Goal: Task Accomplishment & Management: Manage account settings

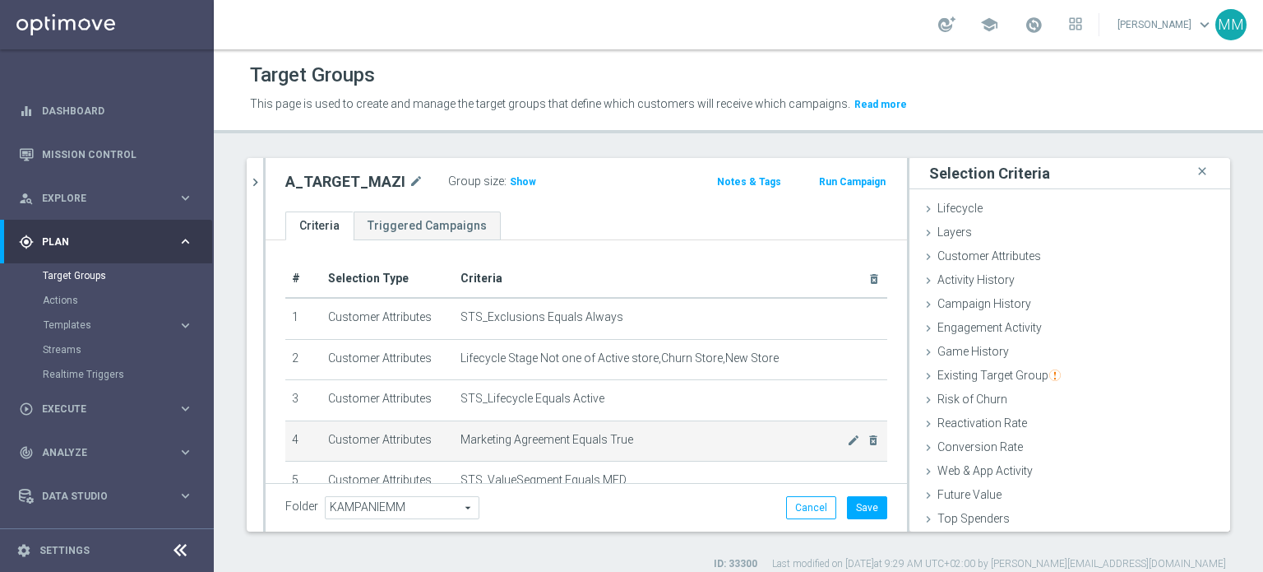
scroll to position [131, 0]
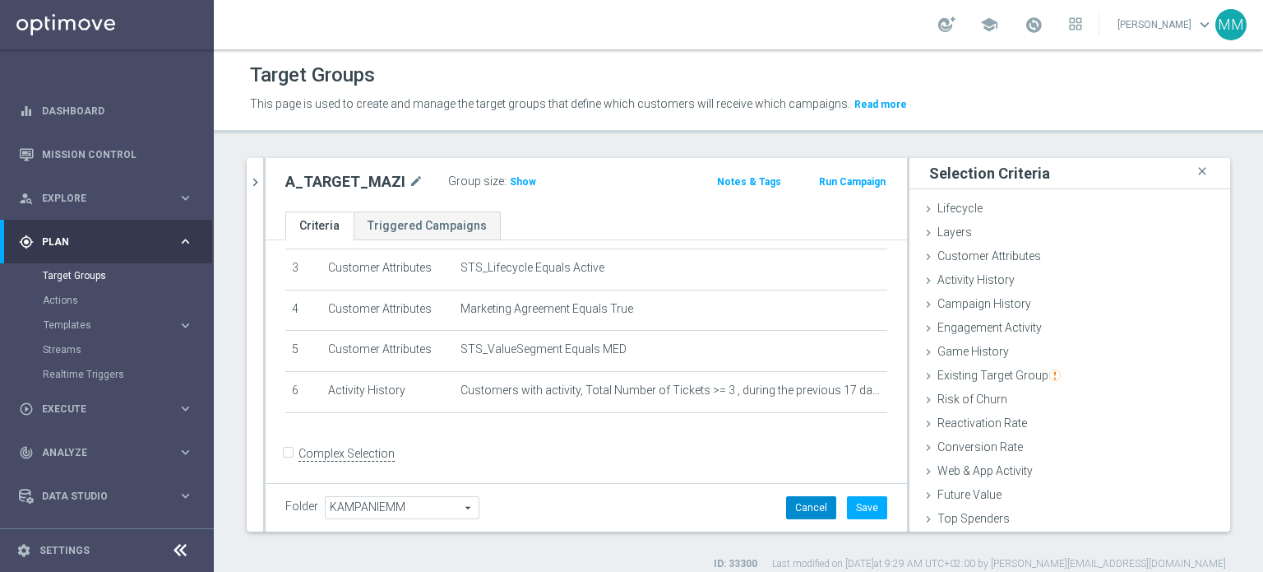
click at [813, 506] on button "Cancel" at bounding box center [811, 507] width 50 height 23
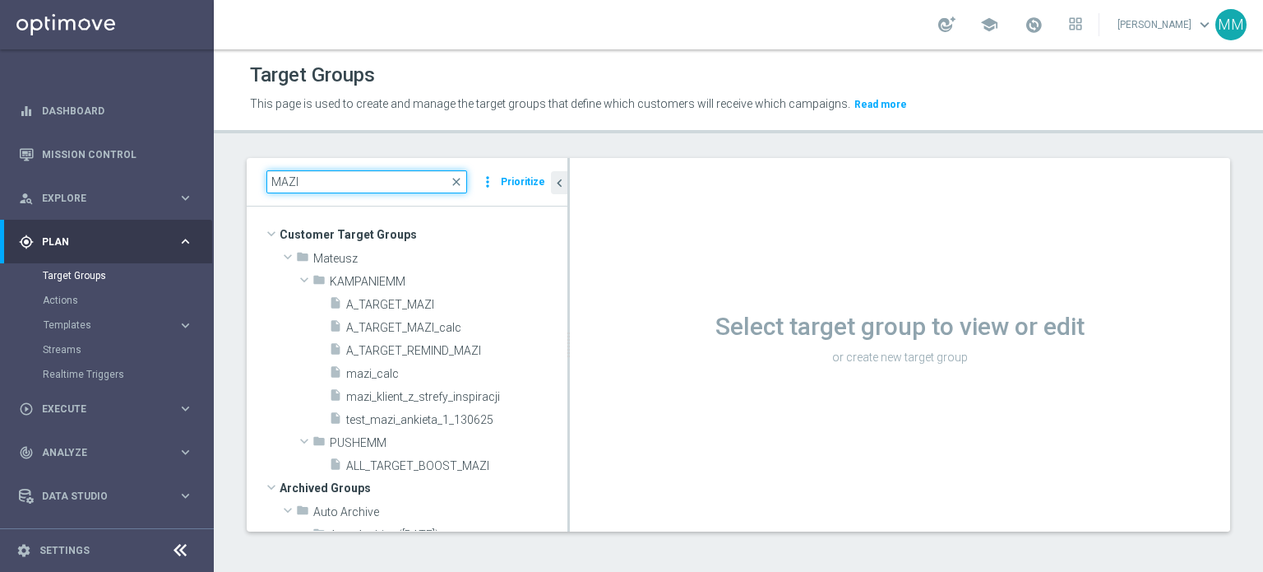
click at [322, 185] on input "MAZI" at bounding box center [366, 181] width 201 height 23
paste input "A_ALL_GLOB_ZBR_START NFL 50% do 50 PLN_040925"
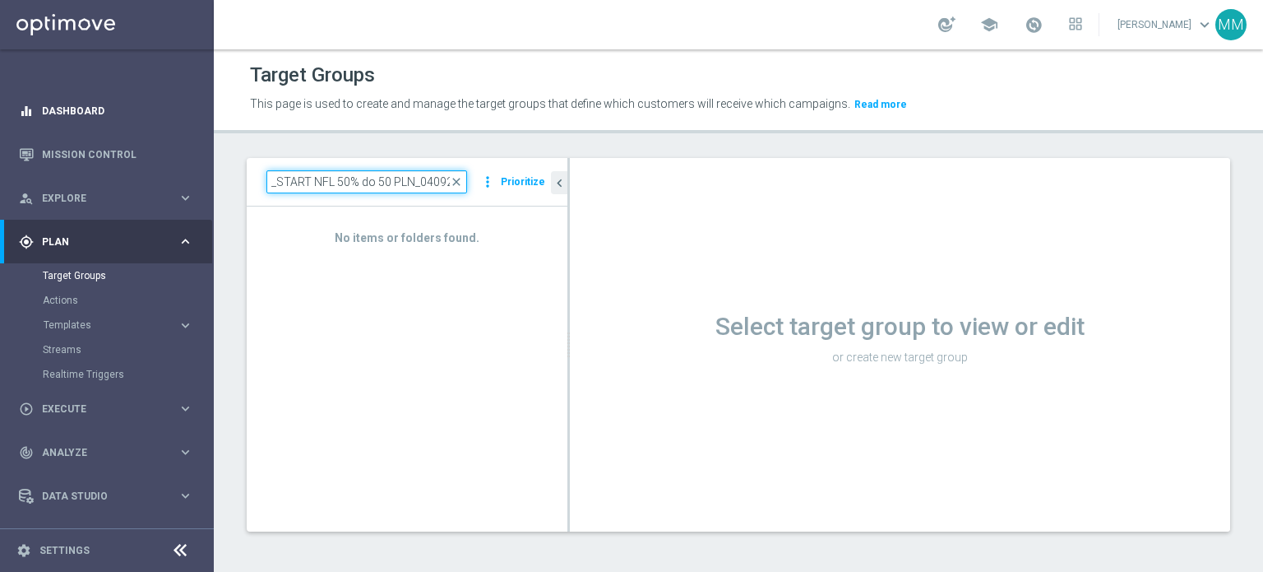
type input "A_ALL_GLOB_ZBR_START NFL 50% do 50 PLN_040925"
click at [111, 116] on link "Dashboard" at bounding box center [117, 111] width 151 height 44
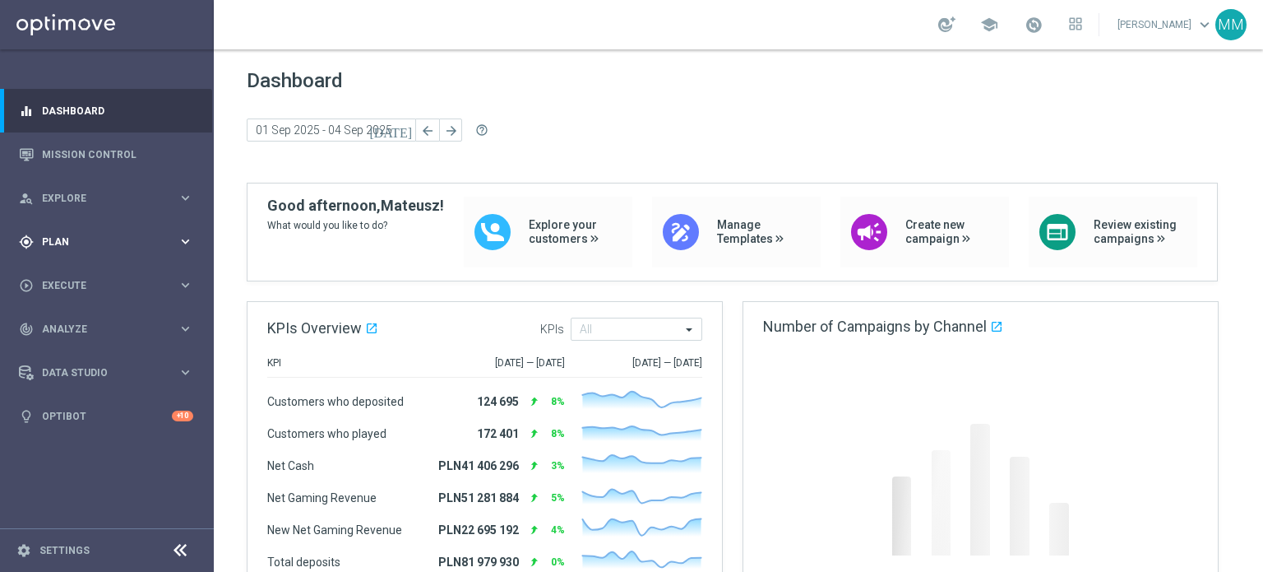
click at [116, 243] on span "Plan" at bounding box center [110, 242] width 136 height 10
click at [92, 271] on link "Target Groups" at bounding box center [107, 275] width 128 height 13
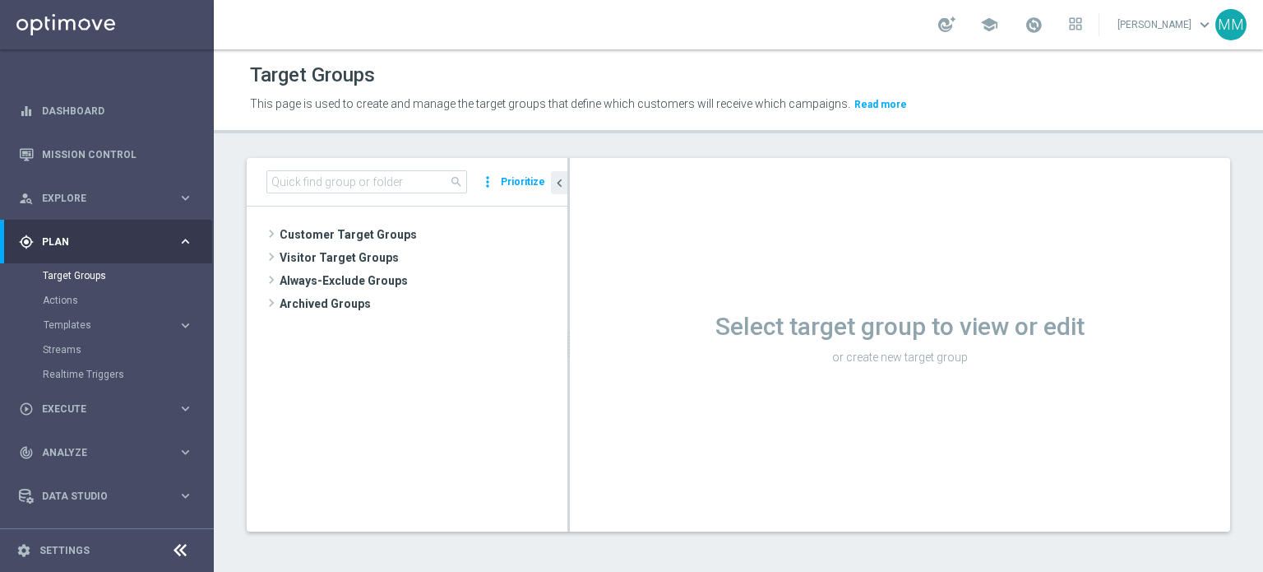
click at [340, 194] on div "search more_vert Prioritize" at bounding box center [407, 182] width 321 height 49
click at [342, 184] on input at bounding box center [366, 181] width 201 height 23
paste input "A_ALL_GLOB_ZBR_START NFL 50% do 50 PLN_040925"
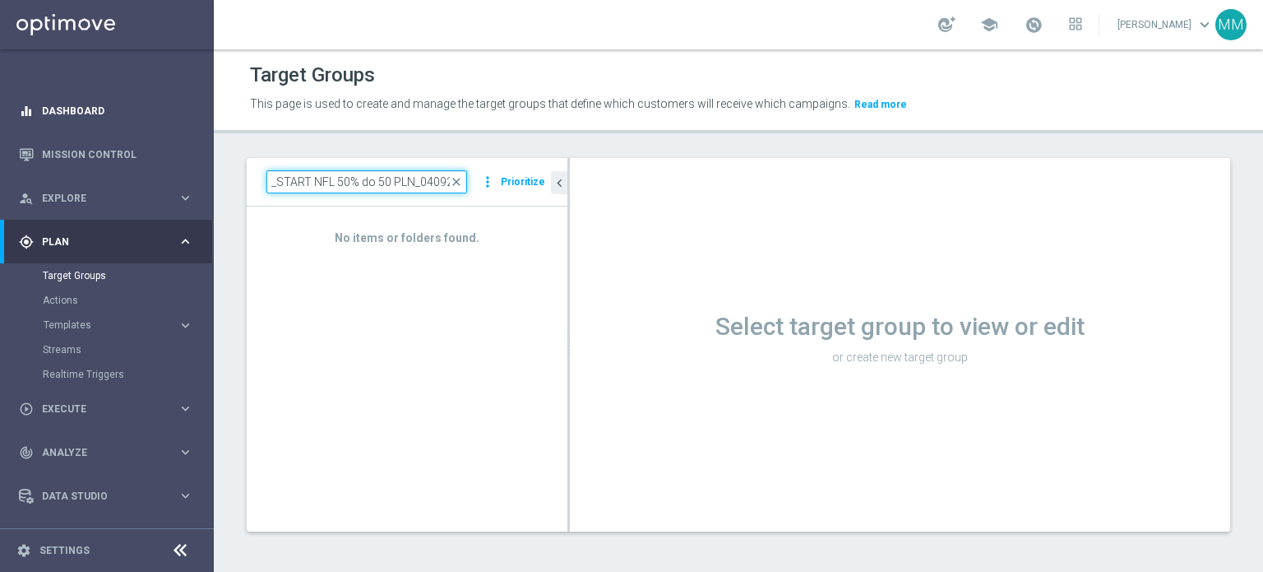
type input "A_ALL_GLOB_ZBR_START NFL 50% do 50 PLN_040925"
click at [110, 108] on link "Dashboard" at bounding box center [117, 111] width 151 height 44
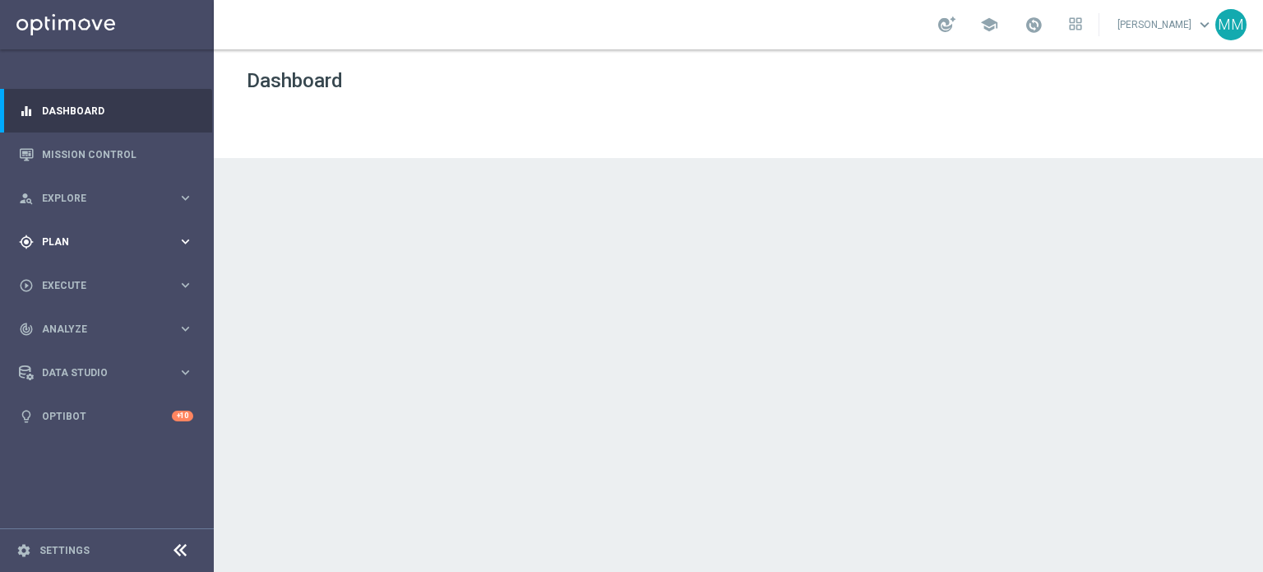
click at [91, 229] on div "gps_fixed Plan keyboard_arrow_right" at bounding box center [106, 242] width 212 height 44
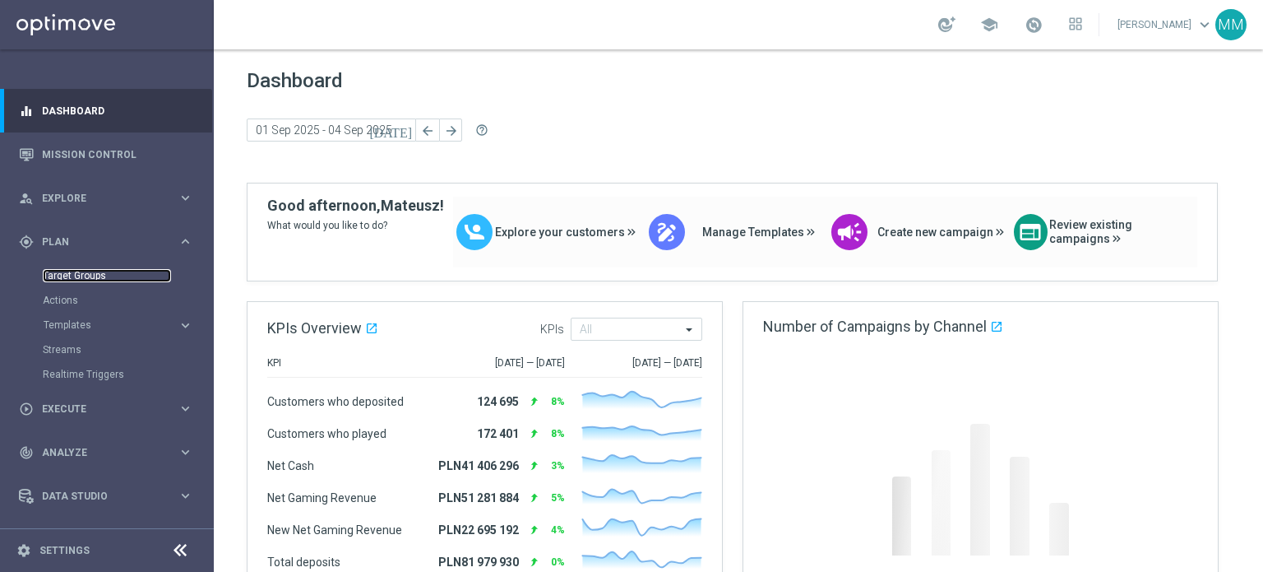
click at [72, 276] on link "Target Groups" at bounding box center [107, 275] width 128 height 13
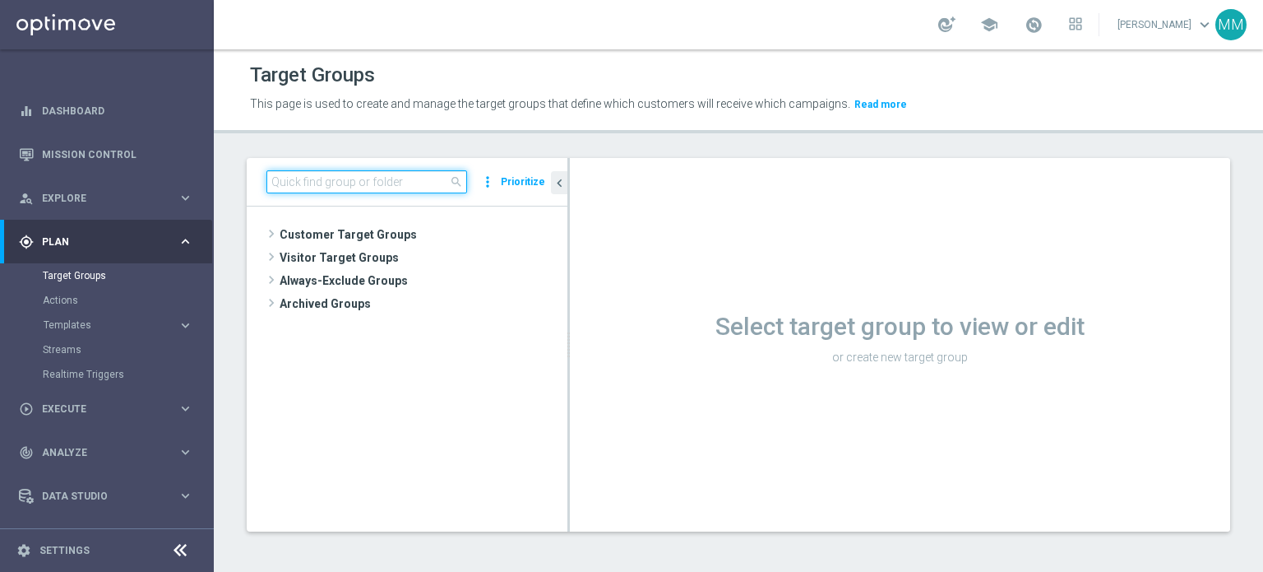
click at [303, 192] on input at bounding box center [366, 181] width 201 height 23
paste input "A_ALL_GLOB_ZBR_START NFL 50% do 50 PLN_040925"
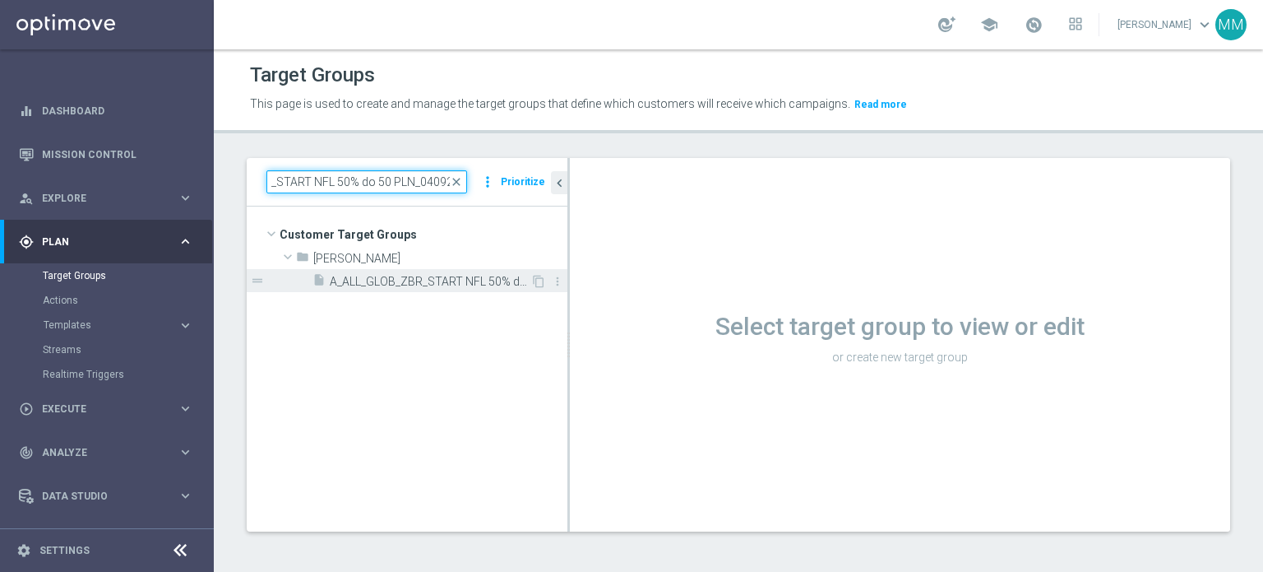
type input "A_ALL_GLOB_ZBR_START NFL 50% do 50 PLN_040925"
click at [391, 269] on div "insert_drive_file A_ALL_GLOB_ZBR_START NFL 50% do 50 PLN_040925" at bounding box center [422, 280] width 218 height 23
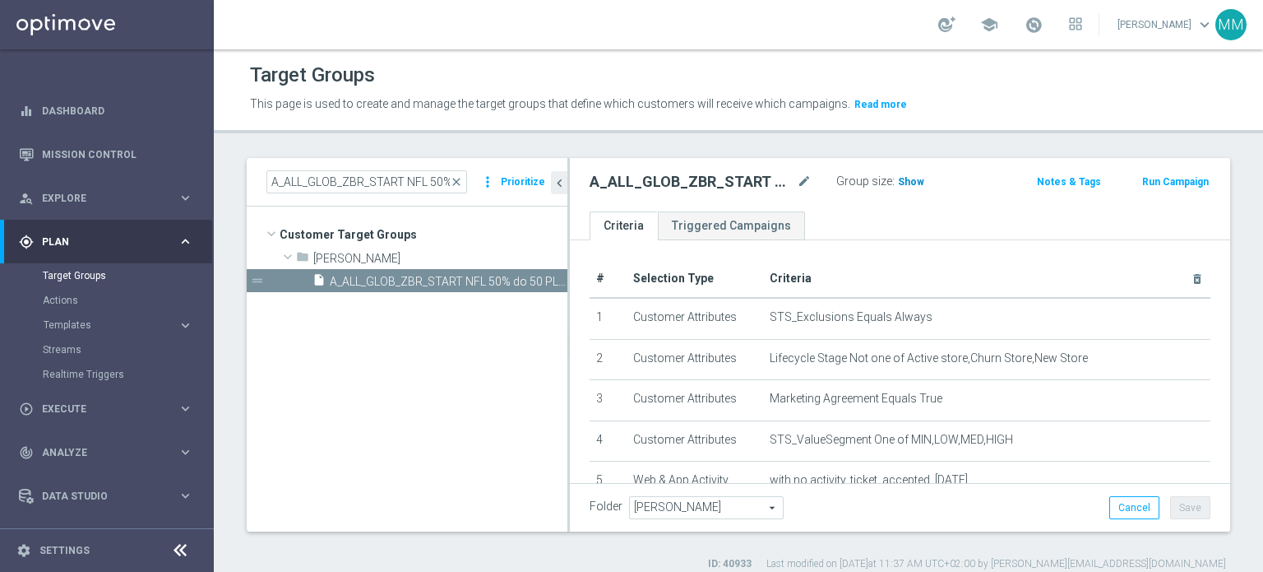
click at [908, 183] on span "Show" at bounding box center [911, 182] width 26 height 12
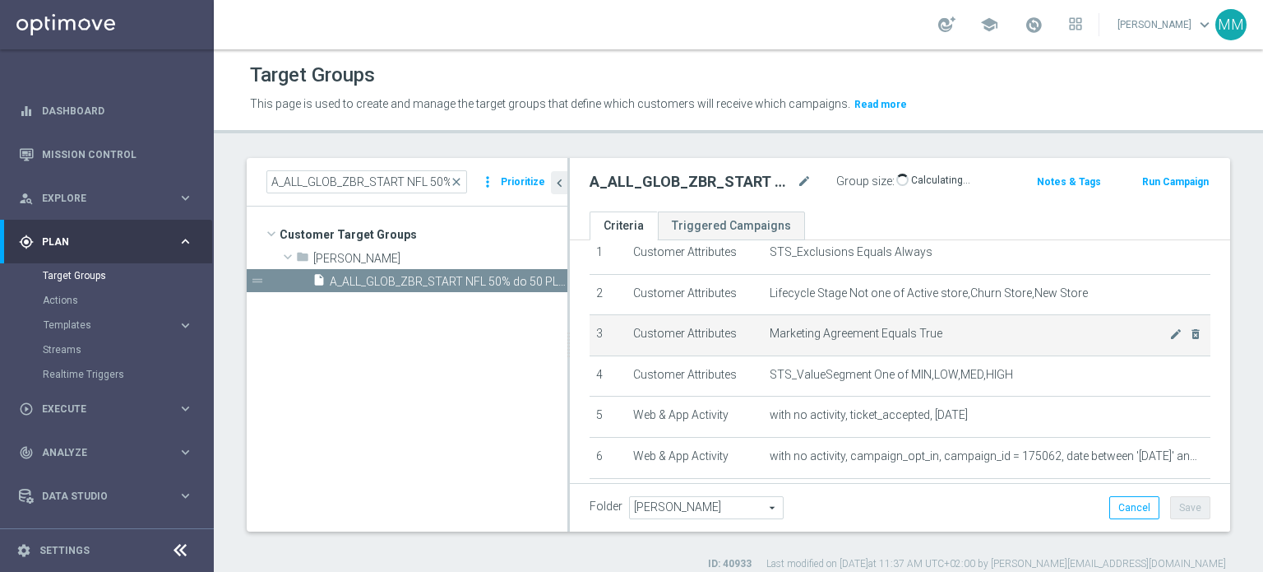
scroll to position [164, 0]
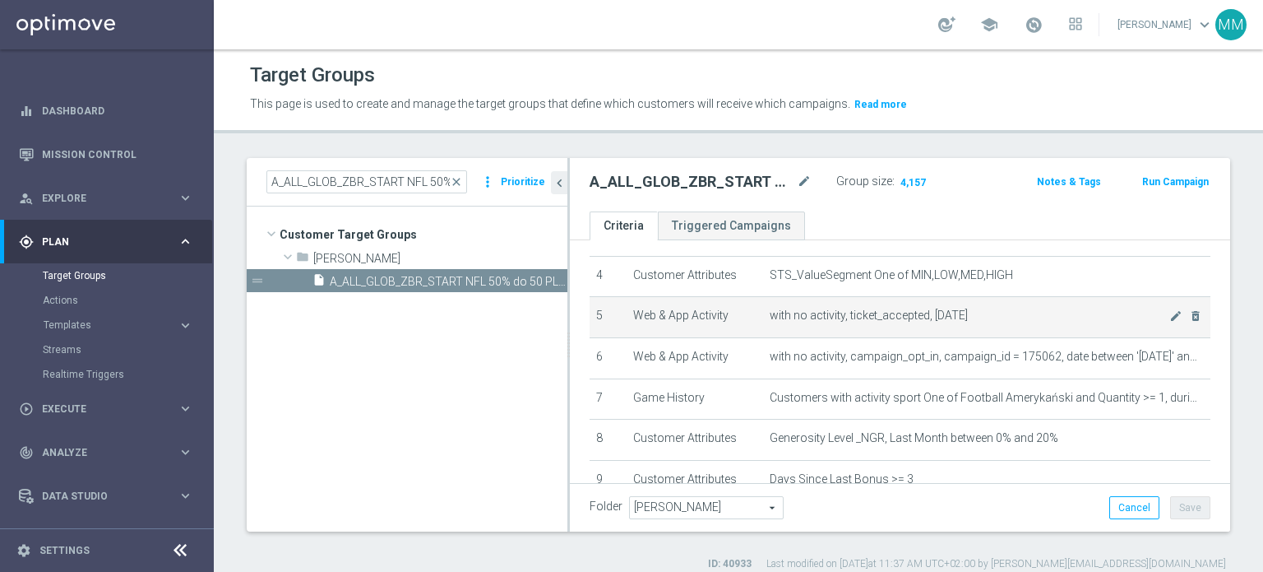
click at [928, 319] on td "with no activity, ticket_accepted, today mode_edit delete_forever" at bounding box center [986, 317] width 447 height 41
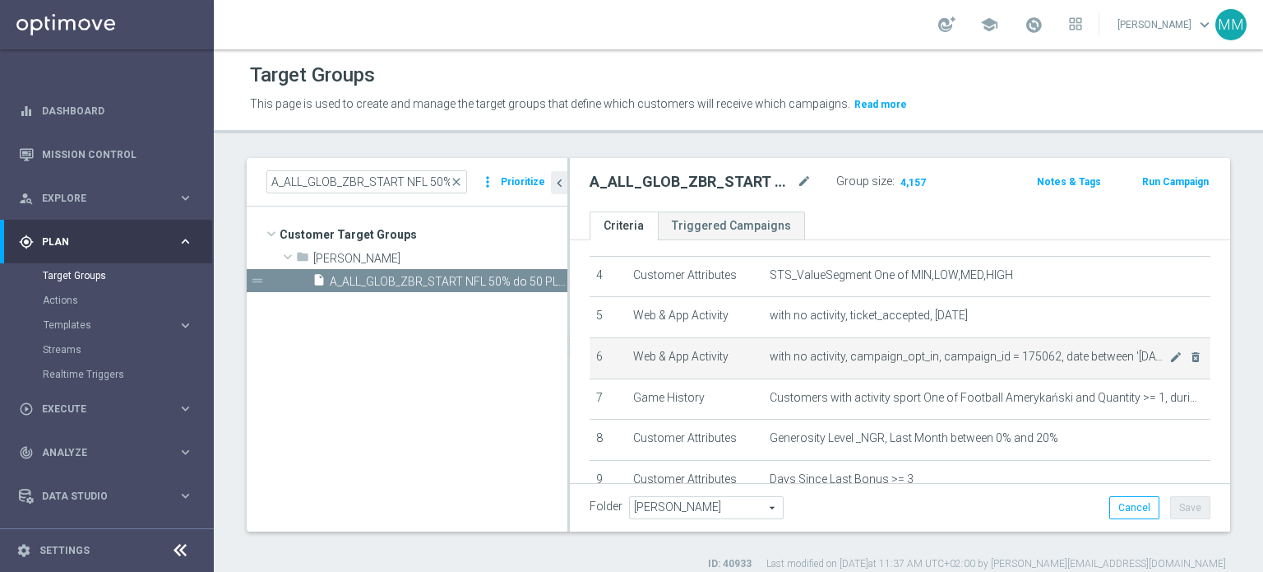
click at [924, 340] on td "with no activity, campaign_opt_in, campaign_id = 175062, date between '2025-09-…" at bounding box center [986, 357] width 447 height 41
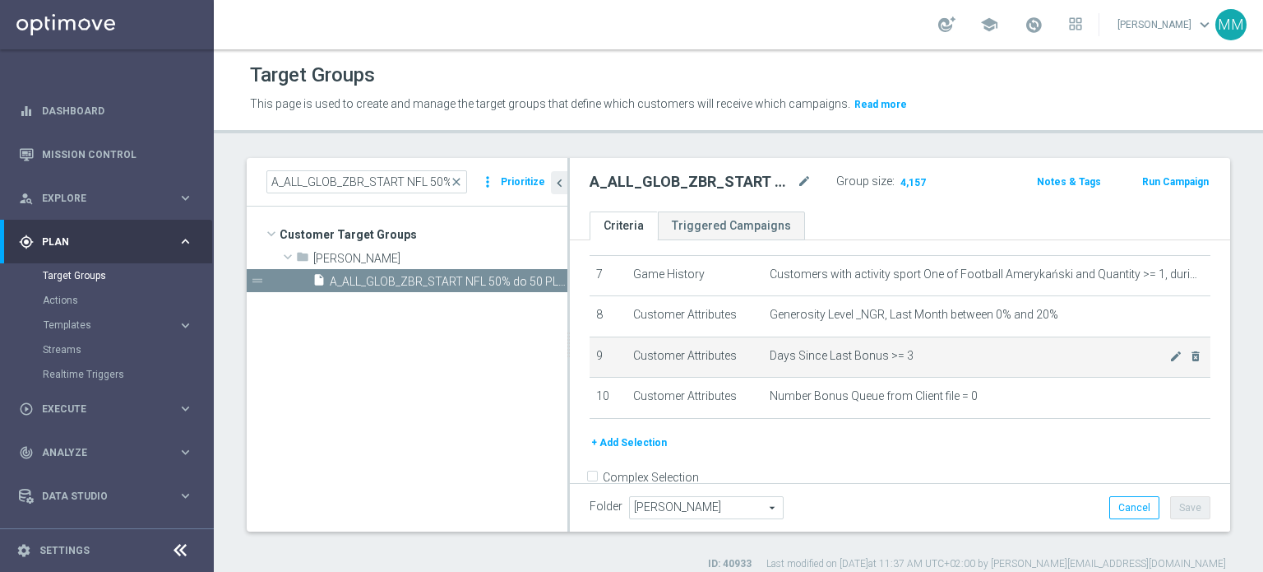
scroll to position [308, 0]
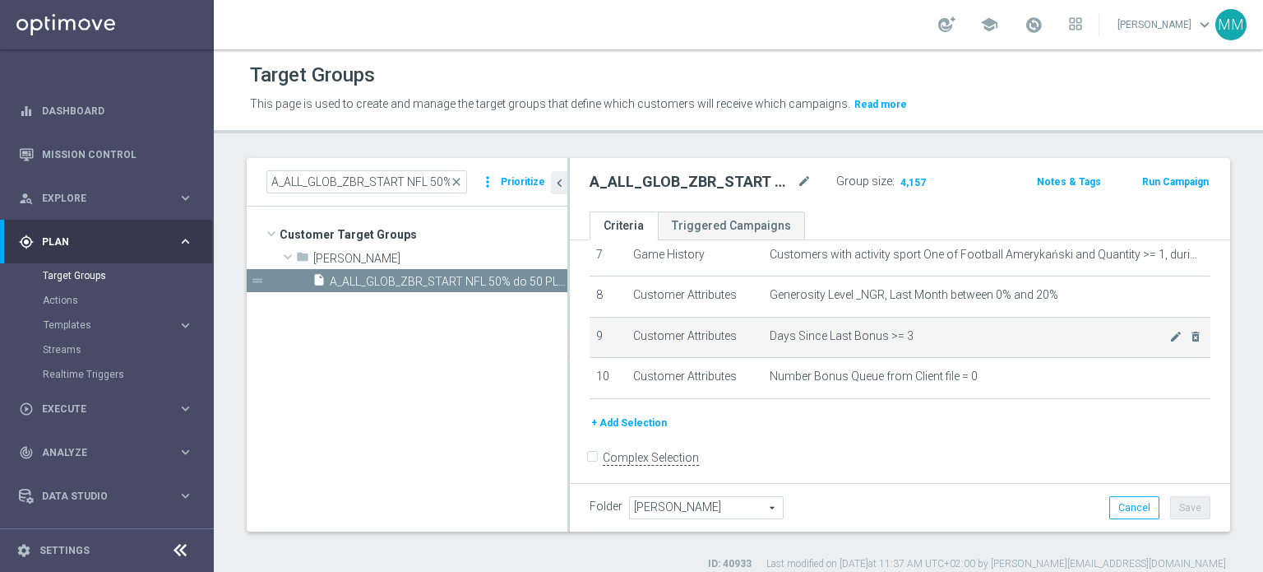
click at [882, 329] on span "Days Since Last Bonus >= 3" at bounding box center [969, 336] width 399 height 14
click at [897, 331] on span "Days Since Last Bonus >= 3" at bounding box center [969, 336] width 399 height 14
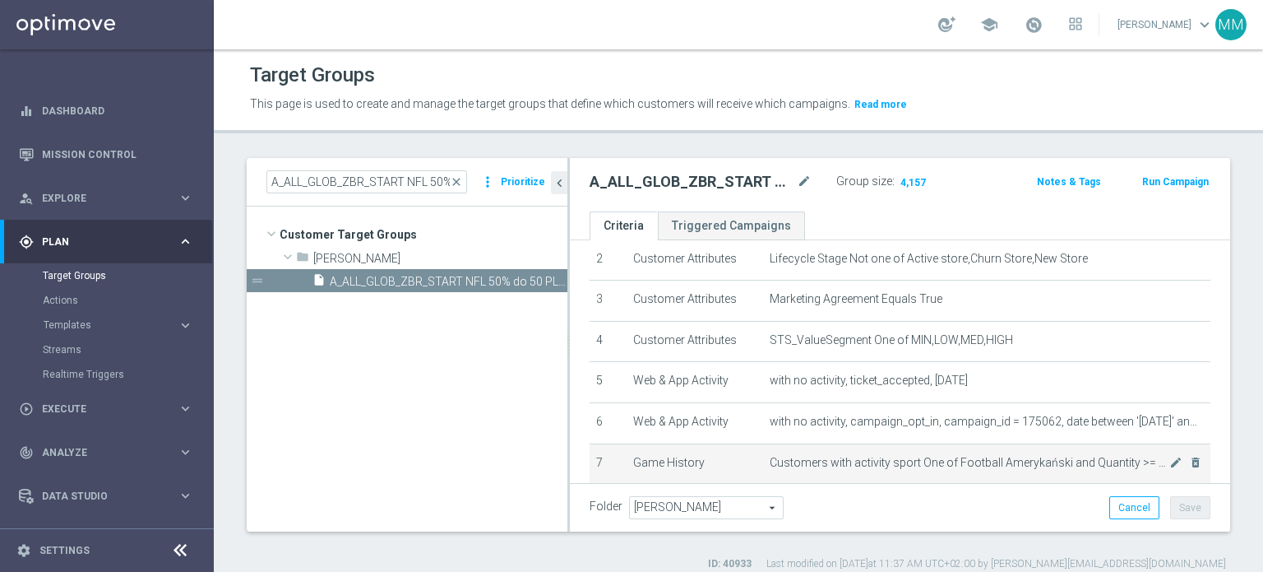
scroll to position [164, 0]
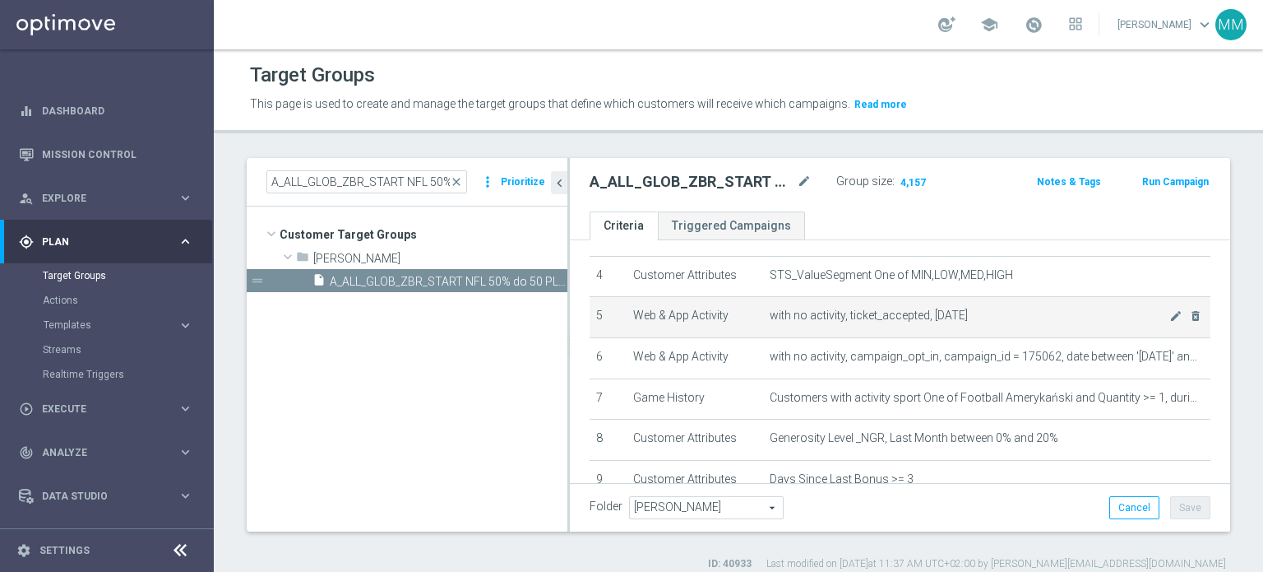
click at [882, 316] on span "with no activity, ticket_accepted, today" at bounding box center [969, 315] width 399 height 14
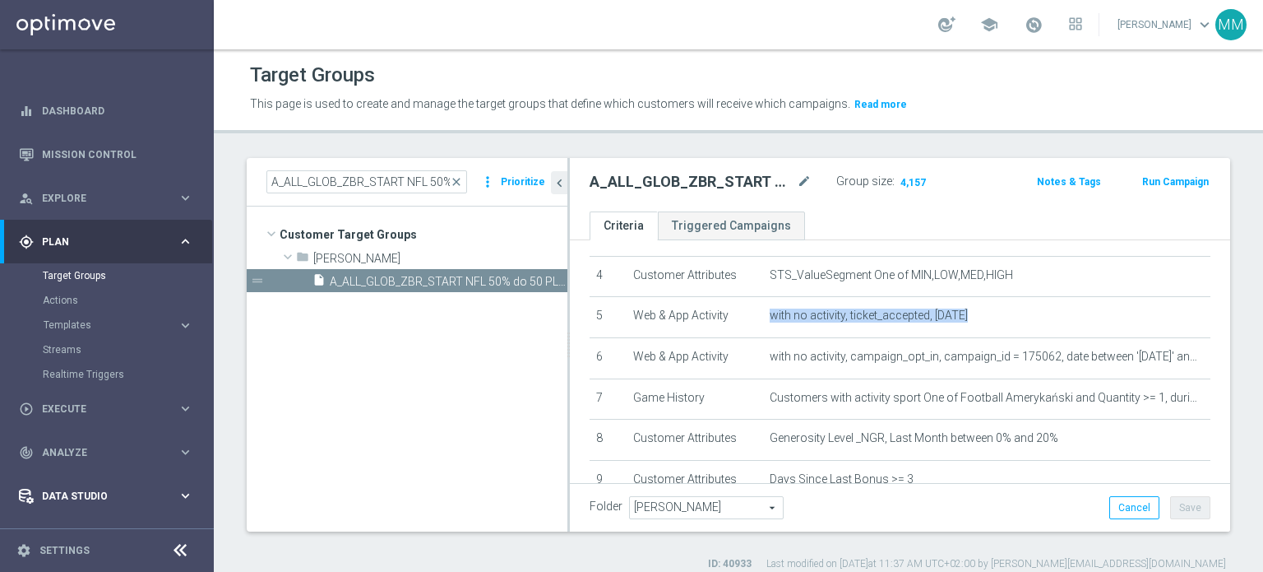
copy tbody "with no activity, ticket_accepted, today mode_edit delete_forever"
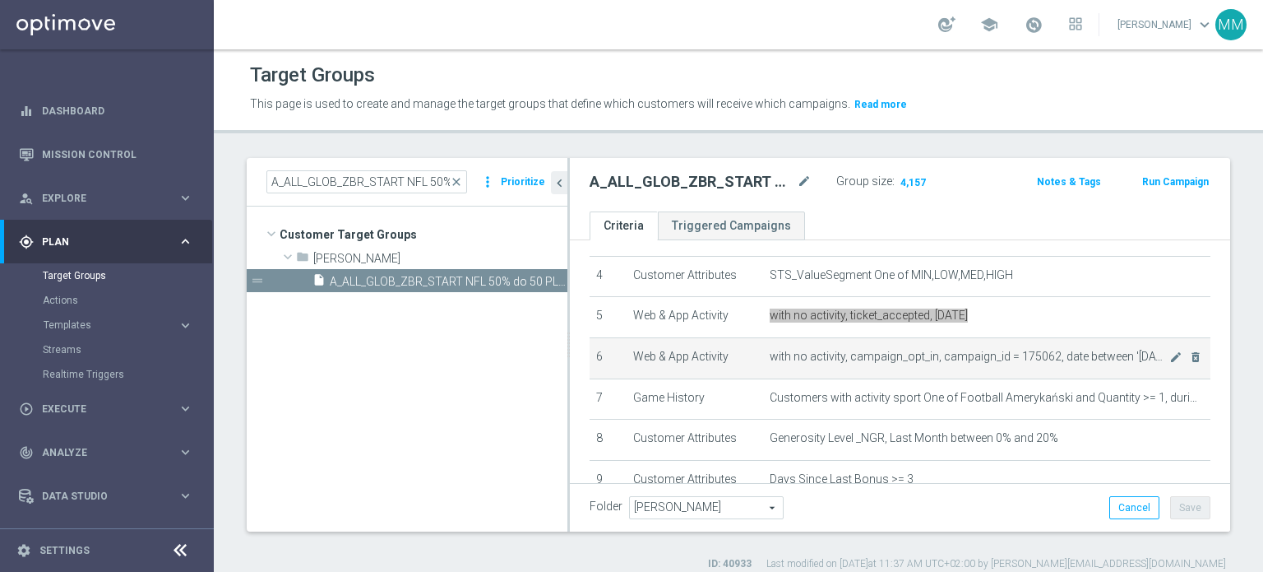
scroll to position [247, 0]
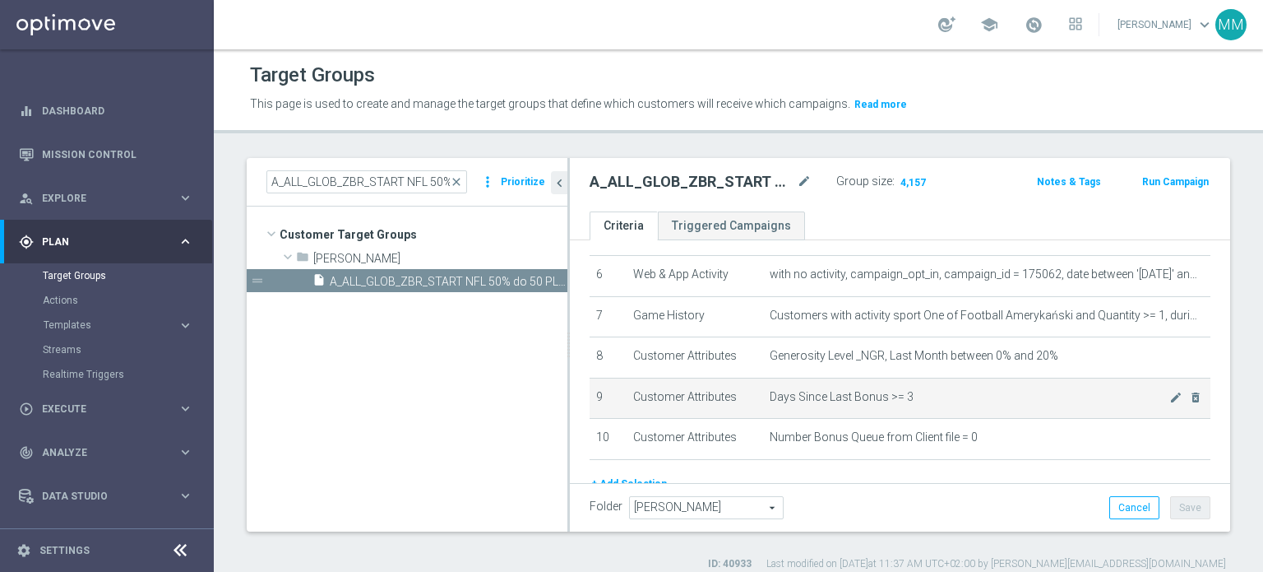
click at [891, 391] on span "Days Since Last Bonus >= 3" at bounding box center [969, 397] width 399 height 14
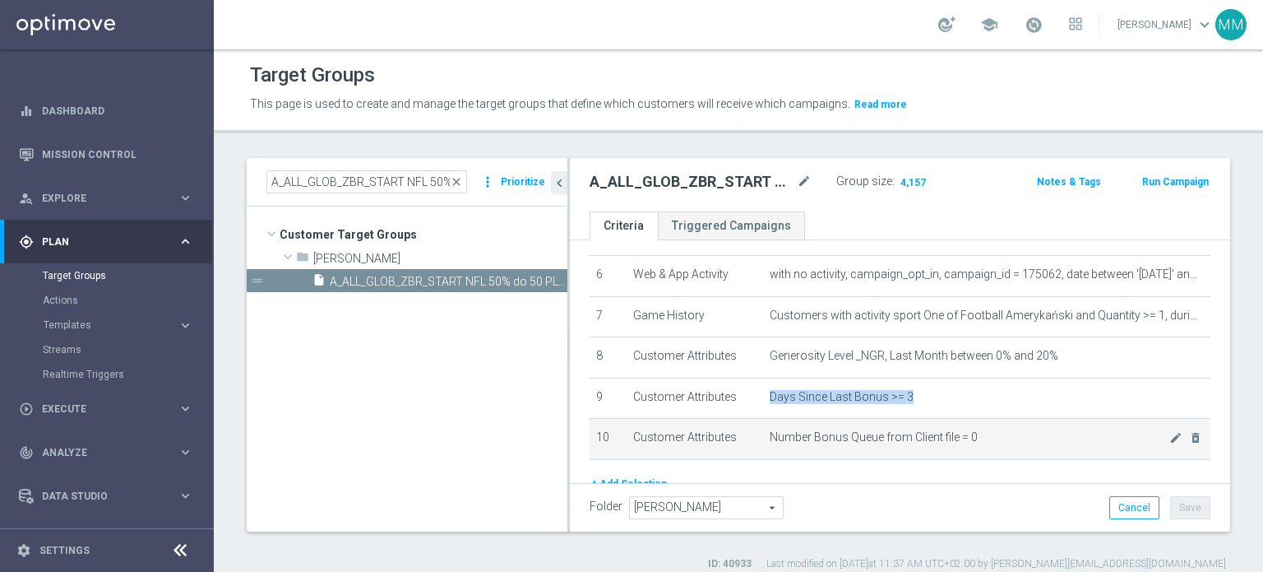
copy tbody "Days Since Last Bonus >= 3 mode_edit delete_forever"
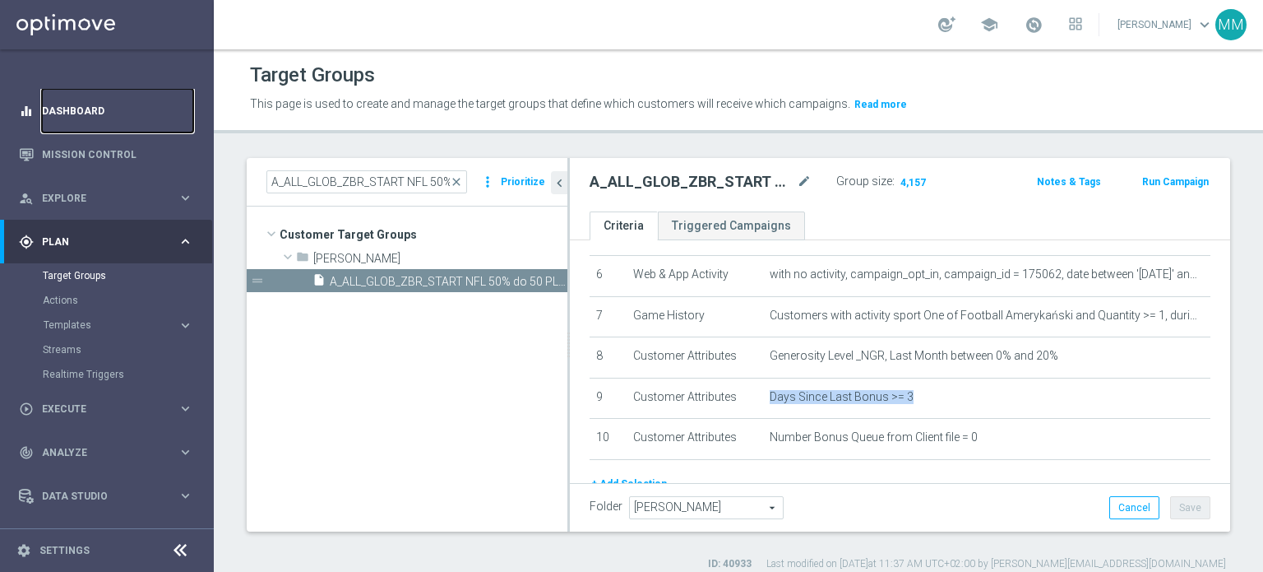
click at [164, 113] on link "Dashboard" at bounding box center [117, 111] width 151 height 44
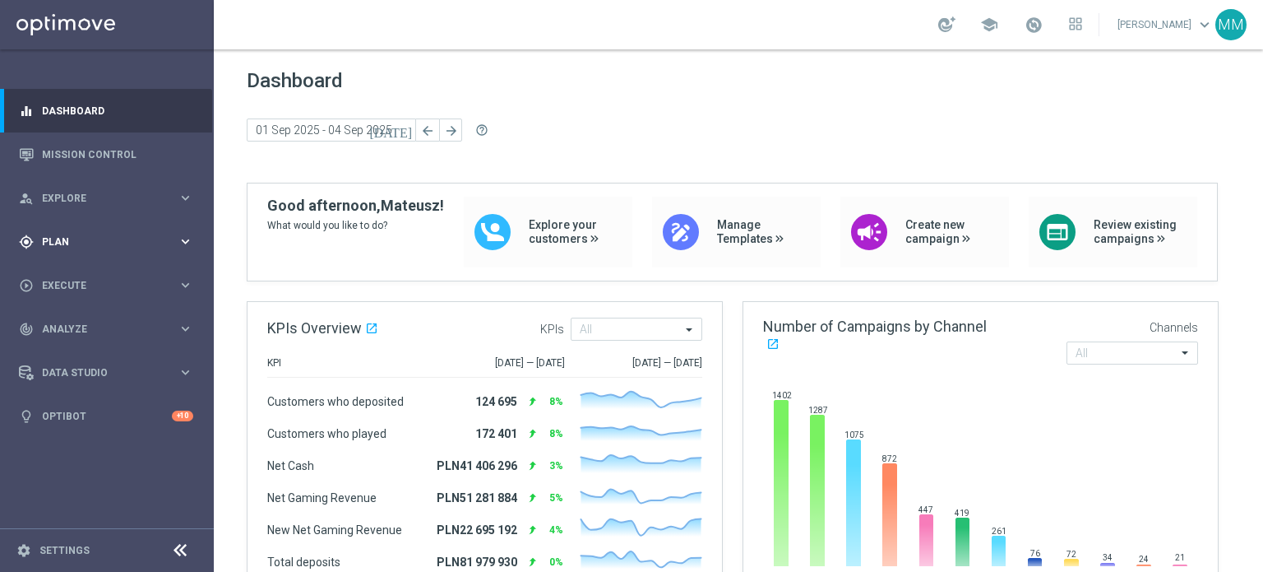
click at [167, 249] on div "gps_fixed Plan keyboard_arrow_right" at bounding box center [106, 242] width 212 height 44
click at [115, 276] on link "Target Groups" at bounding box center [107, 275] width 128 height 13
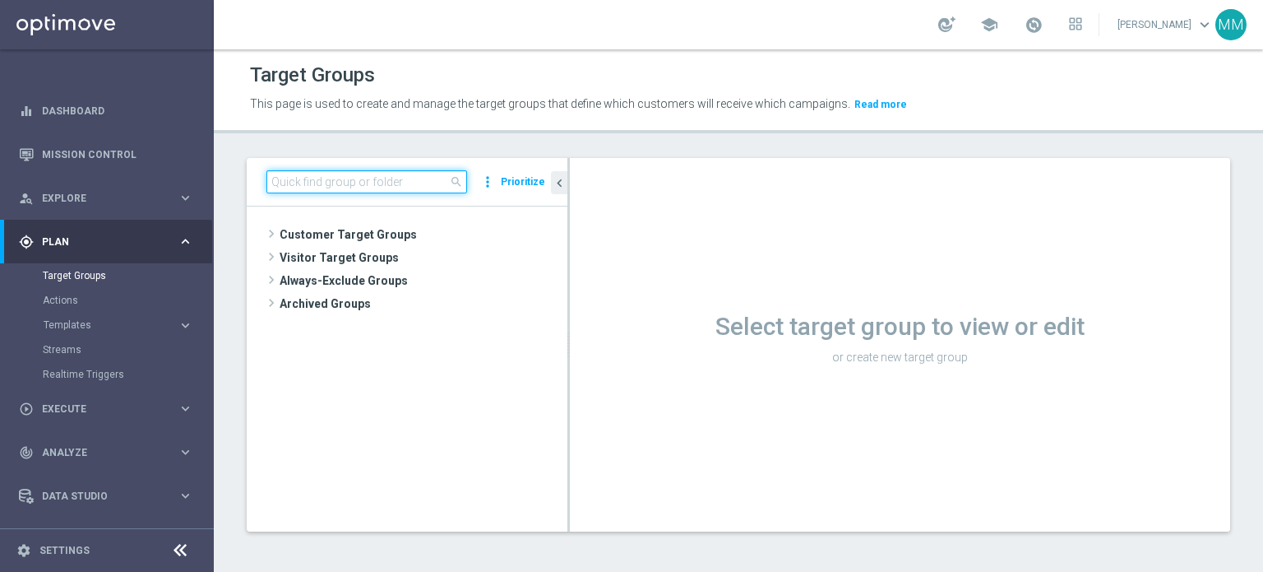
click at [414, 185] on input at bounding box center [366, 181] width 201 height 23
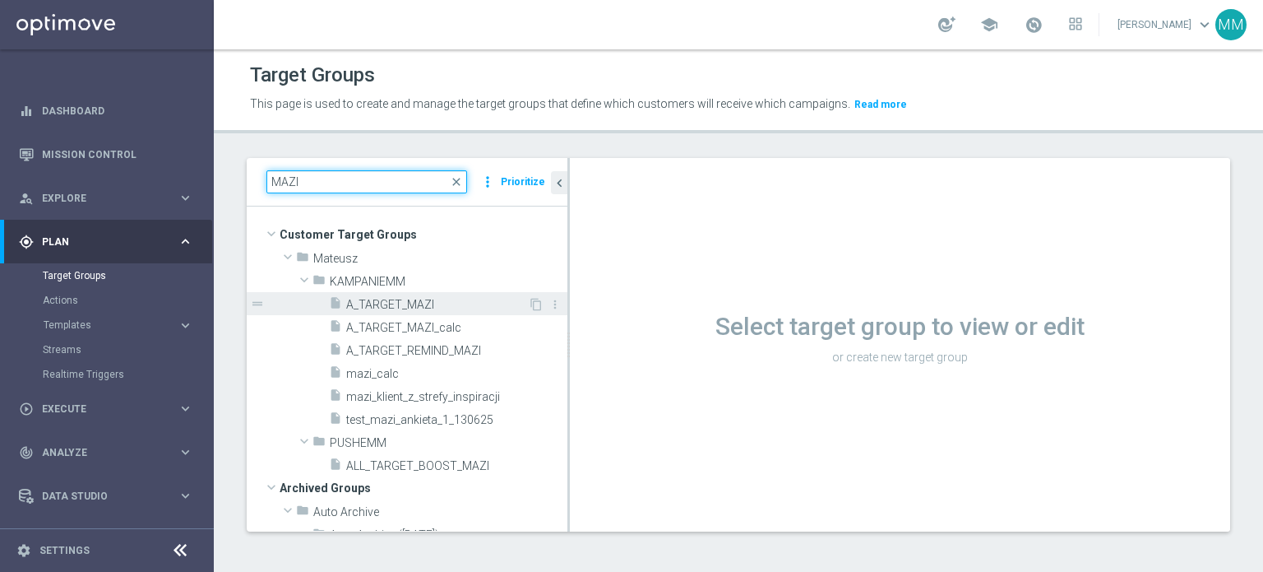
type input "MAZI"
click at [444, 308] on span "A_TARGET_MAZI" at bounding box center [437, 305] width 182 height 14
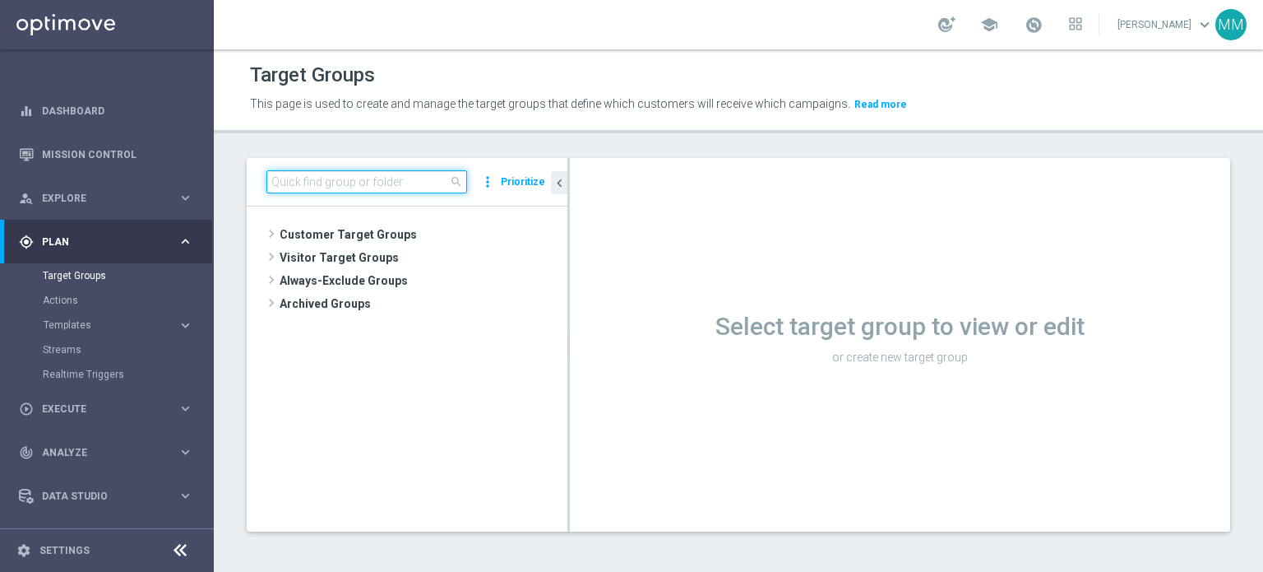
click at [317, 183] on input at bounding box center [366, 181] width 201 height 23
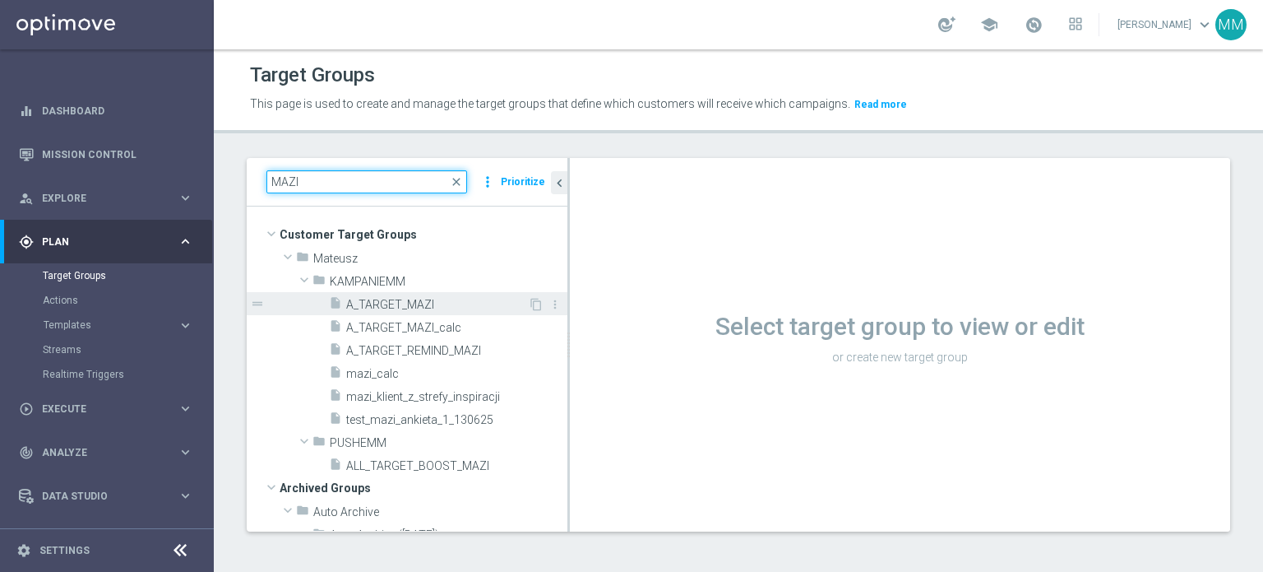
type input "MAZI"
click at [421, 298] on span "A_TARGET_MAZI" at bounding box center [437, 305] width 182 height 14
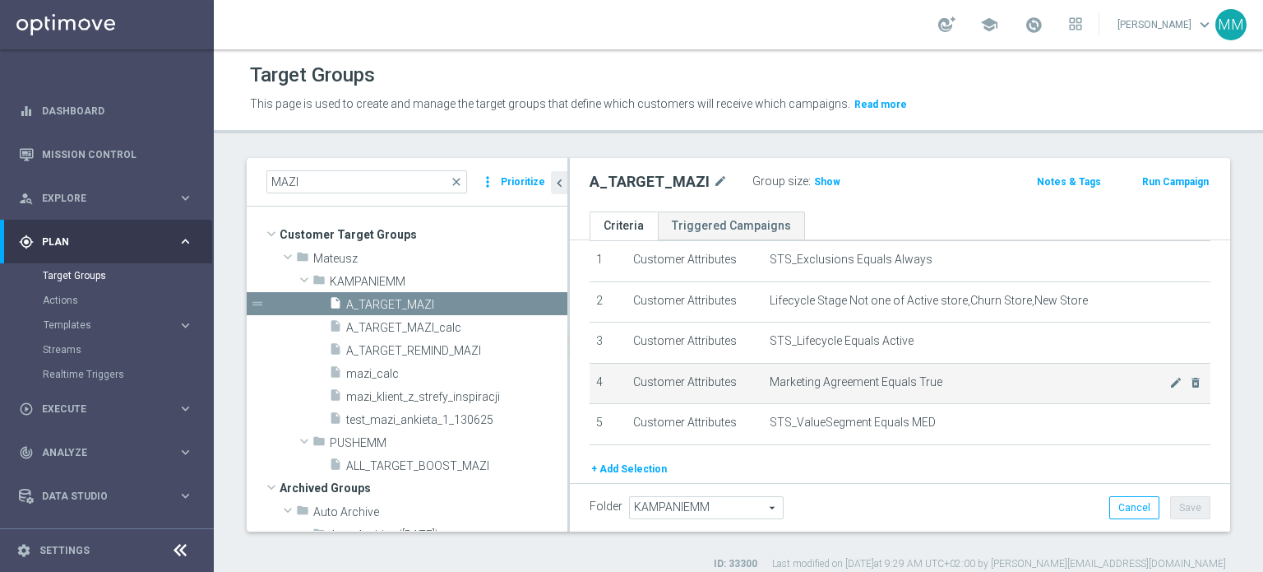
scroll to position [107, 0]
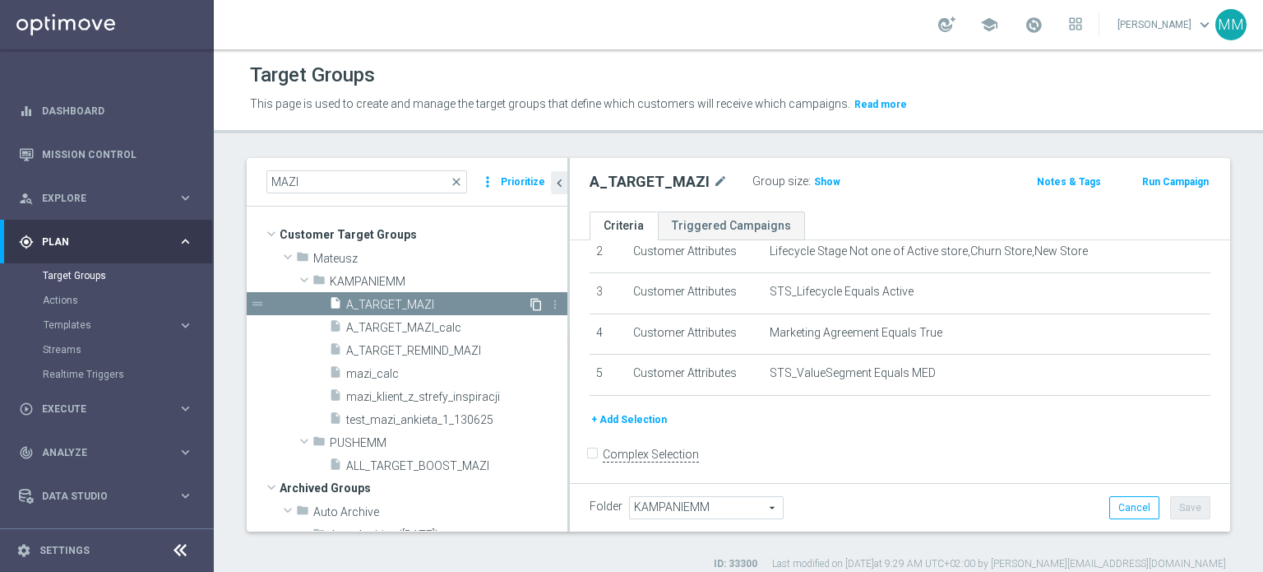
click at [530, 302] on icon "content_copy" at bounding box center [536, 304] width 13 height 13
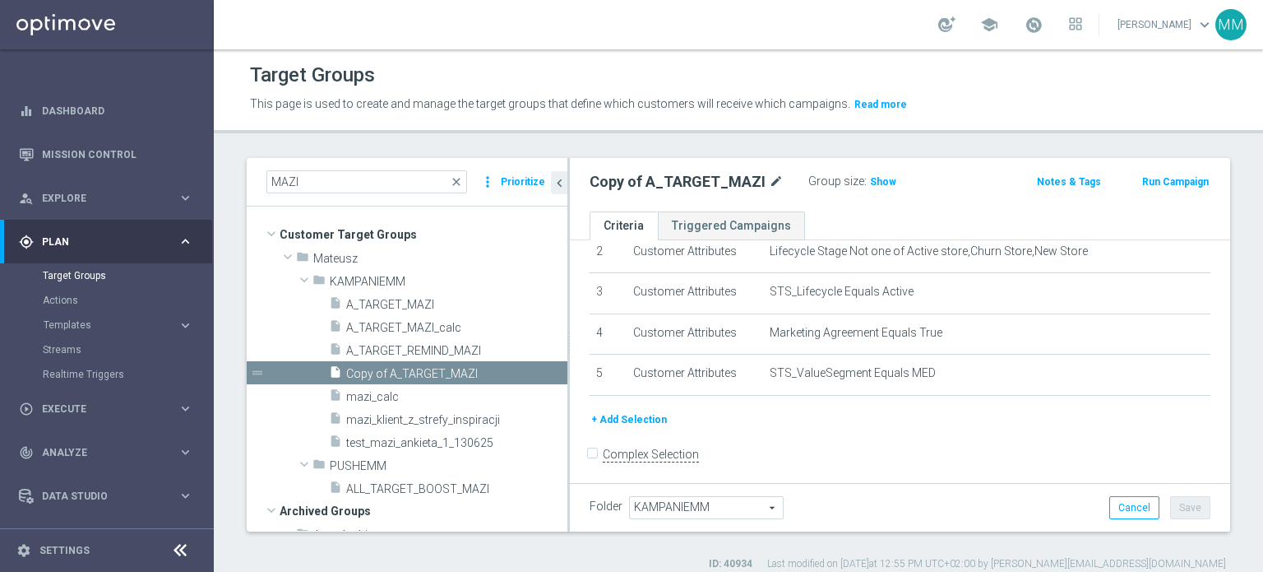
click at [772, 183] on icon "mode_edit" at bounding box center [776, 182] width 15 height 20
type input "Copy of A_TARGET_MAZI"
click at [770, 181] on icon "mode_edit" at bounding box center [776, 182] width 15 height 20
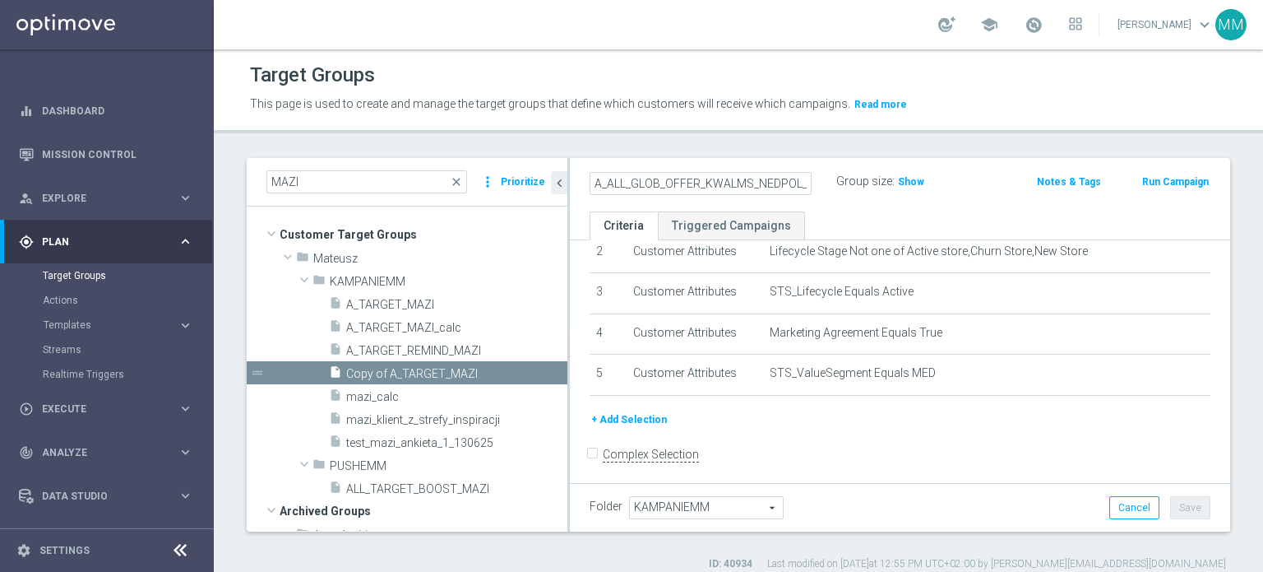
scroll to position [0, 35]
type input "A_ALL_GLOB_OFFER_KWALMS_NEDPOL_040925"
click at [836, 216] on ul "Criteria Triggered Campaigns" at bounding box center [900, 225] width 660 height 29
click at [634, 410] on button "+ Add Selection" at bounding box center [629, 419] width 79 height 18
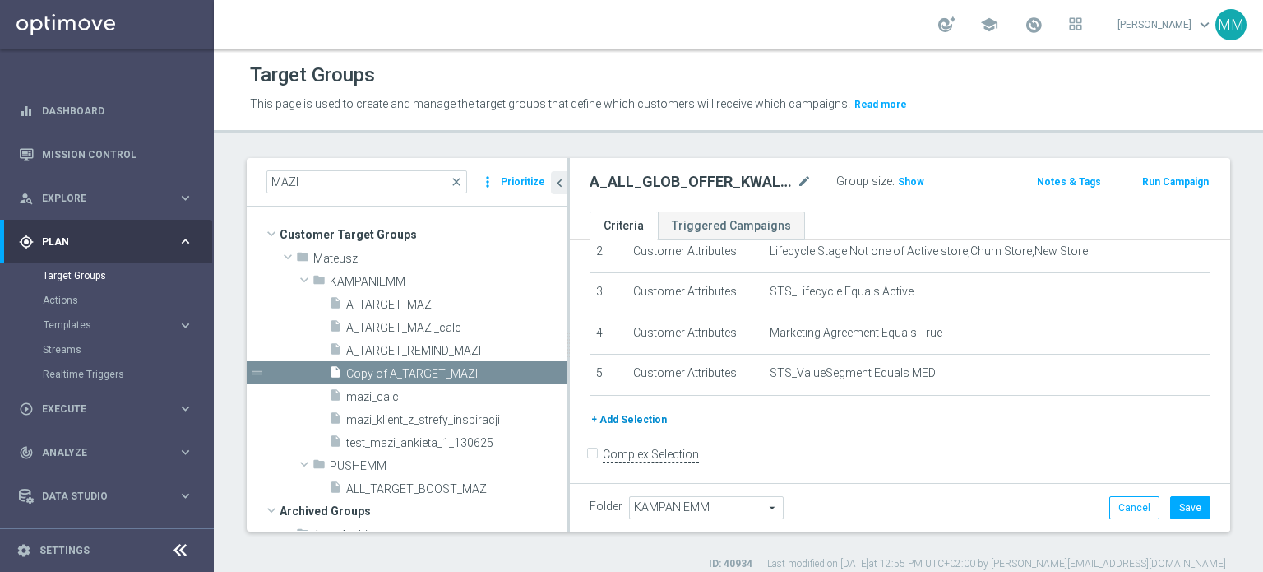
scroll to position [90, 0]
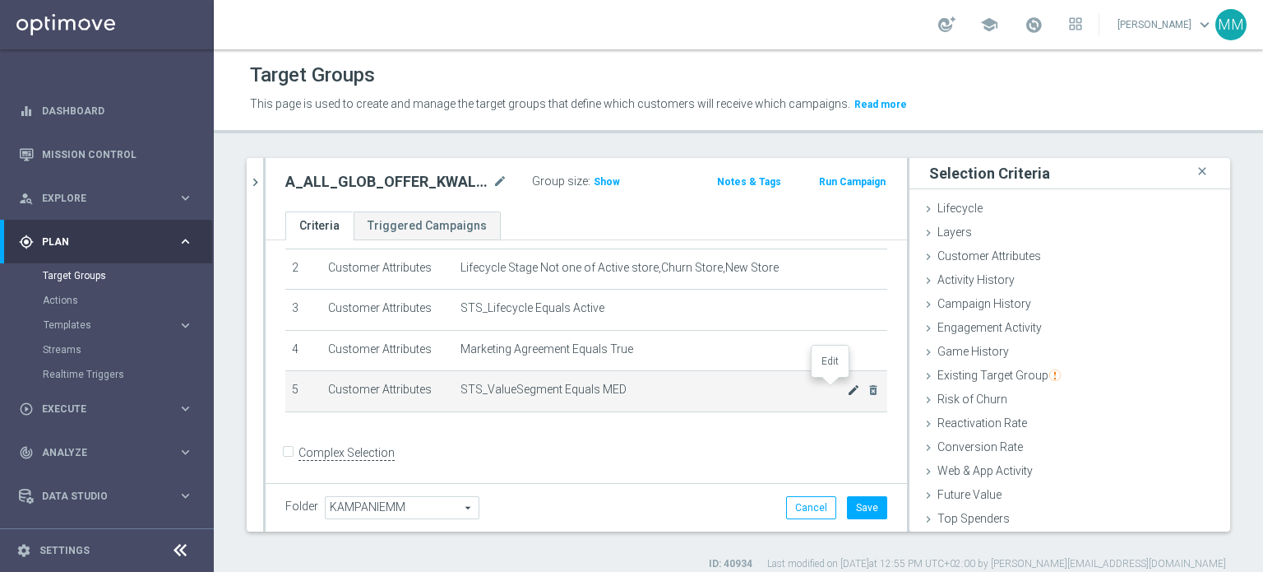
click at [847, 388] on icon "mode_edit" at bounding box center [853, 389] width 13 height 13
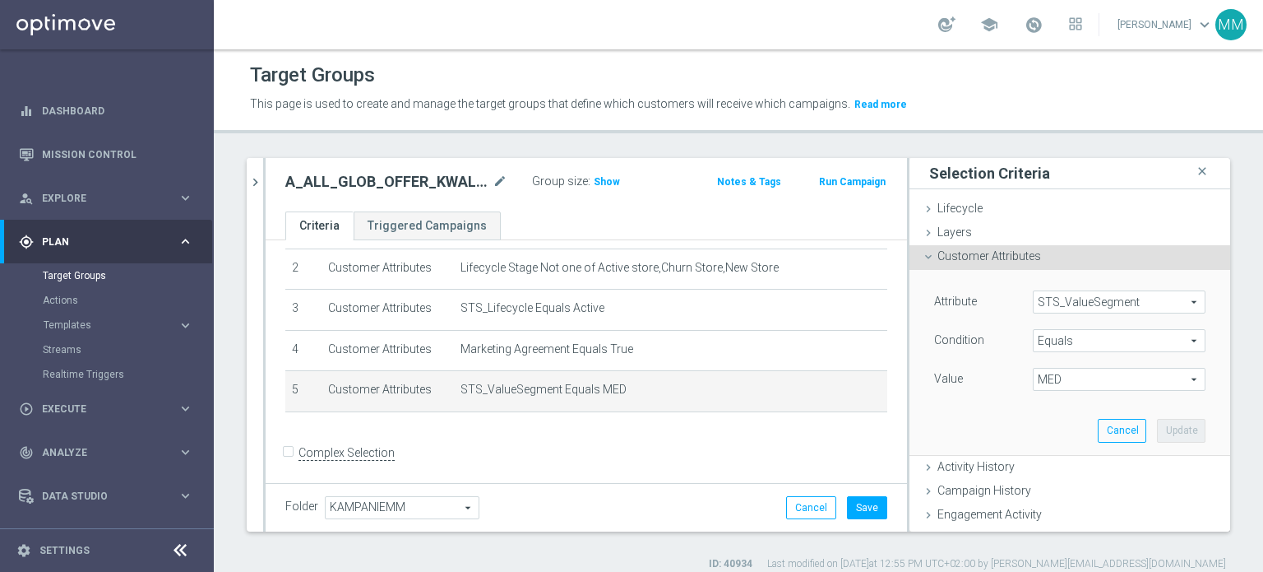
click at [1052, 346] on span "Equals" at bounding box center [1119, 340] width 171 height 21
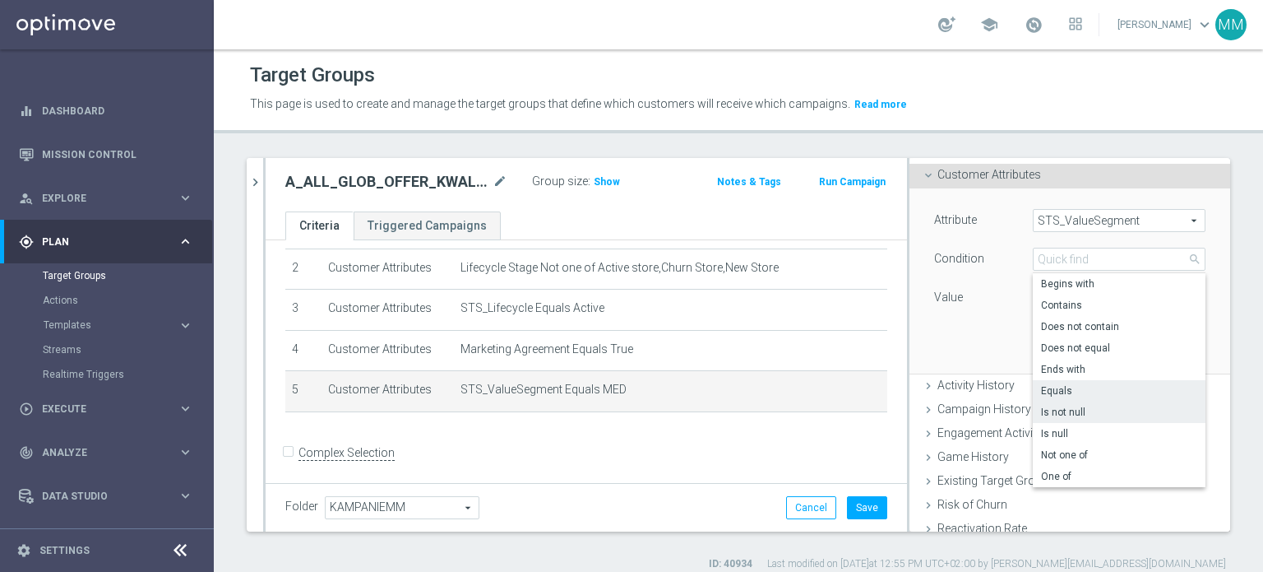
scroll to position [82, 0]
click at [1067, 463] on label "Not one of" at bounding box center [1119, 453] width 173 height 21
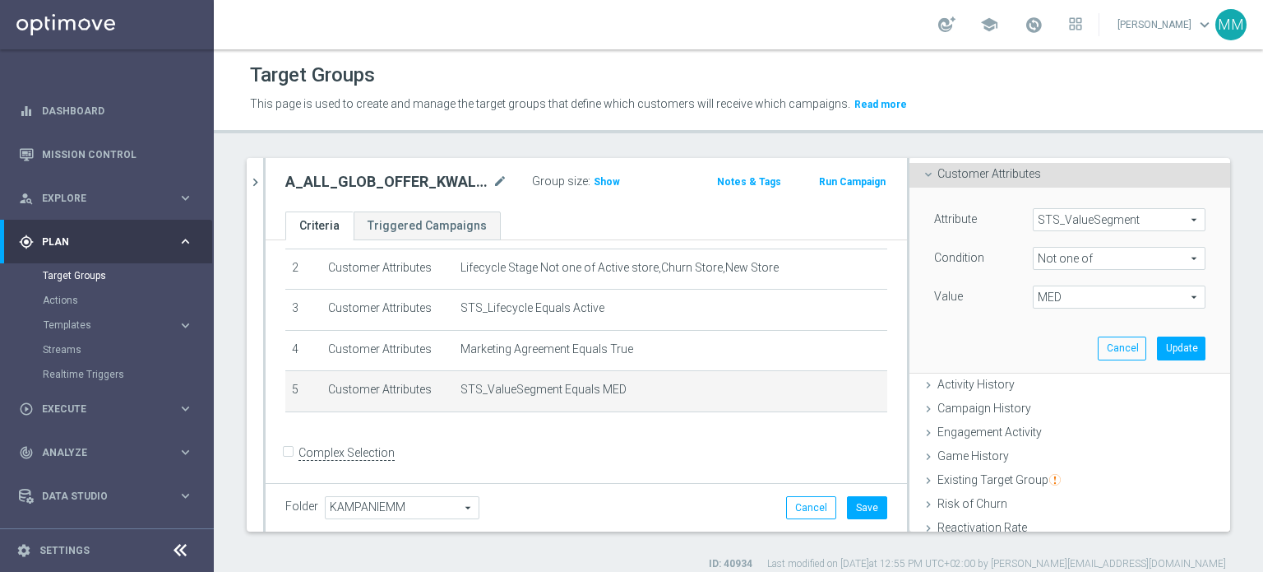
click at [1063, 302] on span "MED" at bounding box center [1119, 296] width 171 height 21
click at [1064, 260] on span "Not one of" at bounding box center [1119, 258] width 171 height 21
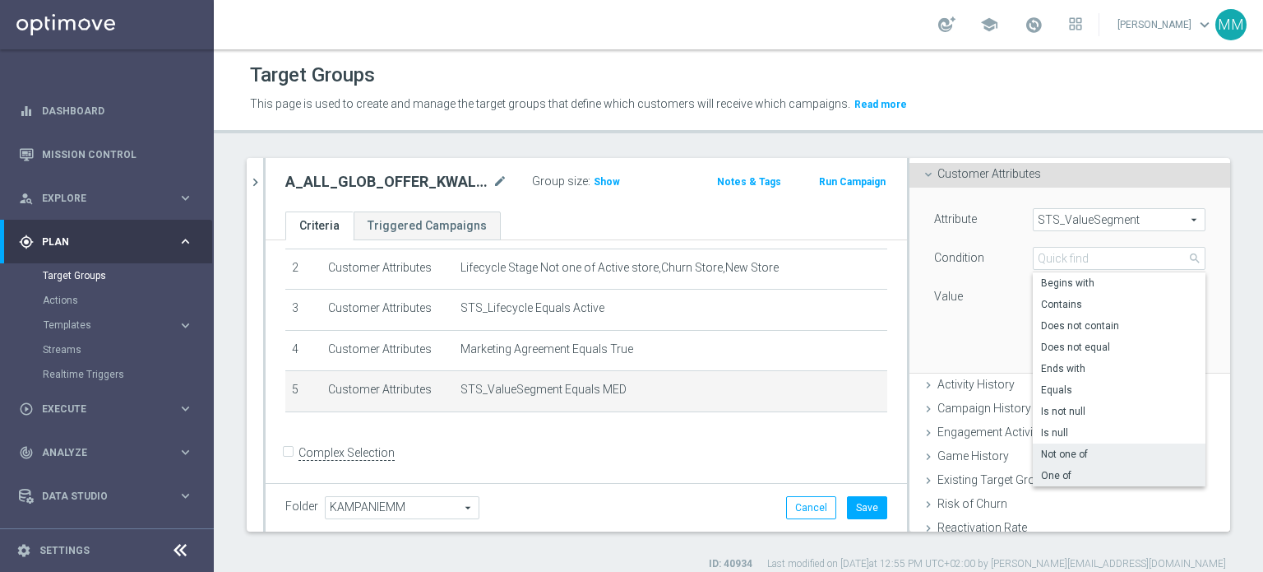
click at [1087, 472] on span "One of" at bounding box center [1119, 475] width 156 height 13
type input "One of"
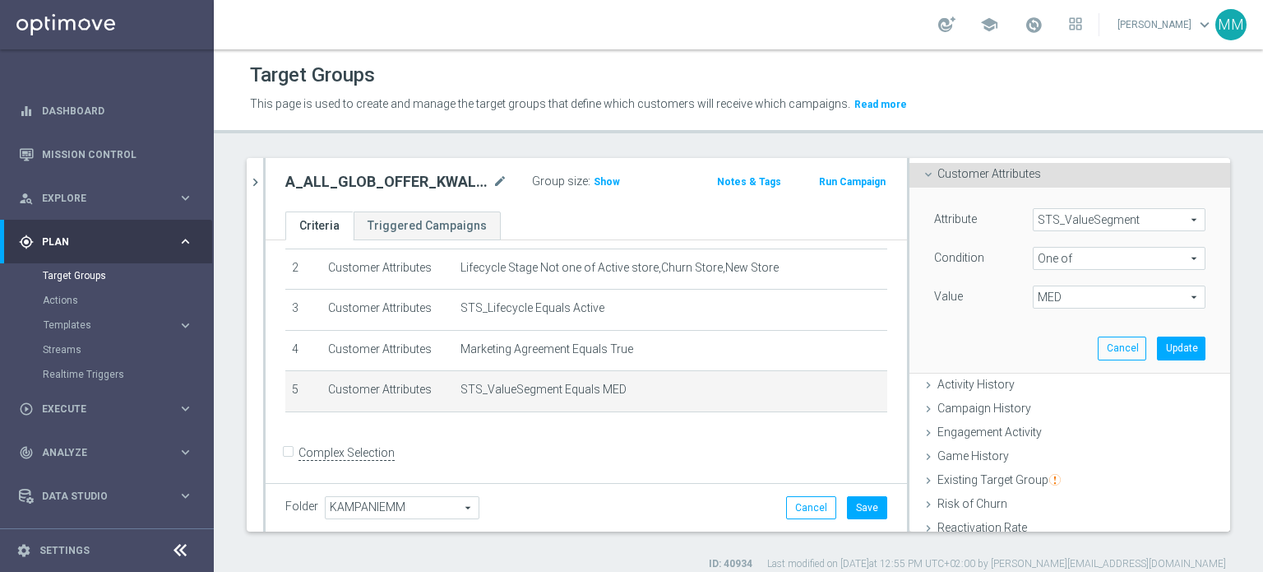
click at [1054, 303] on span "MED" at bounding box center [1119, 296] width 171 height 21
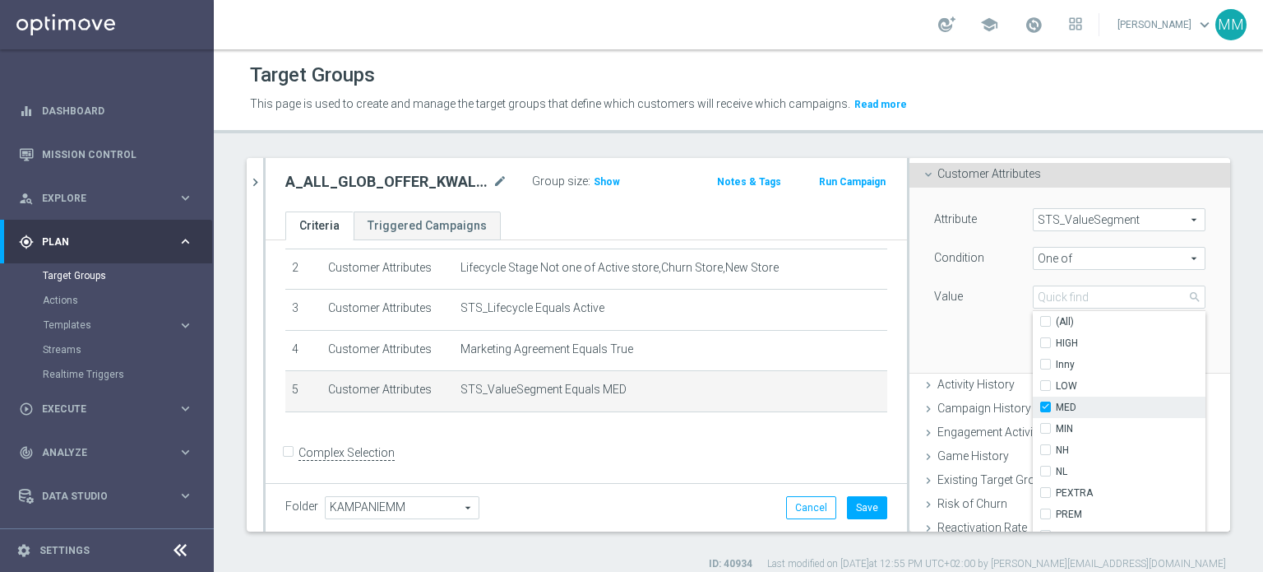
click at [1061, 401] on span "MED" at bounding box center [1131, 407] width 150 height 13
click at [1056, 402] on input "MED" at bounding box center [1050, 407] width 11 height 11
checkbox input "false"
type input "Select"
click at [1066, 418] on label "MIN" at bounding box center [1131, 428] width 150 height 21
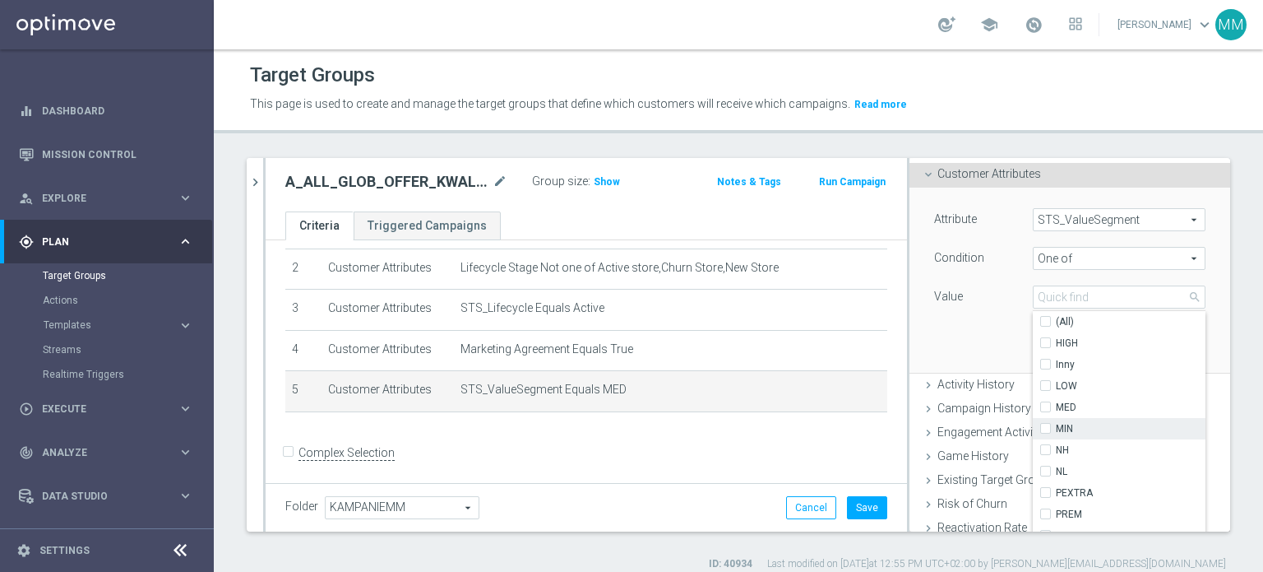
click at [1056, 424] on input "MIN" at bounding box center [1050, 429] width 11 height 11
checkbox input "true"
type input "MIN"
click at [1064, 384] on span "LOW" at bounding box center [1131, 385] width 150 height 13
click at [1056, 384] on input "LOW" at bounding box center [1050, 386] width 11 height 11
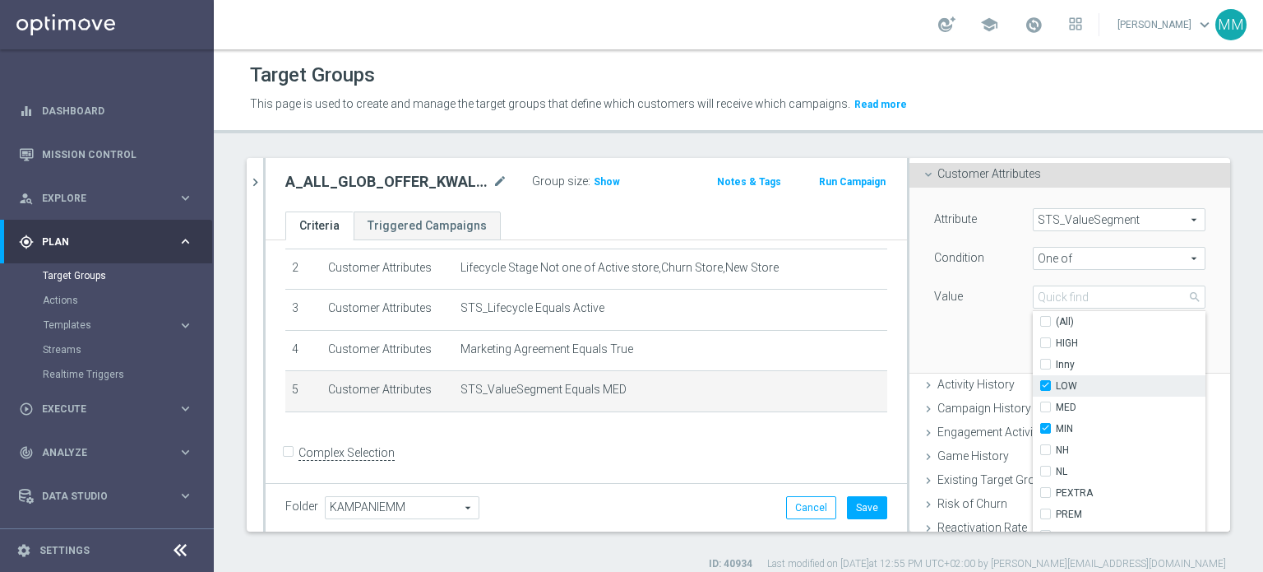
checkbox input "true"
type input "Selected 2 of 10"
click at [1066, 407] on span "MED" at bounding box center [1131, 407] width 150 height 13
click at [1056, 407] on input "MED" at bounding box center [1050, 407] width 11 height 11
checkbox input "true"
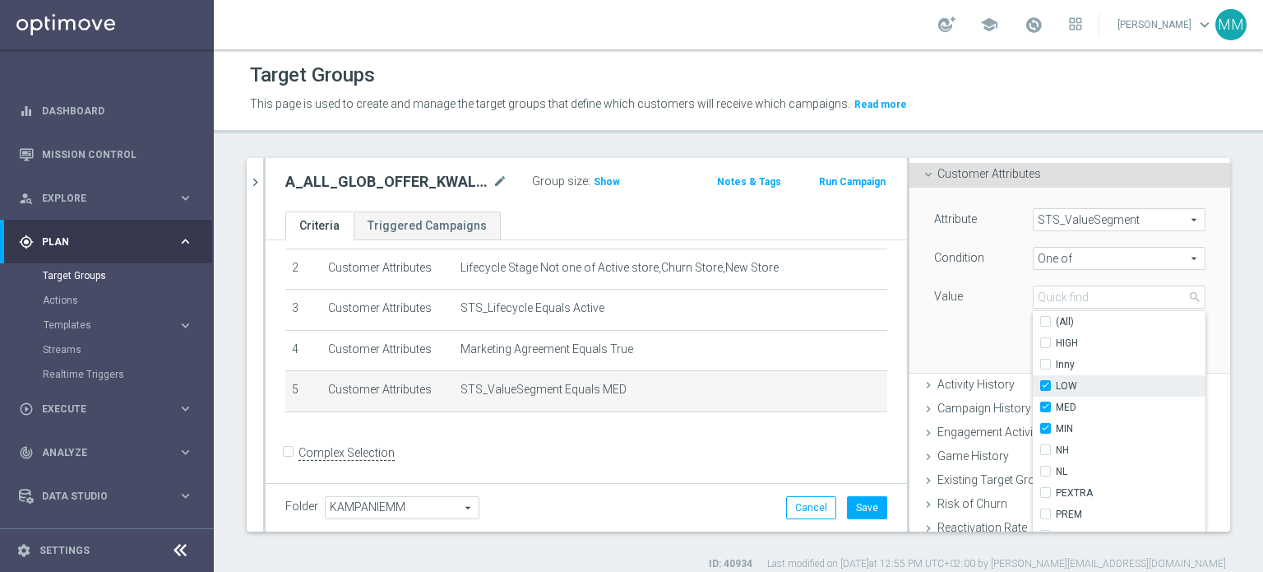
type input "Selected 3 of 10"
drag, startPoint x: 1063, startPoint y: 343, endPoint x: 1020, endPoint y: 331, distance: 44.3
click at [1063, 342] on span "HIGH" at bounding box center [1131, 342] width 150 height 13
click at [1056, 342] on input "HIGH" at bounding box center [1050, 343] width 11 height 11
checkbox input "true"
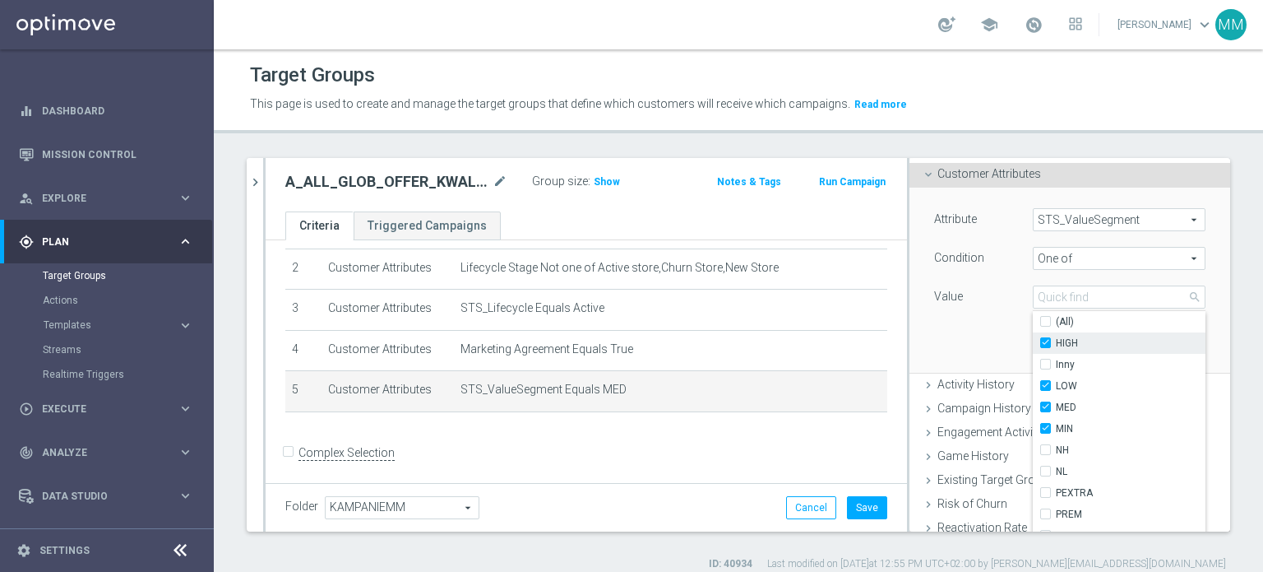
type input "Selected 4 of 10"
click at [968, 330] on div "Attribute STS_ValueSegment STS_ValueSegment arrow_drop_down search Condition On…" at bounding box center [1070, 280] width 296 height 184
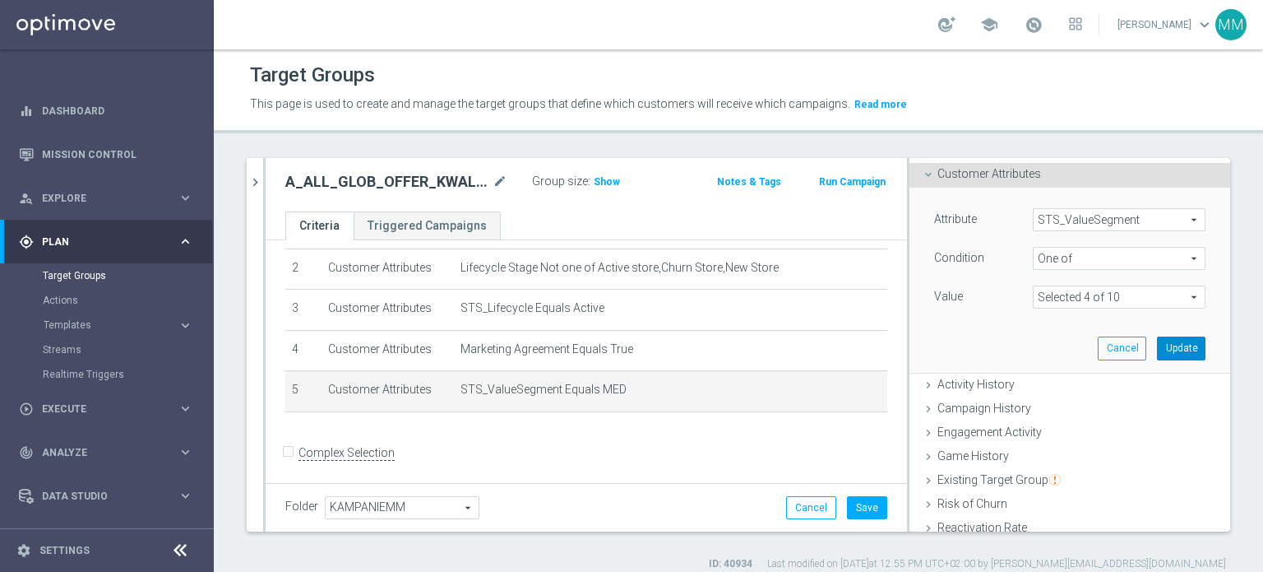
click at [1161, 348] on button "Update" at bounding box center [1181, 347] width 49 height 23
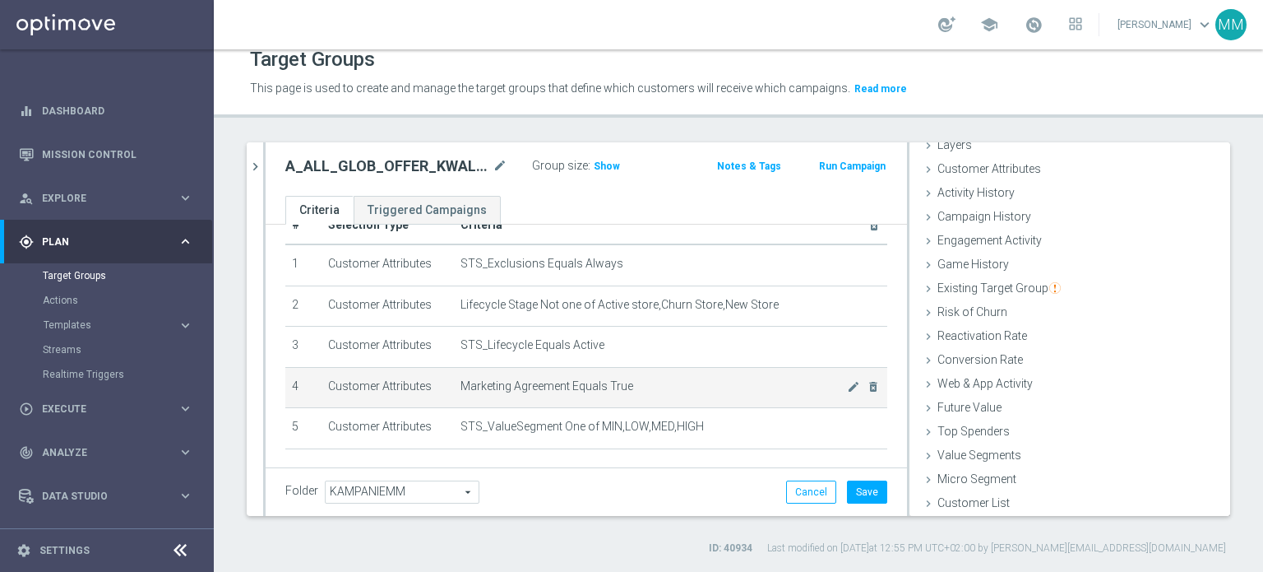
scroll to position [90, 0]
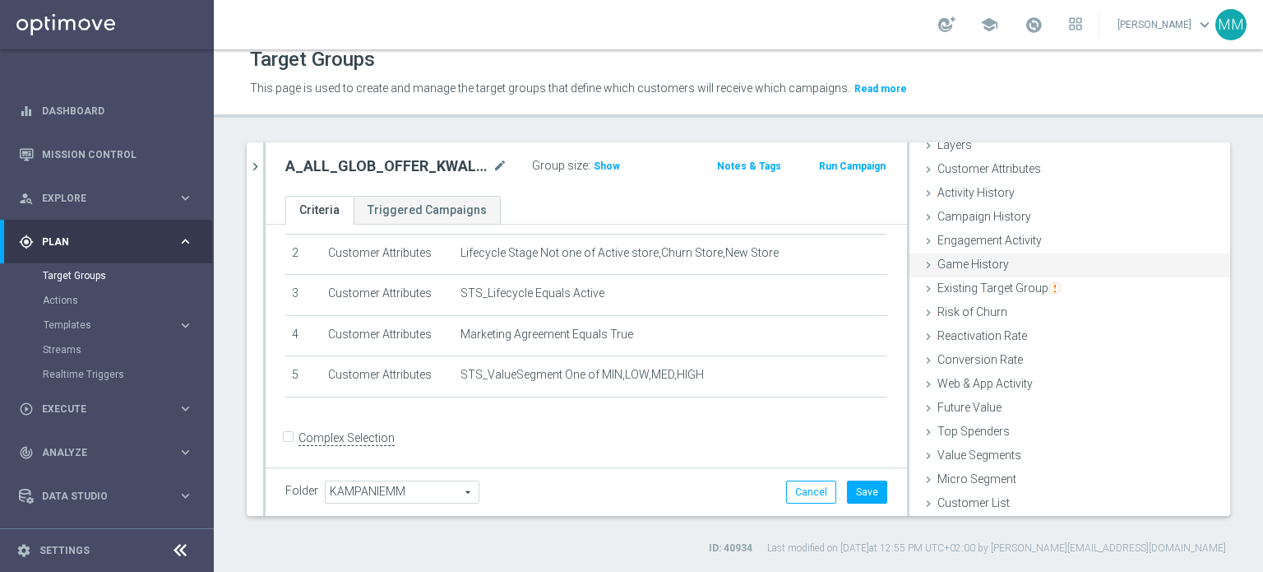
click at [951, 271] on div "Game History done" at bounding box center [1070, 265] width 321 height 25
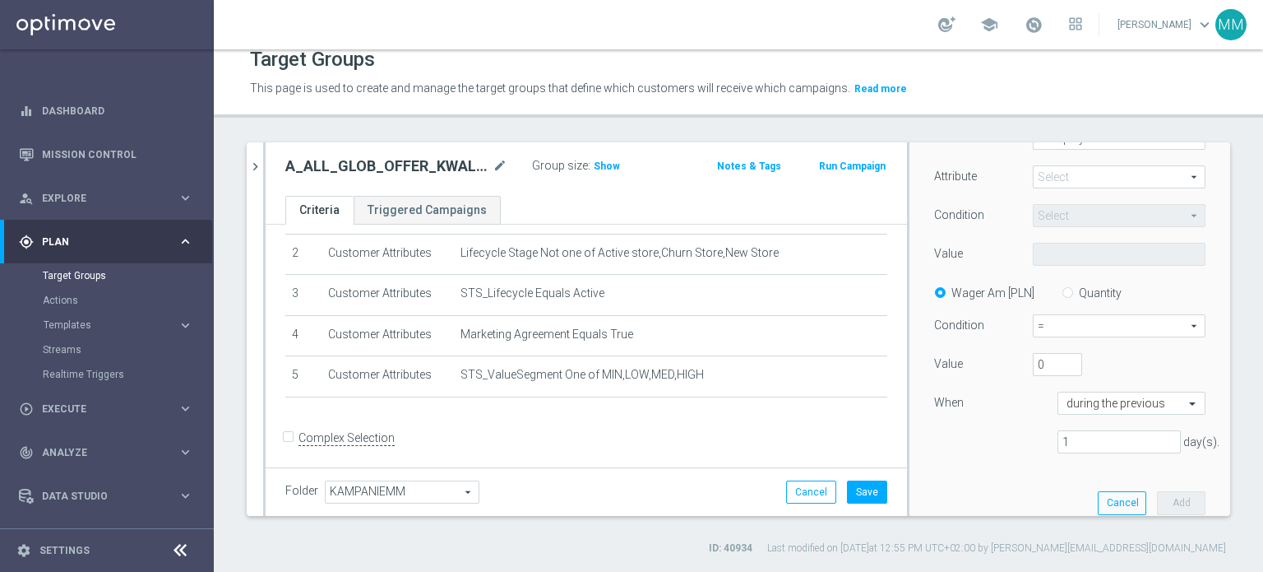
scroll to position [247, 0]
click at [1063, 177] on span at bounding box center [1119, 173] width 171 height 21
click at [0, 0] on input "search" at bounding box center [0, 0] width 0 height 0
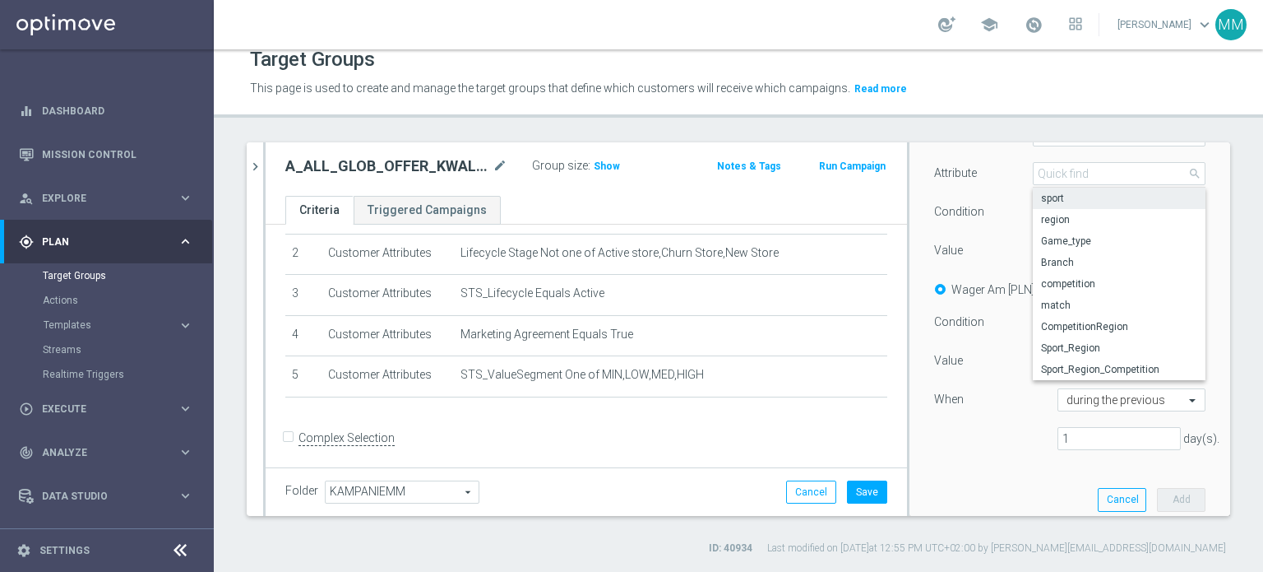
click at [1065, 192] on span "sport" at bounding box center [1119, 198] width 156 height 13
type input "sport"
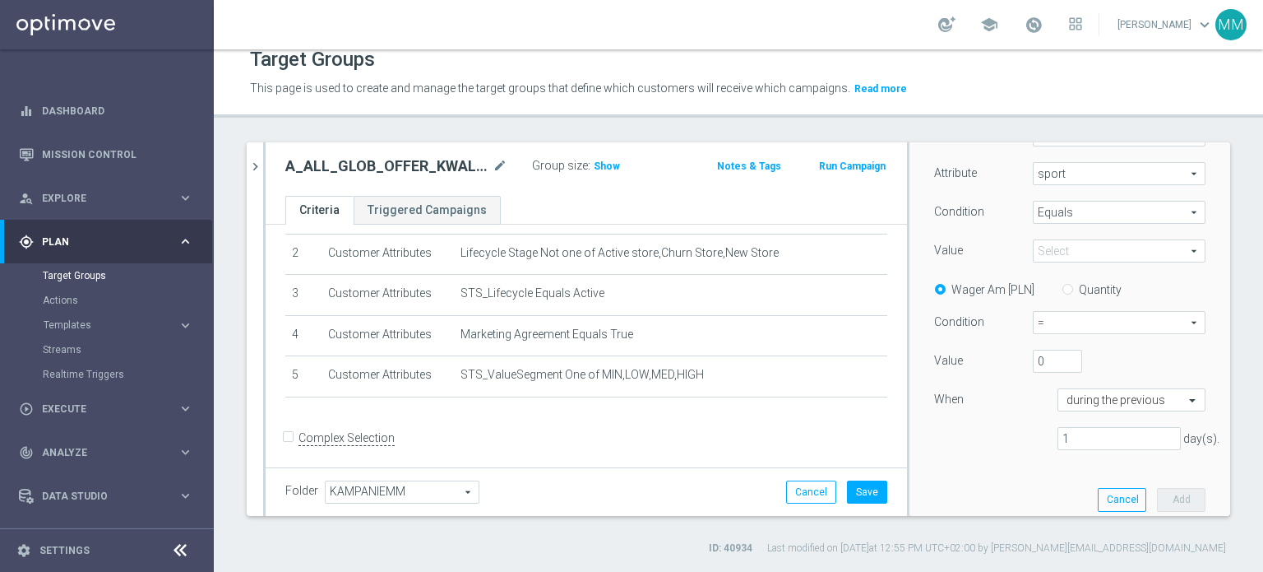
click at [1070, 214] on span "Equals" at bounding box center [1119, 211] width 171 height 21
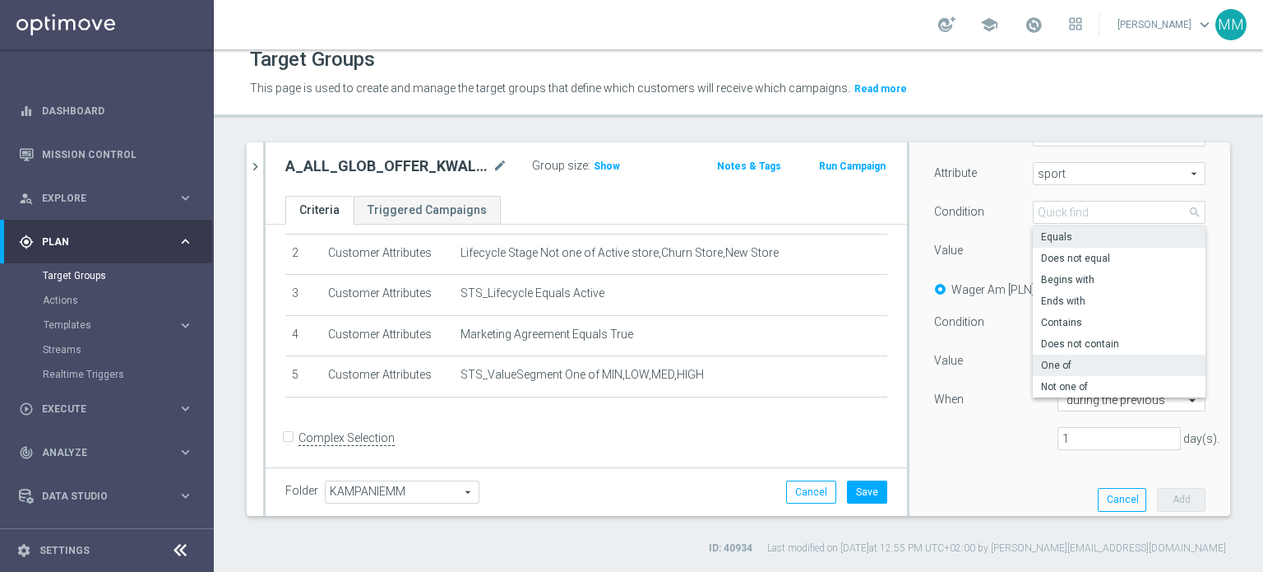
click at [1072, 364] on span "One of" at bounding box center [1119, 365] width 156 height 13
type input "One of"
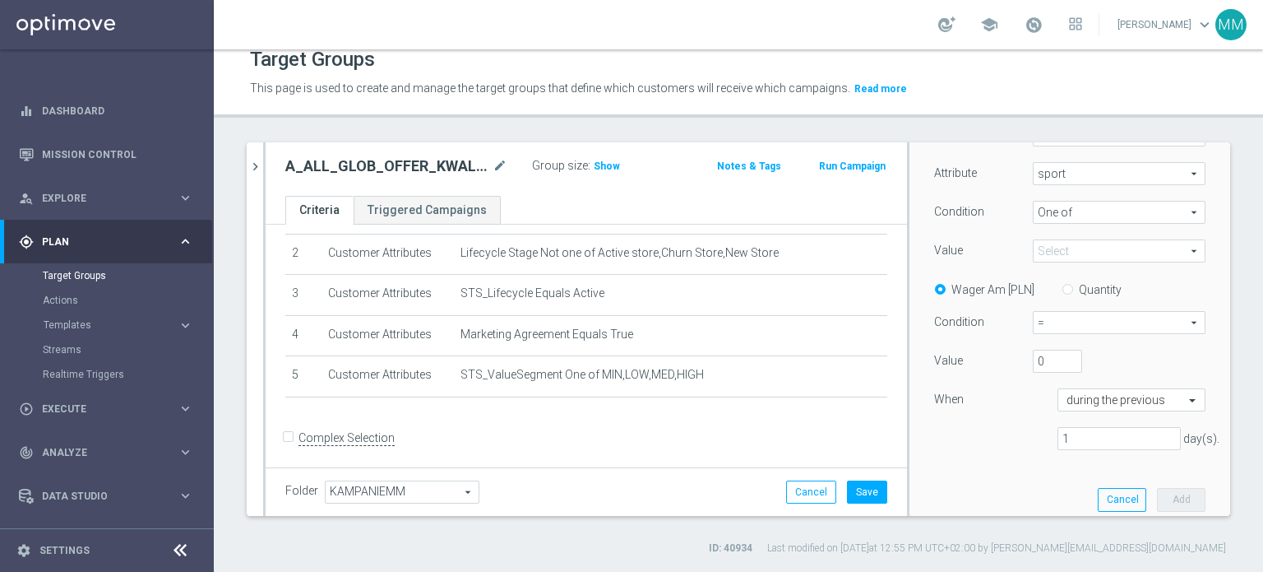
click at [1066, 252] on span at bounding box center [1119, 250] width 171 height 21
click at [0, 0] on input "search" at bounding box center [0, 0] width 0 height 0
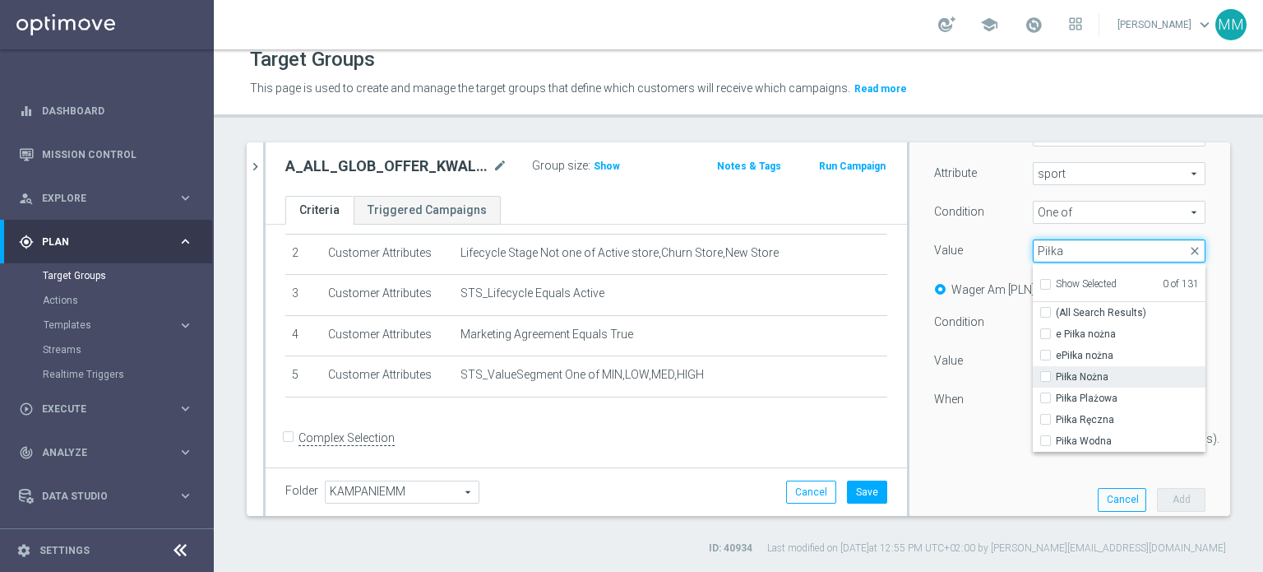
type input "Piłka"
click at [1068, 373] on span "Piłka Nożna" at bounding box center [1131, 376] width 150 height 13
click at [1056, 373] on input "Piłka Nożna" at bounding box center [1050, 377] width 11 height 11
checkbox input "true"
type input "Piłka Nożna"
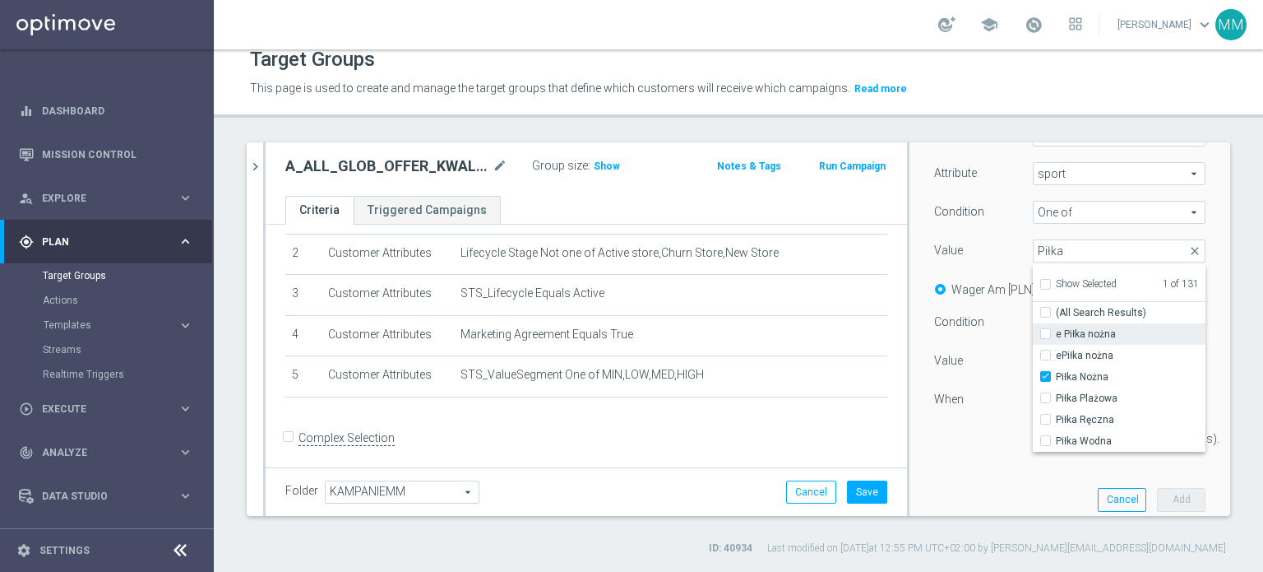
click at [1033, 336] on div "e Piłka nożna" at bounding box center [1119, 333] width 173 height 21
click at [1021, 333] on div "= = arrow_drop_down search" at bounding box center [1119, 322] width 197 height 23
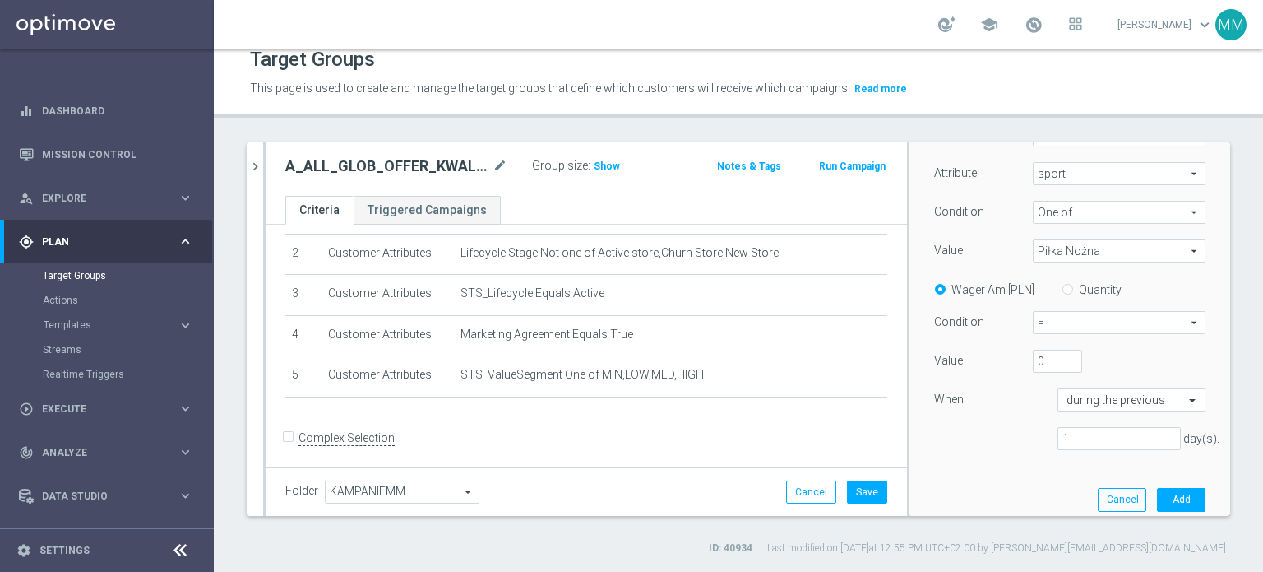
click at [1079, 290] on label "Quantity" at bounding box center [1100, 289] width 43 height 15
click at [1074, 290] on input "Quantity" at bounding box center [1071, 286] width 11 height 11
radio input "true"
click at [1075, 324] on span "=" at bounding box center [1119, 322] width 171 height 21
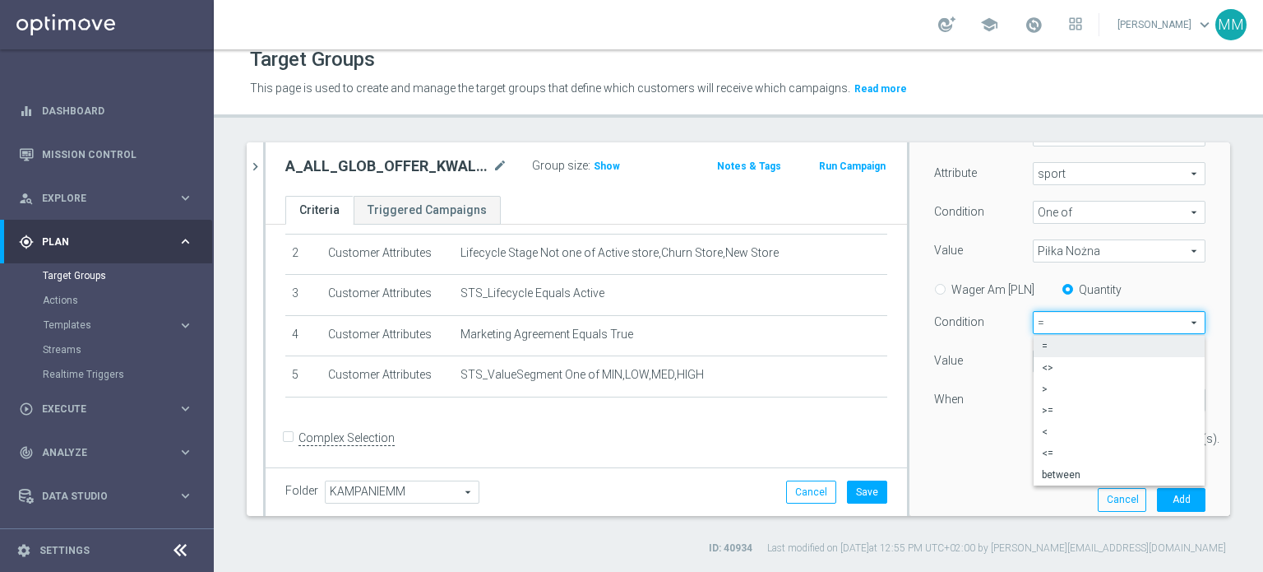
drag, startPoint x: 1053, startPoint y: 413, endPoint x: 1042, endPoint y: 404, distance: 14.0
click at [1050, 413] on span ">=" at bounding box center [1119, 410] width 155 height 13
type input ">="
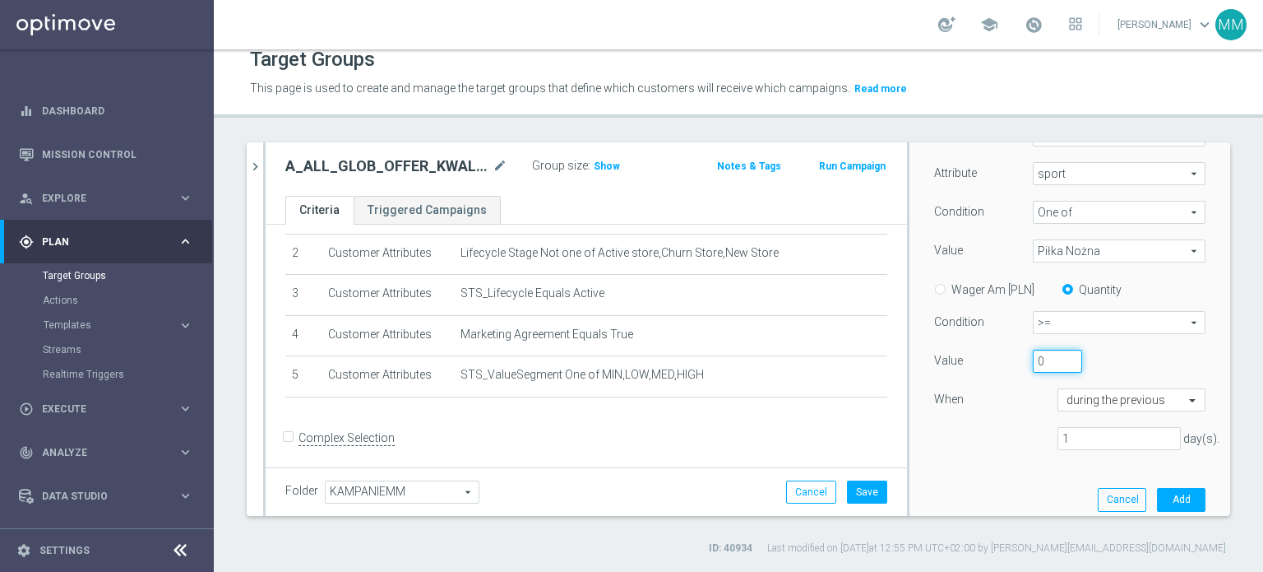
drag, startPoint x: 1031, startPoint y: 364, endPoint x: 1010, endPoint y: 365, distance: 21.4
click at [1021, 365] on div "0" at bounding box center [1058, 361] width 74 height 23
type input "5"
drag, startPoint x: 1063, startPoint y: 436, endPoint x: 996, endPoint y: 428, distance: 67.1
click at [996, 428] on div "1 day(s)." at bounding box center [1070, 439] width 296 height 24
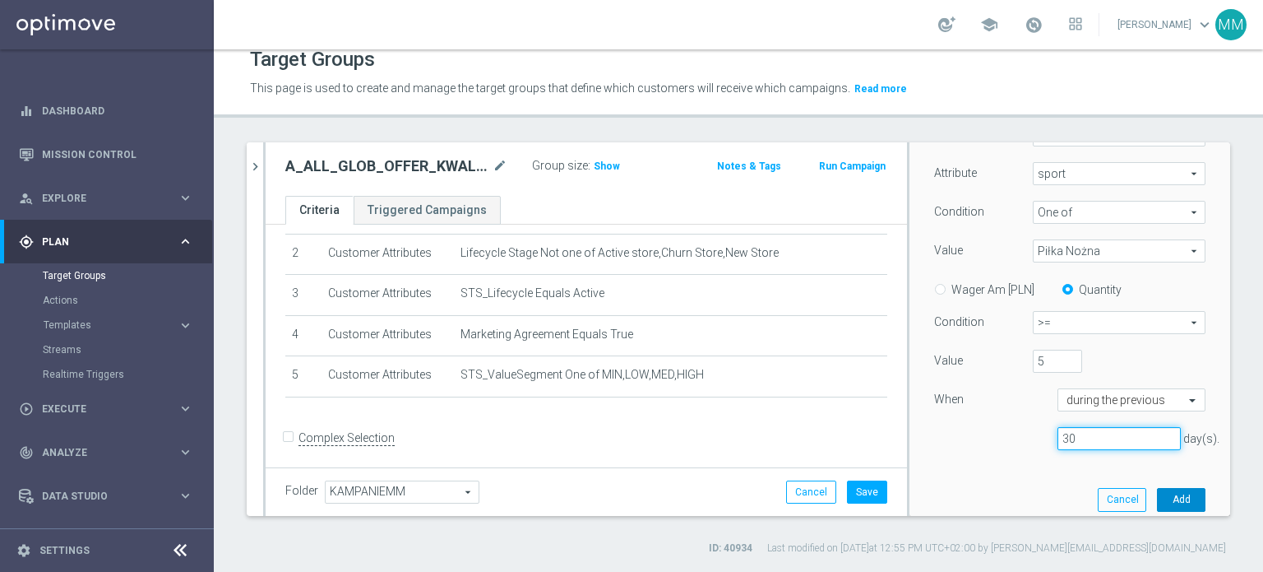
type input "30"
click at [1157, 501] on button "Add" at bounding box center [1181, 499] width 49 height 23
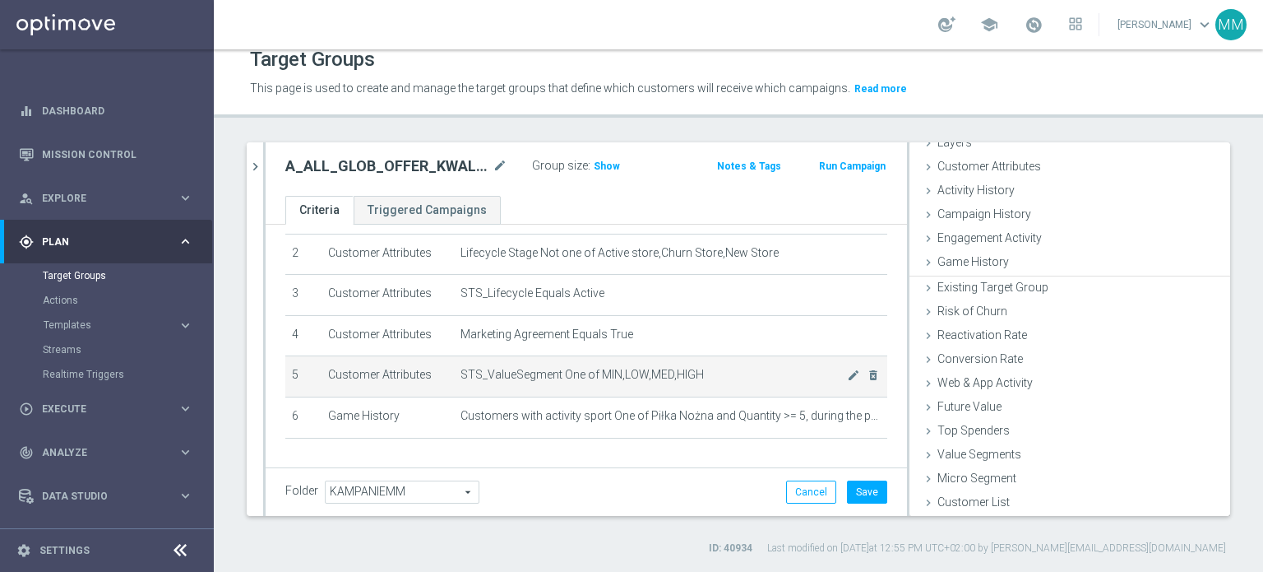
scroll to position [72, 0]
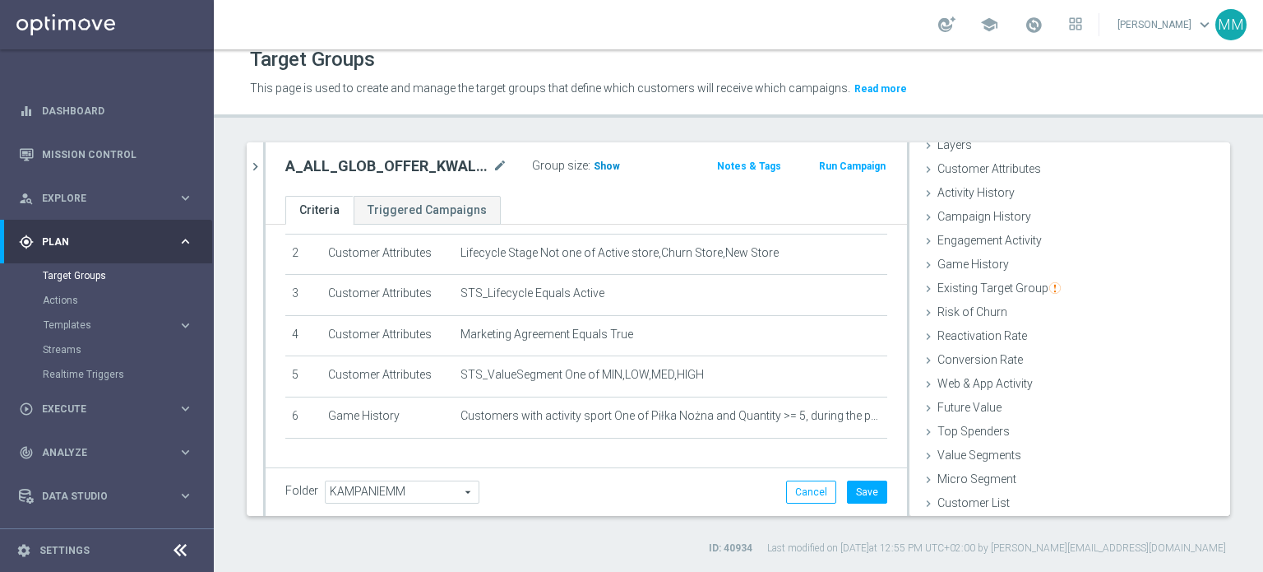
click at [606, 168] on span "Show" at bounding box center [607, 166] width 26 height 12
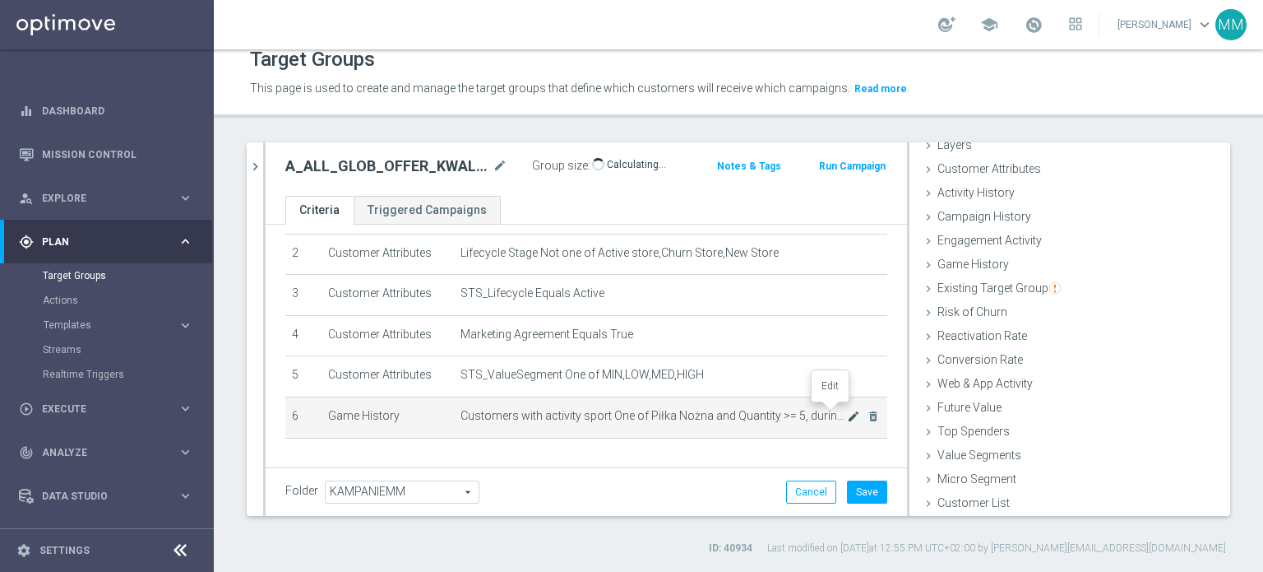
click at [847, 414] on icon "mode_edit" at bounding box center [853, 416] width 13 height 13
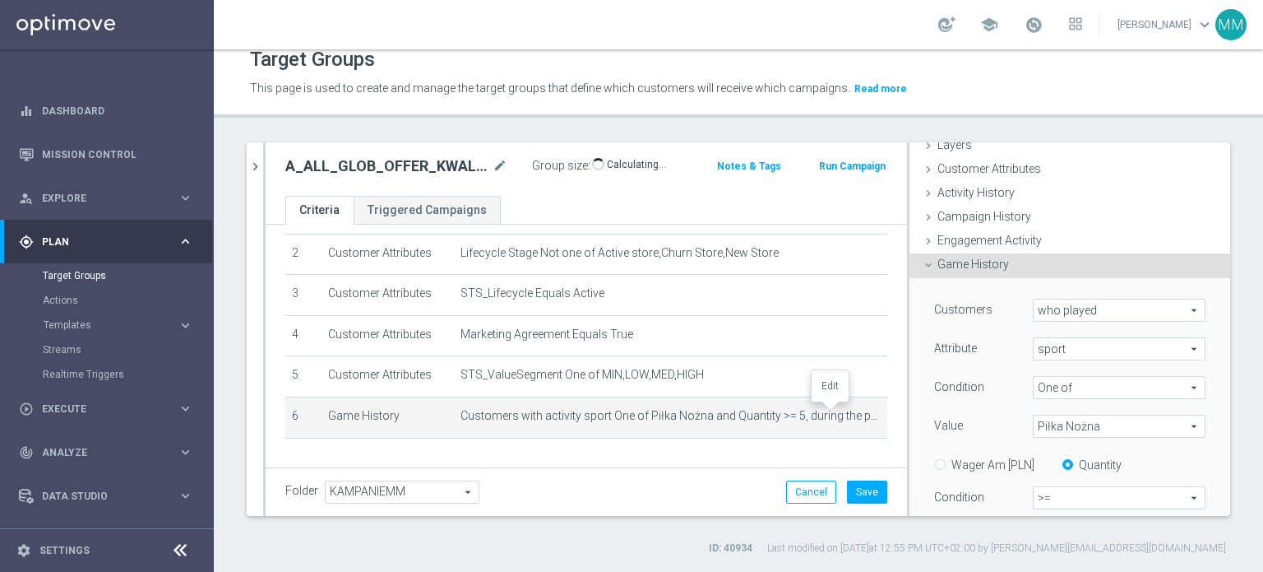
scroll to position [191, 0]
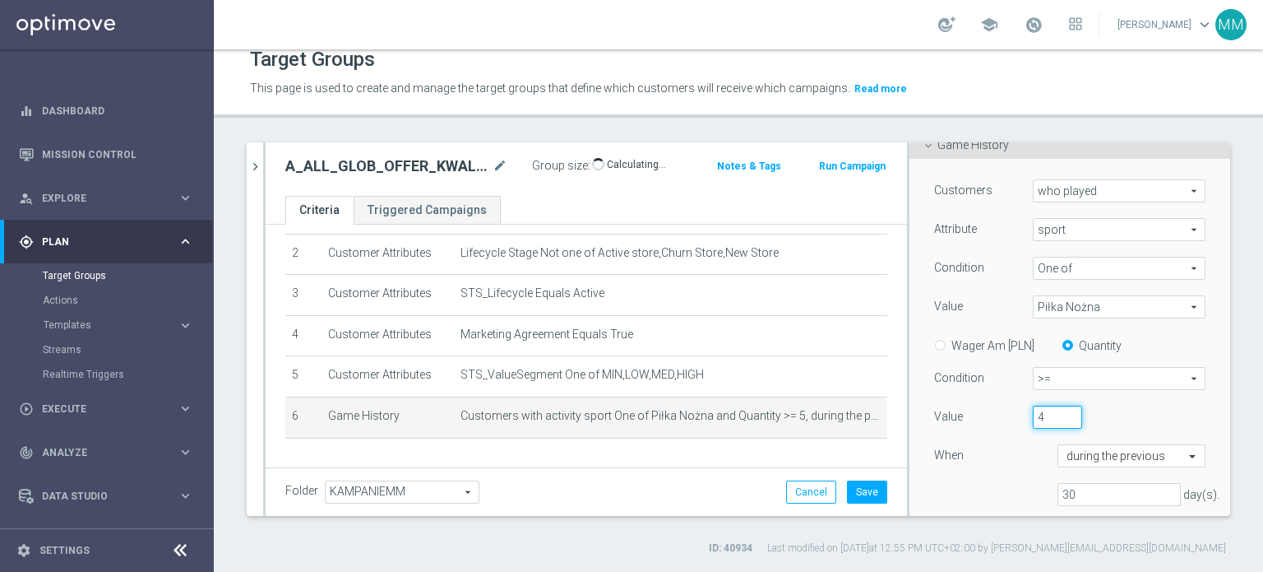
click at [1051, 418] on input "4" at bounding box center [1057, 416] width 49 height 23
type input "3"
click at [1051, 418] on input "3" at bounding box center [1057, 416] width 49 height 23
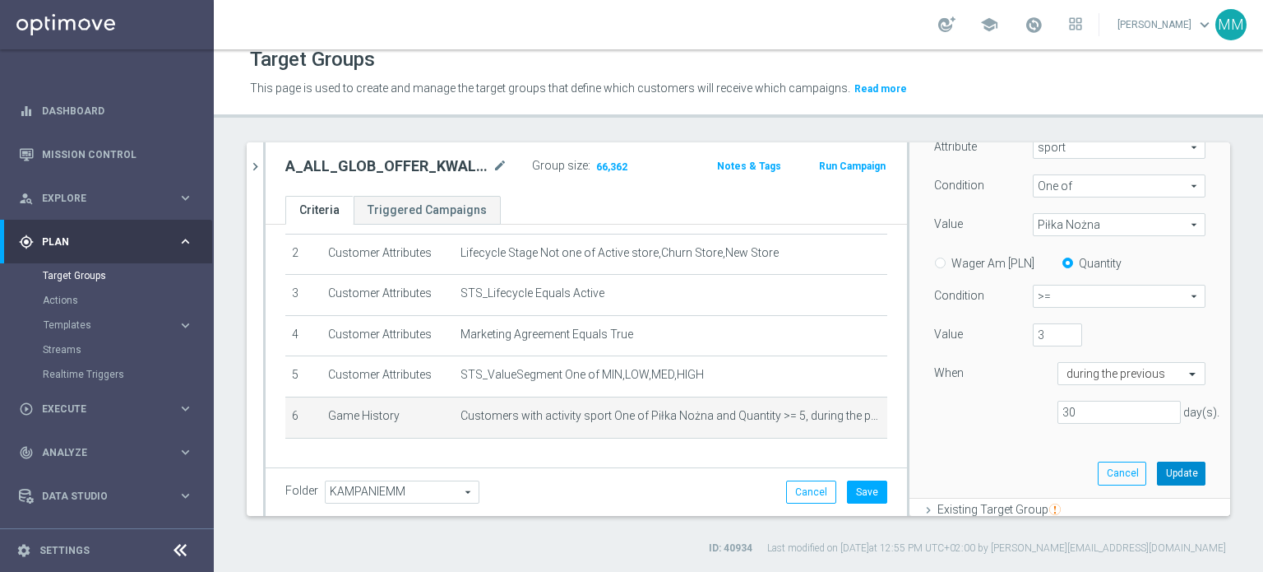
click at [1158, 462] on button "Update" at bounding box center [1181, 472] width 49 height 23
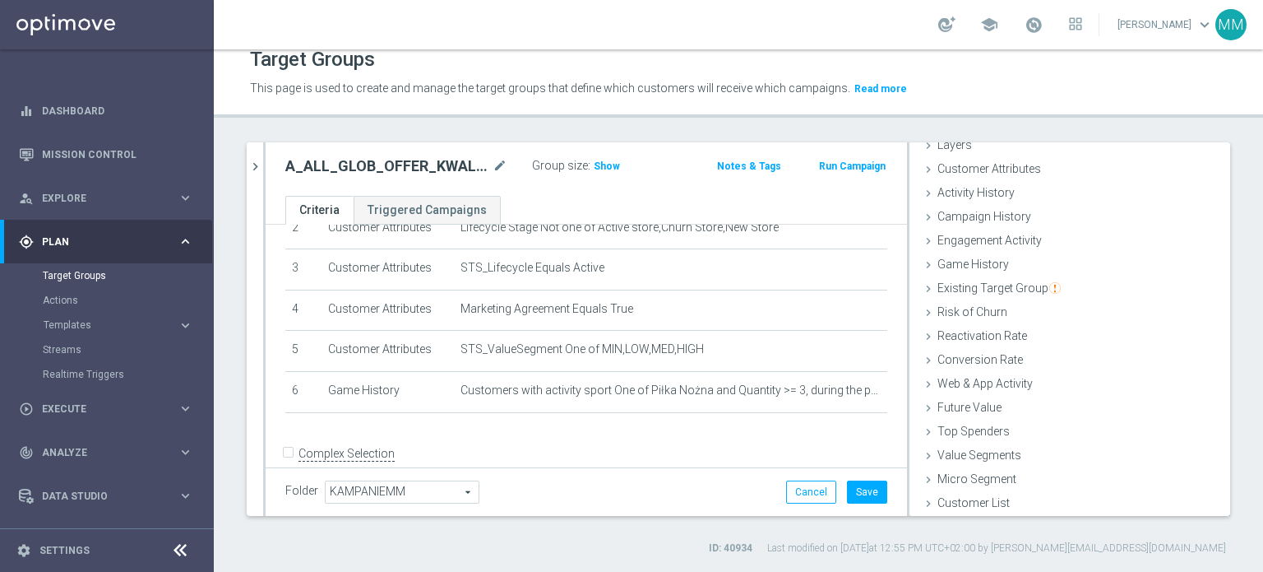
scroll to position [130, 0]
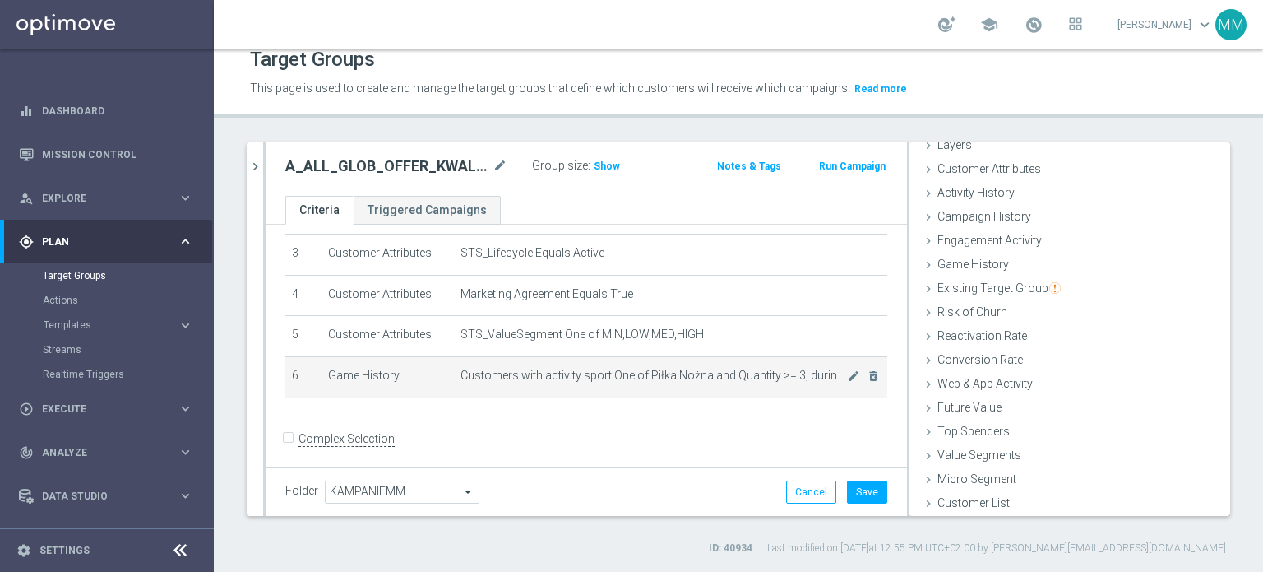
click at [758, 362] on td "Customers with activity sport One of Piłka Nożna and Quantity >= 3, during the …" at bounding box center [670, 376] width 433 height 41
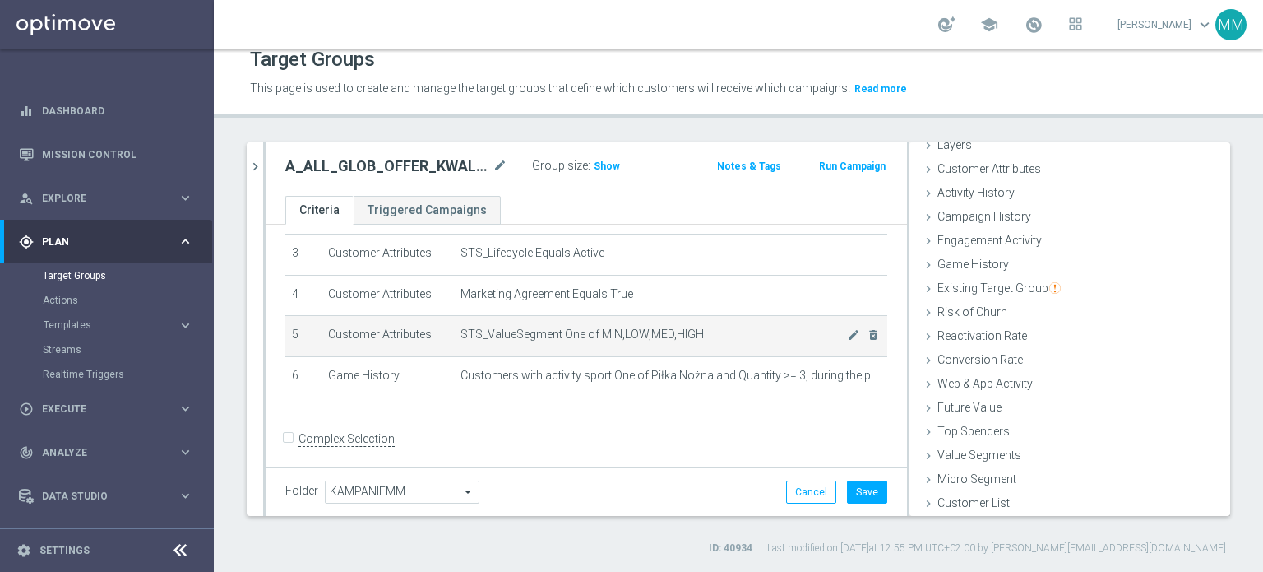
click at [734, 340] on td "STS_ValueSegment One of MIN,LOW,MED,HIGH mode_edit delete_forever" at bounding box center [670, 336] width 433 height 41
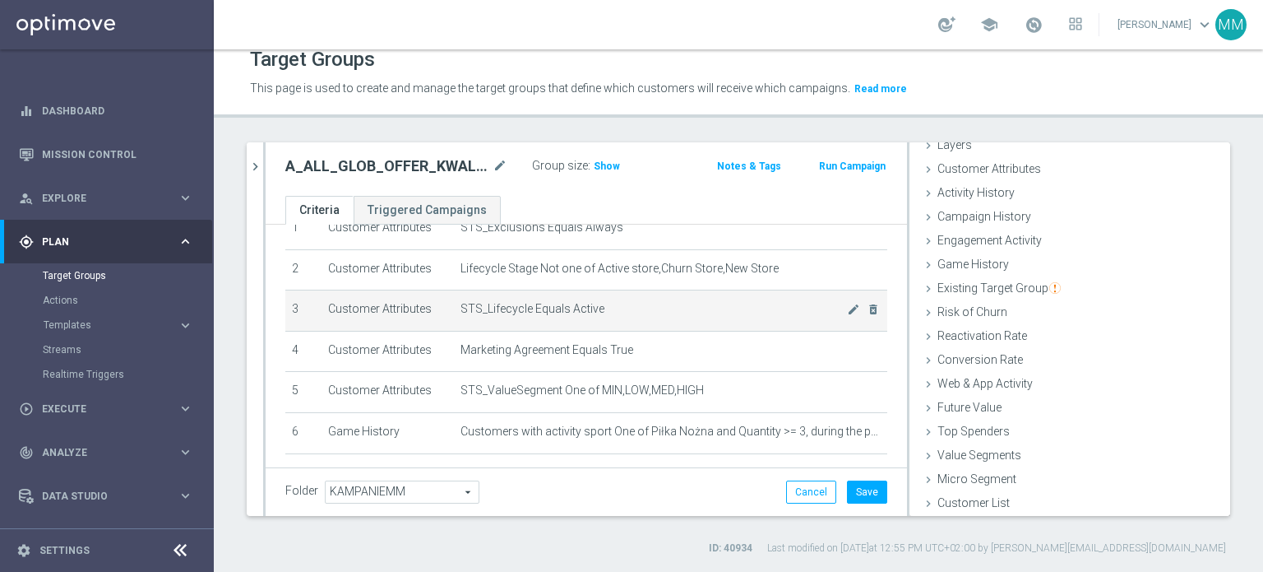
scroll to position [48, 0]
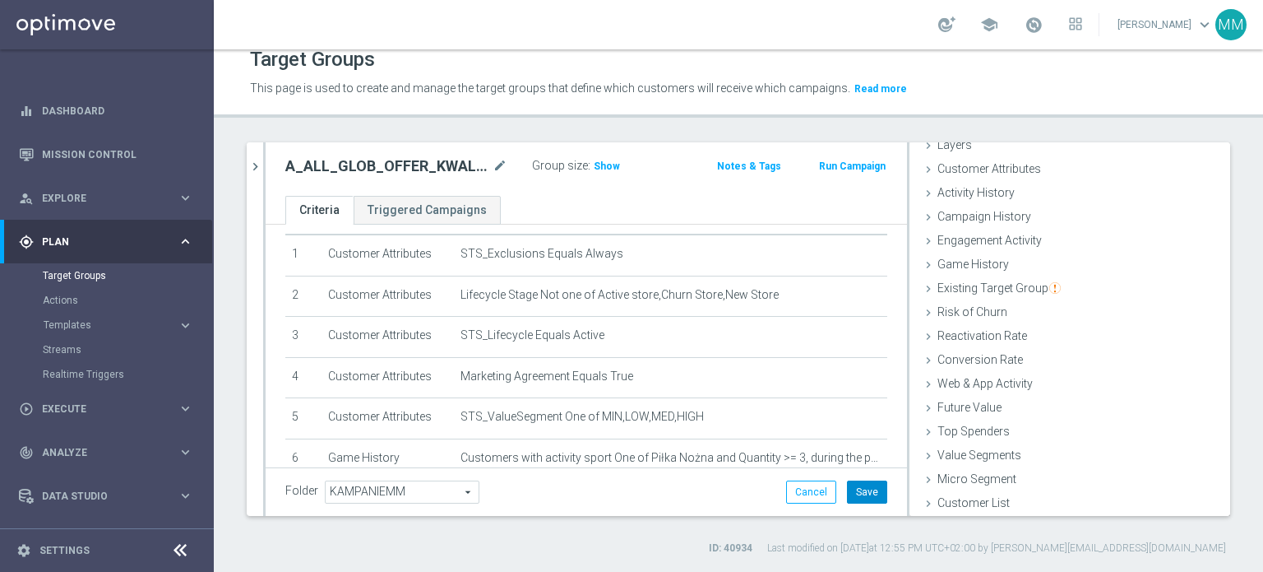
click at [847, 493] on button "Save" at bounding box center [867, 491] width 40 height 23
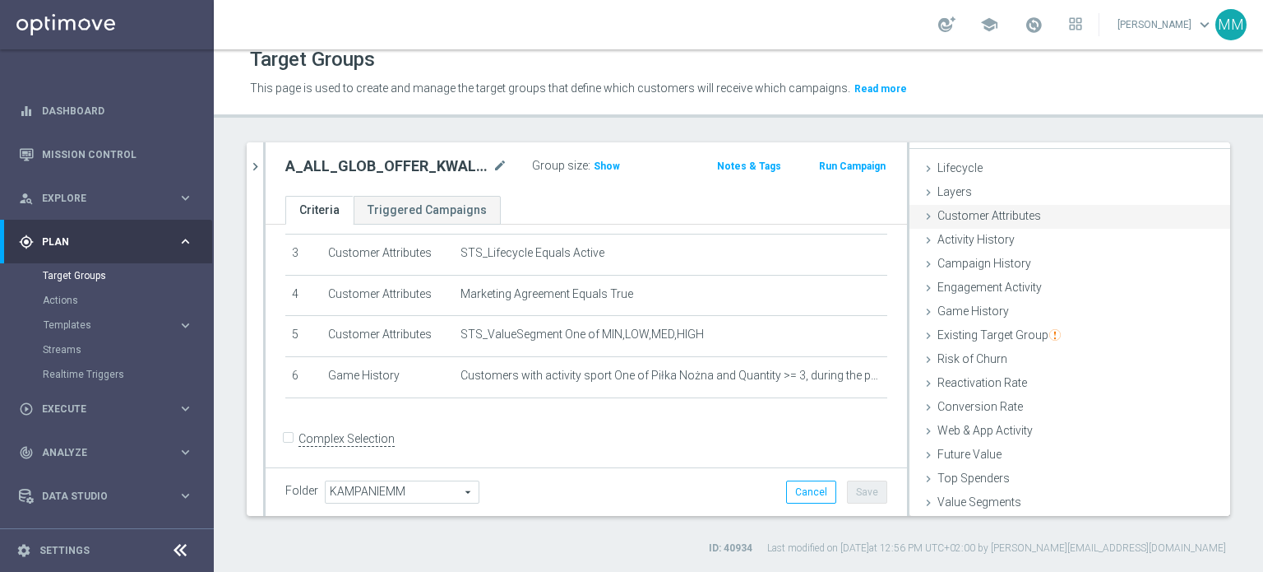
scroll to position [0, 0]
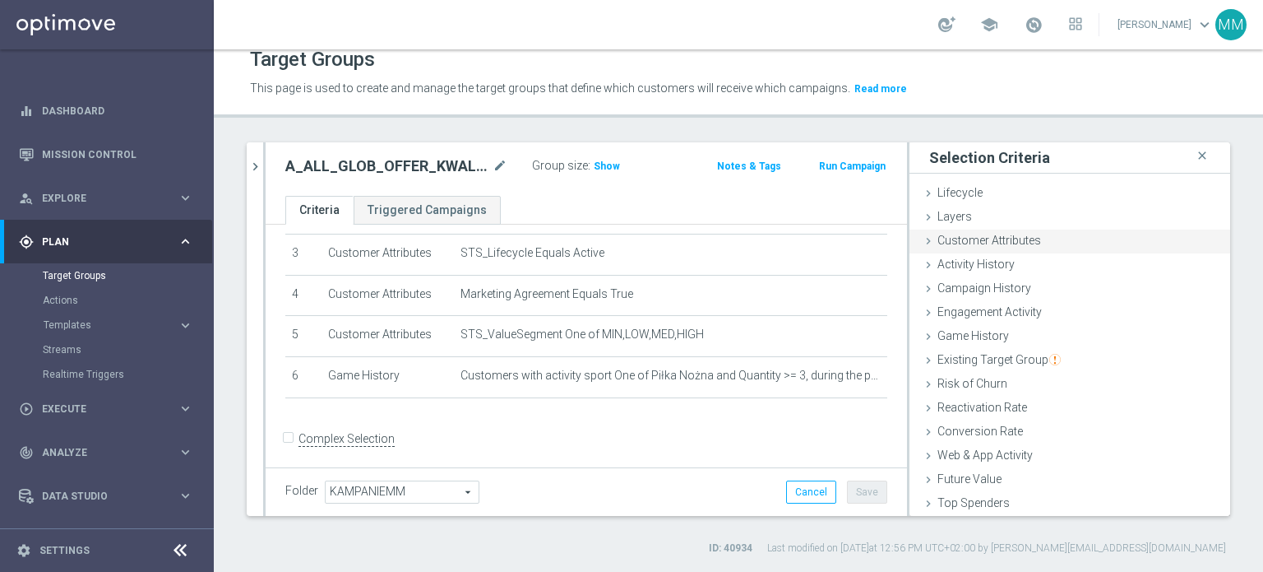
click at [1012, 241] on span "Customer Attributes" at bounding box center [990, 240] width 104 height 13
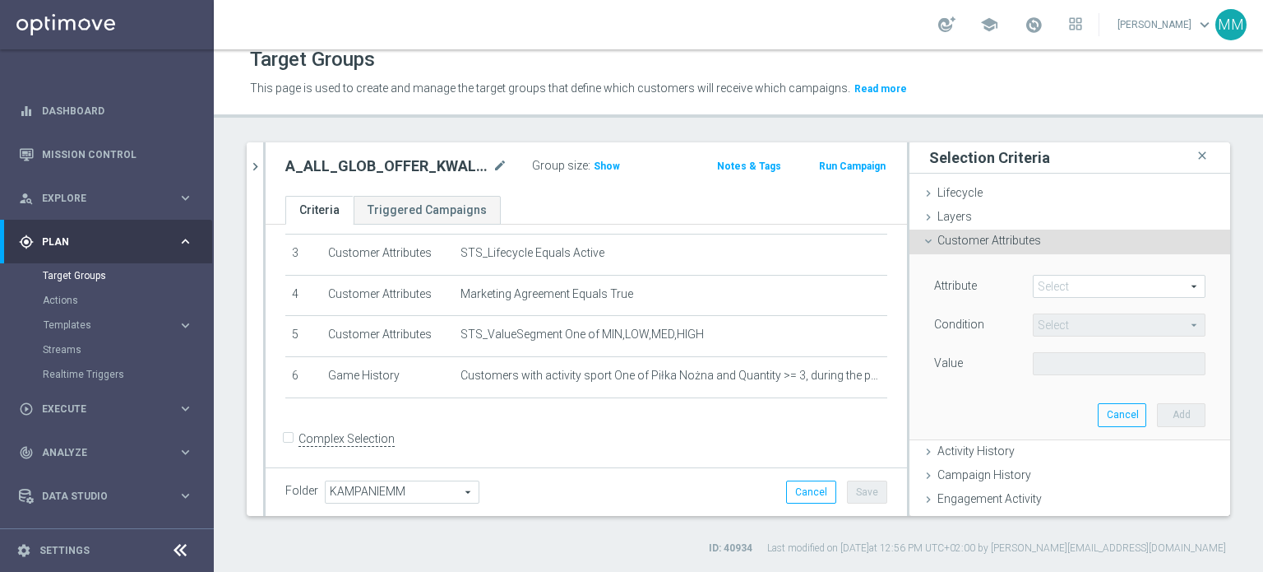
click at [1051, 282] on span at bounding box center [1119, 286] width 171 height 21
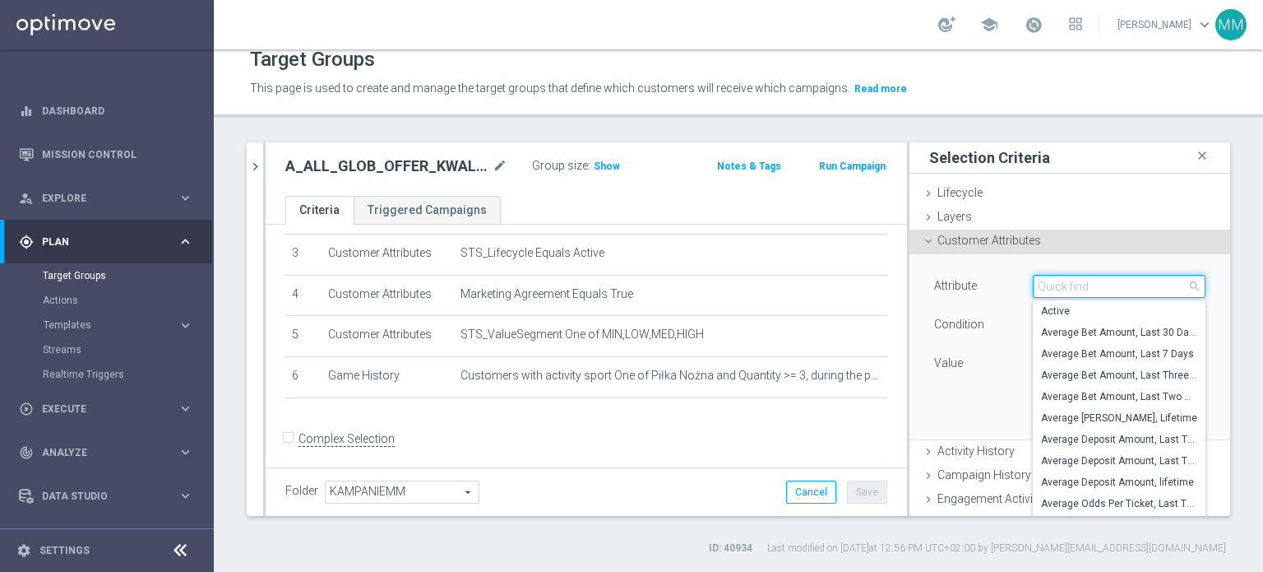
click at [1051, 282] on input "search" at bounding box center [1119, 286] width 173 height 23
click at [974, 381] on div "Attribute Select arrow_drop_down gen close Gender Generosity Level (GGR), Lifet…" at bounding box center [1070, 346] width 296 height 184
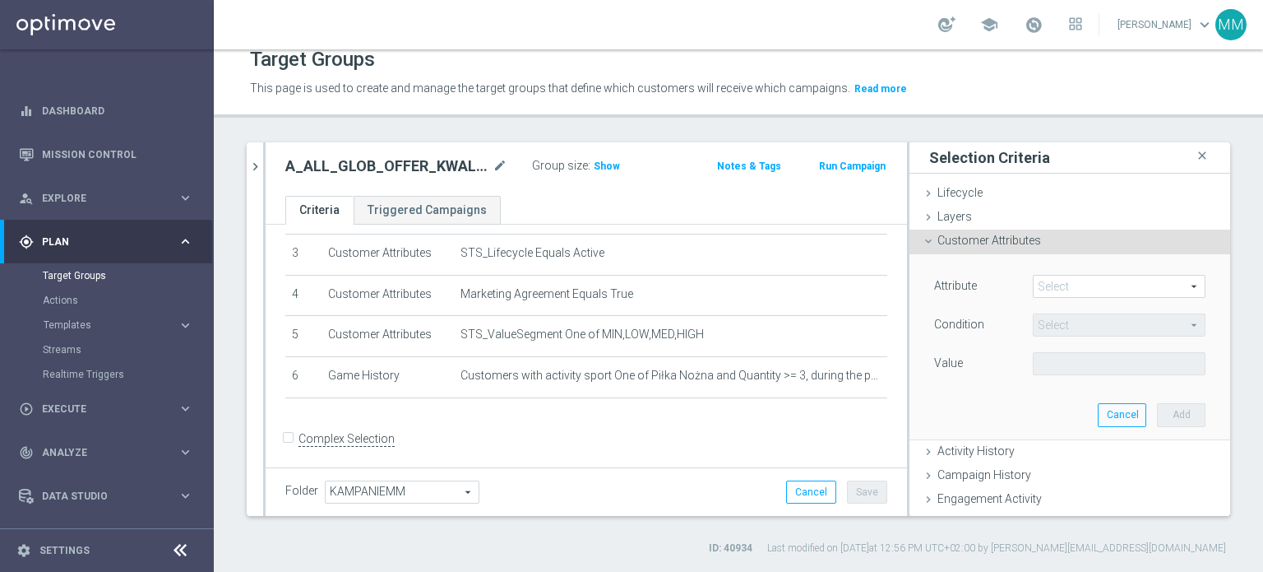
click at [1034, 289] on span at bounding box center [1119, 286] width 171 height 21
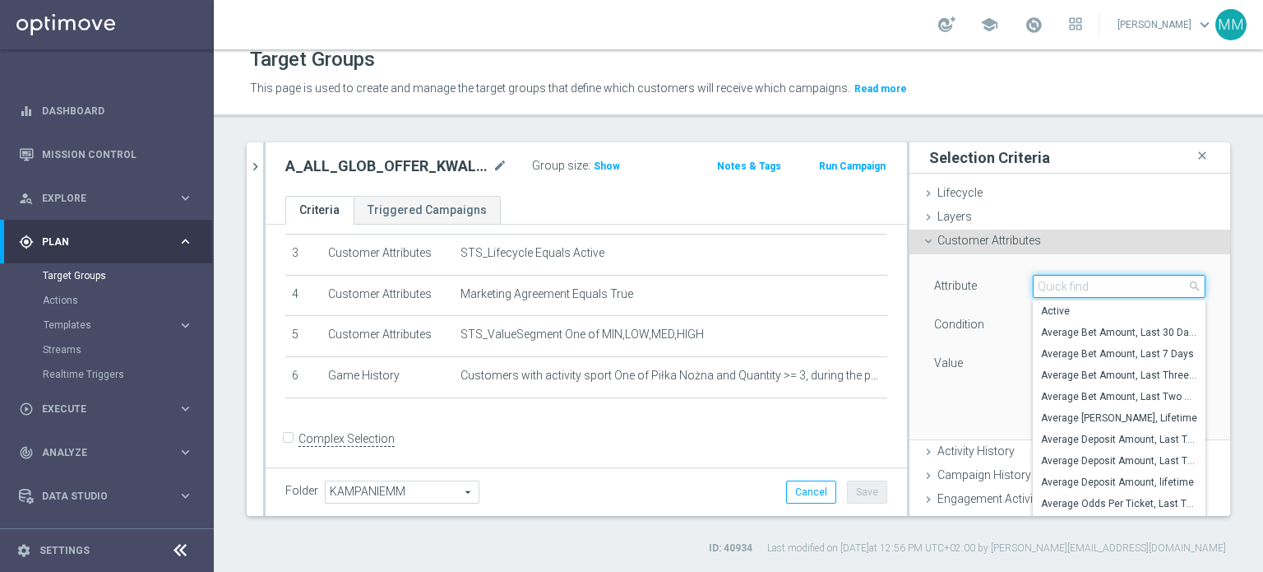
click at [1033, 289] on input "search" at bounding box center [1119, 286] width 173 height 23
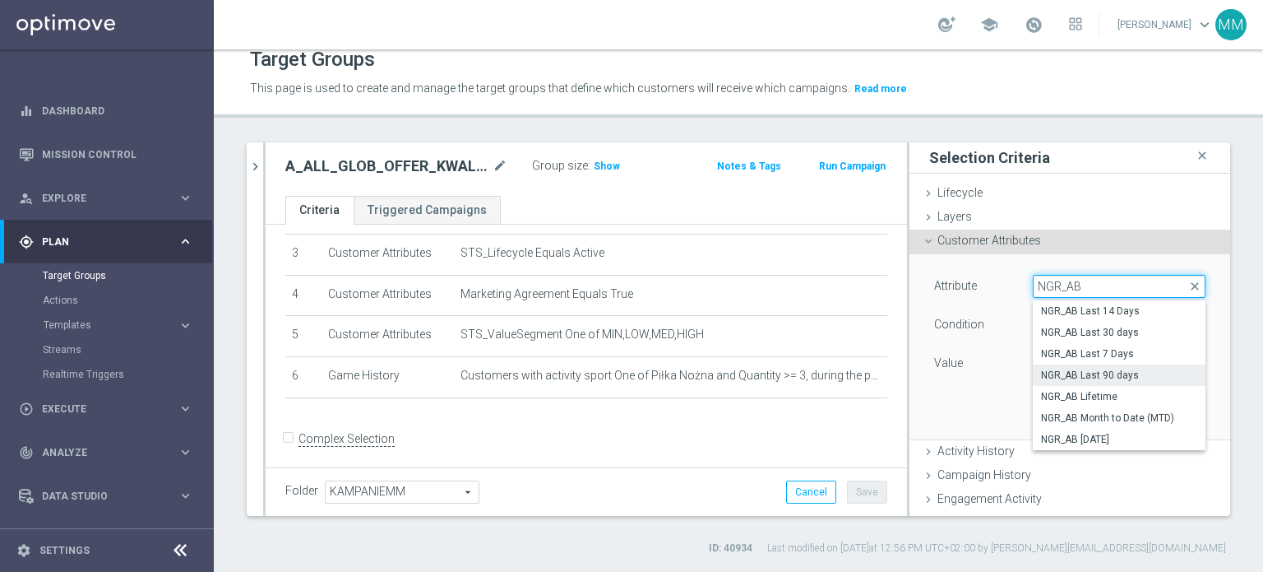
type input "NGR_AB"
click at [1073, 373] on span "NGR_AB Last 90 days" at bounding box center [1119, 374] width 156 height 13
type input "NGR_AB Last 90 days"
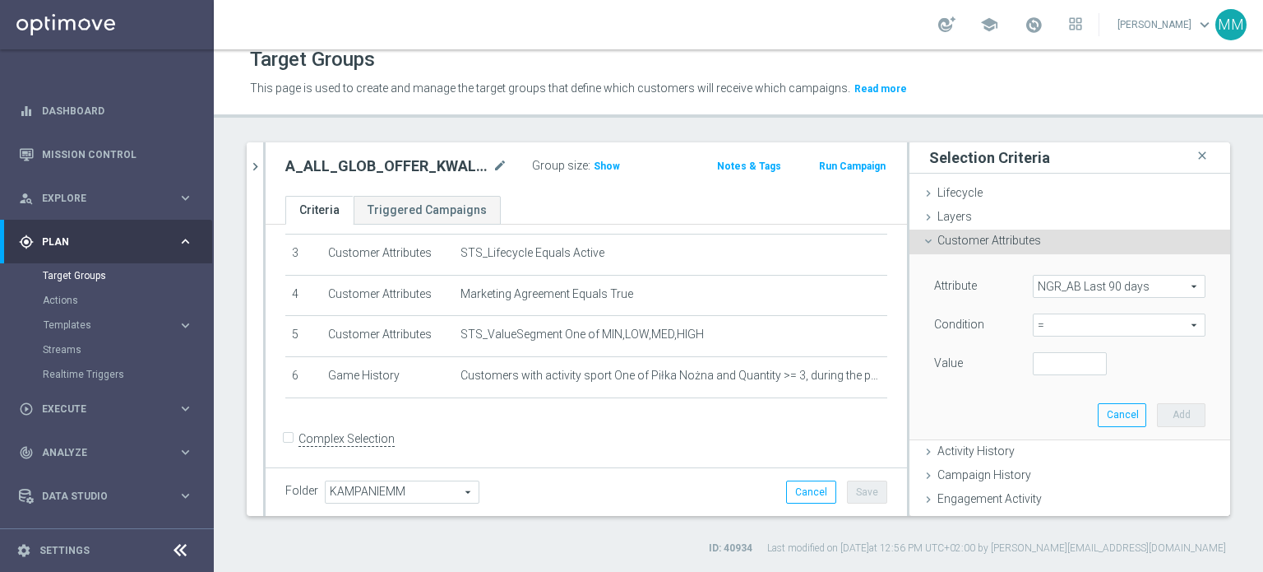
click at [1051, 331] on span "=" at bounding box center [1119, 324] width 171 height 21
click at [1069, 438] on span ">" at bounding box center [1119, 434] width 156 height 13
type input ">"
click at [1040, 362] on input "number" at bounding box center [1070, 363] width 74 height 23
type input "0"
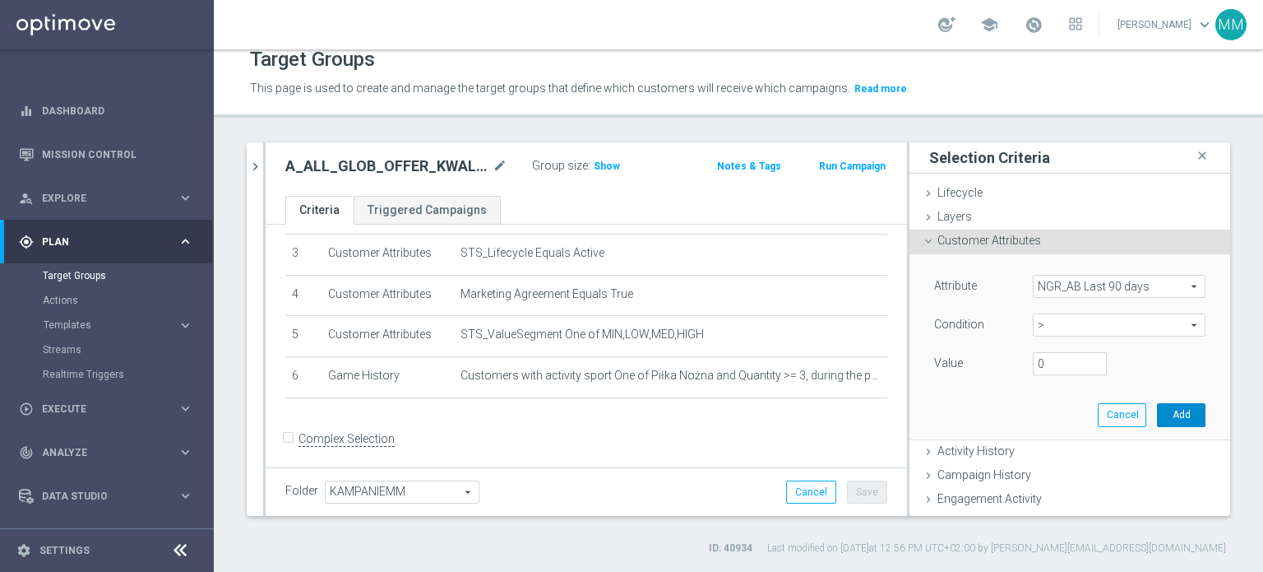
click at [1157, 409] on button "Add" at bounding box center [1181, 414] width 49 height 23
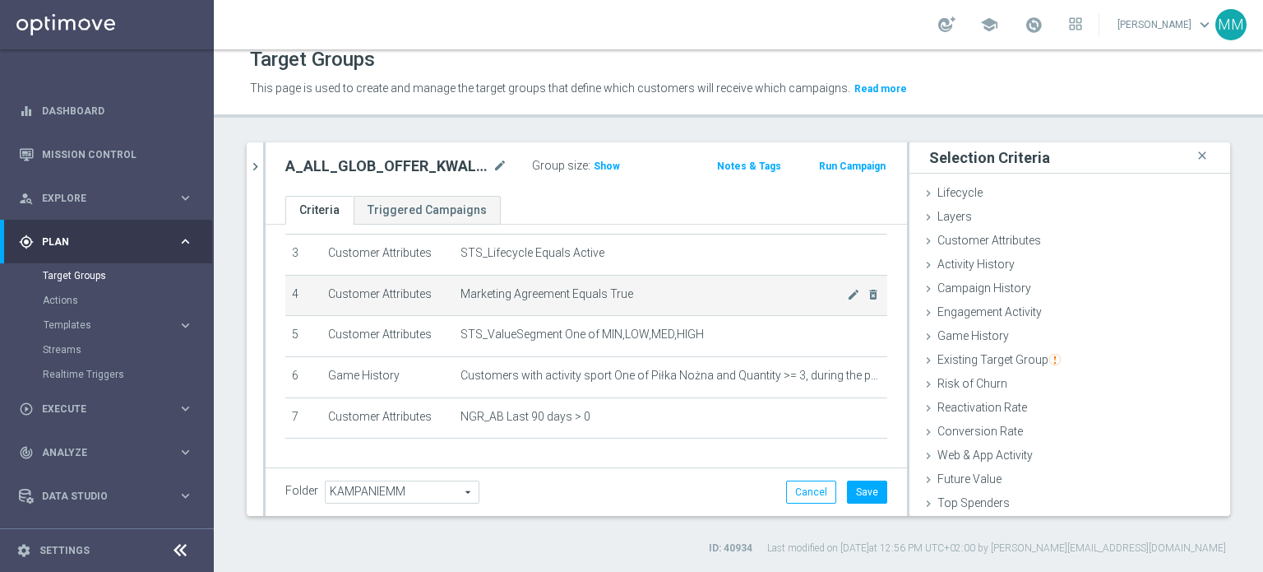
click at [460, 304] on td "Marketing Agreement Equals True mode_edit delete_forever" at bounding box center [670, 295] width 433 height 41
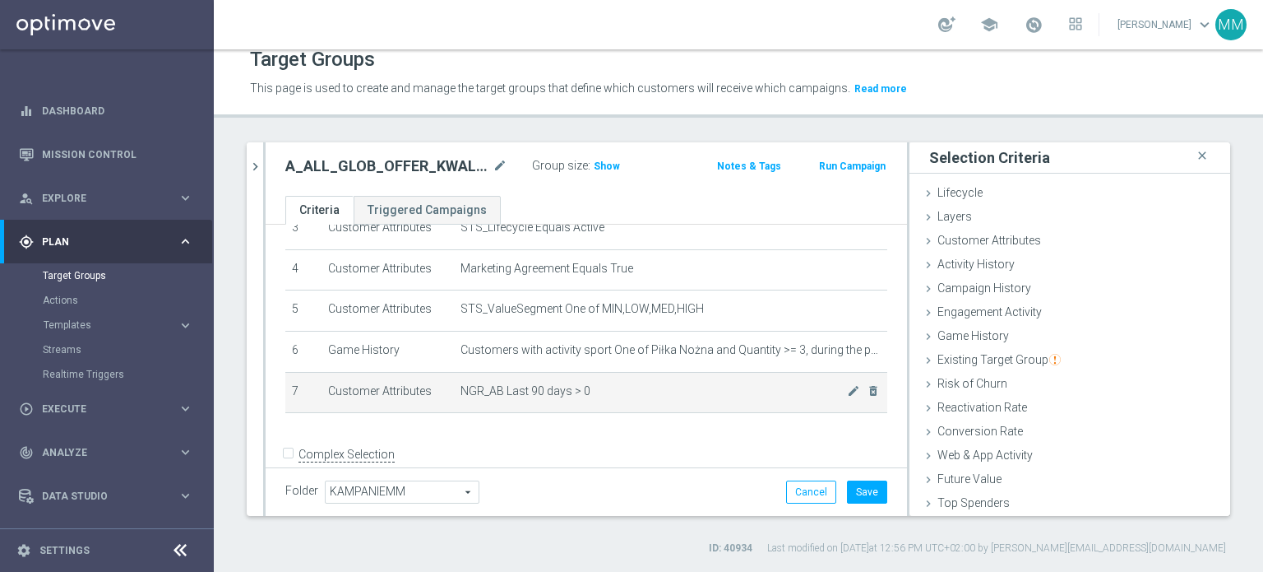
scroll to position [170, 0]
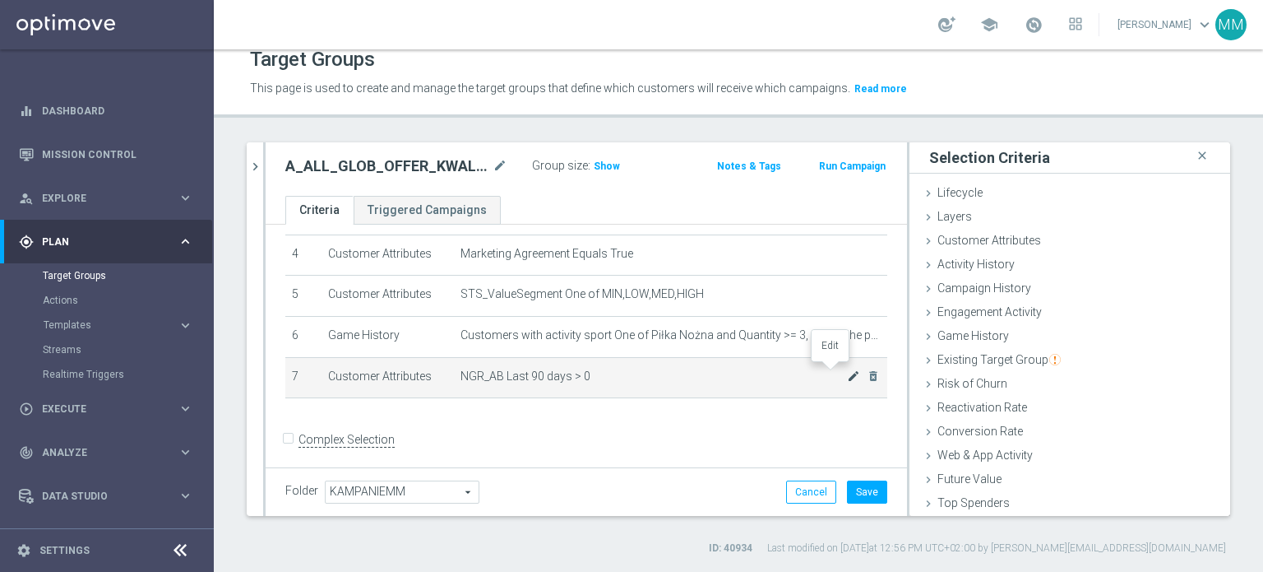
click at [847, 370] on icon "mode_edit" at bounding box center [853, 375] width 13 height 13
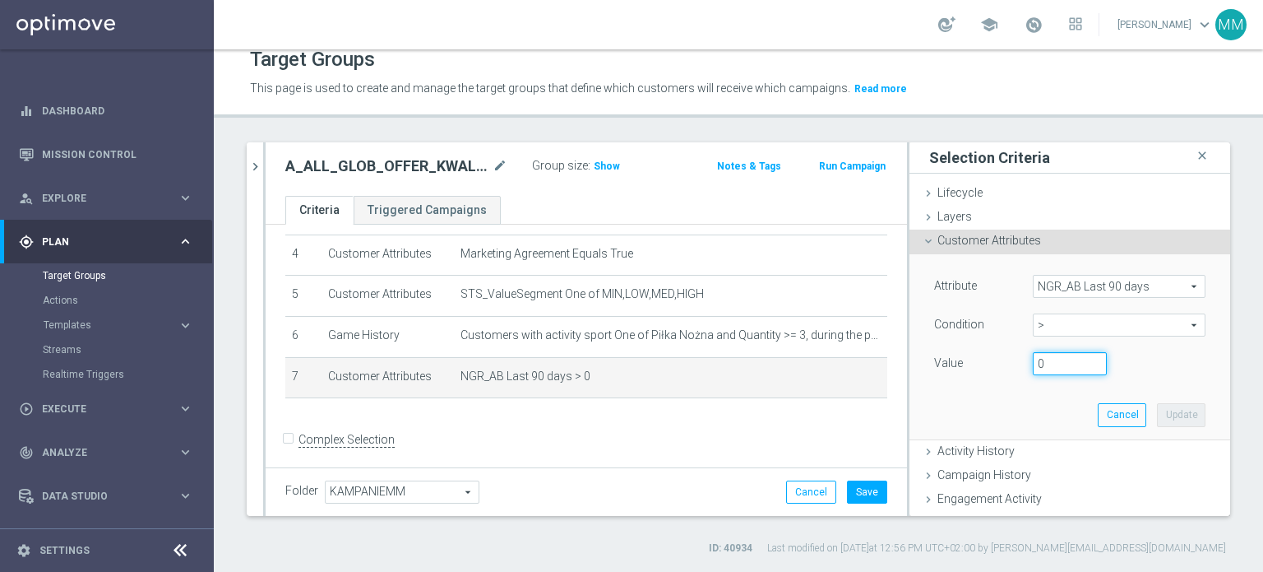
drag, startPoint x: 1031, startPoint y: 371, endPoint x: 991, endPoint y: 363, distance: 41.1
click at [1000, 365] on div "Value 0" at bounding box center [1070, 365] width 296 height 26
type input "-50"
click at [1157, 414] on button "Update" at bounding box center [1181, 414] width 49 height 23
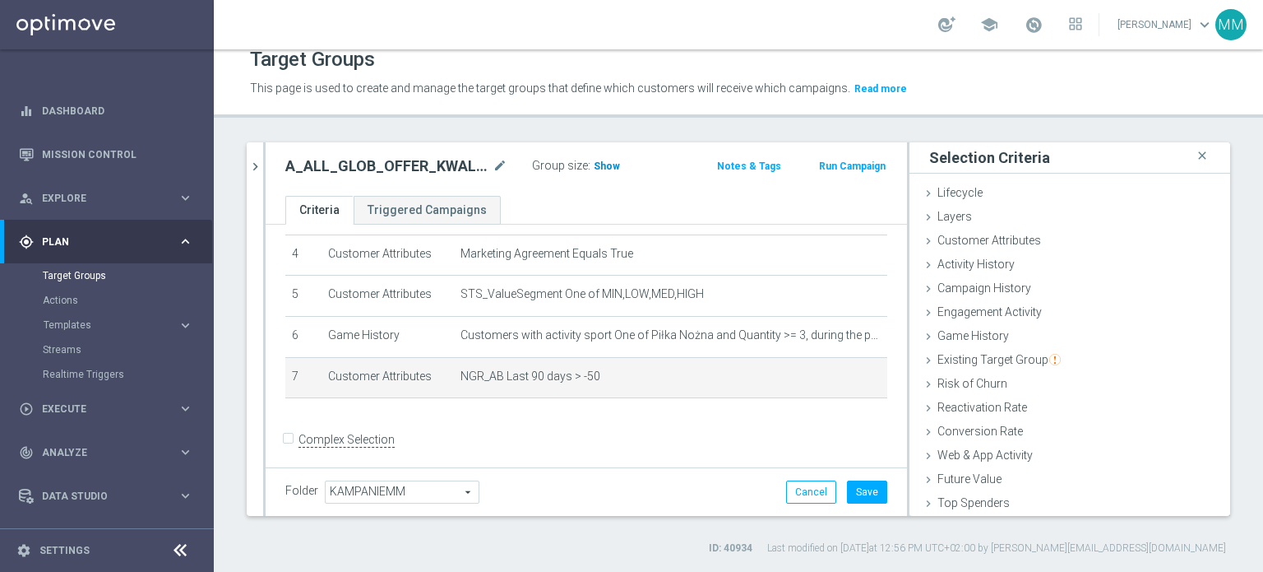
click at [610, 161] on span "Show" at bounding box center [607, 166] width 26 height 12
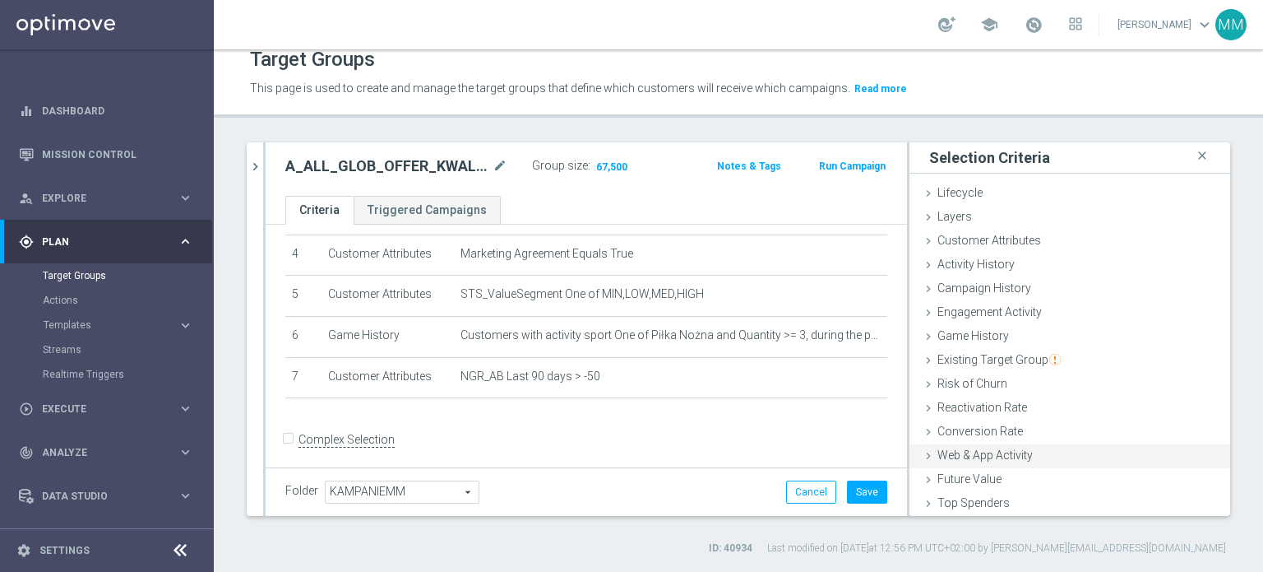
click at [991, 456] on span "Web & App Activity" at bounding box center [985, 454] width 95 height 13
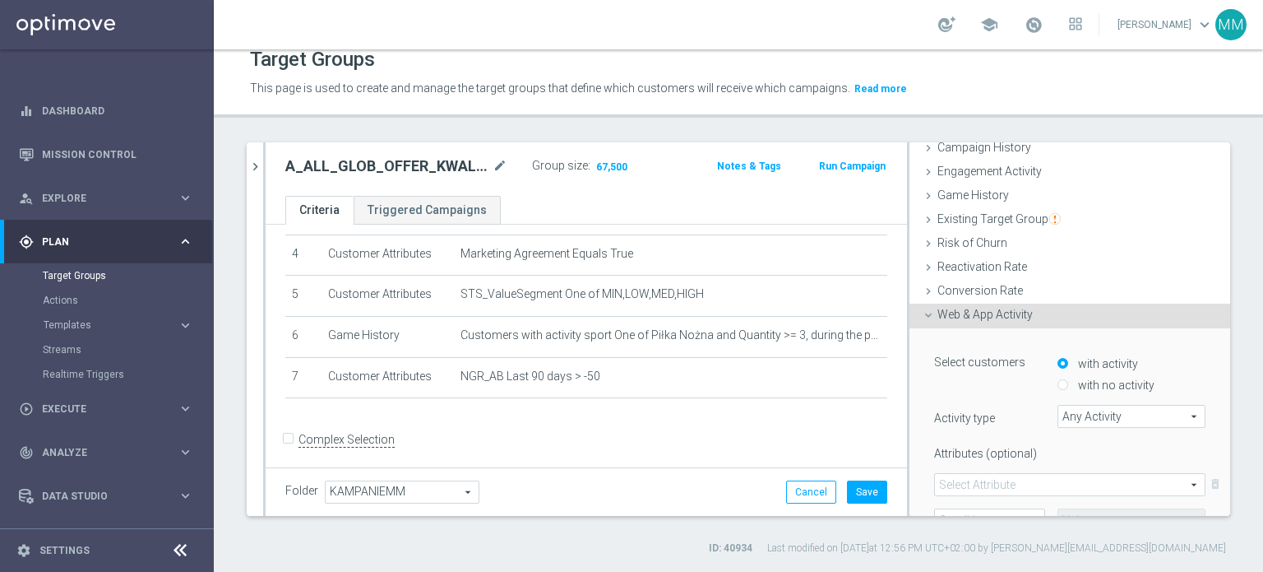
click at [1079, 382] on label "with no activity" at bounding box center [1114, 384] width 81 height 15
click at [1068, 382] on input "with no activity" at bounding box center [1063, 385] width 11 height 11
radio input "true"
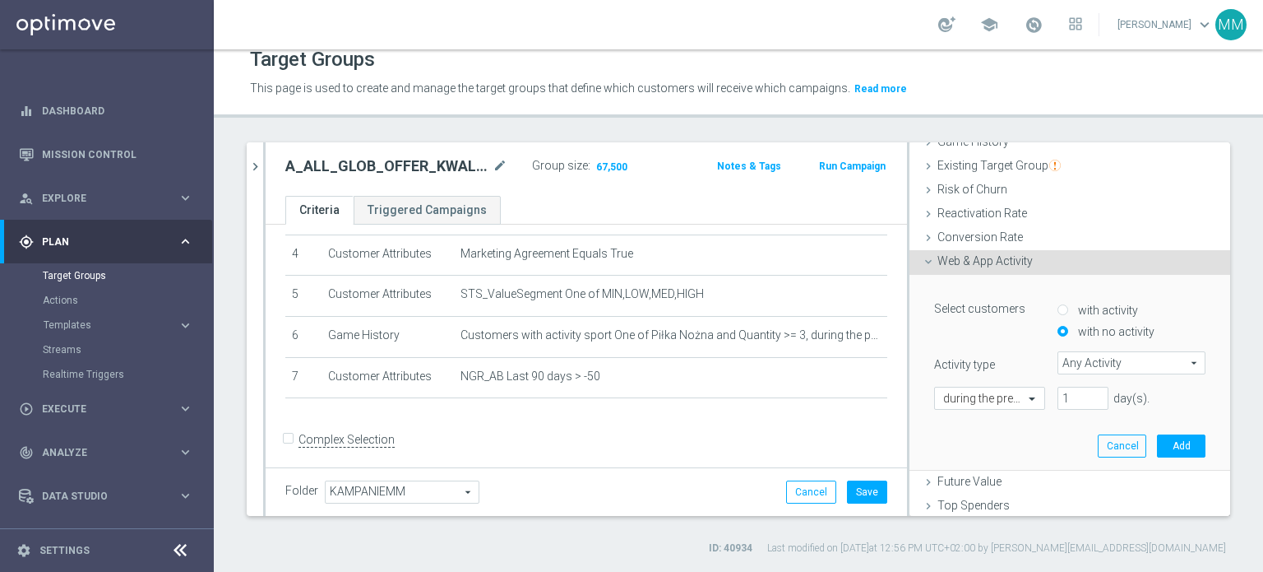
scroll to position [223, 0]
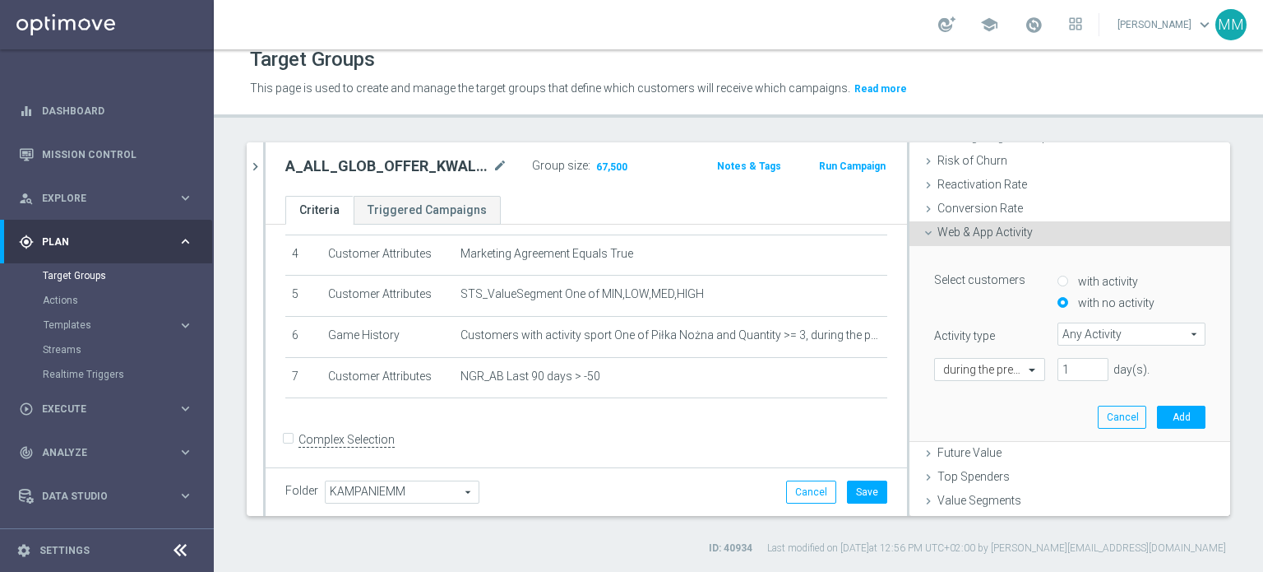
click at [1072, 331] on span "Any Activity" at bounding box center [1131, 333] width 146 height 21
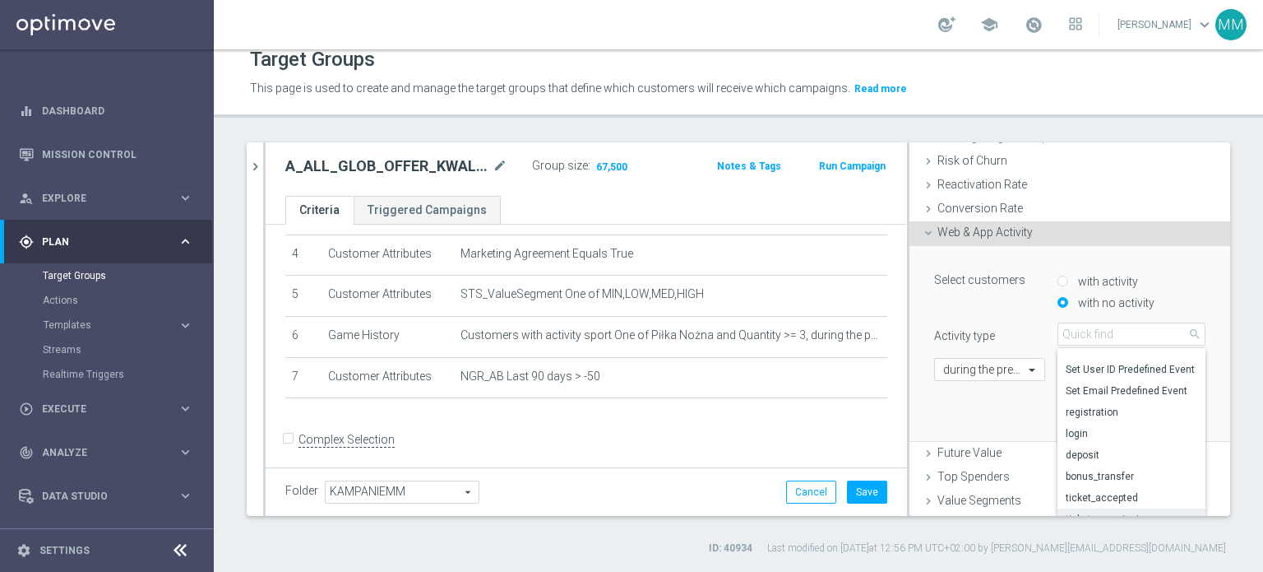
scroll to position [80, 0]
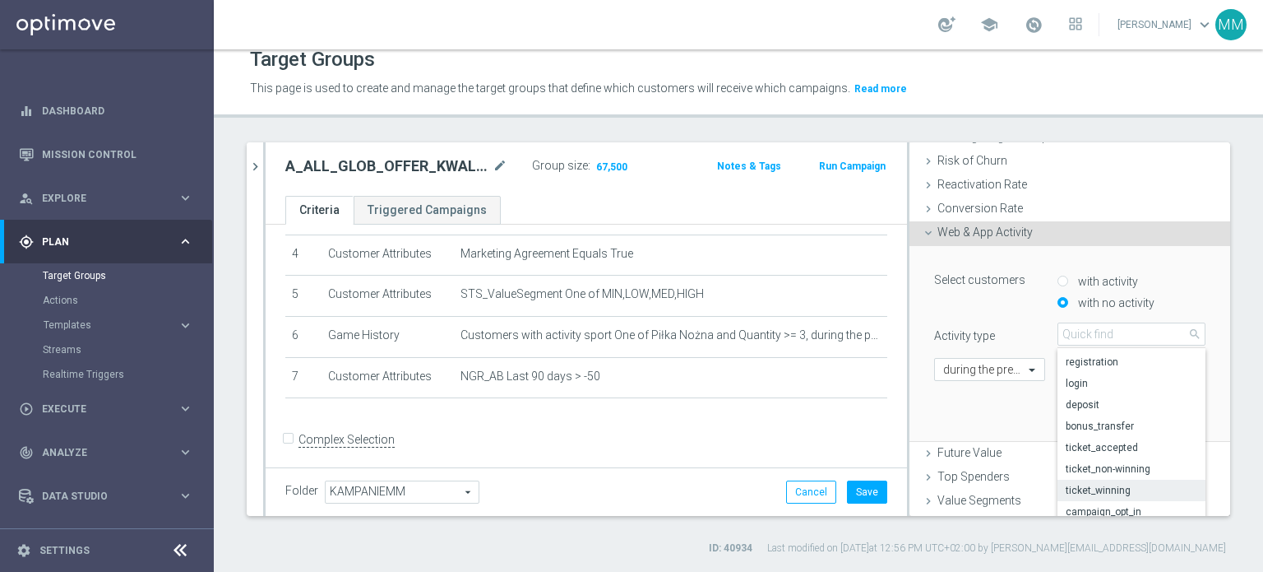
click at [1115, 485] on span "ticket_winning" at bounding box center [1132, 490] width 132 height 13
click at [1086, 323] on span "ticket_winning" at bounding box center [1131, 333] width 146 height 21
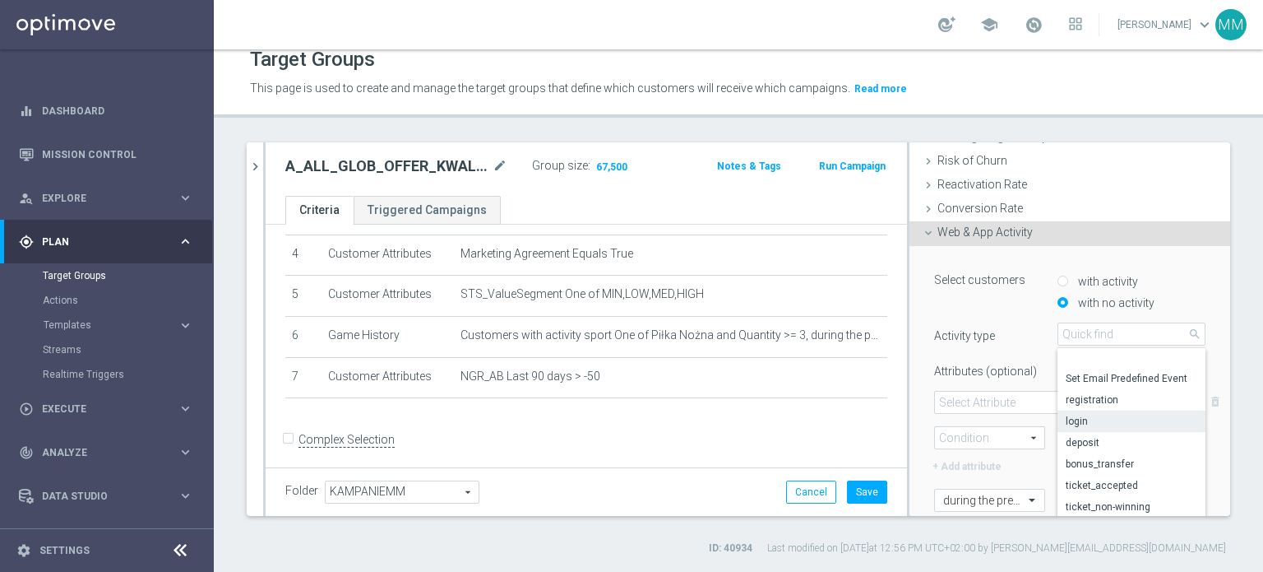
scroll to position [79, 0]
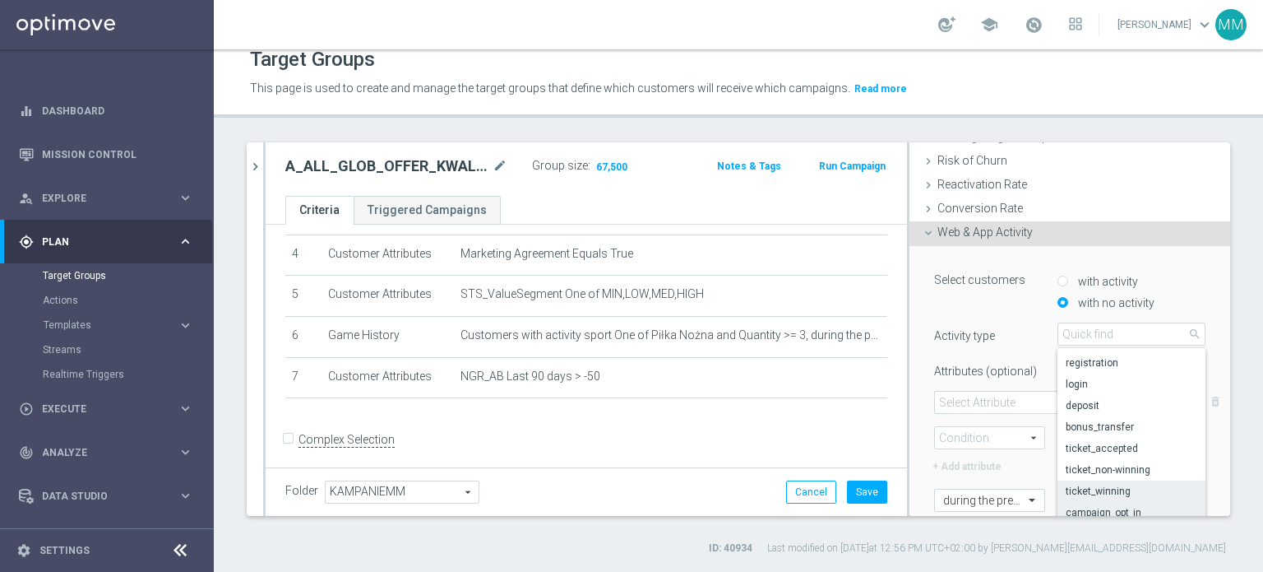
click at [1106, 506] on span "campaign_opt_in" at bounding box center [1132, 512] width 132 height 13
type input "campaign_opt_in"
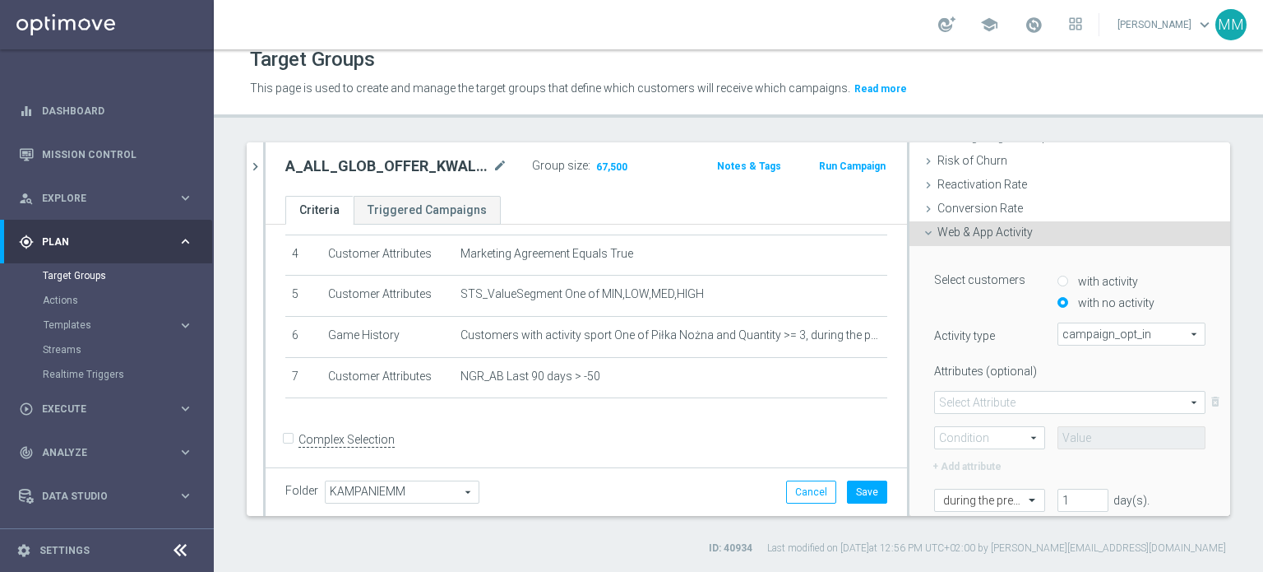
click at [1003, 405] on span at bounding box center [1070, 401] width 270 height 21
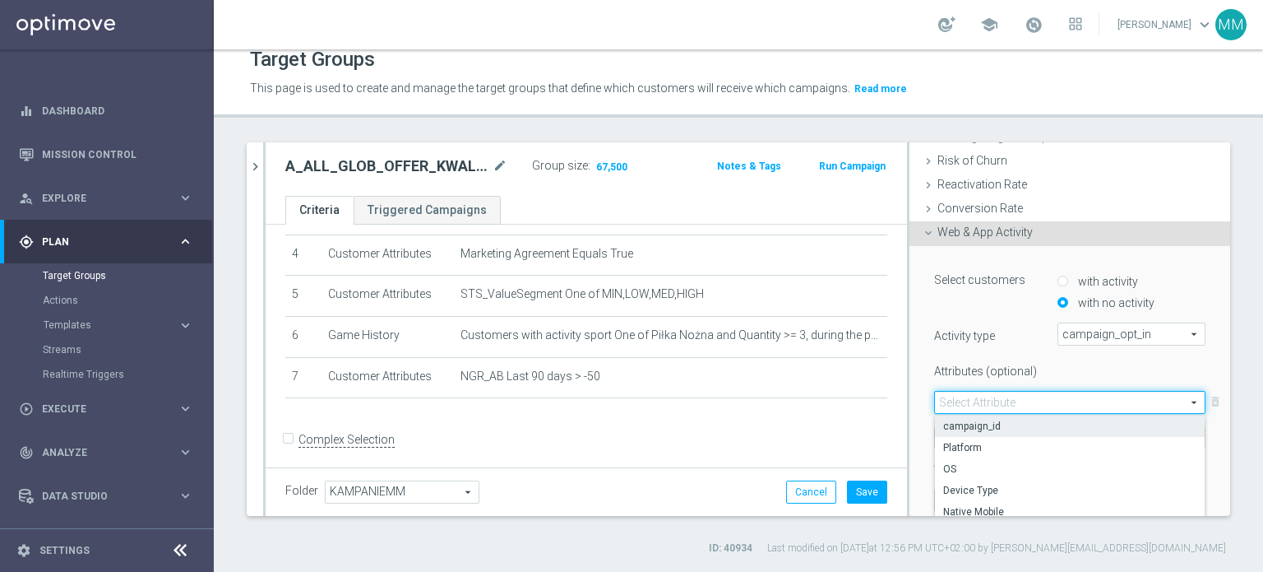
click at [996, 420] on span "campaign_id" at bounding box center [1069, 425] width 253 height 13
type input "campaign_id"
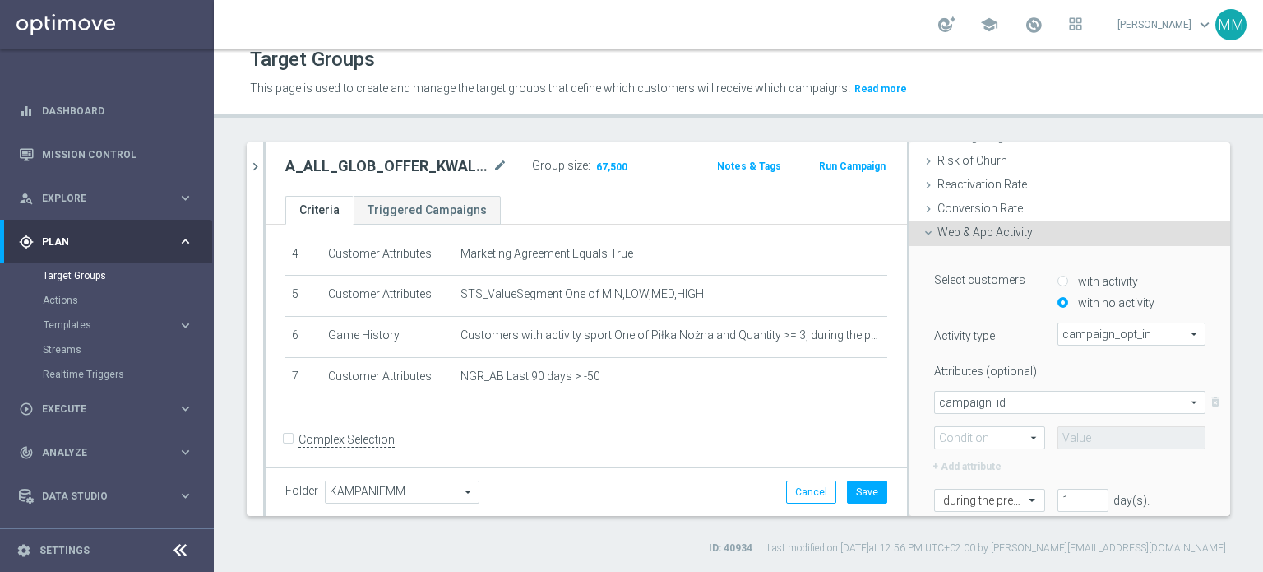
click at [987, 434] on span at bounding box center [989, 437] width 109 height 21
click at [970, 459] on span "=" at bounding box center [989, 461] width 93 height 13
type input "="
click at [1058, 440] on input at bounding box center [1132, 437] width 148 height 23
paste input "175060"
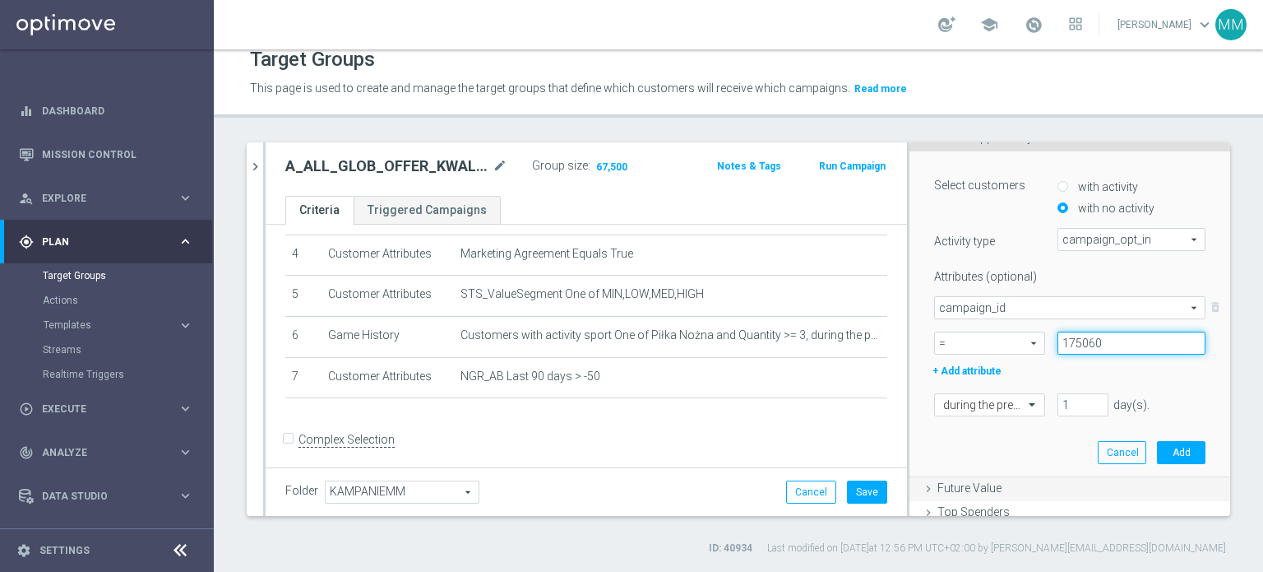
scroll to position [387, 0]
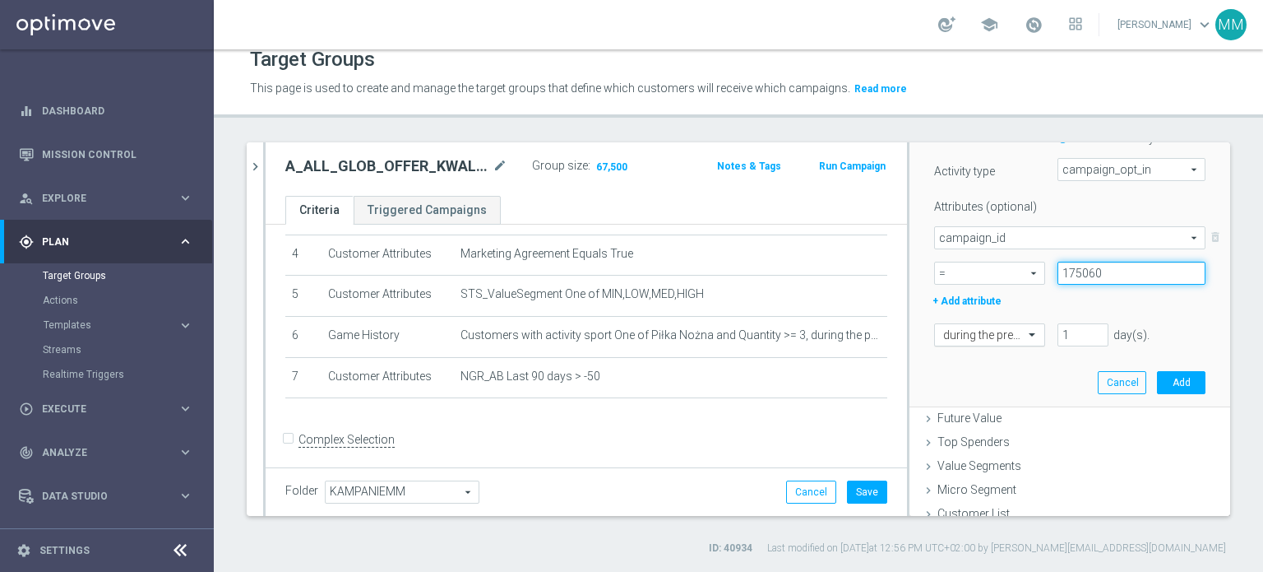
type input "175060"
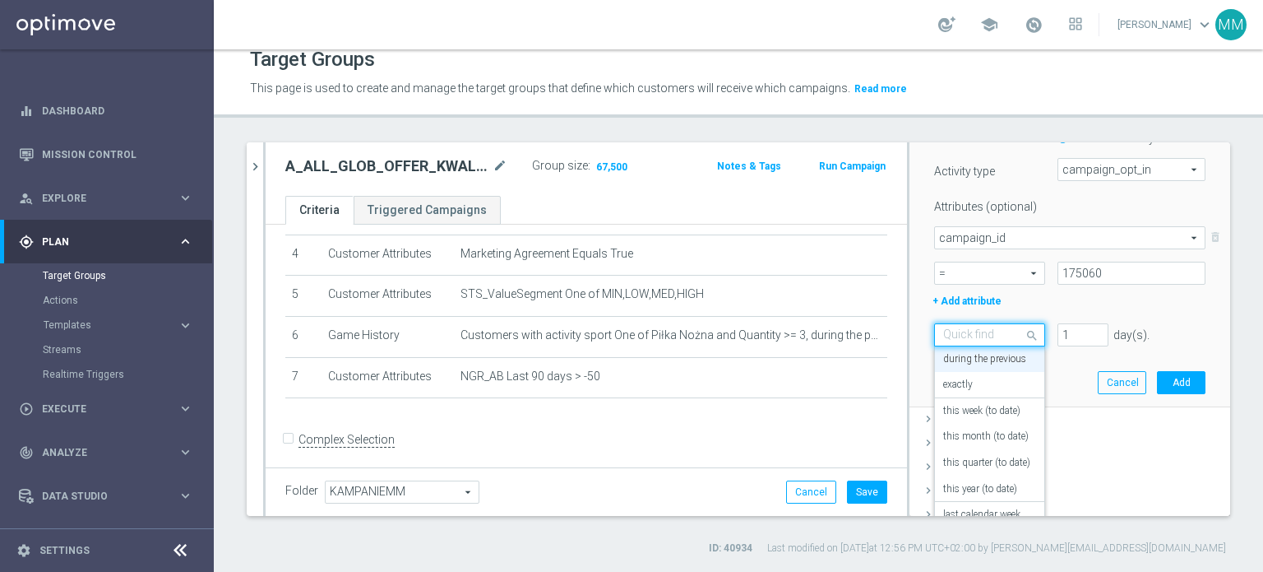
click at [991, 335] on div at bounding box center [989, 335] width 109 height 15
click at [988, 493] on div "on this date" at bounding box center [989, 500] width 93 height 26
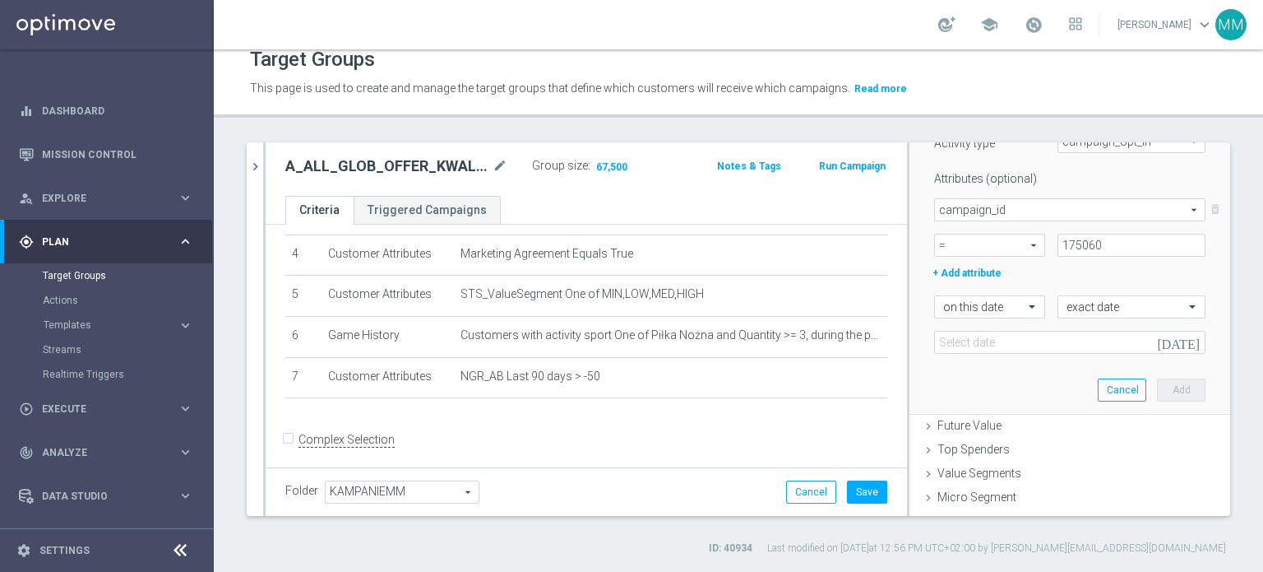
scroll to position [431, 0]
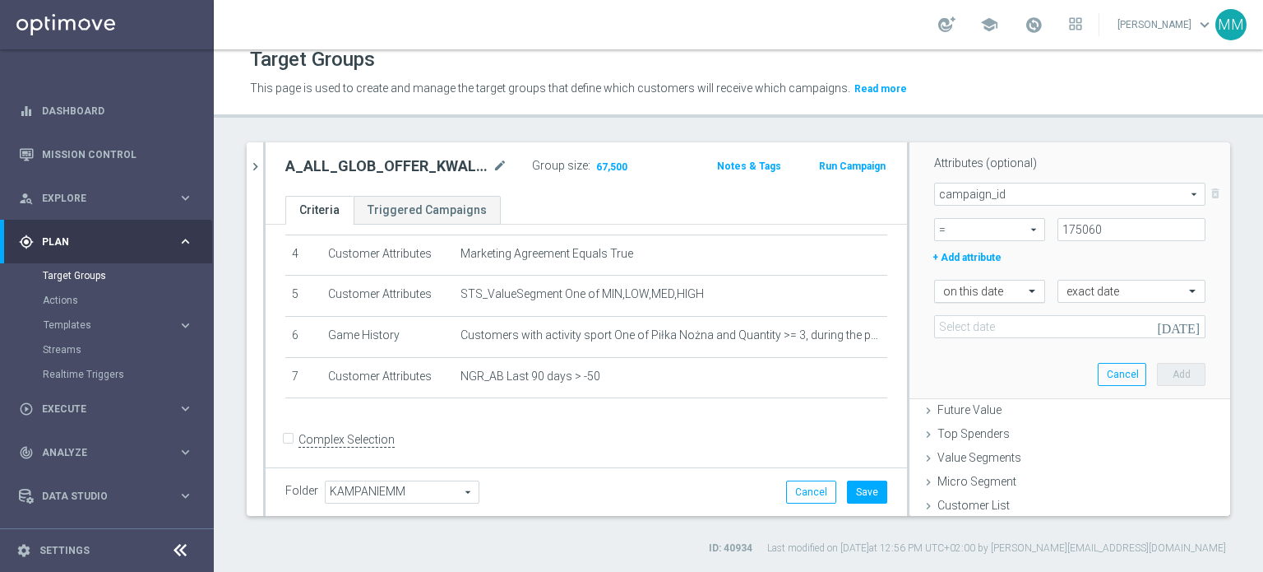
click at [988, 294] on div at bounding box center [989, 292] width 109 height 15
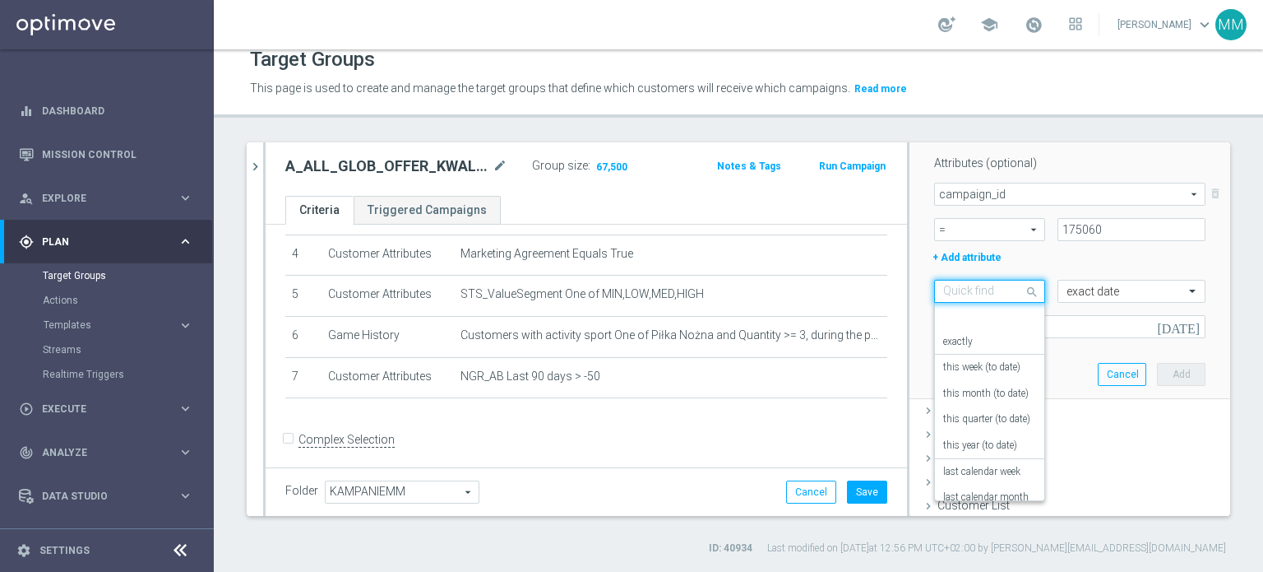
scroll to position [145, 0]
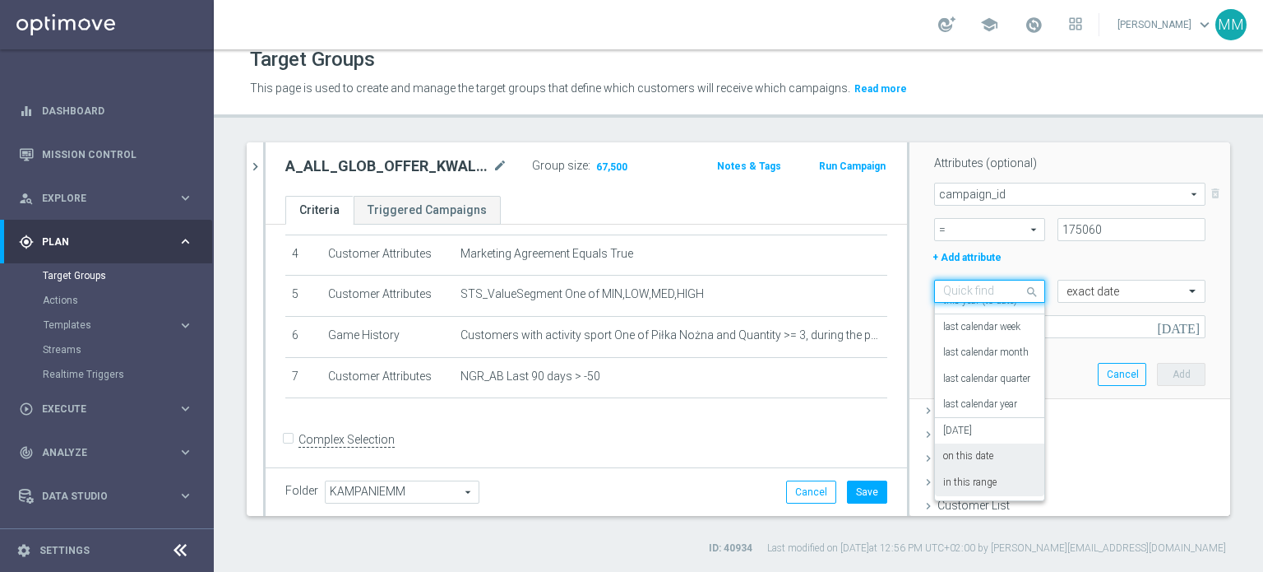
click at [977, 476] on label "in this range" at bounding box center [969, 482] width 53 height 13
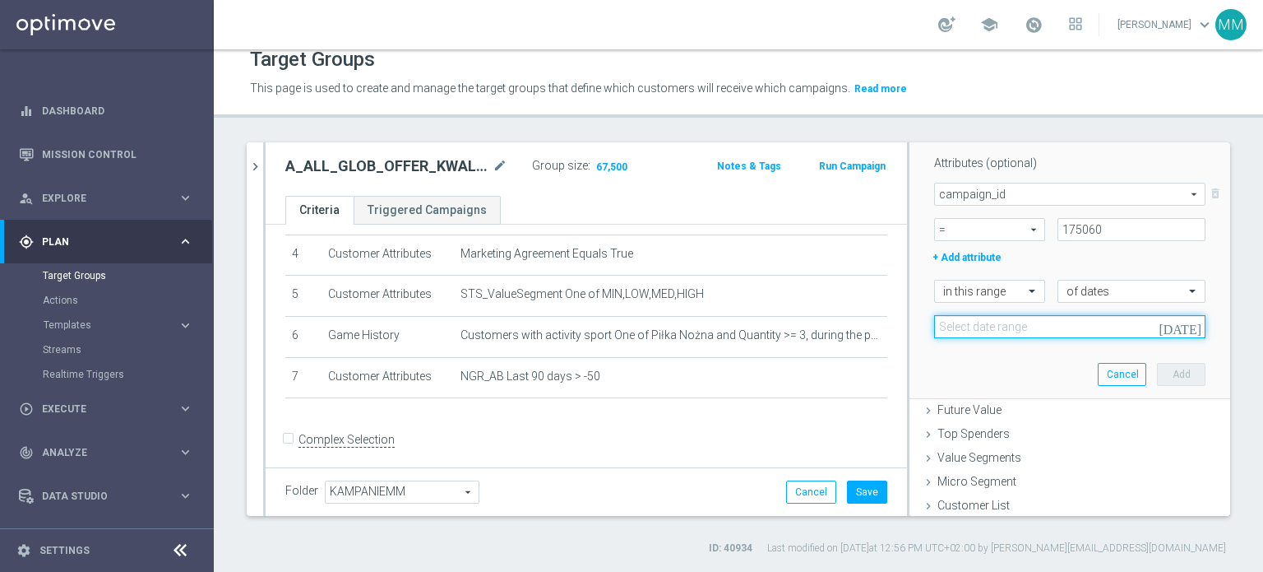
click at [1034, 322] on input at bounding box center [1069, 326] width 271 height 23
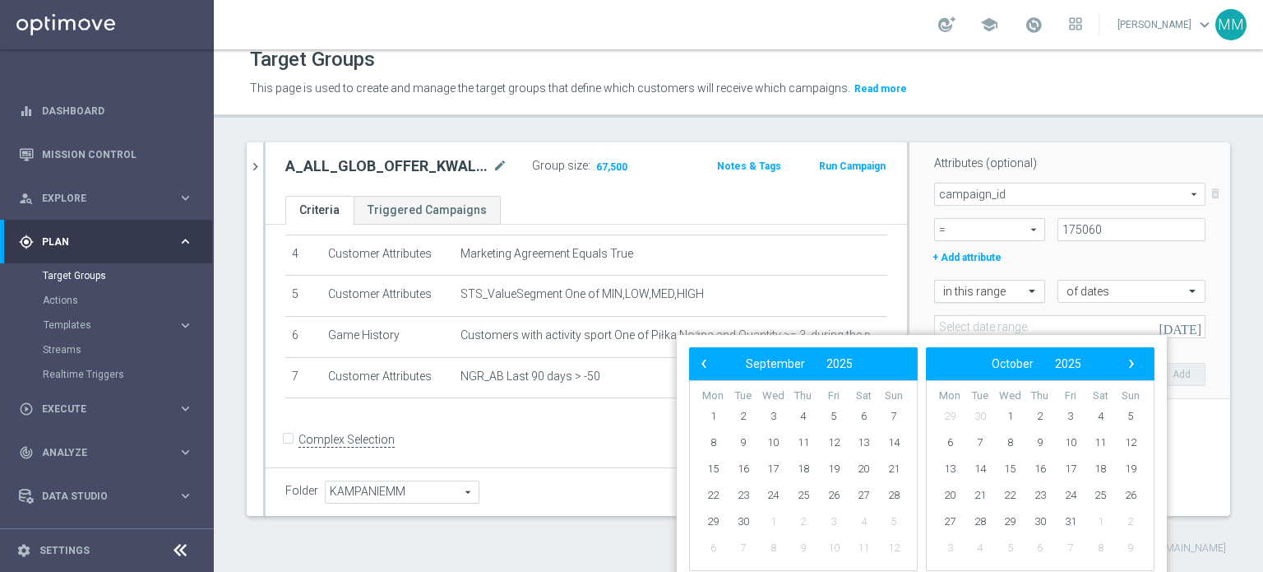
click at [951, 297] on div "in this range" at bounding box center [989, 291] width 111 height 23
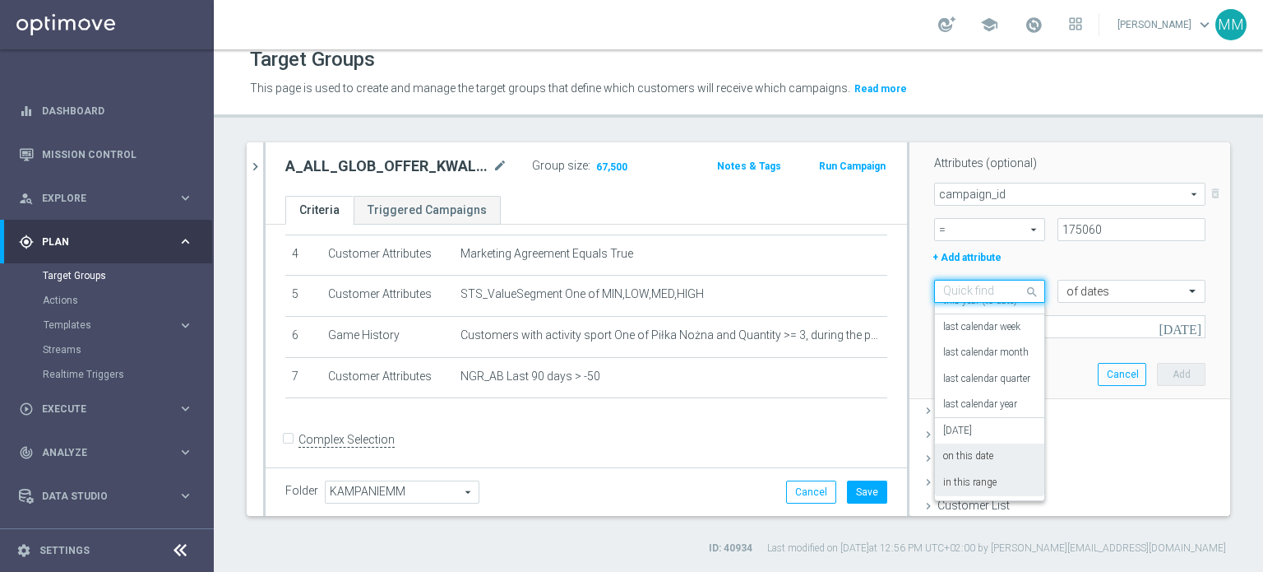
click at [975, 450] on label "on this date" at bounding box center [968, 456] width 50 height 13
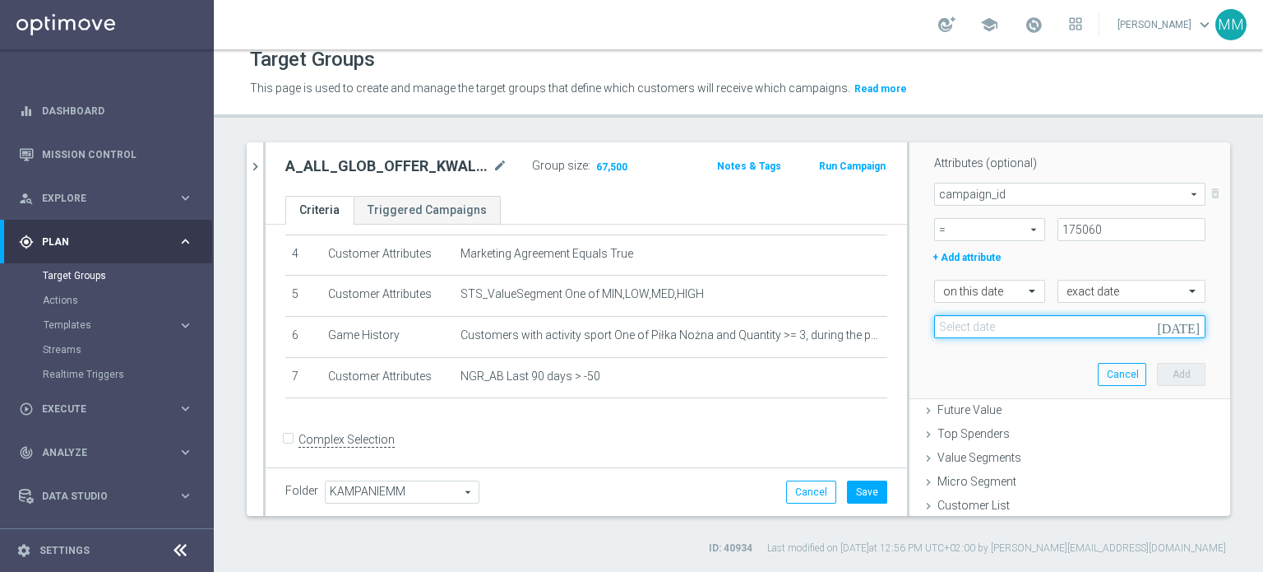
click at [994, 322] on input at bounding box center [1069, 326] width 271 height 23
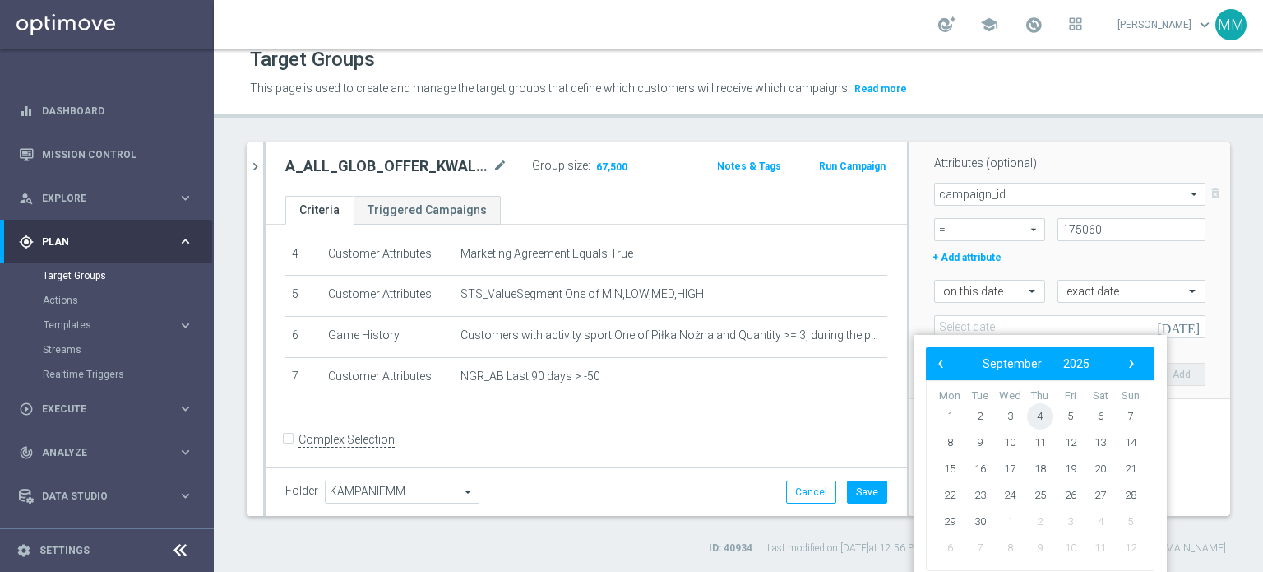
click at [1043, 418] on span "4" at bounding box center [1040, 416] width 26 height 26
type input "04 Sep 2025"
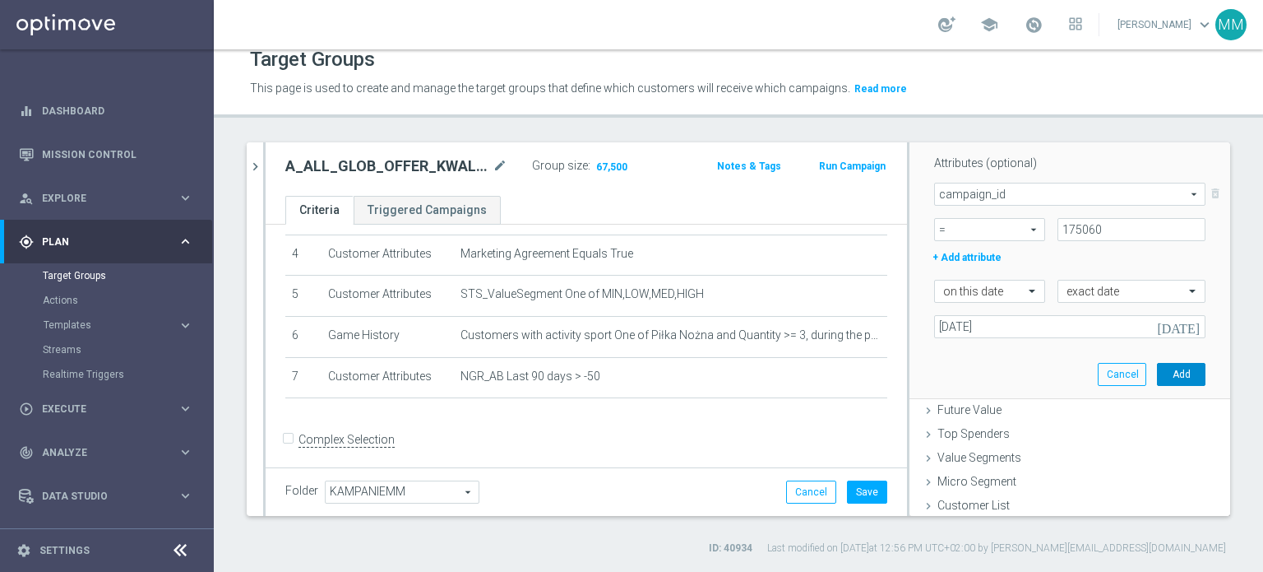
click at [1157, 374] on button "Add" at bounding box center [1181, 374] width 49 height 23
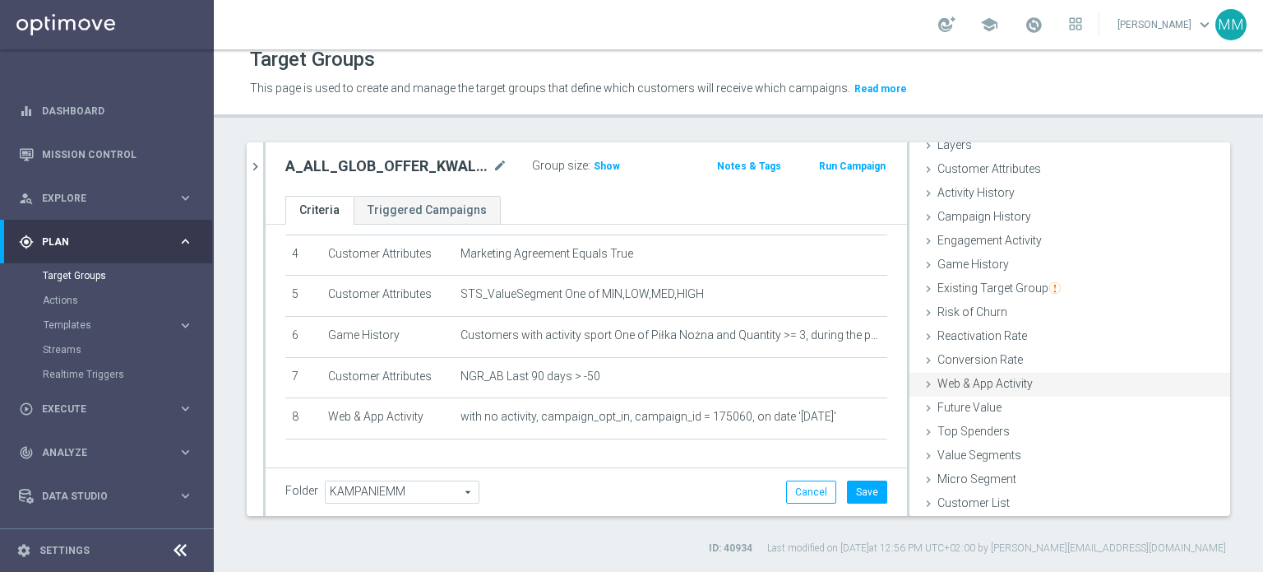
click at [1002, 394] on div "Web & App Activity done selection saved" at bounding box center [1070, 385] width 321 height 25
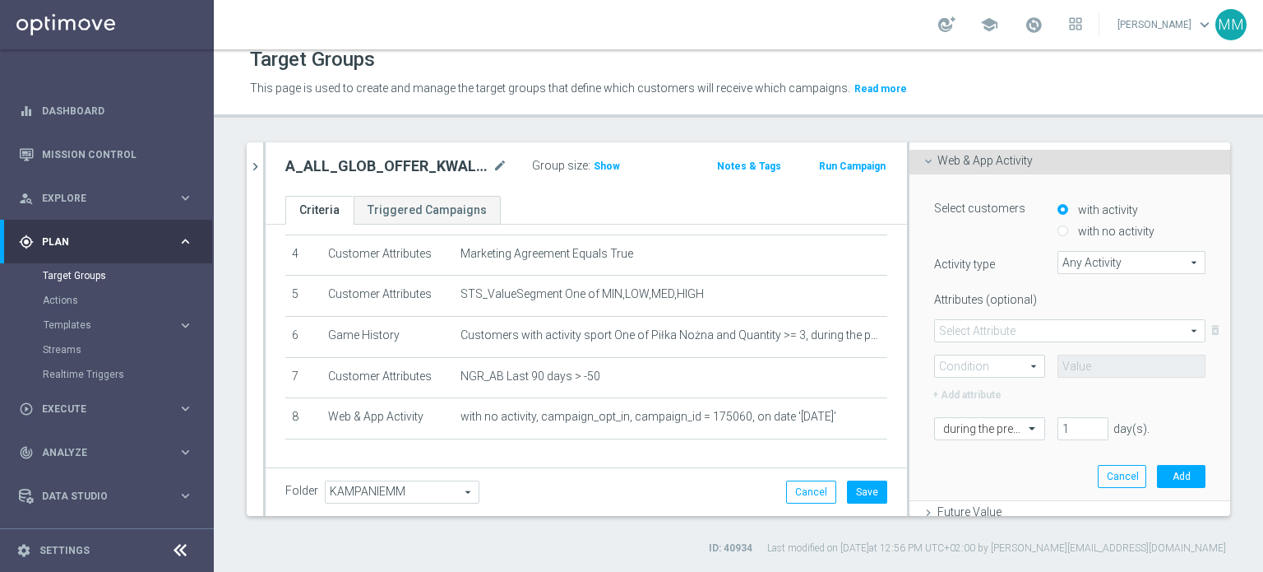
click at [1083, 233] on label "with no activity" at bounding box center [1114, 231] width 81 height 15
click at [1068, 233] on input "with no activity" at bounding box center [1063, 231] width 11 height 11
radio input "true"
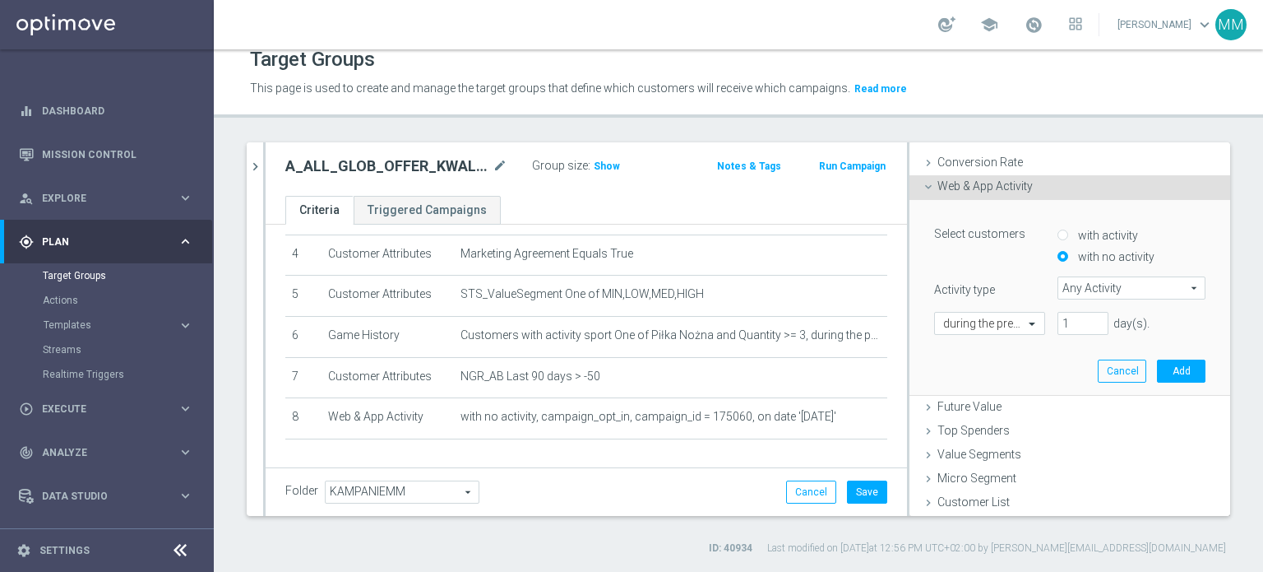
scroll to position [266, 0]
click at [1083, 255] on label "with no activity" at bounding box center [1114, 259] width 81 height 15
click at [1068, 255] on input "with no activity" at bounding box center [1063, 259] width 11 height 11
click at [1081, 286] on span "Any Activity" at bounding box center [1131, 290] width 146 height 21
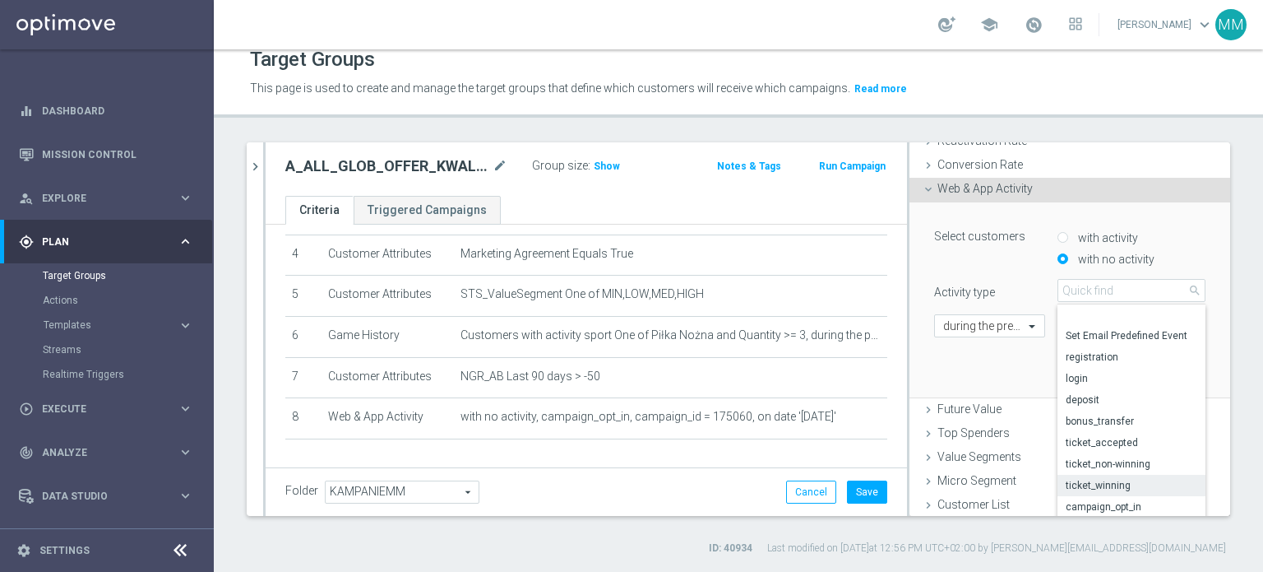
scroll to position [81, 0]
click at [1105, 470] on span "campaign_opt_in" at bounding box center [1132, 467] width 132 height 13
type input "campaign_opt_in"
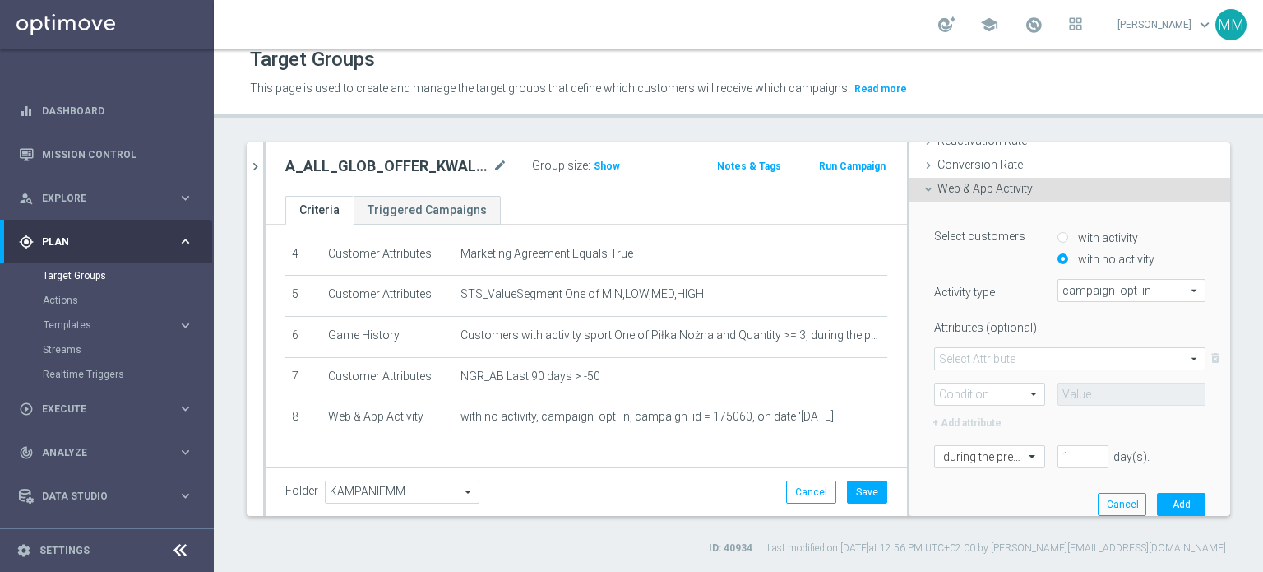
click at [1010, 360] on span at bounding box center [1070, 358] width 270 height 21
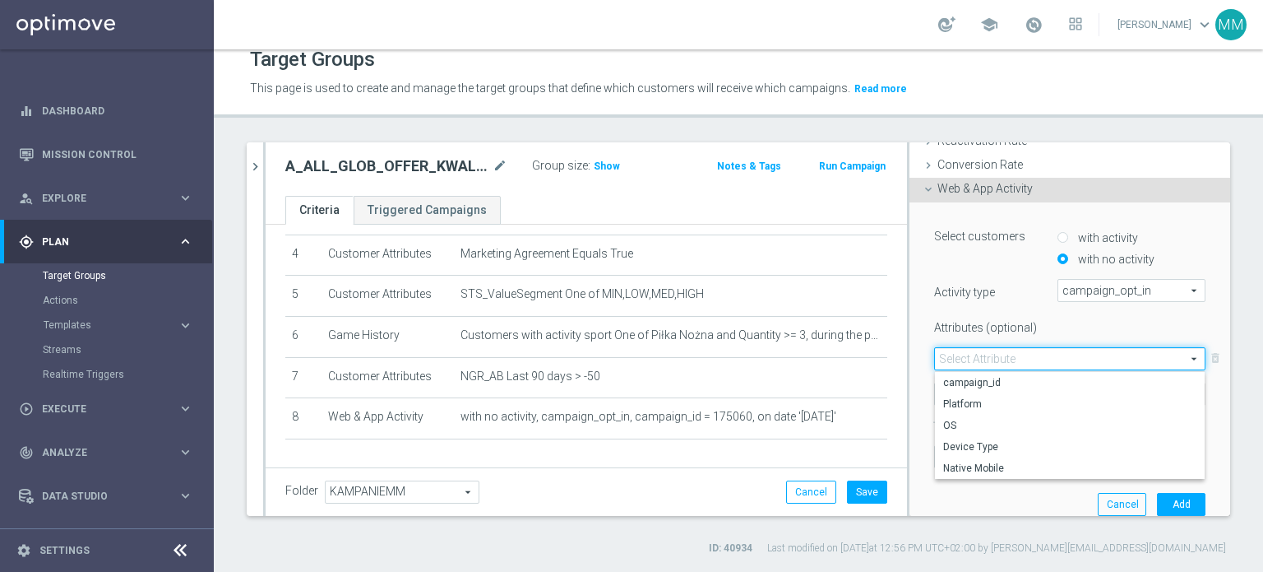
click at [1004, 382] on span "campaign_id" at bounding box center [1069, 382] width 253 height 13
type input "campaign_id"
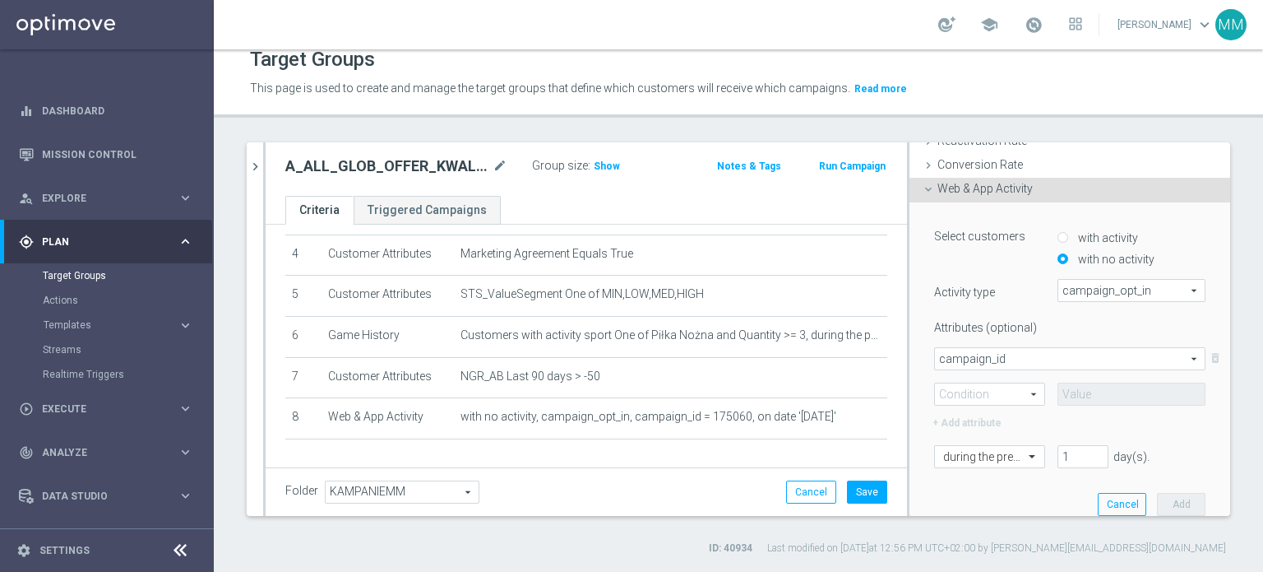
click at [997, 389] on span at bounding box center [989, 393] width 109 height 21
click at [988, 407] on label "=" at bounding box center [989, 417] width 109 height 21
type input "="
click at [1090, 383] on input at bounding box center [1132, 393] width 148 height 23
paste input "174686"
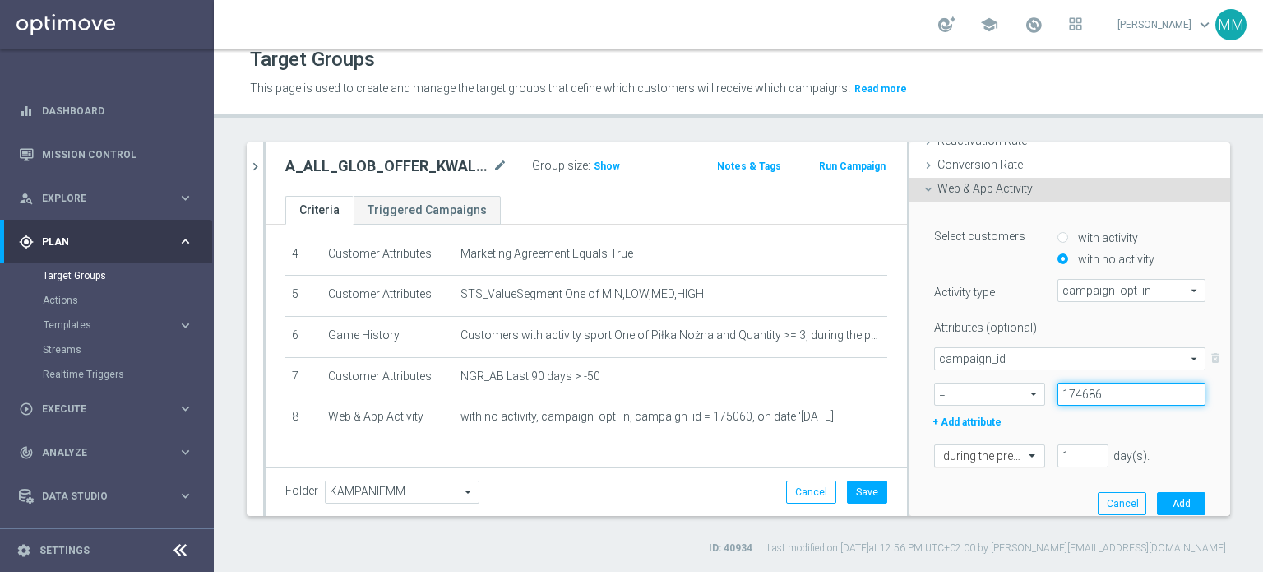
type input "174686"
click at [1000, 453] on div at bounding box center [989, 456] width 109 height 15
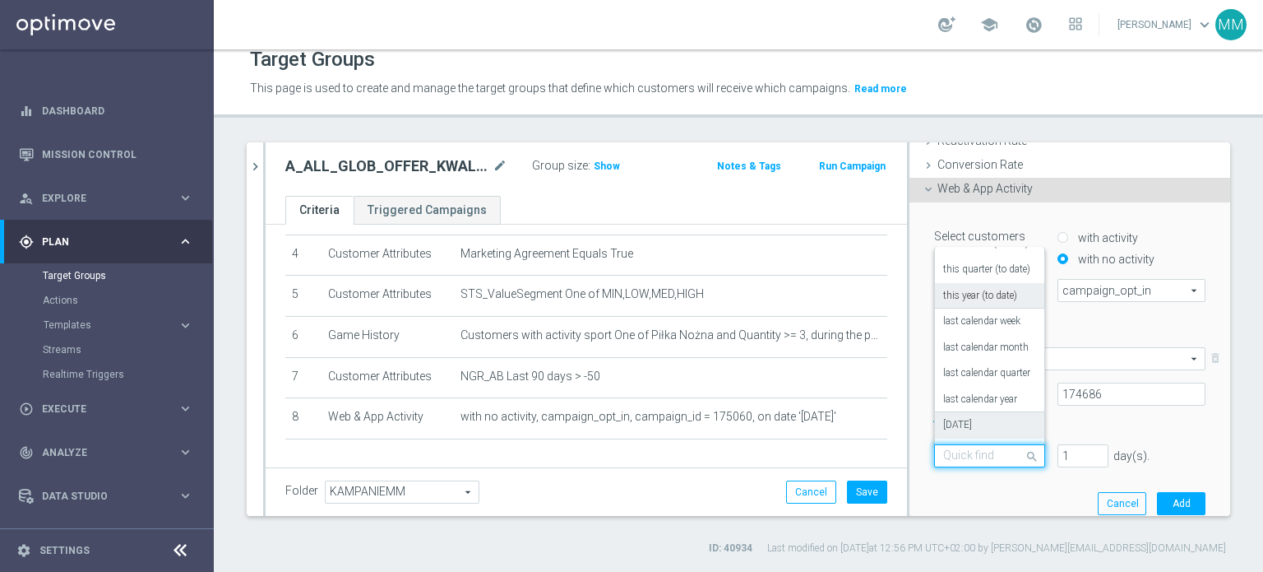
scroll to position [145, 0]
click at [963, 425] on label "in this range" at bounding box center [969, 426] width 53 height 13
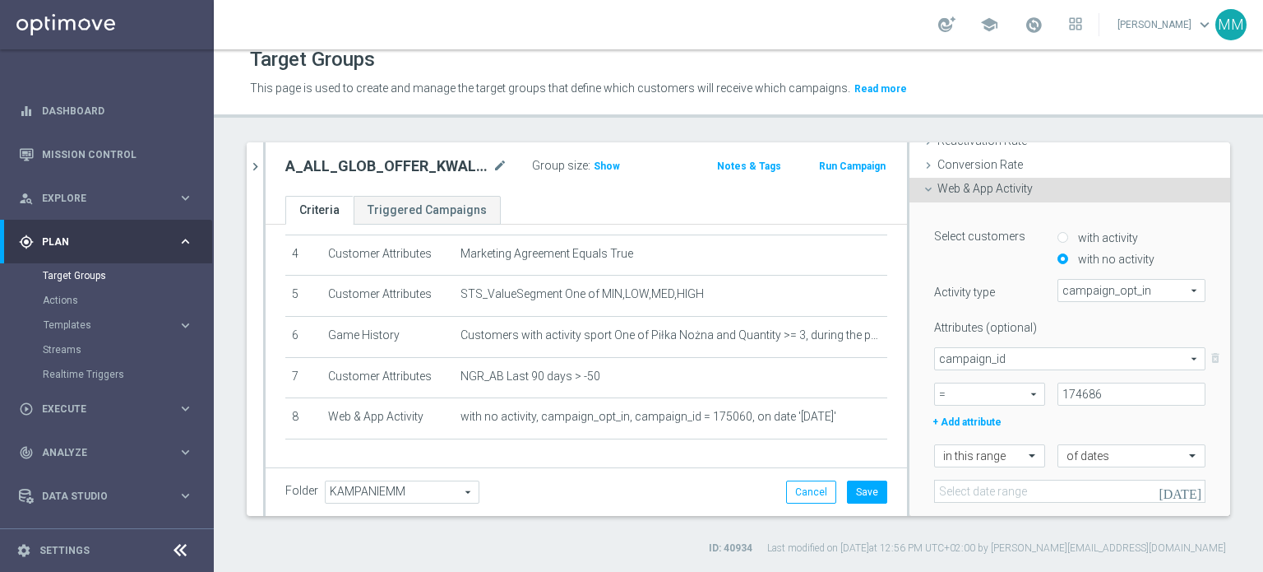
scroll to position [431, 0]
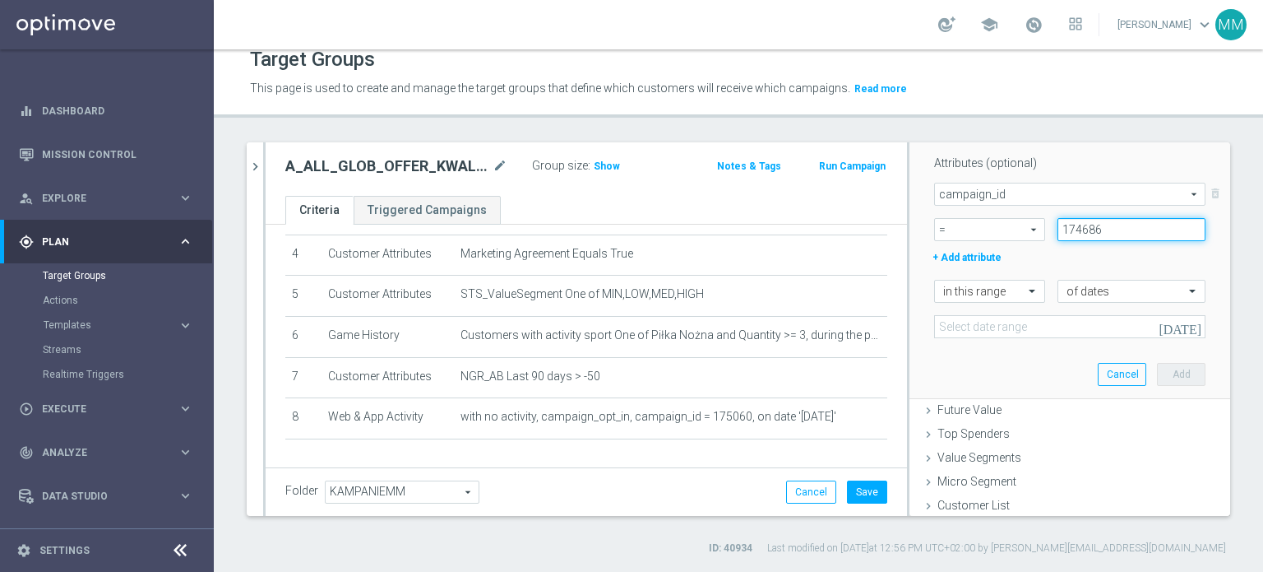
click at [1067, 225] on input "174686" at bounding box center [1132, 229] width 148 height 23
click at [1099, 223] on input "174686" at bounding box center [1132, 229] width 148 height 23
drag, startPoint x: 1046, startPoint y: 229, endPoint x: 1030, endPoint y: 231, distance: 16.5
click at [1045, 231] on div "174686" at bounding box center [1131, 229] width 173 height 23
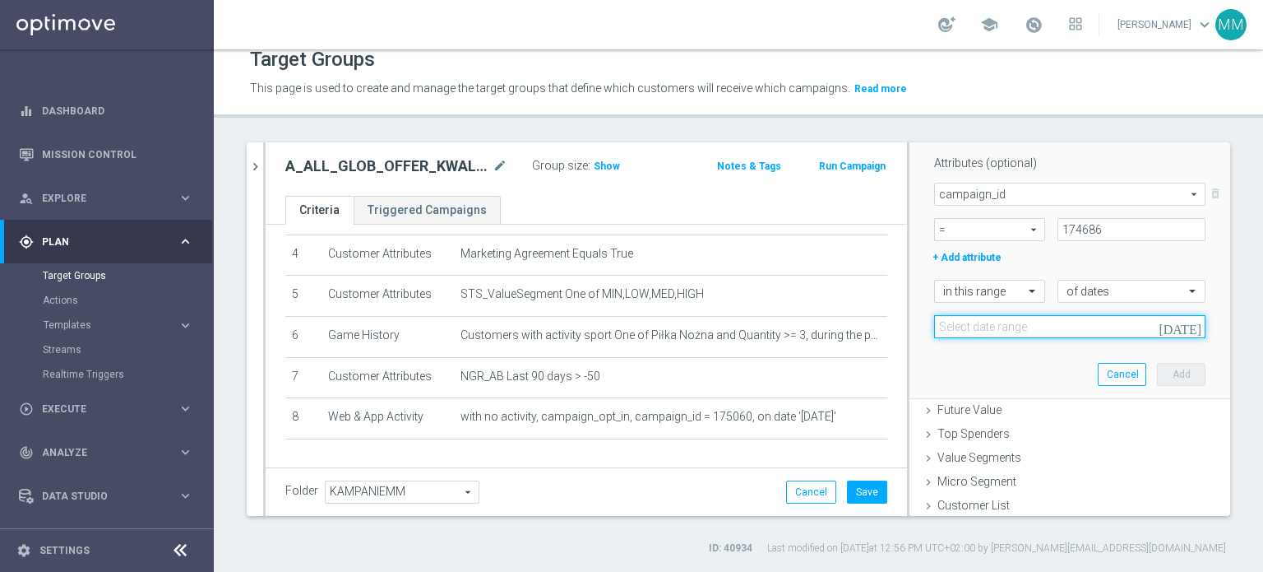
click at [1035, 321] on input at bounding box center [1069, 326] width 271 height 23
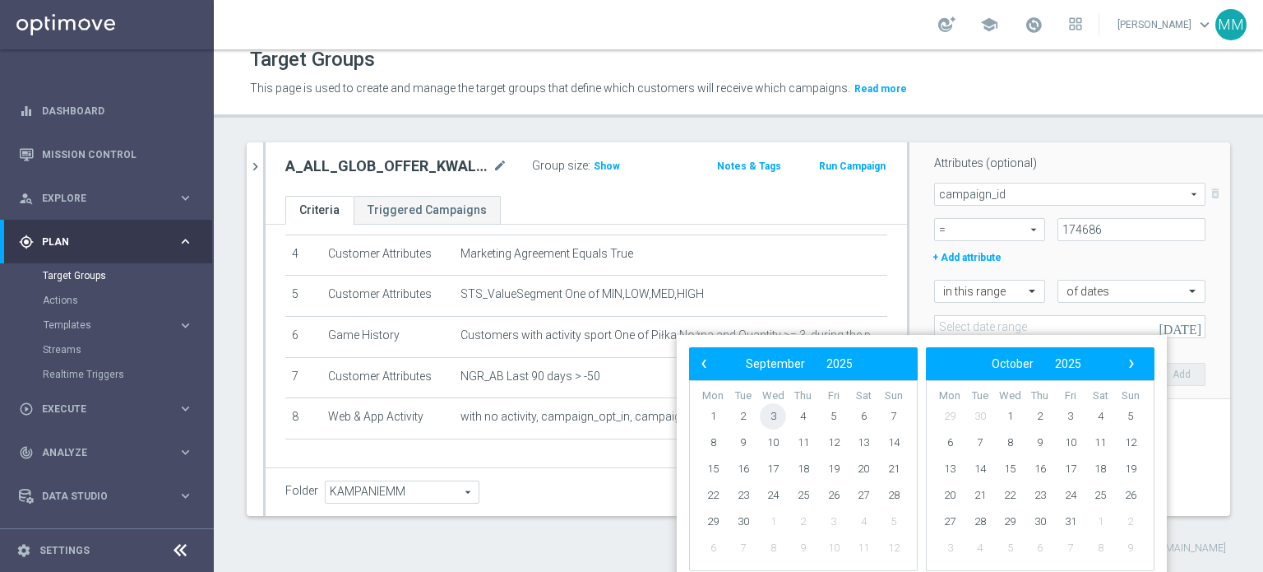
click at [776, 414] on span "3" at bounding box center [773, 416] width 26 height 26
click at [809, 414] on span "4" at bounding box center [803, 416] width 26 height 26
type input "03 Sep 2025 - 04 Sep 2025"
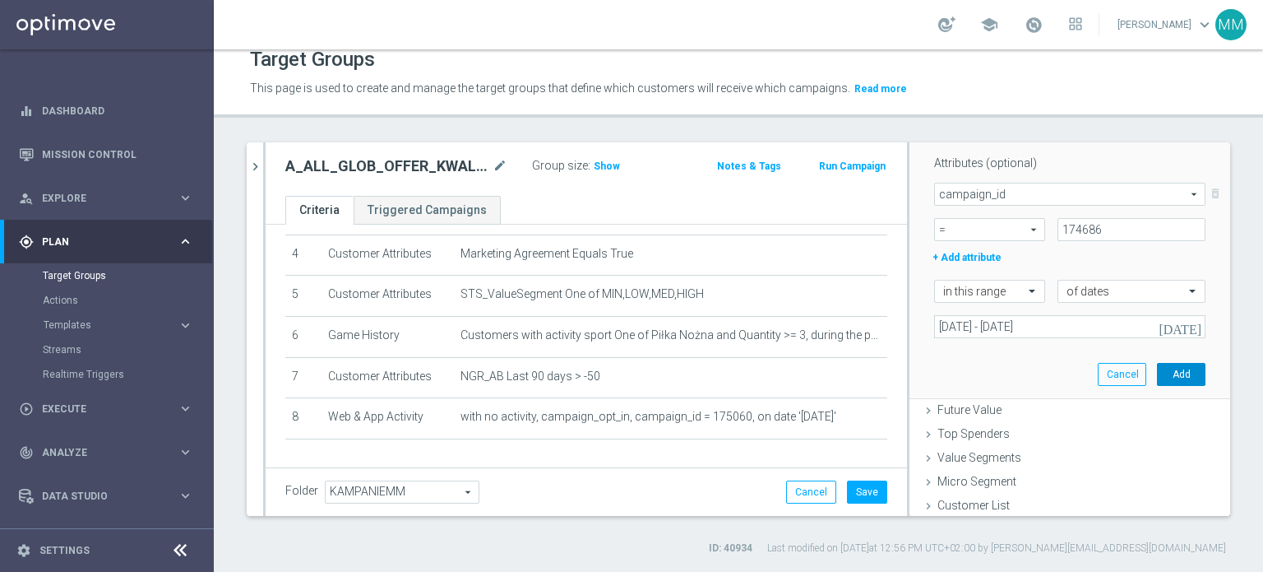
click at [1157, 368] on button "Add" at bounding box center [1181, 374] width 49 height 23
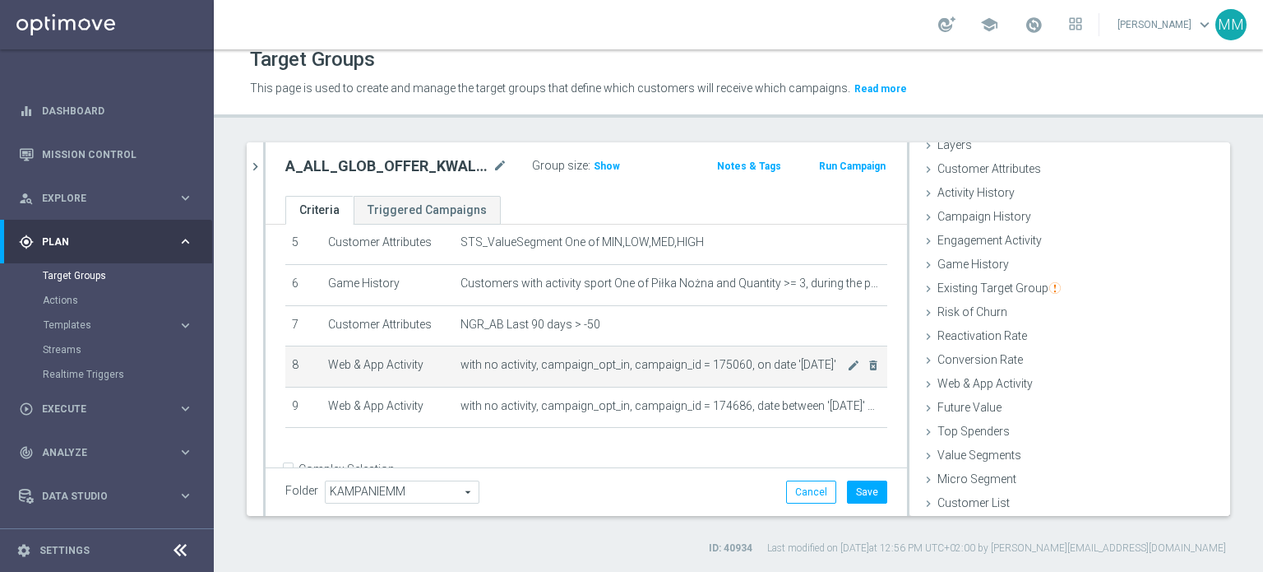
scroll to position [250, 0]
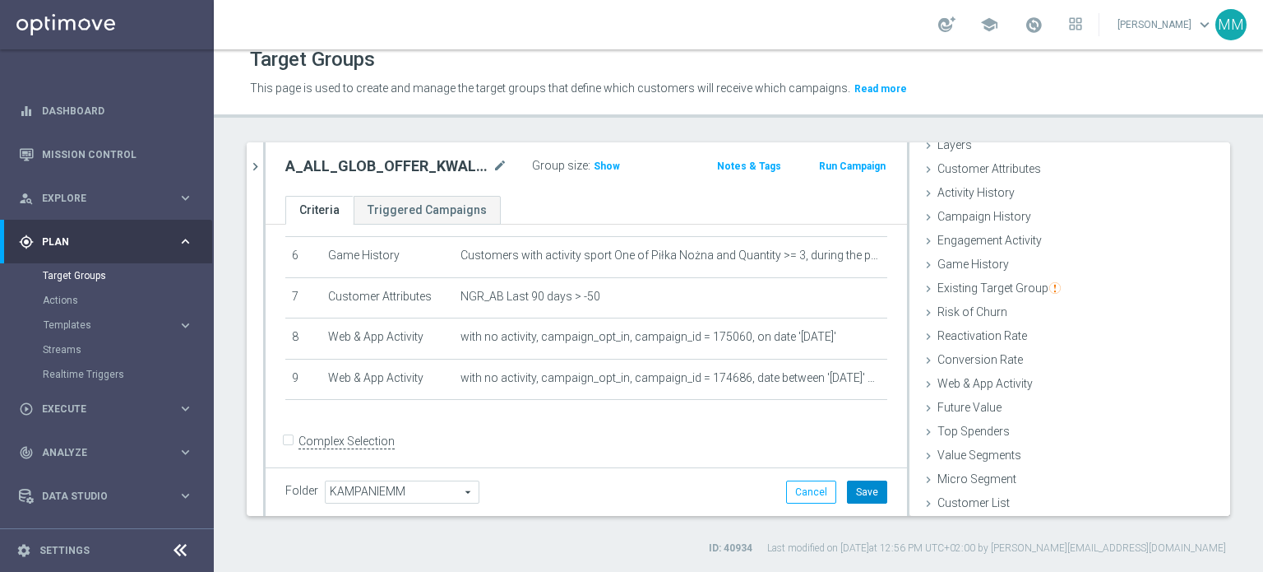
click at [849, 489] on button "Save" at bounding box center [867, 491] width 40 height 23
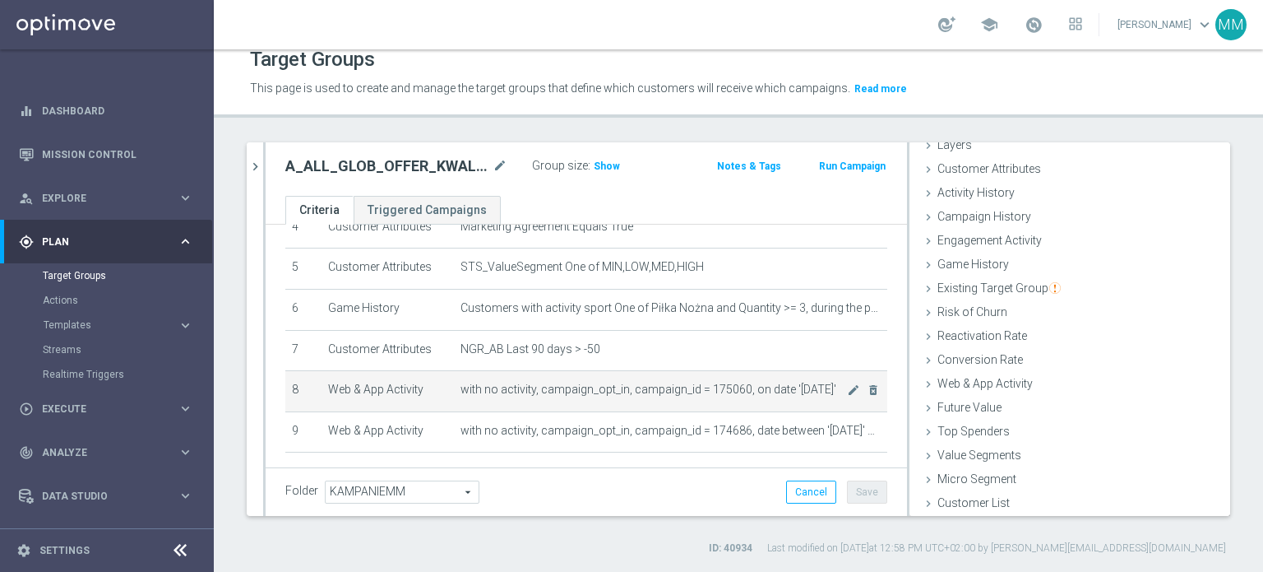
scroll to position [168, 0]
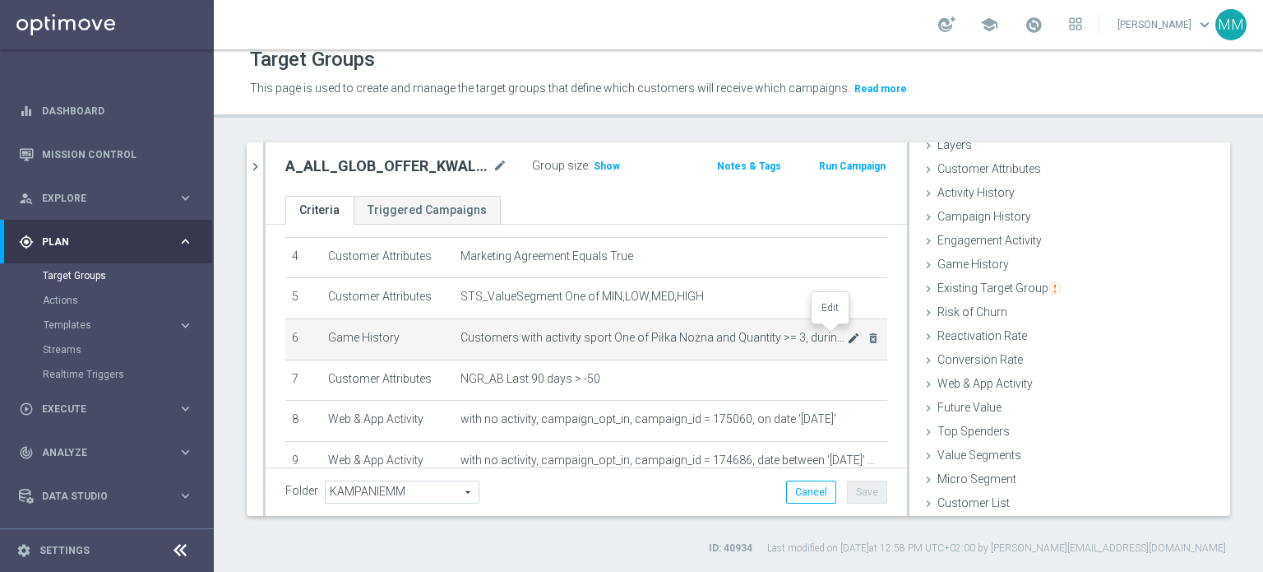
click at [847, 331] on icon "mode_edit" at bounding box center [853, 337] width 13 height 13
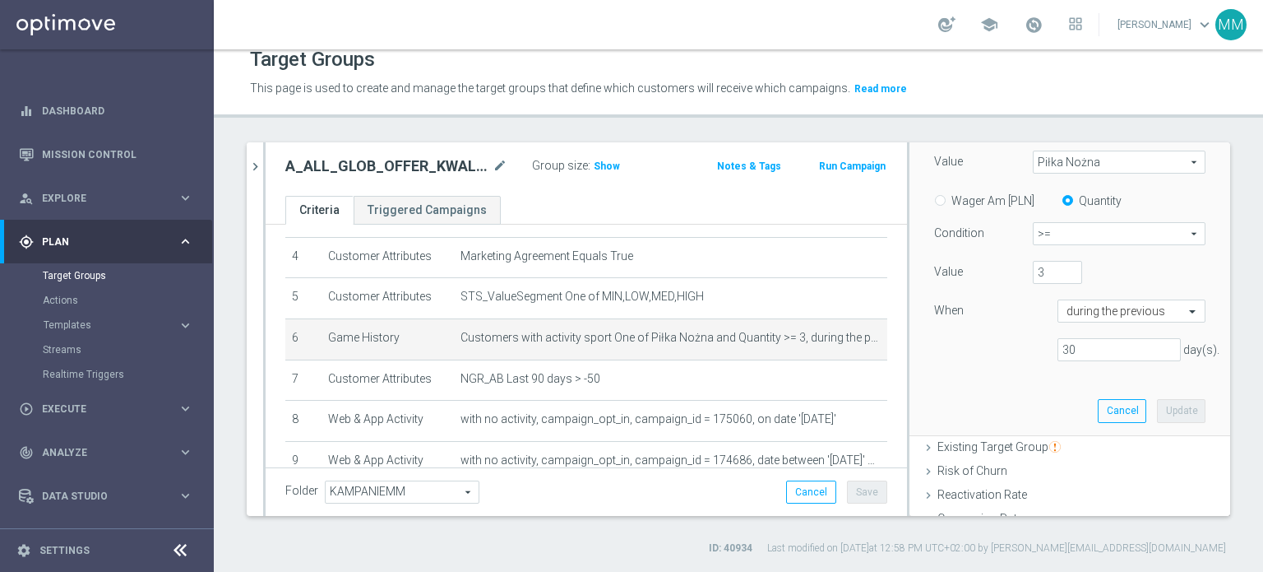
scroll to position [329, 0]
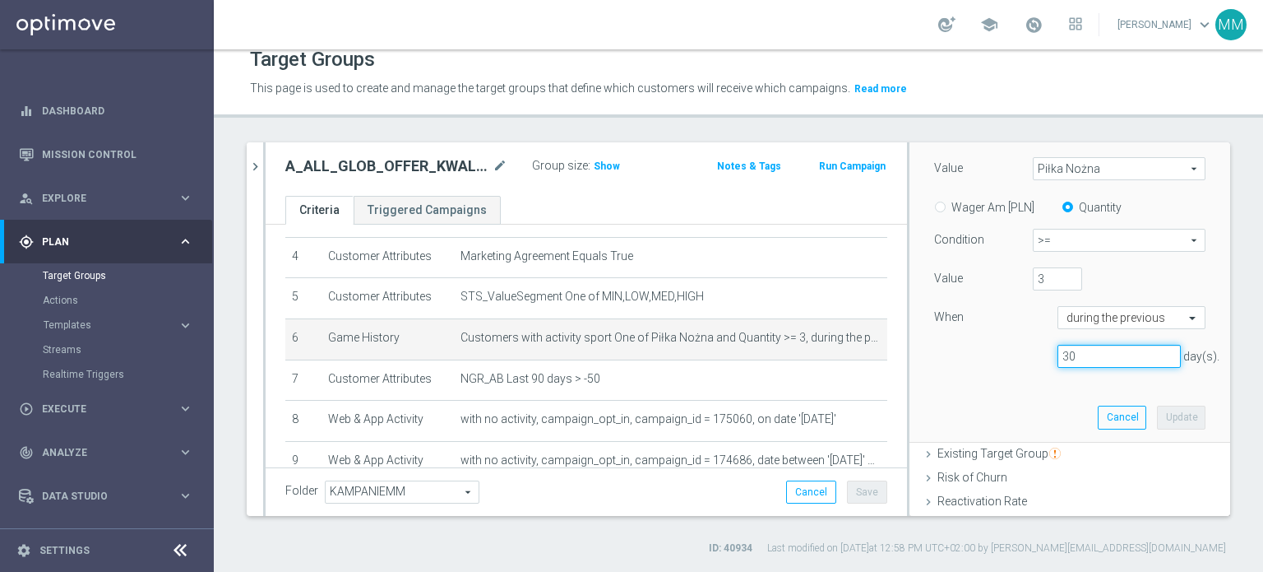
drag, startPoint x: 1066, startPoint y: 358, endPoint x: 1020, endPoint y: 348, distance: 47.1
click at [1045, 355] on div "30 day(s)." at bounding box center [1119, 356] width 148 height 23
type input "90"
click at [1158, 414] on button "Update" at bounding box center [1181, 416] width 49 height 23
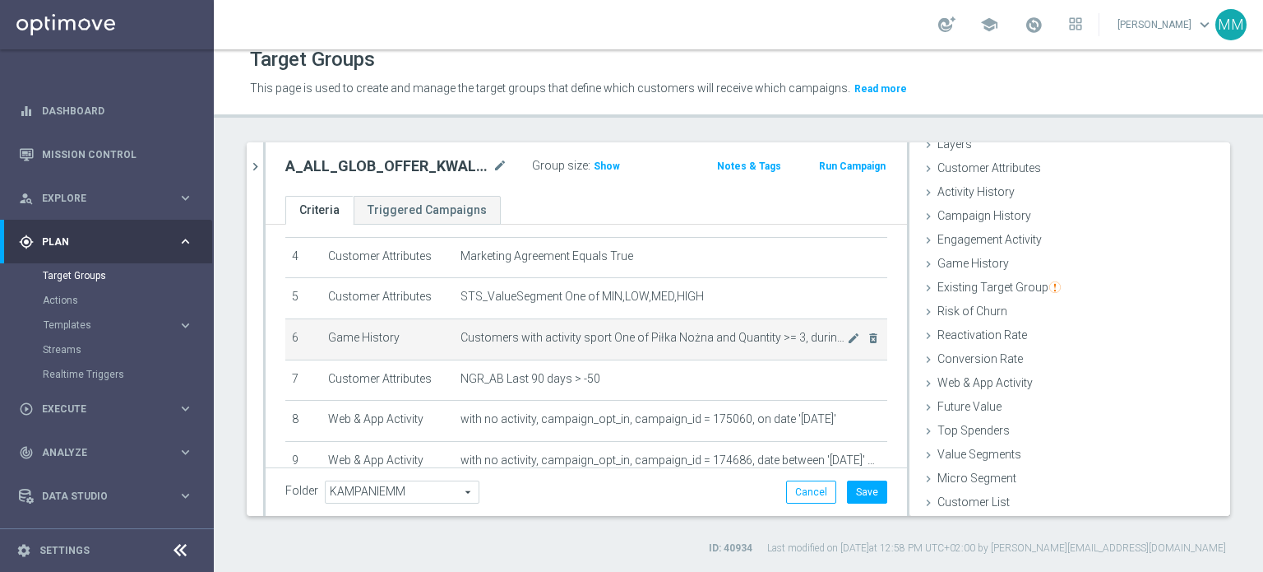
scroll to position [72, 0]
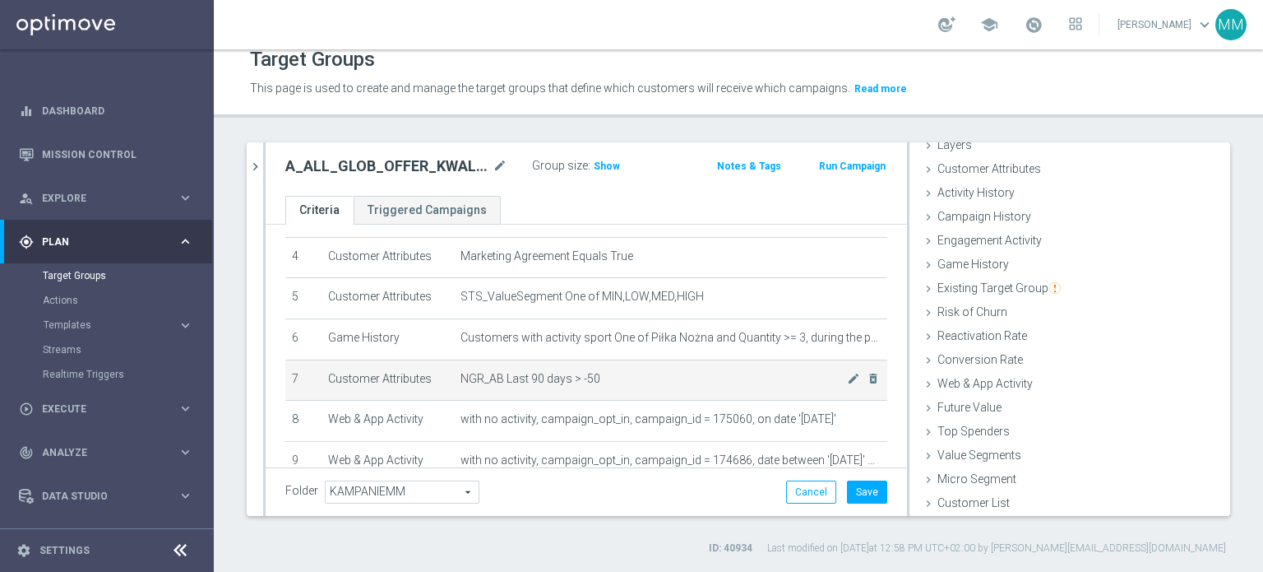
click at [671, 372] on span "NGR_AB Last 90 days > -50" at bounding box center [654, 379] width 387 height 14
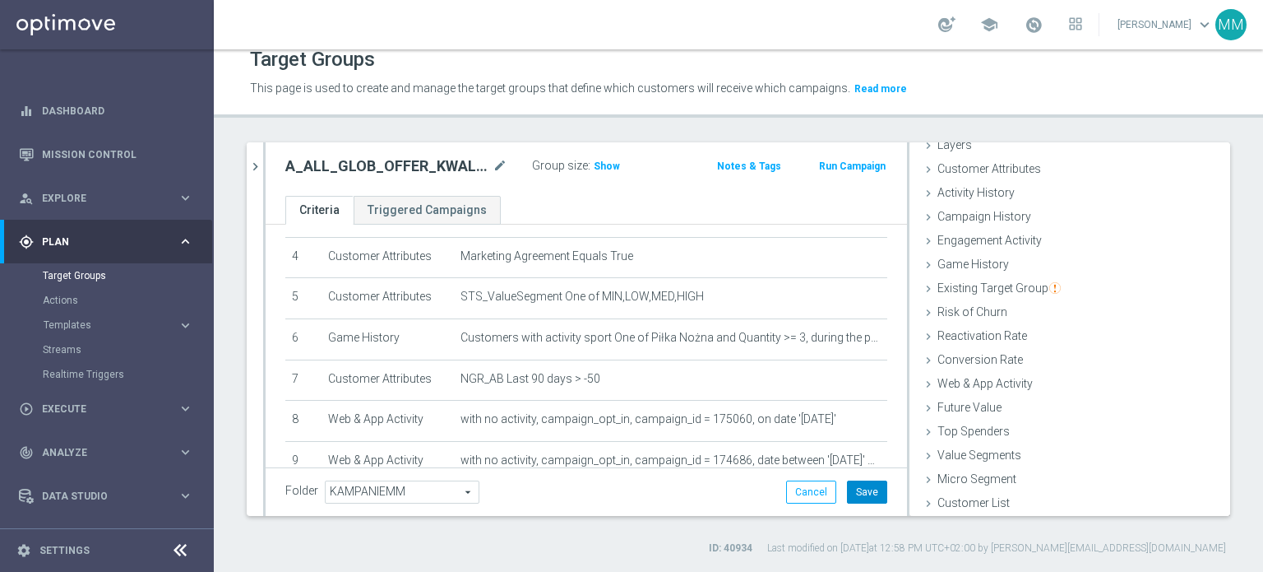
click at [847, 493] on button "Save" at bounding box center [867, 491] width 40 height 23
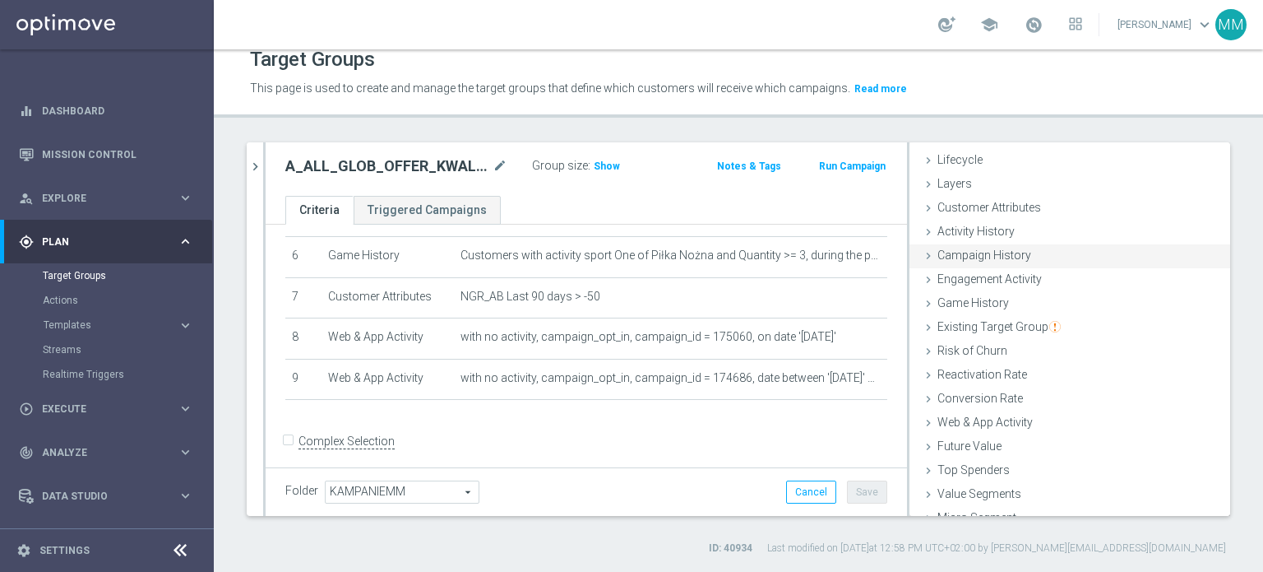
scroll to position [0, 0]
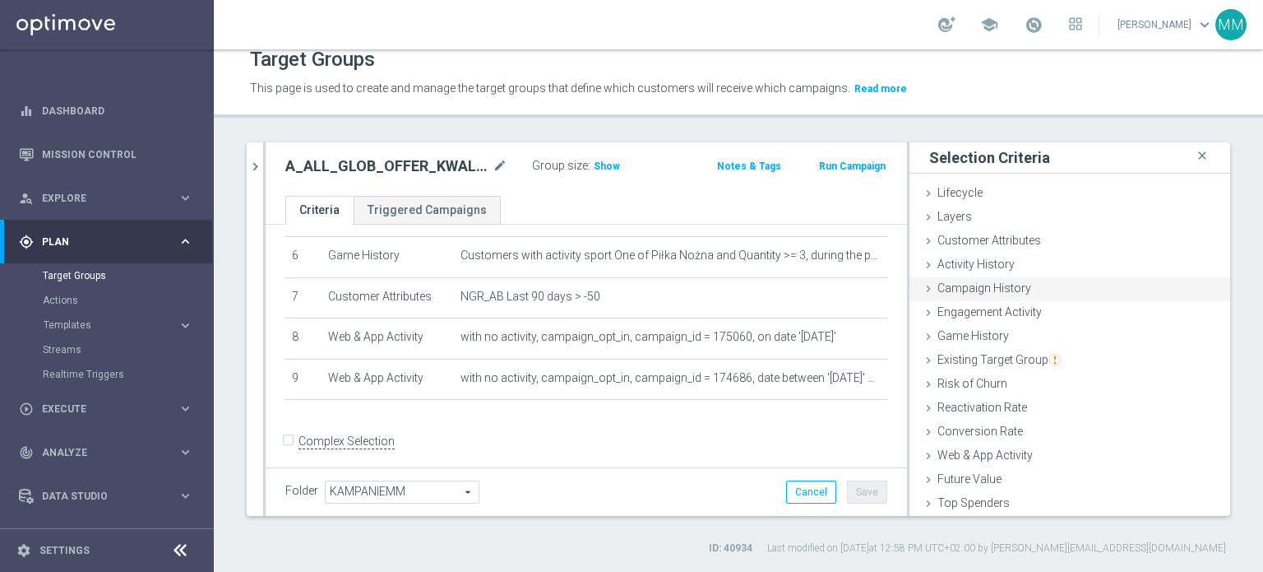
click at [1007, 292] on span "Campaign History" at bounding box center [985, 287] width 94 height 13
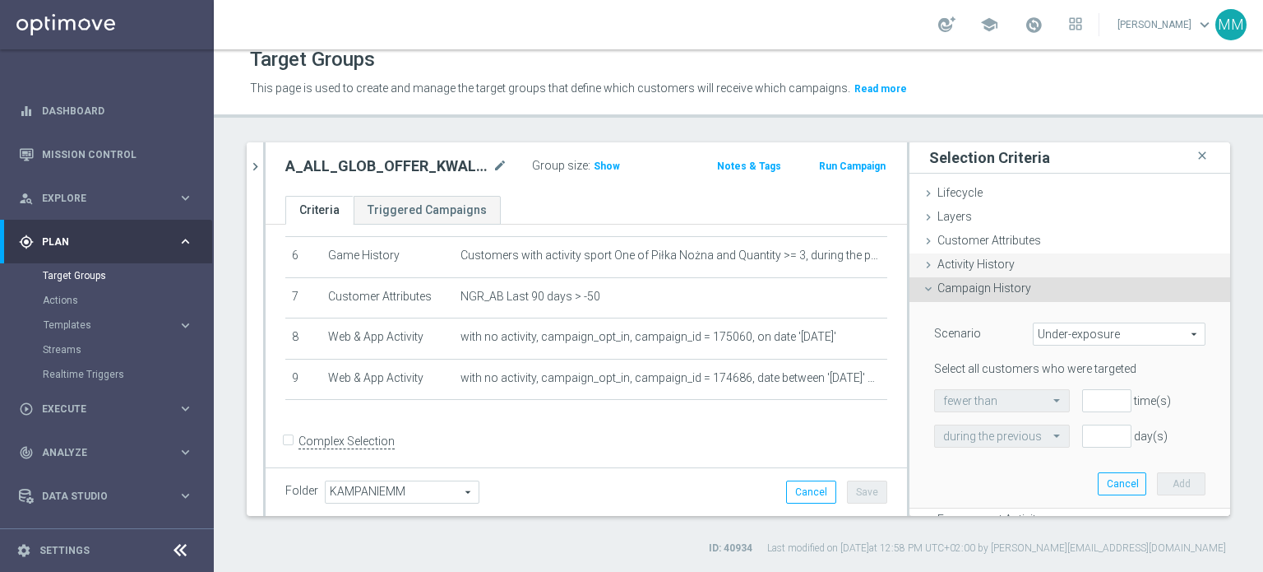
click at [984, 262] on span "Activity History" at bounding box center [976, 263] width 77 height 13
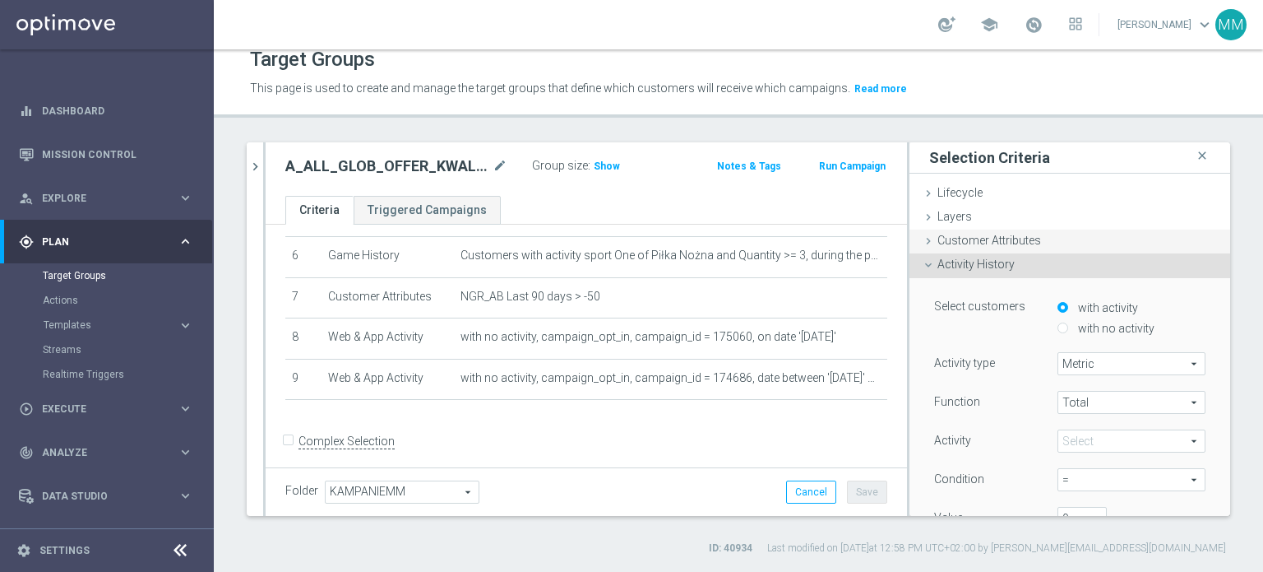
click at [997, 243] on span "Customer Attributes" at bounding box center [990, 240] width 104 height 13
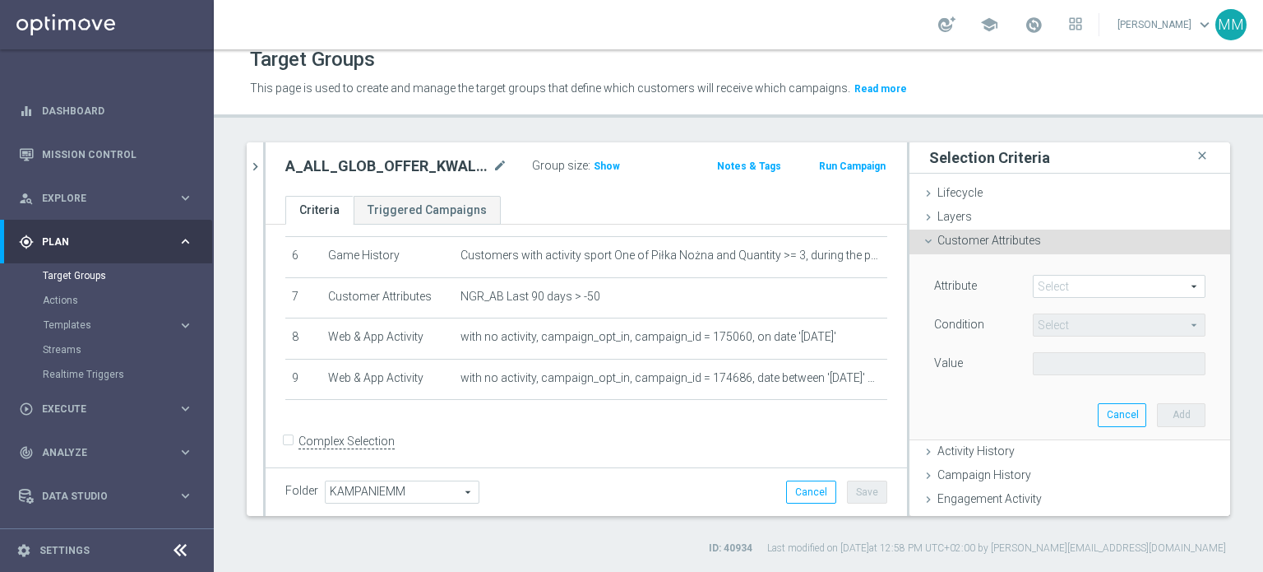
click at [984, 237] on span "Customer Attributes" at bounding box center [990, 240] width 104 height 13
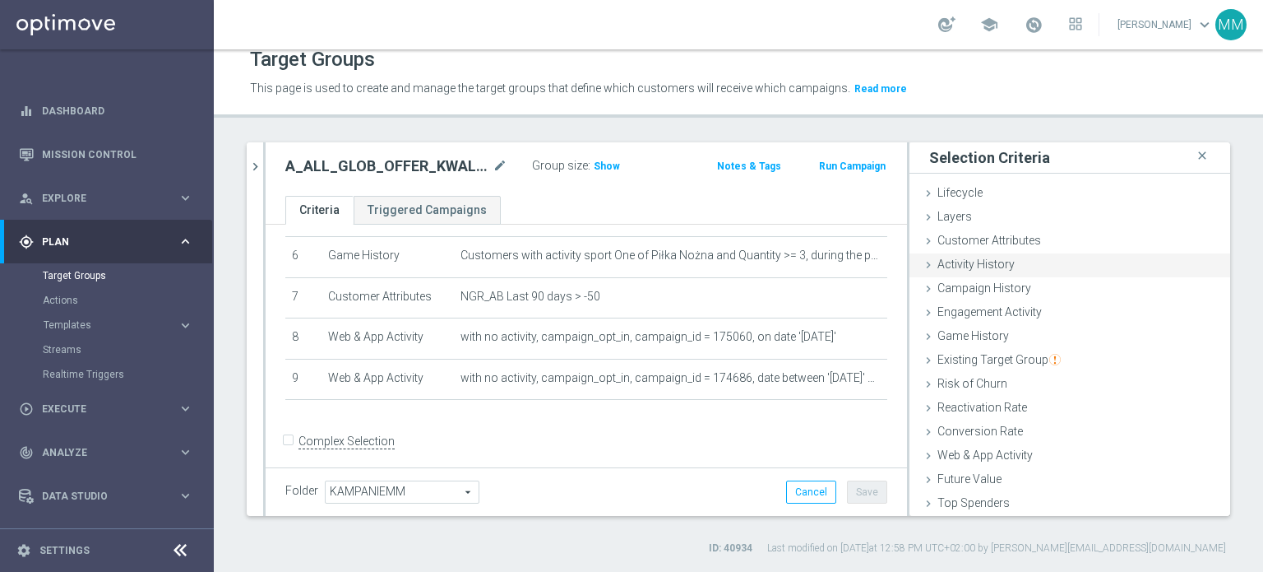
click at [984, 266] on span "Activity History" at bounding box center [976, 263] width 77 height 13
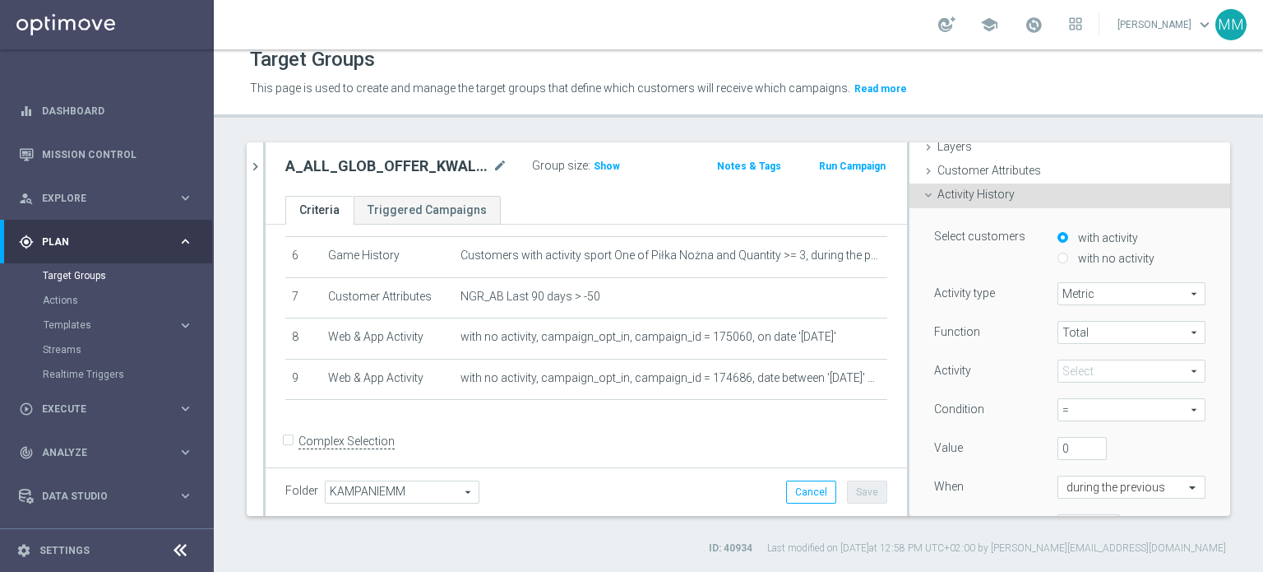
scroll to position [164, 0]
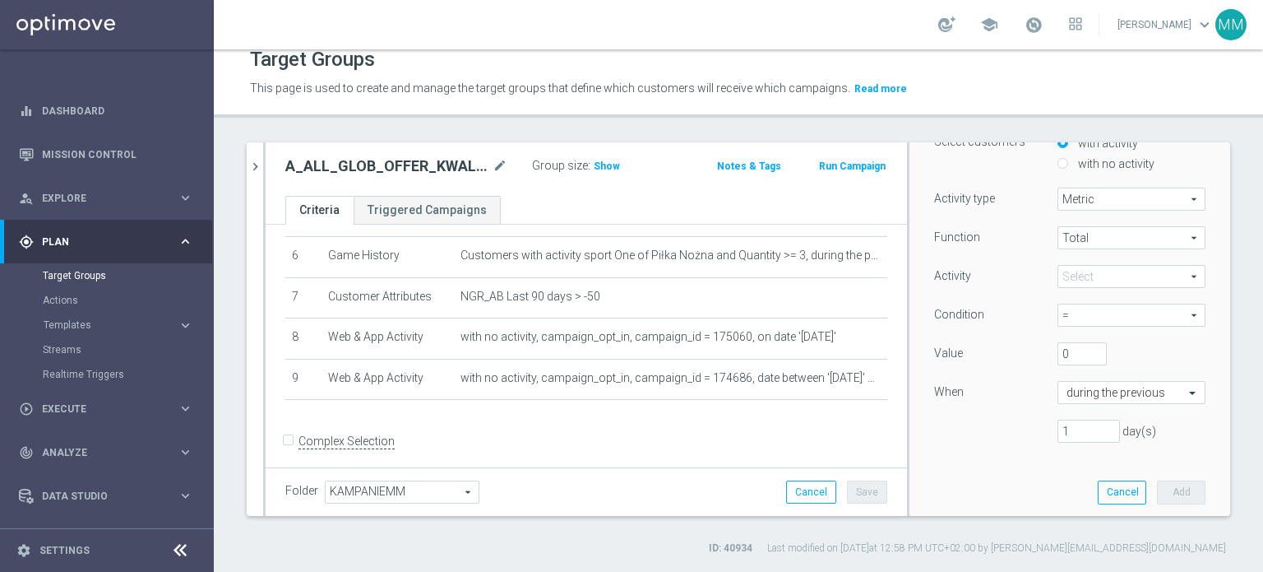
click at [1084, 276] on span at bounding box center [1131, 276] width 146 height 21
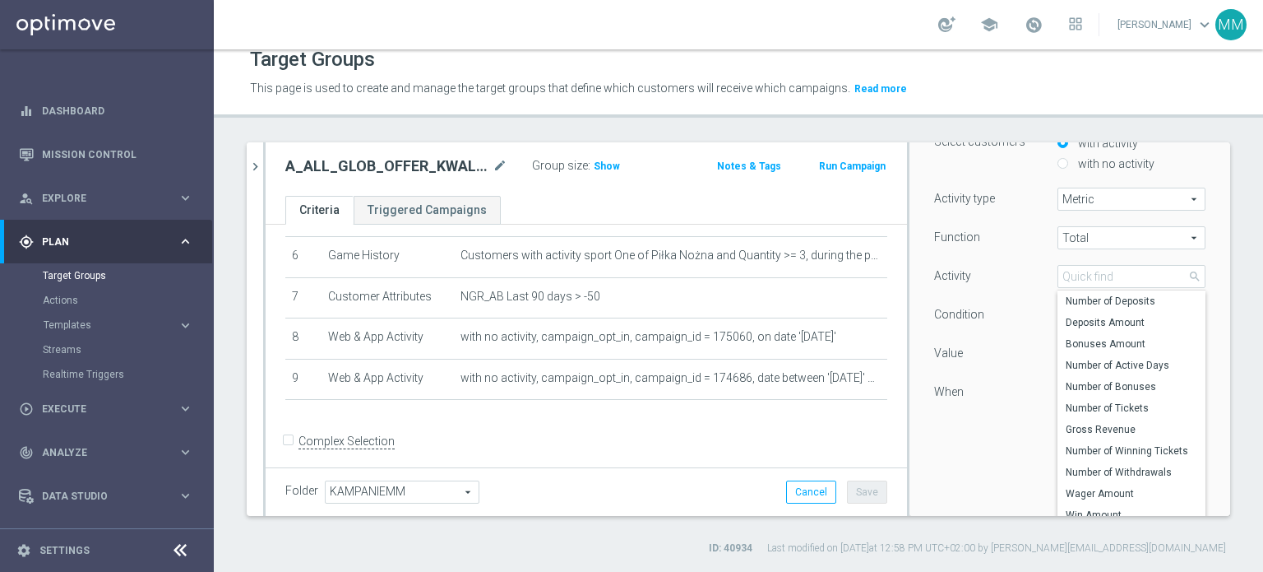
click at [987, 394] on div "When" at bounding box center [983, 394] width 123 height 26
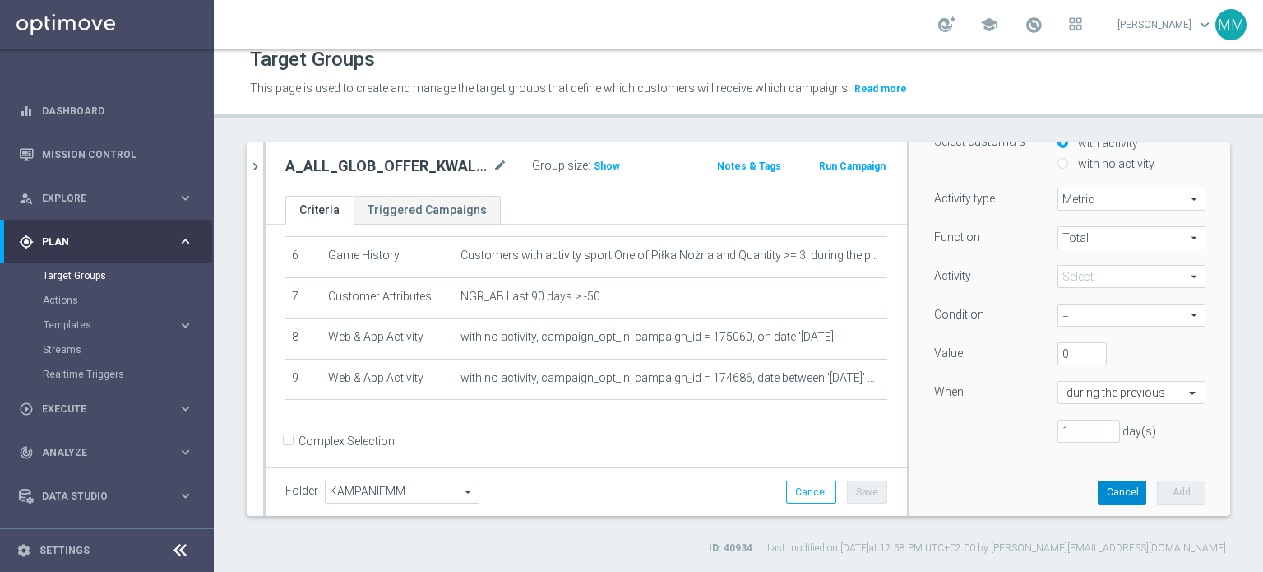
click at [1113, 491] on button "Cancel" at bounding box center [1122, 491] width 49 height 23
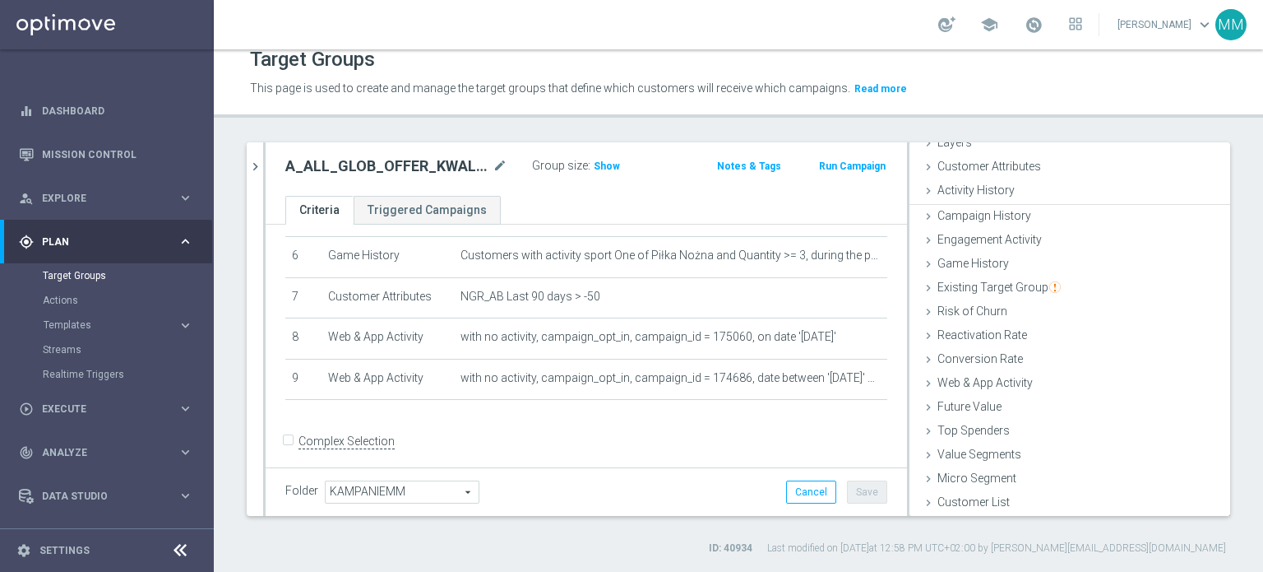
scroll to position [72, 0]
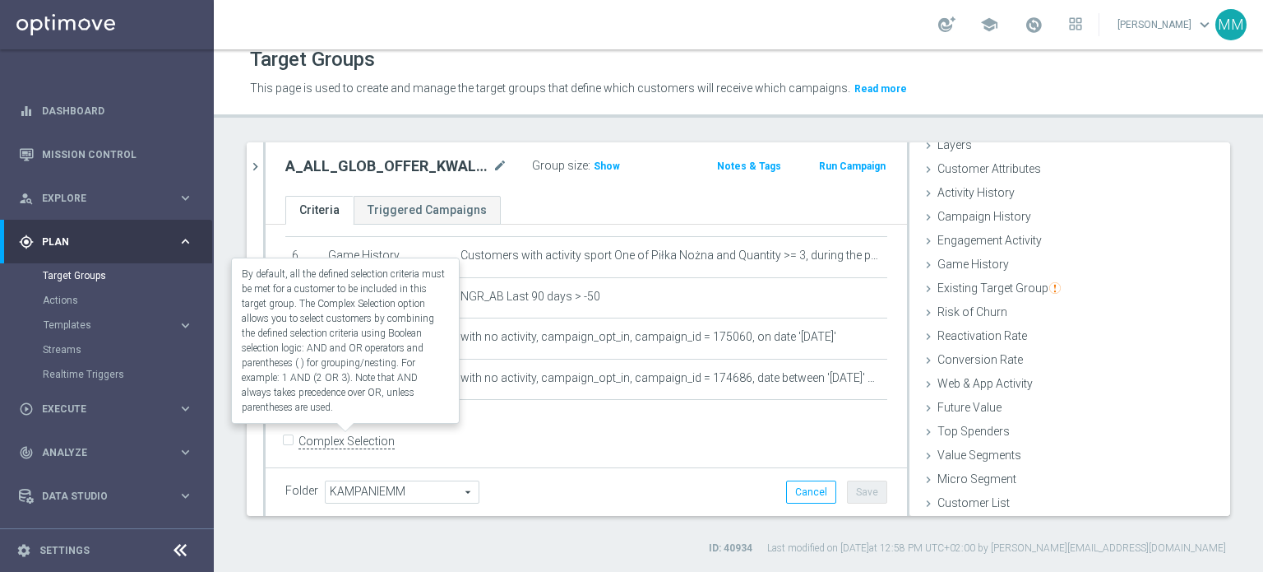
click at [301, 437] on label "Complex Selection" at bounding box center [347, 441] width 96 height 16
click at [296, 437] on input "Complex Selection" at bounding box center [290, 442] width 11 height 23
checkbox input "true"
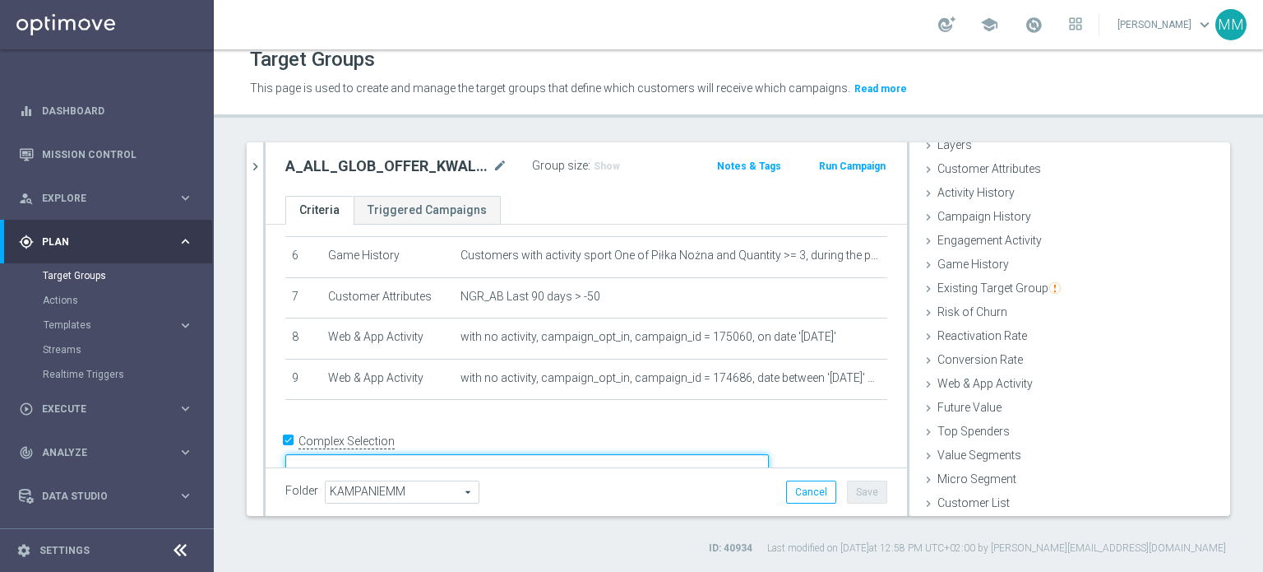
click at [483, 454] on textarea at bounding box center [527, 468] width 484 height 29
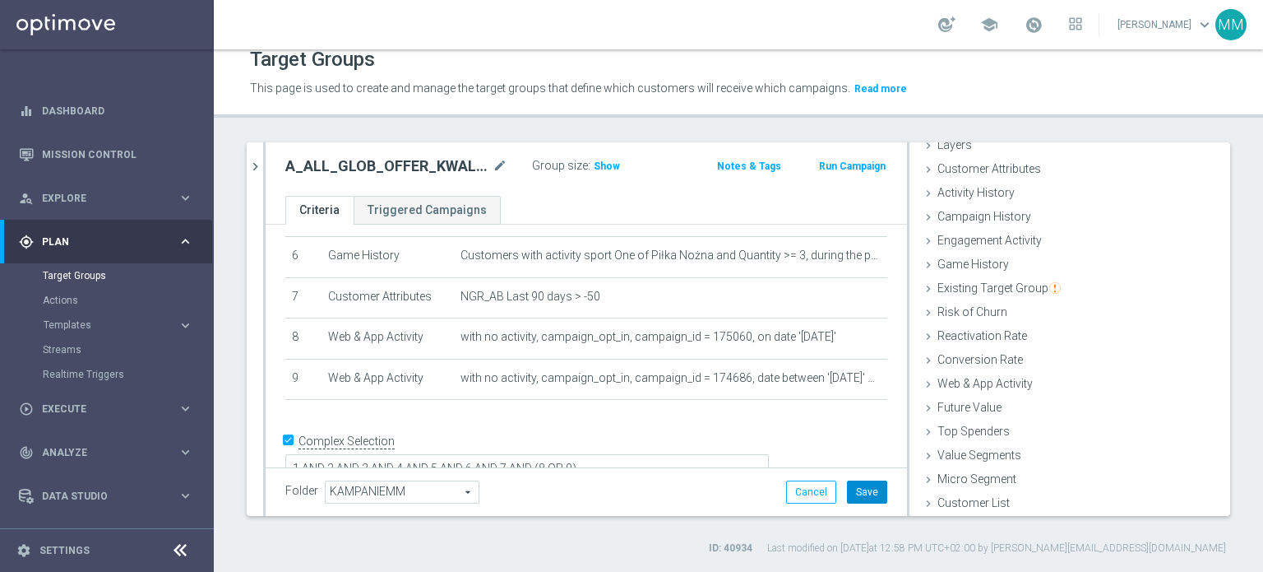
click at [866, 492] on button "Save" at bounding box center [867, 491] width 40 height 23
click at [605, 166] on span "Show" at bounding box center [607, 166] width 26 height 12
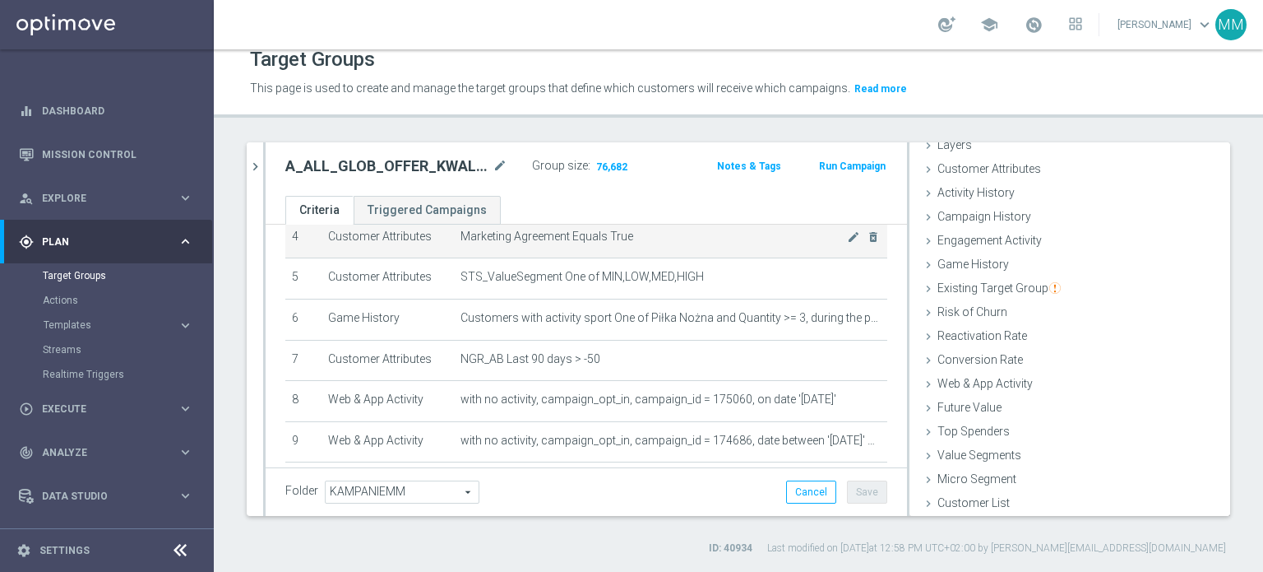
scroll to position [88, 0]
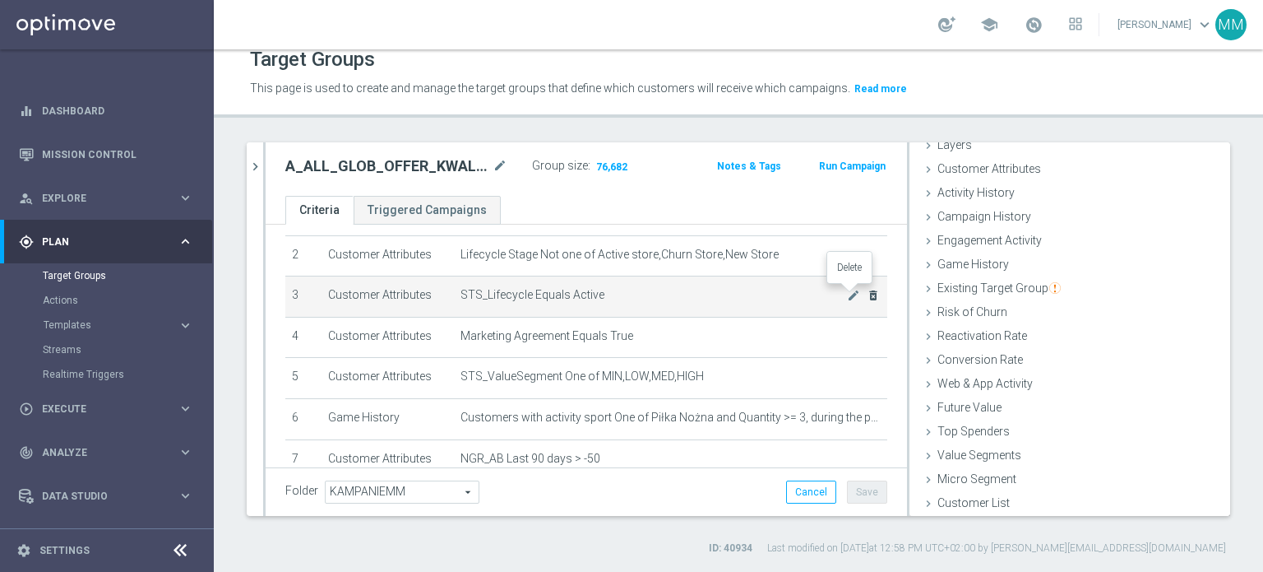
click at [867, 289] on icon "delete_forever" at bounding box center [873, 295] width 13 height 13
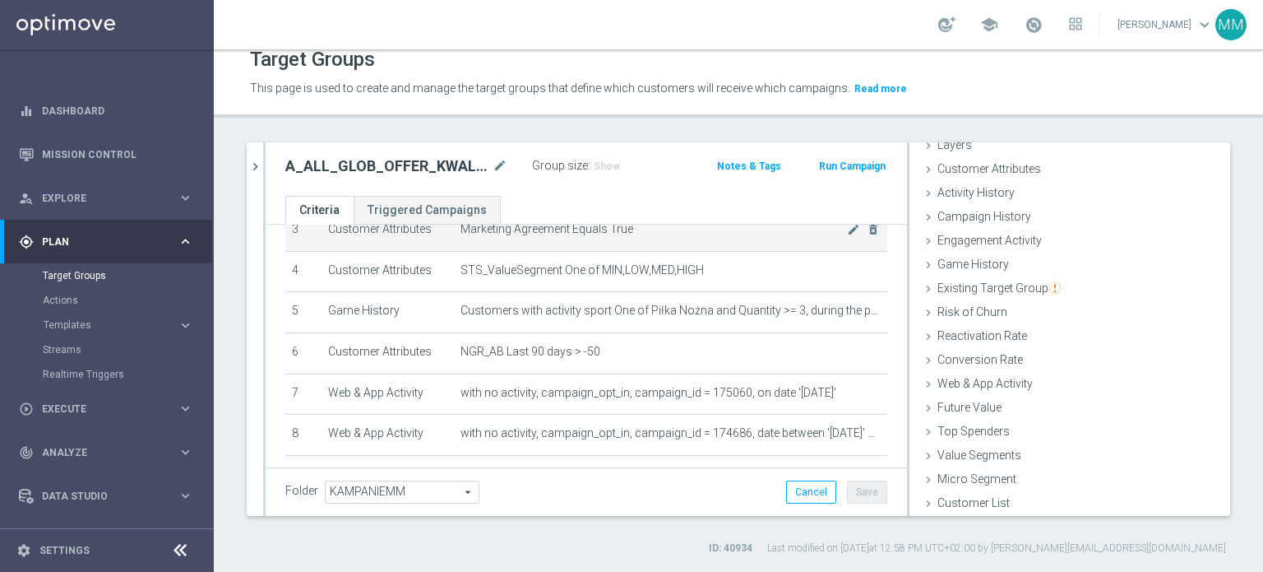
scroll to position [214, 0]
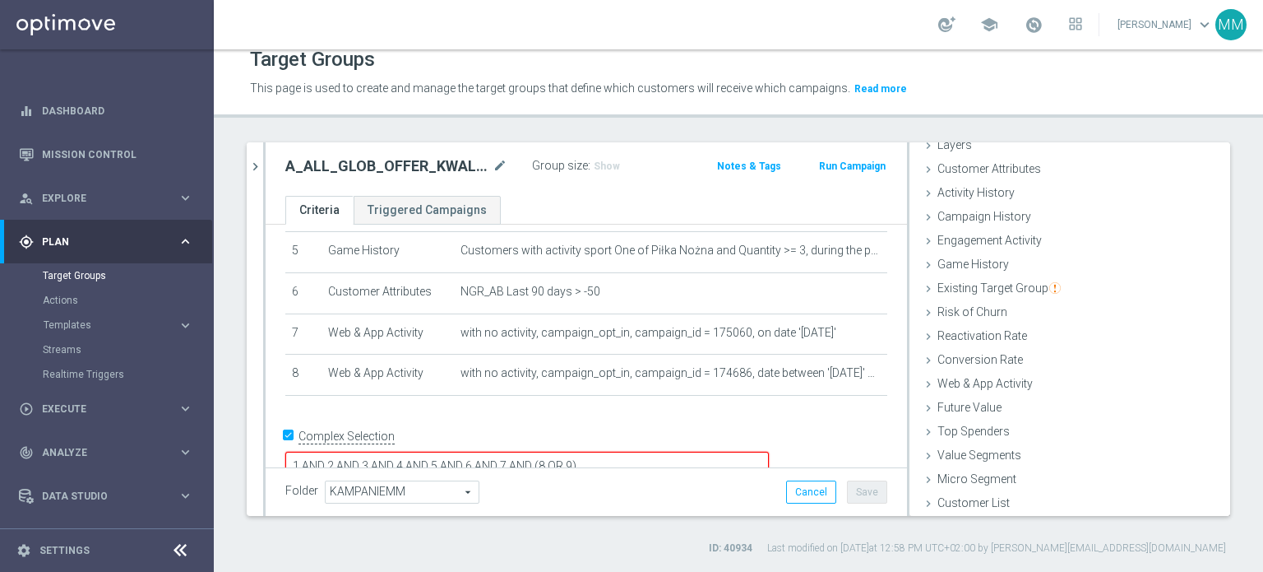
drag, startPoint x: 628, startPoint y: 433, endPoint x: 666, endPoint y: 436, distance: 38.0
click at [666, 452] on textarea "1 AND 2 AND 3 AND 4 AND 5 AND 6 AND 7 AND (8 OR 9)" at bounding box center [527, 466] width 484 height 29
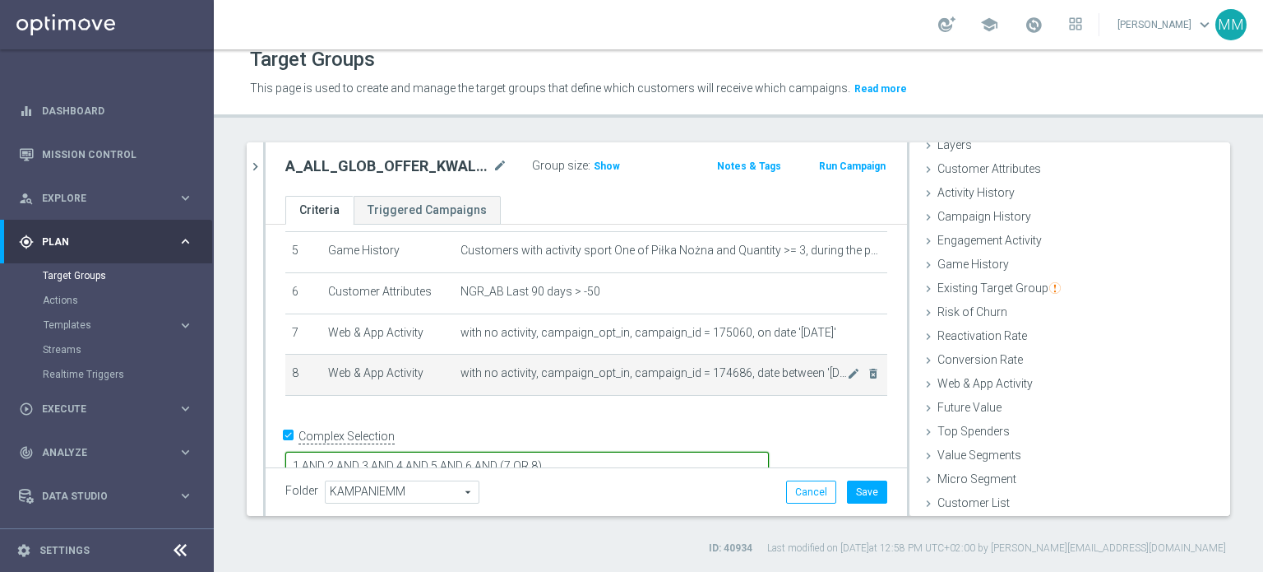
type textarea "1 AND 2 AND 3 AND 4 AND 5 AND 6 AND (7 OR 8)"
click at [739, 367] on span "with no activity, campaign_opt_in, campaign_id = 174686, date between '[DATE]' …" at bounding box center [654, 373] width 387 height 14
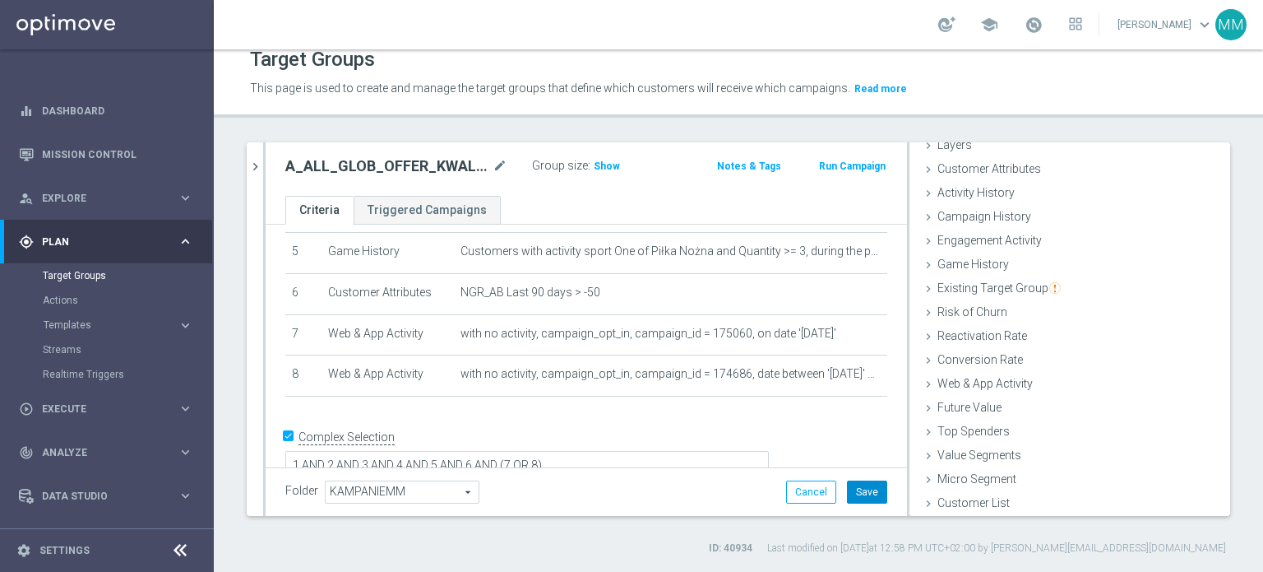
click at [847, 493] on button "Save" at bounding box center [867, 491] width 40 height 23
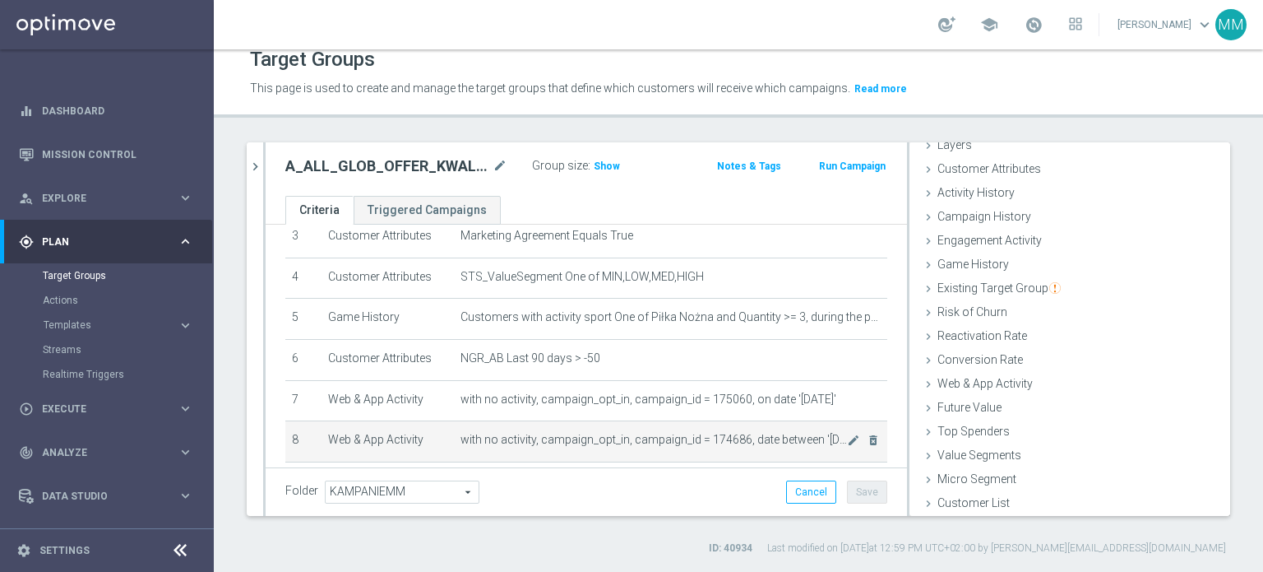
scroll to position [212, 0]
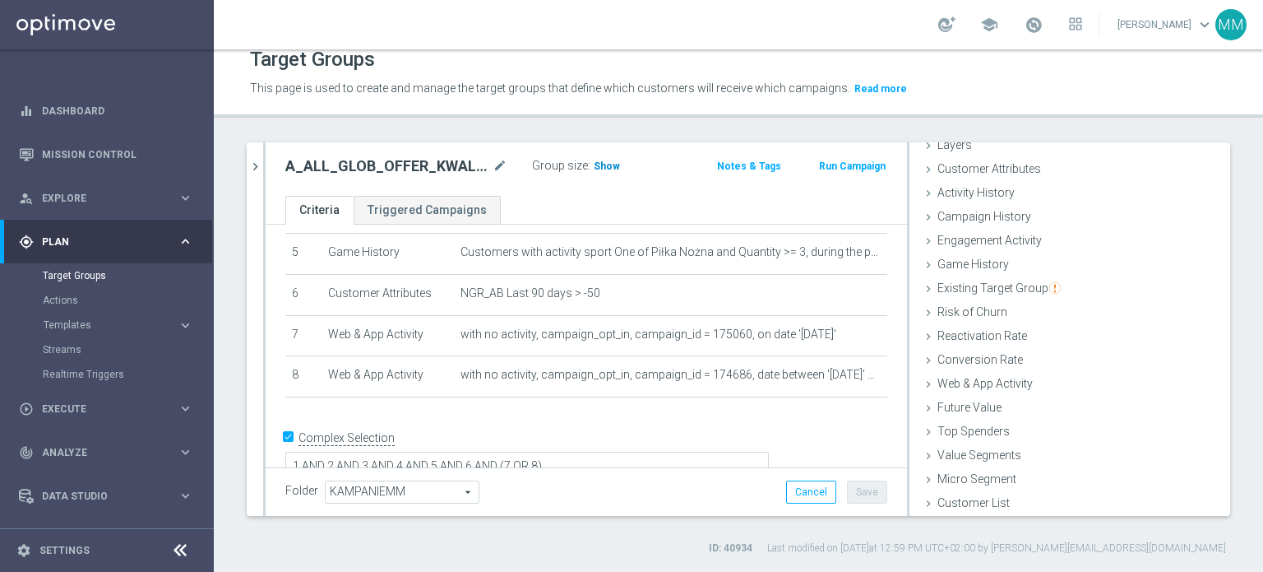
click at [609, 170] on span "Show" at bounding box center [607, 166] width 26 height 12
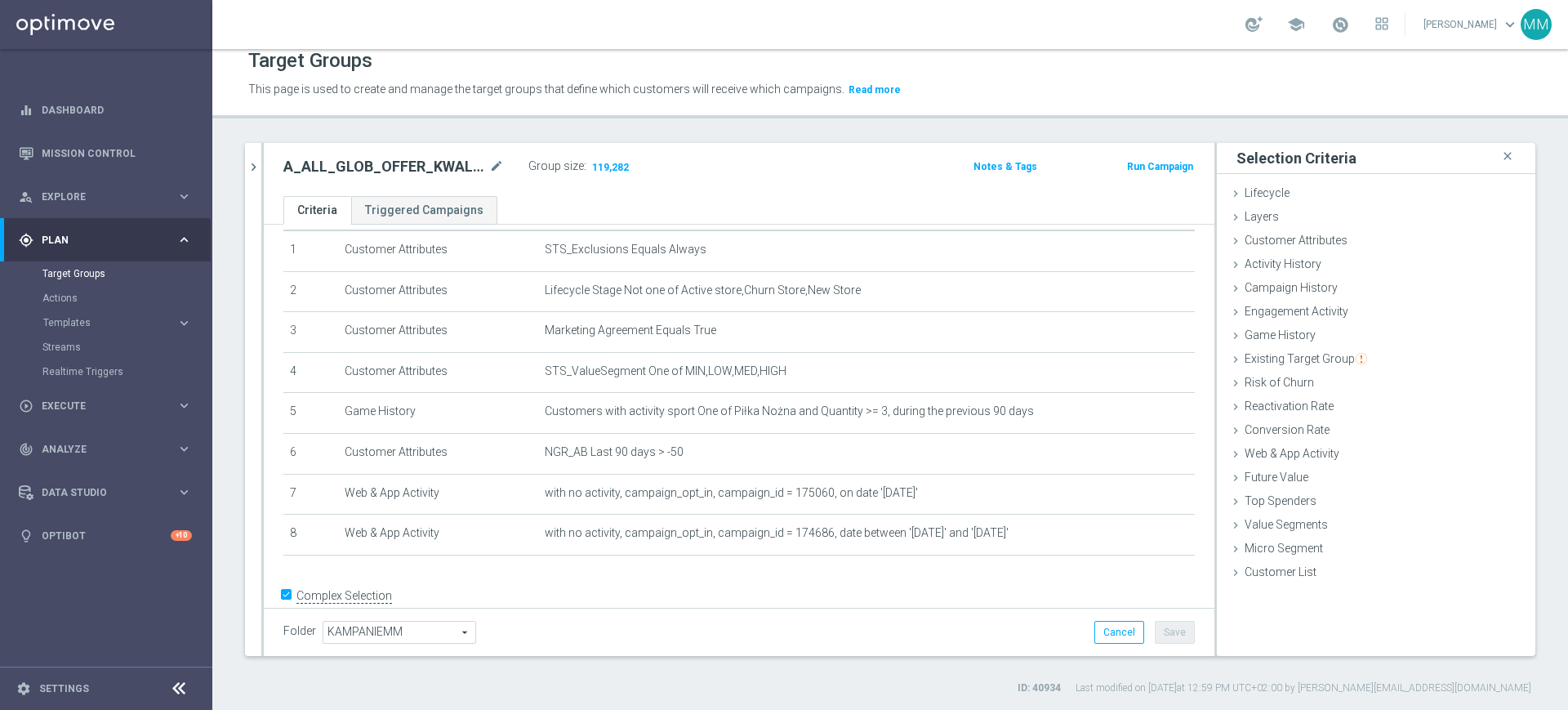
scroll to position [47, 0]
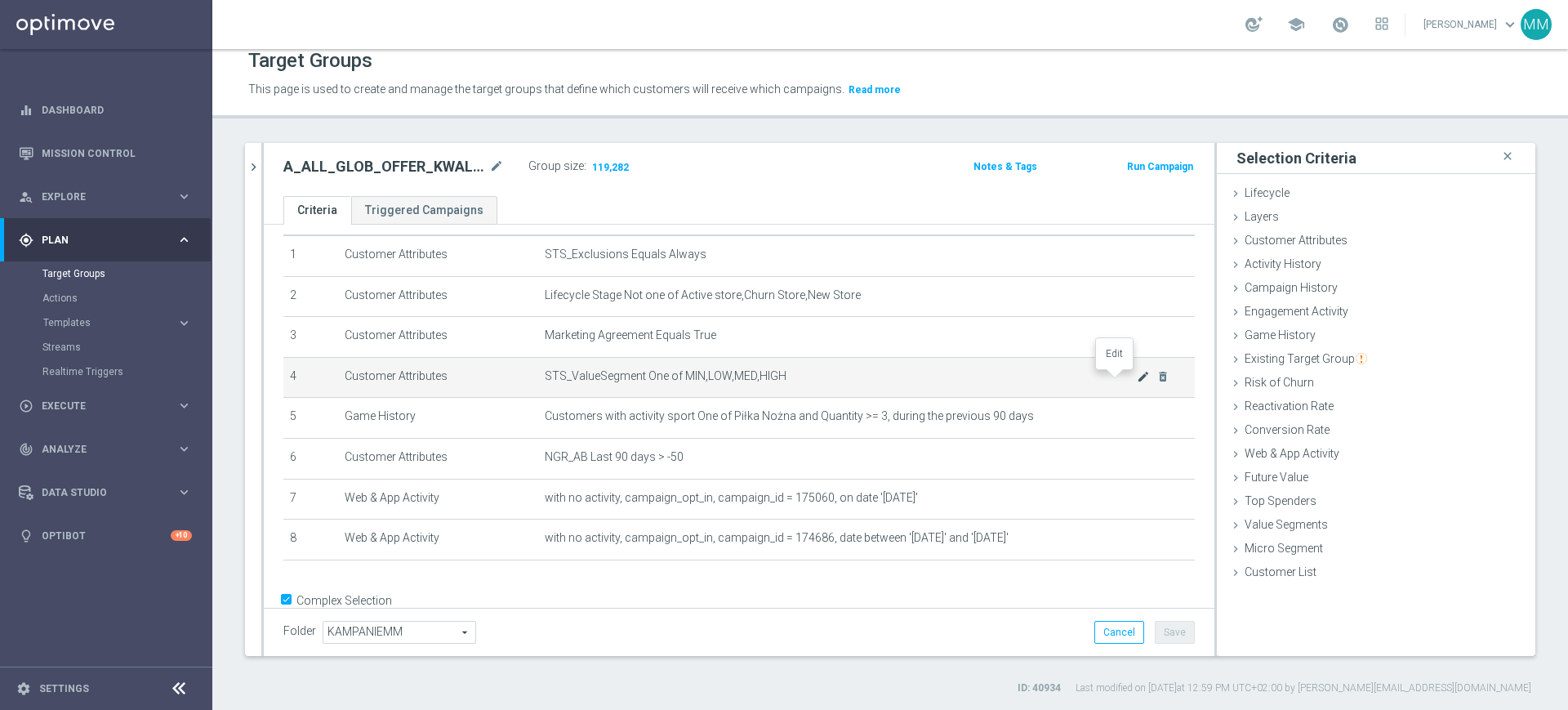
click at [1137, 378] on icon "mode_edit" at bounding box center [1143, 376] width 13 height 13
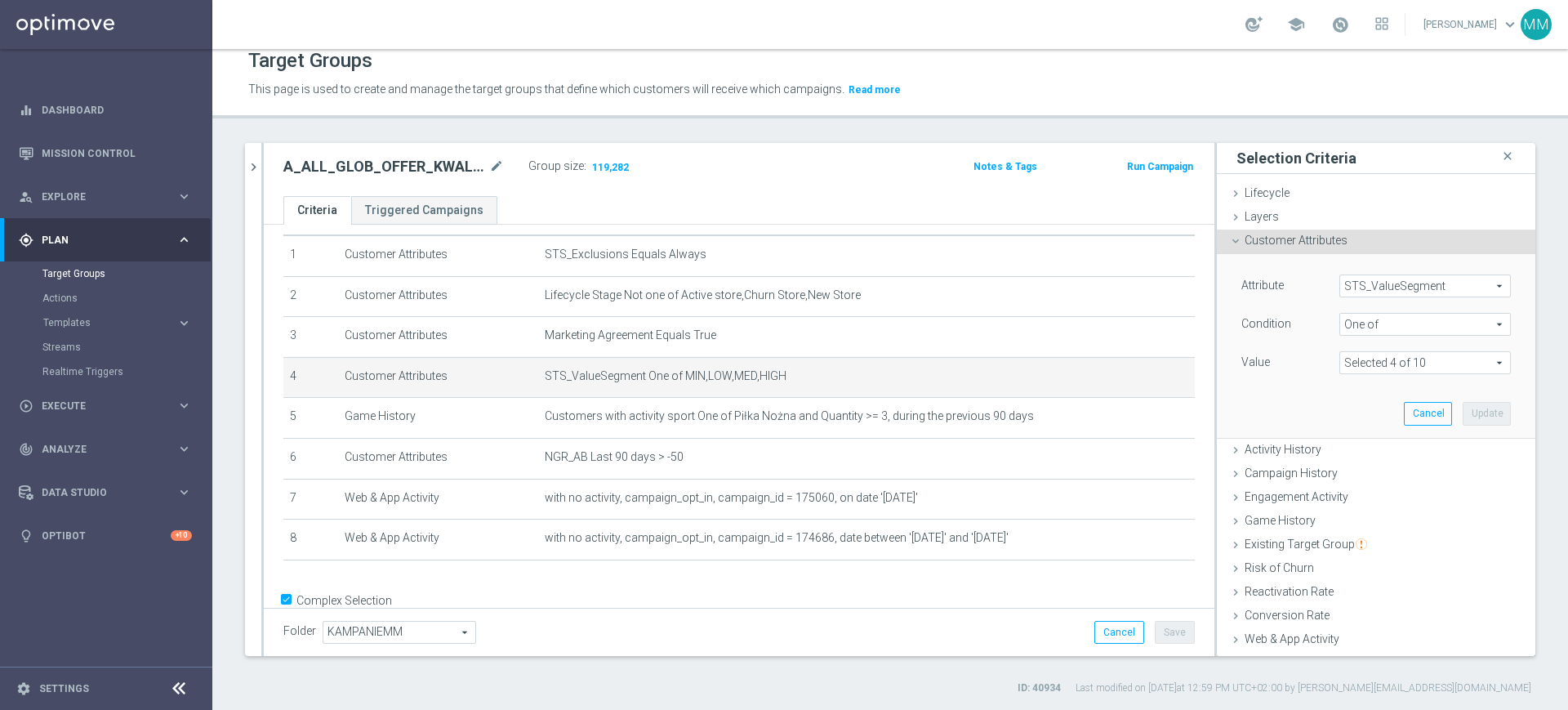
click at [1253, 366] on span at bounding box center [1425, 361] width 170 height 21
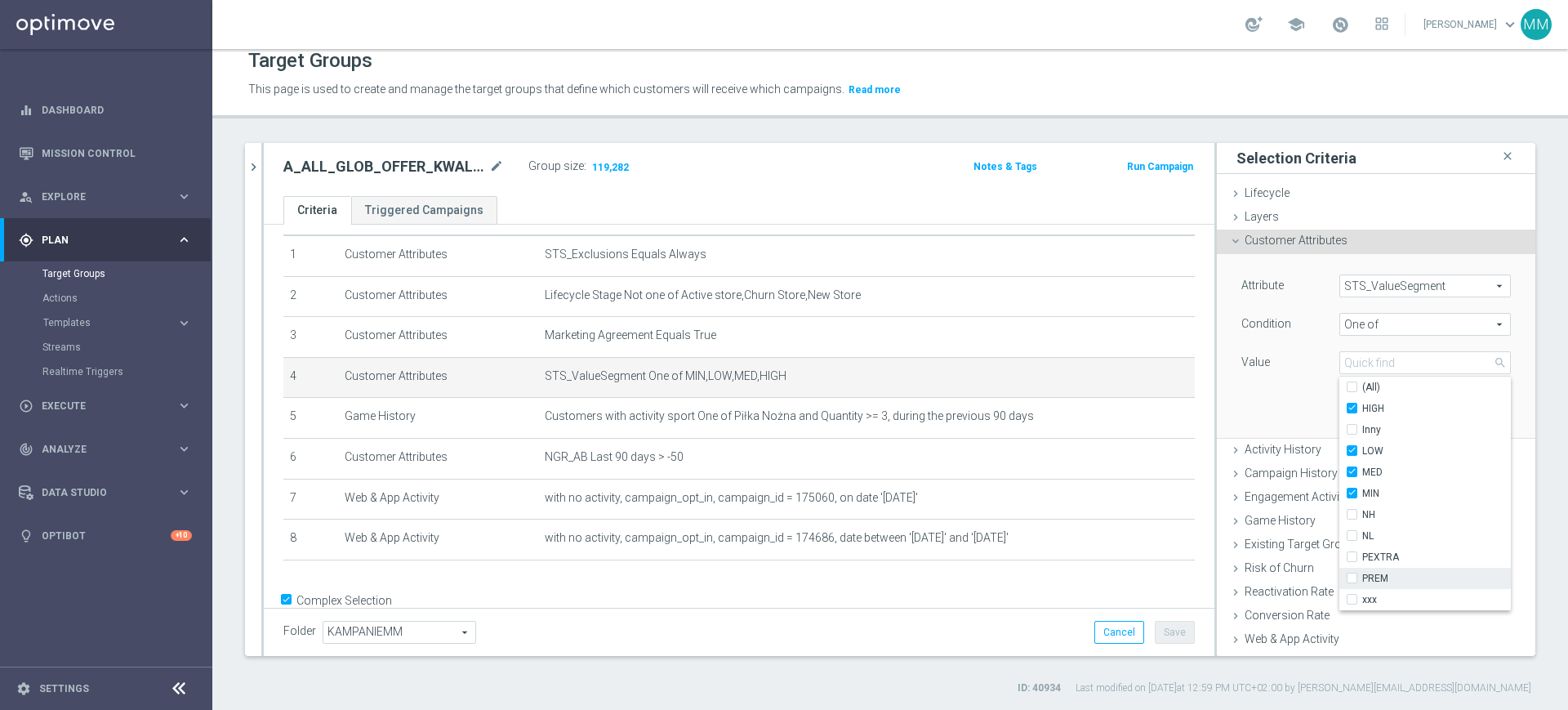
click at [1253, 567] on span "PREM" at bounding box center [1437, 578] width 149 height 13
click at [1253, 567] on input "PREM" at bounding box center [1356, 578] width 11 height 11
checkbox input "true"
type input "Selected 5 of 10"
click at [1253, 561] on span "PEXTRA" at bounding box center [1437, 556] width 149 height 13
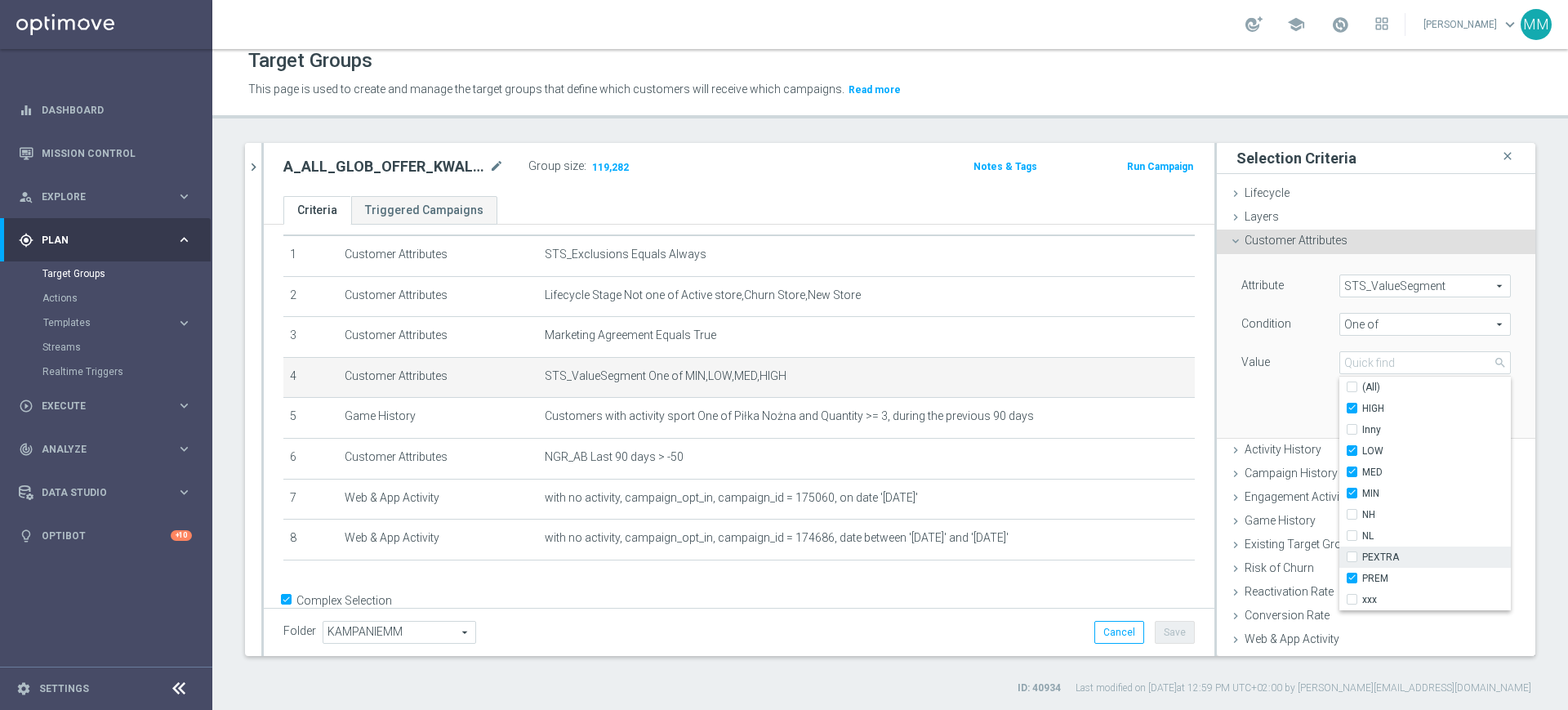
click at [1253, 561] on input "PEXTRA" at bounding box center [1356, 557] width 11 height 11
checkbox input "true"
type input "Selected 6 of 10"
click at [1253, 417] on div "Attribute STS_ValueSegment STS_ValueSegment arrow_drop_down search Condition On…" at bounding box center [1376, 346] width 294 height 183
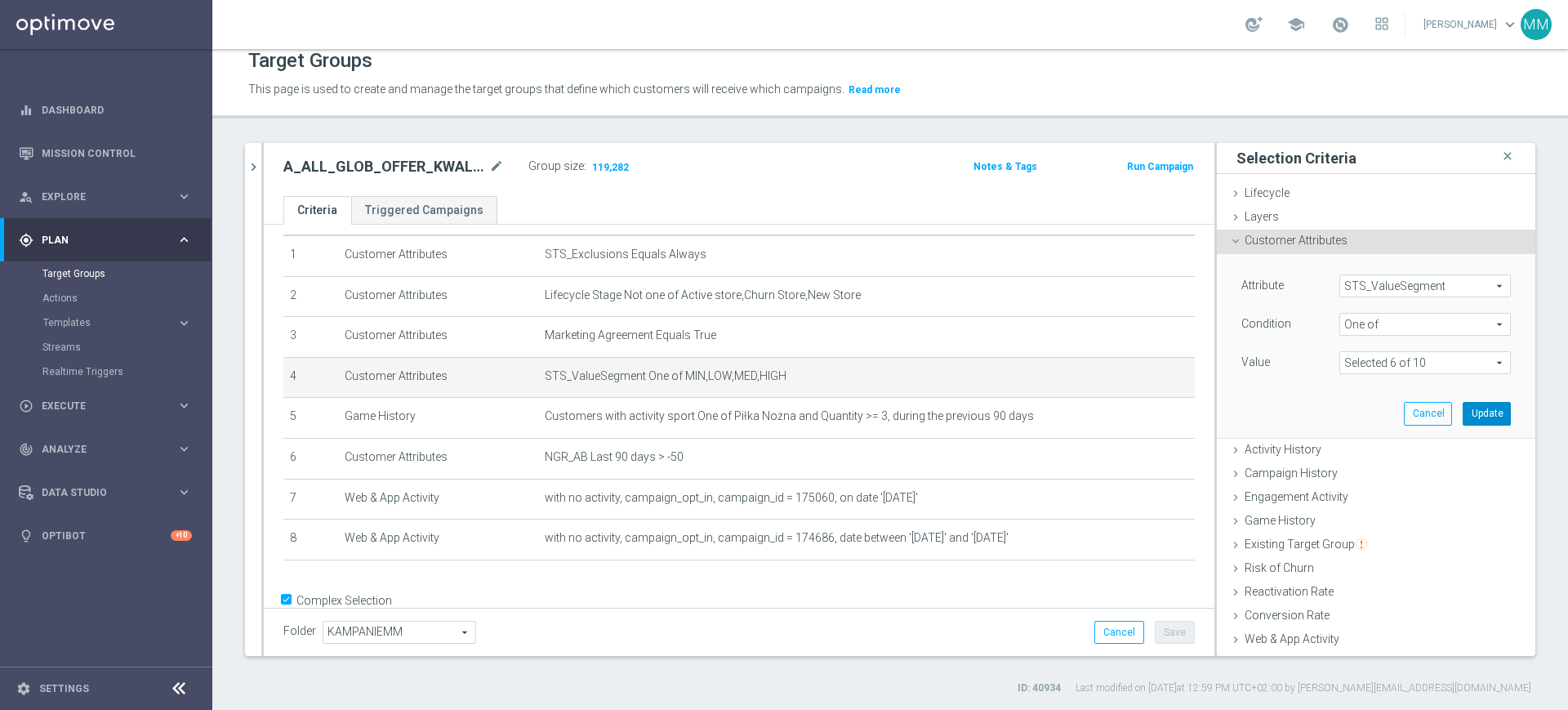
click at [1253, 419] on button "Update" at bounding box center [1487, 413] width 49 height 23
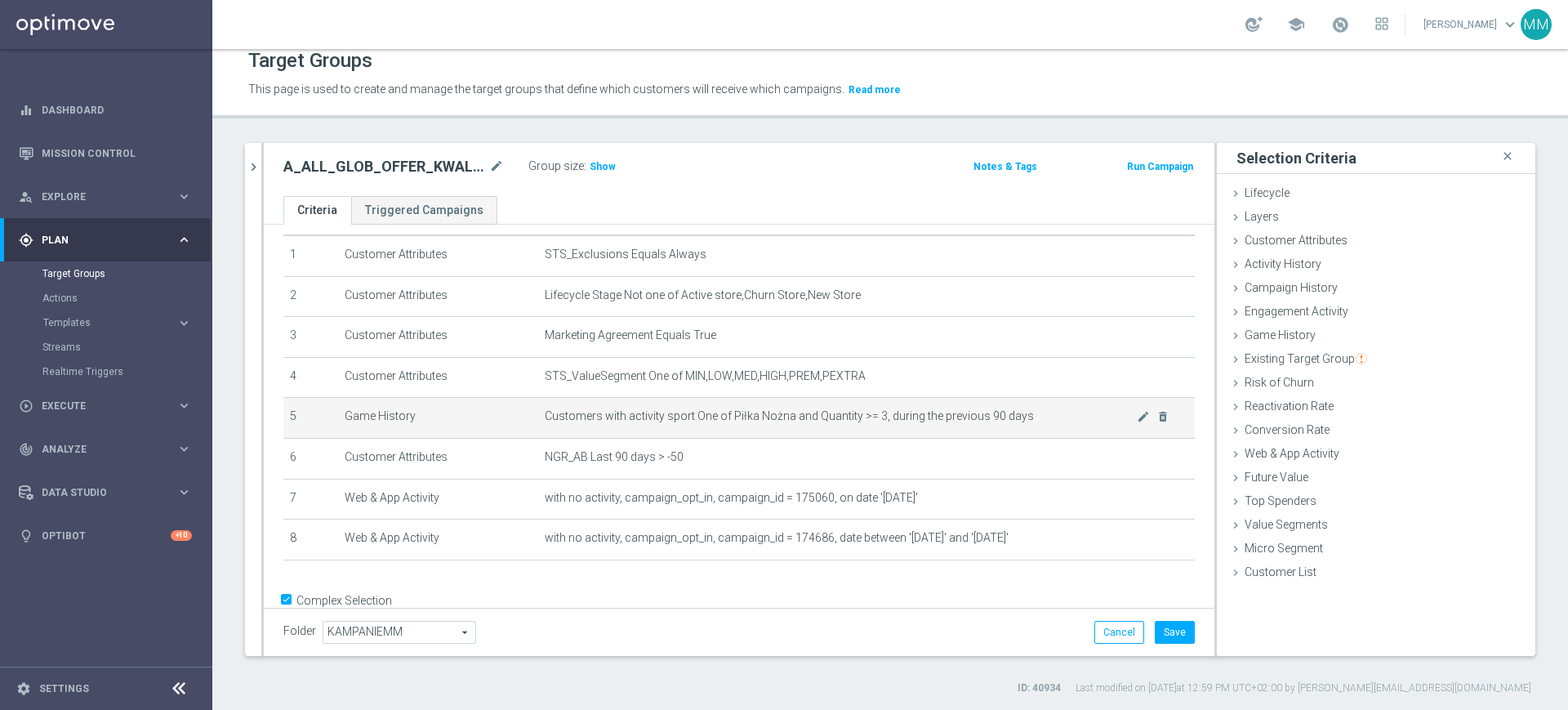
click at [889, 410] on td "Customers with activity sport One of Piłka Nożna and Quantity >= 3, during the …" at bounding box center [866, 418] width 656 height 41
click at [848, 430] on td "Customers with activity sport One of Piłka Nożna and Quantity >= 3, during the …" at bounding box center [866, 418] width 656 height 41
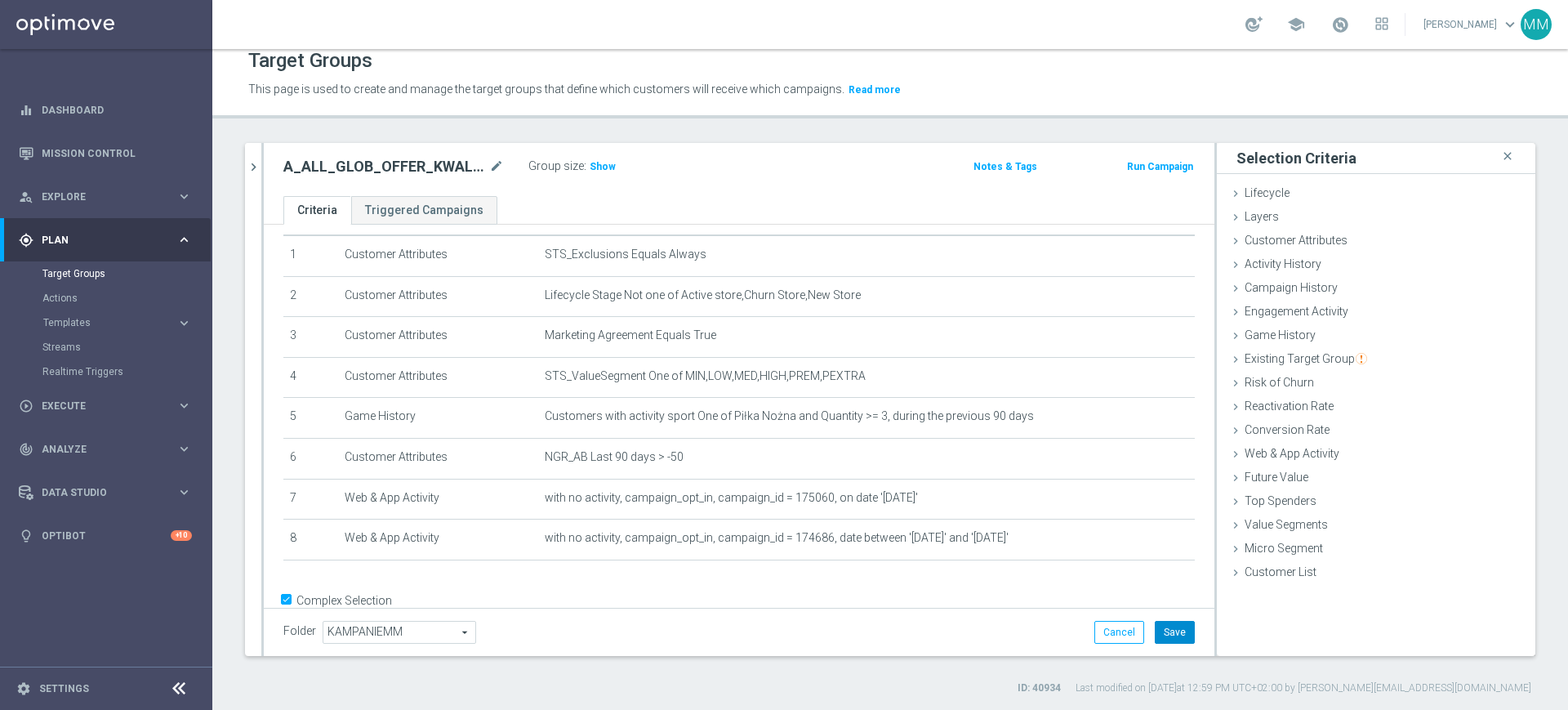
click at [1159, 567] on button "Save" at bounding box center [1175, 632] width 40 height 23
click at [597, 174] on h3 "Show" at bounding box center [603, 167] width 30 height 18
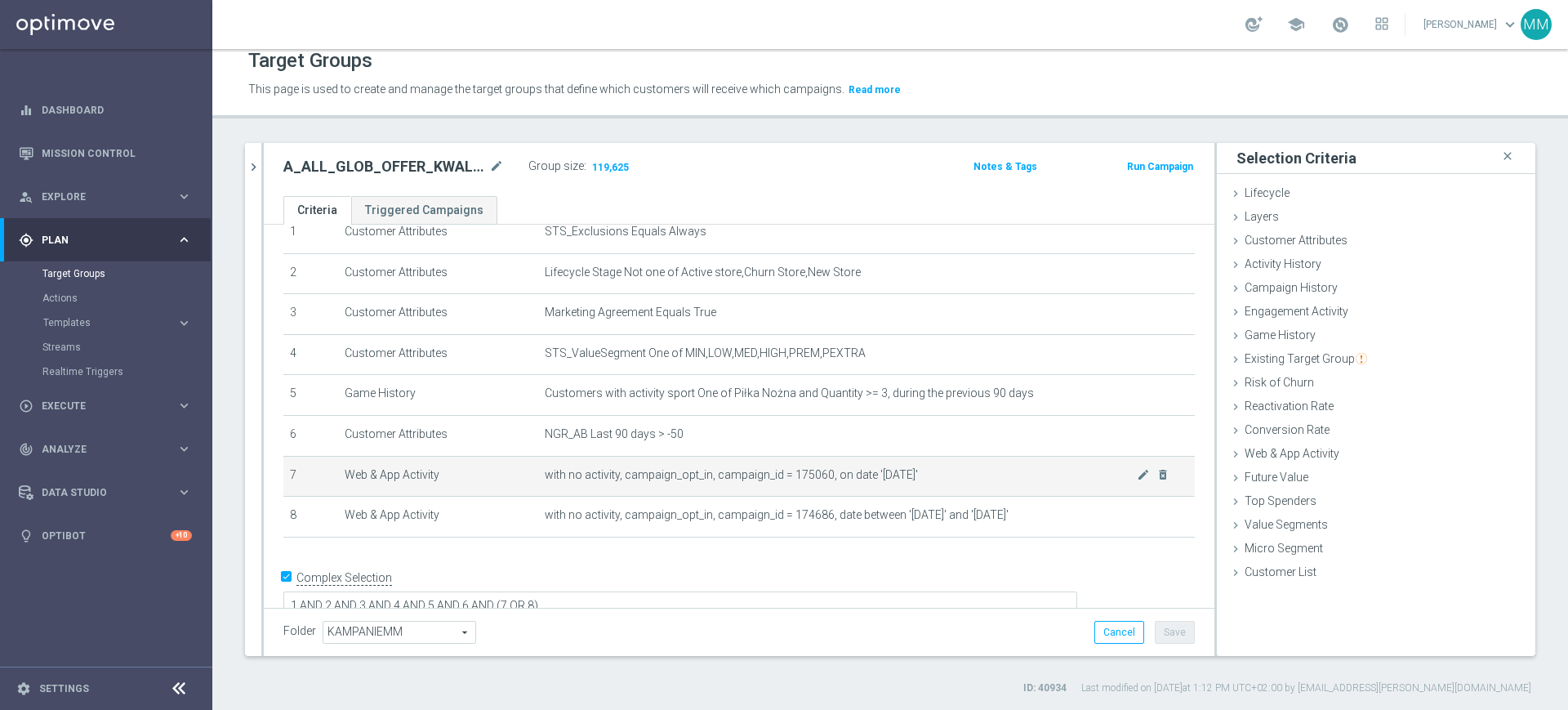
scroll to position [81, 0]
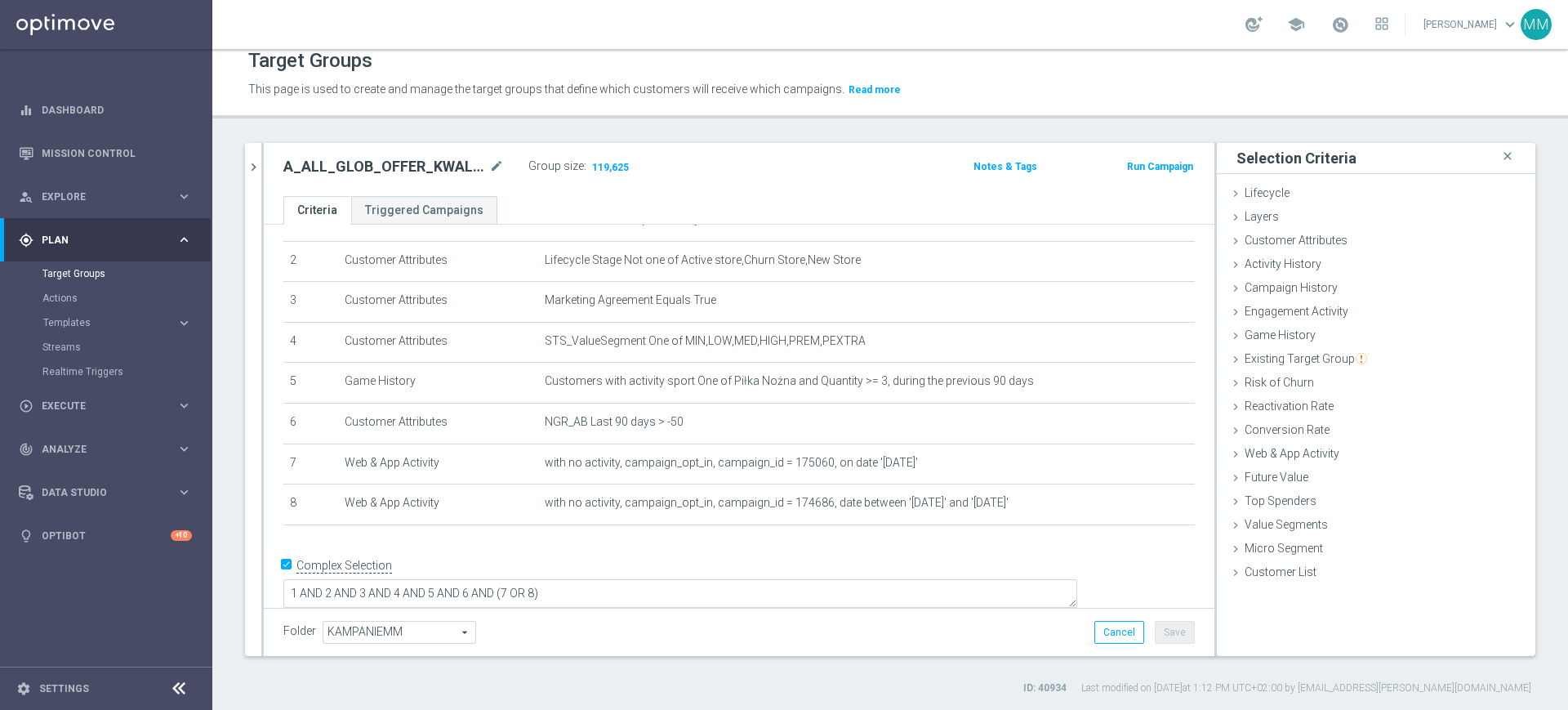
click at [263, 159] on div at bounding box center [262, 399] width 2 height 512
click at [249, 163] on icon "chevron_right" at bounding box center [254, 167] width 16 height 16
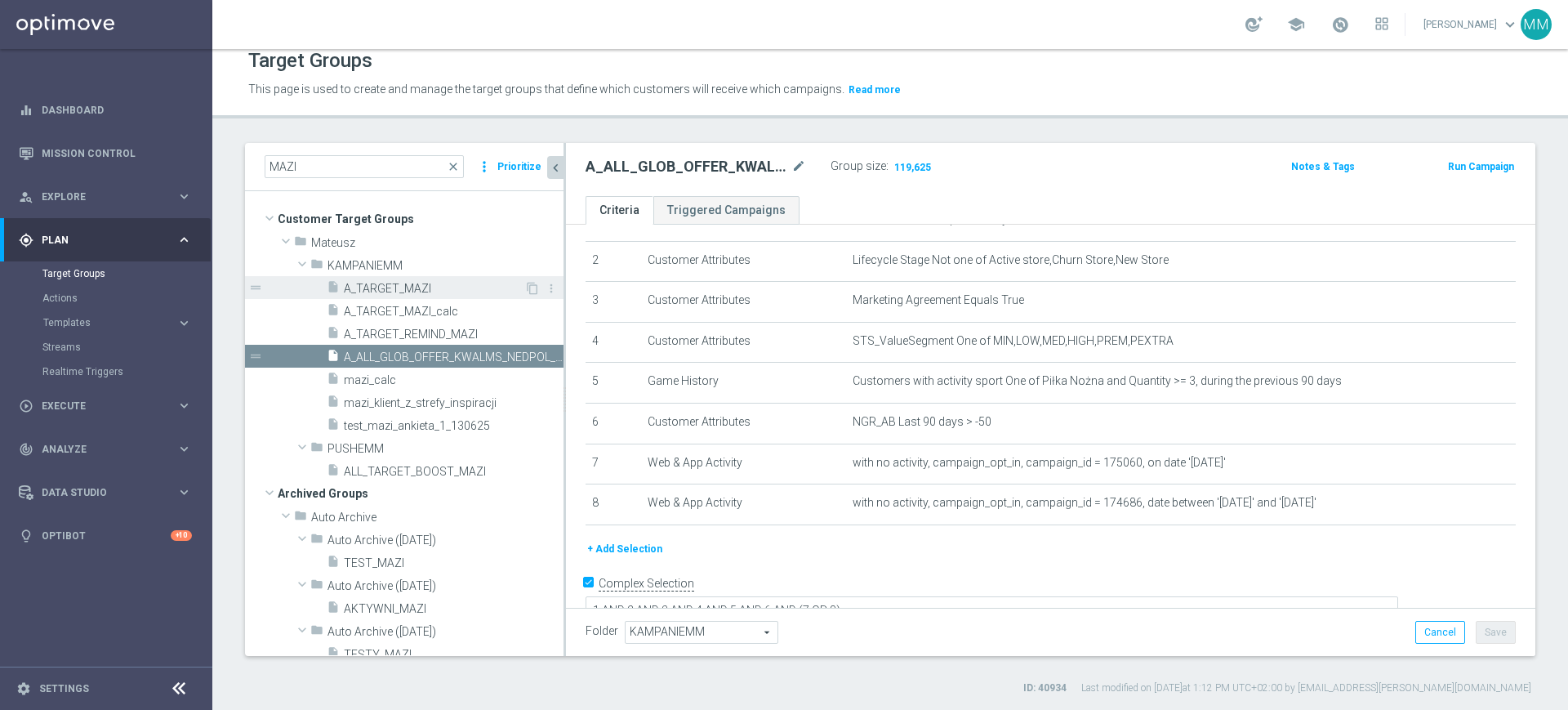
click at [453, 286] on span "A_TARGET_MAZI" at bounding box center [434, 289] width 181 height 14
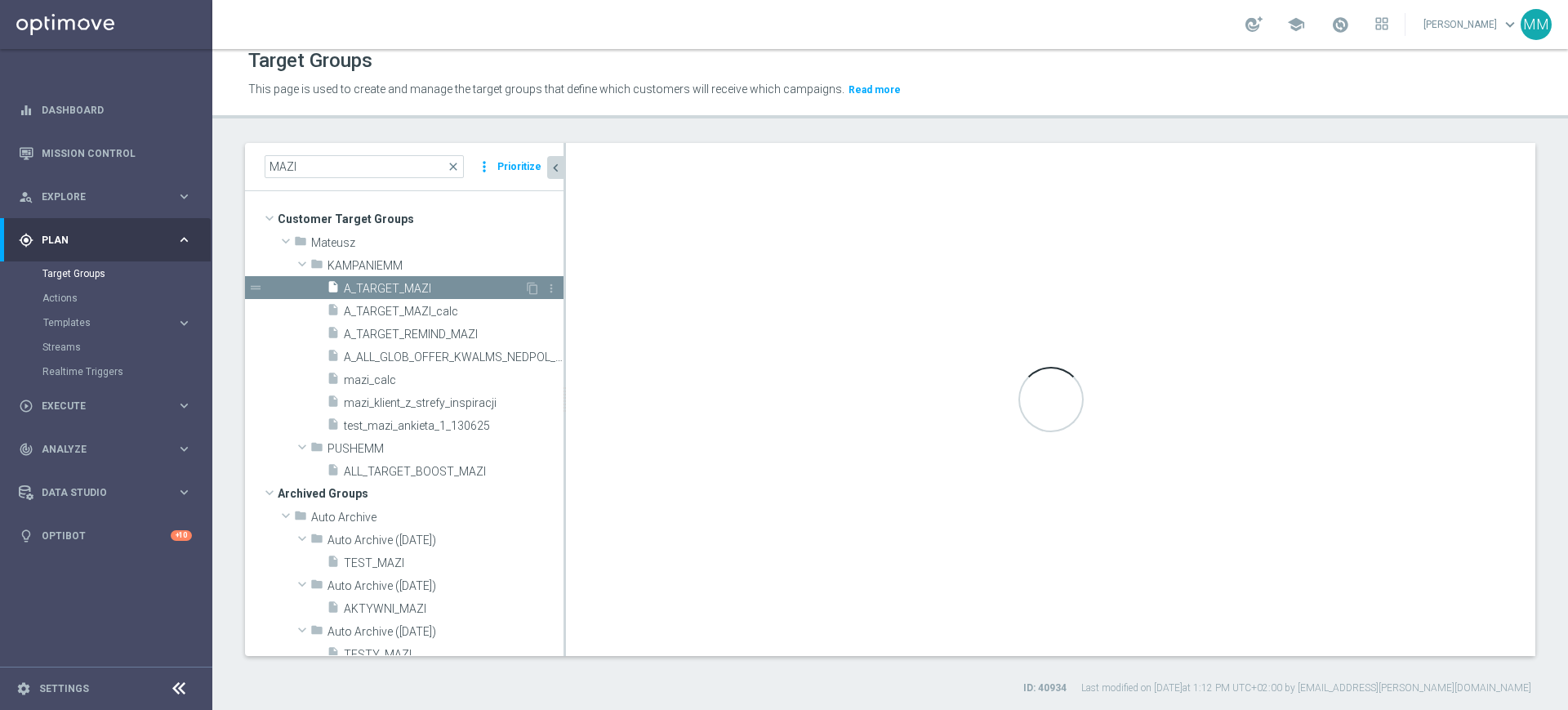
checkbox input "false"
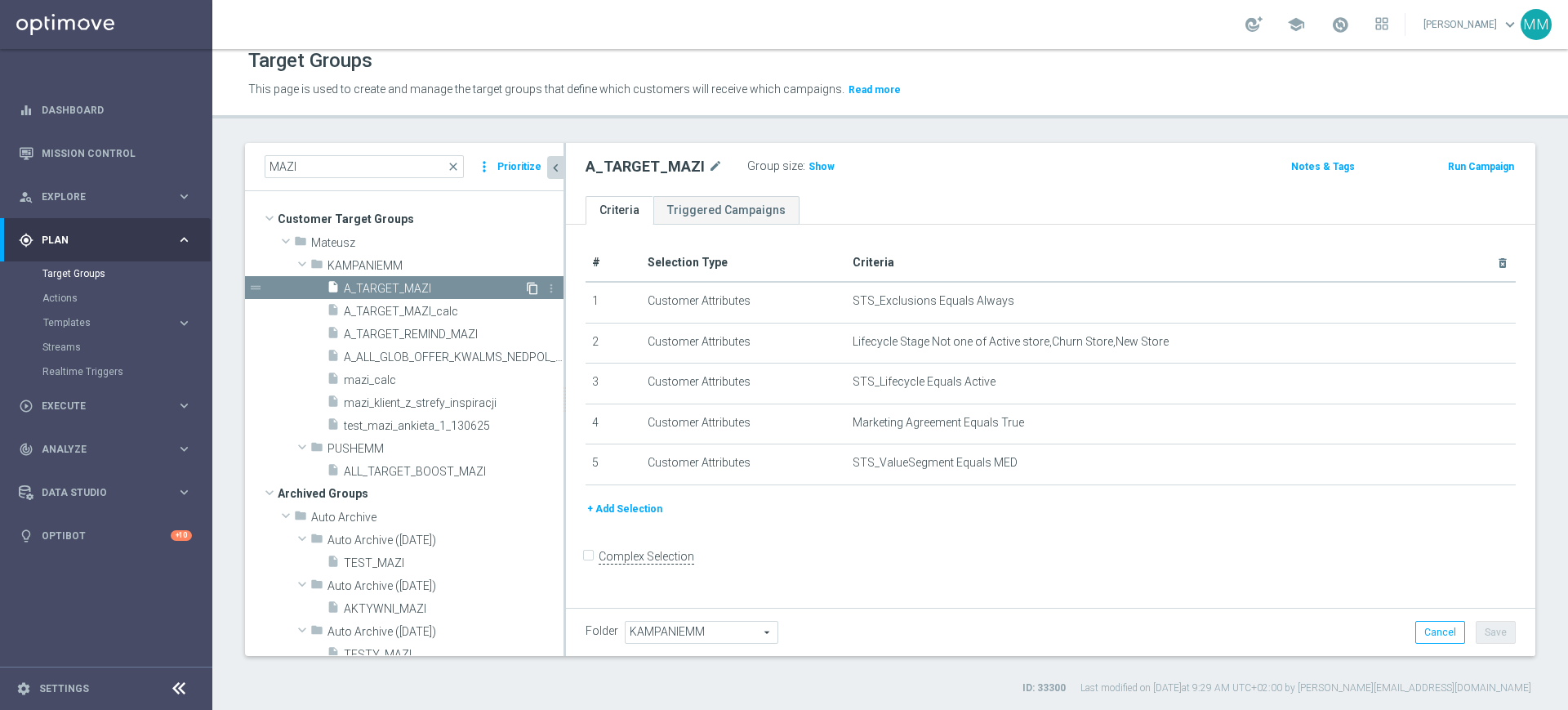
click at [526, 287] on icon "content_copy" at bounding box center [532, 288] width 13 height 13
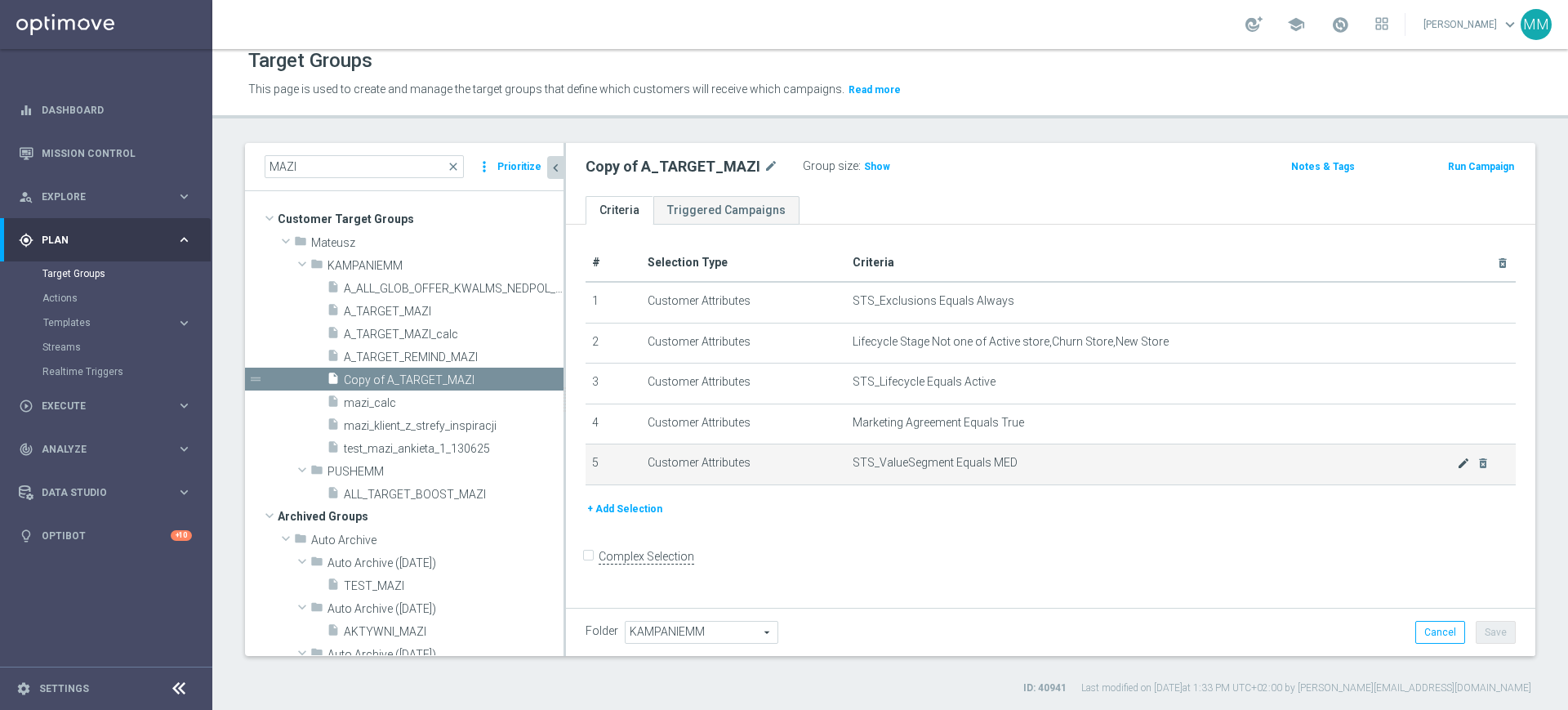
click at [1253, 467] on icon "mode_edit" at bounding box center [1463, 463] width 13 height 13
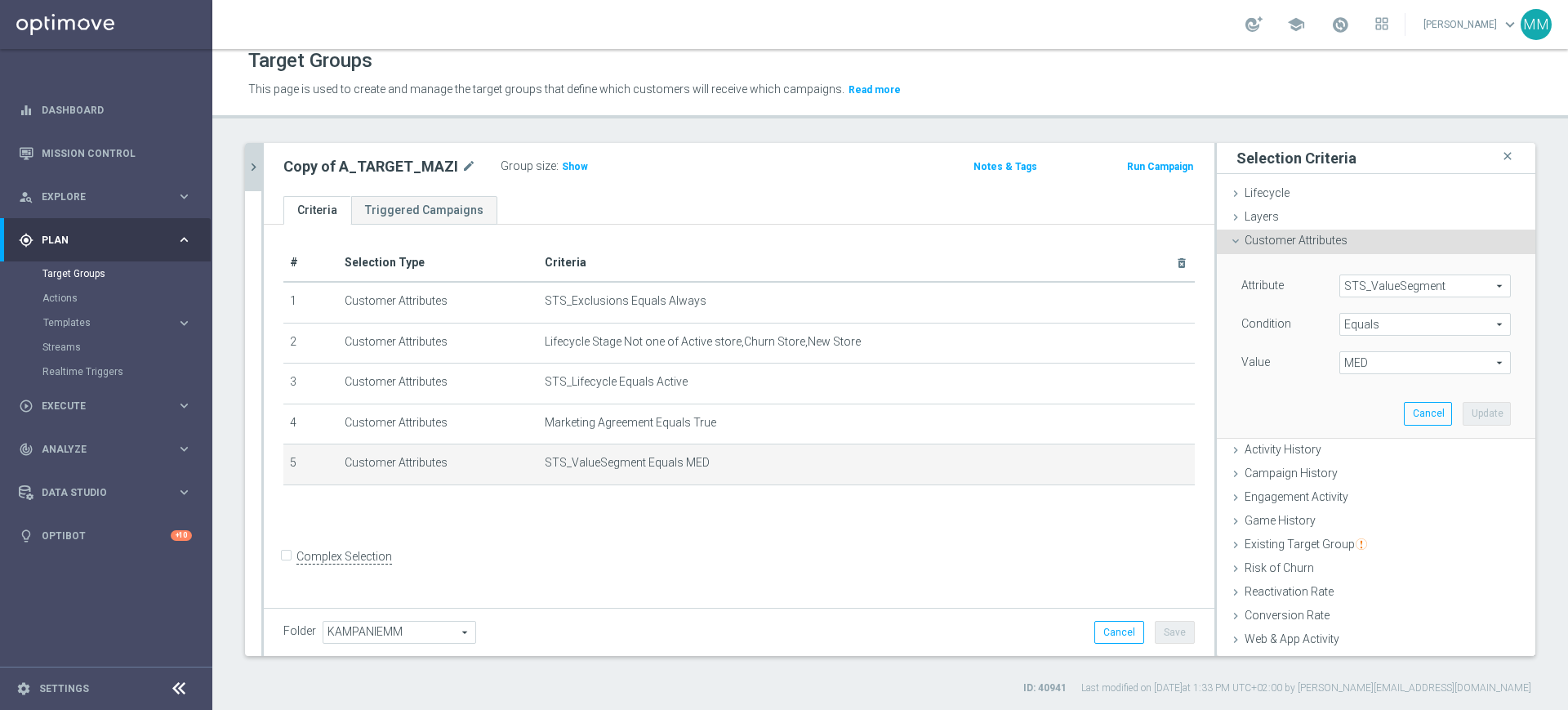
click at [1253, 364] on span "MED" at bounding box center [1425, 361] width 170 height 21
click at [1253, 547] on label "PREM" at bounding box center [1425, 556] width 172 height 21
type input "PREM"
drag, startPoint x: 1452, startPoint y: 406, endPoint x: 1324, endPoint y: 379, distance: 130.8
click at [1253, 406] on button "Update" at bounding box center [1487, 413] width 49 height 23
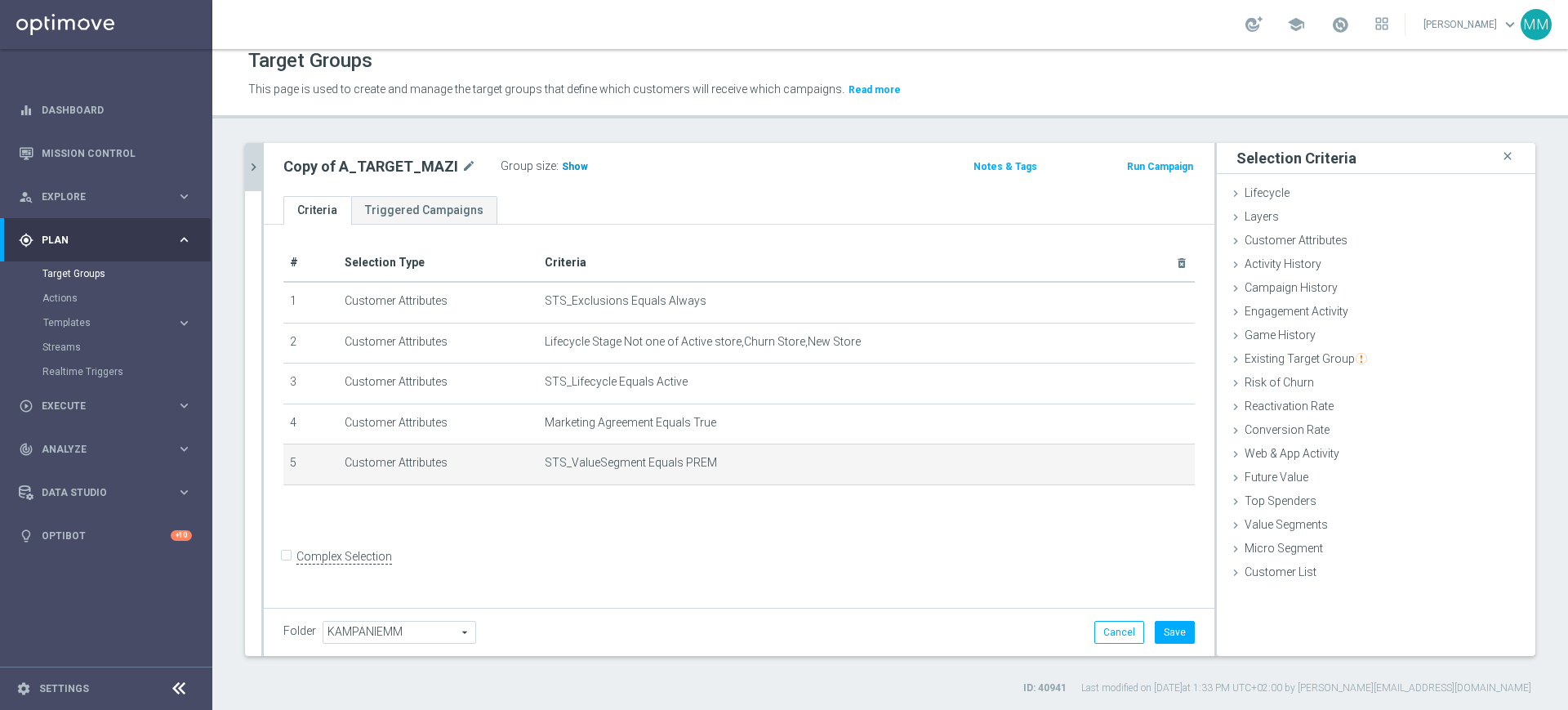
click at [560, 163] on h3 "Show" at bounding box center [575, 167] width 30 height 18
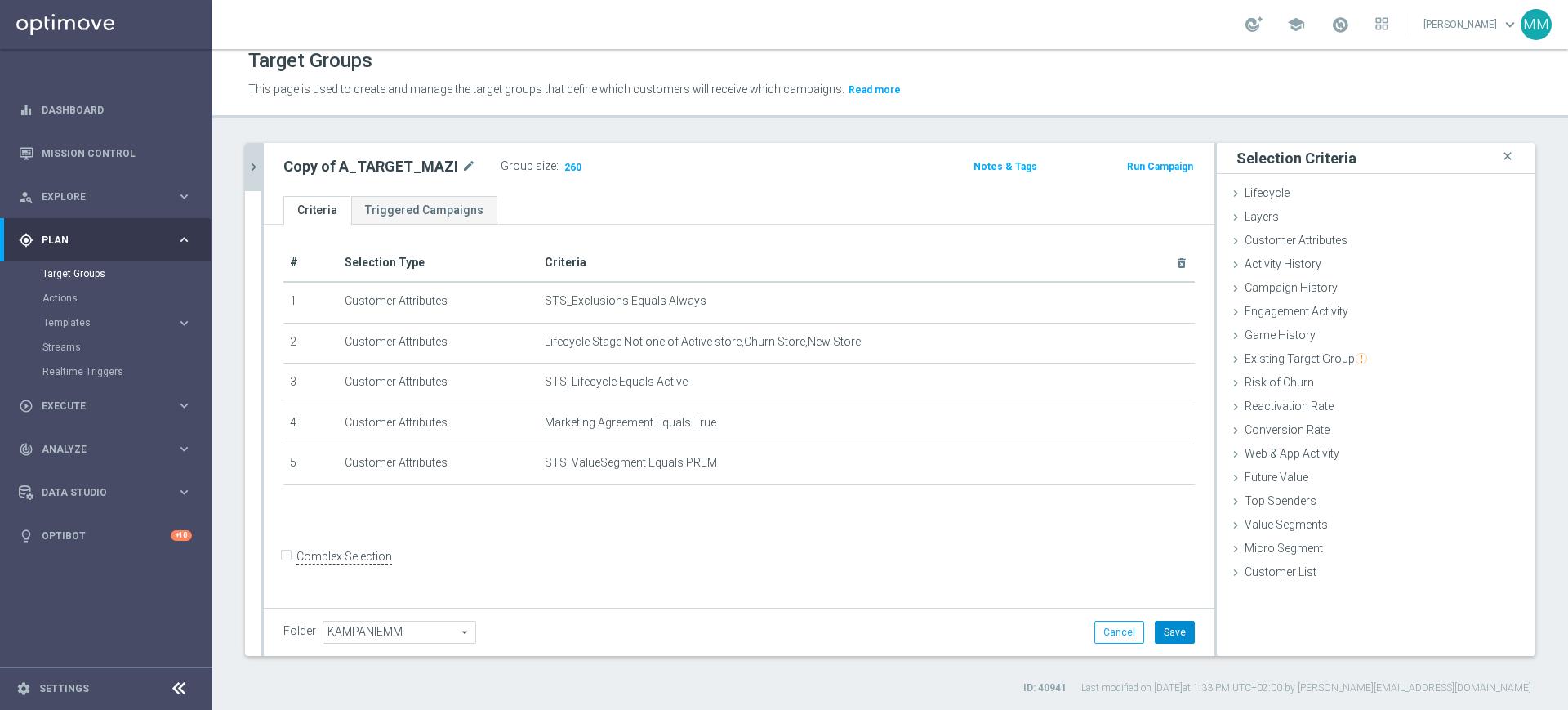
click at [1155, 567] on button "Save" at bounding box center [1175, 632] width 40 height 23
click at [1171, 166] on button "Run Campaign" at bounding box center [1160, 167] width 70 height 18
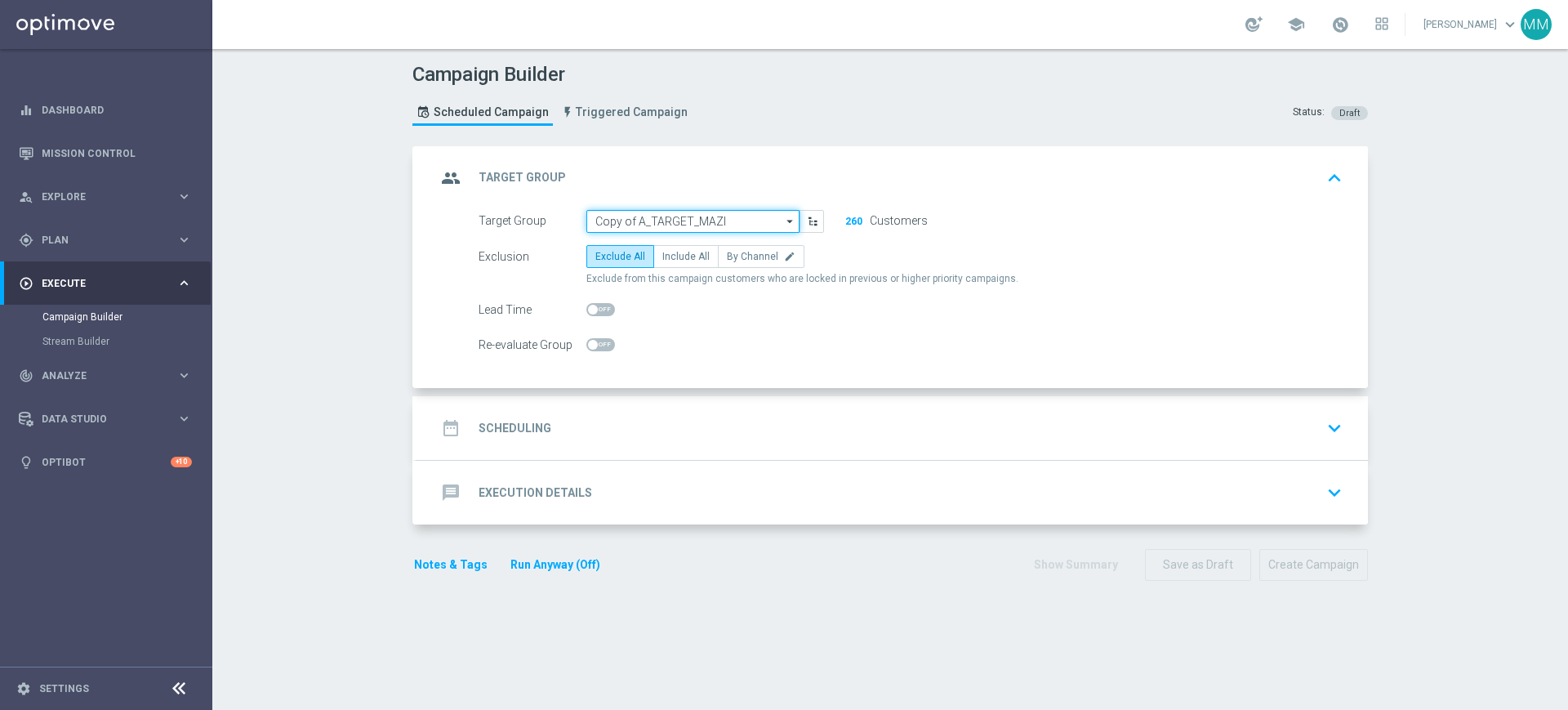
click at [718, 219] on input "Copy of A_TARGET_MAZI" at bounding box center [692, 220] width 214 height 23
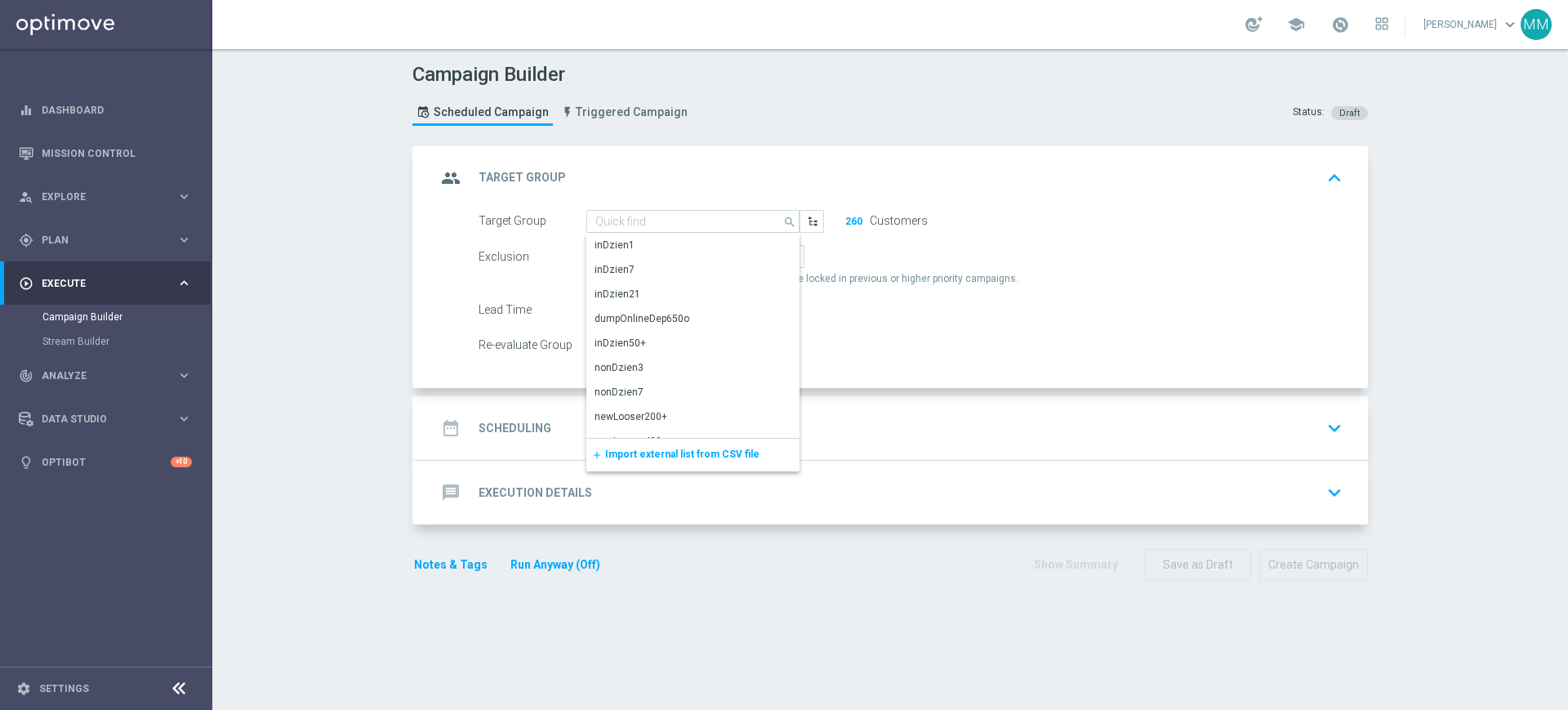
click at [912, 292] on form "Target Group Copy of A_TARGET_MAZI search Show Selected 0 of NaN inDzien1" at bounding box center [911, 283] width 864 height 147
type input "Copy of A_TARGET_MAZI"
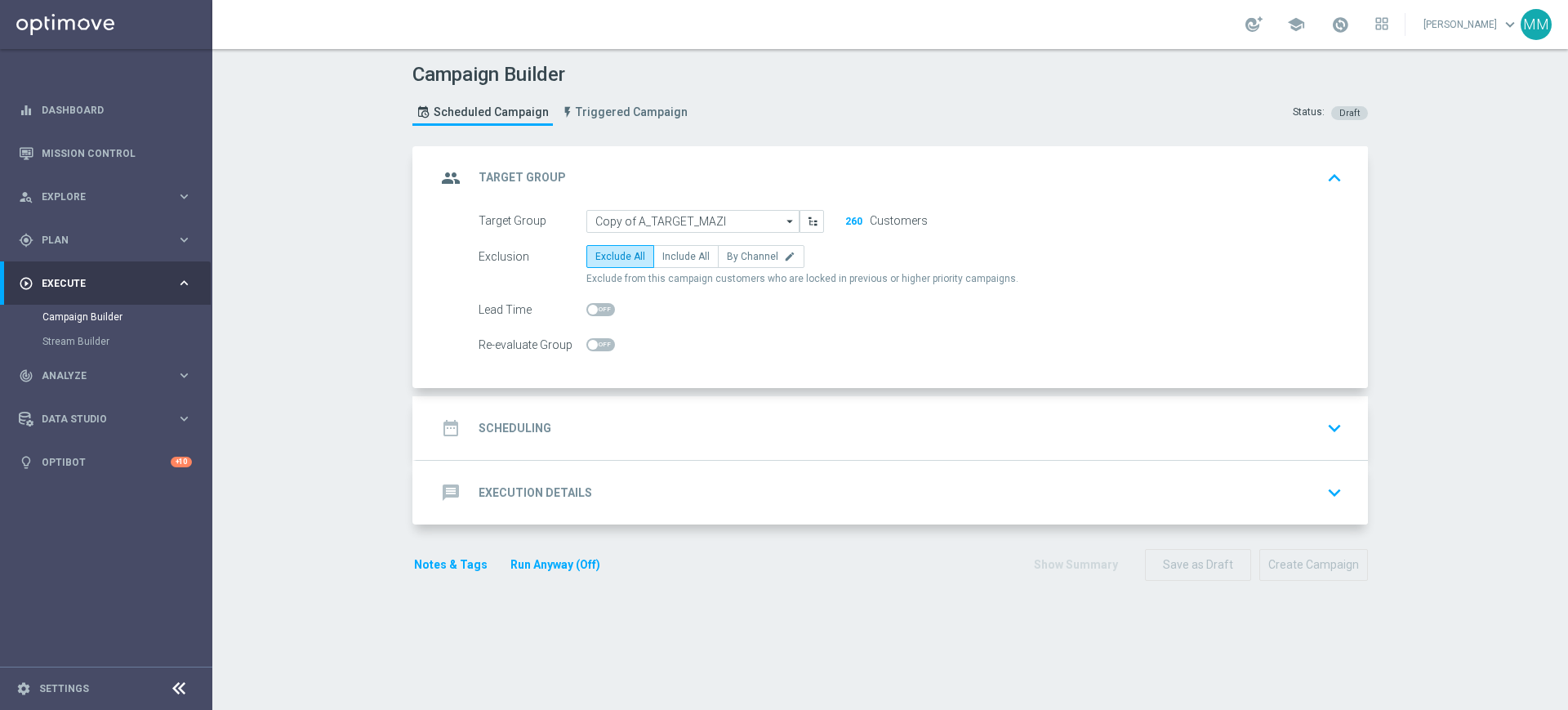
click at [582, 432] on div "date_range Scheduling keyboard_arrow_down" at bounding box center [892, 427] width 913 height 31
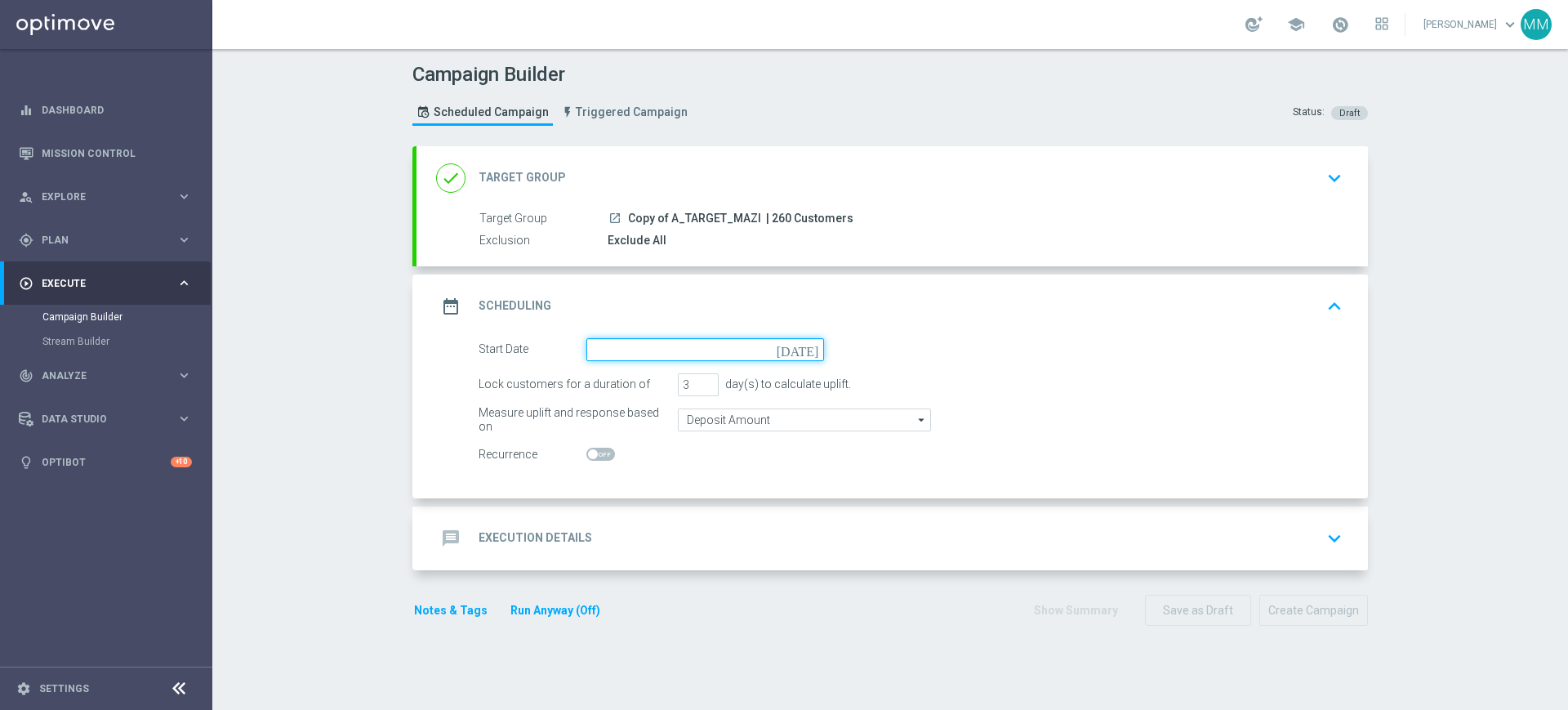
click at [617, 348] on input at bounding box center [704, 349] width 237 height 23
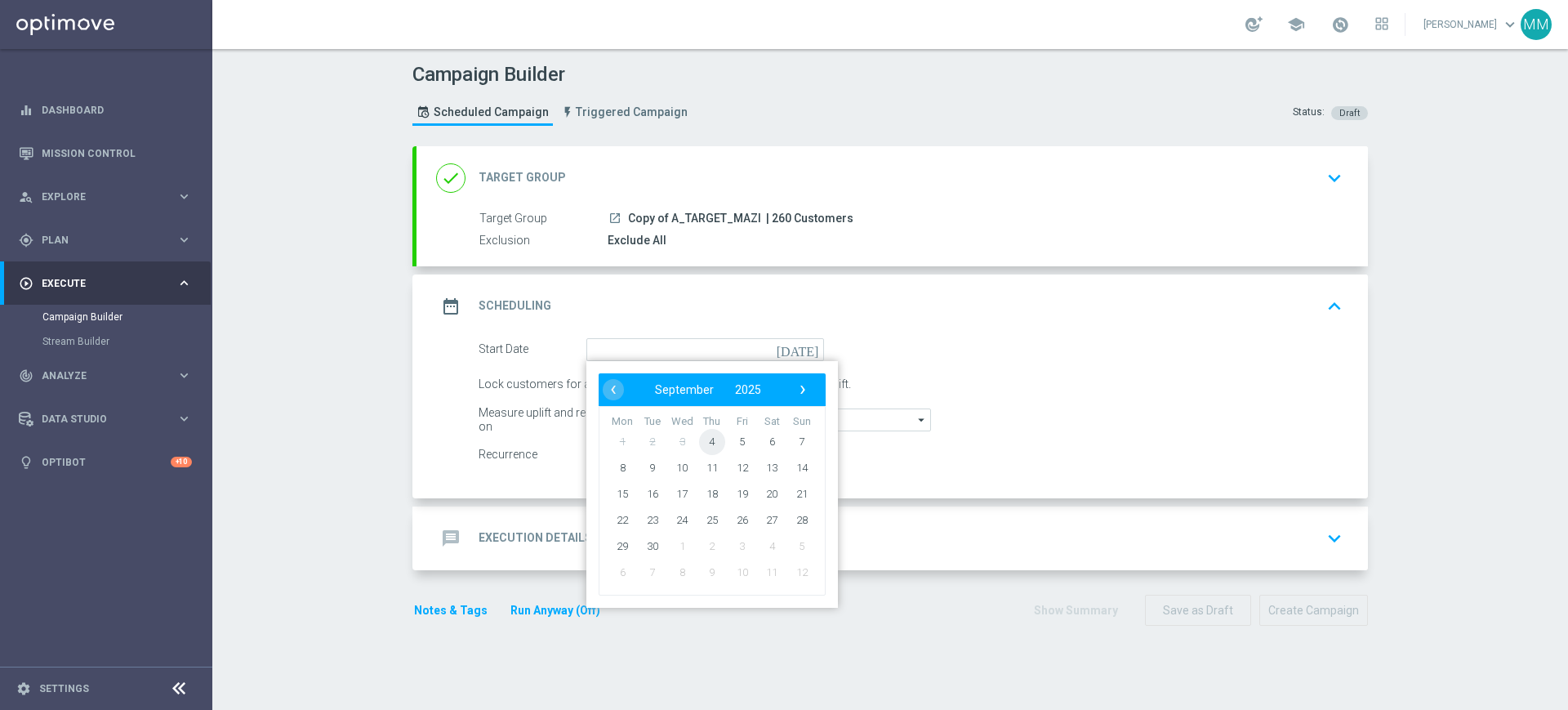
click at [701, 439] on span "4" at bounding box center [712, 441] width 26 height 26
type input "04 Sep 2025"
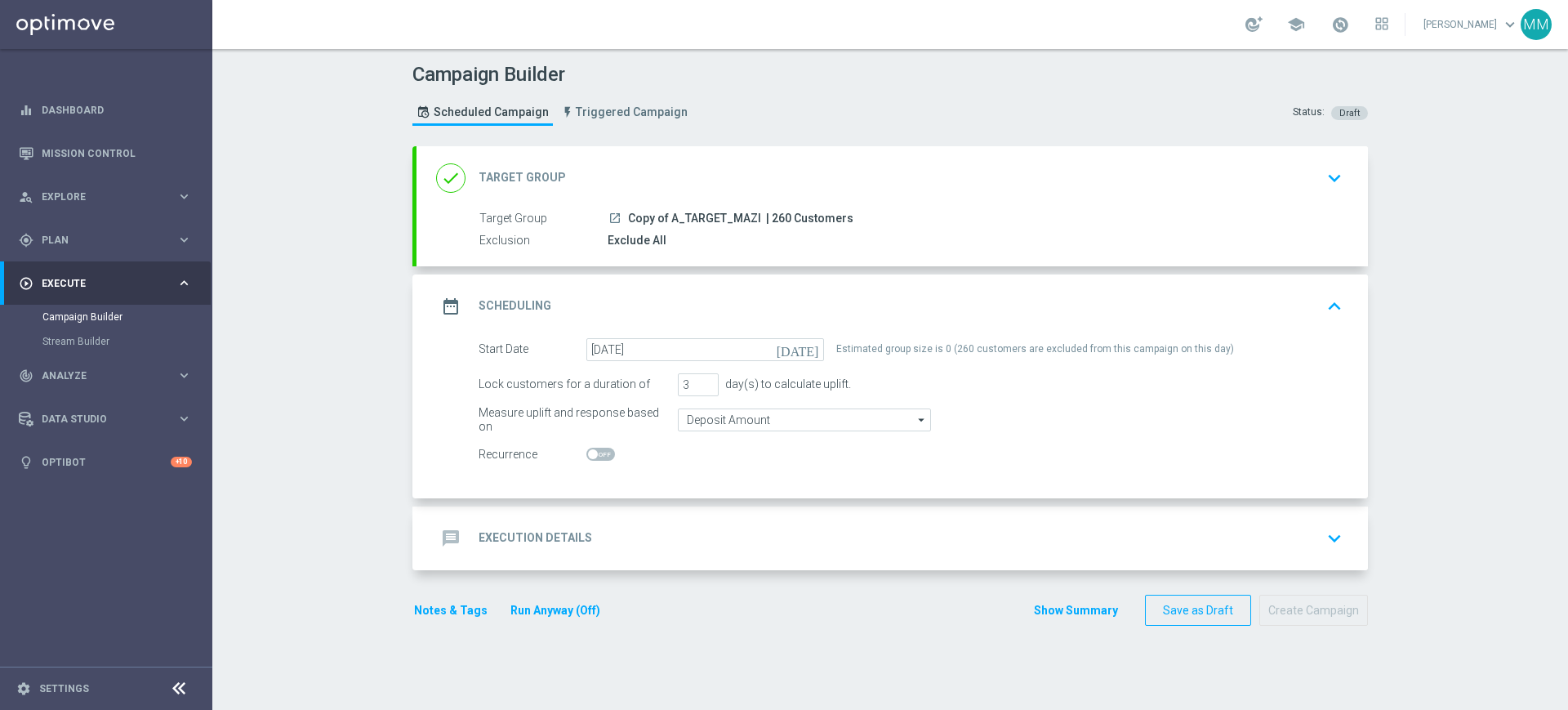
click at [713, 186] on div "done Target Group keyboard_arrow_down" at bounding box center [892, 178] width 913 height 31
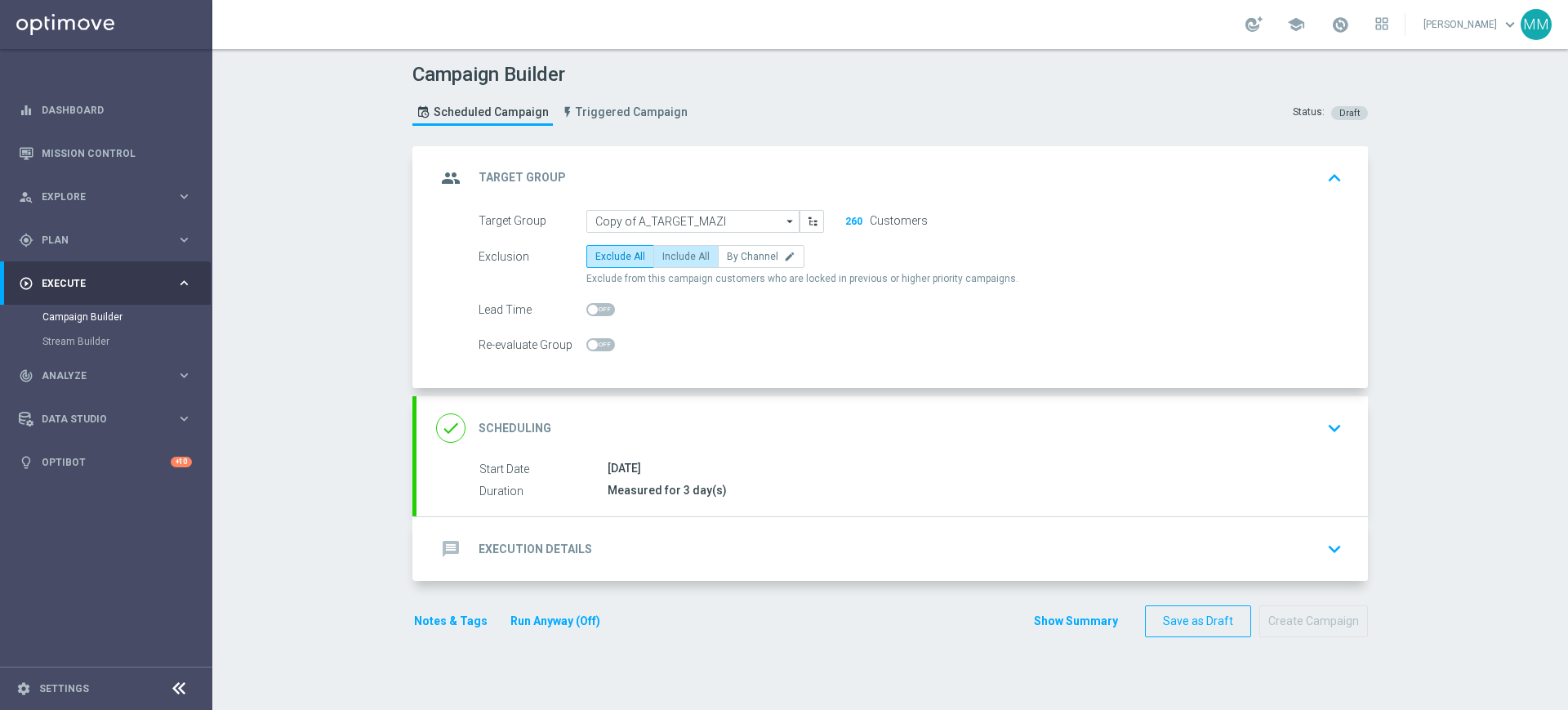
click at [685, 256] on span "Include All" at bounding box center [686, 256] width 48 height 12
click at [673, 256] on input "Include All" at bounding box center [667, 259] width 11 height 11
radio input "true"
click at [744, 253] on span "By Channel" at bounding box center [753, 256] width 52 height 12
click at [738, 254] on input "By Channel edit" at bounding box center [732, 259] width 11 height 11
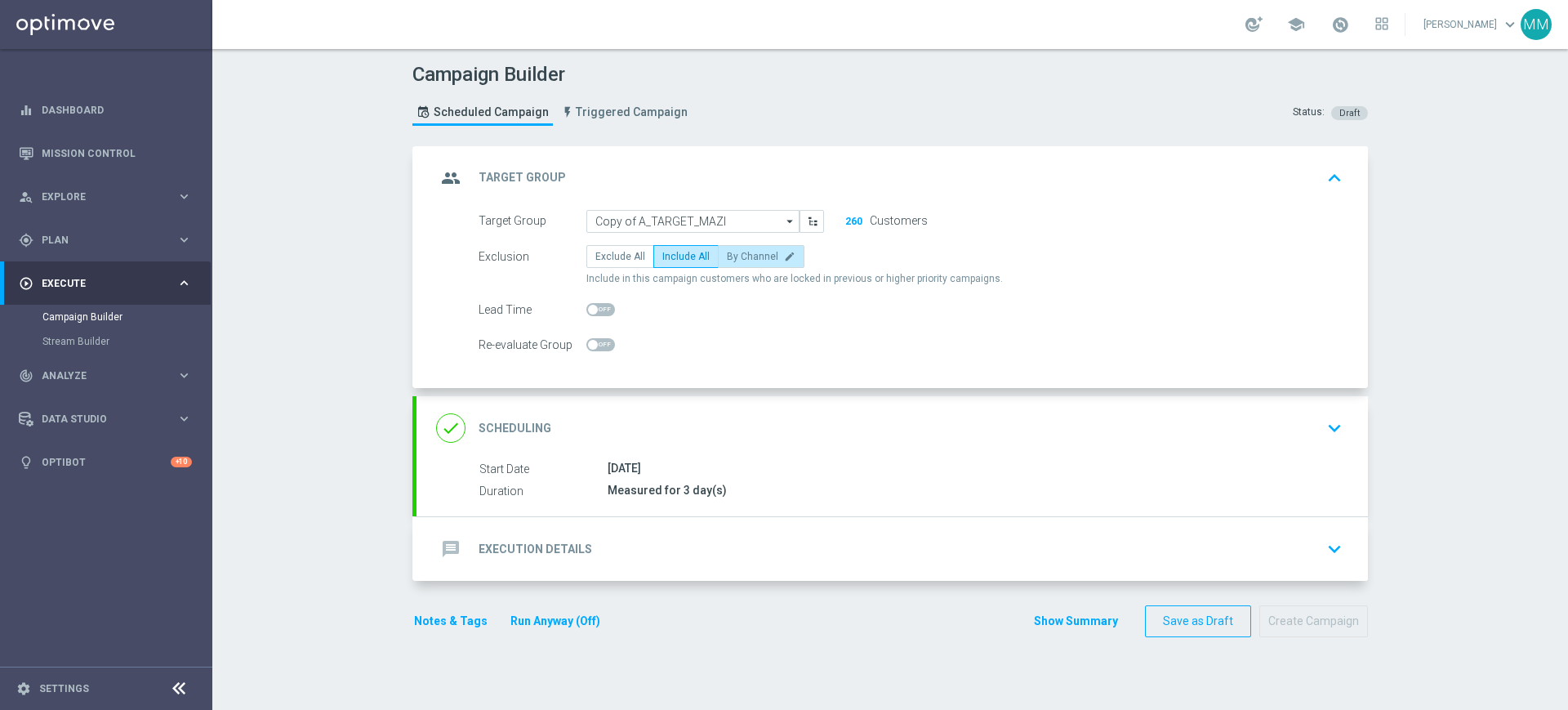
radio input "true"
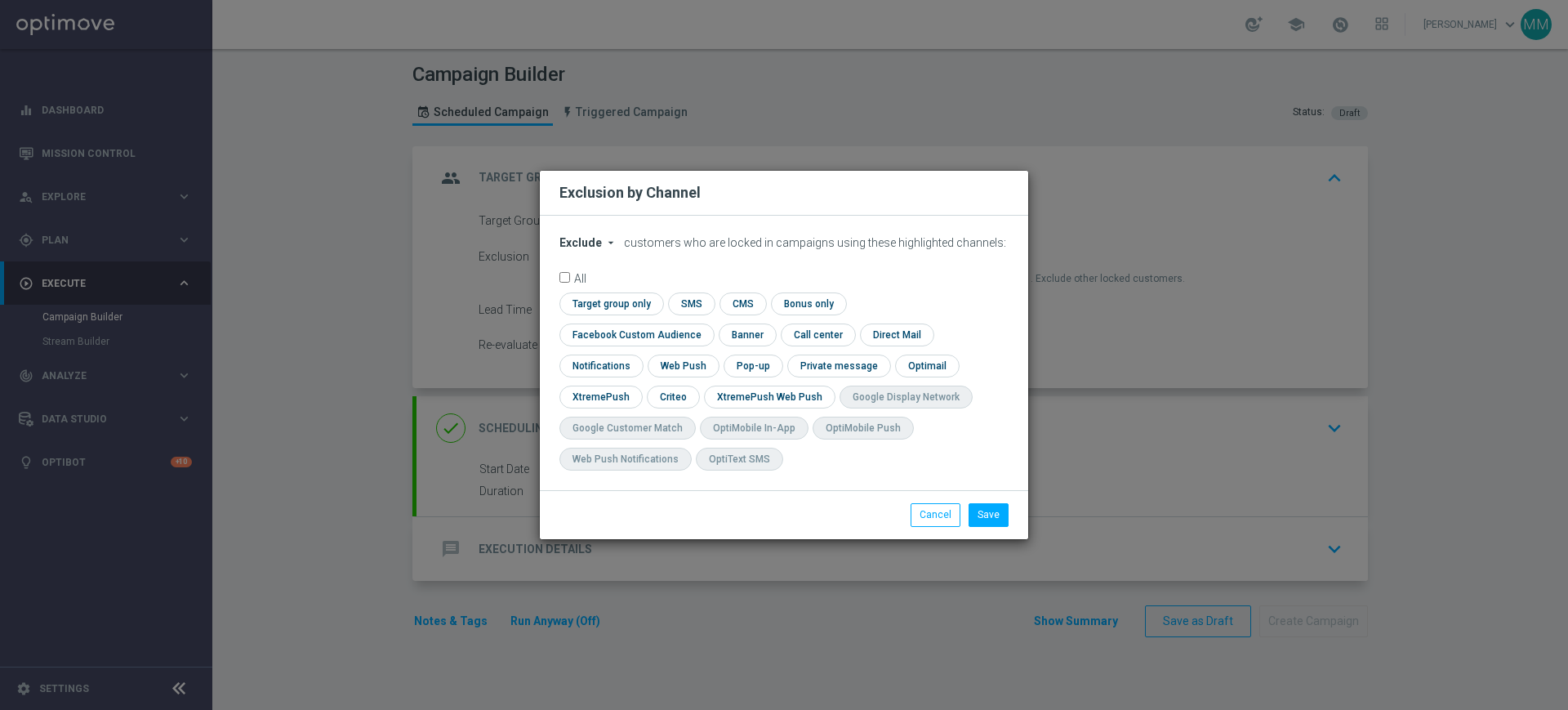
click at [591, 249] on span "Exclude" at bounding box center [580, 242] width 43 height 13
click at [599, 287] on div "Include" at bounding box center [590, 280] width 61 height 20
click at [627, 315] on input "checkbox" at bounding box center [609, 303] width 99 height 22
checkbox input "true"
click at [632, 337] on input "checkbox" at bounding box center [633, 335] width 148 height 22
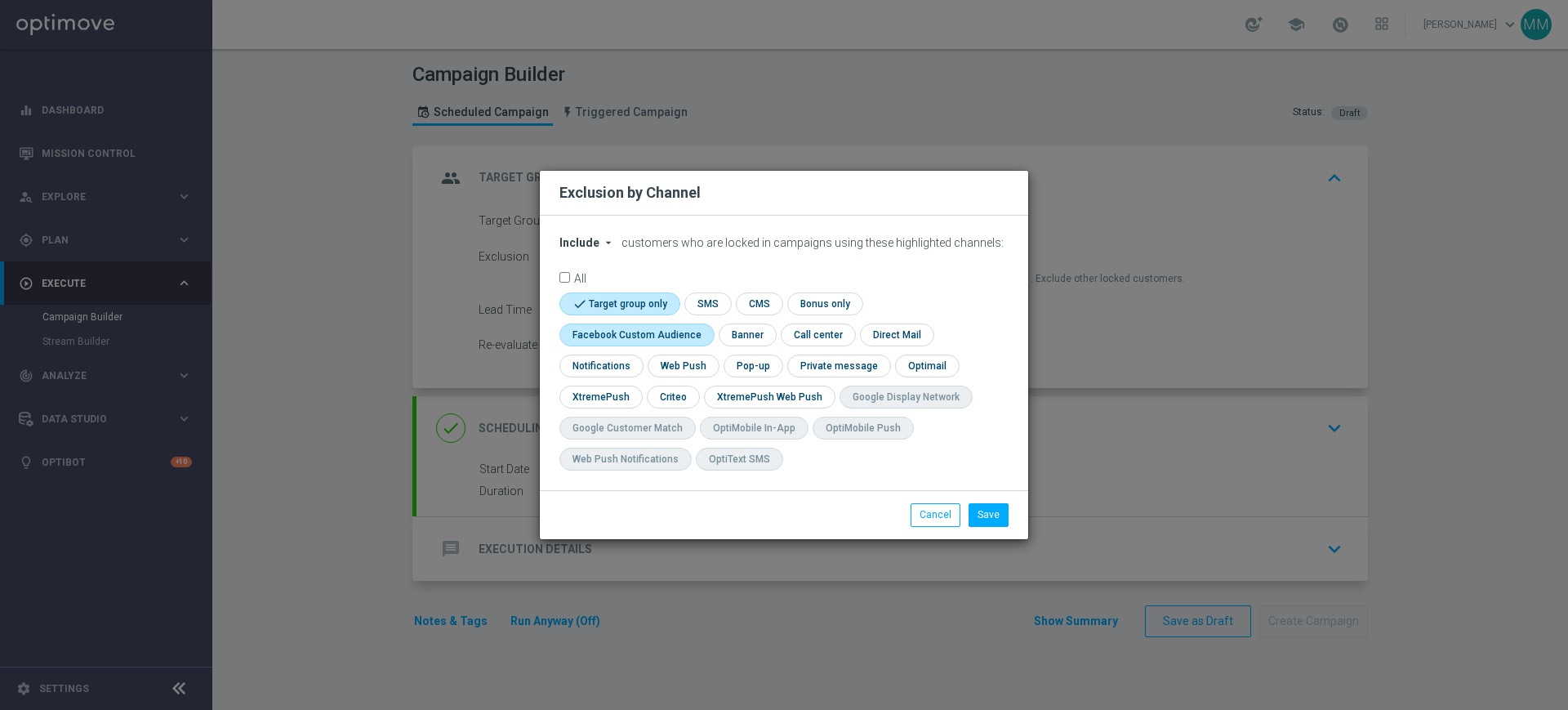
checkbox input "true"
click at [664, 390] on input "checkbox" at bounding box center [671, 396] width 51 height 22
checkbox input "true"
click at [996, 513] on button "Save" at bounding box center [988, 514] width 40 height 23
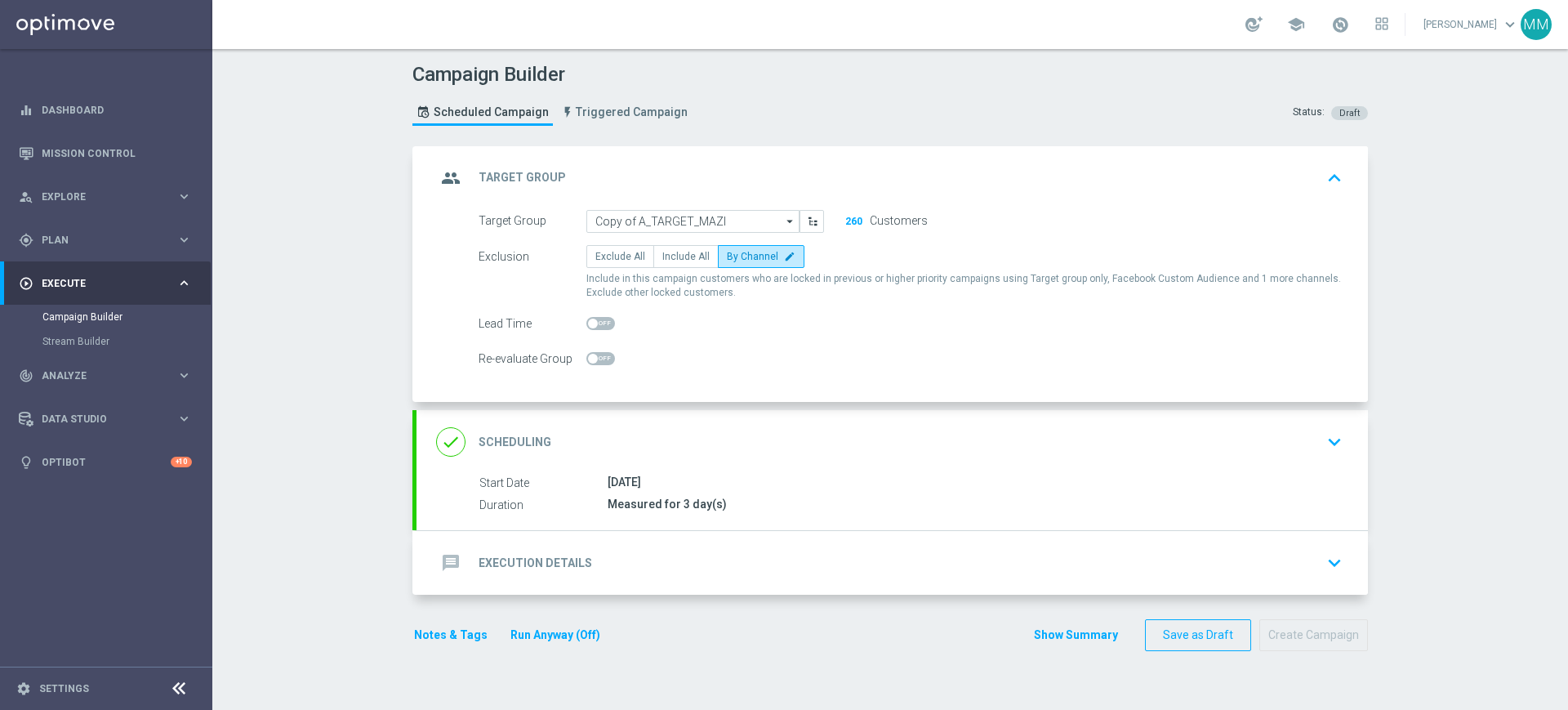
click at [890, 442] on div "done Scheduling keyboard_arrow_down" at bounding box center [892, 441] width 913 height 31
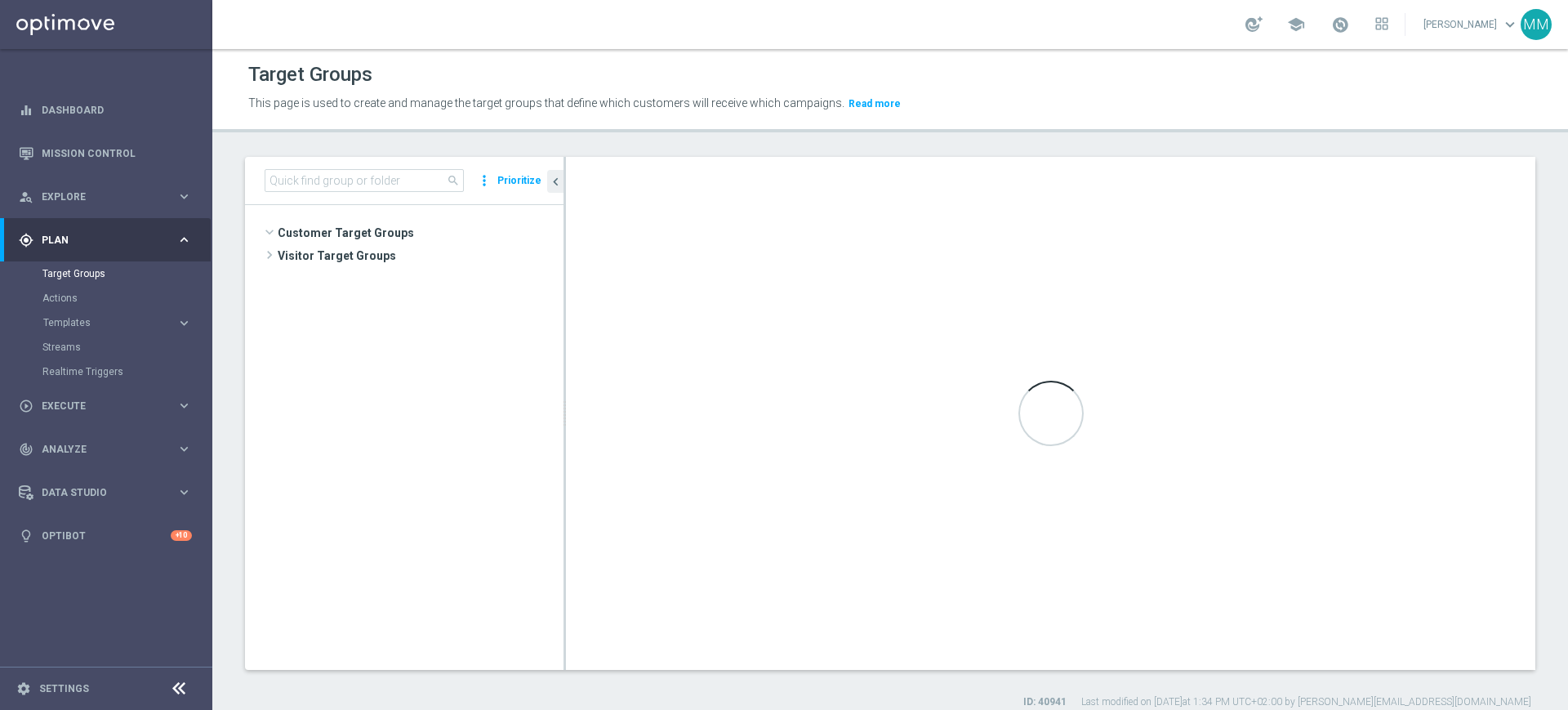
scroll to position [3632, 0]
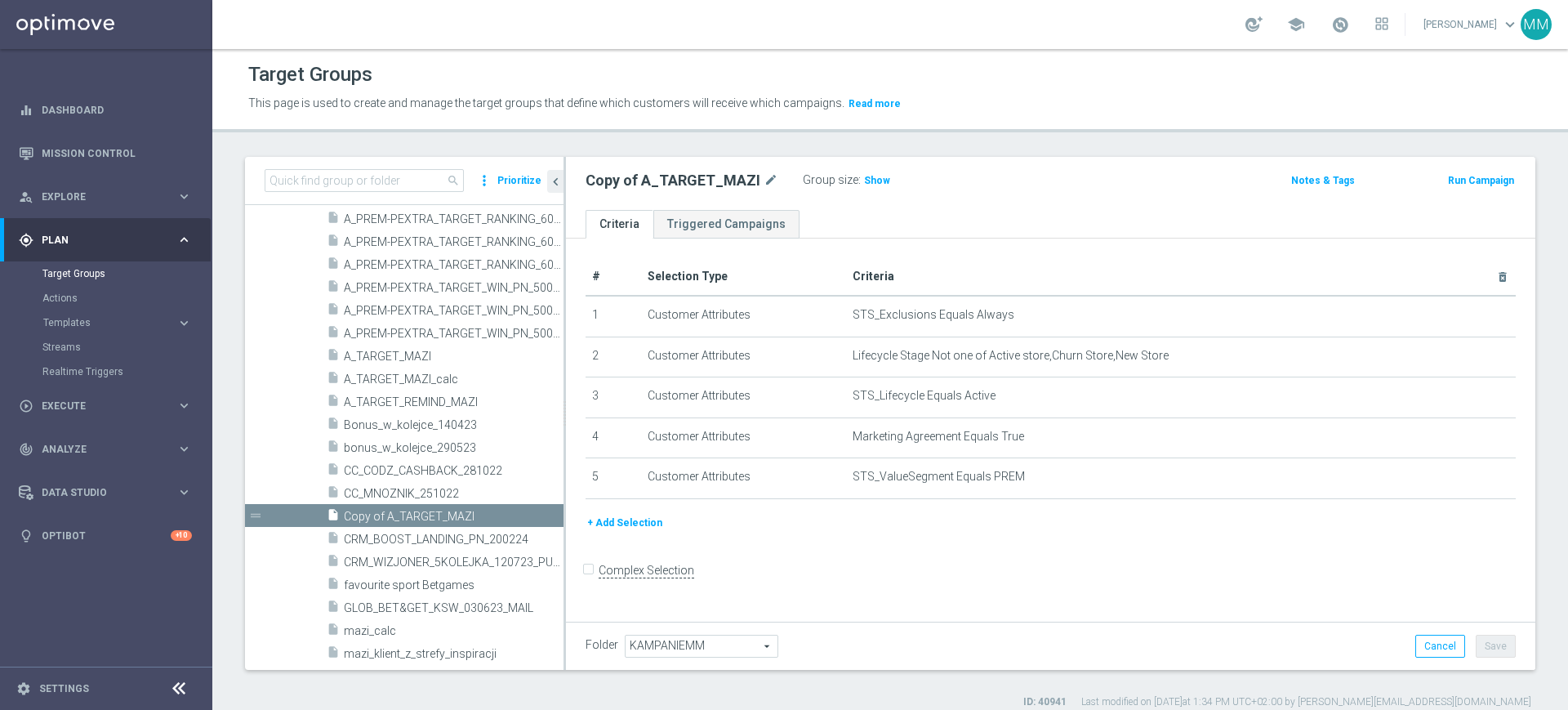
click at [653, 526] on button "+ Add Selection" at bounding box center [625, 522] width 78 height 18
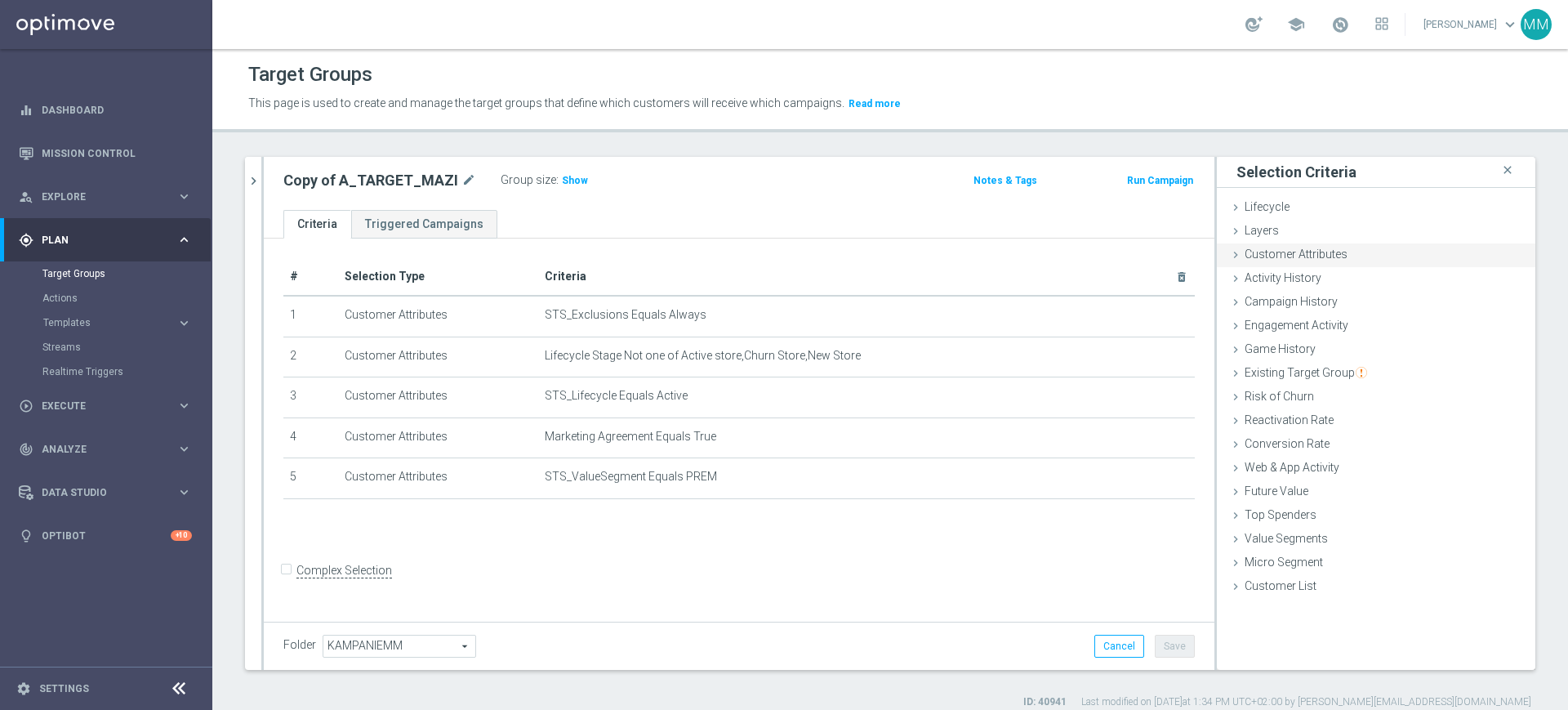
click at [1304, 261] on div "Customer Attributes done" at bounding box center [1375, 255] width 319 height 25
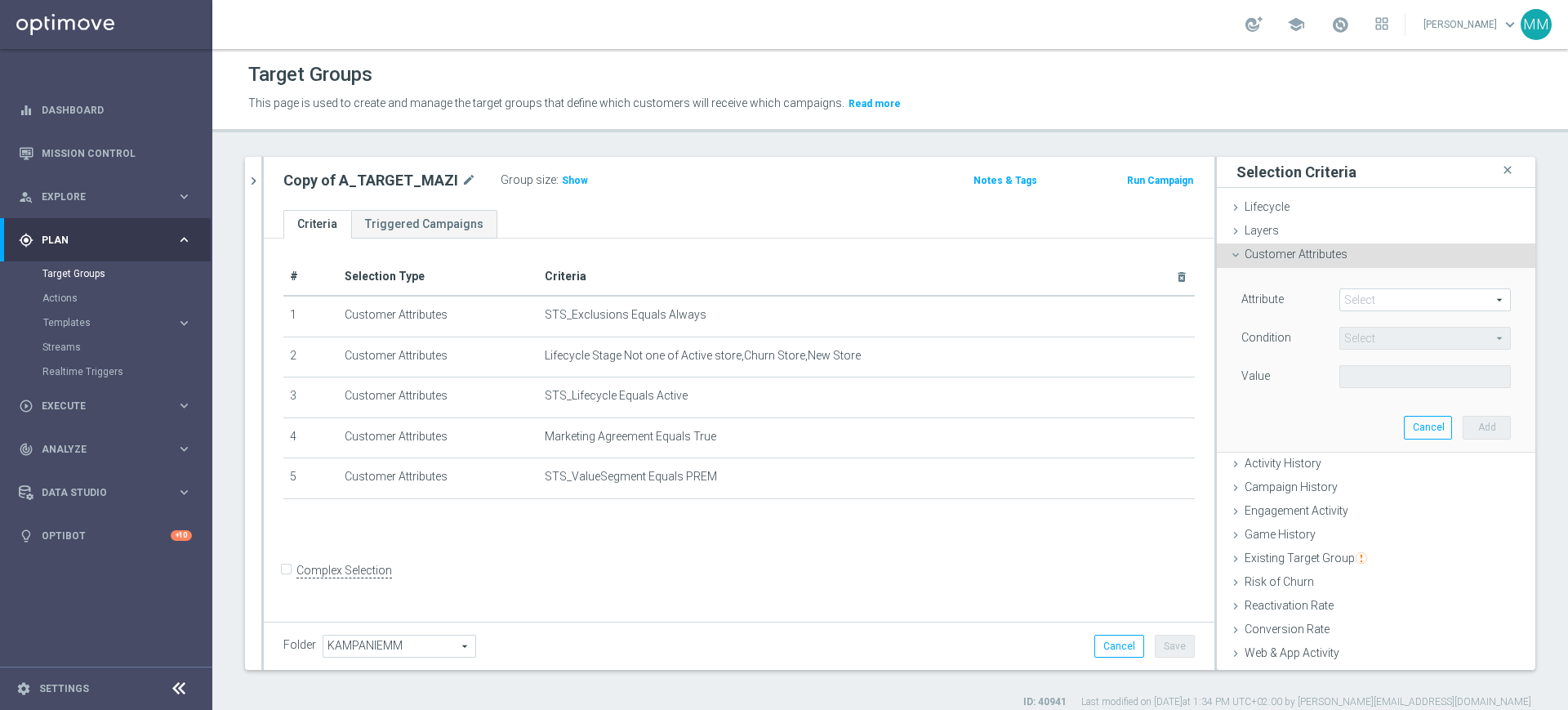
click at [1349, 304] on span at bounding box center [1425, 299] width 170 height 21
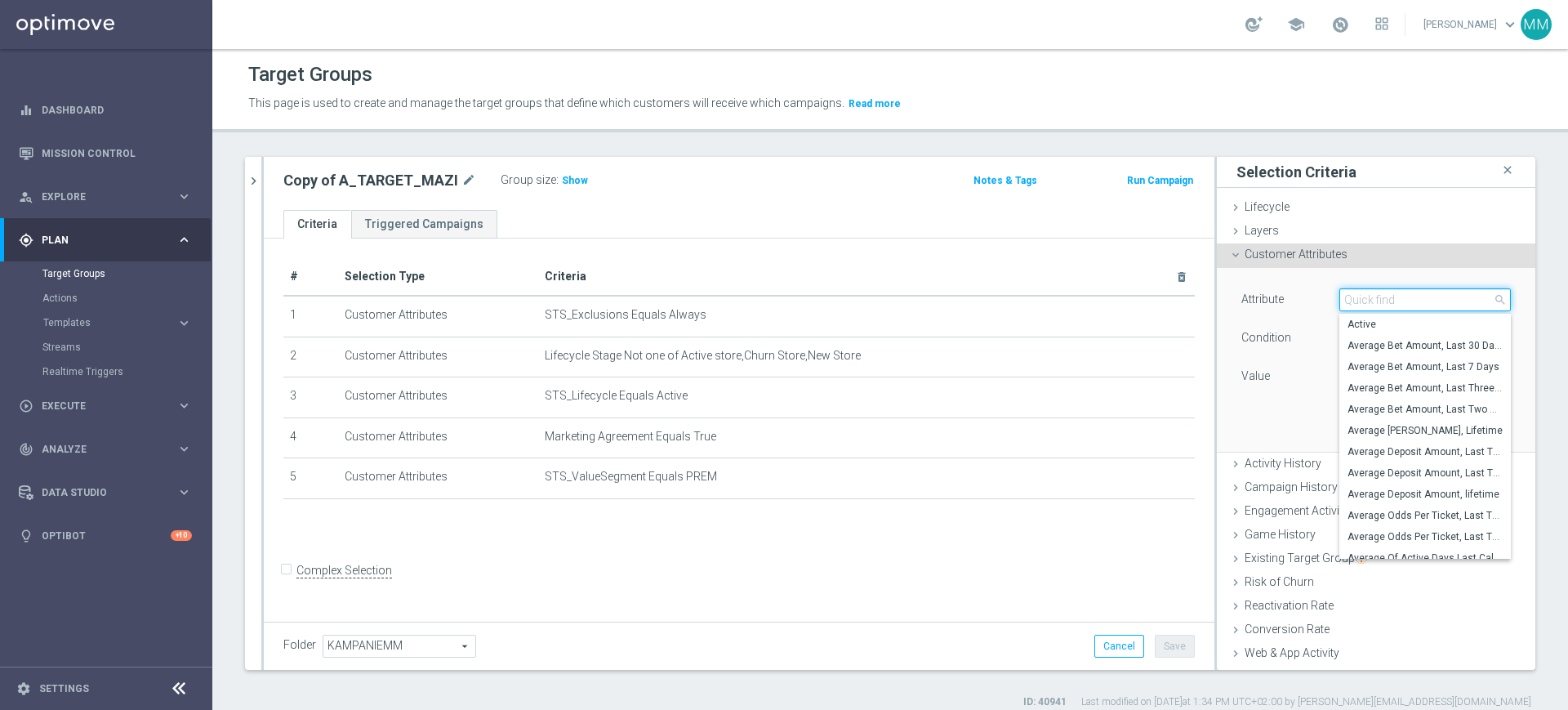
click at [1349, 304] on input "search" at bounding box center [1425, 299] width 172 height 23
click at [1304, 288] on div "Attribute" at bounding box center [1278, 301] width 98 height 26
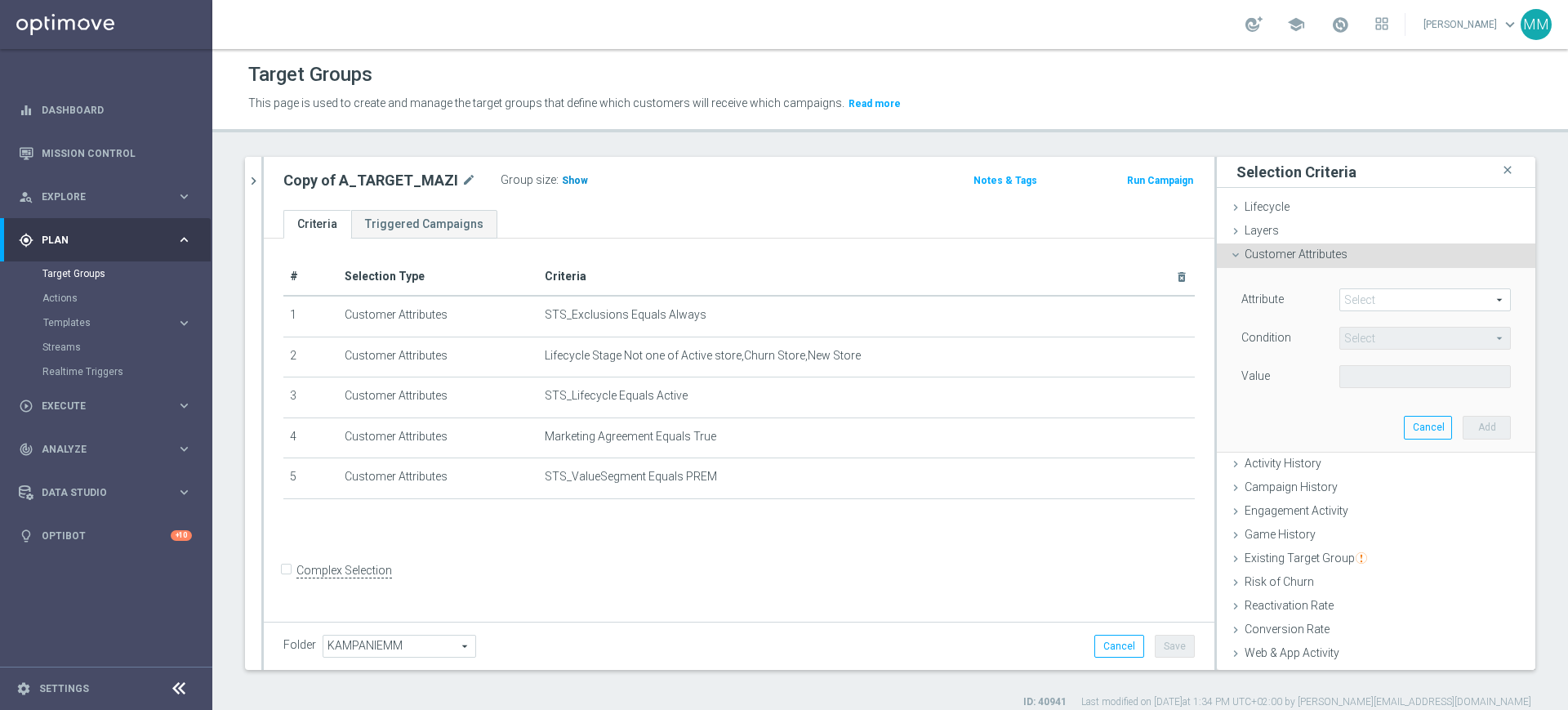
click at [563, 178] on span "Show" at bounding box center [575, 181] width 26 height 12
click at [1370, 301] on span at bounding box center [1425, 299] width 170 height 21
click at [0, 0] on input "search" at bounding box center [0, 0] width 0 height 0
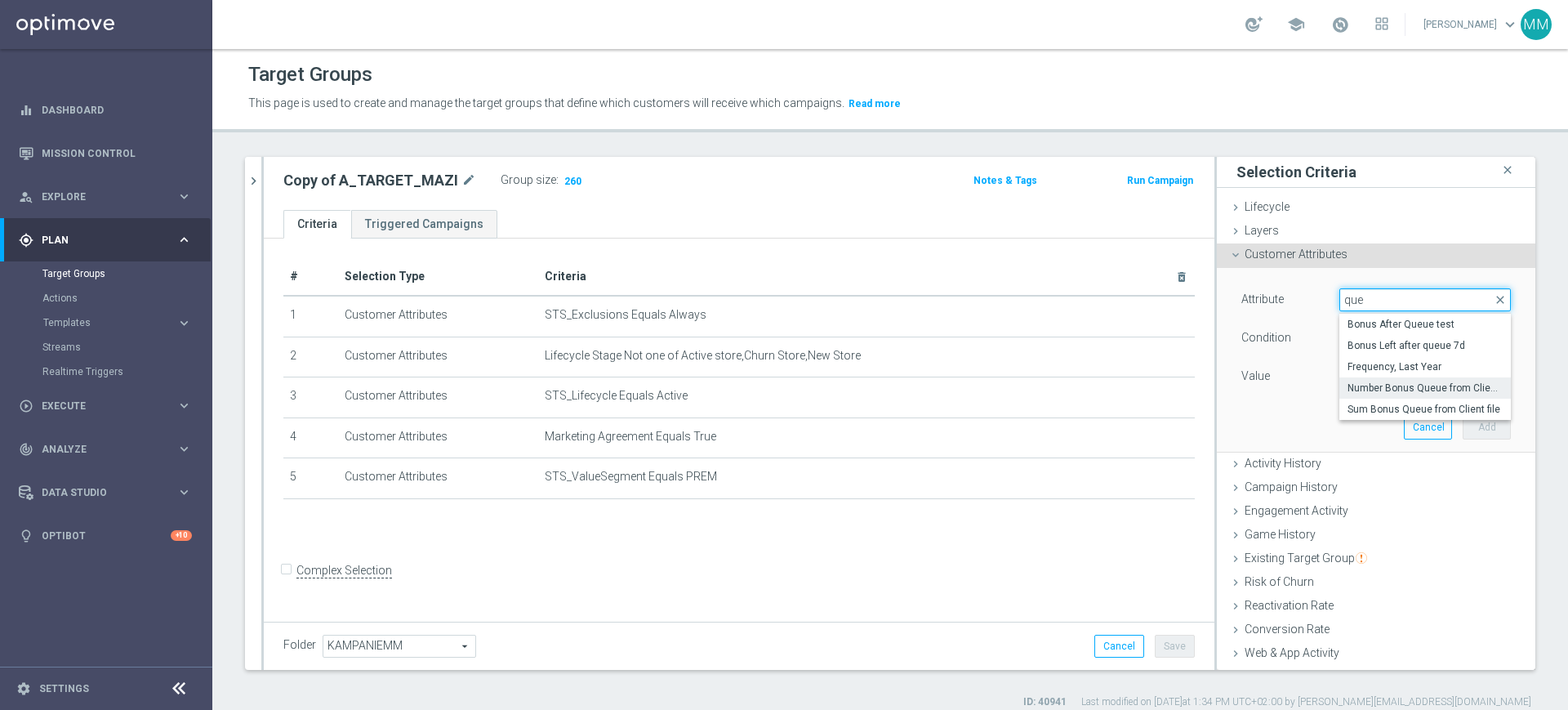
type input "que"
click at [1422, 388] on span "Number Bonus Queue from Client file" at bounding box center [1425, 387] width 155 height 13
type input "Number Bonus Queue from Client file"
type input "="
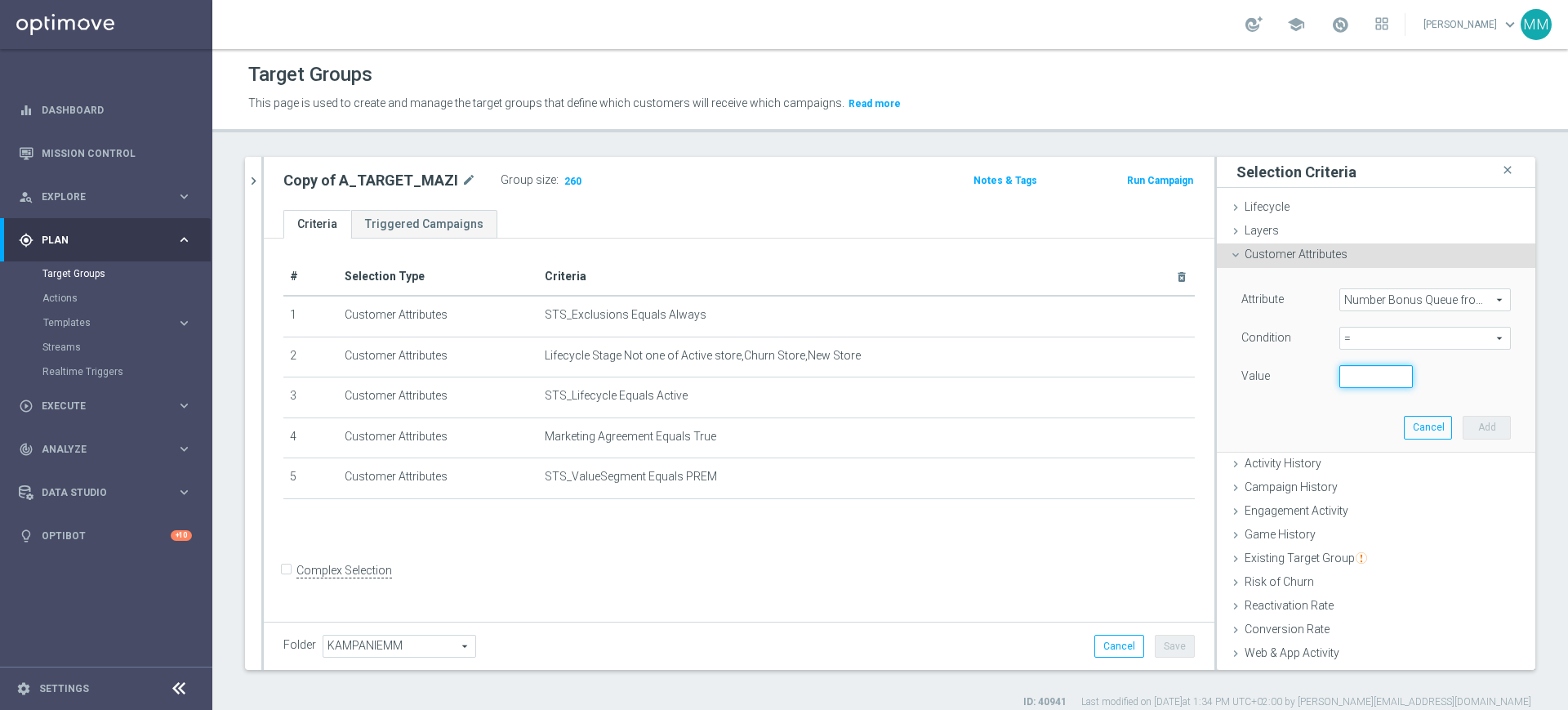
click at [1346, 370] on input "number" at bounding box center [1376, 376] width 73 height 23
type input "0"
click at [1463, 433] on button "Add" at bounding box center [1487, 427] width 49 height 23
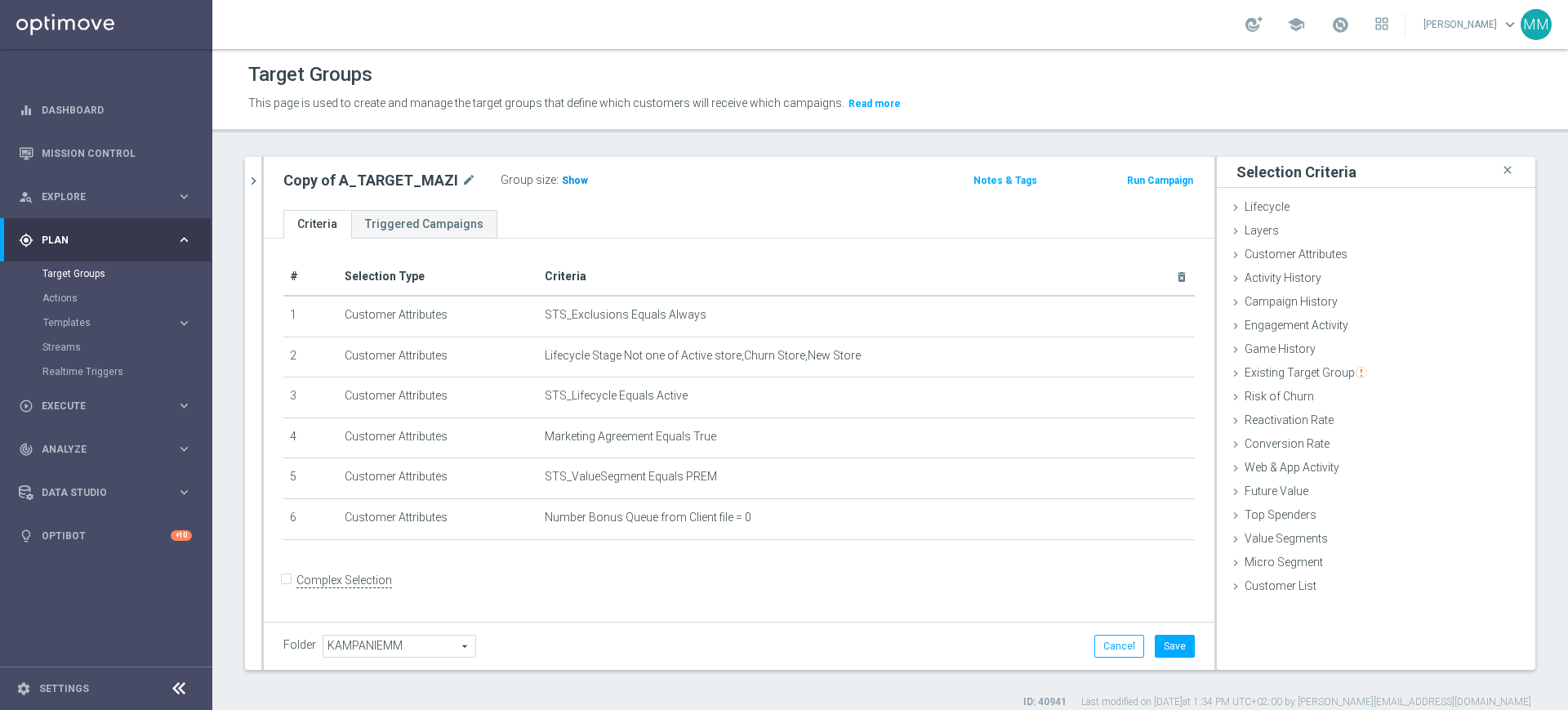
click at [567, 179] on span "Show" at bounding box center [575, 181] width 26 height 12
click at [1327, 463] on div "Web & App Activity done" at bounding box center [1375, 469] width 319 height 25
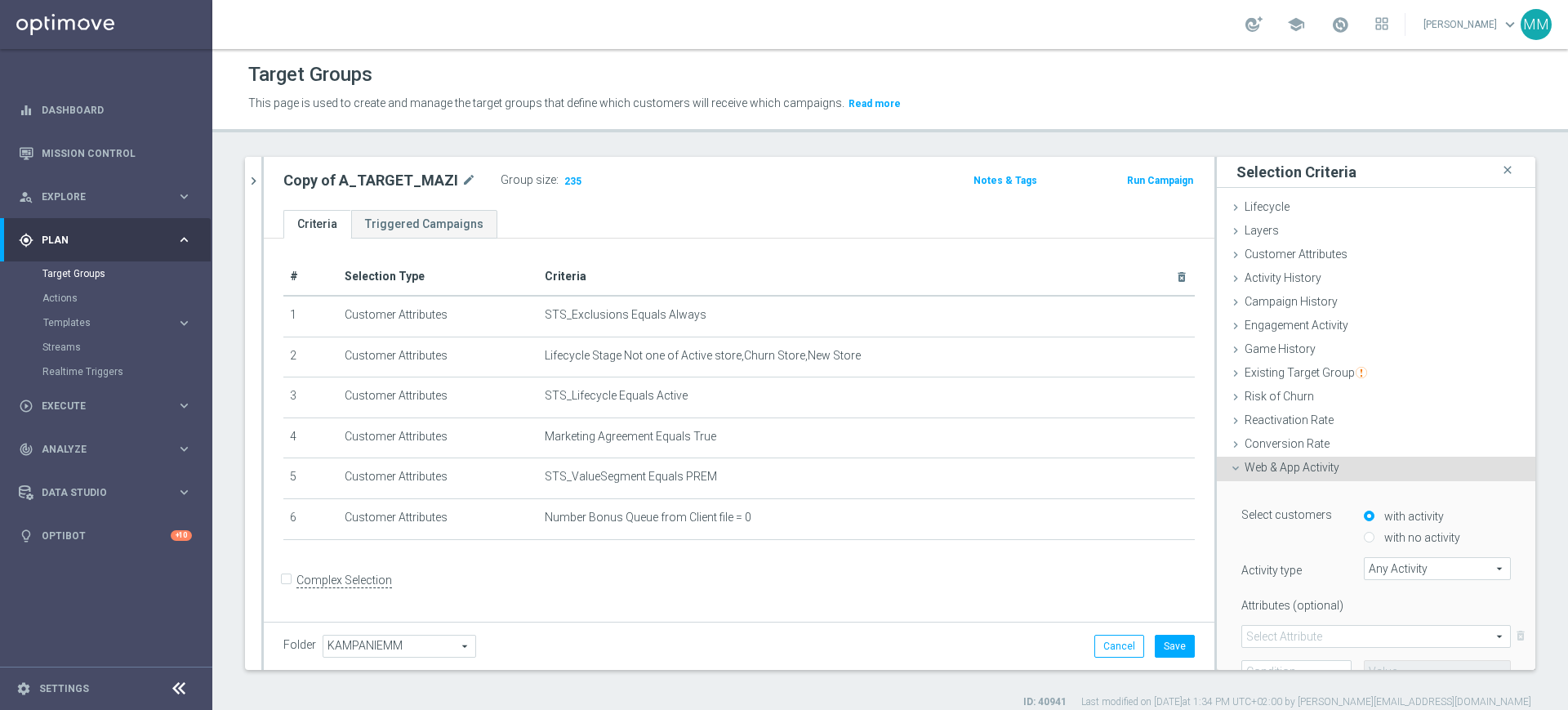
click at [1390, 545] on div "Select customers with activity with no activity Activity type Any Activity Any …" at bounding box center [1375, 623] width 269 height 242
click at [1388, 539] on label "with no activity" at bounding box center [1420, 537] width 80 height 15
click at [1374, 539] on input "with no activity" at bounding box center [1368, 537] width 11 height 11
radio input "true"
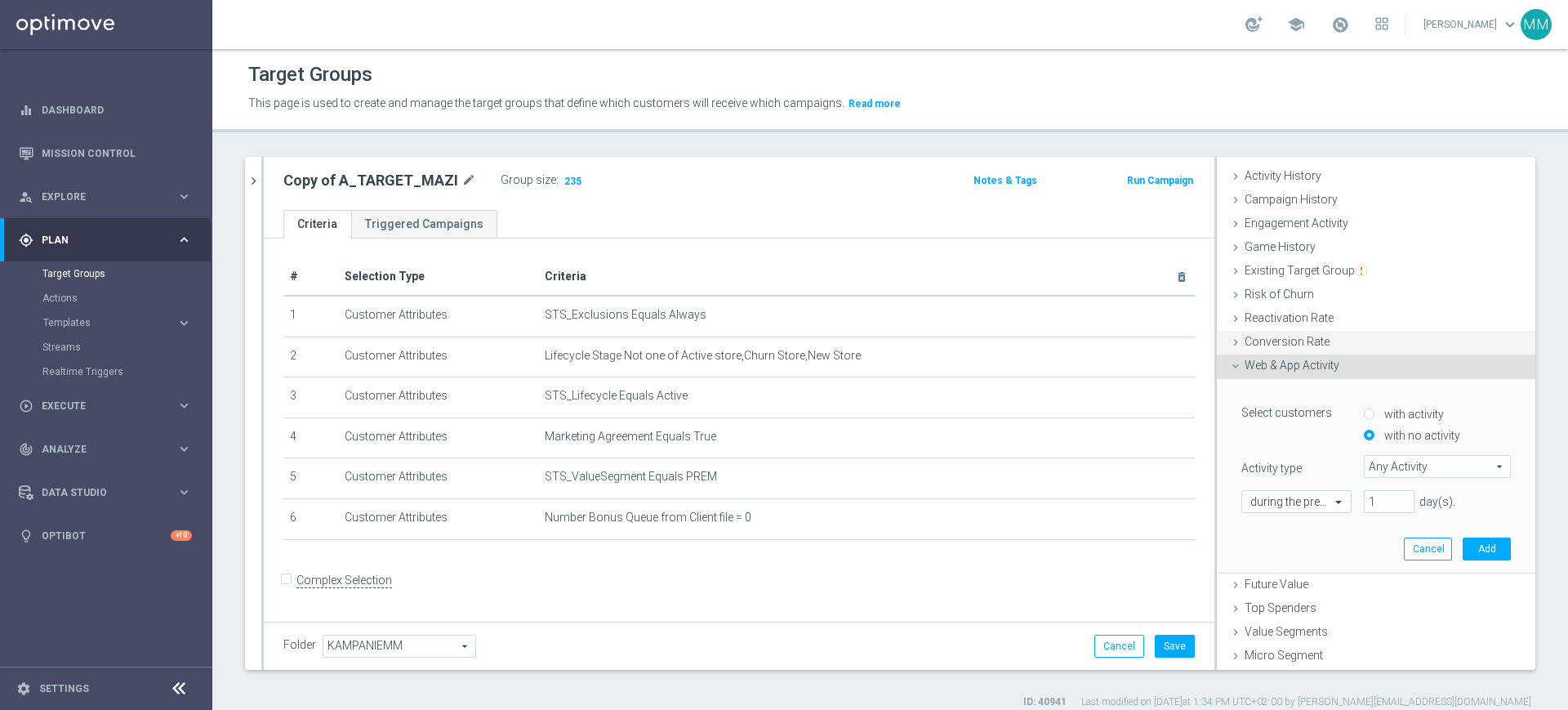
scroll to position [0, 0]
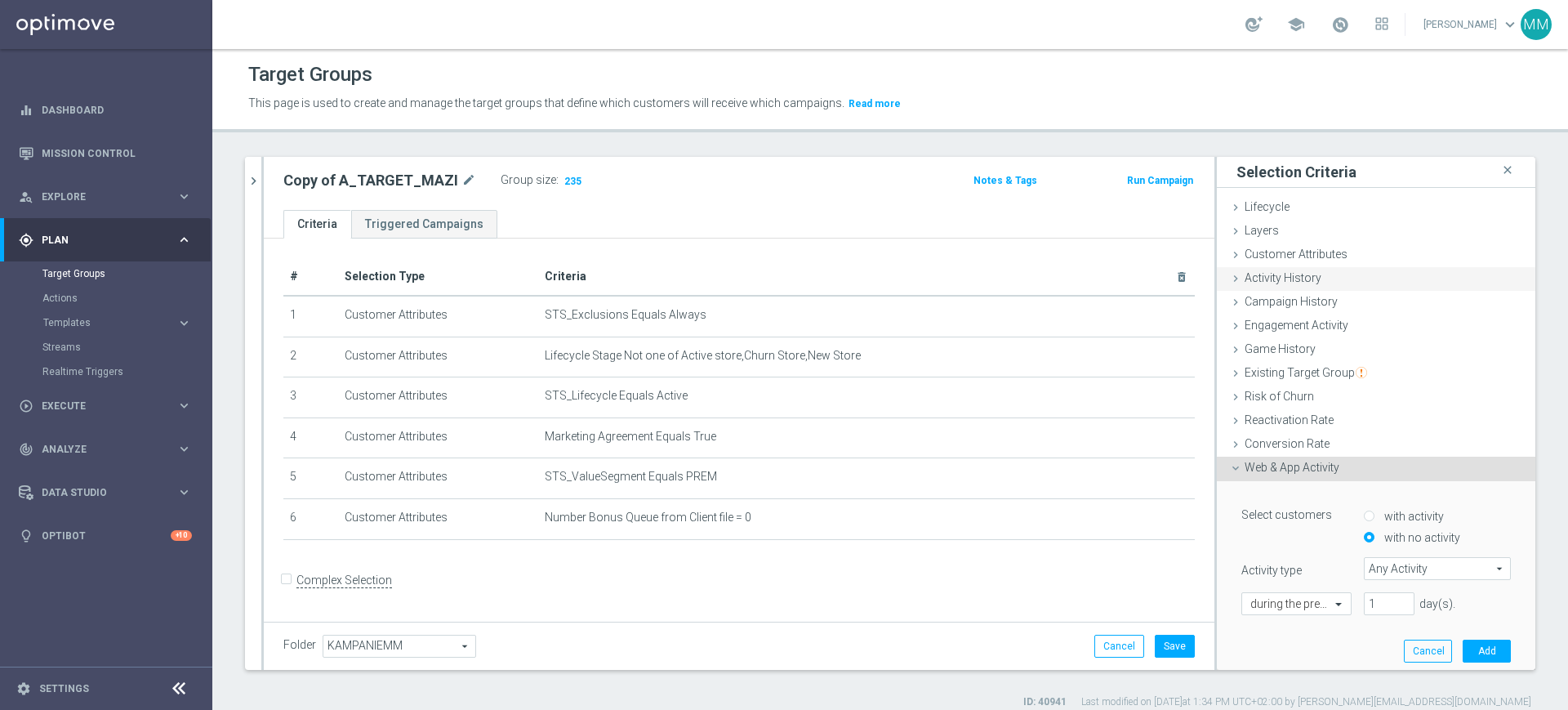
click at [1297, 271] on span "Activity History" at bounding box center [1282, 277] width 76 height 13
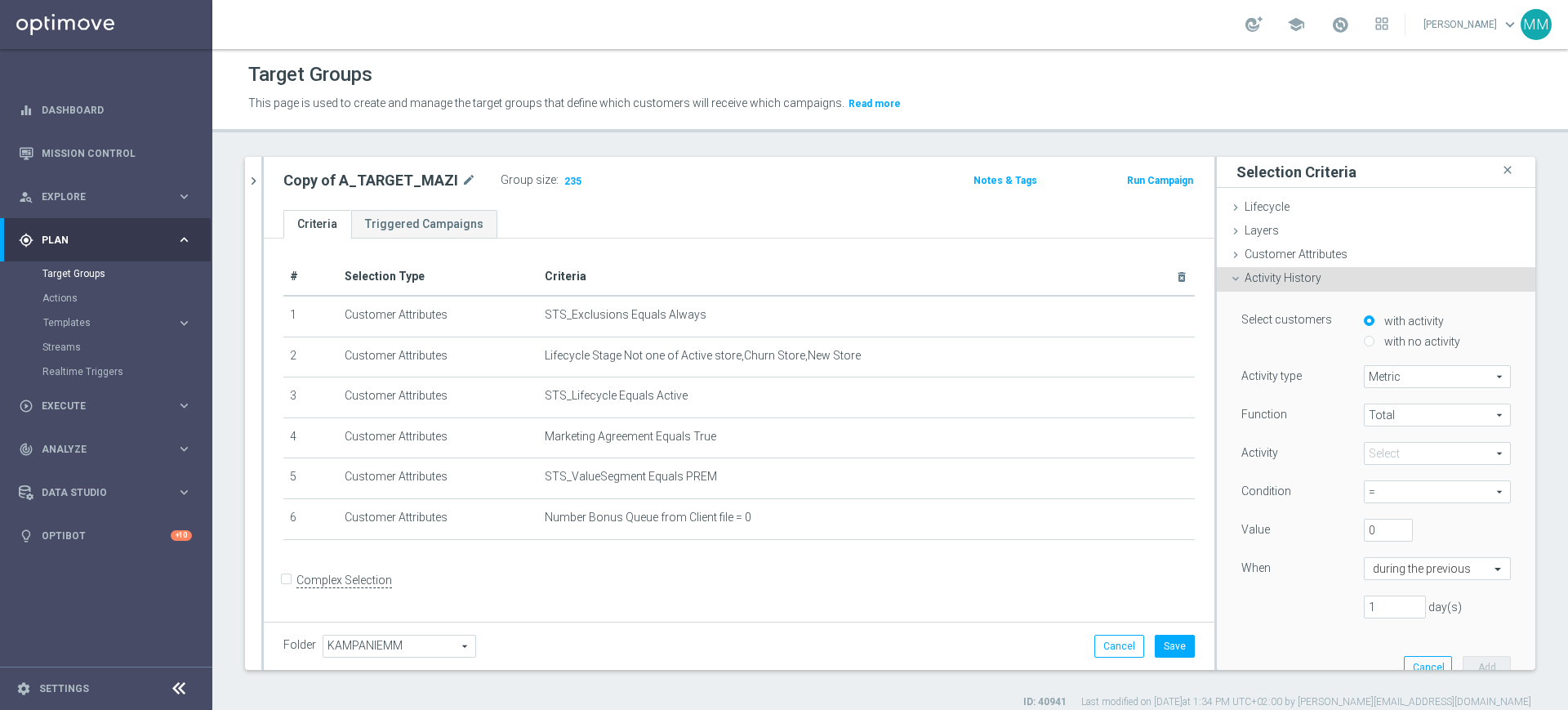
click at [1380, 347] on label "with no activity" at bounding box center [1420, 341] width 80 height 15
click at [1374, 347] on input "with no activity" at bounding box center [1368, 341] width 11 height 11
radio input "true"
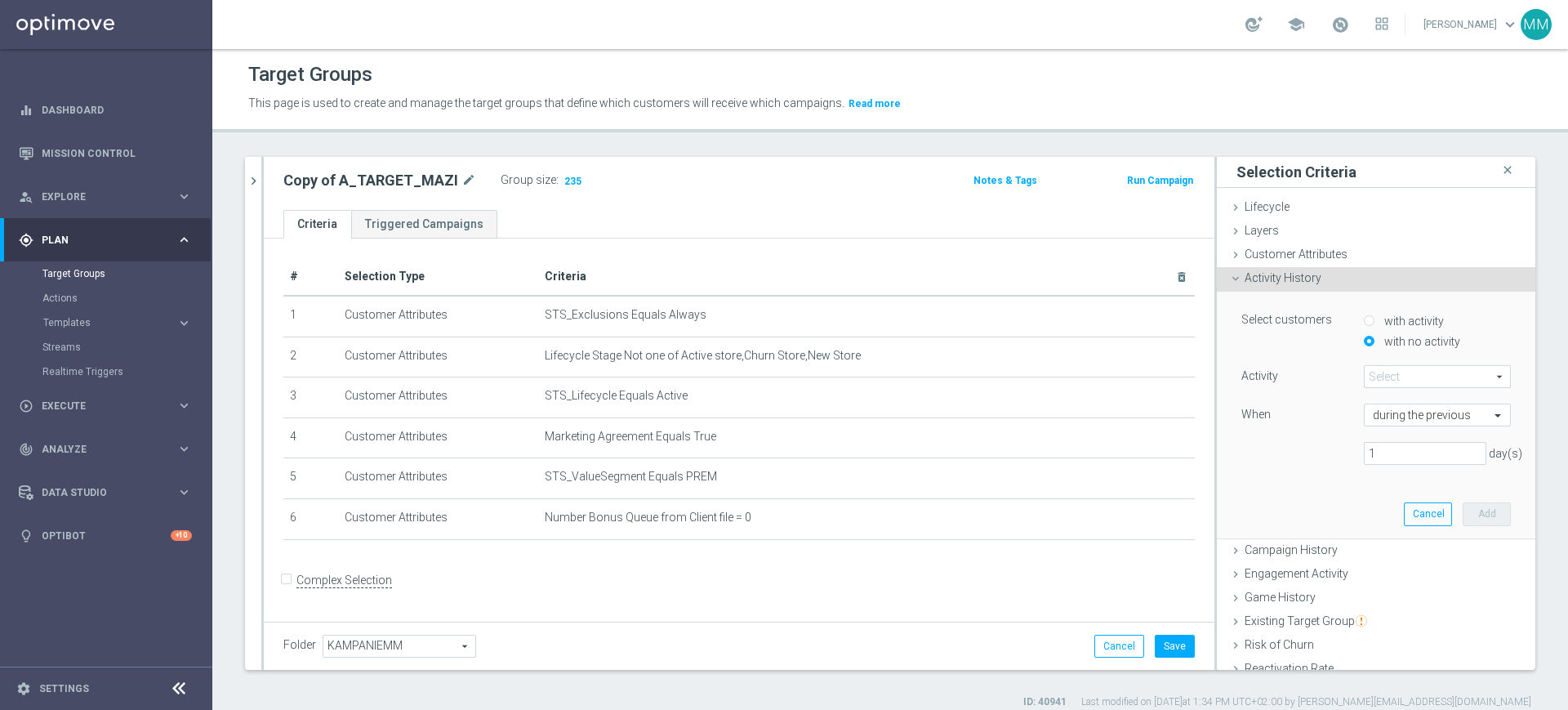
click at [1385, 376] on span at bounding box center [1437, 375] width 145 height 21
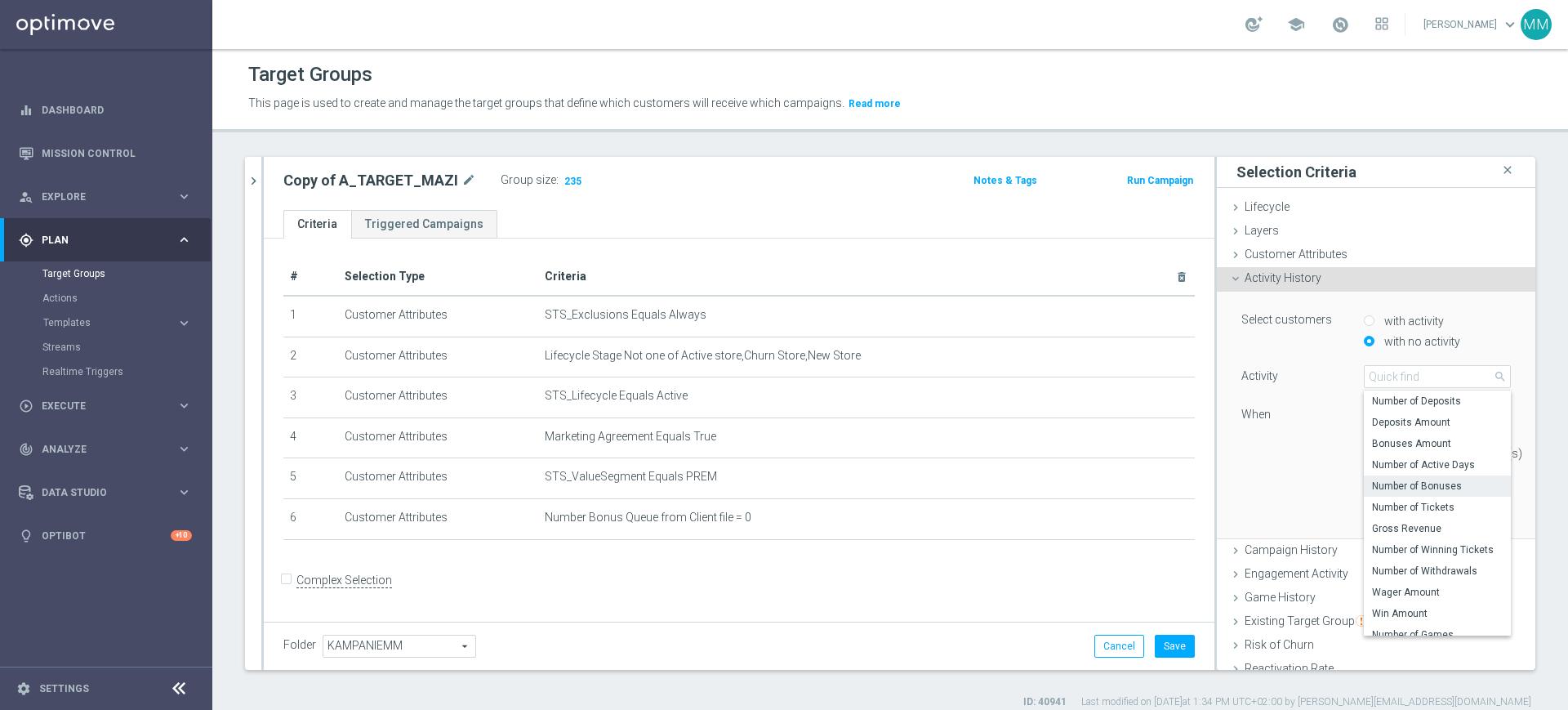
click at [1411, 490] on span "Number of Bonuses" at bounding box center [1438, 486] width 131 height 13
type input "Number of Bonuses"
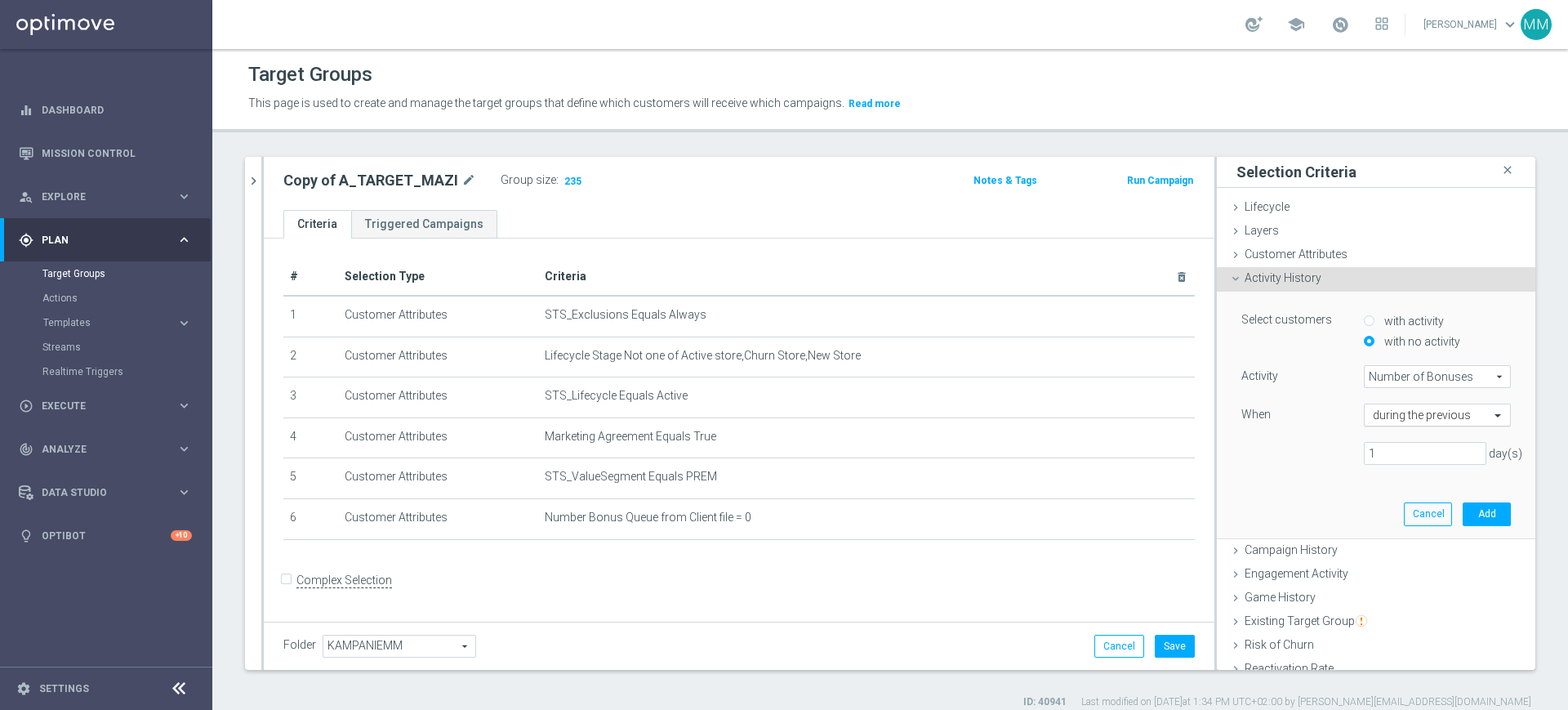
click at [1384, 424] on div "during the previous" at bounding box center [1437, 414] width 147 height 23
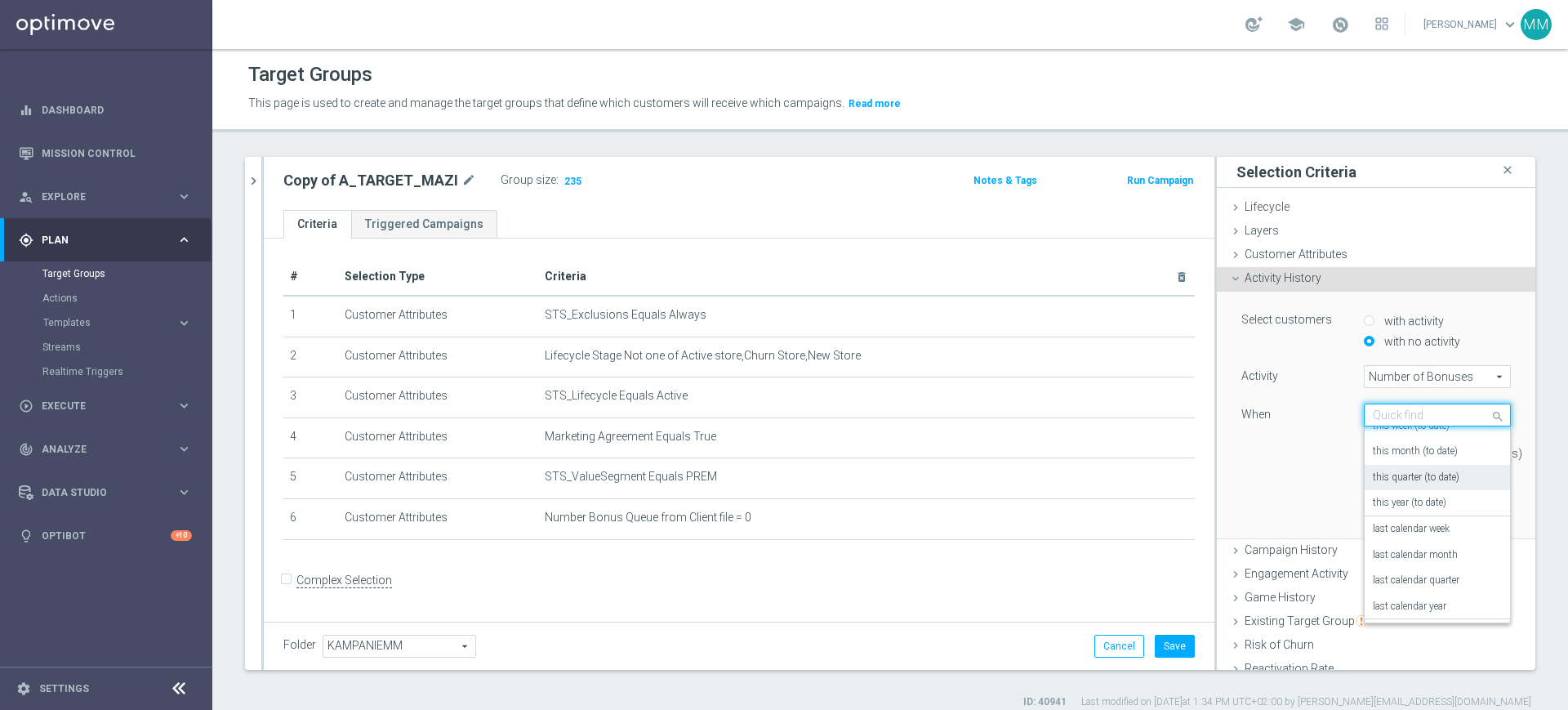
scroll to position [117, 0]
click at [1411, 579] on div "on this date" at bounding box center [1437, 580] width 129 height 26
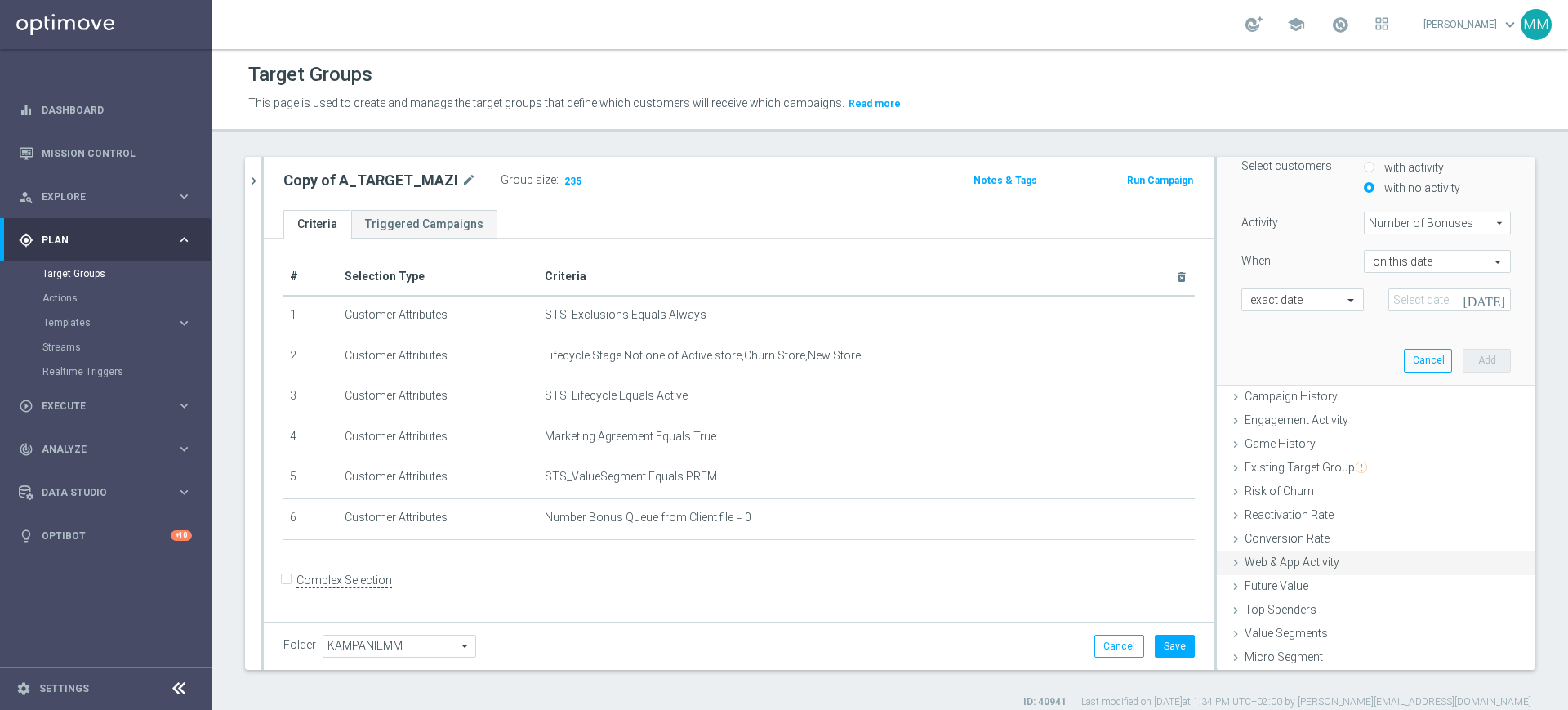
scroll to position [178, 0]
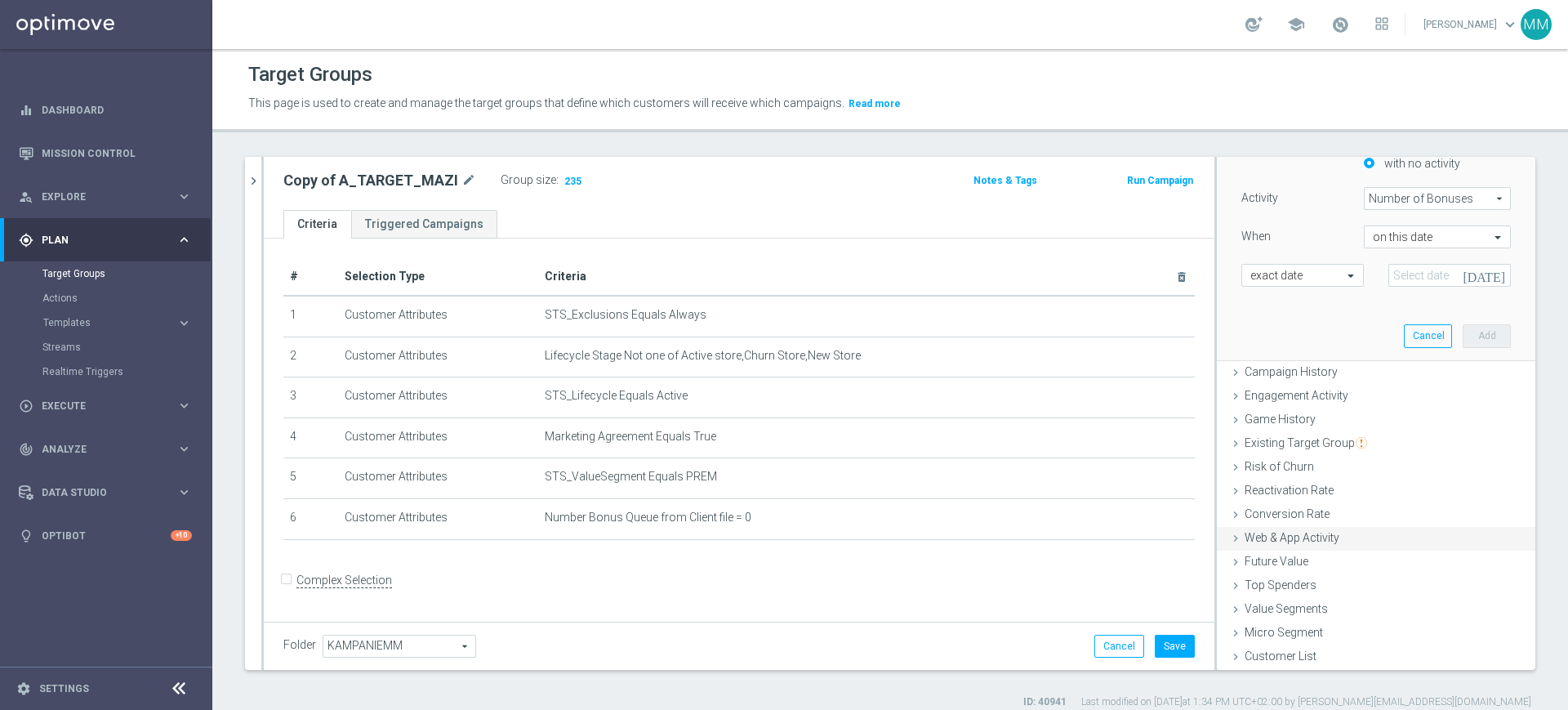
click at [1347, 537] on div "Web & App Activity done" at bounding box center [1375, 538] width 319 height 25
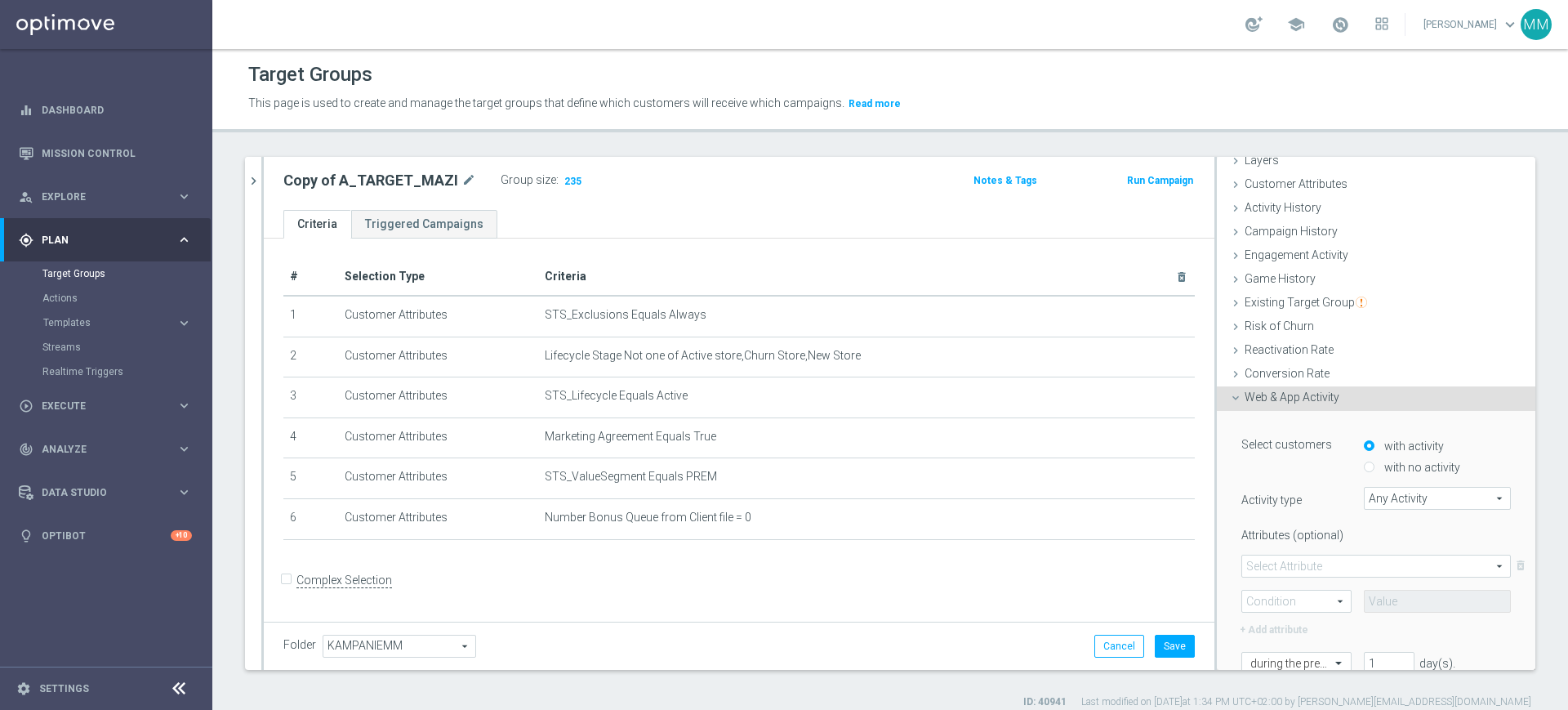
scroll to position [102, 0]
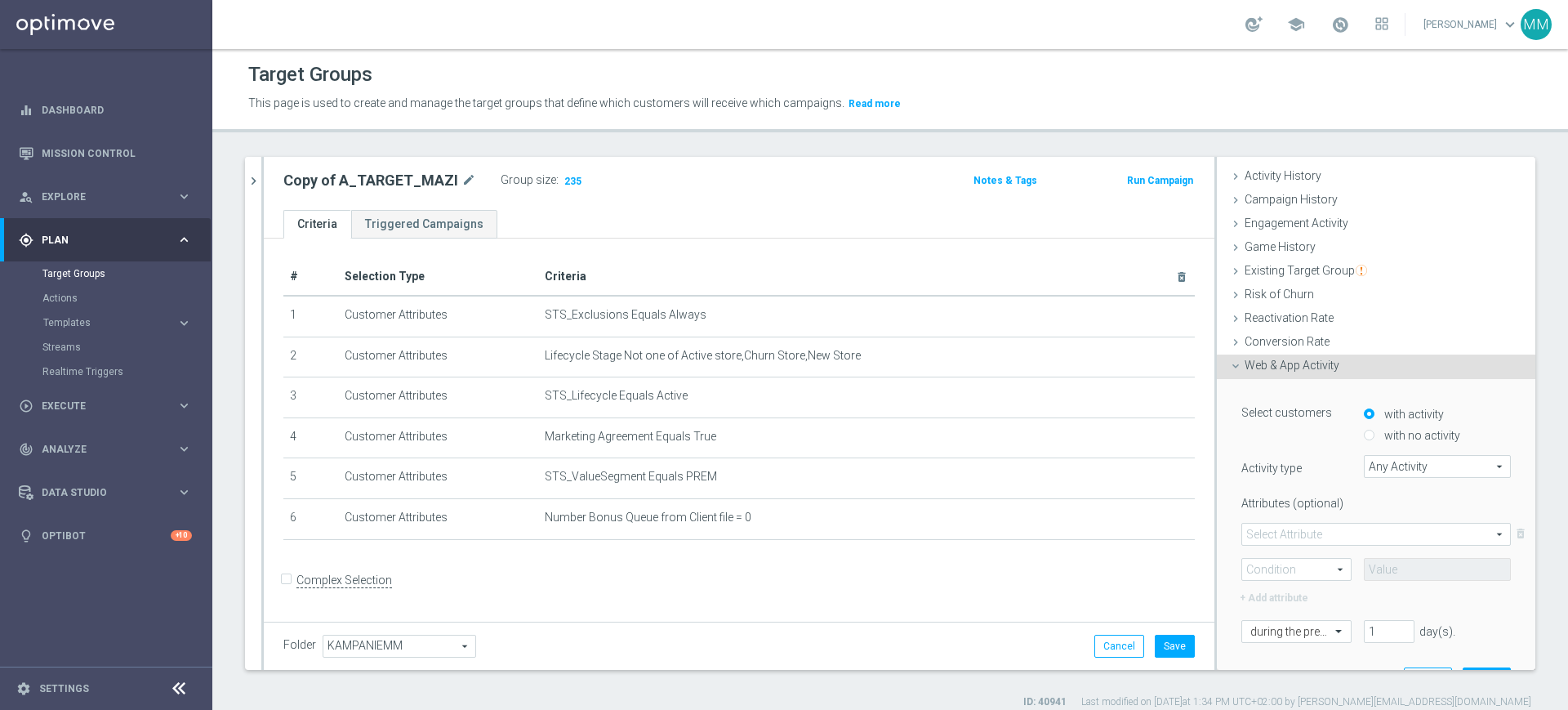
click at [1397, 456] on span "Any Activity" at bounding box center [1437, 466] width 145 height 21
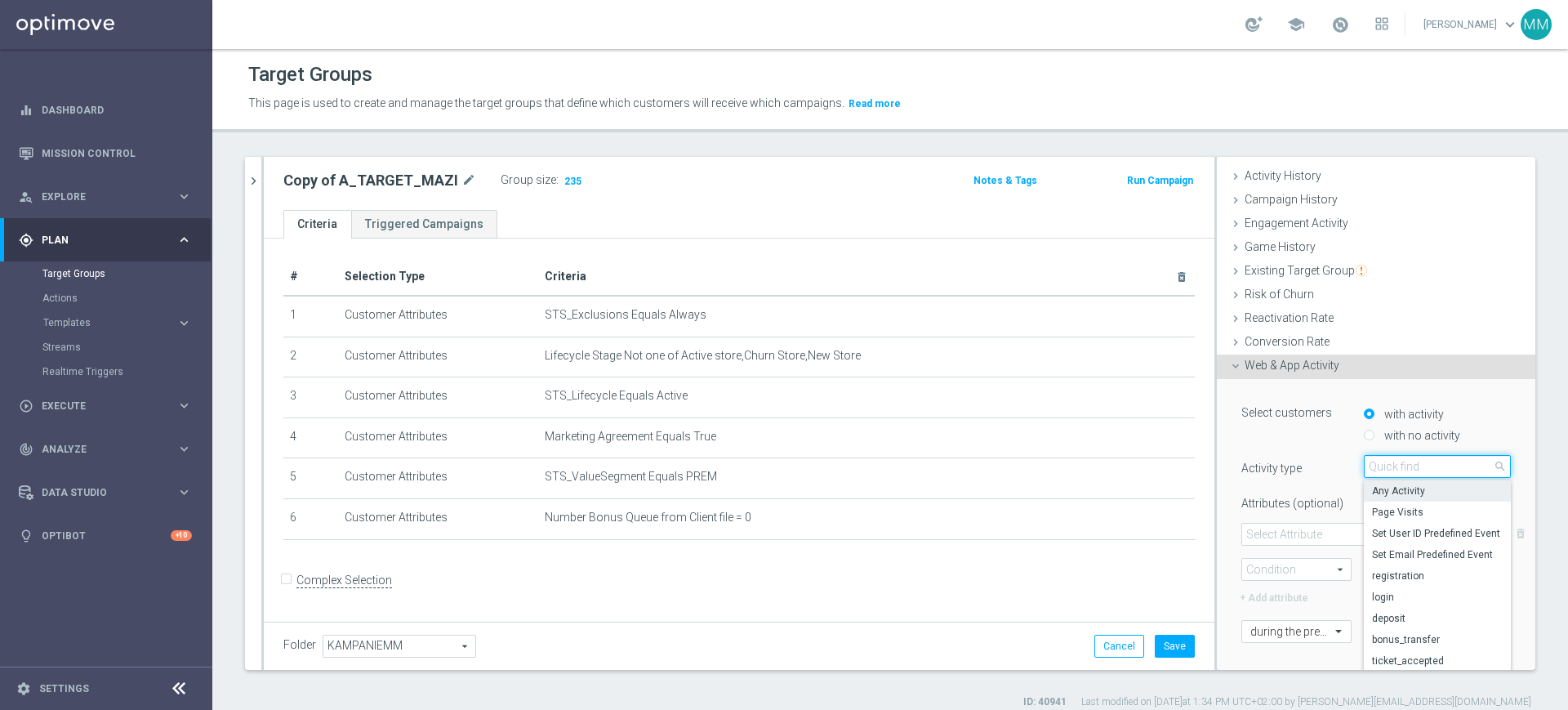
click at [1397, 457] on input "search" at bounding box center [1437, 466] width 147 height 23
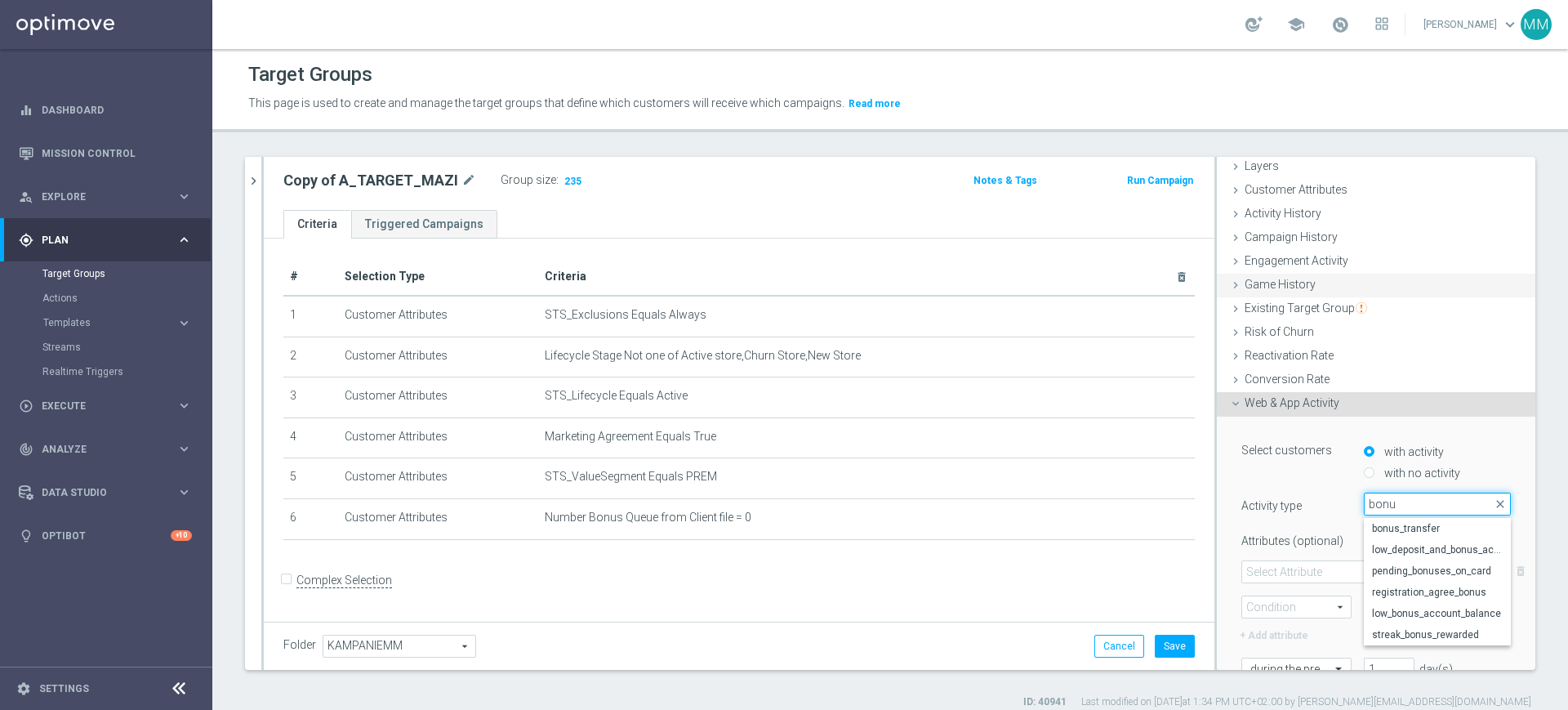
scroll to position [0, 0]
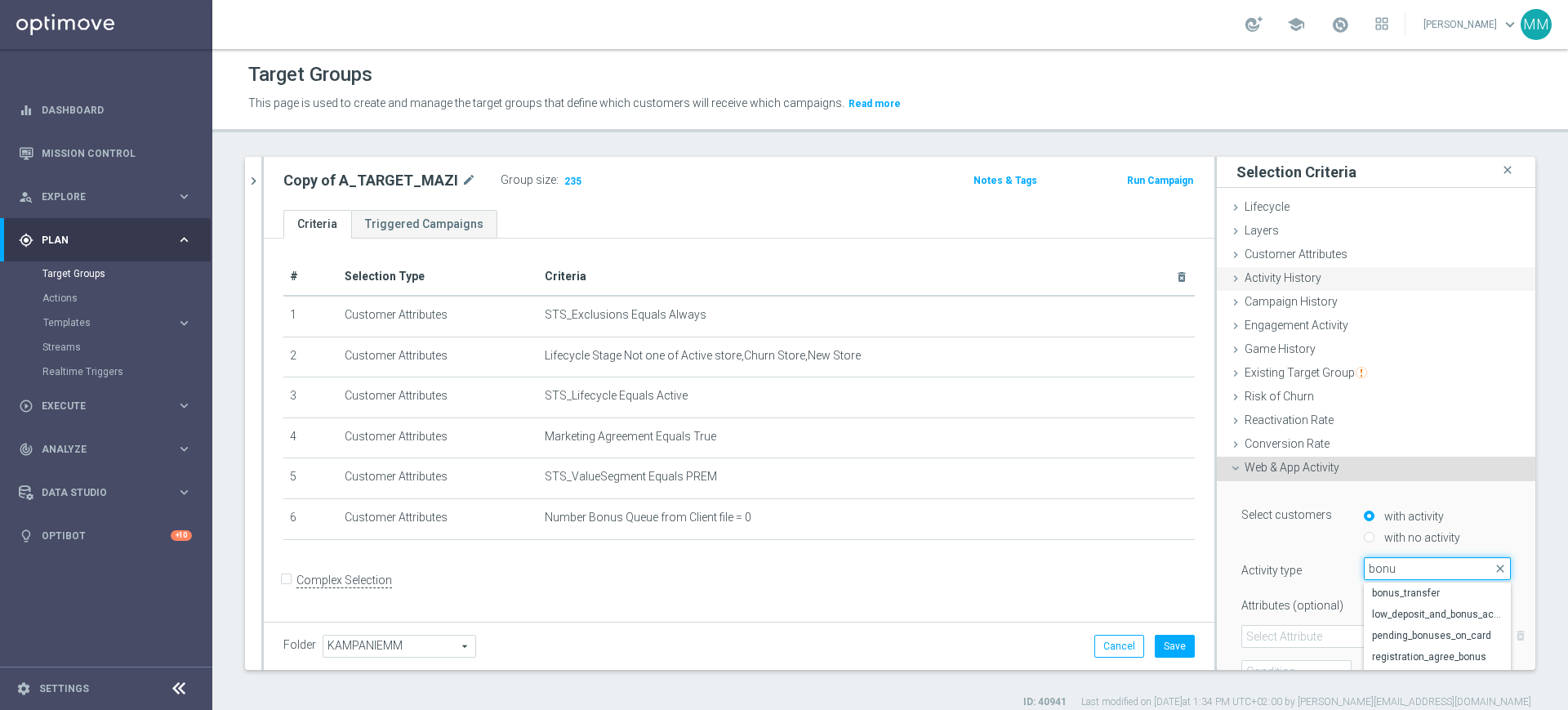
type input "bonu"
click at [1315, 272] on div "Activity History done" at bounding box center [1375, 279] width 319 height 25
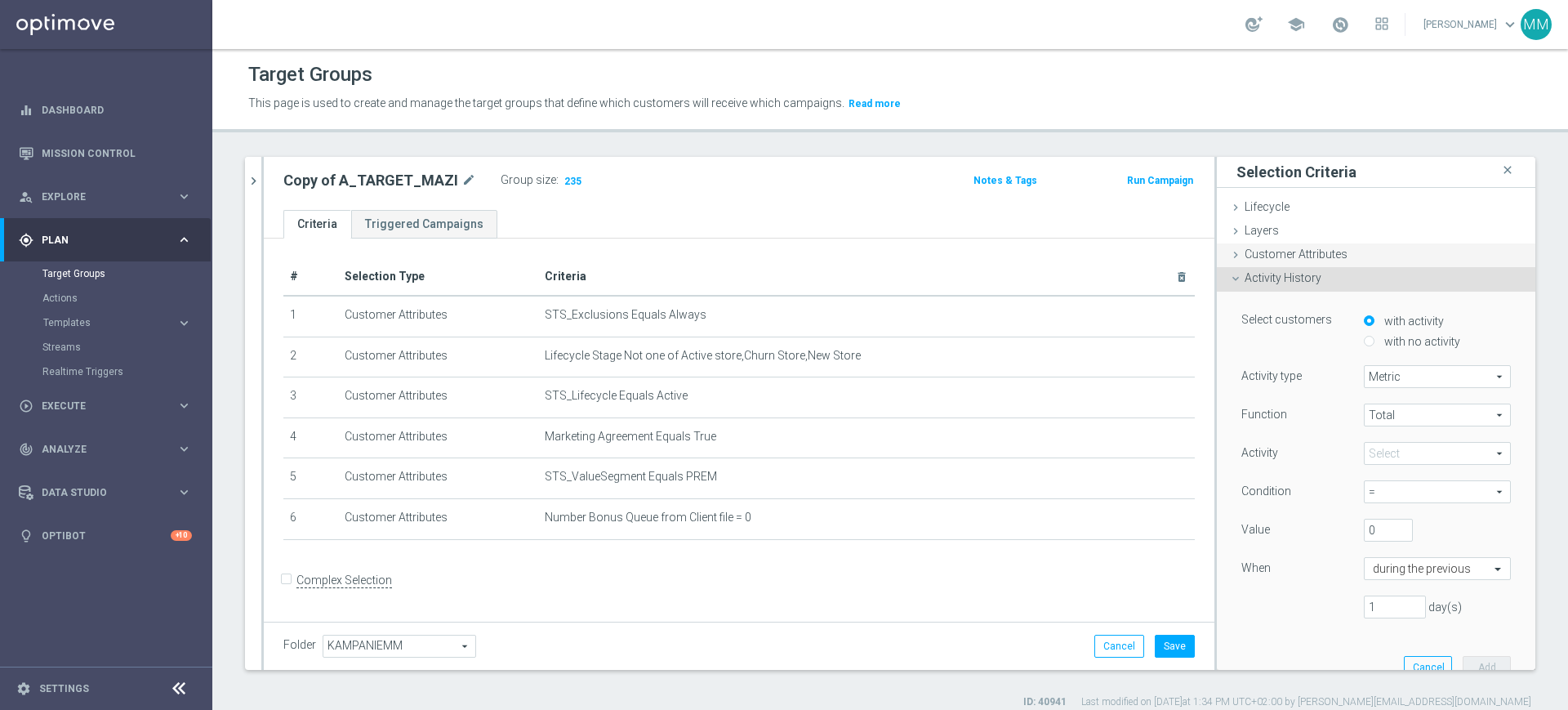
click at [1332, 257] on div "Customer Attributes done selection saved" at bounding box center [1375, 255] width 319 height 25
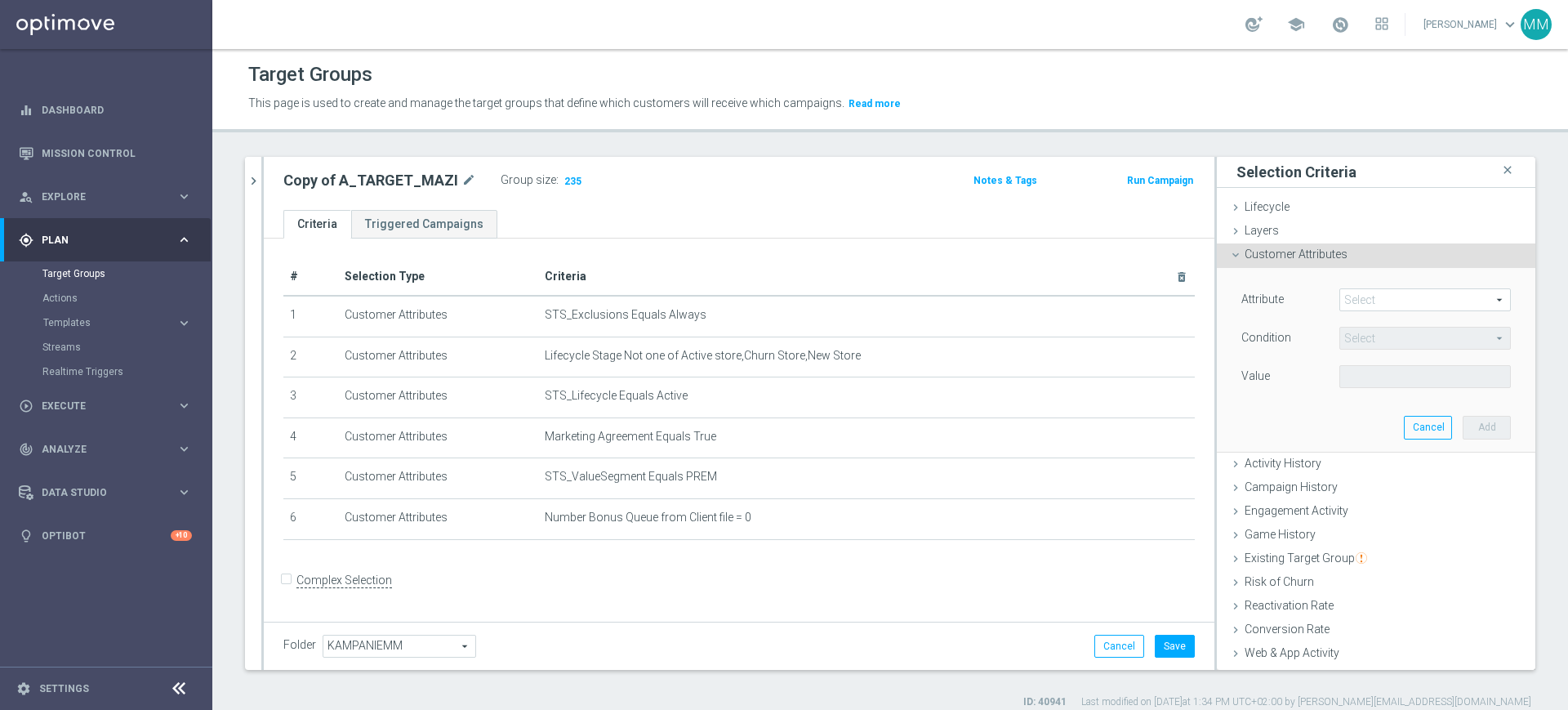
click at [1387, 303] on span at bounding box center [1425, 299] width 170 height 21
click at [0, 0] on input "search" at bounding box center [0, 0] width 0 height 0
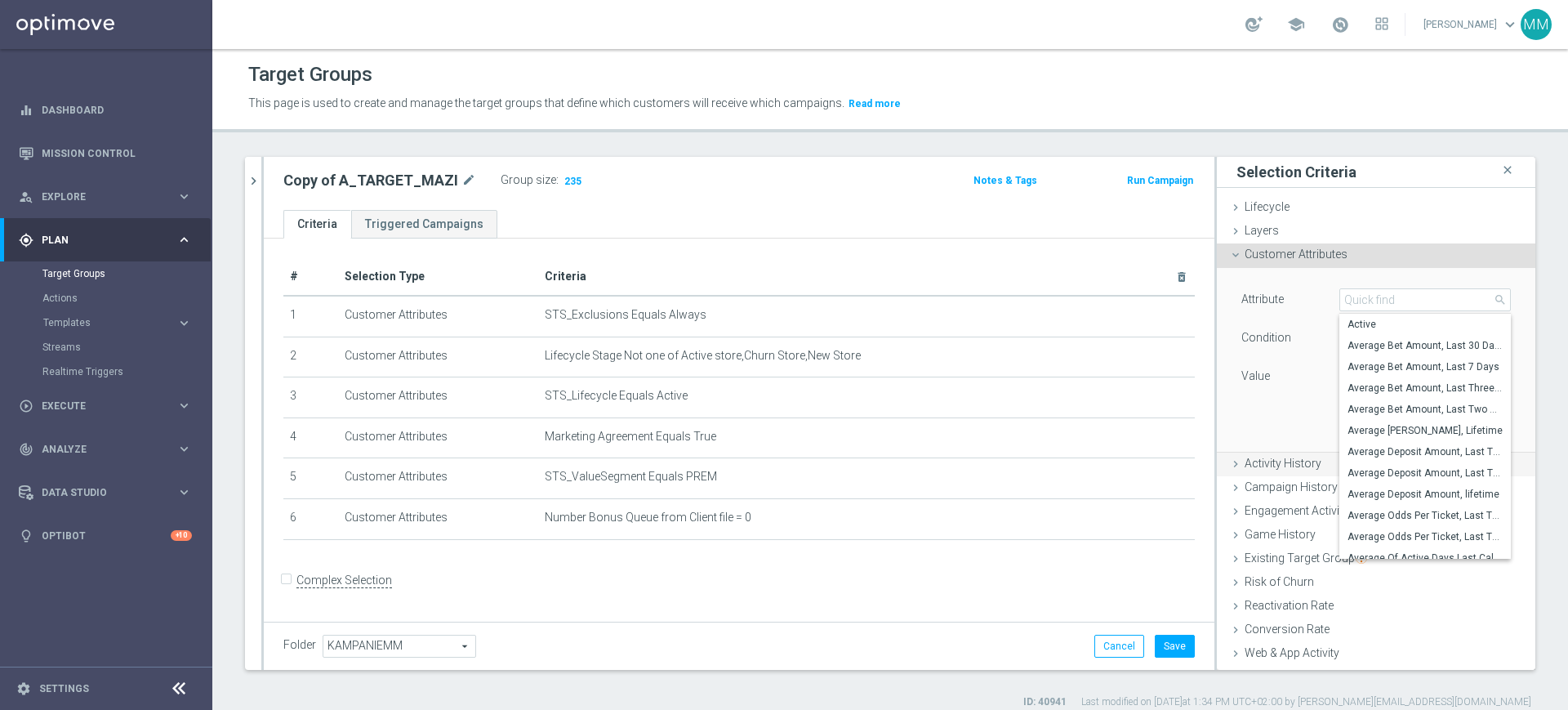
drag, startPoint x: 1285, startPoint y: 447, endPoint x: 1290, endPoint y: 456, distance: 10.3
click at [1285, 449] on div "Attribute Select arrow_drop_down search Active Average Bet Amount, Last 30 Days…" at bounding box center [1376, 359] width 294 height 183
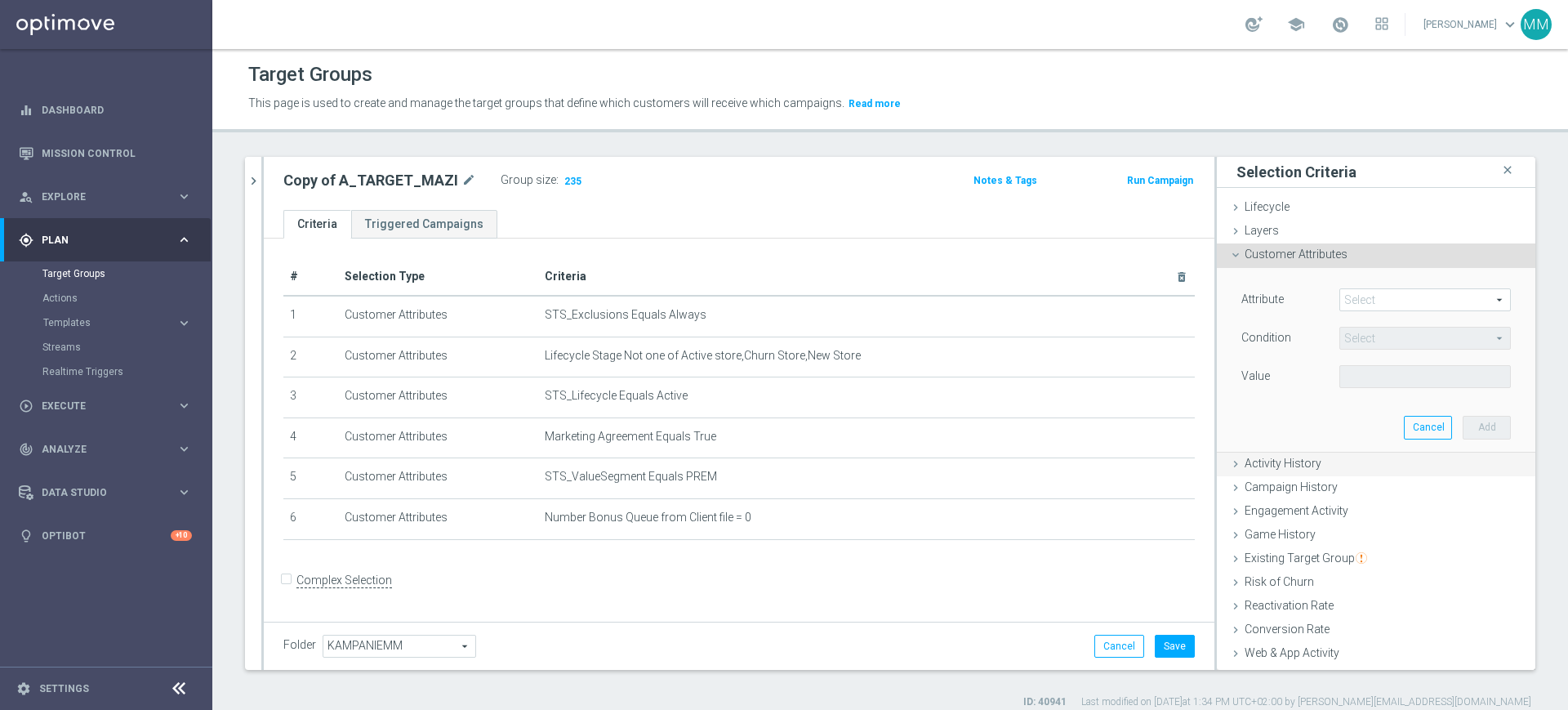
click at [1290, 457] on span "Activity History" at bounding box center [1282, 463] width 76 height 13
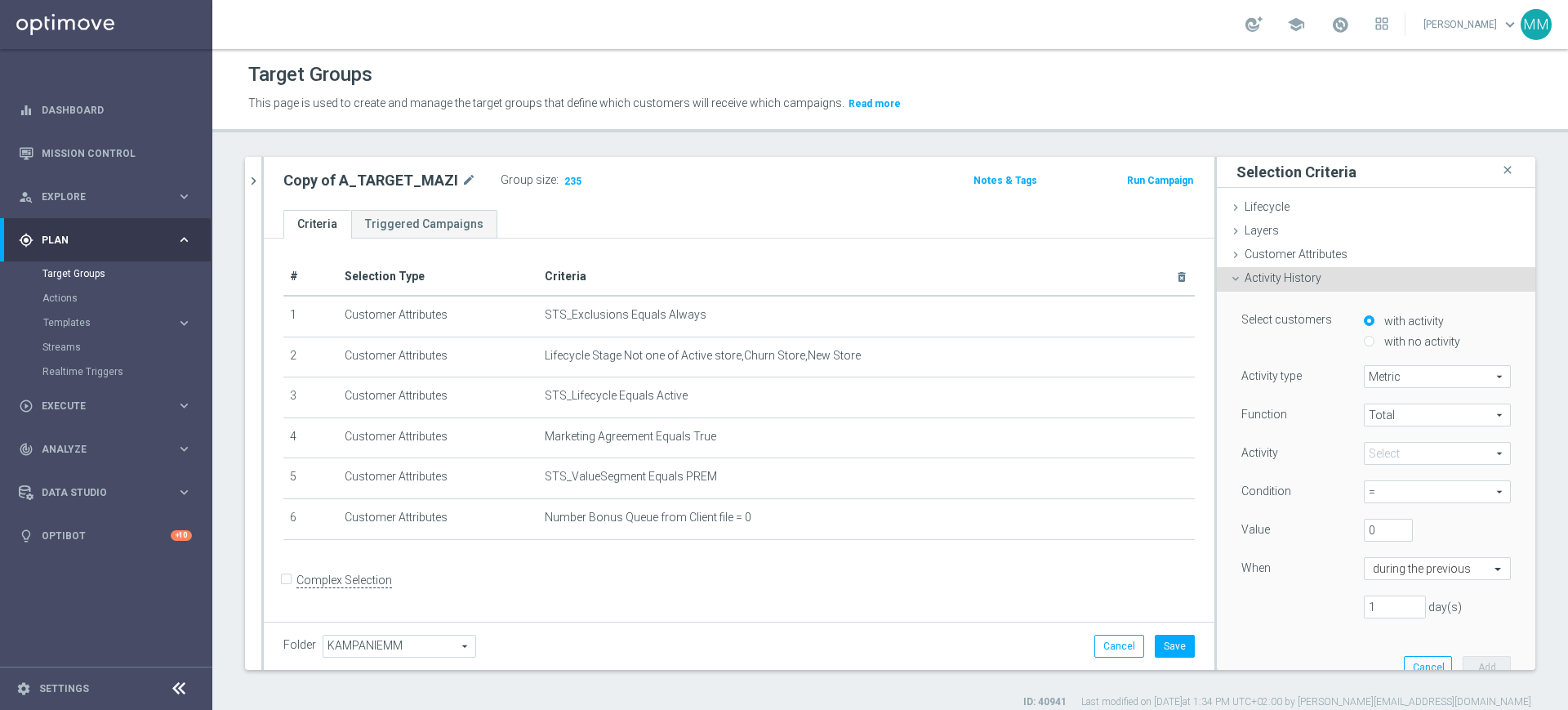
click at [1392, 342] on label "with no activity" at bounding box center [1420, 341] width 80 height 15
click at [1374, 342] on input "with no activity" at bounding box center [1368, 341] width 11 height 11
radio input "true"
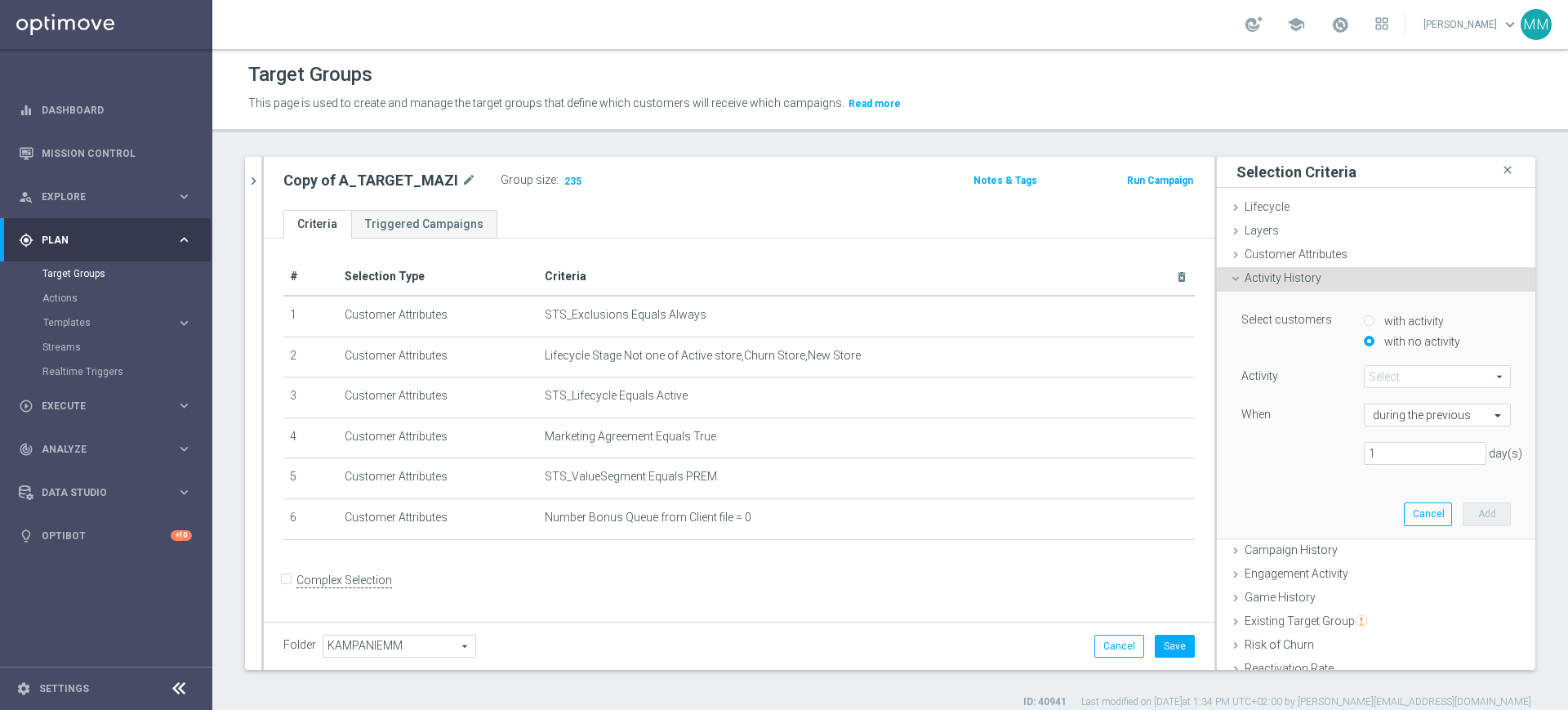
click at [1399, 383] on span at bounding box center [1437, 375] width 145 height 21
click at [0, 0] on input "search" at bounding box center [0, 0] width 0 height 0
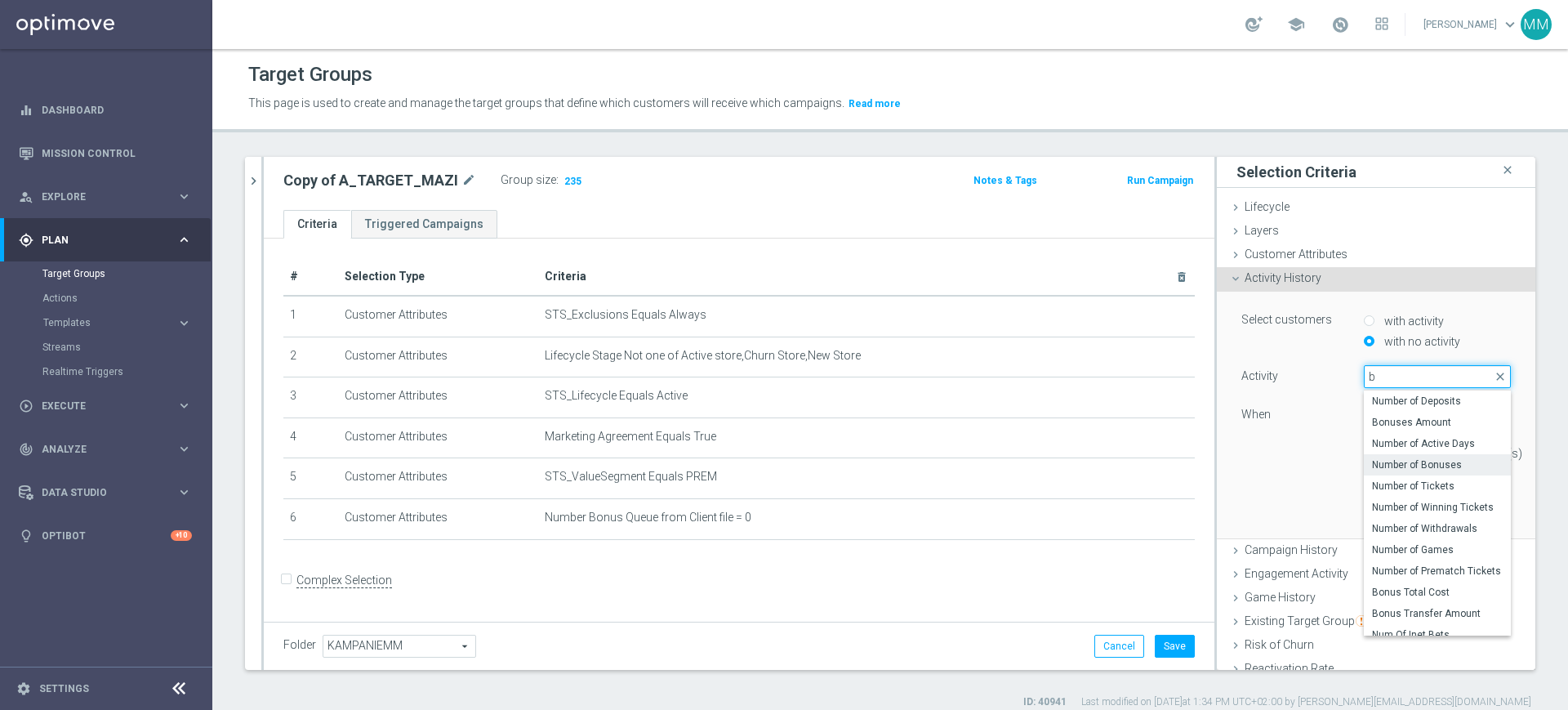
type input "b"
click at [1430, 462] on span "Number of Bonuses" at bounding box center [1438, 464] width 131 height 13
type input "Number of Bonuses"
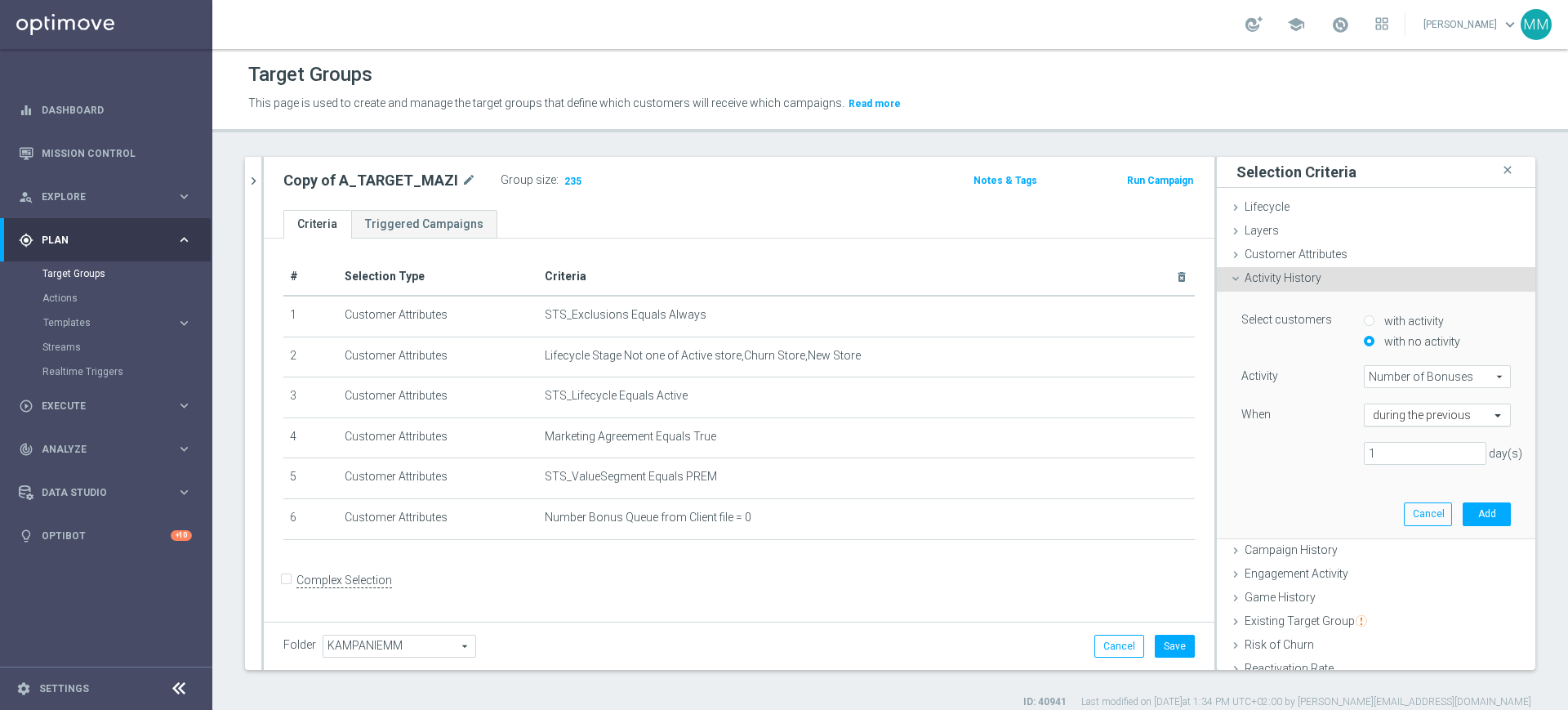
click at [1396, 415] on input "text" at bounding box center [1420, 415] width 96 height 15
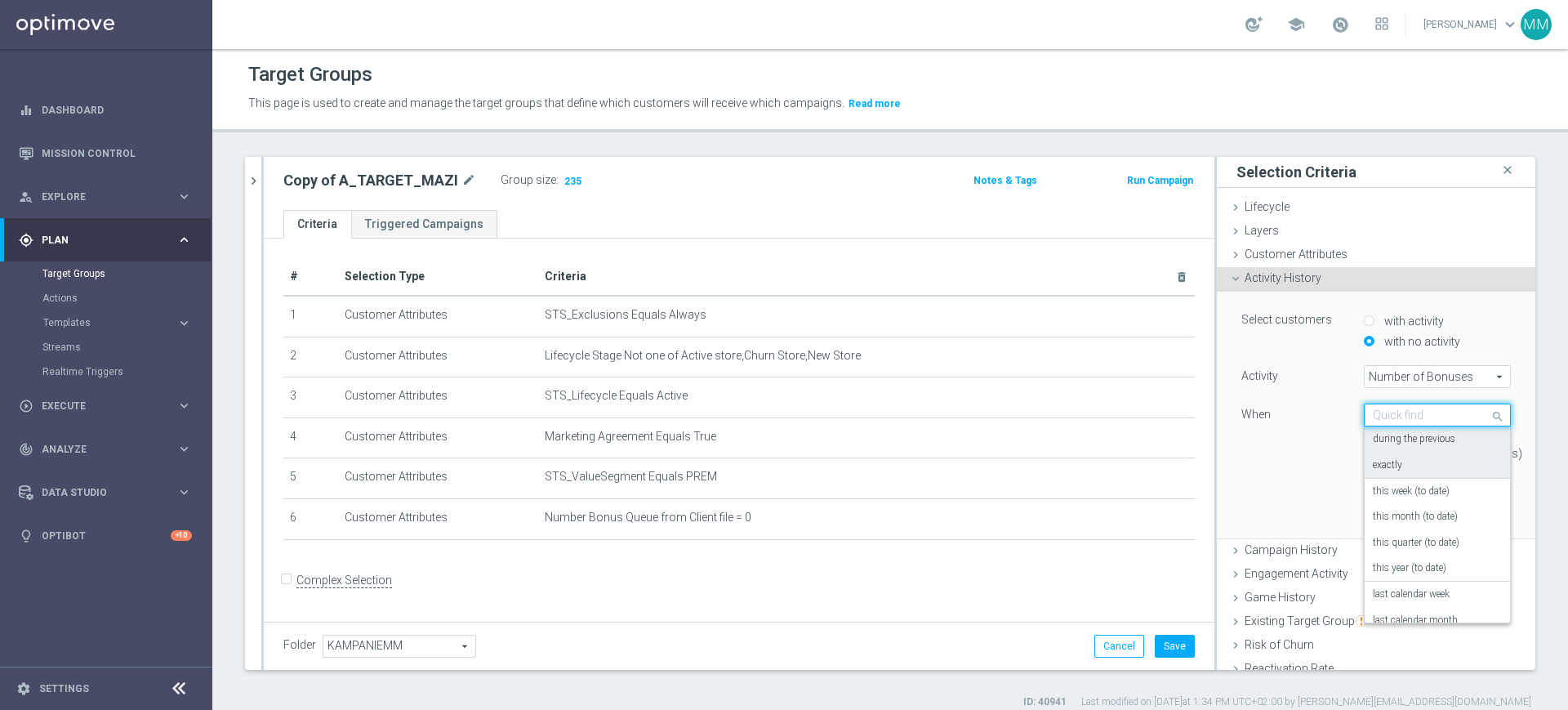
click at [1400, 447] on div "during the previous" at bounding box center [1437, 439] width 129 height 26
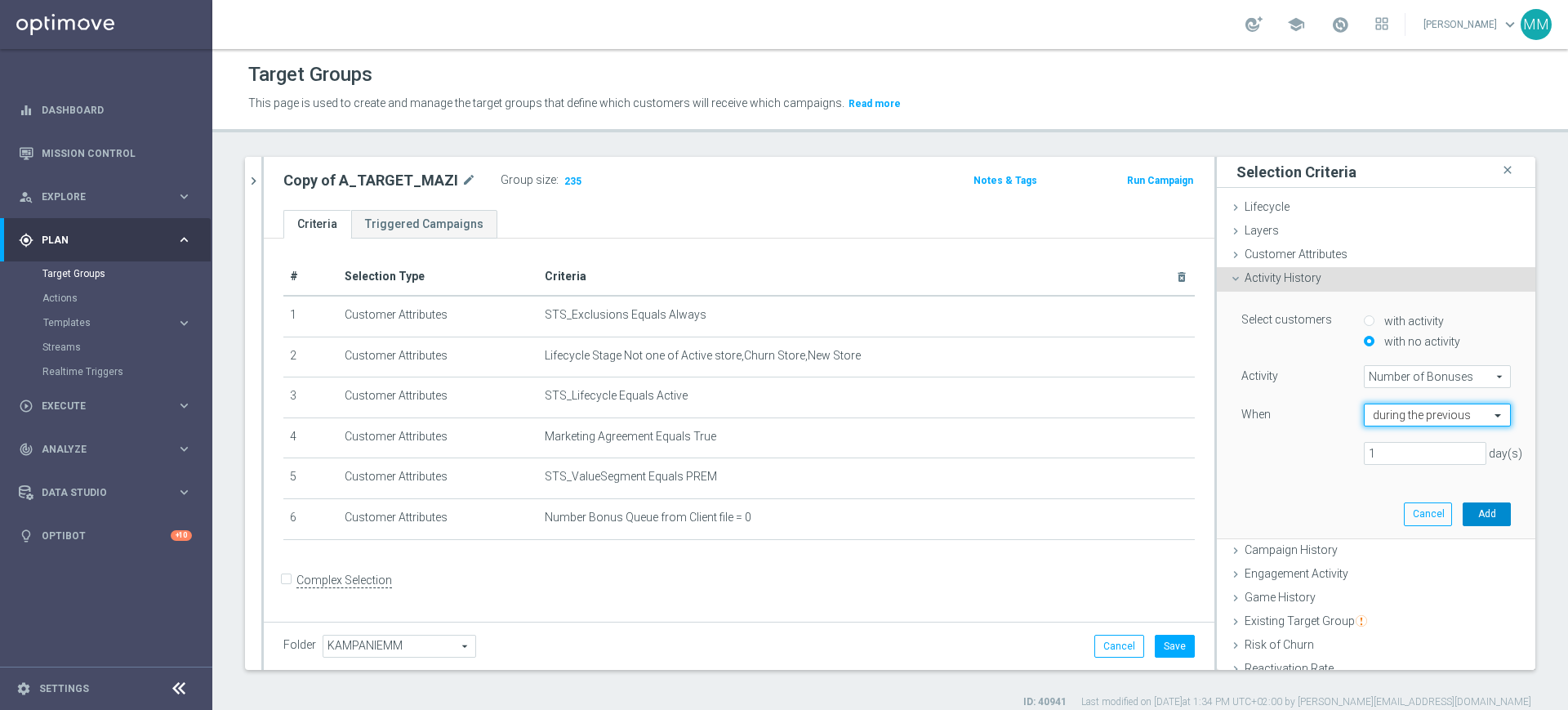
click at [1463, 513] on button "Add" at bounding box center [1487, 513] width 49 height 23
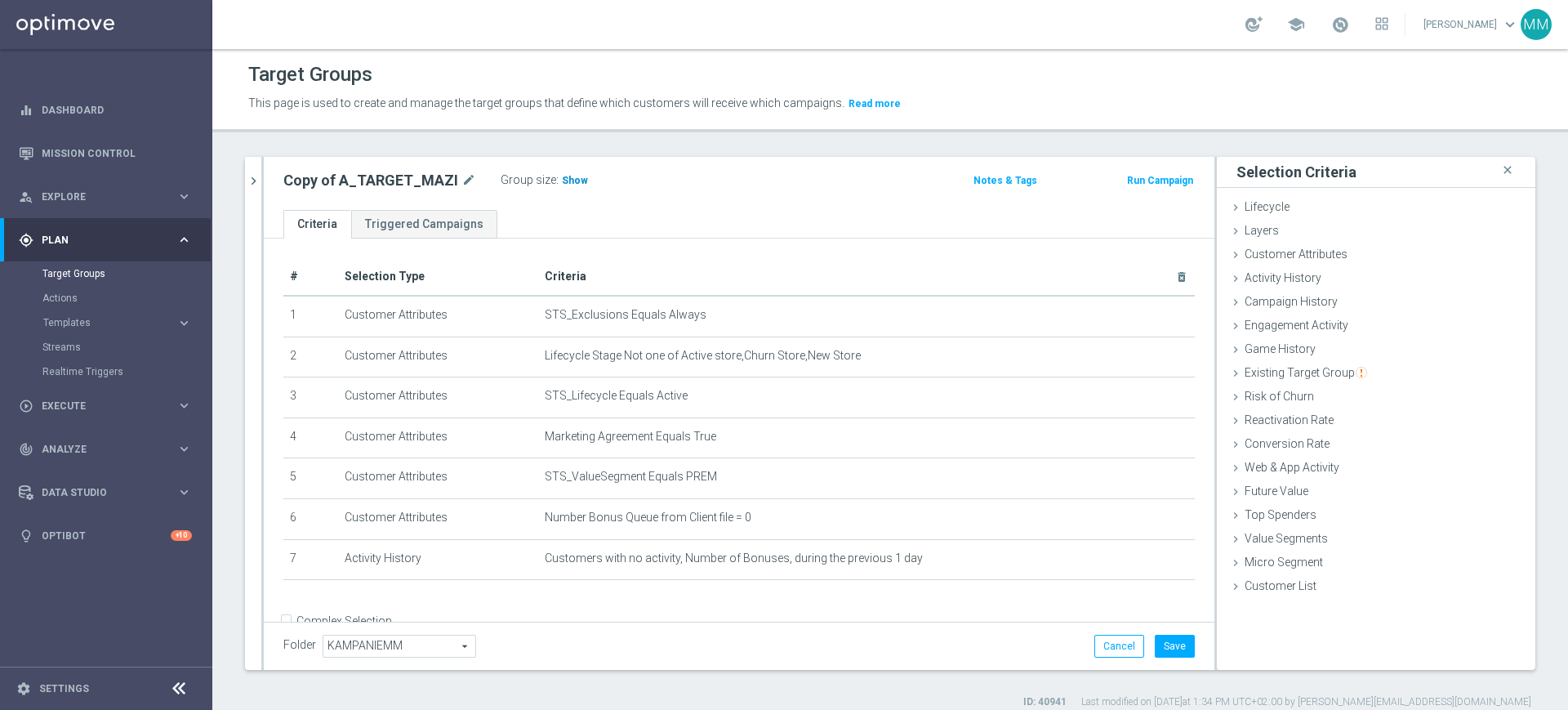
click at [565, 179] on span "Show" at bounding box center [575, 181] width 26 height 12
click at [705, 518] on span "Number Bonus Queue from Client file = 0" at bounding box center [841, 517] width 592 height 14
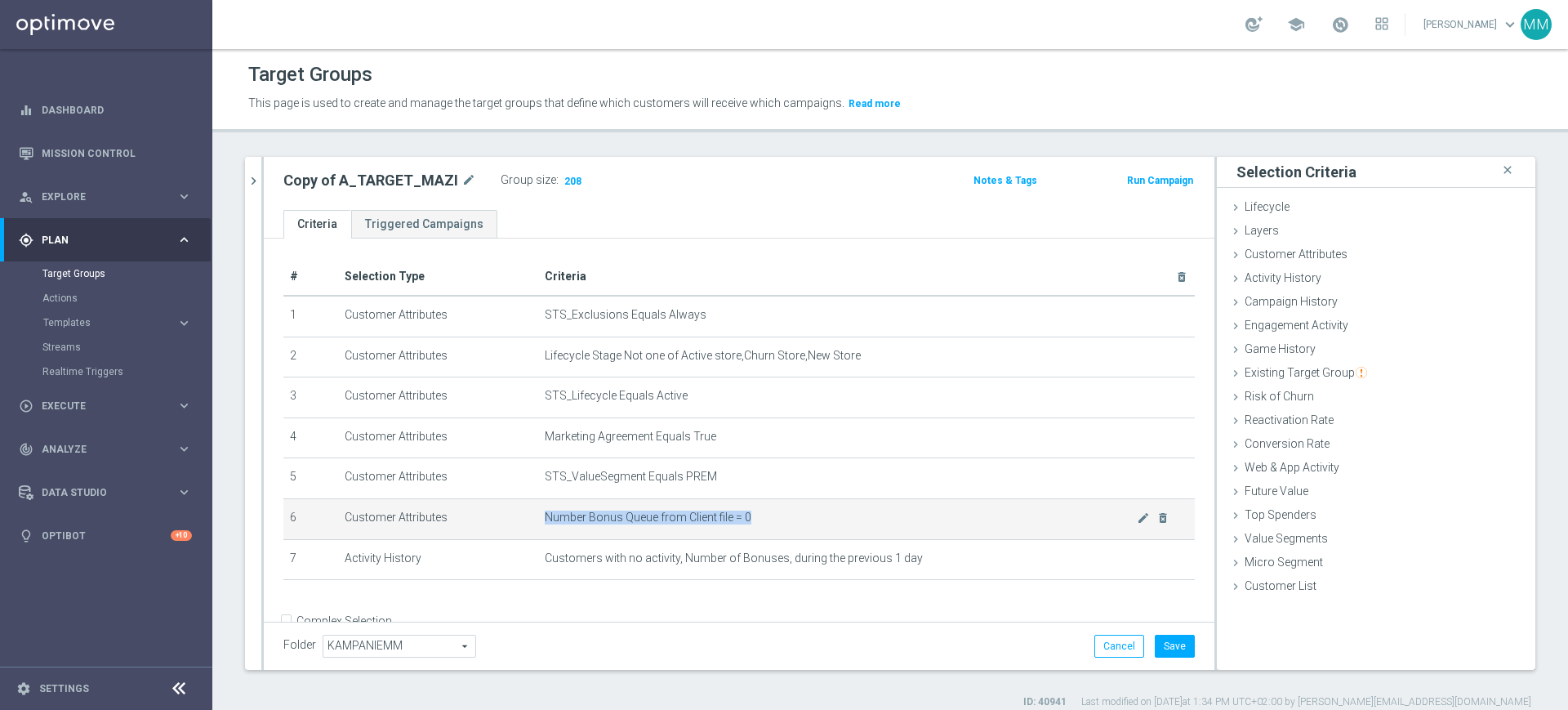
click at [705, 518] on span "Number Bonus Queue from Client file = 0" at bounding box center [841, 517] width 592 height 14
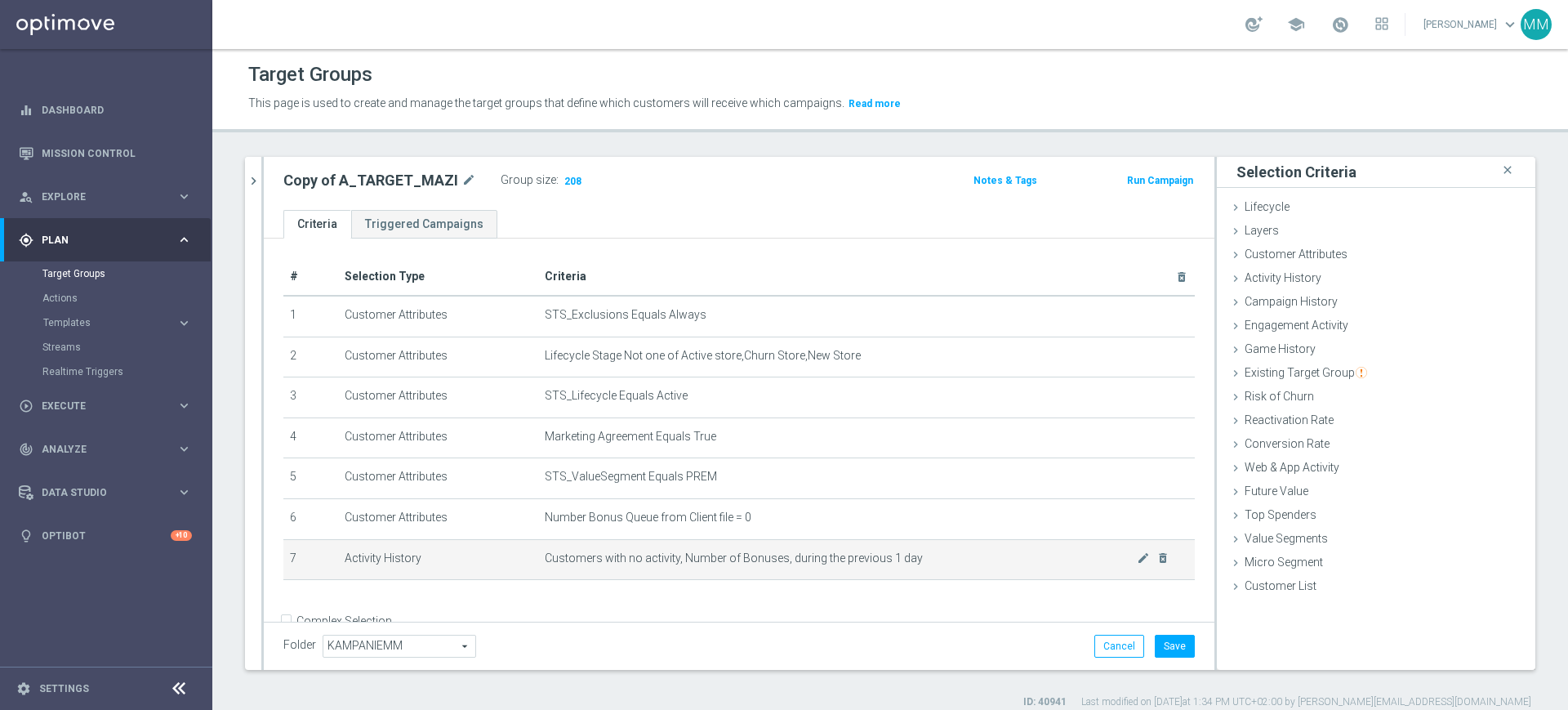
click at [777, 549] on td "Customers with no activity, Number of Bonuses, during the previous 1 day mode_e…" at bounding box center [866, 559] width 656 height 41
click at [824, 563] on span "Customers with no activity, Number of Bonuses, during the previous 1 day" at bounding box center [841, 558] width 592 height 14
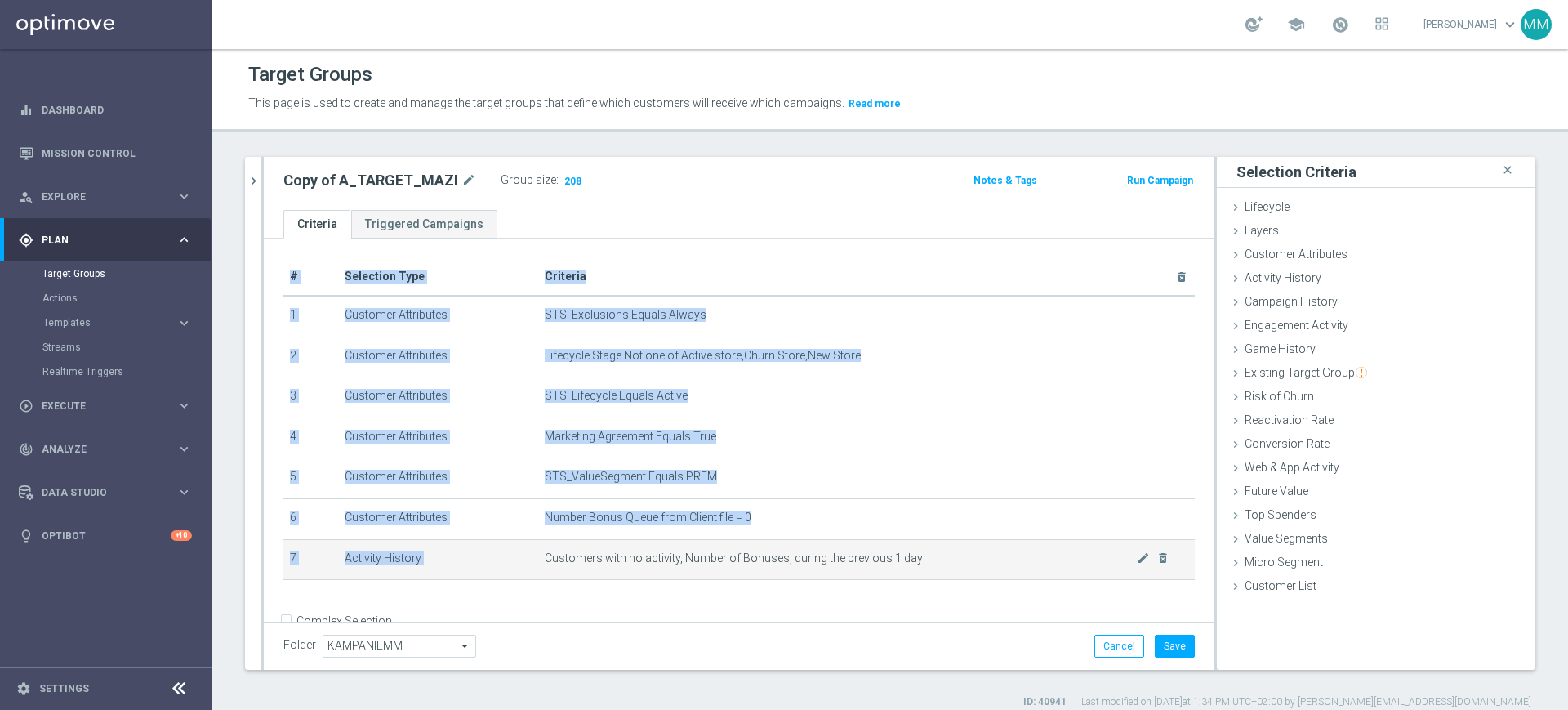
click at [824, 563] on span "Customers with no activity, Number of Bonuses, during the previous 1 day" at bounding box center [841, 558] width 592 height 14
click at [761, 564] on span "Customers with no activity, Number of Bonuses, during the previous 1 day" at bounding box center [841, 558] width 592 height 14
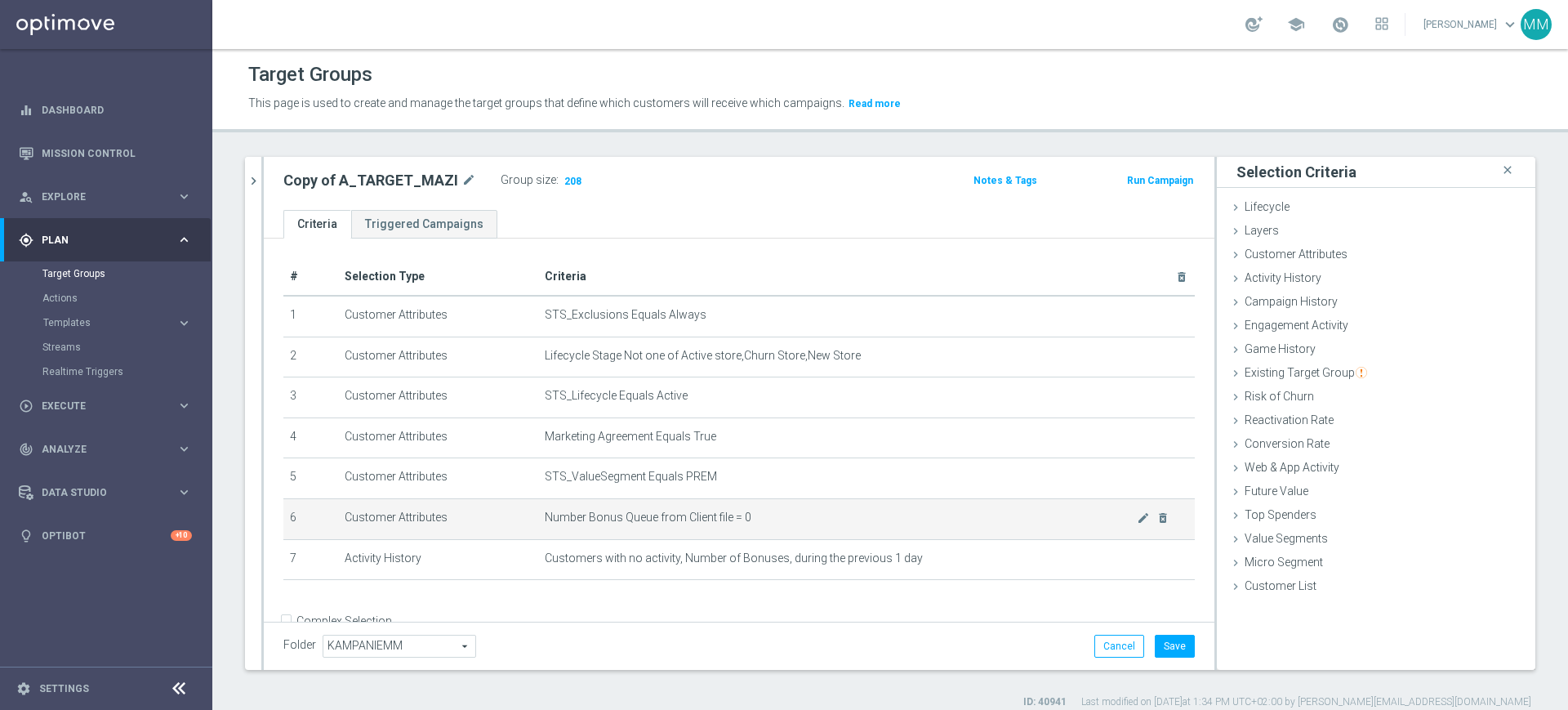
click at [780, 523] on span "Number Bonus Queue from Client file = 0" at bounding box center [841, 517] width 592 height 14
click at [777, 510] on td "Number Bonus Queue from Client file = 0 mode_edit delete_forever" at bounding box center [866, 518] width 656 height 41
click at [462, 178] on icon "mode_edit" at bounding box center [469, 181] width 15 height 20
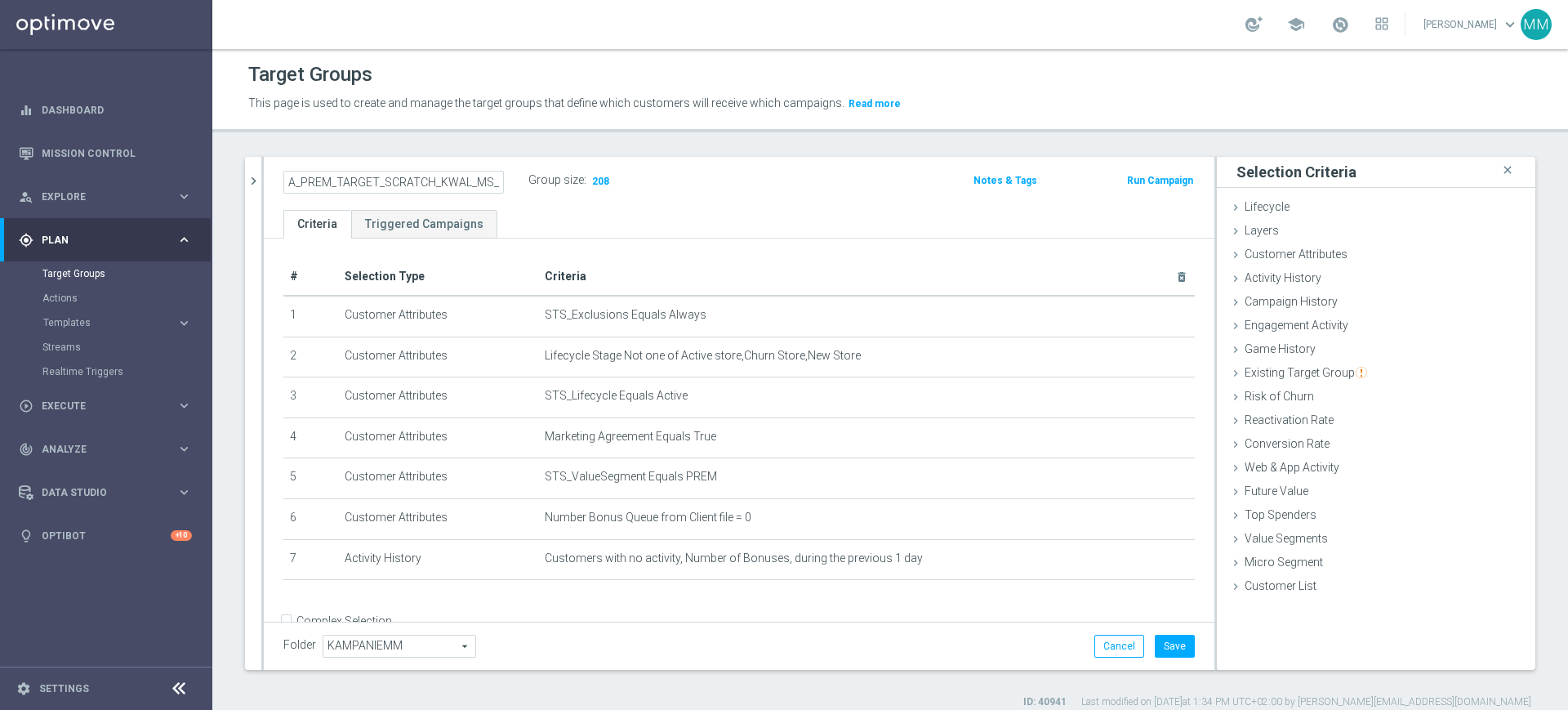
scroll to position [0, 57]
type input "A_PREM_TARGET_SCRATCH_KWAL_MS_040925"
click at [563, 213] on ul "Criteria Triggered Campaigns" at bounding box center [739, 223] width 950 height 29
click at [495, 177] on icon "mode_edit" at bounding box center [497, 181] width 15 height 20
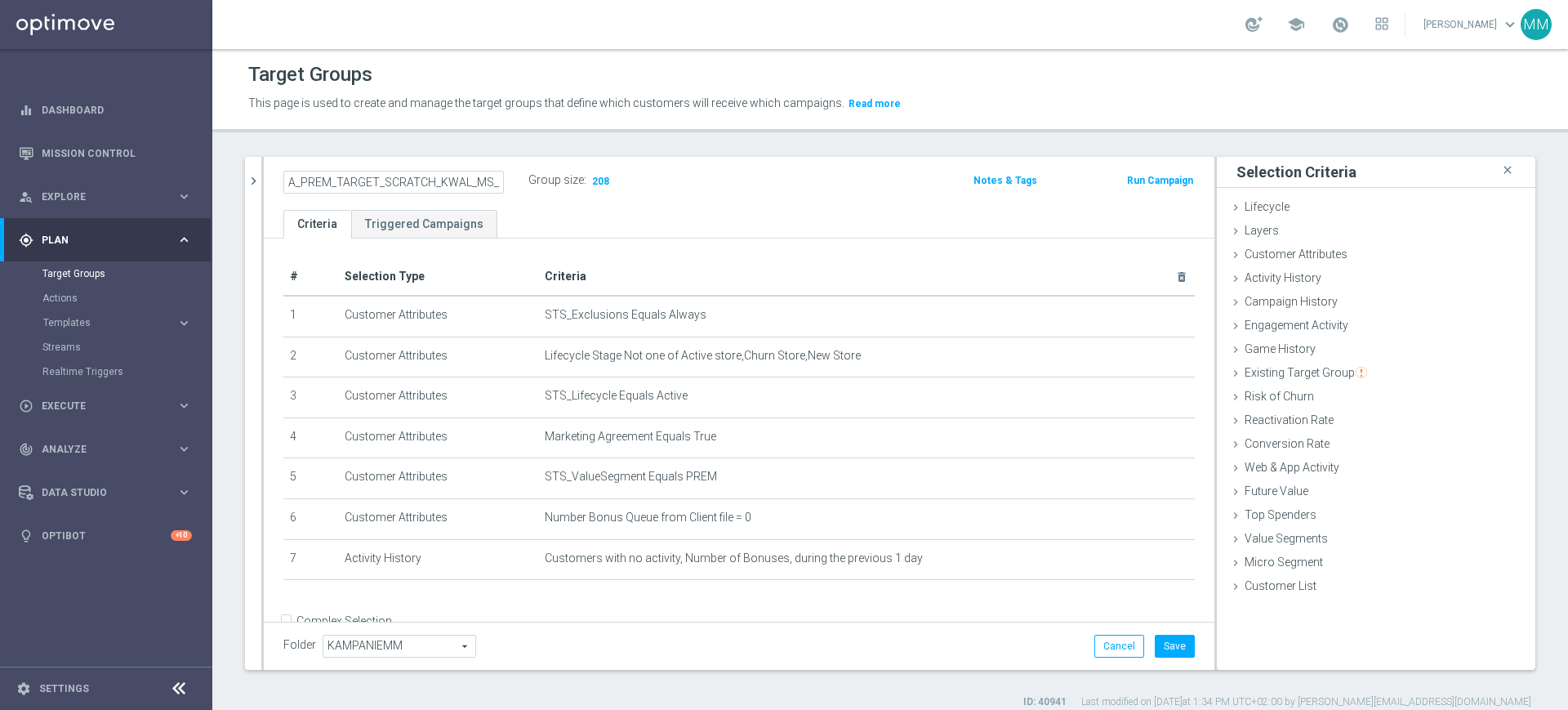
scroll to position [0, 35]
click at [476, 186] on input "A_PREM_TARGET_SCRATCH_KWAL_MS_040925" at bounding box center [393, 182] width 220 height 23
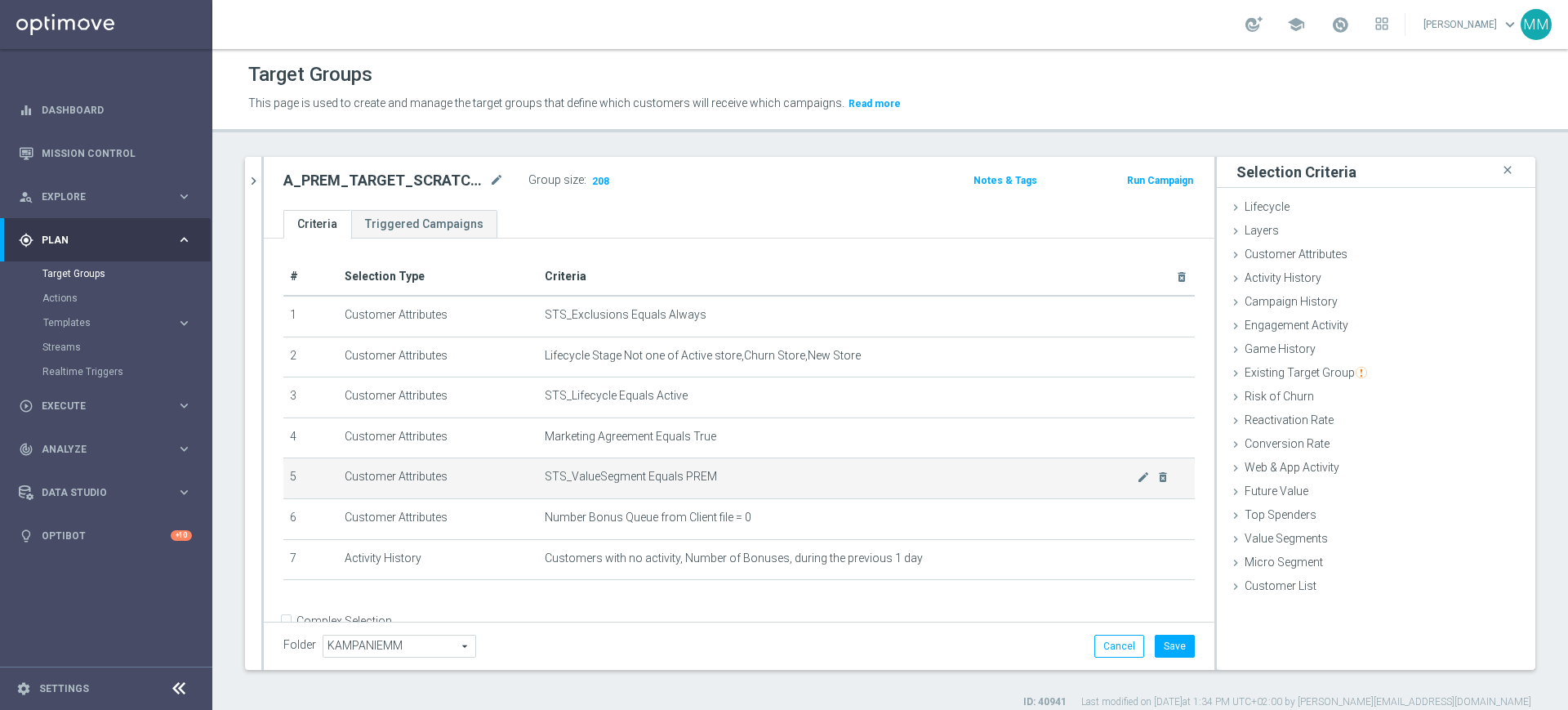
click at [678, 484] on span "STS_ValueSegment Equals PREM" at bounding box center [841, 477] width 592 height 14
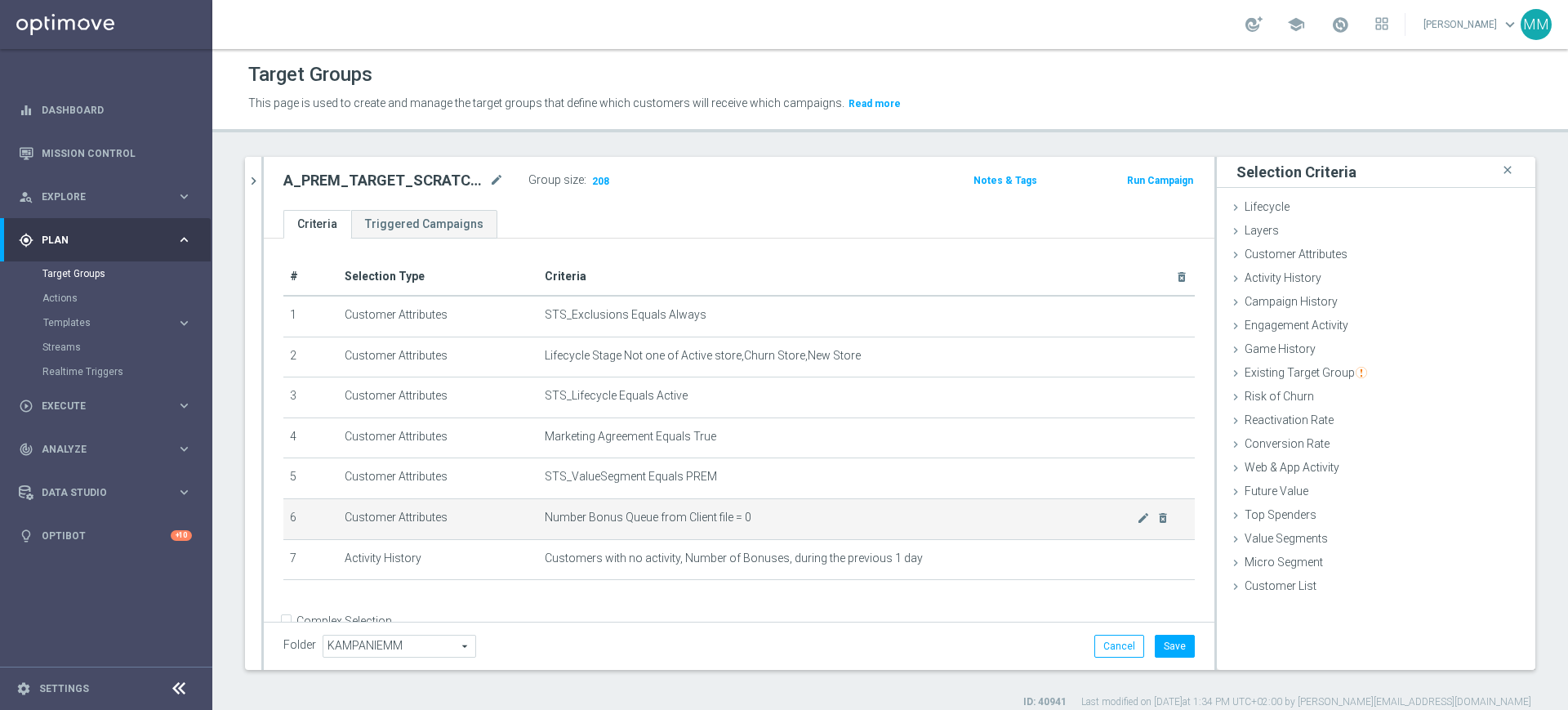
click at [689, 510] on td "Number Bonus Queue from Client file = 0 mode_edit delete_forever" at bounding box center [866, 518] width 656 height 41
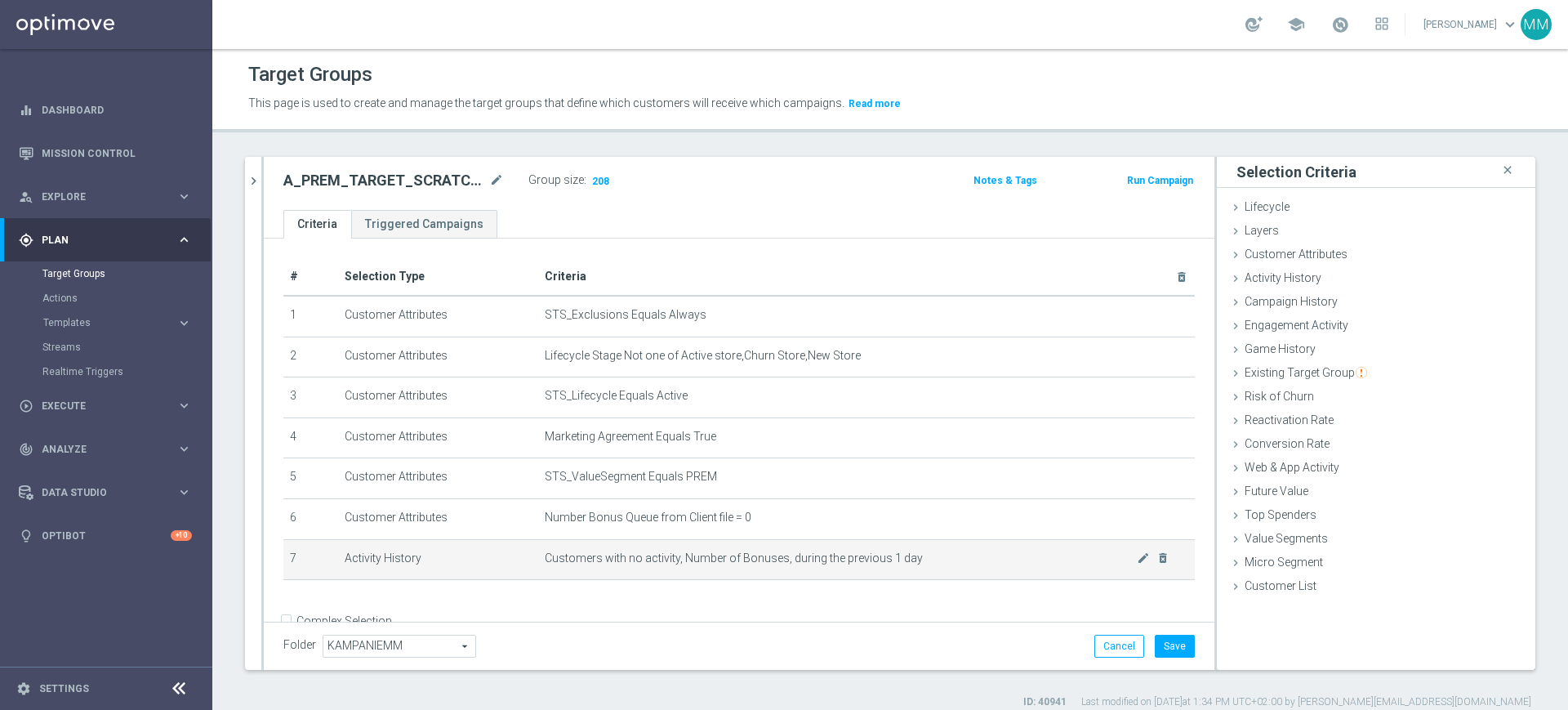
click at [717, 570] on td "Customers with no activity, Number of Bonuses, during the previous 1 day mode_e…" at bounding box center [866, 559] width 656 height 41
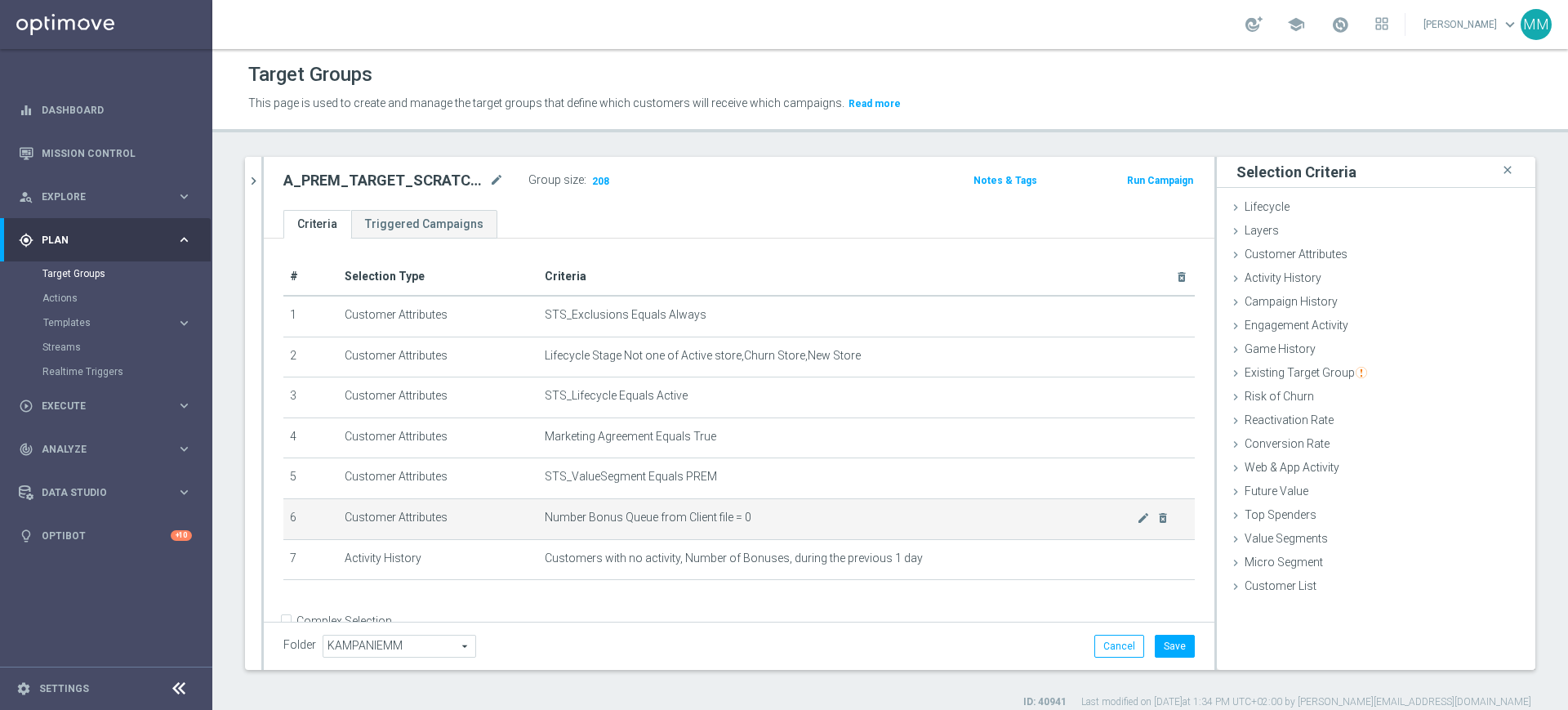
click at [692, 502] on td "Number Bonus Queue from Client file = 0 mode_edit delete_forever" at bounding box center [866, 518] width 656 height 41
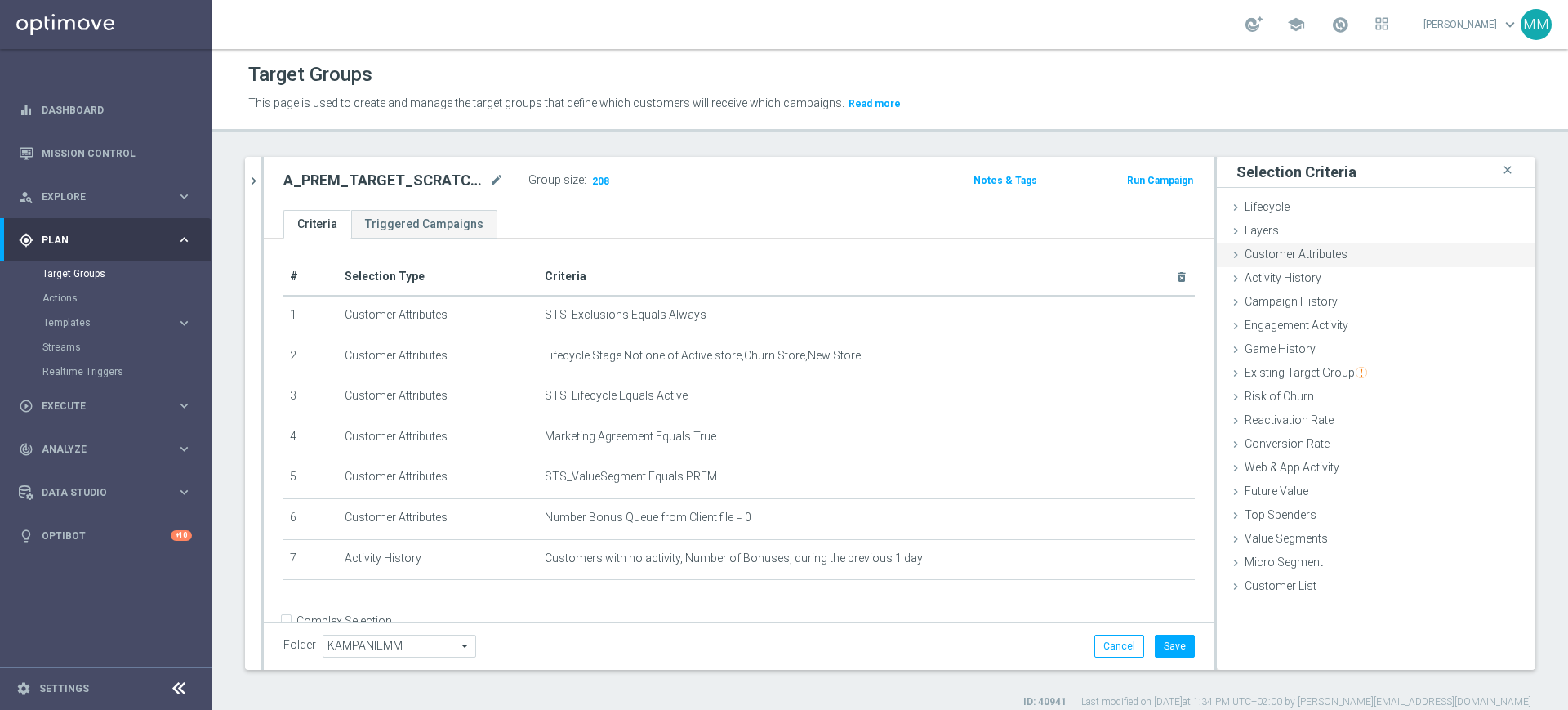
click at [1262, 258] on span "Customer Attributes" at bounding box center [1296, 253] width 103 height 13
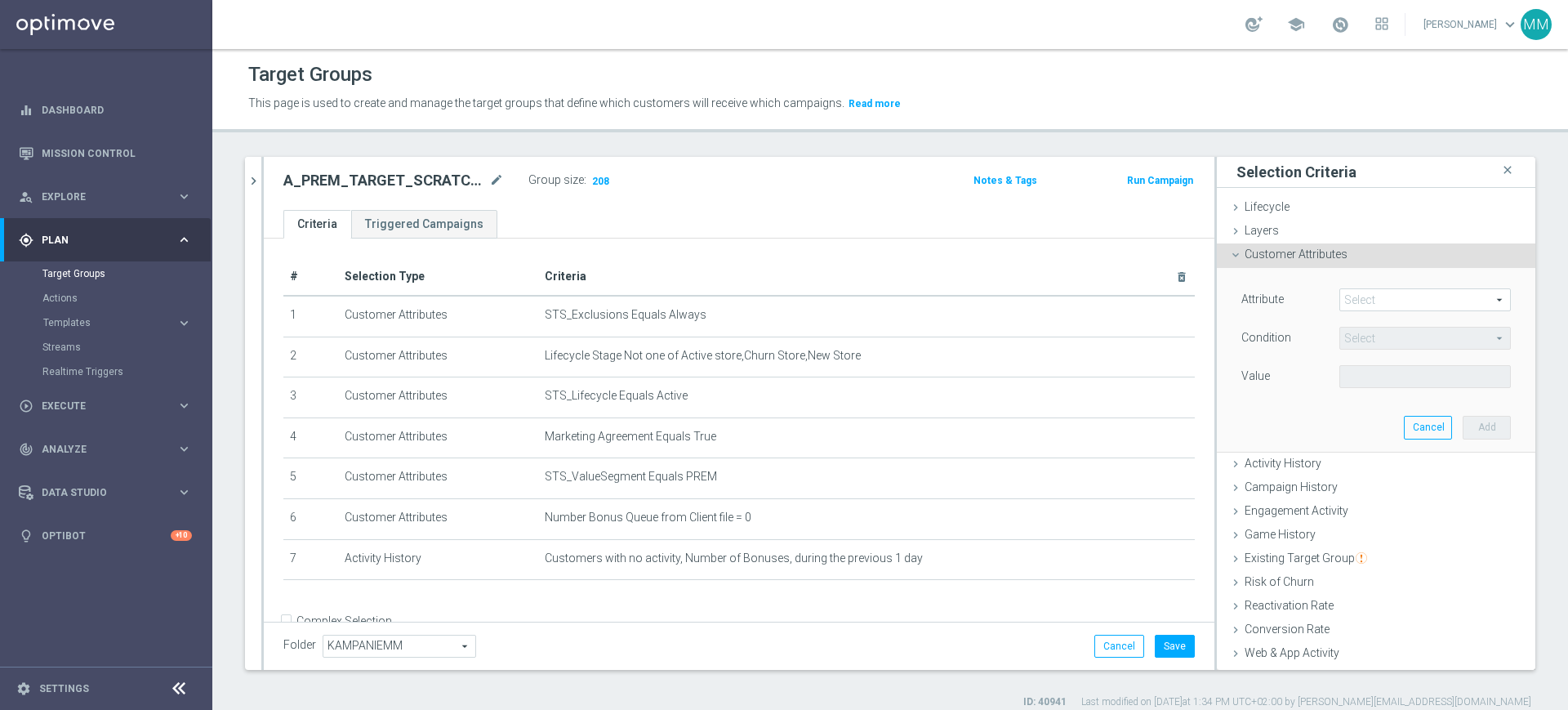
click at [1360, 288] on div "Select arrow_drop_down search" at bounding box center [1425, 299] width 172 height 23
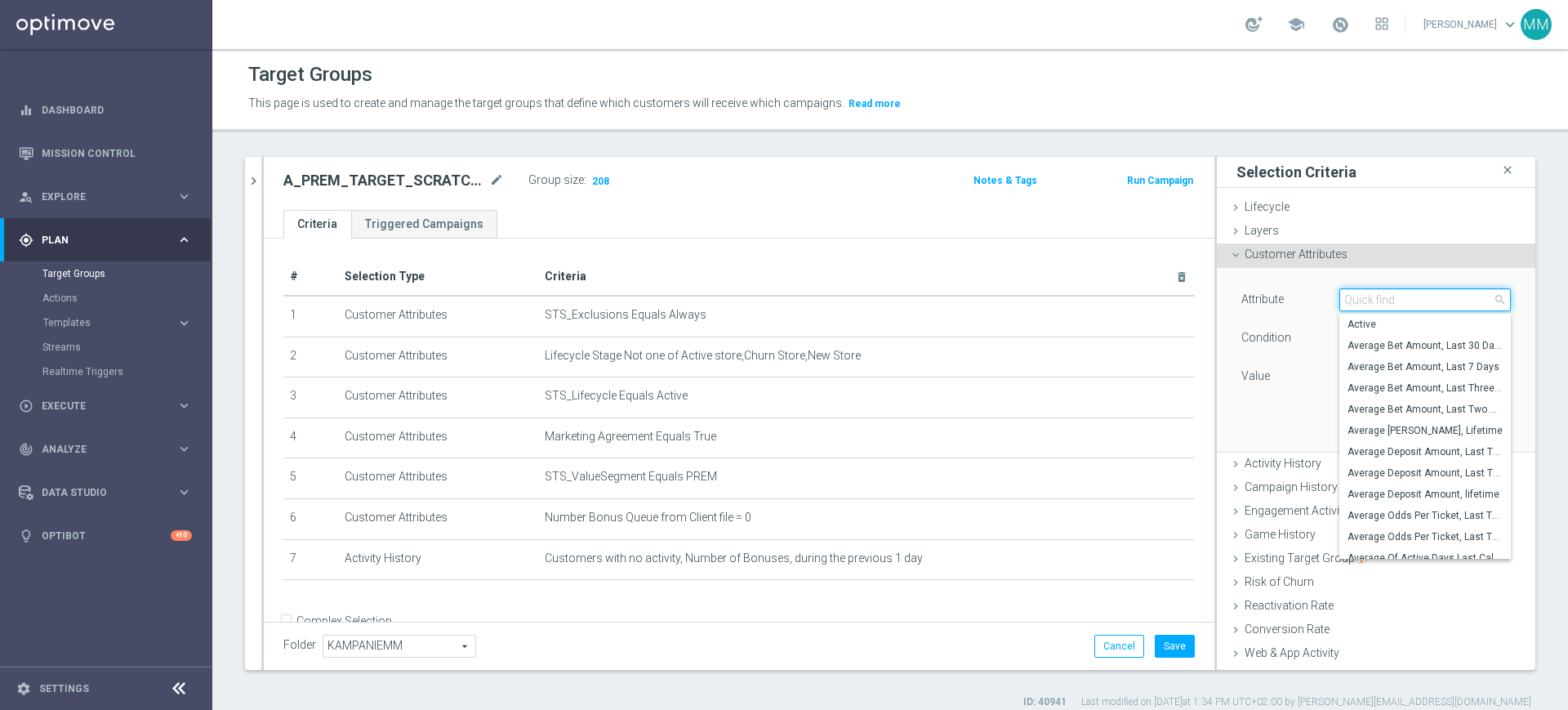
click at [1360, 288] on input "search" at bounding box center [1425, 299] width 172 height 23
type input "gen"
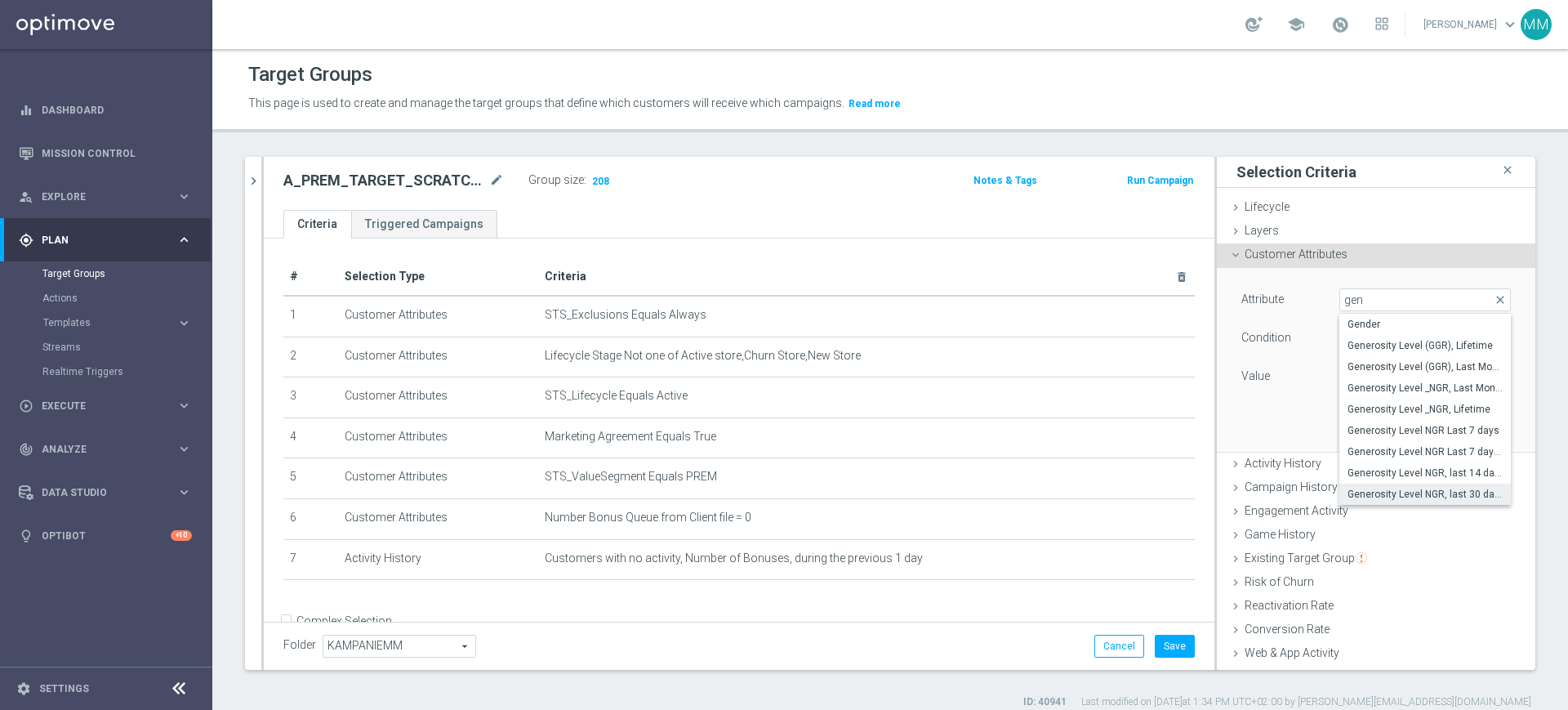
click at [1411, 495] on span "Generosity Level NGR, last 30 days" at bounding box center [1425, 494] width 155 height 13
type input "Generosity Level NGR, last 30 days"
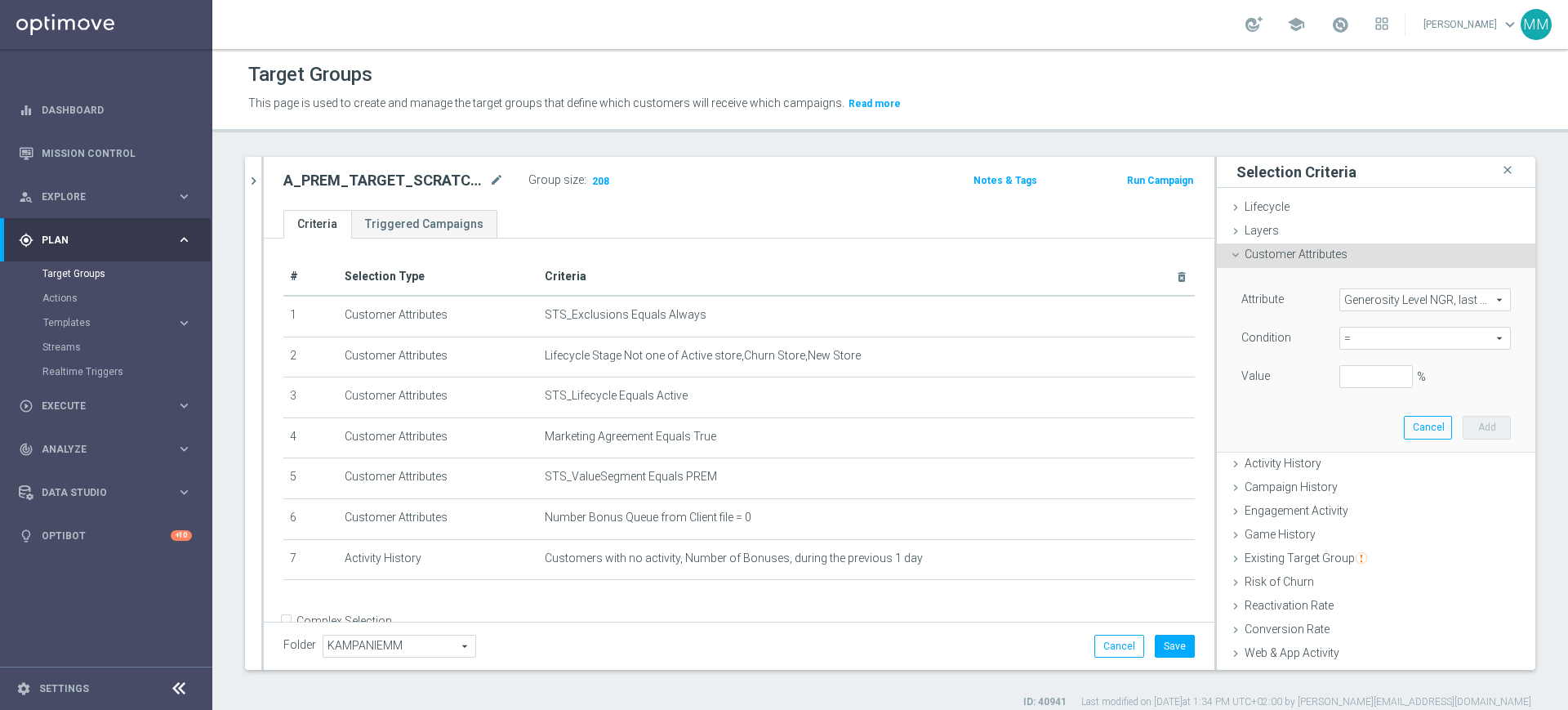
click at [1372, 338] on span "=" at bounding box center [1425, 338] width 170 height 21
click at [1368, 488] on span "between" at bounding box center [1425, 490] width 155 height 13
type input "between"
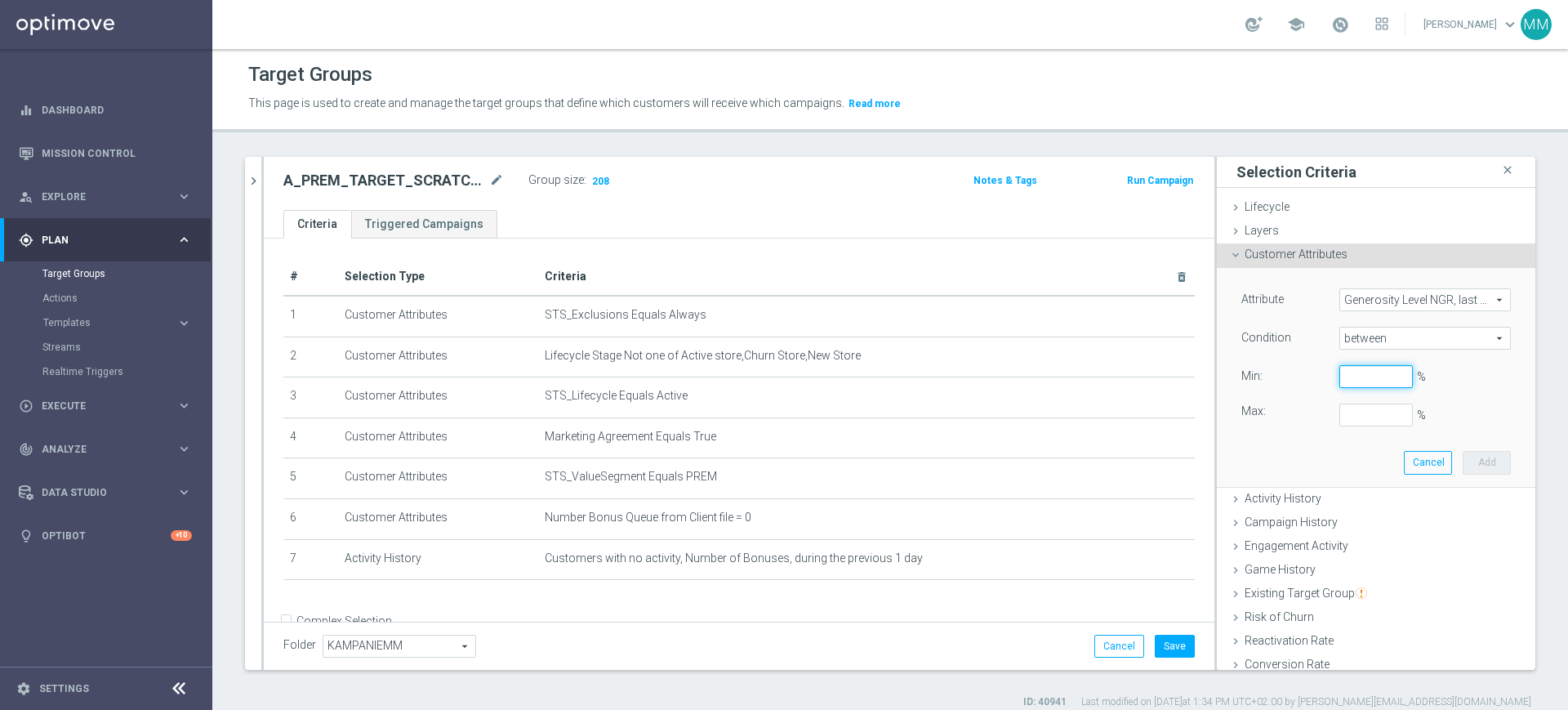
click at [1356, 368] on input "%" at bounding box center [1376, 376] width 73 height 23
type input "0"
click at [1463, 465] on button "Add" at bounding box center [1487, 462] width 49 height 23
type input "0.5"
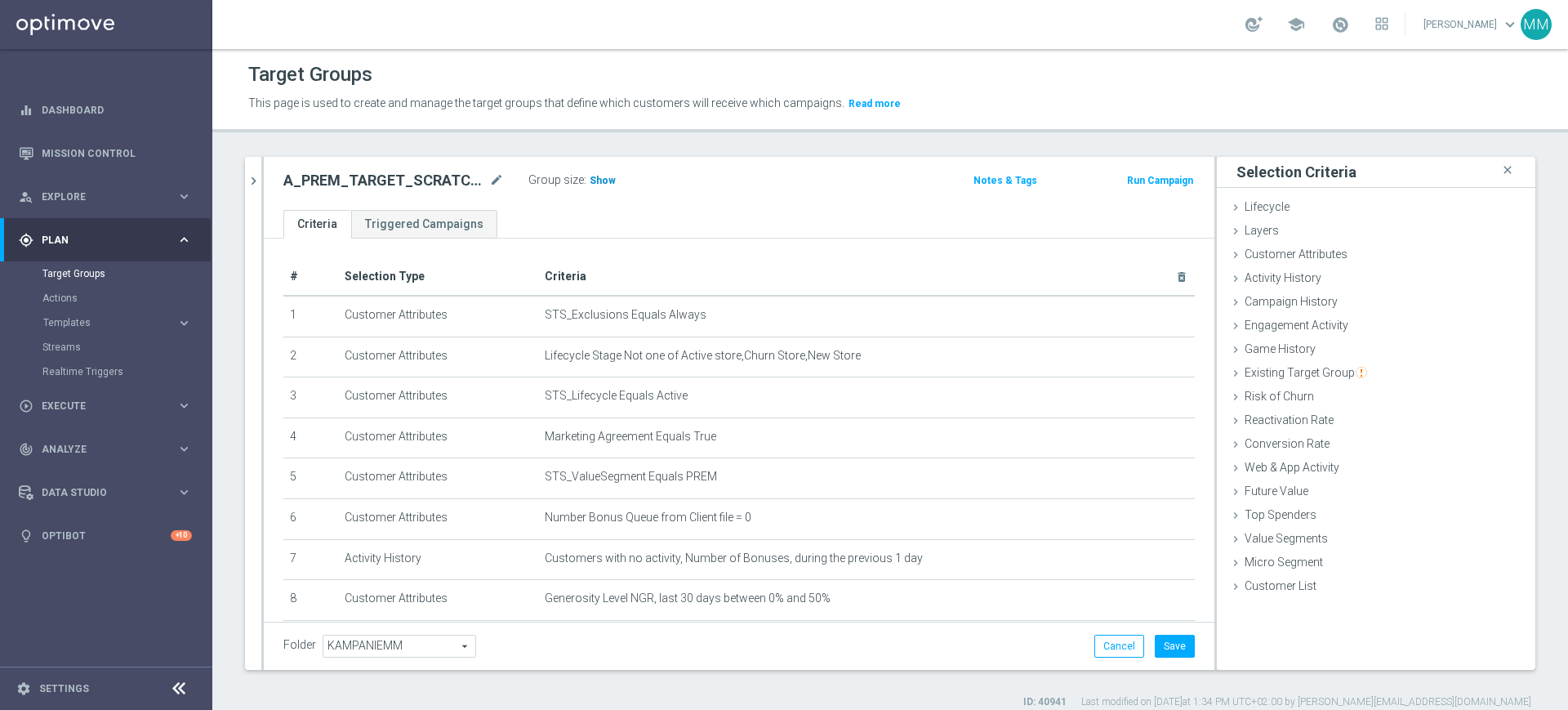
click at [603, 181] on span "Show" at bounding box center [603, 181] width 26 height 12
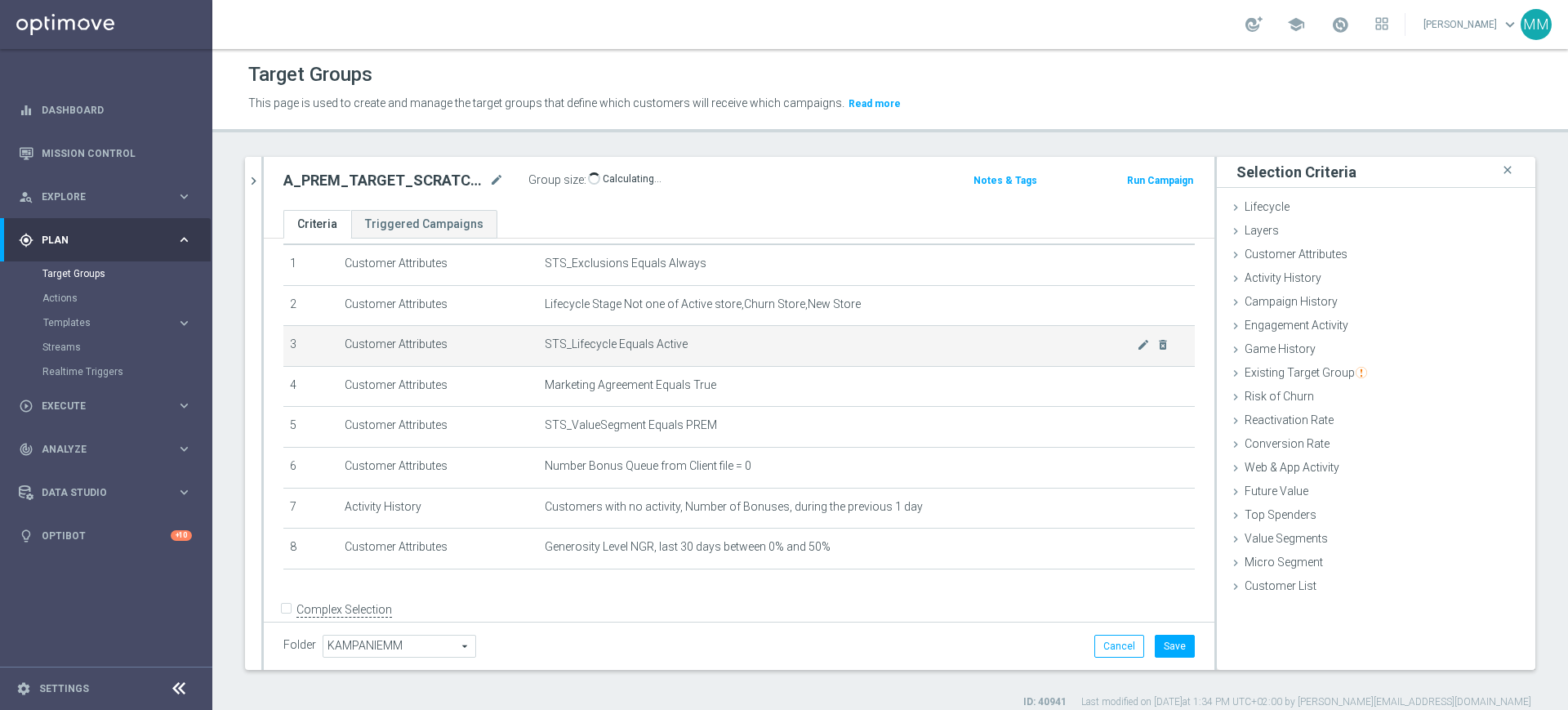
scroll to position [79, 0]
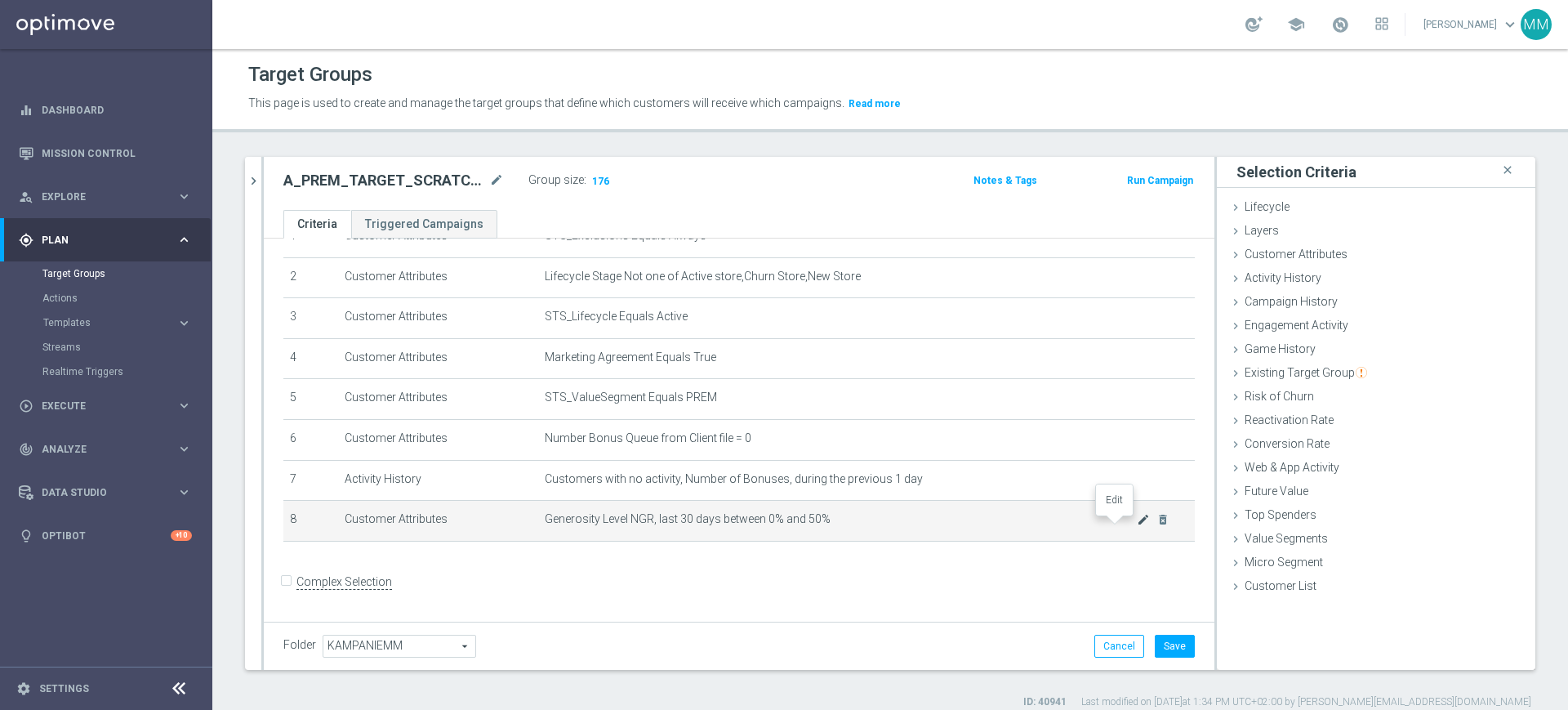
click at [1137, 522] on icon "mode_edit" at bounding box center [1143, 518] width 13 height 13
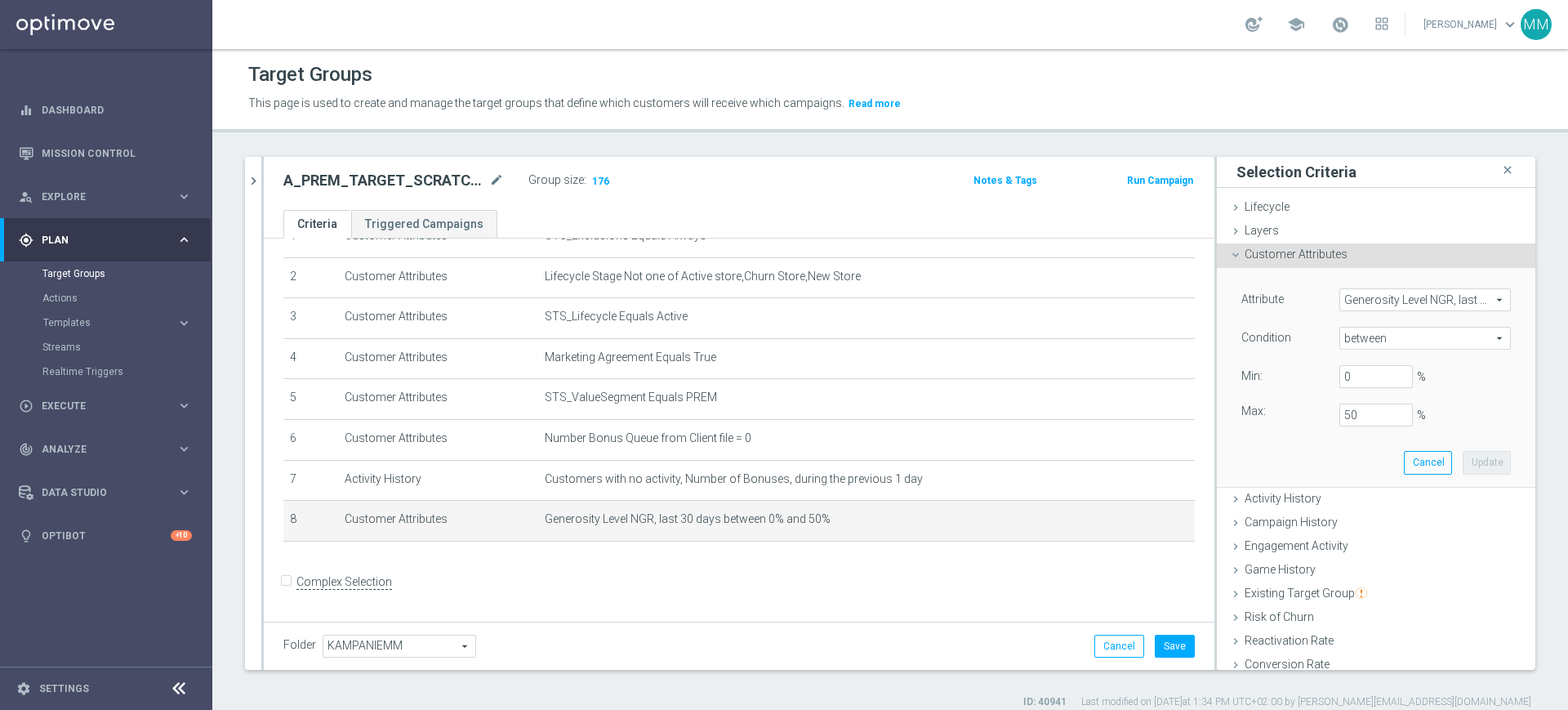
click at [1398, 302] on span "Generosity Level NGR, last 30 days" at bounding box center [1425, 299] width 170 height 21
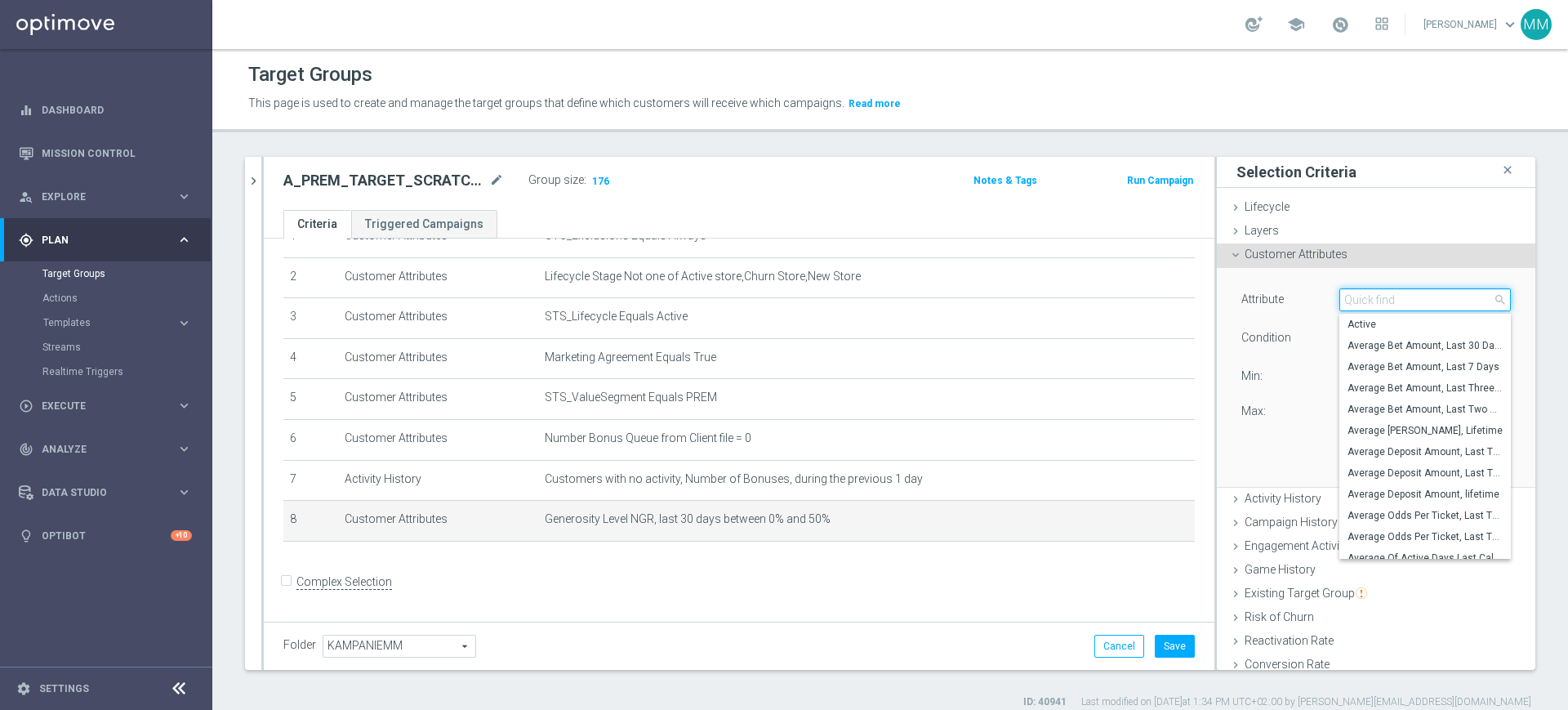
click at [1398, 302] on input "search" at bounding box center [1425, 299] width 172 height 23
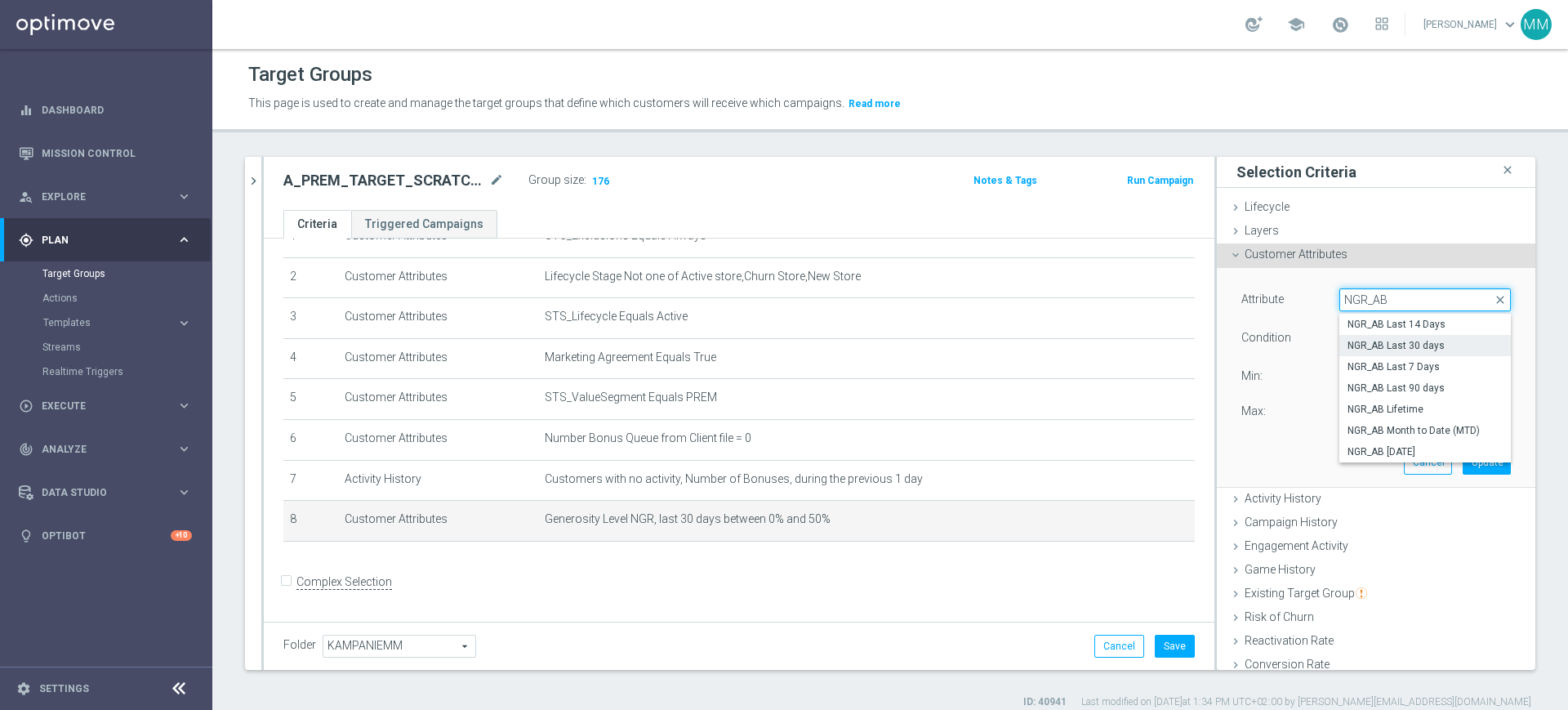
type input "NGR_AB"
click at [1419, 339] on span "NGR_AB Last 30 days" at bounding box center [1425, 345] width 155 height 13
type input "NGR_AB Last 30 days"
type input "="
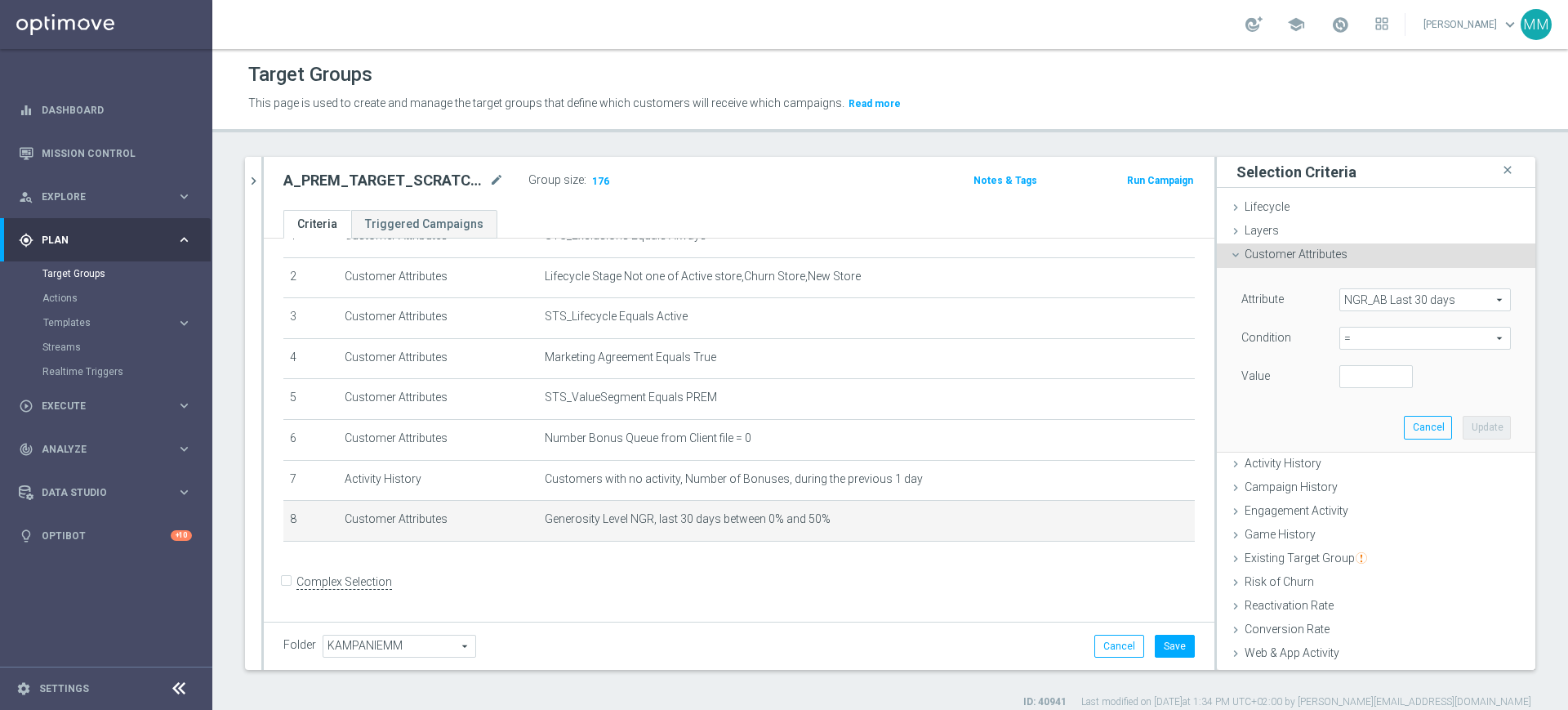
click at [1381, 346] on span "=" at bounding box center [1425, 338] width 170 height 21
click at [1350, 453] on span ">" at bounding box center [1425, 447] width 155 height 13
type input ">"
click at [1350, 376] on input "number" at bounding box center [1376, 376] width 73 height 23
type input "0"
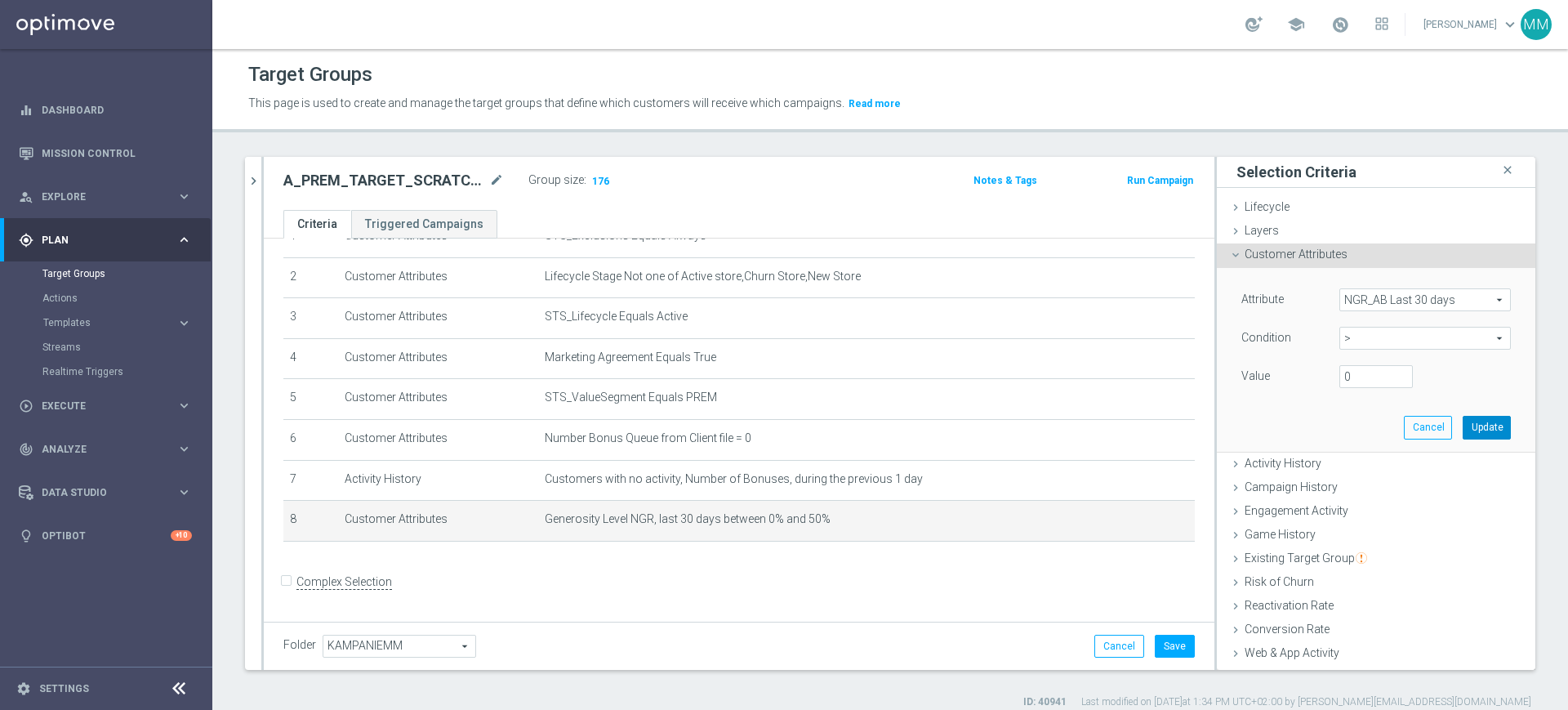
click at [1465, 424] on button "Update" at bounding box center [1487, 427] width 49 height 23
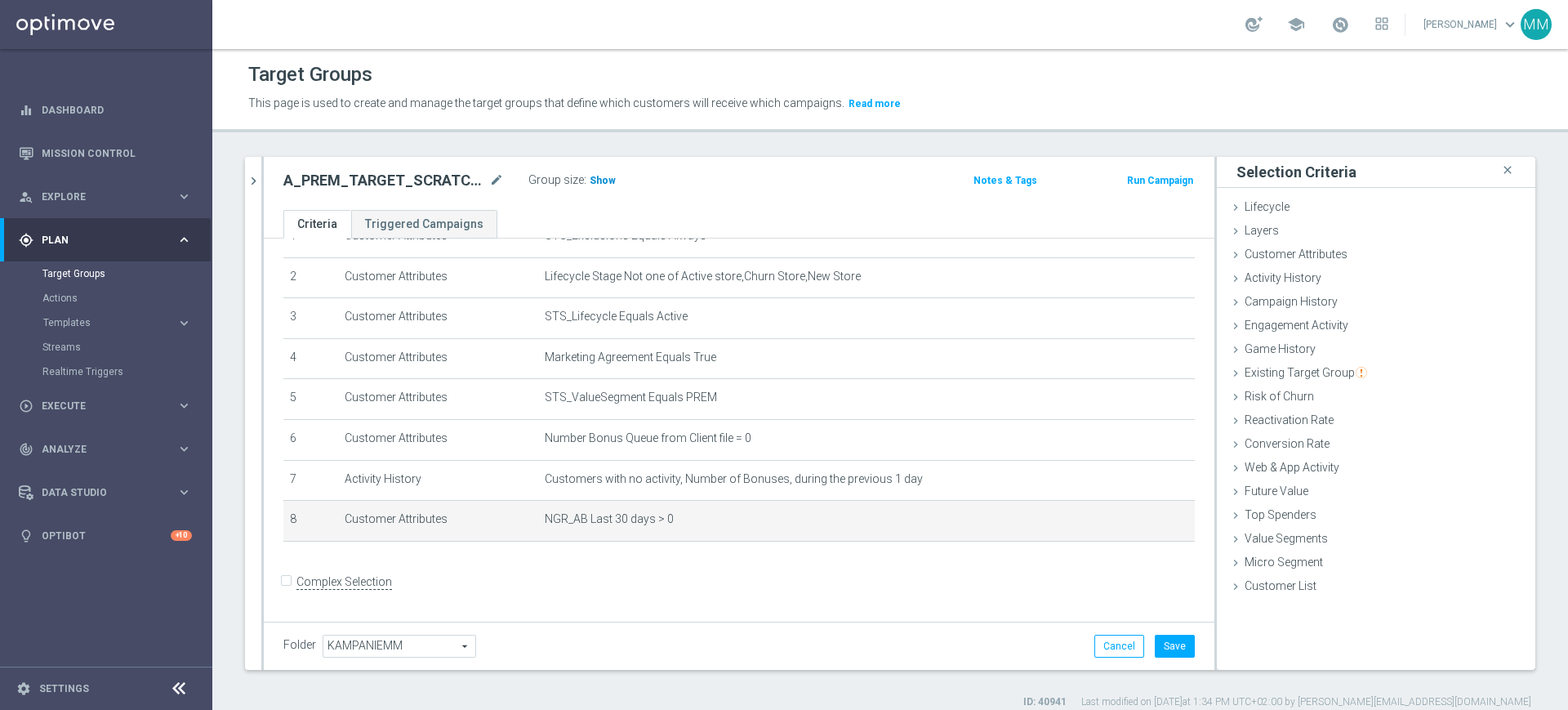
click at [599, 184] on span "Show" at bounding box center [603, 181] width 26 height 12
click at [1157, 526] on icon "delete_forever" at bounding box center [1163, 518] width 13 height 13
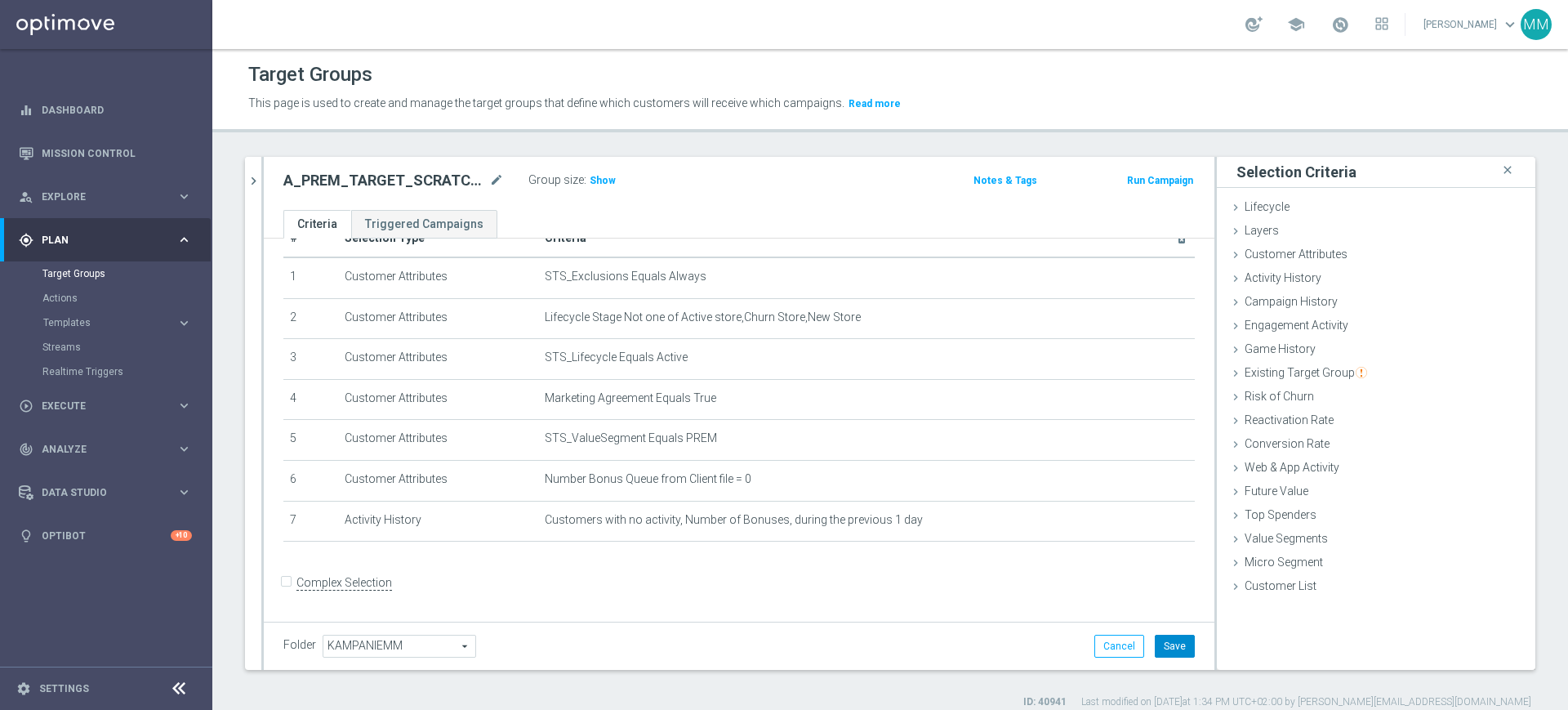
click at [1161, 641] on button "Save" at bounding box center [1175, 645] width 40 height 23
click at [616, 182] on div "Group size : Show" at bounding box center [610, 179] width 163 height 20
click at [611, 182] on span "Show" at bounding box center [603, 181] width 26 height 12
click at [393, 187] on h2 "A_PREM_TARGET_SCRATCH_KWAL_MS_040925" at bounding box center [384, 181] width 203 height 20
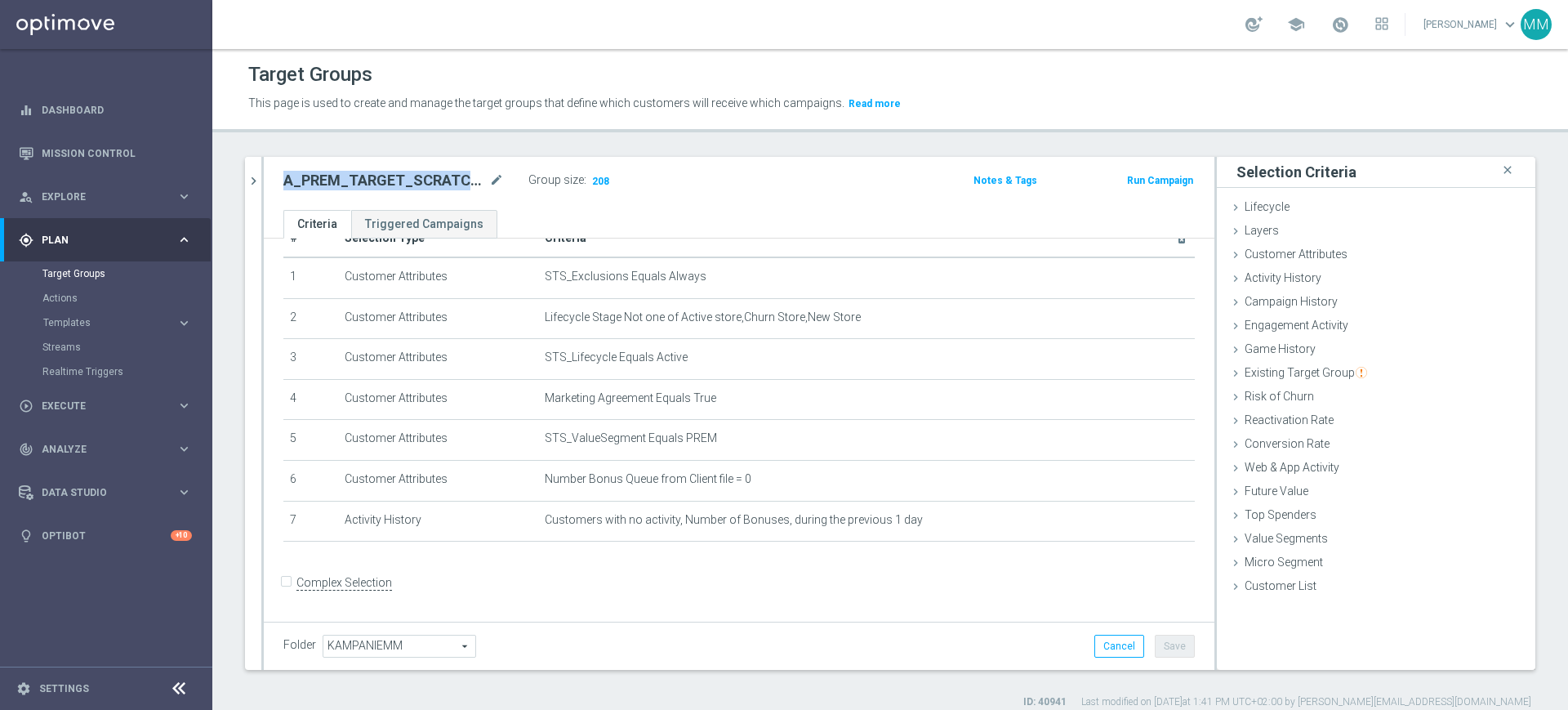
copy h2 "A_PREM_TARGET_SCRATCH_KWAL_MS_040925"
click at [1296, 468] on span "Web & App Activity" at bounding box center [1291, 467] width 94 height 13
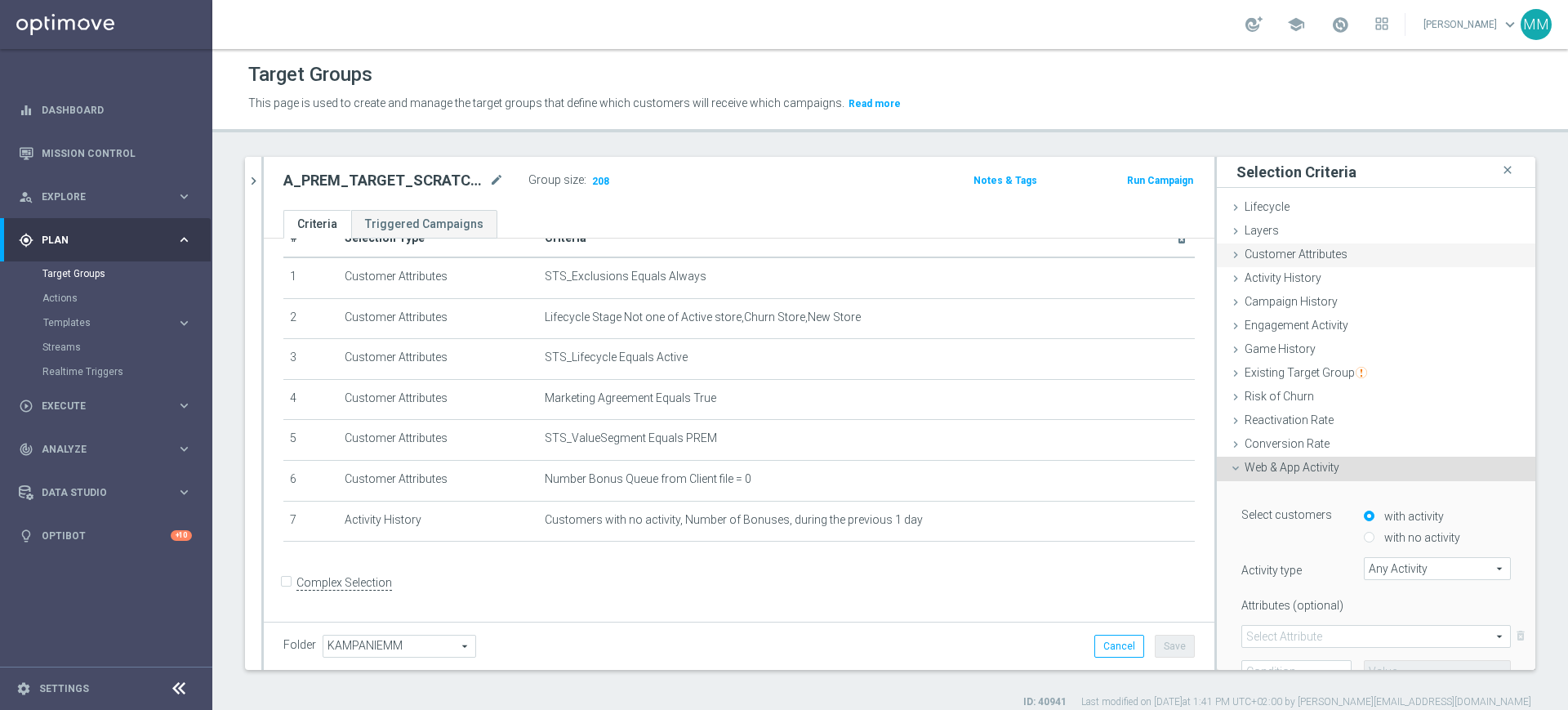
click at [1297, 253] on span "Customer Attributes" at bounding box center [1296, 253] width 103 height 13
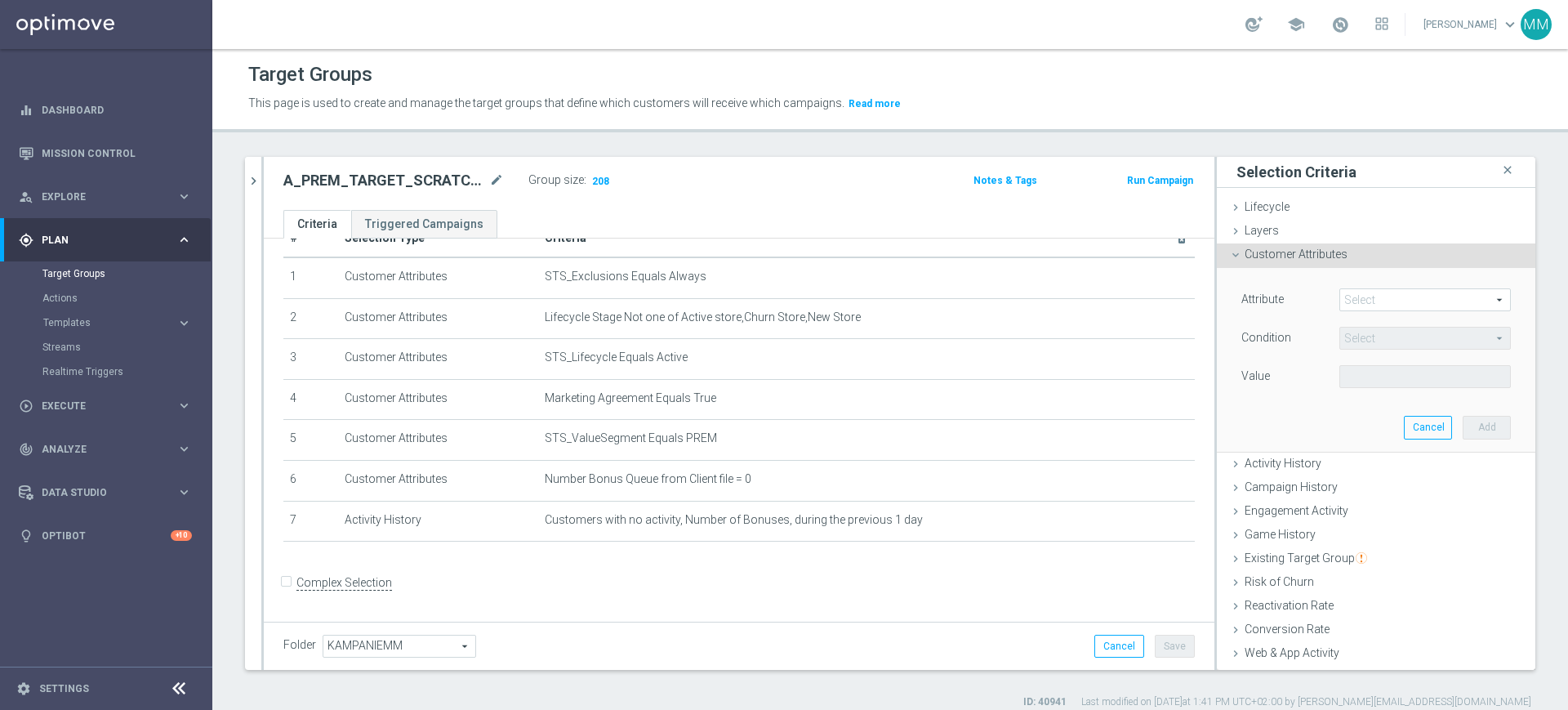
click at [1341, 291] on span at bounding box center [1425, 299] width 170 height 21
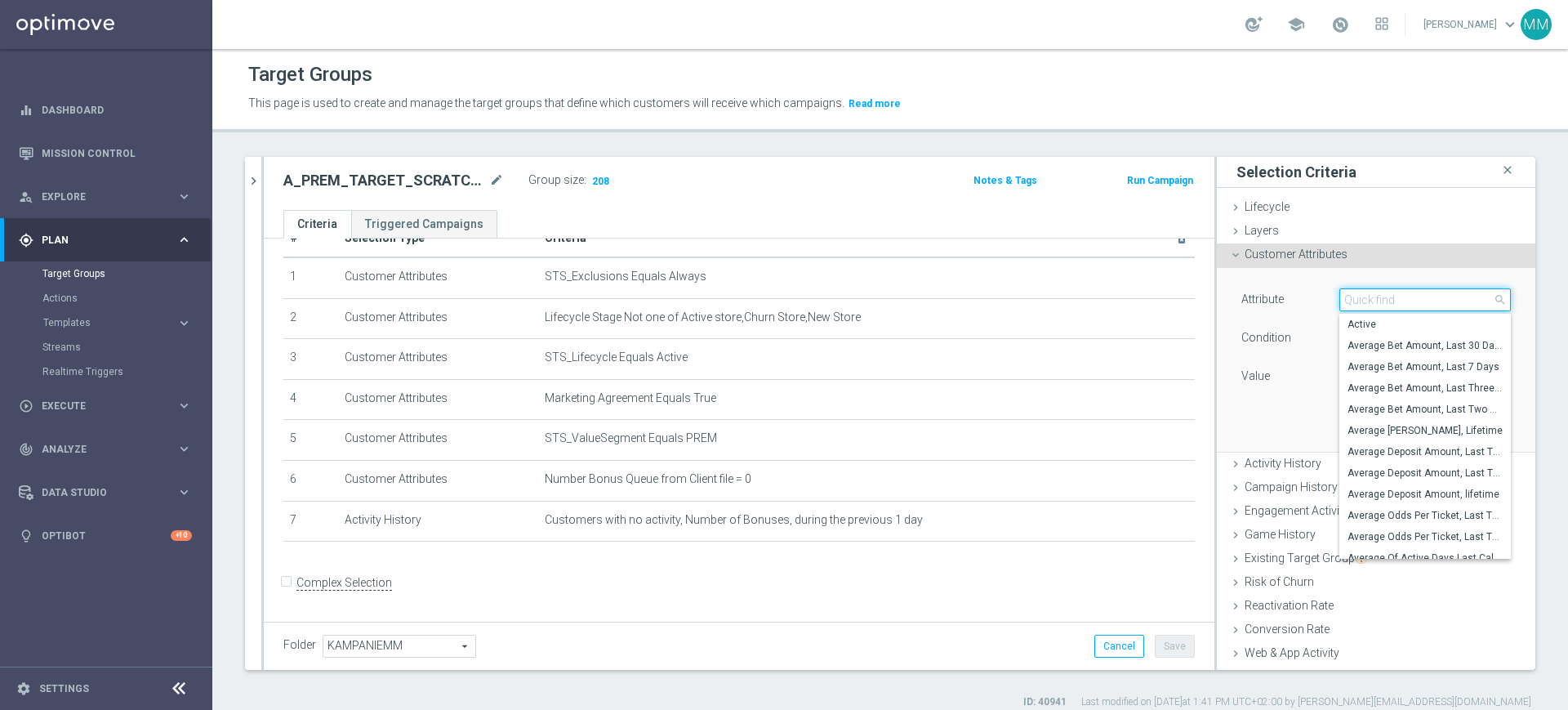
click at [1340, 291] on input "search" at bounding box center [1425, 299] width 172 height 23
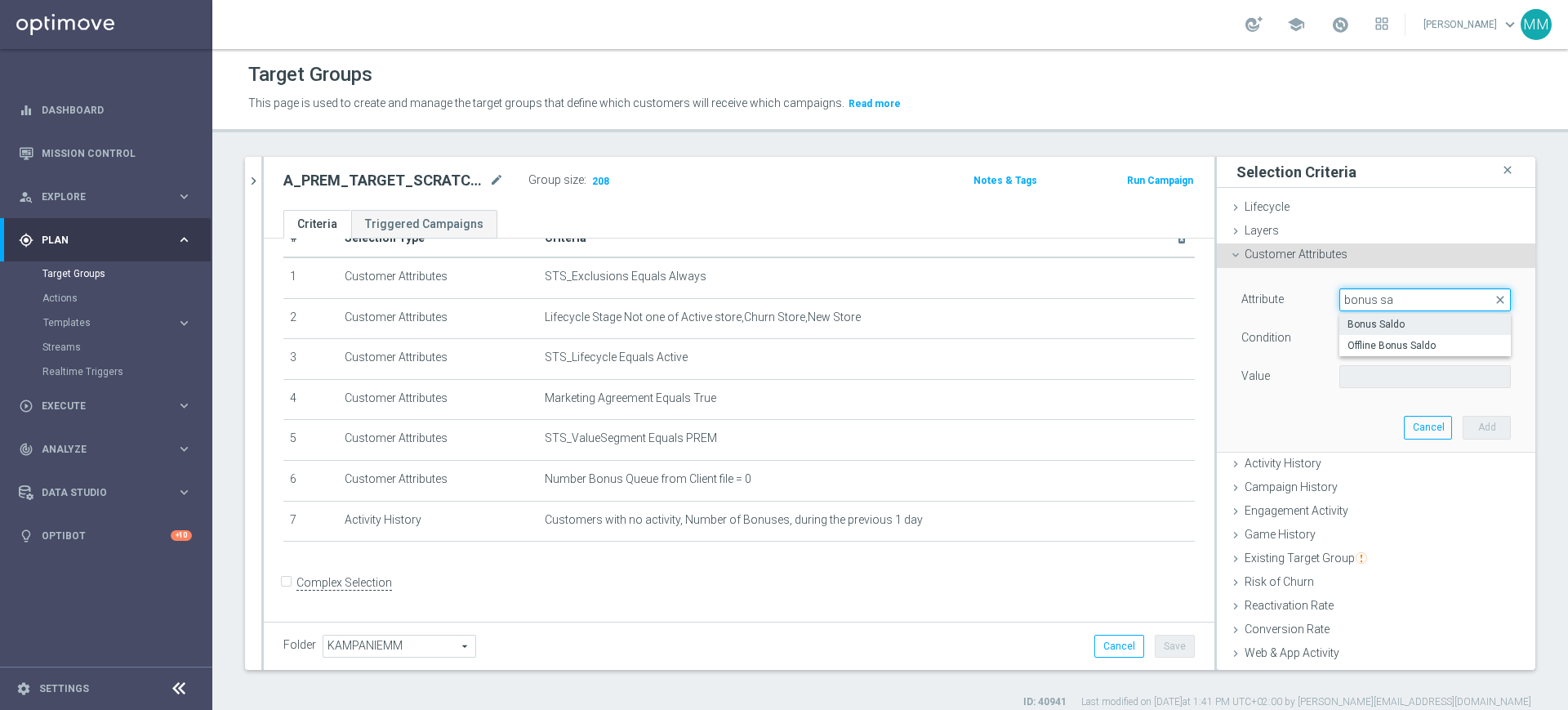
type input "bonus sa"
click at [1377, 329] on span "Bonus Saldo" at bounding box center [1425, 324] width 155 height 13
type input "Bonus Saldo"
click at [1366, 343] on span "=" at bounding box center [1425, 338] width 170 height 21
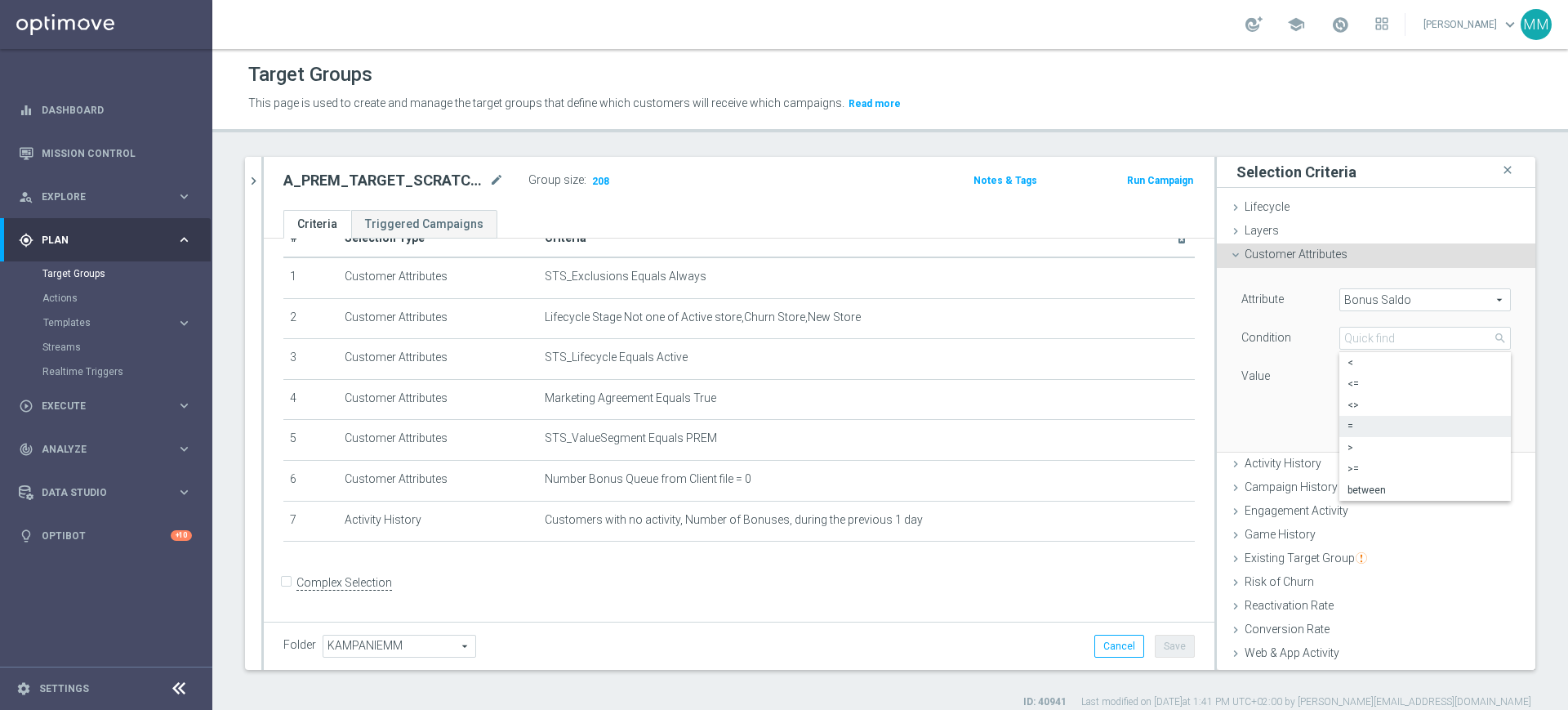
drag, startPoint x: 1364, startPoint y: 491, endPoint x: 1359, endPoint y: 441, distance: 50.2
click at [1363, 492] on span "between" at bounding box center [1425, 490] width 155 height 13
type input "between"
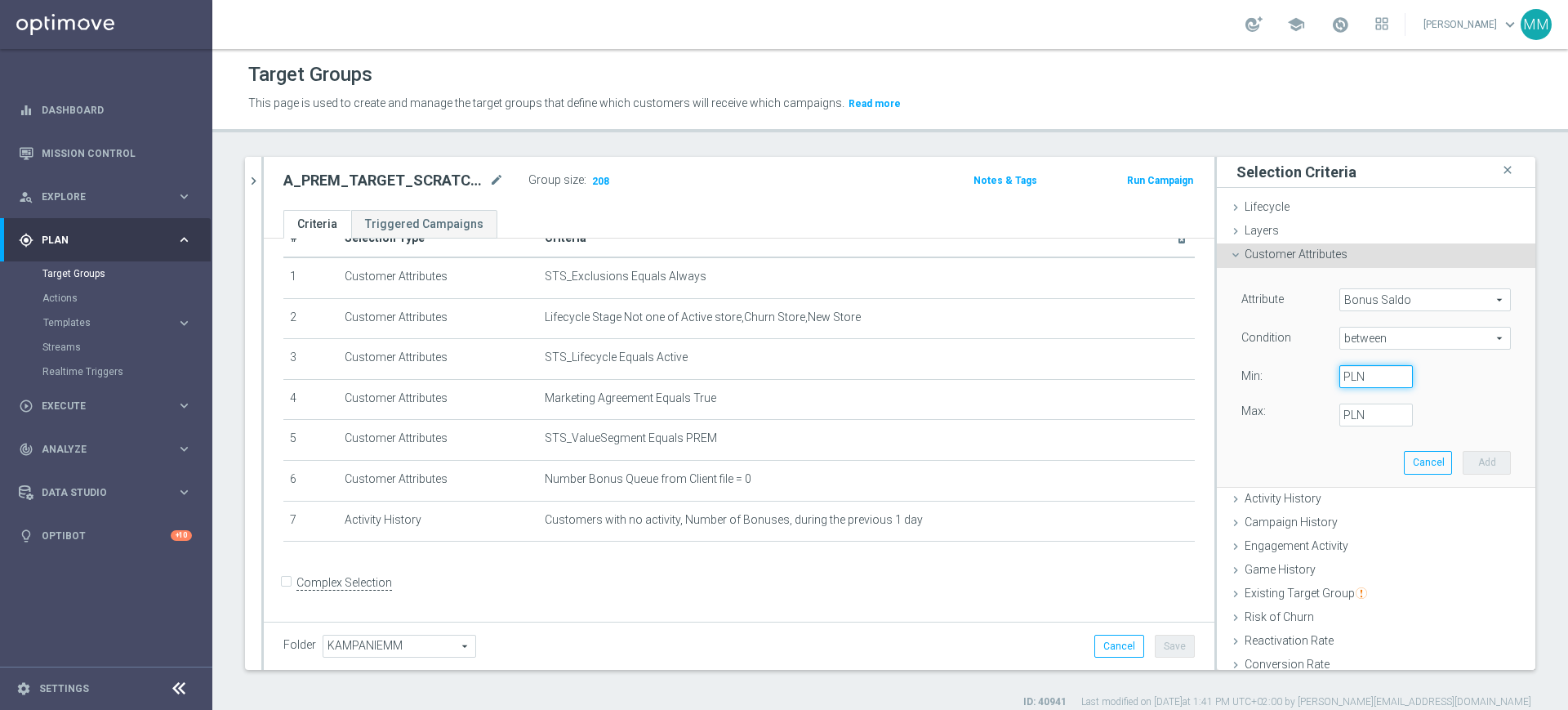
click at [1358, 373] on input "PLN" at bounding box center [1376, 376] width 73 height 23
type input "0"
type input "2"
click at [1465, 460] on button "Add" at bounding box center [1487, 462] width 49 height 23
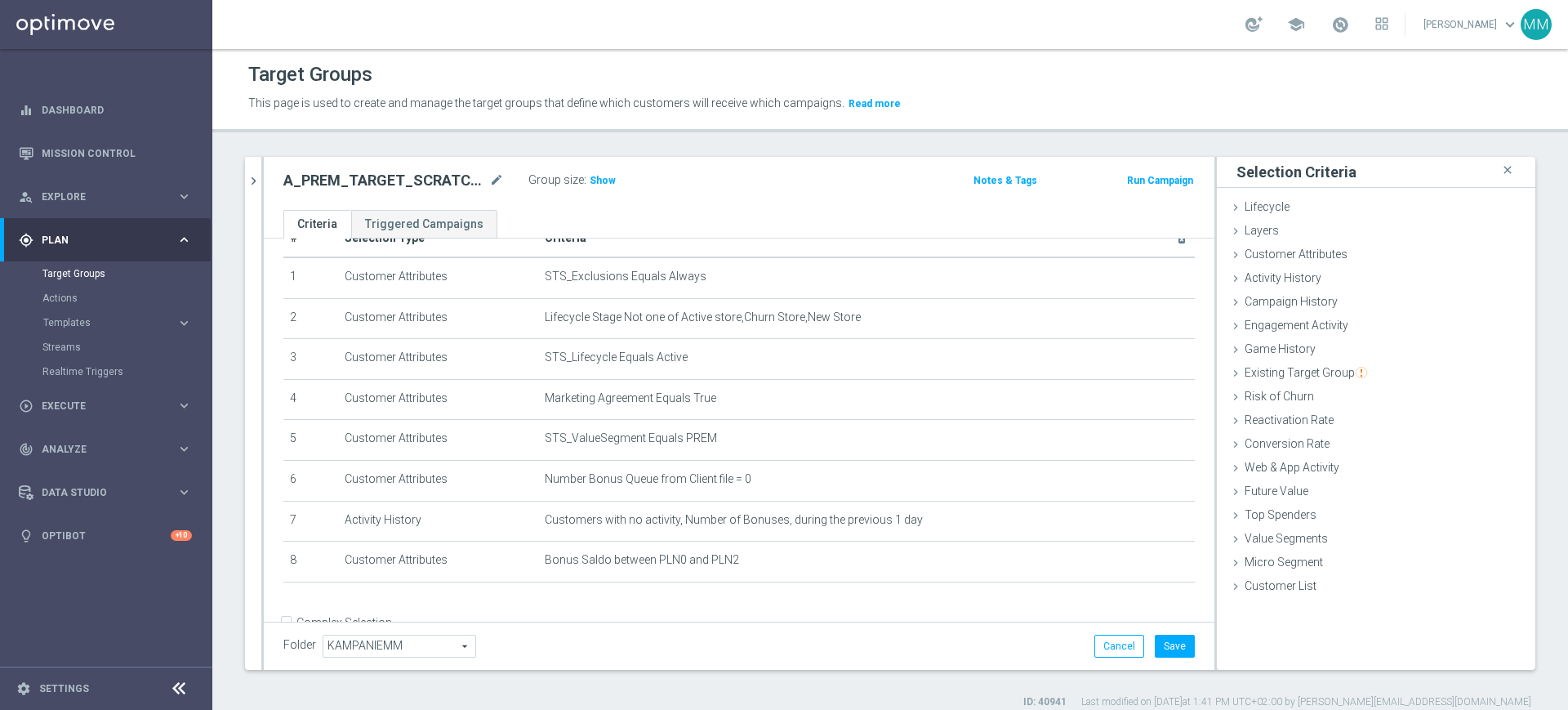
scroll to position [15, 0]
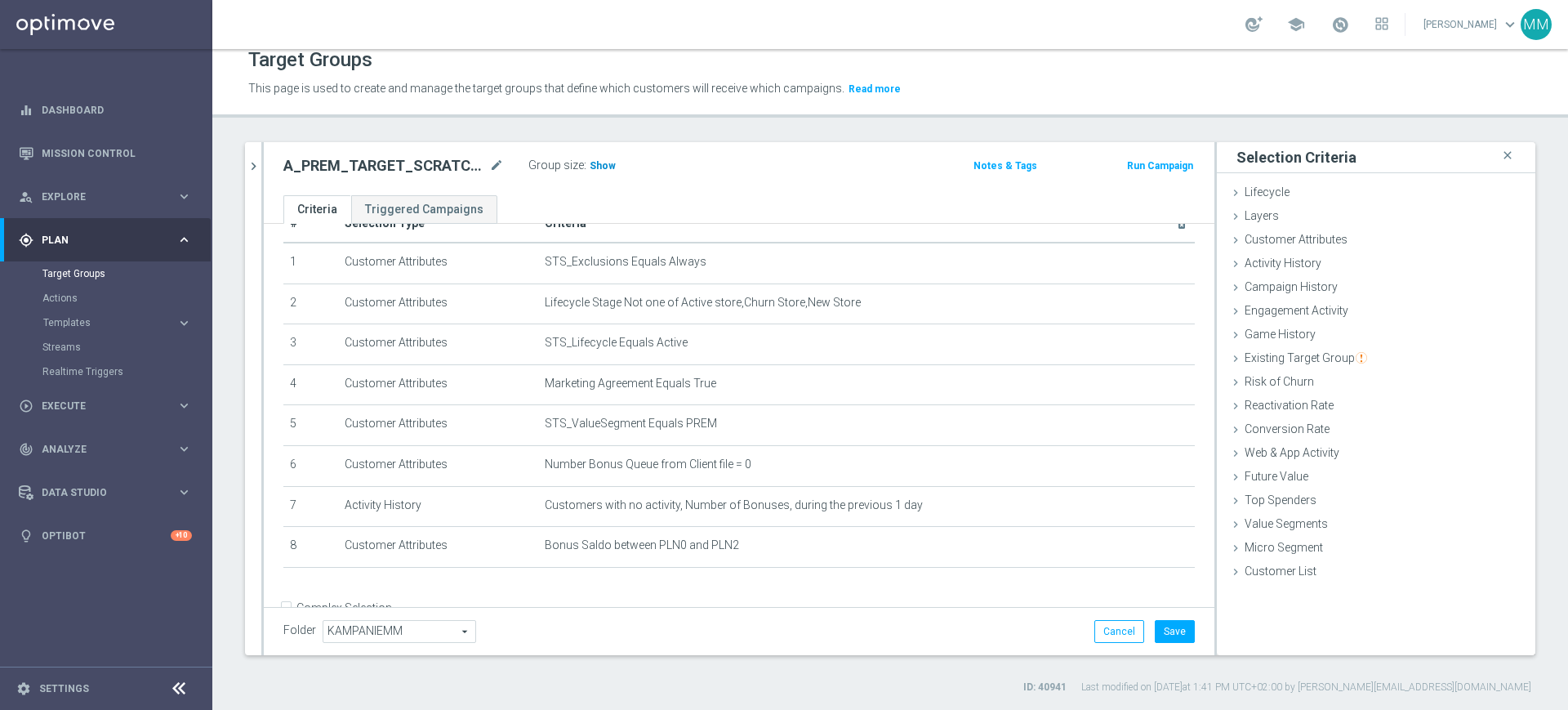
click at [596, 163] on span "Show" at bounding box center [603, 166] width 26 height 12
click at [1155, 627] on button "Save" at bounding box center [1175, 631] width 40 height 23
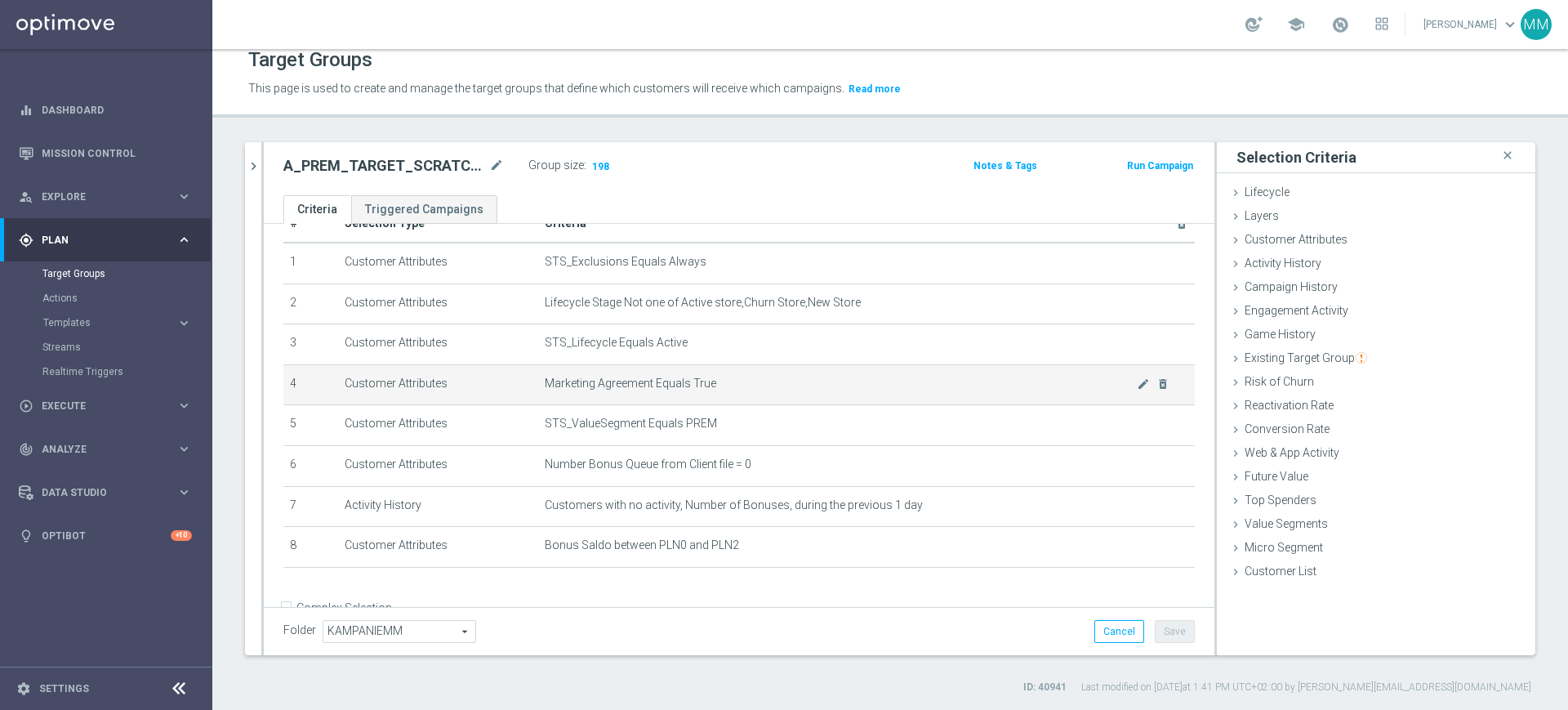
click at [605, 405] on td "Marketing Agreement Equals True mode_edit delete_forever" at bounding box center [866, 384] width 656 height 41
click at [423, 168] on h2 "A_PREM_TARGET_SCRATCH_KWAL_MS_040925" at bounding box center [384, 166] width 203 height 20
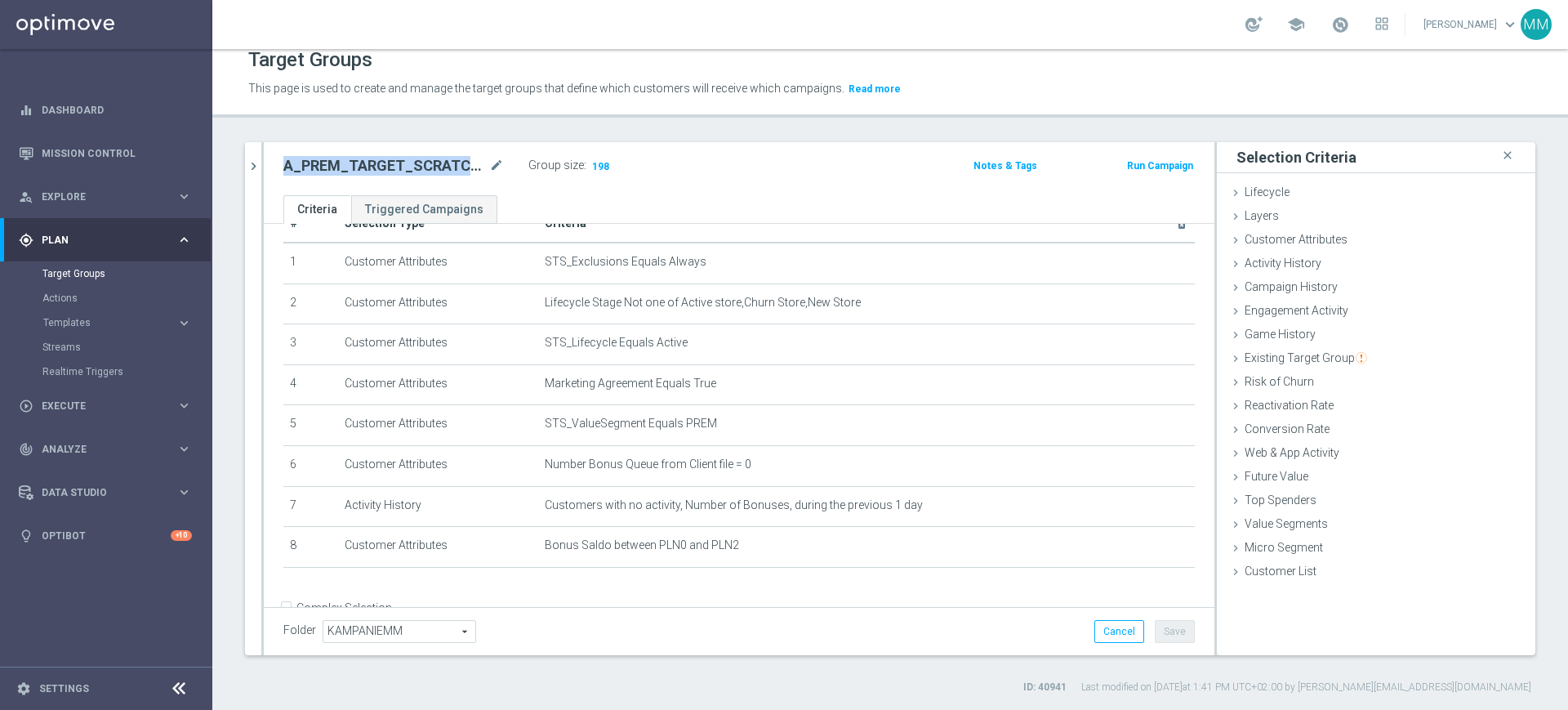
click at [423, 168] on h2 "A_PREM_TARGET_SCRATCH_KWAL_MS_040925" at bounding box center [384, 166] width 203 height 20
copy h2 "A_PREM_TARGET_SCRATCH_KWAL_MS_040925"
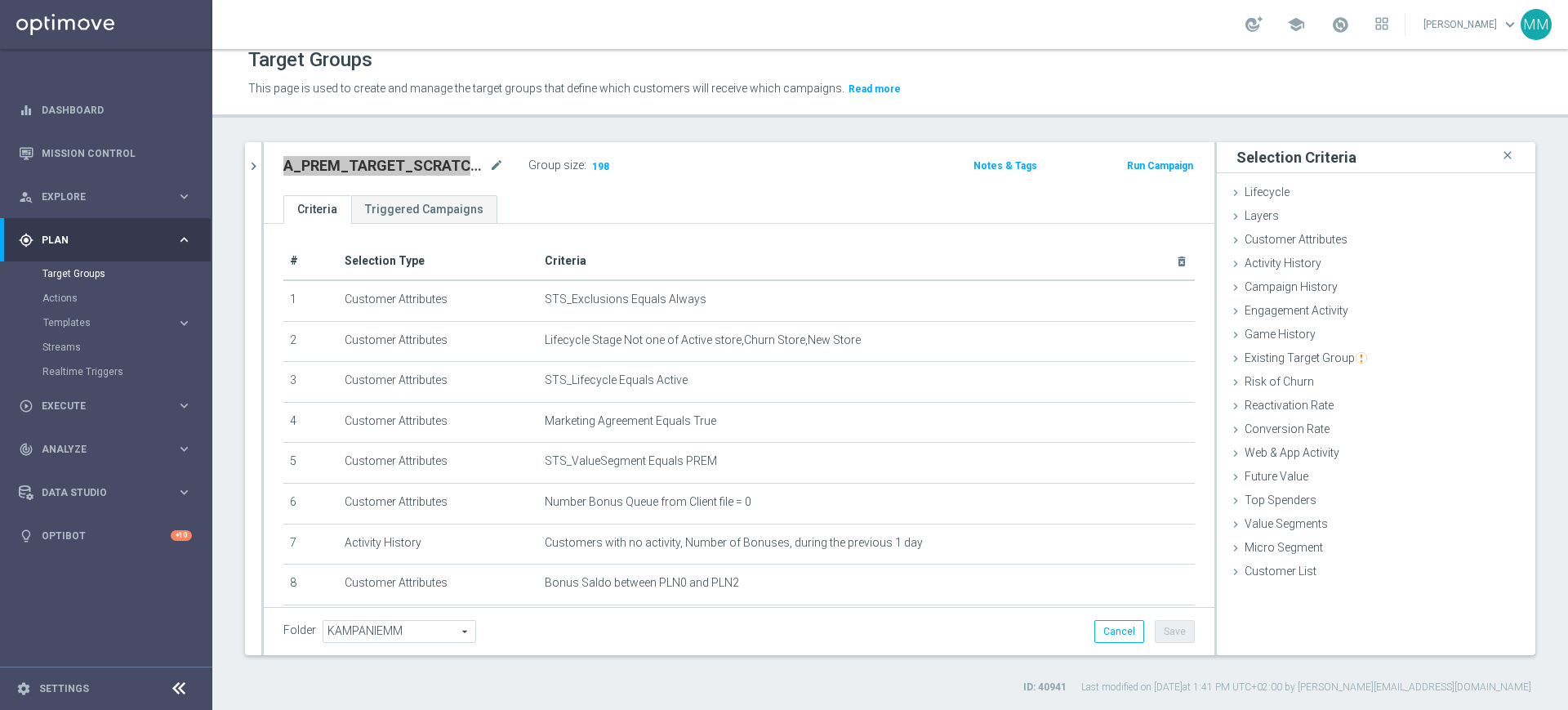
scroll to position [0, 0]
click at [400, 158] on h2 "A_PREM_TARGET_SCRATCH_KWAL_MS_040925" at bounding box center [384, 166] width 203 height 20
click at [396, 158] on h2 "A_PREM_TARGET_SCRATCH_KWAL_MS_040925" at bounding box center [384, 166] width 203 height 20
click at [329, 173] on h2 "A_PREM_TARGET_SCRATCH_KWAL_MS_040925" at bounding box center [384, 166] width 203 height 20
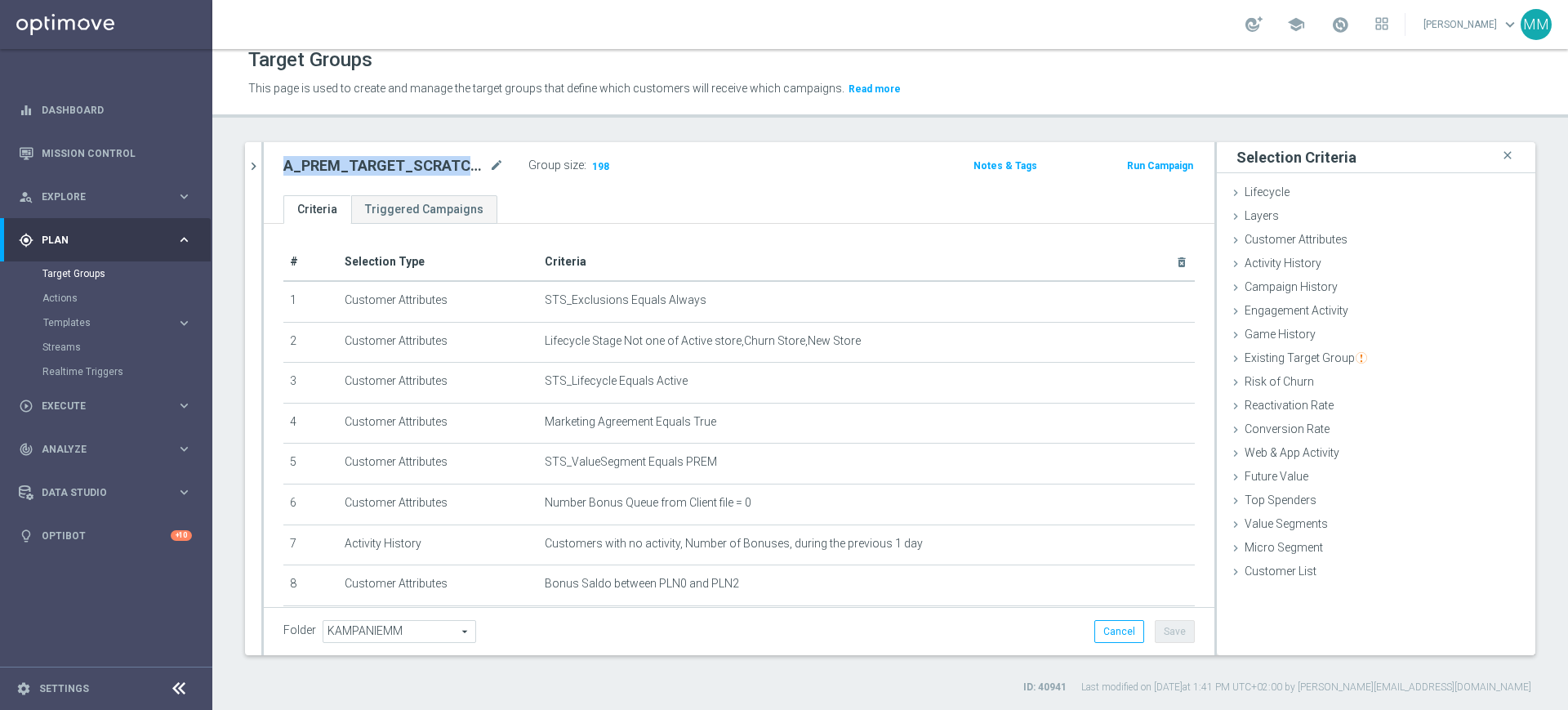
click at [329, 173] on h2 "A_PREM_TARGET_SCRATCH_KWAL_MS_040925" at bounding box center [384, 166] width 203 height 20
copy div "A_PREM_TARGET_SCRATCH_KWAL_MS_040925"
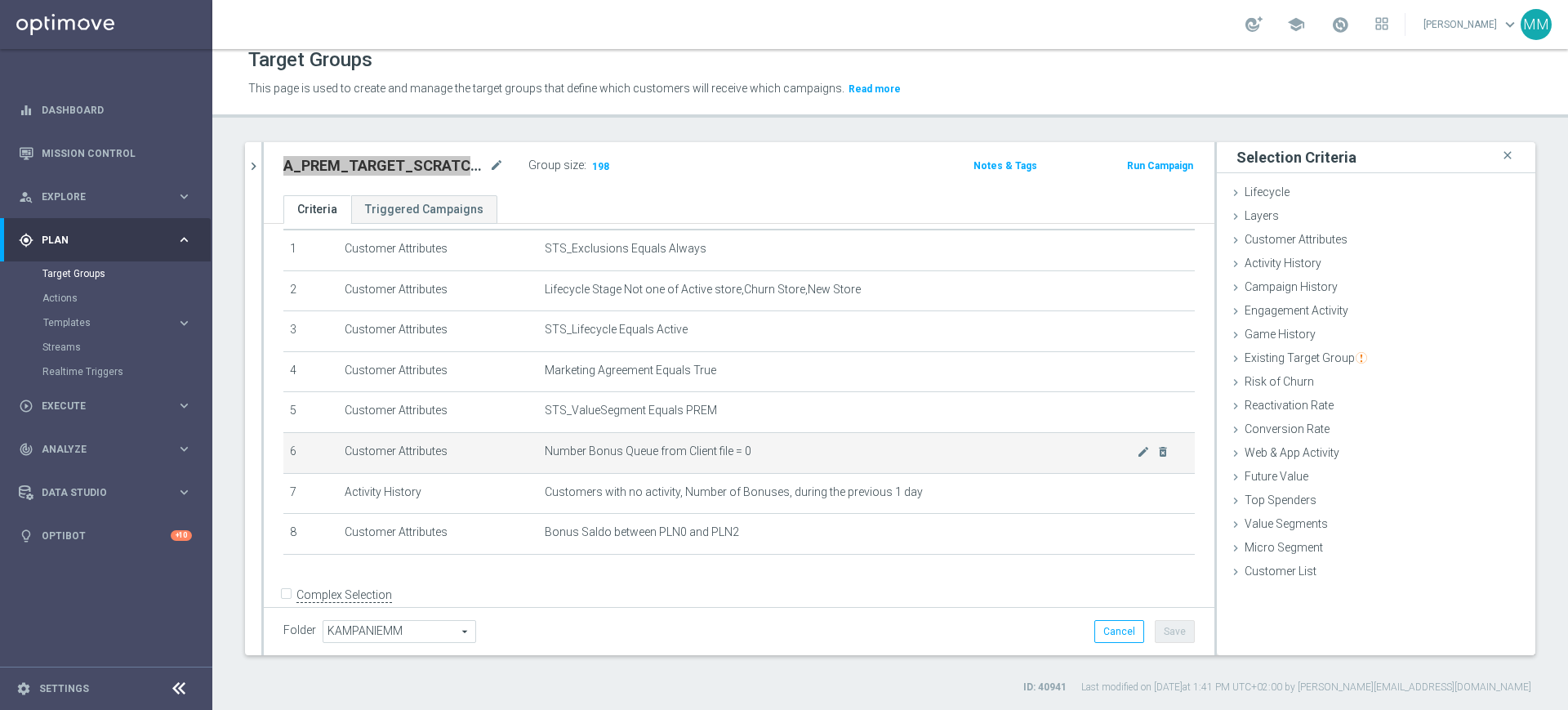
scroll to position [79, 0]
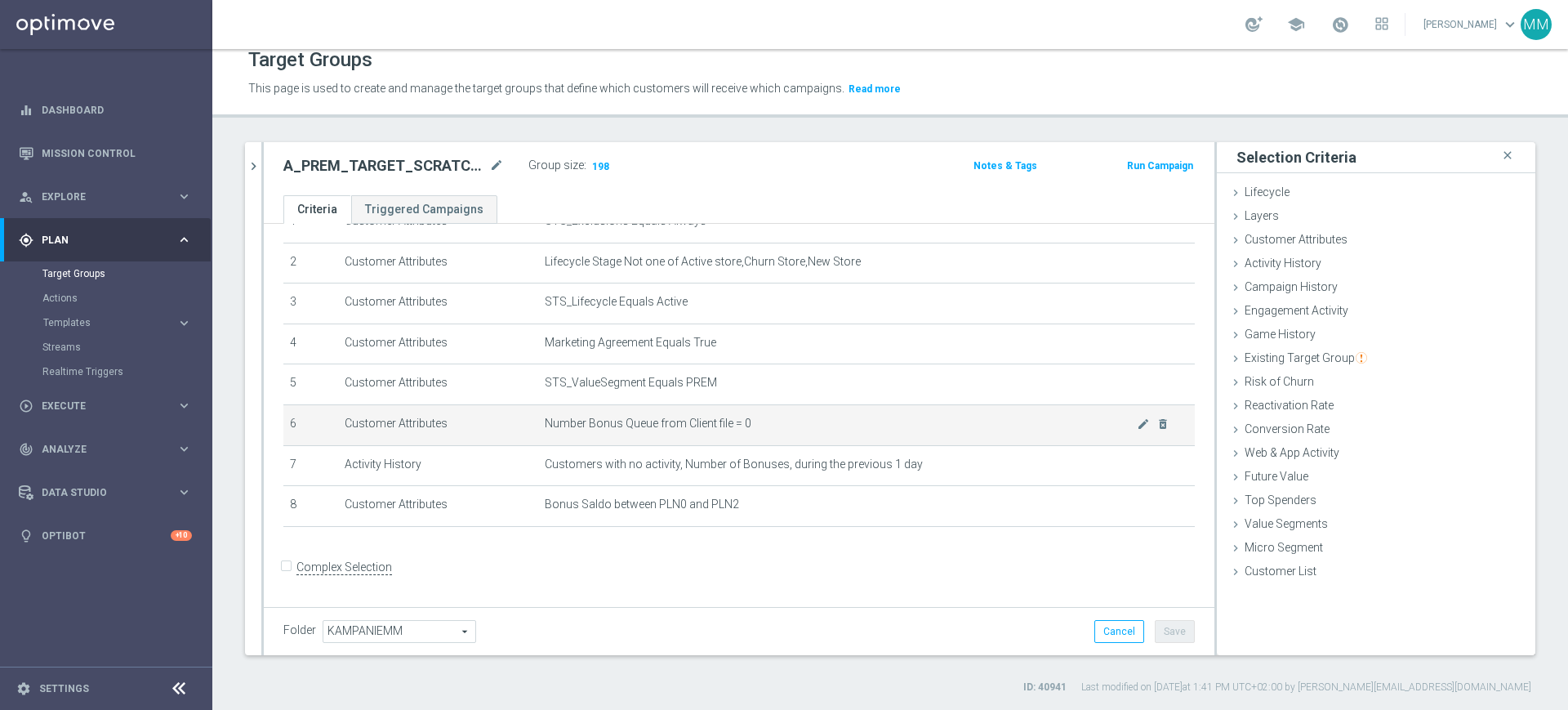
click at [660, 422] on span "Number Bonus Queue from Client file = 0" at bounding box center [841, 423] width 592 height 14
click at [664, 421] on span "Number Bonus Queue from Client file = 0" at bounding box center [841, 423] width 592 height 14
click at [614, 428] on span "Number Bonus Queue from Client file = 0" at bounding box center [841, 423] width 592 height 14
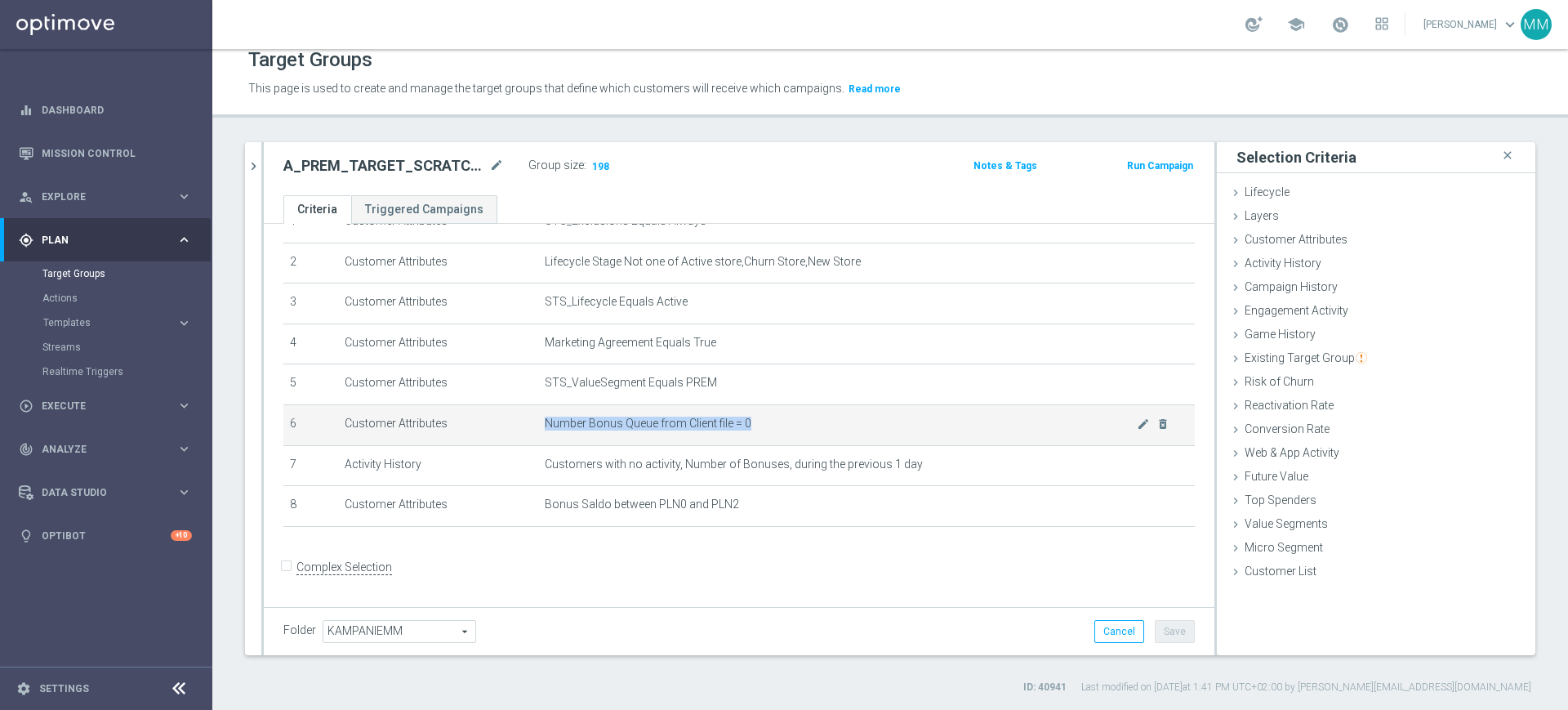
click at [614, 428] on span "Number Bonus Queue from Client file = 0" at bounding box center [841, 423] width 592 height 14
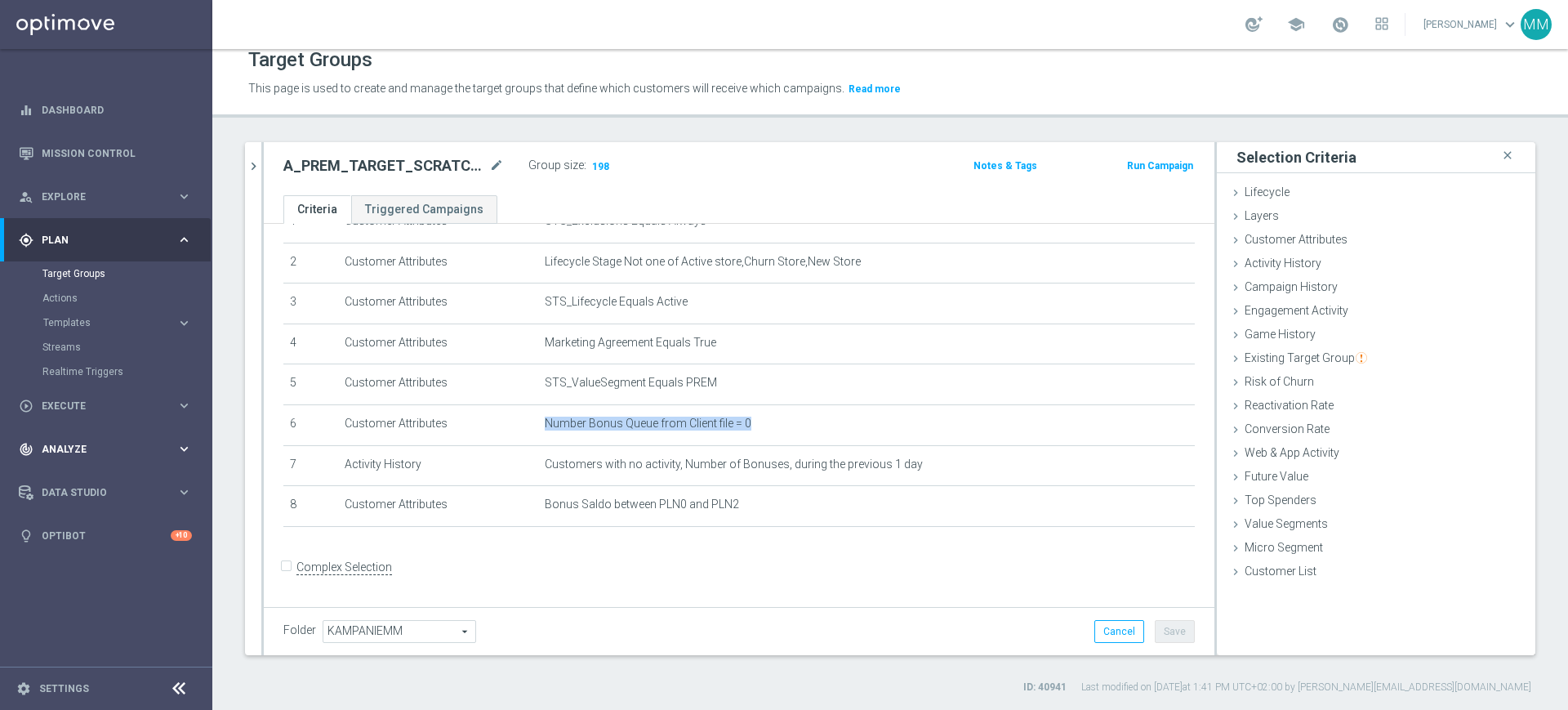
copy tbody "Number Bonus Queue from Client file = 0 mode_edit delete_forever"
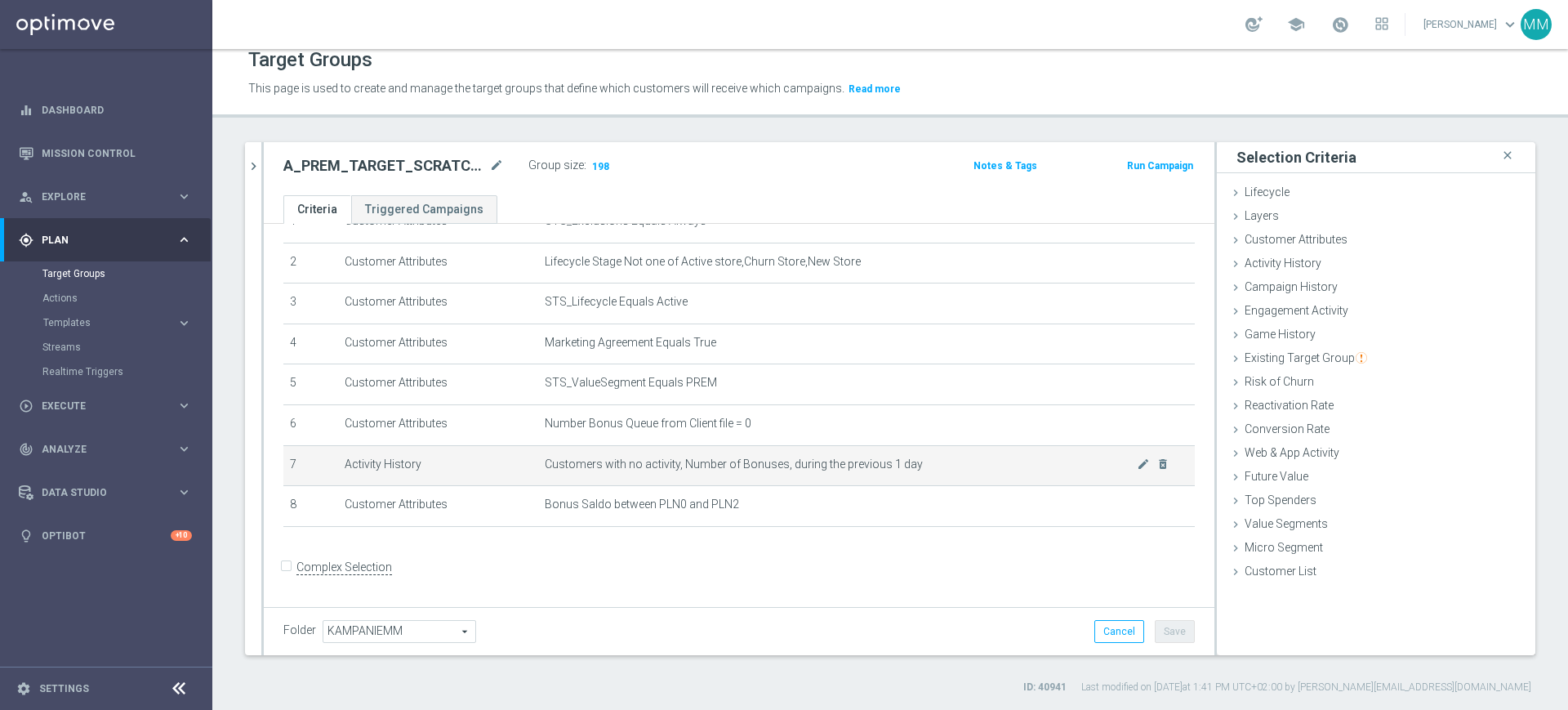
click at [597, 469] on span "Customers with no activity, Number of Bonuses, during the previous 1 day" at bounding box center [841, 465] width 592 height 14
click at [621, 470] on span "Customers with no activity, Number of Bonuses, during the previous 1 day" at bounding box center [841, 465] width 592 height 14
drag, startPoint x: 621, startPoint y: 470, endPoint x: 896, endPoint y: 472, distance: 275.0
click at [896, 472] on span "Customers with no activity, Number of Bonuses, during the previous 1 day" at bounding box center [841, 465] width 592 height 14
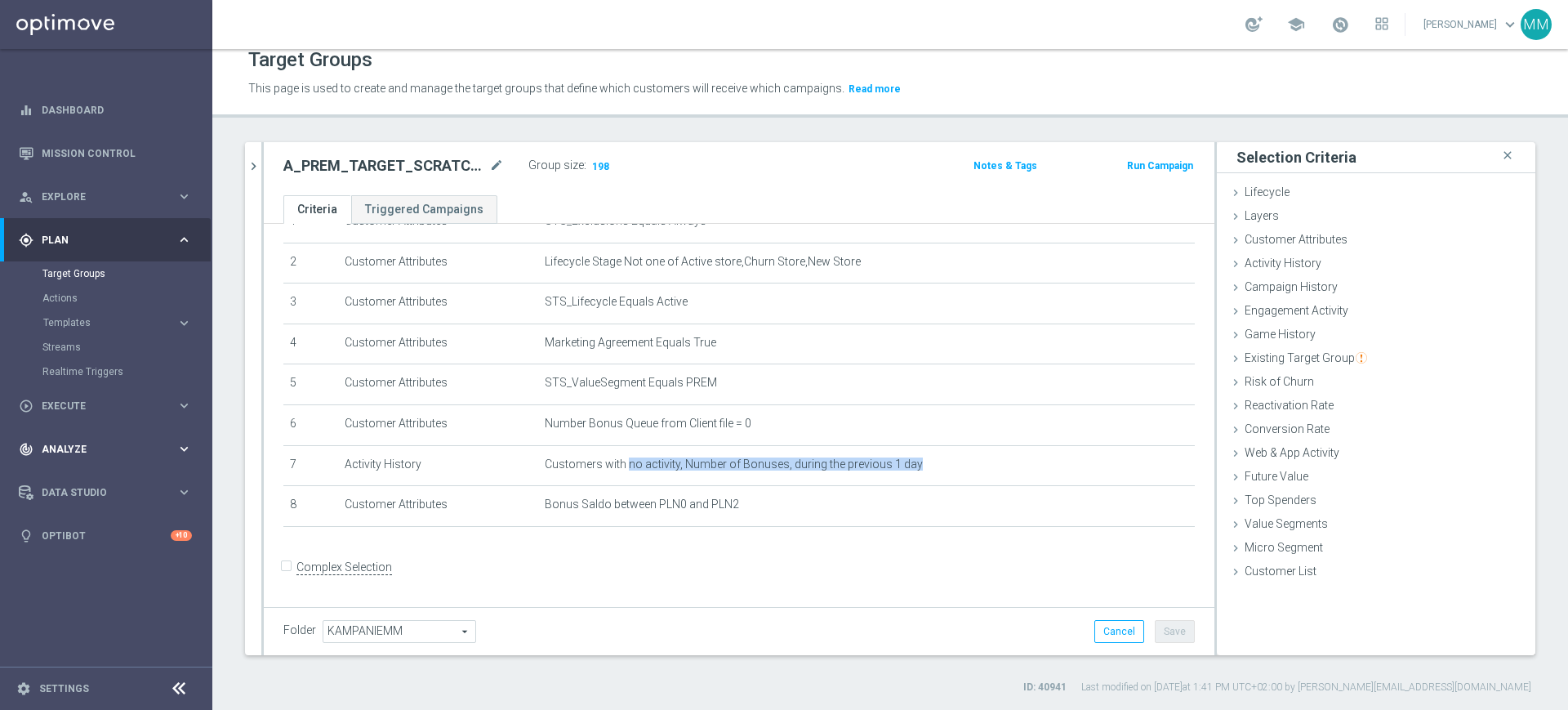
copy tbody "no activity, Number of Bonuses, during the previous 1 day mode_edit delete_fore…"
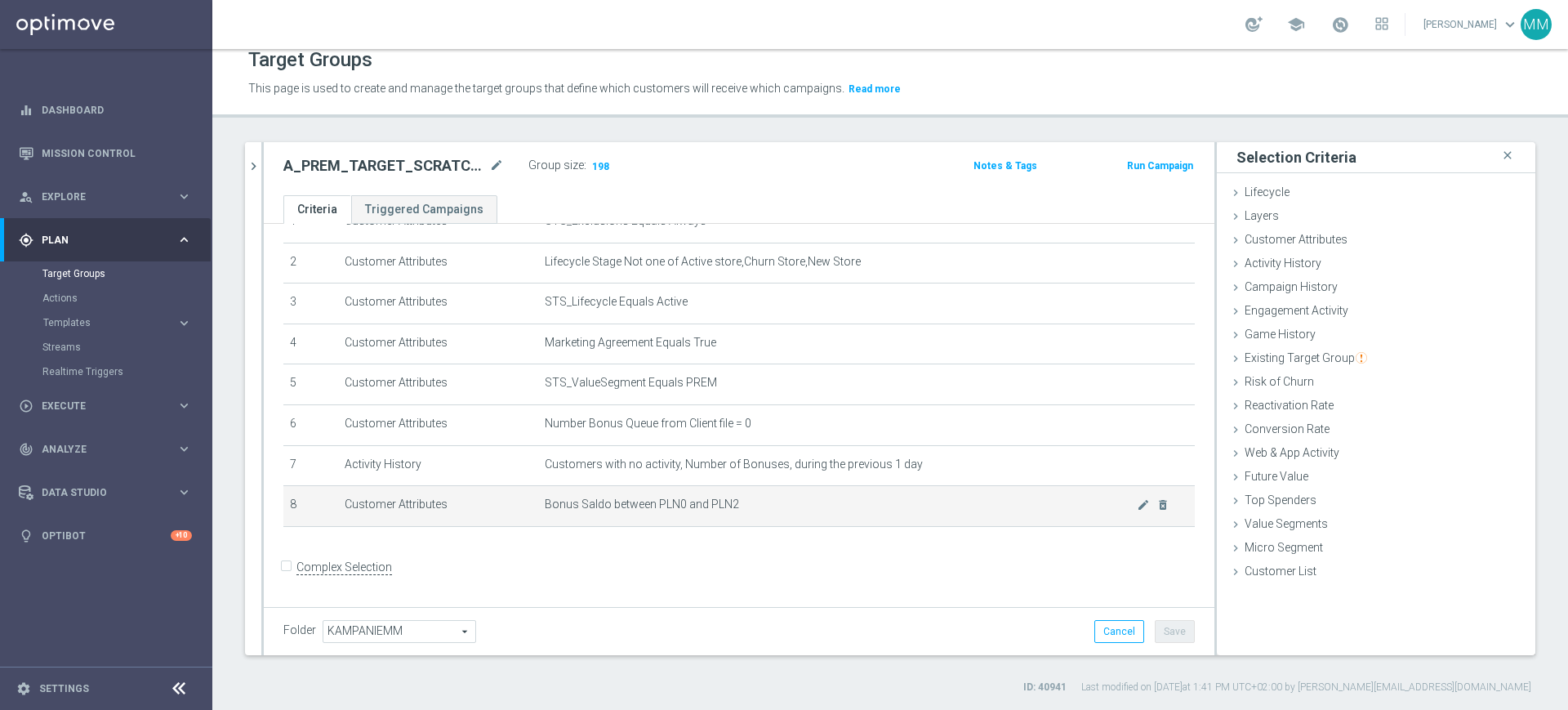
click at [641, 511] on span "Bonus Saldo between PLN0 and PLN2" at bounding box center [841, 504] width 592 height 14
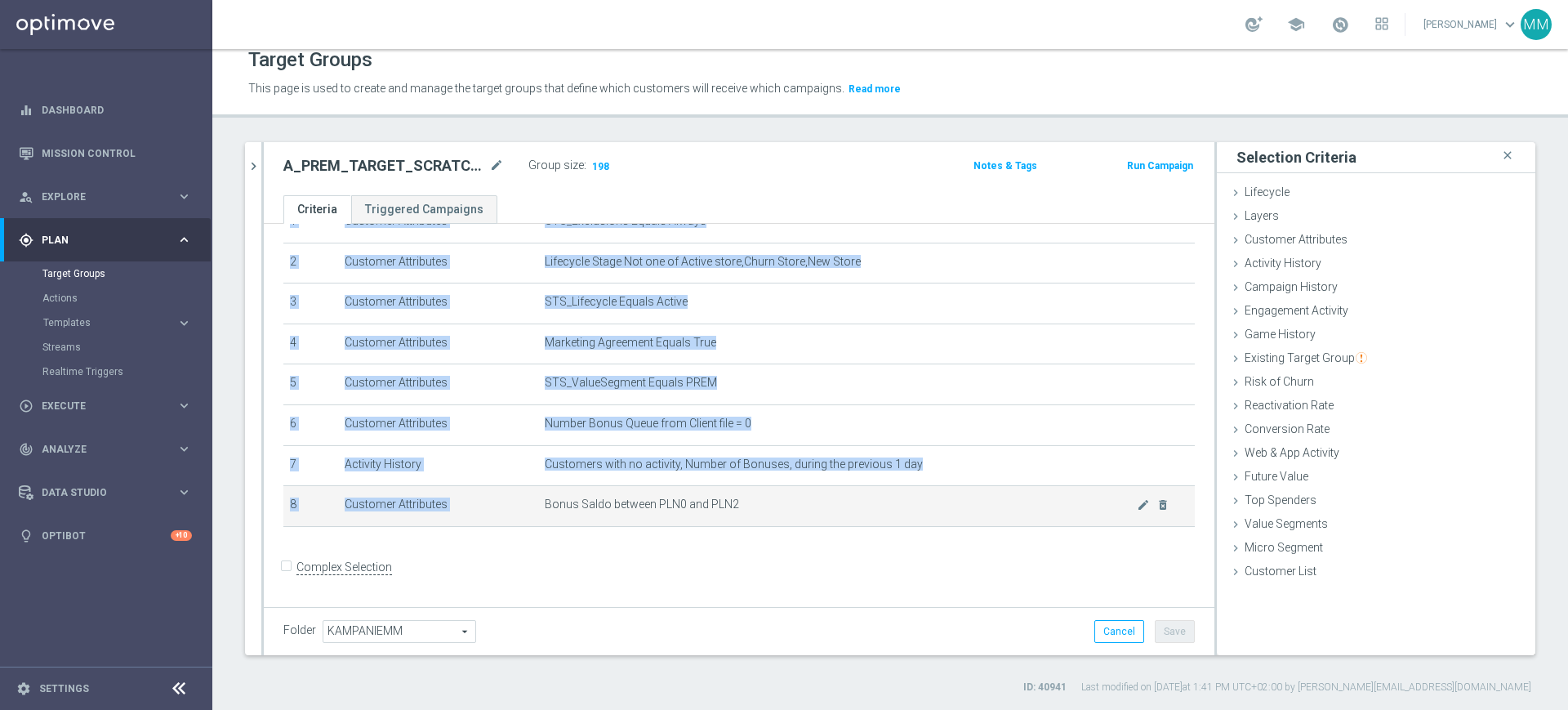
click at [641, 511] on span "Bonus Saldo between PLN0 and PLN2" at bounding box center [841, 504] width 592 height 14
copy table "# Selection Type Criteria delete_forever 1 Customer Attributes STS_Exclusions E…"
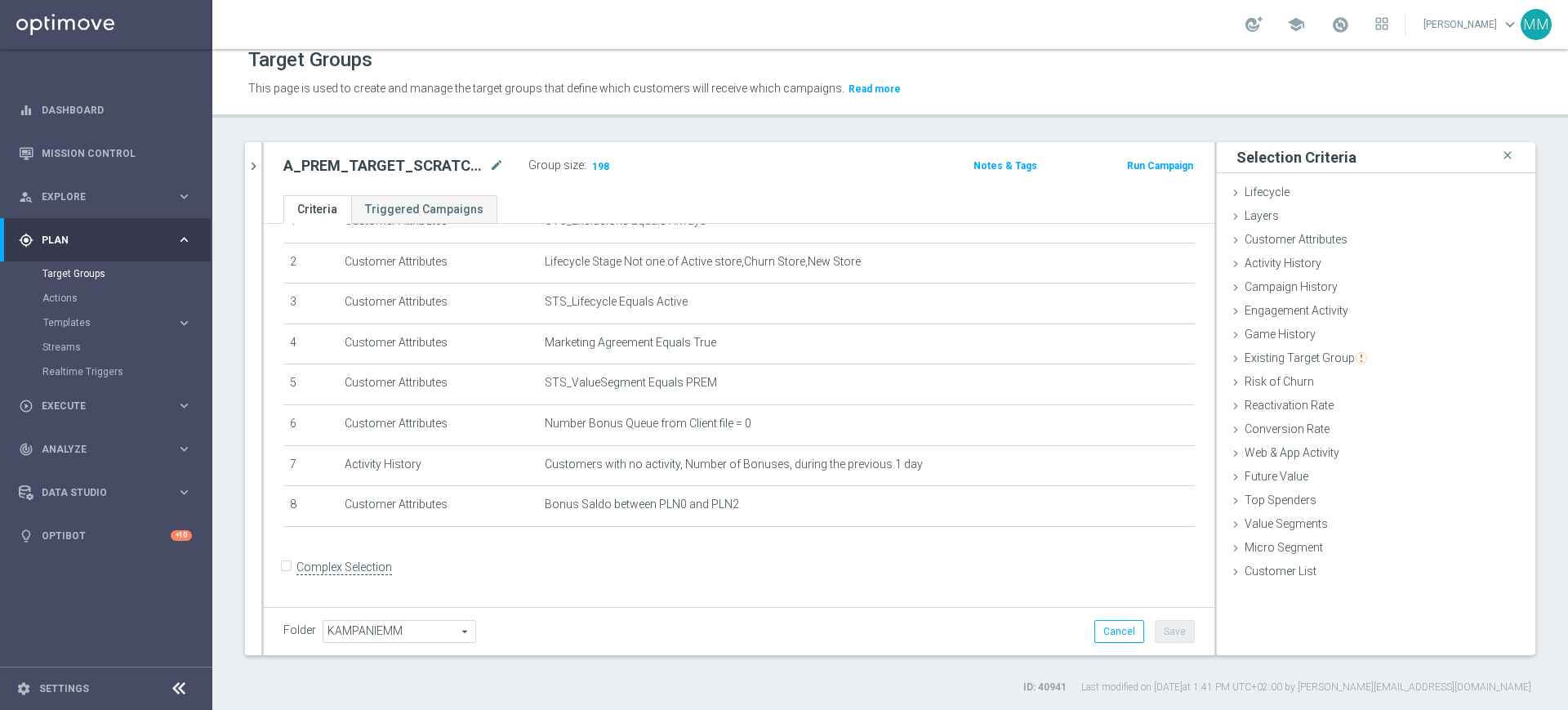
click at [417, 159] on h2 "A_PREM_TARGET_SCRATCH_KWAL_MS_040925" at bounding box center [384, 166] width 203 height 20
click at [418, 159] on h2 "A_PREM_TARGET_SCRATCH_KWAL_MS_040925" at bounding box center [384, 166] width 203 height 20
copy div "A_PREM_TARGET_SCRATCH_KWAL_MS_040925"
click at [1171, 164] on button "Run Campaign" at bounding box center [1160, 166] width 70 height 18
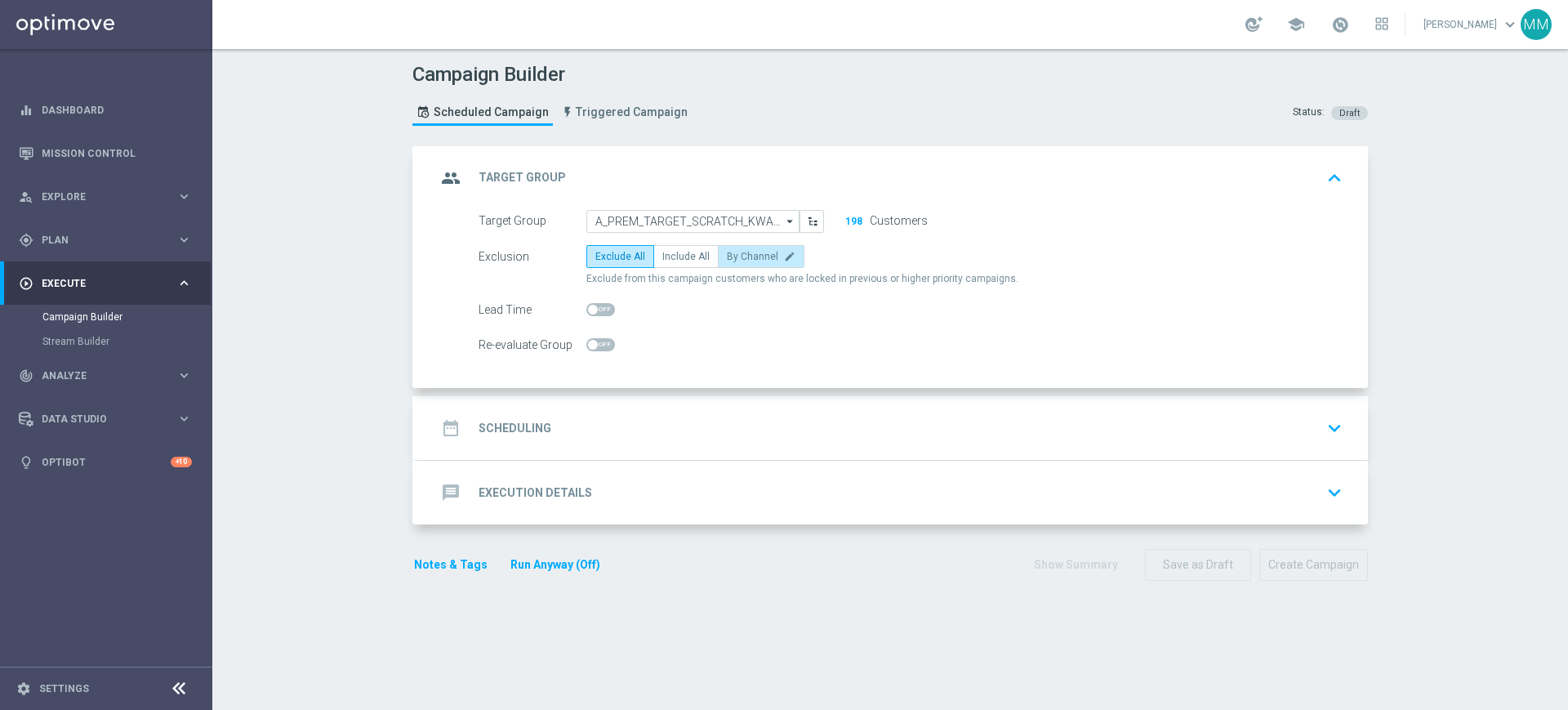
click at [752, 253] on span "By Channel" at bounding box center [753, 256] width 52 height 12
click at [738, 254] on input "By Channel edit" at bounding box center [732, 259] width 11 height 11
radio input "true"
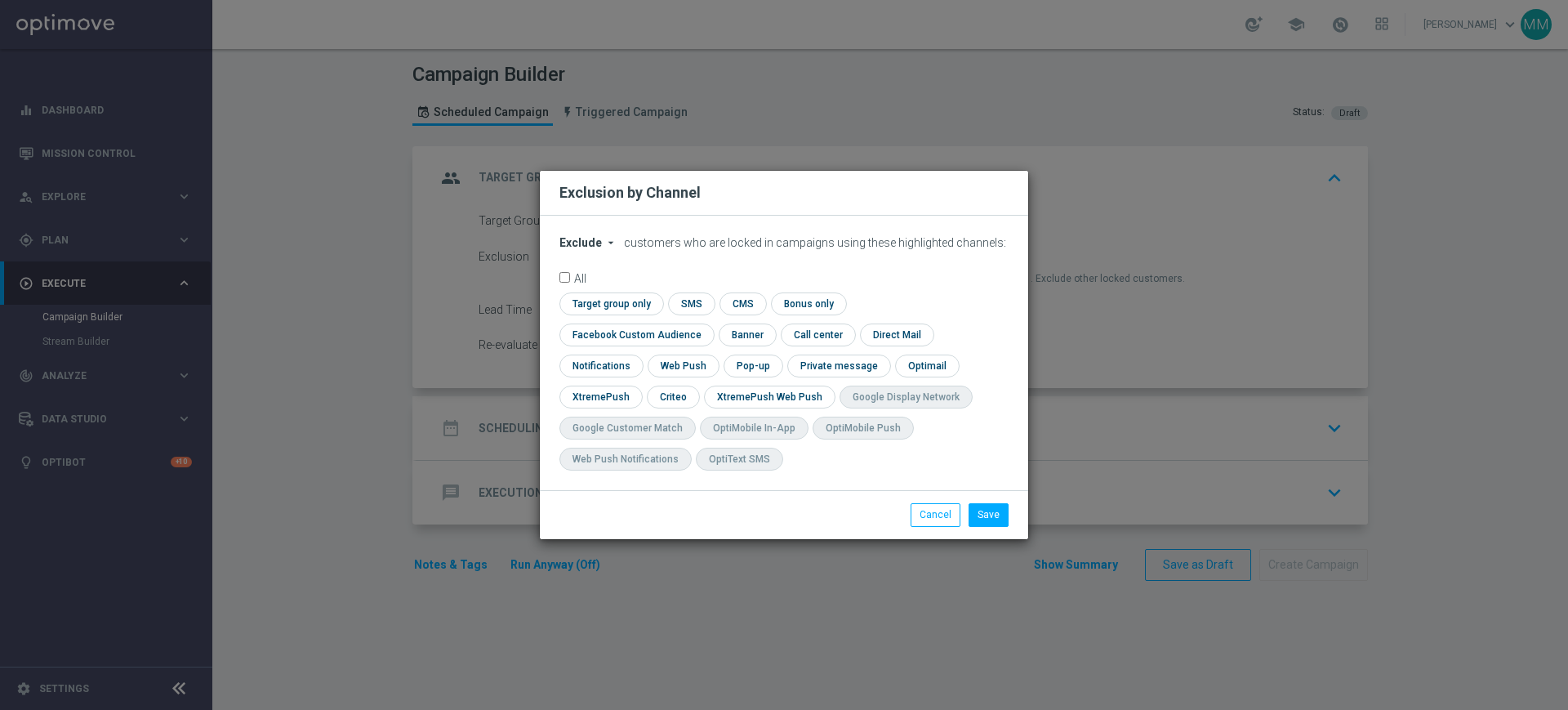
click at [596, 249] on span "Exclude" at bounding box center [580, 242] width 43 height 13
click at [0, 0] on span "Include" at bounding box center [0, 0] width 0 height 0
click at [647, 315] on input "checkbox" at bounding box center [609, 303] width 99 height 22
checkbox input "true"
click at [643, 337] on input "checkbox" at bounding box center [633, 335] width 148 height 22
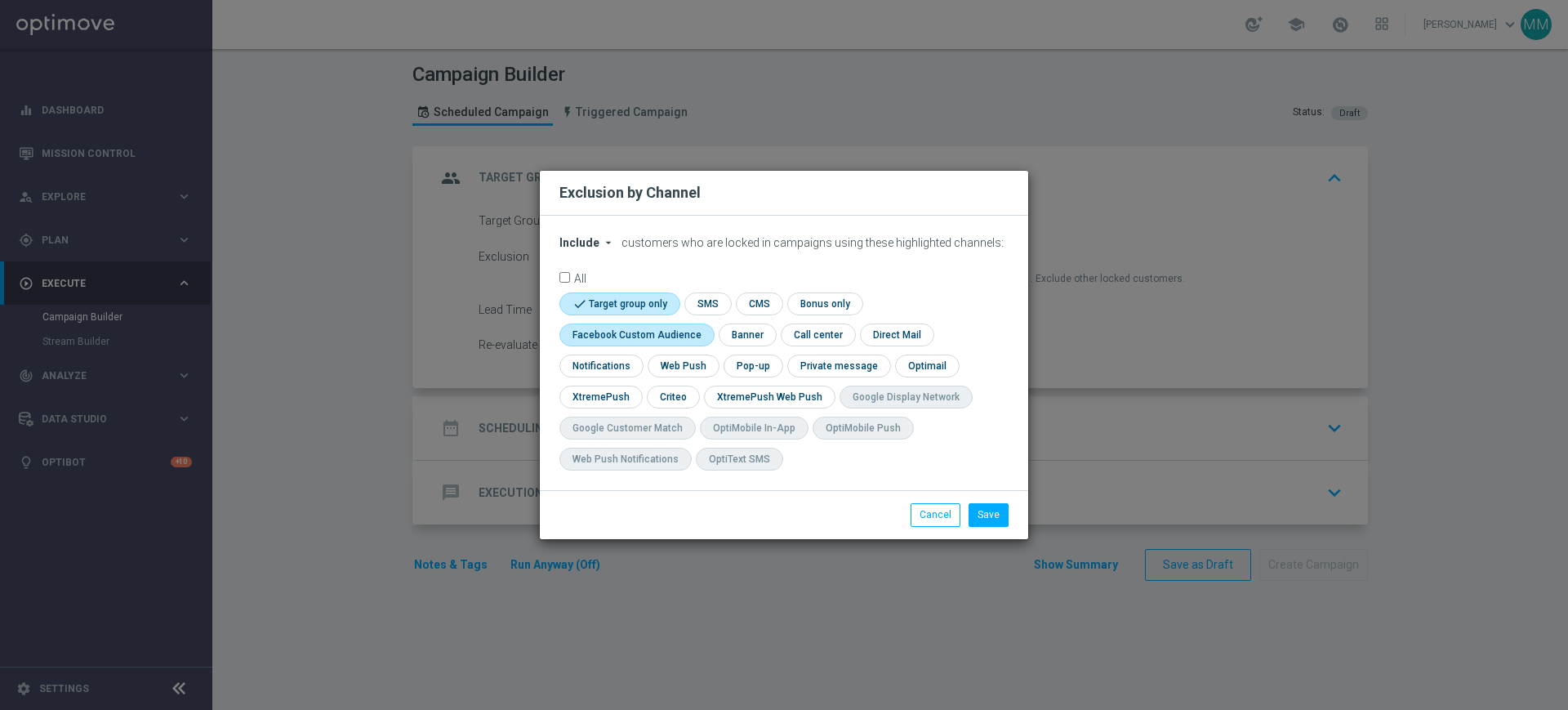
checkbox input "true"
click at [683, 392] on input "checkbox" at bounding box center [671, 396] width 51 height 22
checkbox input "true"
click at [988, 513] on button "Save" at bounding box center [988, 514] width 40 height 23
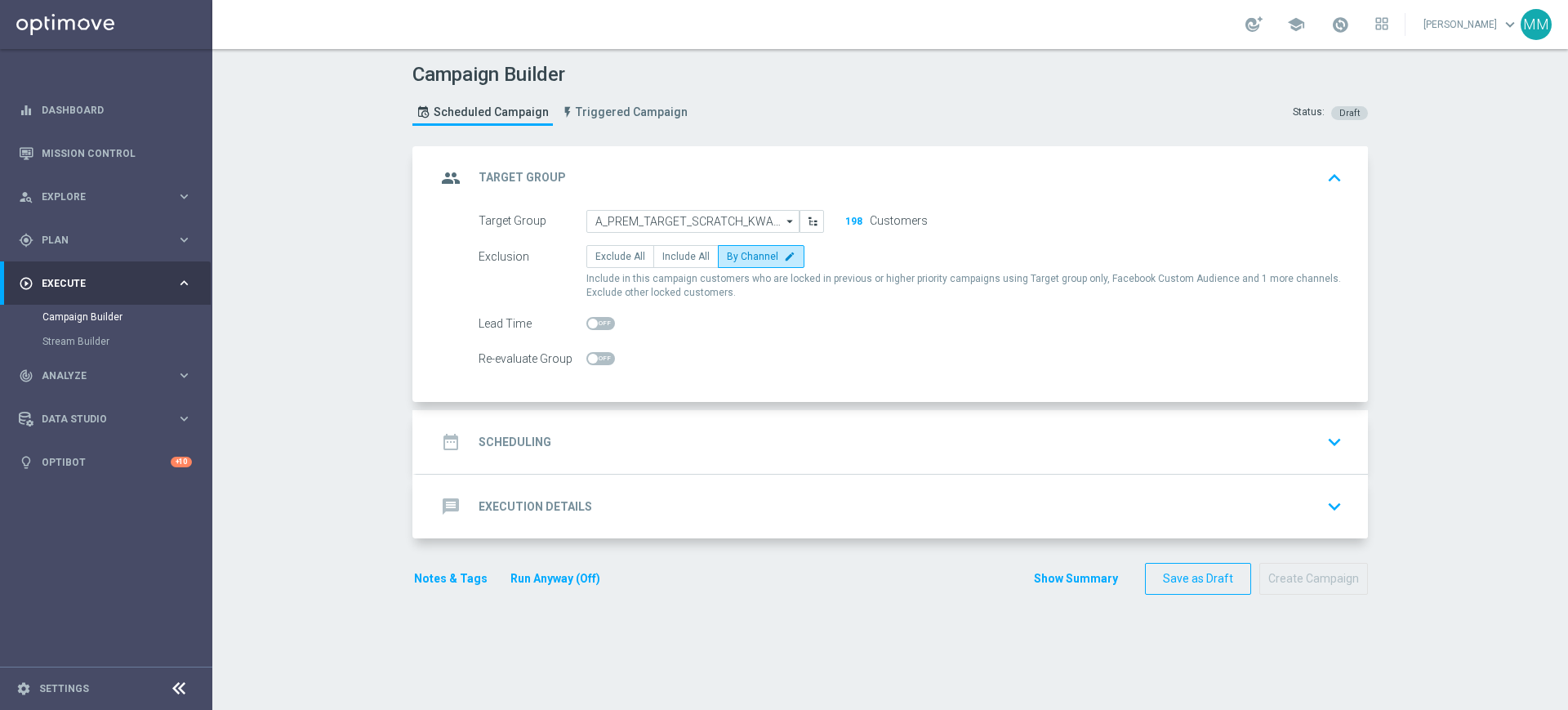
click at [772, 439] on div "date_range Scheduling keyboard_arrow_down" at bounding box center [892, 441] width 913 height 31
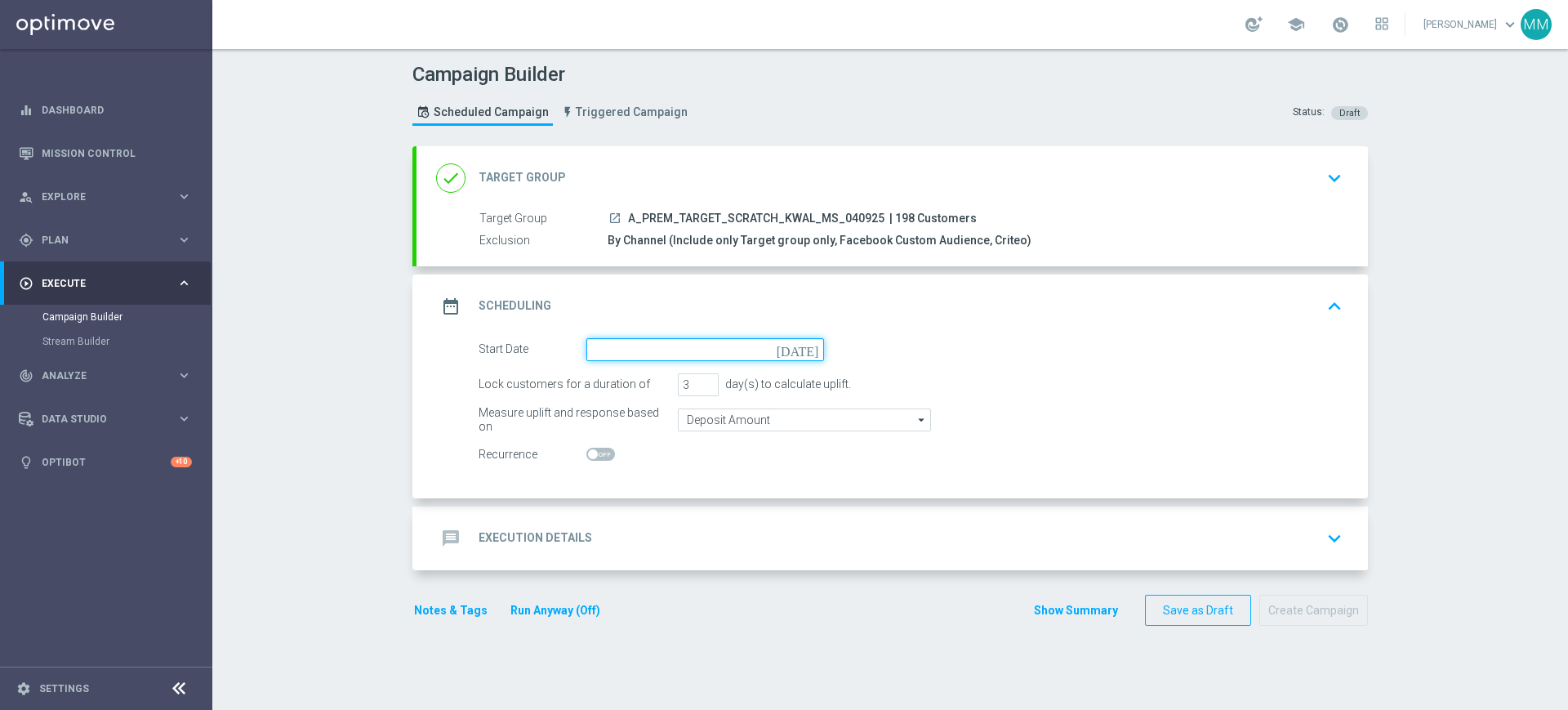
click at [651, 352] on input at bounding box center [704, 349] width 237 height 23
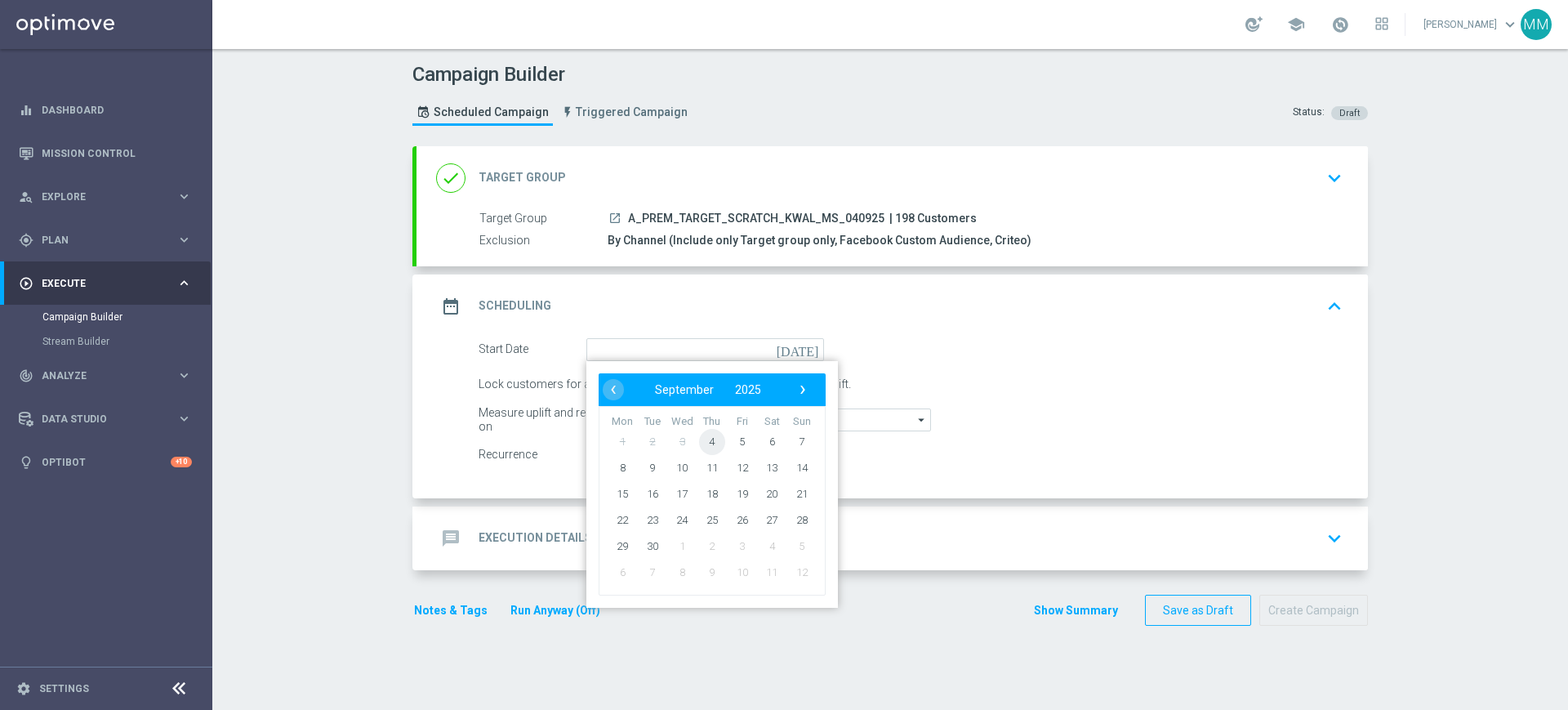
click at [709, 439] on span "4" at bounding box center [712, 441] width 26 height 26
type input "04 Sep 2025"
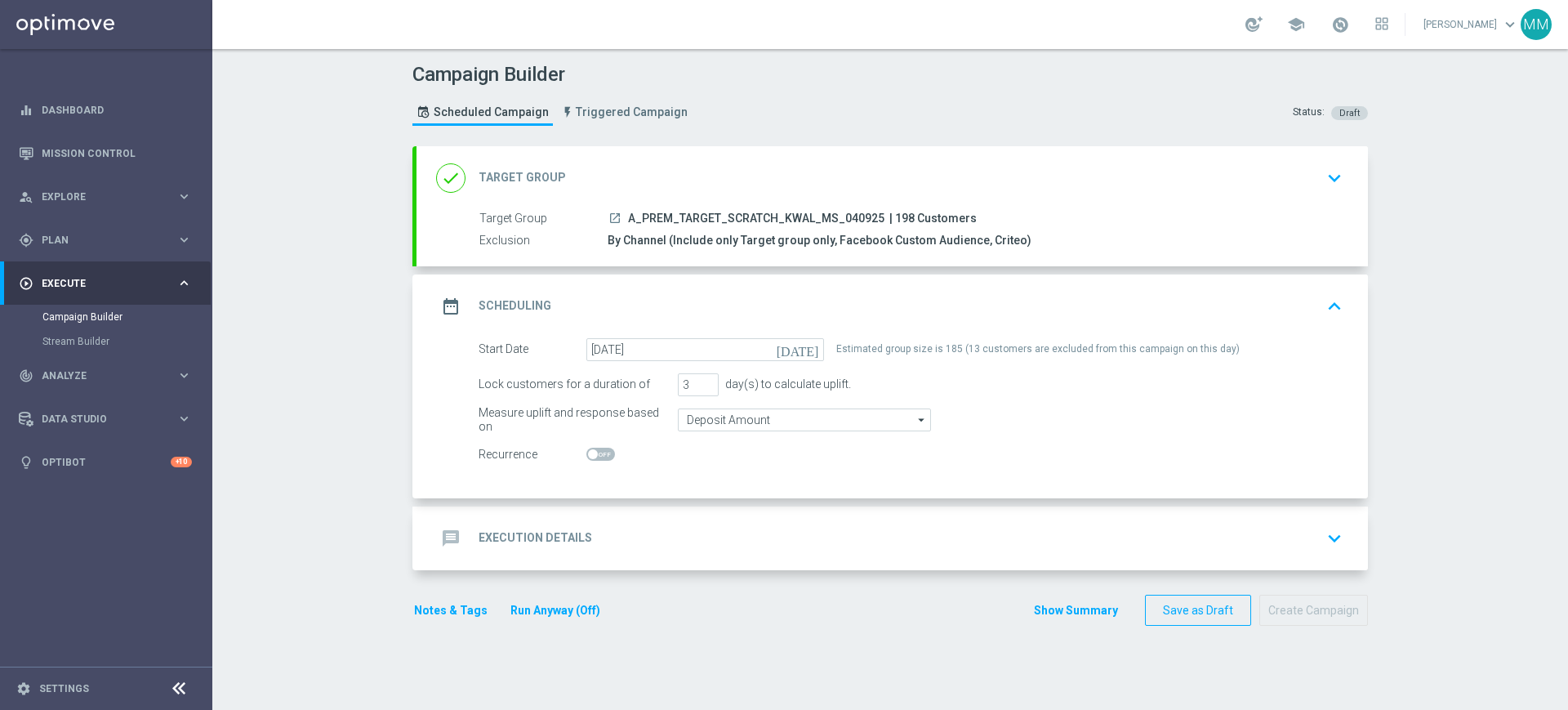
click at [612, 223] on icon "launch" at bounding box center [615, 217] width 13 height 13
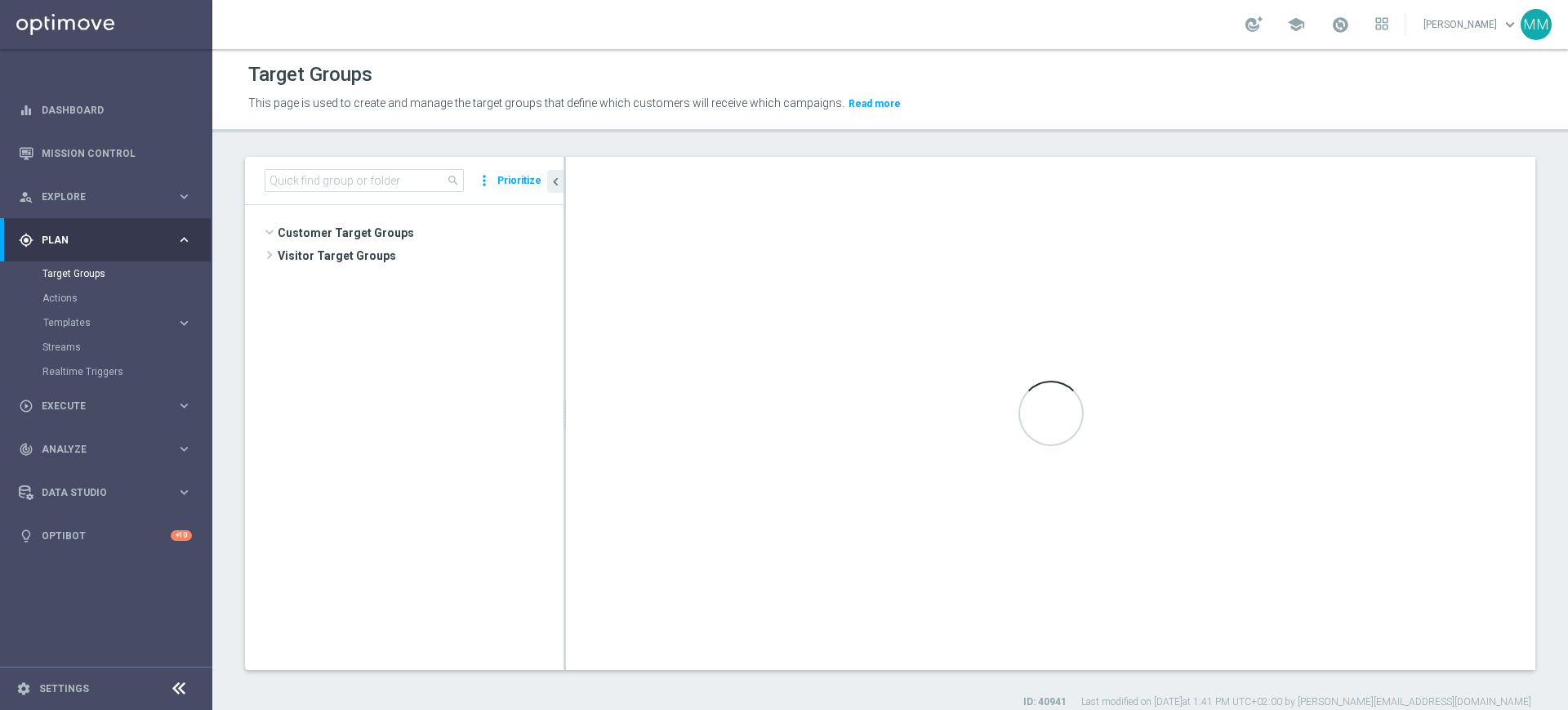
scroll to position [3250, 0]
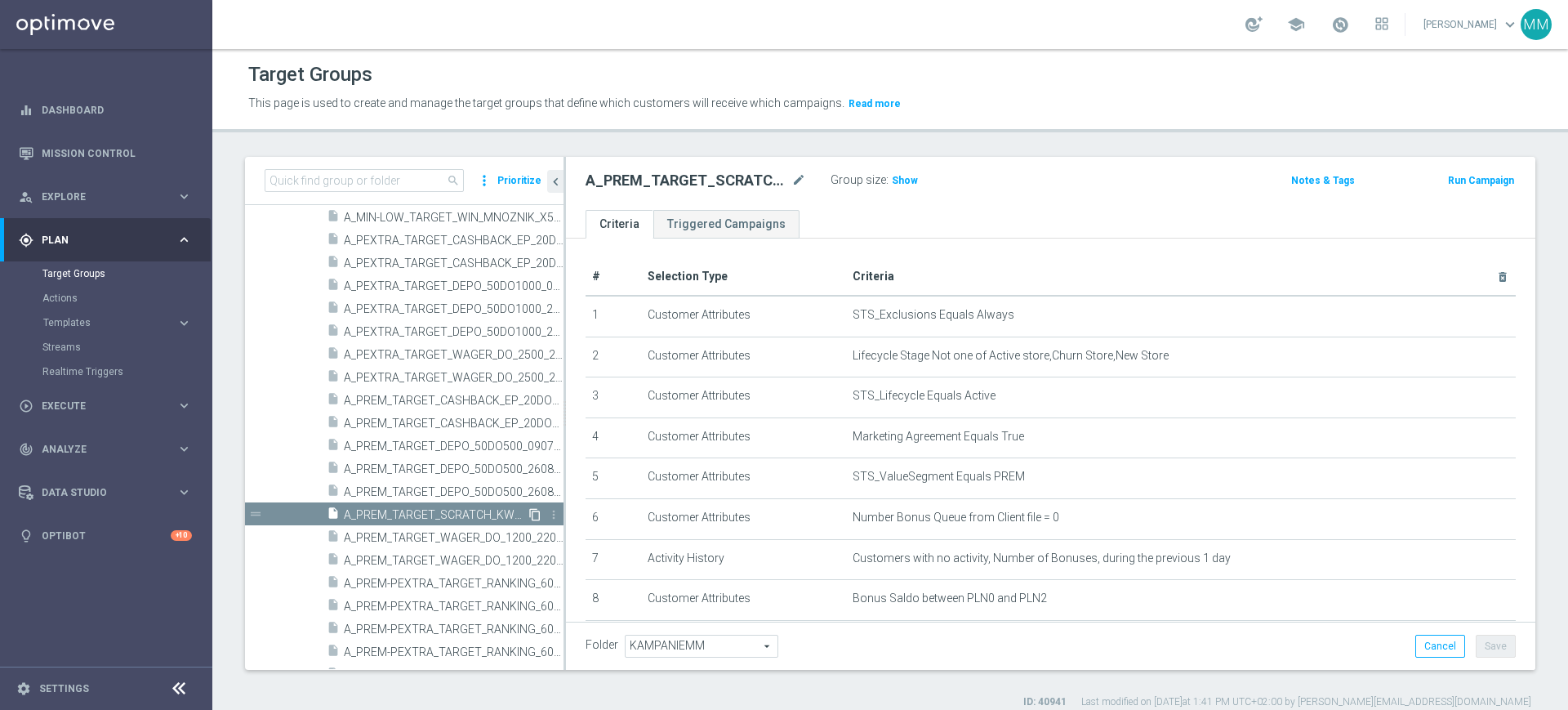
click at [528, 514] on icon "content_copy" at bounding box center [534, 514] width 13 height 13
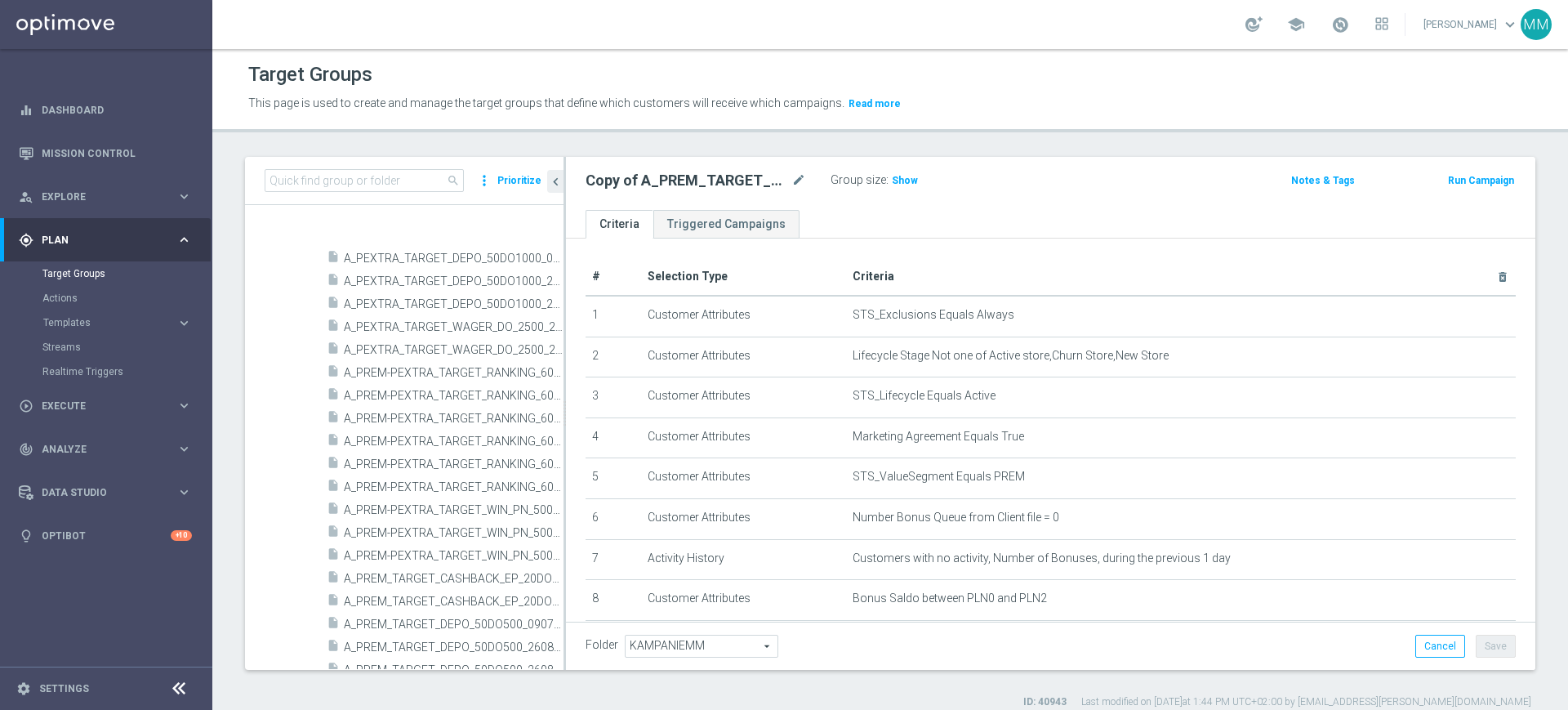
scroll to position [3653, 0]
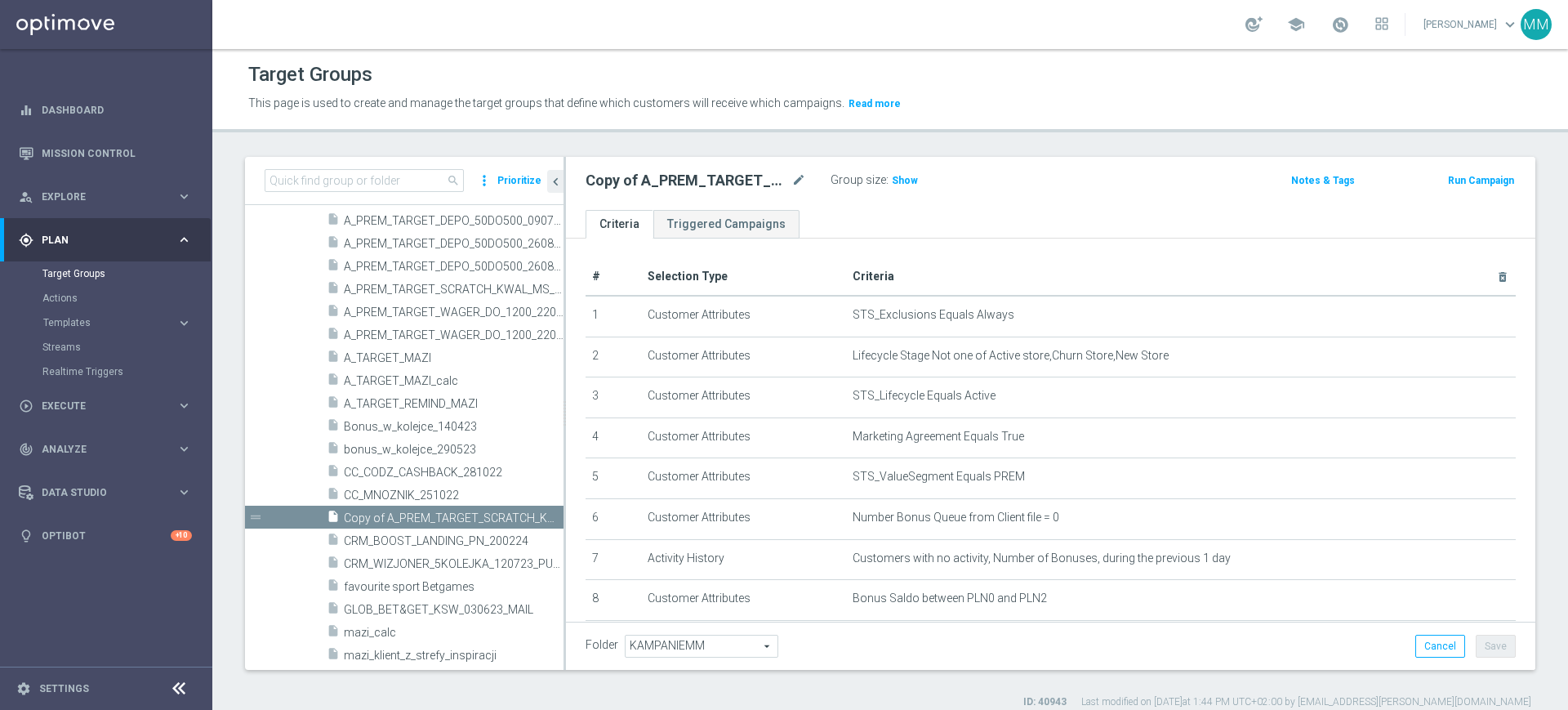
click at [789, 179] on div "Copy of A_PREM_TARGET_SCRATCH_KWAL_MS_040925 mode_edit" at bounding box center [696, 181] width 220 height 20
click at [796, 180] on icon "mode_edit" at bounding box center [798, 181] width 15 height 20
type input "A_PEXTRA_TARGET_SCRATCH_KWAL_MS_040925"
click at [832, 207] on div "A_PEXTRA_TARGET_SCRATCH_KWAL_MS_040925 Group size : Show Notes & Tags Run Campa…" at bounding box center [1051, 183] width 969 height 53
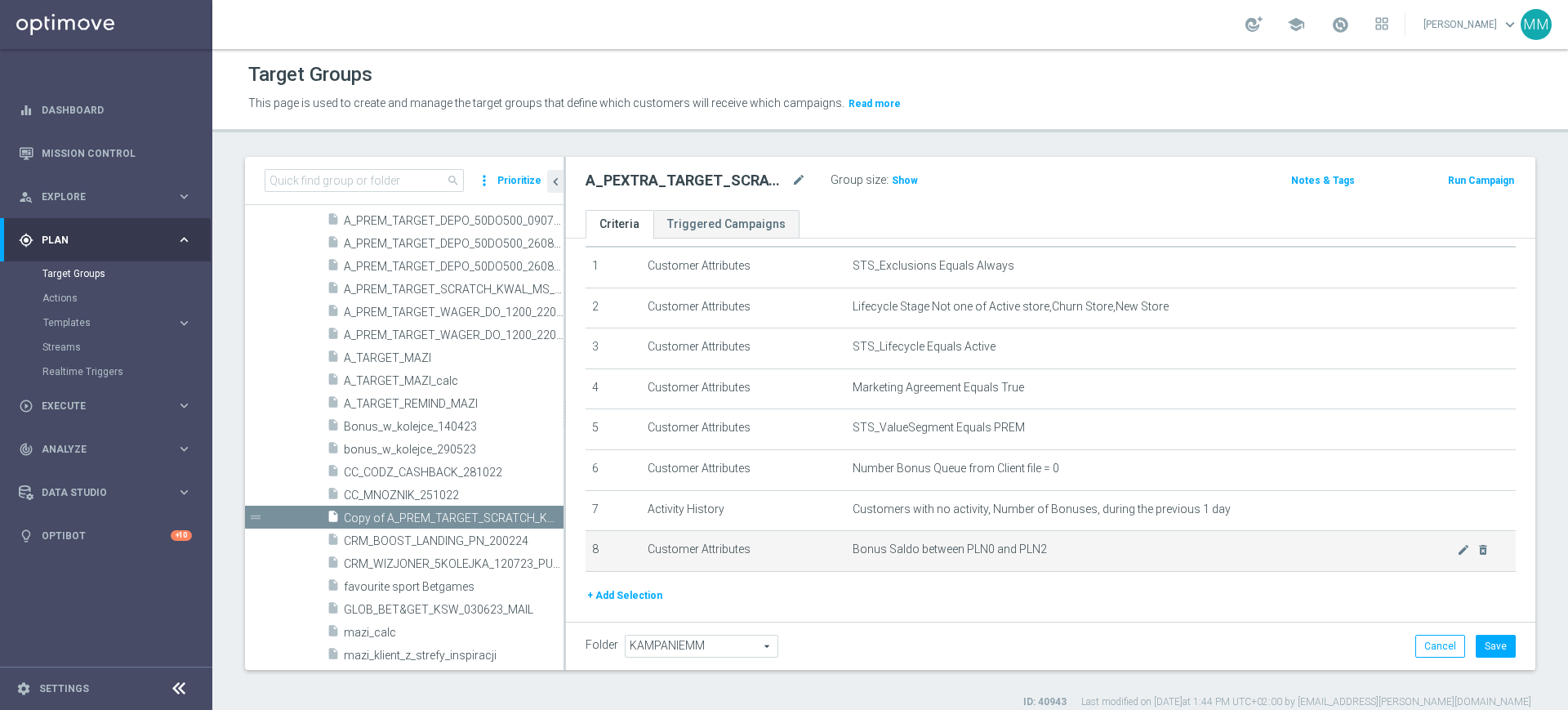
scroll to position [97, 0]
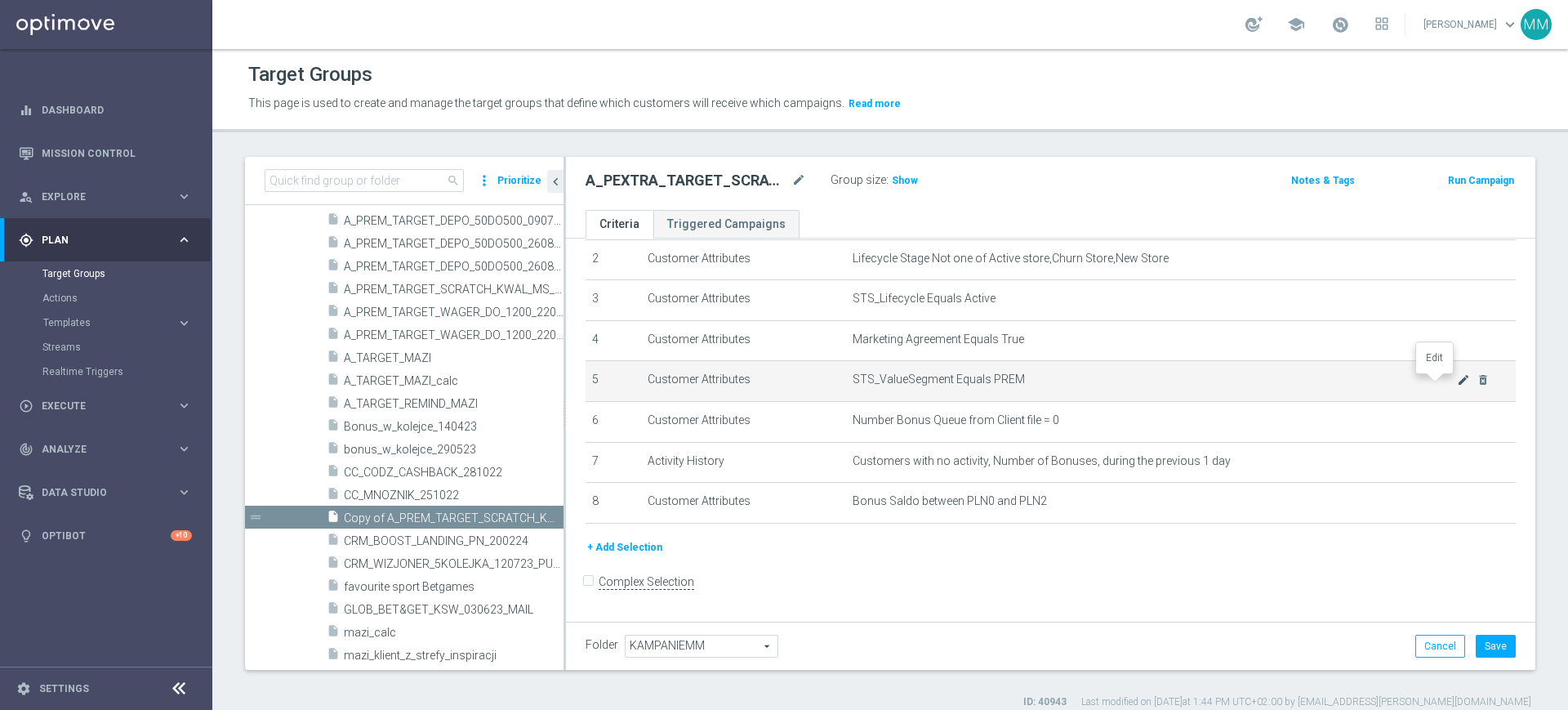
click at [1457, 382] on icon "mode_edit" at bounding box center [1463, 379] width 13 height 13
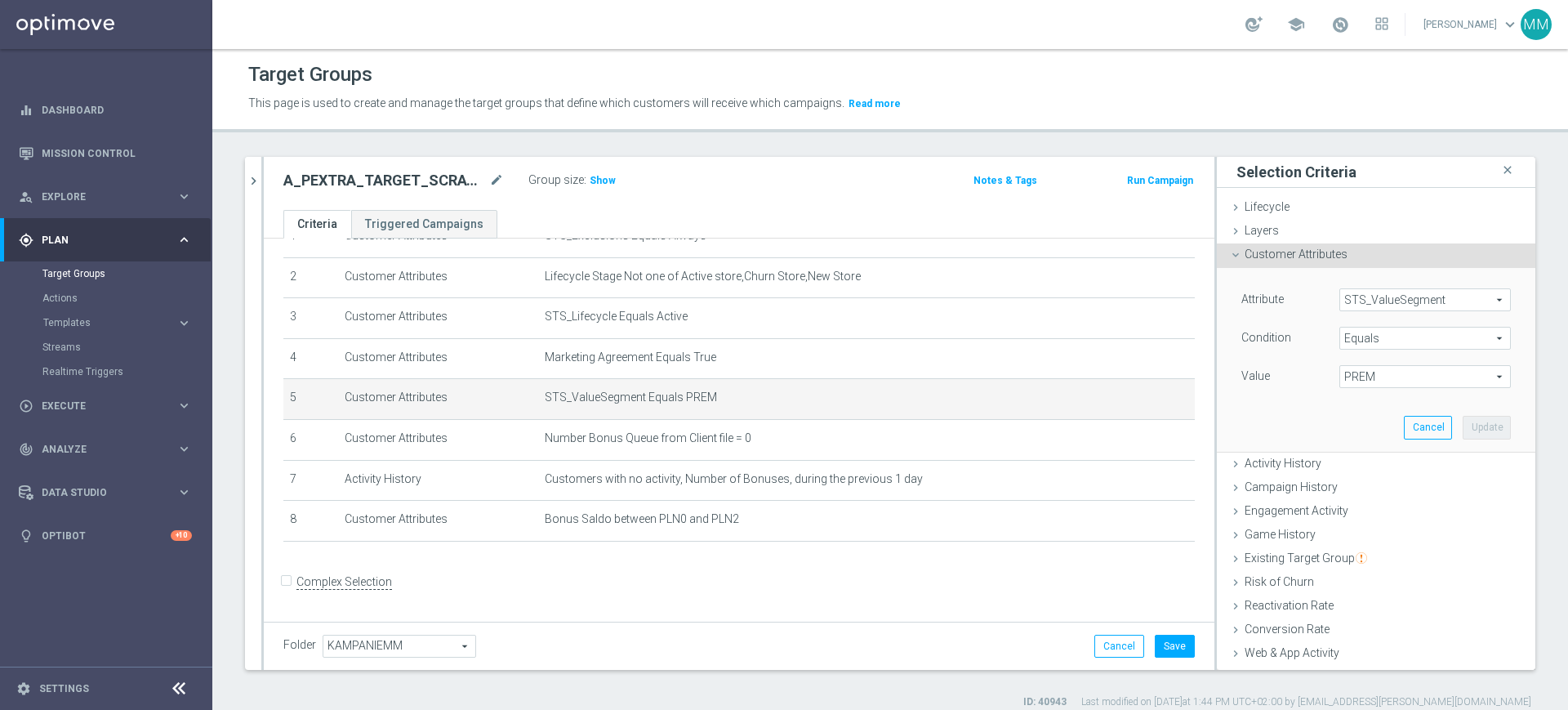
click at [1373, 375] on span "PREM" at bounding box center [1425, 375] width 170 height 21
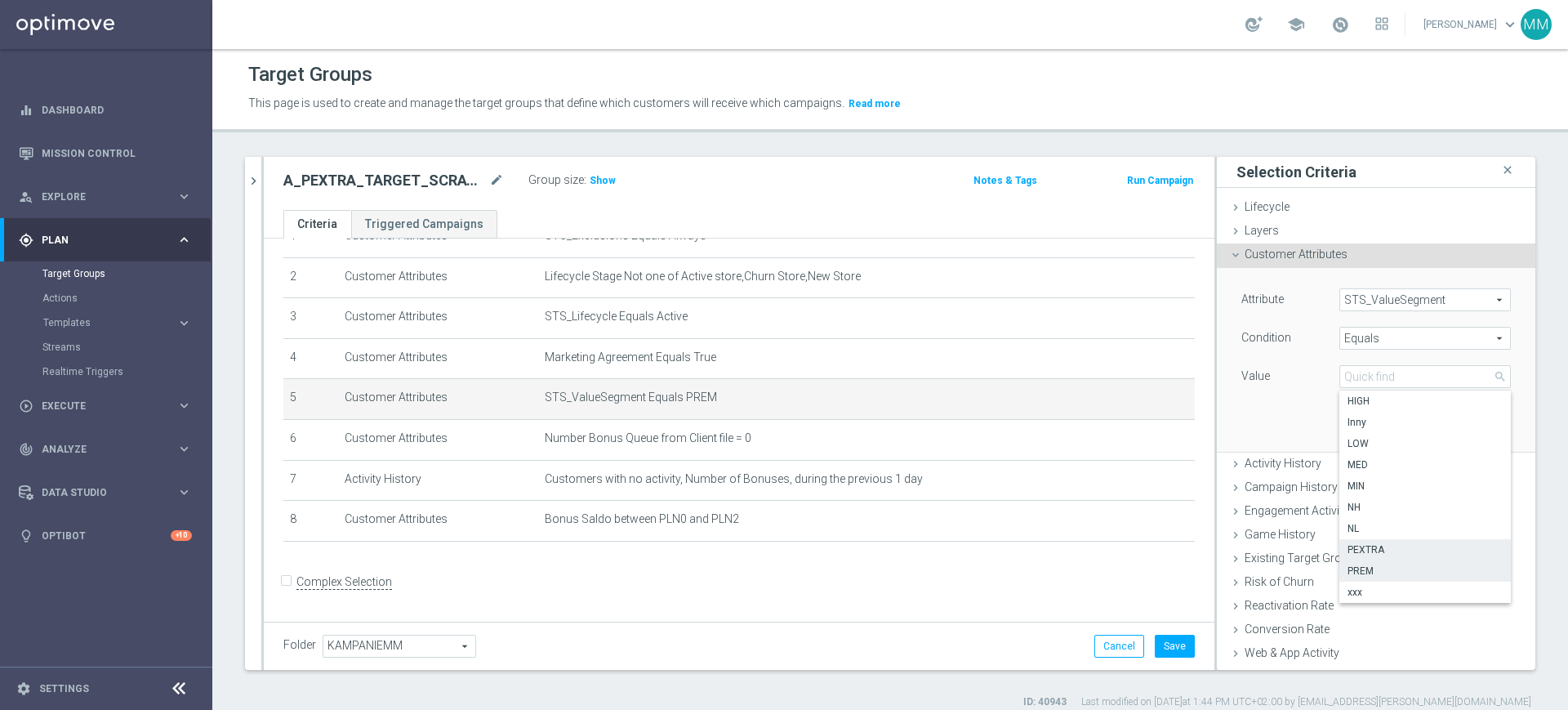
click at [1400, 541] on label "PEXTRA" at bounding box center [1425, 549] width 172 height 21
type input "PEXTRA"
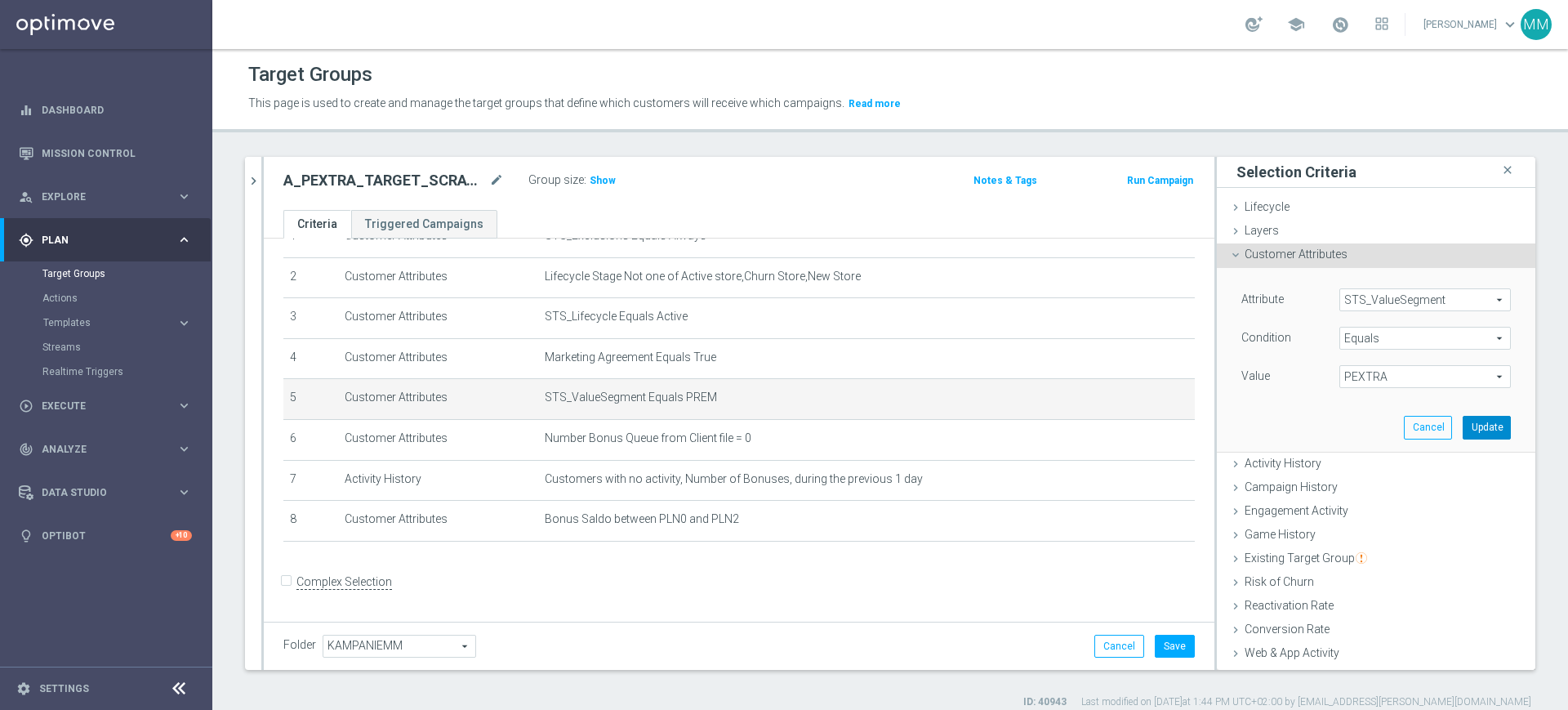
click at [1463, 426] on button "Update" at bounding box center [1487, 427] width 49 height 23
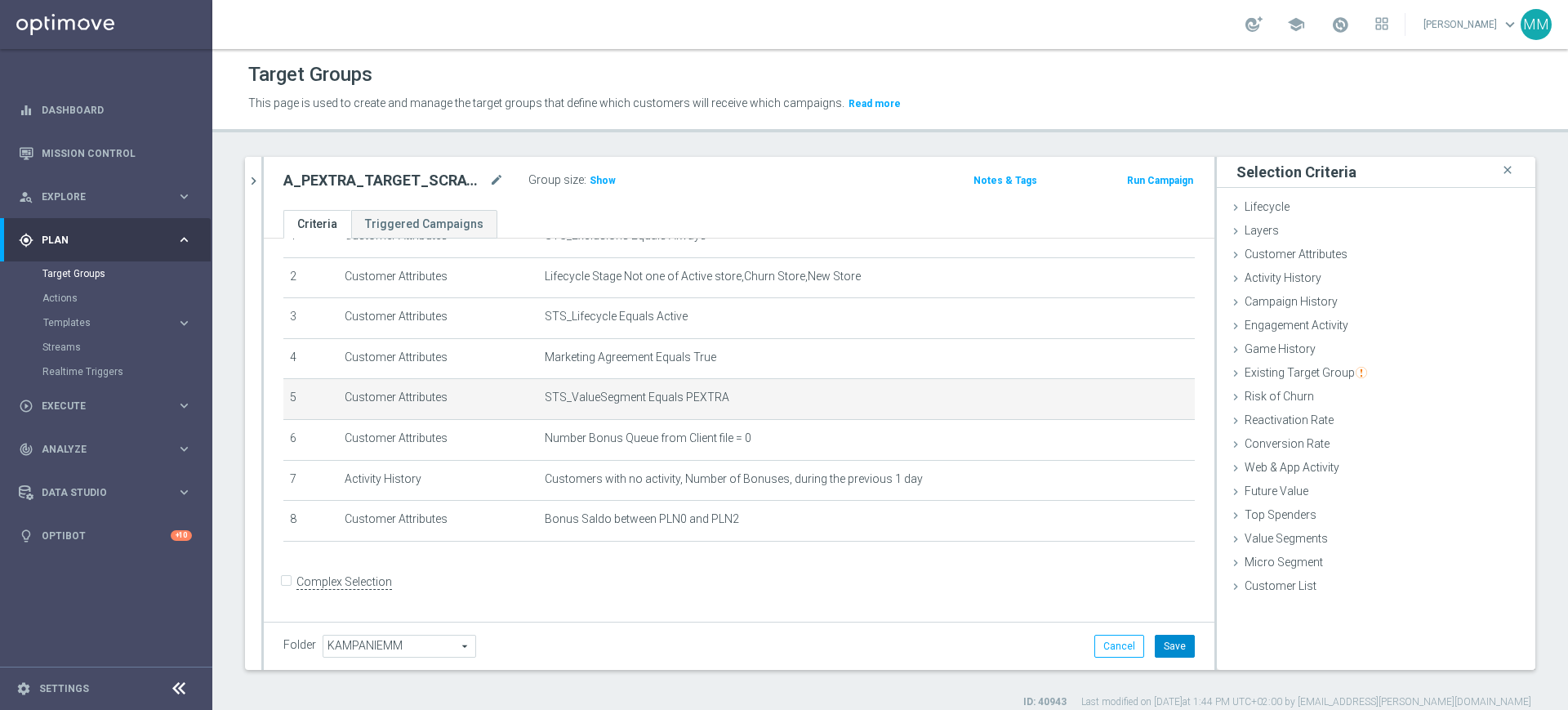
click at [1169, 651] on button "Save" at bounding box center [1175, 645] width 40 height 23
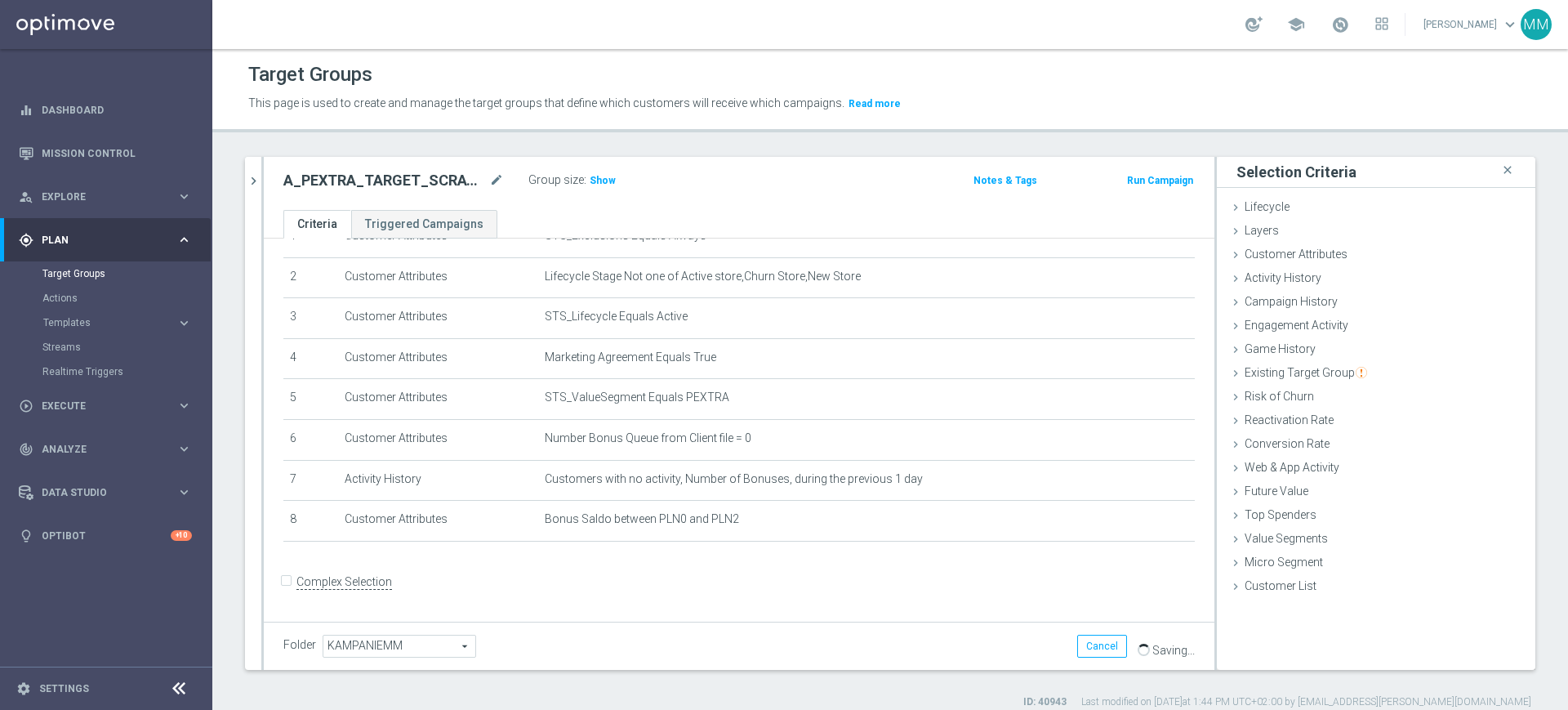
click at [614, 175] on div "Group size : Show" at bounding box center [610, 179] width 163 height 20
click at [606, 177] on span "Show" at bounding box center [603, 181] width 26 height 12
click at [253, 186] on icon "chevron_right" at bounding box center [254, 181] width 16 height 16
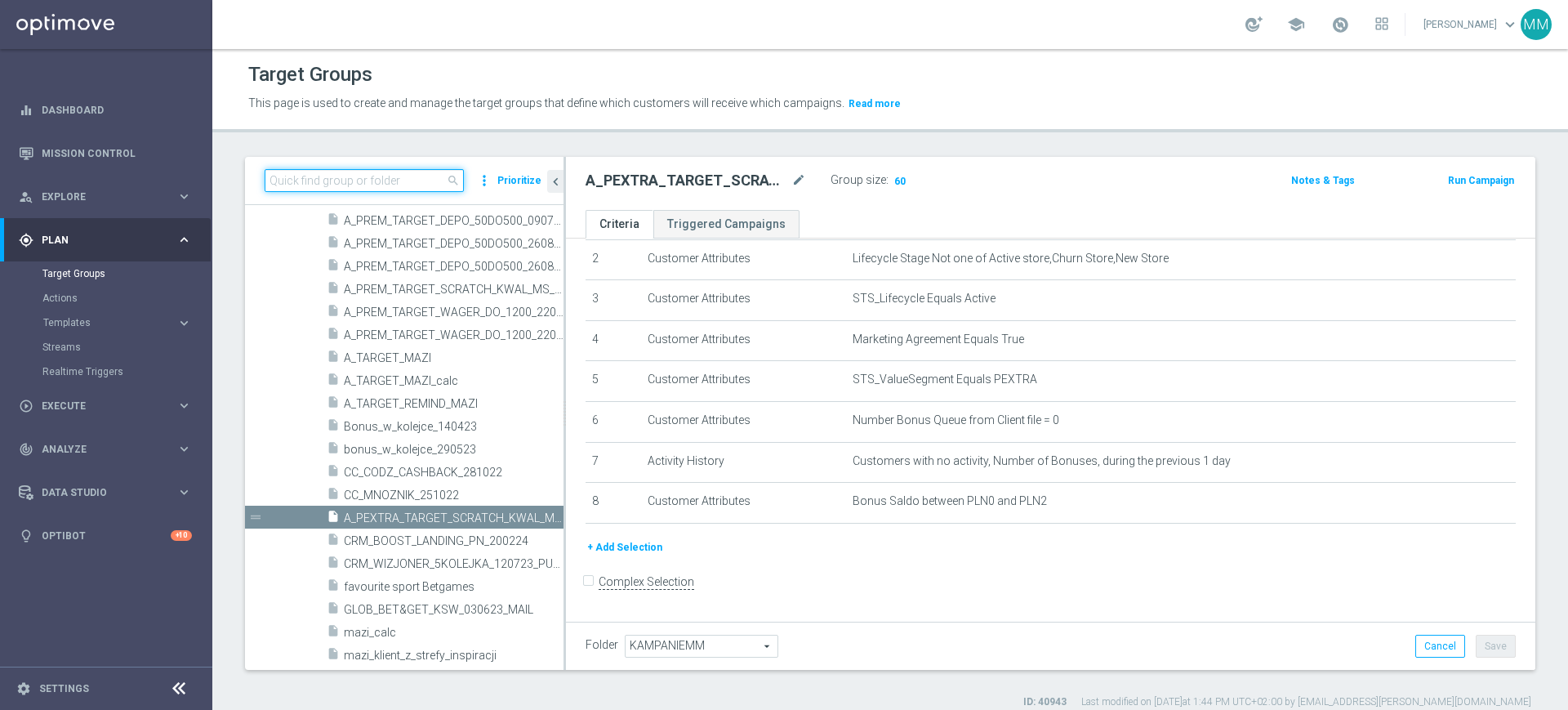
click at [407, 185] on input at bounding box center [363, 180] width 200 height 23
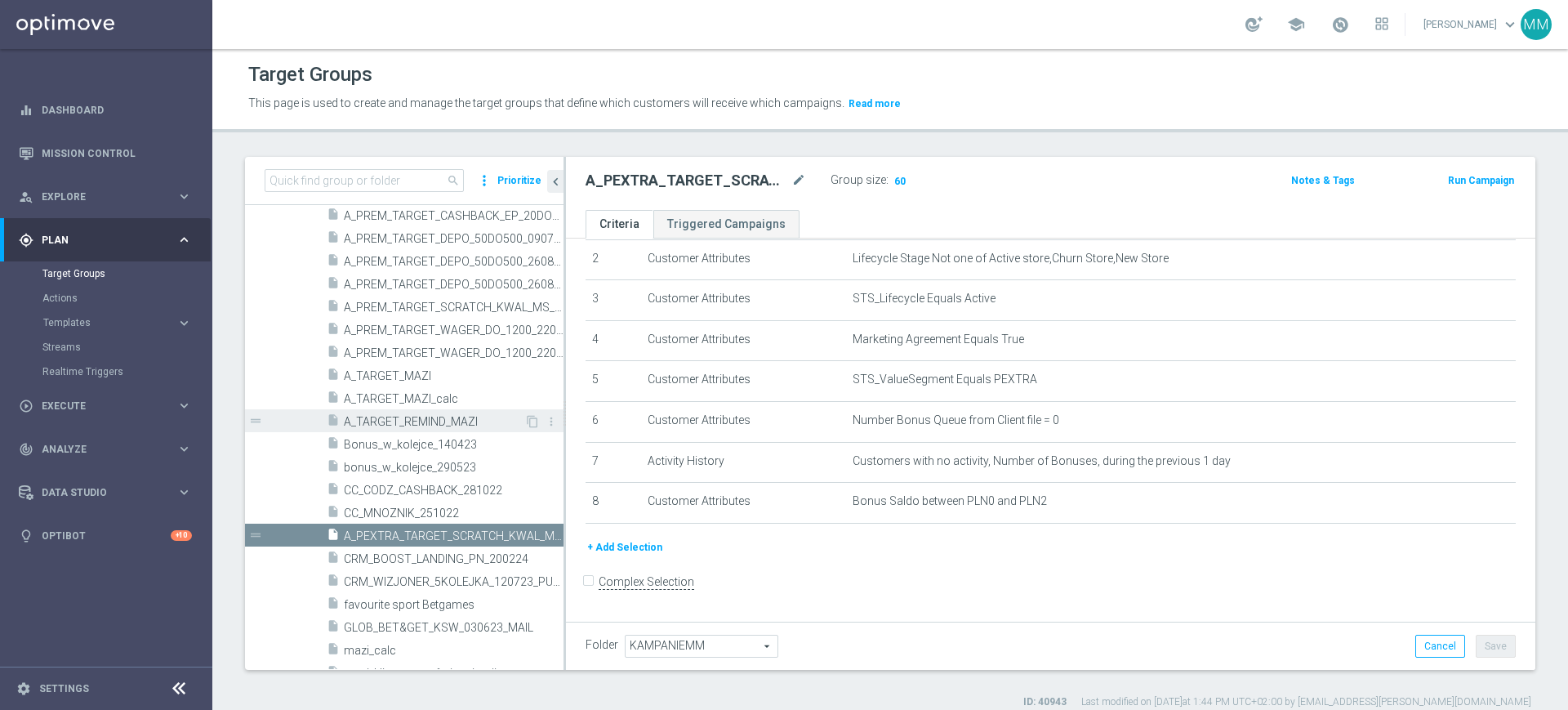
scroll to position [3042, 0]
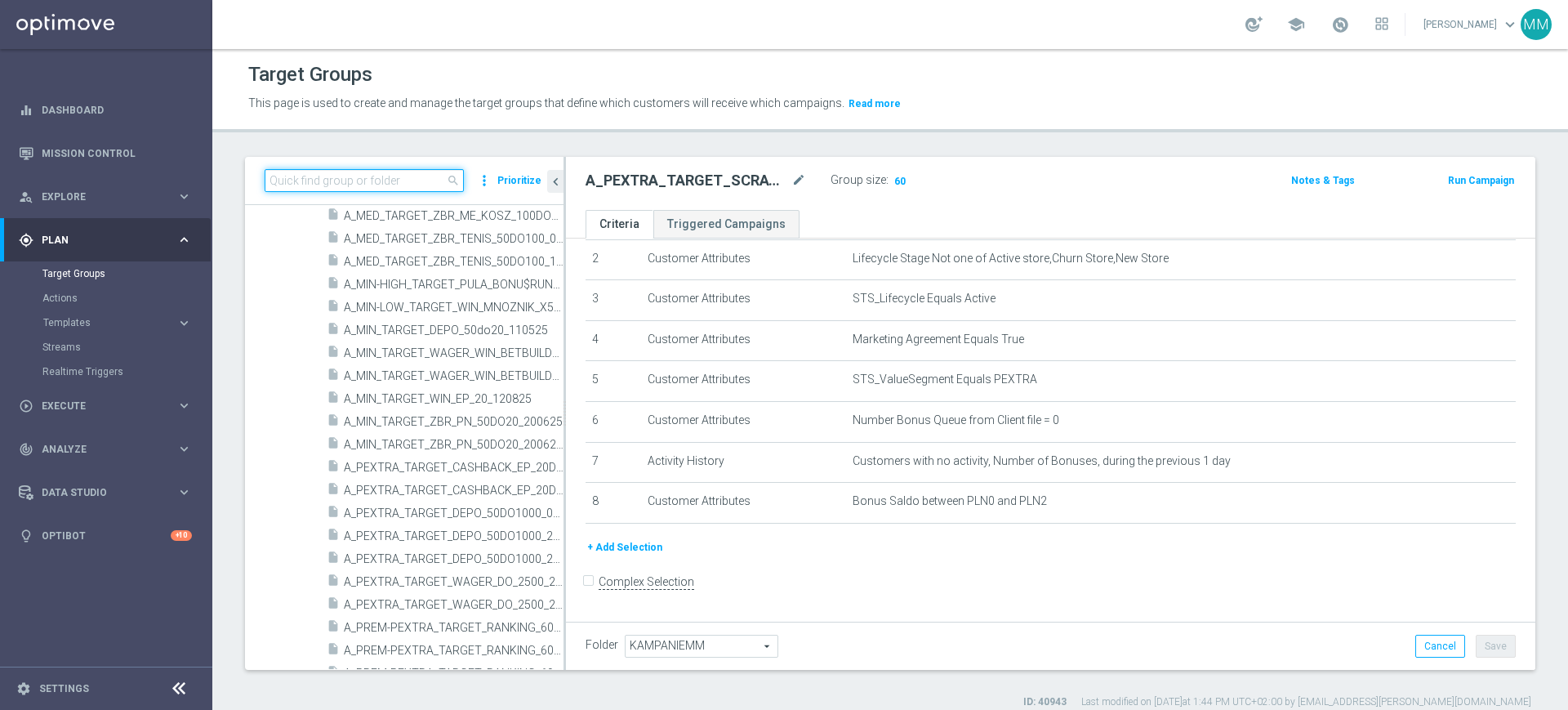
drag, startPoint x: 385, startPoint y: 183, endPoint x: 379, endPoint y: 173, distance: 11.7
click at [384, 183] on input at bounding box center [363, 180] width 200 height 23
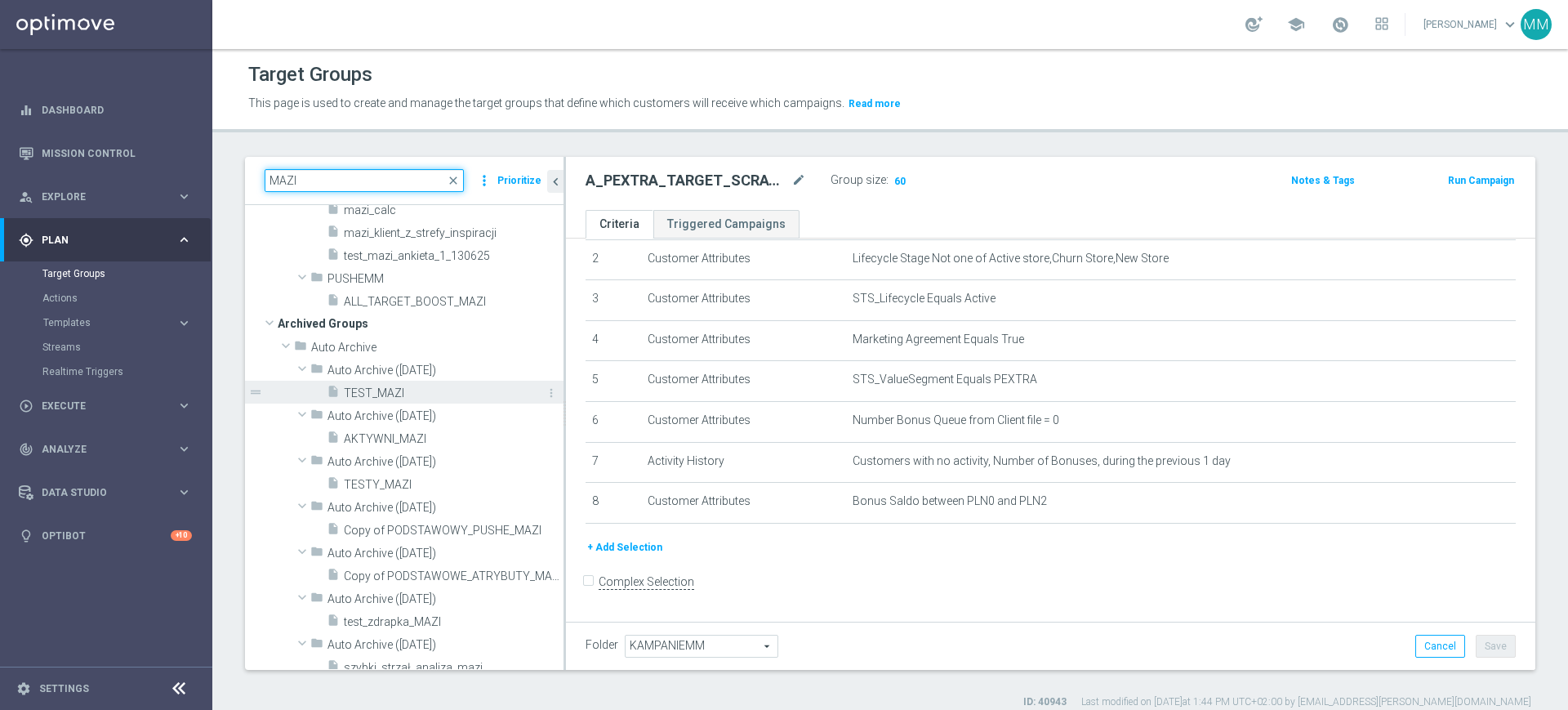
scroll to position [0, 0]
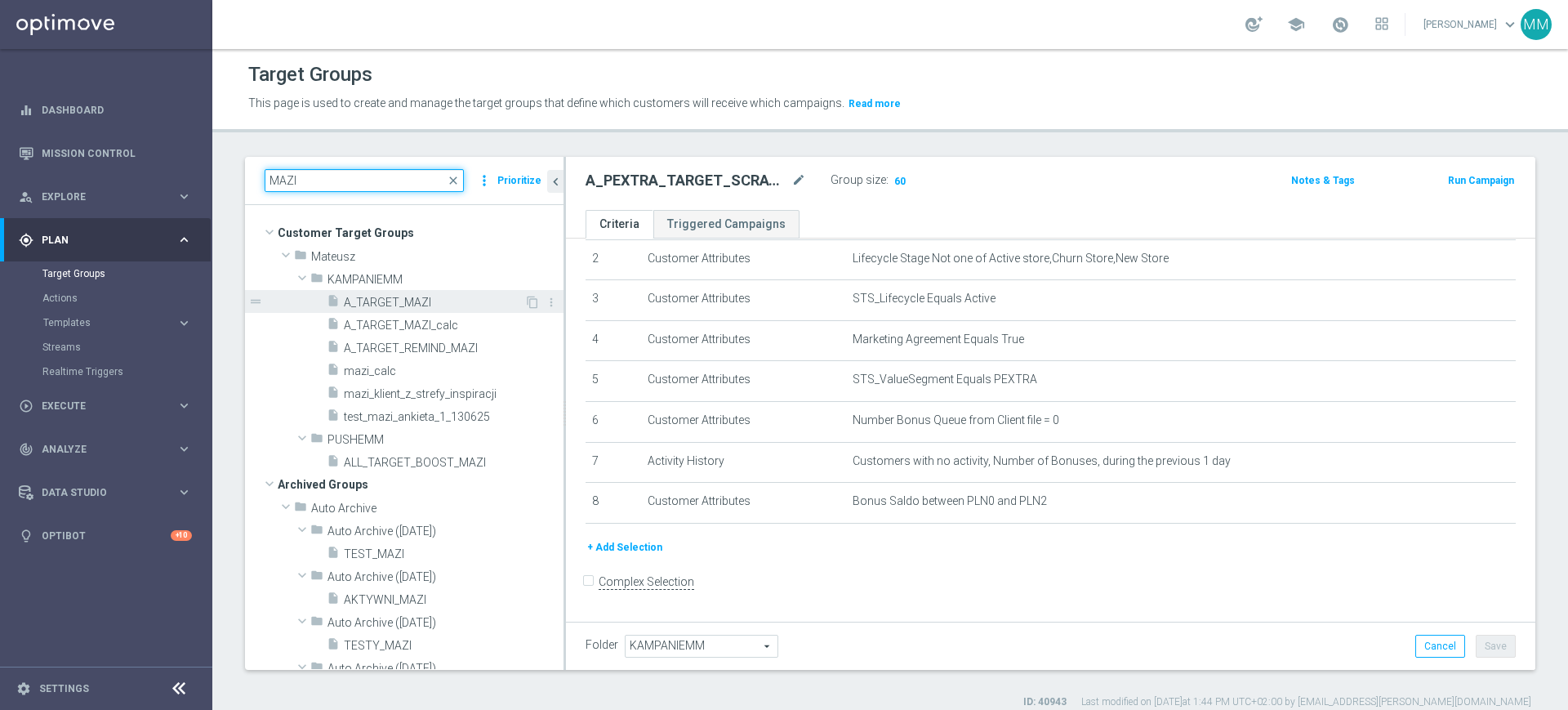
type input "MAZI"
click at [422, 301] on span "A_TARGET_MAZI" at bounding box center [434, 303] width 181 height 14
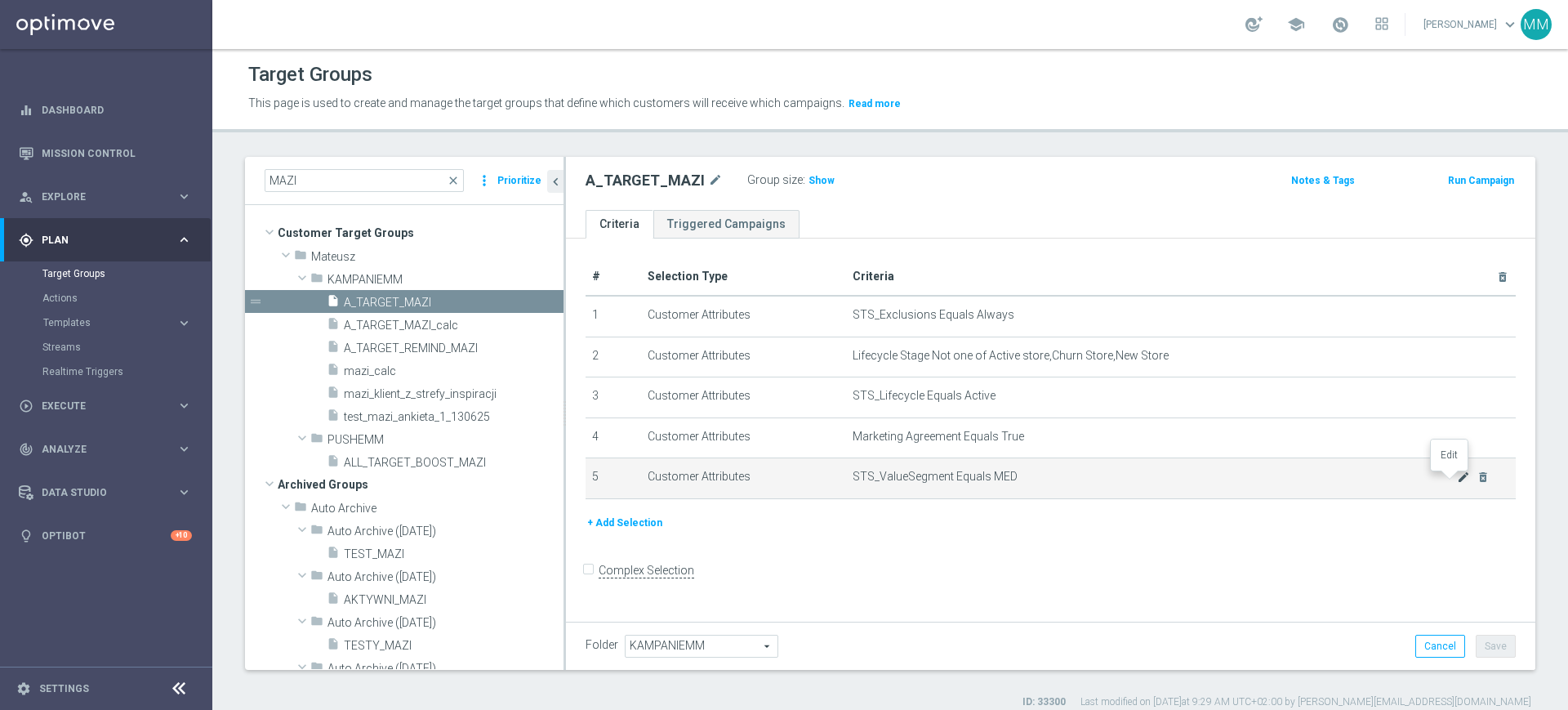
click at [1457, 481] on icon "mode_edit" at bounding box center [1463, 477] width 13 height 13
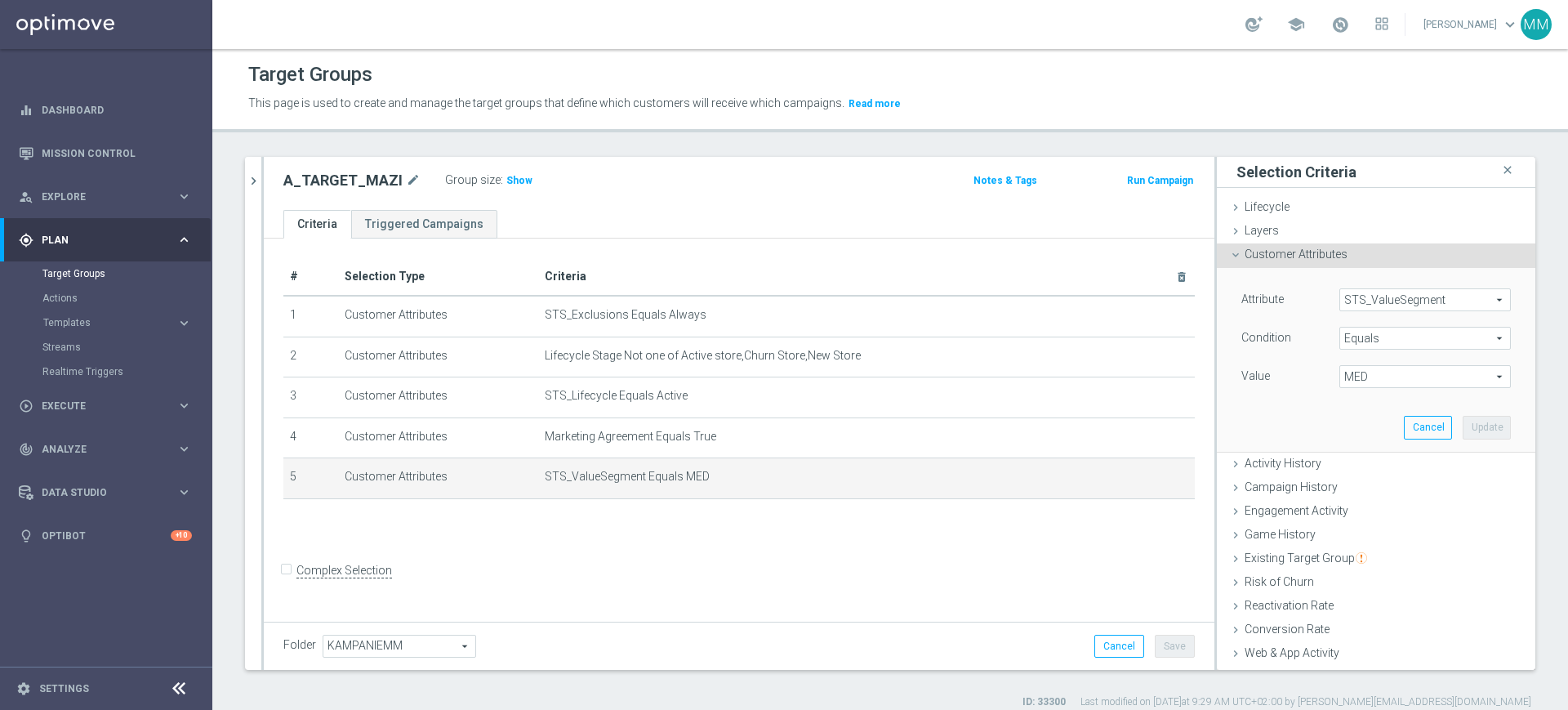
click at [1346, 375] on span "MED" at bounding box center [1425, 375] width 170 height 21
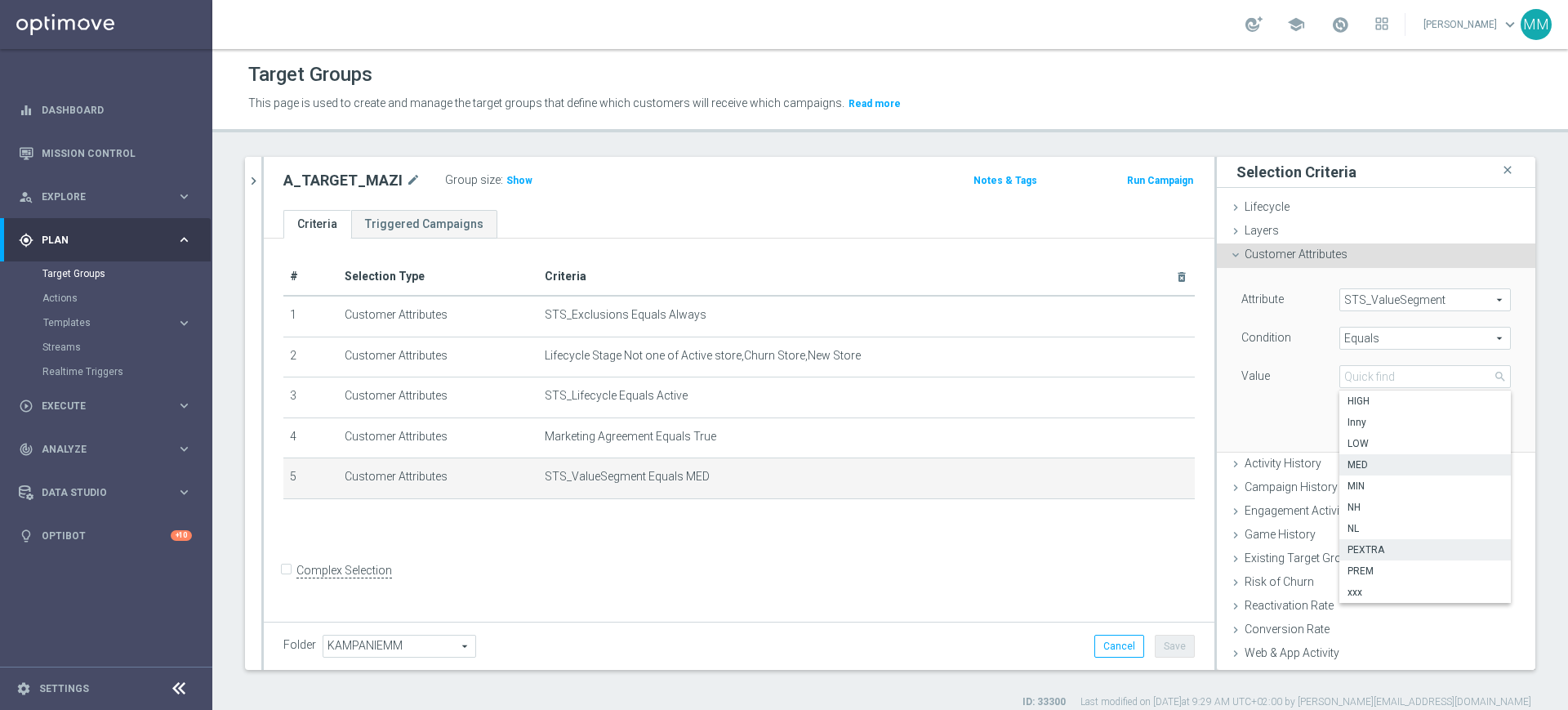
click at [1386, 552] on span "PEXTRA" at bounding box center [1425, 549] width 155 height 13
type input "PEXTRA"
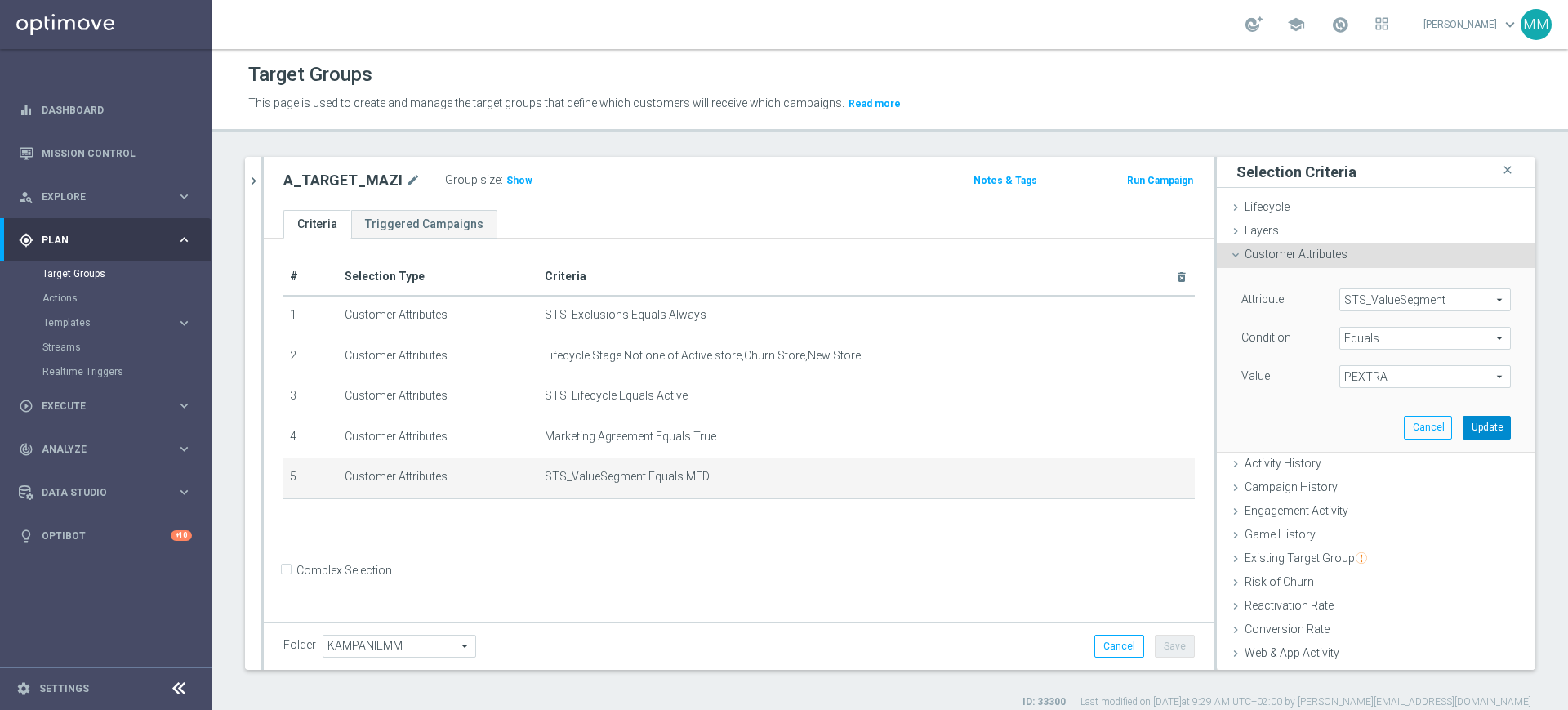
click at [1463, 419] on button "Update" at bounding box center [1487, 427] width 49 height 23
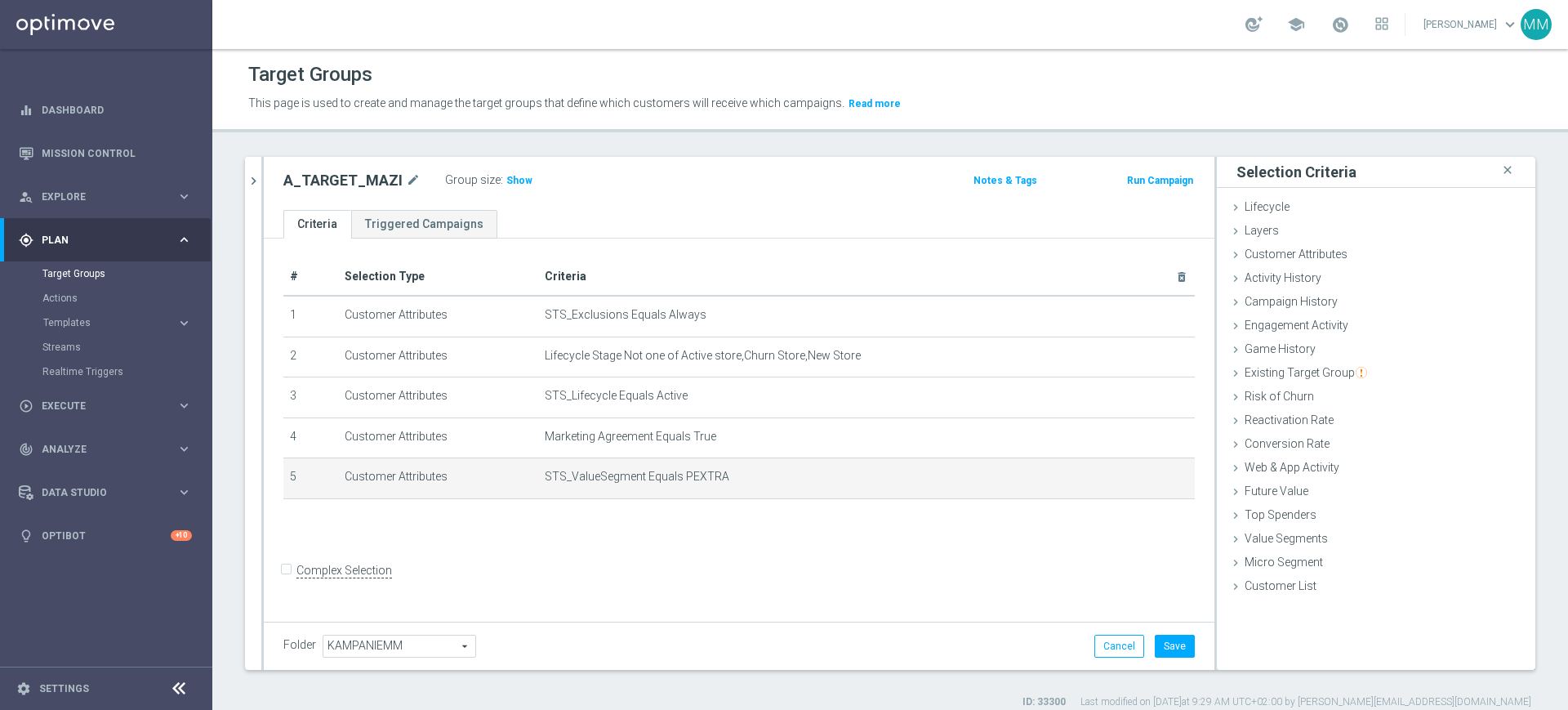
drag, startPoint x: 521, startPoint y: 173, endPoint x: 556, endPoint y: 205, distance: 47.4
click at [520, 173] on h3 "Show" at bounding box center [519, 181] width 30 height 18
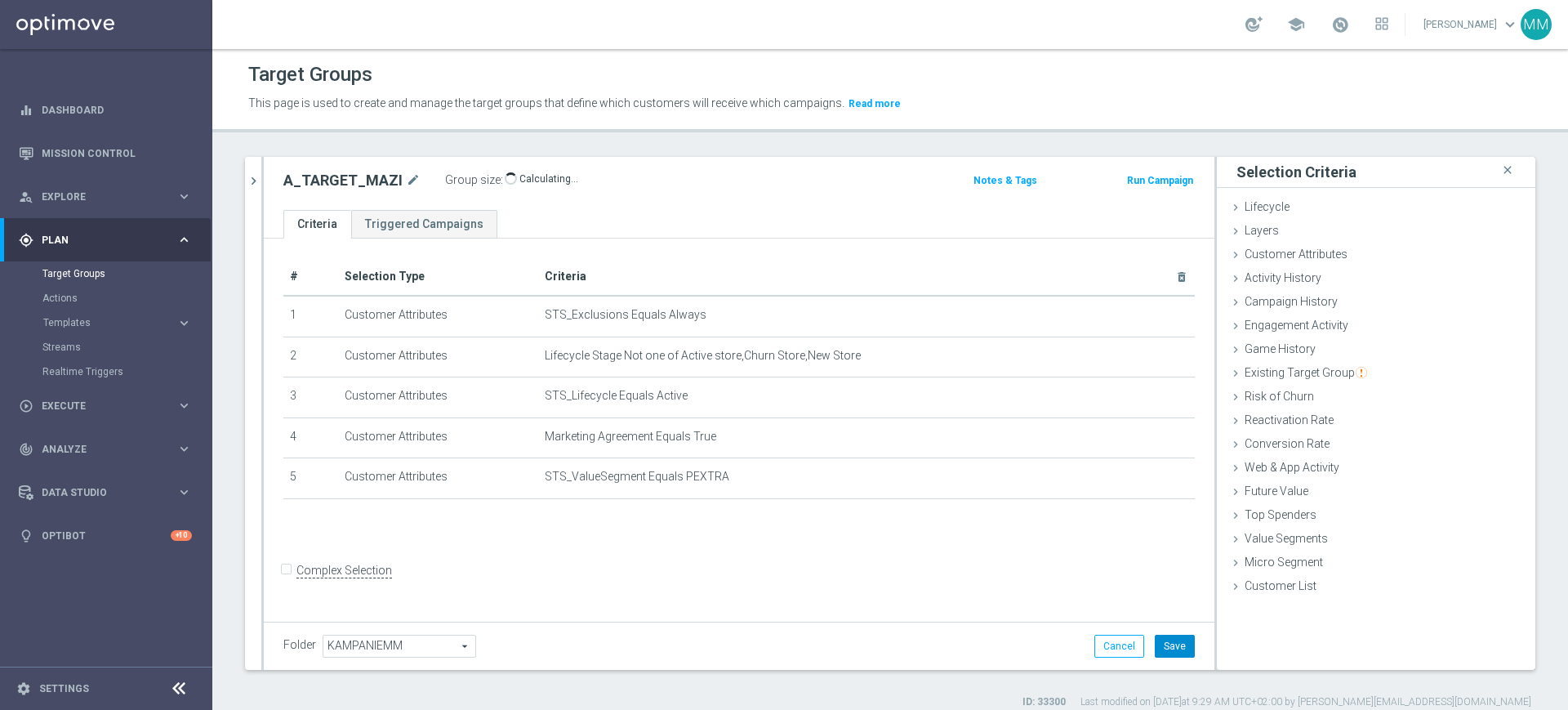
click at [1157, 637] on button "Save" at bounding box center [1175, 645] width 40 height 23
click at [255, 182] on icon "chevron_right" at bounding box center [254, 181] width 16 height 16
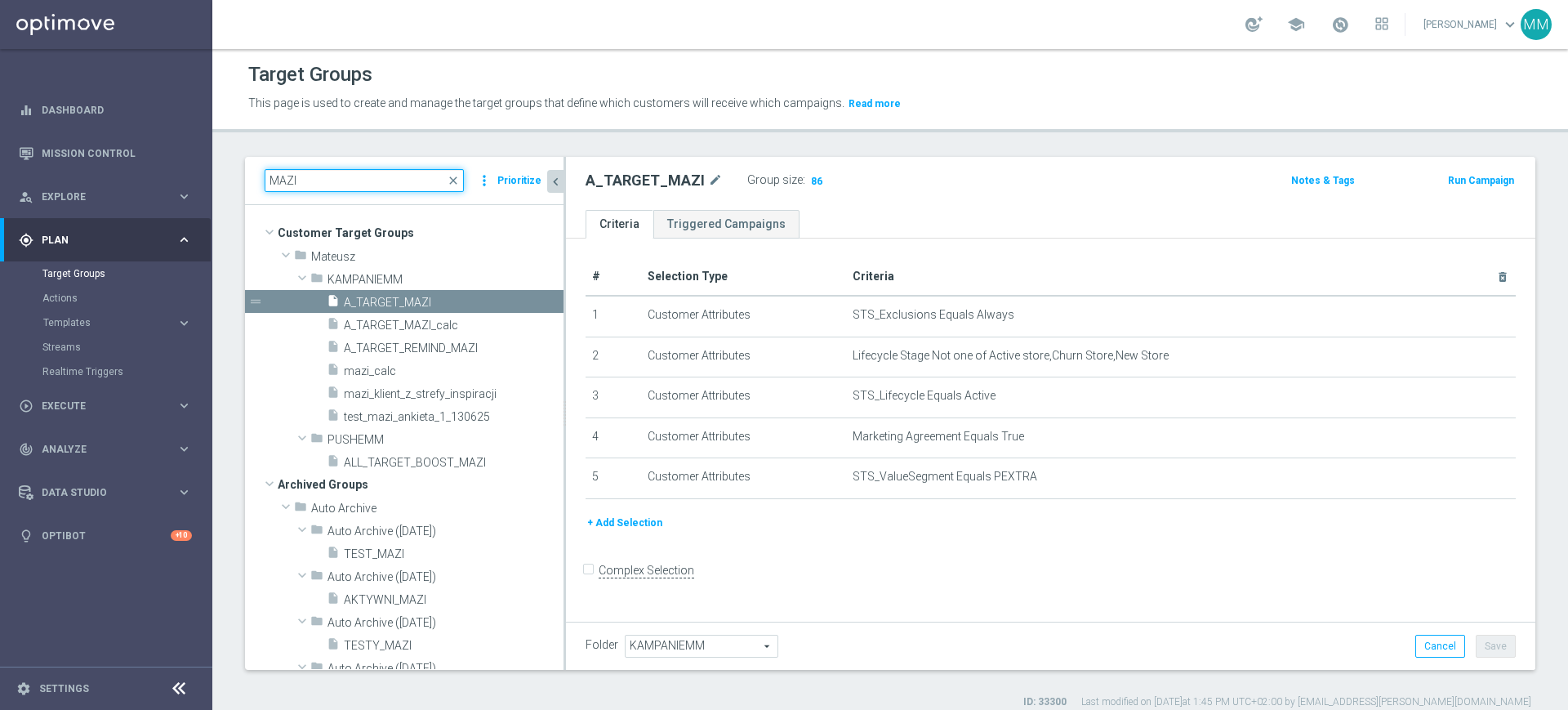
click at [371, 186] on input "MAZI" at bounding box center [363, 180] width 200 height 23
paste input "A_PEXTRA_TARGET_SCRATCH_KWAL_MS_040925"
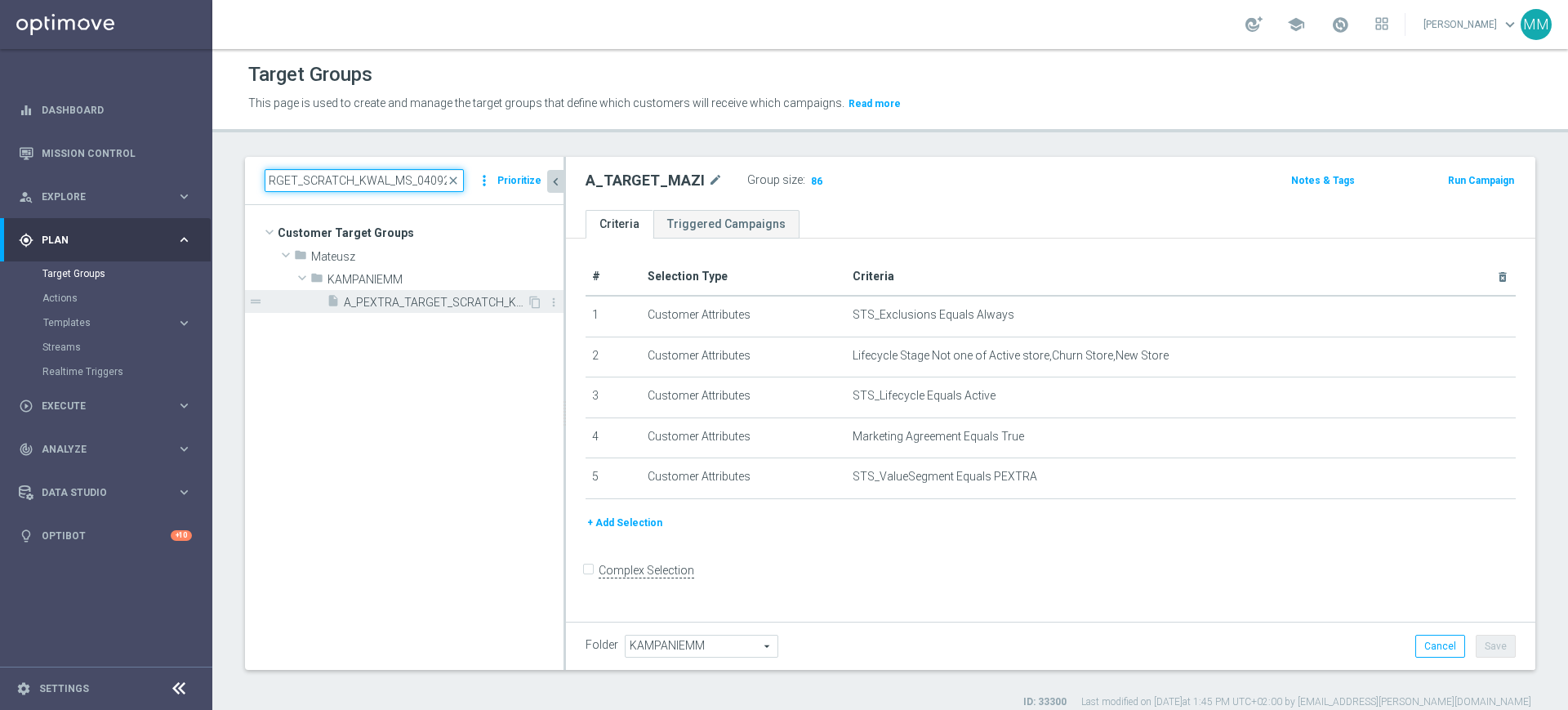
type input "A_PEXTRA_TARGET_SCRATCH_KWAL_MS_040925"
click at [495, 297] on span "A_PEXTRA_TARGET_SCRATCH_KWAL_MS_040925" at bounding box center [435, 303] width 183 height 14
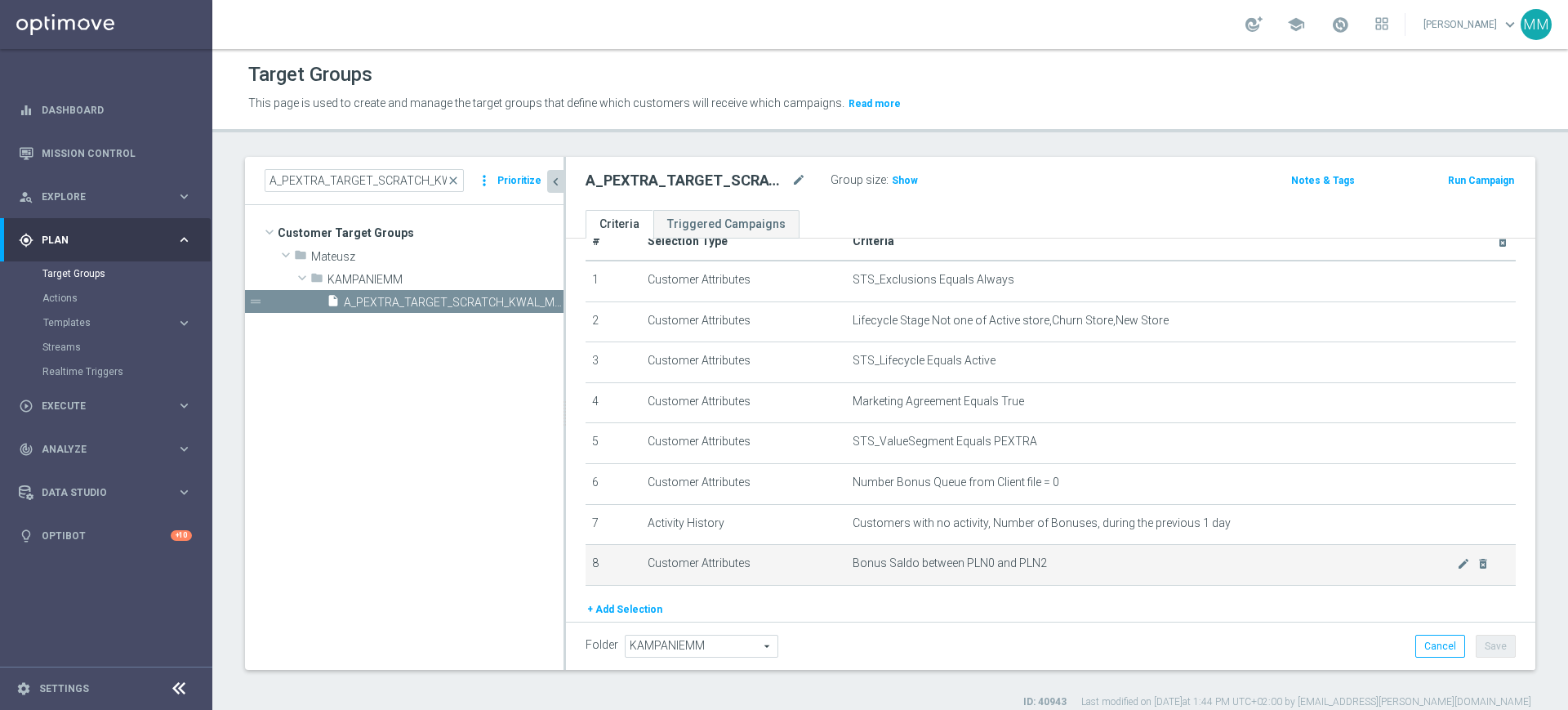
scroll to position [97, 0]
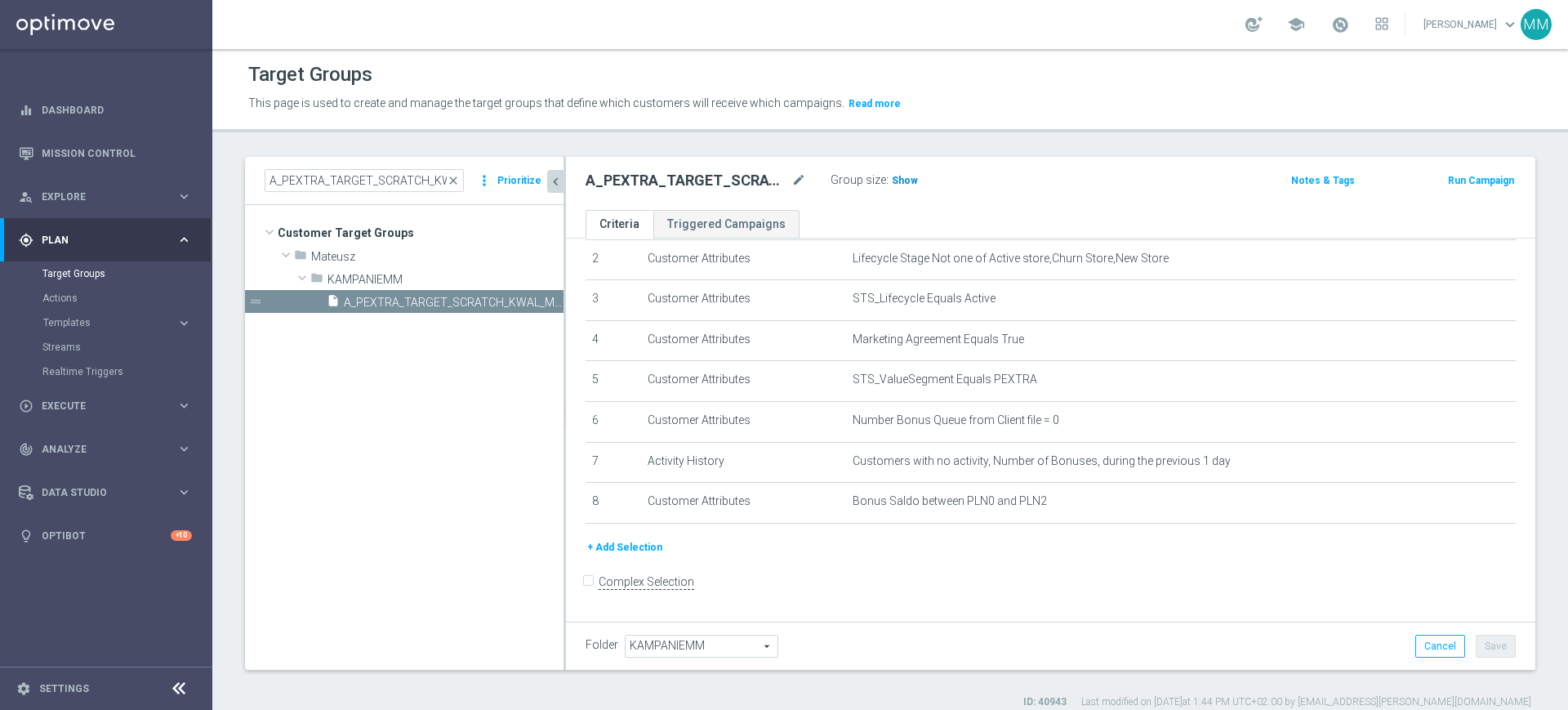
click at [901, 184] on span "Show" at bounding box center [905, 181] width 26 height 12
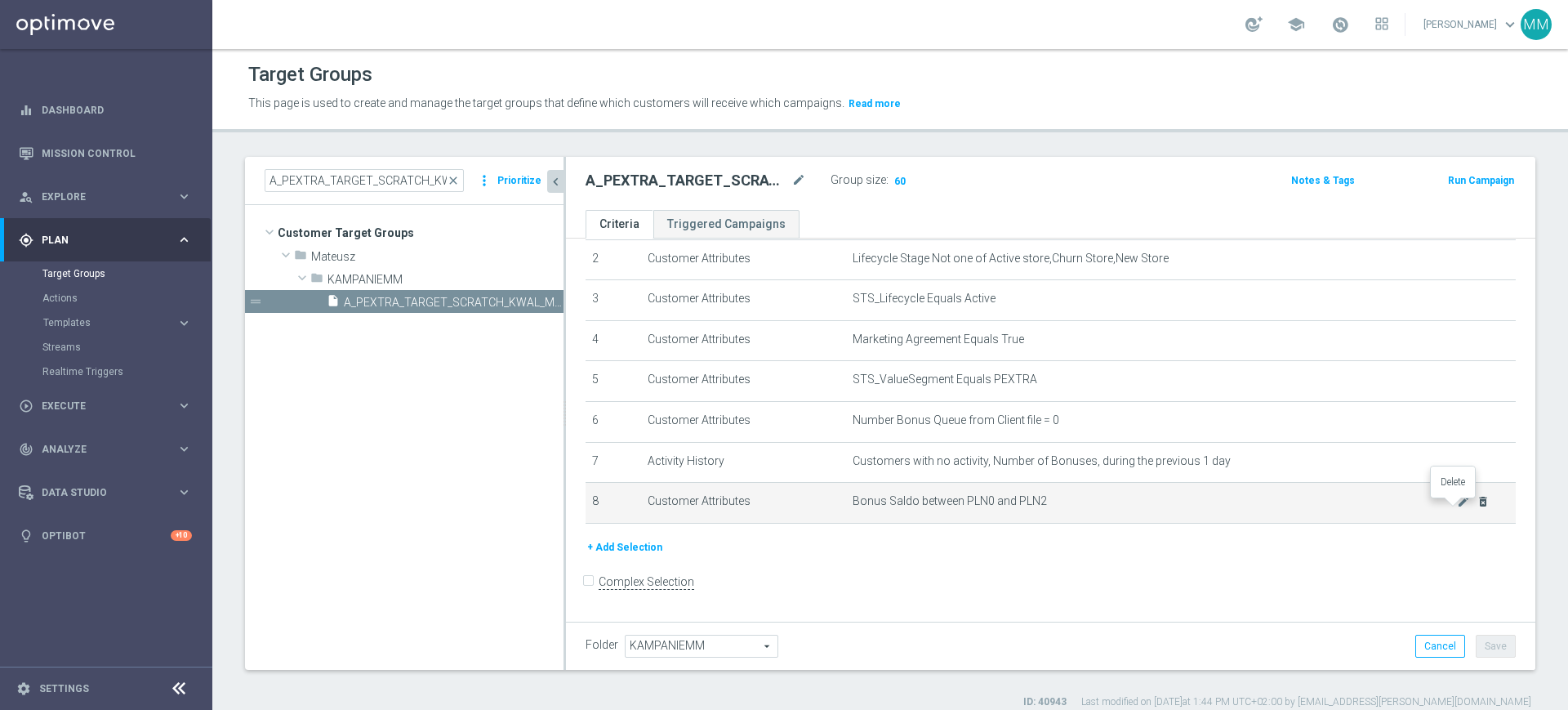
click at [1477, 508] on icon "delete_forever" at bounding box center [1483, 500] width 13 height 13
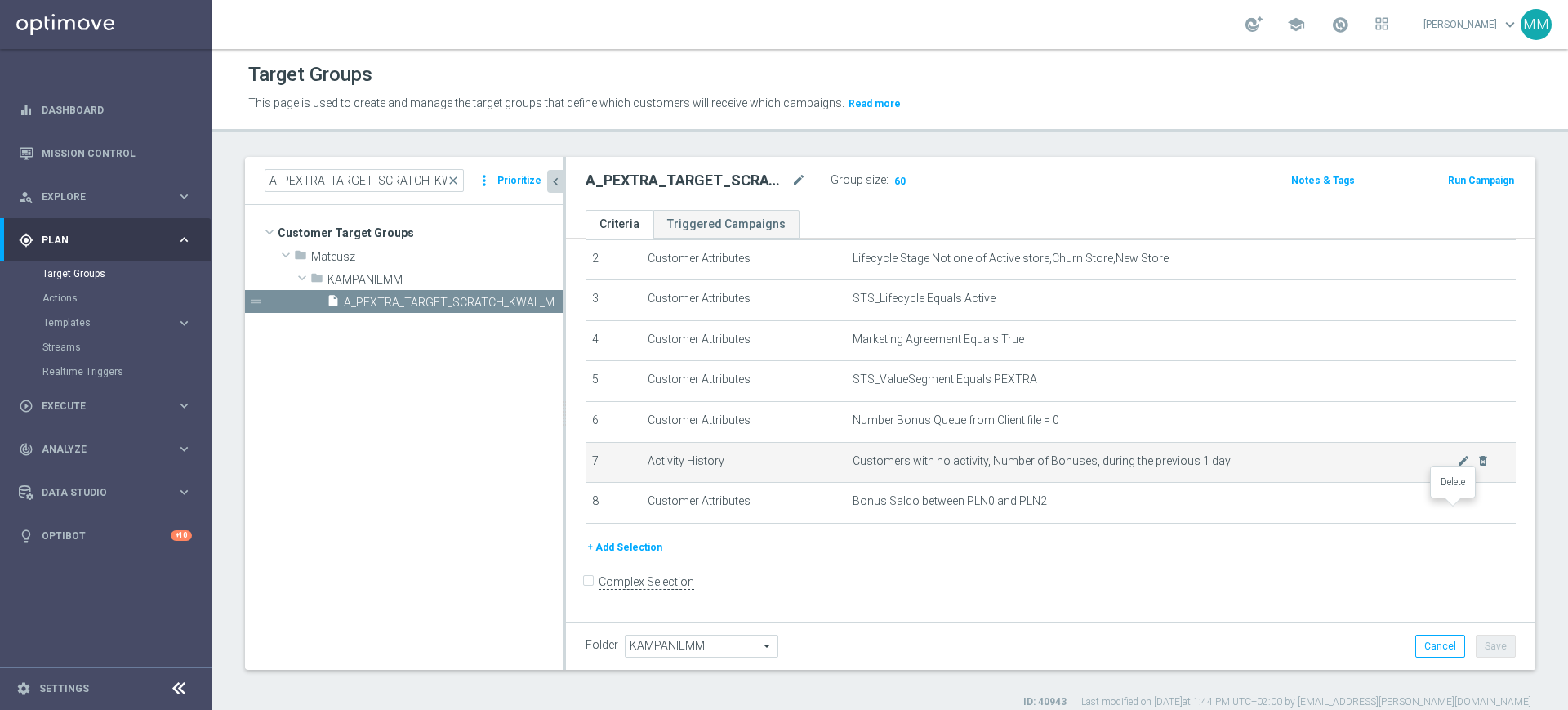
scroll to position [56, 0]
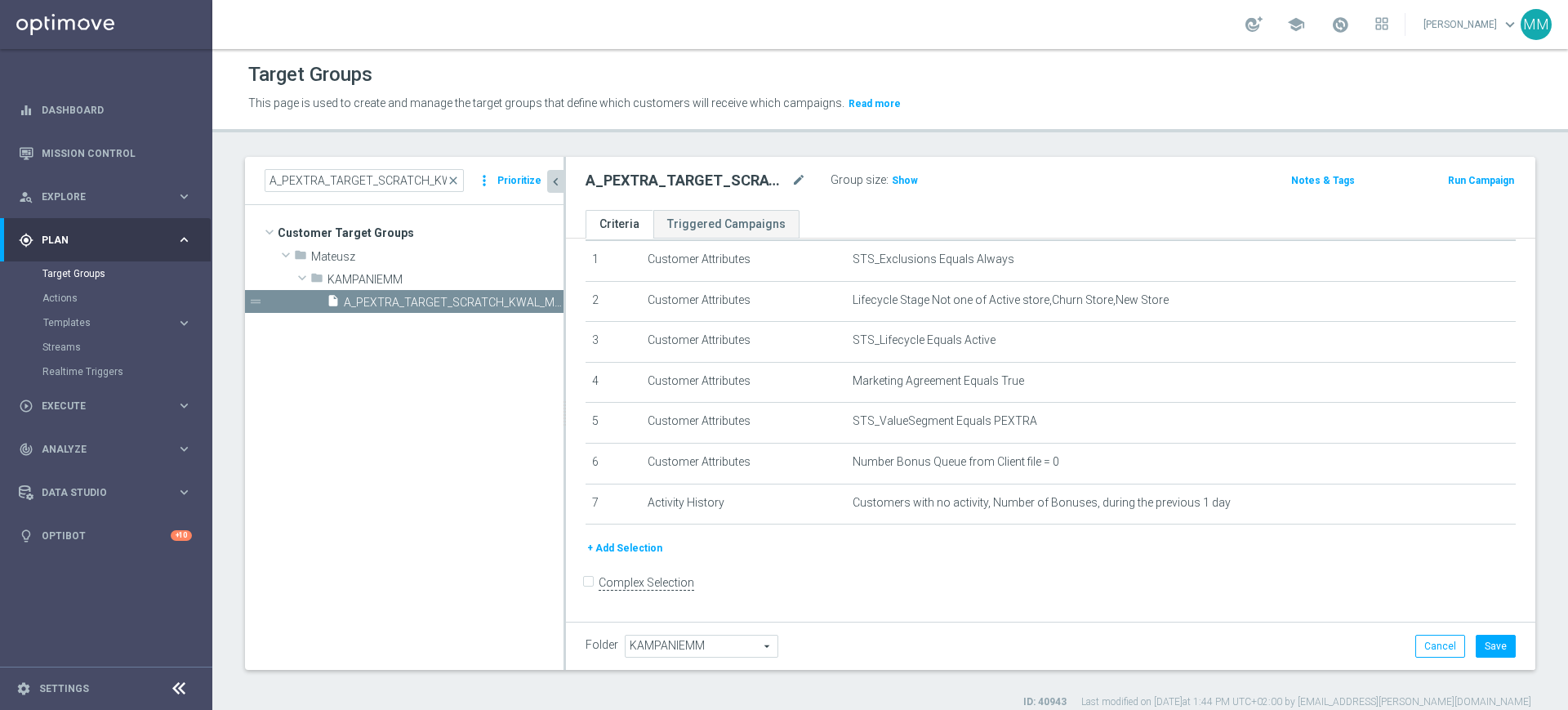
click at [906, 170] on div "Group size : Show" at bounding box center [912, 179] width 163 height 20
click at [902, 181] on span "Show" at bounding box center [905, 181] width 26 height 12
click at [1415, 644] on button "Cancel" at bounding box center [1440, 645] width 50 height 23
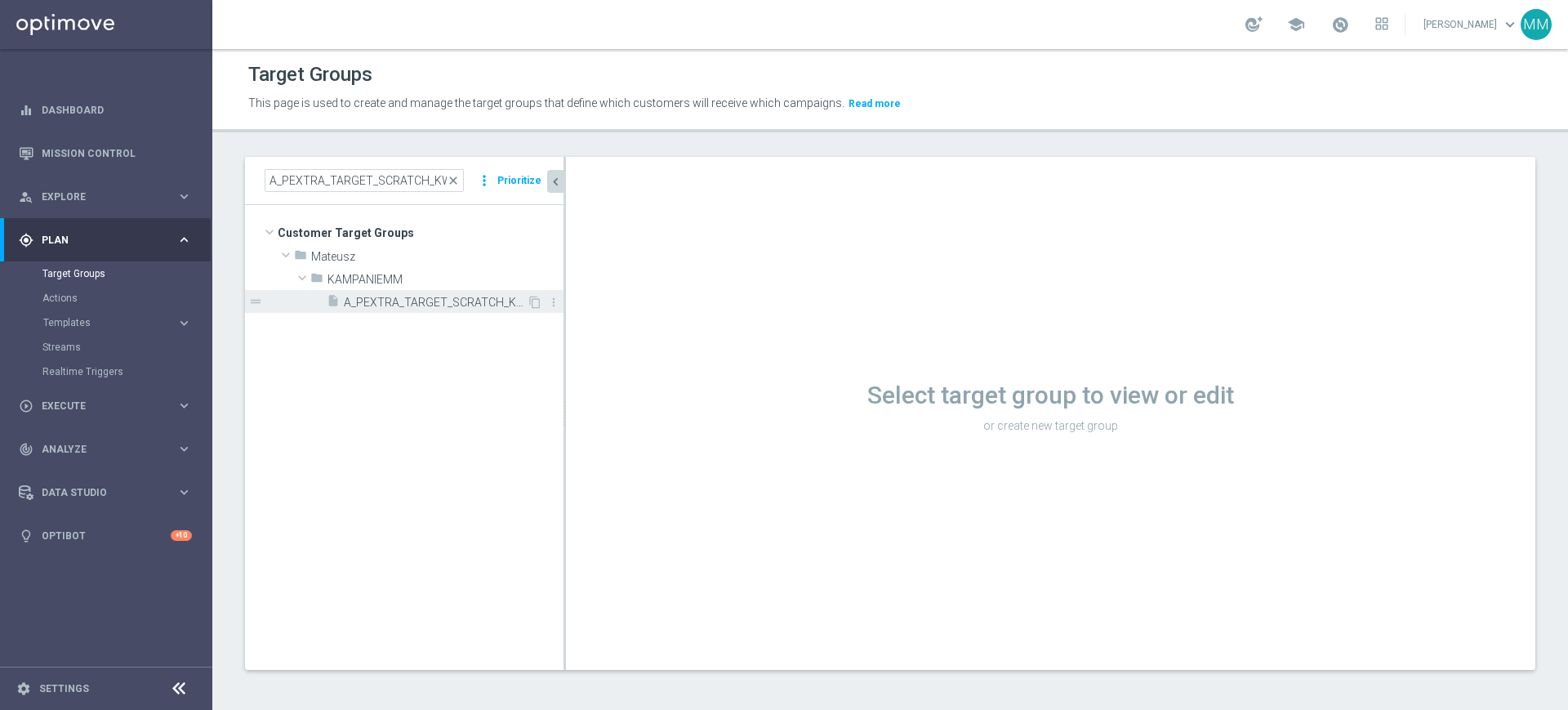
click at [493, 292] on div "insert_drive_file A_PEXTRA_TARGET_SCRATCH_KWAL_MS_040925" at bounding box center [426, 301] width 200 height 23
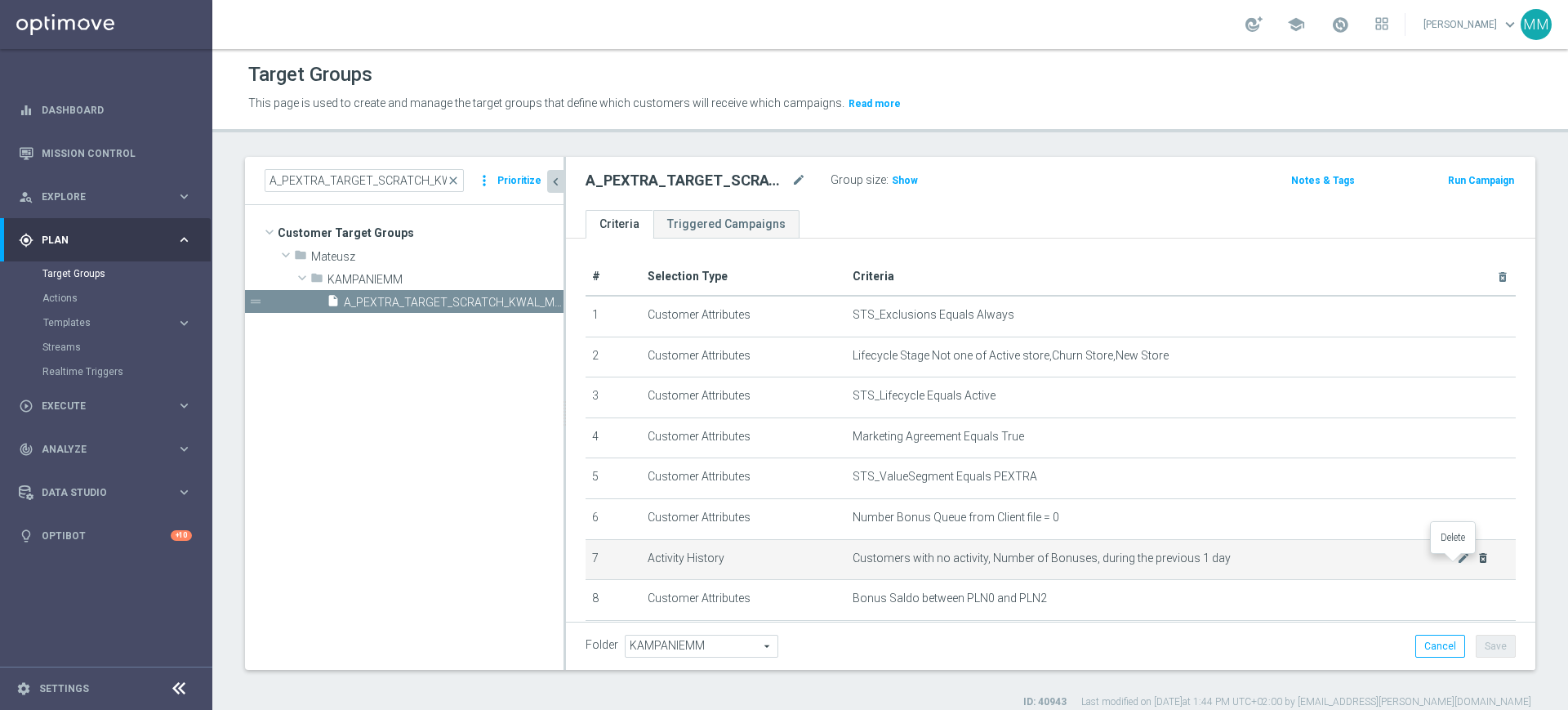
click at [1477, 563] on icon "delete_forever" at bounding box center [1483, 557] width 13 height 13
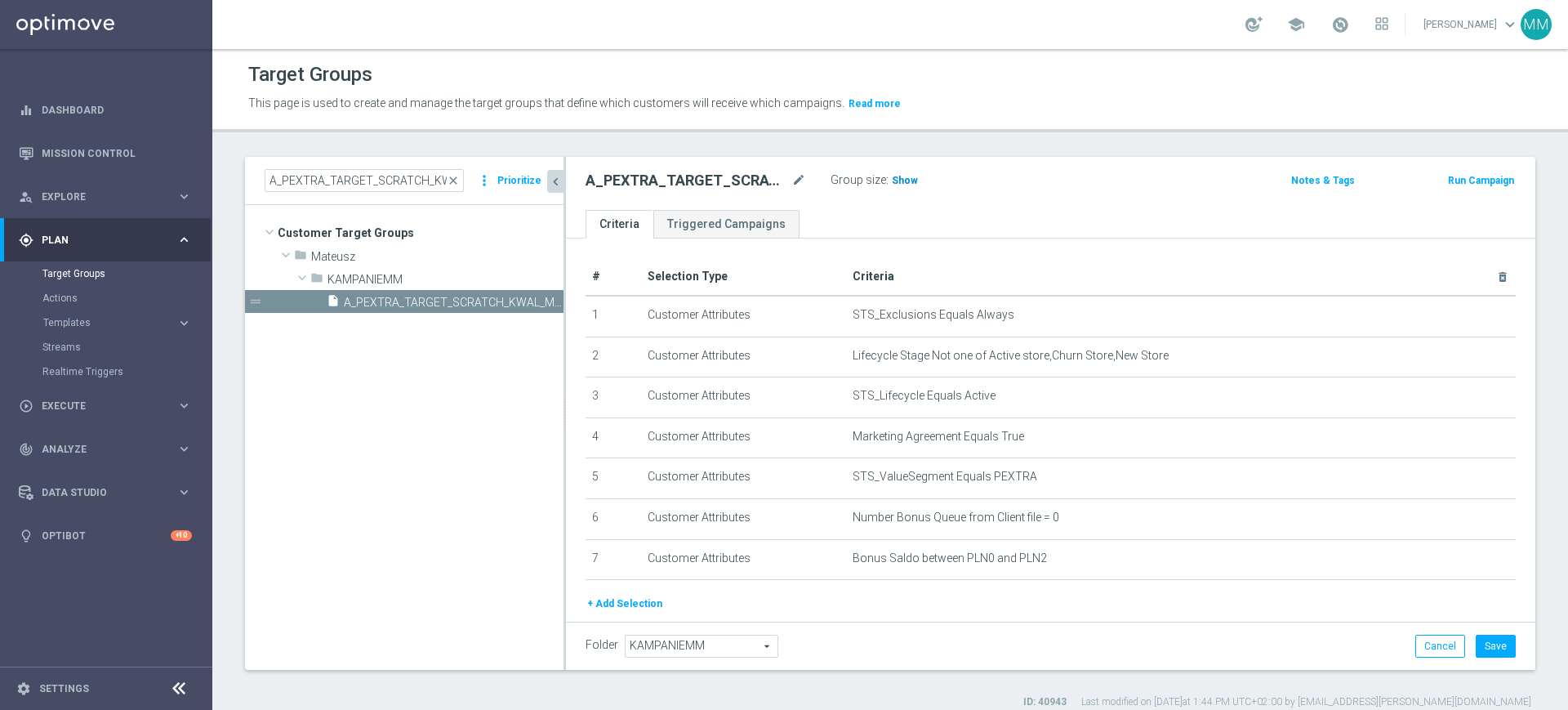
click at [899, 184] on span "Show" at bounding box center [905, 181] width 26 height 12
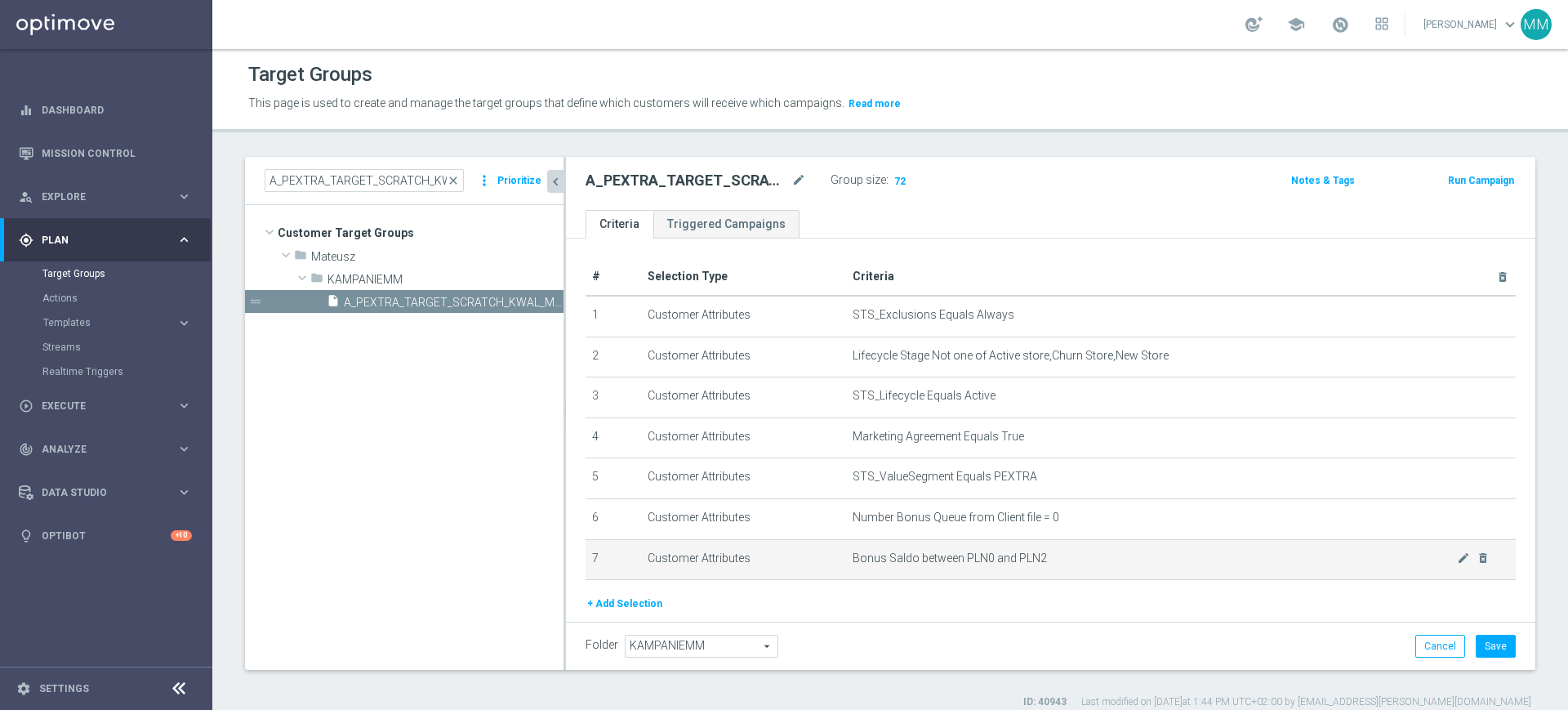
click at [971, 557] on span "Bonus Saldo between PLN0 and PLN2" at bounding box center [1155, 558] width 605 height 14
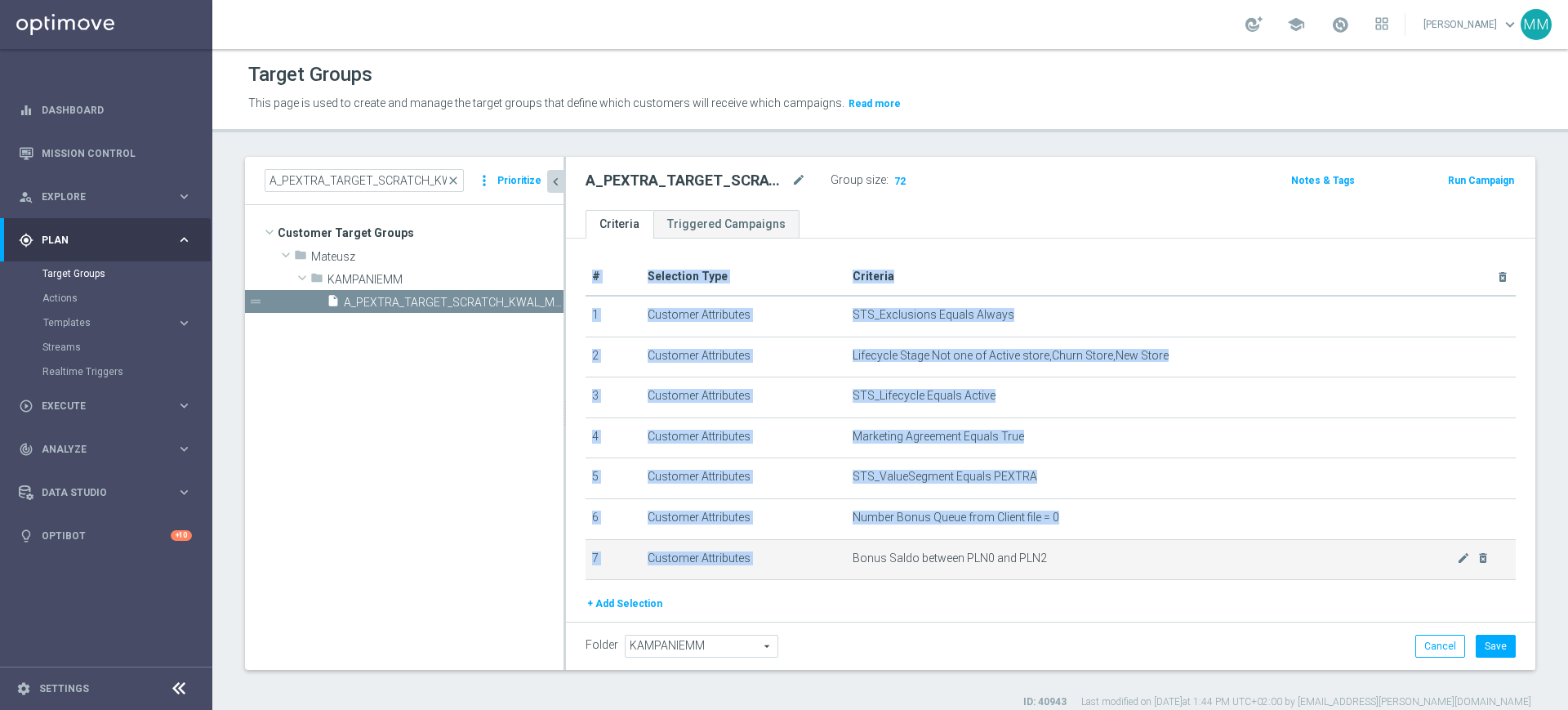
click at [971, 557] on span "Bonus Saldo between PLN0 and PLN2" at bounding box center [1155, 558] width 605 height 14
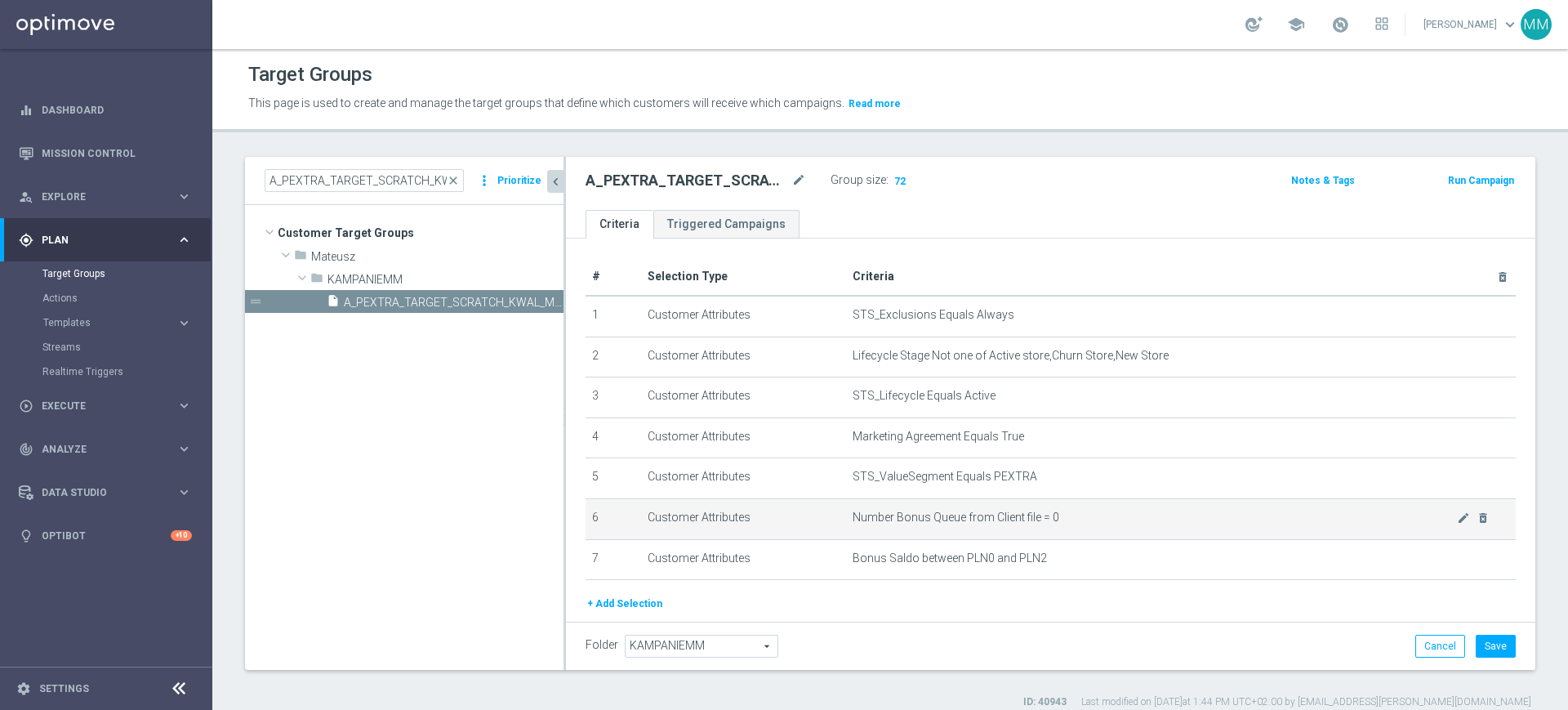
click at [968, 517] on span "Number Bonus Queue from Client file = 0" at bounding box center [1155, 517] width 605 height 14
click at [994, 524] on span "Number Bonus Queue from Client file = 0" at bounding box center [1155, 517] width 605 height 14
click at [1024, 536] on td "Number Bonus Queue from Client file = 0 mode_edit delete_forever" at bounding box center [1181, 518] width 669 height 41
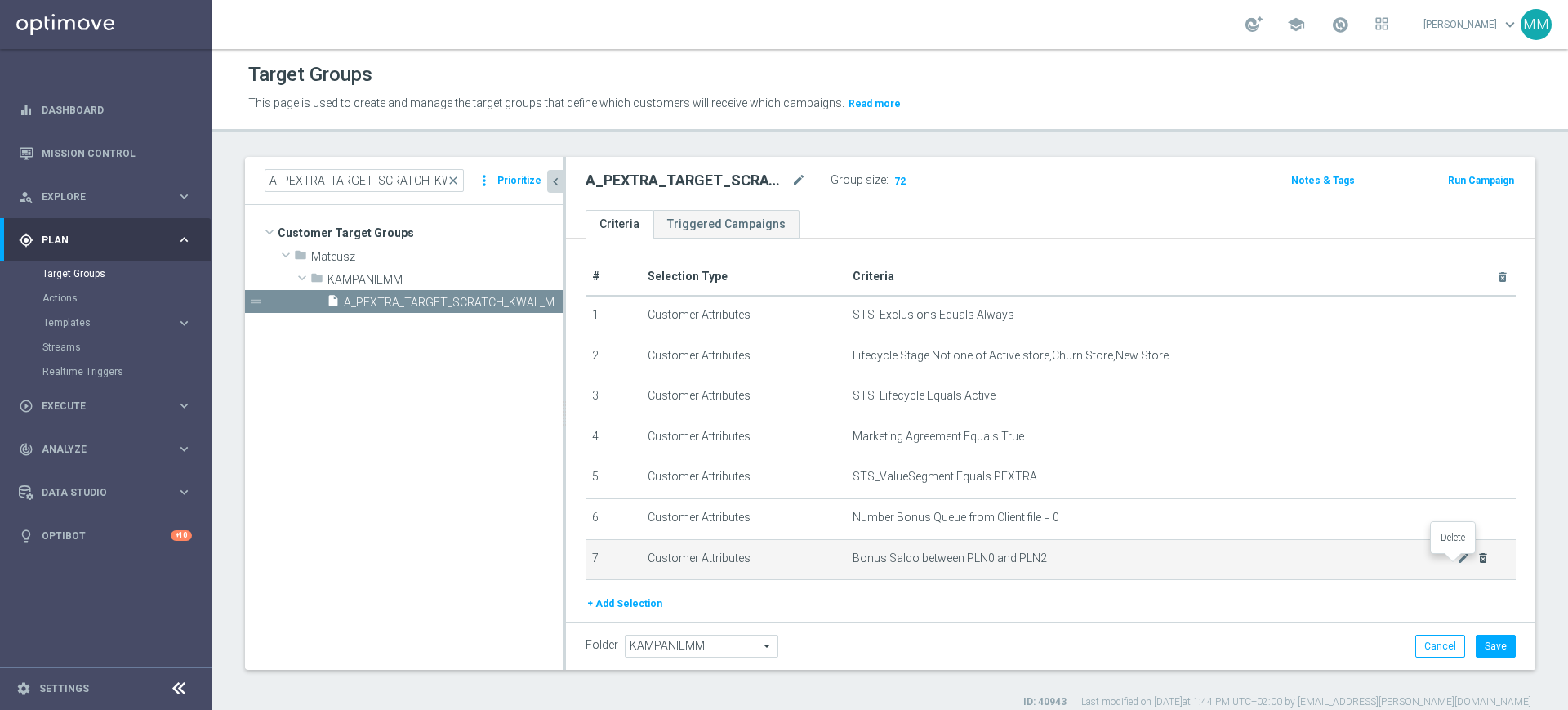
click at [1477, 562] on icon "delete_forever" at bounding box center [1483, 557] width 13 height 13
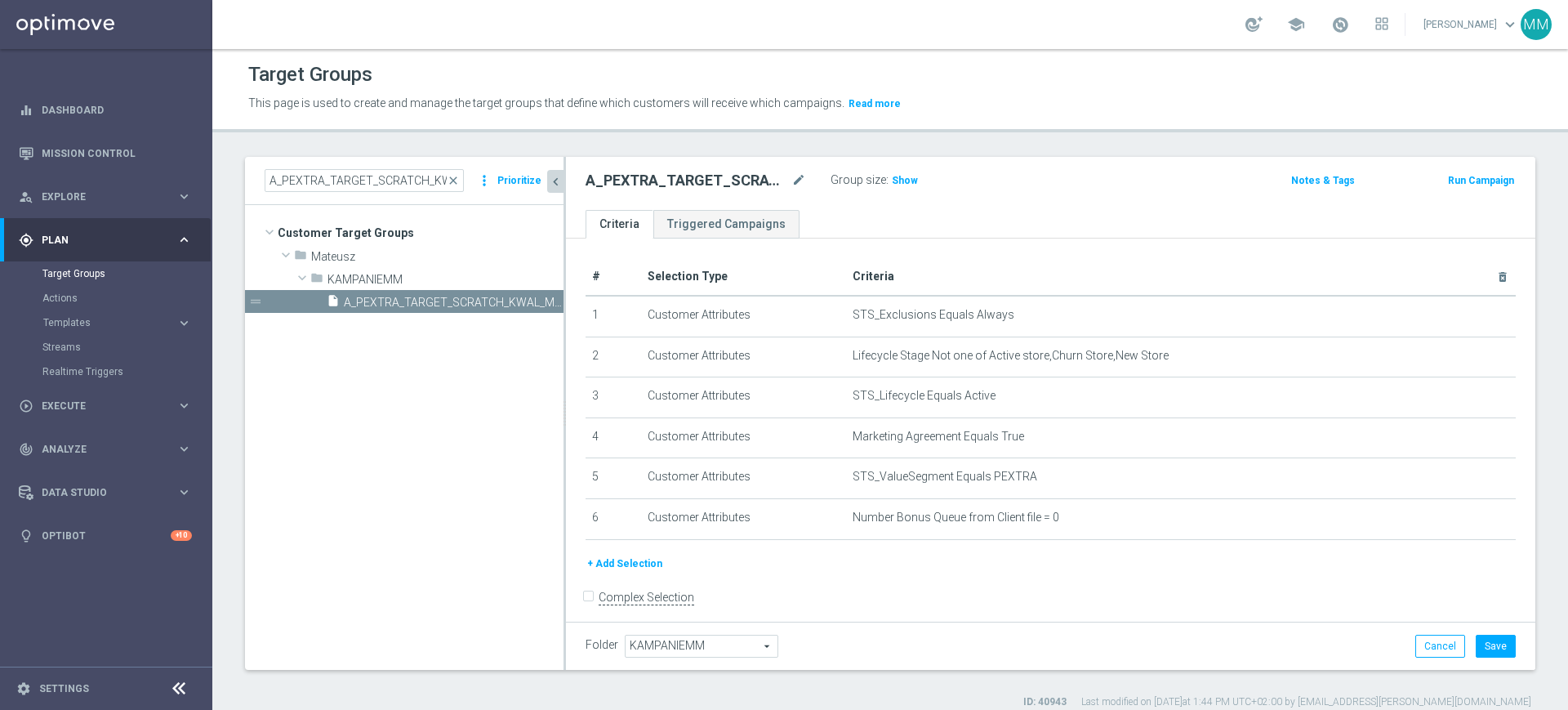
click at [905, 169] on div "Group size : Show" at bounding box center [912, 179] width 163 height 20
click at [904, 180] on span "Show" at bounding box center [905, 181] width 26 height 12
click at [1499, 640] on button "Save" at bounding box center [1496, 645] width 40 height 23
click at [1485, 184] on button "Run Campaign" at bounding box center [1481, 181] width 70 height 18
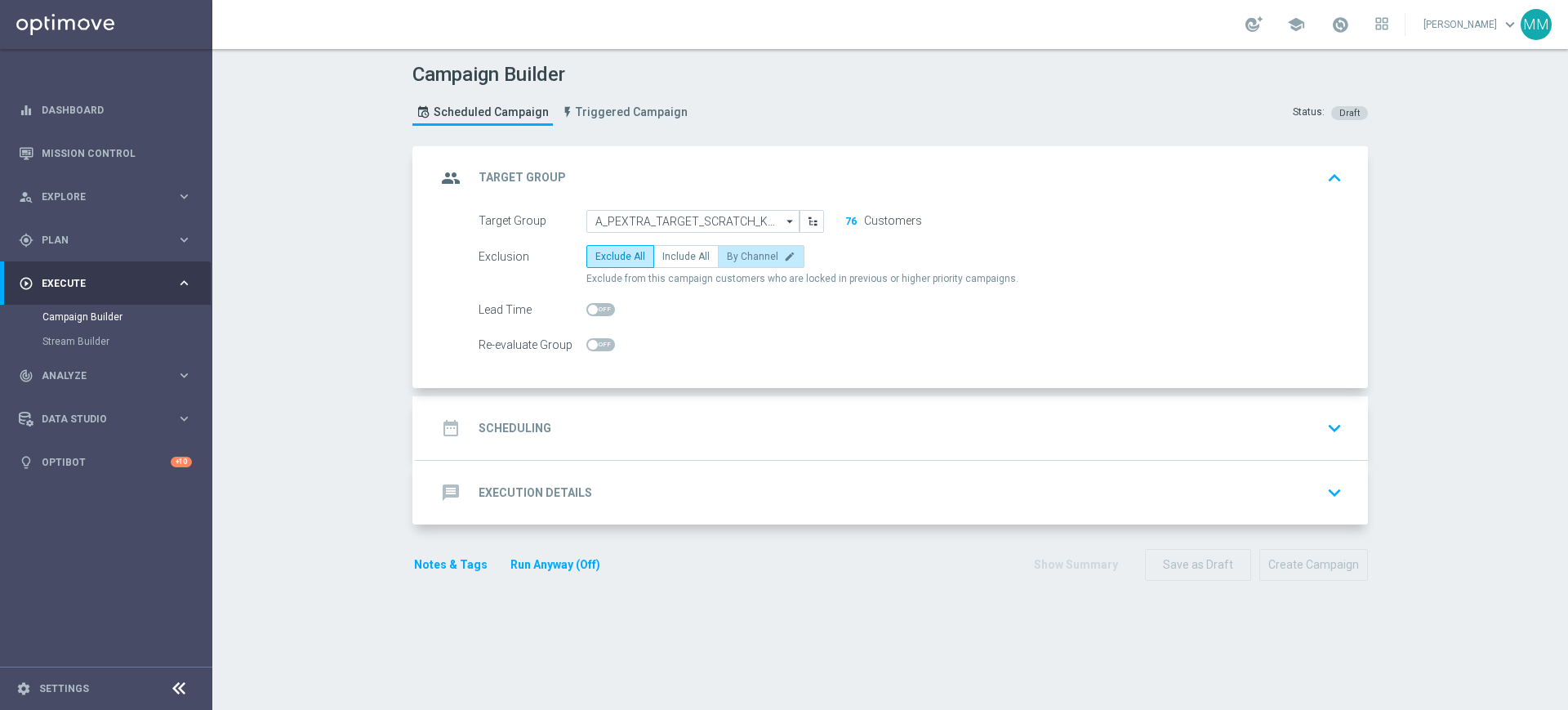
click at [752, 258] on span "By Channel" at bounding box center [753, 256] width 52 height 12
click at [738, 258] on input "By Channel edit" at bounding box center [732, 259] width 11 height 11
radio input "true"
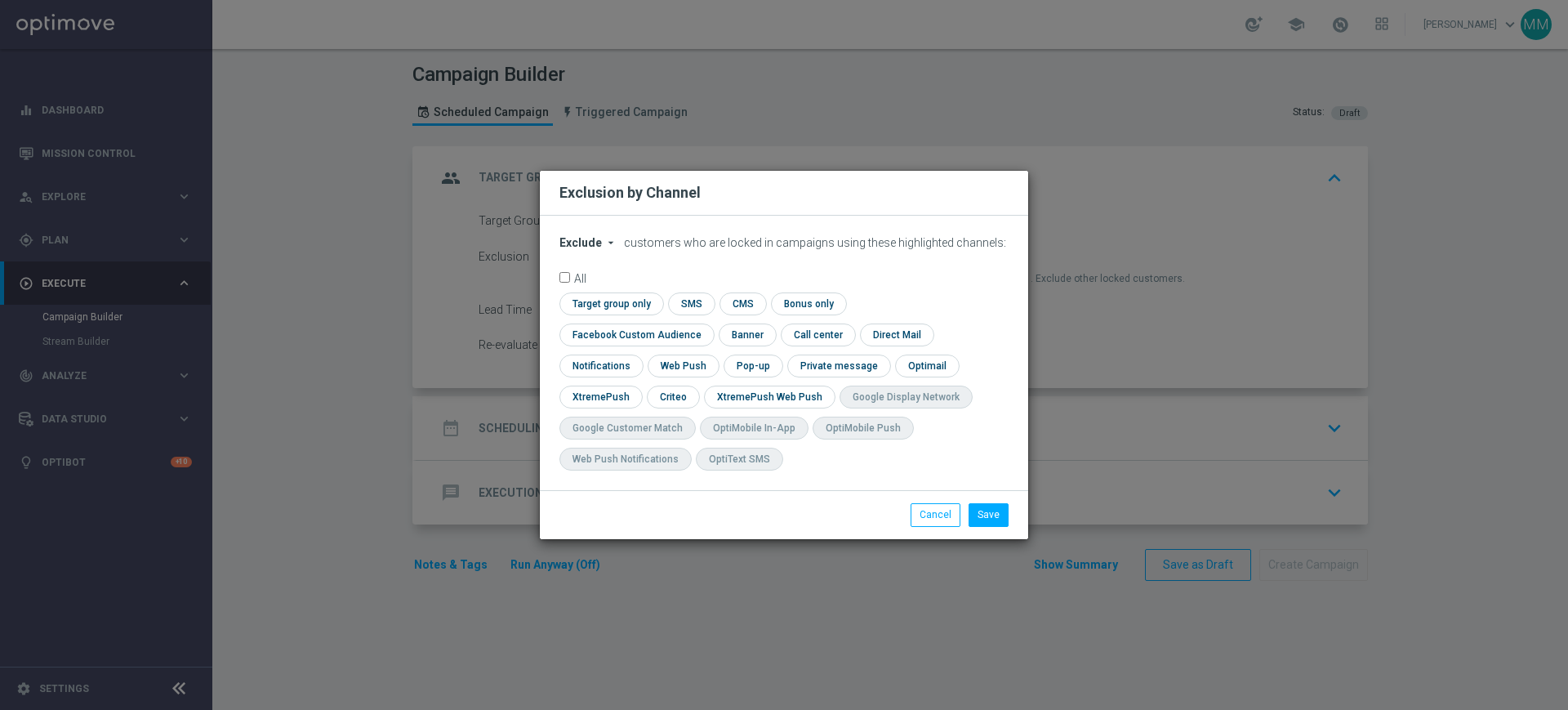
click at [605, 249] on icon "arrow_drop_down" at bounding box center [611, 242] width 13 height 13
click at [0, 0] on span "Include" at bounding box center [0, 0] width 0 height 0
click at [628, 315] on input "checkbox" at bounding box center [609, 303] width 99 height 22
checkbox input "true"
click at [660, 361] on input "checkbox" at bounding box center [681, 365] width 69 height 22
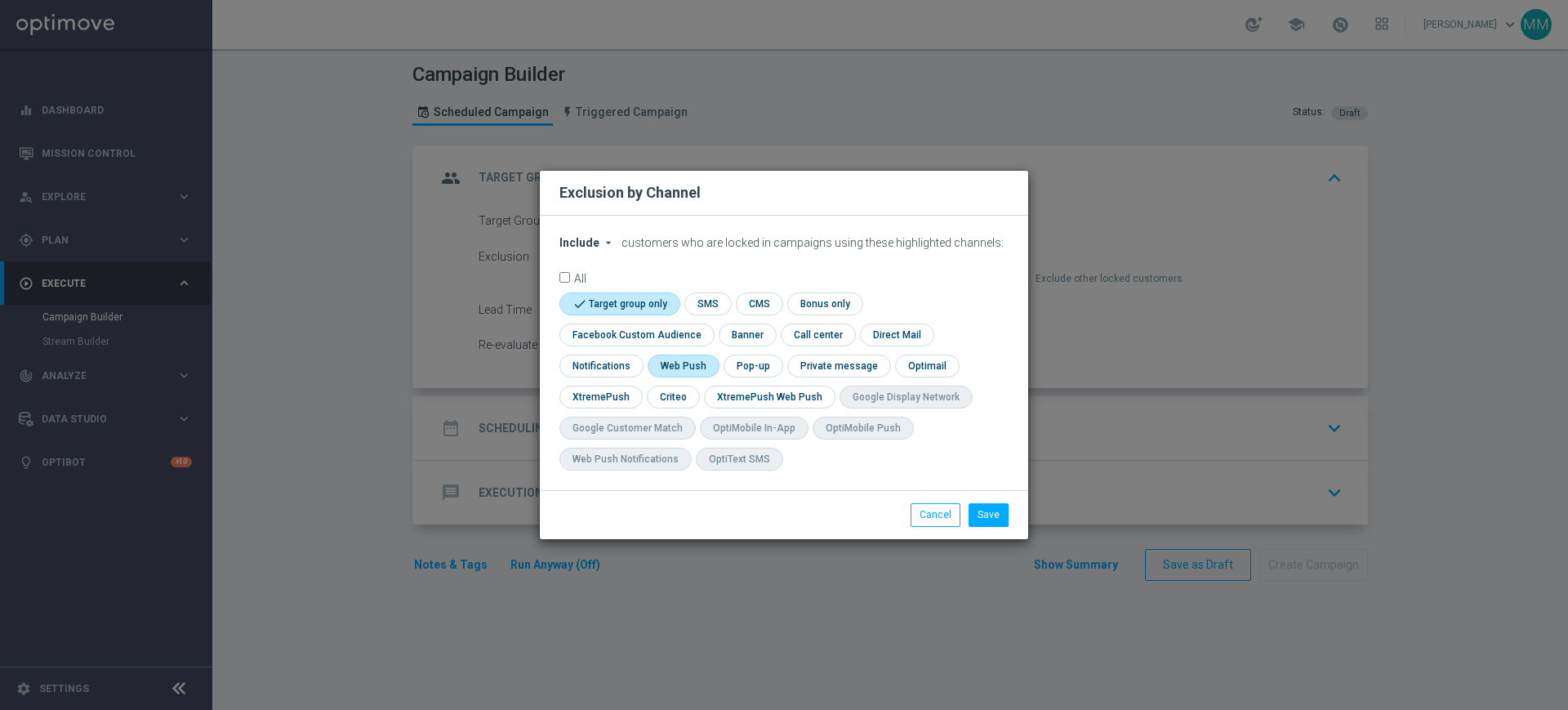
checkbox input "true"
click at [668, 392] on input "checkbox" at bounding box center [671, 396] width 51 height 22
checkbox input "true"
click at [697, 368] on input "checkbox" at bounding box center [689, 365] width 84 height 22
checkbox input "false"
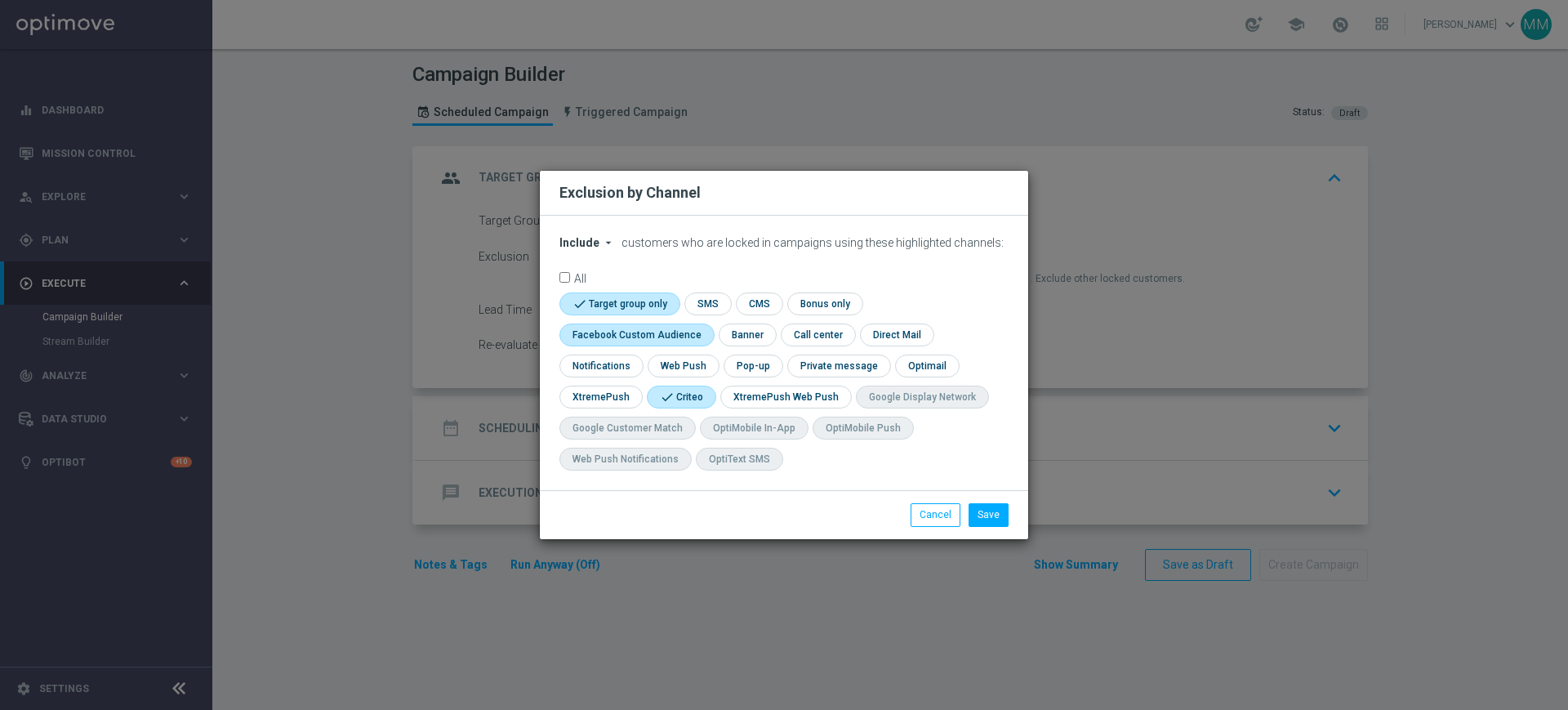
click at [682, 339] on input "checkbox" at bounding box center [633, 335] width 148 height 22
checkbox input "true"
click at [982, 510] on button "Save" at bounding box center [988, 514] width 40 height 23
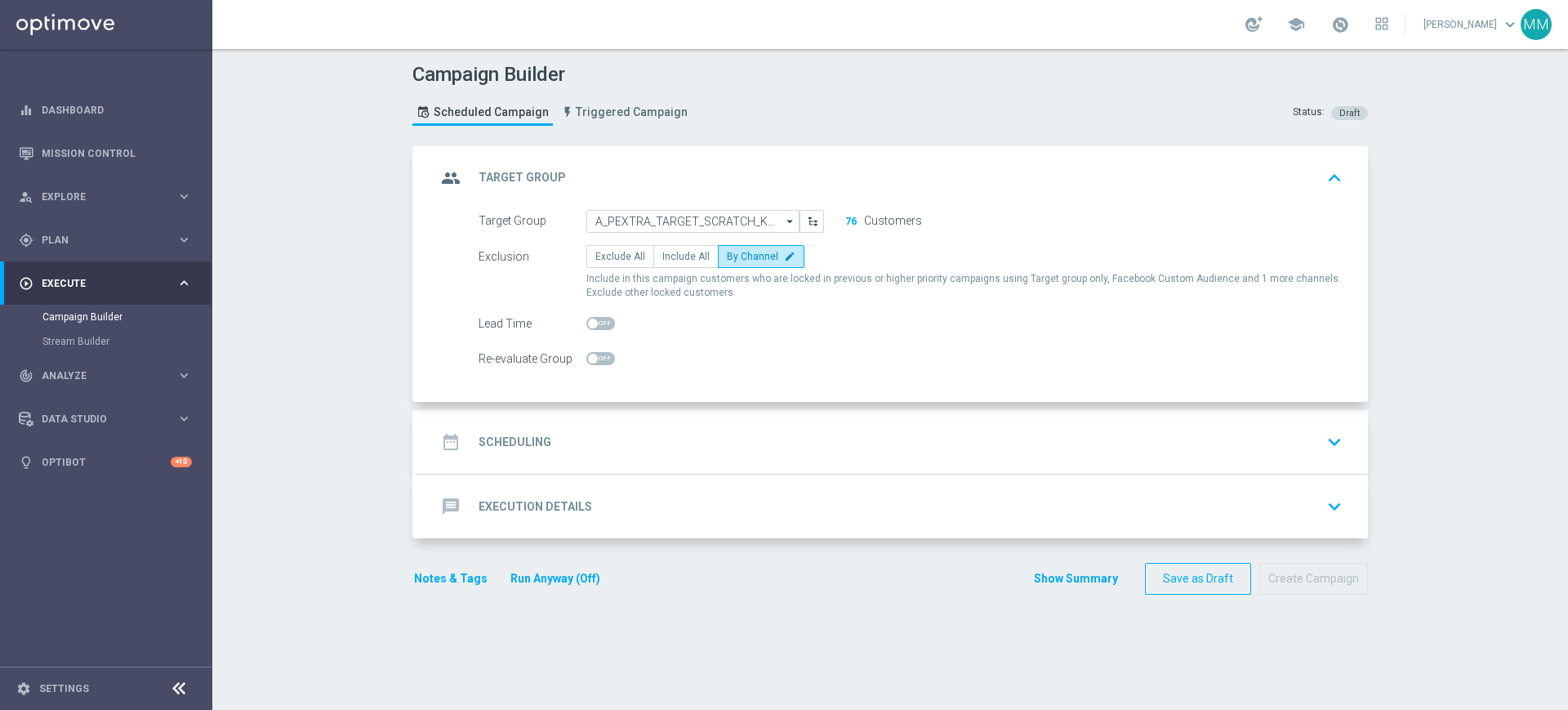
click at [759, 438] on div "date_range Scheduling keyboard_arrow_down" at bounding box center [892, 441] width 913 height 31
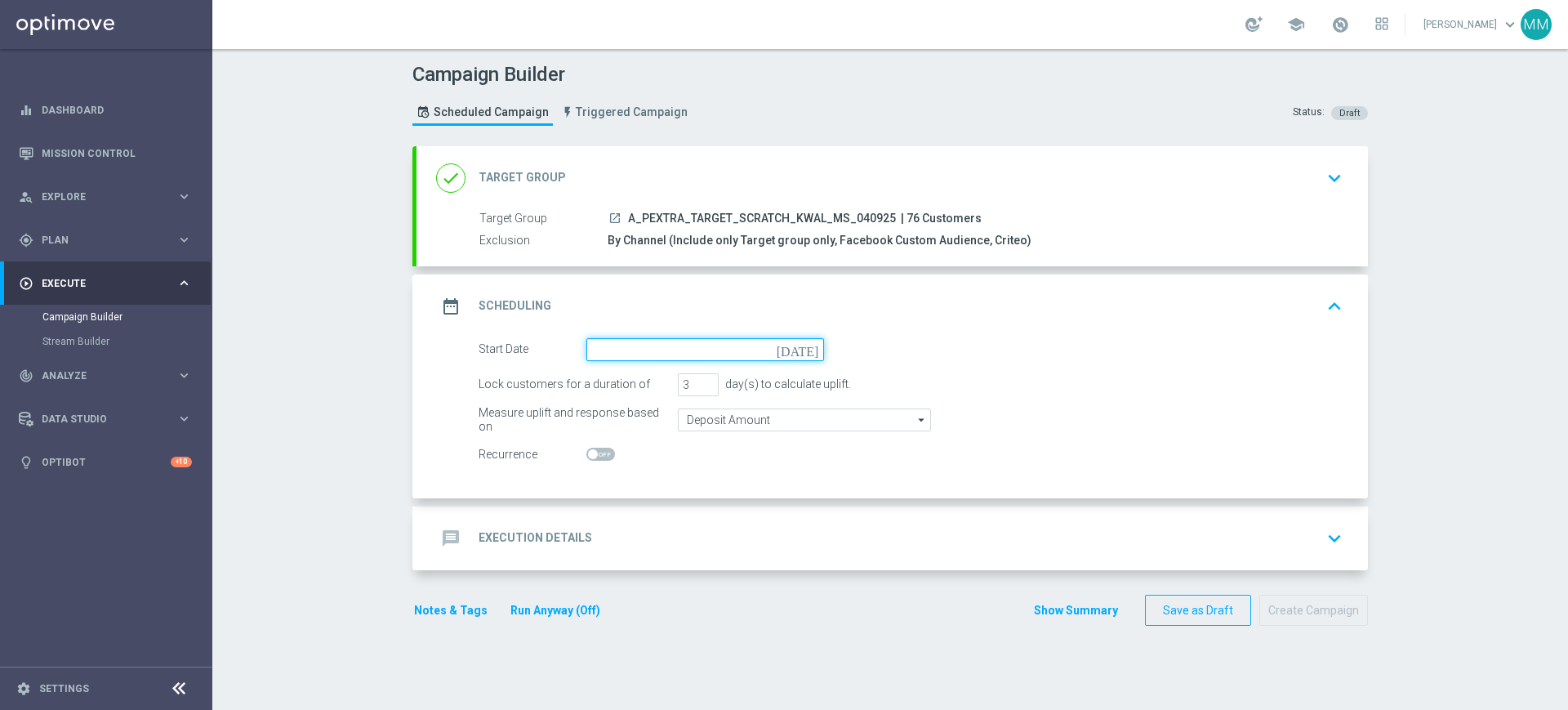
click at [650, 349] on input at bounding box center [704, 349] width 237 height 23
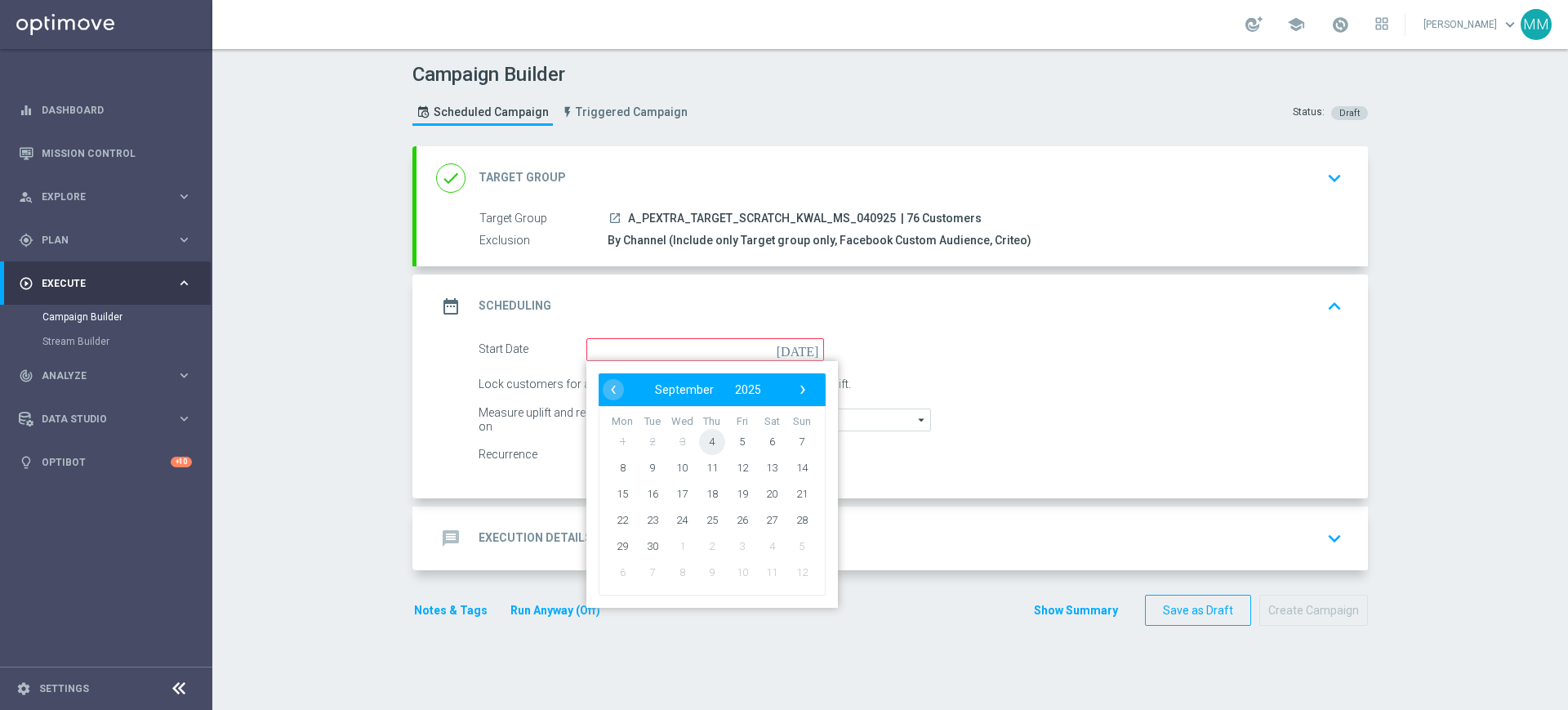
click at [706, 446] on span "4" at bounding box center [712, 441] width 26 height 26
type input "04 Sep 2025"
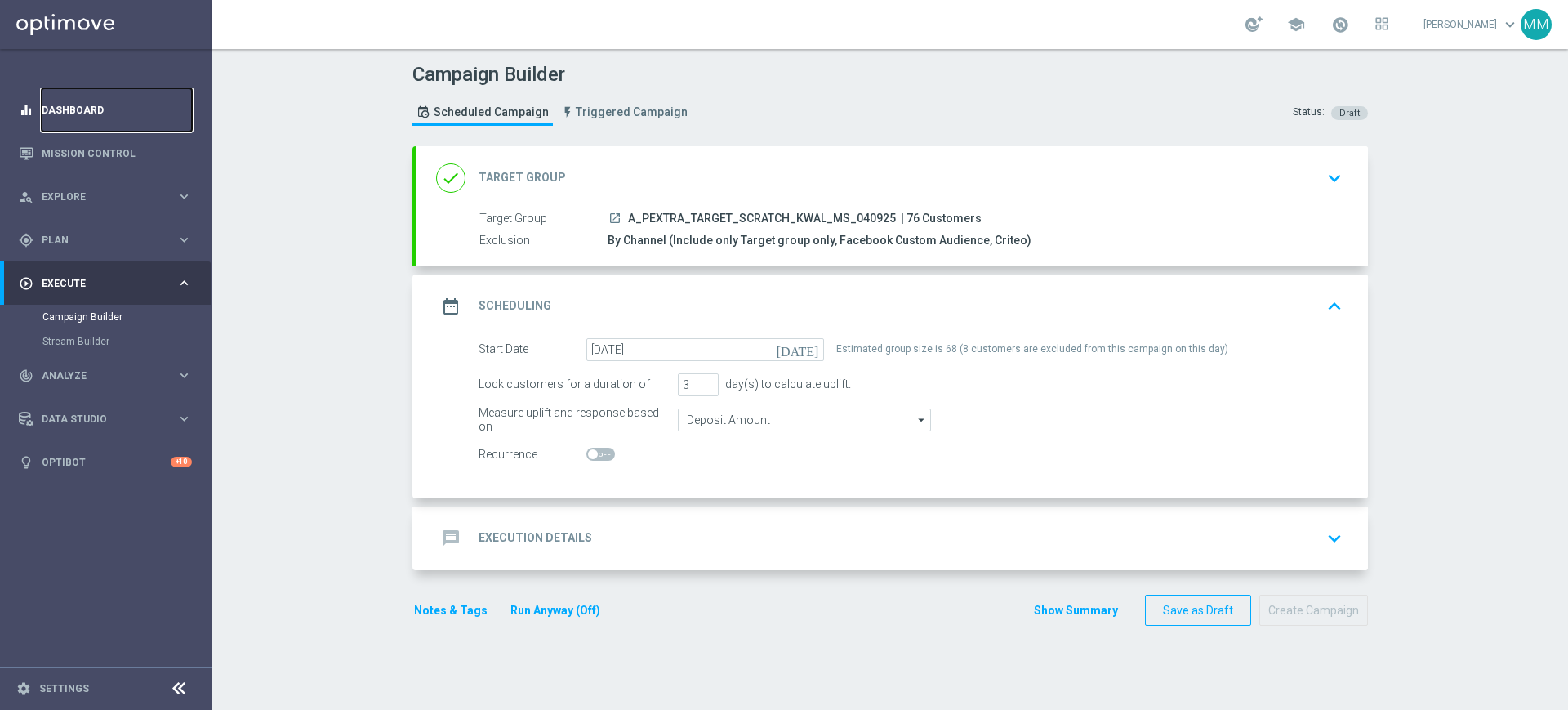
click at [109, 105] on link "Dashboard" at bounding box center [116, 110] width 150 height 44
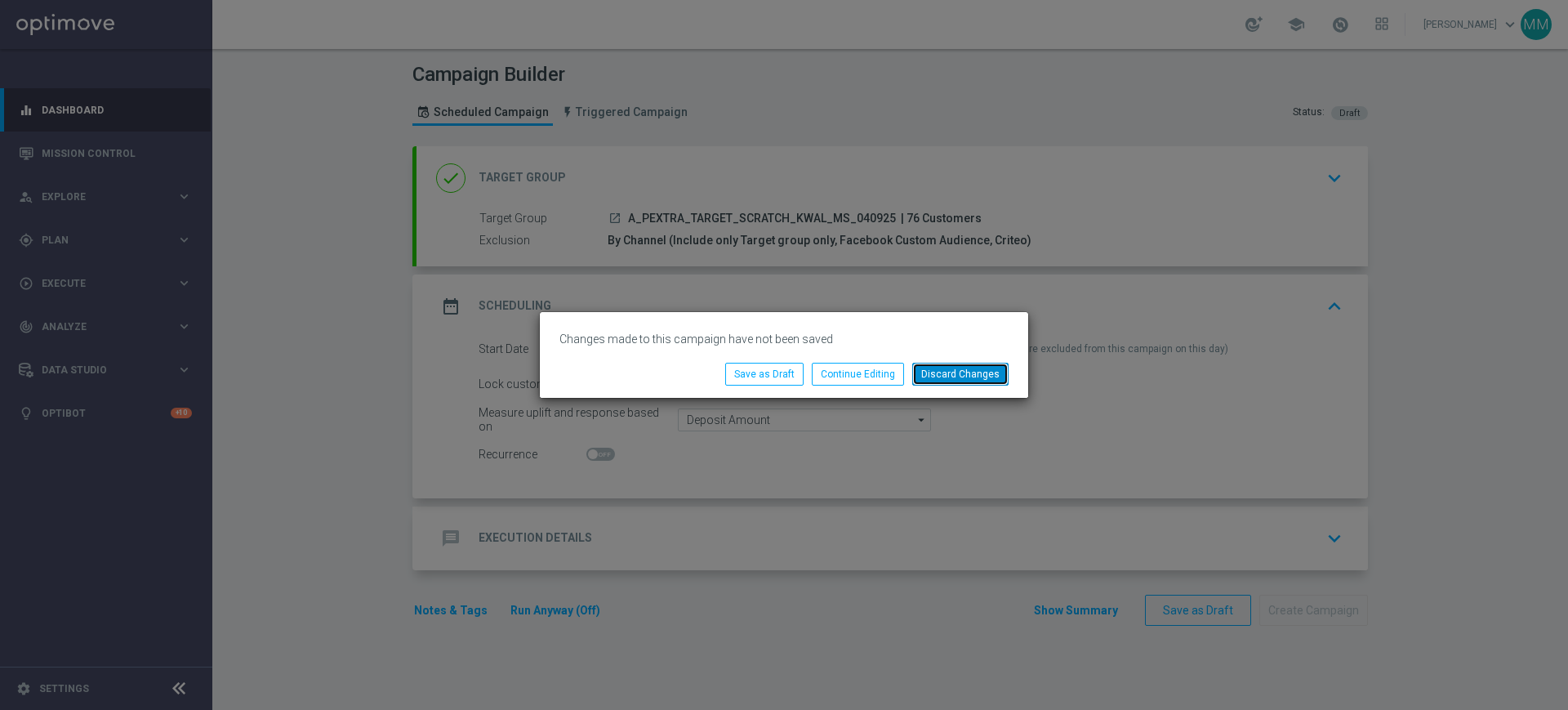
click at [977, 366] on button "Discard Changes" at bounding box center [960, 373] width 96 height 23
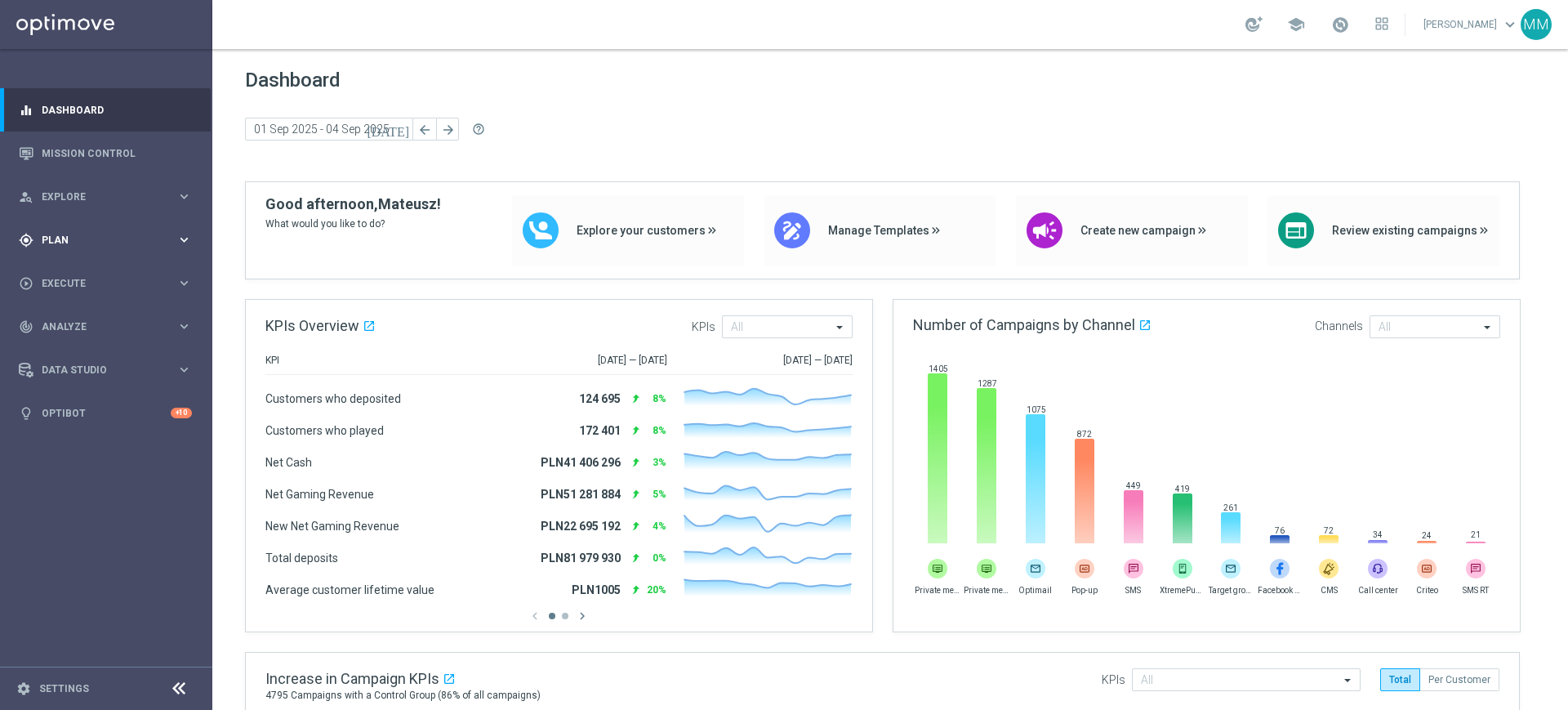
click at [145, 238] on span "Plan" at bounding box center [109, 240] width 135 height 10
click at [103, 267] on link "Target Groups" at bounding box center [106, 273] width 127 height 13
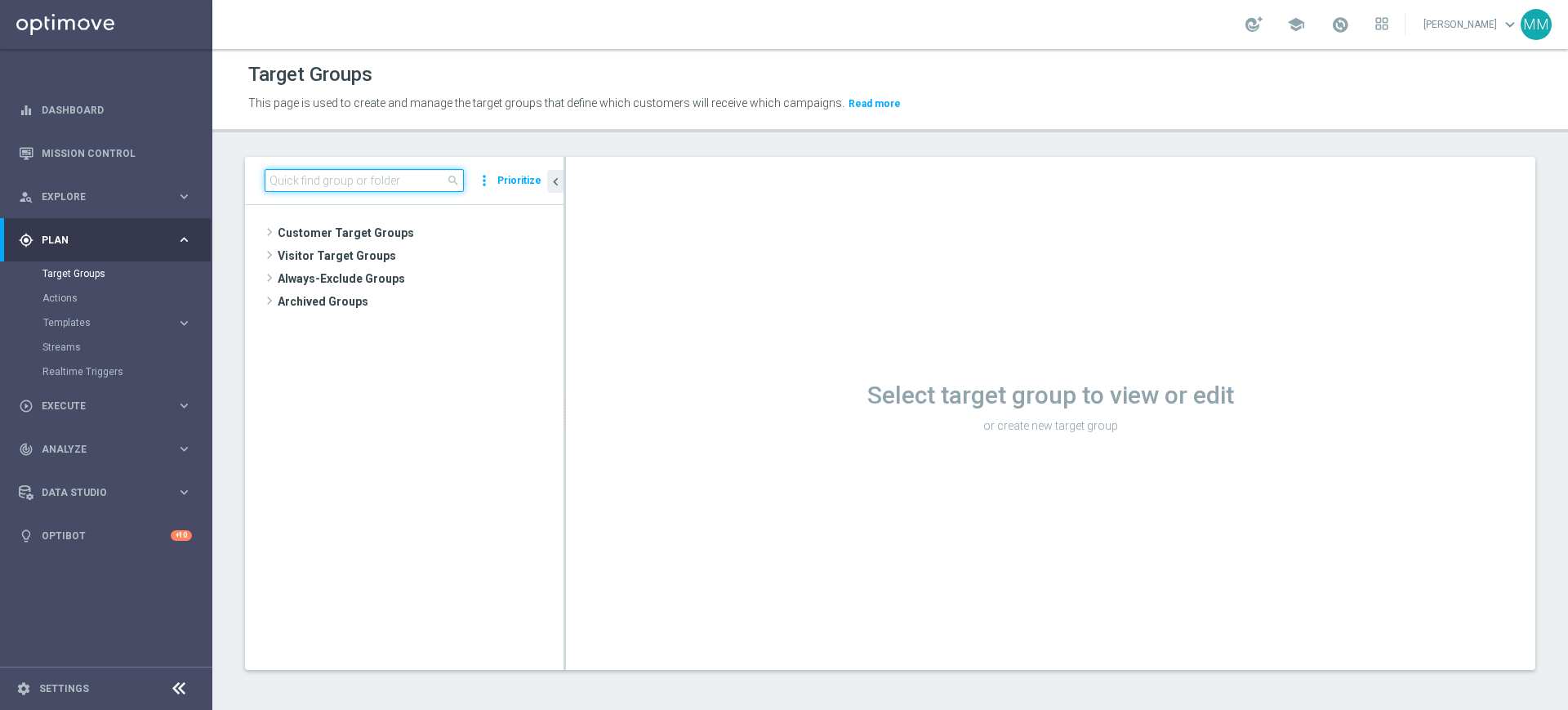
click at [355, 192] on div "search more_vert Prioritize" at bounding box center [404, 181] width 319 height 49
click at [294, 182] on input at bounding box center [363, 180] width 200 height 23
click at [77, 406] on span "Execute" at bounding box center [109, 406] width 135 height 10
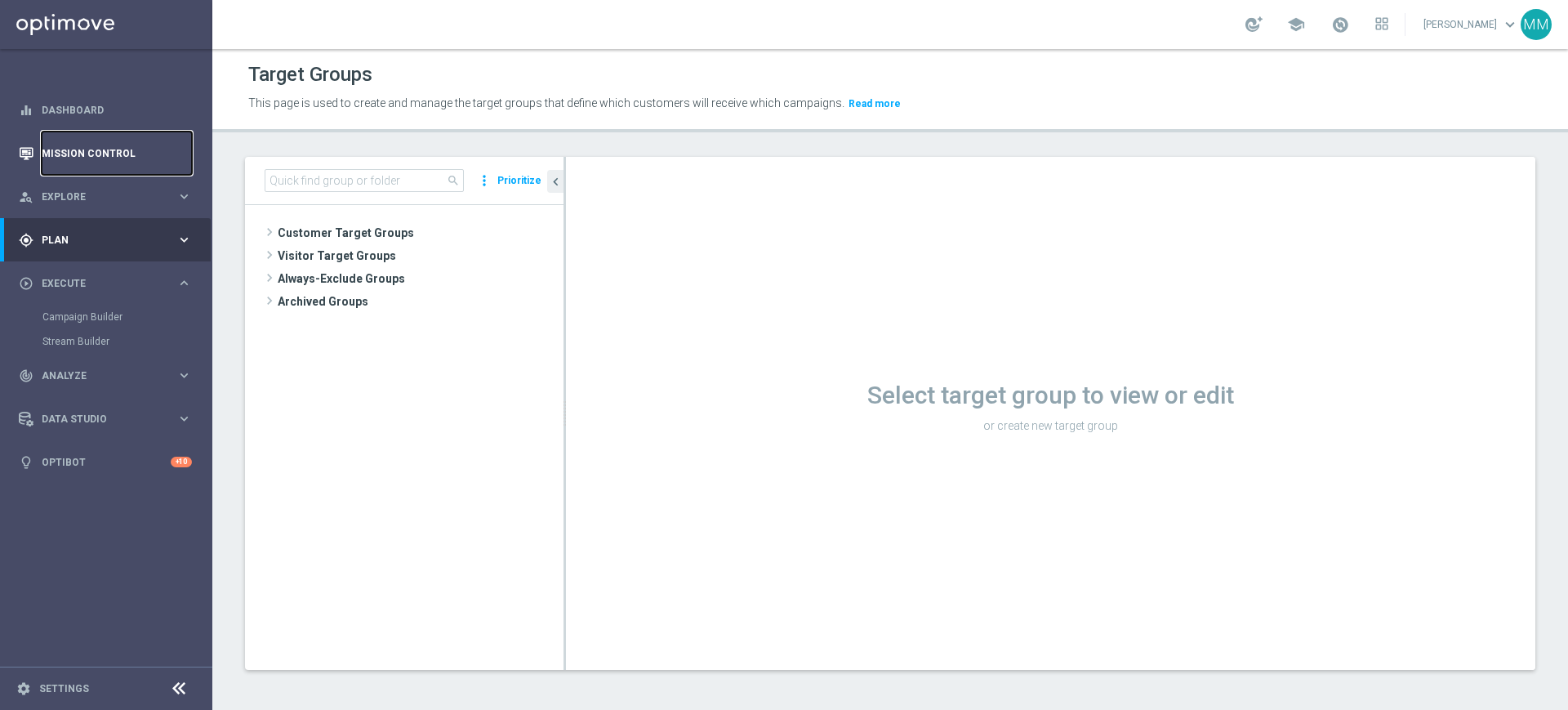
click at [102, 159] on link "Mission Control" at bounding box center [116, 153] width 150 height 44
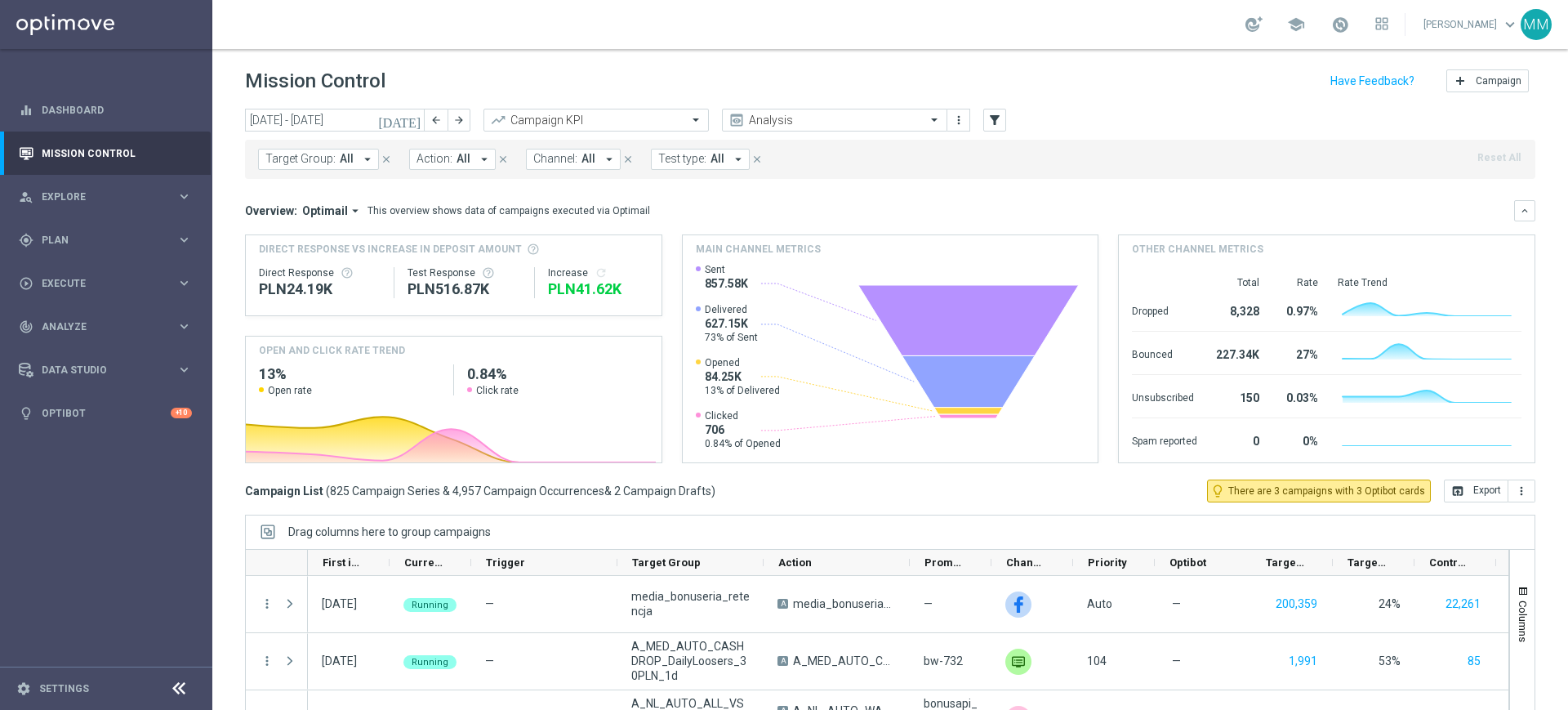
click at [320, 173] on div "Target Group: All arrow_drop_down close Action: All arrow_drop_down close Chann…" at bounding box center [890, 159] width 1290 height 39
click at [320, 170] on div "Target Group: All arrow_drop_down close Action: All arrow_drop_down close Chann…" at bounding box center [890, 159] width 1290 height 39
click at [320, 162] on span "Target Group:" at bounding box center [300, 159] width 71 height 14
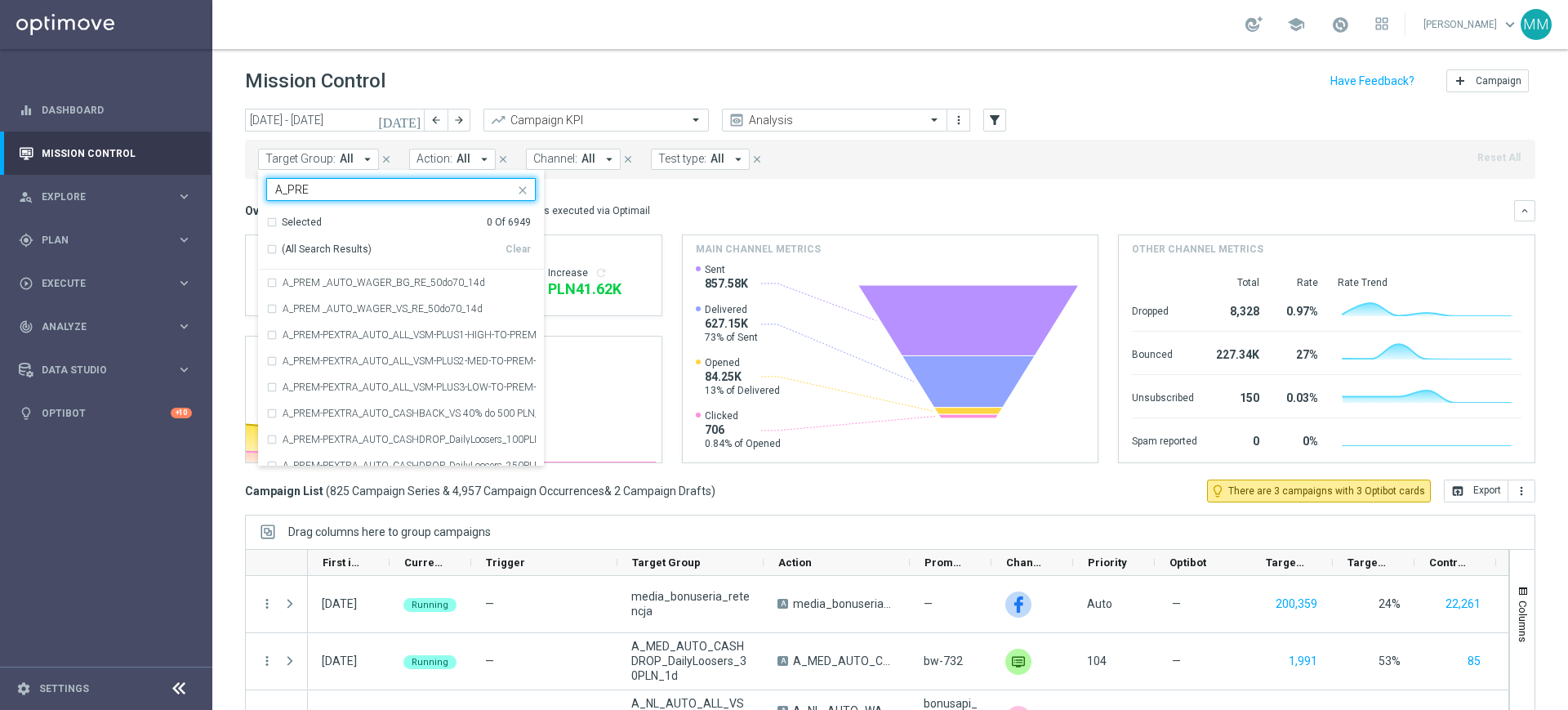
type input "A_PREM"
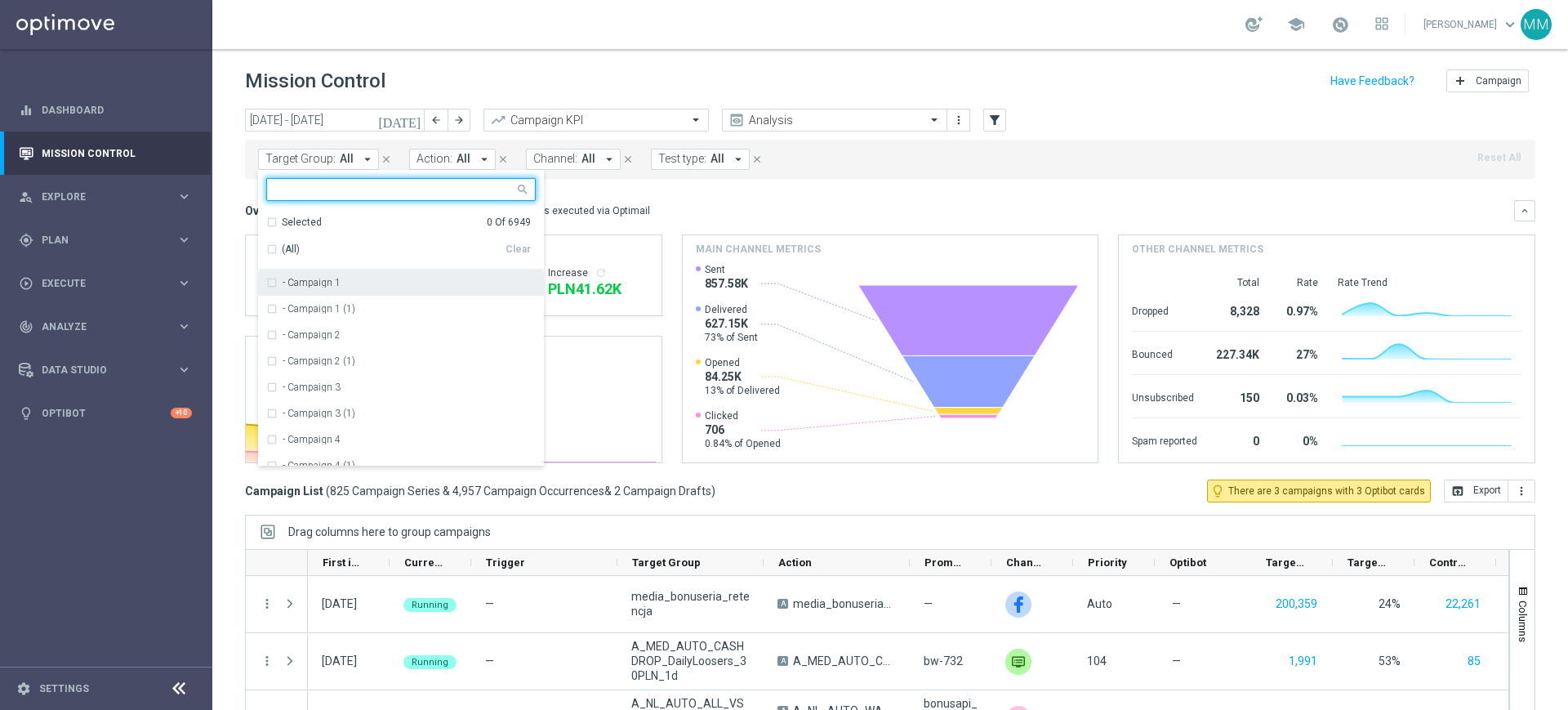
click at [372, 197] on div at bounding box center [393, 191] width 241 height 16
click at [343, 178] on div at bounding box center [400, 189] width 269 height 23
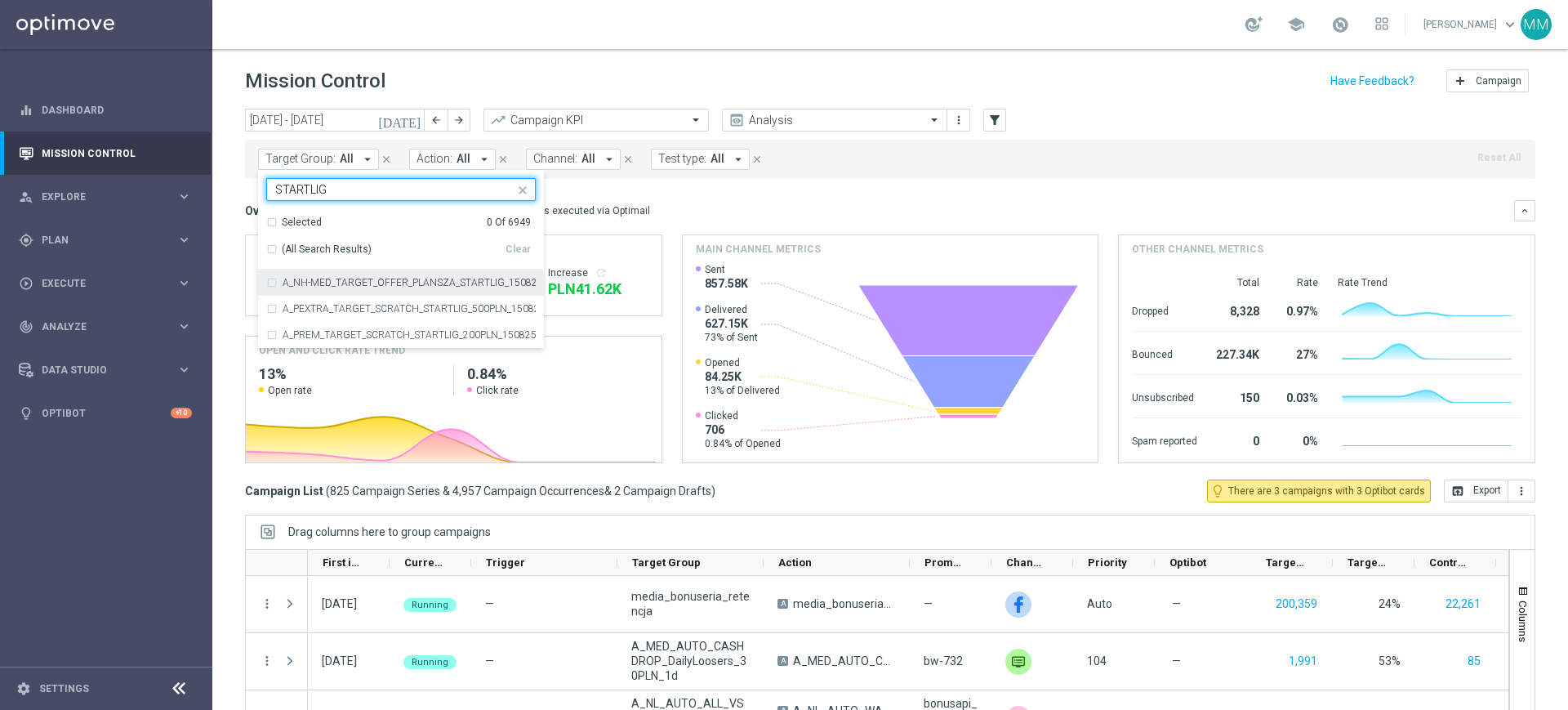
click at [278, 251] on div "(All Search Results)" at bounding box center [385, 249] width 239 height 14
type input "STARTLIG"
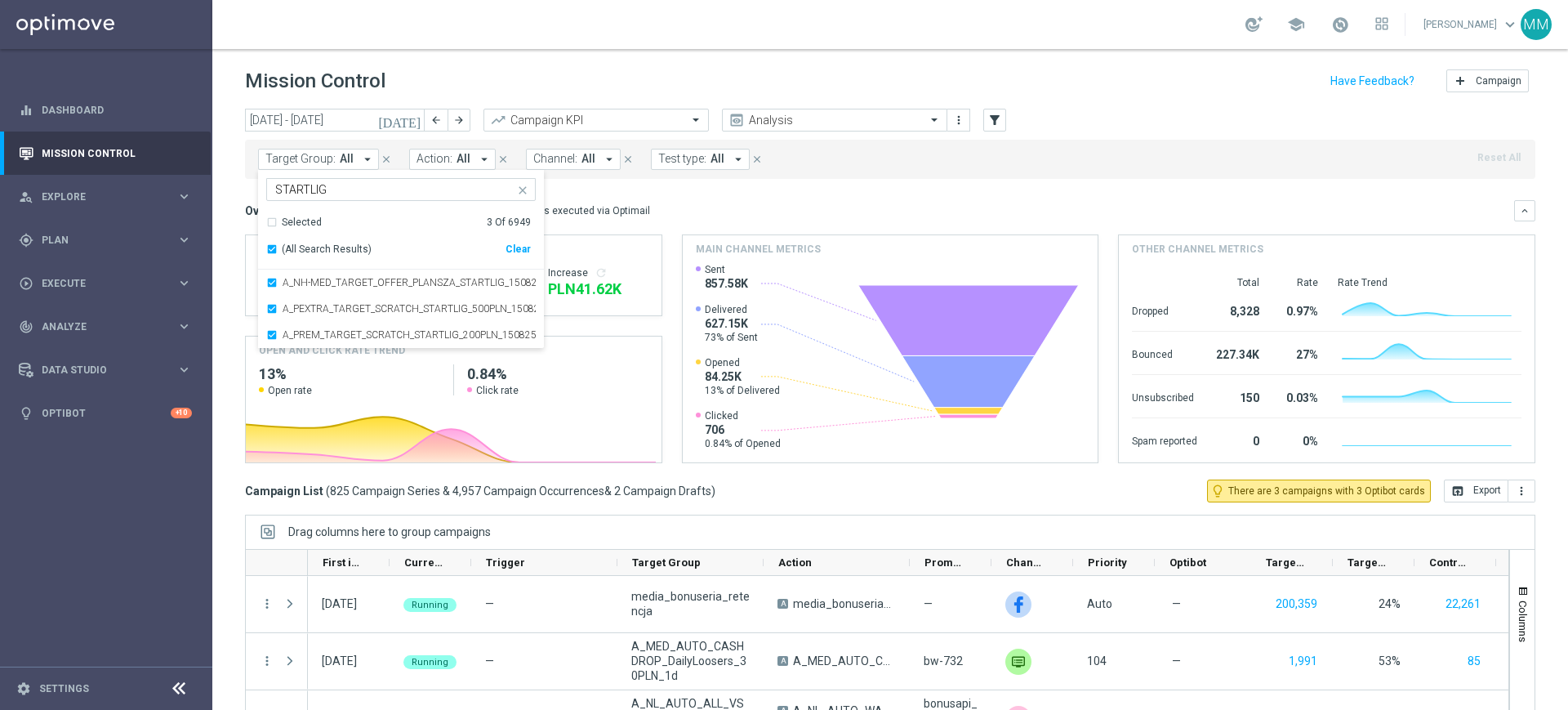
click at [218, 262] on div "today 01 Sep 2025 - 07 Sep 2025 arrow_back arrow_forward Campaign KPI trending_…" at bounding box center [890, 401] width 1355 height 586
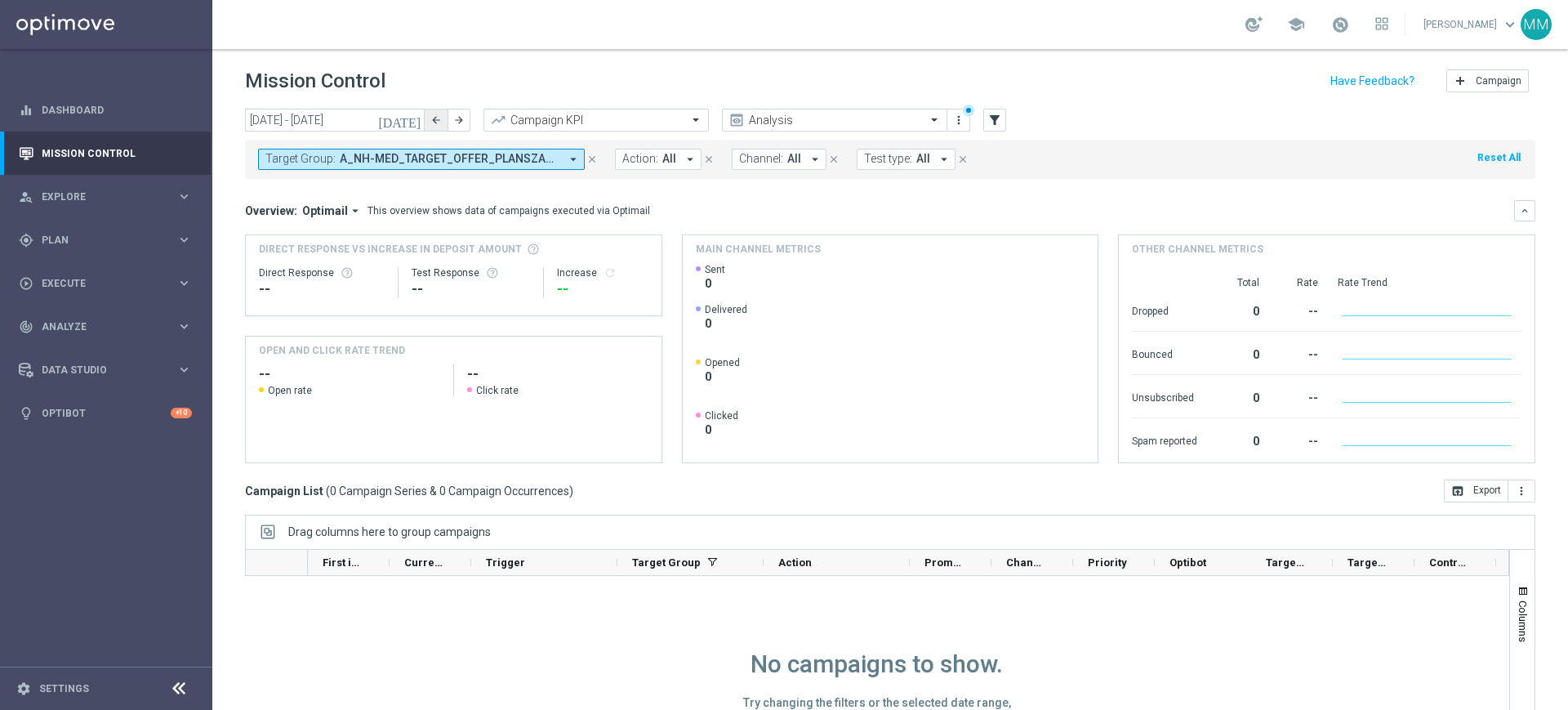
click at [437, 116] on icon "arrow_back" at bounding box center [436, 120] width 12 height 12
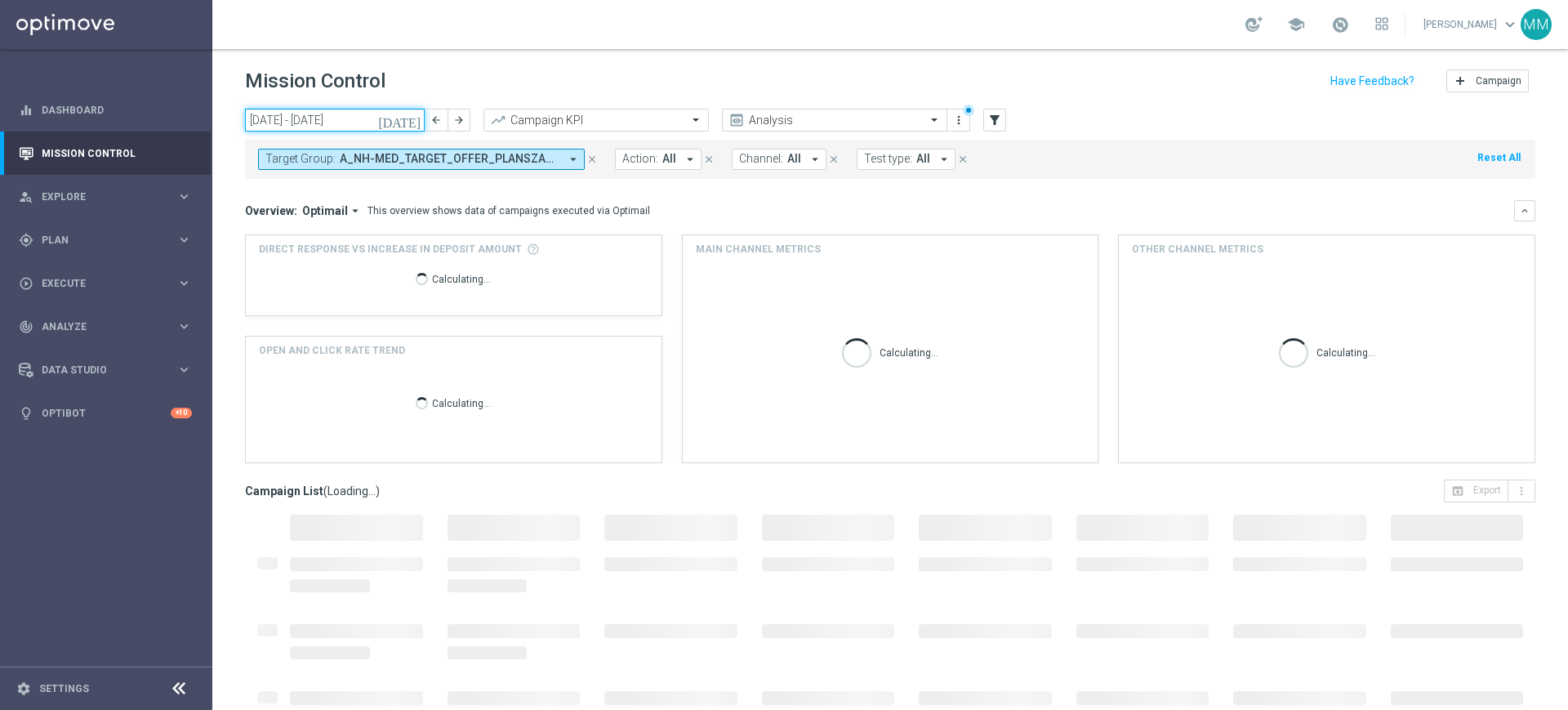
click at [381, 125] on input "25 Aug 2025 - 31 Aug 2025" at bounding box center [335, 119] width 180 height 23
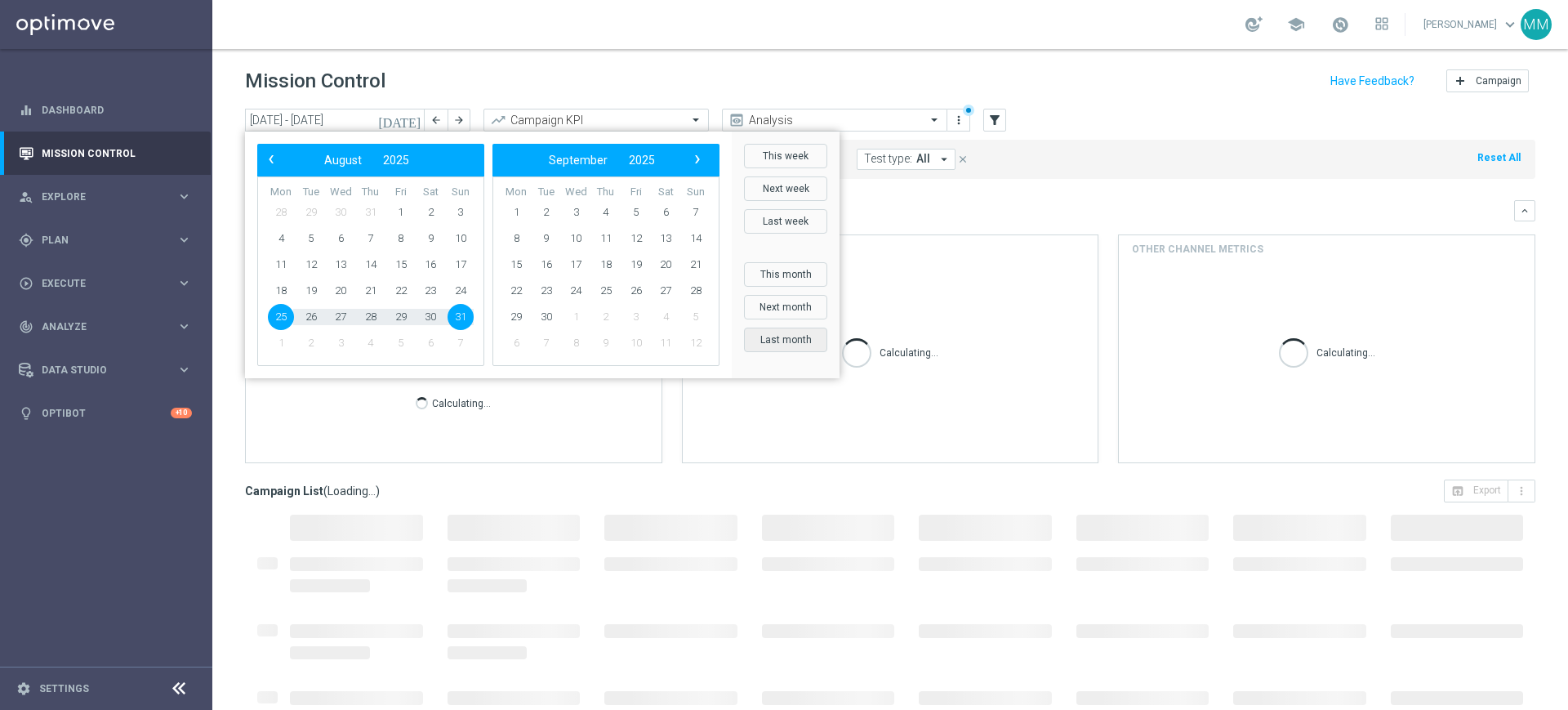
click at [801, 348] on button "Last month" at bounding box center [785, 340] width 83 height 25
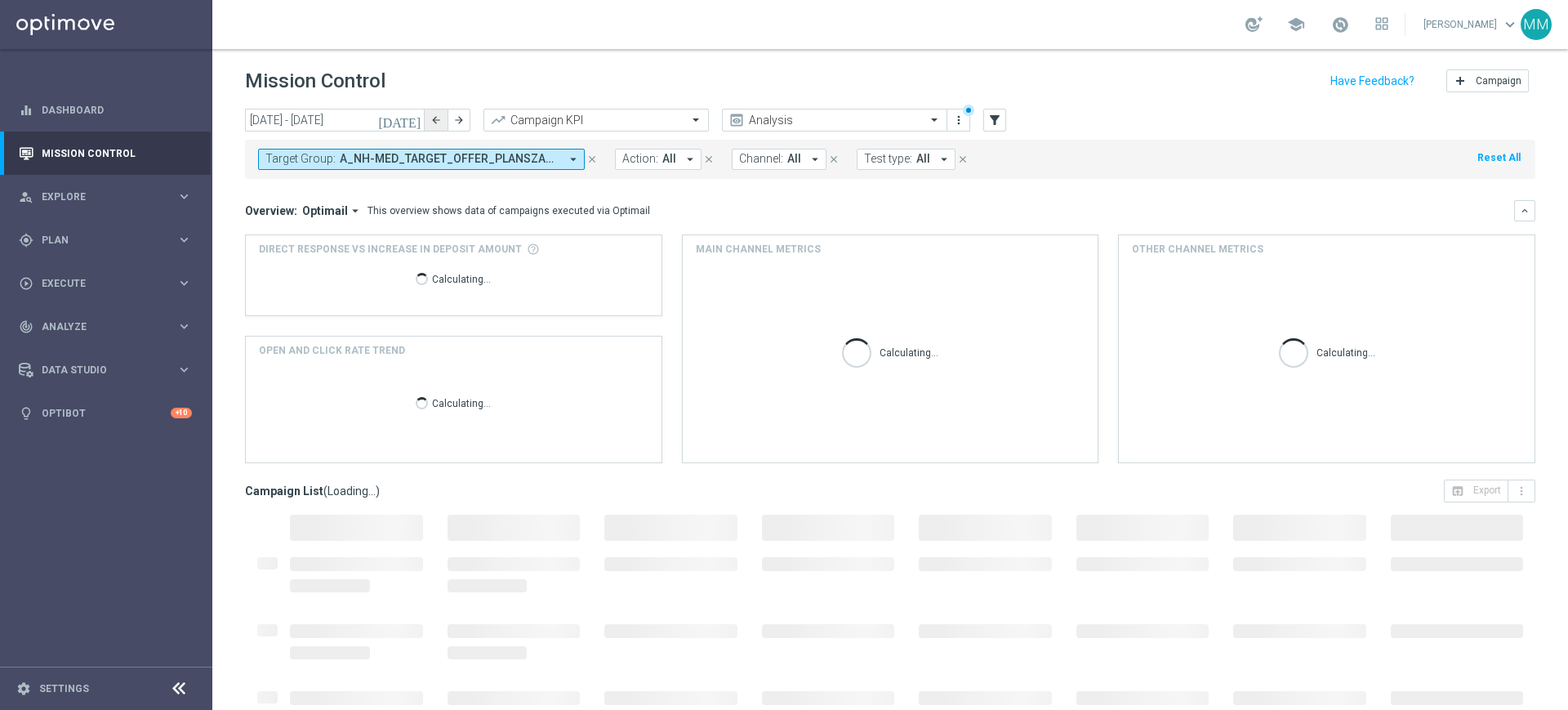
click at [434, 117] on icon "arrow_back" at bounding box center [436, 120] width 12 height 12
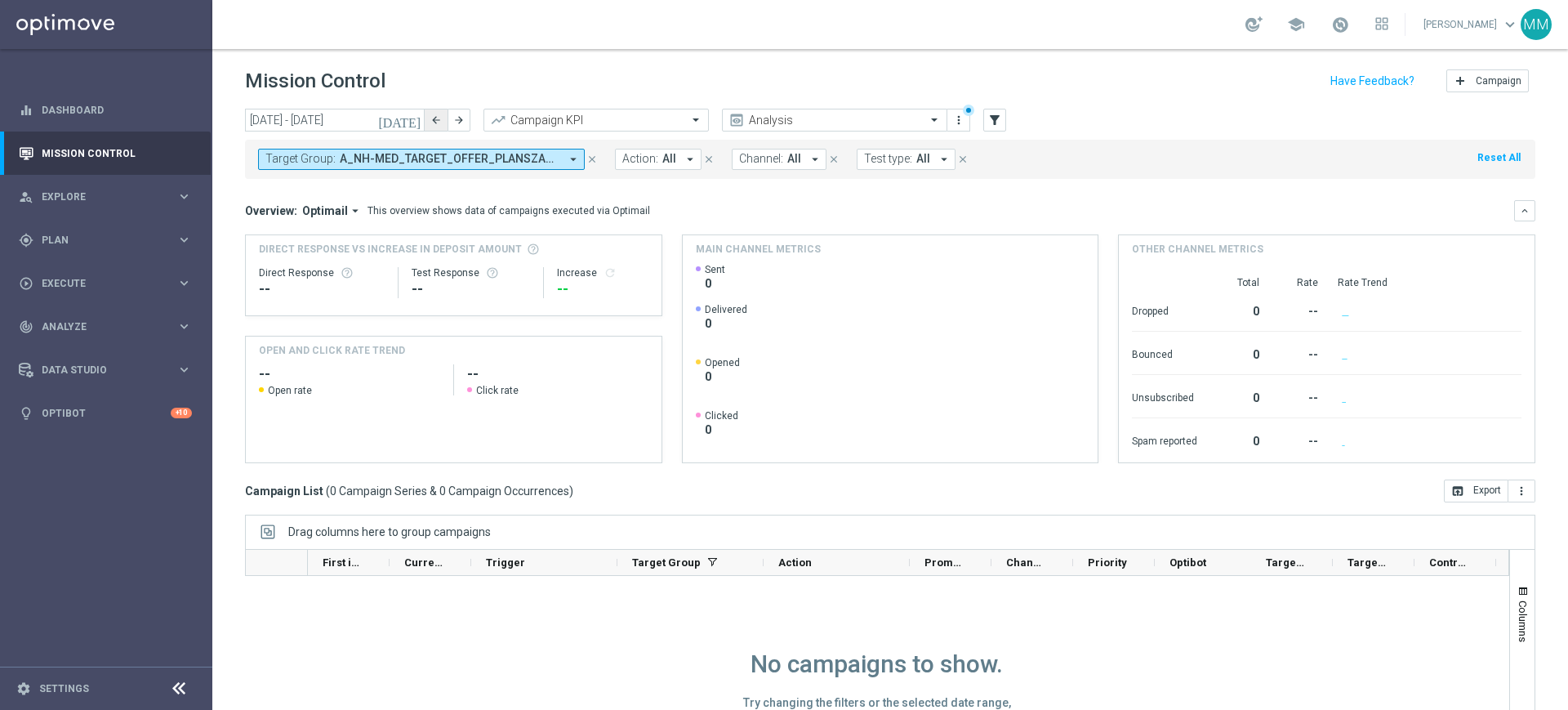
click at [432, 123] on icon "arrow_back" at bounding box center [436, 120] width 12 height 12
click at [453, 121] on button "arrow_forward" at bounding box center [459, 119] width 23 height 23
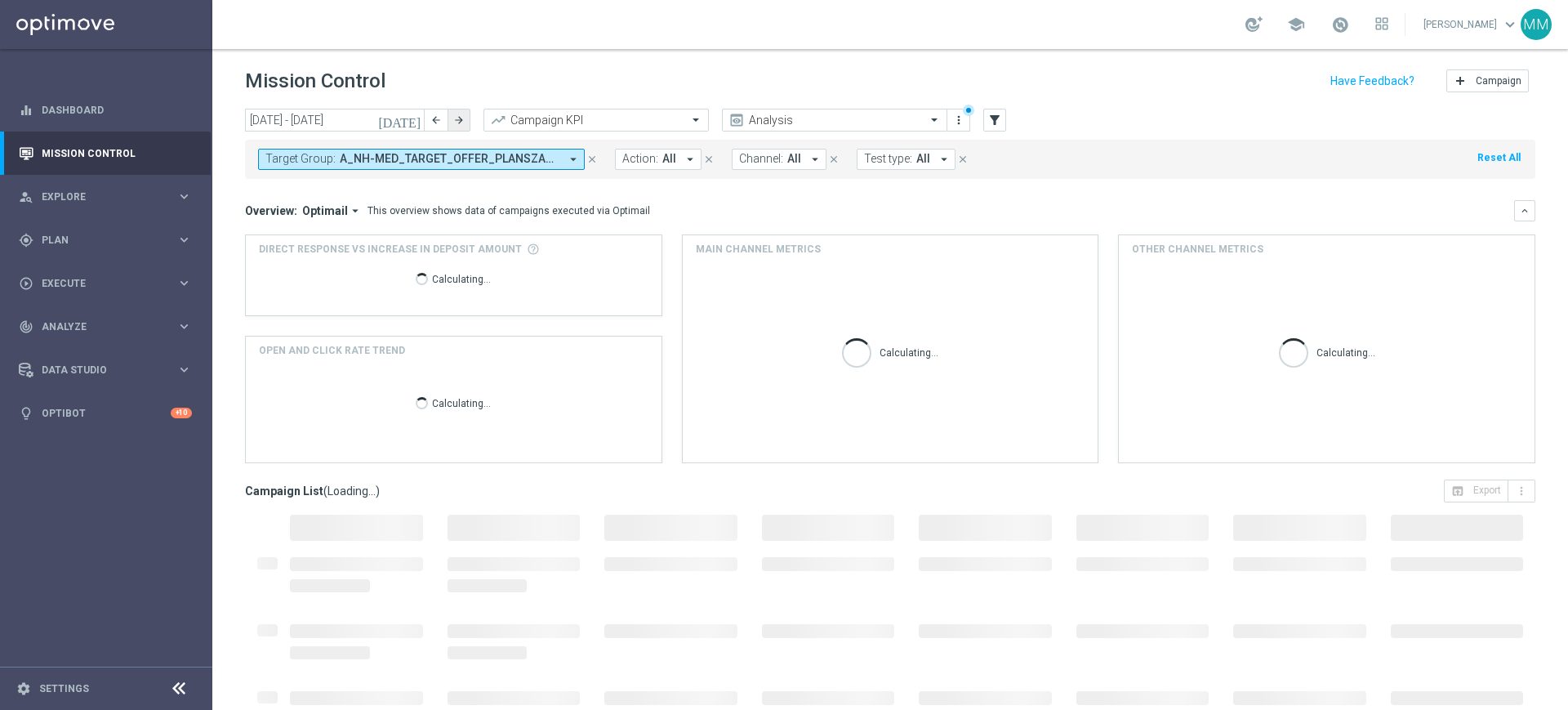
click at [453, 121] on button "arrow_forward" at bounding box center [459, 119] width 23 height 23
type input "01 Aug 2025 - 31 Aug 2025"
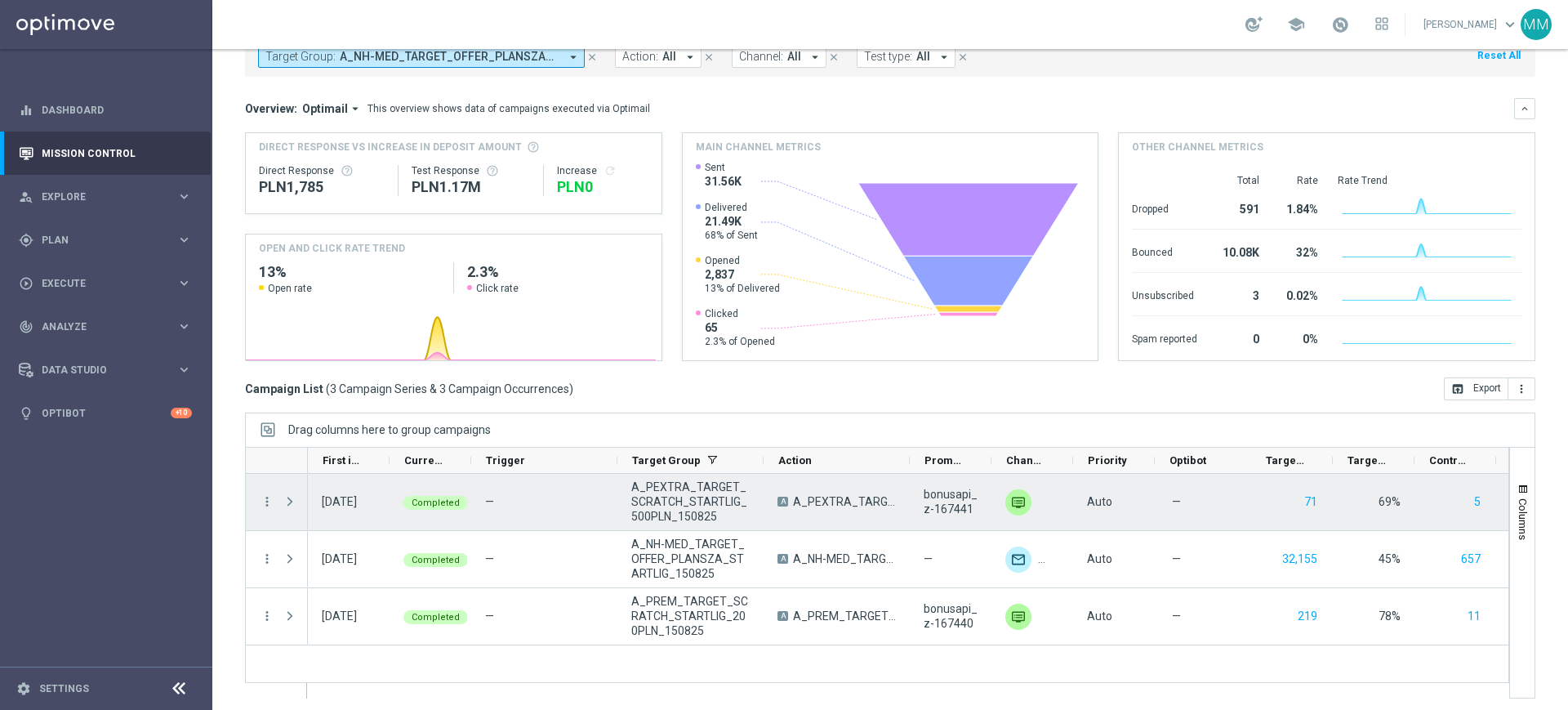
scroll to position [107, 0]
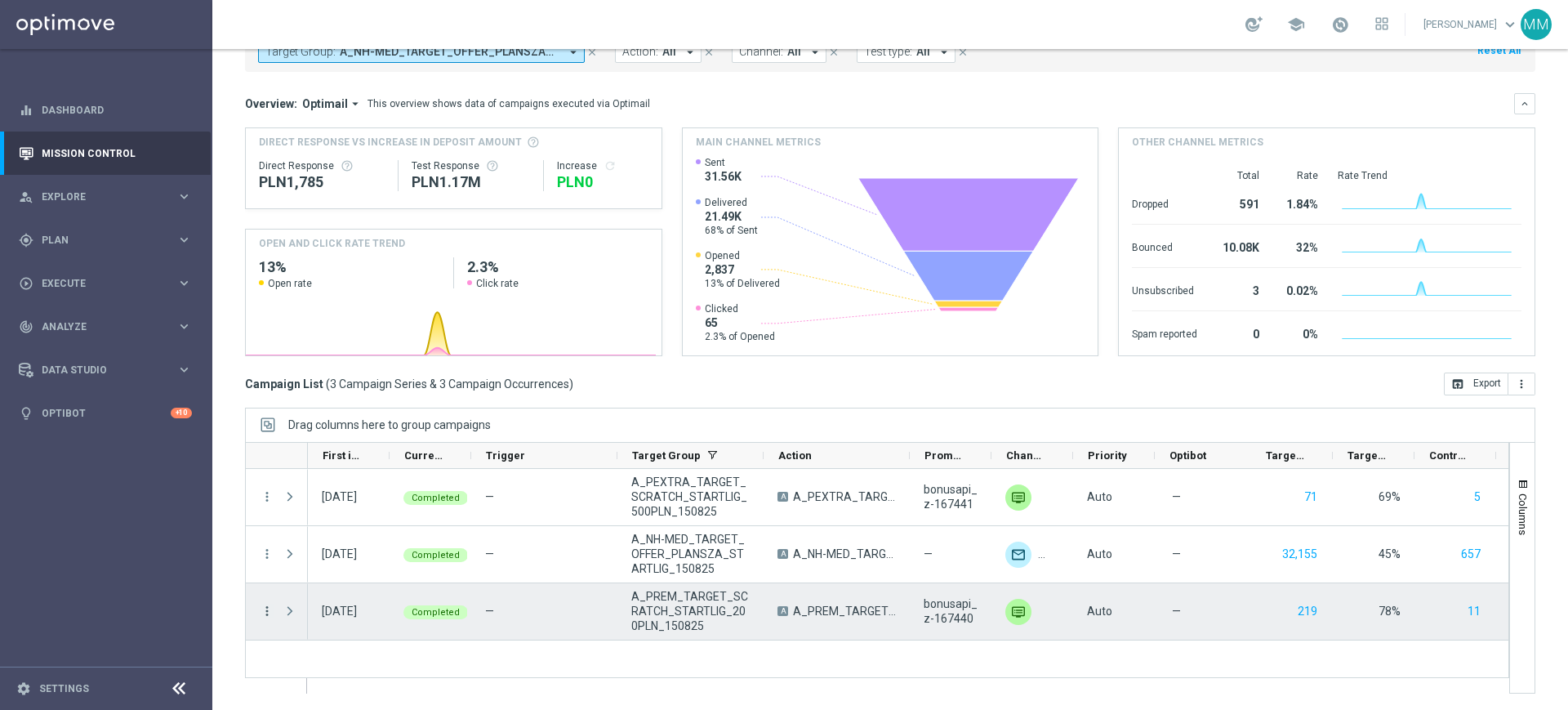
click at [265, 604] on icon "more_vert" at bounding box center [267, 611] width 15 height 15
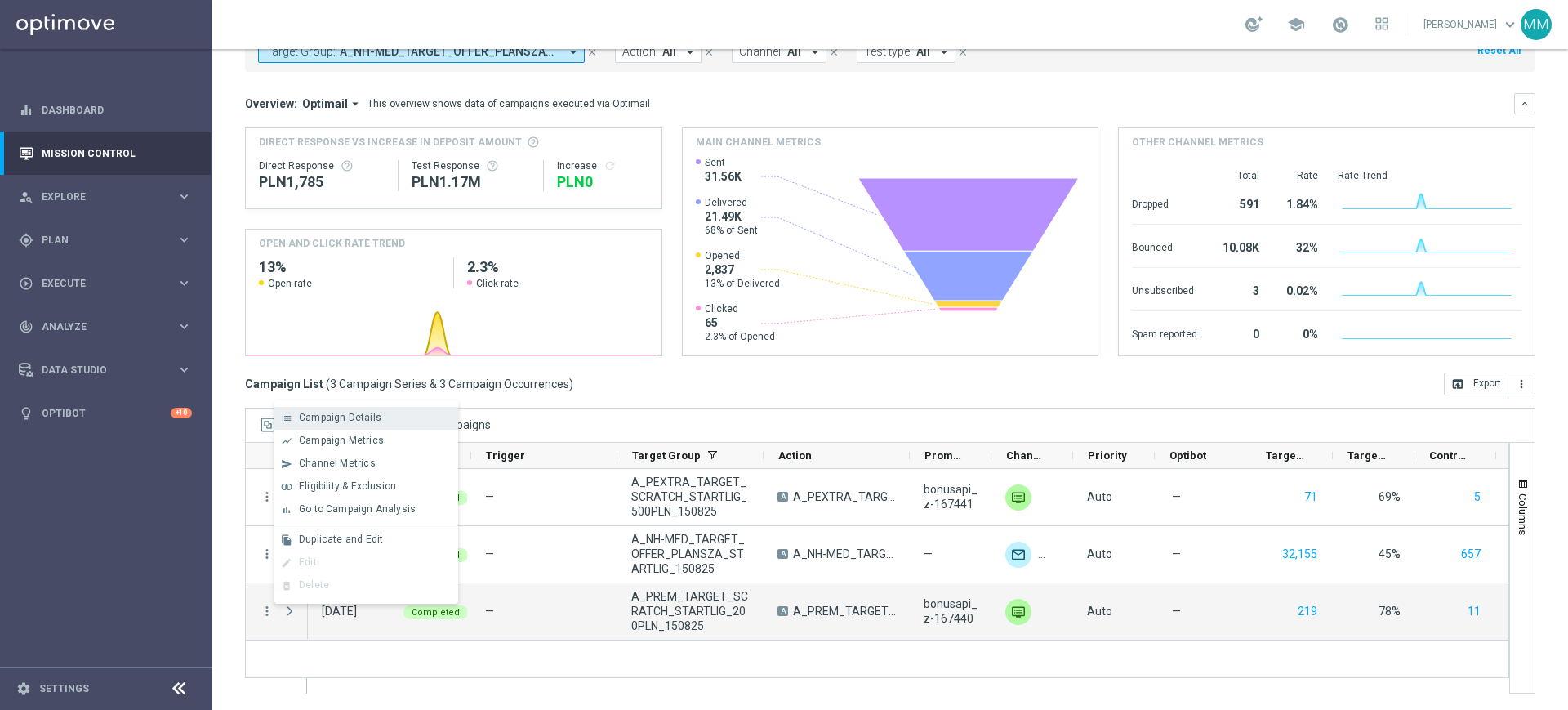
click at [351, 423] on div "list Campaign Details" at bounding box center [365, 418] width 184 height 23
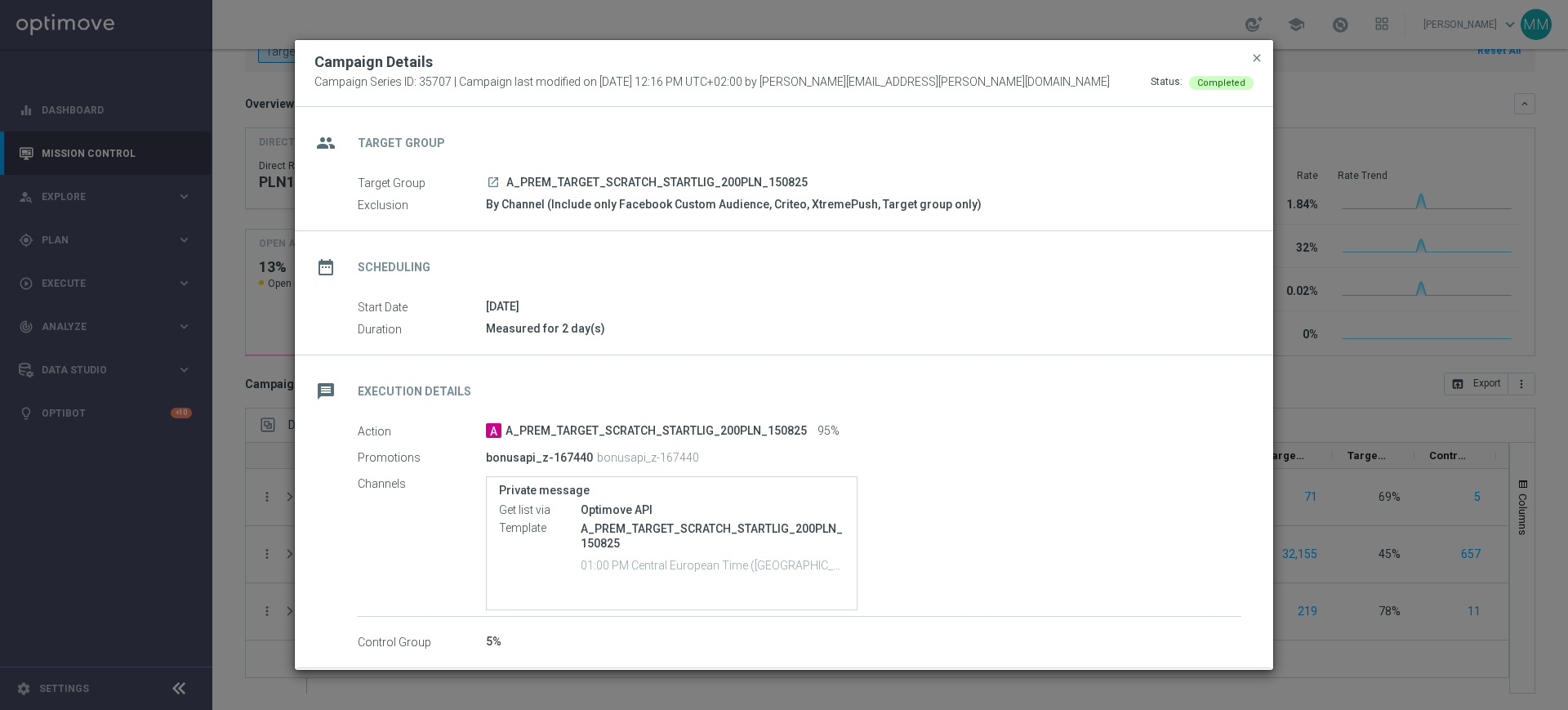
scroll to position [68, 0]
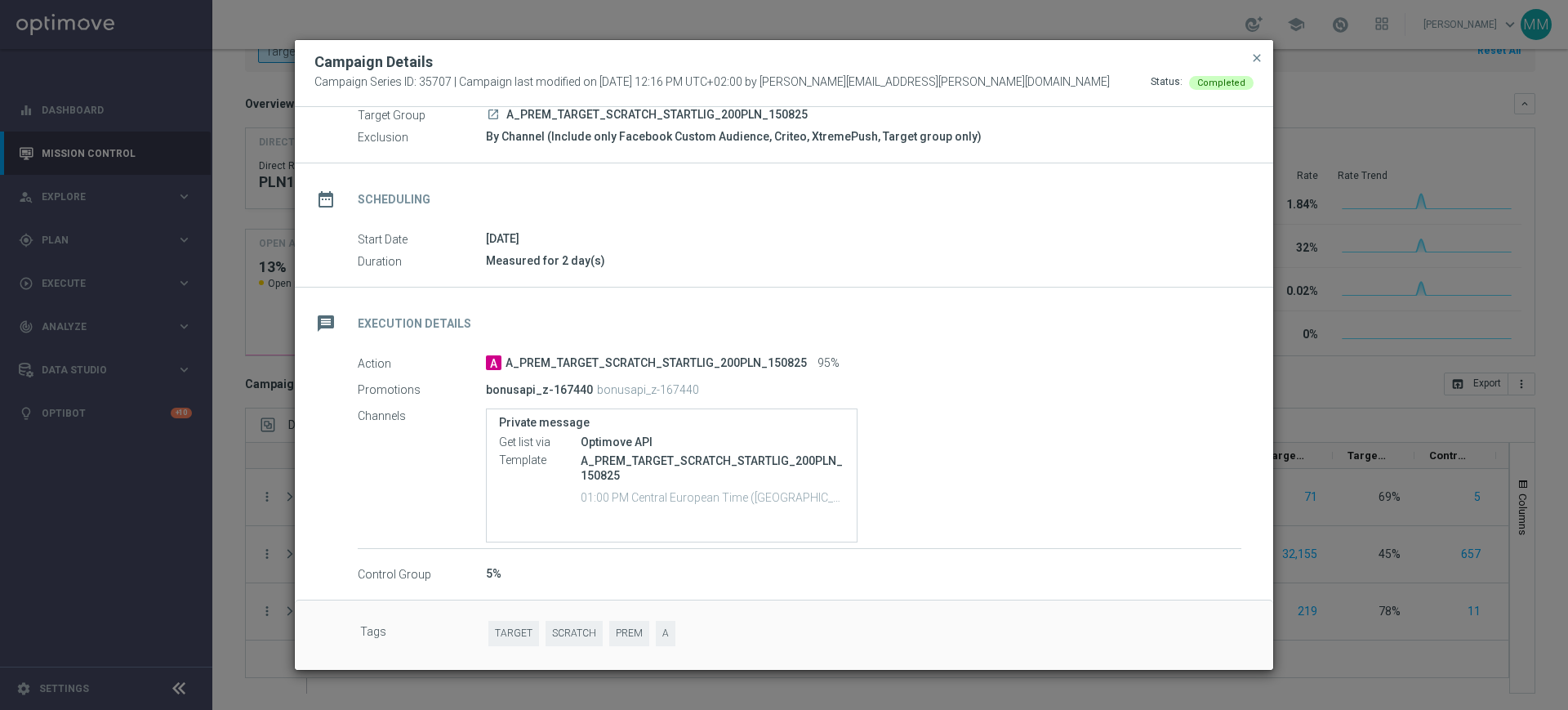
click at [567, 387] on p "bonusapi_z-167440" at bounding box center [539, 389] width 107 height 15
drag, startPoint x: 567, startPoint y: 386, endPoint x: 531, endPoint y: 387, distance: 36.0
click at [531, 387] on p "bonusapi_z-167440" at bounding box center [539, 389] width 107 height 15
click at [531, 391] on p "bonusapi_z-167440" at bounding box center [539, 389] width 107 height 15
drag, startPoint x: 583, startPoint y: 387, endPoint x: 551, endPoint y: 384, distance: 32.1
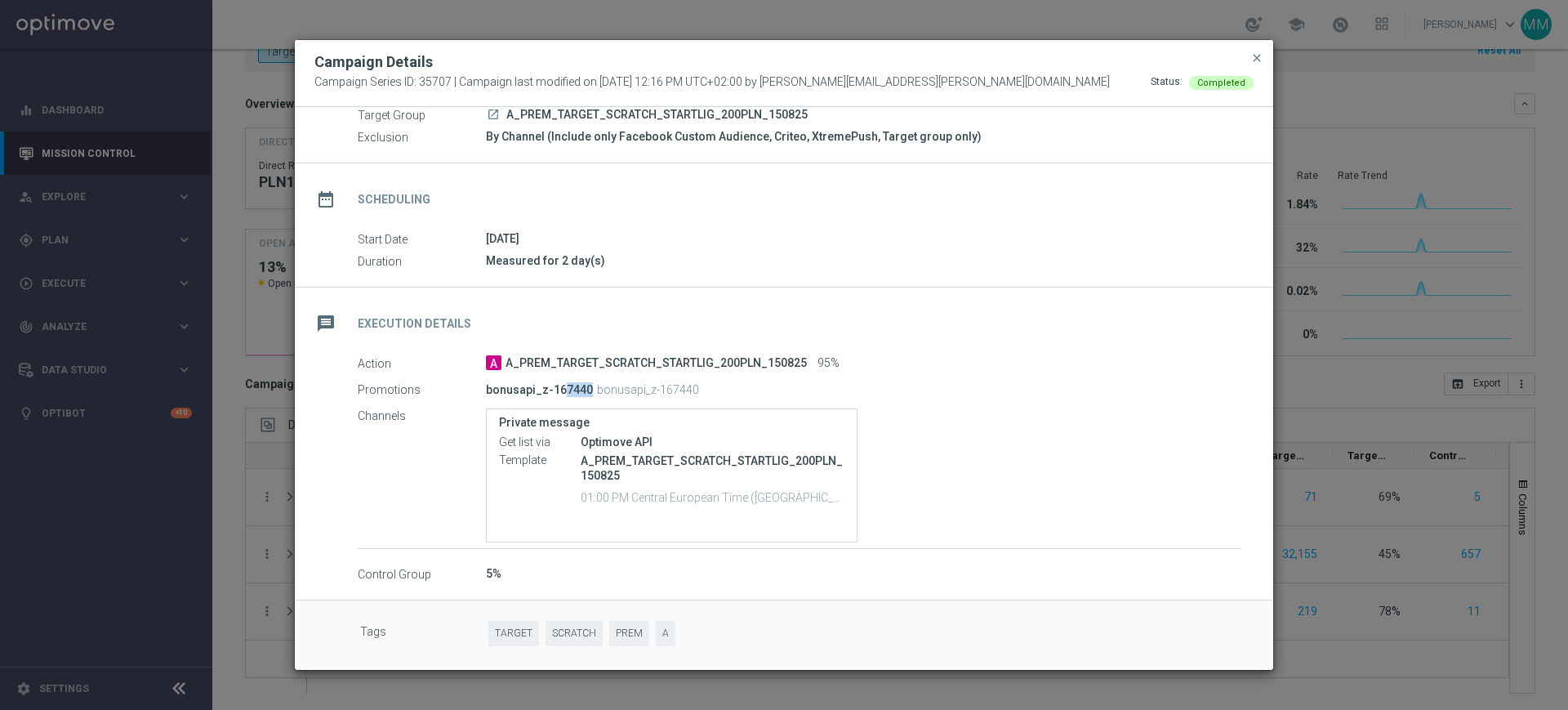
click at [551, 384] on p "bonusapi_z-167440" at bounding box center [539, 389] width 107 height 15
click at [557, 391] on p "bonusapi_z-167440" at bounding box center [539, 389] width 107 height 15
drag, startPoint x: 557, startPoint y: 391, endPoint x: 523, endPoint y: 392, distance: 34.0
click at [523, 392] on p "bonusapi_z-167440" at bounding box center [539, 389] width 107 height 15
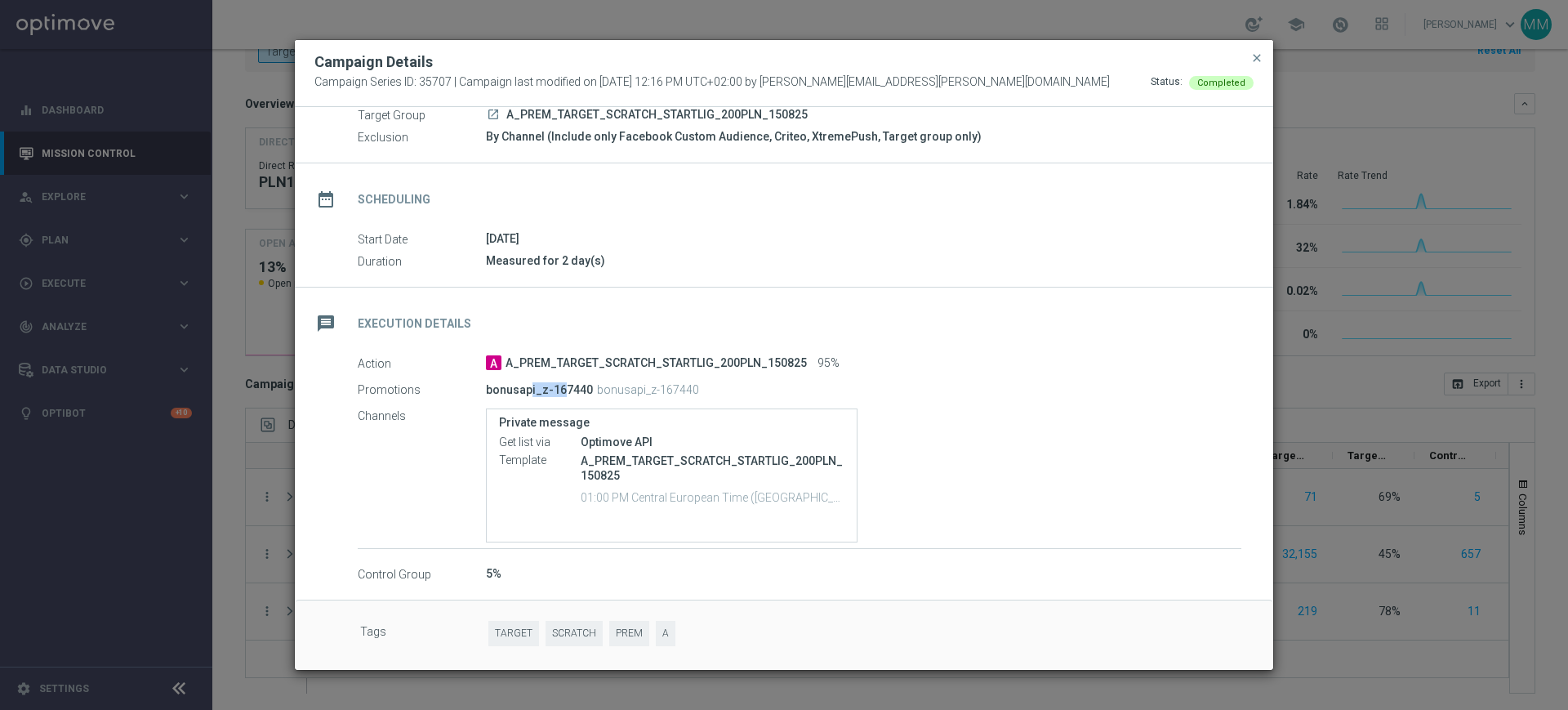
click at [523, 392] on p "bonusapi_z-167440" at bounding box center [539, 389] width 107 height 15
drag, startPoint x: 523, startPoint y: 392, endPoint x: 563, endPoint y: 384, distance: 40.8
click at [563, 384] on p "bonusapi_z-167440" at bounding box center [539, 389] width 107 height 15
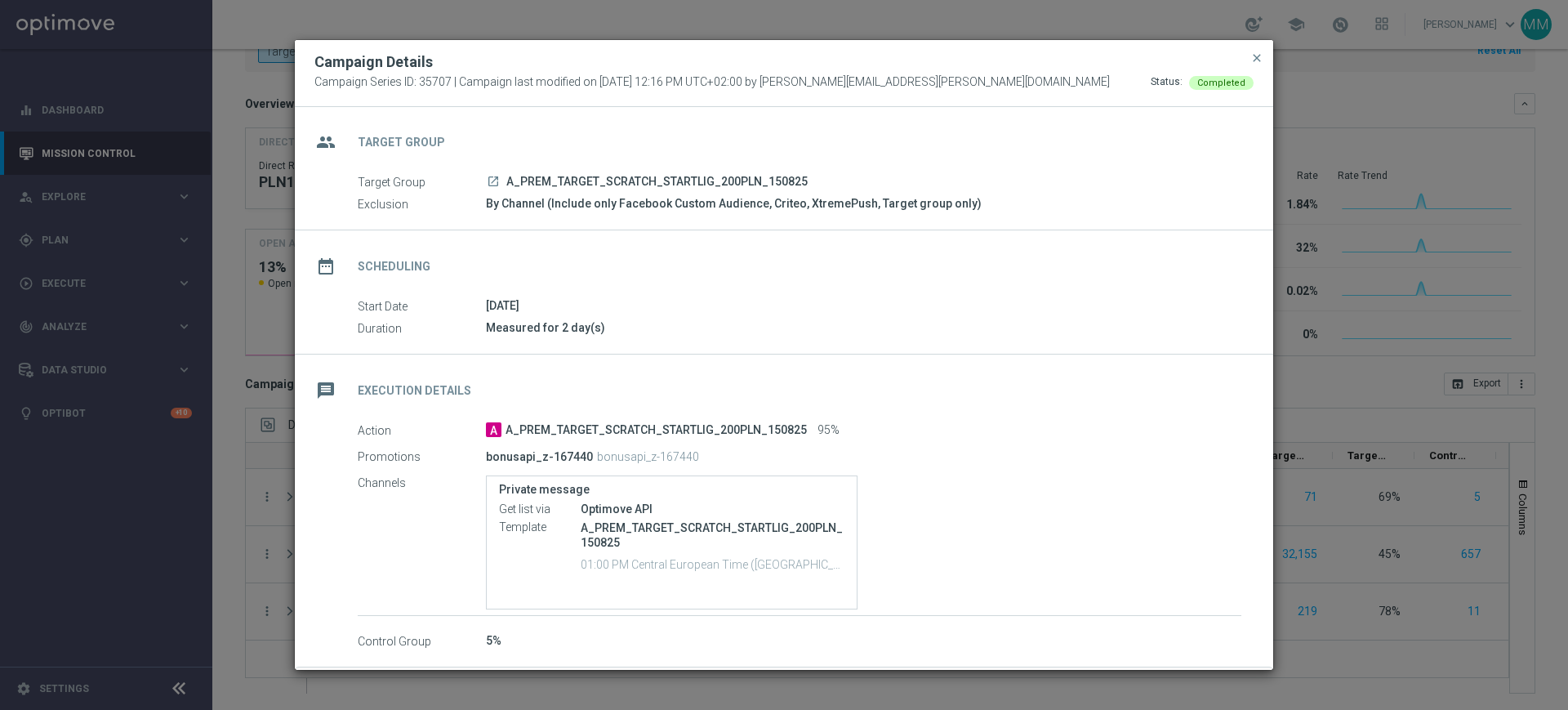
scroll to position [0, 0]
click at [1255, 63] on span "close" at bounding box center [1256, 58] width 13 height 13
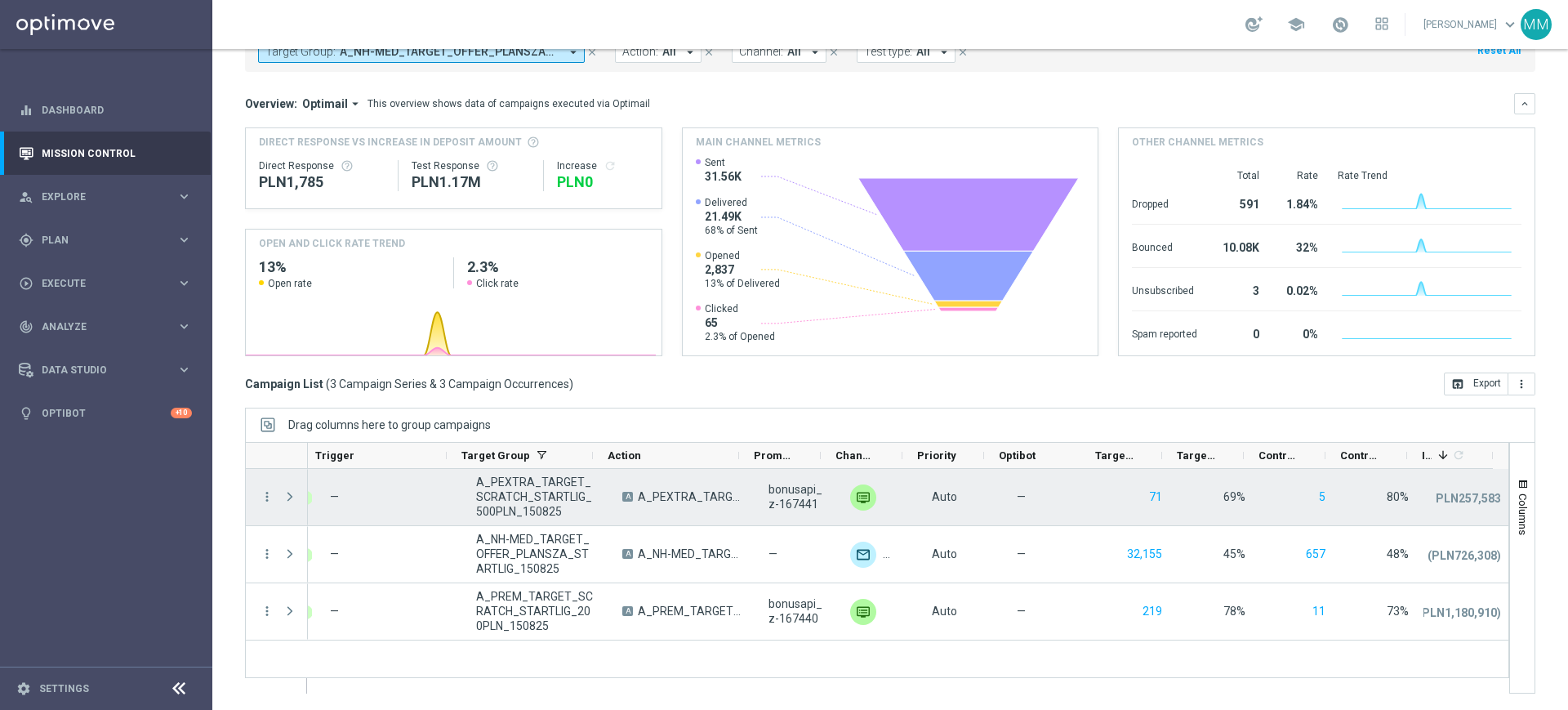
scroll to position [0, 169]
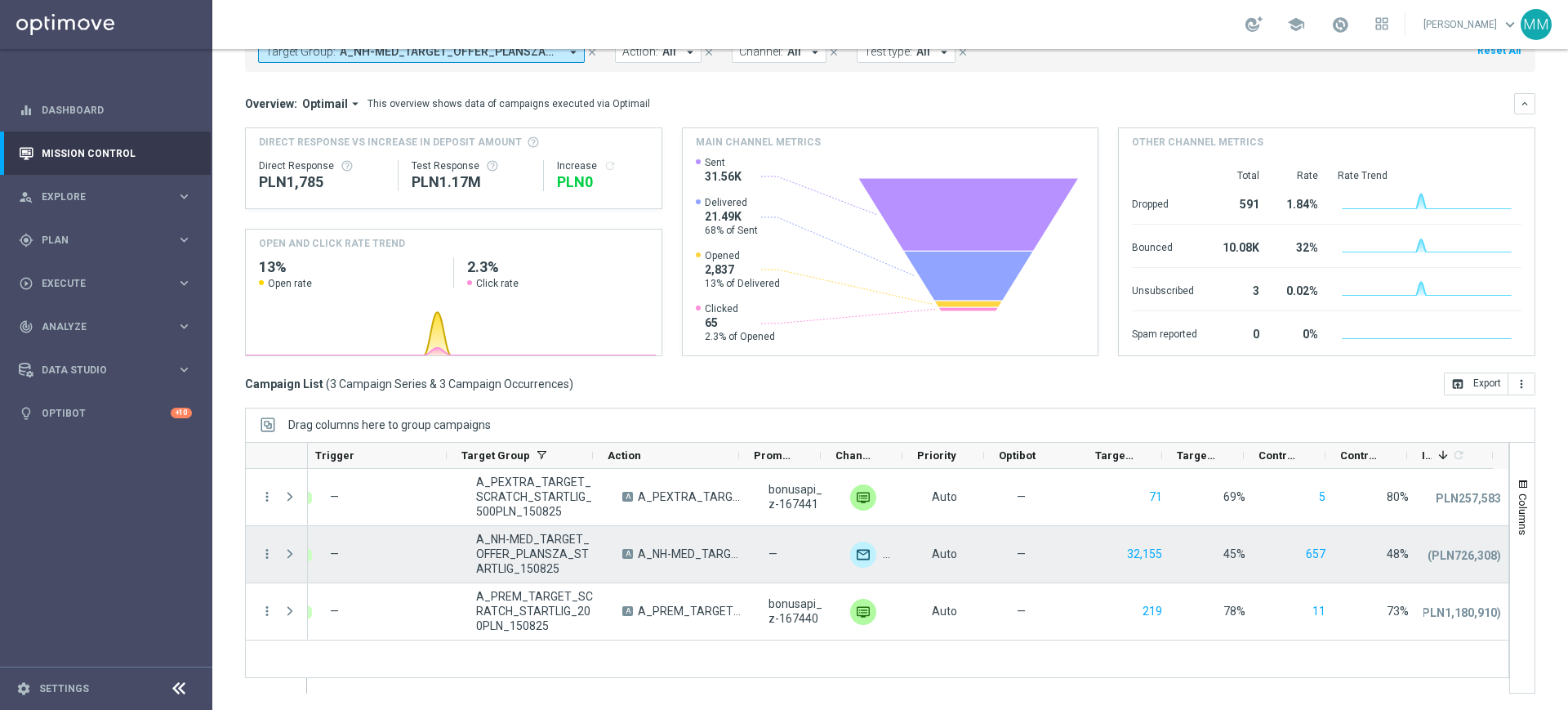
click at [582, 565] on div "A_NH-MED_TARGET_OFFER_PLANSZA_STARTLIG_150825" at bounding box center [534, 554] width 146 height 57
click at [582, 564] on div "A_NH-MED_TARGET_OFFER_PLANSZA_STARTLIG_150825" at bounding box center [534, 554] width 146 height 57
click at [816, 547] on div "—" at bounding box center [795, 554] width 81 height 57
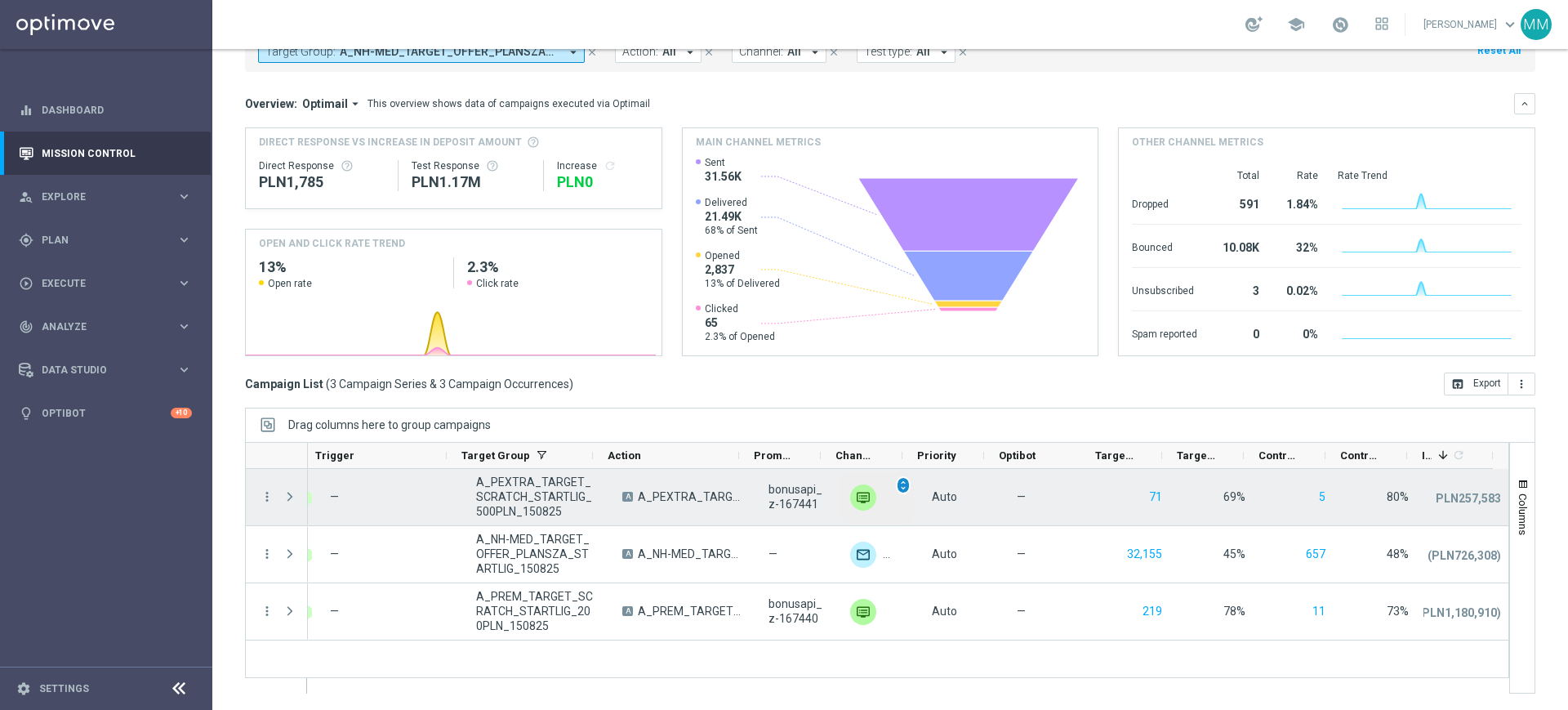
click at [898, 483] on span "unfold_more" at bounding box center [904, 486] width 12 height 12
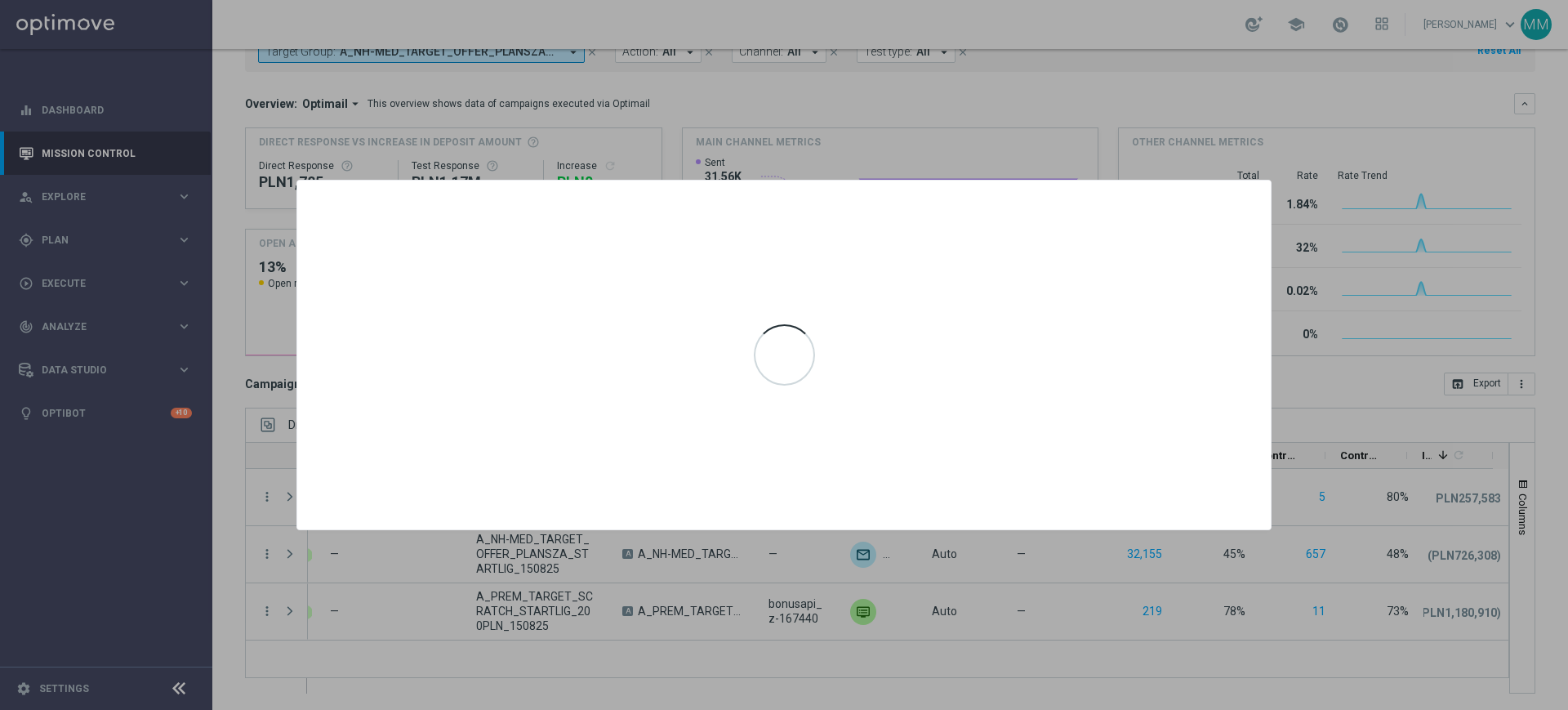
click at [1307, 184] on div at bounding box center [784, 355] width 1568 height 710
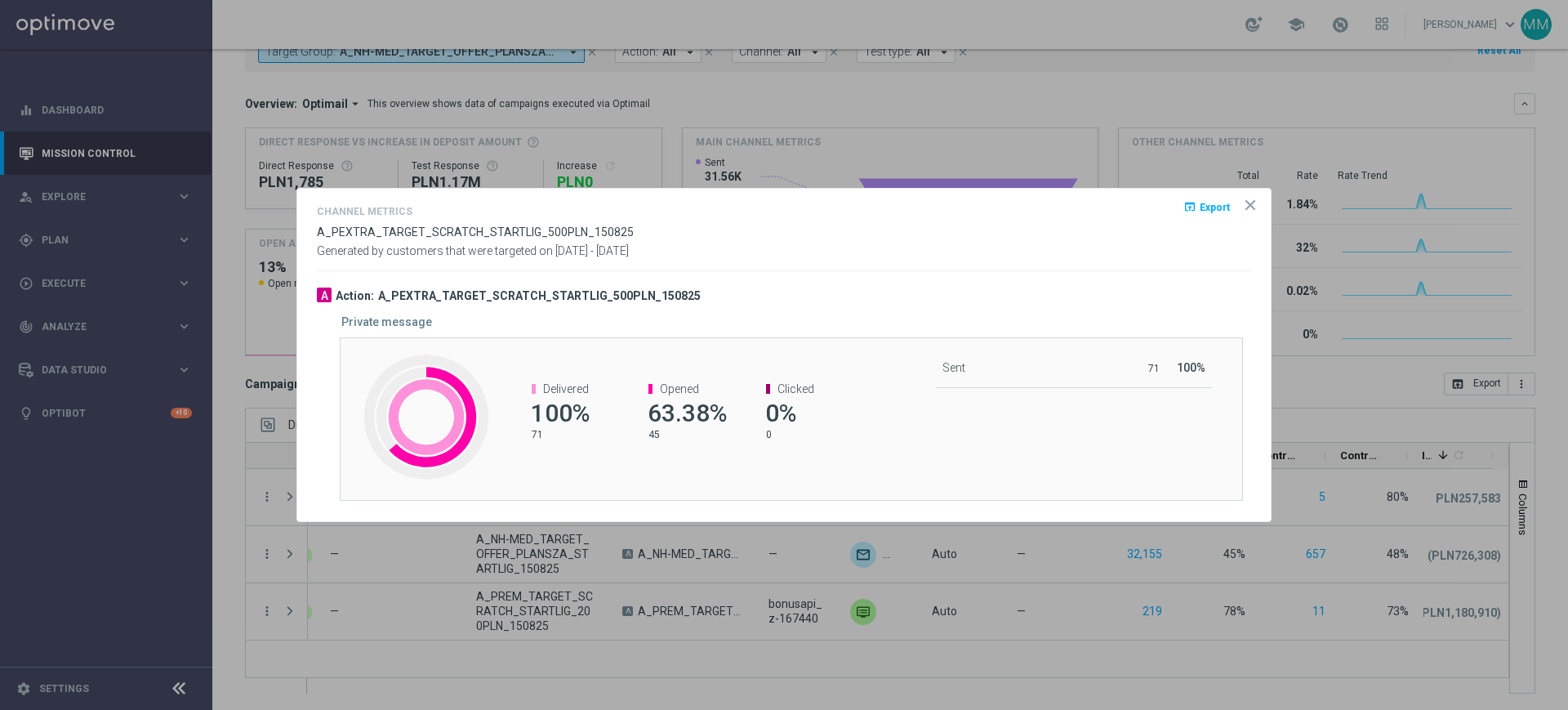
click at [1253, 202] on icon "icon" at bounding box center [1250, 205] width 8 height 8
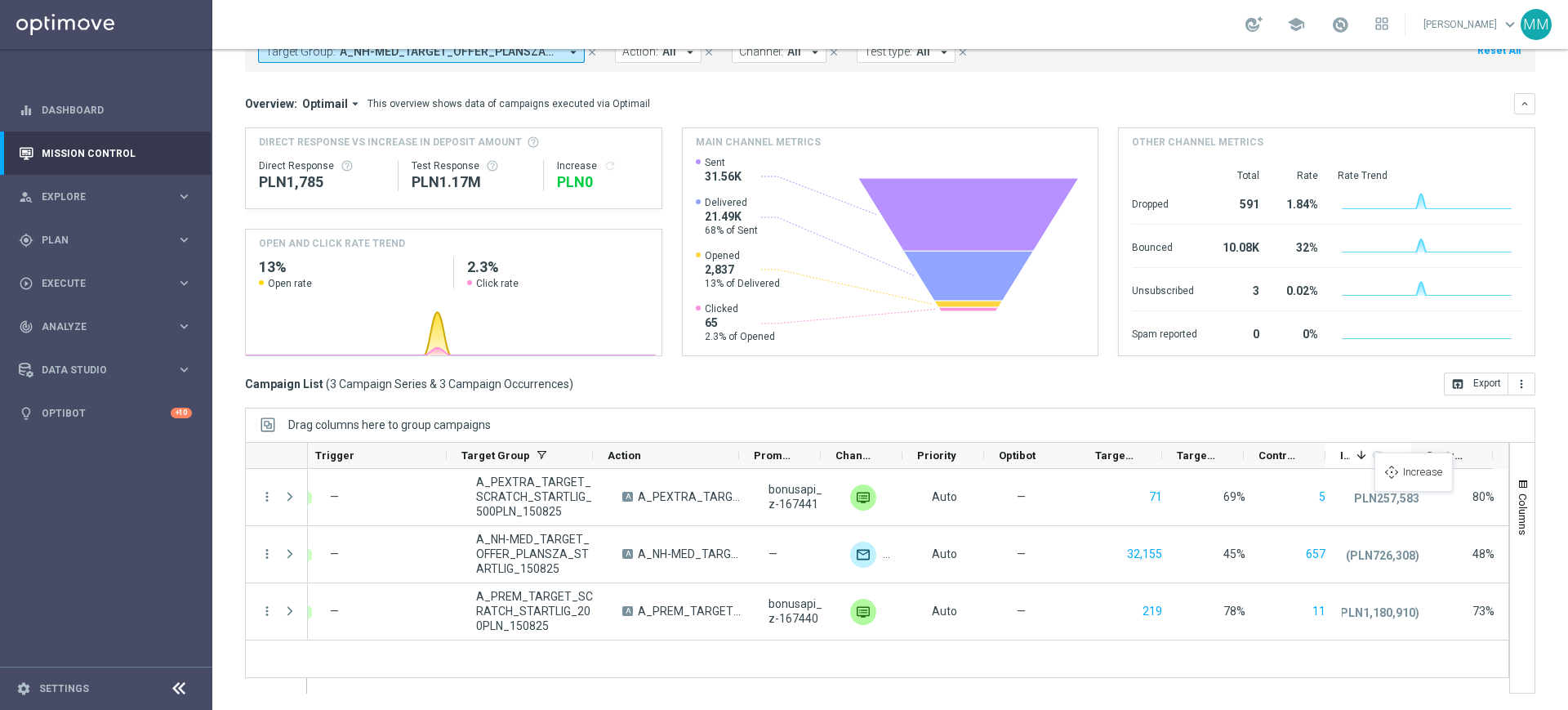
drag, startPoint x: 1407, startPoint y: 453, endPoint x: 1382, endPoint y: 462, distance: 26.6
drag, startPoint x: 1350, startPoint y: 457, endPoint x: 1433, endPoint y: 462, distance: 83.2
click at [81, 246] on div "gps_fixed Plan" at bounding box center [97, 239] width 158 height 15
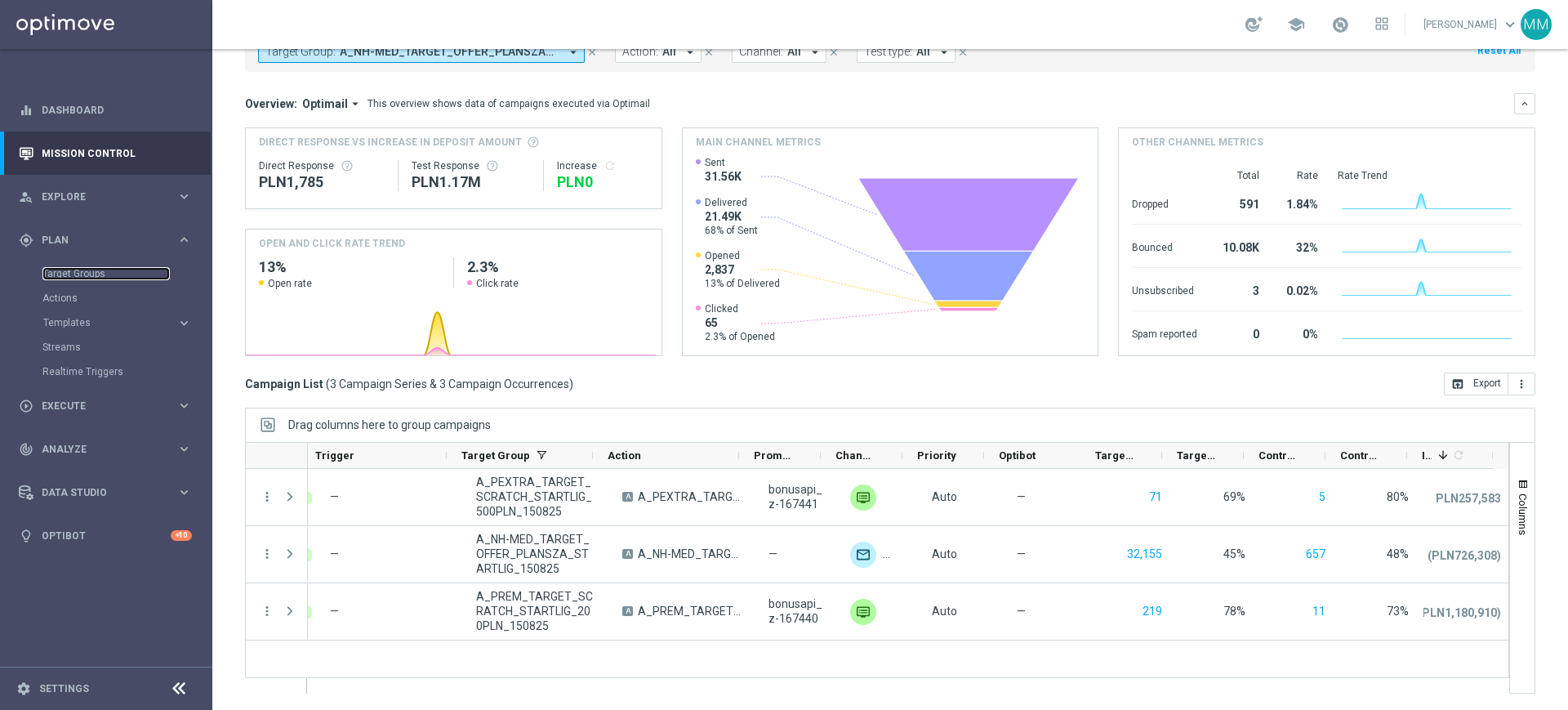
drag, startPoint x: 82, startPoint y: 271, endPoint x: 0, endPoint y: 266, distance: 82.2
click at [82, 271] on link "Target Groups" at bounding box center [106, 273] width 127 height 13
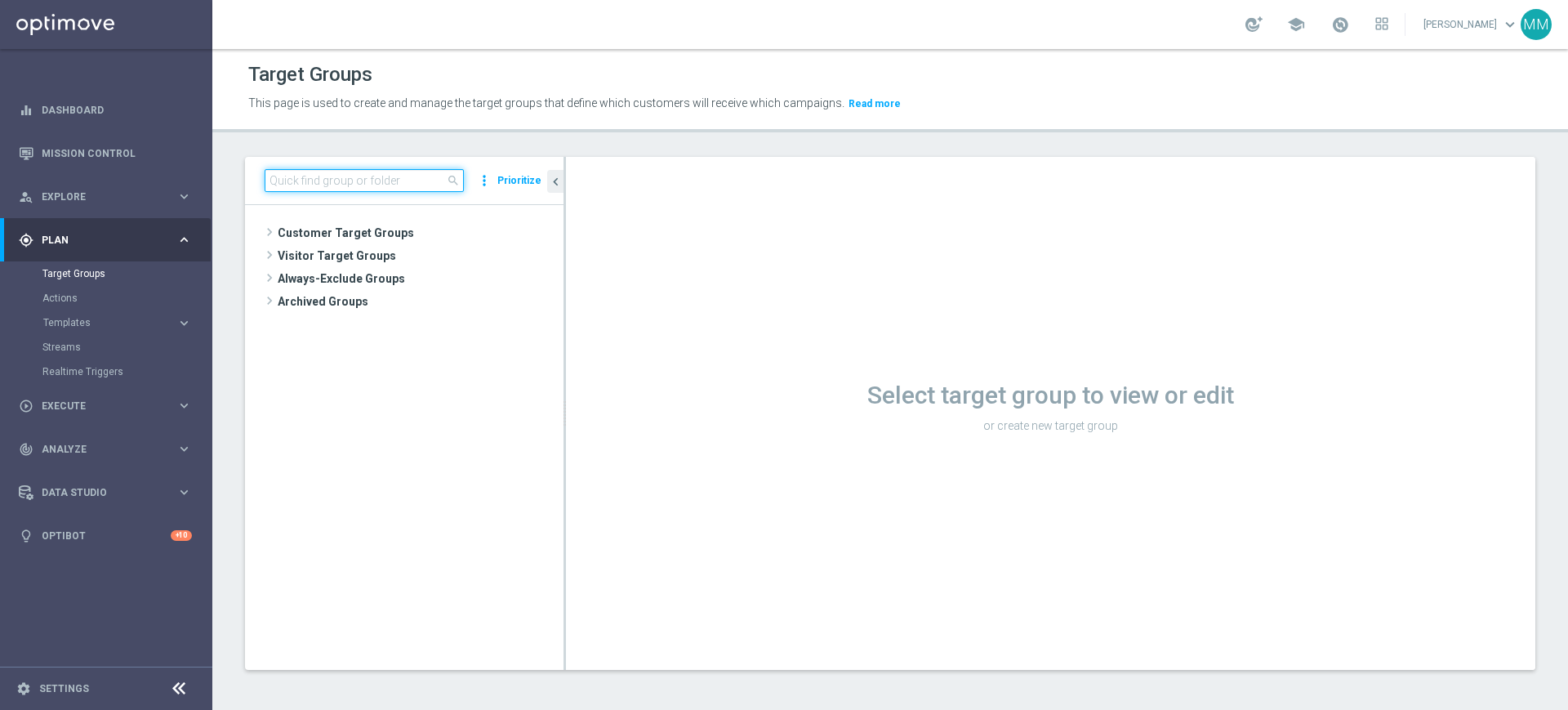
click at [364, 183] on input at bounding box center [363, 180] width 200 height 23
click at [306, 186] on input at bounding box center [363, 180] width 200 height 23
paste input "A_PREM_TARGET_SCRATCH_KWAL_MS_040925"
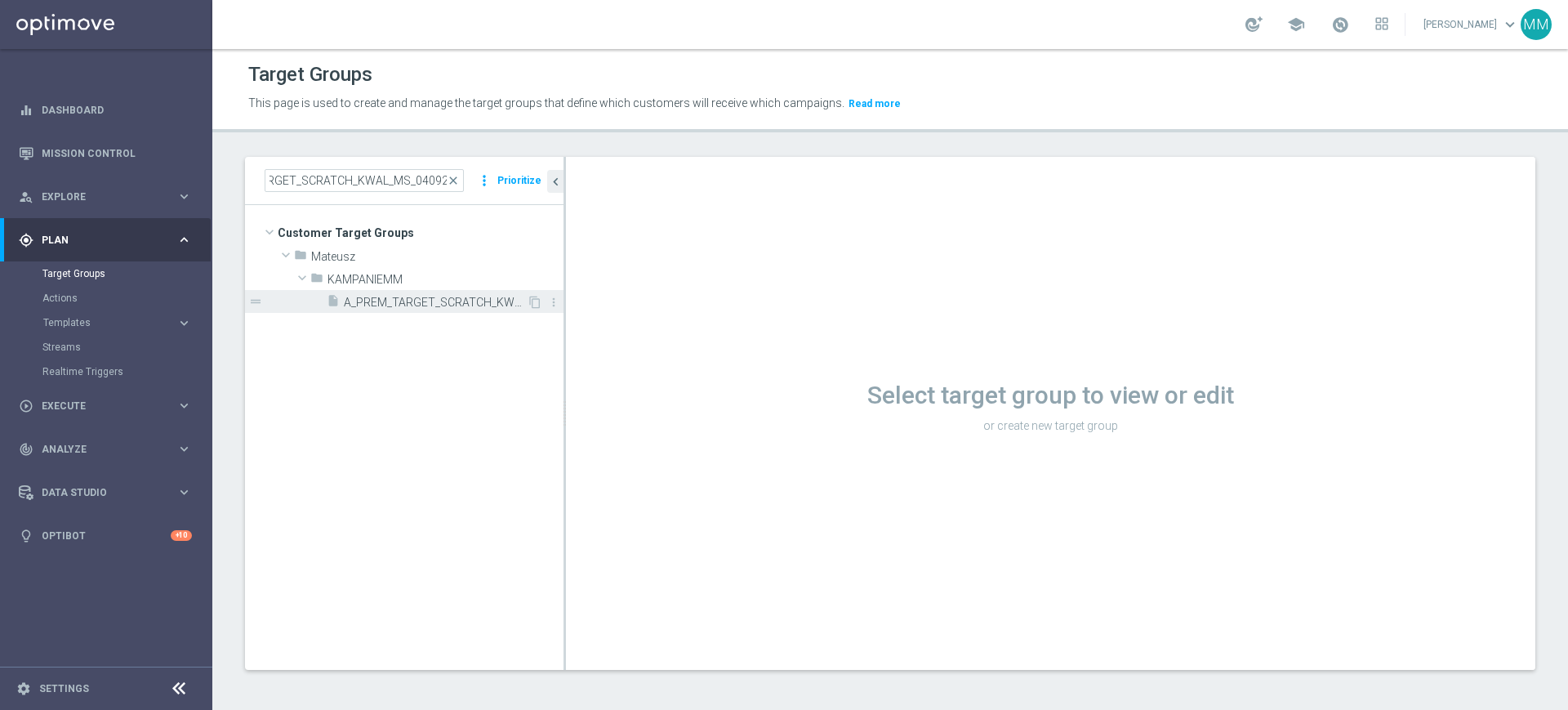
click at [405, 311] on div "insert_drive_file A_PREM_TARGET_SCRATCH_KWAL_MS_040925" at bounding box center [426, 301] width 200 height 23
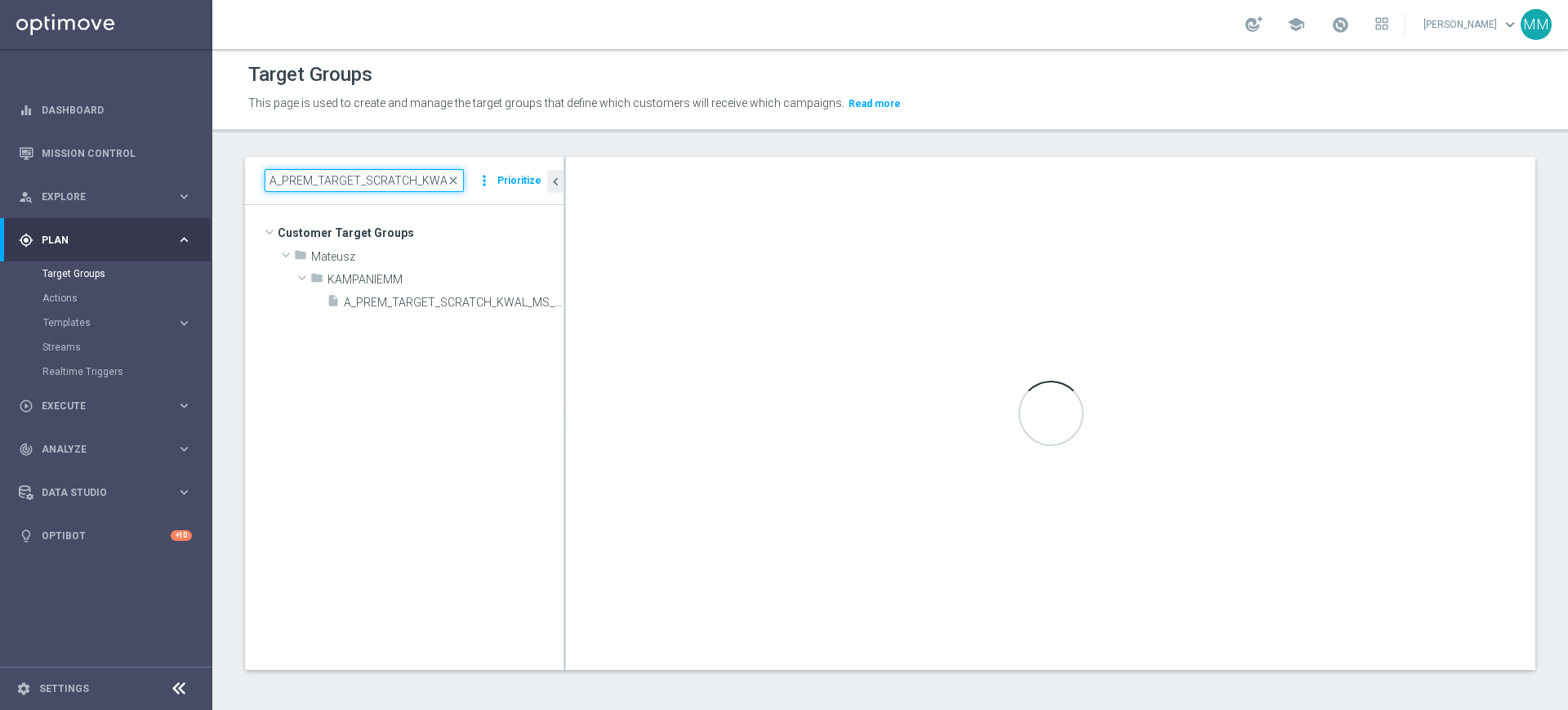
click at [355, 180] on input "A_PREM_TARGET_SCRATCH_KWAL_MS_040925" at bounding box center [363, 180] width 200 height 23
paste input "EXTRA"
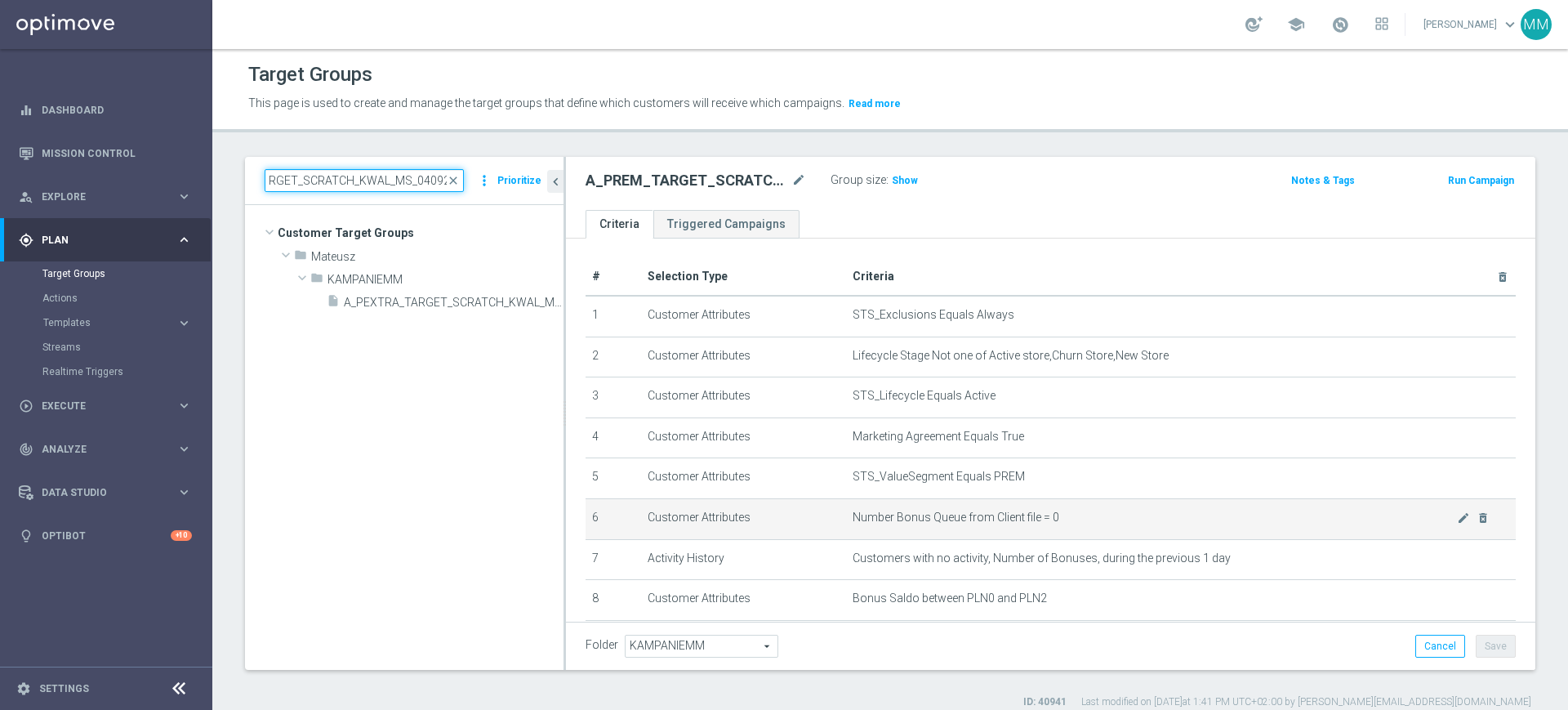
scroll to position [97, 0]
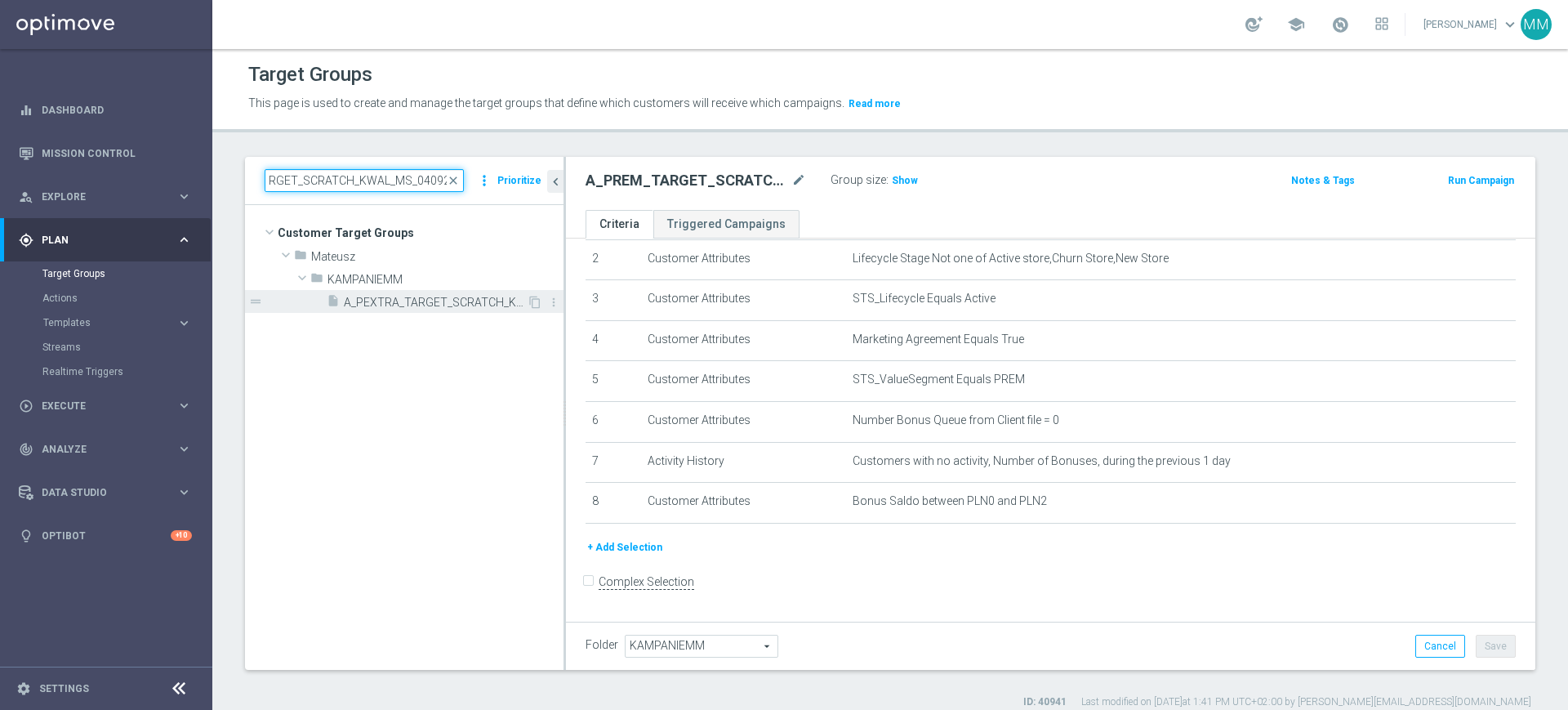
type input "A_PEXTRA_TARGET_SCRATCH_KWAL_MS_040925"
click at [456, 301] on span "A_PEXTRA_TARGET_SCRATCH_KWAL_MS_040925" at bounding box center [435, 303] width 183 height 14
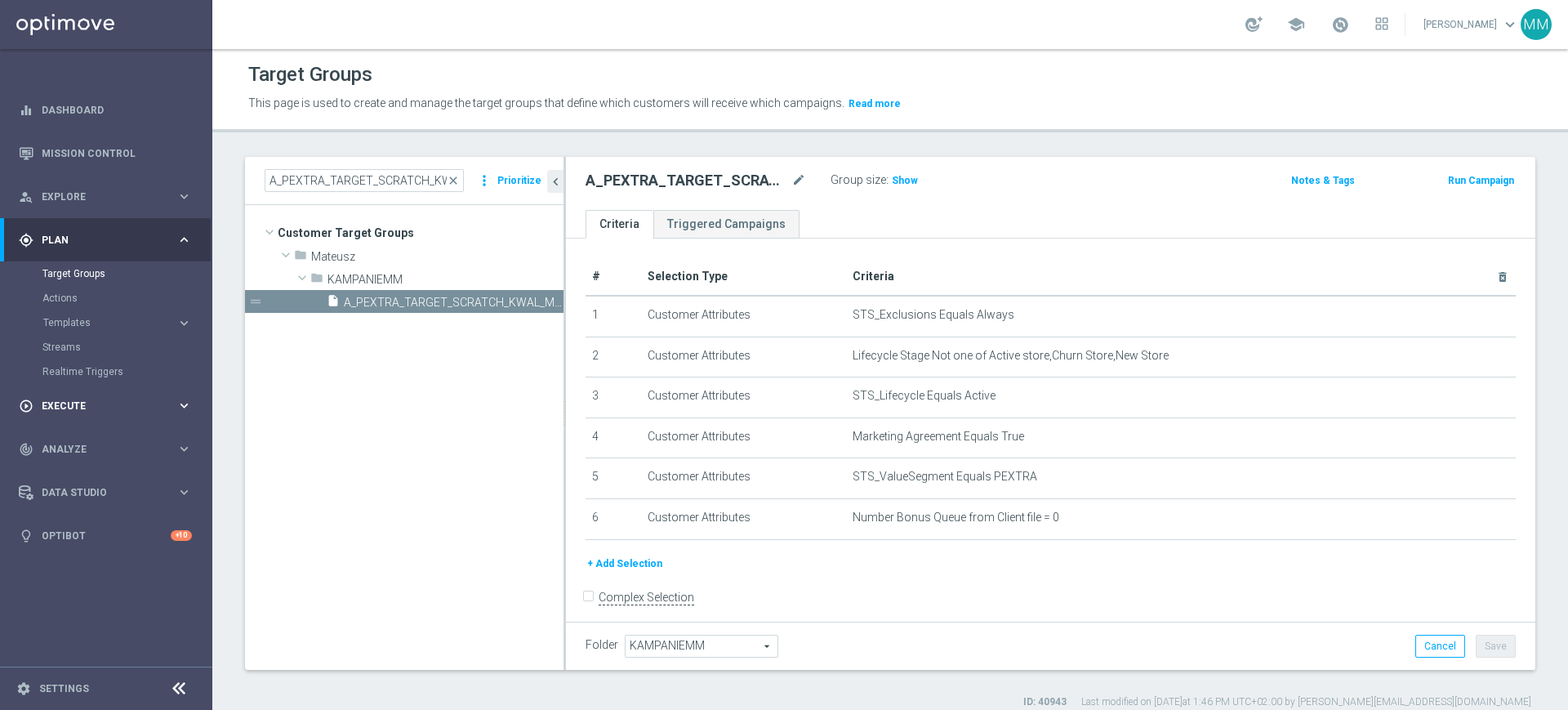
click at [143, 398] on div "play_circle_outline Execute" at bounding box center [97, 405] width 158 height 15
click at [99, 319] on link "Campaign Builder" at bounding box center [106, 317] width 127 height 13
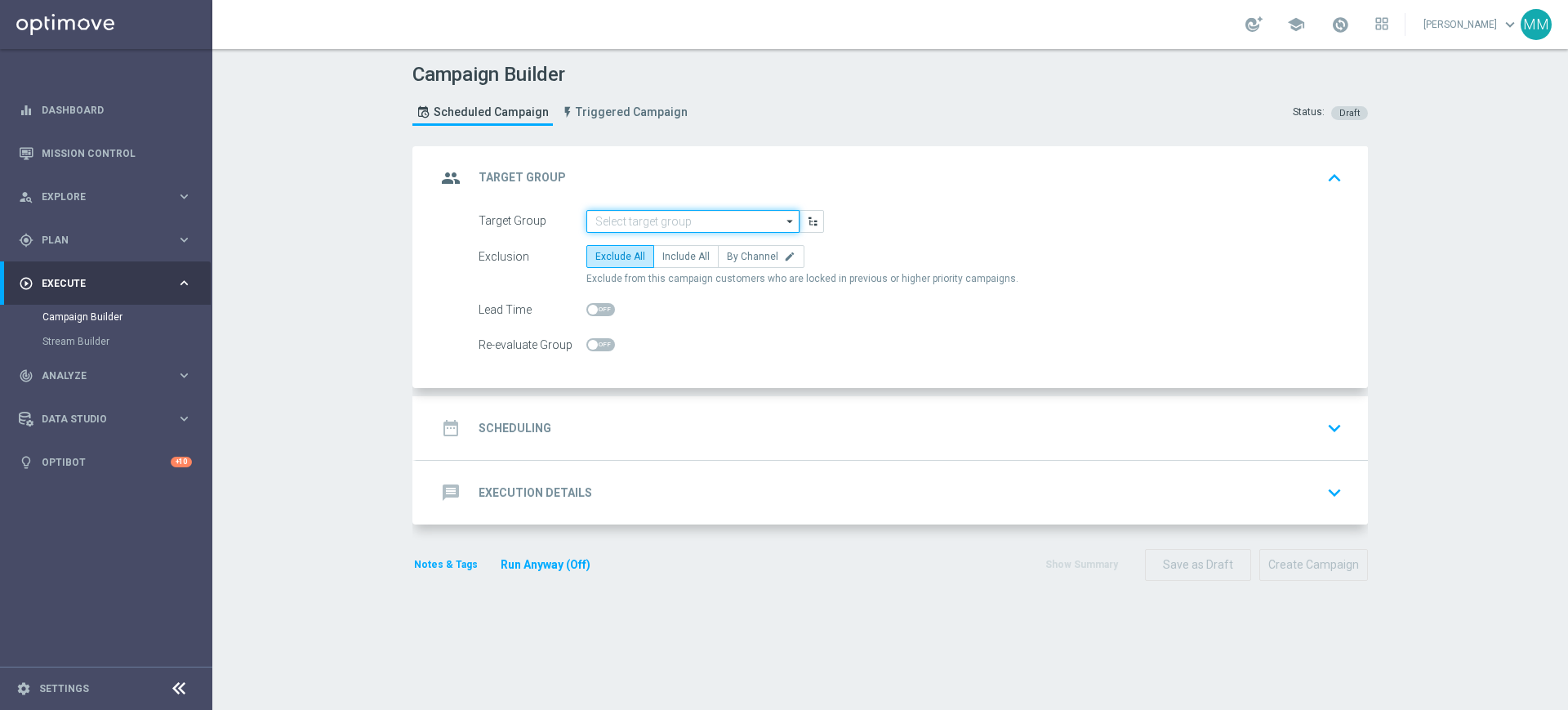
click at [637, 223] on input at bounding box center [692, 220] width 214 height 23
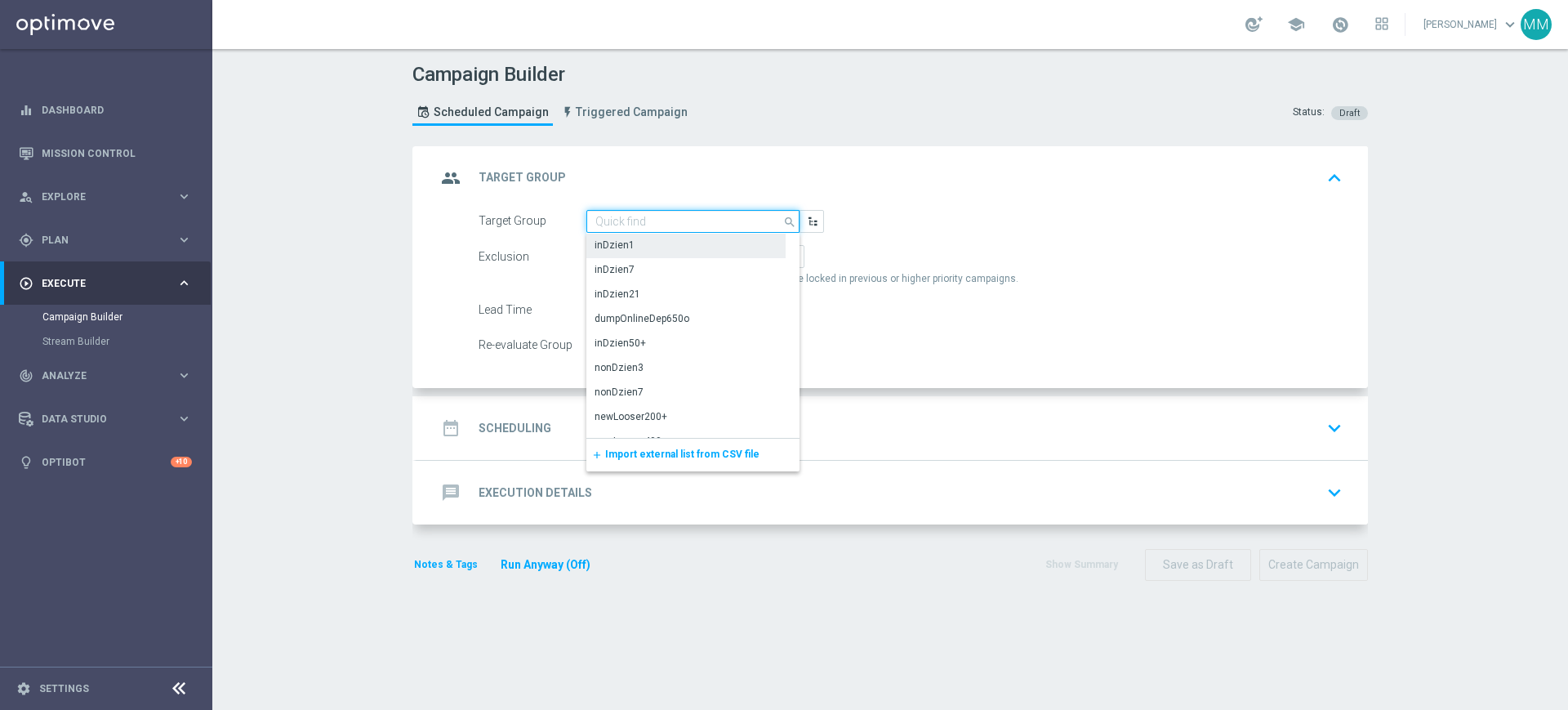
paste input "A_PREM_TARGET_SCRATCH_KWAL_MS_040925"
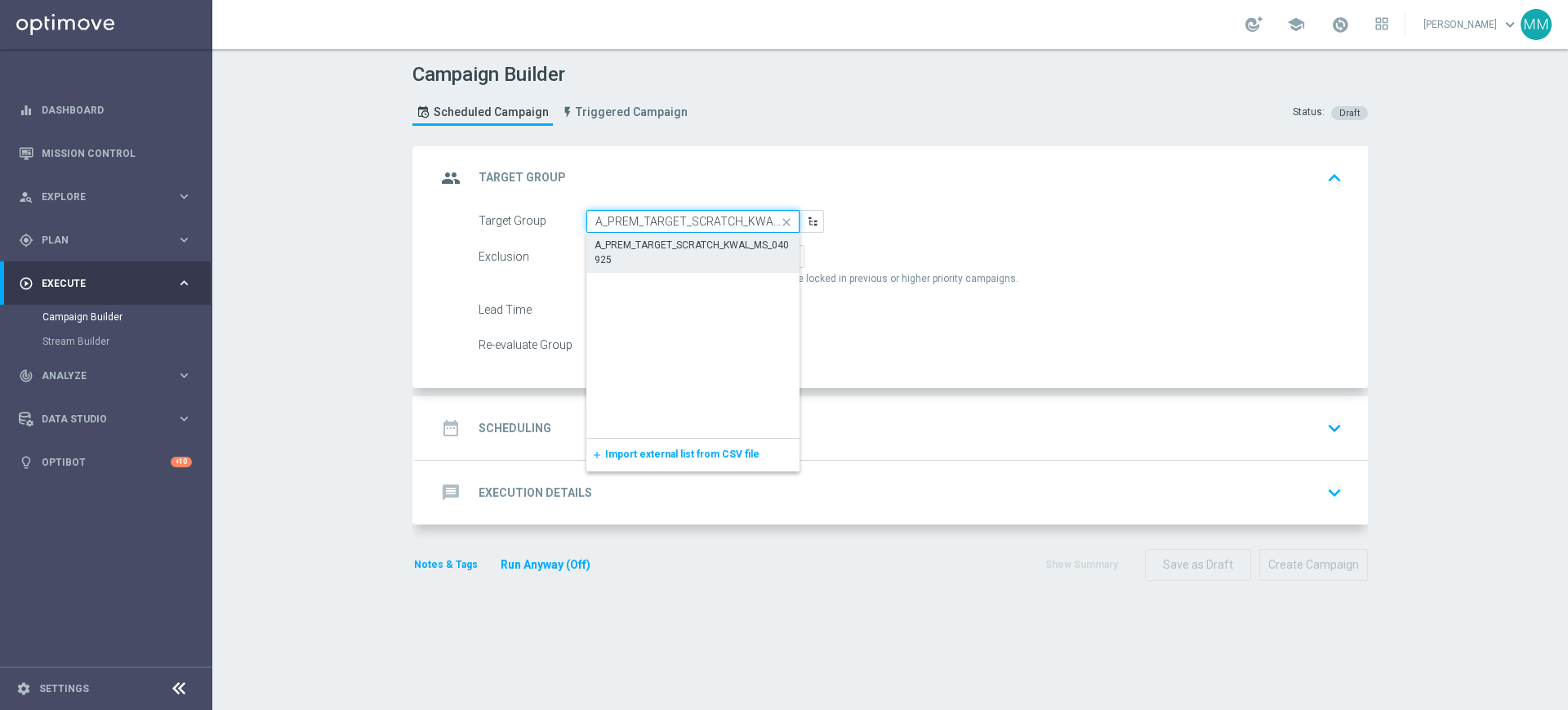
scroll to position [0, 58]
click at [620, 236] on div "A_PREM_TARGET_SCRATCH_KWAL_MS_040925" at bounding box center [692, 252] width 214 height 39
type input "A_PREM_TARGET_SCRATCH_KWAL_MS_040925"
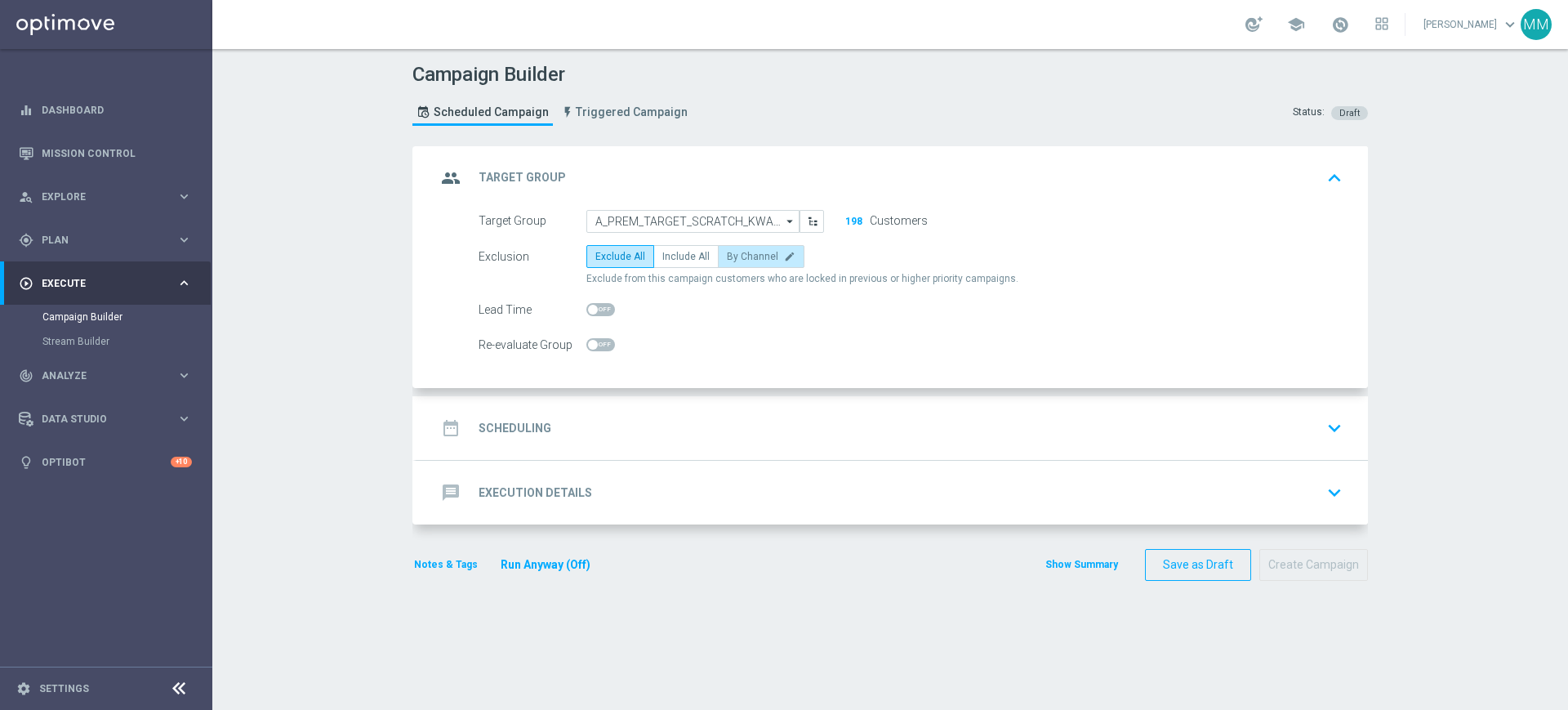
click at [732, 257] on span "By Channel" at bounding box center [753, 256] width 52 height 12
click at [732, 257] on input "By Channel edit" at bounding box center [732, 259] width 11 height 11
radio input "true"
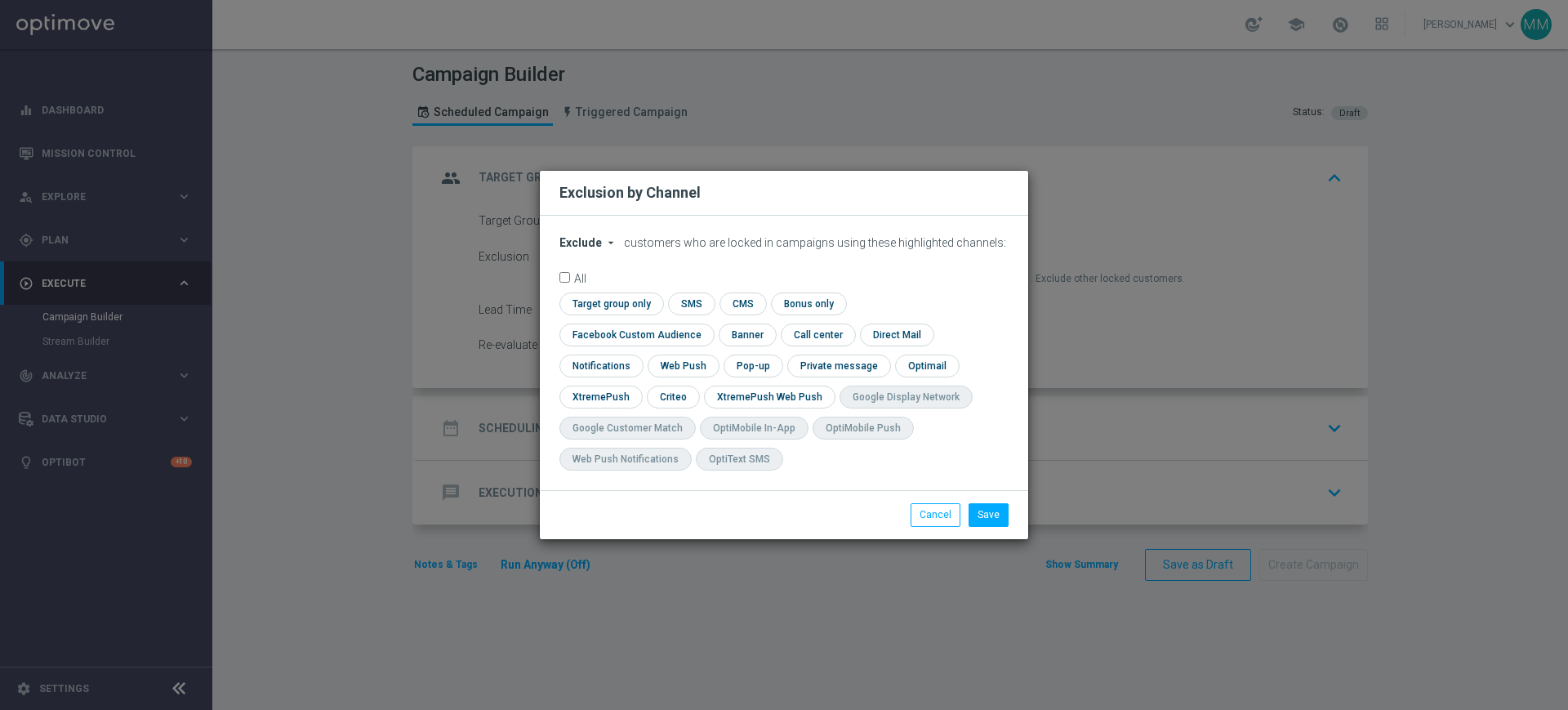
click at [598, 249] on span "Exclude" at bounding box center [580, 242] width 43 height 13
click at [600, 290] on div "Include" at bounding box center [590, 280] width 61 height 20
click at [622, 315] on input "checkbox" at bounding box center [609, 303] width 99 height 22
checkbox input "true"
click at [675, 357] on input "checkbox" at bounding box center [681, 365] width 69 height 22
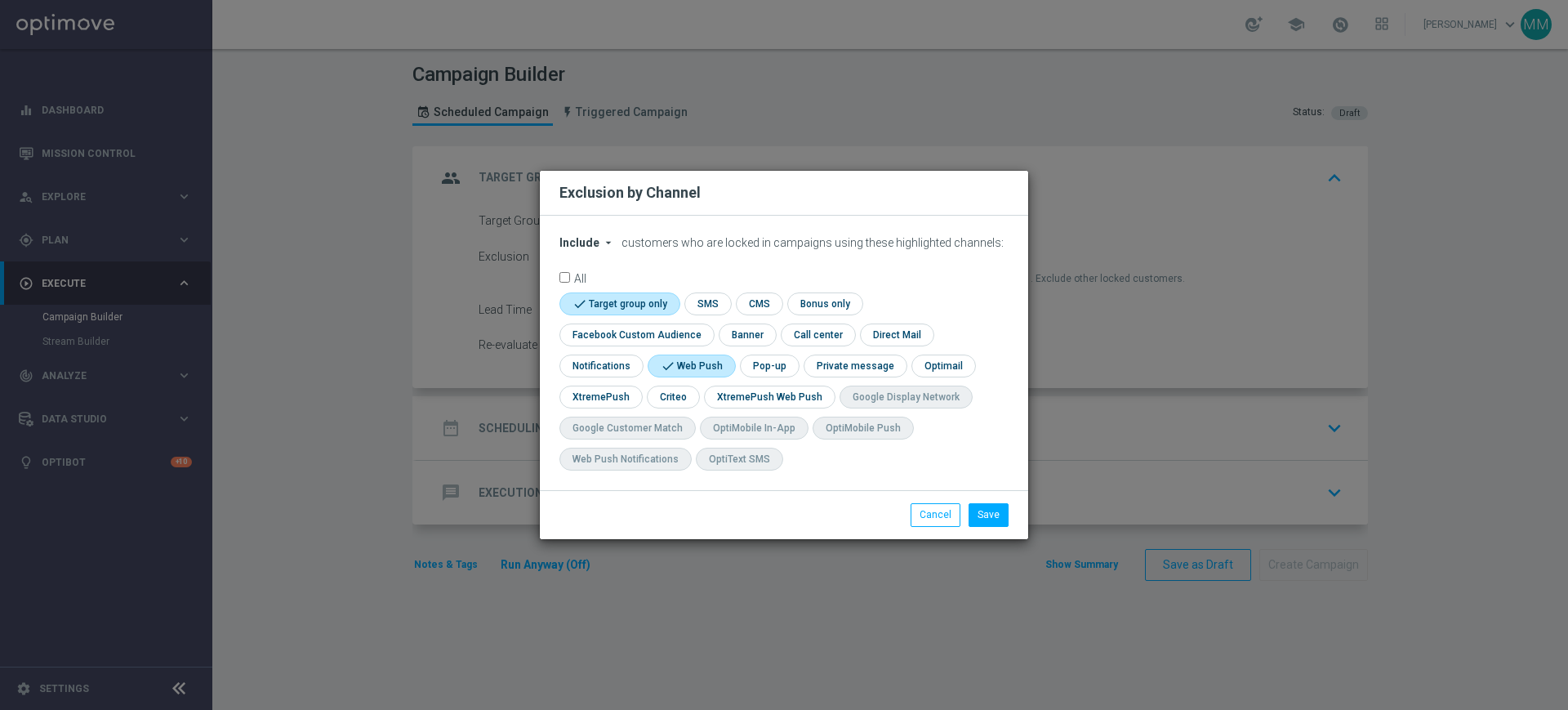
click at [673, 362] on input "checkbox" at bounding box center [689, 365] width 84 height 22
checkbox input "false"
click at [665, 338] on input "checkbox" at bounding box center [633, 335] width 148 height 22
checkbox input "true"
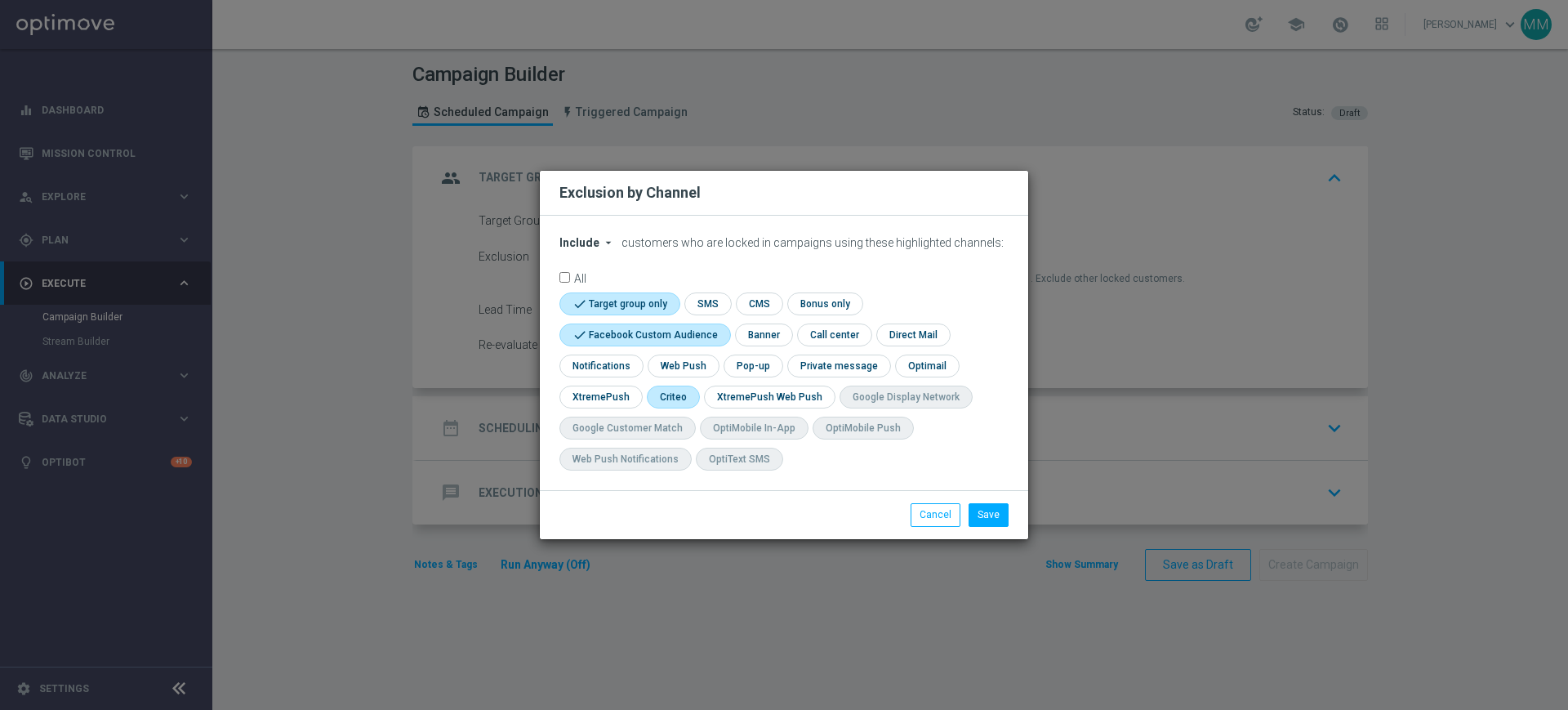
click at [672, 393] on input "checkbox" at bounding box center [671, 396] width 51 height 22
checkbox input "true"
click at [995, 512] on button "Save" at bounding box center [988, 514] width 40 height 23
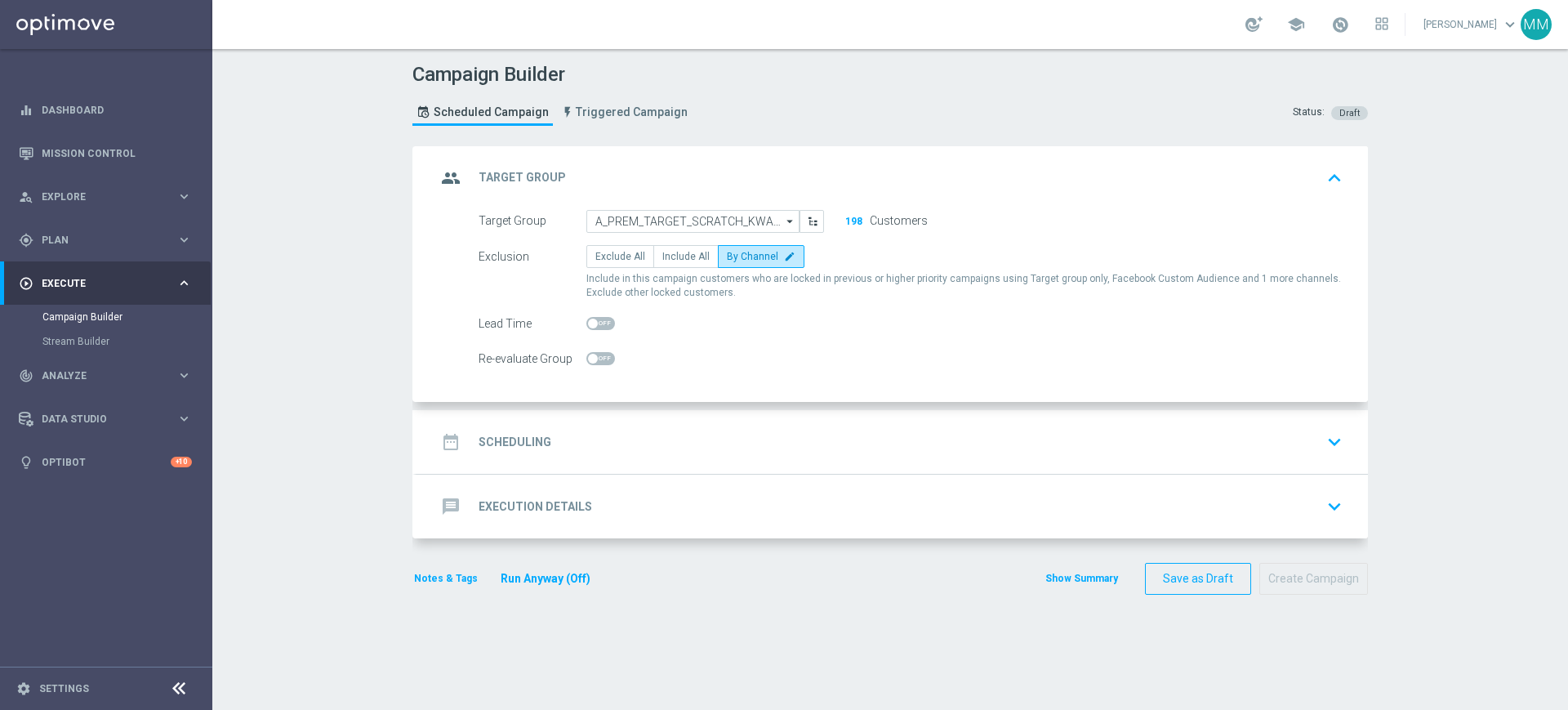
click at [563, 426] on div "date_range Scheduling keyboard_arrow_down" at bounding box center [892, 441] width 913 height 31
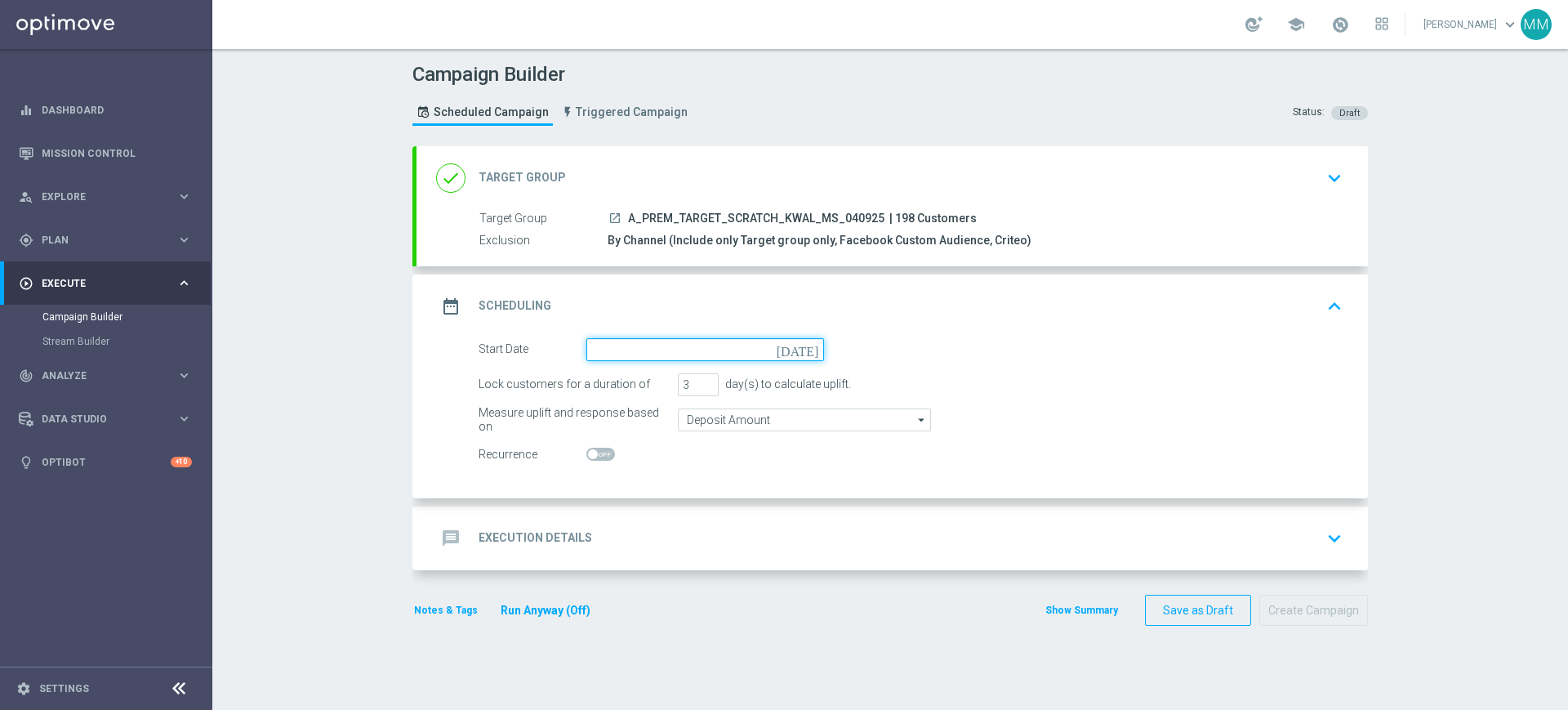
click at [659, 347] on input at bounding box center [704, 349] width 237 height 23
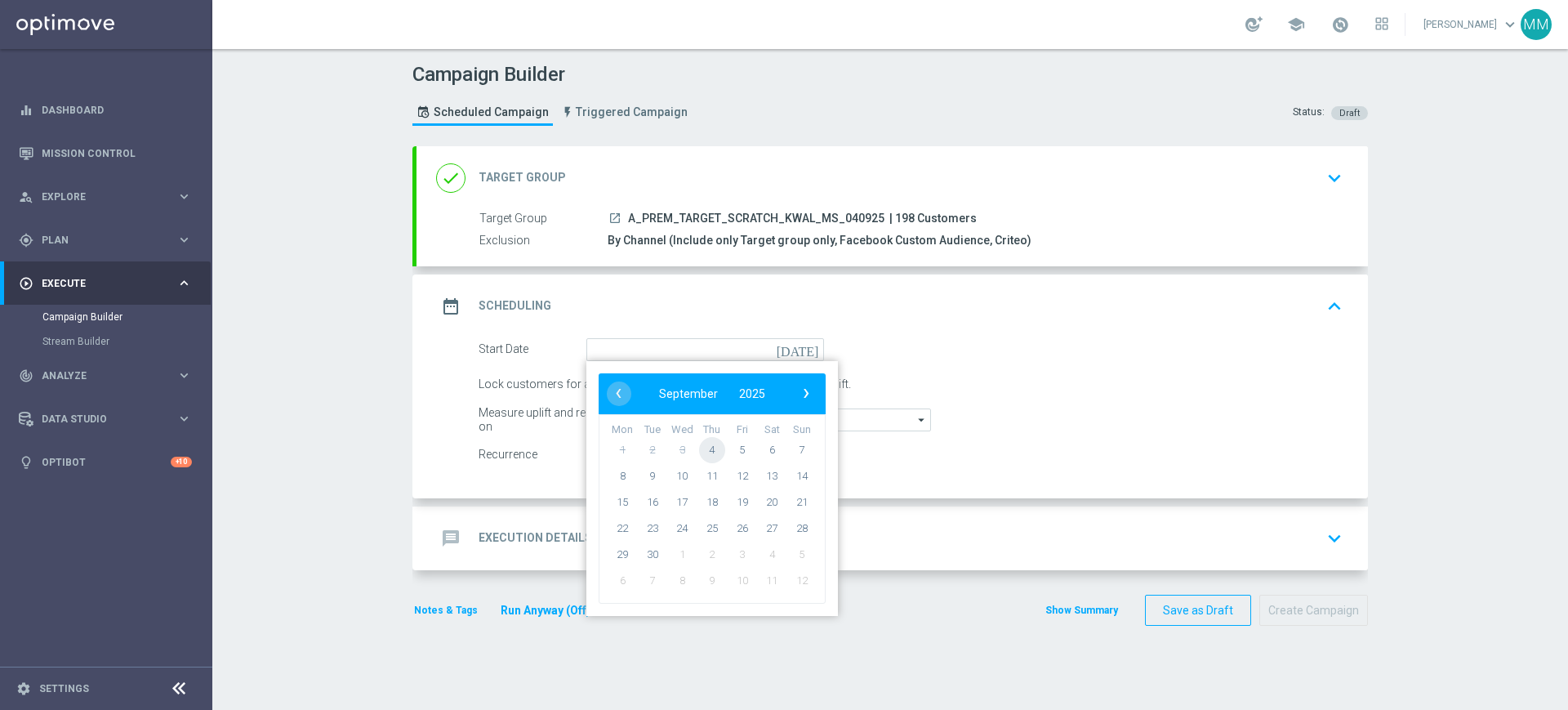
drag, startPoint x: 689, startPoint y: 448, endPoint x: 680, endPoint y: 447, distance: 9.1
click at [688, 447] on tr "1 2 3 4 5 6 7" at bounding box center [712, 449] width 210 height 26
click at [706, 447] on span "4" at bounding box center [712, 449] width 26 height 26
type input "04 Sep 2025"
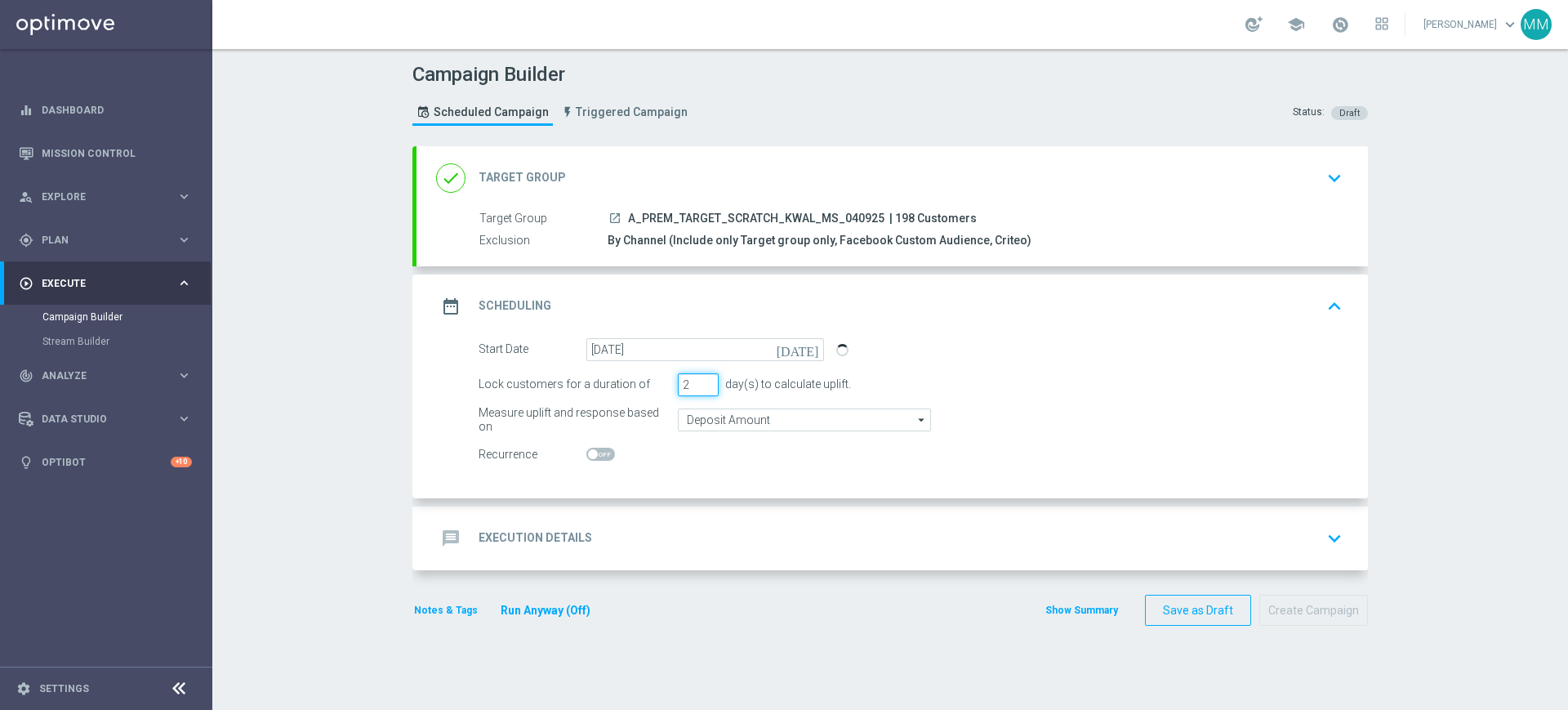
click at [700, 388] on input "2" at bounding box center [698, 384] width 41 height 23
type input "1"
click at [700, 388] on input "1" at bounding box center [698, 384] width 41 height 23
click at [794, 501] on accordion "done Target Group keyboard_arrow_down Target Group launch A_PREM_TARGET_SCRATCH…" at bounding box center [890, 357] width 955 height 424
click at [771, 514] on div "message Execution Details keyboard_arrow_down" at bounding box center [892, 538] width 951 height 64
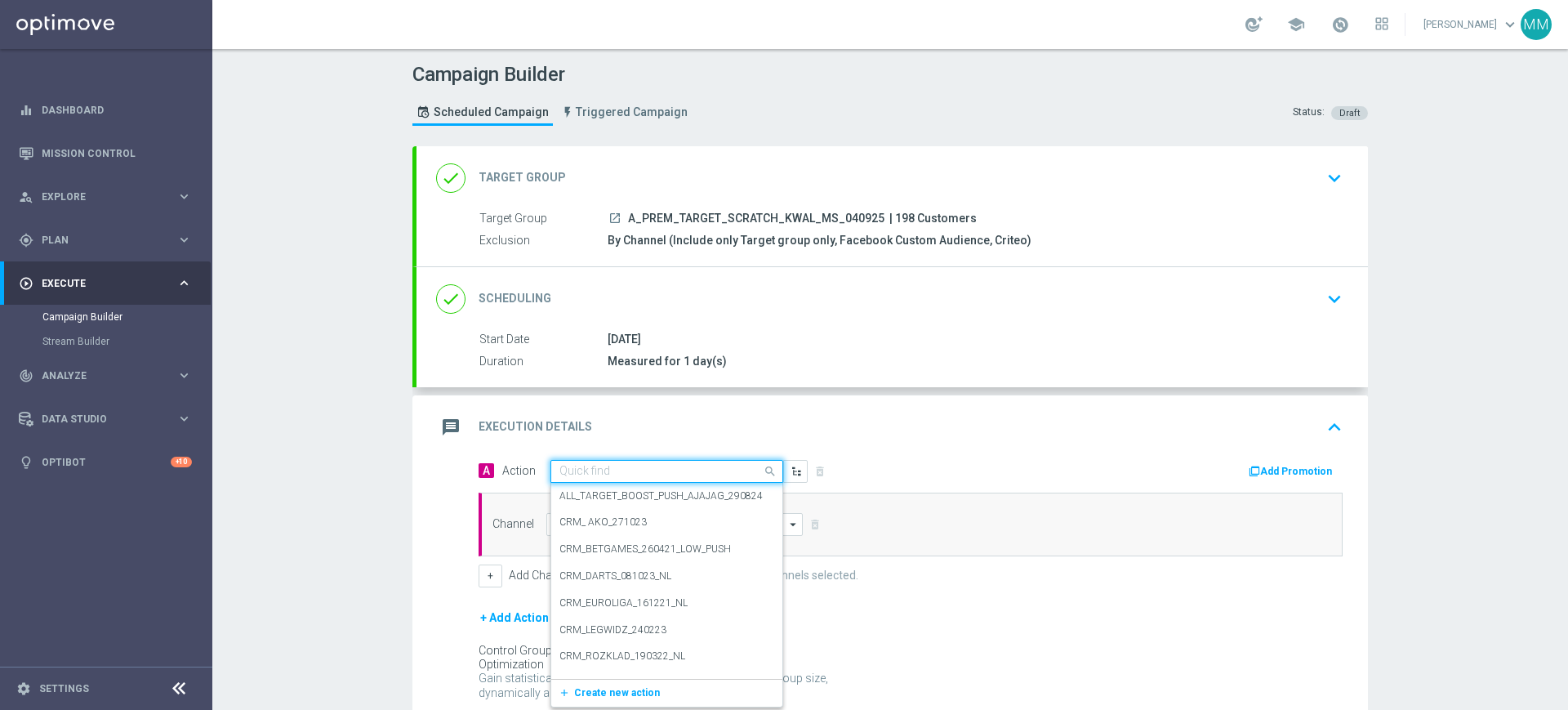
click at [601, 468] on input "text" at bounding box center [649, 472] width 182 height 14
click at [614, 693] on span "Create new action" at bounding box center [617, 693] width 85 height 12
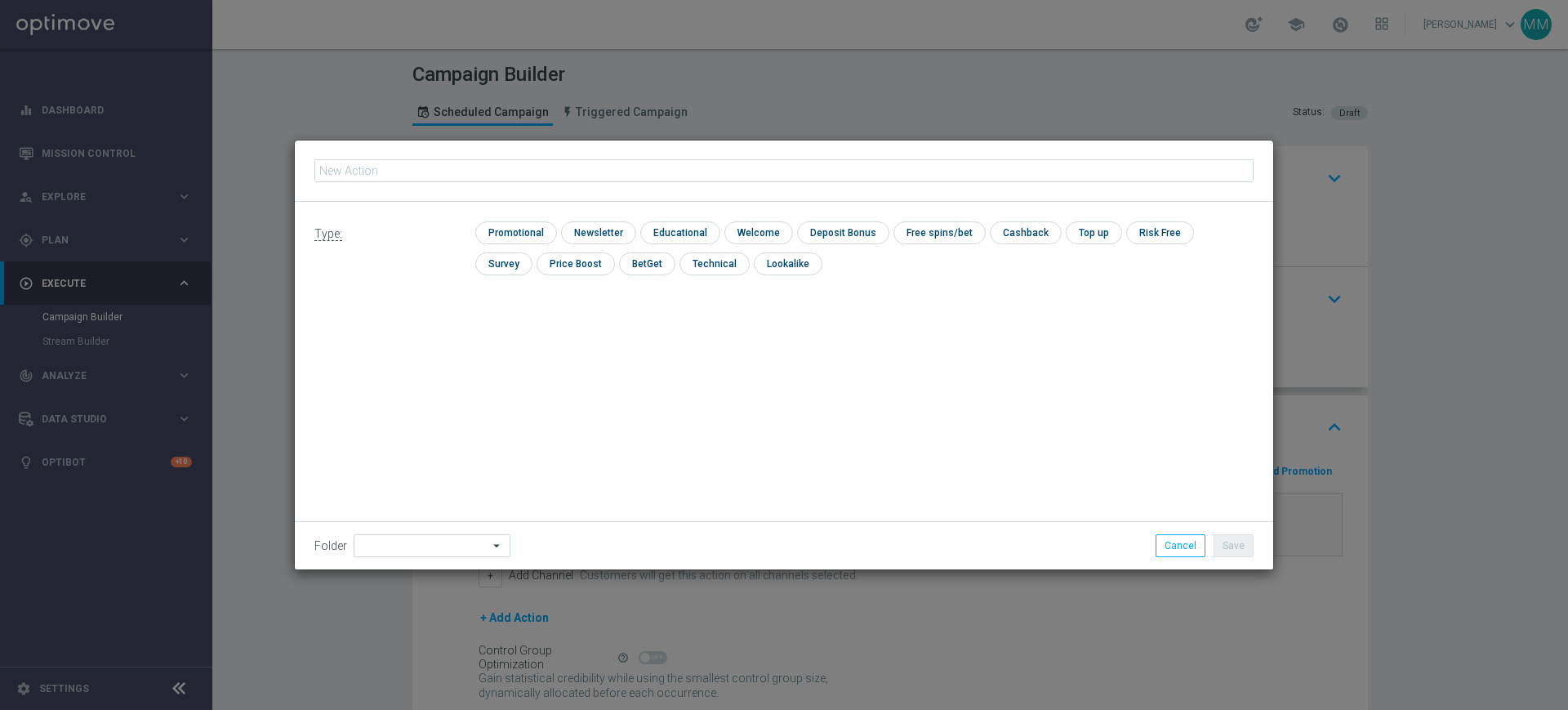
type input "A_PREM_TARGET_SCRATCH_KWAL_MS_040925"
click at [517, 224] on input "checkbox" at bounding box center [514, 232] width 77 height 22
checkbox input "true"
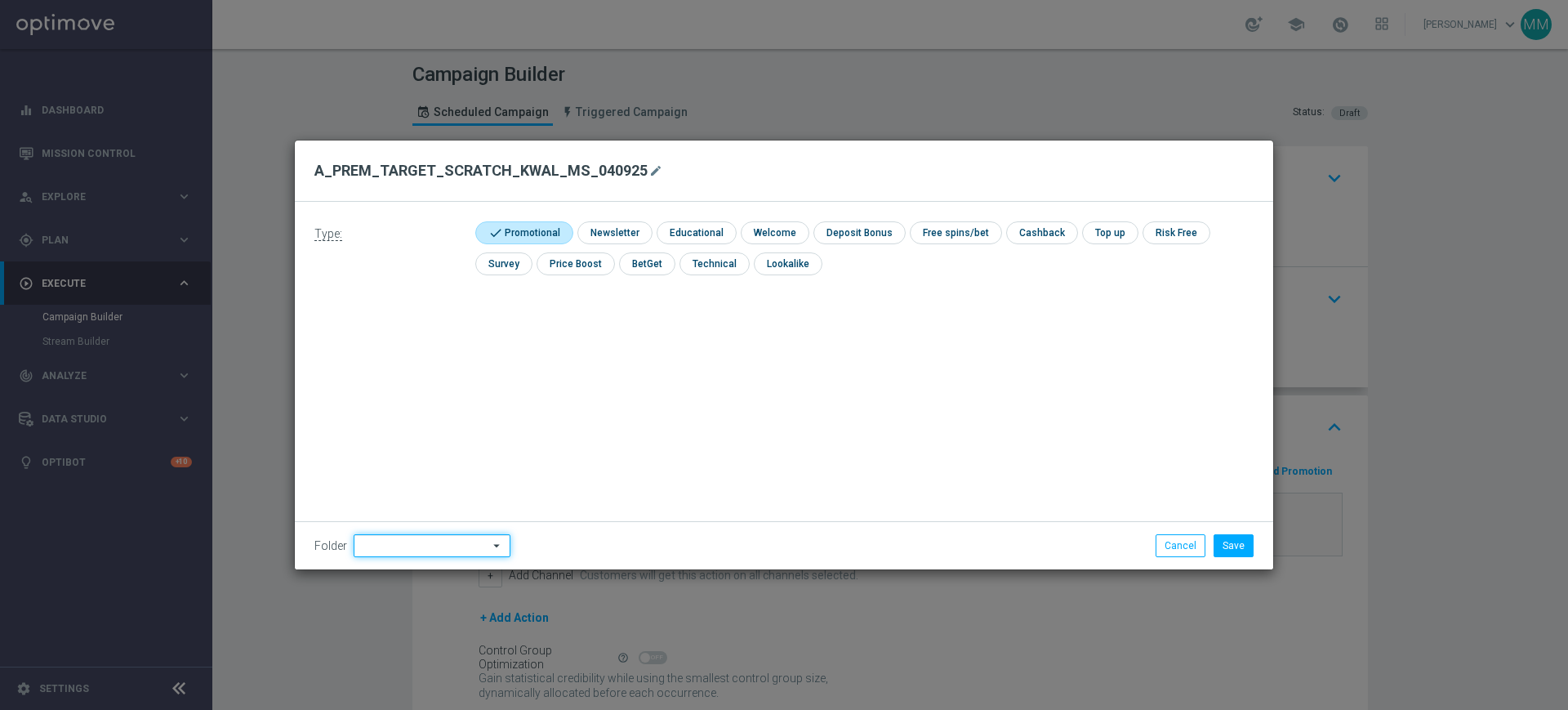
click at [472, 541] on input at bounding box center [432, 545] width 157 height 23
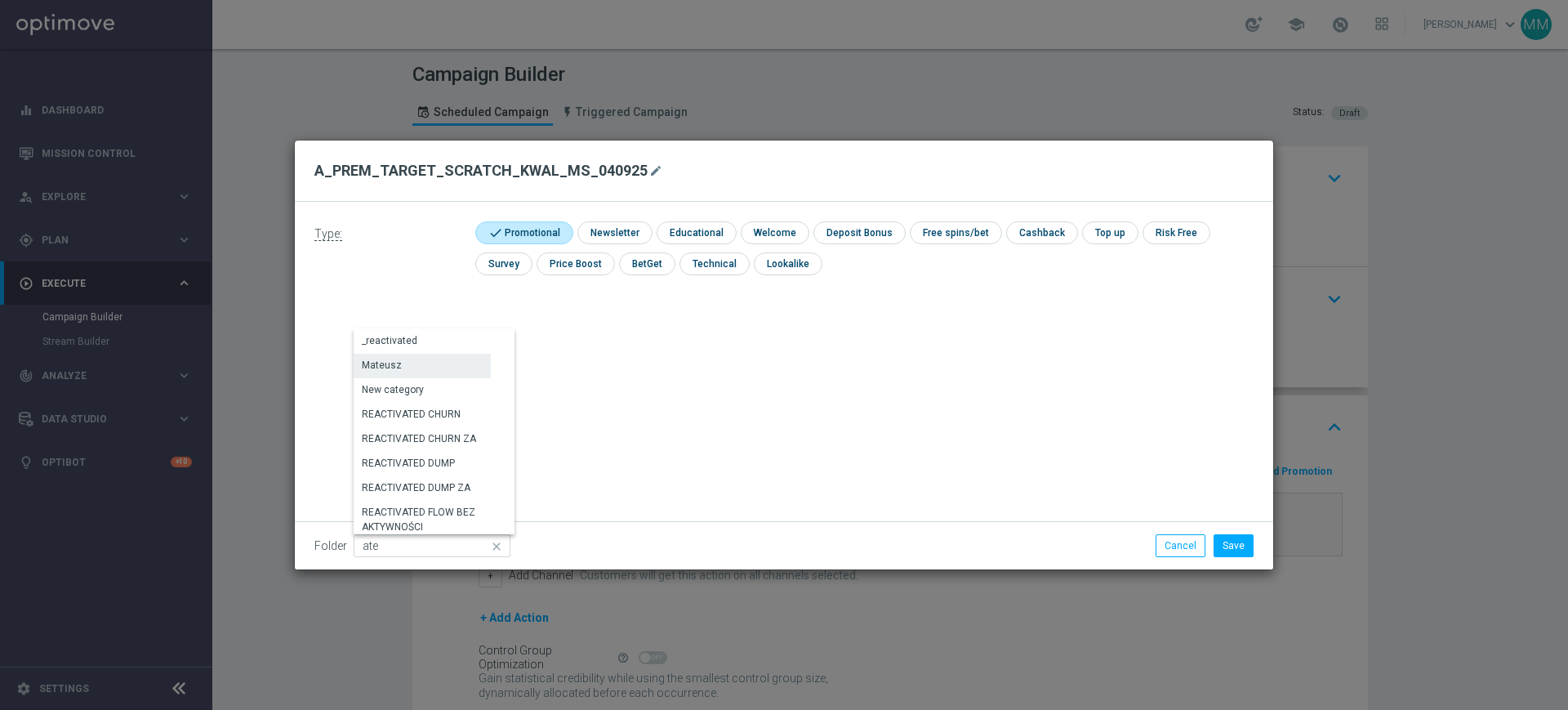
click at [445, 365] on div "Mateusz" at bounding box center [422, 364] width 137 height 23
type input "Mateusz"
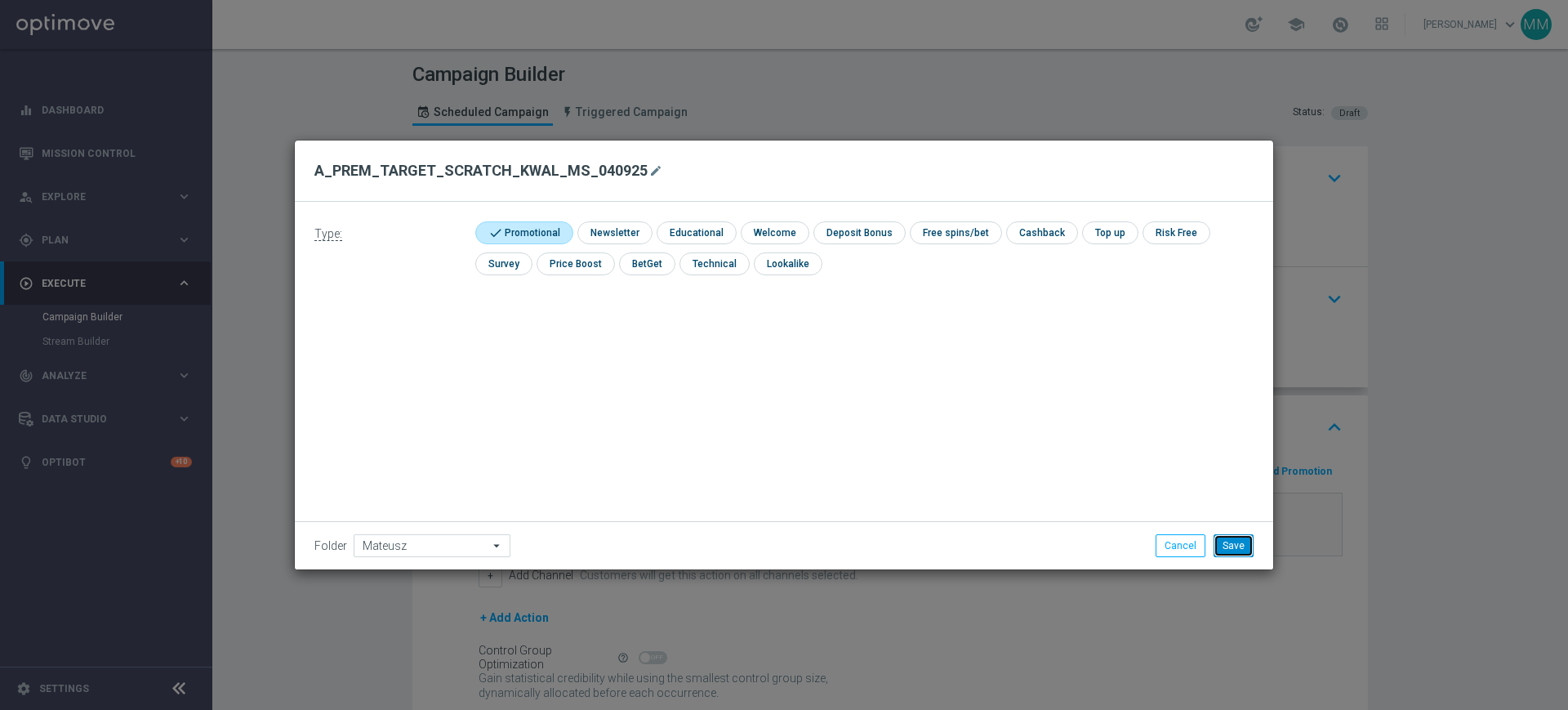
click at [1235, 540] on button "Save" at bounding box center [1233, 545] width 40 height 23
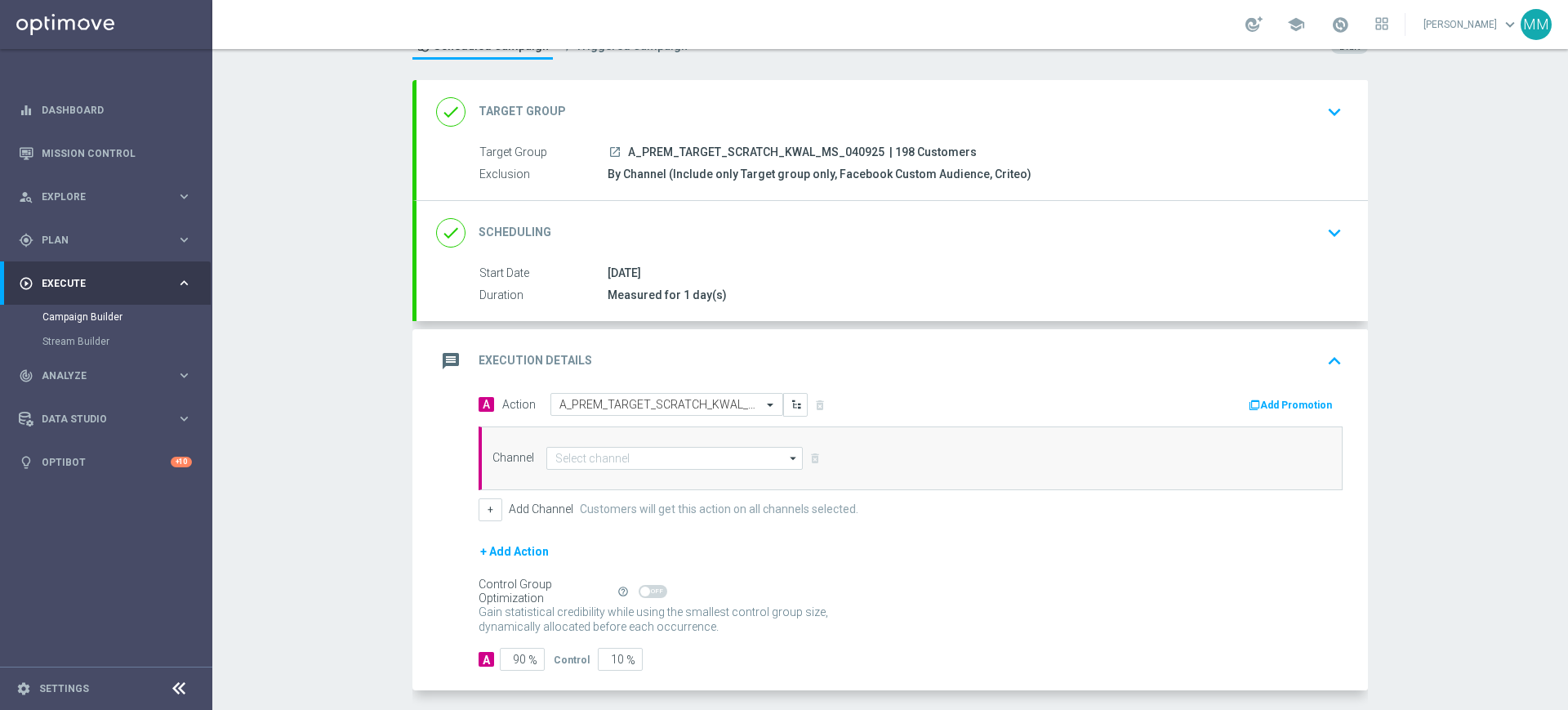
scroll to position [102, 0]
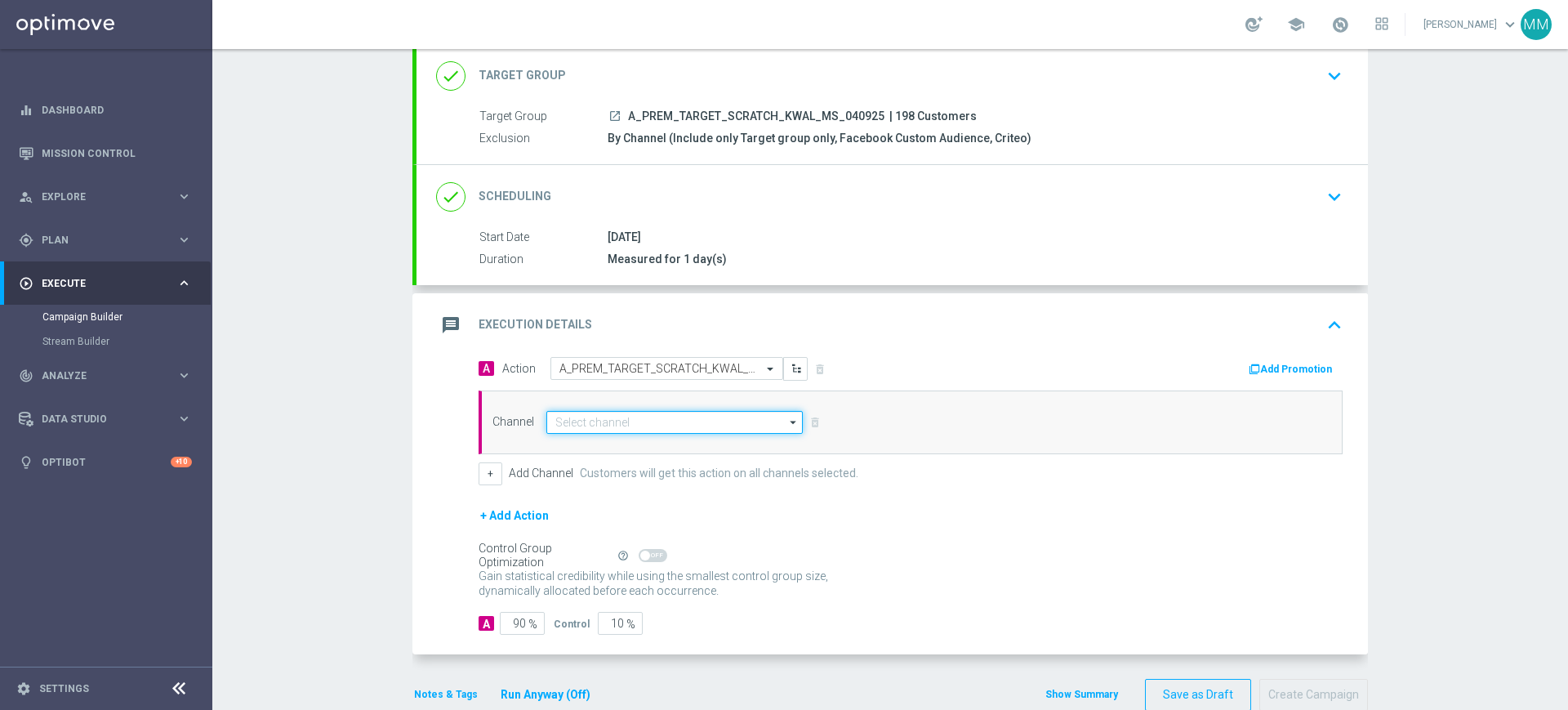
click at [620, 423] on input at bounding box center [674, 422] width 256 height 23
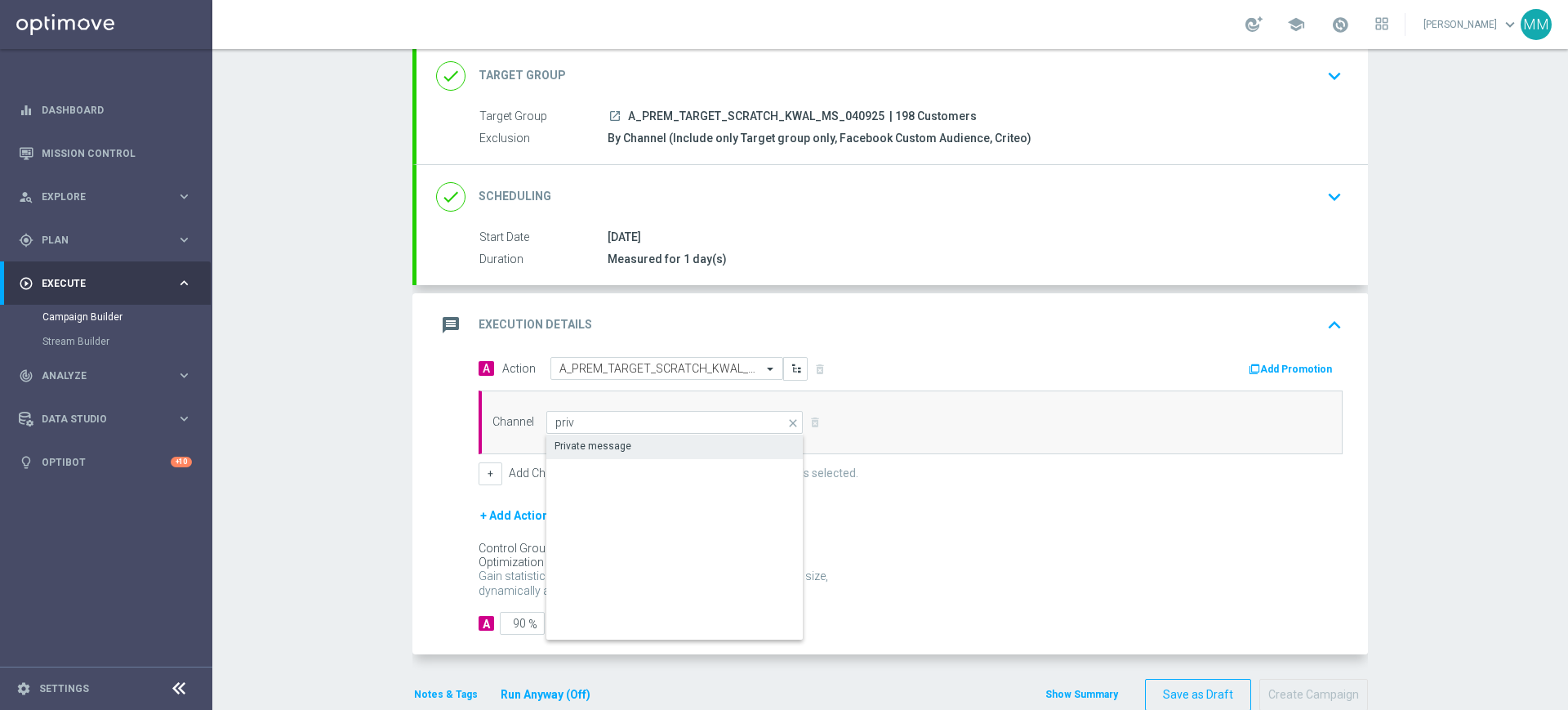
click at [615, 439] on div "Private message" at bounding box center [592, 446] width 76 height 15
type input "Private message"
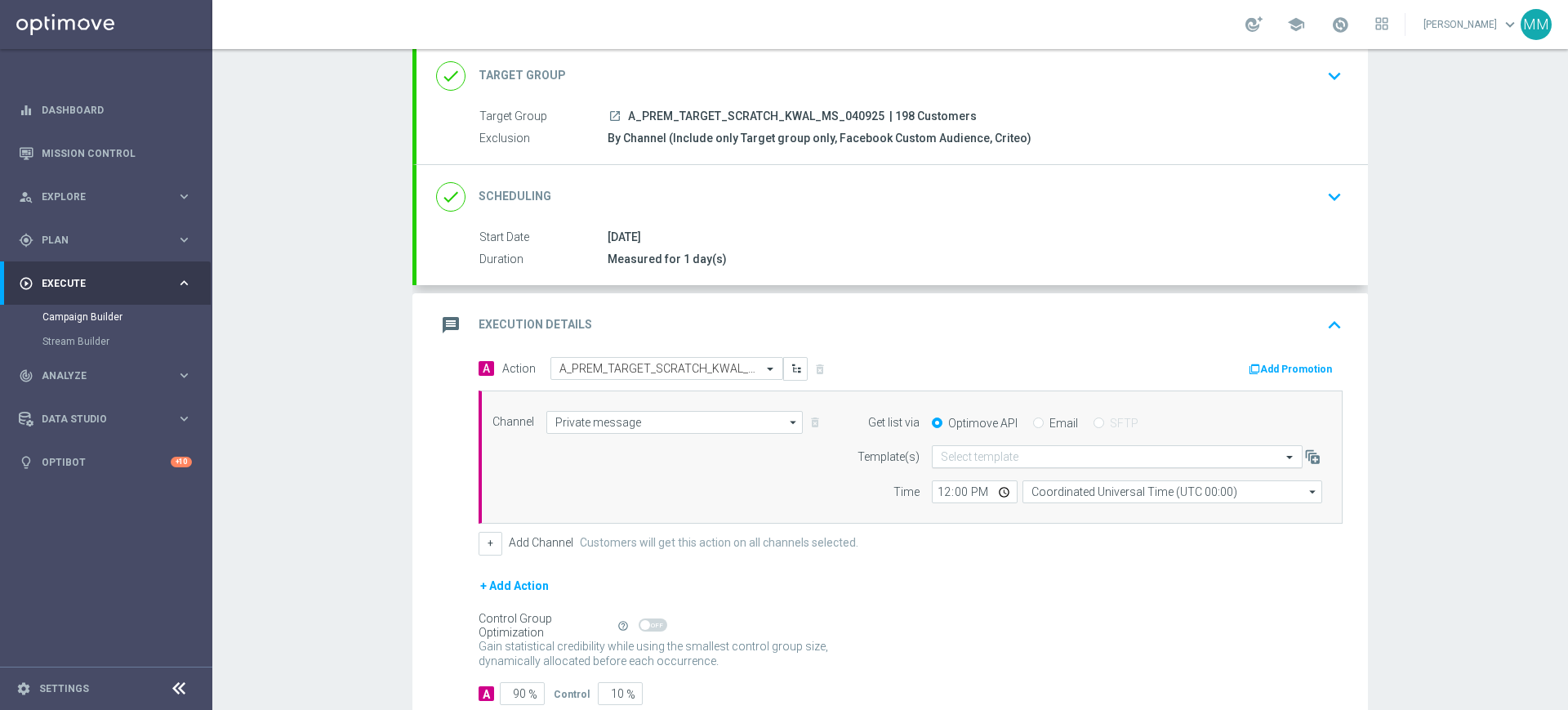
click at [945, 463] on input "text" at bounding box center [1100, 457] width 320 height 14
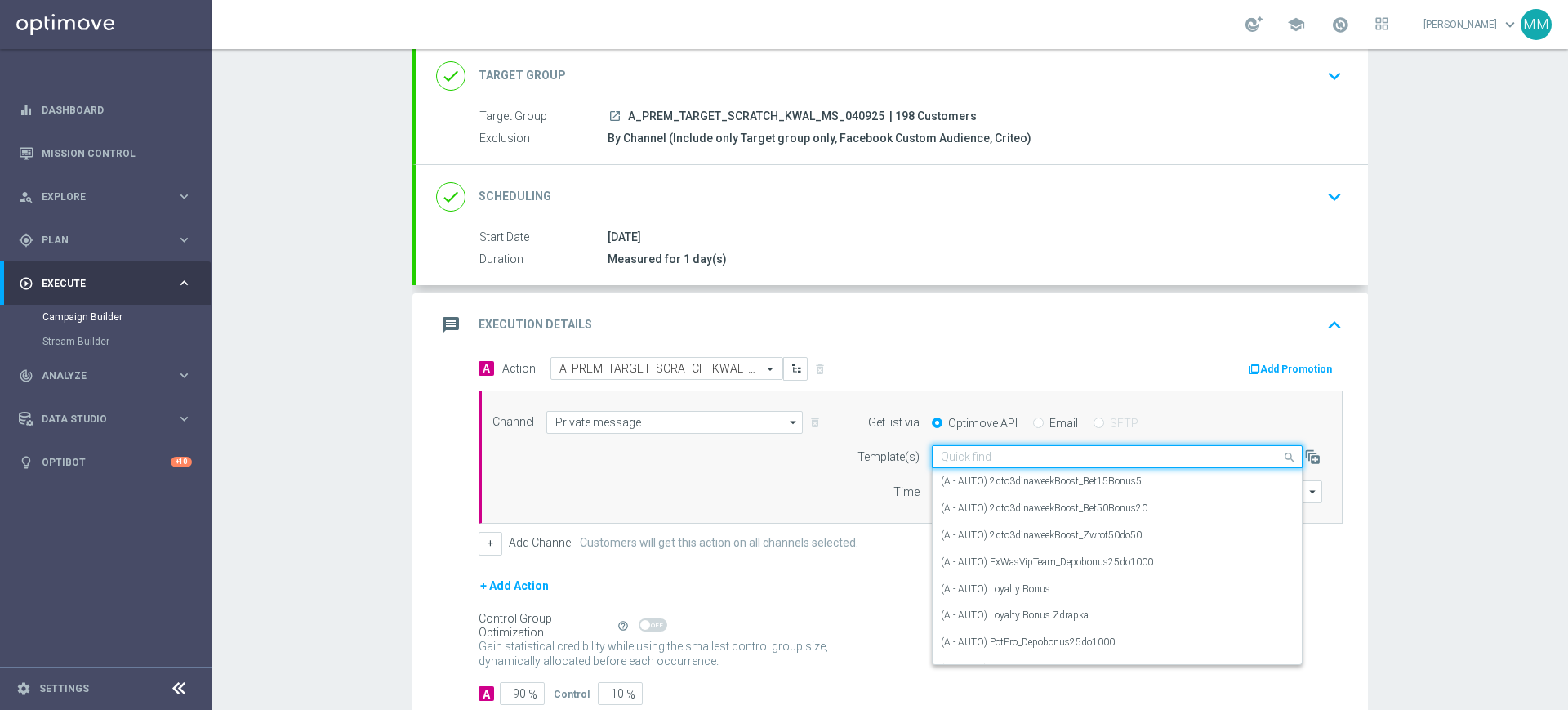
paste input "A_PREM_TARGET_SCRATCH_KWAL_MS_040925"
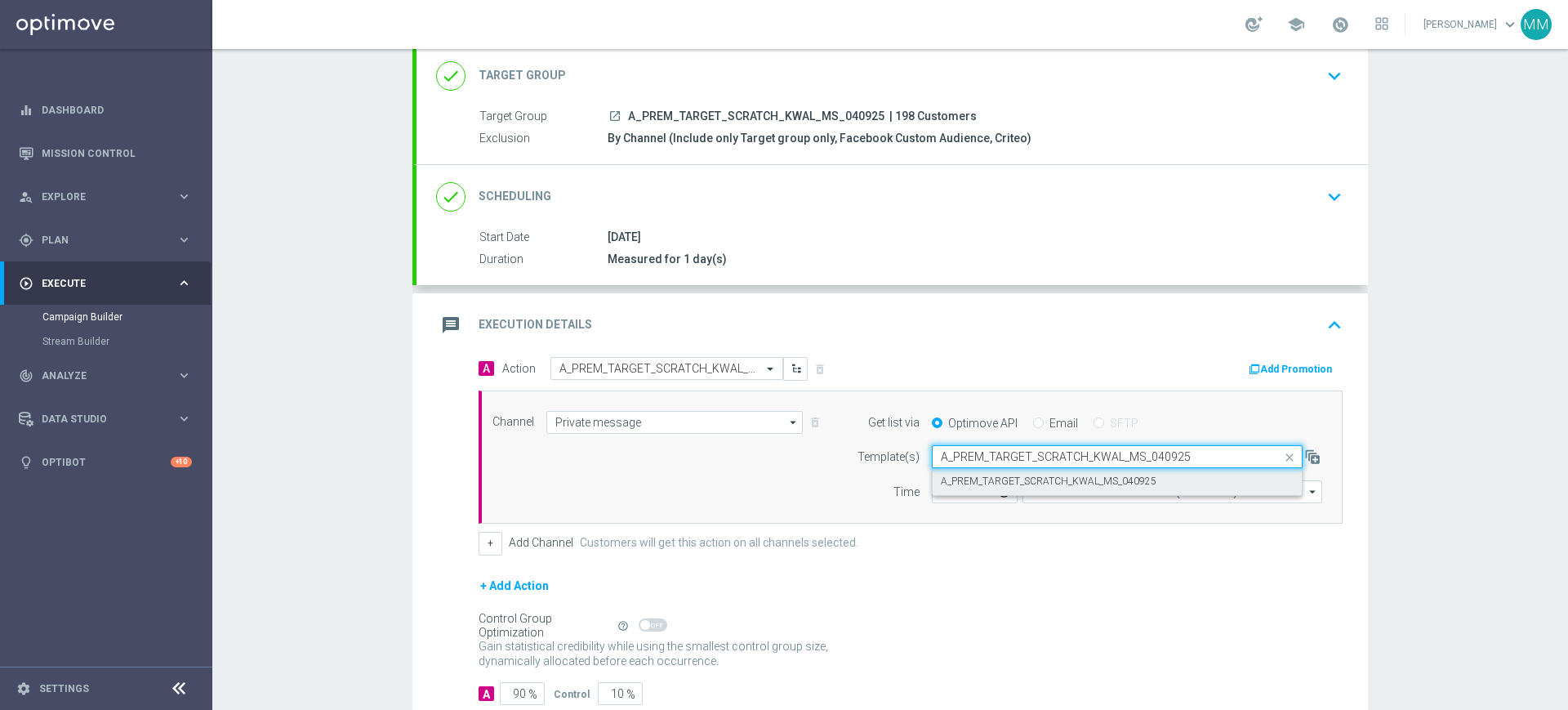
click at [967, 476] on label "A_PREM_TARGET_SCRATCH_KWAL_MS_040925" at bounding box center [1048, 482] width 215 height 14
type input "A_PREM_TARGET_SCRATCH_KWAL_MS_040925"
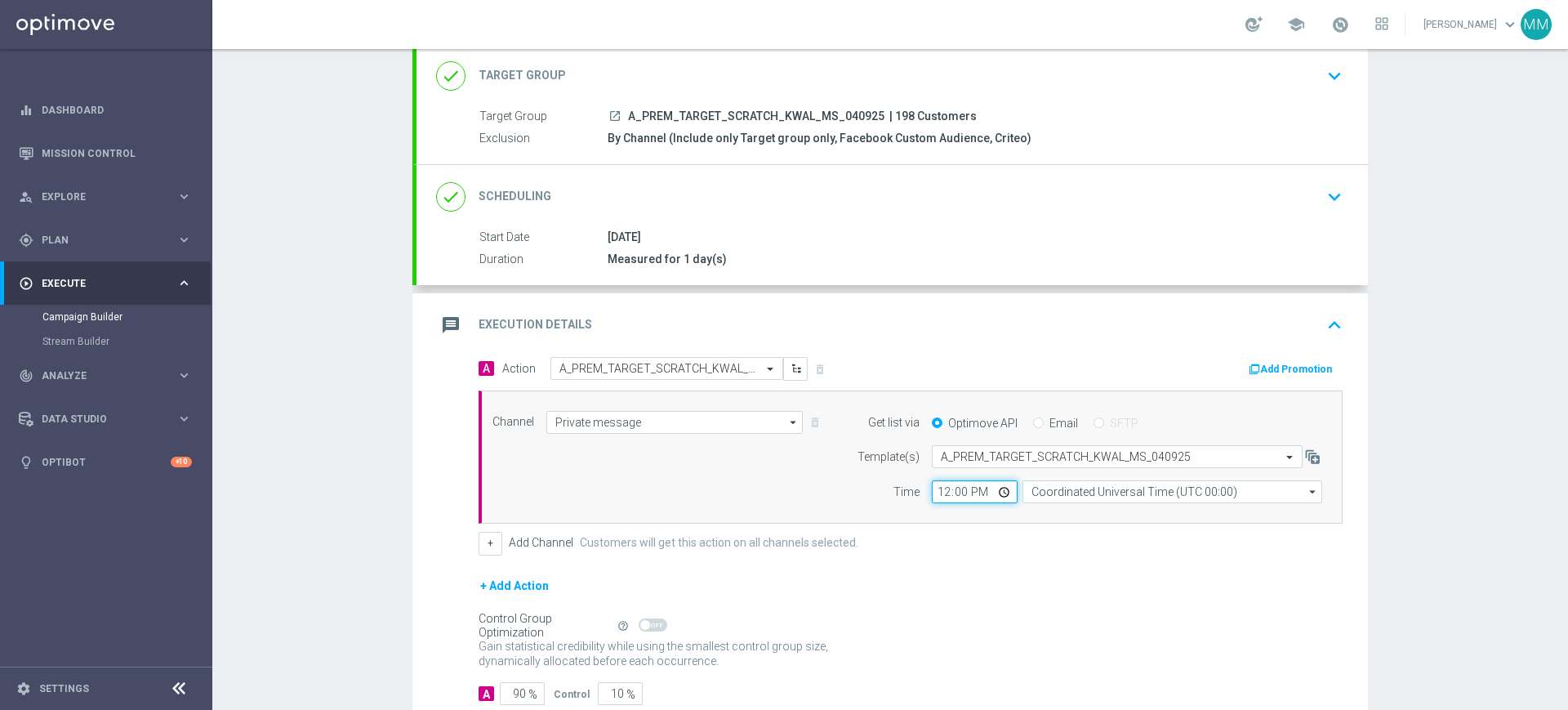
drag, startPoint x: 940, startPoint y: 497, endPoint x: 947, endPoint y: 491, distance: 9.2
click at [939, 497] on input "12:00" at bounding box center [974, 492] width 85 height 23
type input "16:02"
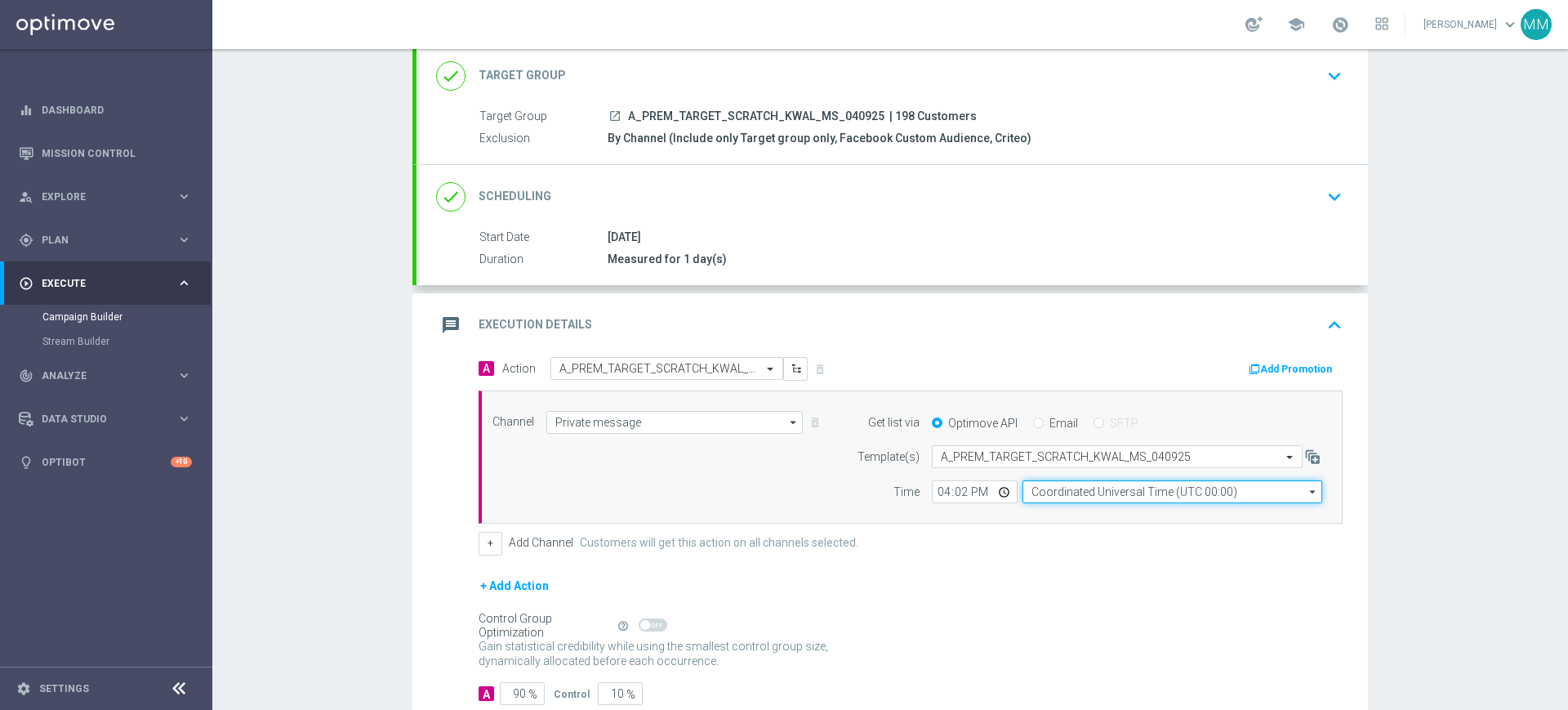
click at [1092, 499] on input "Coordinated Universal Time (UTC 00:00)" at bounding box center [1173, 492] width 300 height 23
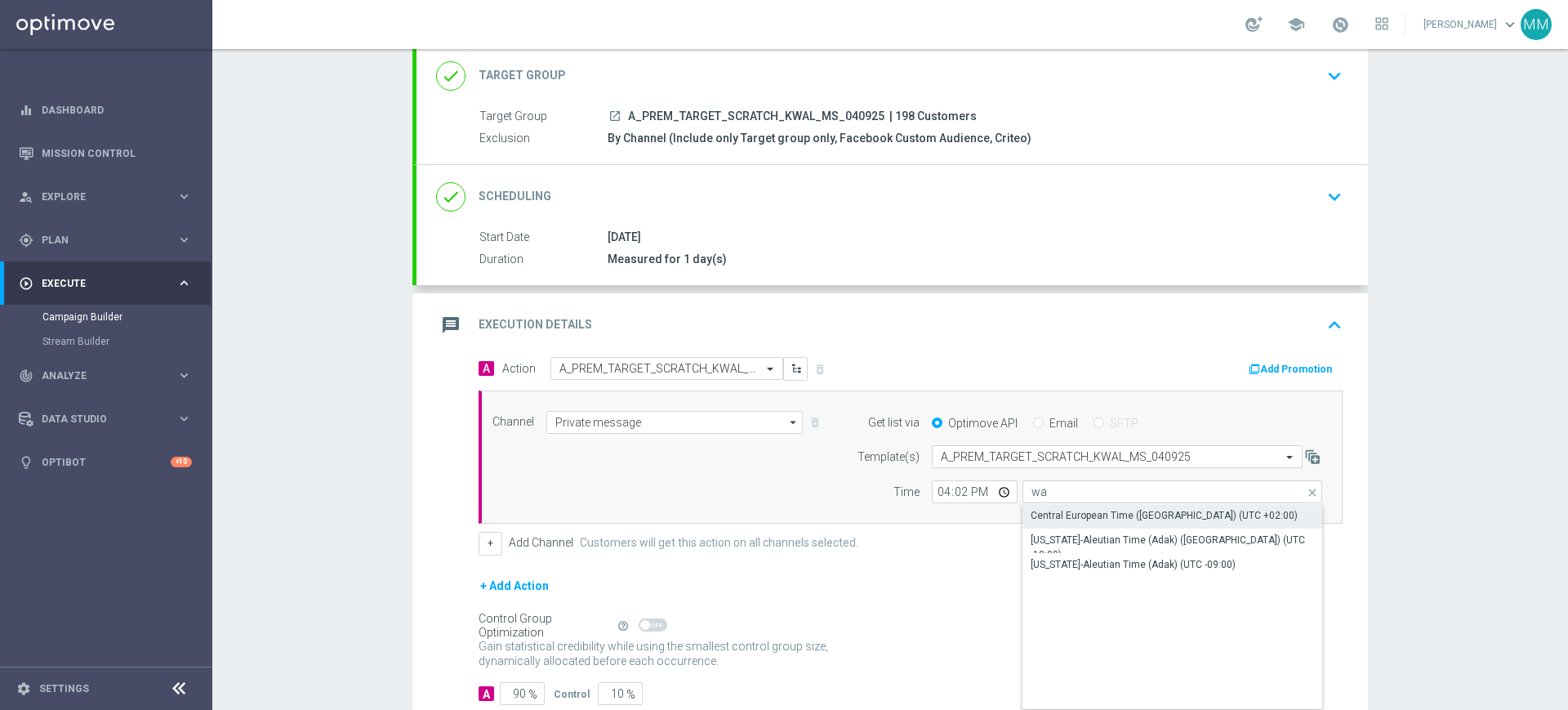
click at [1092, 513] on div "Central European Time (Warsaw) (UTC +02:00)" at bounding box center [1164, 515] width 267 height 15
type input "Central European Time (Warsaw) (UTC +02:00)"
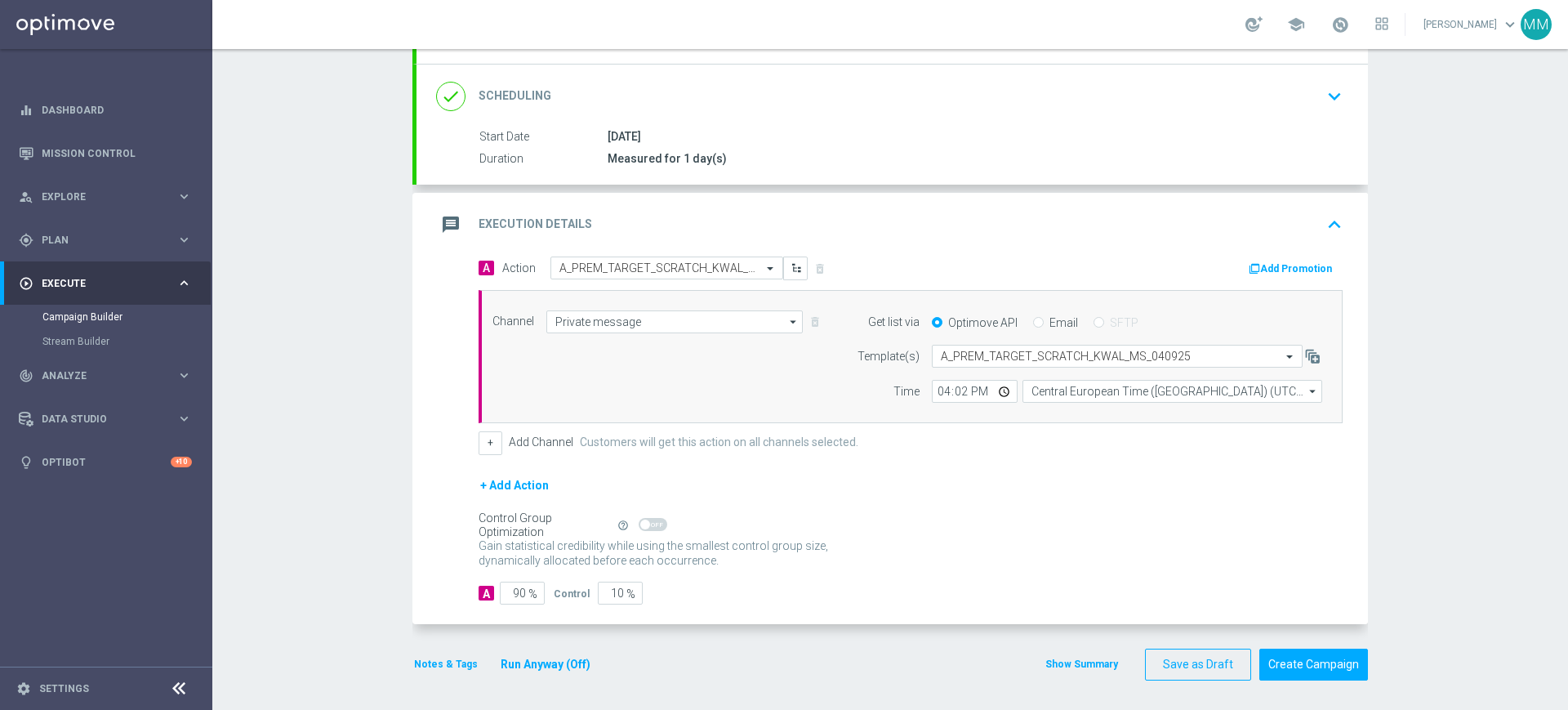
scroll to position [206, 0]
click at [456, 665] on button "Notes & Tags" at bounding box center [445, 660] width 67 height 18
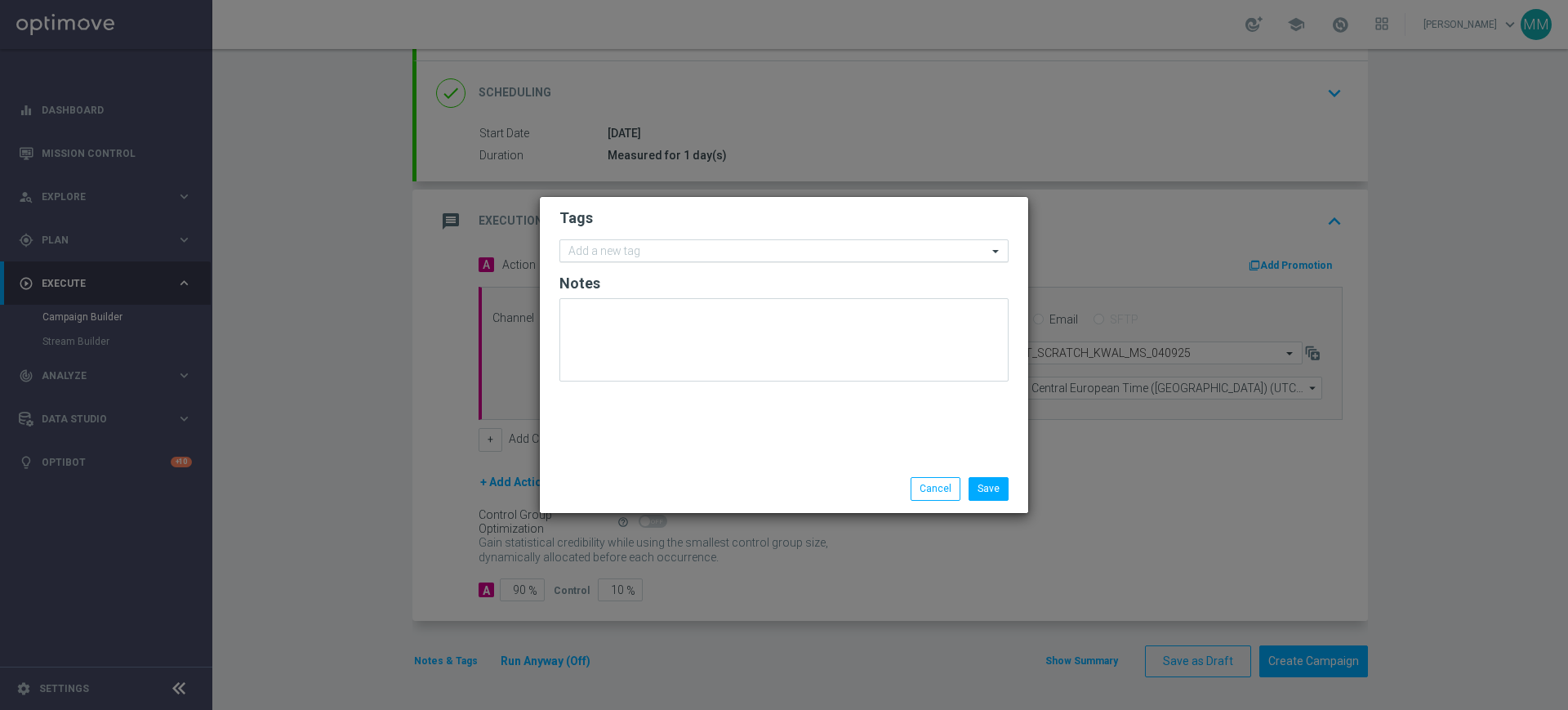
click at [666, 250] on input "text" at bounding box center [778, 252] width 419 height 14
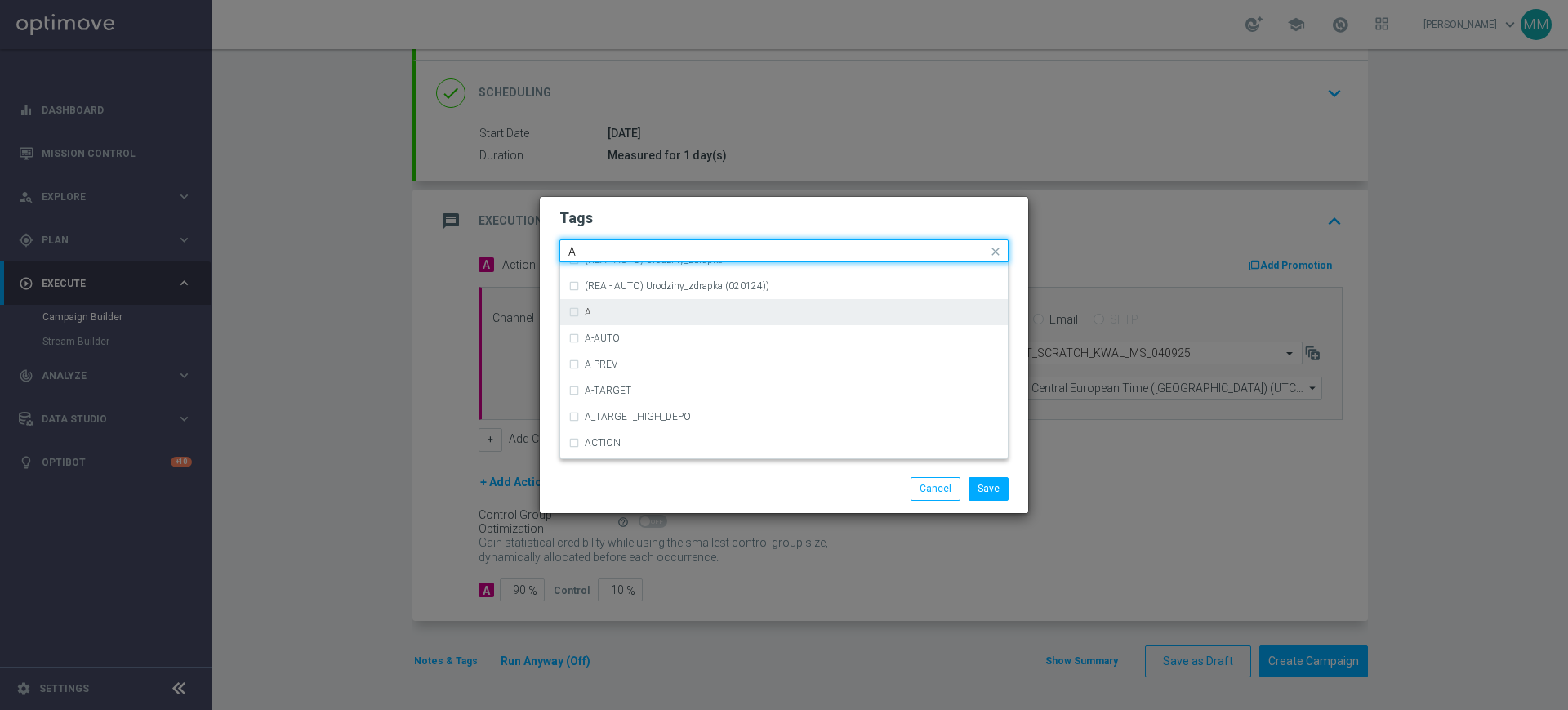
scroll to position [1939, 0]
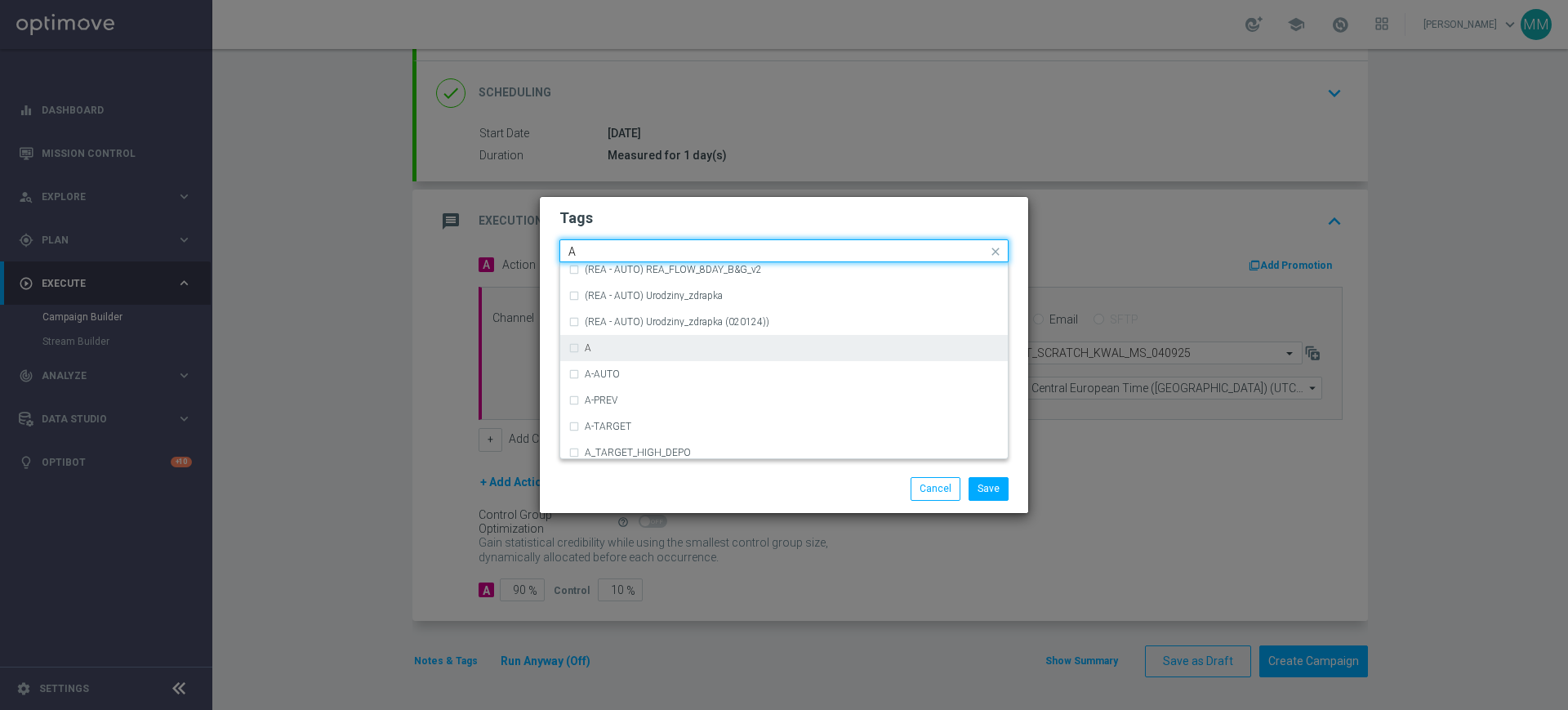
click at [622, 349] on div "A" at bounding box center [792, 348] width 415 height 10
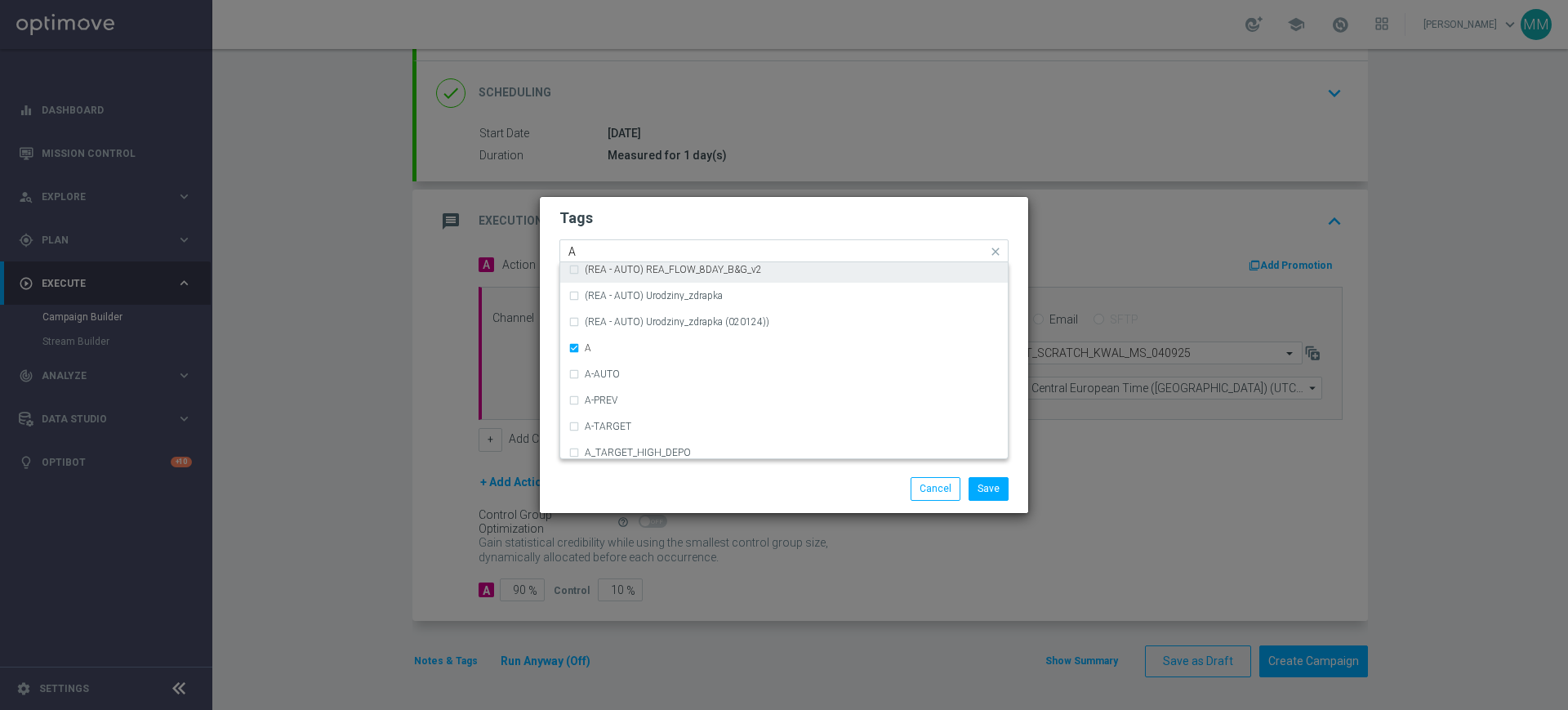
click at [607, 246] on input "A" at bounding box center [778, 252] width 419 height 14
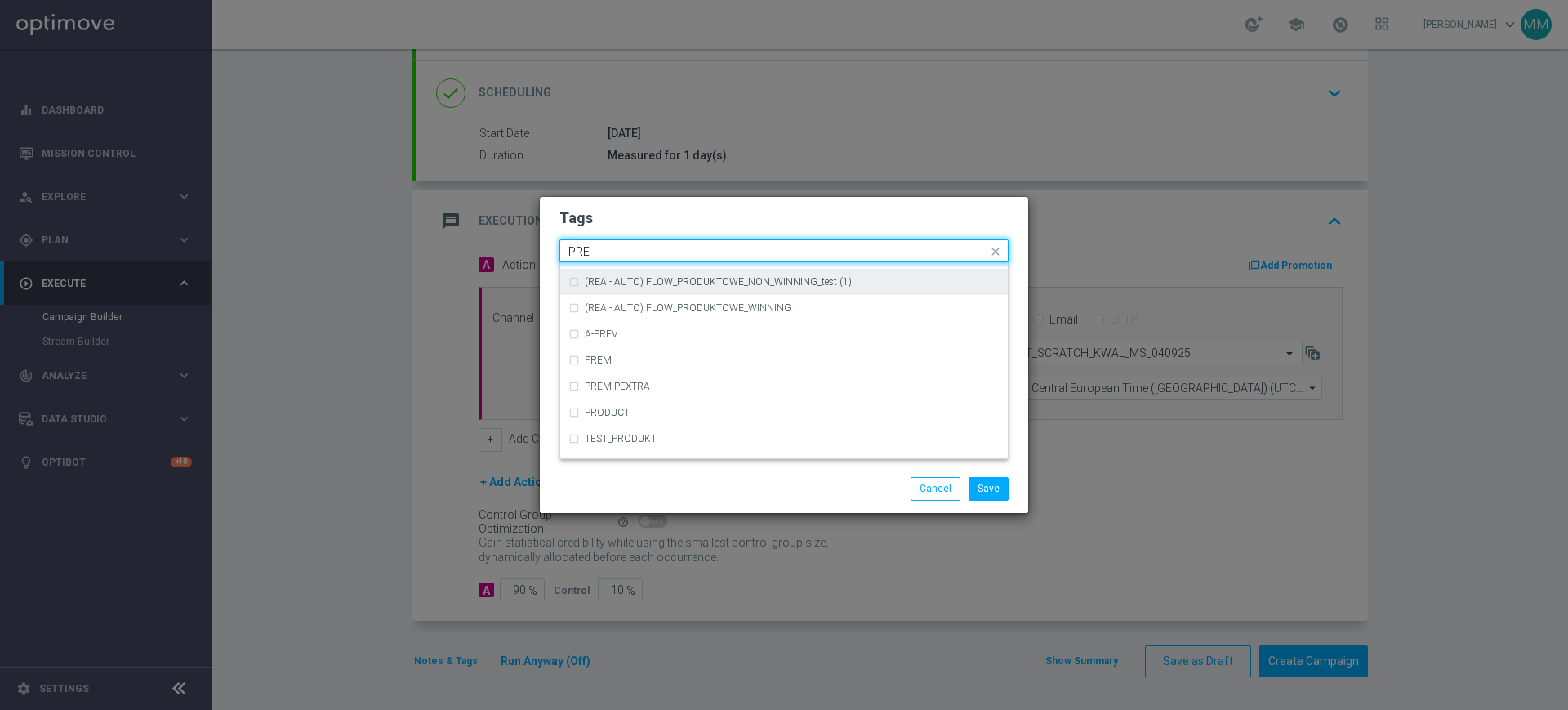
scroll to position [0, 0]
click at [594, 270] on label "PREM" at bounding box center [598, 275] width 27 height 10
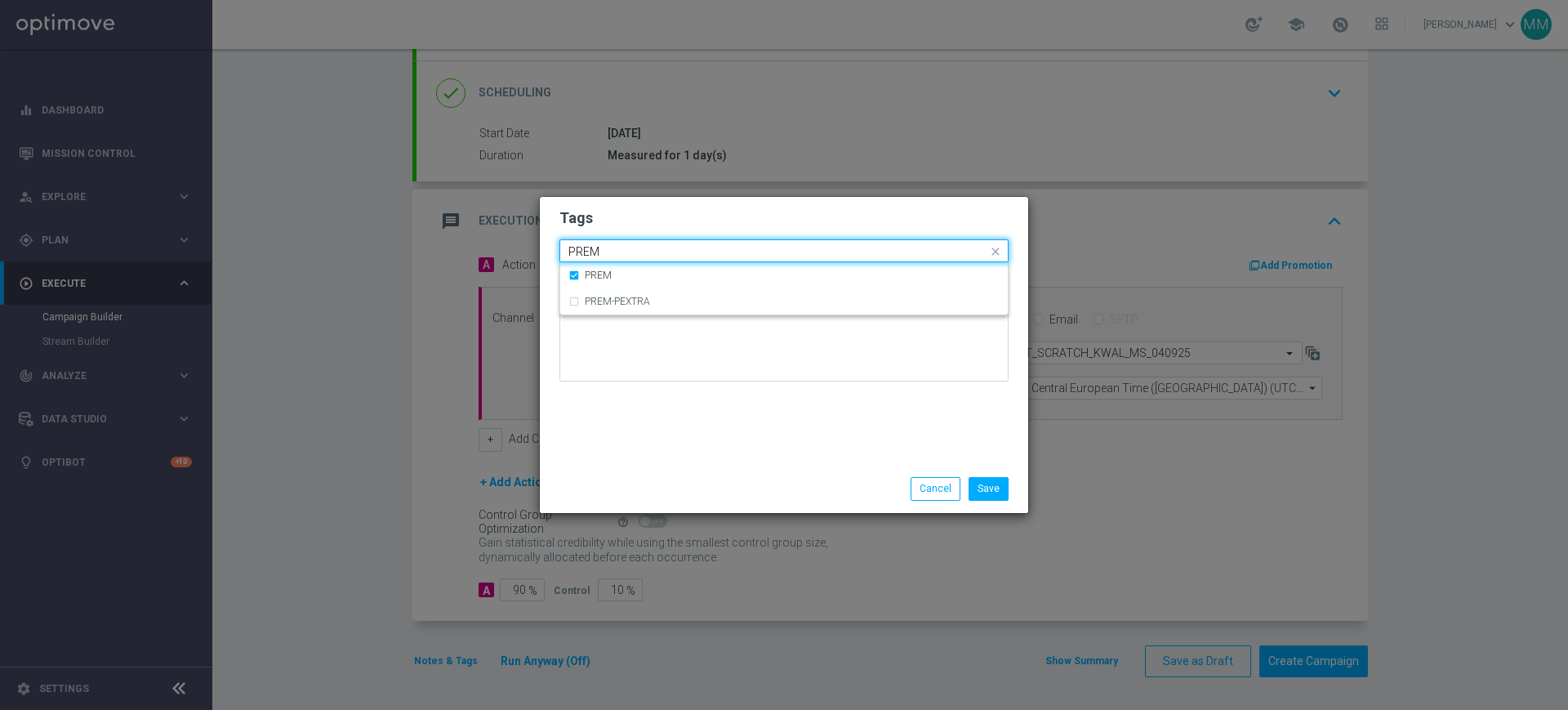
click at [593, 252] on input "PREM" at bounding box center [778, 252] width 419 height 14
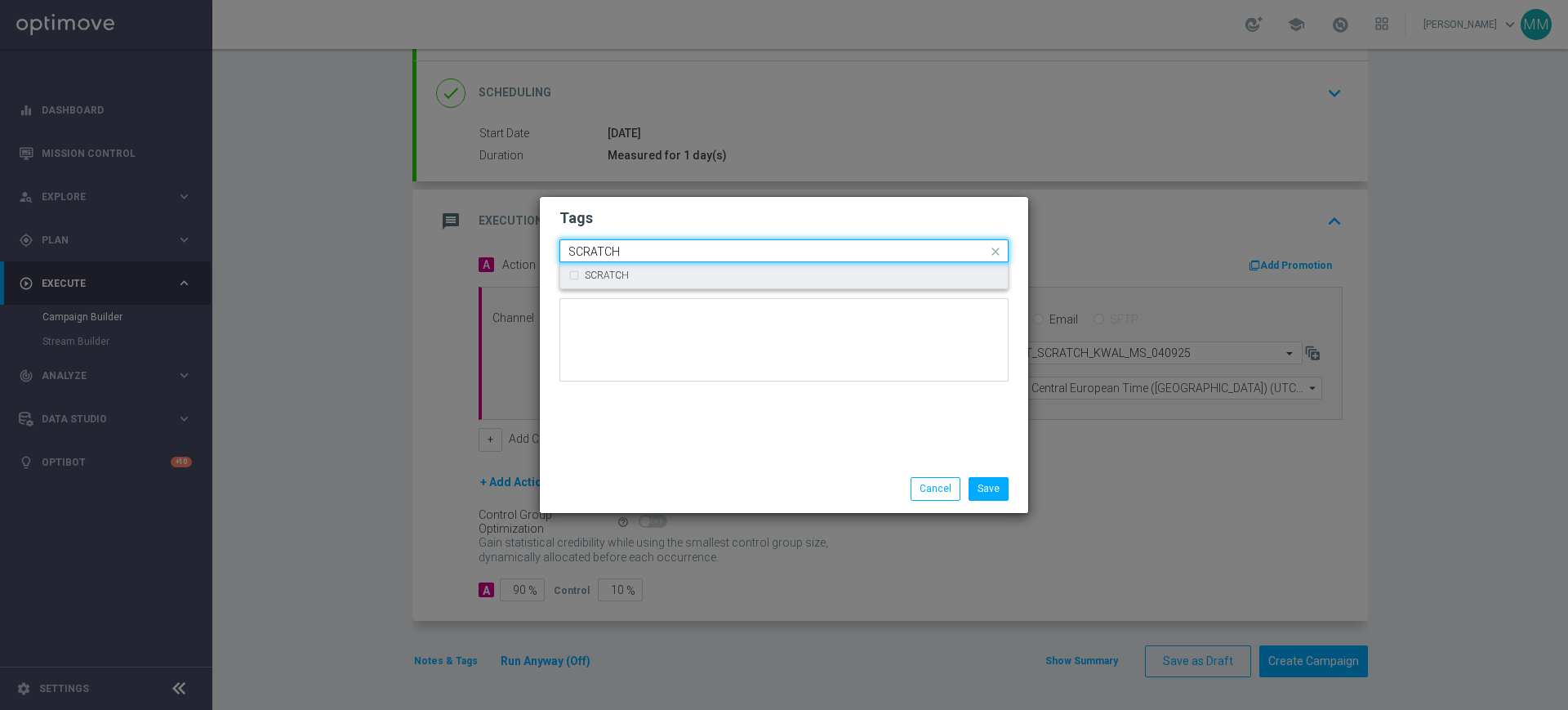
click at [616, 287] on div "SCRATCH" at bounding box center [784, 275] width 431 height 26
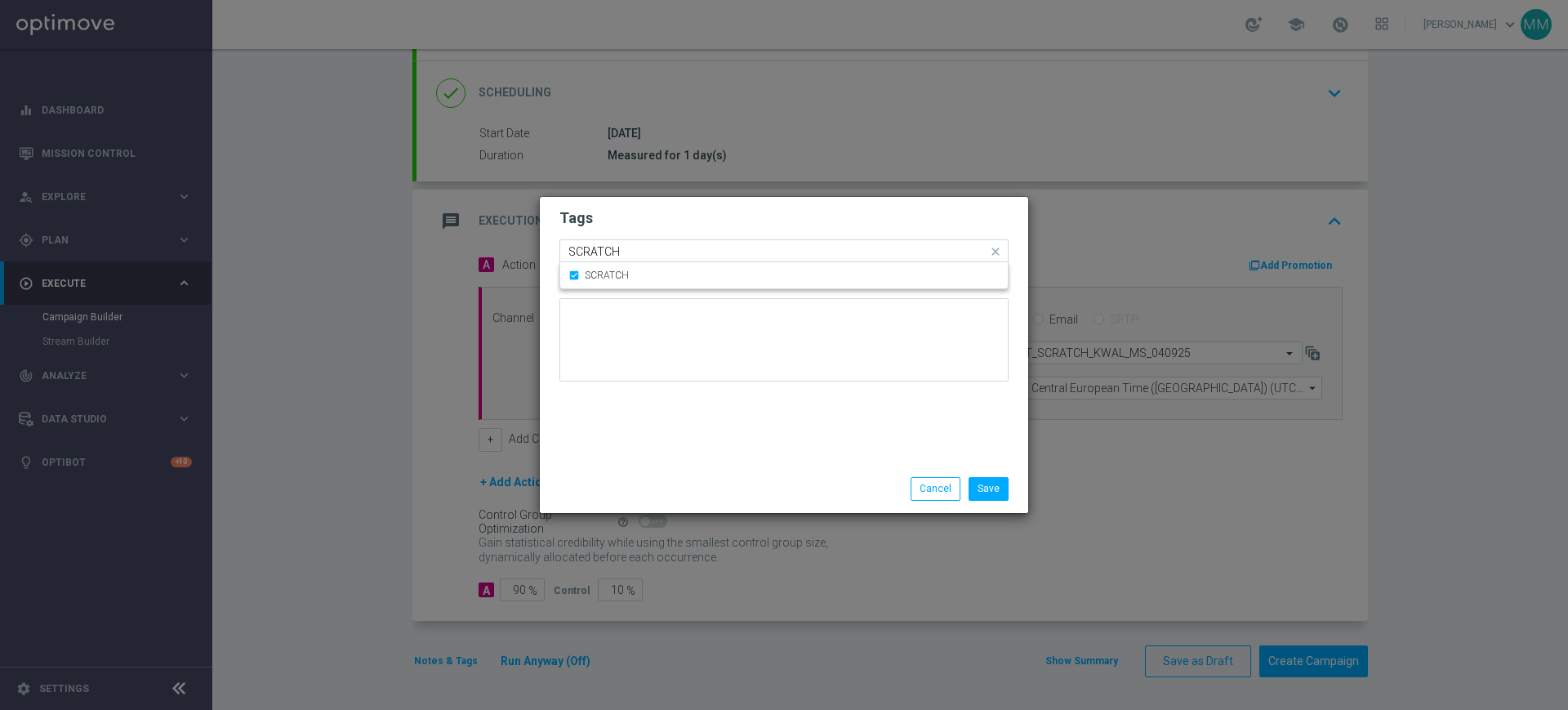
click at [624, 241] on div "Quick find × A × PREM × SCRATCH SCRATCH" at bounding box center [774, 251] width 427 height 21
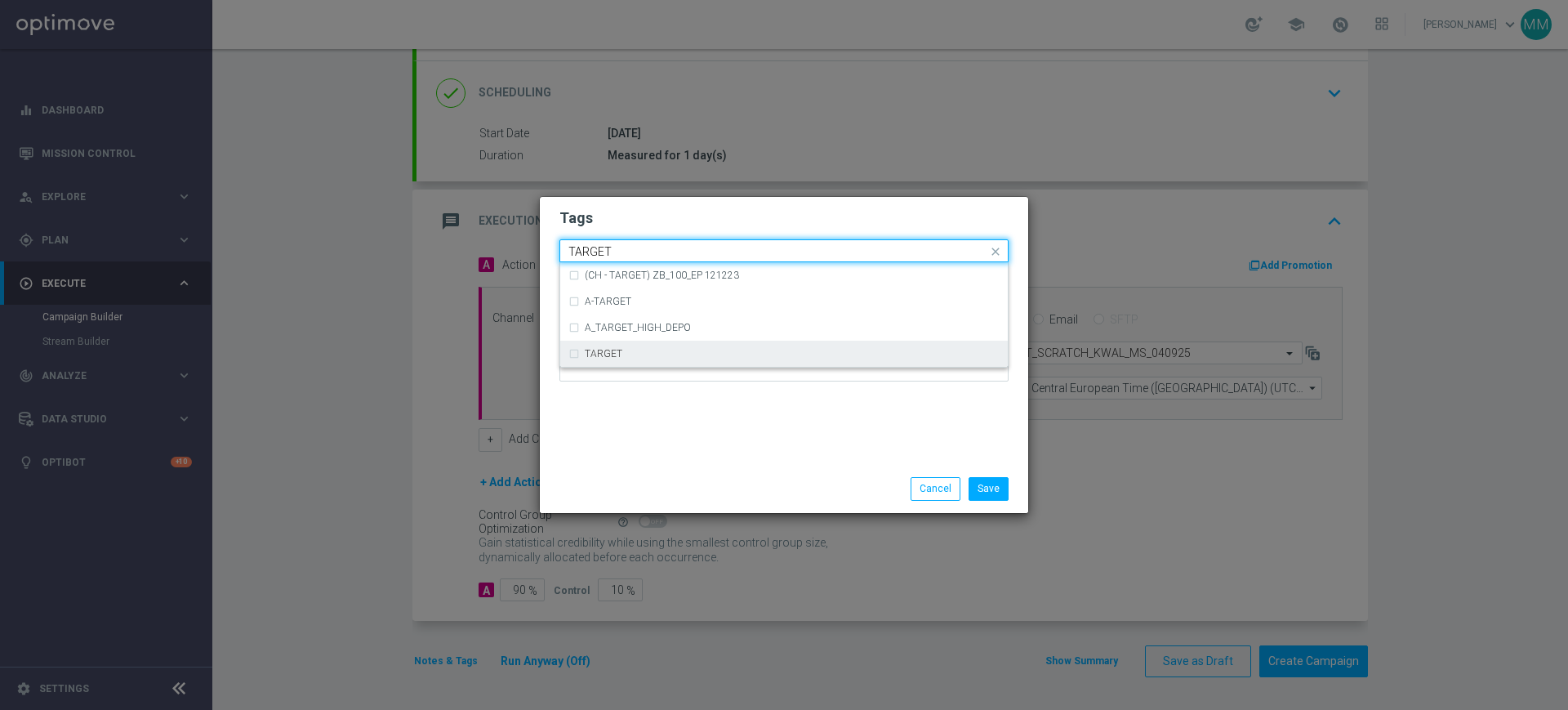
click at [627, 357] on div "TARGET" at bounding box center [792, 354] width 415 height 10
type input "TARGET"
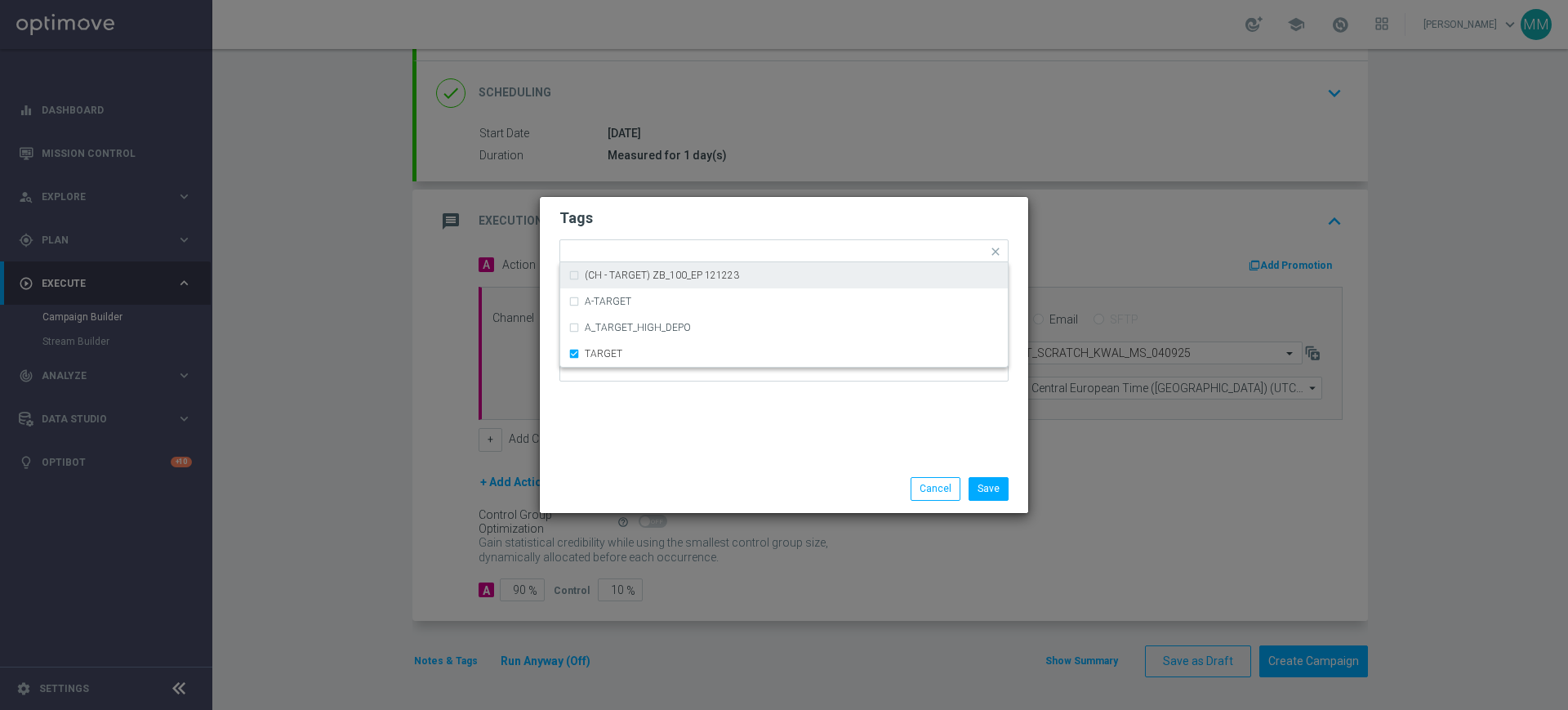
click at [635, 227] on h2 "Tags" at bounding box center [784, 218] width 449 height 20
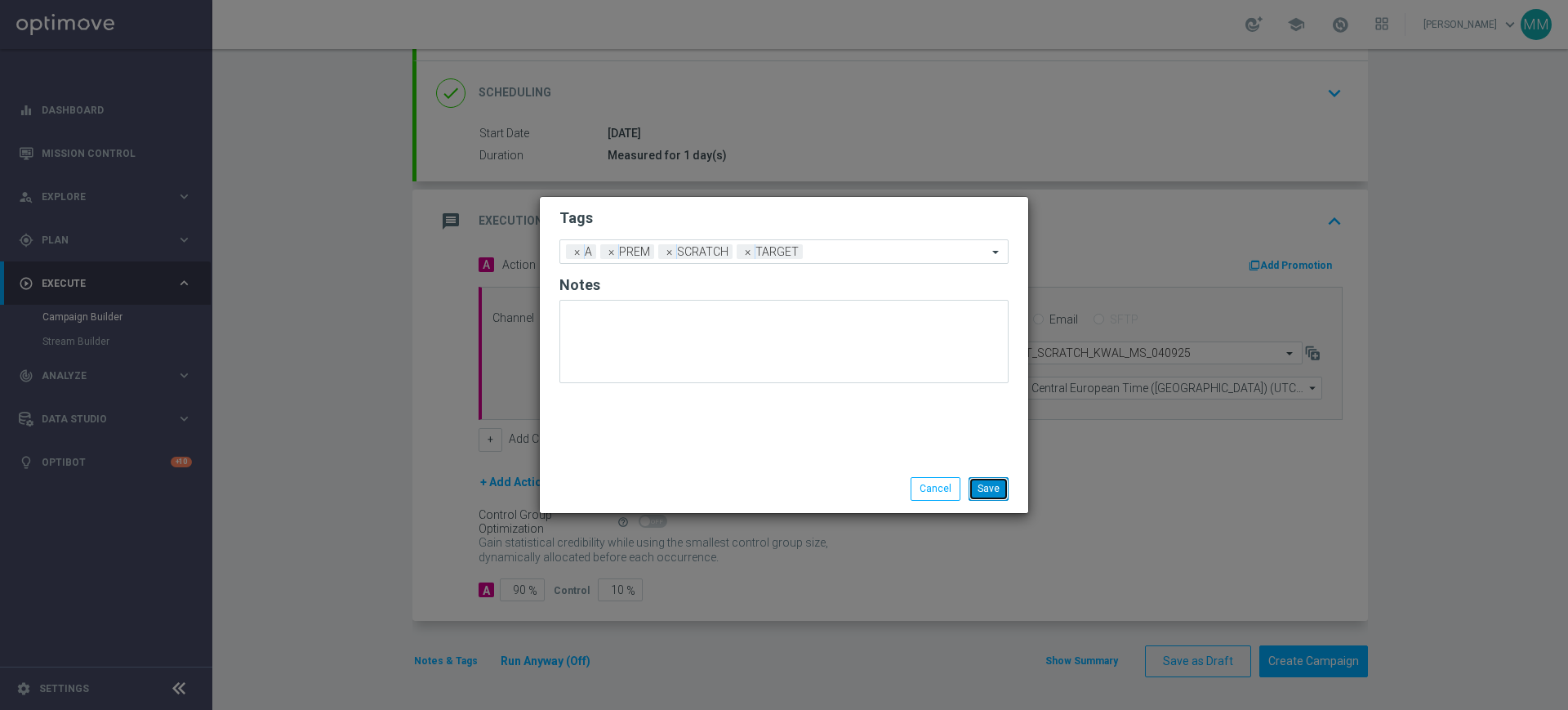
click at [988, 484] on button "Save" at bounding box center [988, 488] width 40 height 23
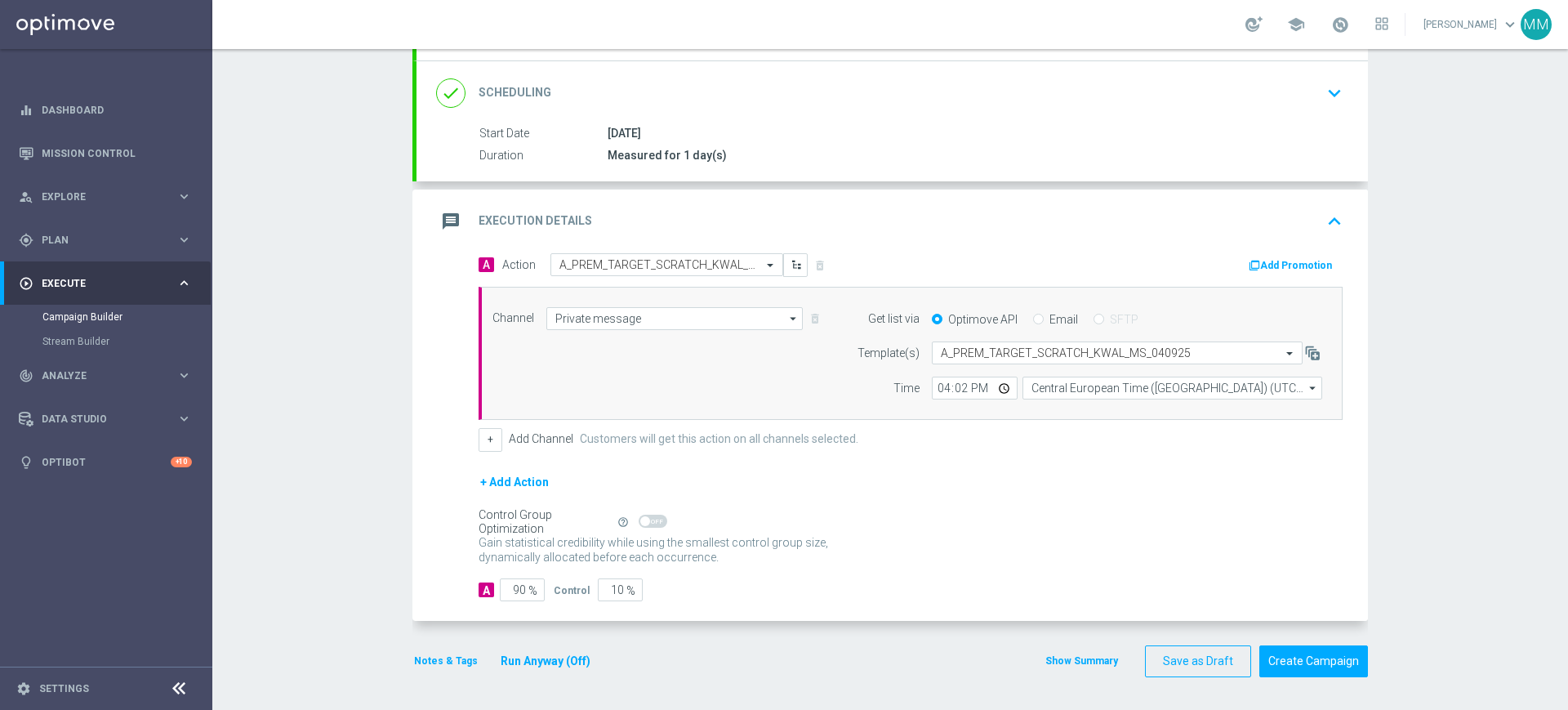
click at [1280, 265] on button "Add Promotion" at bounding box center [1292, 265] width 90 height 18
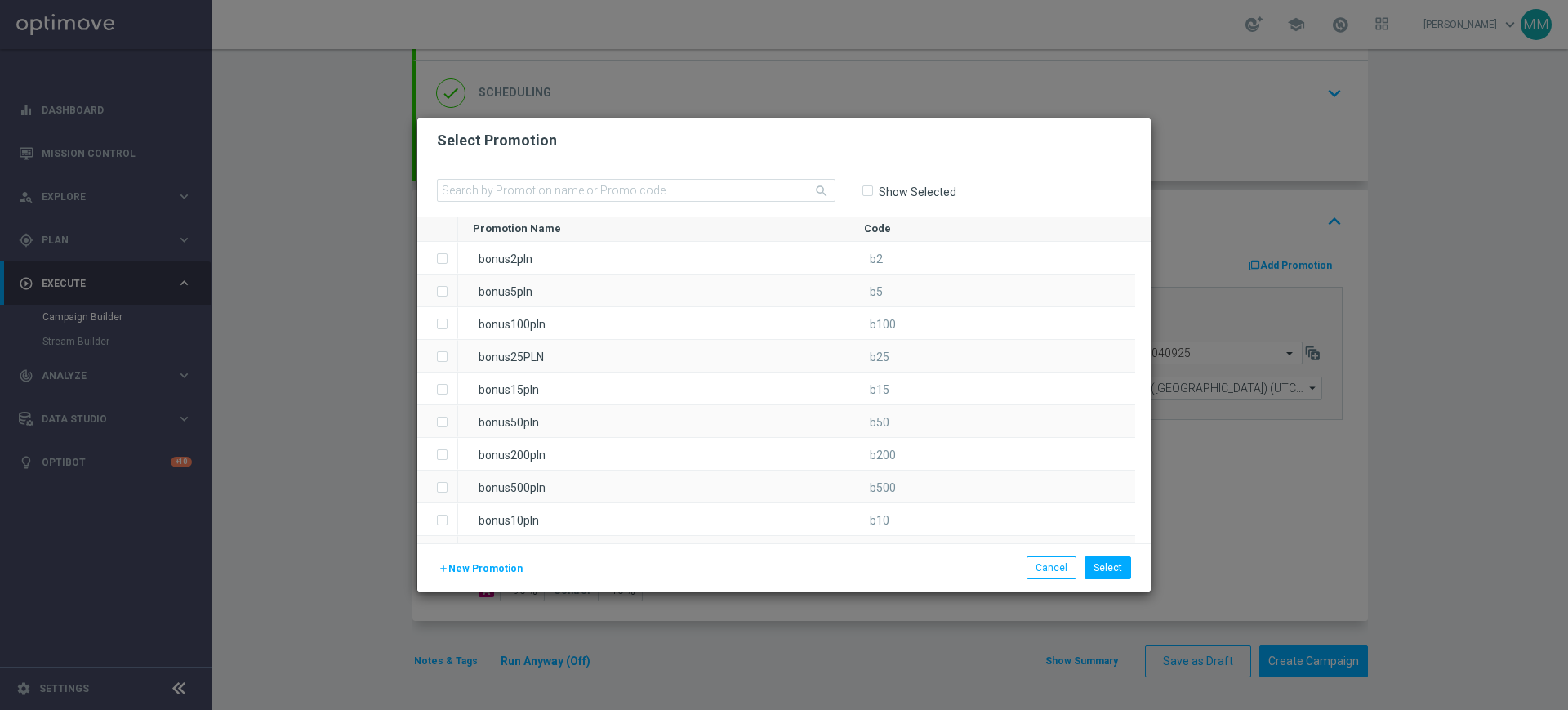
click at [474, 573] on span "New Promotion" at bounding box center [486, 569] width 74 height 12
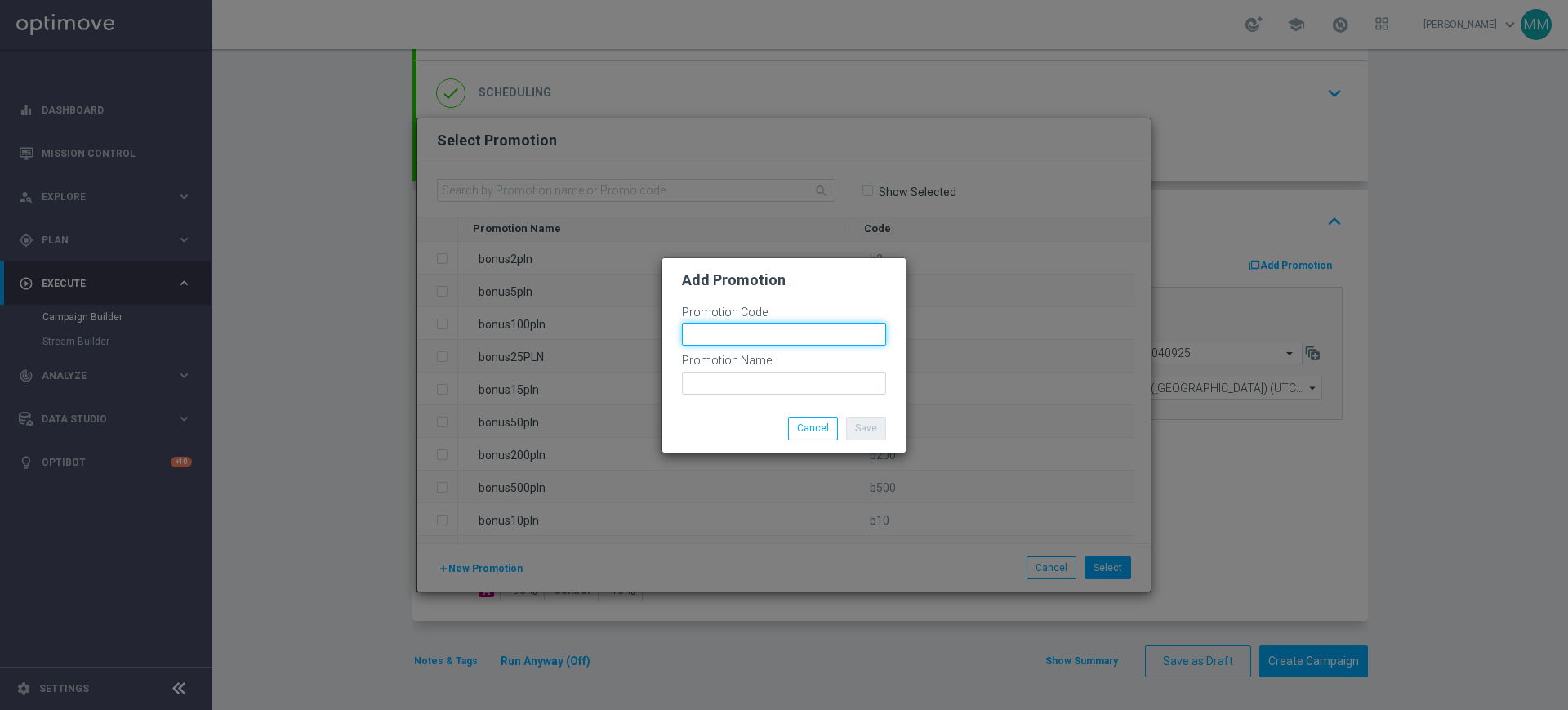
click at [761, 343] on input "text" at bounding box center [784, 334] width 205 height 23
click at [787, 324] on input "bonusapi_z-" at bounding box center [784, 334] width 205 height 23
paste input "175468"
type input "bonusapi_z-175468"
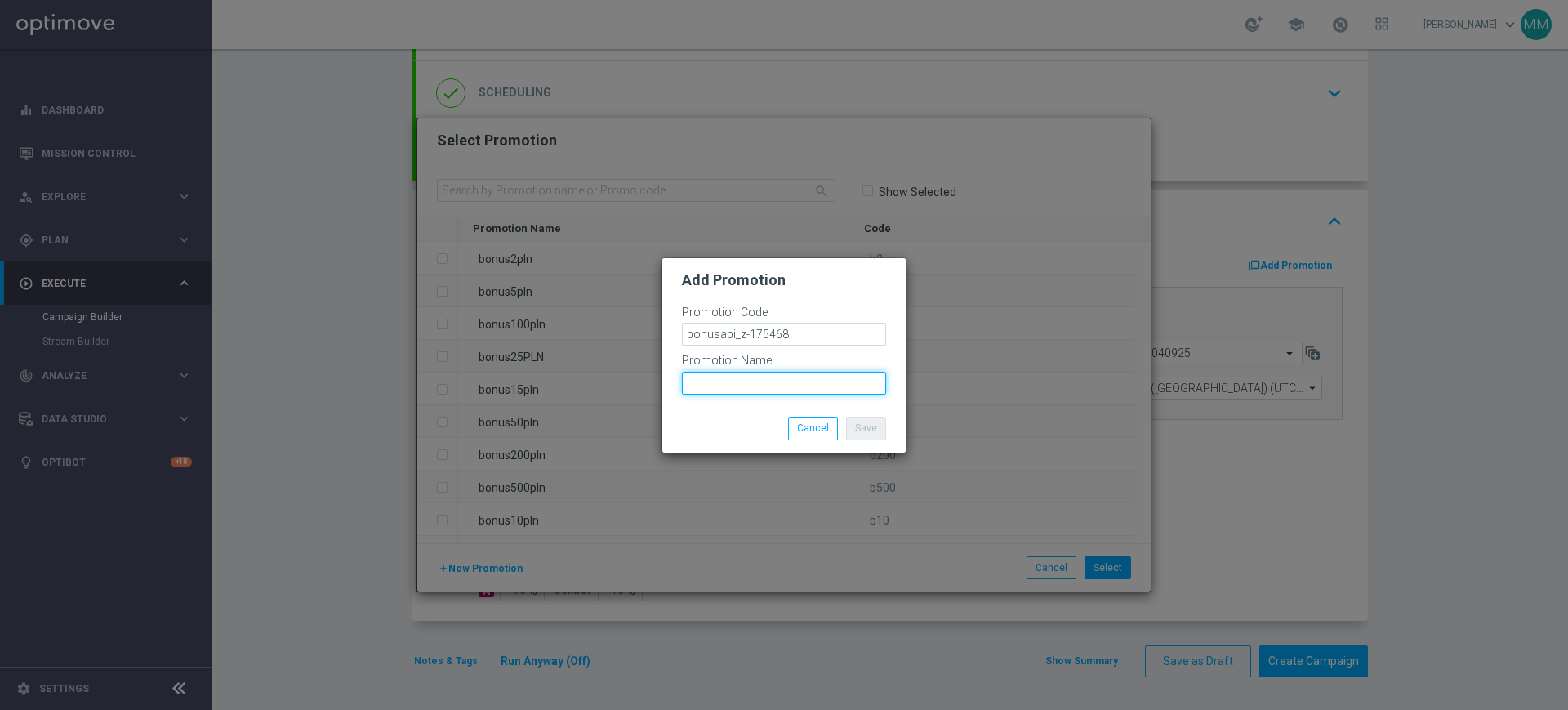
click at [790, 378] on input "text" at bounding box center [784, 382] width 205 height 23
paste input "bonusapi_z-175468"
type input "bonusapi_z-175468"
click at [864, 430] on button "Save" at bounding box center [866, 427] width 40 height 23
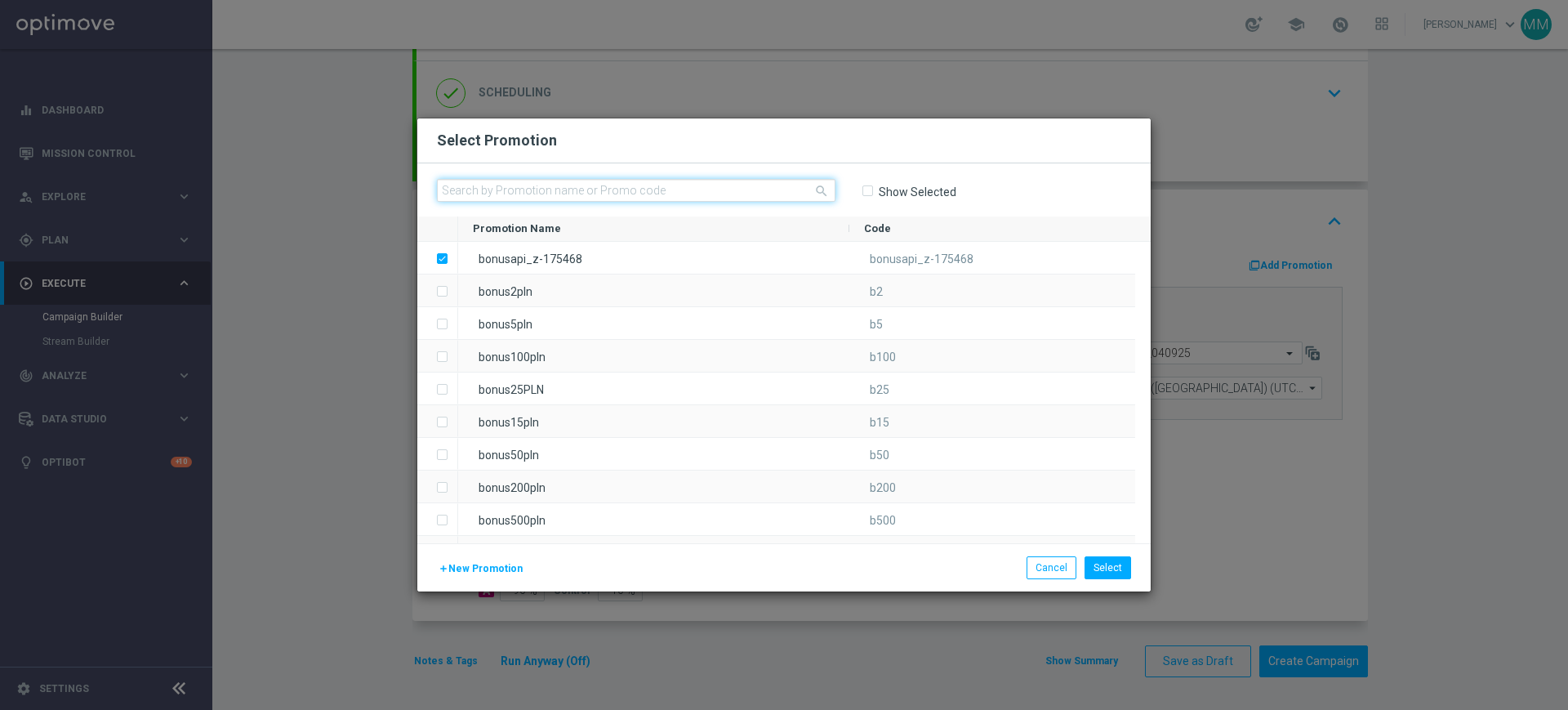
click at [564, 185] on input "text" at bounding box center [636, 190] width 398 height 23
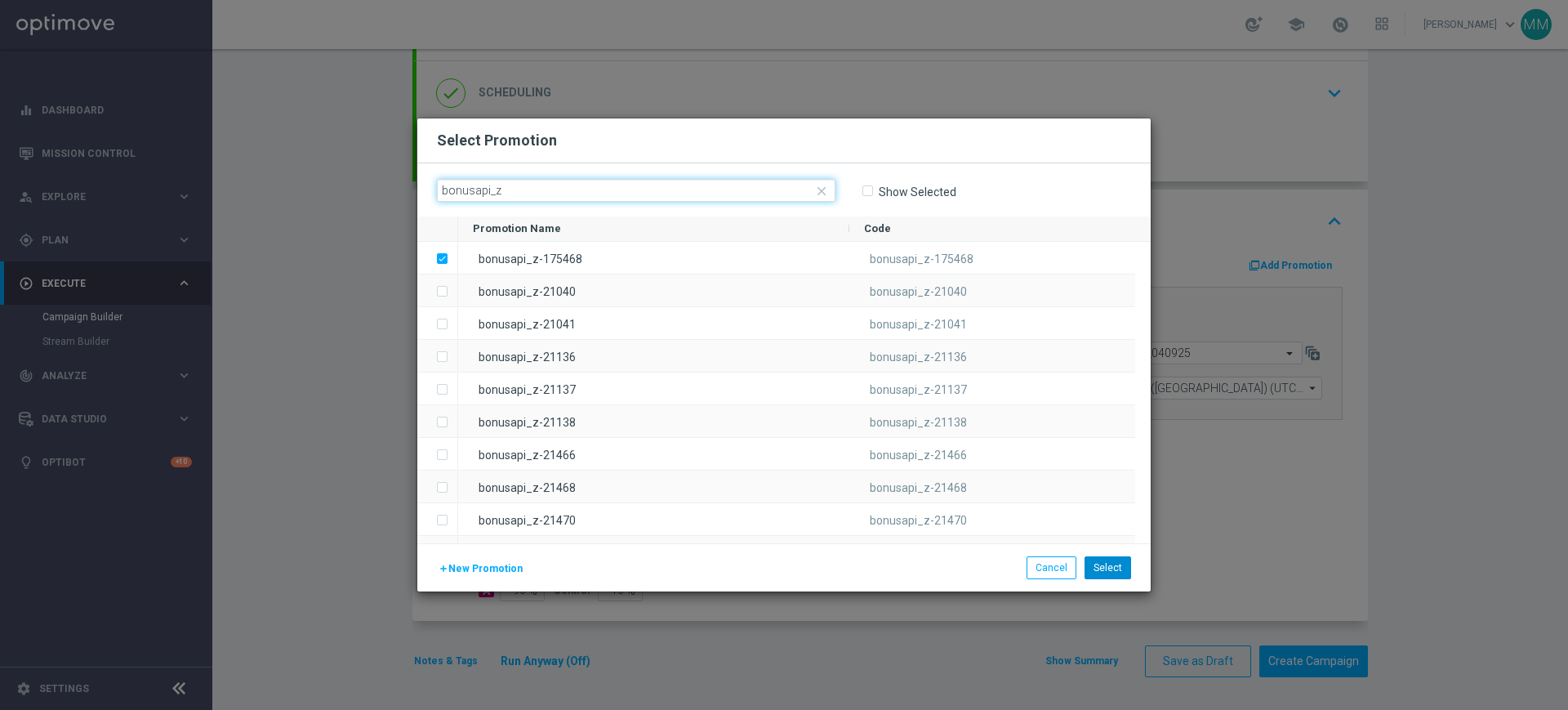
type input "bonusapi_z"
click at [1124, 567] on button "Select" at bounding box center [1107, 567] width 47 height 23
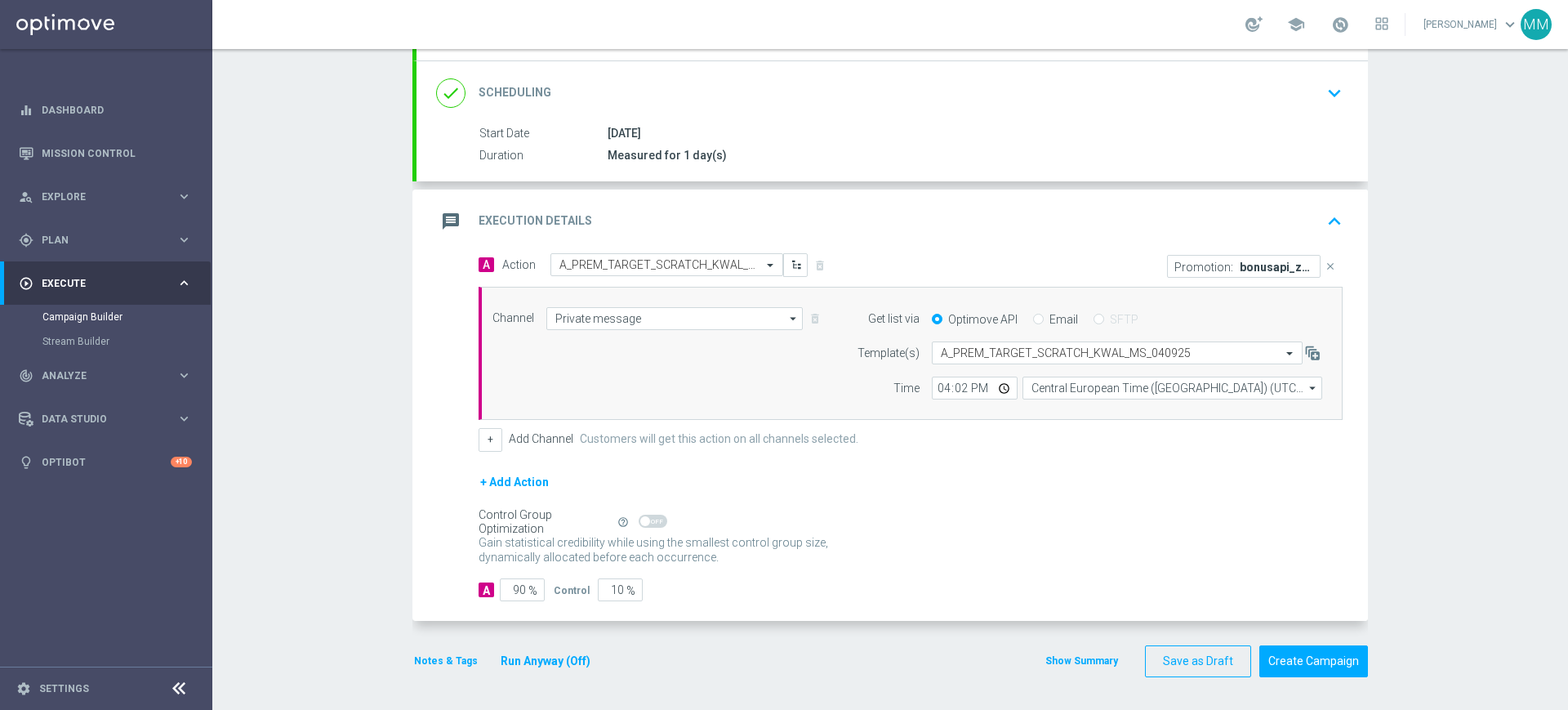
click at [457, 654] on button "Notes & Tags" at bounding box center [445, 660] width 67 height 18
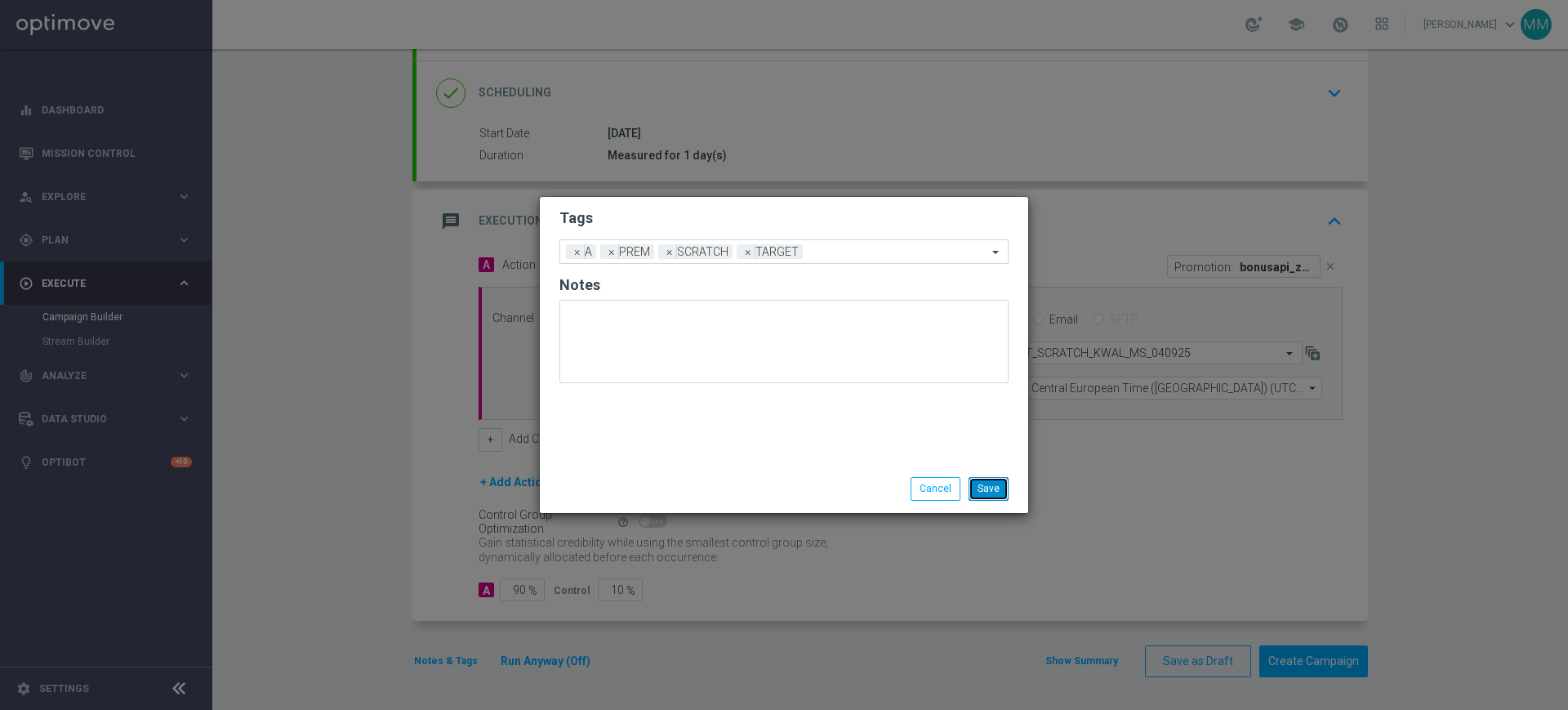
click at [978, 490] on button "Save" at bounding box center [988, 488] width 40 height 23
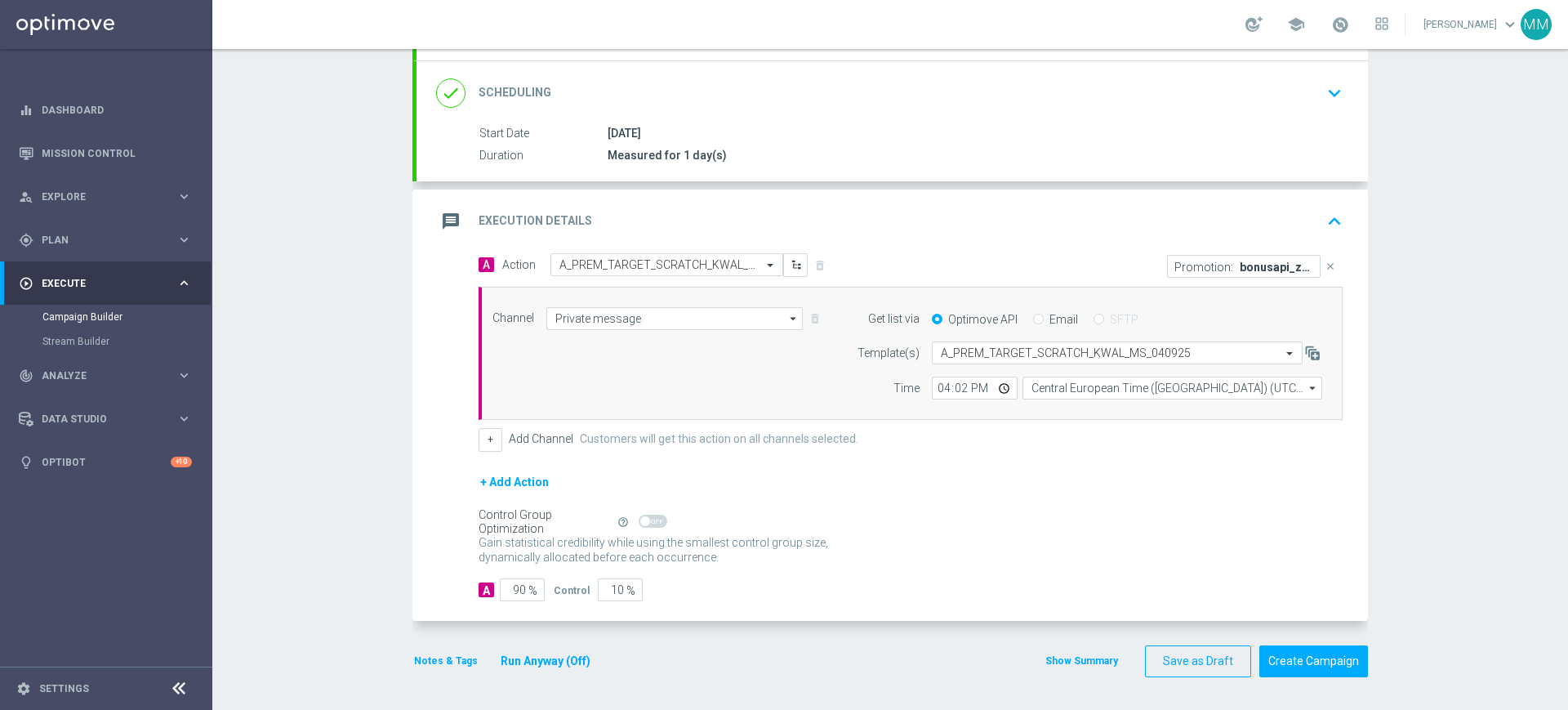
click at [807, 232] on div "message Execution Details keyboard_arrow_up" at bounding box center [892, 220] width 913 height 31
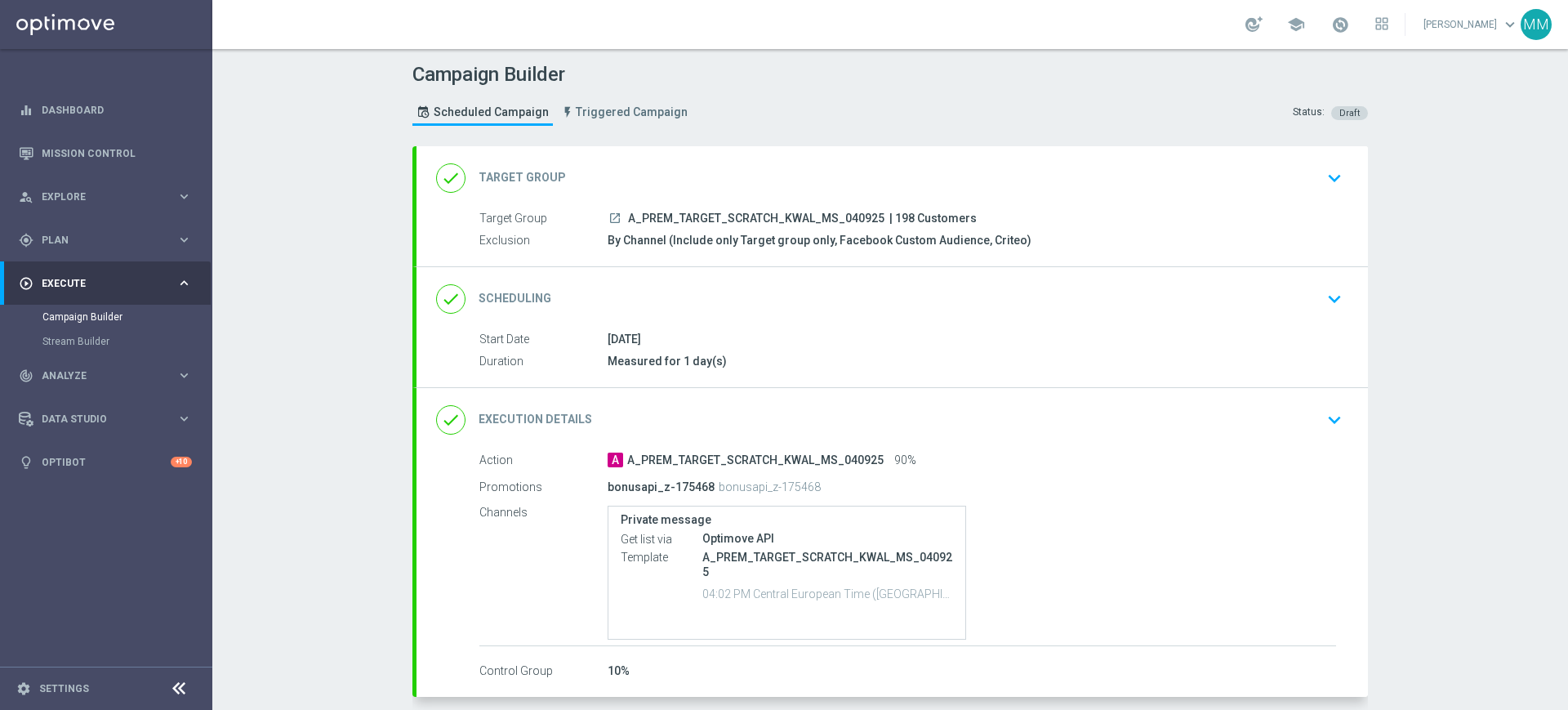
click at [793, 206] on div "done Target Group keyboard_arrow_down" at bounding box center [892, 178] width 951 height 64
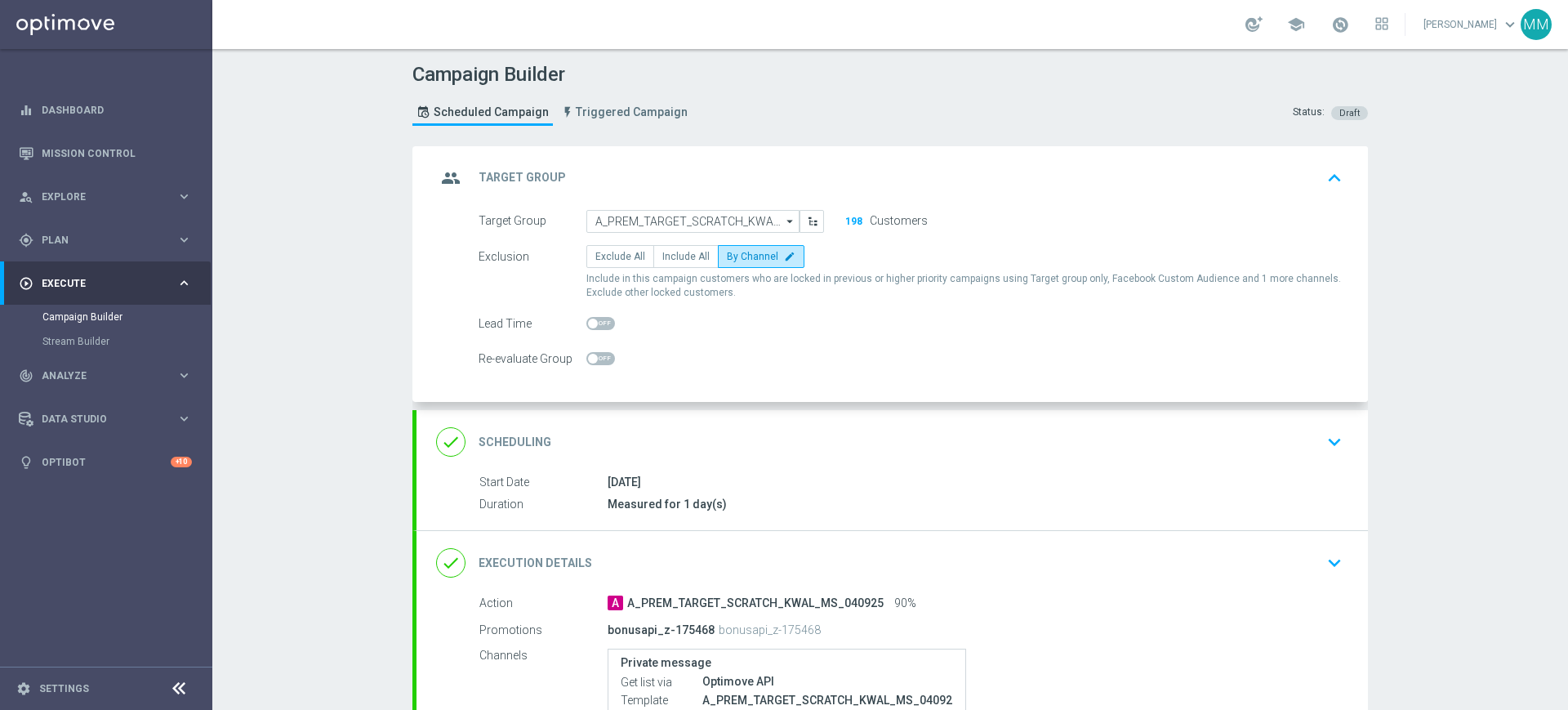
click at [769, 425] on div "done Scheduling keyboard_arrow_down" at bounding box center [892, 442] width 951 height 64
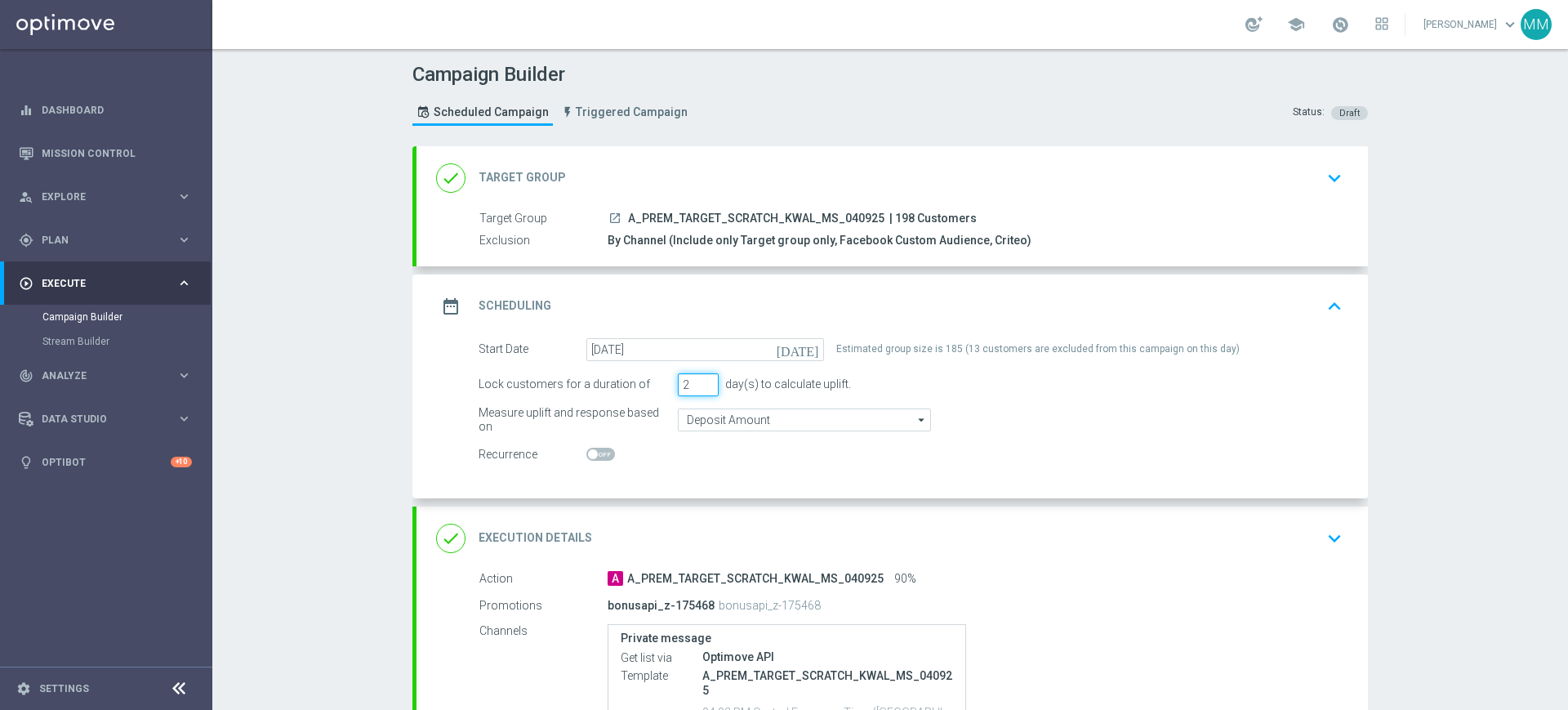
click at [701, 382] on input "2" at bounding box center [698, 384] width 41 height 23
click at [701, 382] on input "3" at bounding box center [698, 384] width 41 height 23
click at [697, 384] on input "2" at bounding box center [698, 384] width 41 height 23
type input "1"
click at [697, 384] on input "1" at bounding box center [698, 384] width 41 height 23
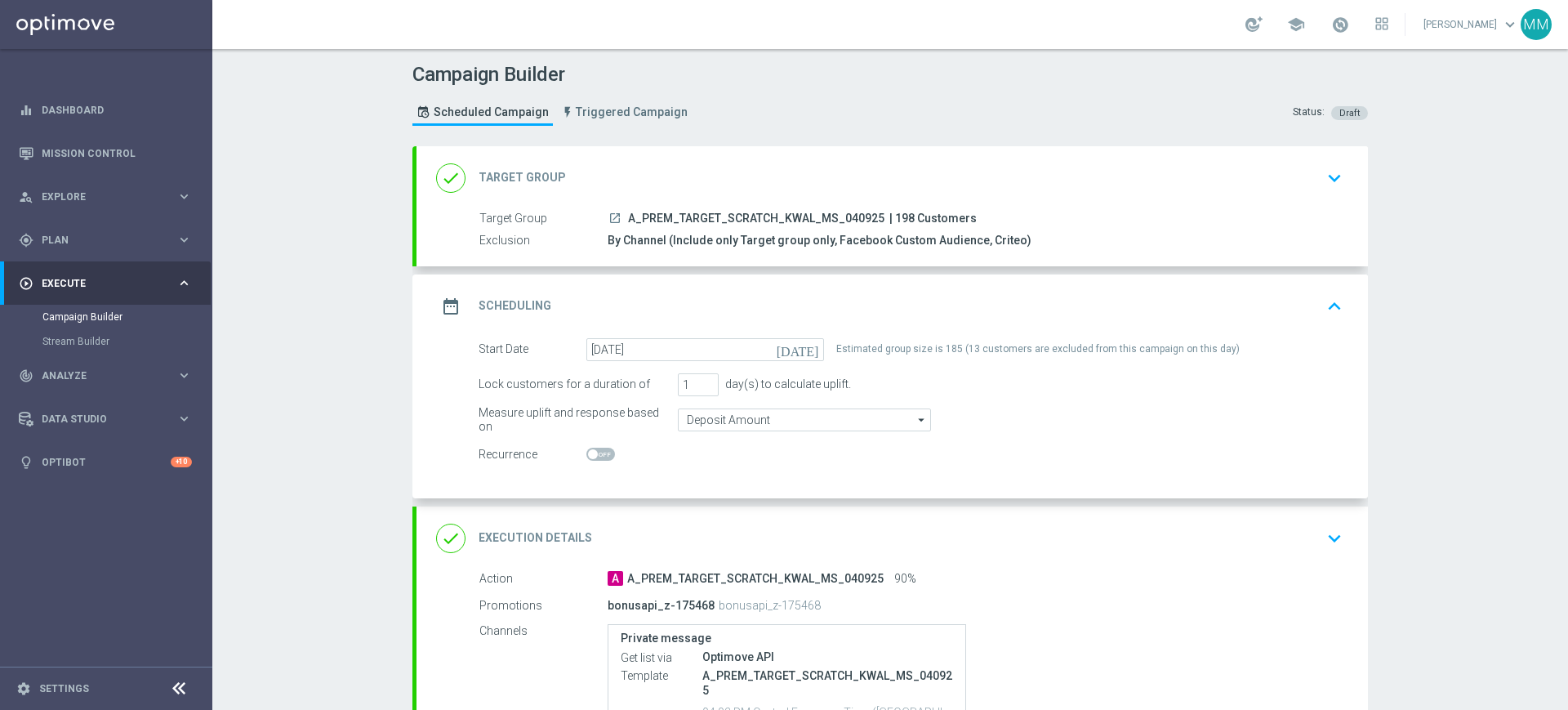
click at [876, 542] on div "done Execution Details keyboard_arrow_down" at bounding box center [892, 537] width 913 height 31
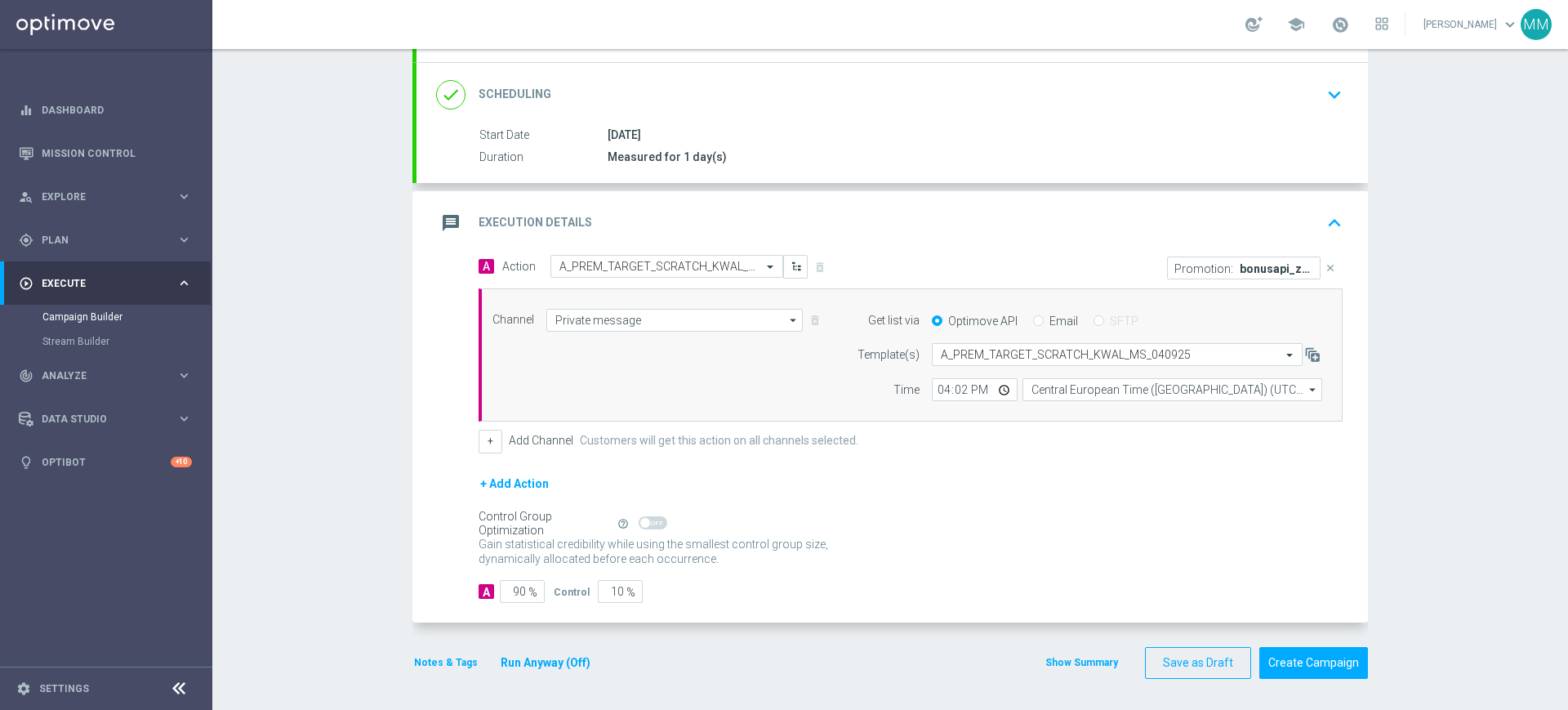
scroll to position [206, 0]
click at [462, 658] on button "Notes & Tags" at bounding box center [445, 660] width 67 height 18
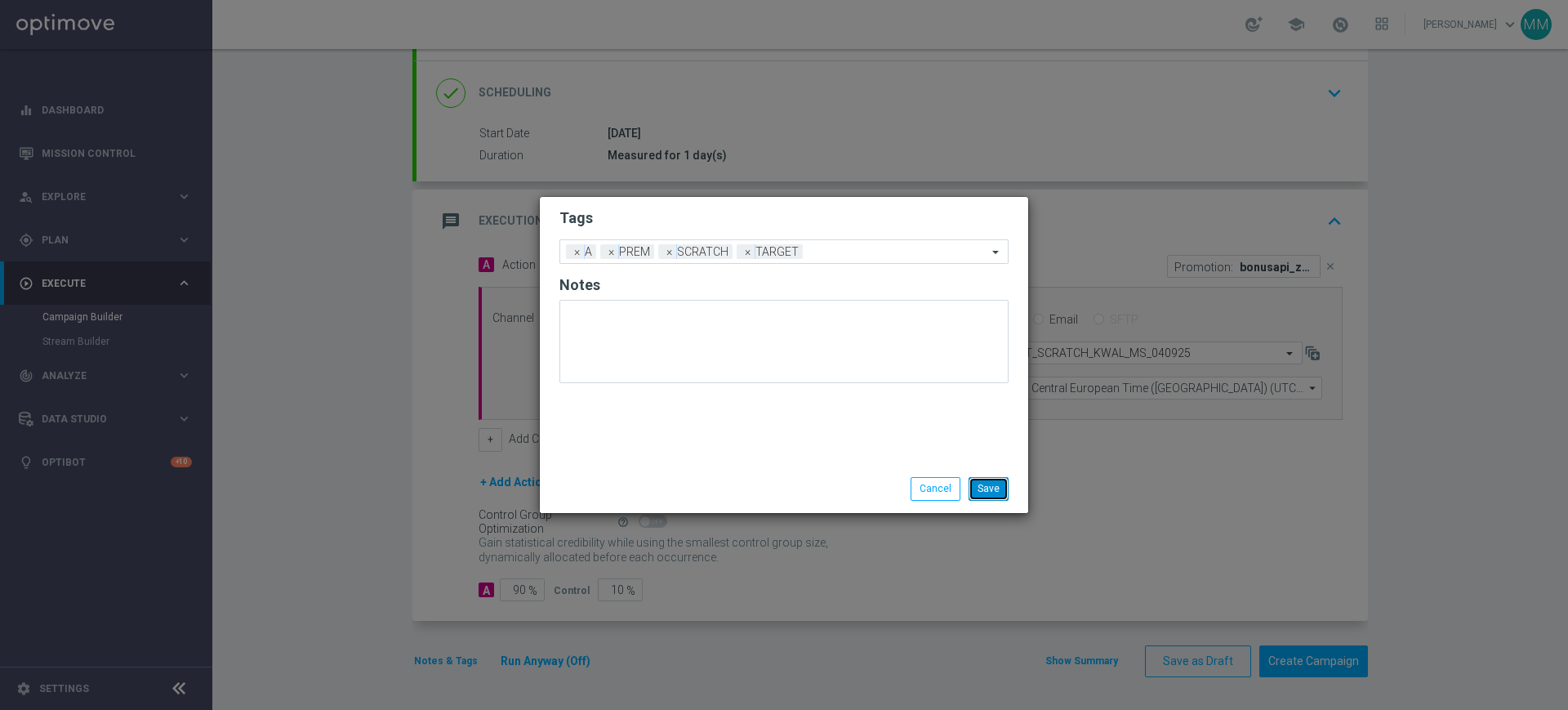
click at [1002, 480] on button "Save" at bounding box center [988, 488] width 40 height 23
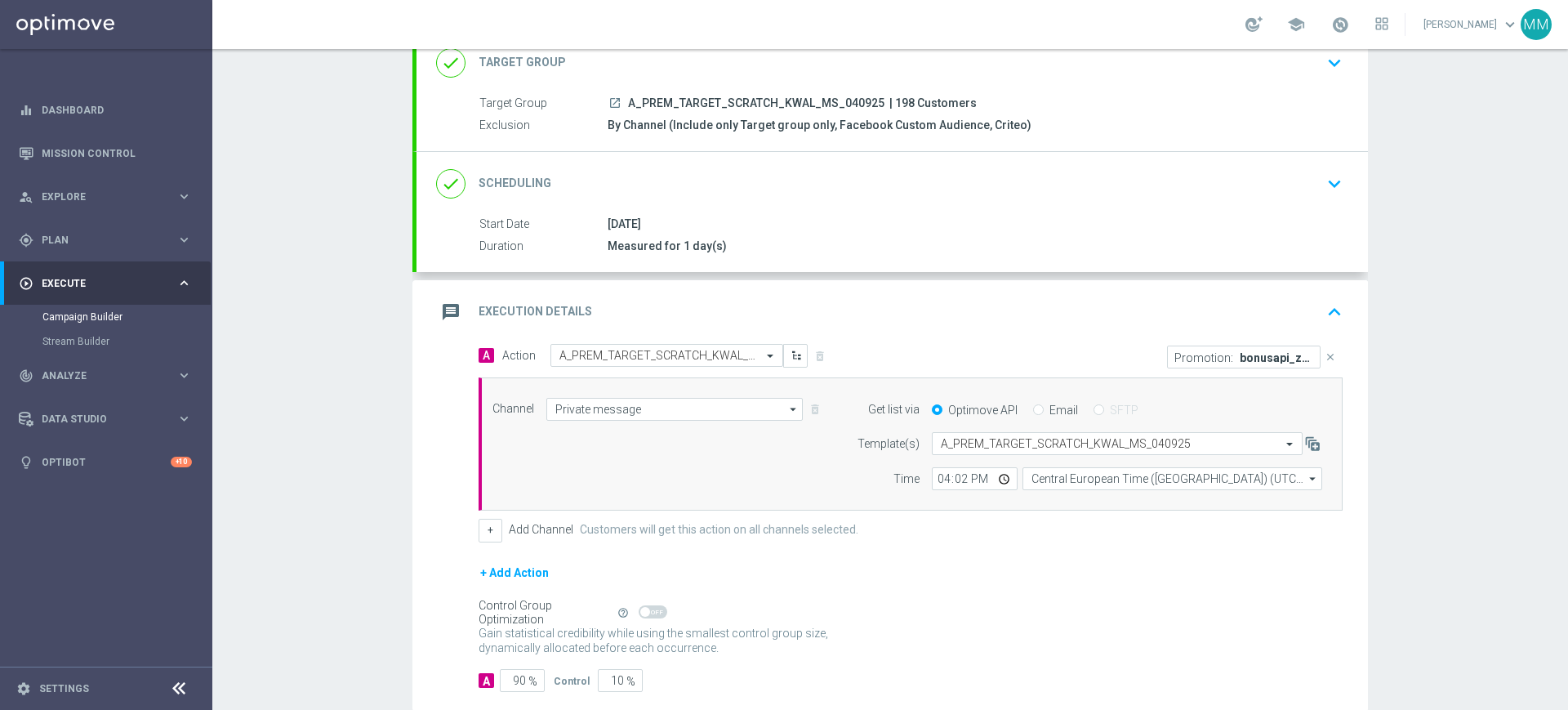
scroll to position [0, 0]
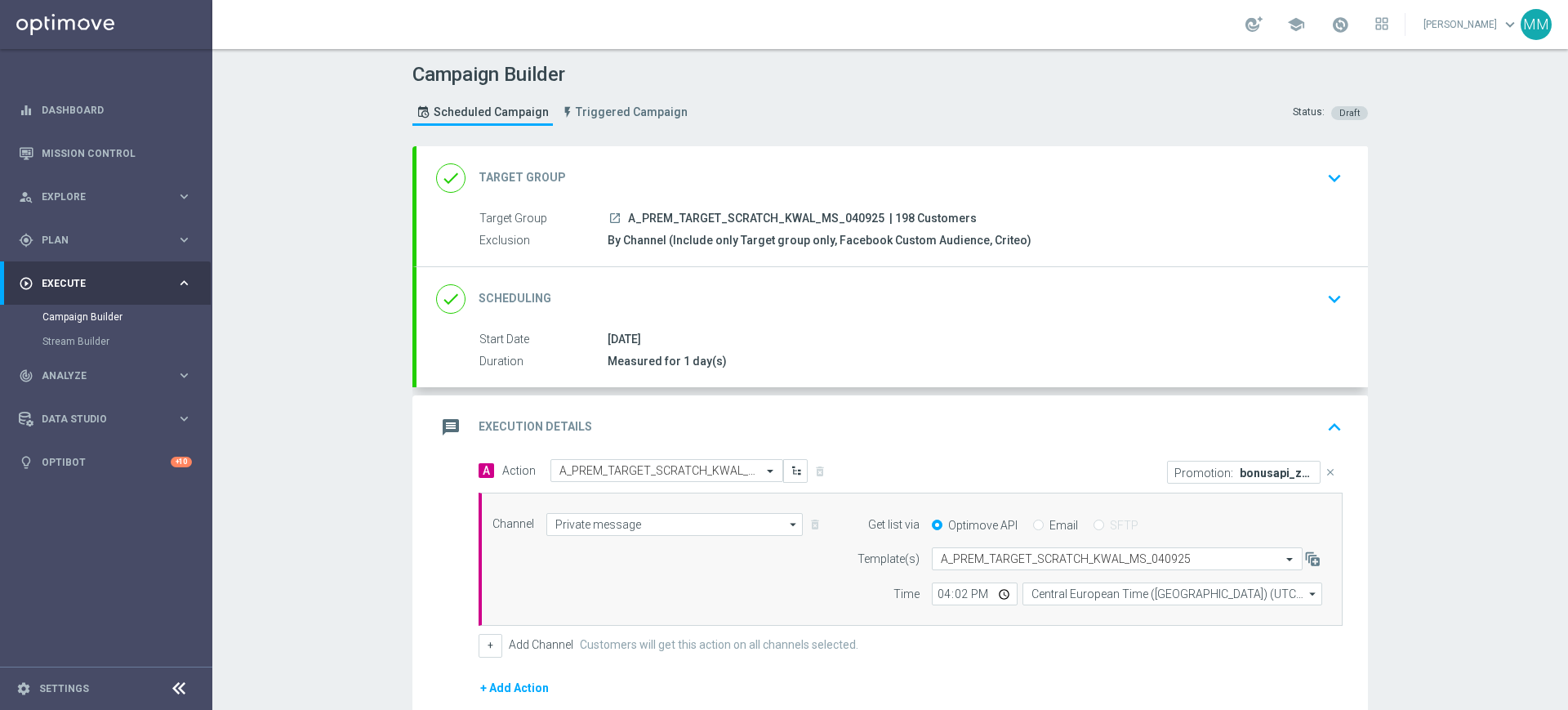
click at [783, 171] on div "done Target Group keyboard_arrow_down" at bounding box center [892, 178] width 913 height 31
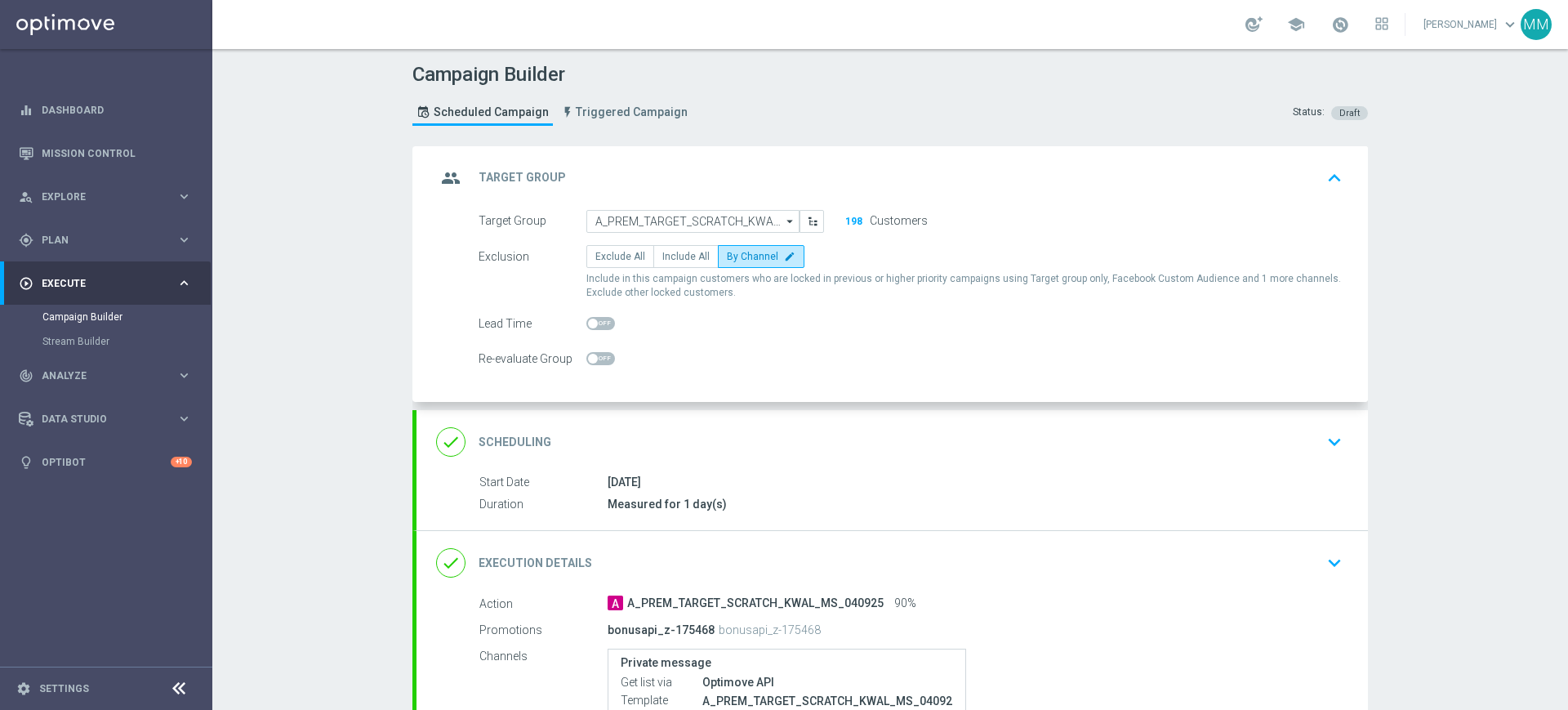
click at [740, 426] on div "done Scheduling keyboard_arrow_down" at bounding box center [892, 441] width 913 height 31
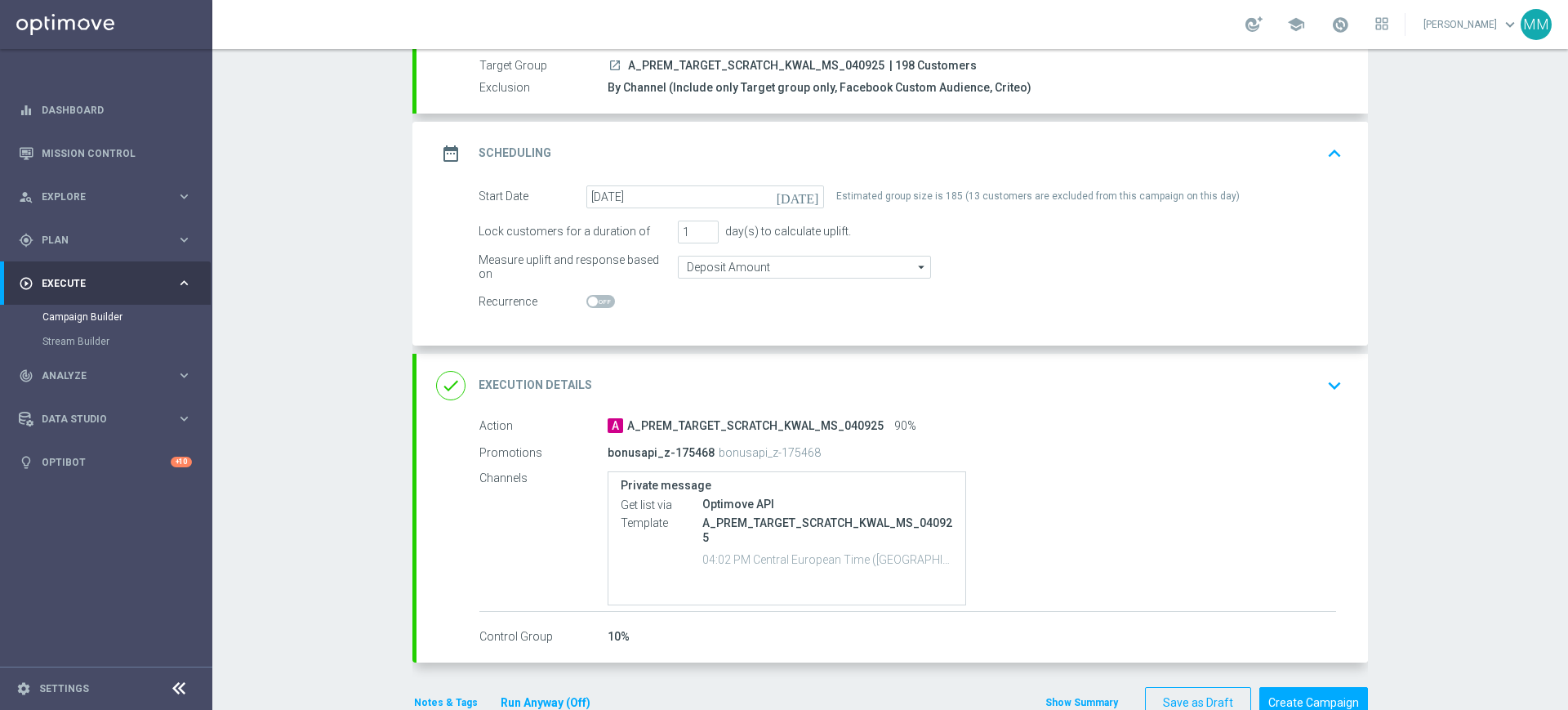
scroll to position [194, 0]
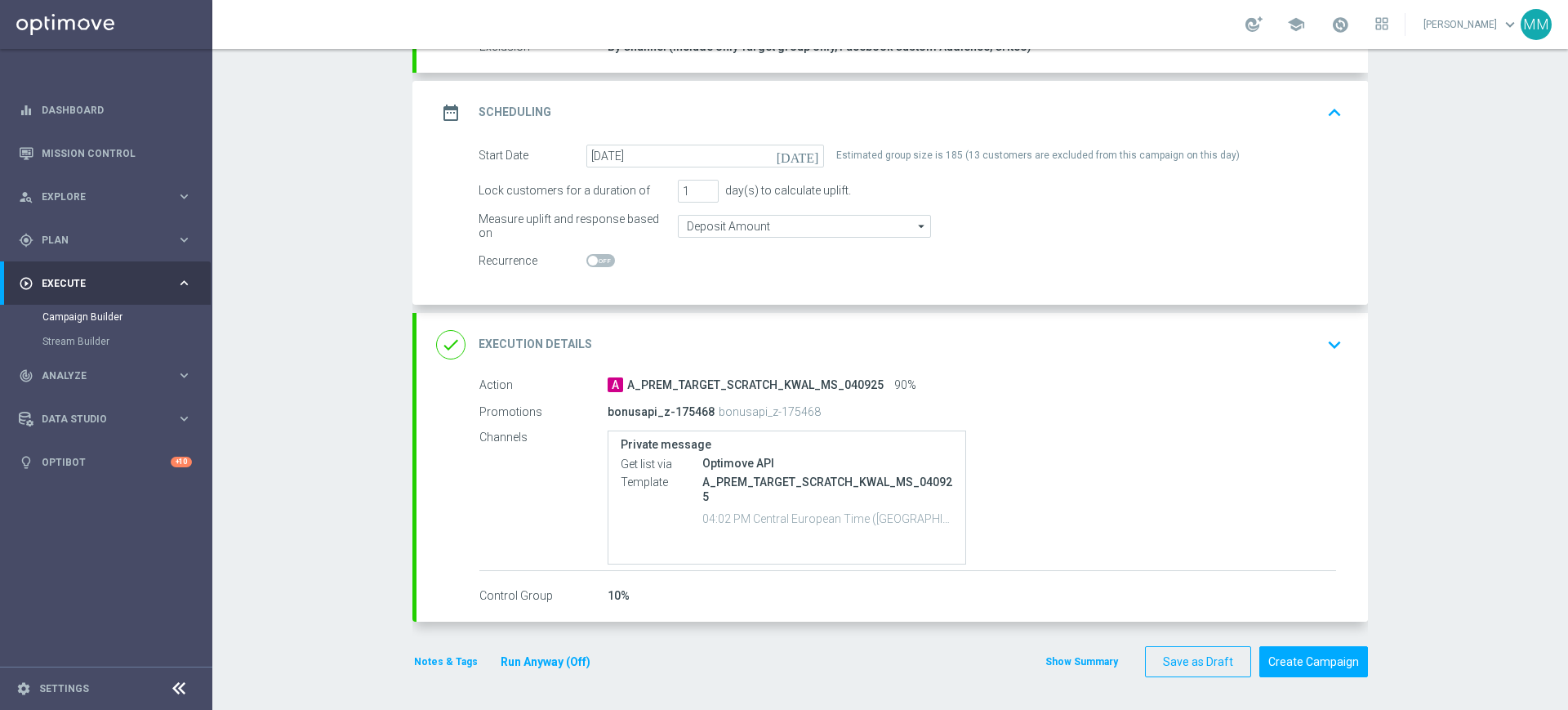
click at [437, 656] on button "Notes & Tags" at bounding box center [445, 661] width 67 height 18
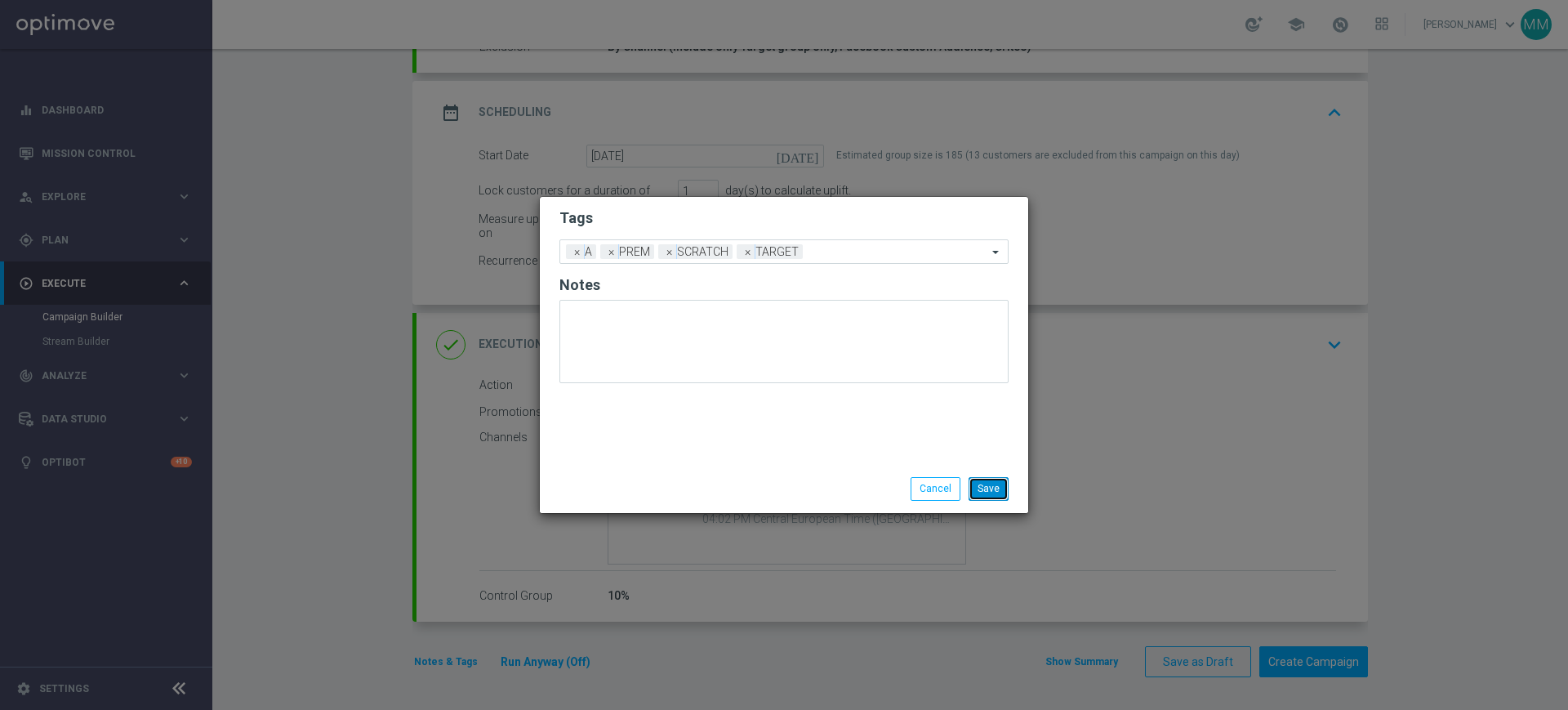
click at [982, 482] on button "Save" at bounding box center [988, 488] width 40 height 23
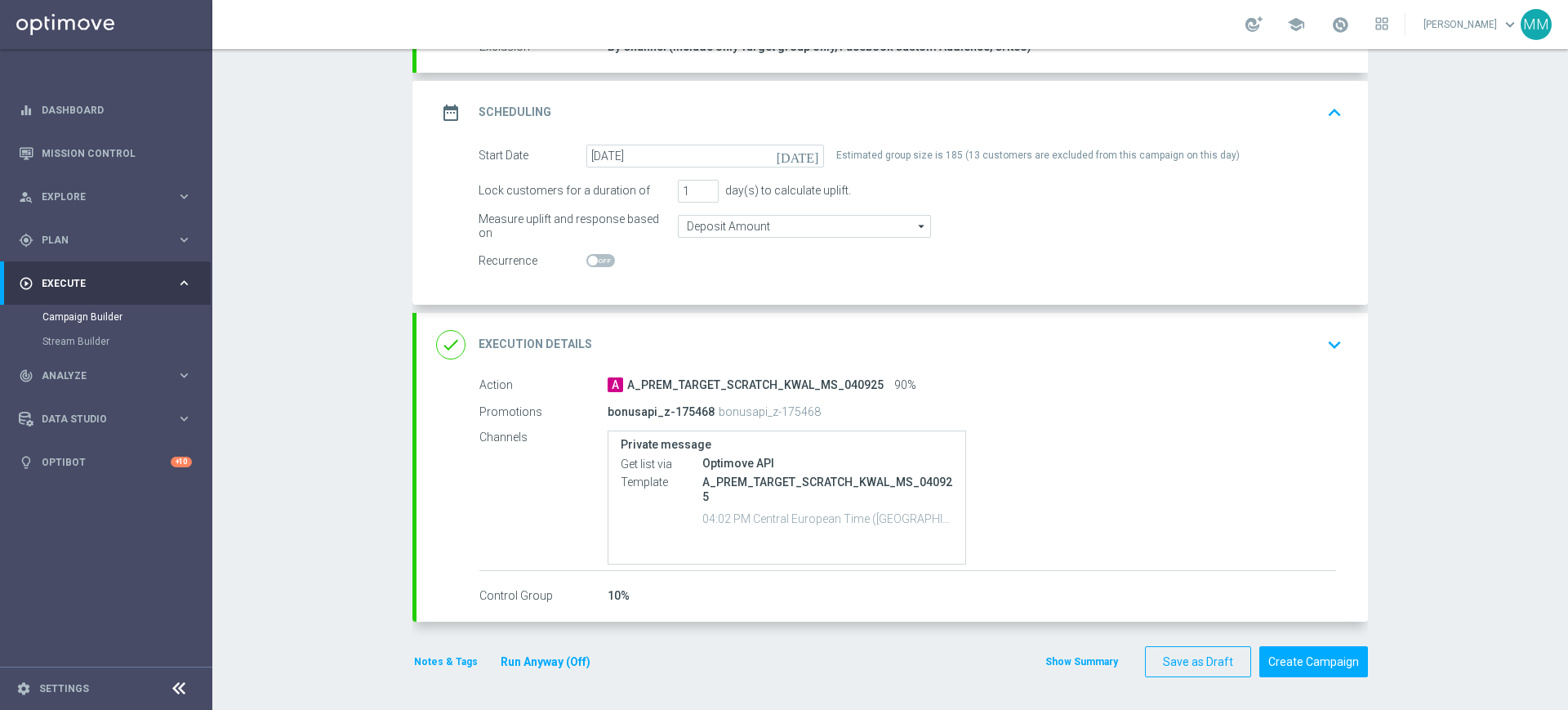
scroll to position [0, 0]
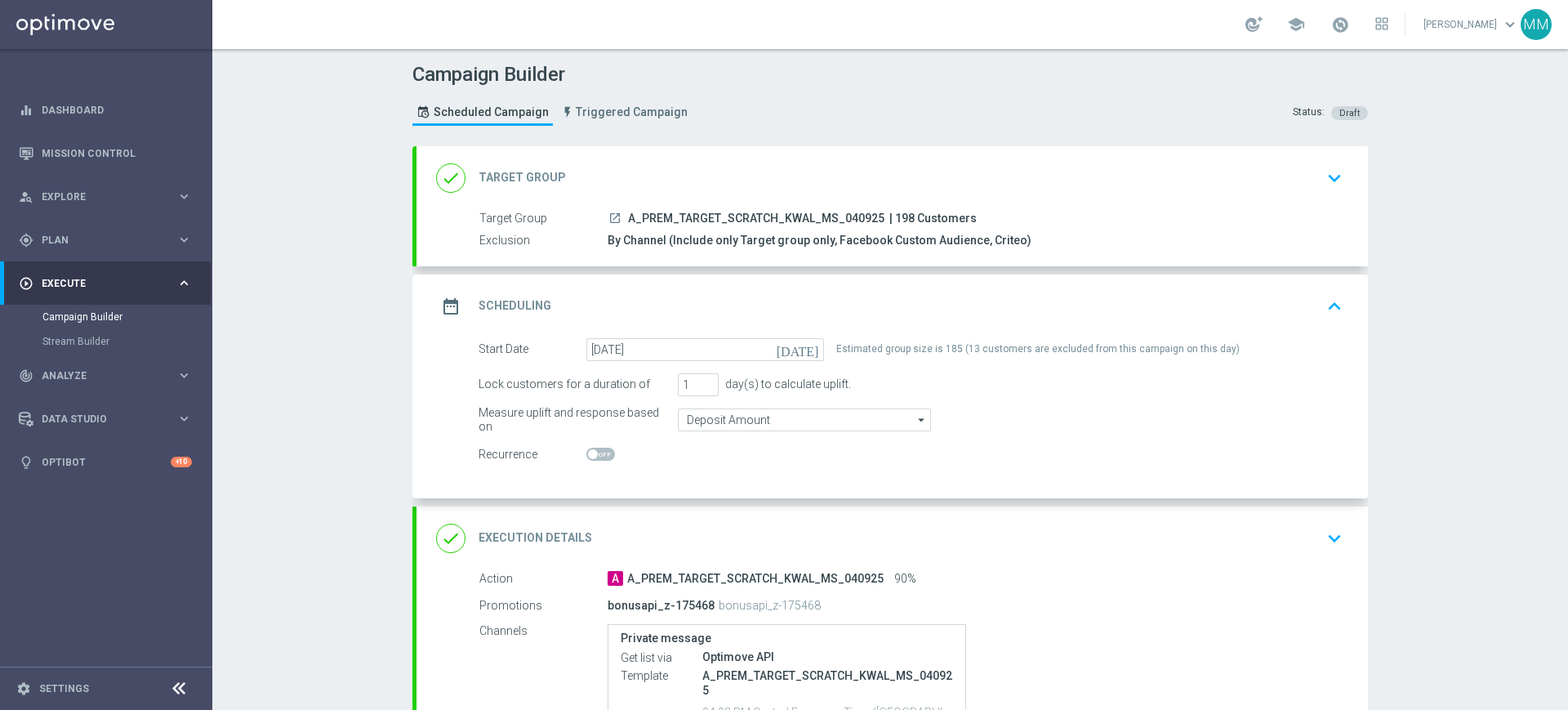
click at [772, 296] on div "date_range Scheduling keyboard_arrow_up" at bounding box center [892, 306] width 913 height 31
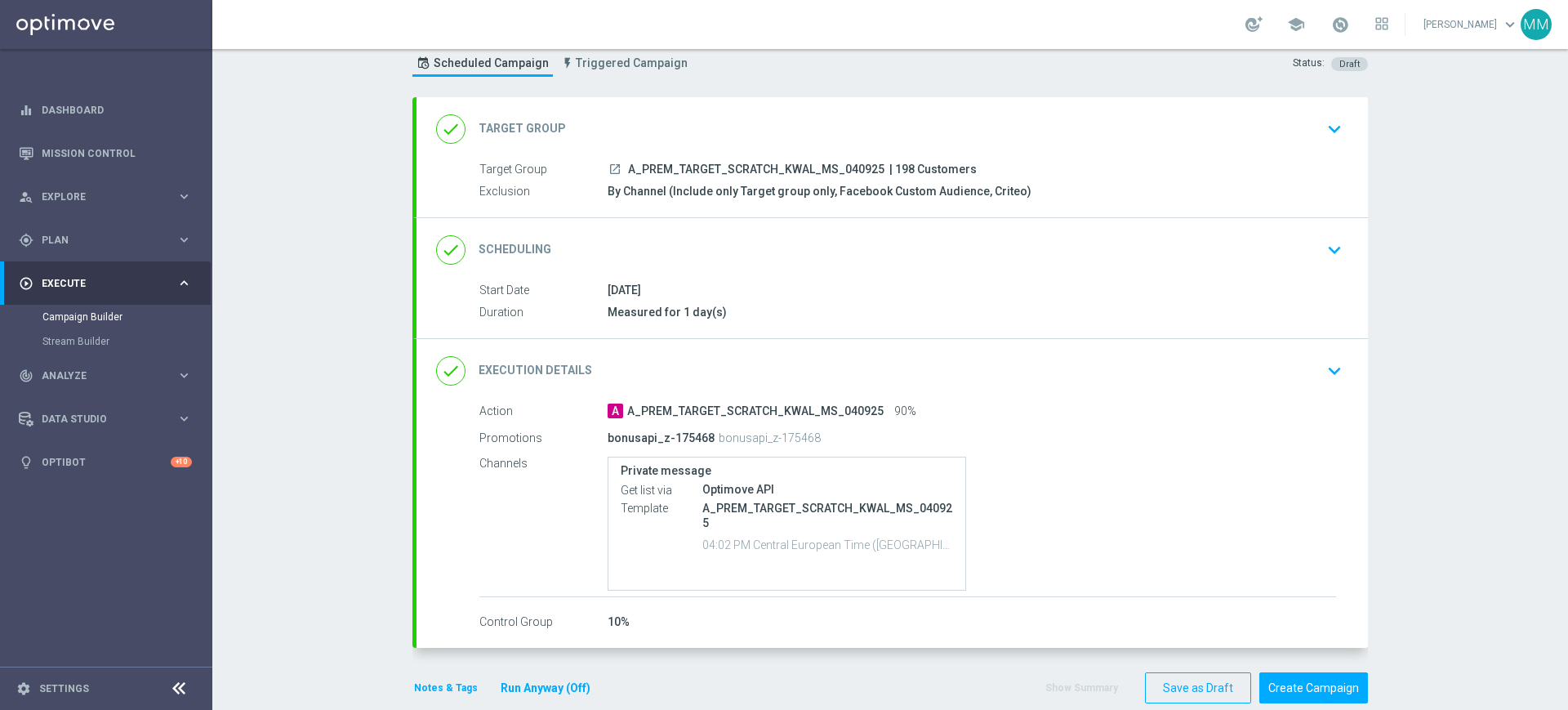
scroll to position [75, 0]
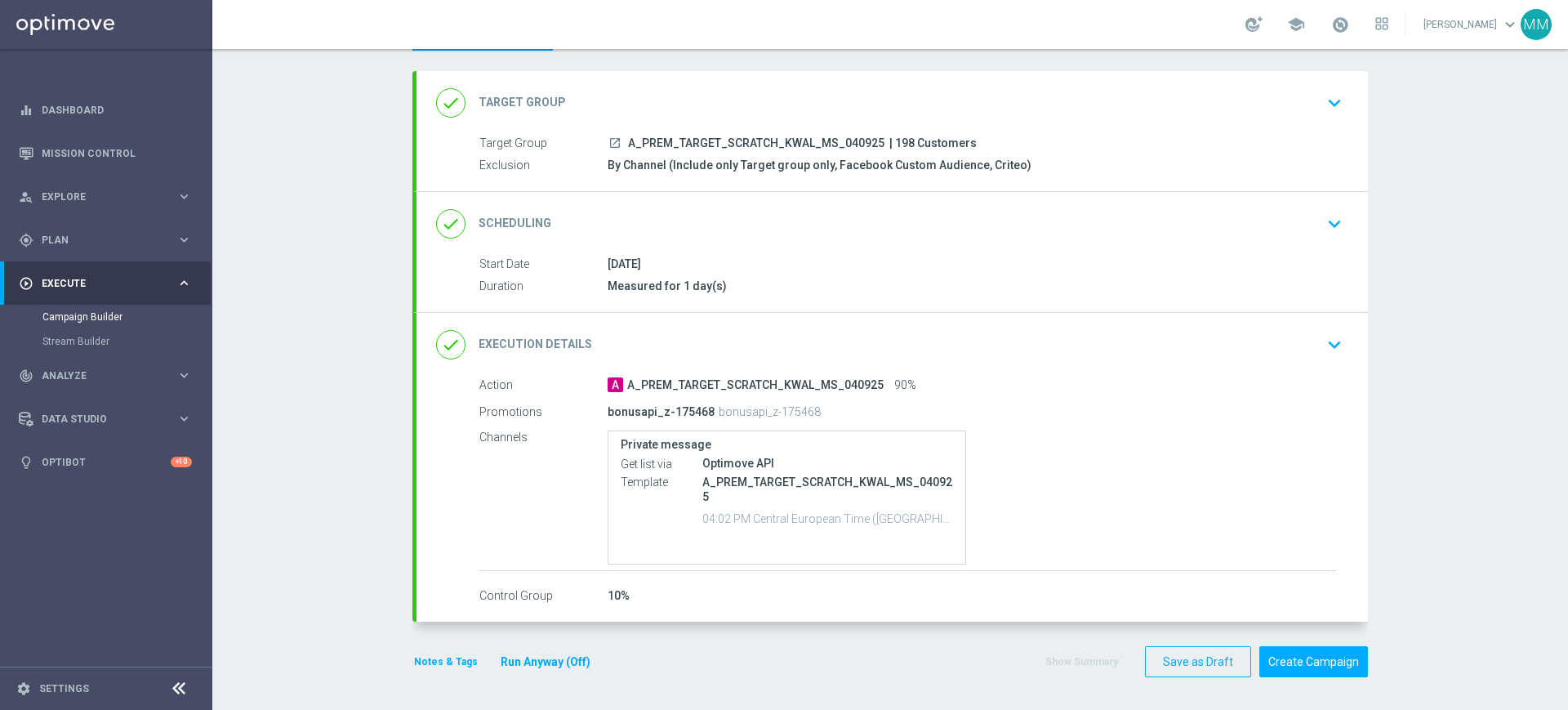
click at [444, 660] on button "Notes & Tags" at bounding box center [445, 661] width 67 height 18
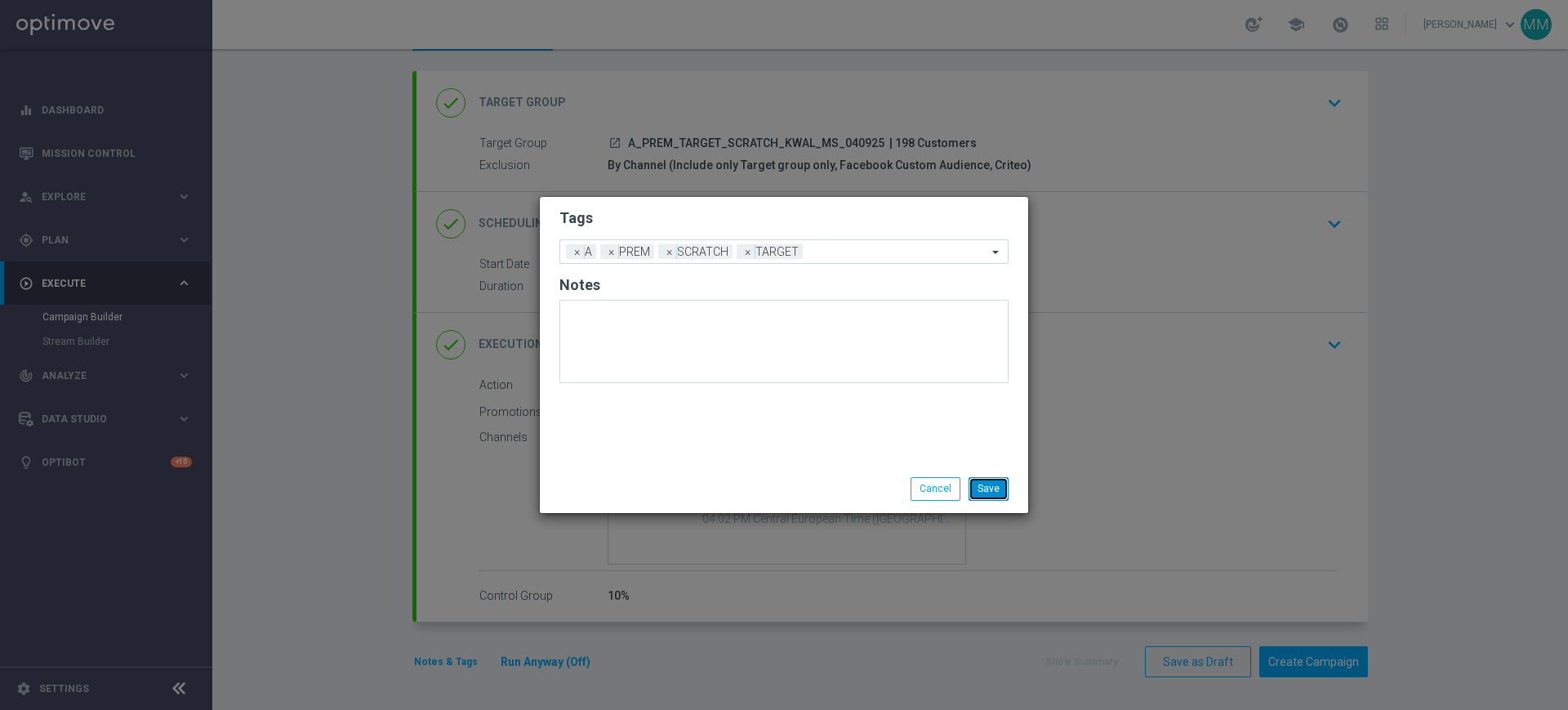
click at [996, 492] on button "Save" at bounding box center [988, 488] width 40 height 23
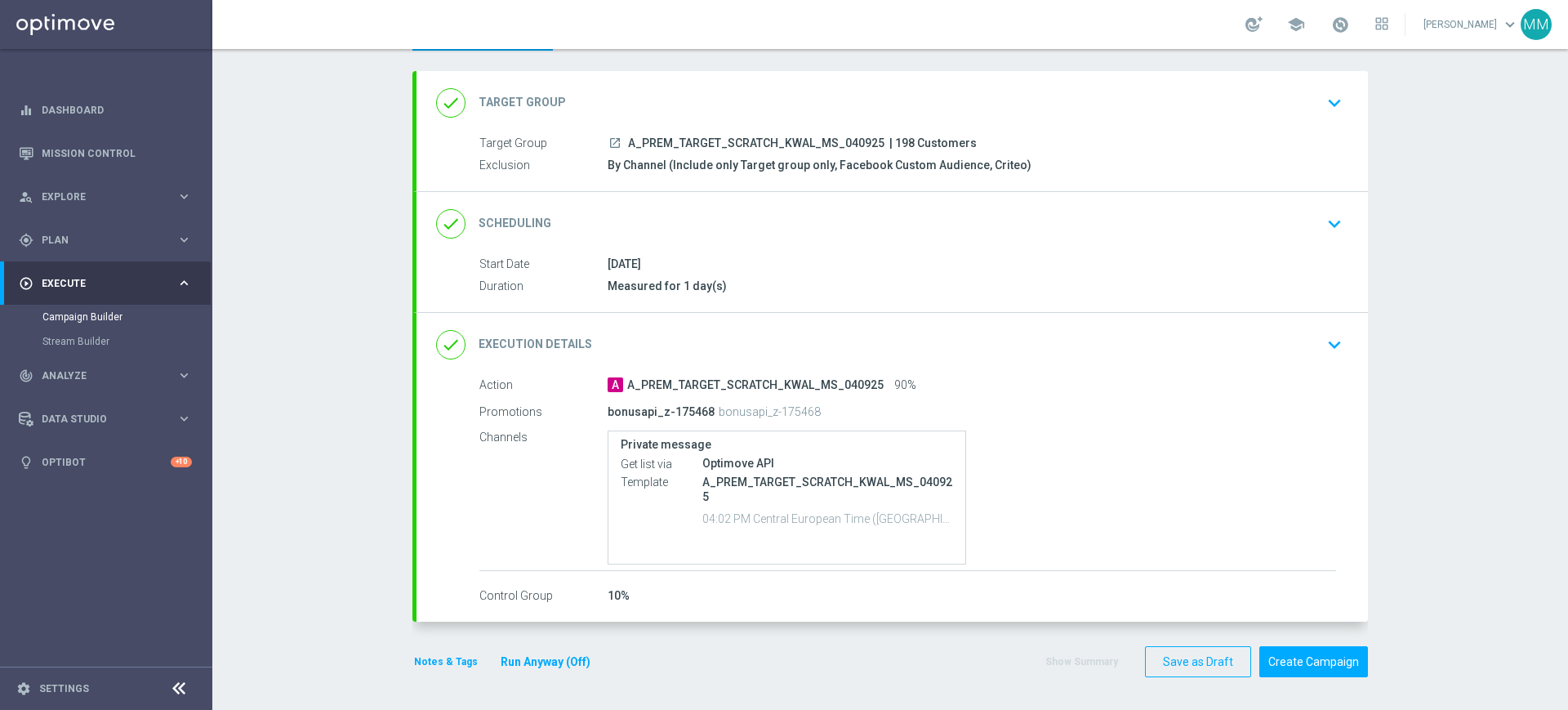
click at [880, 359] on div "done Execution Details keyboard_arrow_down" at bounding box center [892, 345] width 951 height 64
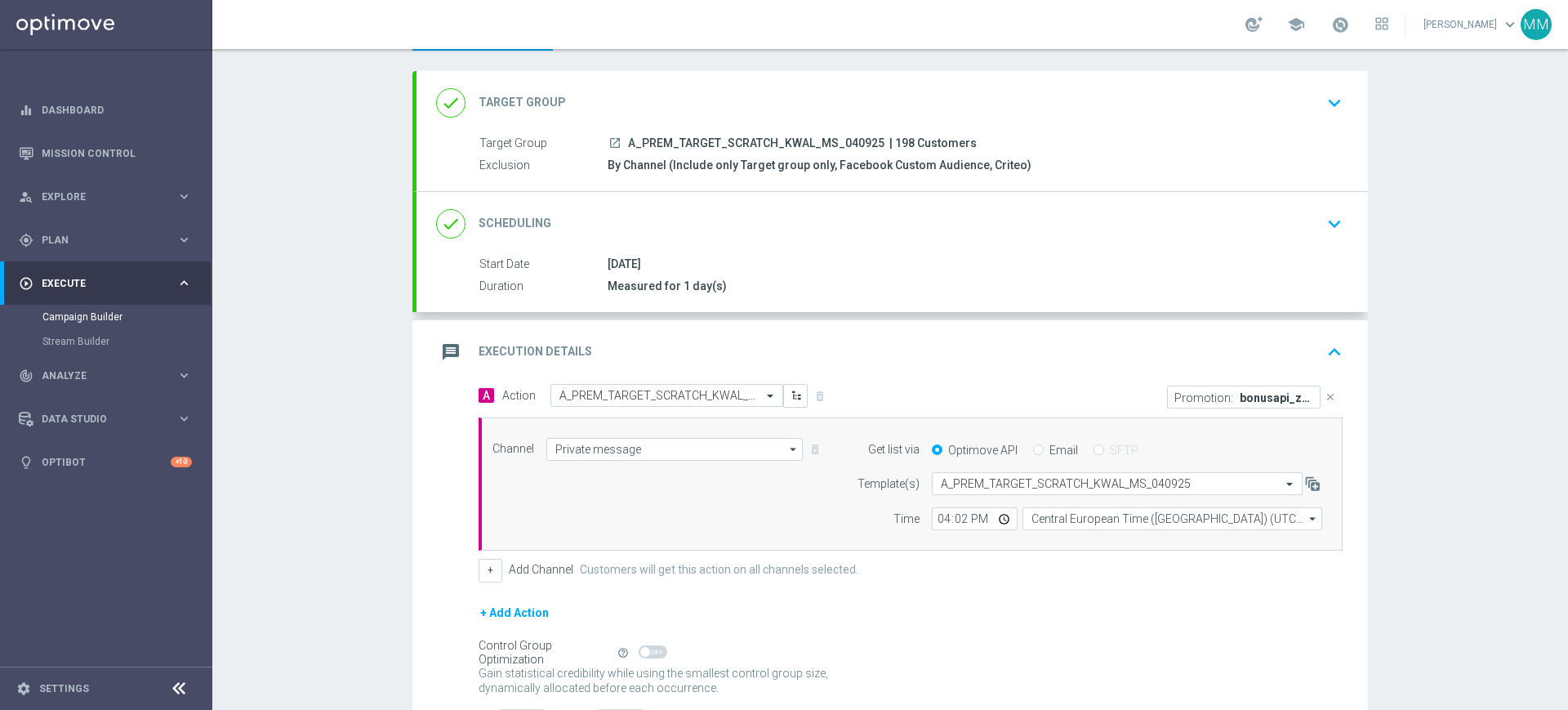
scroll to position [177, 0]
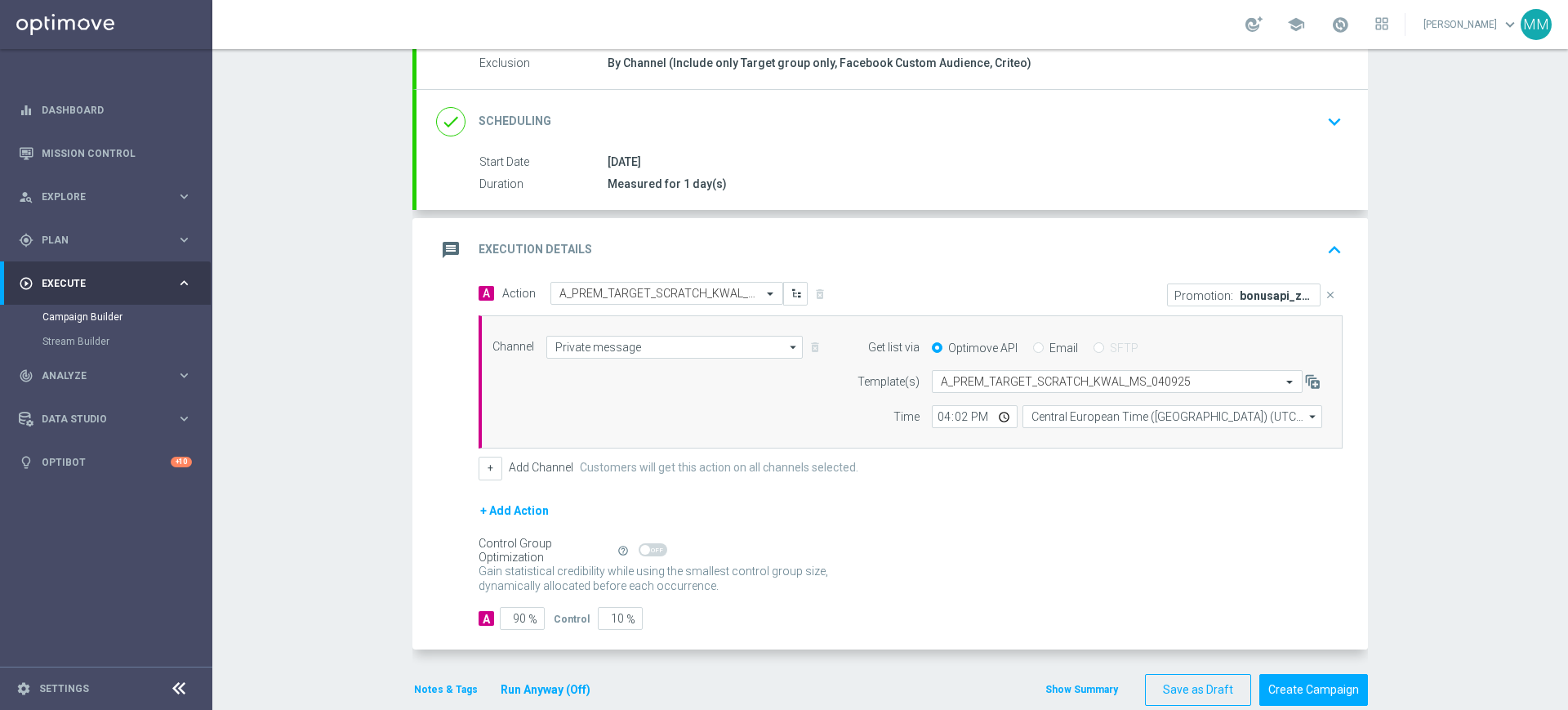
click at [841, 247] on div "message Execution Details keyboard_arrow_up" at bounding box center [892, 249] width 913 height 31
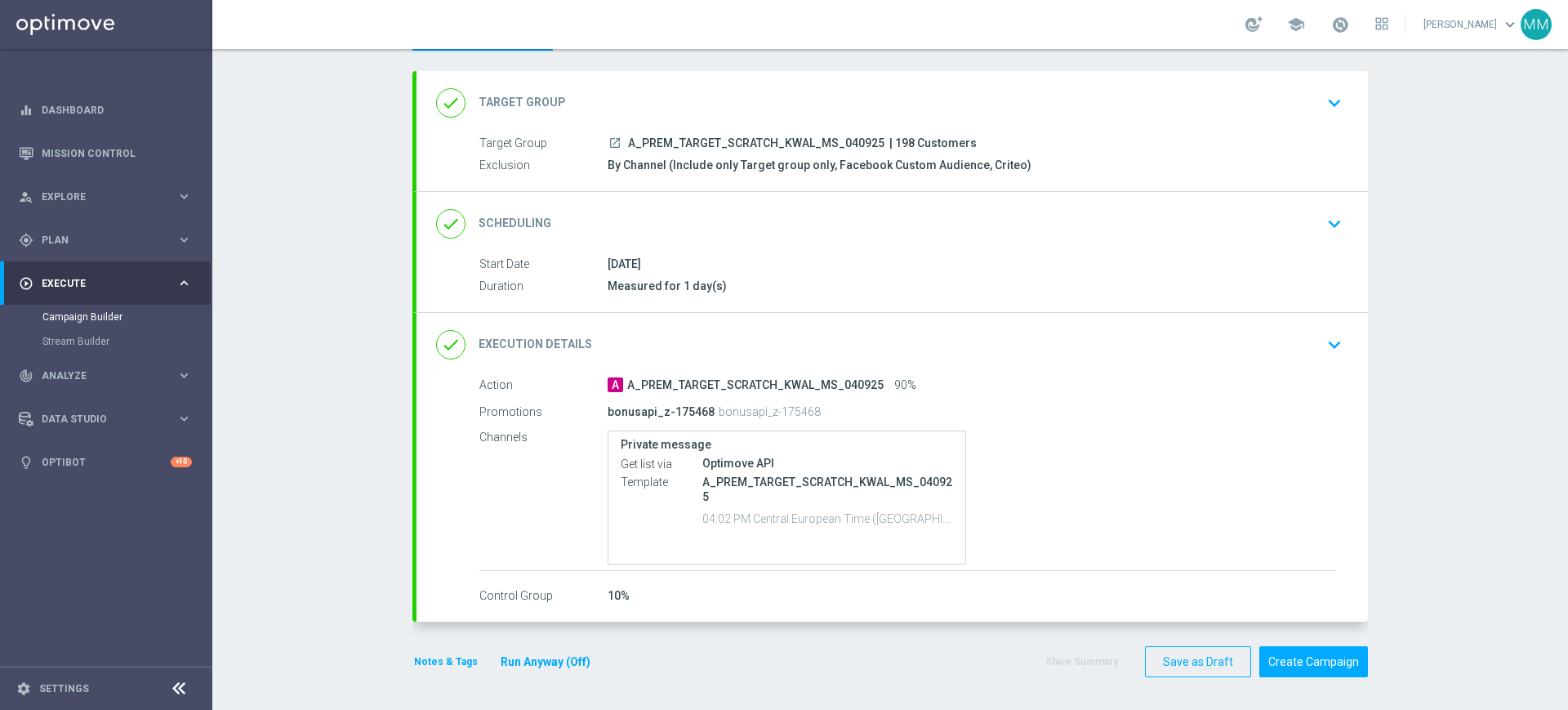
scroll to position [75, 0]
click at [784, 109] on div "done Target Group keyboard_arrow_down" at bounding box center [892, 102] width 913 height 31
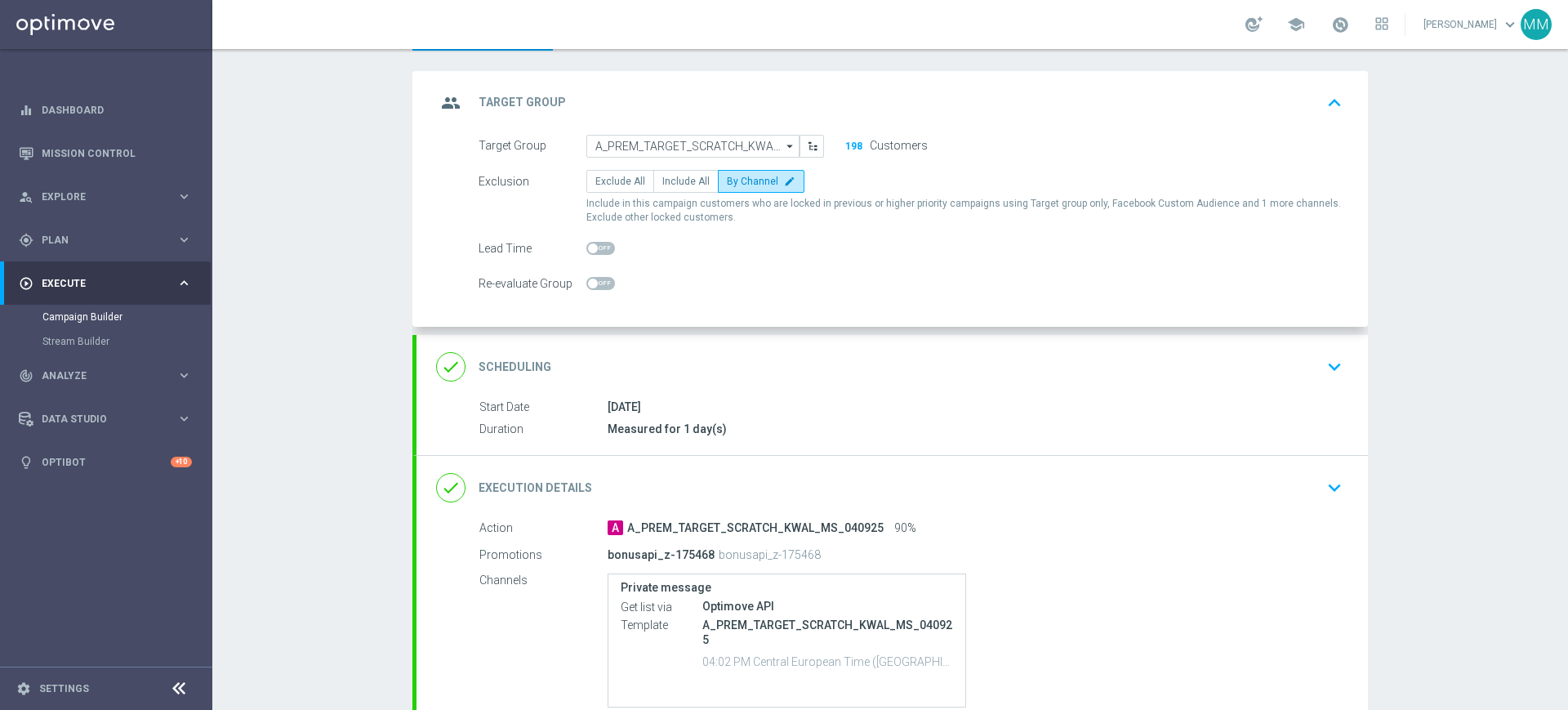
scroll to position [58, 0]
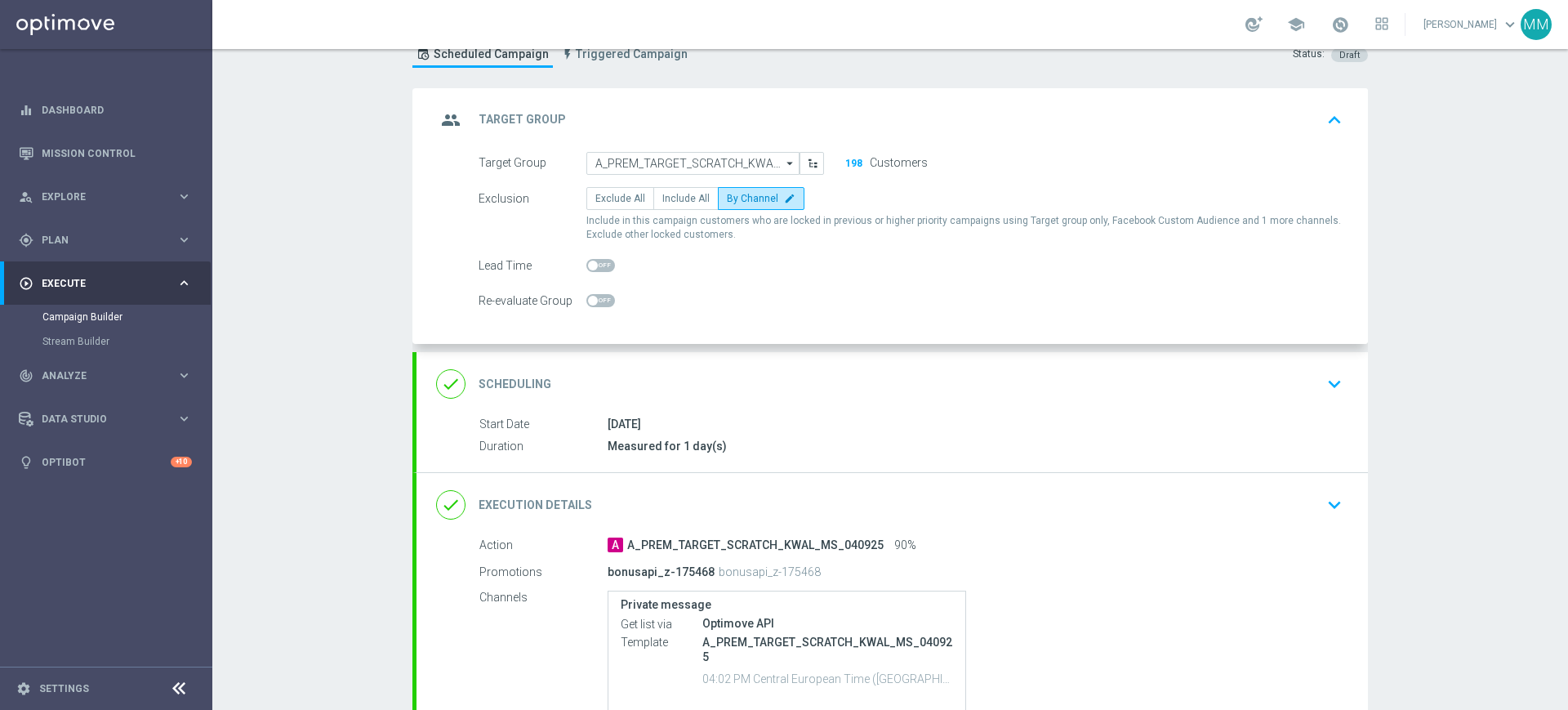
click at [825, 115] on div "group Target Group keyboard_arrow_up Target Group launch A_PREM_TARGET_SCRATCH_…" at bounding box center [892, 215] width 951 height 255
click at [823, 122] on div "group Target Group keyboard_arrow_up" at bounding box center [892, 119] width 913 height 31
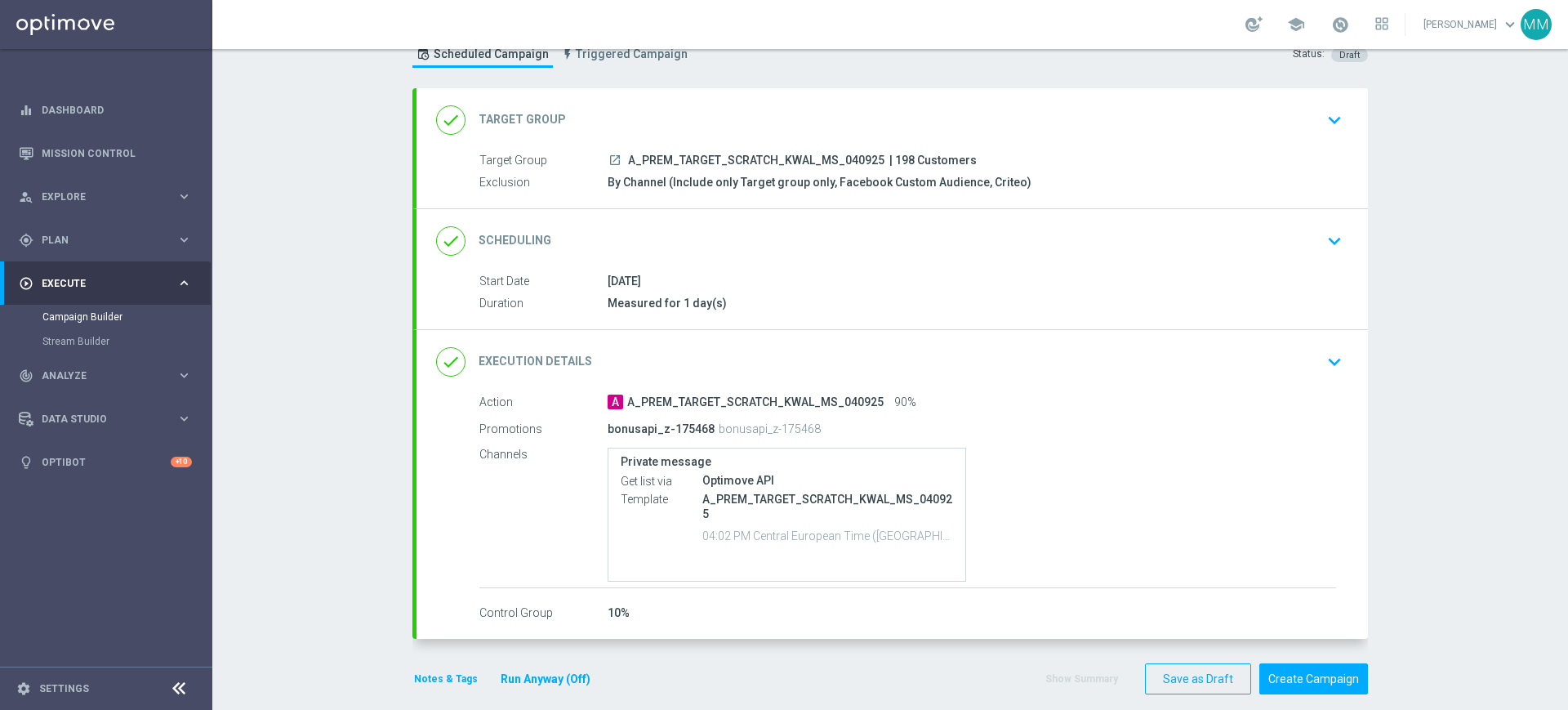
click at [788, 242] on div "done Scheduling keyboard_arrow_down" at bounding box center [892, 240] width 913 height 31
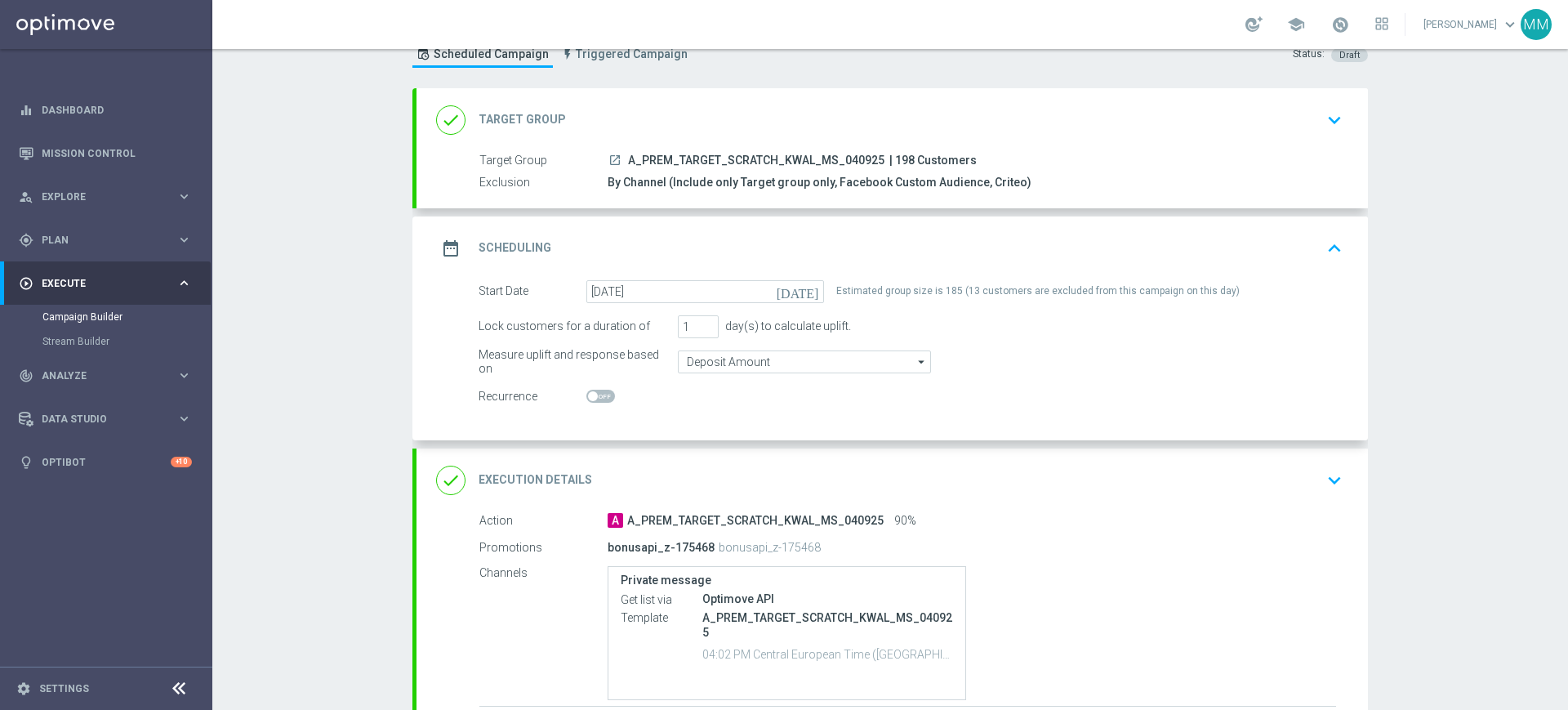
click at [743, 242] on div "date_range Scheduling keyboard_arrow_up" at bounding box center [892, 247] width 913 height 31
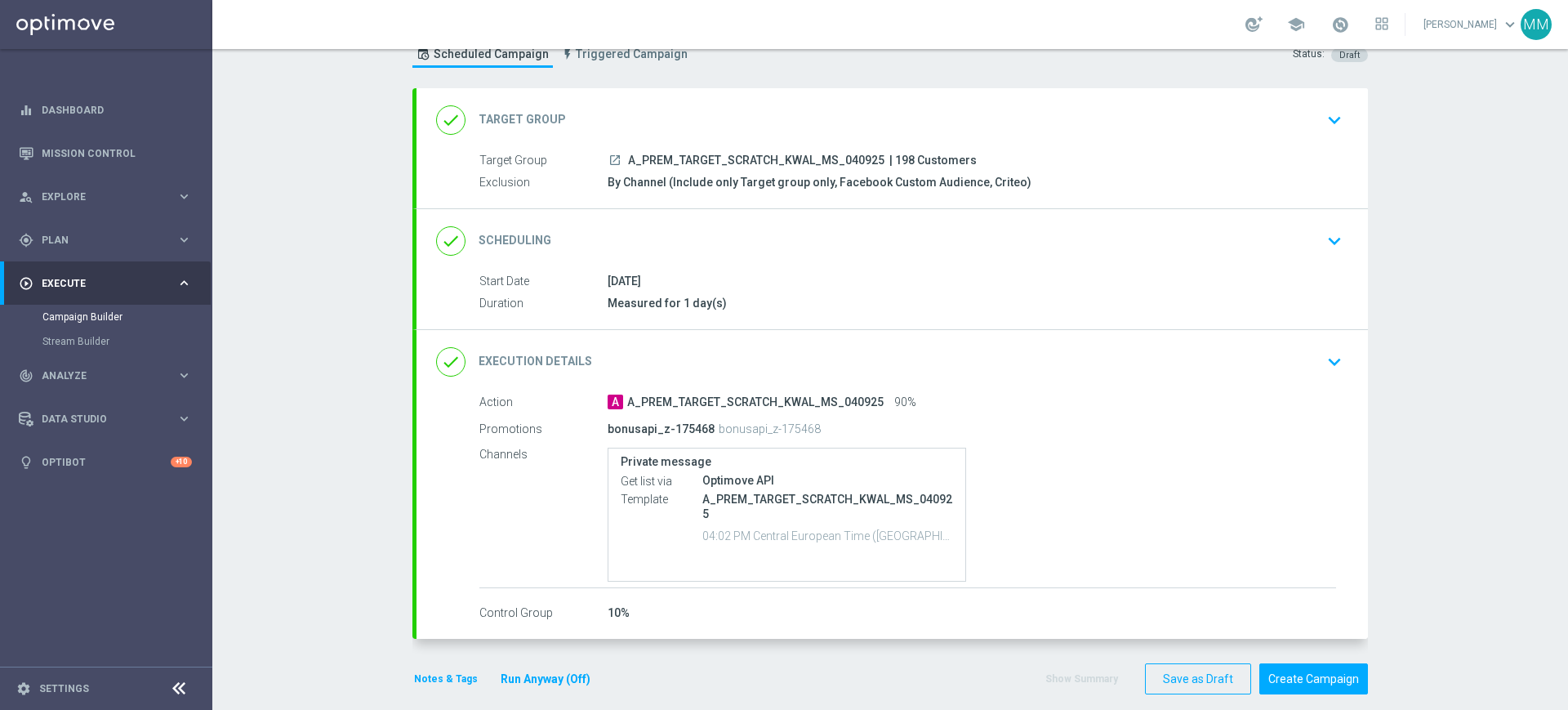
click at [696, 357] on div "done Execution Details keyboard_arrow_down" at bounding box center [892, 361] width 913 height 31
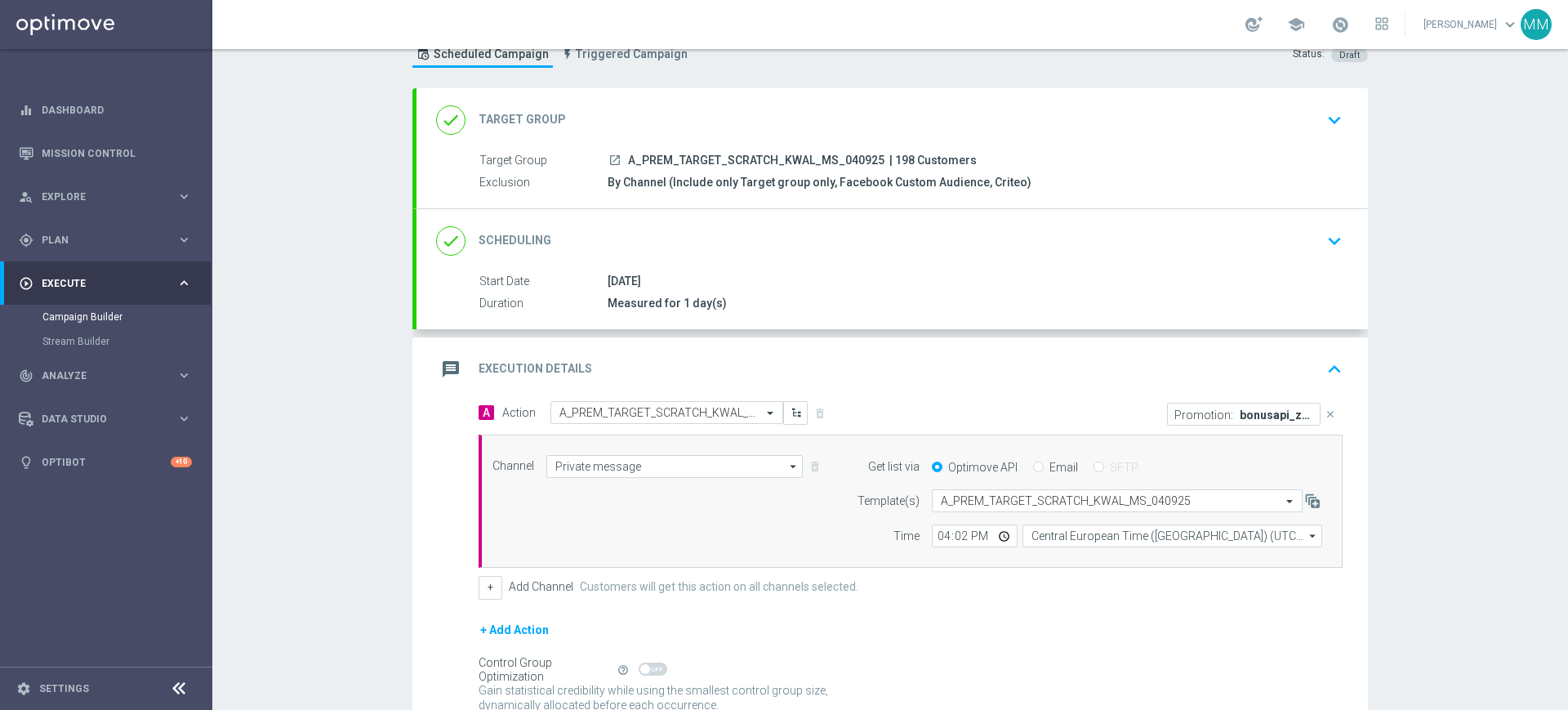
click at [697, 365] on div "message Execution Details keyboard_arrow_up" at bounding box center [892, 368] width 913 height 31
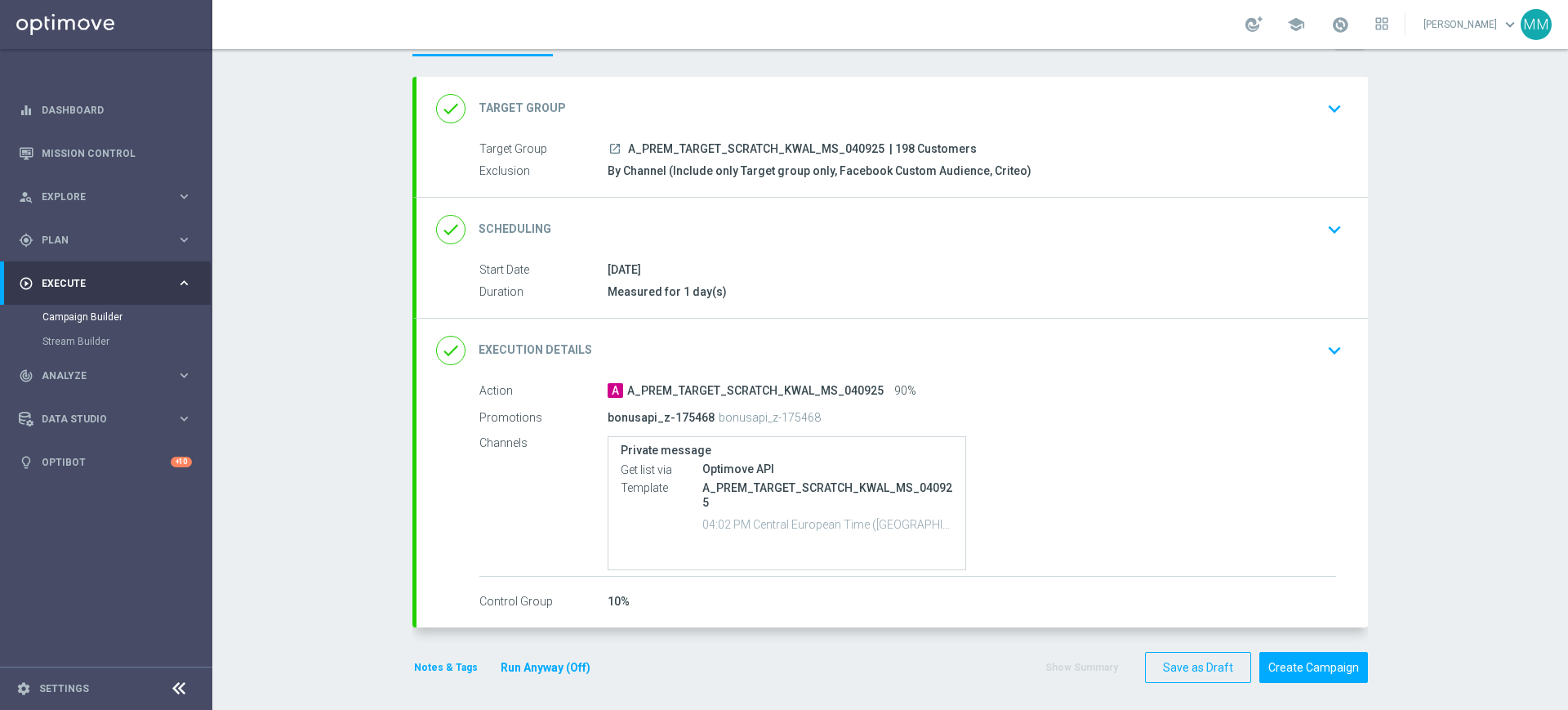
scroll to position [75, 0]
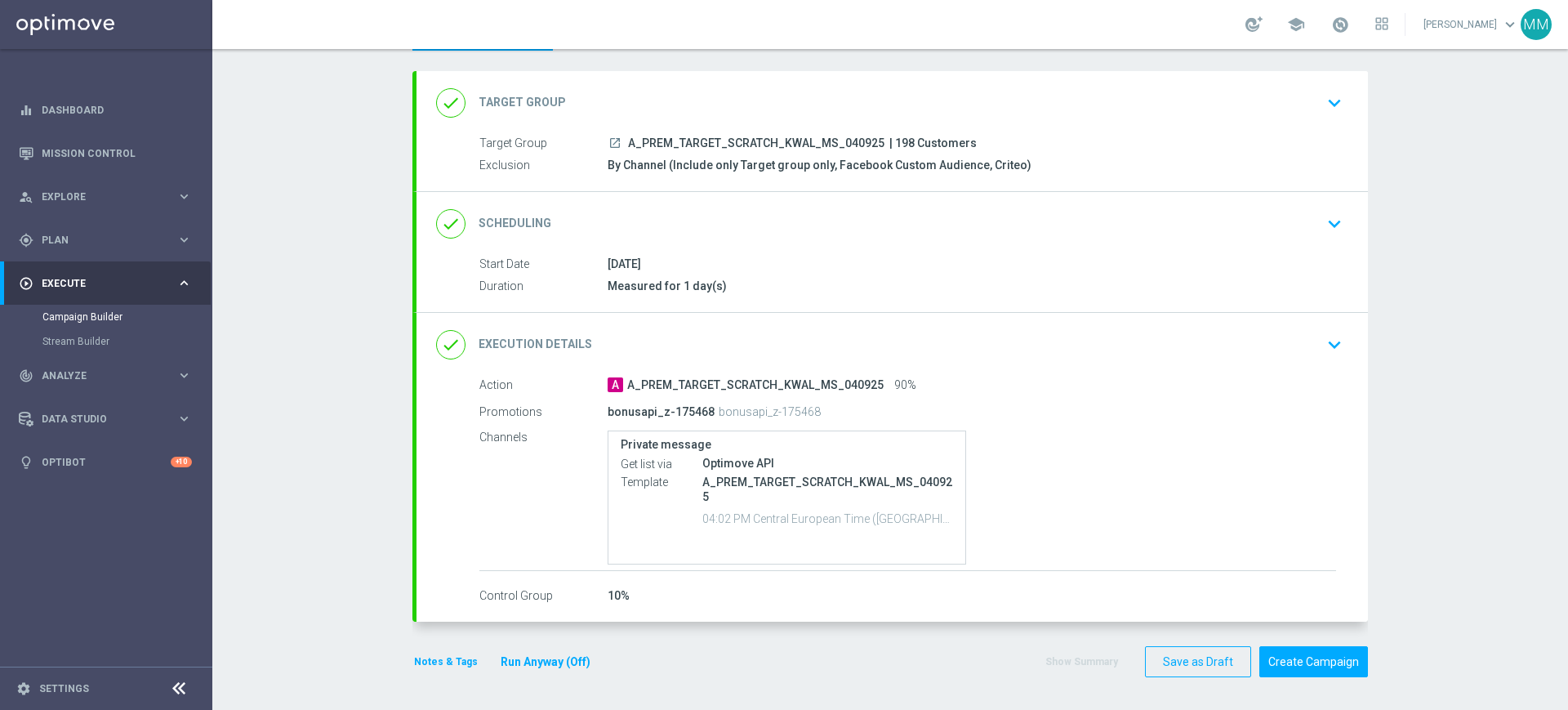
click at [441, 658] on button "Notes & Tags" at bounding box center [445, 661] width 67 height 18
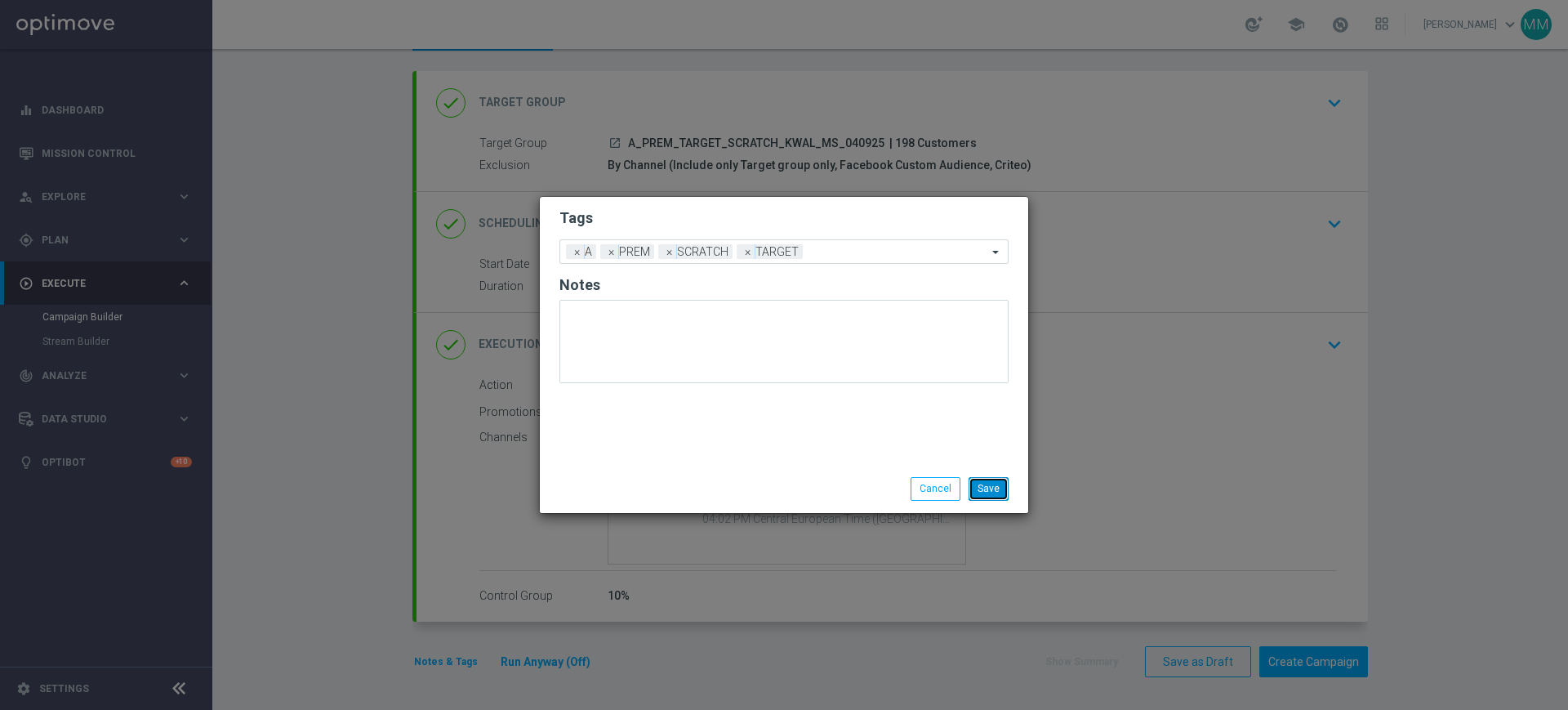
click at [994, 492] on button "Save" at bounding box center [988, 488] width 40 height 23
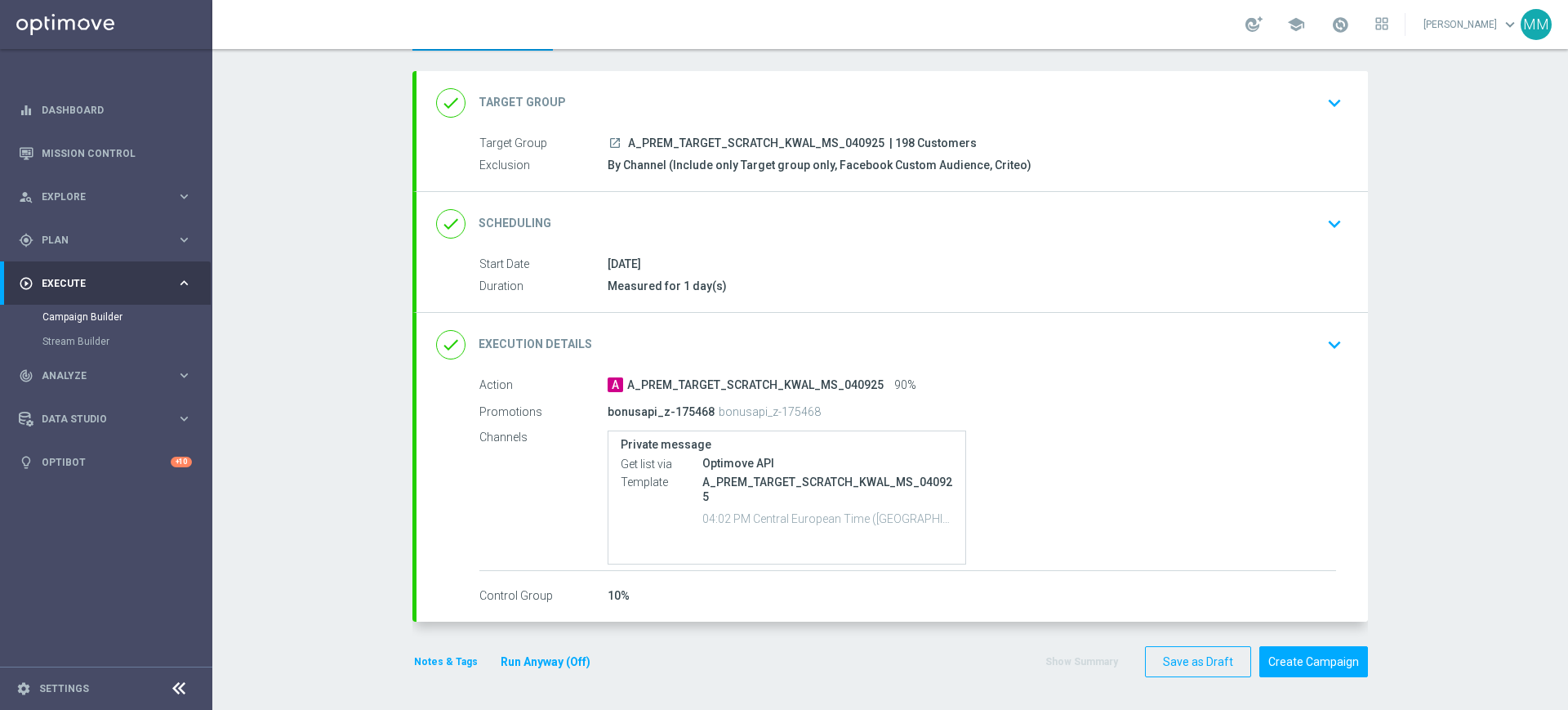
click at [752, 227] on div "done Scheduling keyboard_arrow_down" at bounding box center [892, 223] width 913 height 31
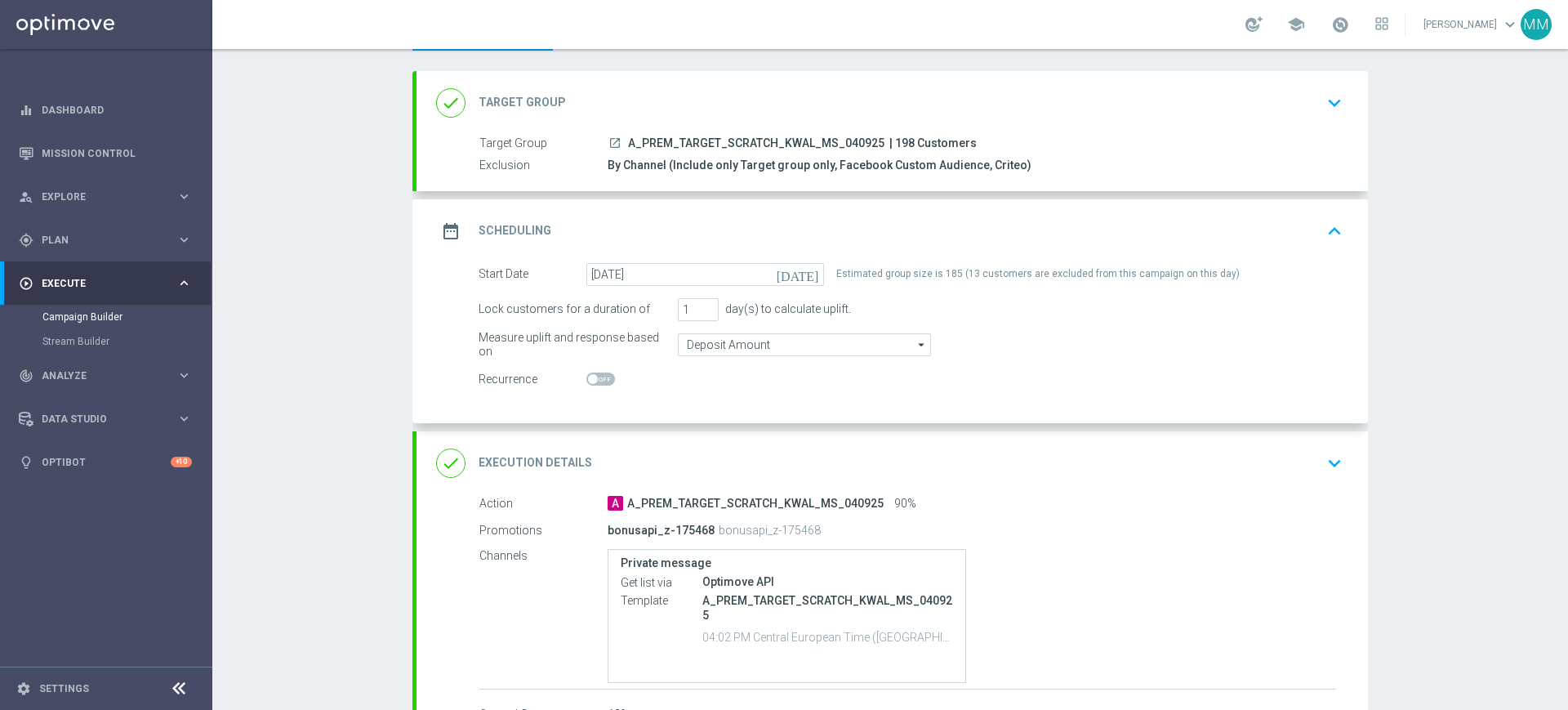
click at [830, 218] on div "date_range Scheduling keyboard_arrow_up" at bounding box center [892, 230] width 913 height 31
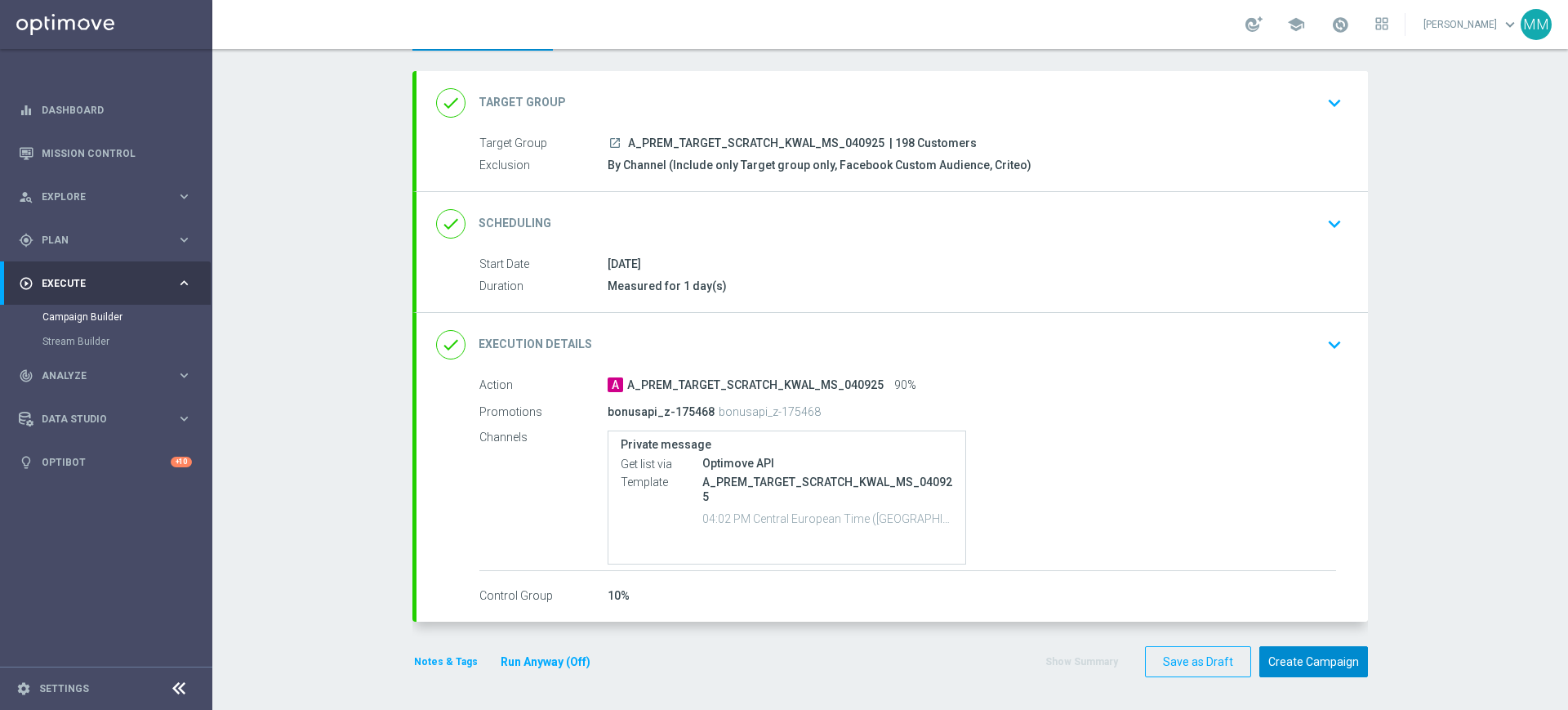
click at [1312, 657] on button "Create Campaign" at bounding box center [1313, 662] width 108 height 32
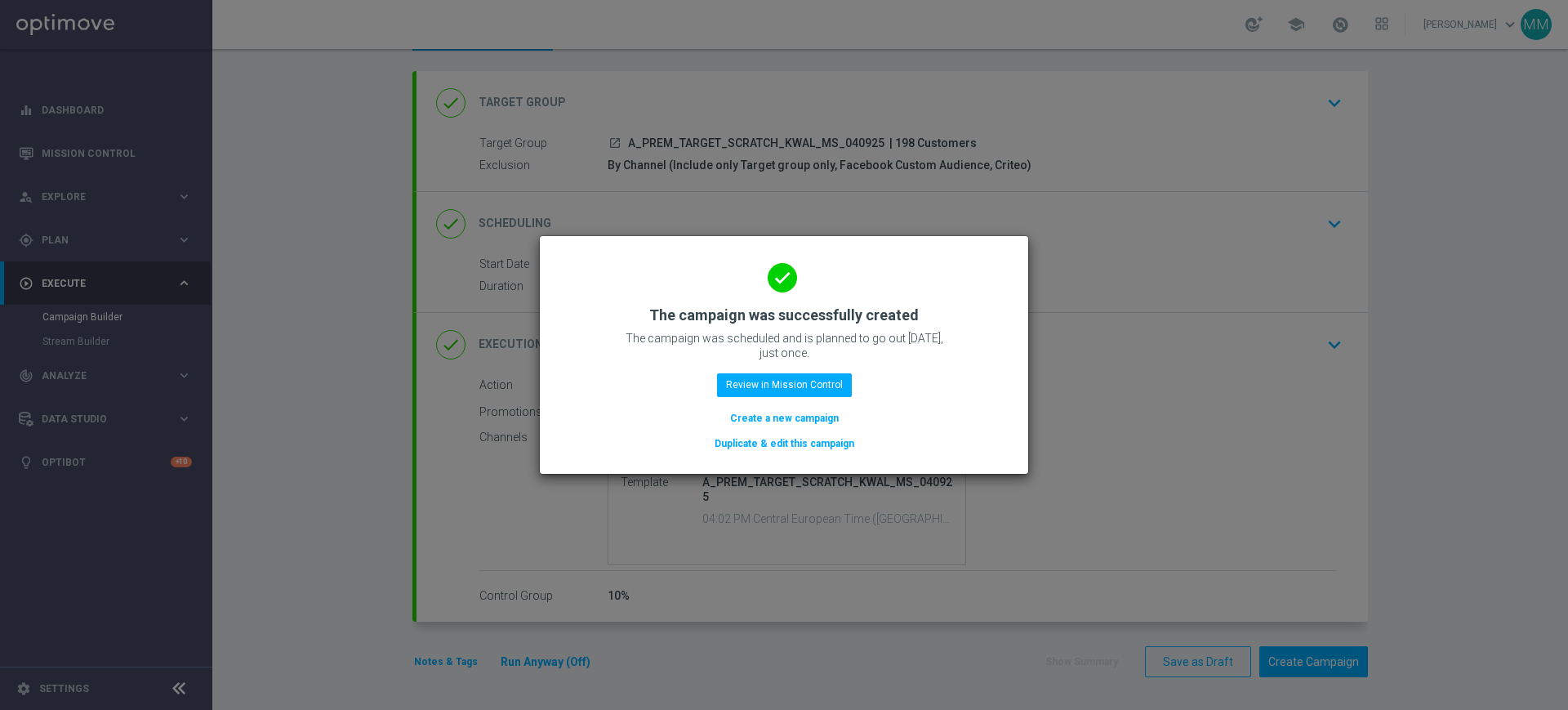
click at [797, 418] on button "Create a new campaign" at bounding box center [784, 418] width 112 height 18
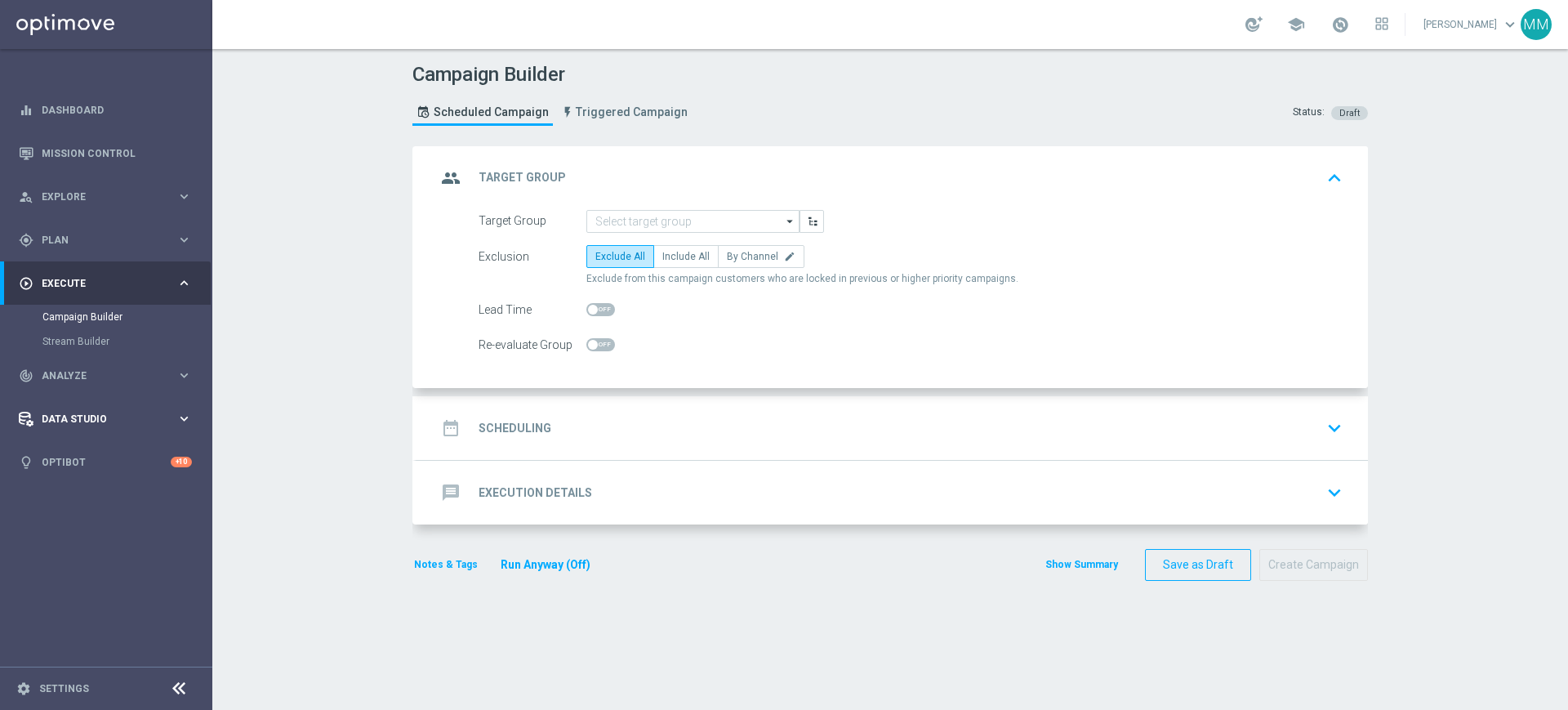
scroll to position [0, 0]
click at [635, 210] on input at bounding box center [692, 220] width 214 height 23
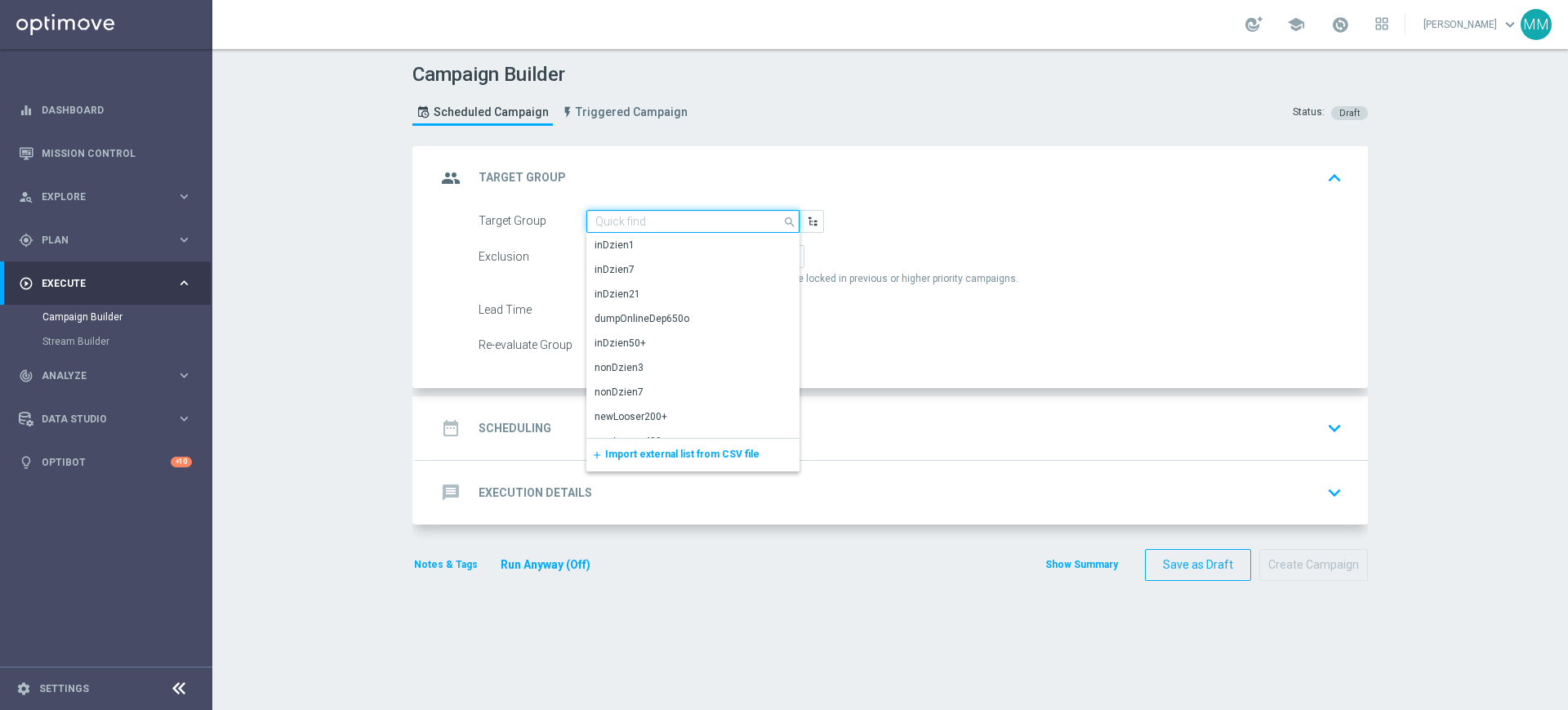
paste input "A_PEXTRA_TARGET_SCRATCH_KWAL_MS_040925"
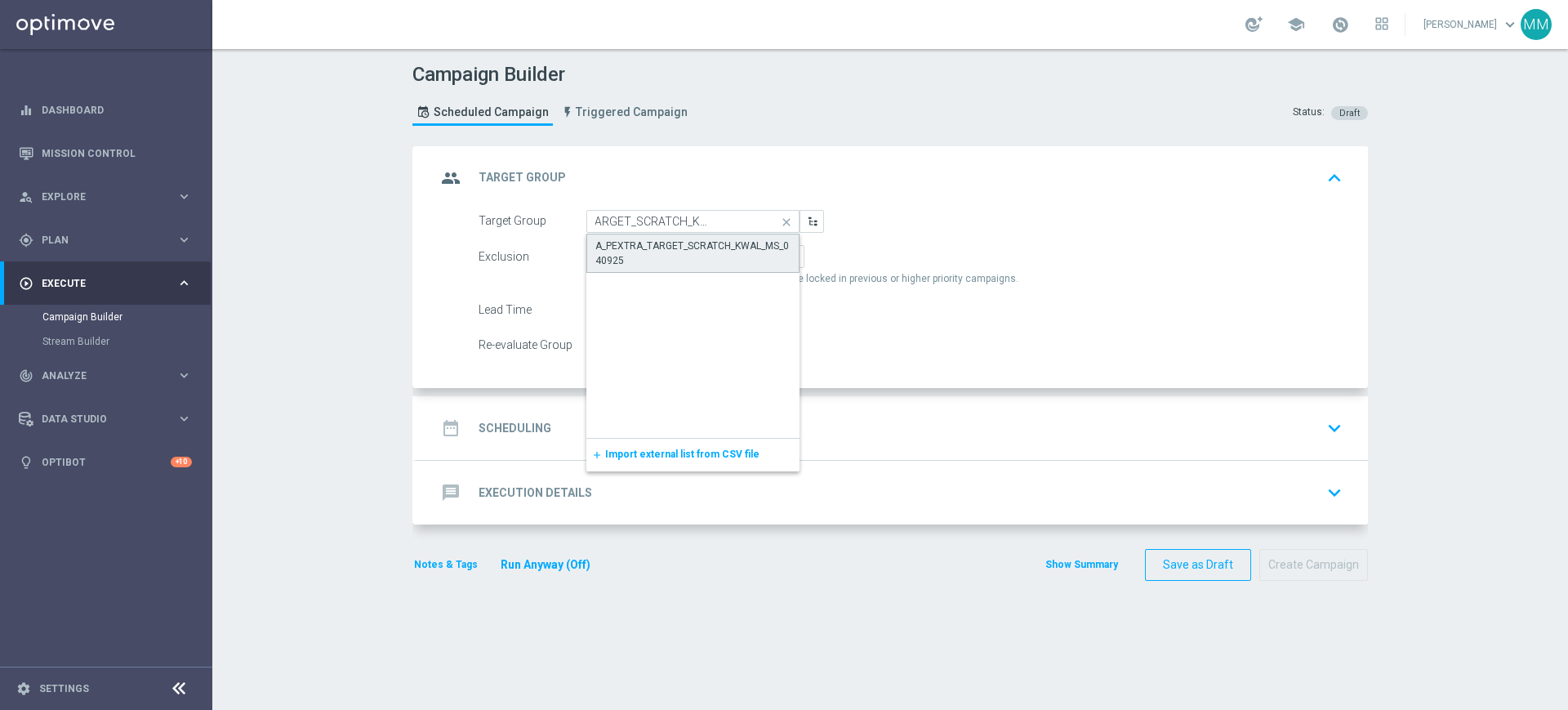
click at [640, 259] on div "A_PEXTRA_TARGET_SCRATCH_KWAL_MS_040925" at bounding box center [693, 253] width 196 height 30
type input "A_PEXTRA_TARGET_SCRATCH_KWAL_MS_040925"
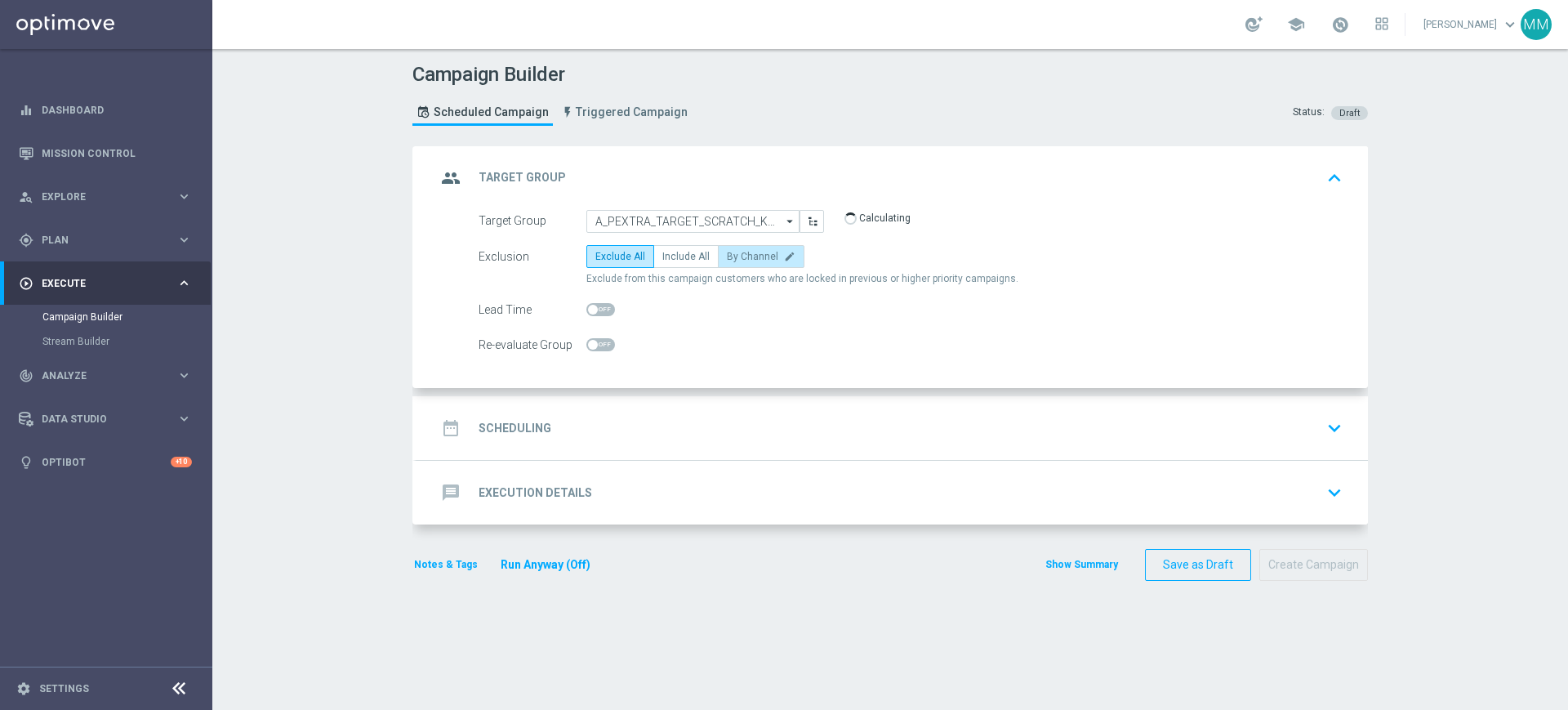
click at [727, 257] on span "By Channel" at bounding box center [753, 256] width 52 height 12
click at [727, 257] on input "By Channel edit" at bounding box center [732, 259] width 11 height 11
radio input "true"
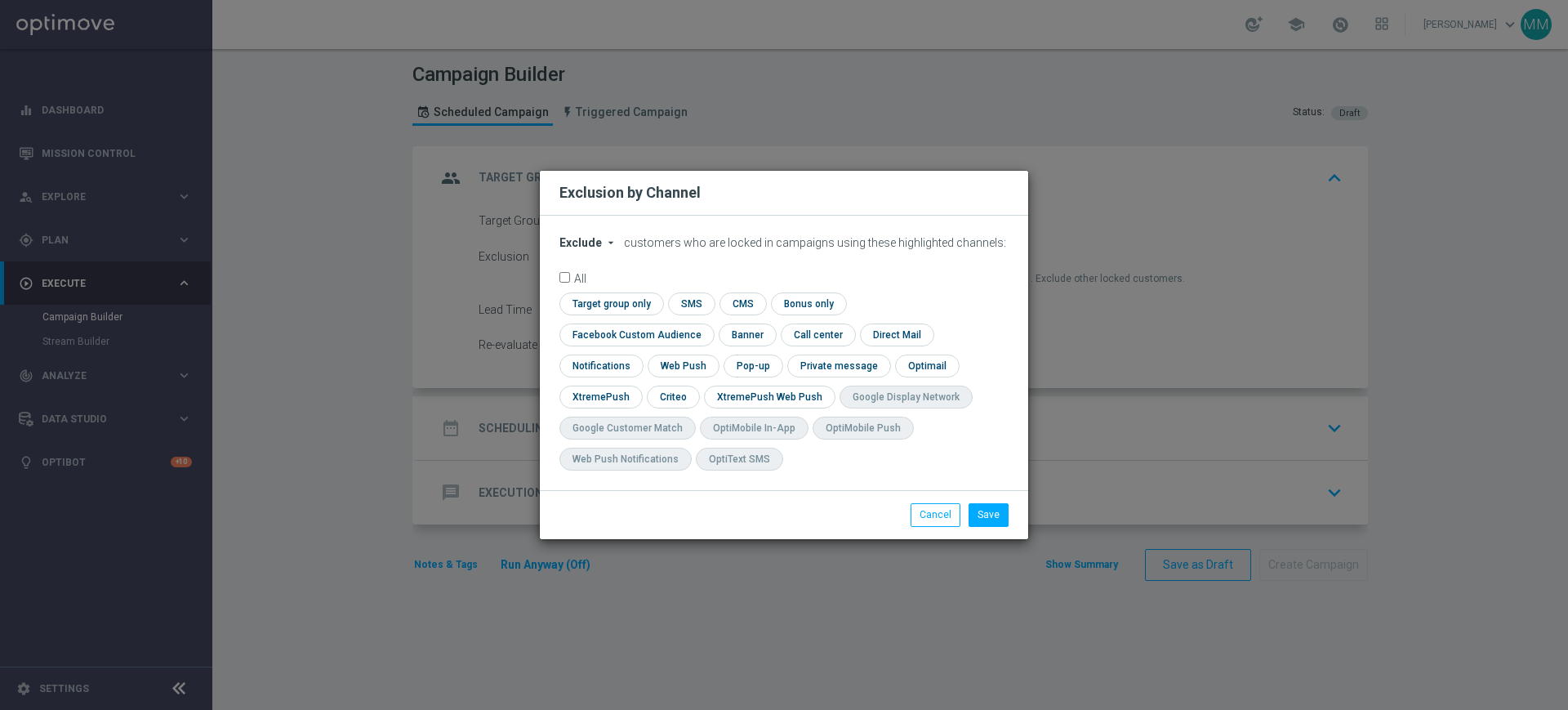
click at [582, 249] on span "Exclude" at bounding box center [580, 242] width 43 height 13
click at [591, 287] on div "Include" at bounding box center [590, 280] width 61 height 20
click at [640, 315] on input "checkbox" at bounding box center [609, 303] width 99 height 22
checkbox input "true"
click at [650, 334] on input "checkbox" at bounding box center [633, 335] width 148 height 22
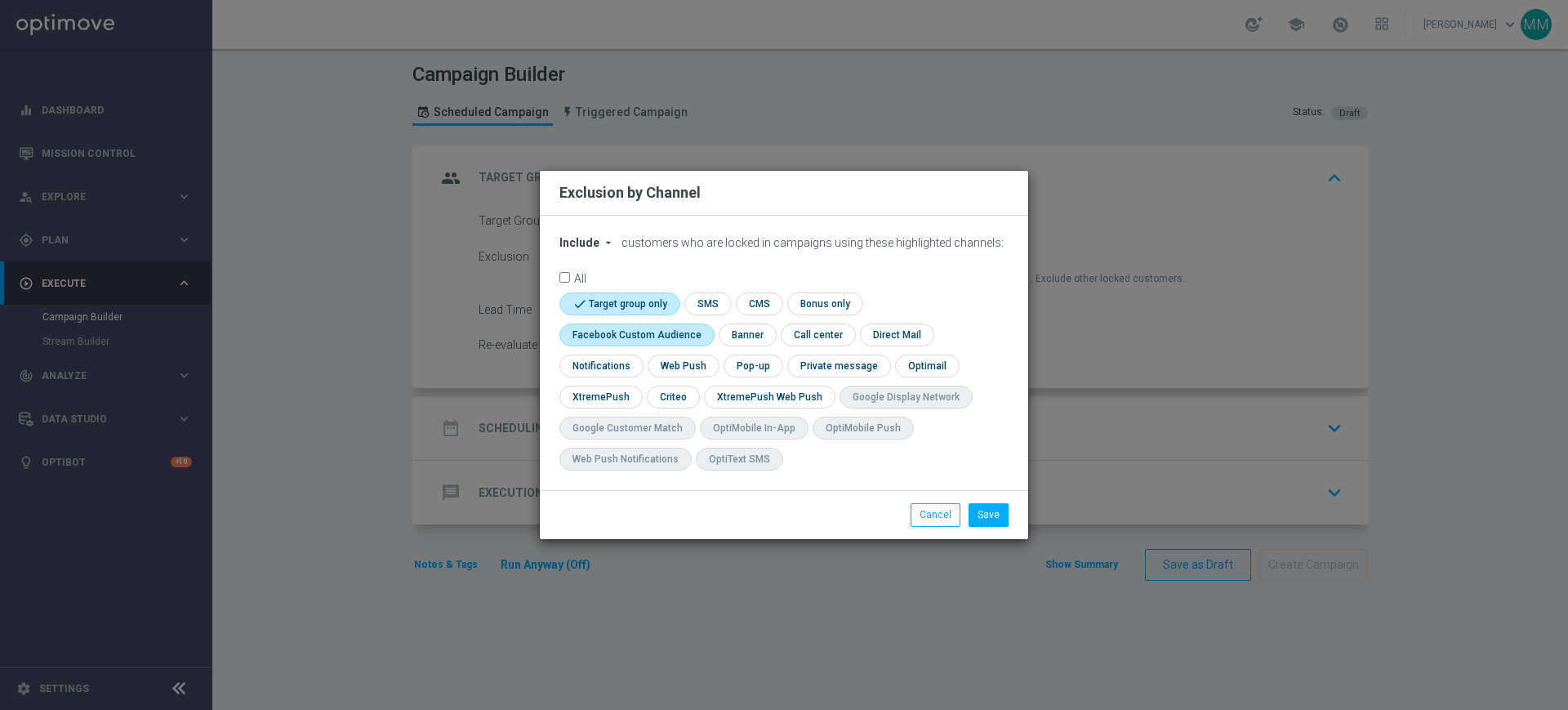
checkbox input "true"
click at [677, 391] on input "checkbox" at bounding box center [671, 396] width 51 height 22
checkbox input "true"
click at [979, 515] on button "Save" at bounding box center [988, 514] width 40 height 23
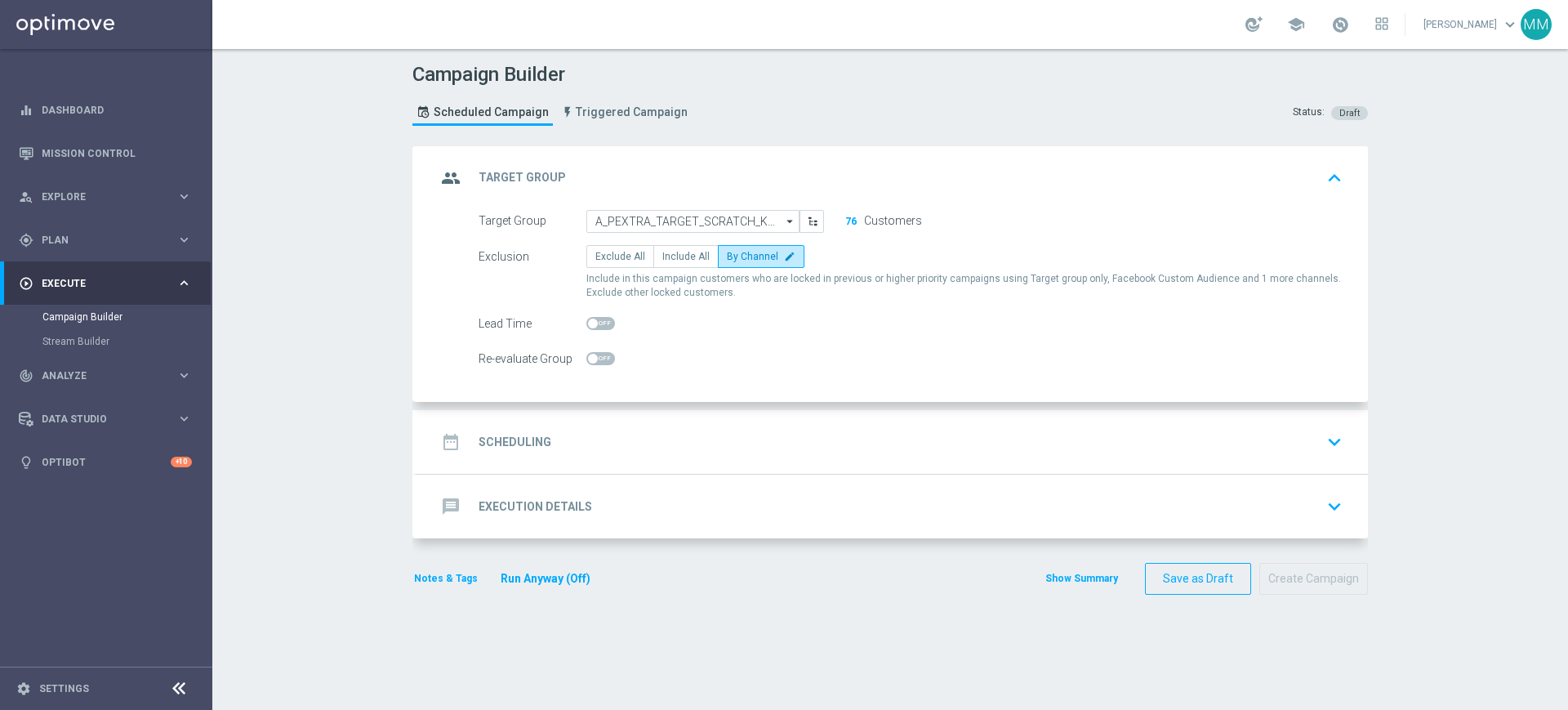
click at [596, 433] on div "date_range Scheduling keyboard_arrow_down" at bounding box center [892, 441] width 913 height 31
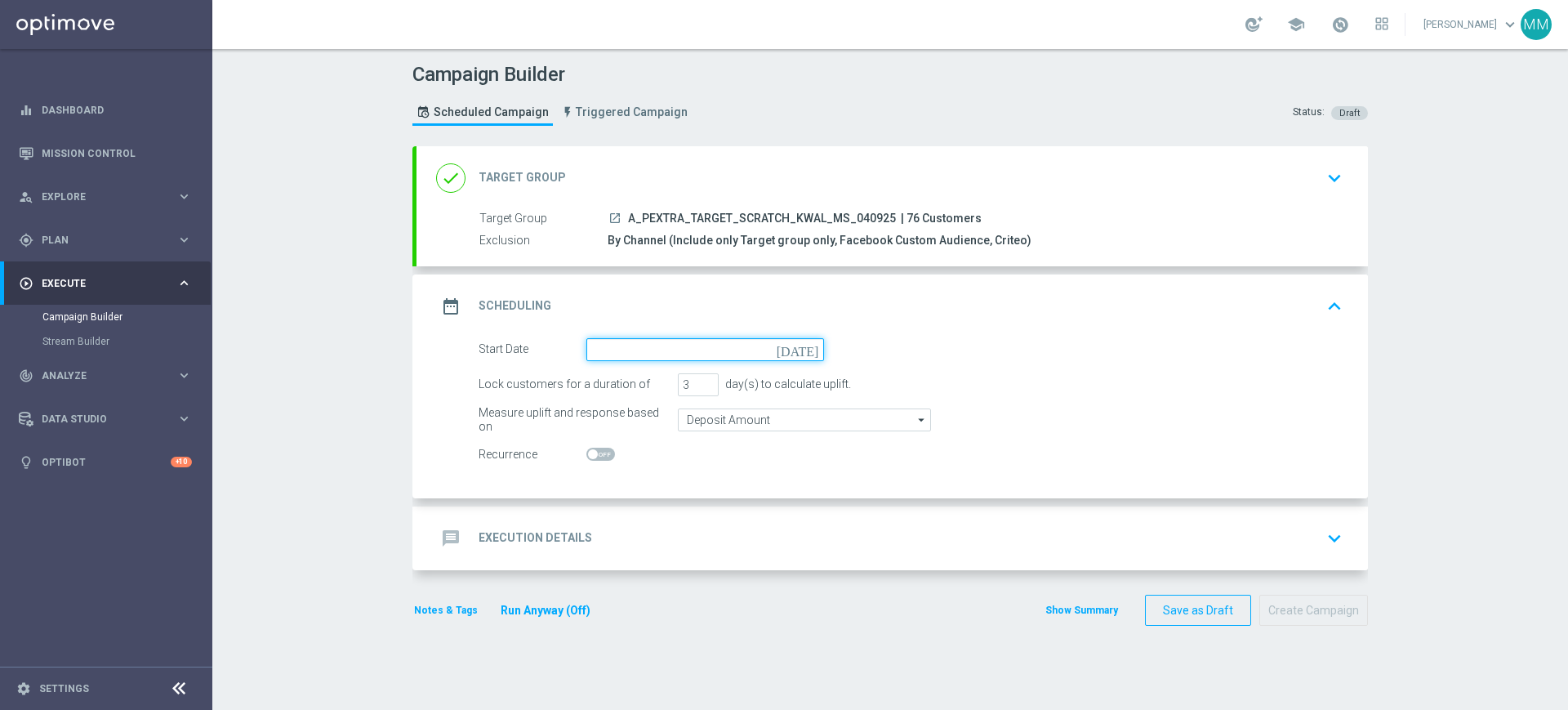
click at [697, 345] on input at bounding box center [704, 349] width 237 height 23
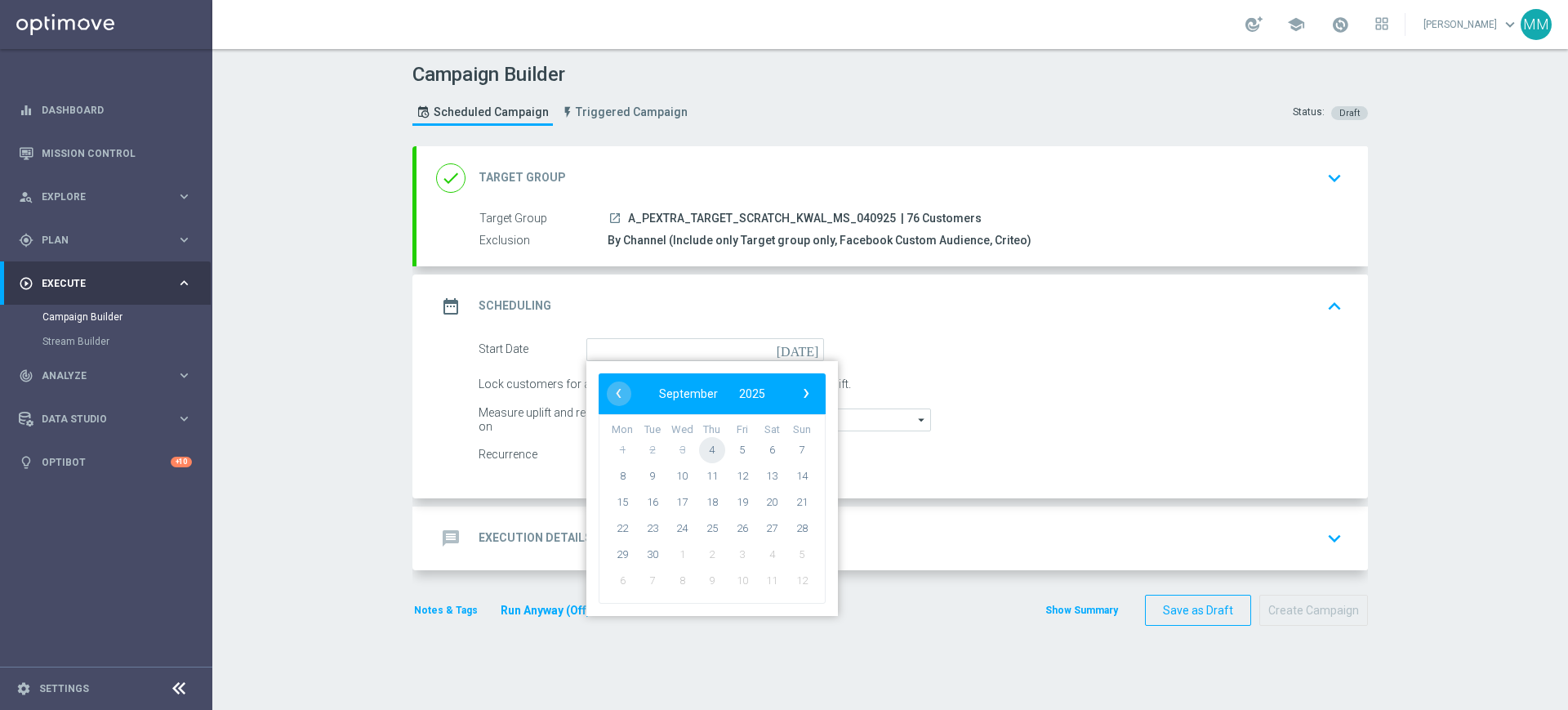
click at [710, 444] on span "4" at bounding box center [712, 449] width 26 height 26
type input "04 Sep 2025"
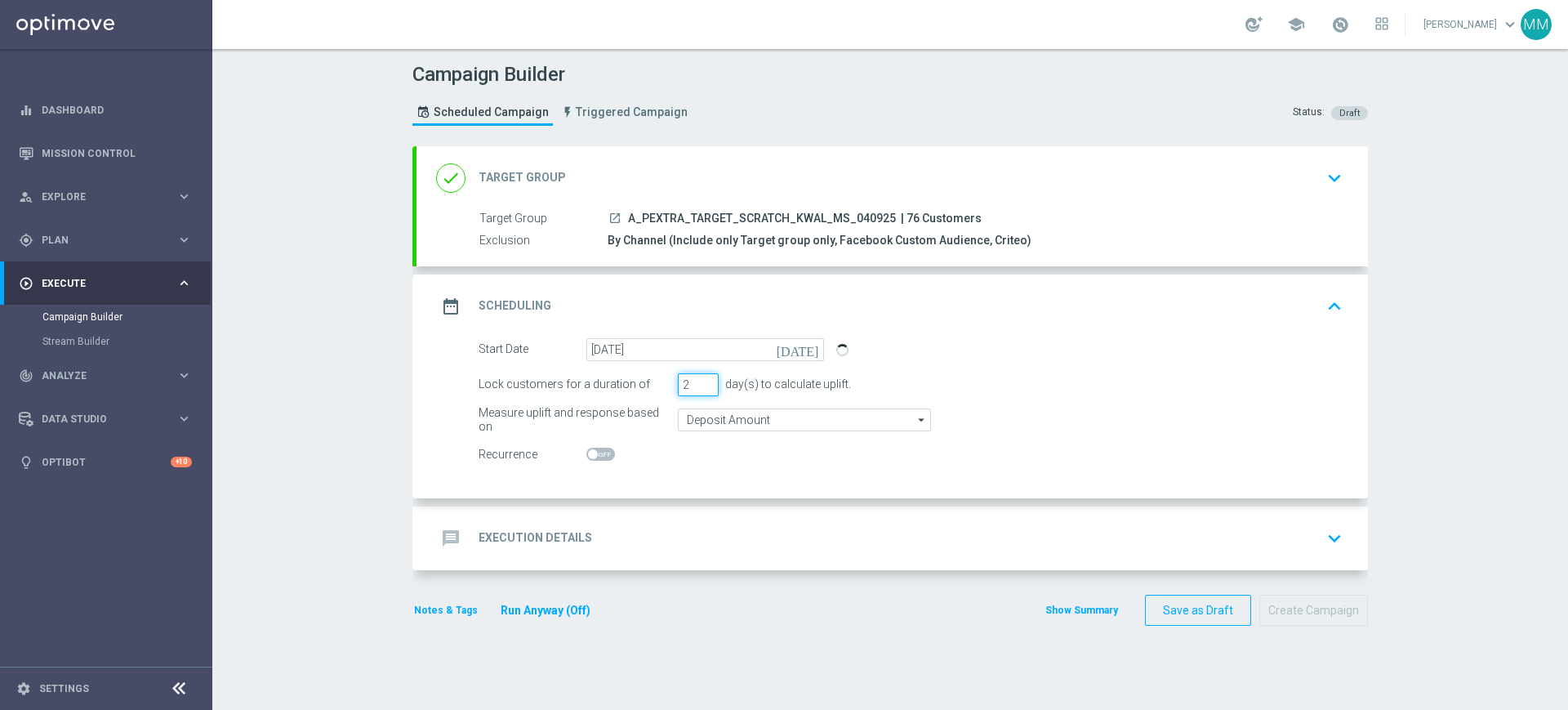
click at [701, 389] on input "2" at bounding box center [698, 384] width 41 height 23
type input "1"
click at [701, 389] on input "1" at bounding box center [698, 384] width 41 height 23
click at [702, 518] on div "message Execution Details keyboard_arrow_down" at bounding box center [892, 538] width 951 height 64
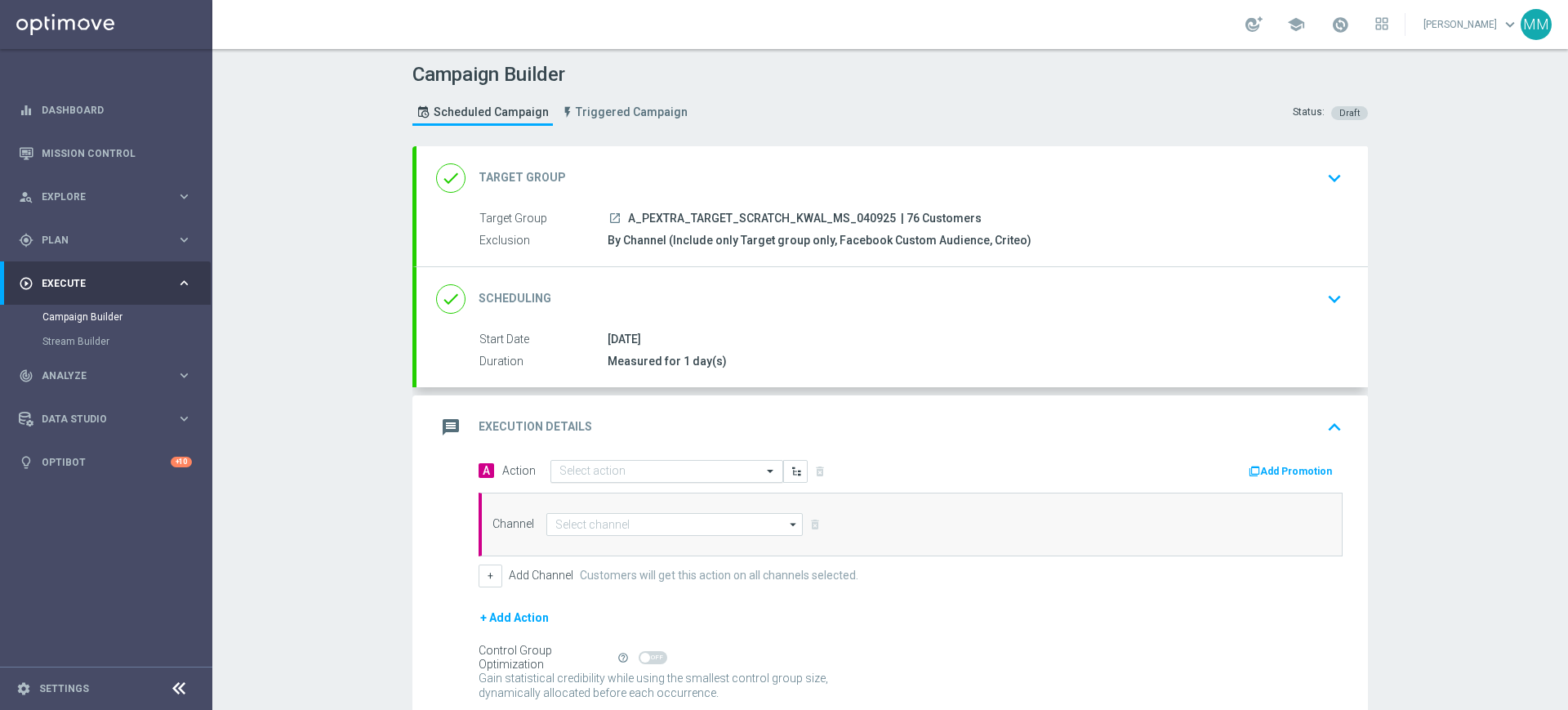
click at [663, 467] on div "Select action" at bounding box center [666, 471] width 232 height 23
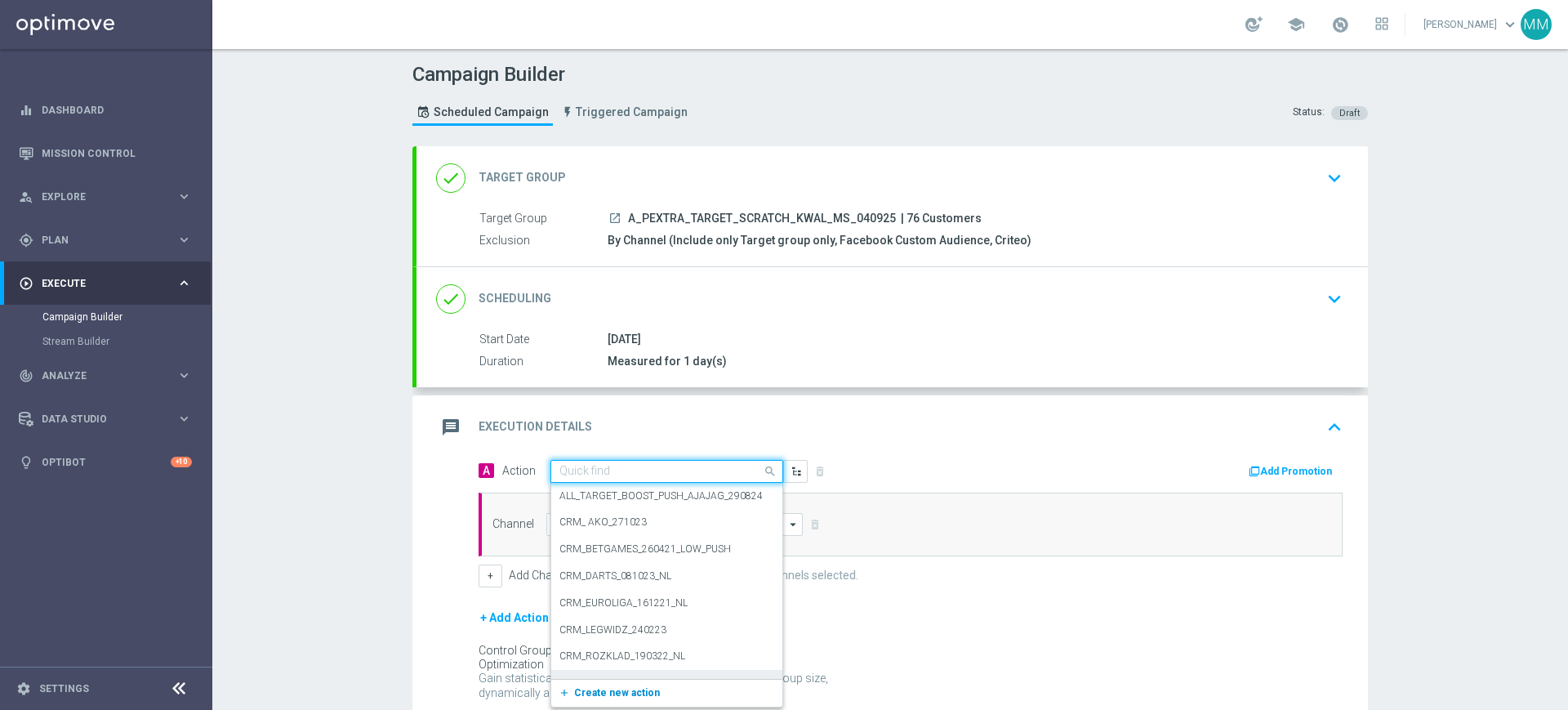
click at [618, 688] on span "Create new action" at bounding box center [617, 693] width 85 height 12
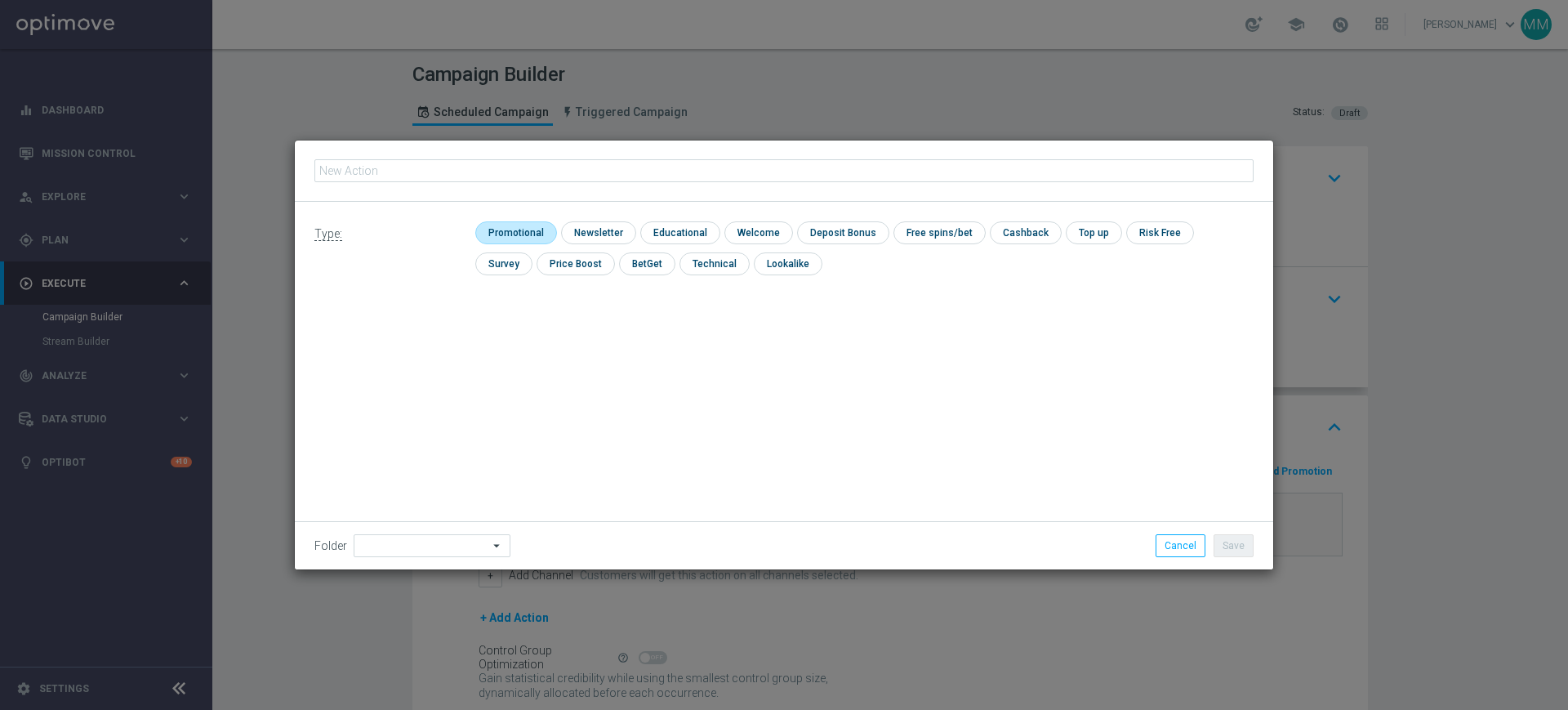
type input "A_PEXTRA_TARGET_SCRATCH_KWAL_MS_040925"
click at [541, 226] on input "checkbox" at bounding box center [514, 232] width 77 height 22
checkbox input "true"
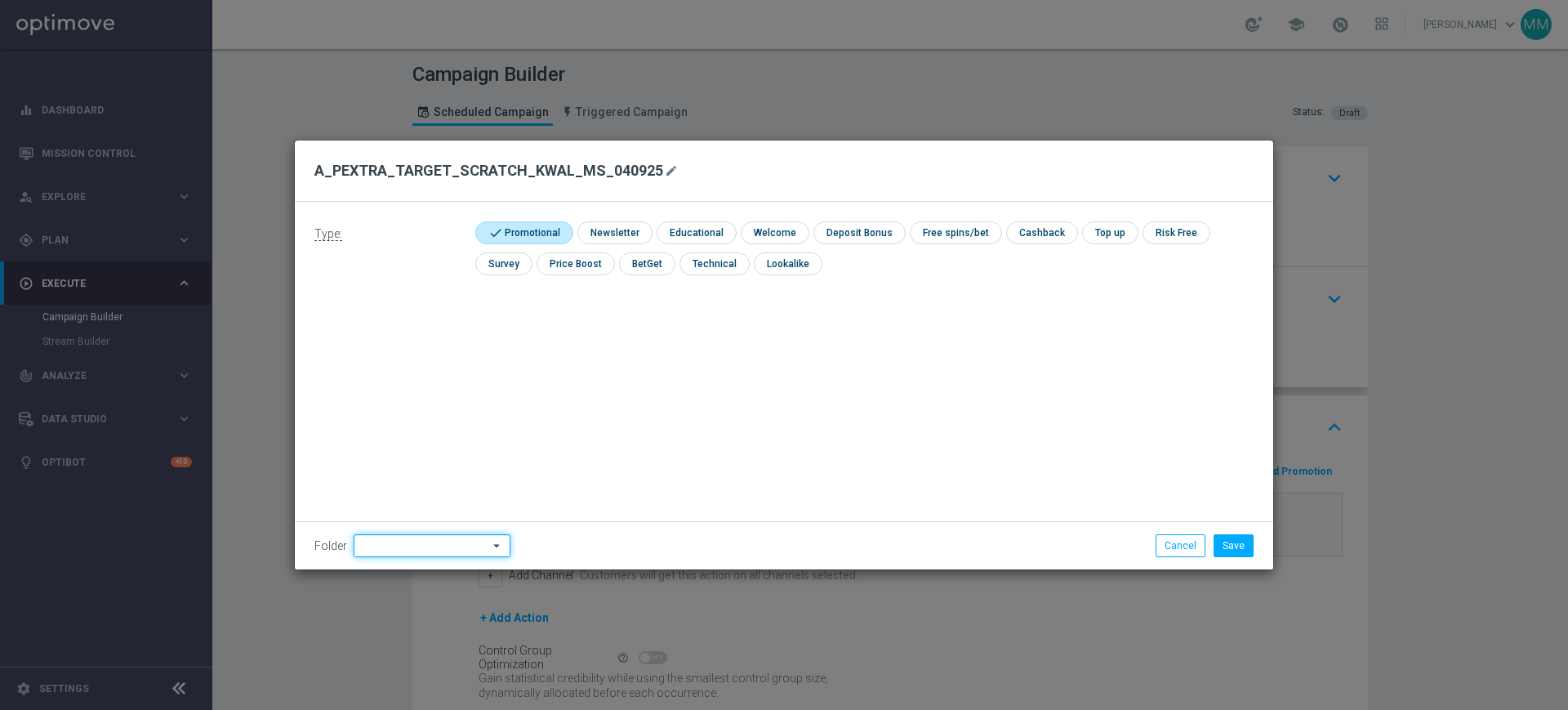
click at [384, 549] on input at bounding box center [432, 545] width 157 height 23
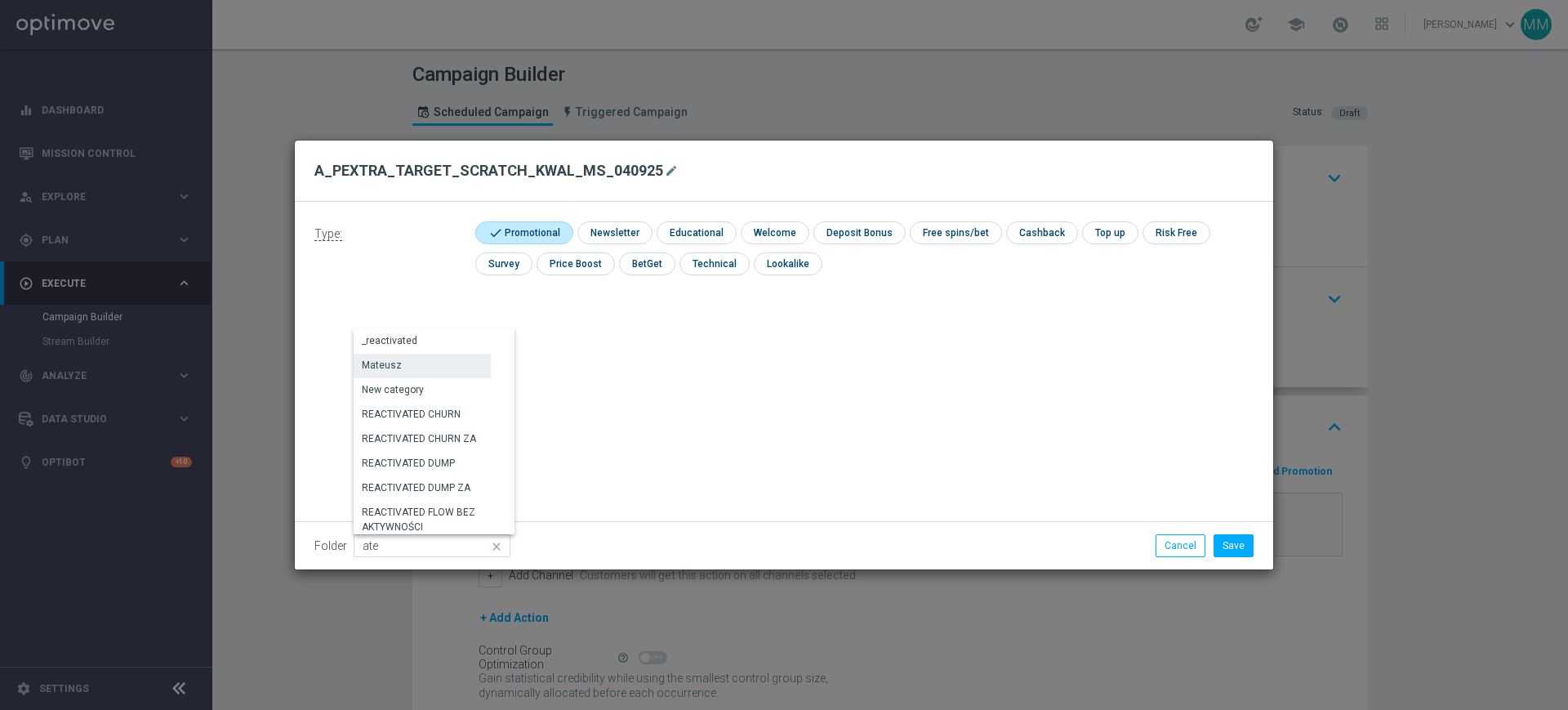
click at [414, 366] on div "Mateusz" at bounding box center [422, 364] width 137 height 23
type input "Mateusz"
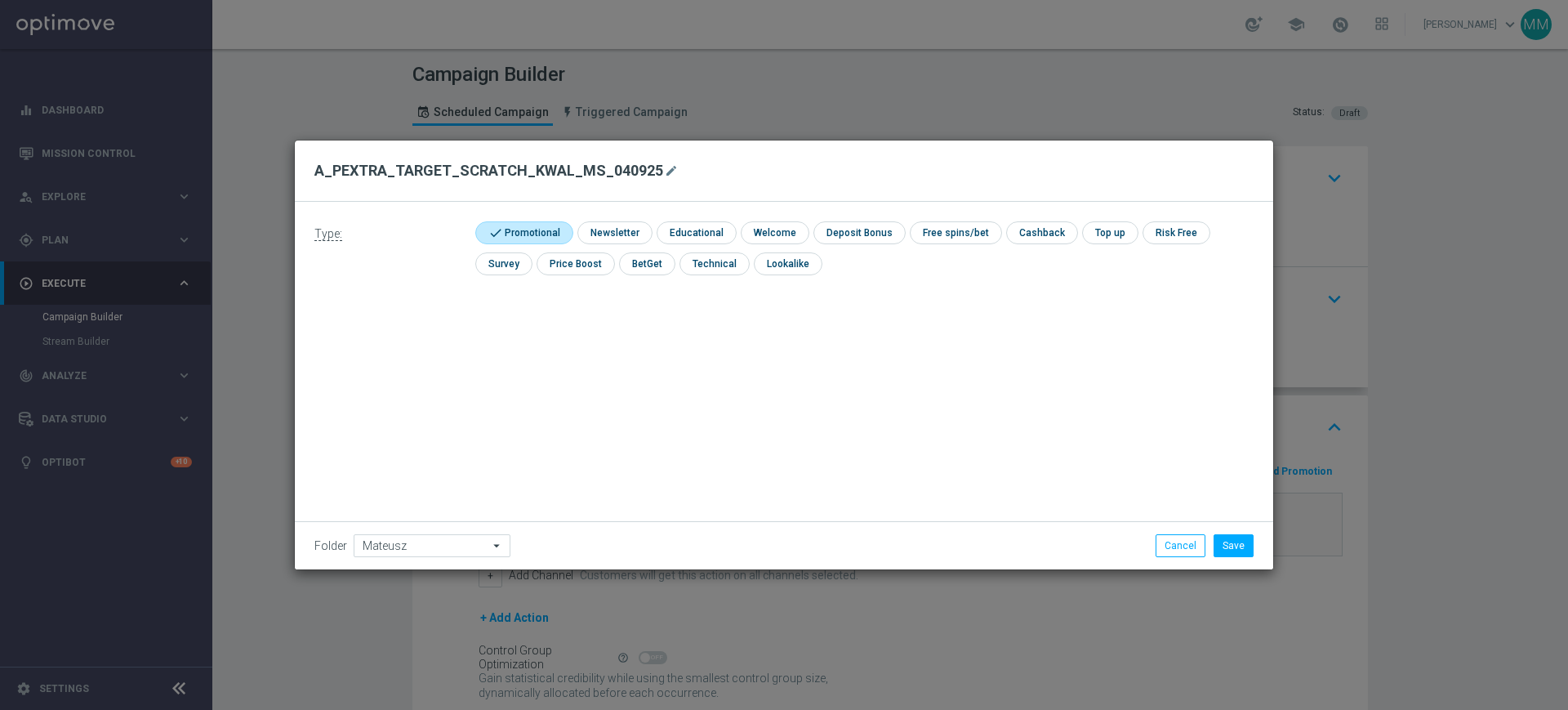
click at [1245, 531] on div "Folder Mateusz Mateusz arrow_drop_down Drag here to set row groups Drag here to…" at bounding box center [784, 545] width 978 height 49
click at [1244, 534] on button "Save" at bounding box center [1233, 545] width 40 height 23
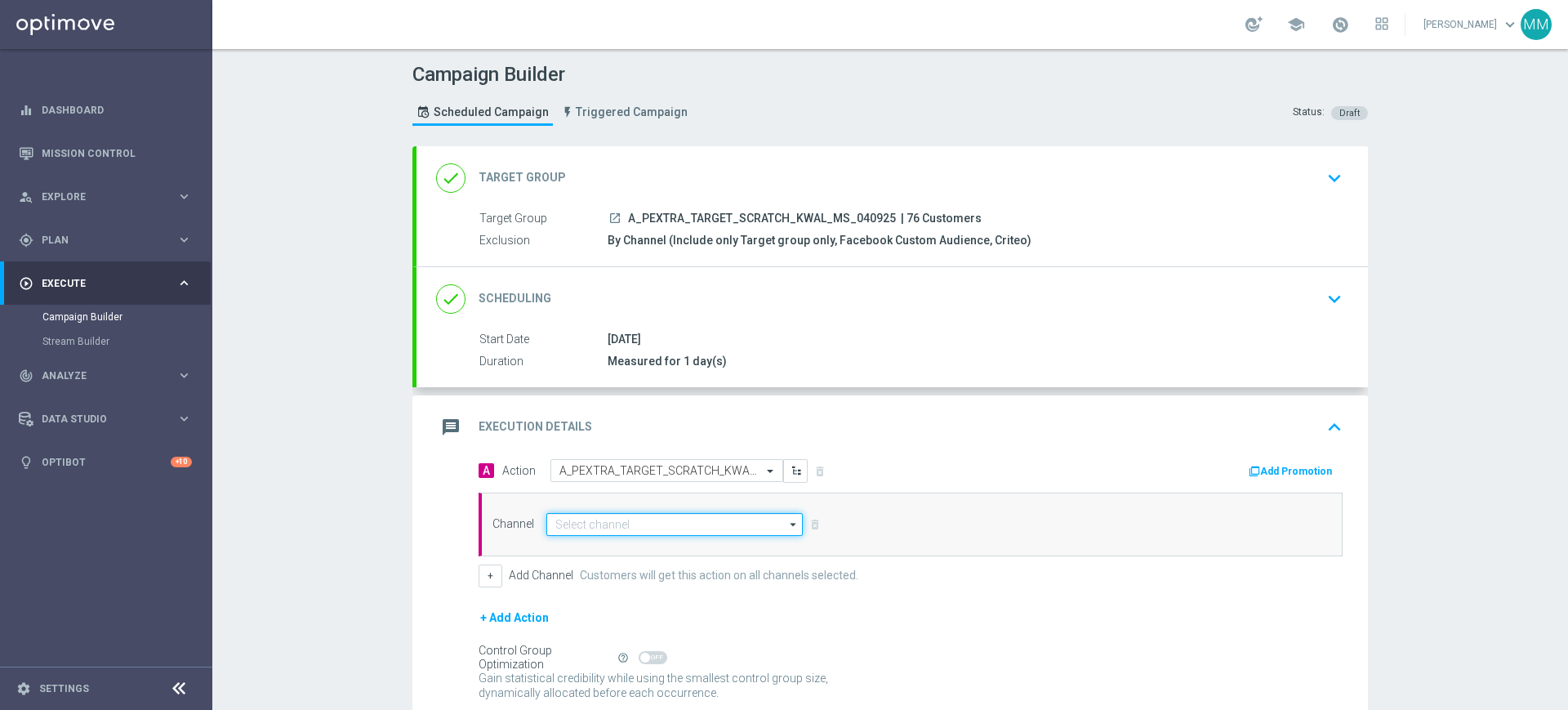
click at [638, 527] on input at bounding box center [674, 523] width 256 height 23
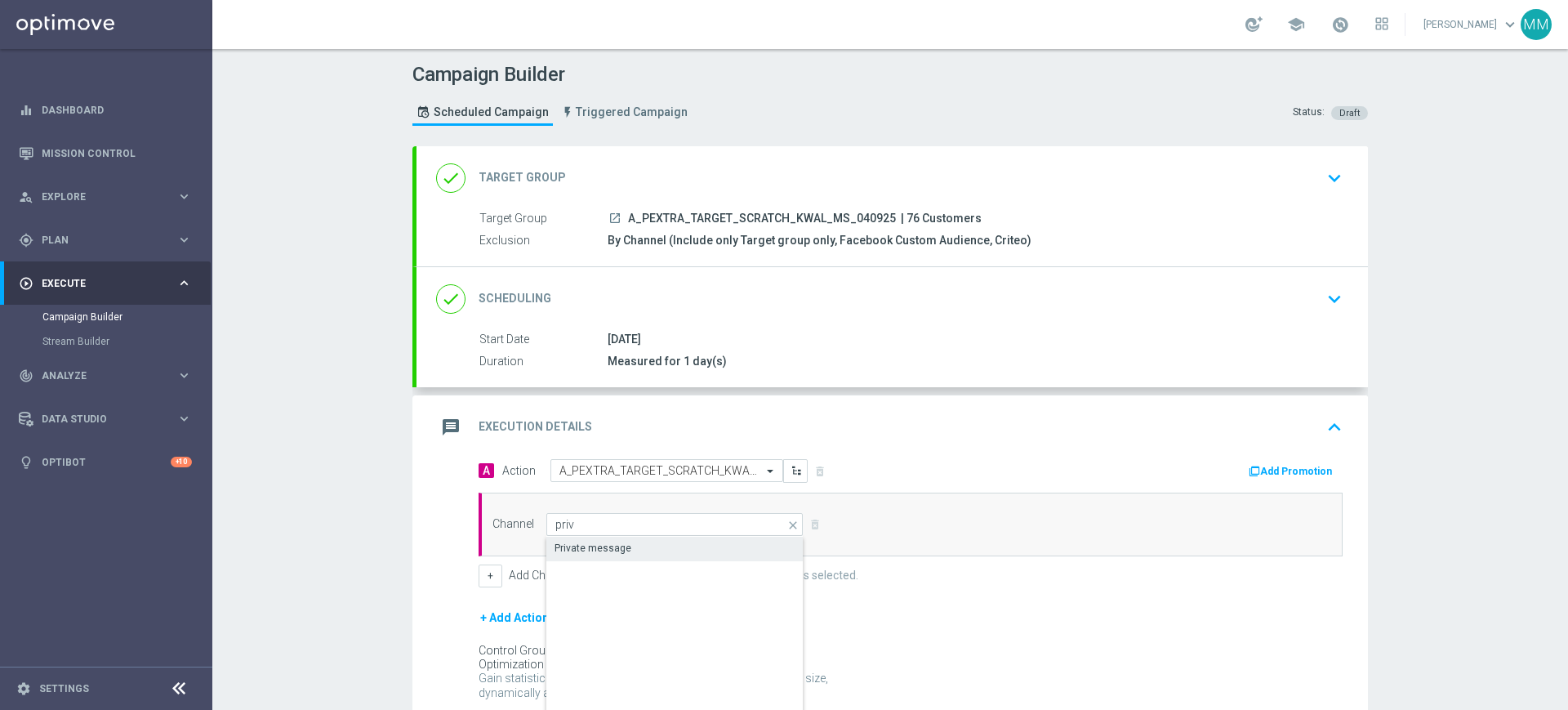
click at [660, 553] on div "Private message" at bounding box center [674, 547] width 257 height 23
type input "Private message"
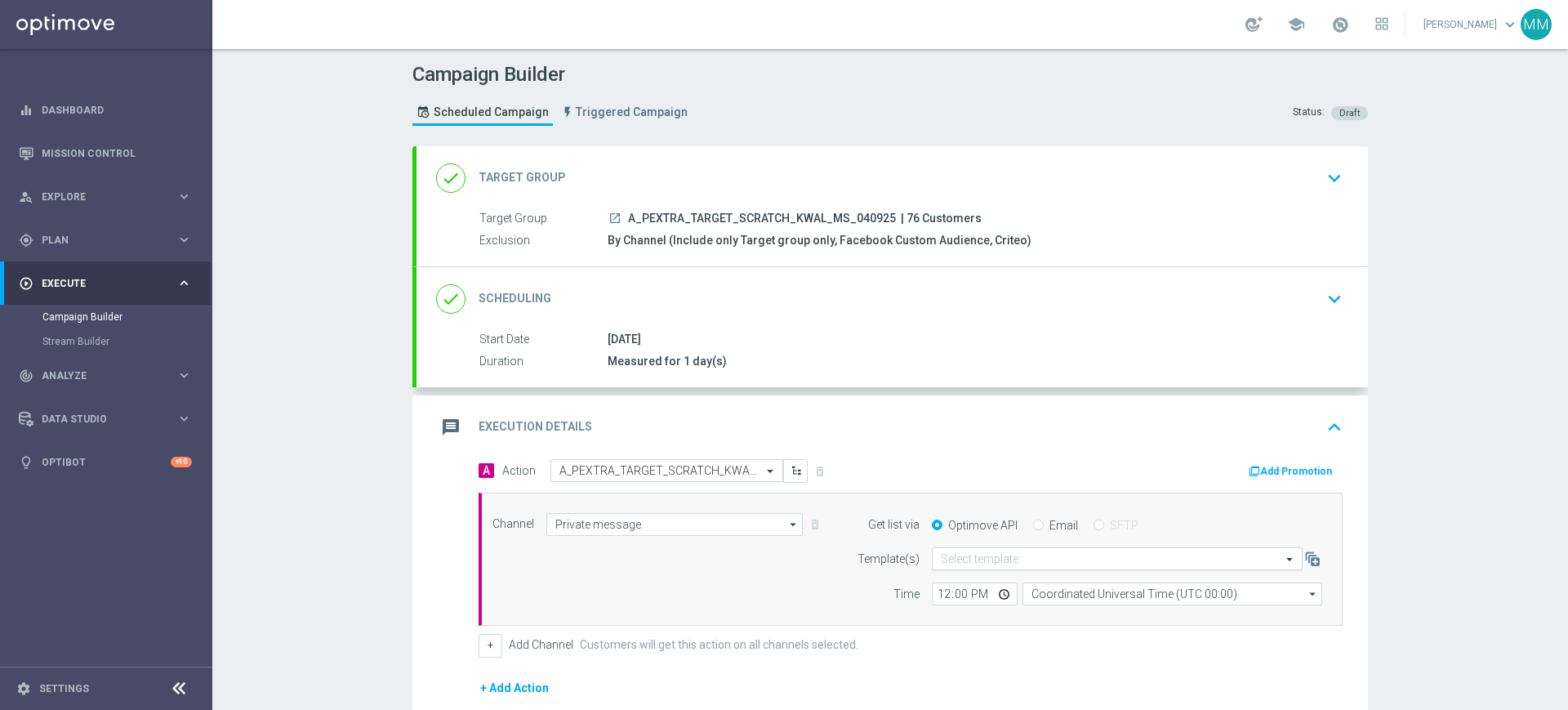
click at [1028, 557] on input "text" at bounding box center [1100, 559] width 320 height 14
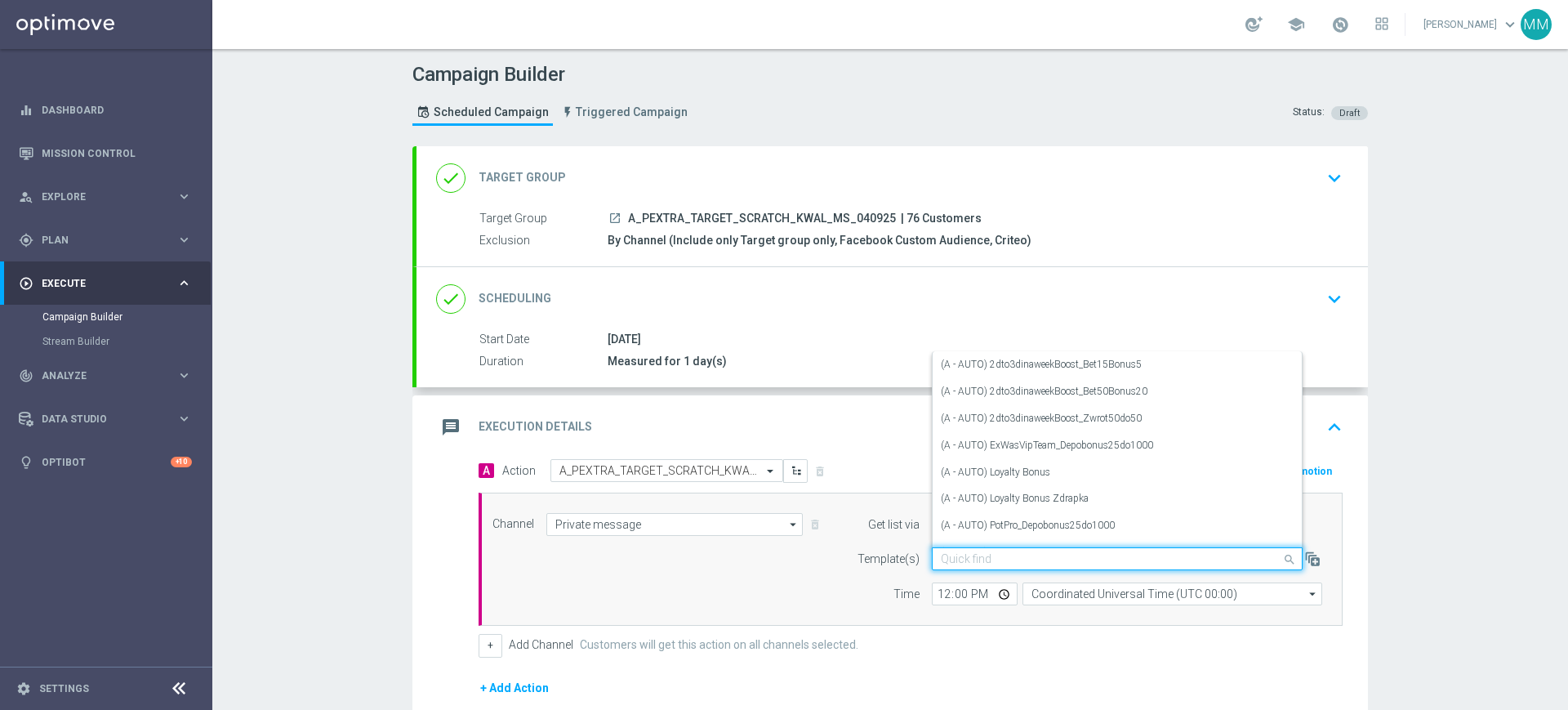
paste input "A_PEXTRA_TARGET_SCRATCH_KWAL_MS_040925"
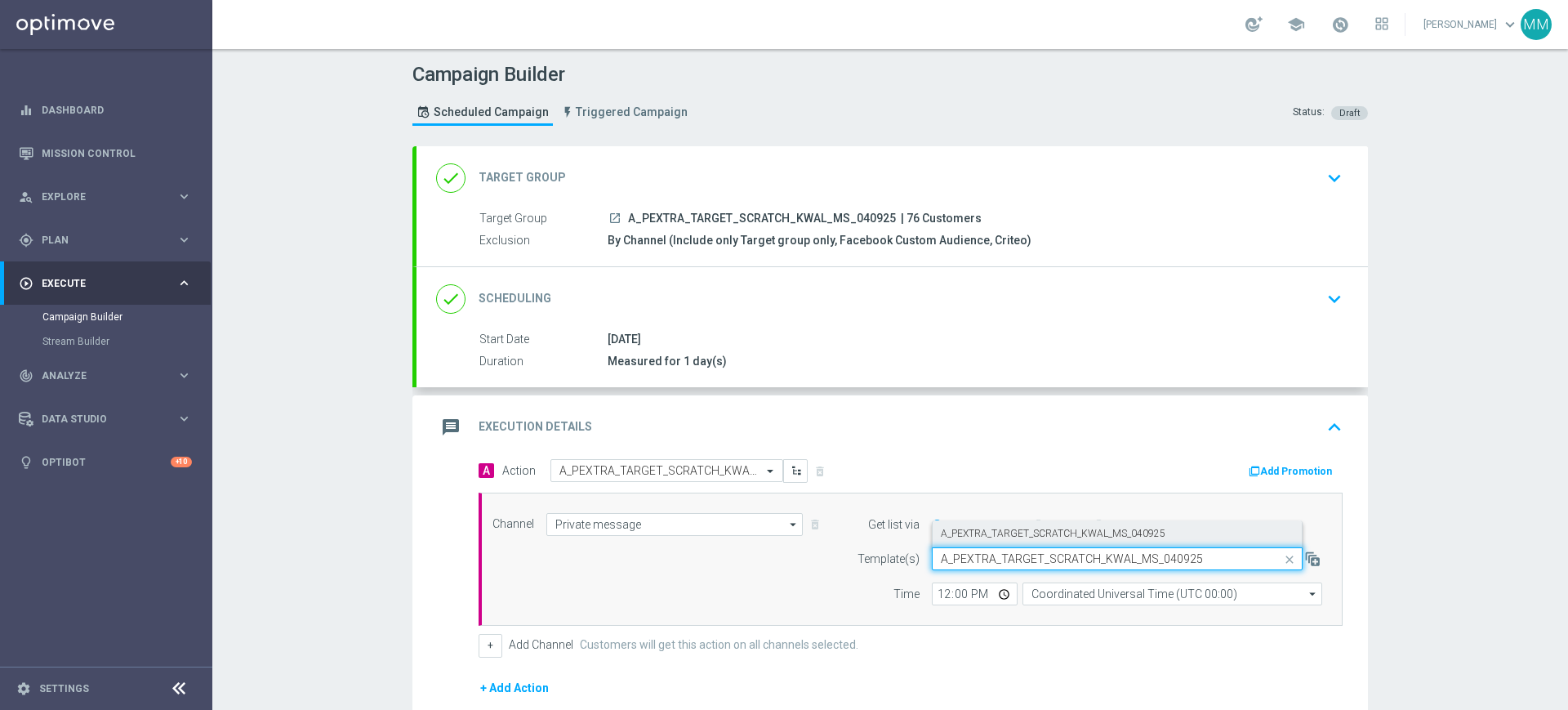
click at [1019, 540] on label "A_PEXTRA_TARGET_SCRATCH_KWAL_MS_040925" at bounding box center [1053, 533] width 224 height 14
type input "A_PEXTRA_TARGET_SCRATCH_KWAL_MS_040925"
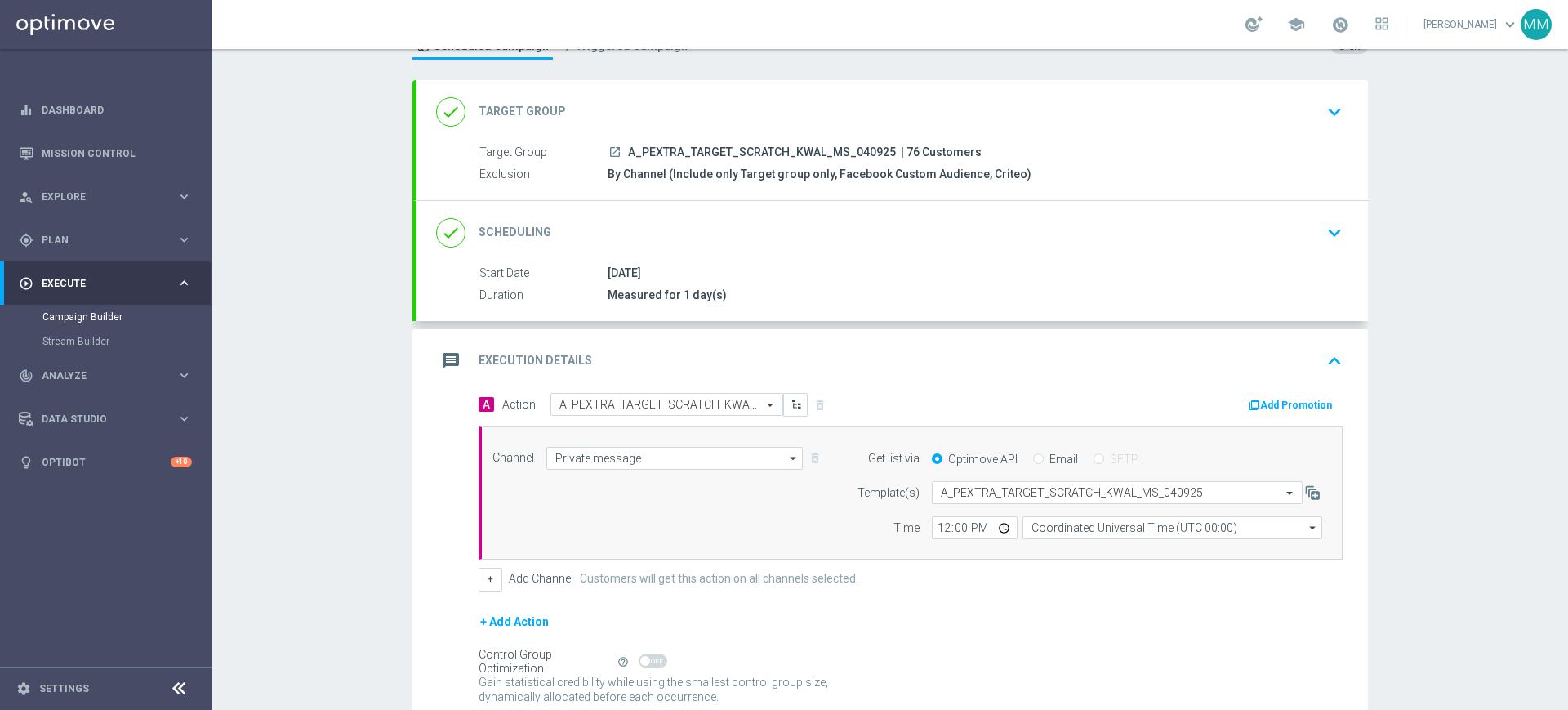
scroll to position [102, 0]
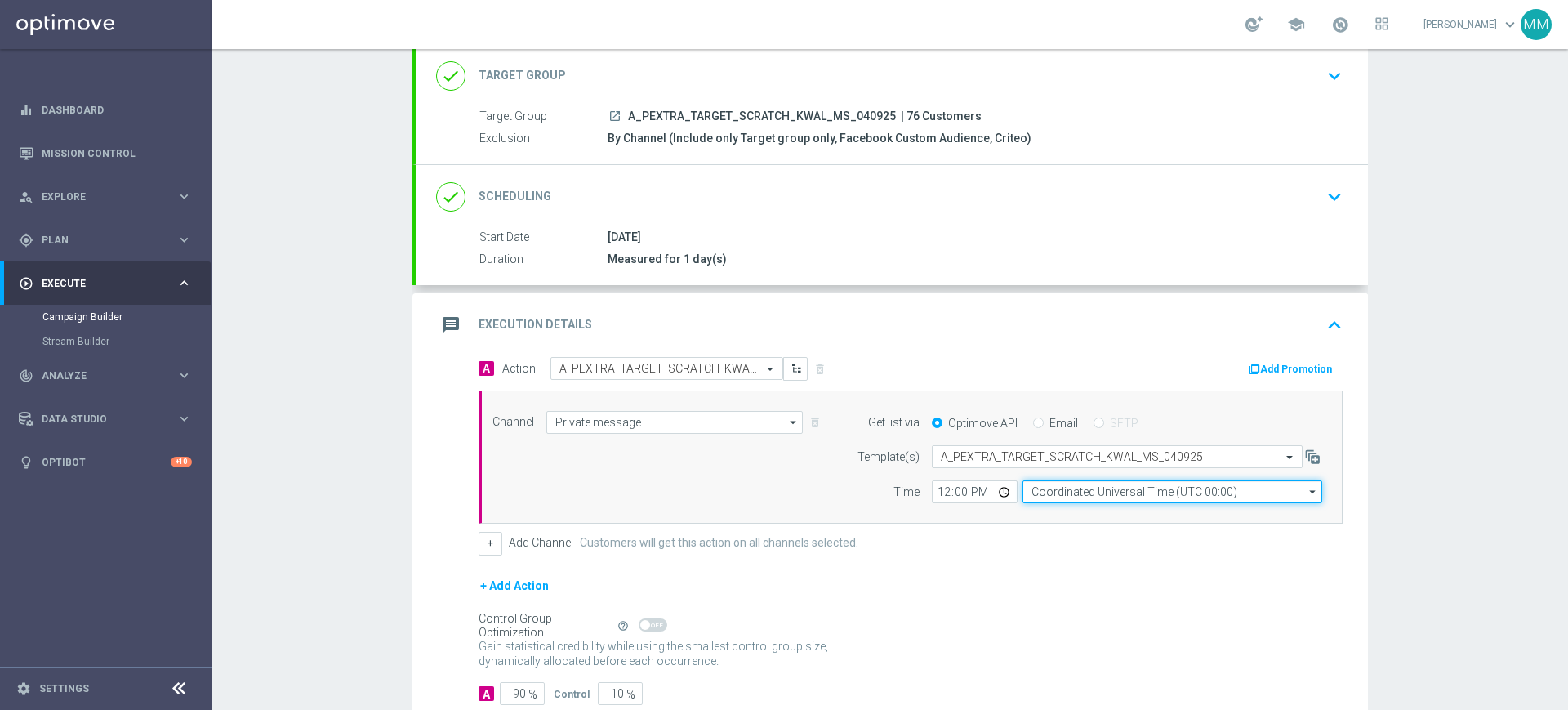
click at [1084, 489] on input "Coordinated Universal Time (UTC 00:00)" at bounding box center [1173, 492] width 300 height 23
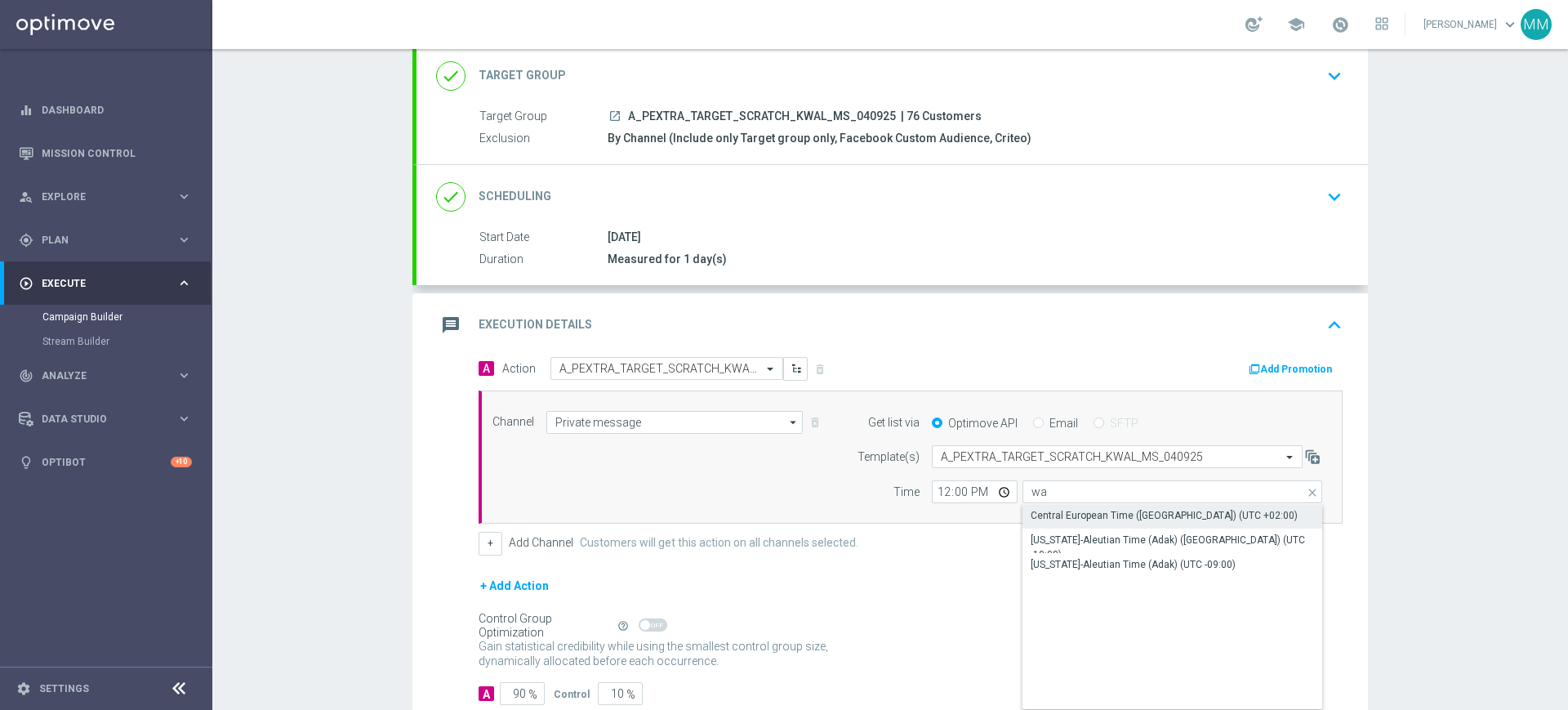
click at [1075, 512] on div "Central European Time (Warsaw) (UTC +02:00)" at bounding box center [1164, 515] width 267 height 15
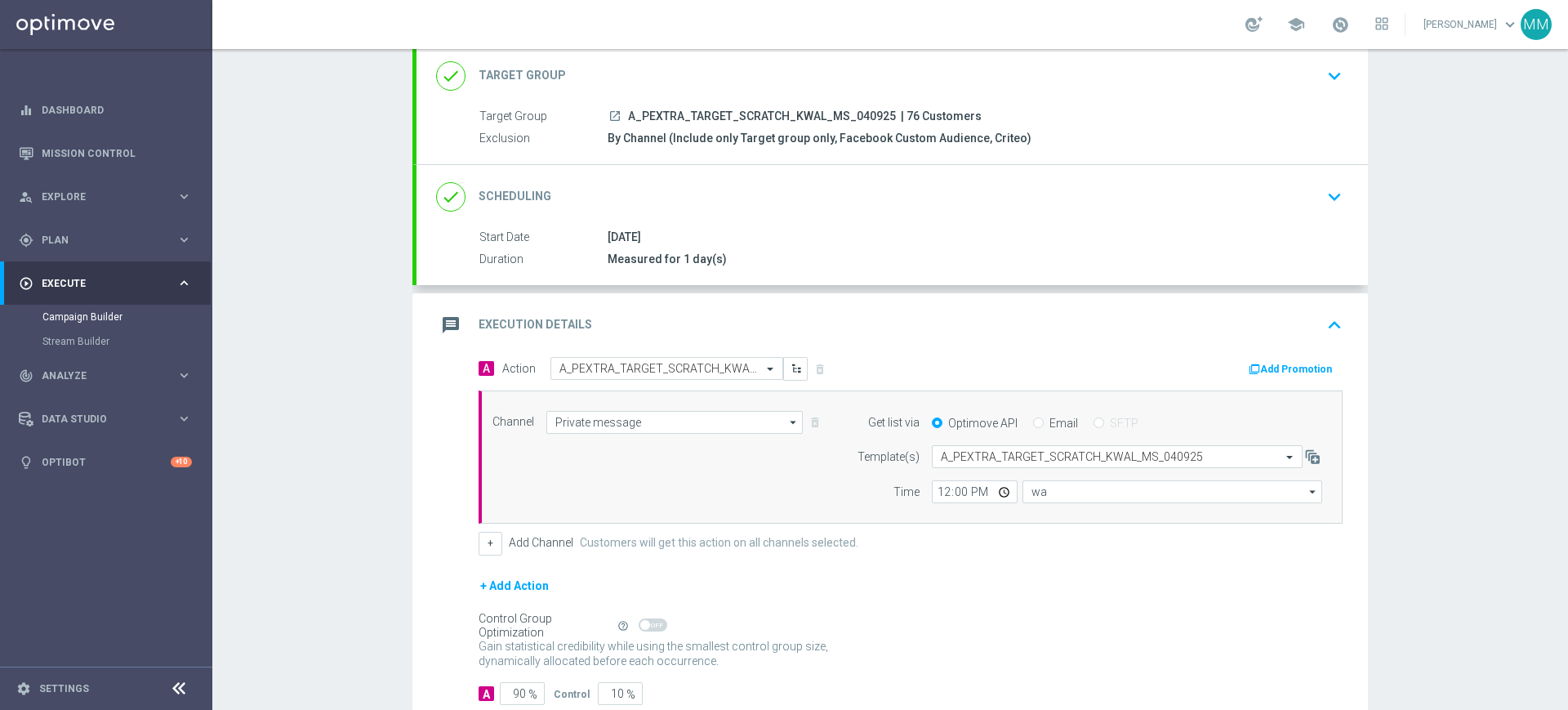
type input "Central European Time (Warsaw) (UTC +02:00)"
click at [940, 495] on input "12:00" at bounding box center [974, 492] width 85 height 23
type input "12:00"
drag, startPoint x: 940, startPoint y: 495, endPoint x: 925, endPoint y: 497, distance: 15.1
click at [933, 495] on input "time" at bounding box center [974, 492] width 85 height 23
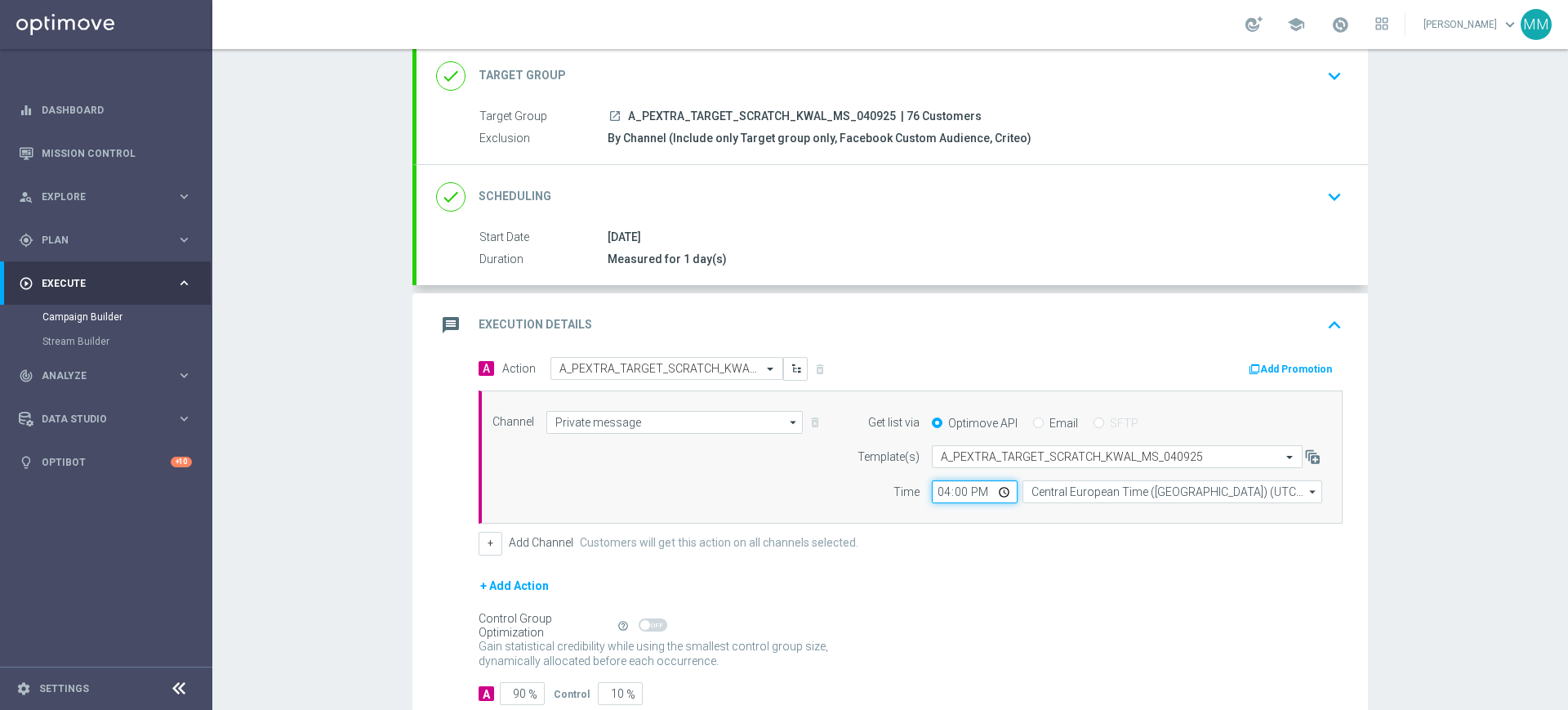
type input "16:02"
click at [1262, 353] on div "message Execution Details keyboard_arrow_up" at bounding box center [892, 325] width 951 height 64
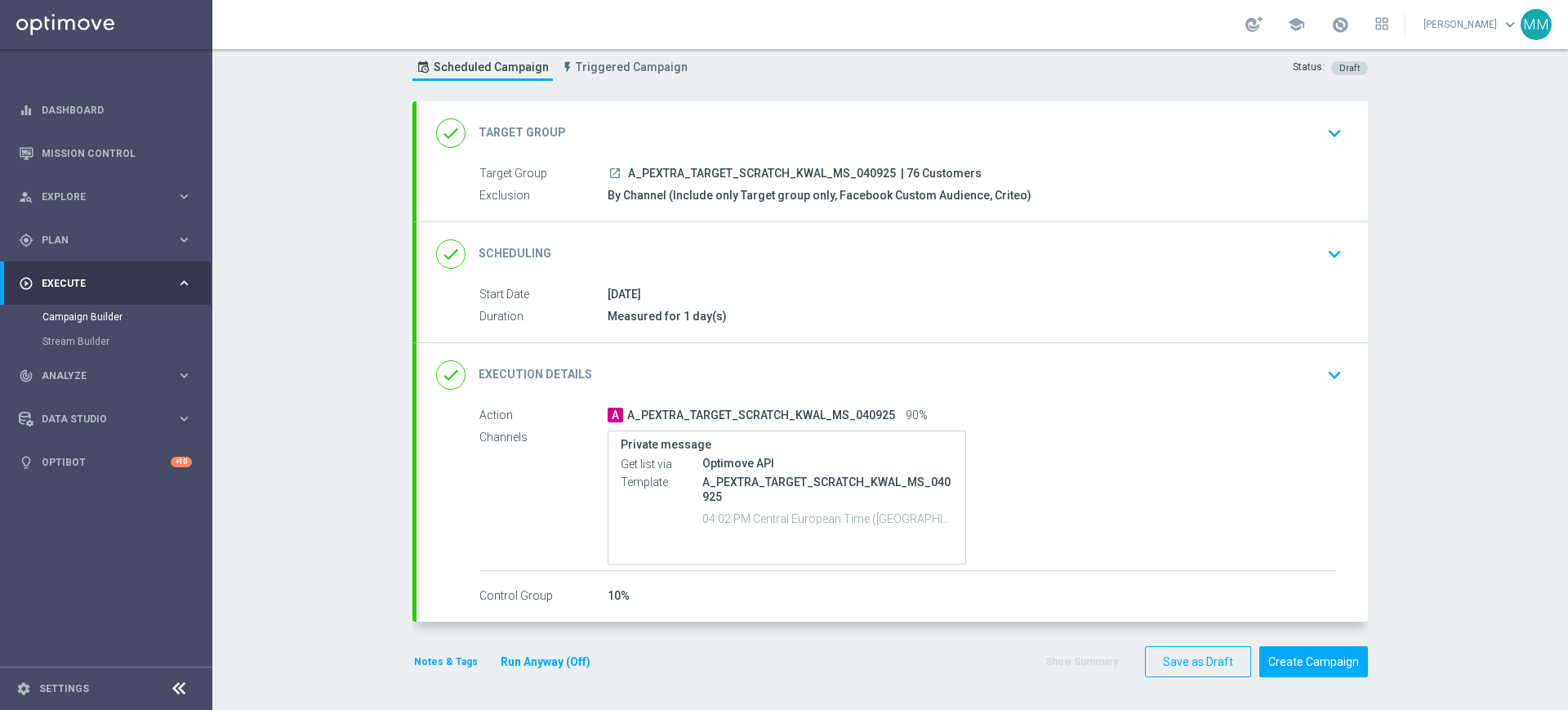
click at [1239, 346] on div "done Execution Details keyboard_arrow_down Action A A_PEXTRA_TARGET_SCRATCH_KWA…" at bounding box center [892, 482] width 951 height 278
click at [1239, 374] on div "done Execution Details keyboard_arrow_down" at bounding box center [892, 374] width 913 height 31
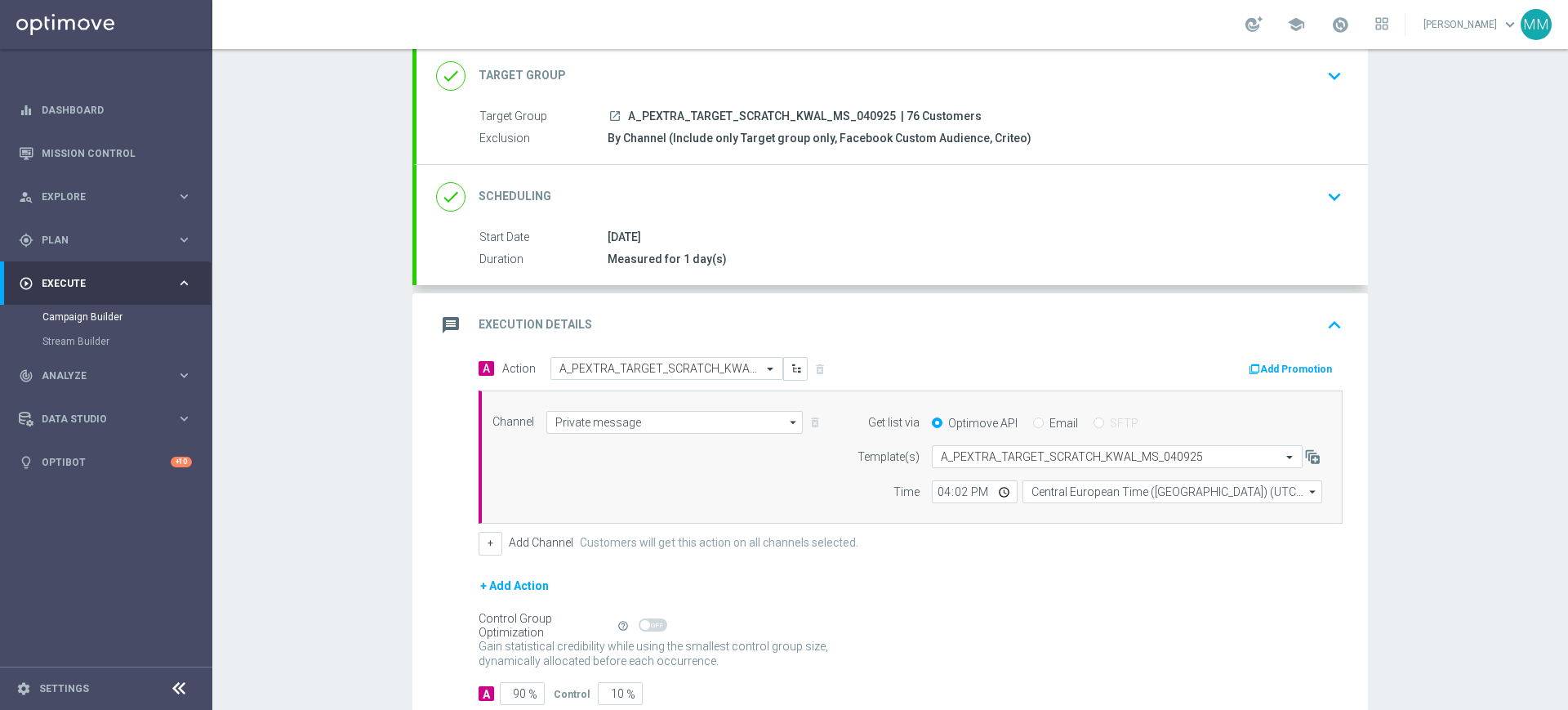
click at [1278, 364] on button "Add Promotion" at bounding box center [1292, 369] width 90 height 18
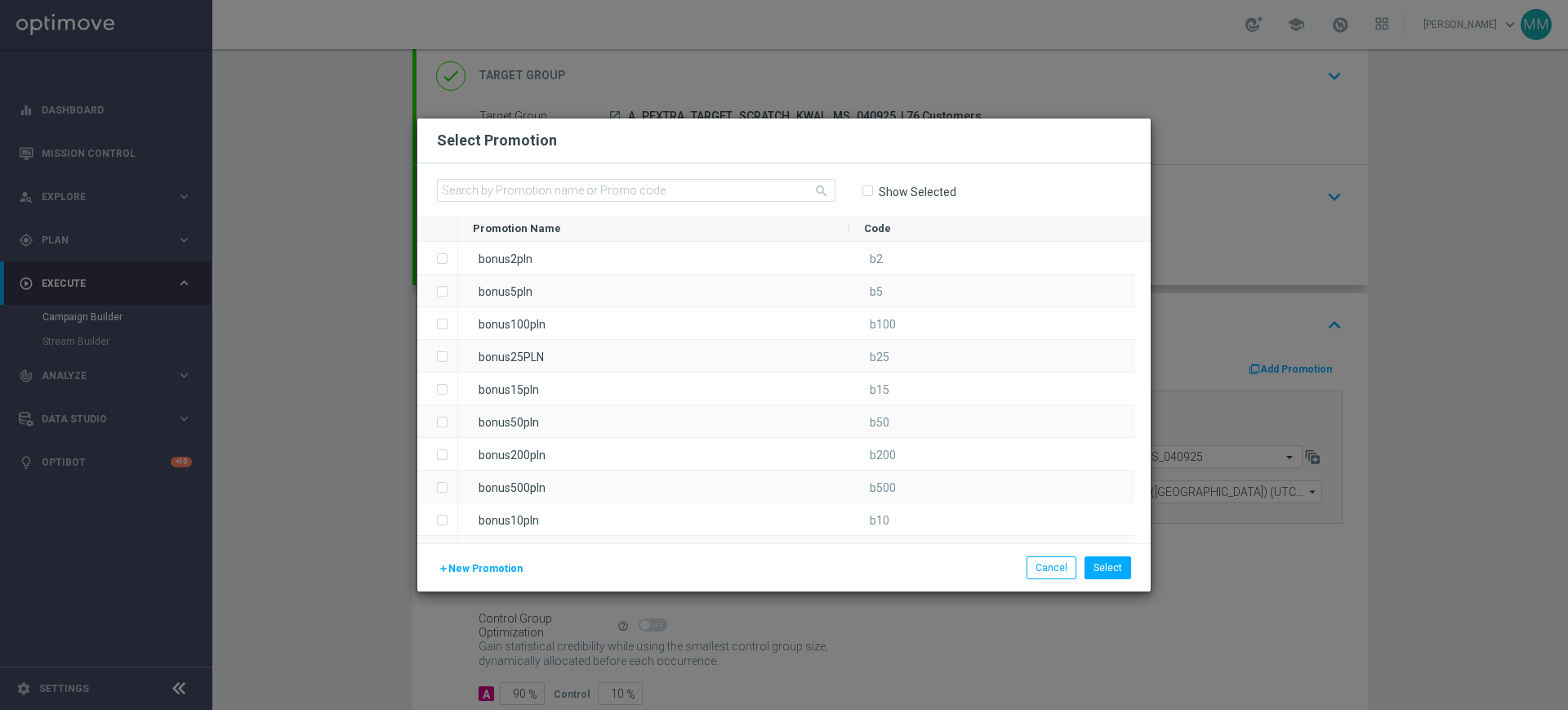
click at [480, 563] on span "New Promotion" at bounding box center [486, 569] width 74 height 12
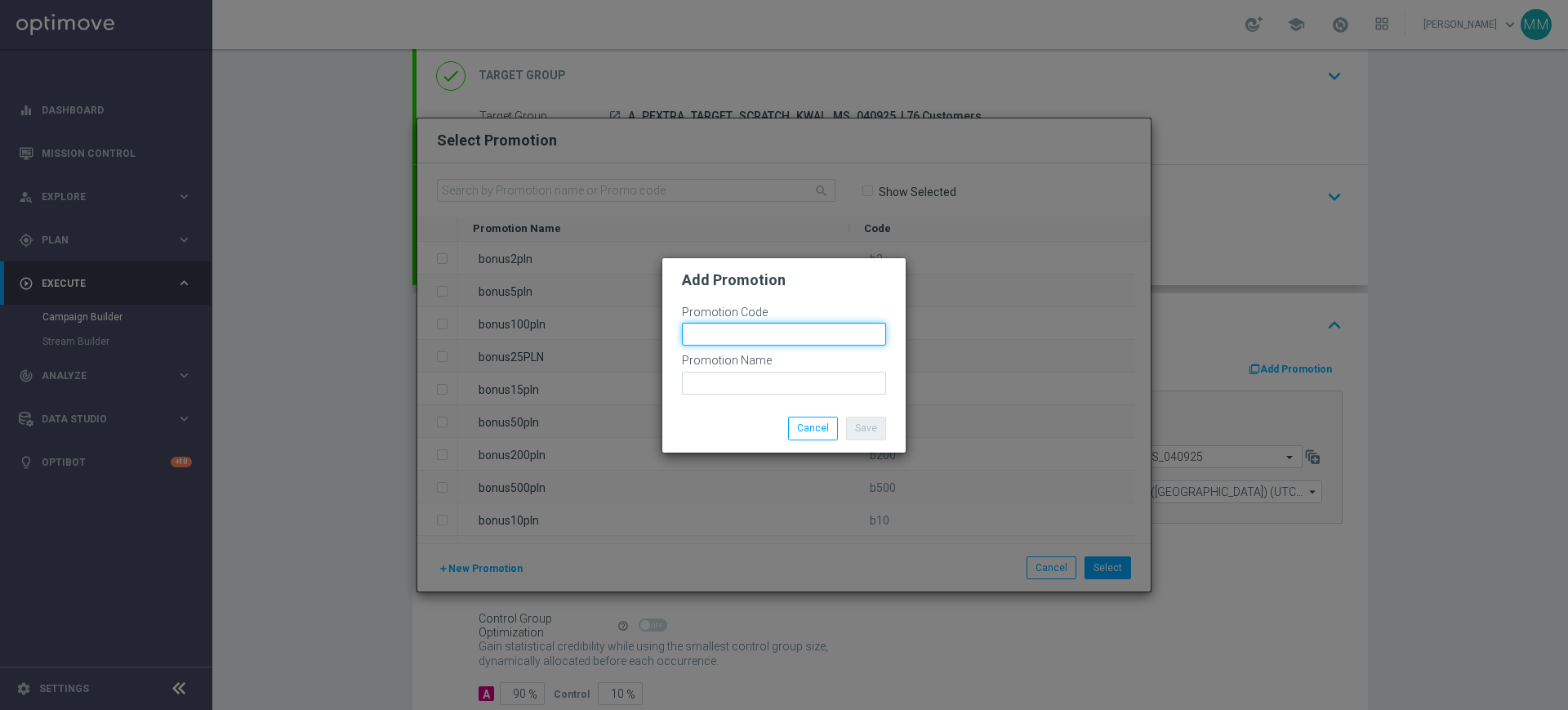
click at [726, 329] on input "text" at bounding box center [784, 334] width 205 height 23
click at [761, 338] on input "bonusapi_z-" at bounding box center [784, 334] width 205 height 23
paste input "175469"
type input "bonusapi_z-175469"
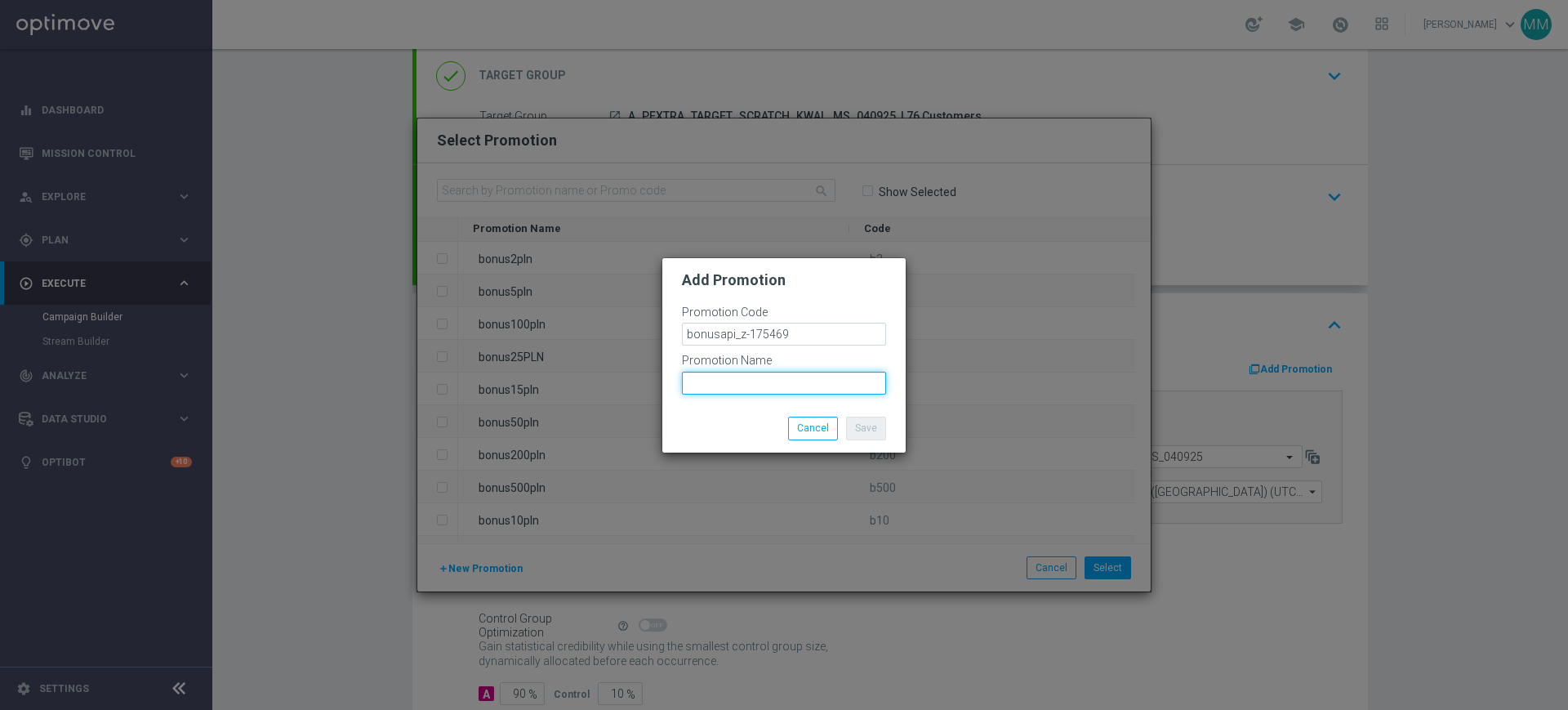
click at [773, 379] on input "text" at bounding box center [784, 382] width 205 height 23
paste input "bonusapi_z-175469"
type input "bonusapi_z-175469"
click at [873, 430] on button "Save" at bounding box center [866, 427] width 40 height 23
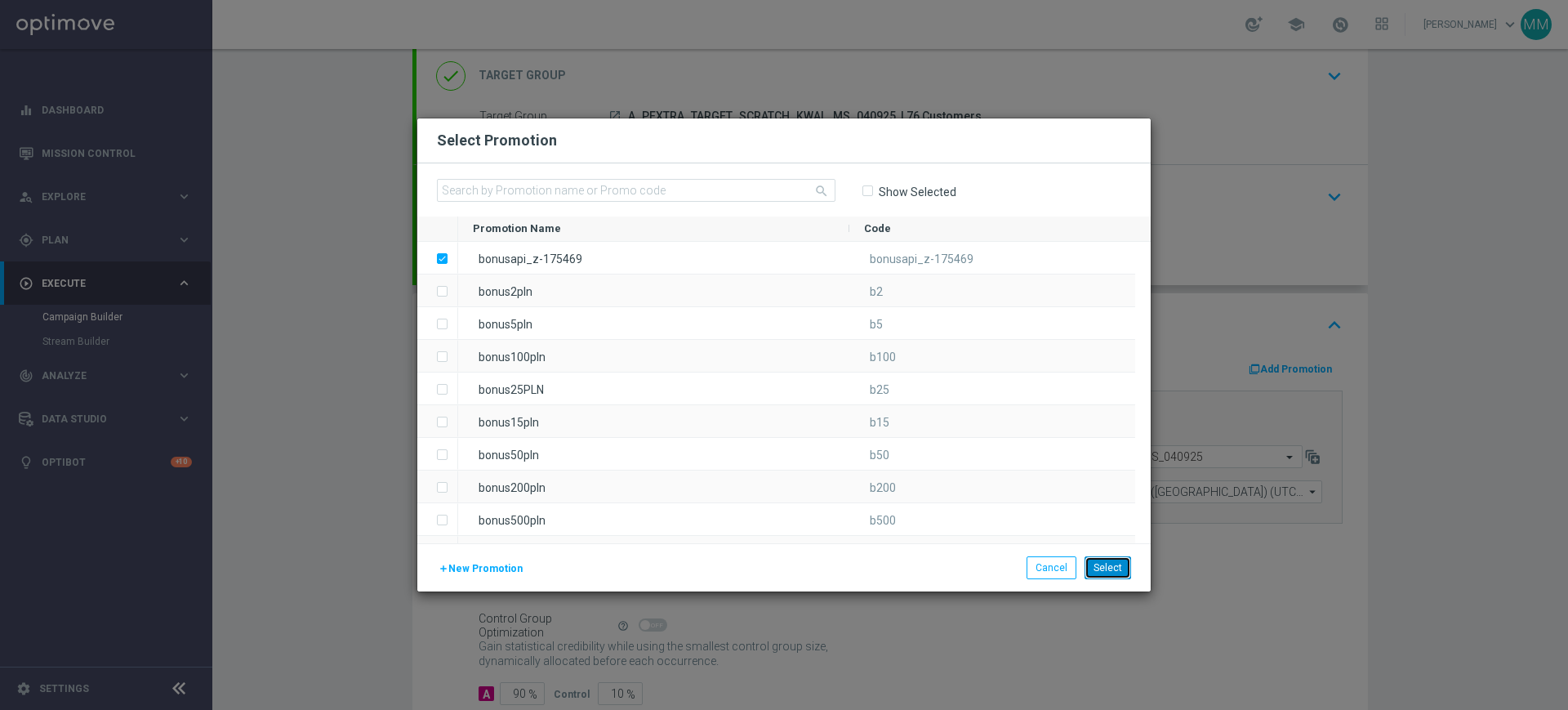
click at [1097, 561] on button "Select" at bounding box center [1107, 567] width 47 height 23
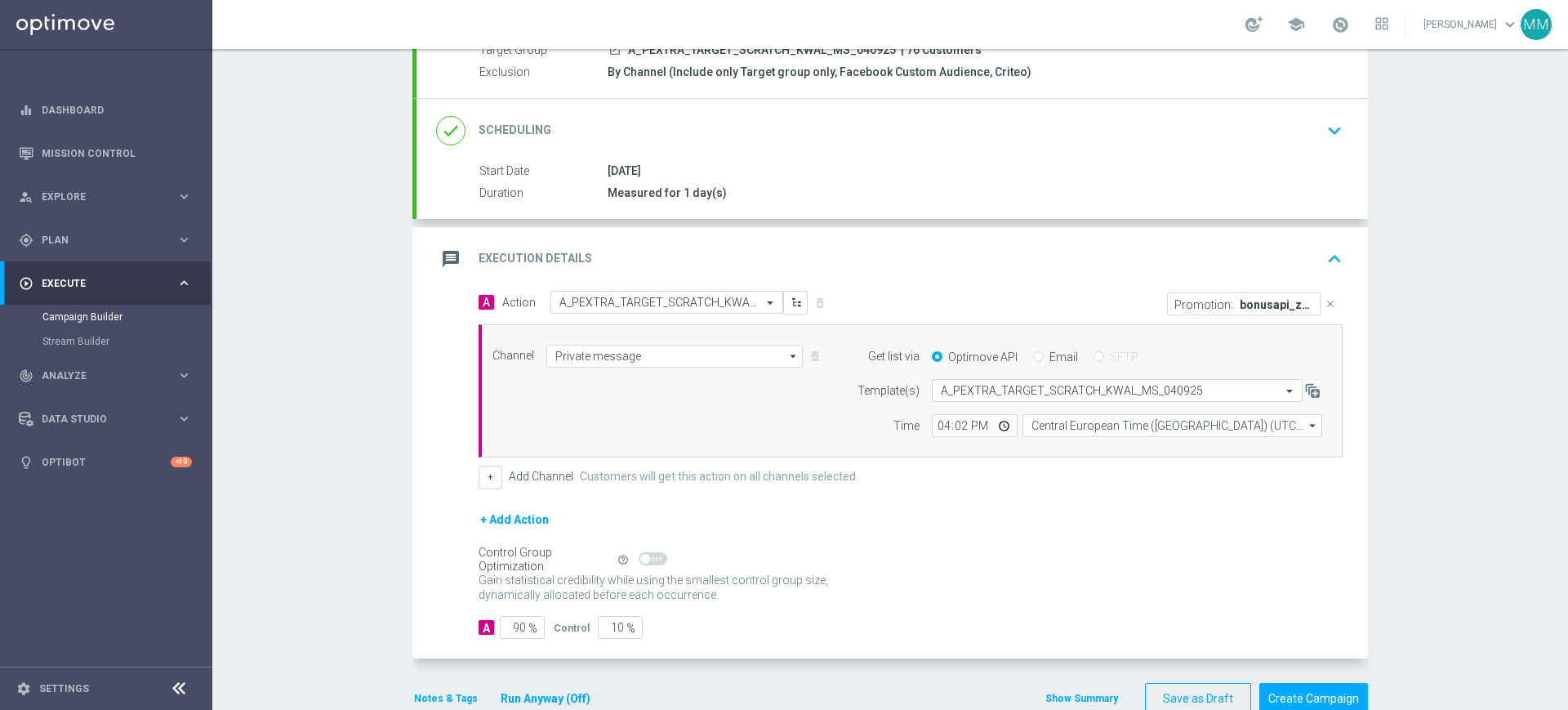
scroll to position [205, 0]
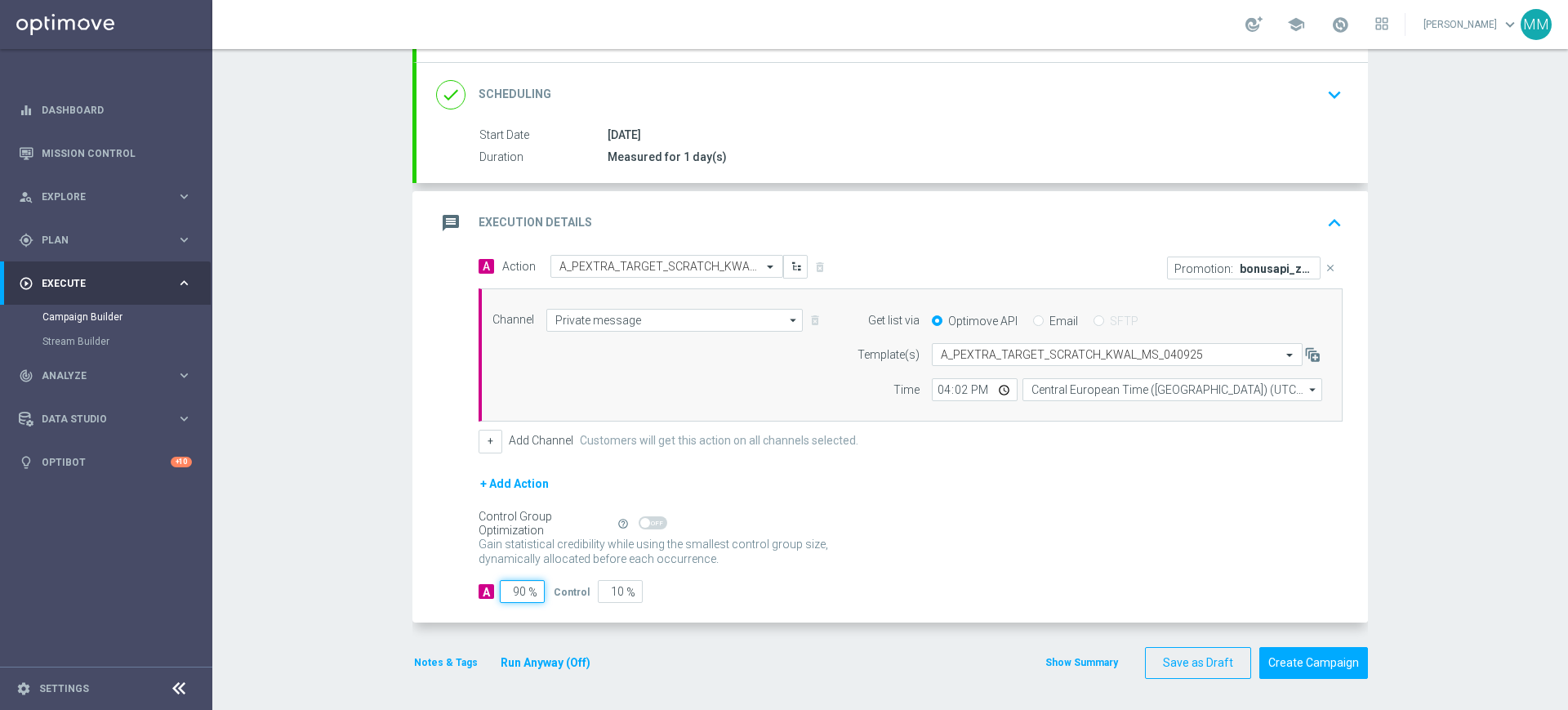
click at [500, 594] on input "90" at bounding box center [521, 591] width 45 height 23
type input "8"
type input "92"
type input "85"
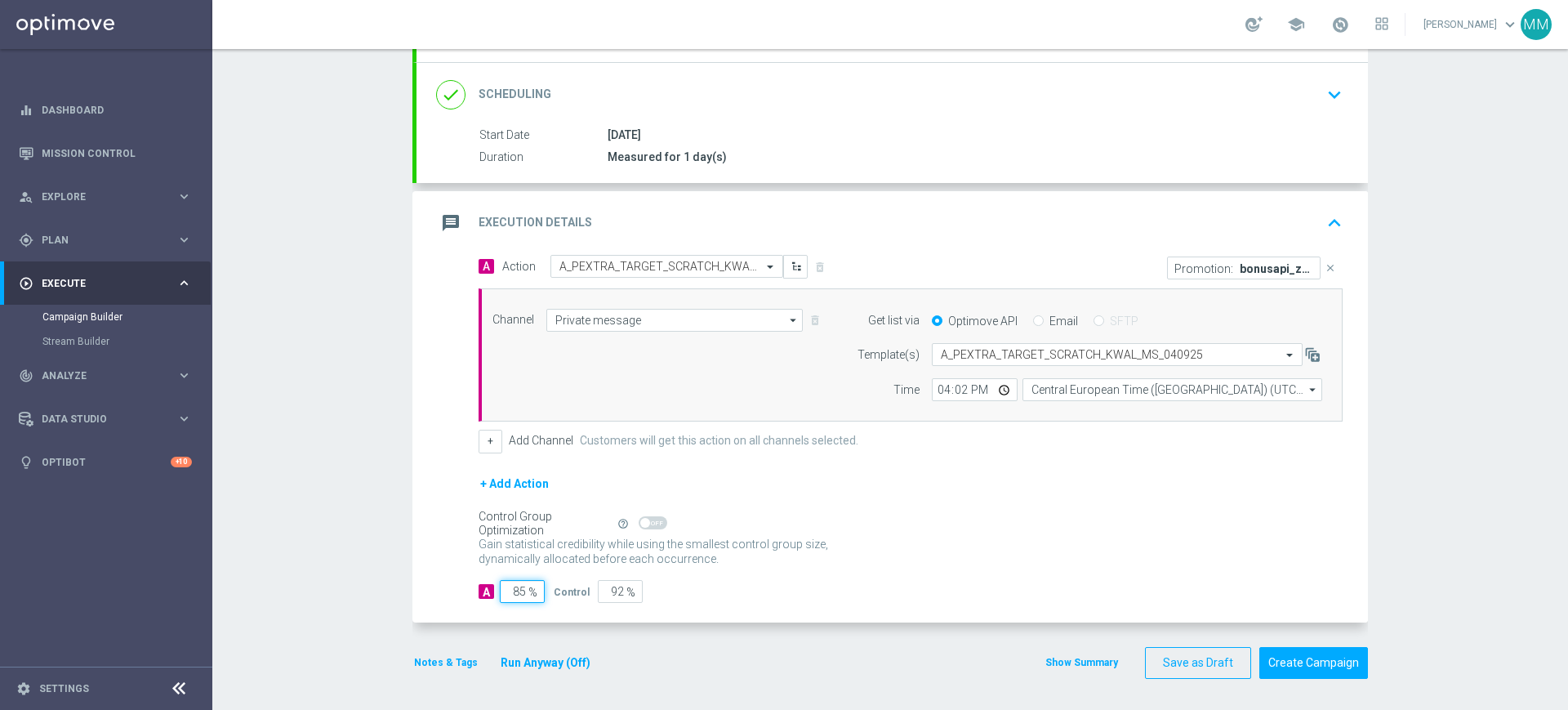
type input "15"
type input "85"
click at [450, 664] on button "Notes & Tags" at bounding box center [445, 662] width 67 height 18
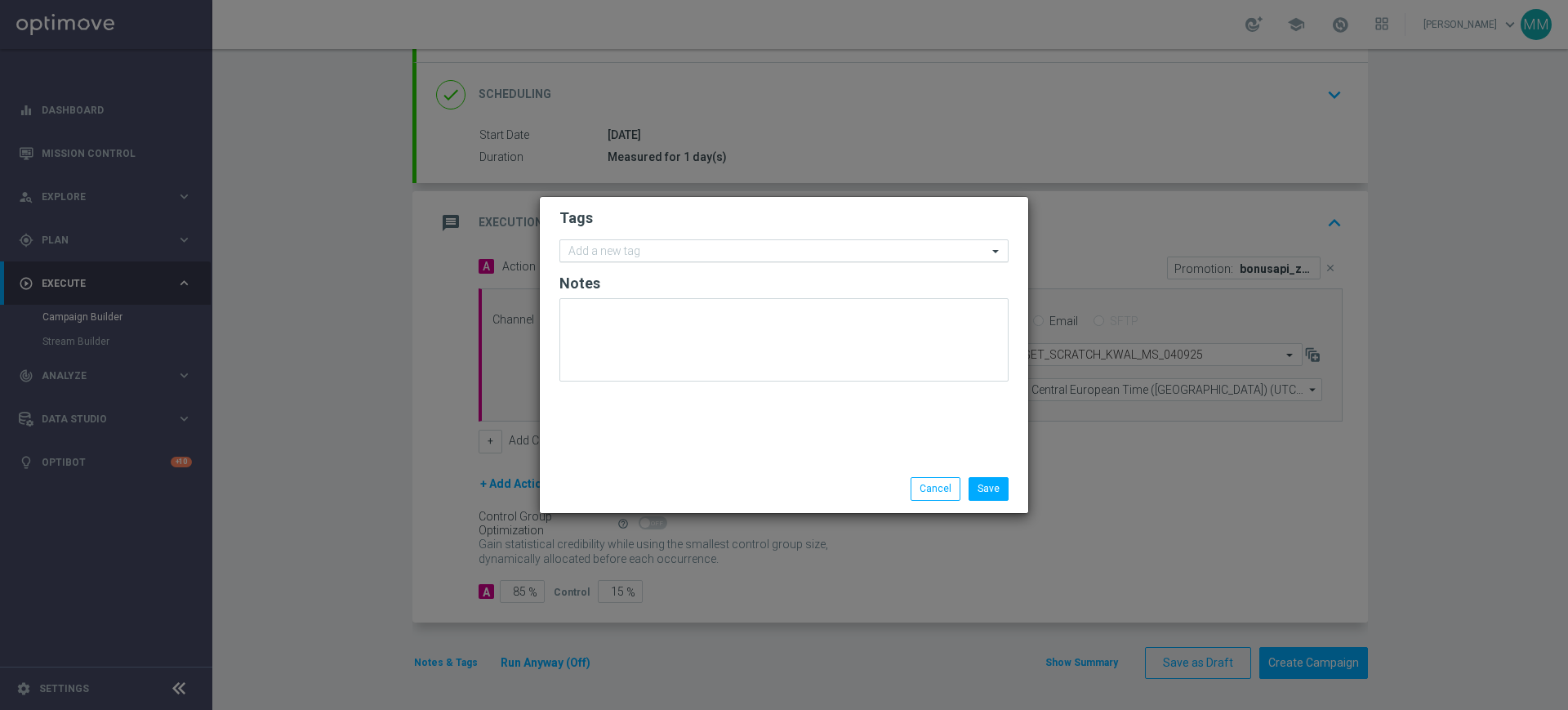
click at [639, 241] on div "Add a new tag" at bounding box center [774, 251] width 427 height 21
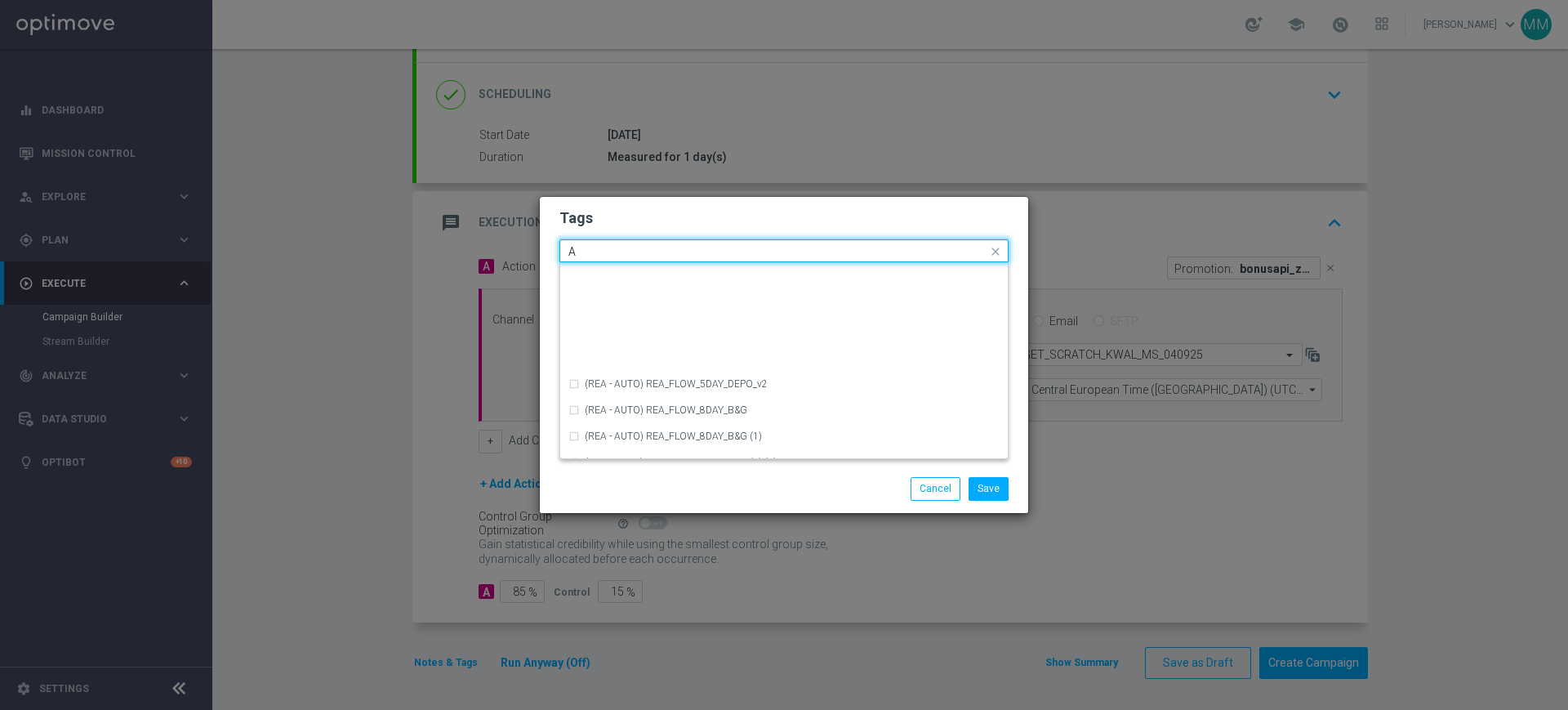
scroll to position [1939, 0]
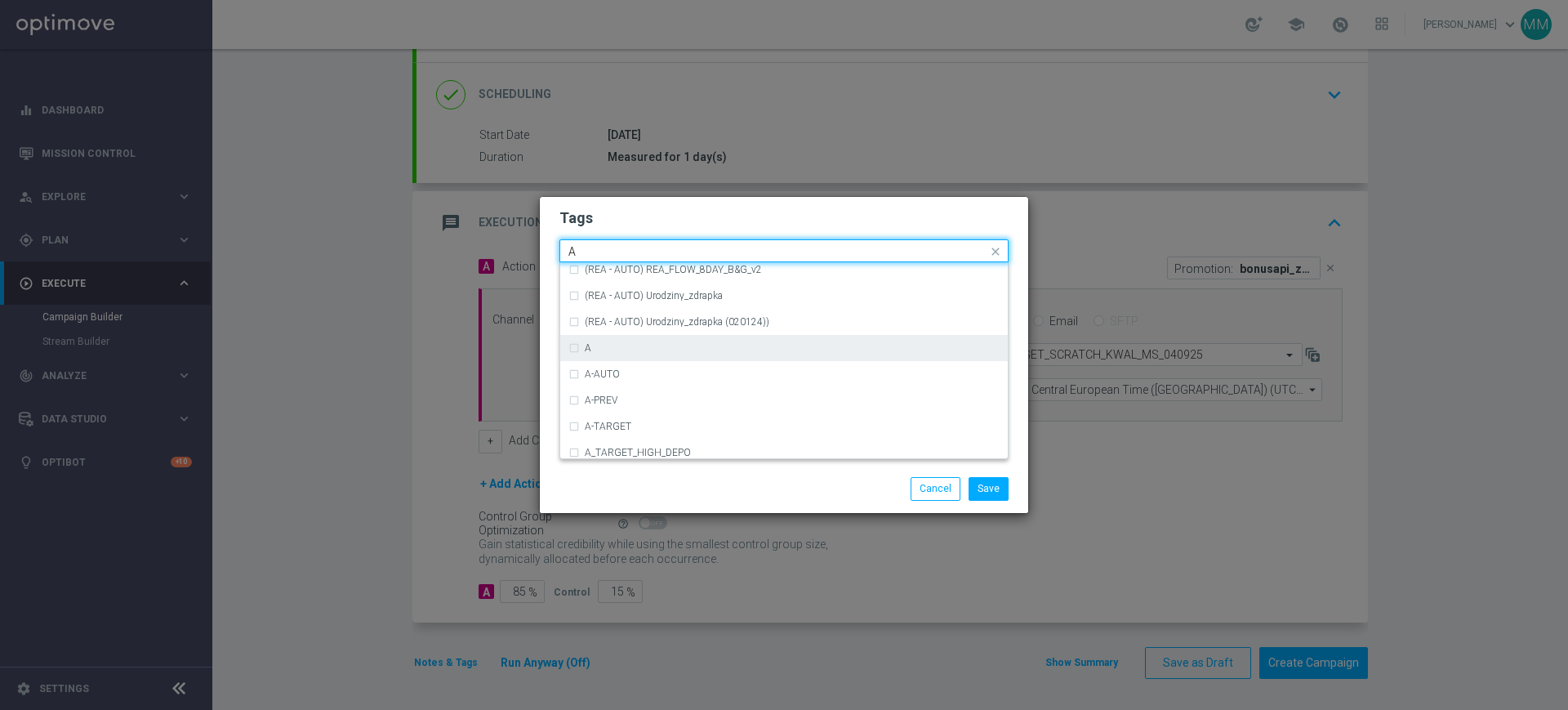
click at [678, 345] on div "A" at bounding box center [792, 348] width 415 height 10
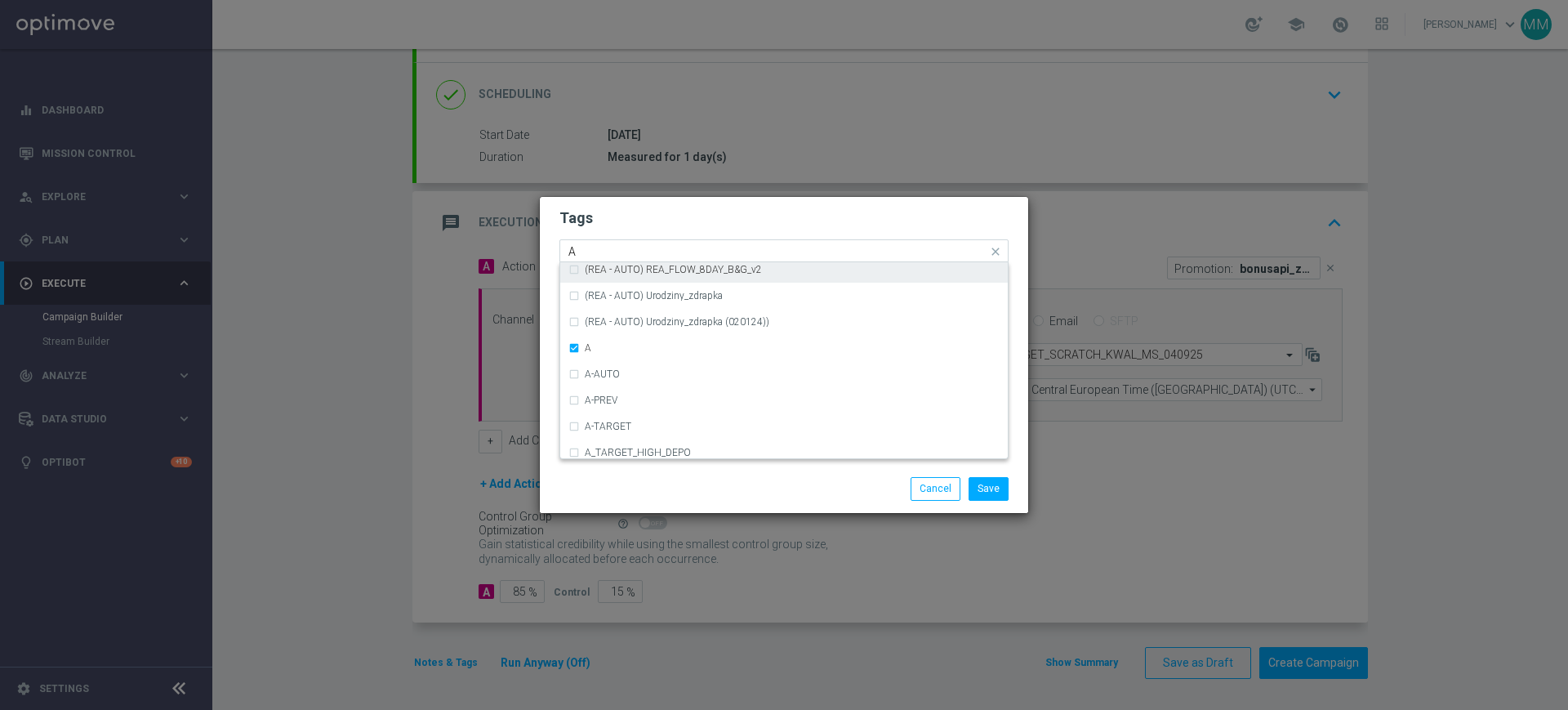
click at [650, 254] on input "A" at bounding box center [778, 252] width 419 height 14
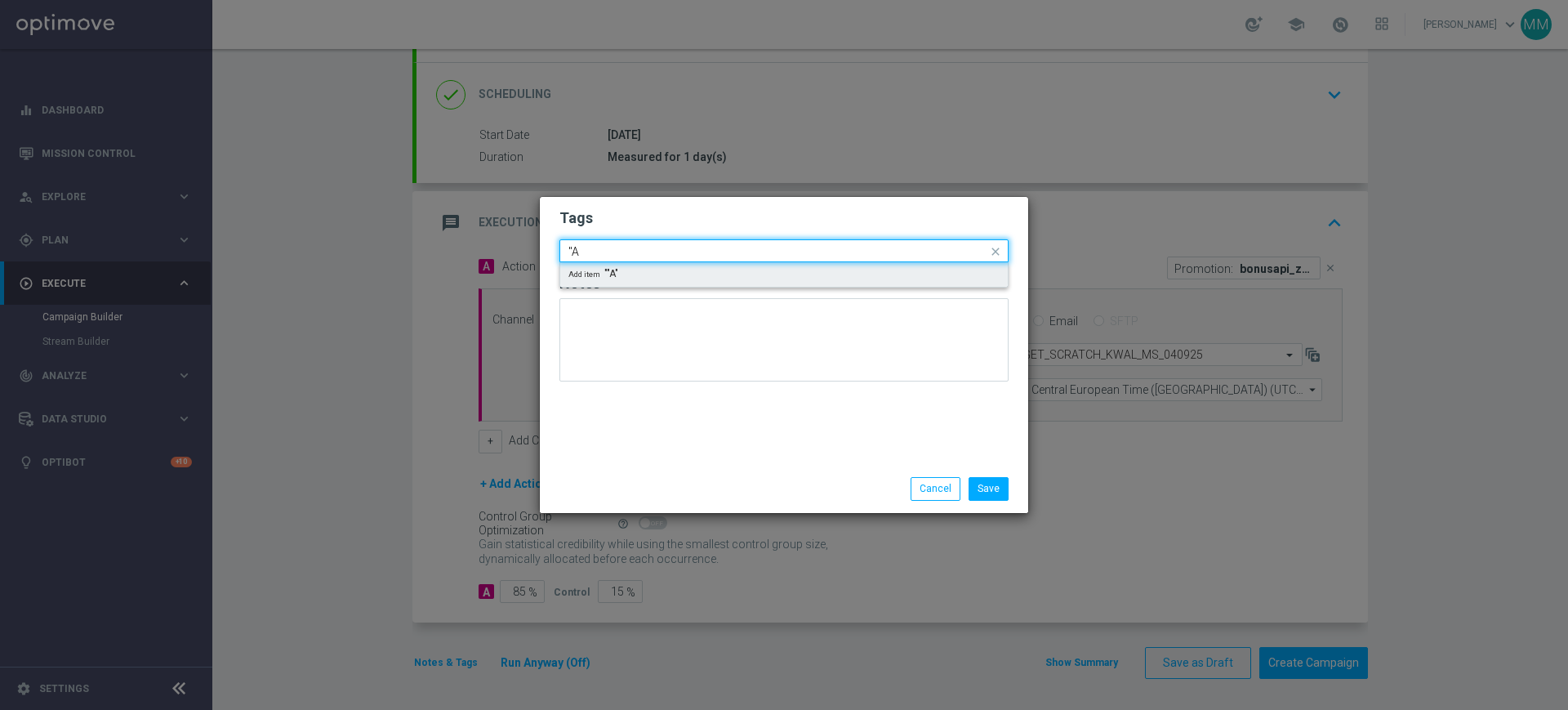
scroll to position [0, 0]
type input """
click at [644, 278] on div "PEXTRA" at bounding box center [792, 275] width 415 height 10
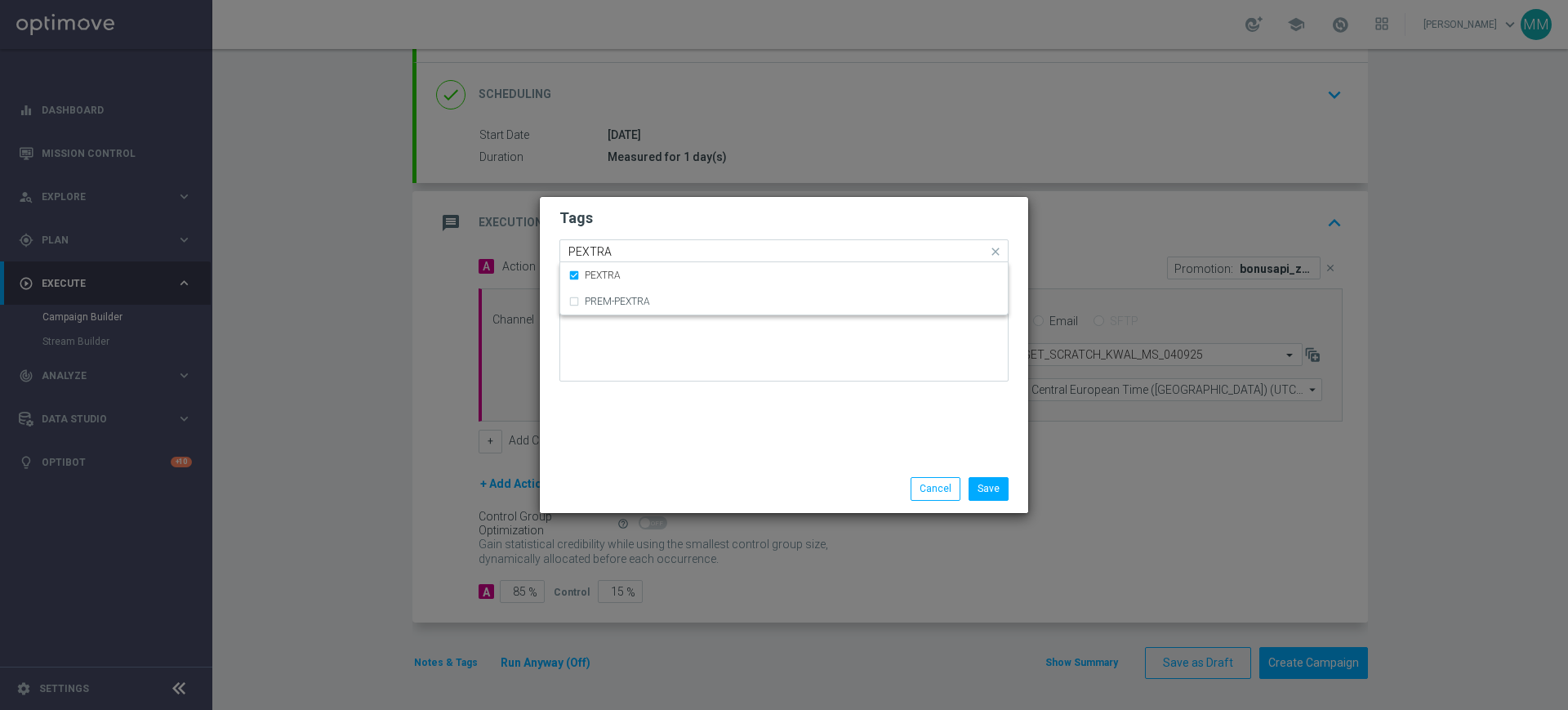
click at [638, 255] on input "PEXTRA" at bounding box center [778, 252] width 419 height 14
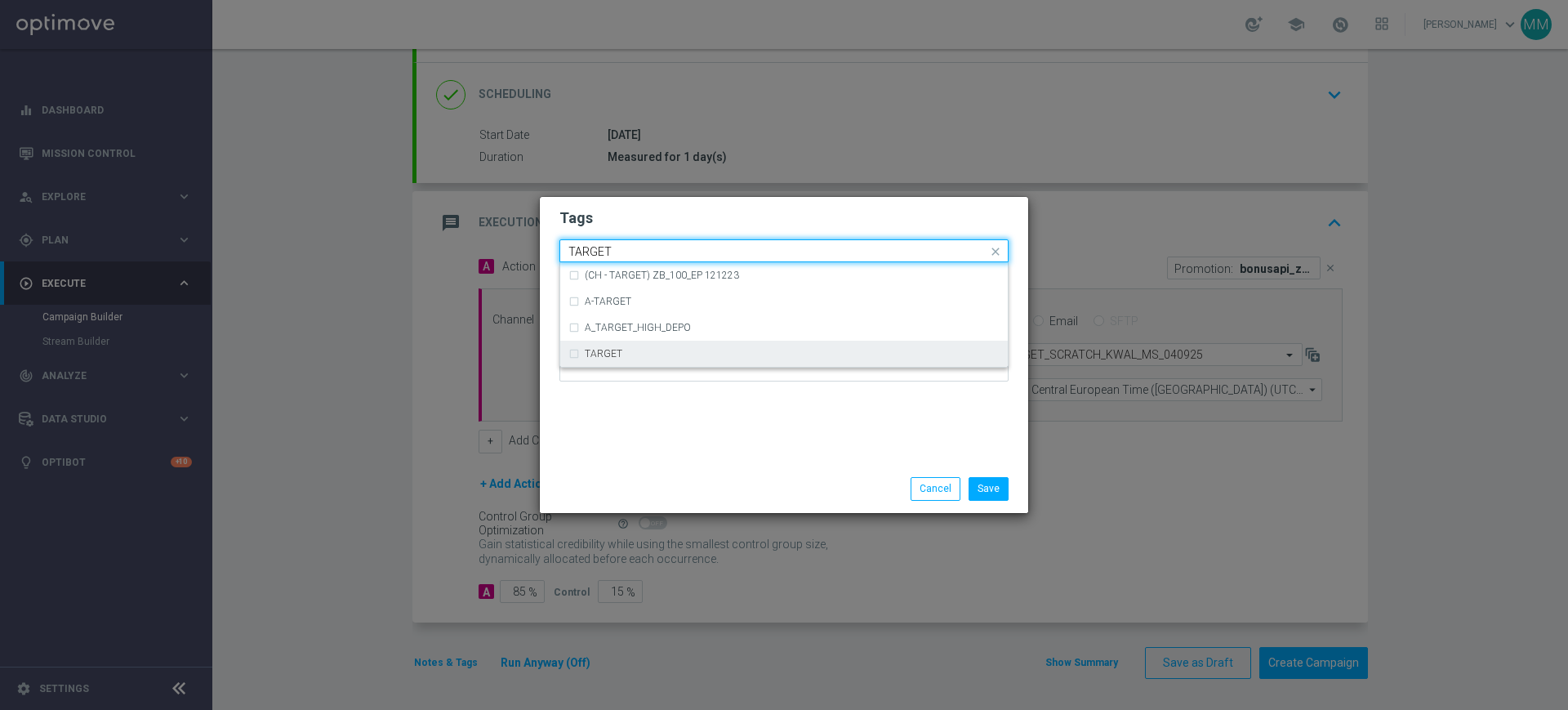
click at [650, 361] on div "TARGET" at bounding box center [784, 354] width 431 height 26
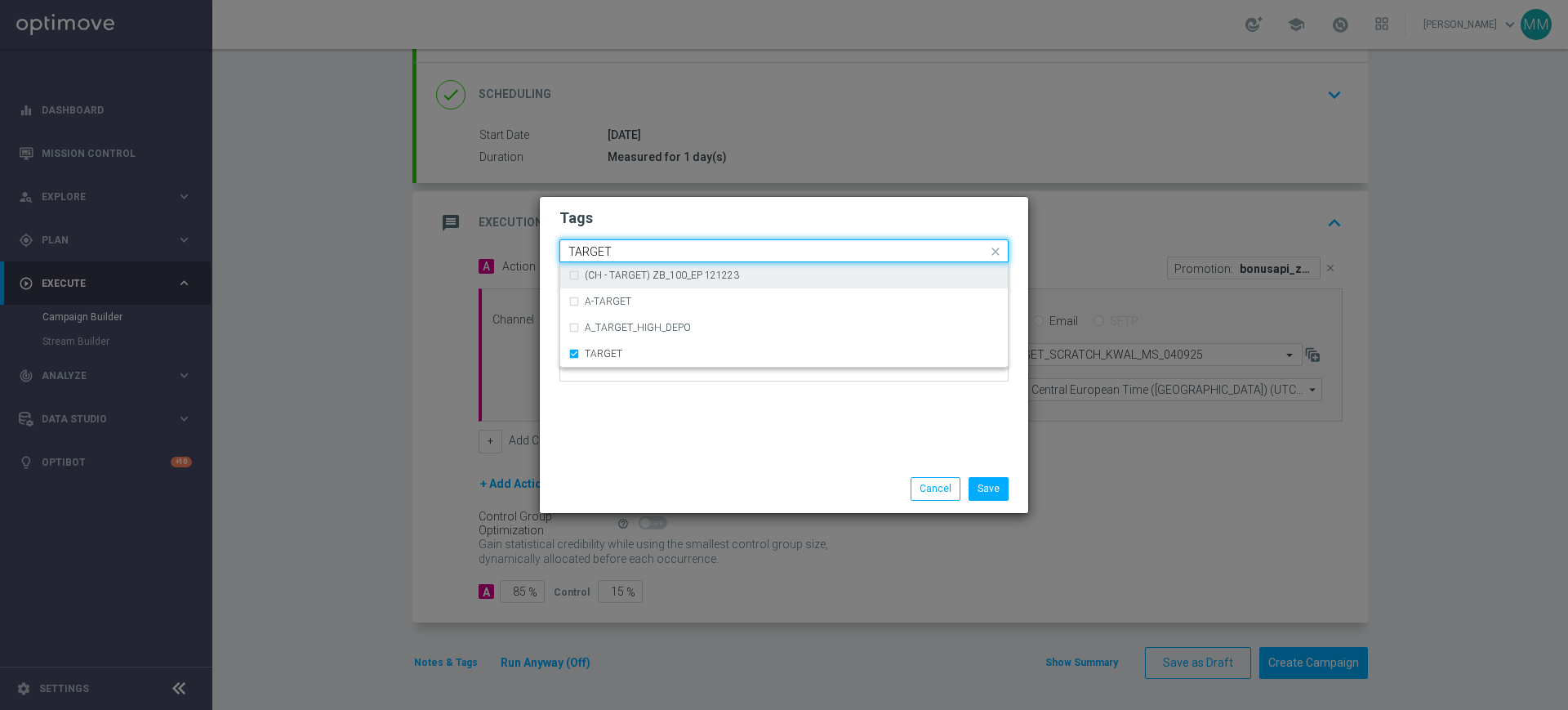
drag, startPoint x: 642, startPoint y: 246, endPoint x: 627, endPoint y: 253, distance: 16.6
click at [641, 246] on input "TARGET" at bounding box center [778, 252] width 419 height 14
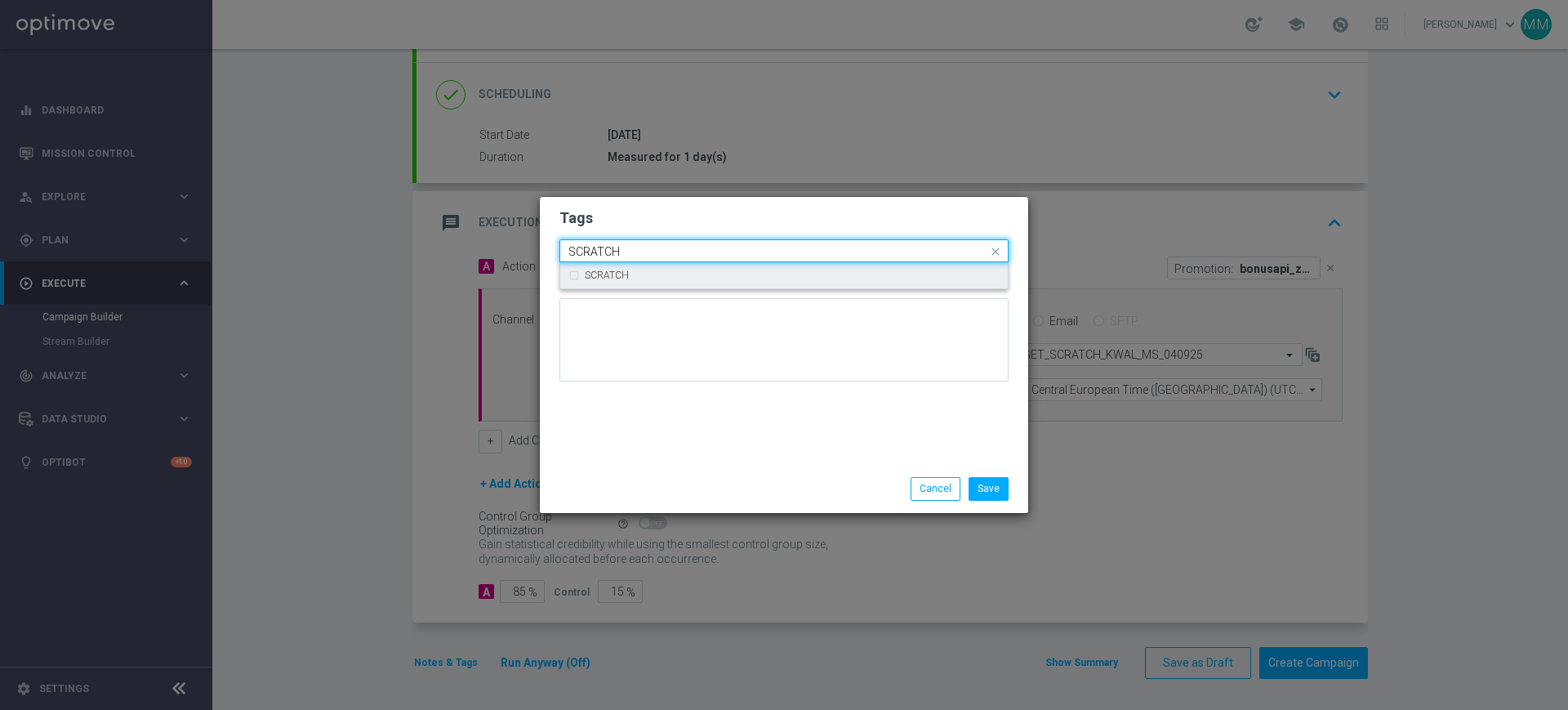
click at [611, 264] on div "SCRATCH" at bounding box center [784, 275] width 431 height 26
type input "SCRATCH"
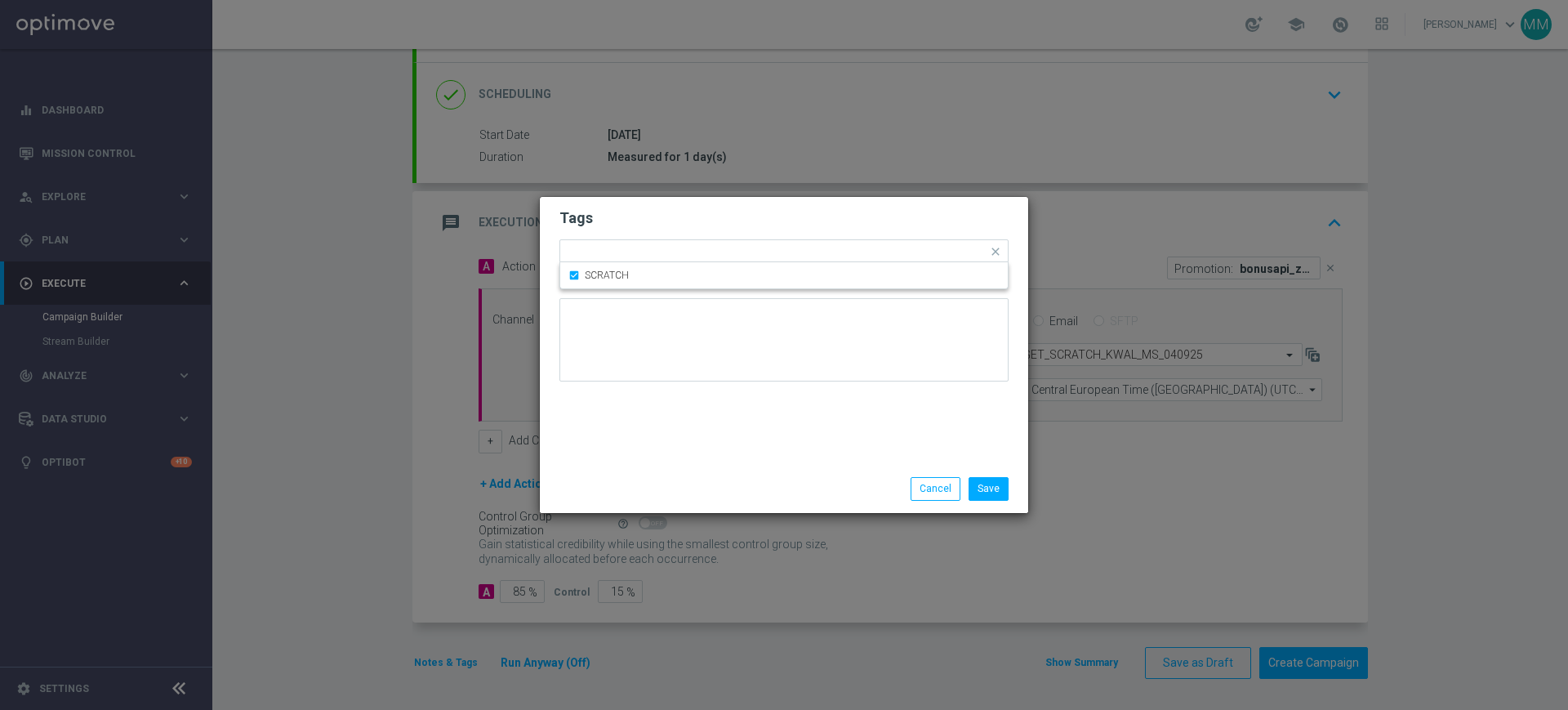
click at [640, 221] on h2 "Tags" at bounding box center [784, 218] width 449 height 20
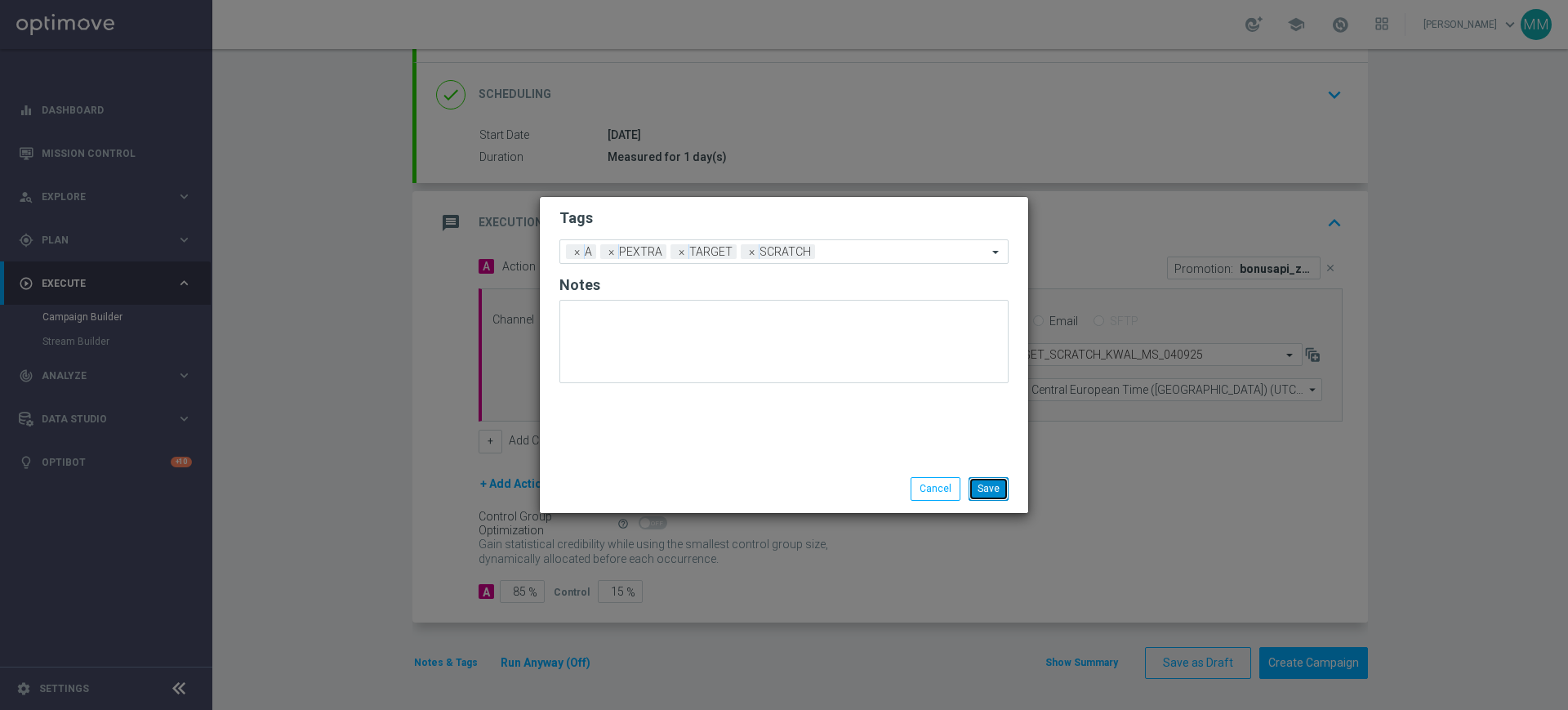
click at [995, 481] on button "Save" at bounding box center [988, 488] width 40 height 23
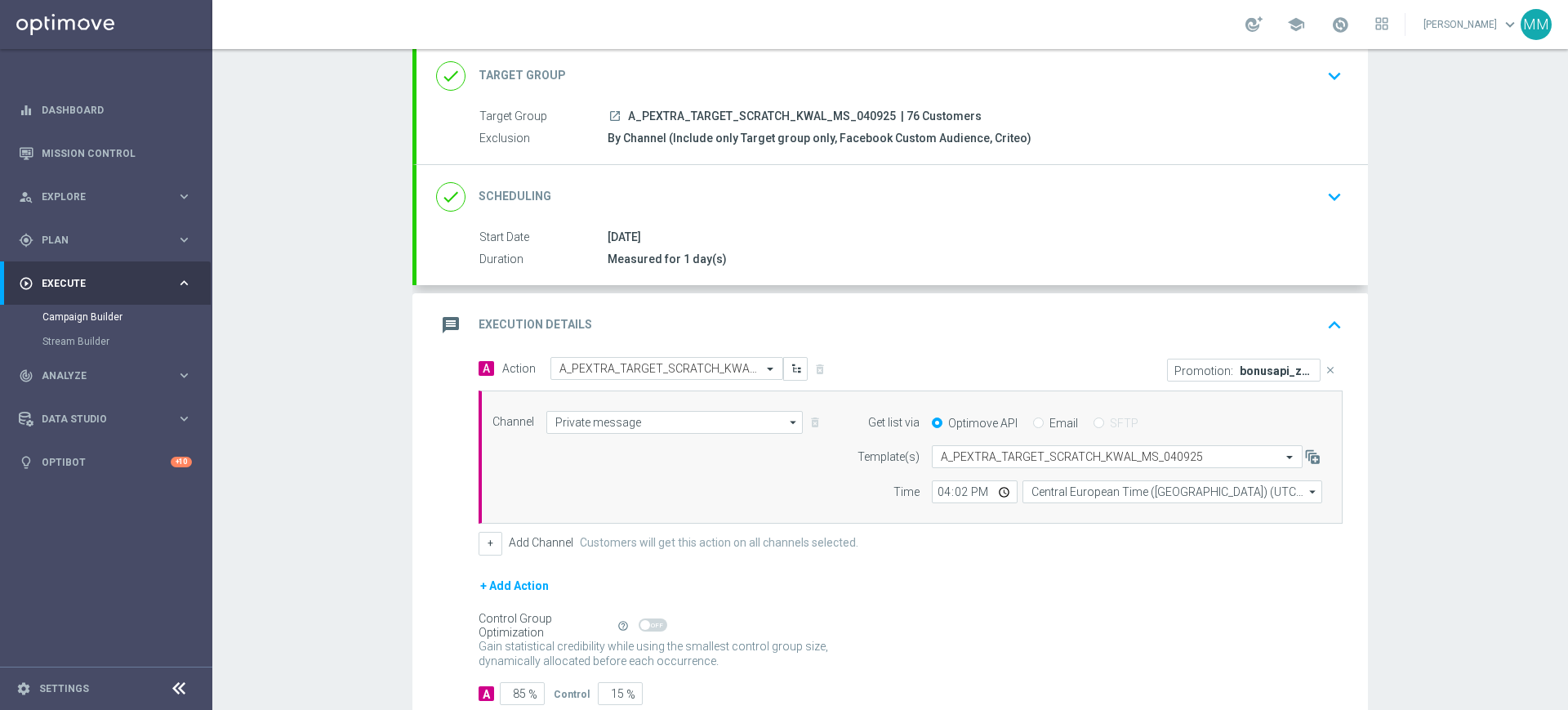
click at [755, 302] on div "message Execution Details keyboard_arrow_up" at bounding box center [892, 325] width 951 height 64
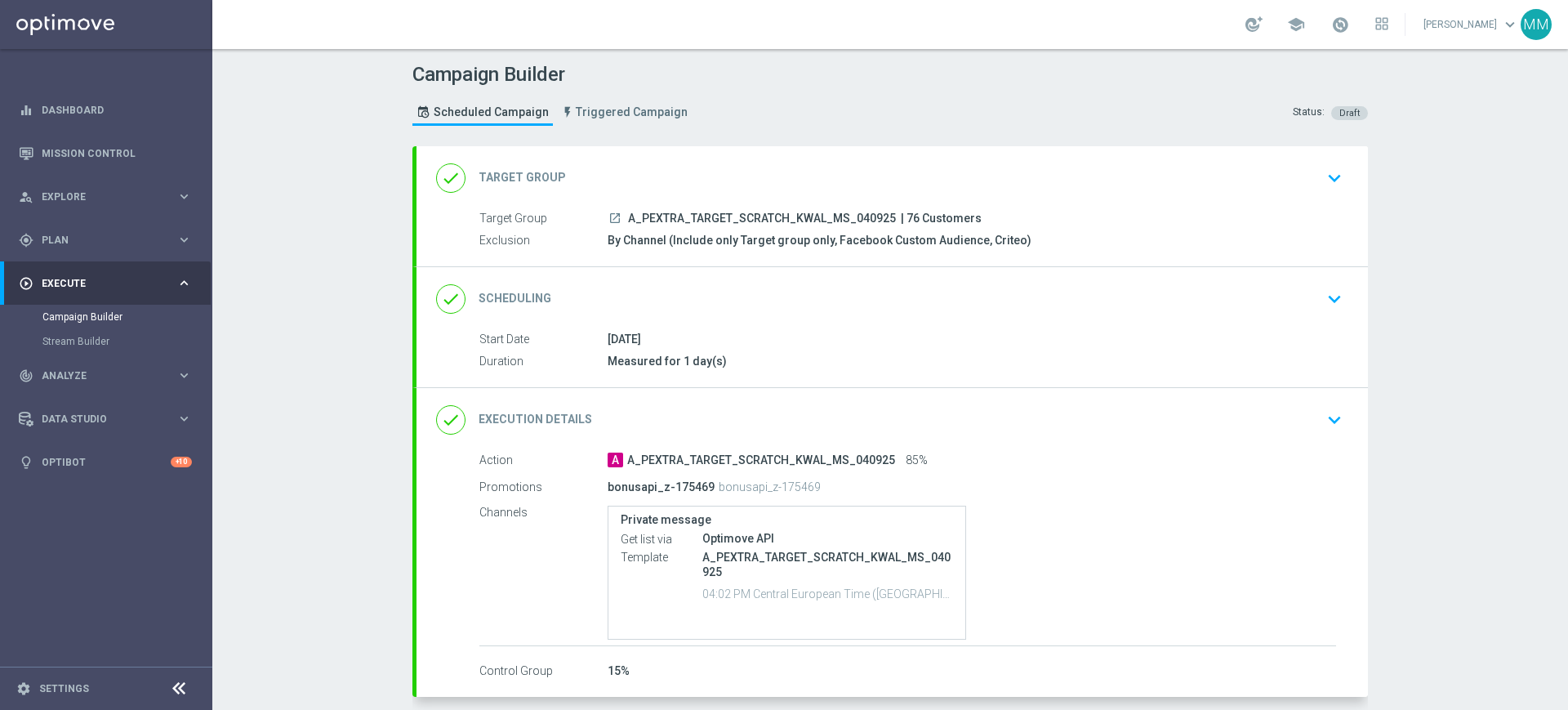
click at [665, 186] on div "done Target Group keyboard_arrow_down" at bounding box center [892, 178] width 913 height 31
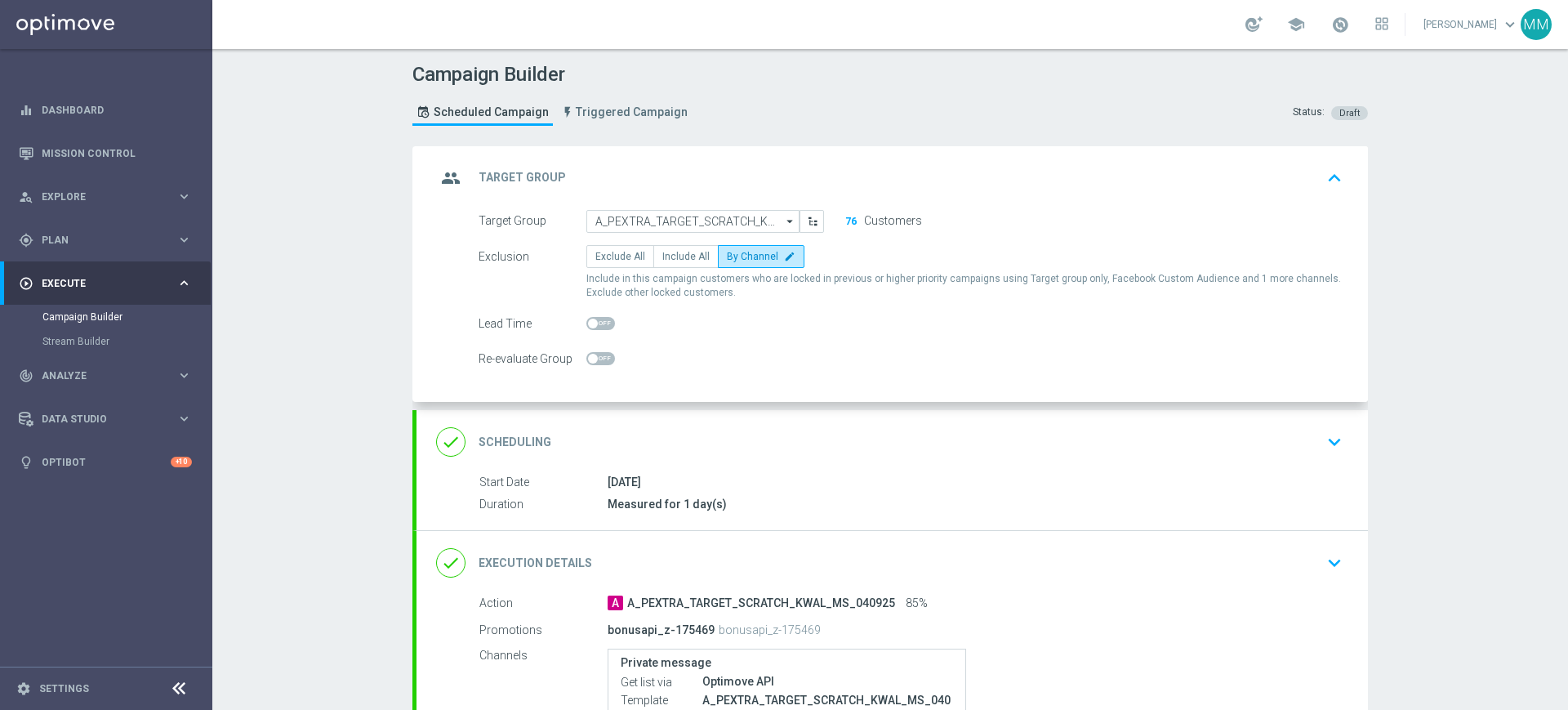
click at [706, 435] on div "done Scheduling keyboard_arrow_down" at bounding box center [892, 441] width 913 height 31
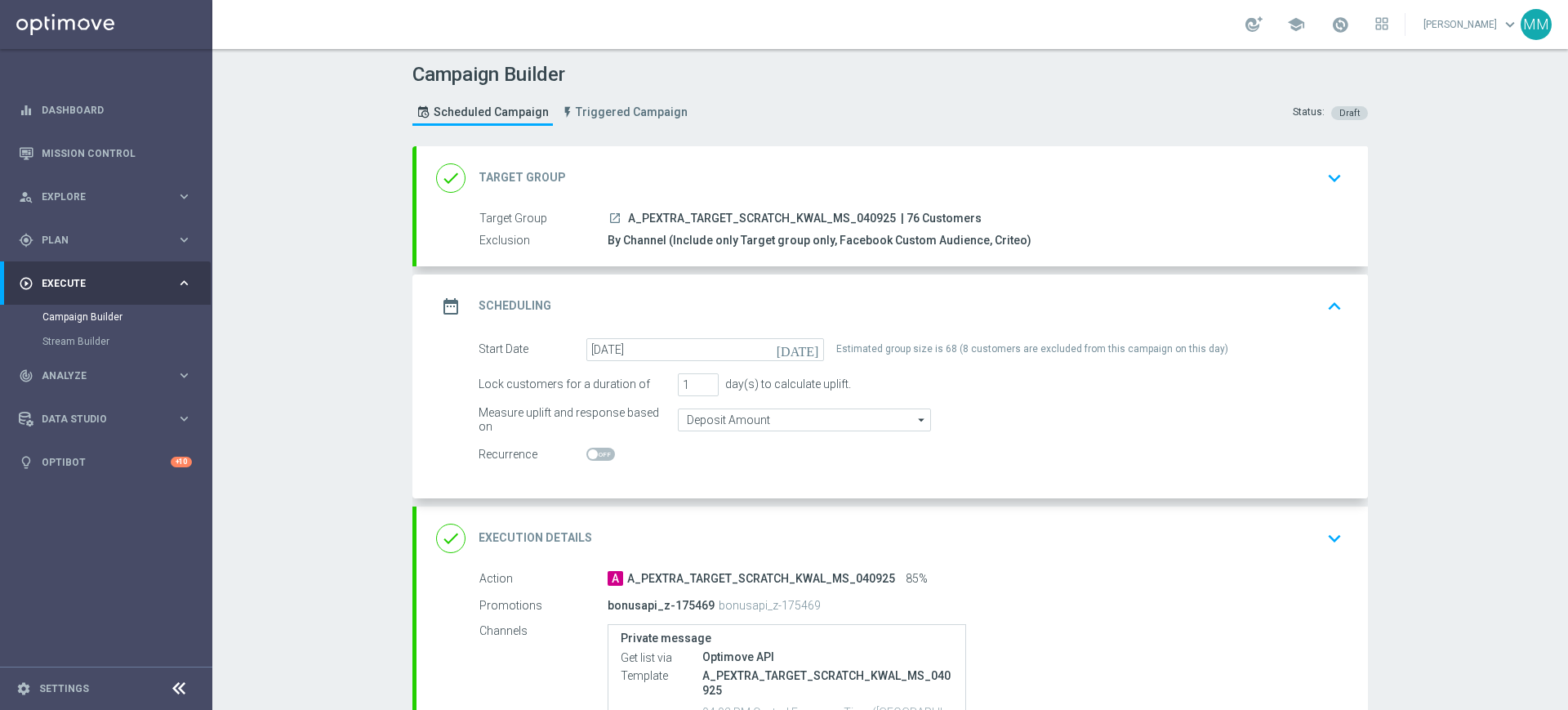
click at [664, 305] on div "date_range Scheduling keyboard_arrow_up" at bounding box center [892, 306] width 913 height 31
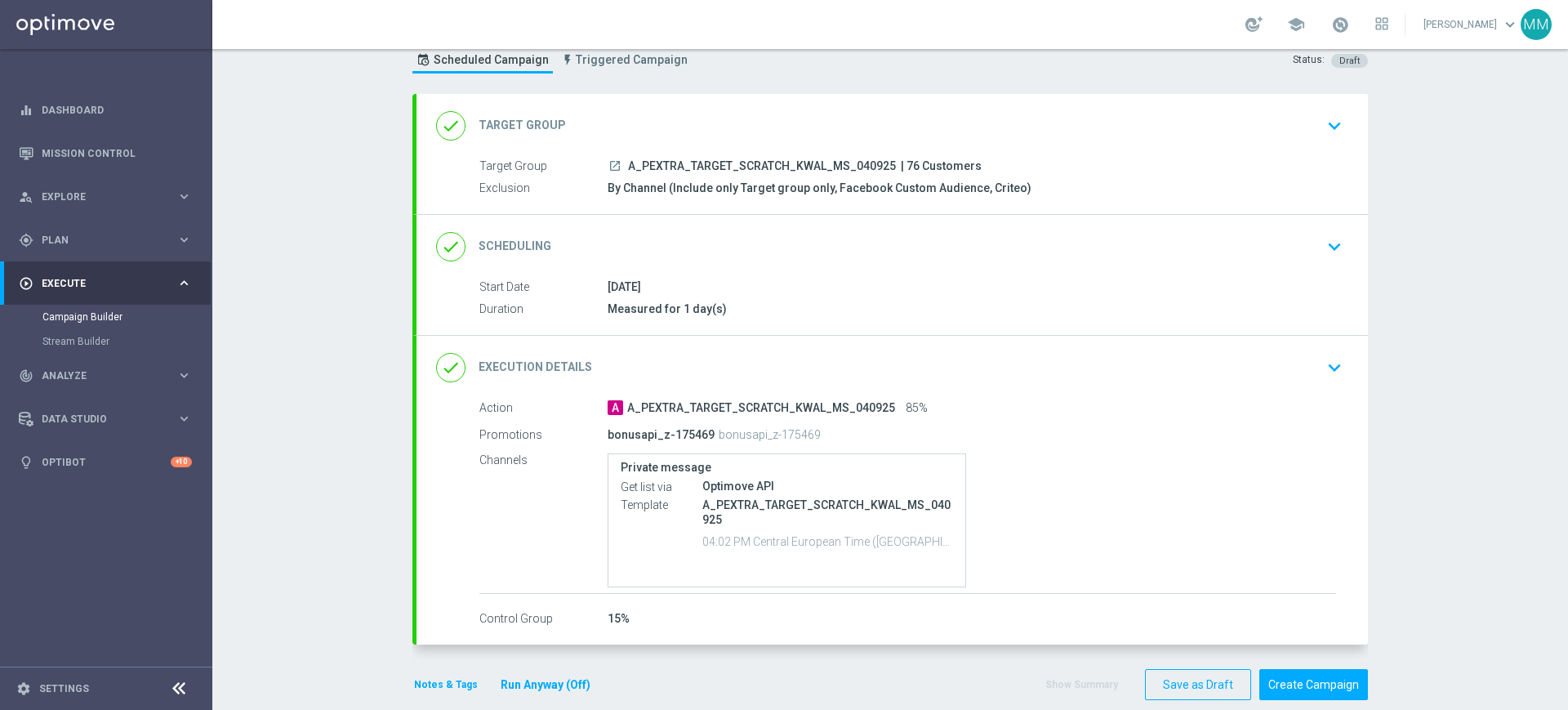
scroll to position [75, 0]
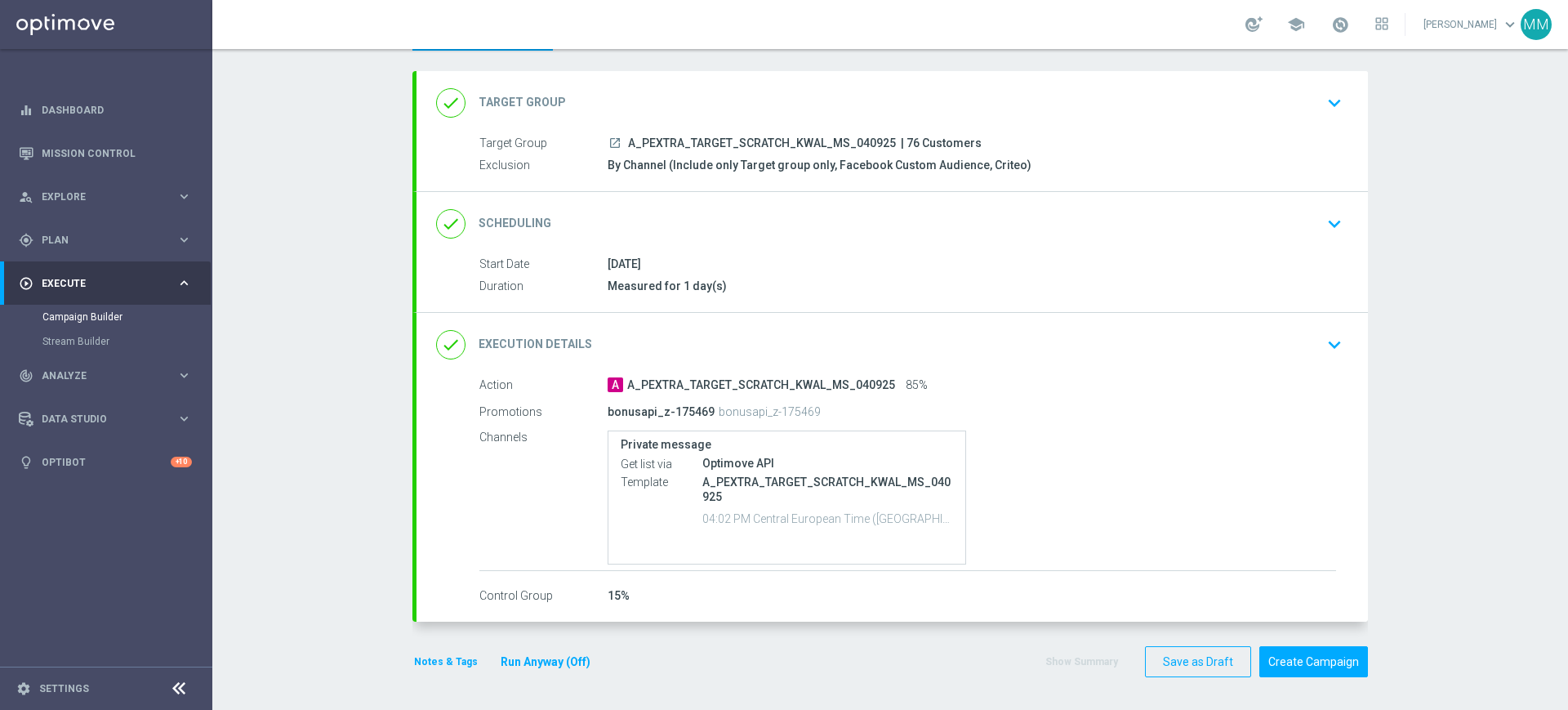
click at [450, 654] on button "Notes & Tags" at bounding box center [445, 661] width 67 height 18
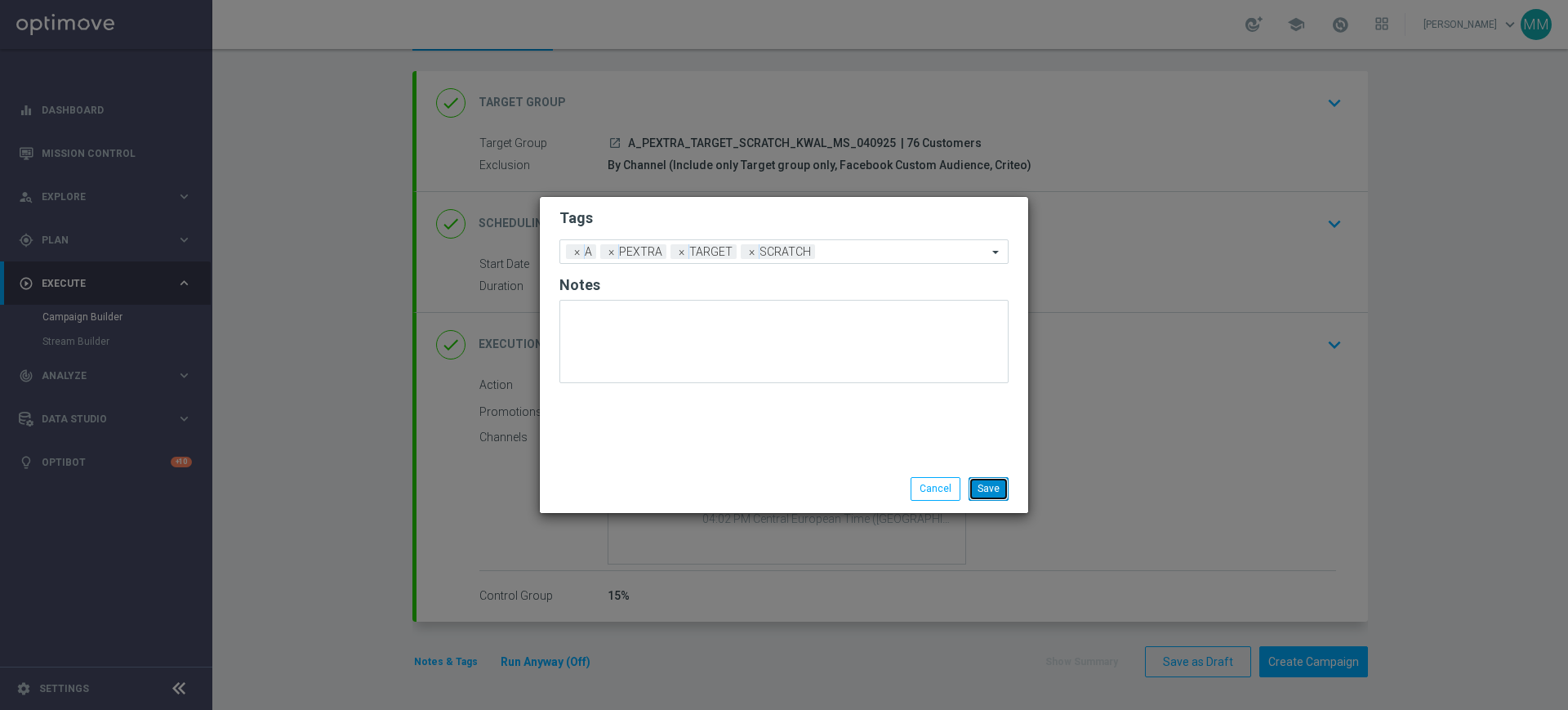
click at [978, 488] on button "Save" at bounding box center [988, 488] width 40 height 23
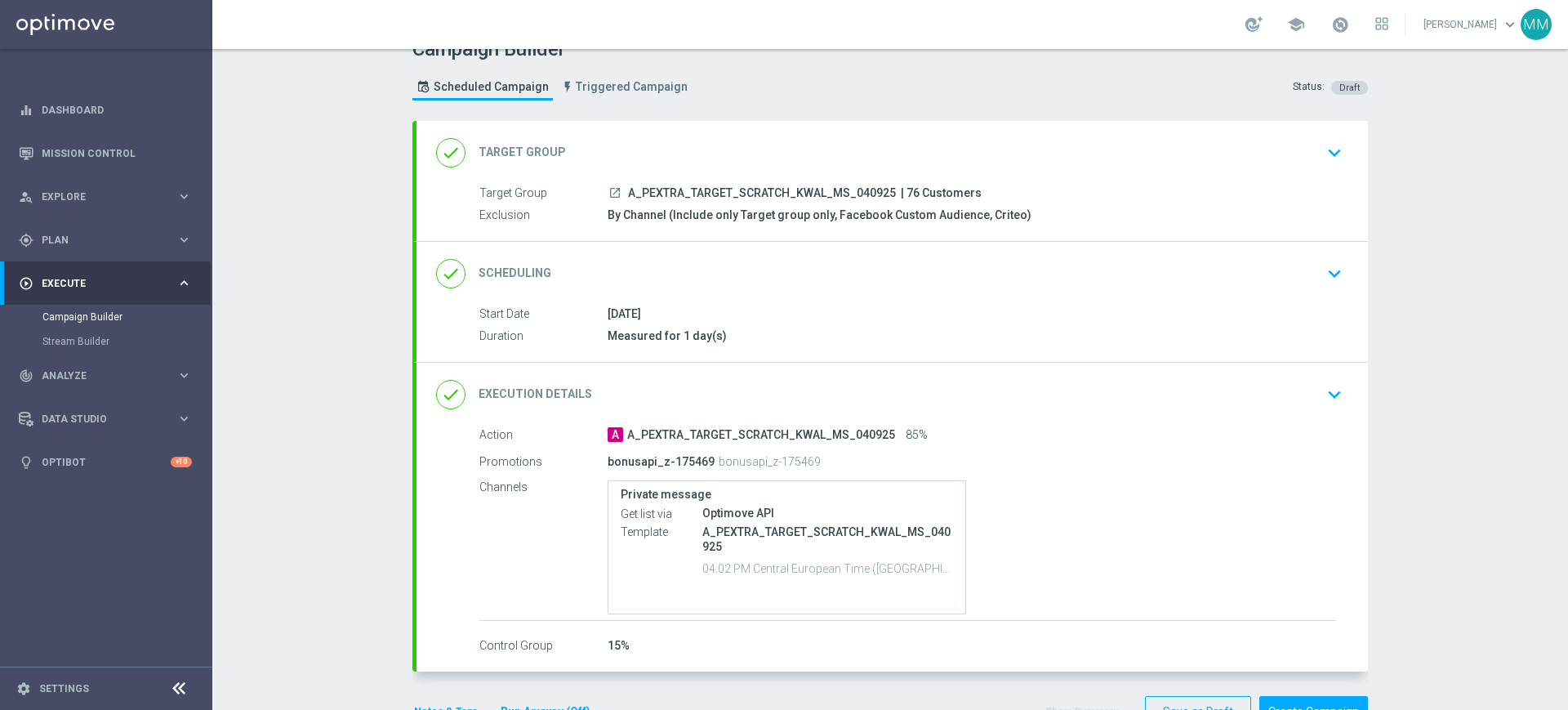
scroll to position [0, 0]
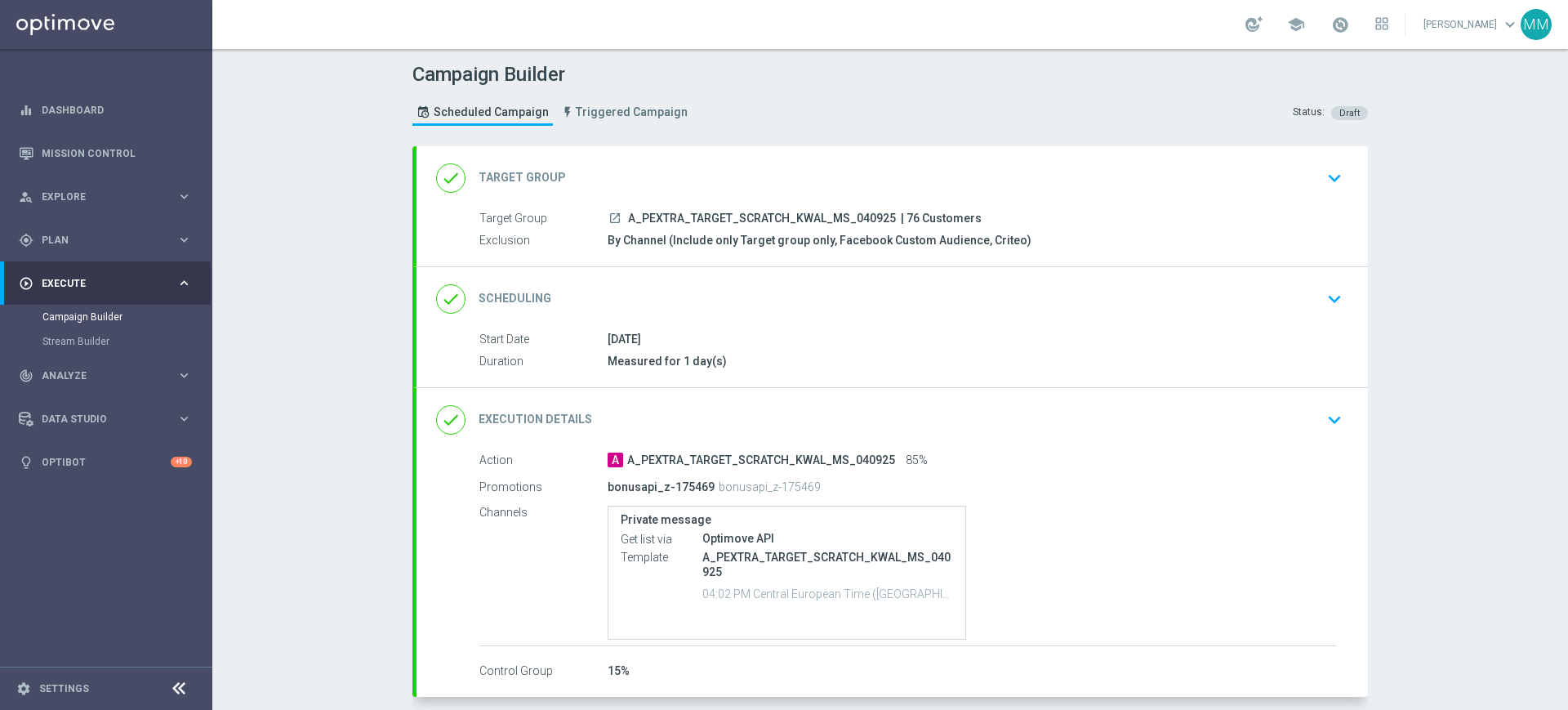
click at [696, 326] on div "done Scheduling keyboard_arrow_down" at bounding box center [892, 299] width 951 height 64
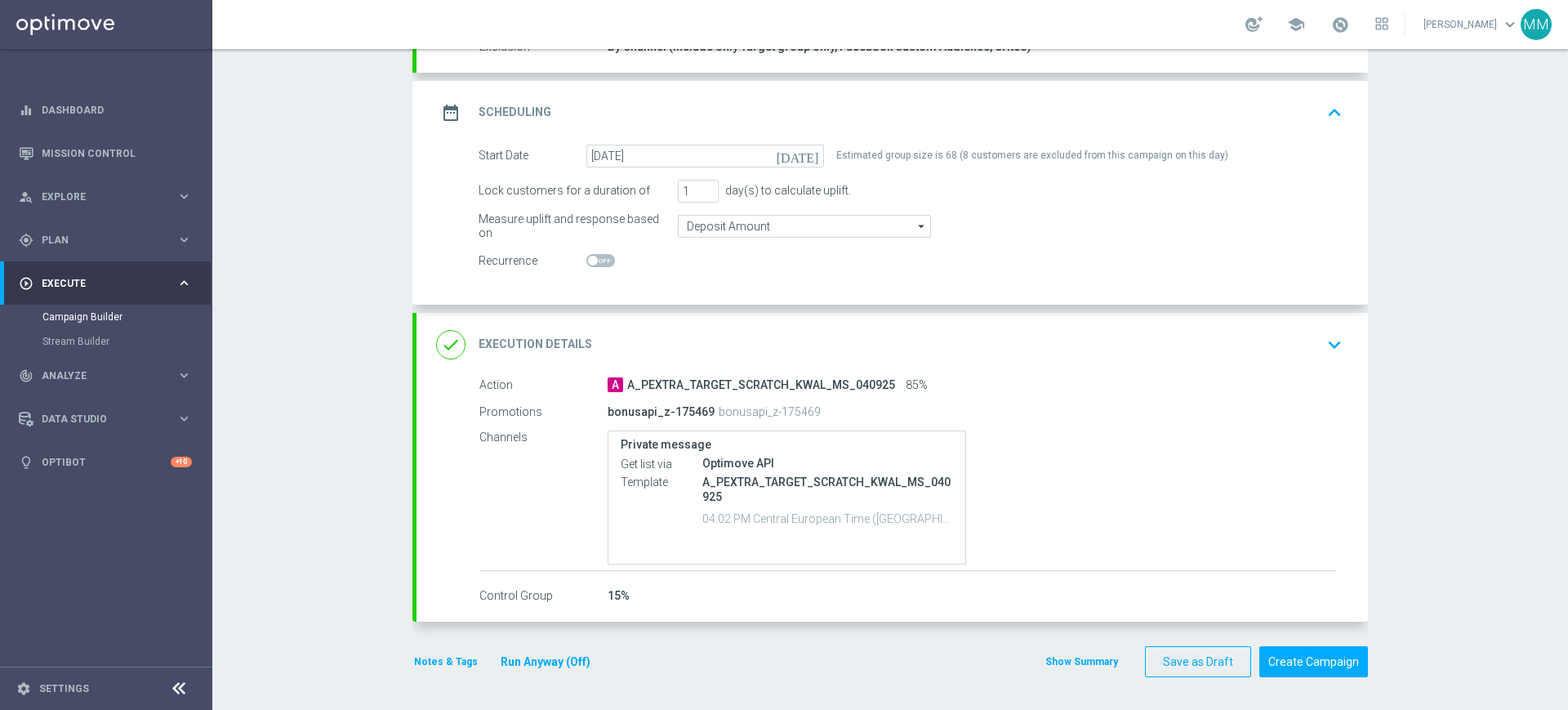
click at [715, 343] on div "done Execution Details keyboard_arrow_down" at bounding box center [892, 344] width 913 height 31
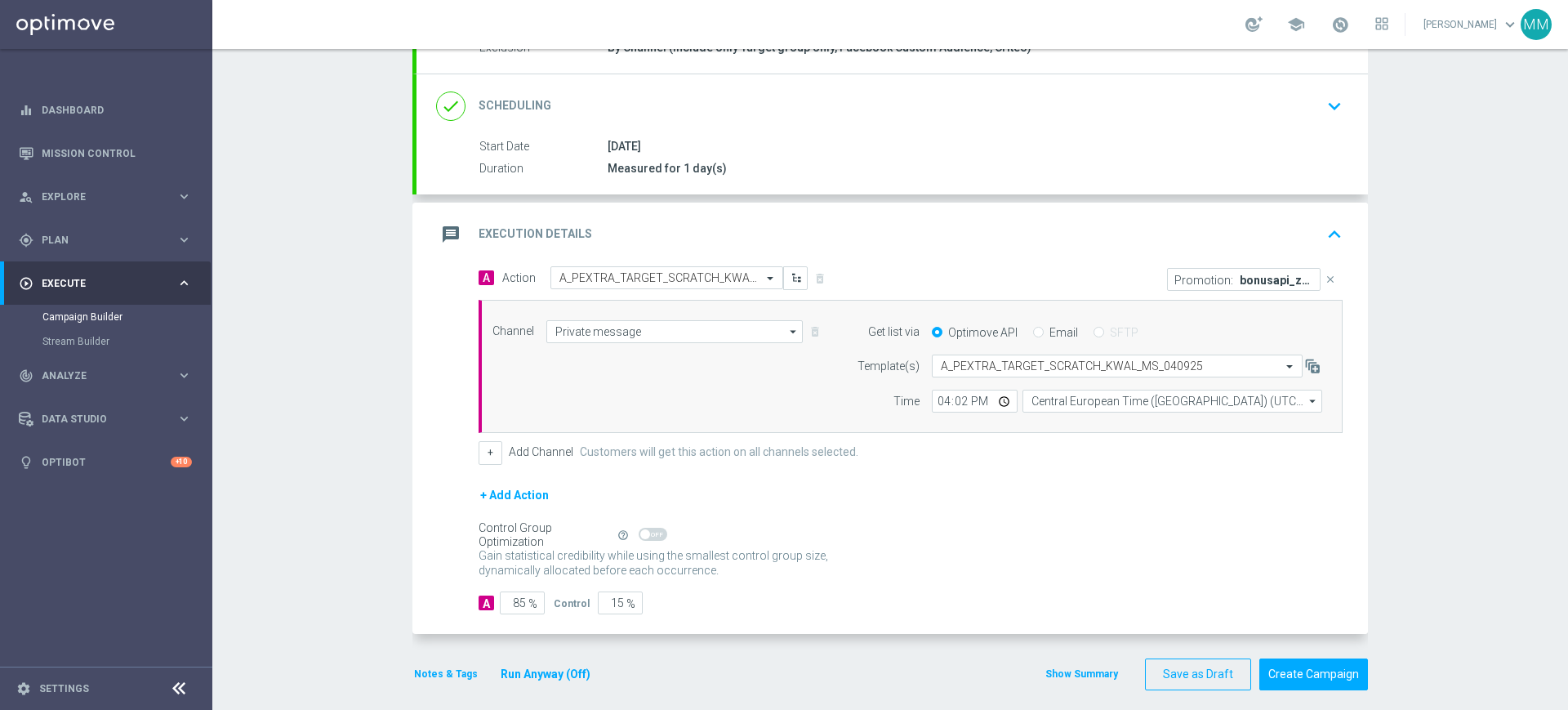
scroll to position [194, 0]
click at [737, 215] on div "message Execution Details keyboard_arrow_up" at bounding box center [892, 233] width 951 height 64
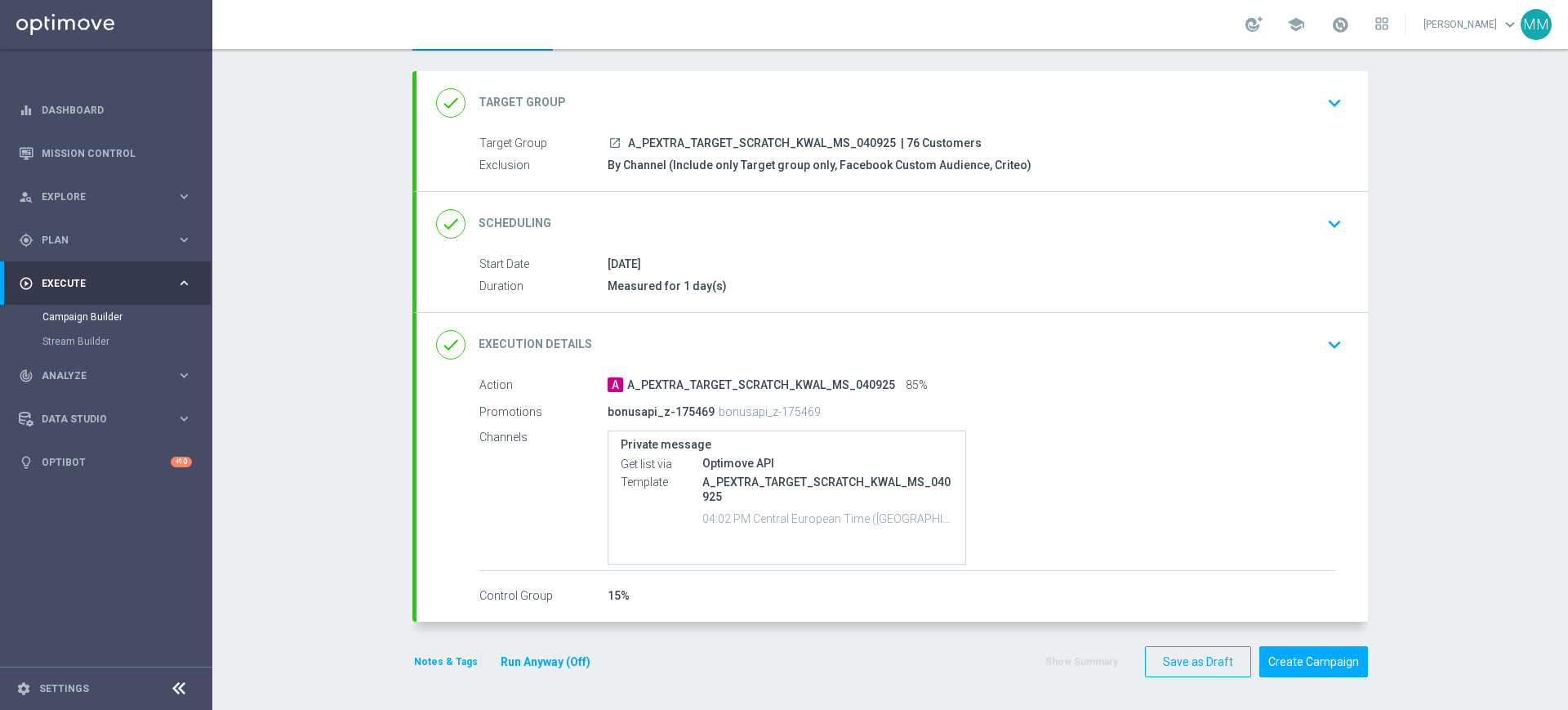
scroll to position [75, 0]
click at [445, 659] on button "Notes & Tags" at bounding box center [445, 661] width 67 height 18
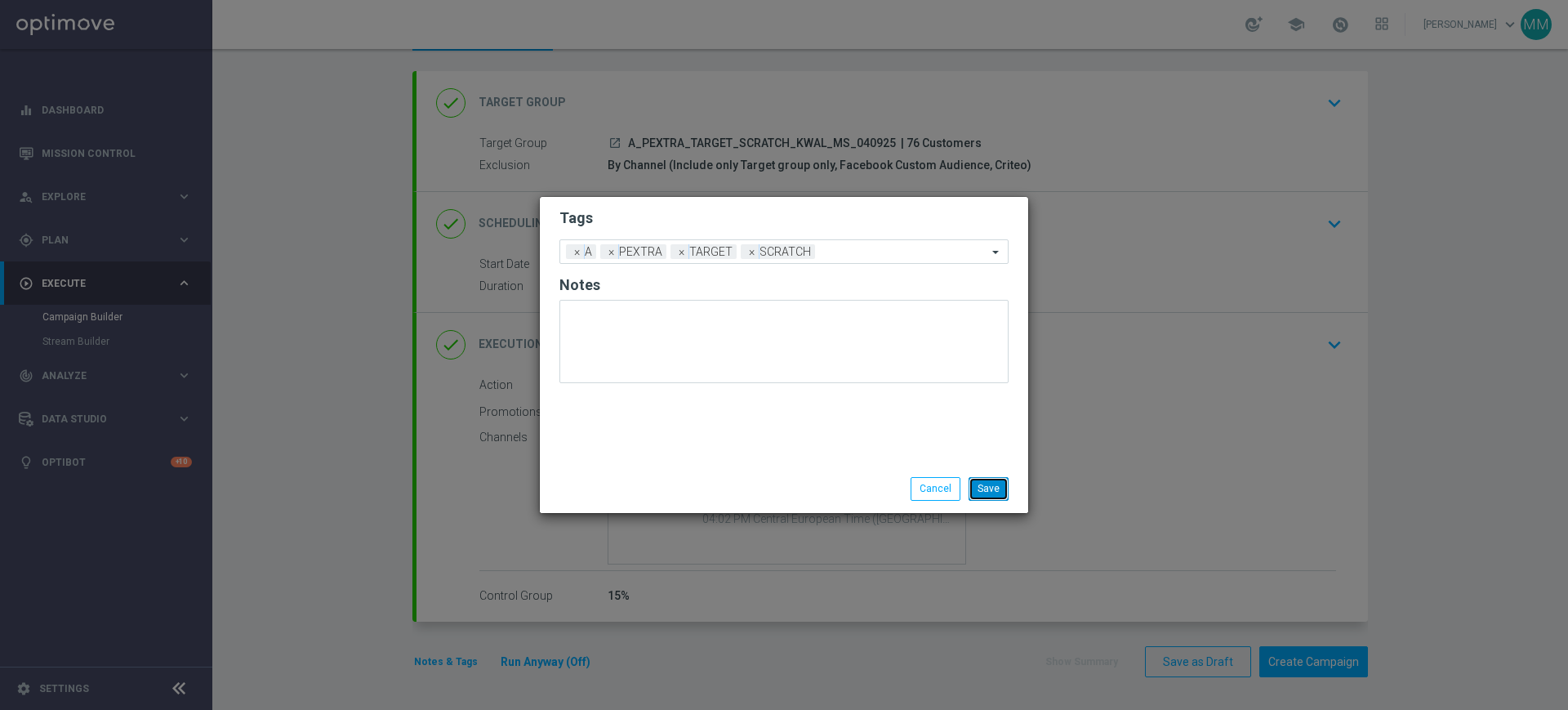
click at [981, 482] on button "Save" at bounding box center [988, 488] width 40 height 23
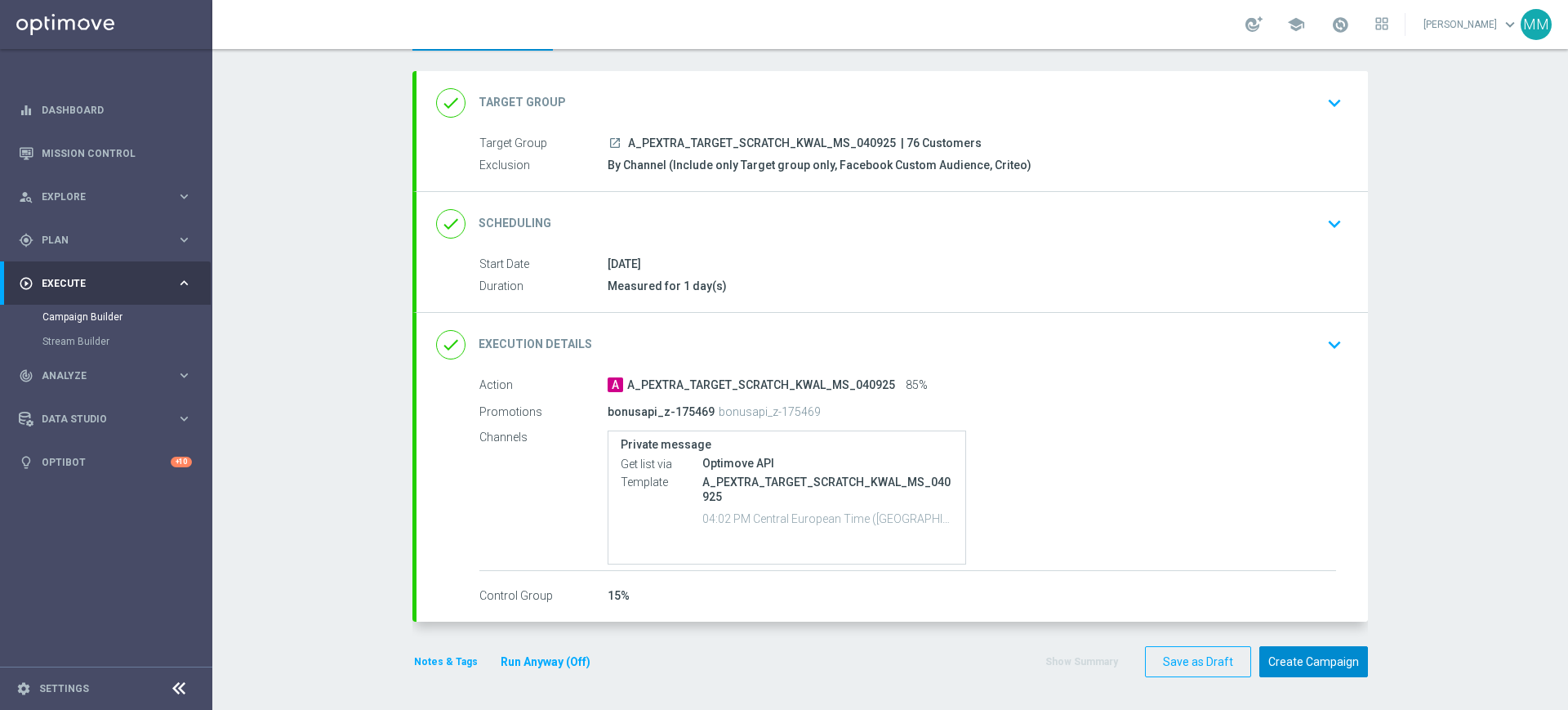
click at [1274, 663] on button "Create Campaign" at bounding box center [1313, 662] width 108 height 32
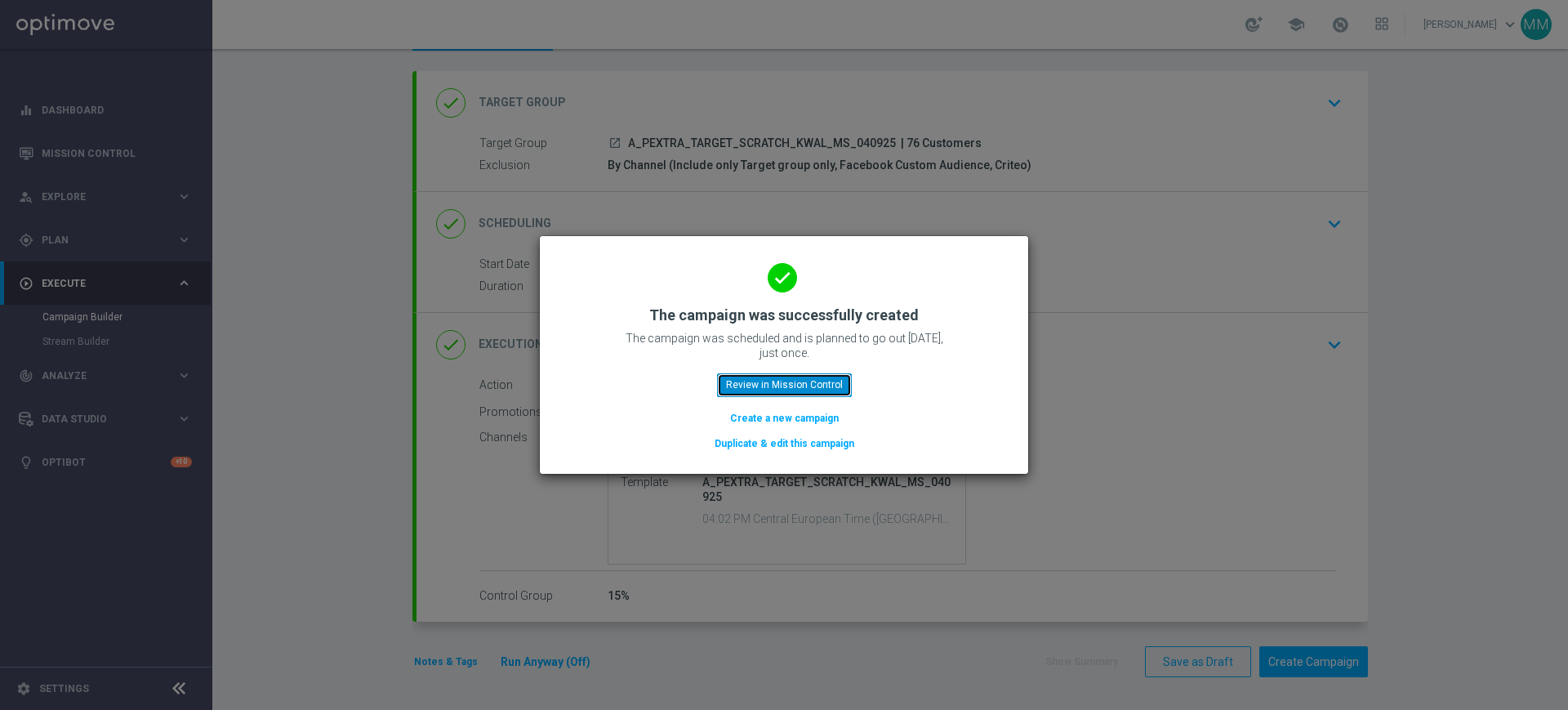
click at [812, 380] on button "Review in Mission Control" at bounding box center [784, 384] width 135 height 23
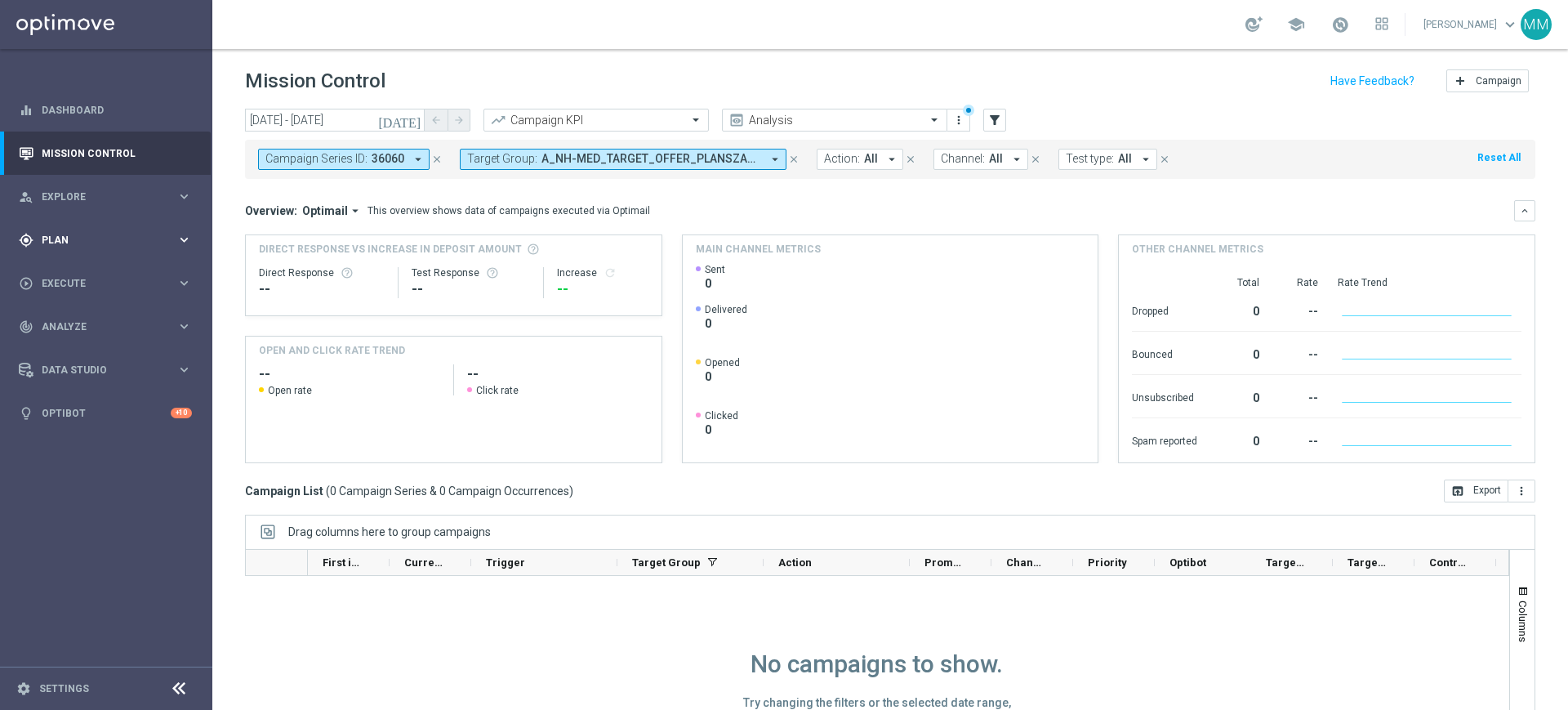
click at [87, 246] on div "gps_fixed Plan" at bounding box center [97, 239] width 158 height 15
click at [82, 272] on link "Target Groups" at bounding box center [106, 273] width 127 height 13
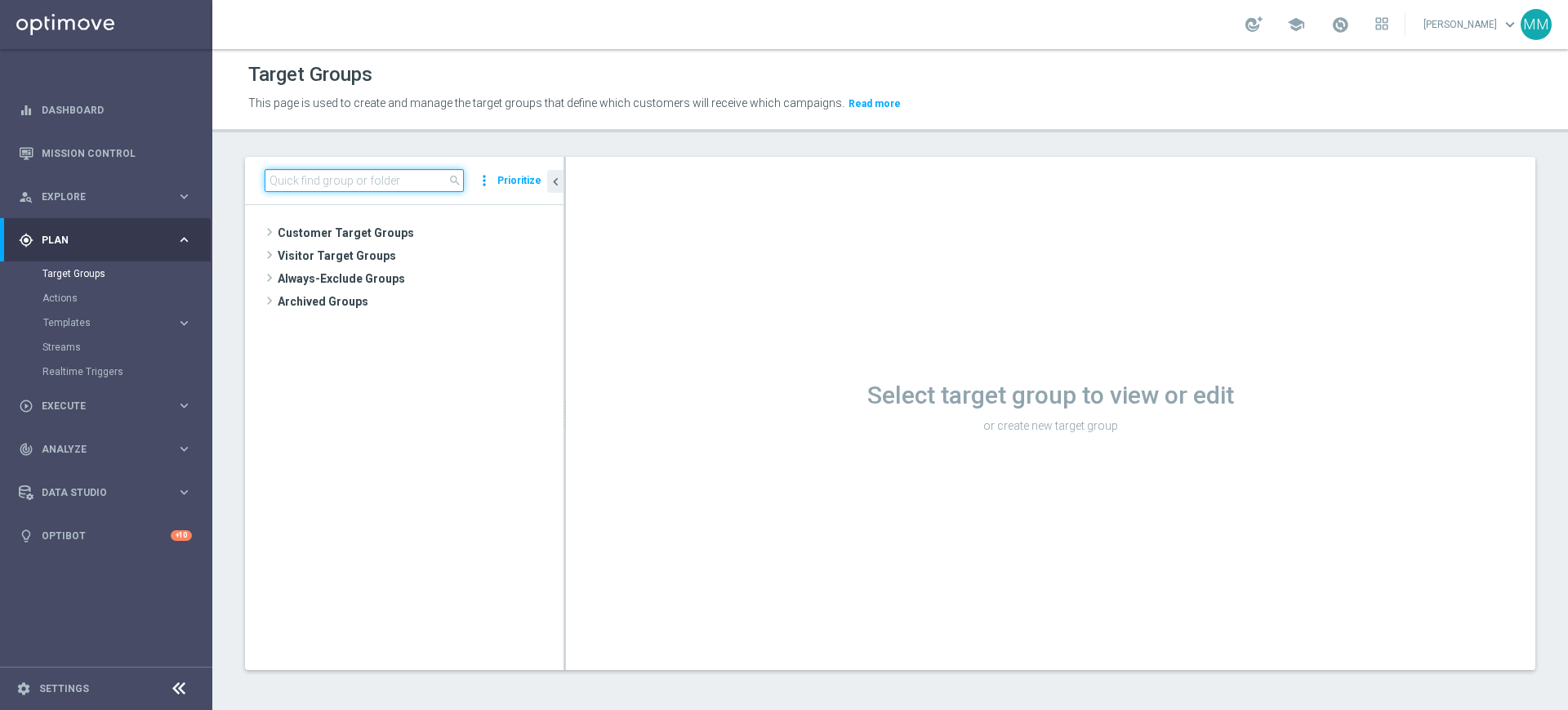
click at [312, 190] on input at bounding box center [363, 180] width 200 height 23
paste input "A_ALL_GLOB_OFFER_KWALMS_NEDPOL_040925"
type input "A_ALL_GLOB_OFFER_KWALMS_NEDPOL_040925"
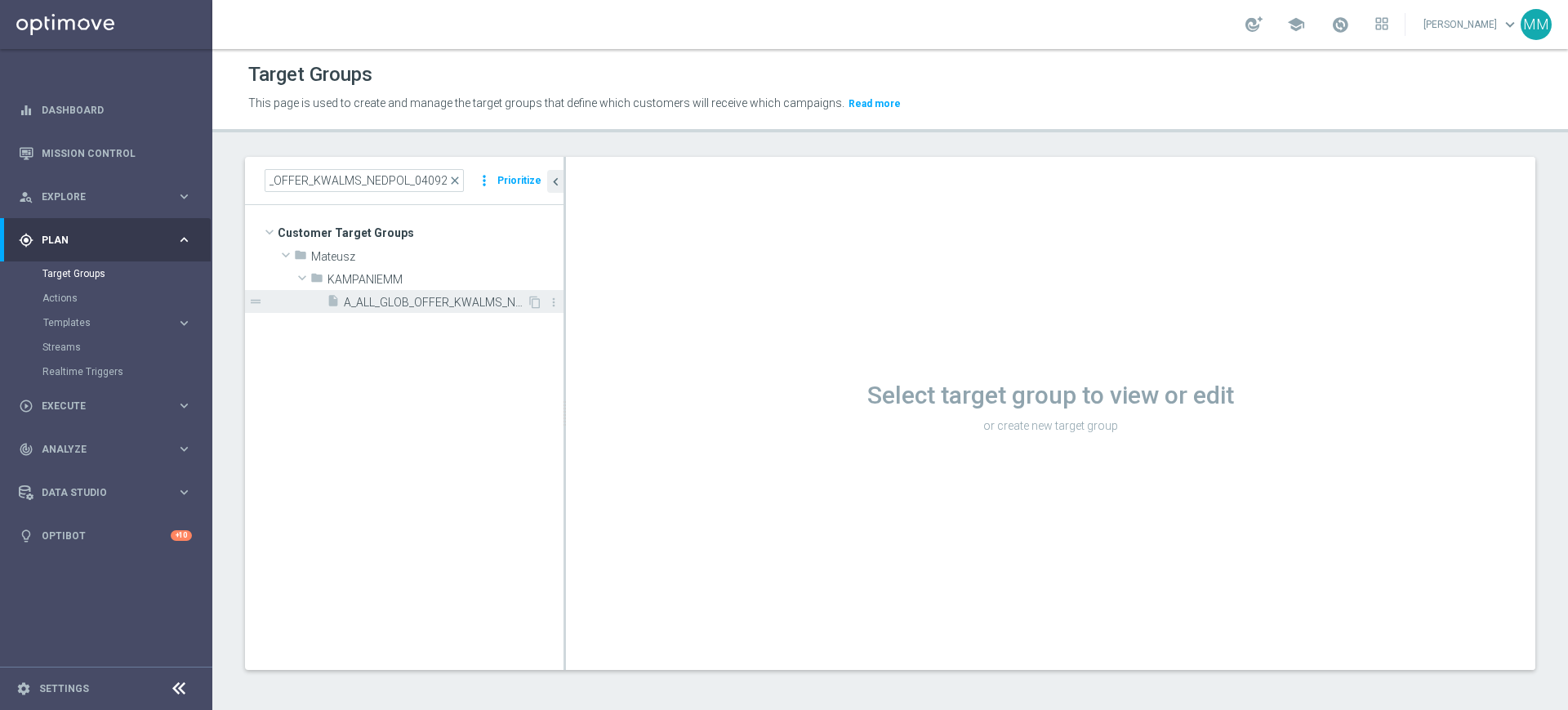
click at [381, 290] on div "insert_drive_file A_ALL_GLOB_OFFER_KWALMS_NEDPOL_040925" at bounding box center [426, 301] width 200 height 23
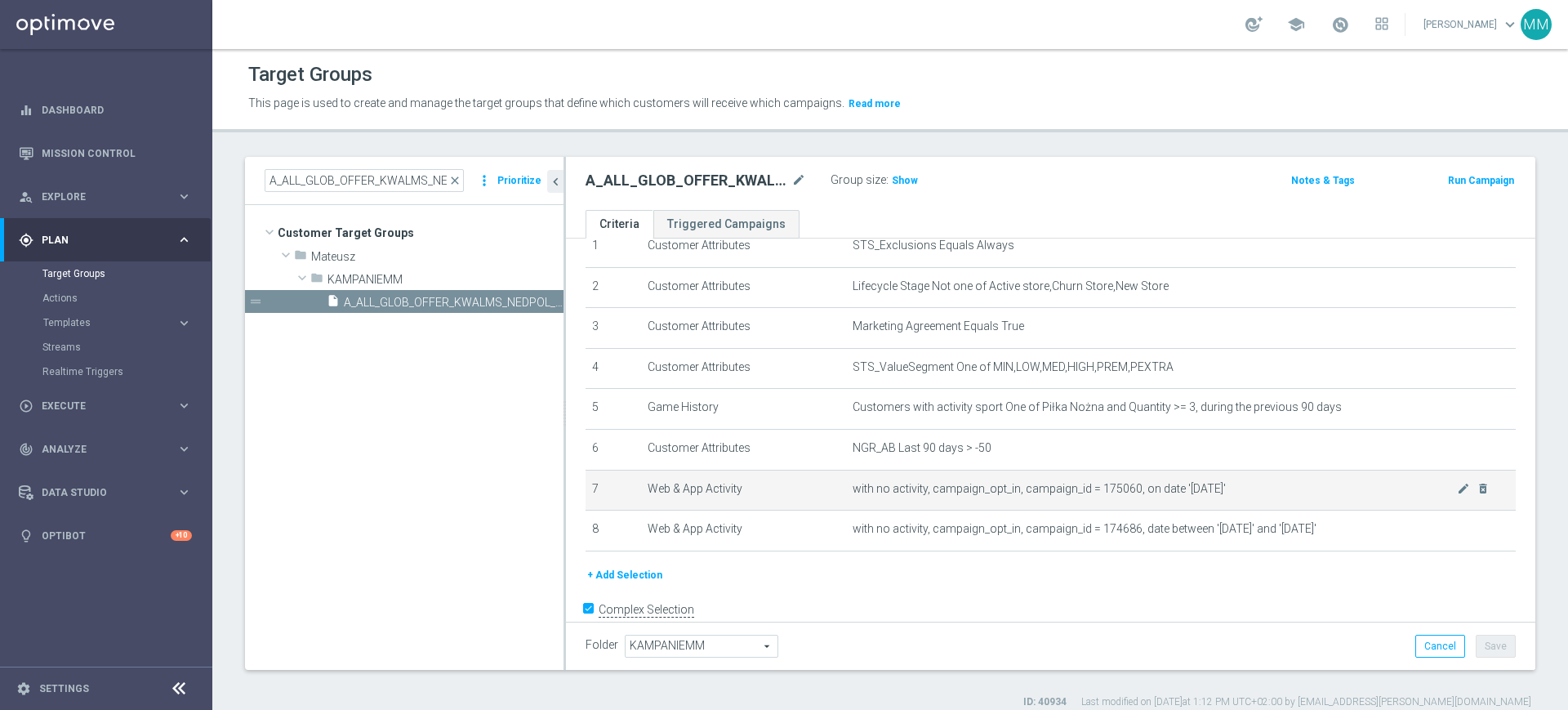
scroll to position [99, 0]
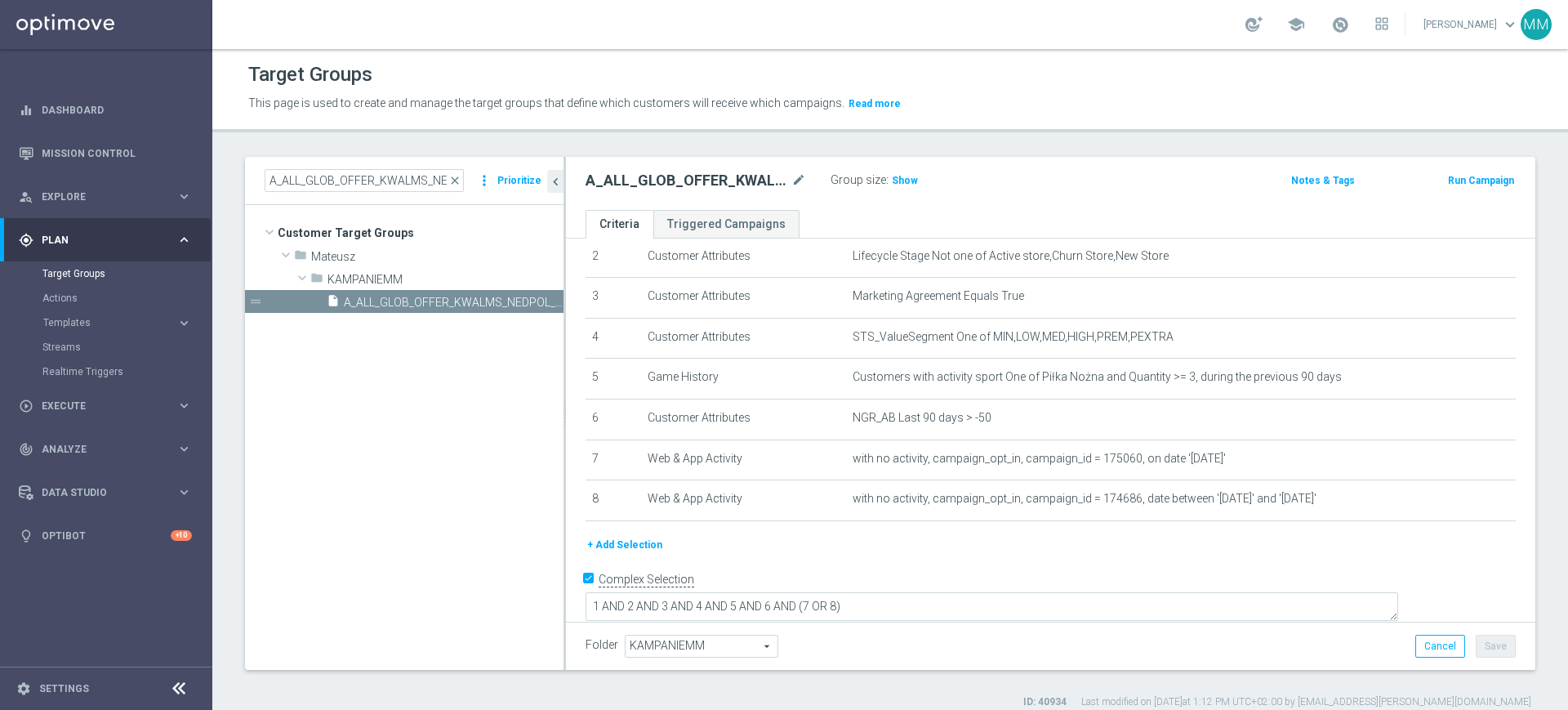
click at [910, 192] on div "A_ALL_GLOB_OFFER_KWALMS_NEDPOL_040925 mode_edit Group size : Show Notes & Tags …" at bounding box center [1051, 183] width 969 height 53
click at [909, 185] on span "Show" at bounding box center [905, 181] width 26 height 12
click at [618, 549] on button "+ Add Selection" at bounding box center [625, 545] width 78 height 18
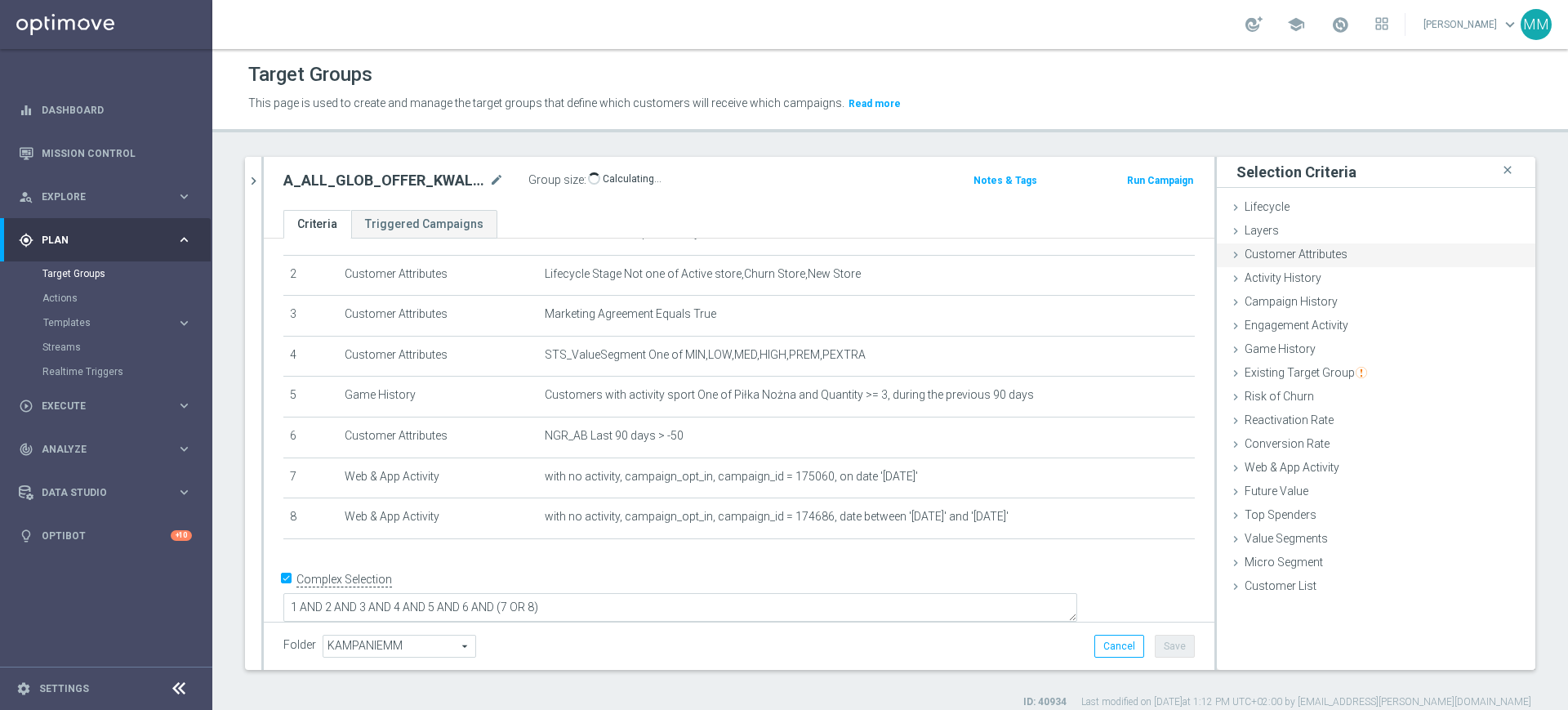
click at [1245, 260] on span "Customer Attributes" at bounding box center [1296, 253] width 103 height 13
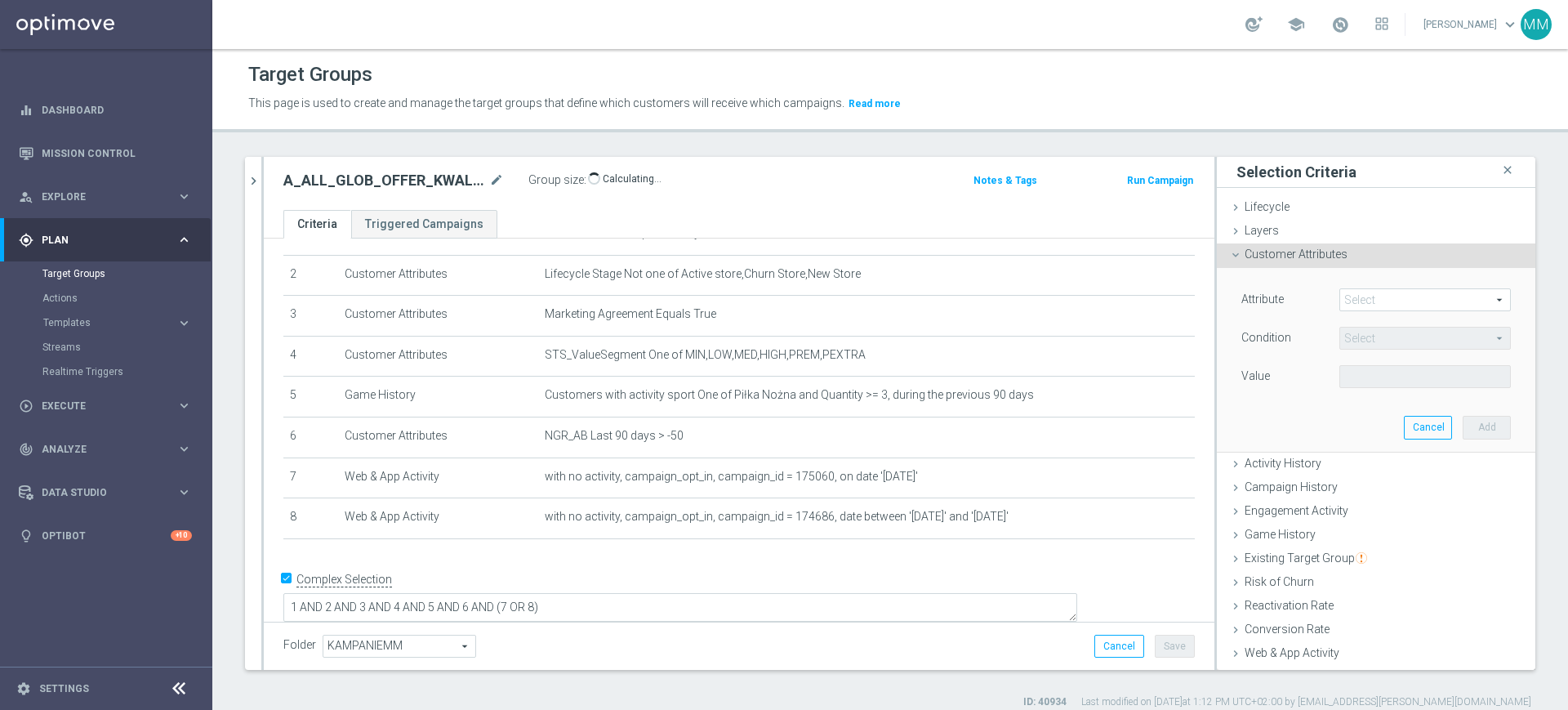
click at [1341, 297] on span at bounding box center [1425, 299] width 170 height 21
click at [0, 0] on input "search" at bounding box center [0, 0] width 0 height 0
type input "days since last act"
click at [1352, 322] on span "Days Since Last Activity" at bounding box center [1425, 324] width 155 height 13
type input "Days Since Last Activity"
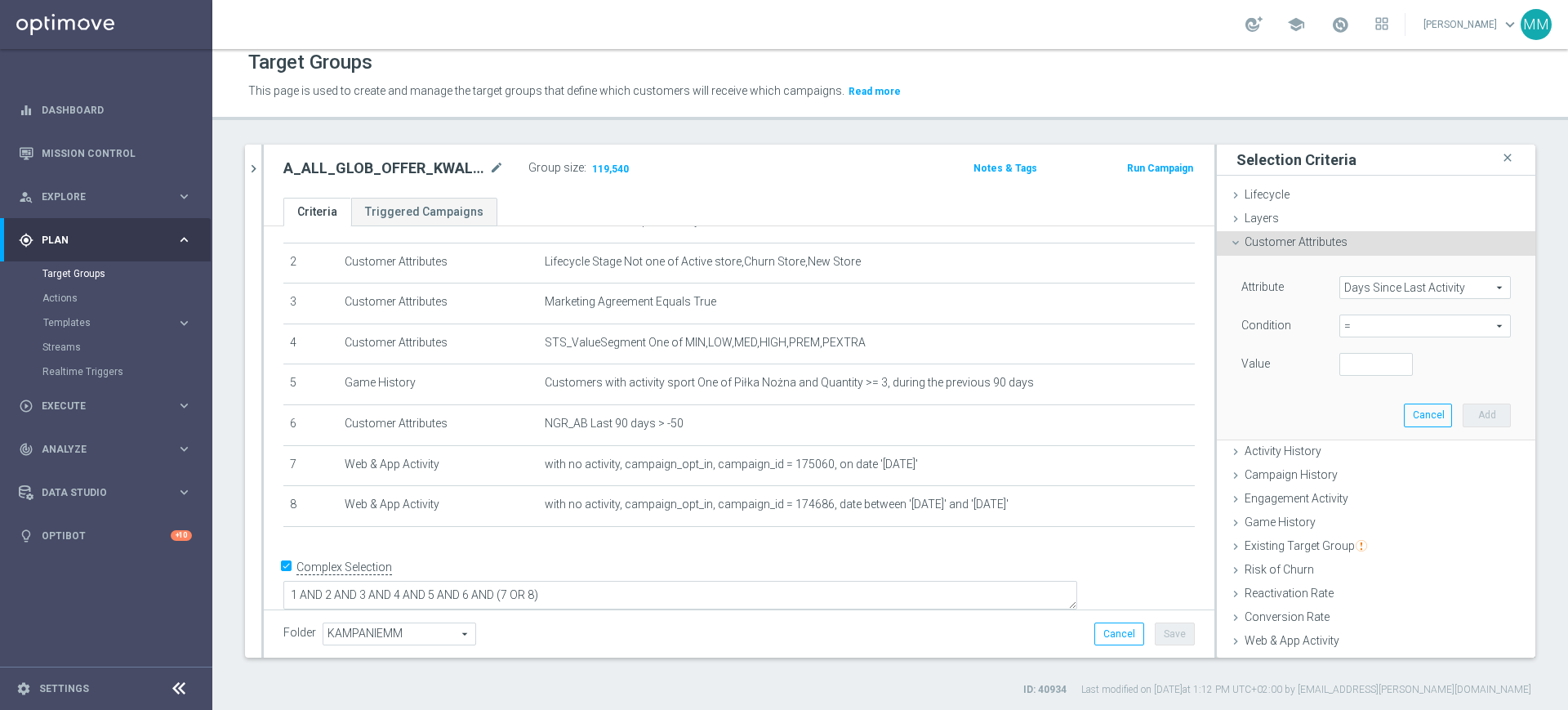
scroll to position [15, 0]
click at [1351, 325] on span "=" at bounding box center [1425, 323] width 170 height 21
click at [1356, 373] on span "<=" at bounding box center [1425, 368] width 155 height 13
type input "<="
click at [1345, 355] on input "number" at bounding box center [1376, 361] width 73 height 23
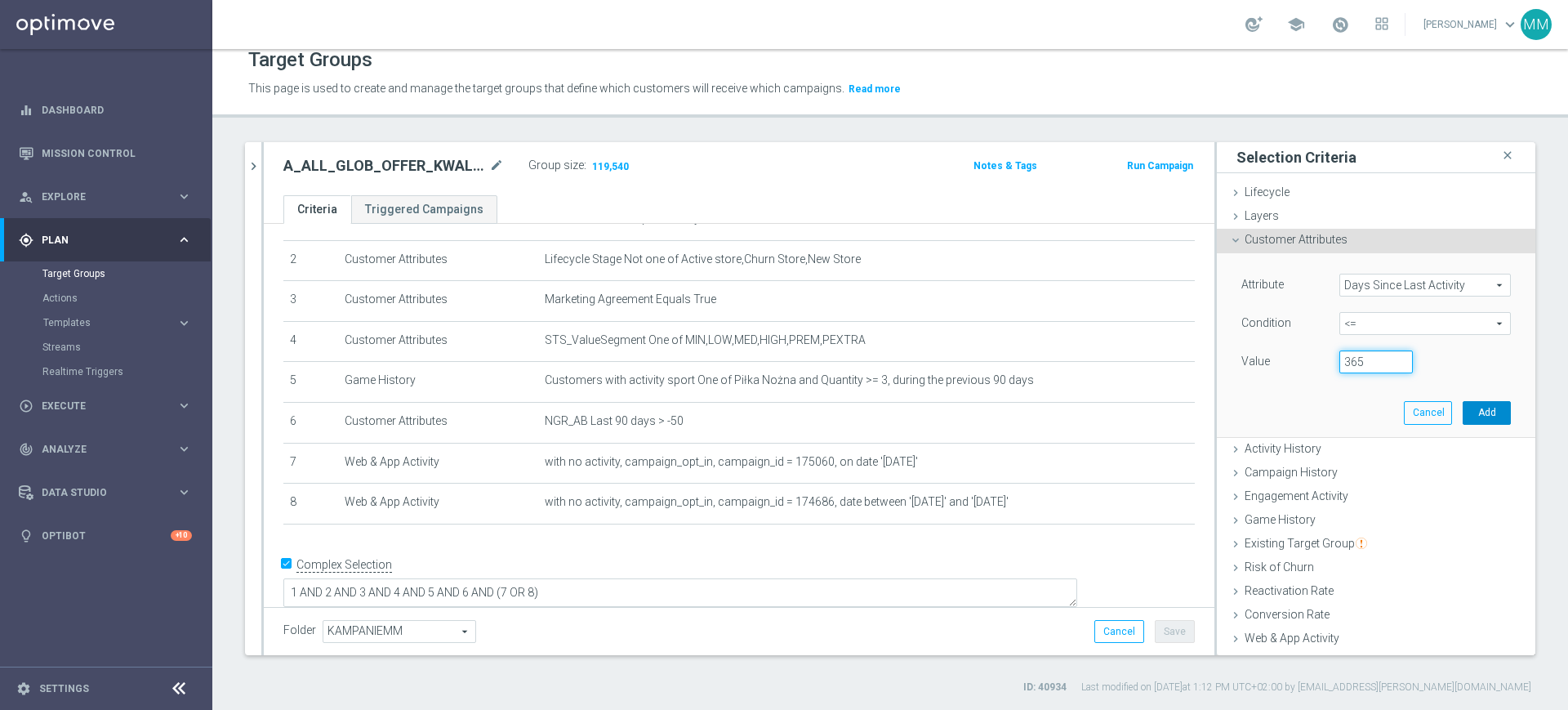
type input "365"
click at [1467, 419] on button "Add" at bounding box center [1487, 412] width 49 height 23
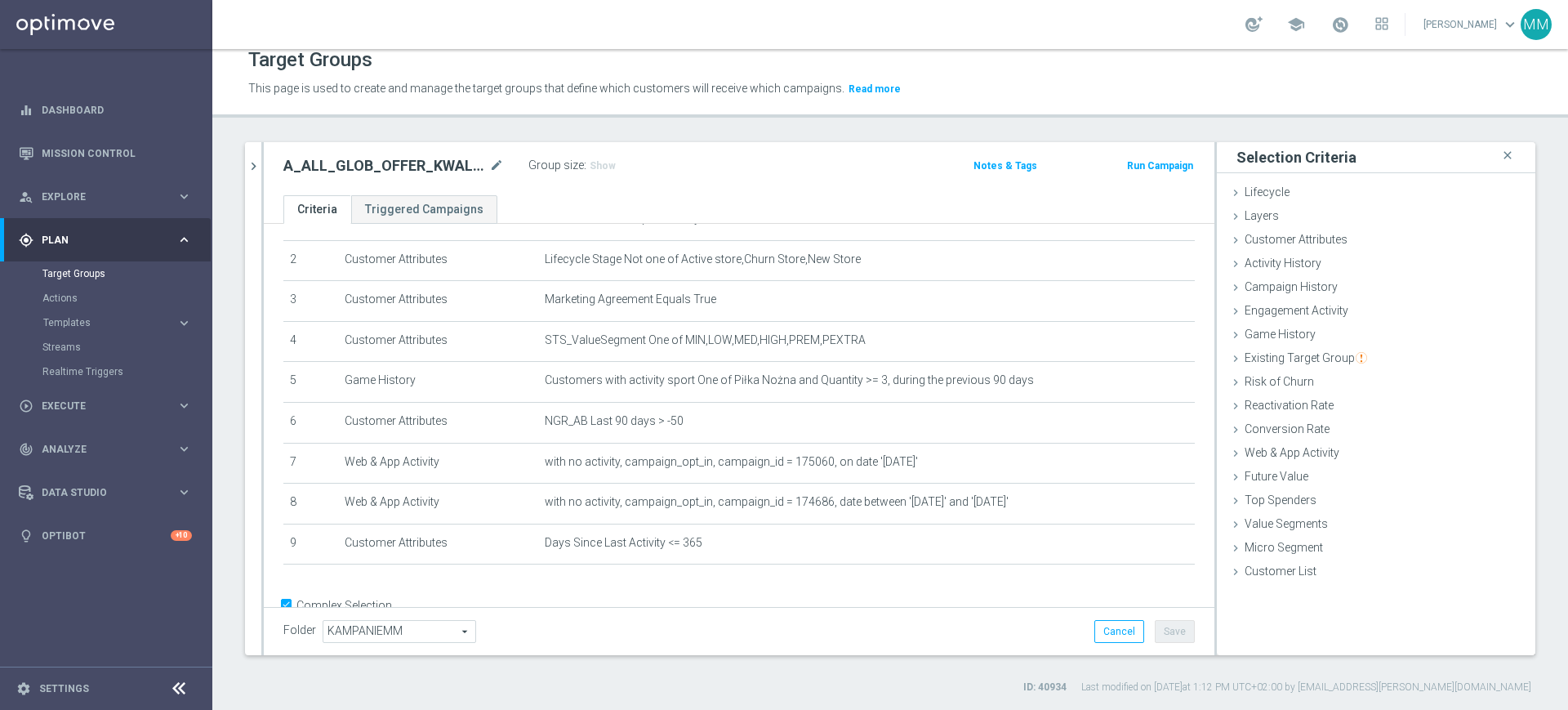
scroll to position [125, 0]
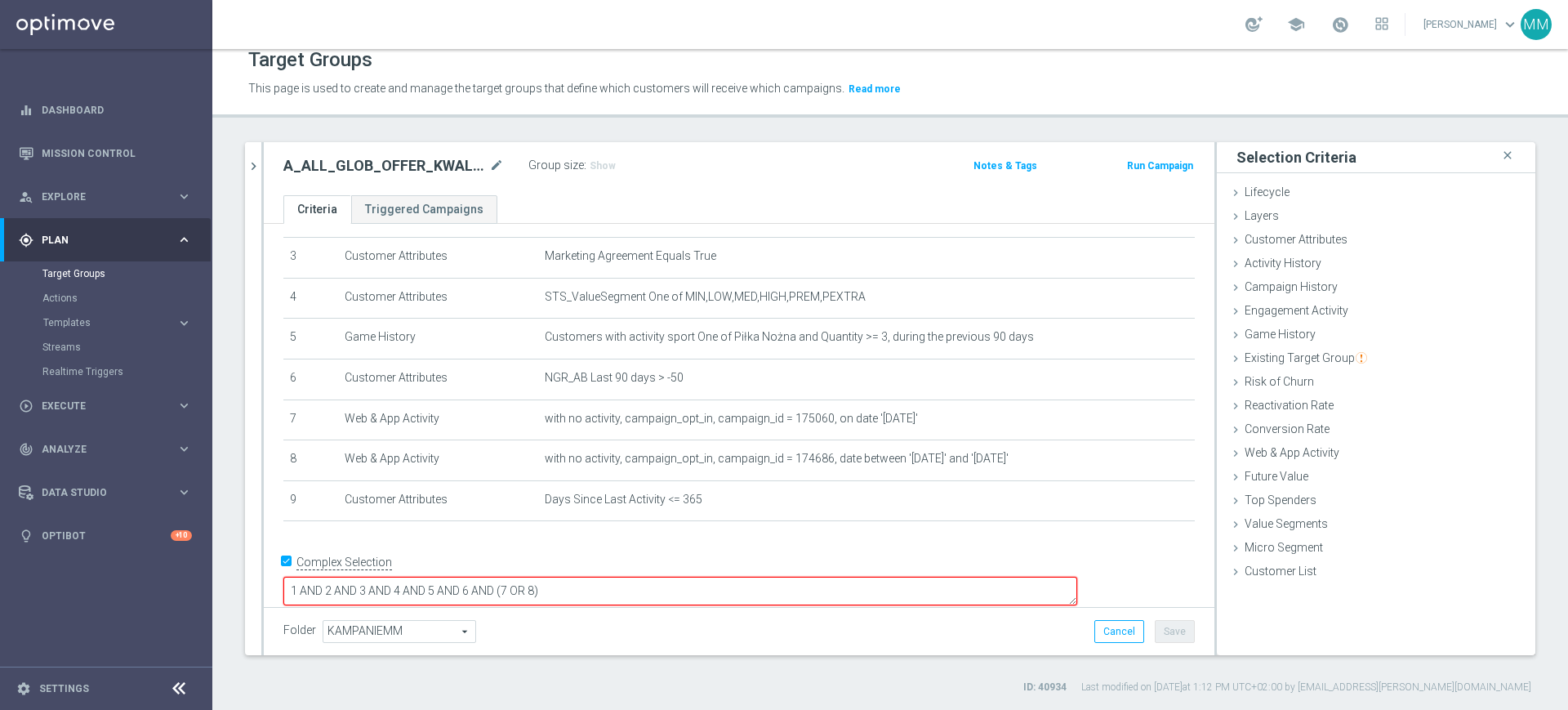
click at [891, 592] on form "Complex Selection 1 AND 2 AND 3 AND 4 AND 5 AND 6 AND (7 OR 8) Invalid Expressi…" at bounding box center [739, 587] width 912 height 76
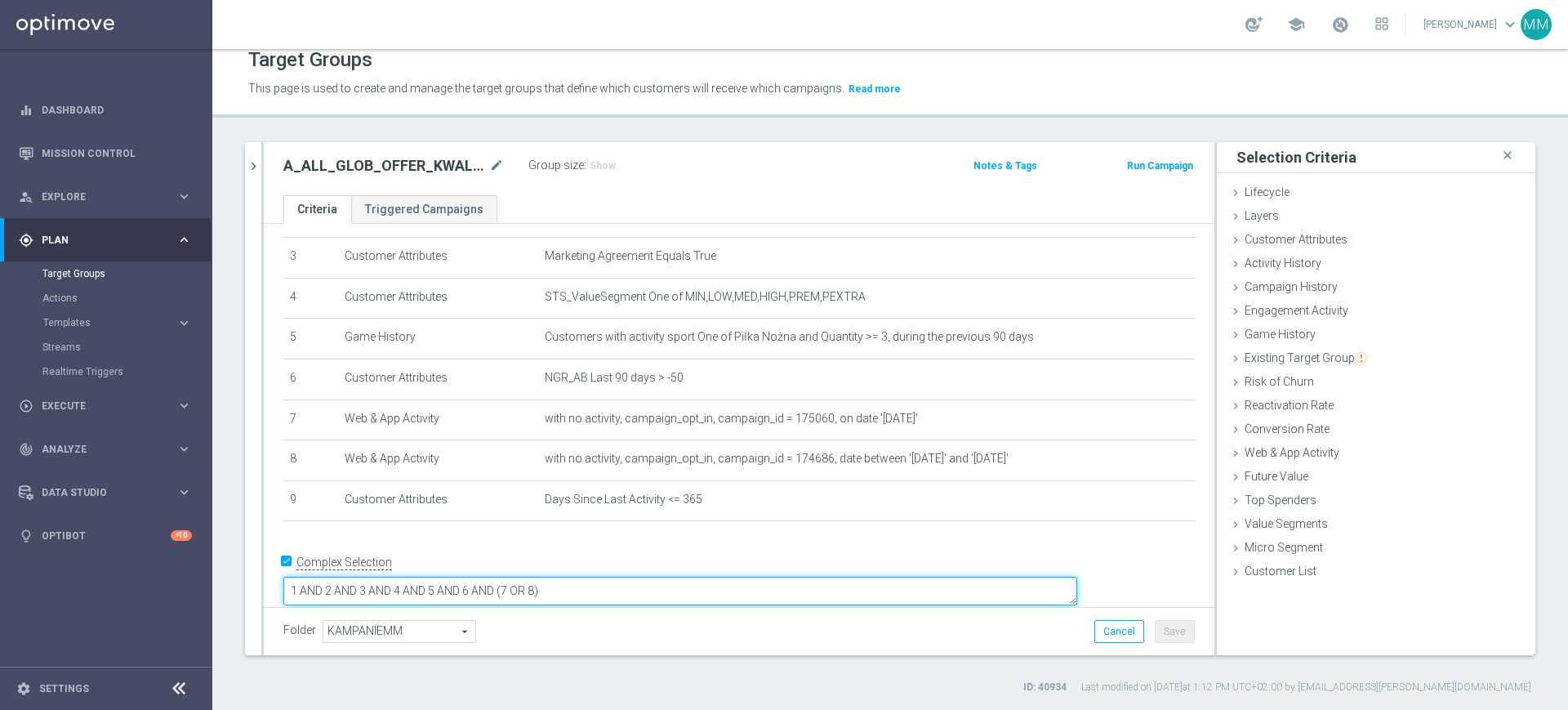
click at [879, 580] on textarea "1 AND 2 AND 3 AND 4 AND 5 AND 6 AND (7 OR 8)" at bounding box center [679, 591] width 793 height 29
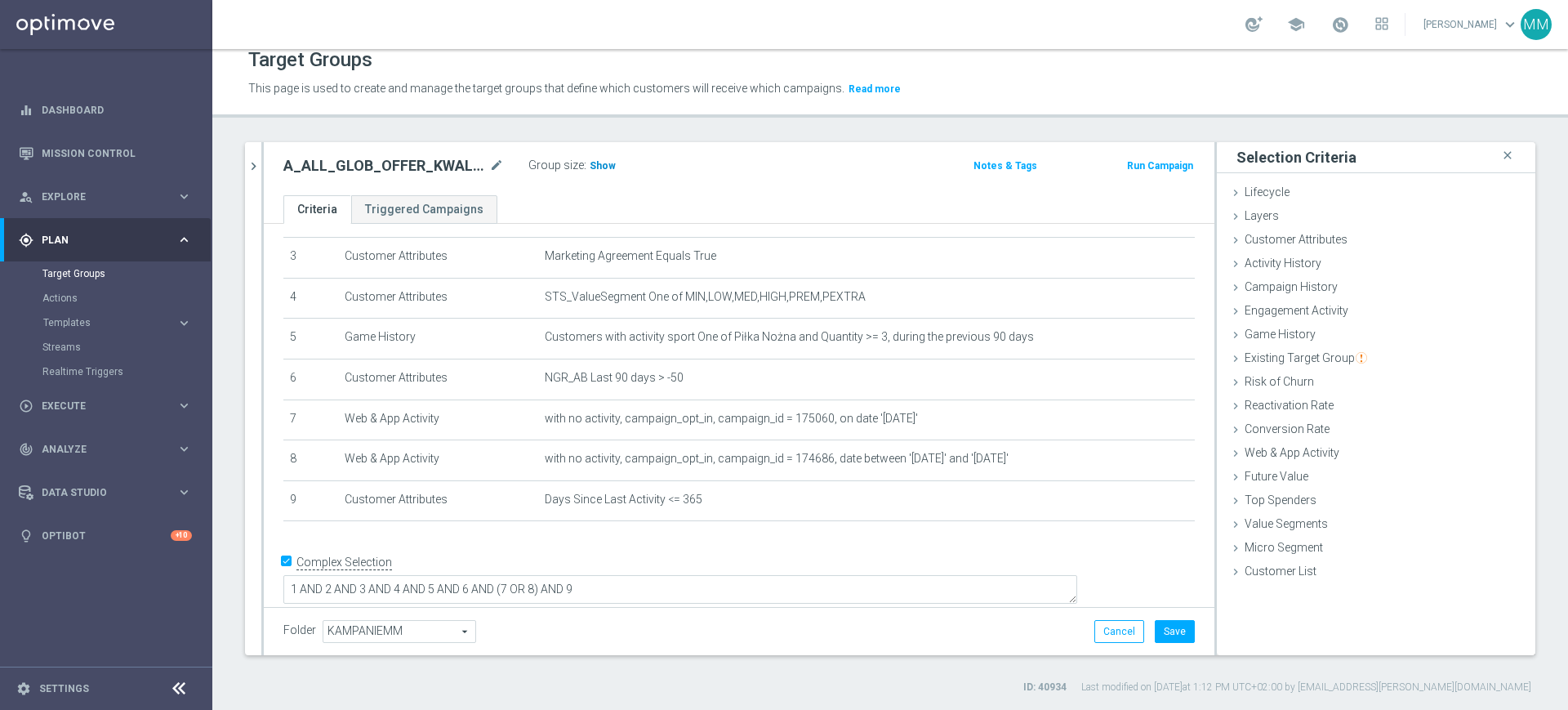
click at [606, 157] on h3 "Show" at bounding box center [603, 166] width 30 height 18
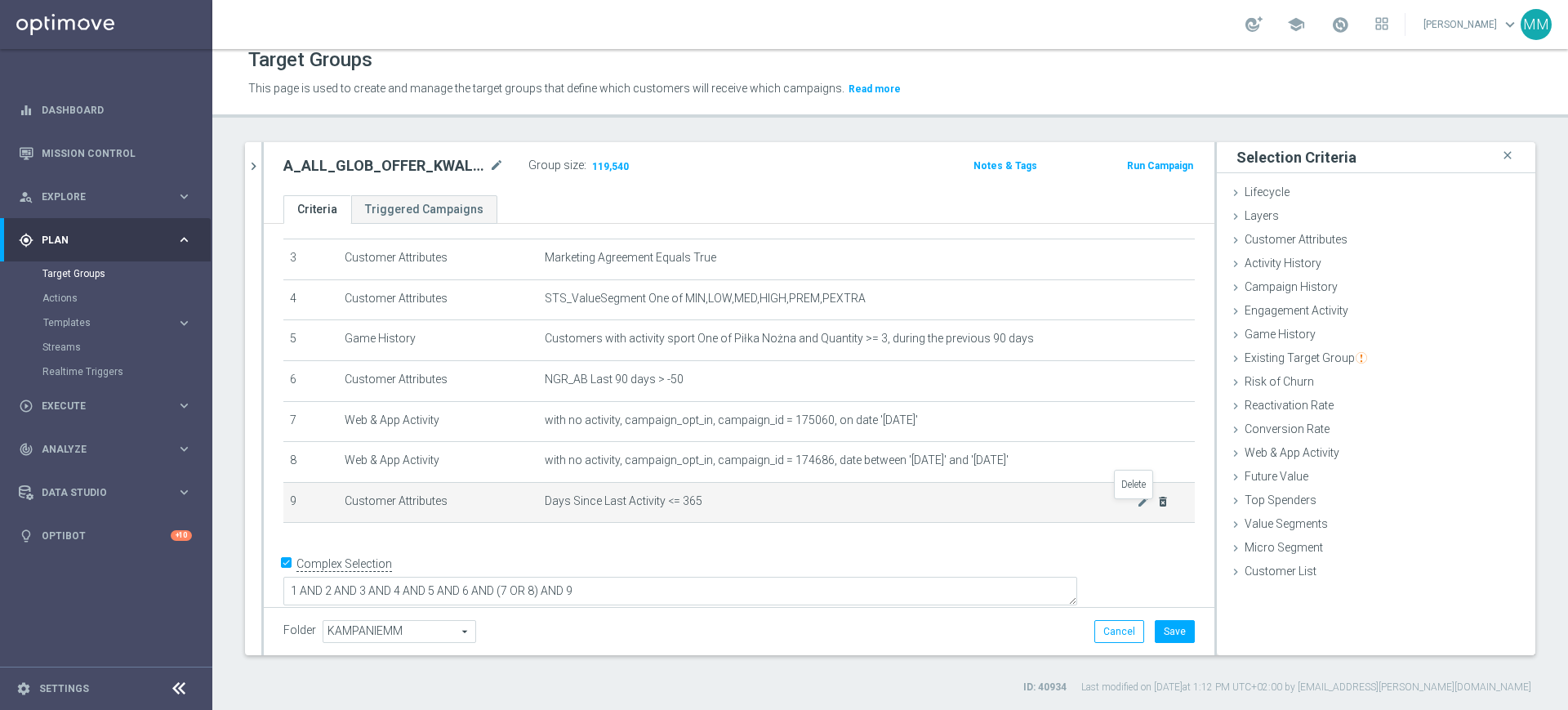
click at [1157, 508] on icon "delete_forever" at bounding box center [1163, 500] width 13 height 13
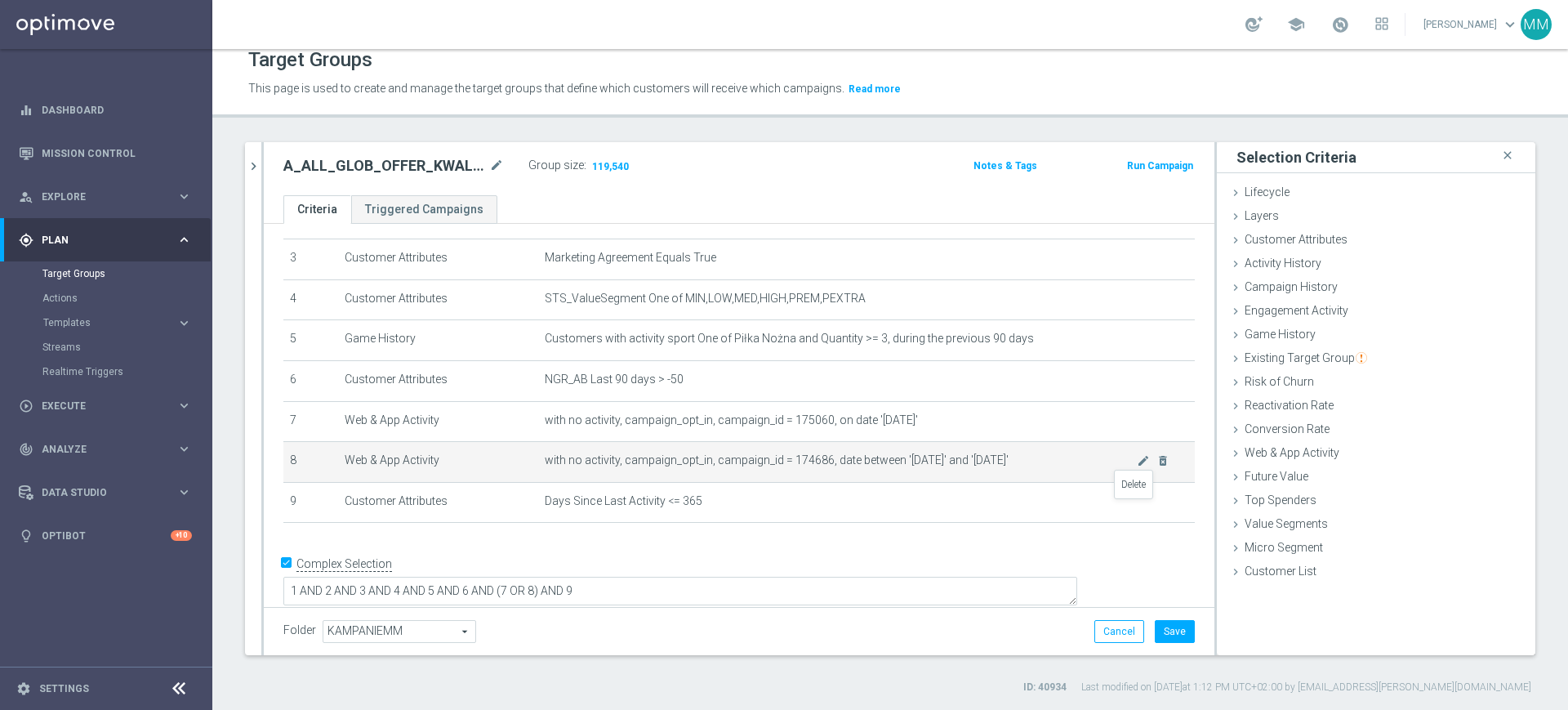
scroll to position [83, 0]
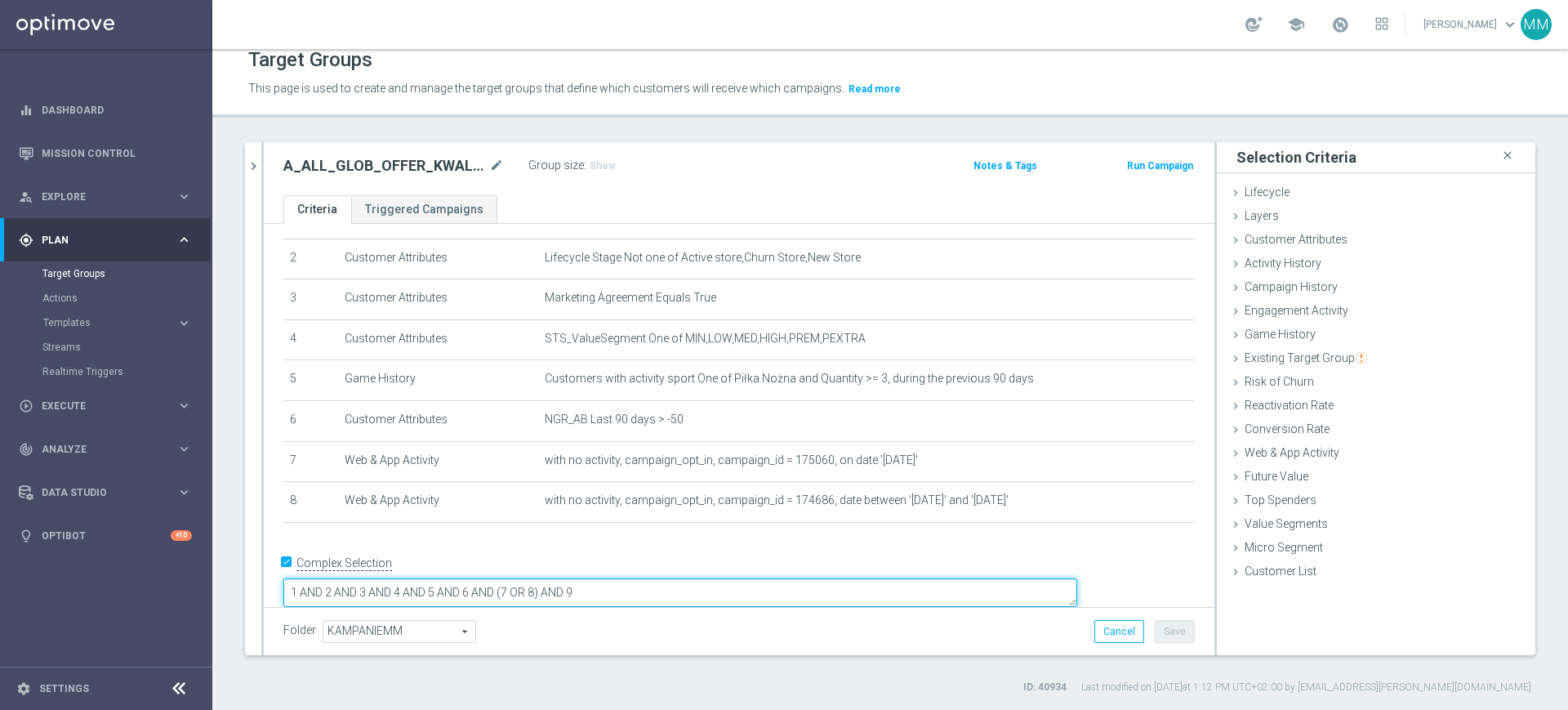
click at [688, 578] on textarea "1 AND 2 AND 3 AND 4 AND 5 AND 6 AND (7 OR 8) AND 9" at bounding box center [679, 592] width 793 height 29
drag, startPoint x: 688, startPoint y: 570, endPoint x: 678, endPoint y: 575, distance: 11.2
click at [678, 578] on textarea "1 AND 2 AND 3 AND 4 AND 5 AND 6 AND (7 OR 8) AND 9" at bounding box center [679, 592] width 793 height 29
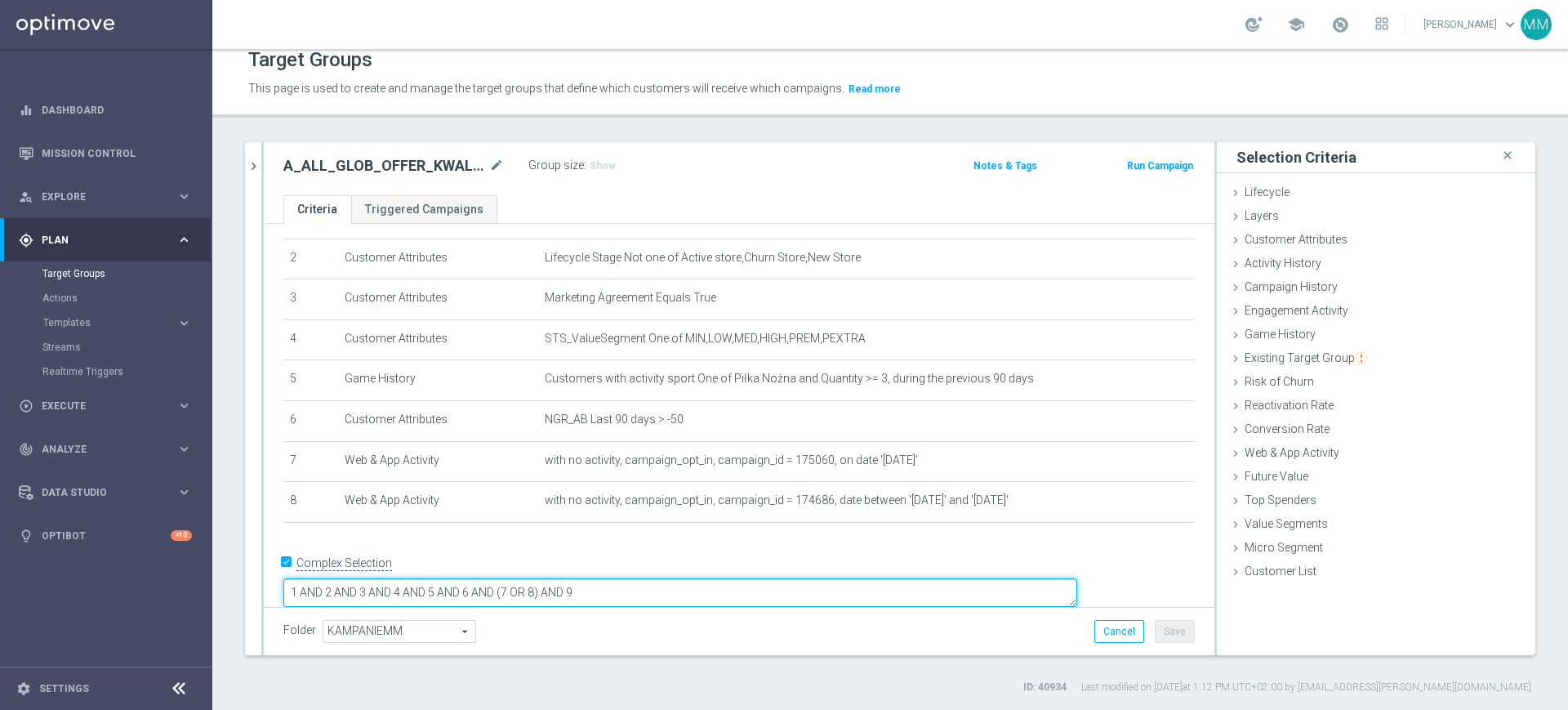
drag, startPoint x: 678, startPoint y: 575, endPoint x: 703, endPoint y: 573, distance: 25.1
click at [703, 578] on textarea "1 AND 2 AND 3 AND 4 AND 5 AND 6 AND (7 OR 8) AND 9" at bounding box center [679, 592] width 793 height 29
type textarea "1 AND 2 AND 3 AND 4 AND 5 AND 6 AND (7 OR 8)"
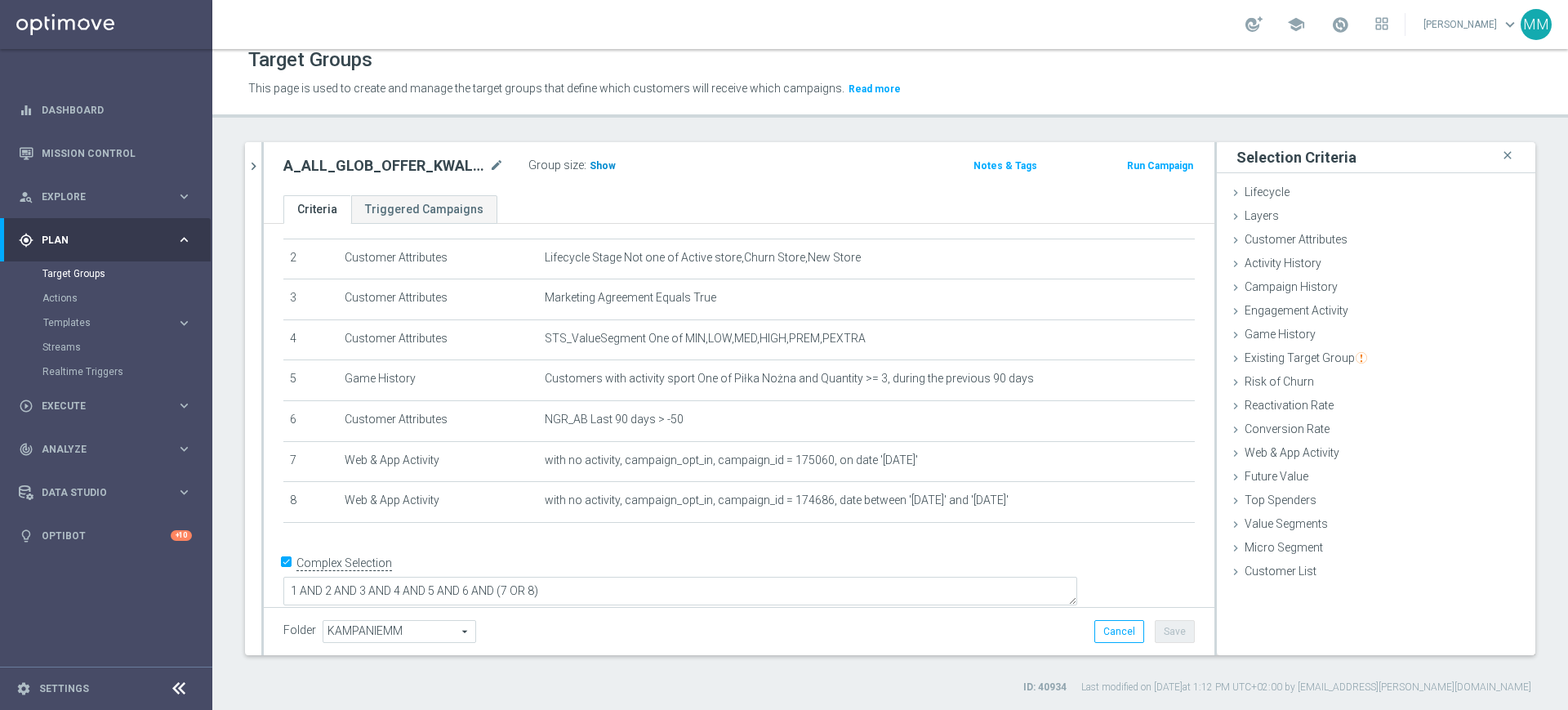
click at [601, 165] on span "Show" at bounding box center [603, 166] width 26 height 12
click at [404, 165] on h2 "A_ALL_GLOB_OFFER_KWALMS_NEDPOL_040925" at bounding box center [384, 166] width 203 height 20
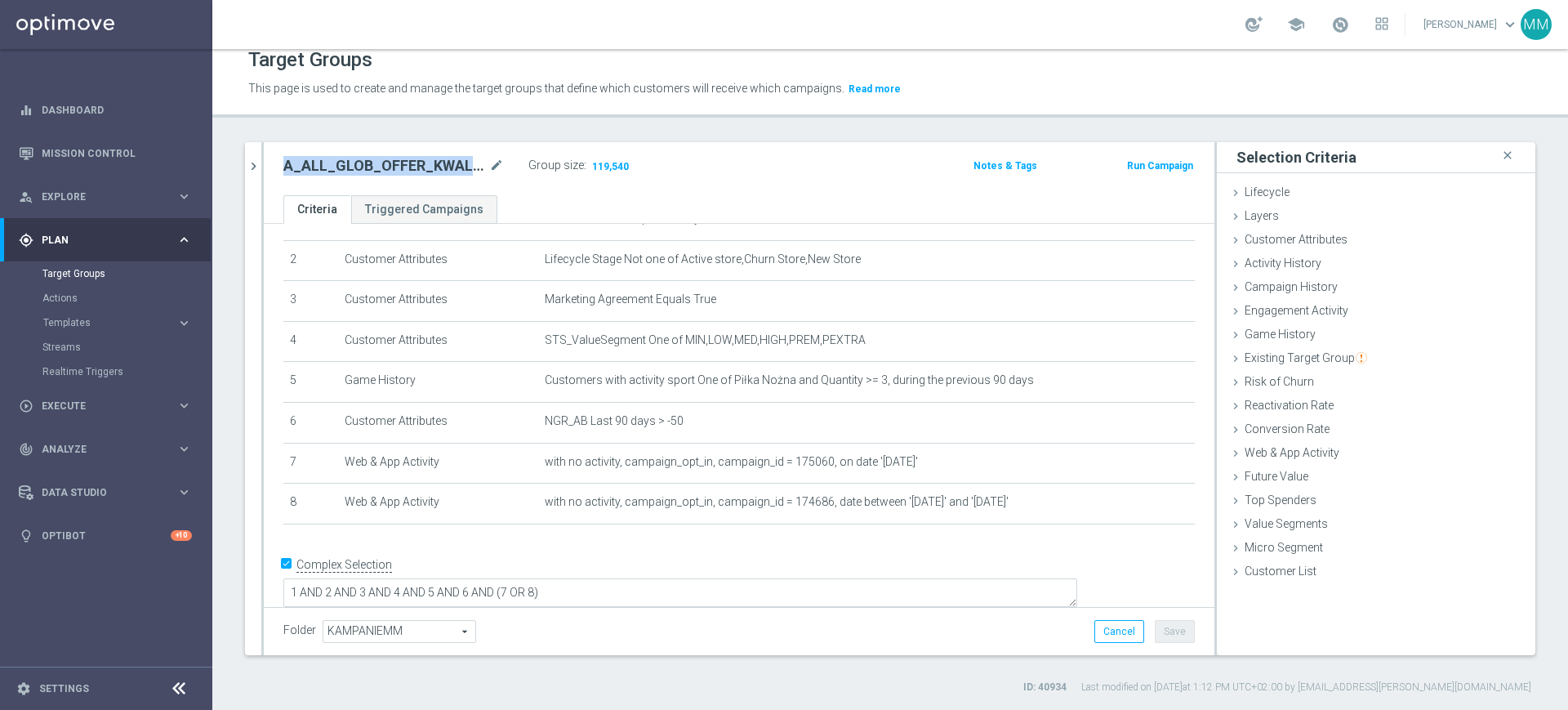
click at [404, 165] on h2 "A_ALL_GLOB_OFFER_KWALMS_NEDPOL_040925" at bounding box center [384, 166] width 203 height 20
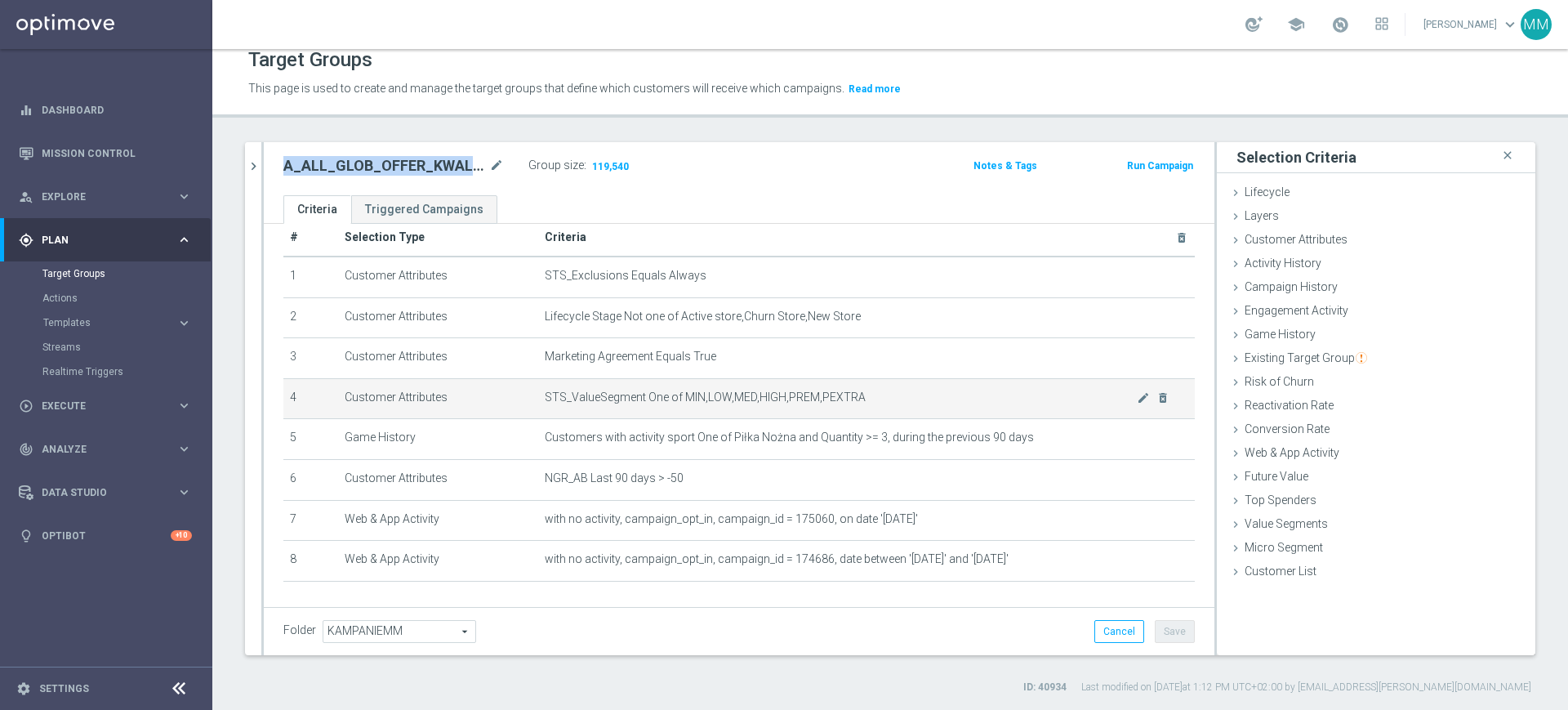
scroll to position [0, 0]
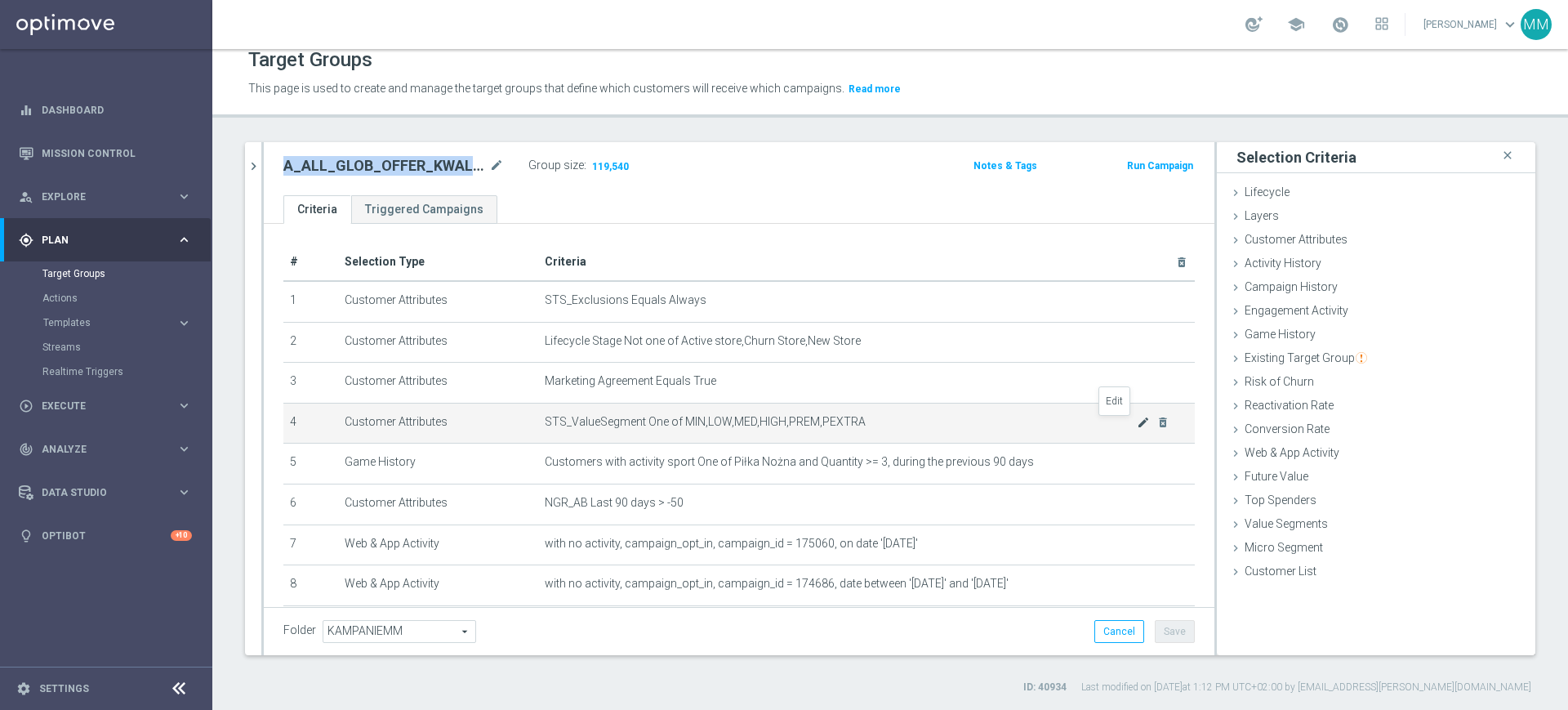
click at [1137, 423] on icon "mode_edit" at bounding box center [1143, 422] width 13 height 13
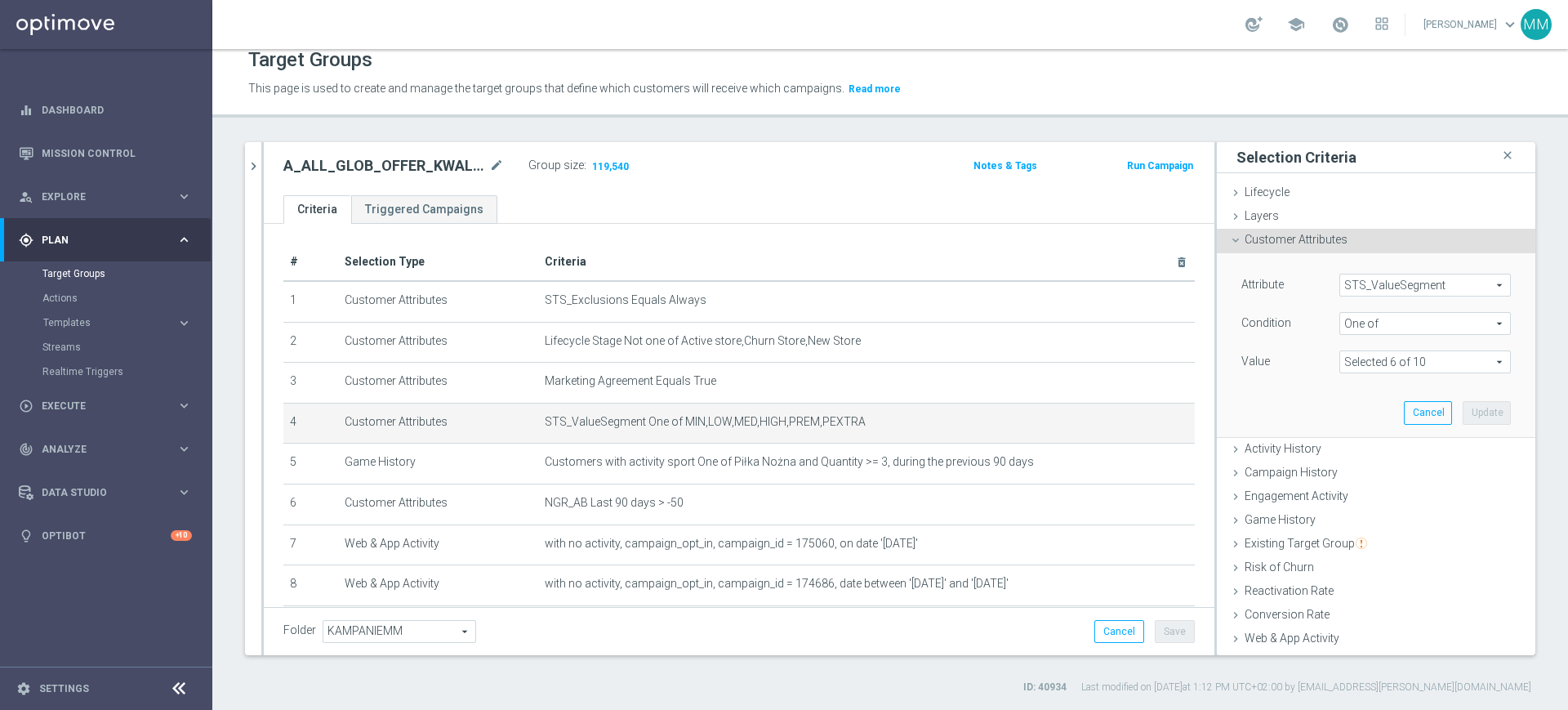
click at [1405, 365] on span at bounding box center [1425, 361] width 170 height 21
click at [1390, 558] on span "PEXTRA" at bounding box center [1437, 555] width 149 height 13
click at [1362, 558] on input "PEXTRA" at bounding box center [1356, 556] width 11 height 11
checkbox input "false"
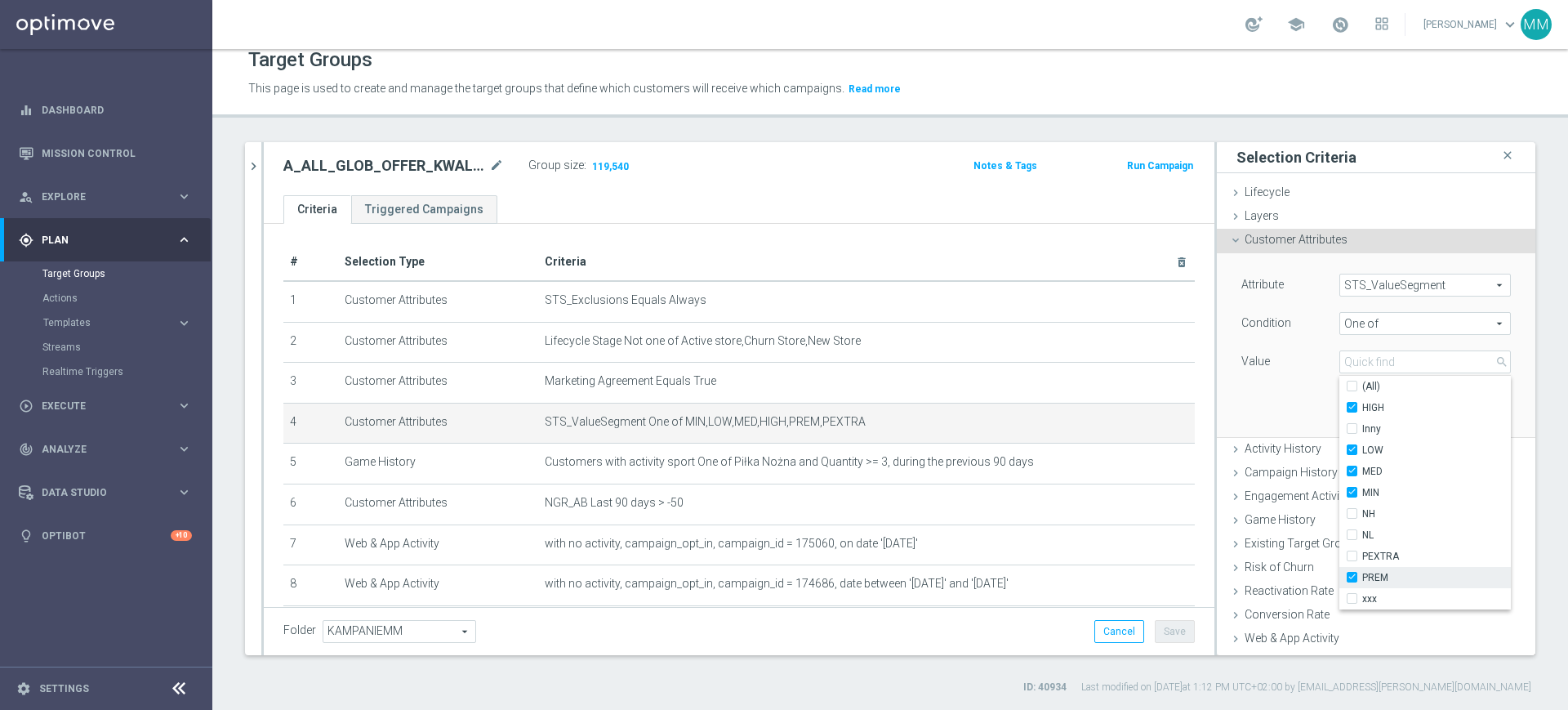
type input "Selected 5 of 10"
drag, startPoint x: 1385, startPoint y: 570, endPoint x: 1326, endPoint y: 487, distance: 101.8
click at [1384, 571] on span "PREM" at bounding box center [1437, 577] width 149 height 13
click at [1362, 573] on input "PREM" at bounding box center [1356, 578] width 11 height 11
checkbox input "false"
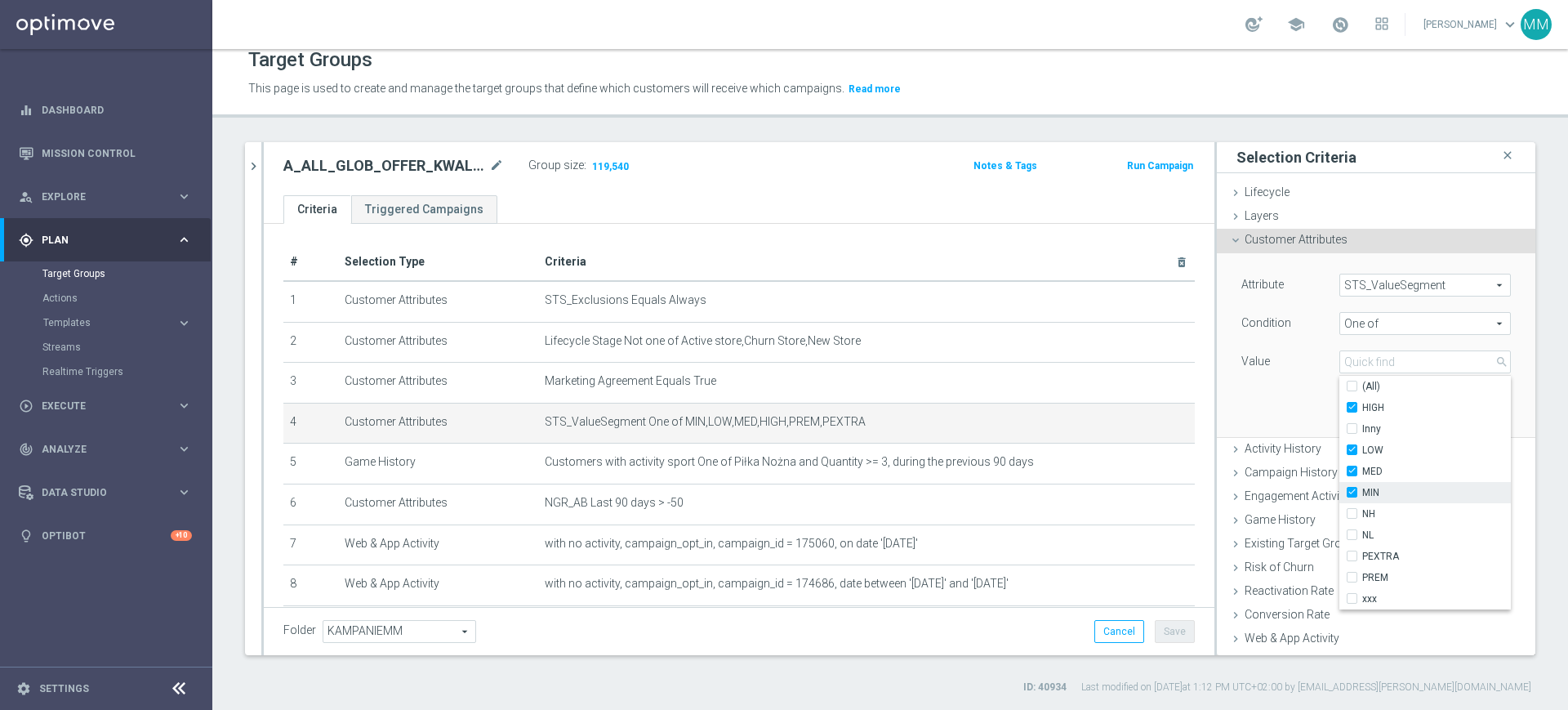
type input "Selected 4 of 10"
click at [1290, 399] on div "Attribute STS_ValueSegment STS_ValueSegment arrow_drop_down search Condition On…" at bounding box center [1376, 345] width 294 height 183
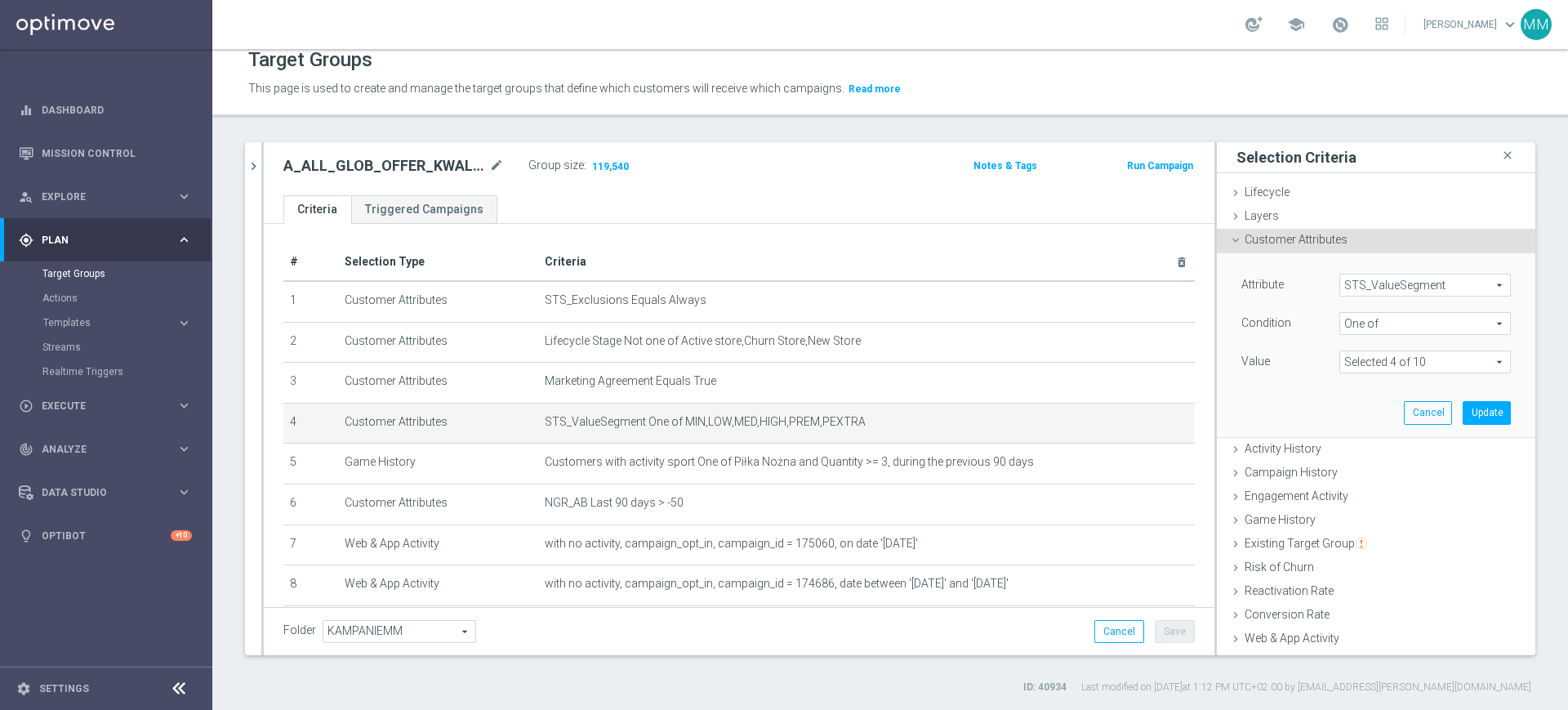
click at [1480, 411] on div "Attribute STS_ValueSegment STS_ValueSegment arrow_drop_down search Condition On…" at bounding box center [1376, 345] width 294 height 183
click at [1463, 407] on button "Update" at bounding box center [1487, 412] width 49 height 23
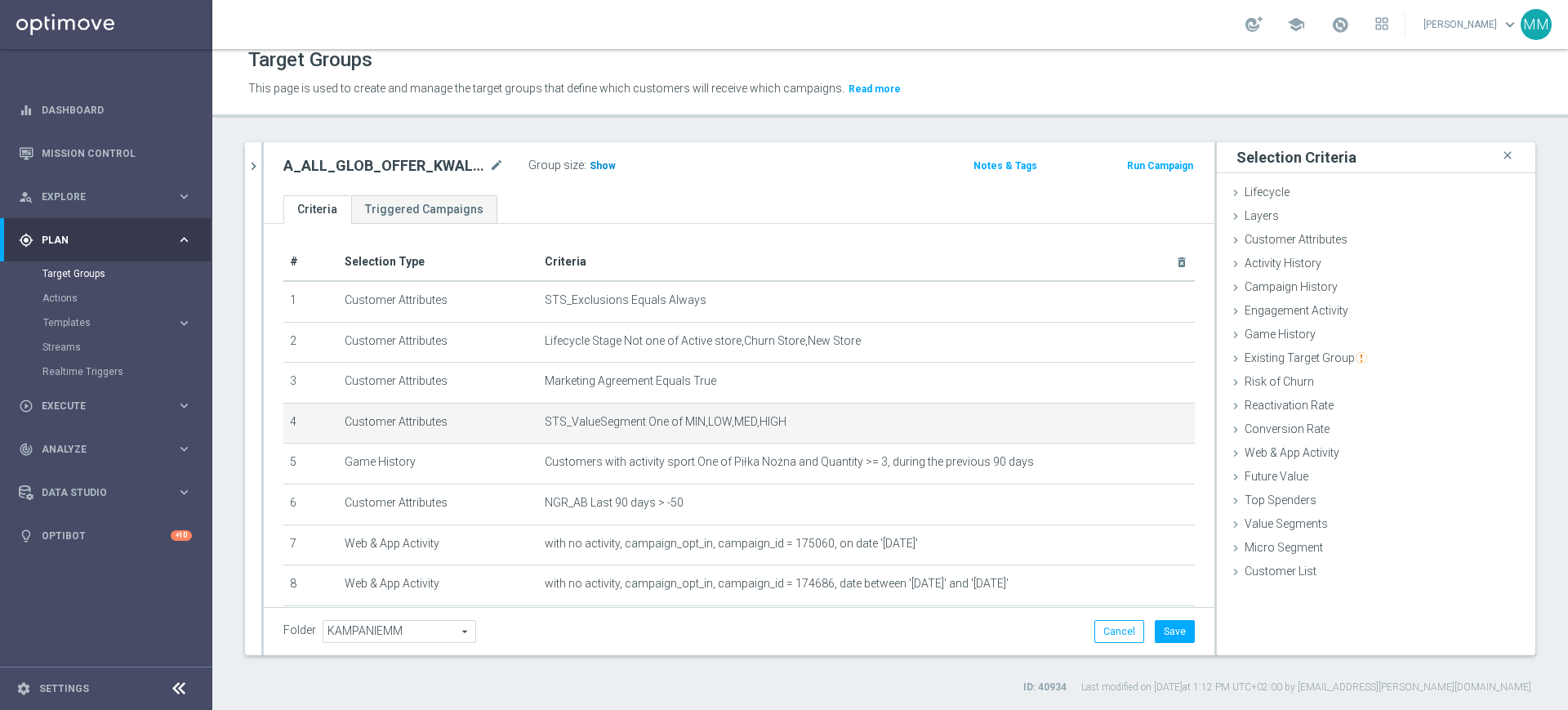
click at [596, 167] on span "Show" at bounding box center [603, 166] width 26 height 12
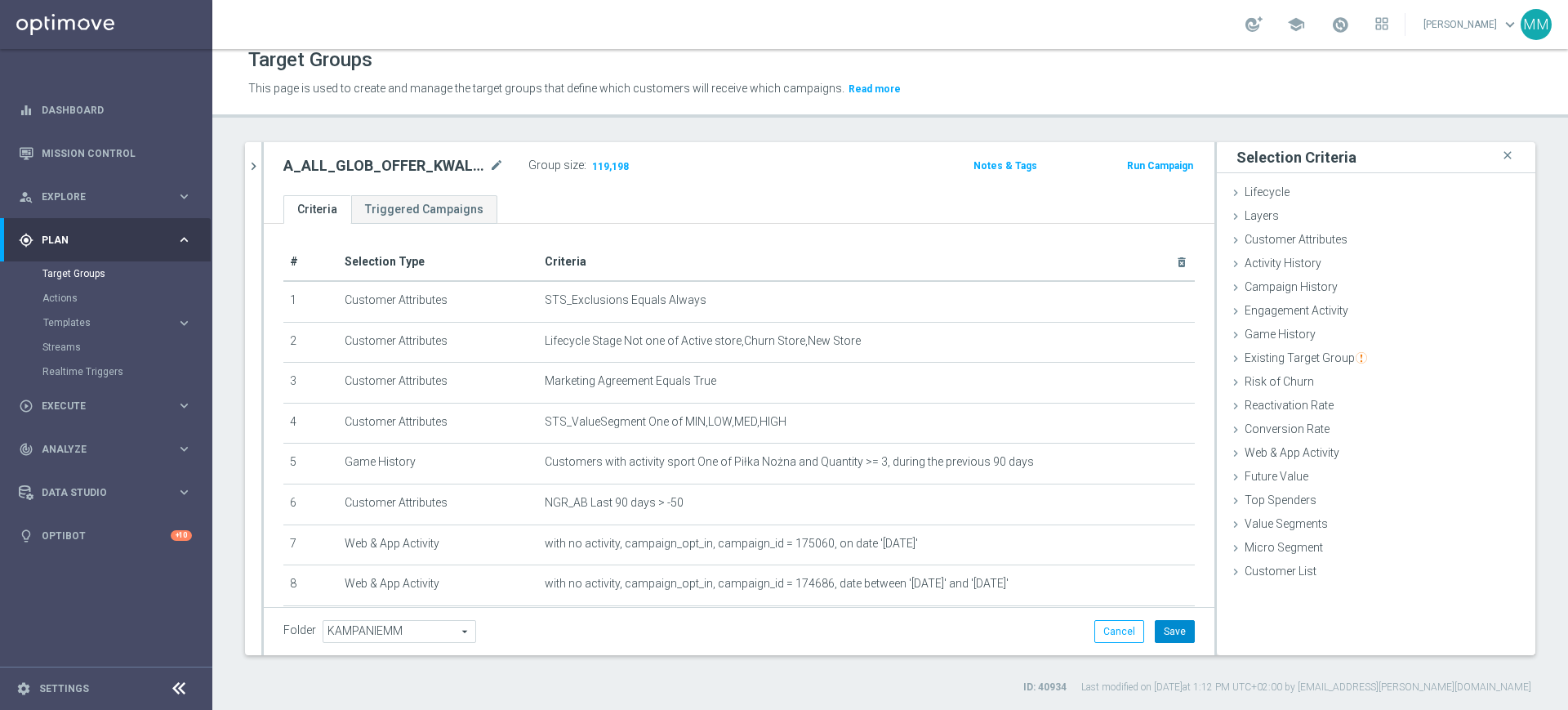
click at [1158, 630] on button "Save" at bounding box center [1175, 631] width 40 height 23
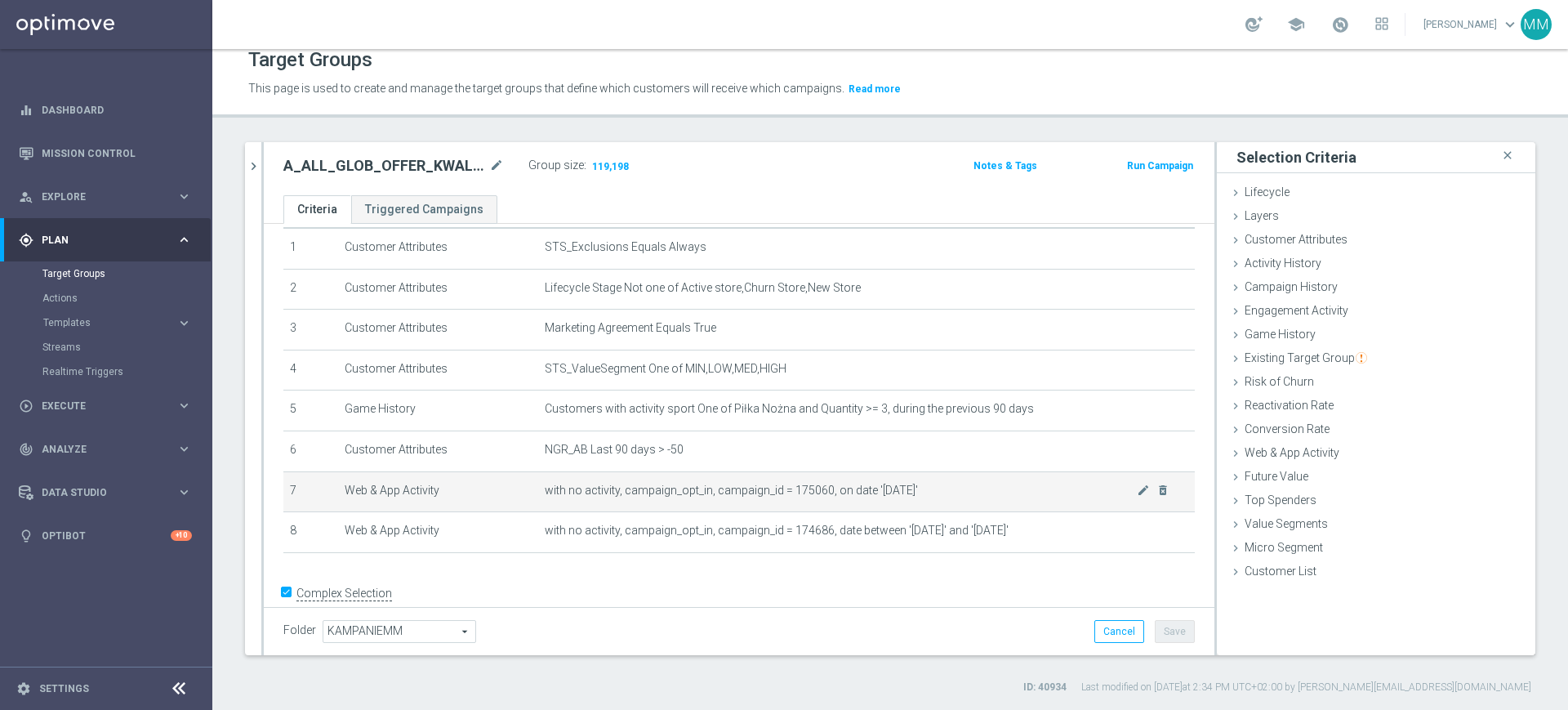
scroll to position [81, 0]
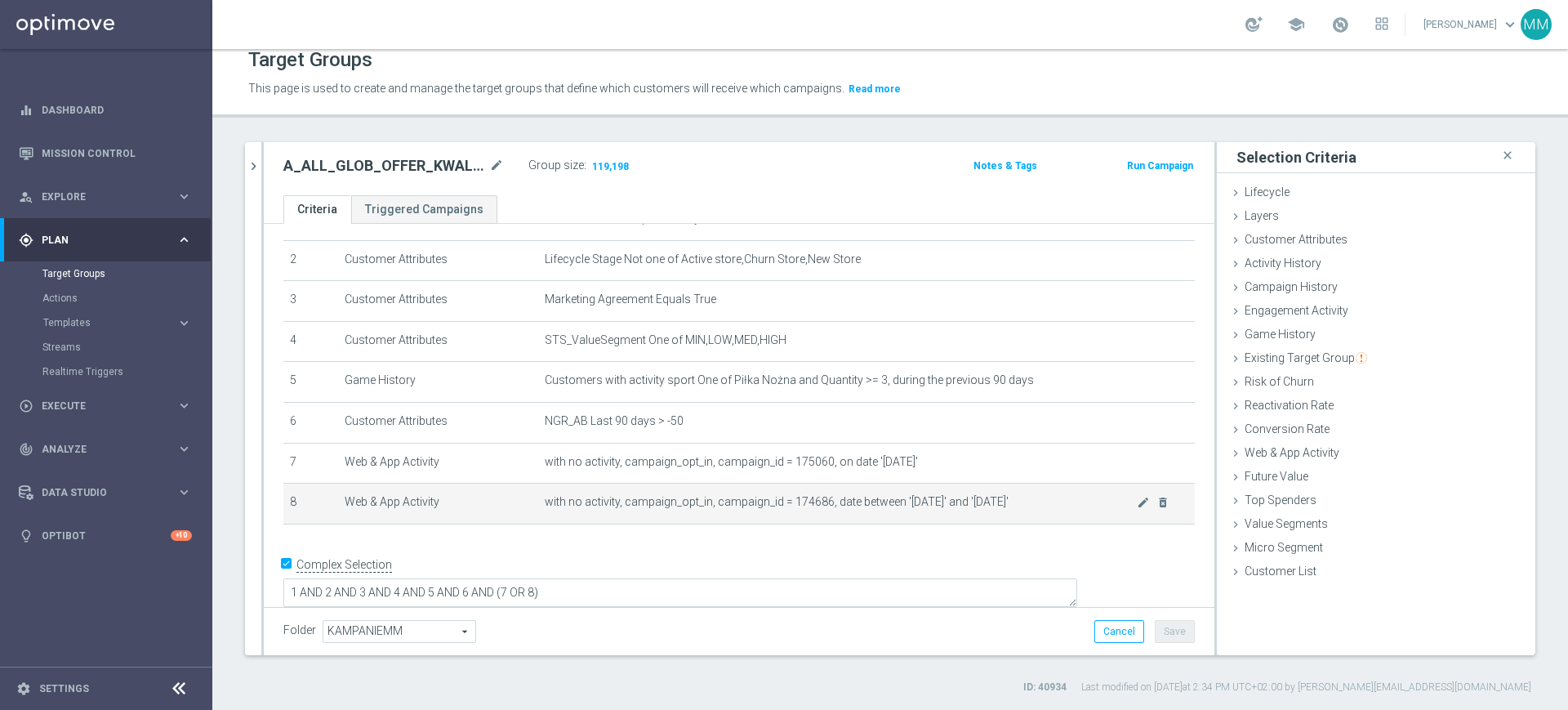
click at [795, 505] on span "with no activity, campaign_opt_in, campaign_id = 174686, date between '[DATE]' …" at bounding box center [841, 501] width 592 height 14
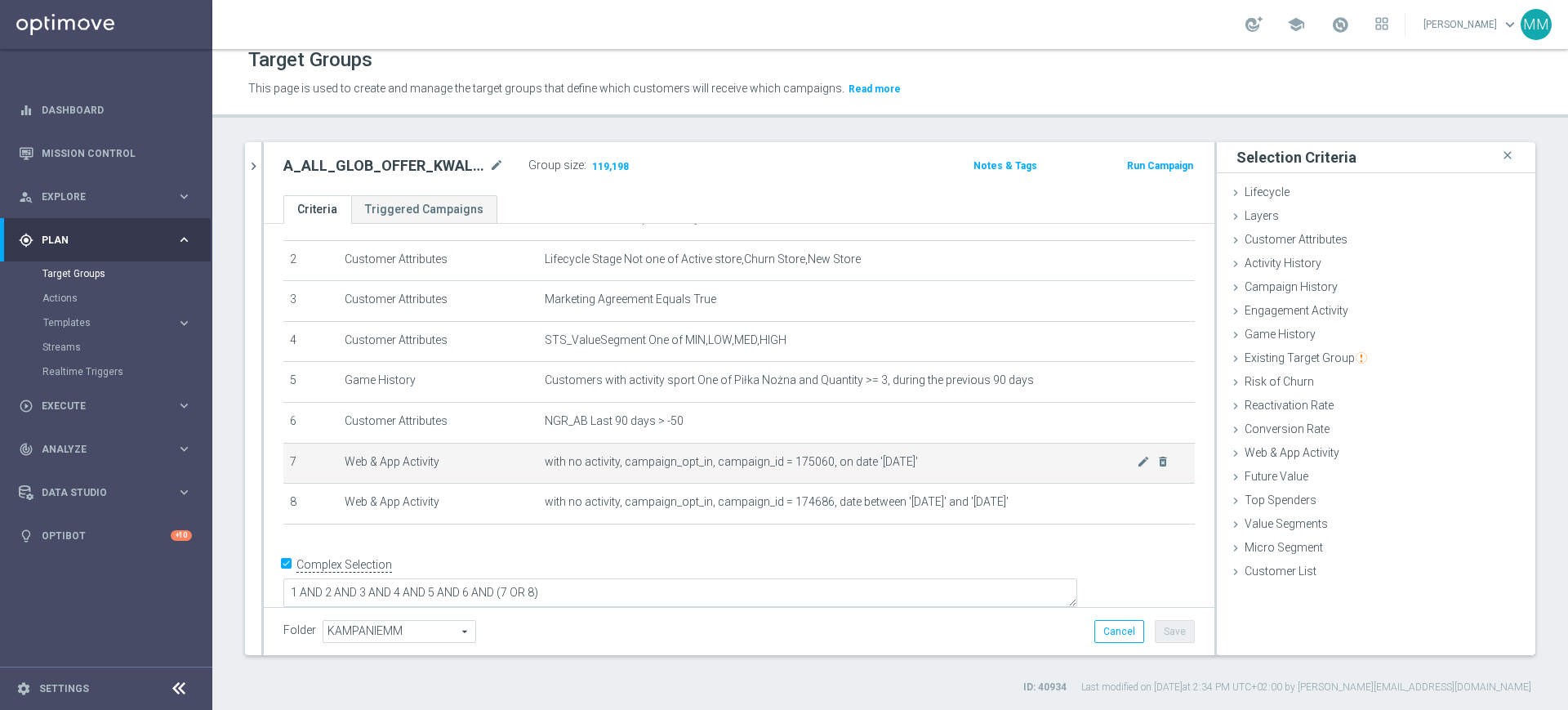
click at [744, 448] on td "with no activity, campaign_opt_in, campaign_id = 175060, on date '2025-09-04' m…" at bounding box center [866, 463] width 656 height 41
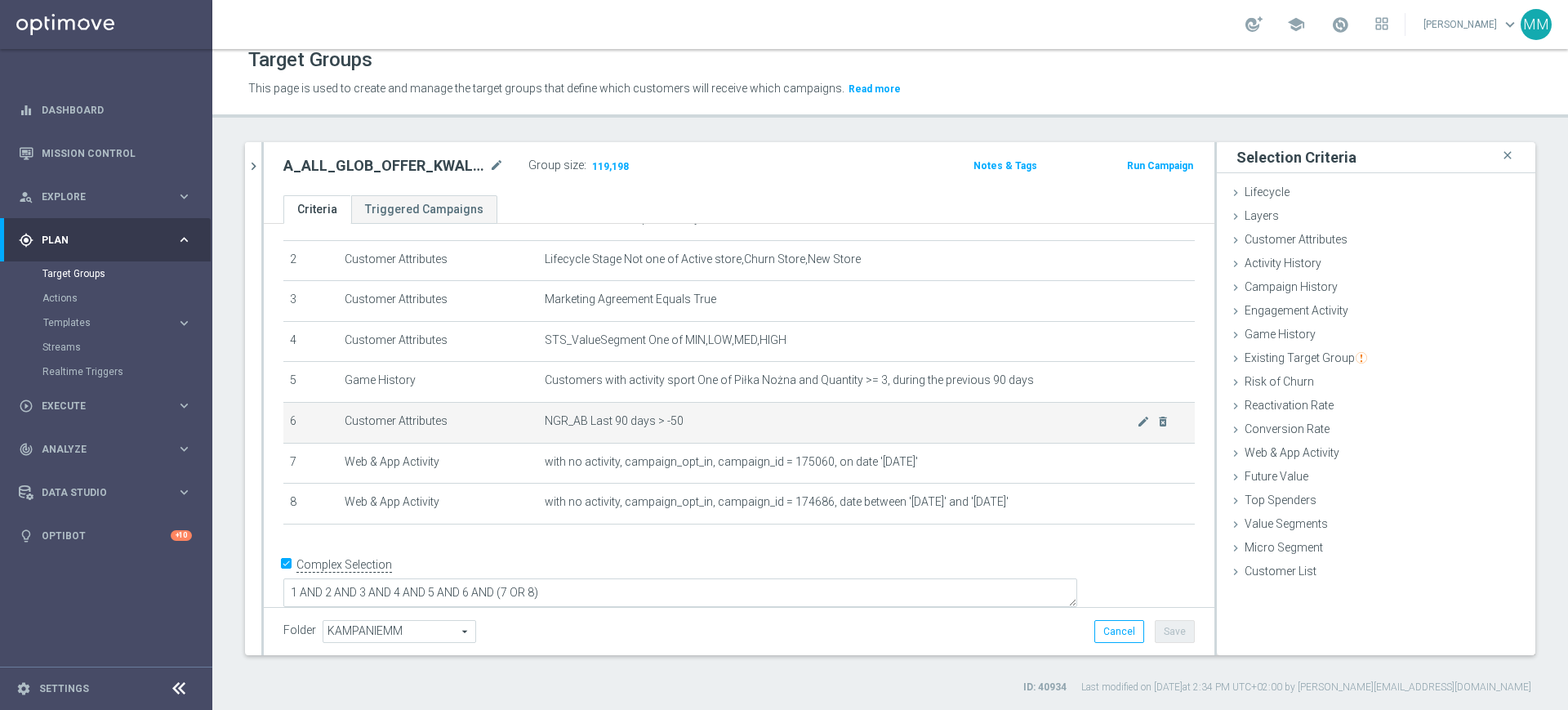
click at [716, 437] on td "NGR_AB Last 90 days > -50 mode_edit delete_forever" at bounding box center [866, 422] width 656 height 41
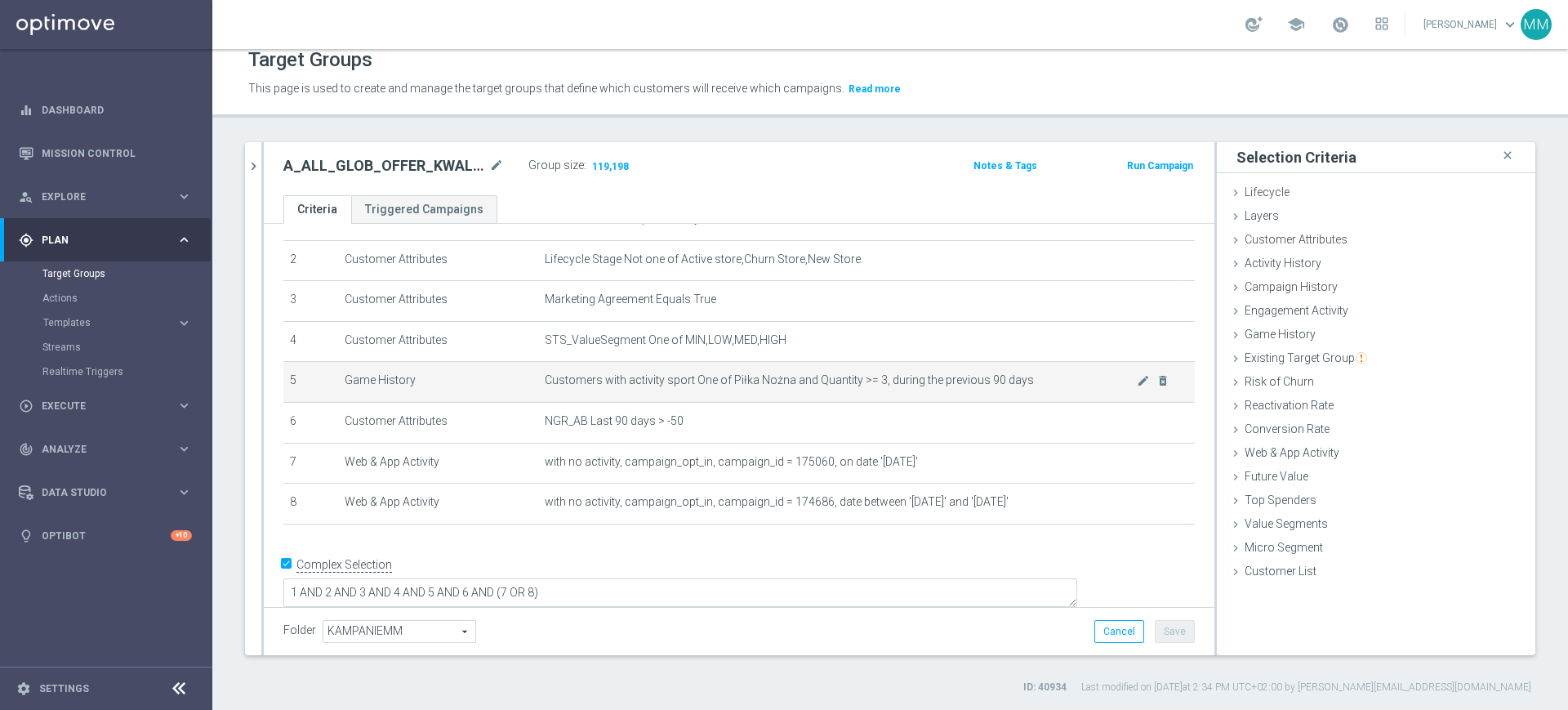
click at [754, 394] on td "Customers with activity sport One of Piłka Nożna and Quantity >= 3, during the …" at bounding box center [866, 381] width 656 height 41
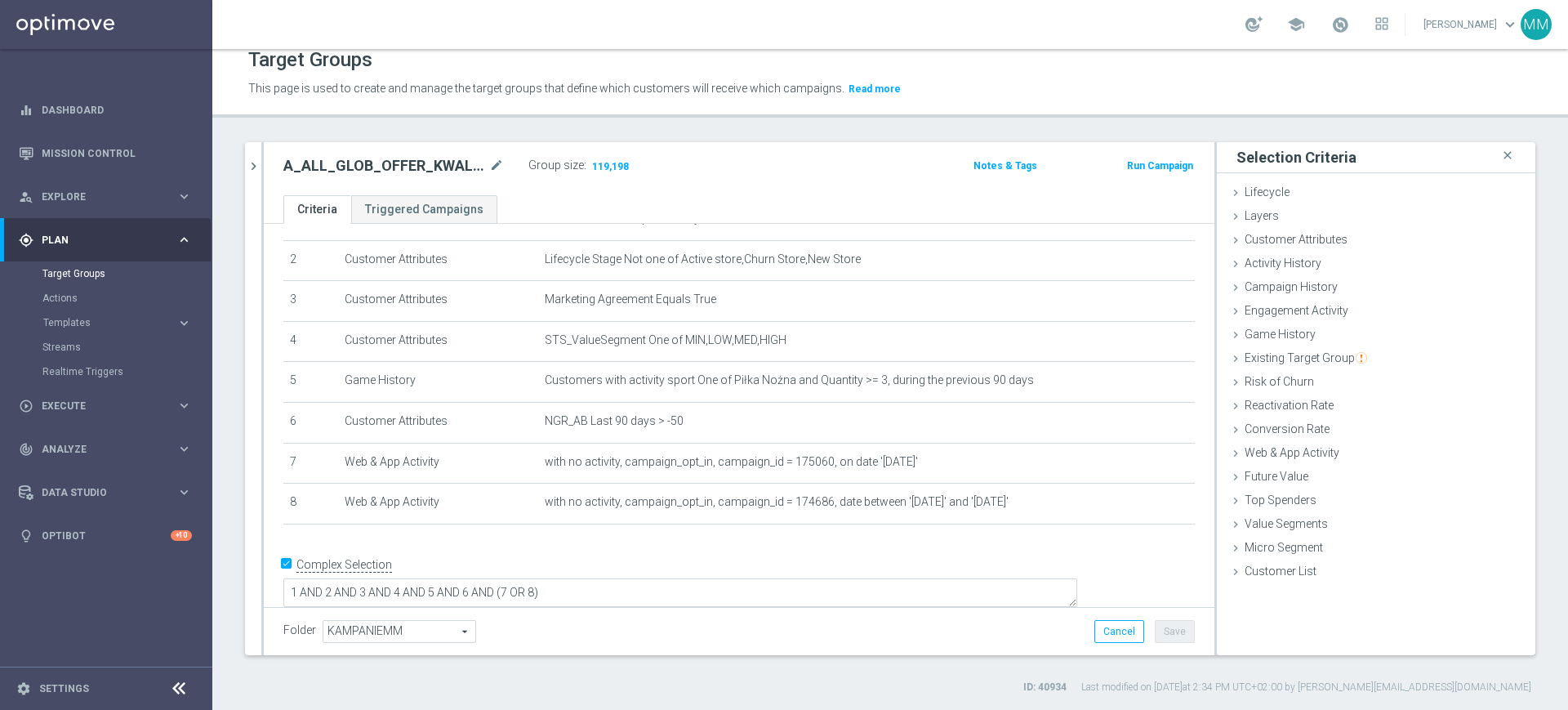
click at [388, 163] on h2 "A_ALL_GLOB_OFFER_KWALMS_NEDPOL_040925" at bounding box center [384, 166] width 203 height 20
copy h2 "A_ALL_GLOB_OFFER_KWALMS_NEDPOL_040925"
click at [1159, 168] on button "Run Campaign" at bounding box center [1160, 166] width 70 height 18
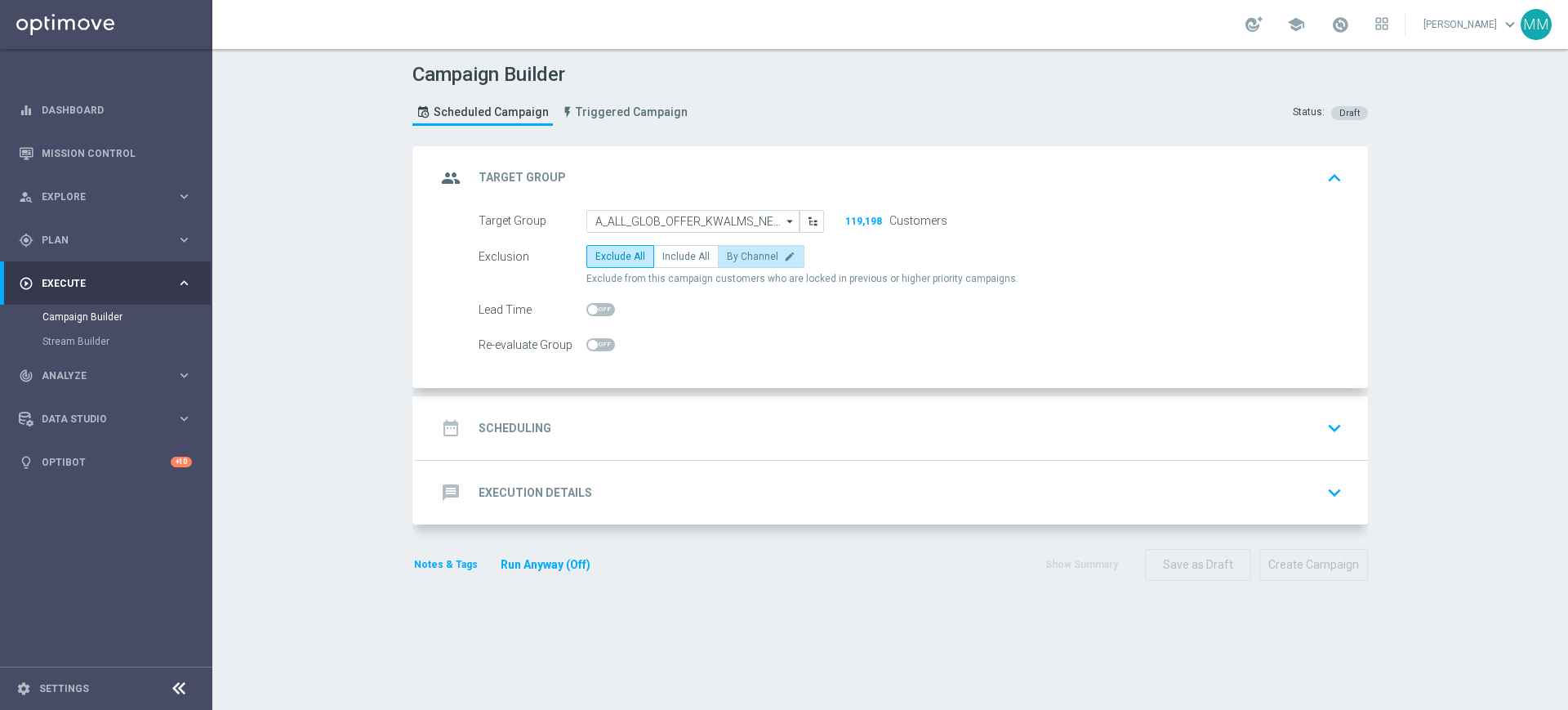
click at [754, 254] on span "By Channel" at bounding box center [753, 256] width 52 height 12
click at [738, 254] on input "By Channel edit" at bounding box center [732, 259] width 11 height 11
radio input "true"
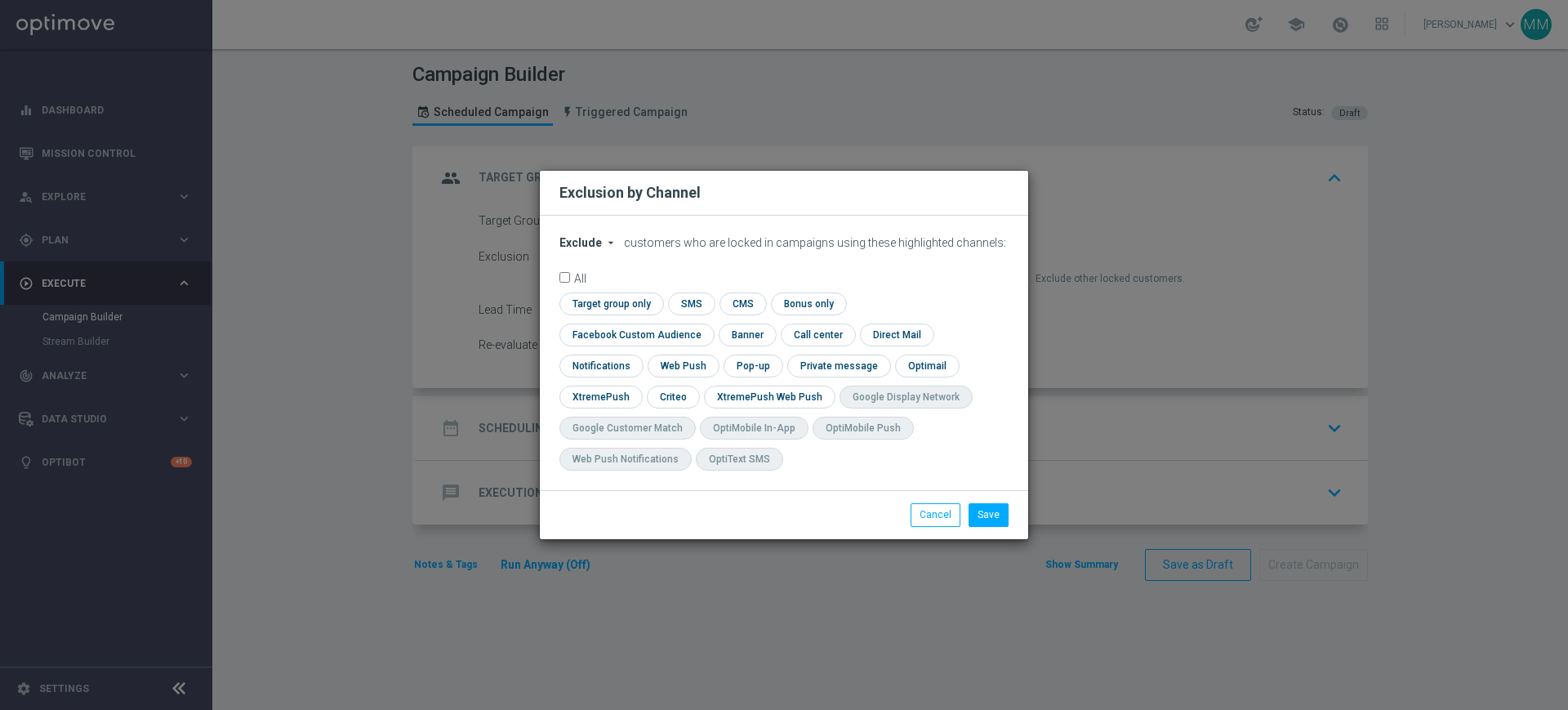
click at [607, 249] on icon "arrow_drop_down" at bounding box center [611, 242] width 13 height 13
click at [0, 0] on span "Include" at bounding box center [0, 0] width 0 height 0
click at [607, 315] on input "checkbox" at bounding box center [609, 303] width 99 height 22
checkbox input "true"
click at [660, 328] on input "checkbox" at bounding box center [633, 335] width 148 height 22
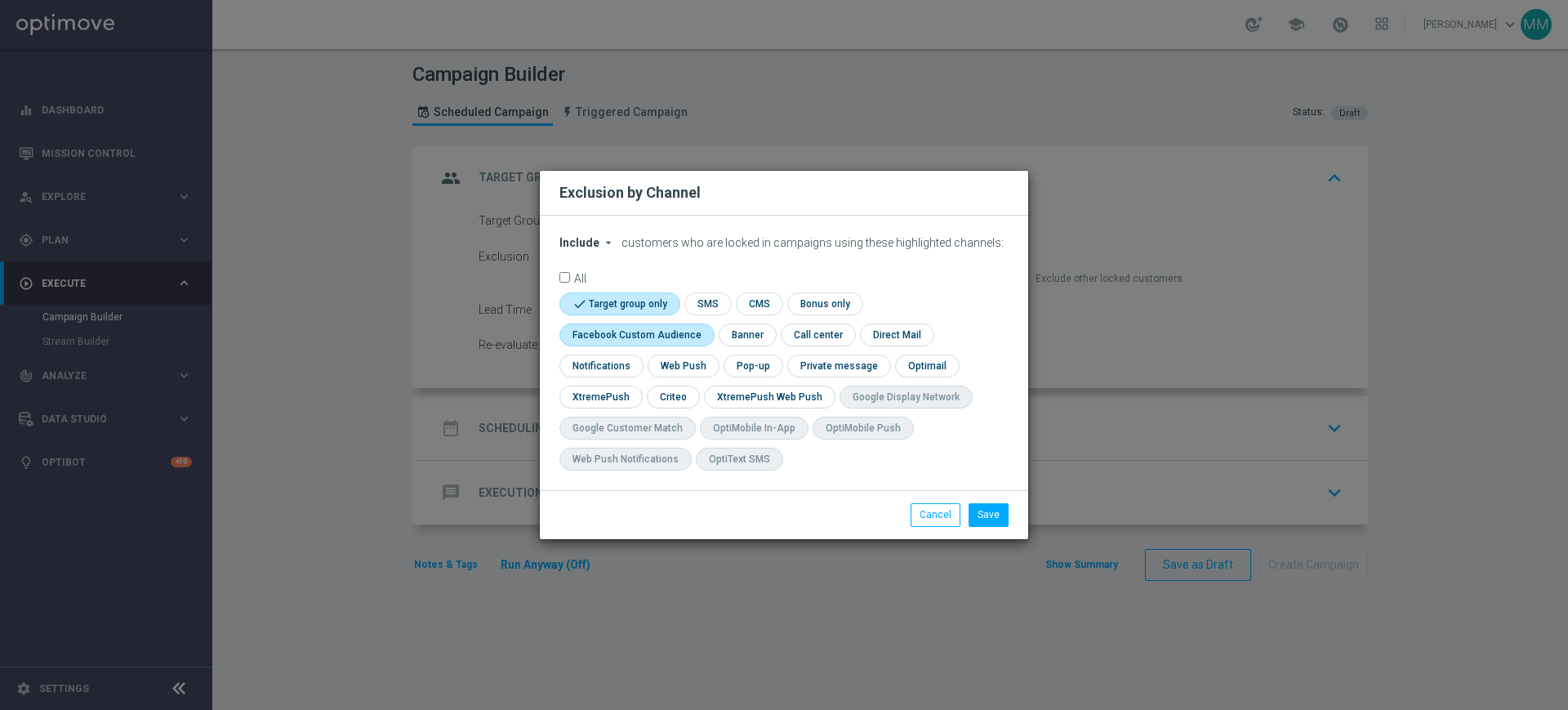
checkbox input "true"
click at [671, 391] on input "checkbox" at bounding box center [671, 396] width 51 height 22
checkbox input "true"
click at [987, 514] on button "Save" at bounding box center [988, 514] width 40 height 23
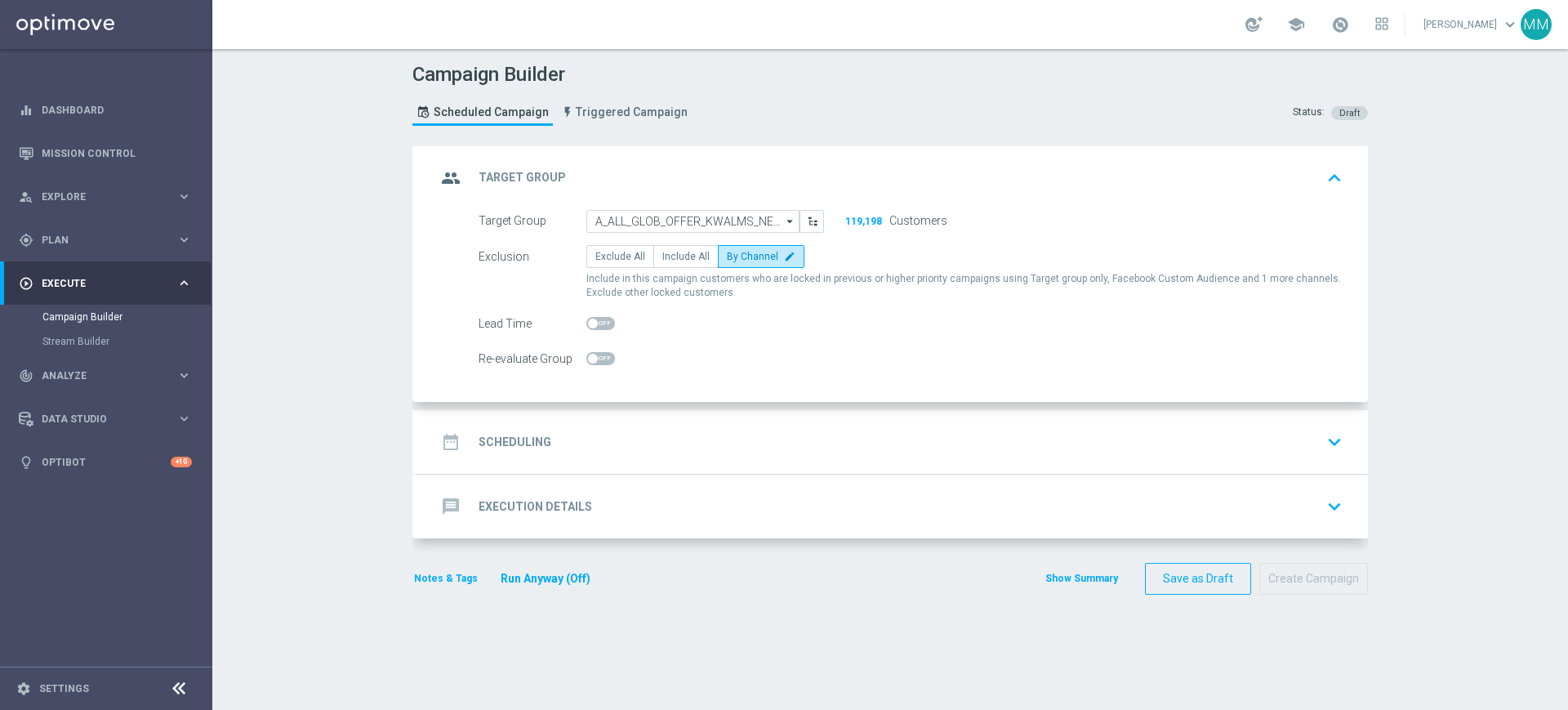
click at [795, 429] on div "date_range Scheduling keyboard_arrow_down" at bounding box center [892, 441] width 913 height 31
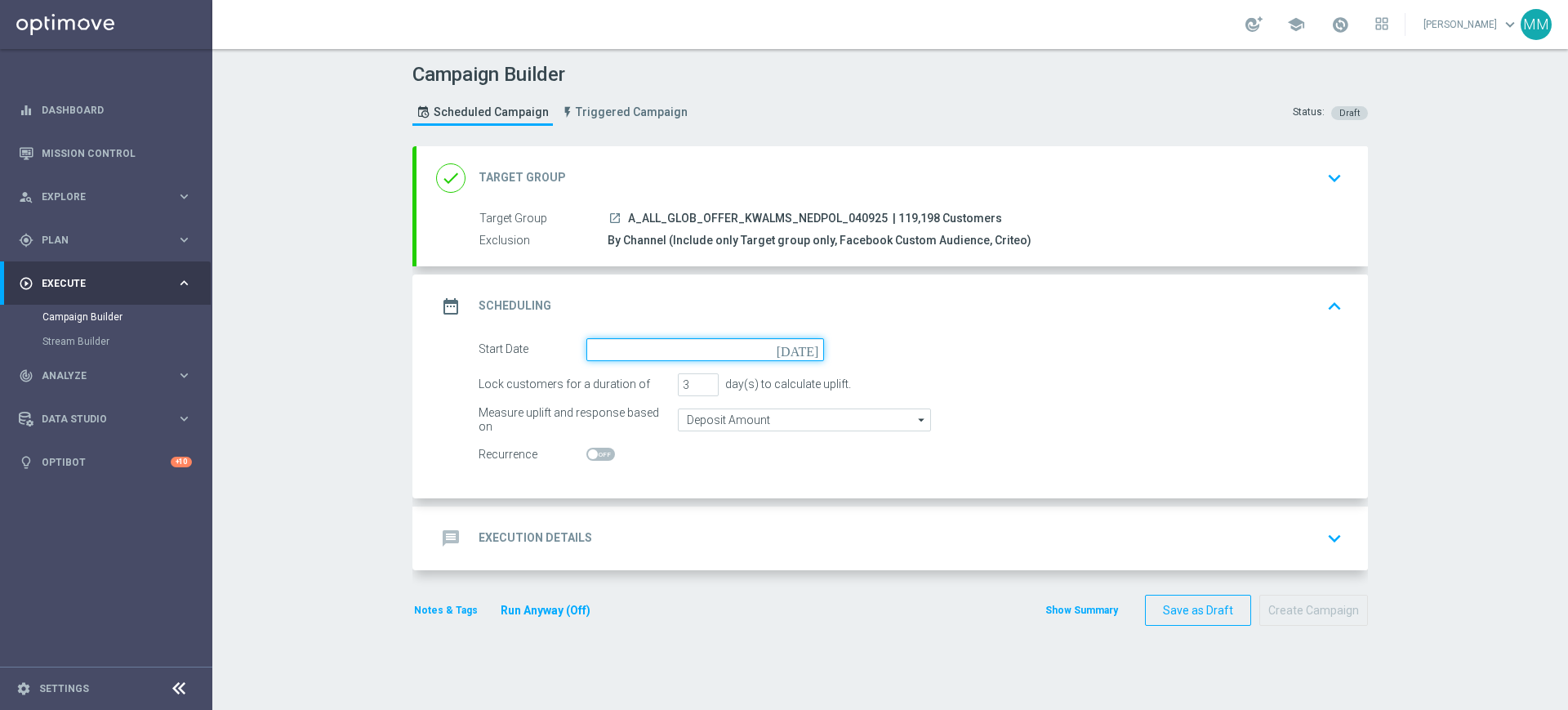
click at [697, 353] on input at bounding box center [704, 349] width 237 height 23
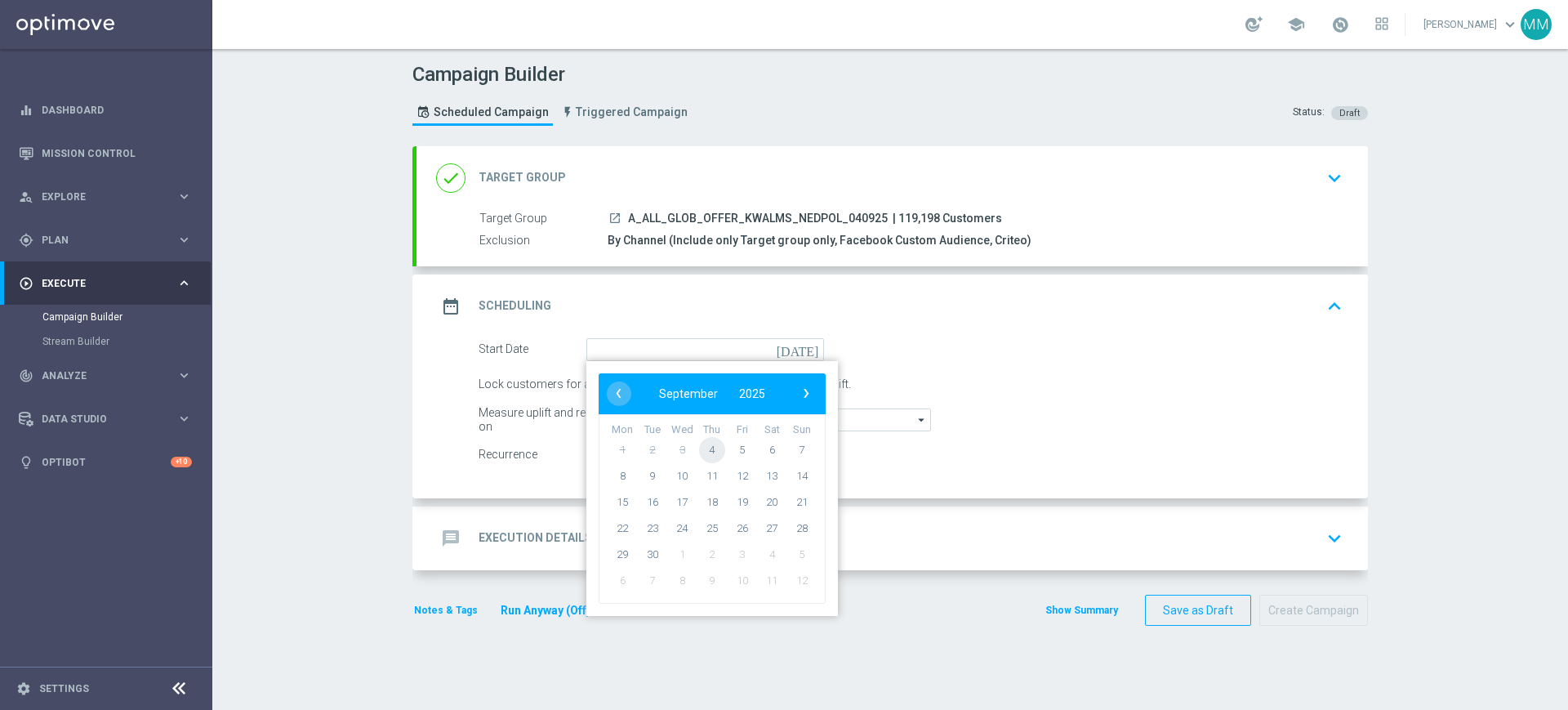
click at [701, 446] on span "4" at bounding box center [712, 449] width 26 height 26
type input "04 Sep 2025"
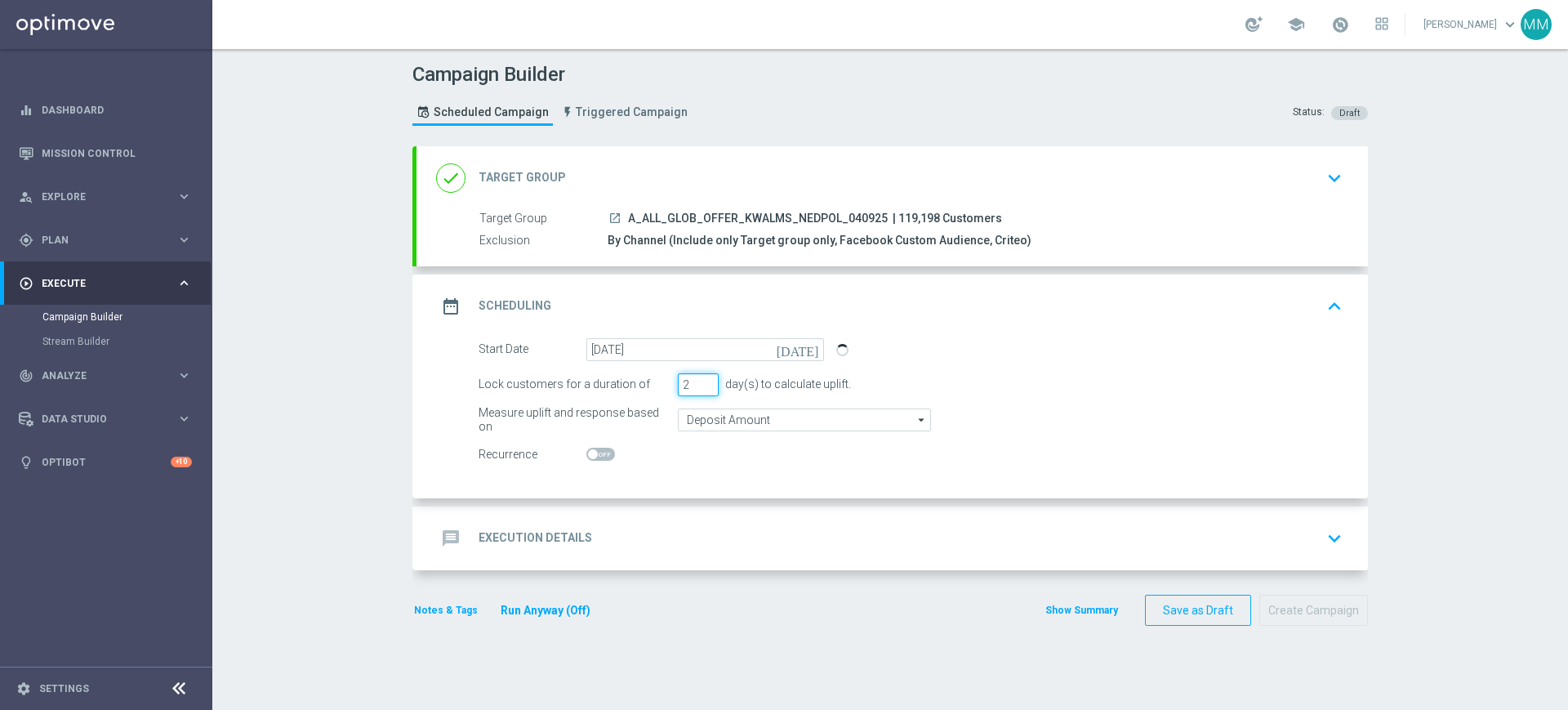
click at [695, 385] on input "2" at bounding box center [698, 384] width 41 height 23
type input "1"
click at [695, 385] on input "1" at bounding box center [698, 384] width 41 height 23
click at [722, 526] on div "message Execution Details keyboard_arrow_down" at bounding box center [892, 537] width 913 height 31
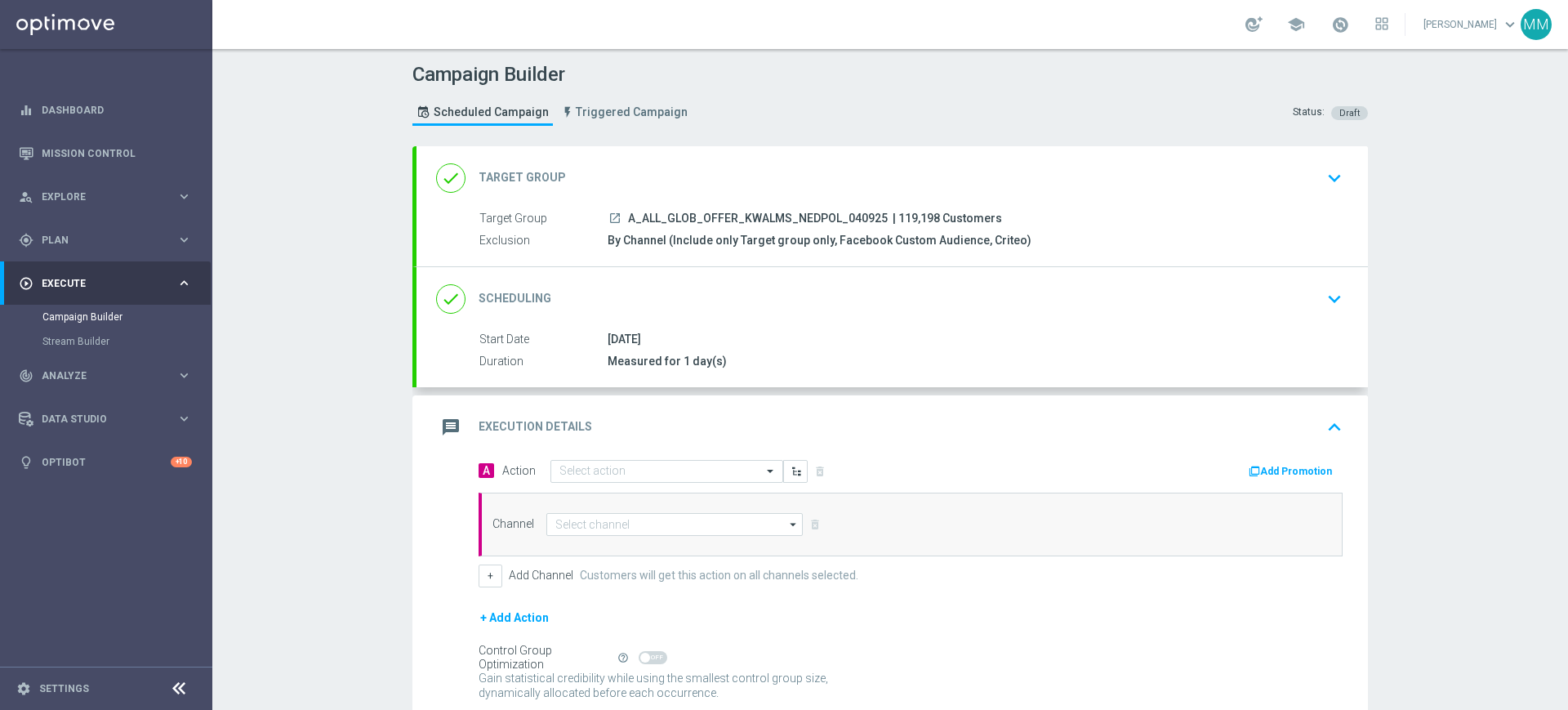
click at [641, 484] on div "A Action Select action delete_forever Add Promotion Channel arrow_drop_down Dra…" at bounding box center [911, 522] width 889 height 128
click at [655, 478] on div "Select action" at bounding box center [666, 471] width 232 height 23
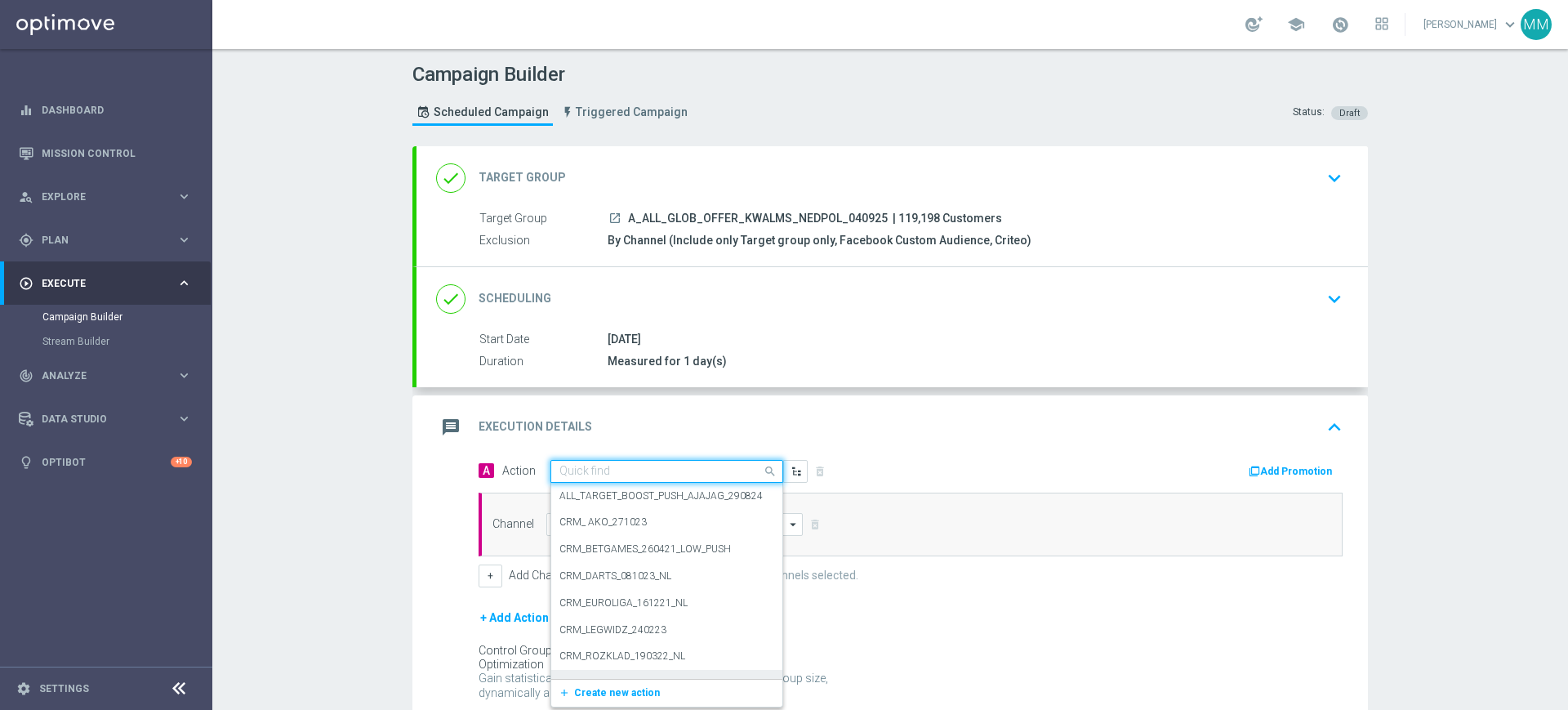
click at [633, 691] on span "Create new action" at bounding box center [617, 693] width 85 height 12
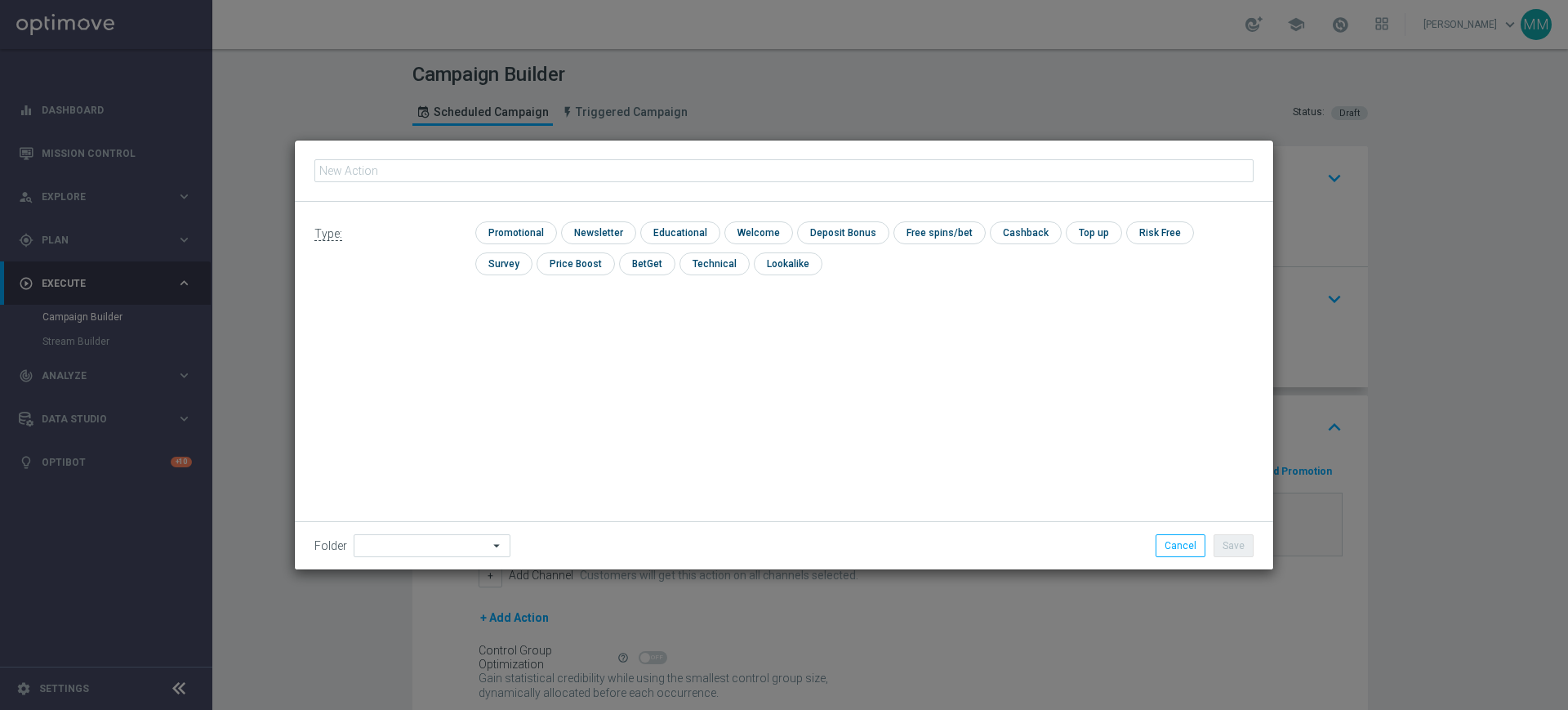
type input "A_ALL_GLOB_OFFER_KWALMS_NEDPOL_040925"
click at [517, 228] on input "checkbox" at bounding box center [514, 232] width 77 height 22
checkbox input "true"
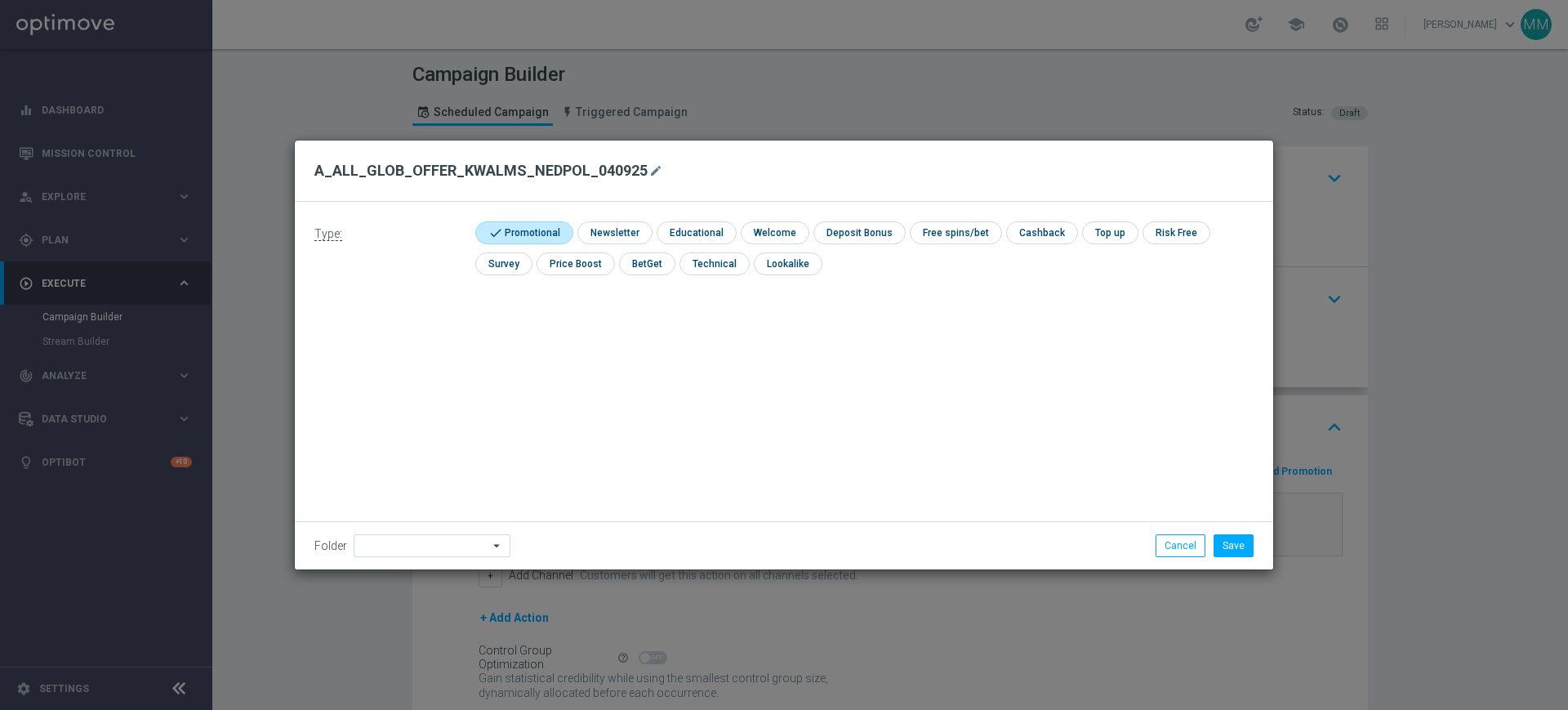
click at [413, 558] on div "Folder arrow_drop_down Drag here to set row groups Drag here to set column labe…" at bounding box center [784, 545] width 978 height 49
click at [411, 555] on input at bounding box center [432, 545] width 157 height 23
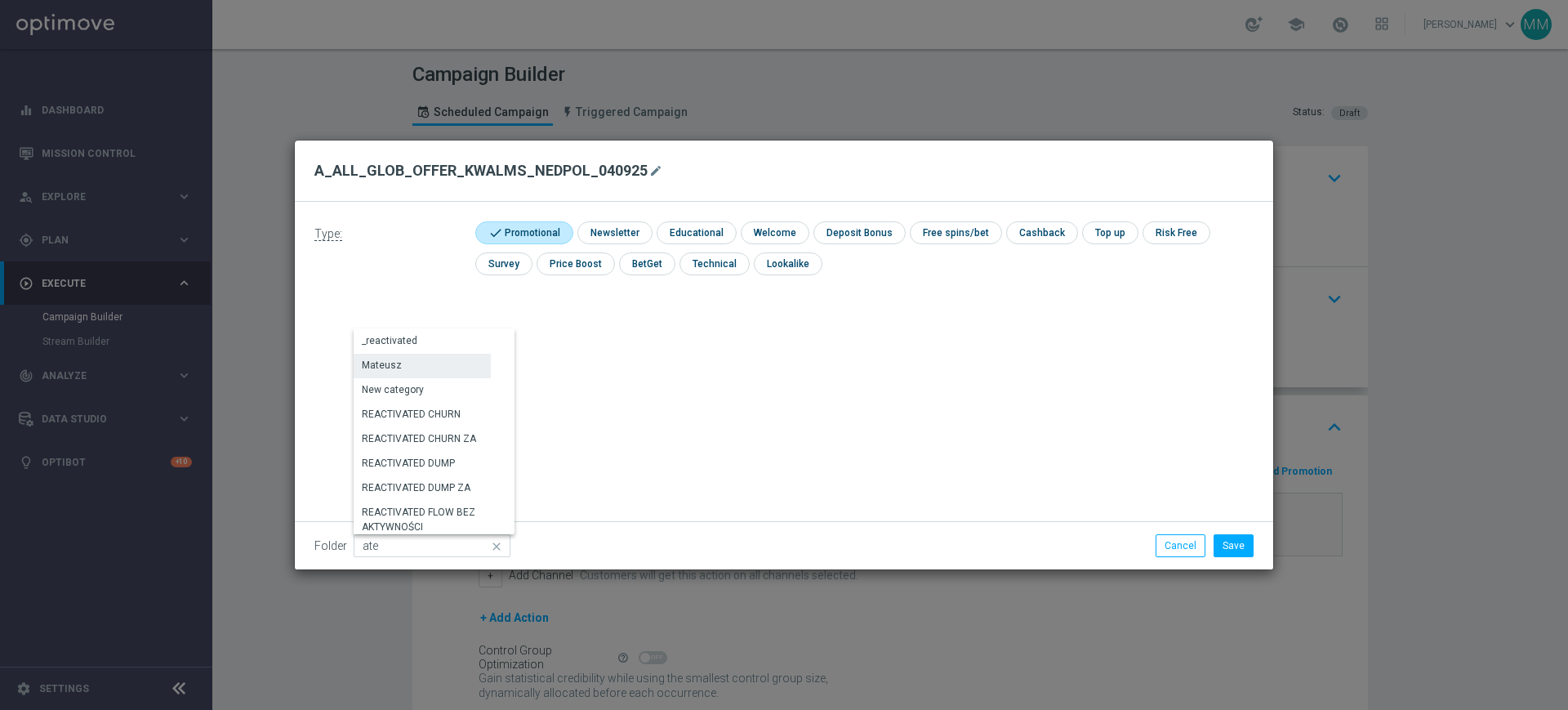
click at [424, 364] on div "Mateusz" at bounding box center [422, 364] width 137 height 23
type input "Mateusz"
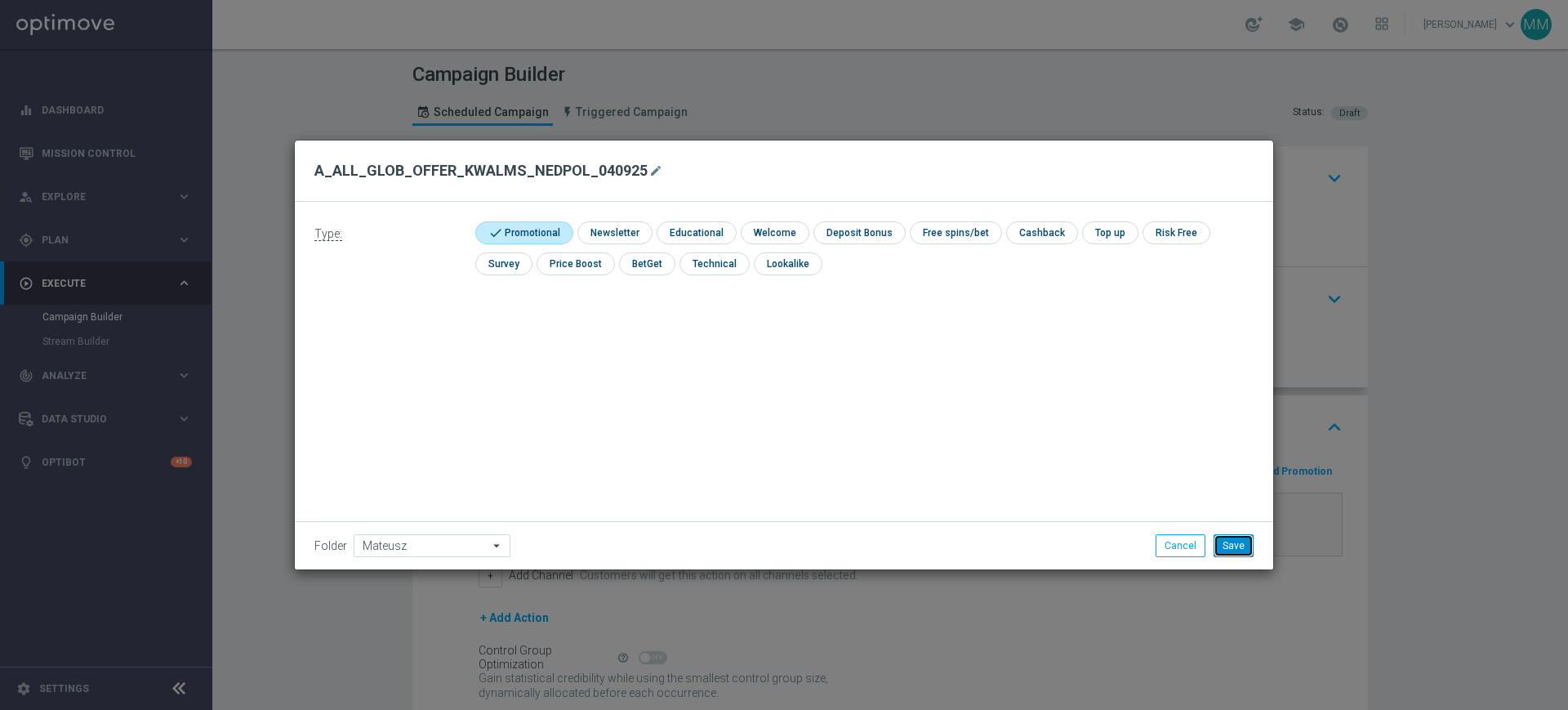
click at [1241, 536] on button "Save" at bounding box center [1233, 545] width 40 height 23
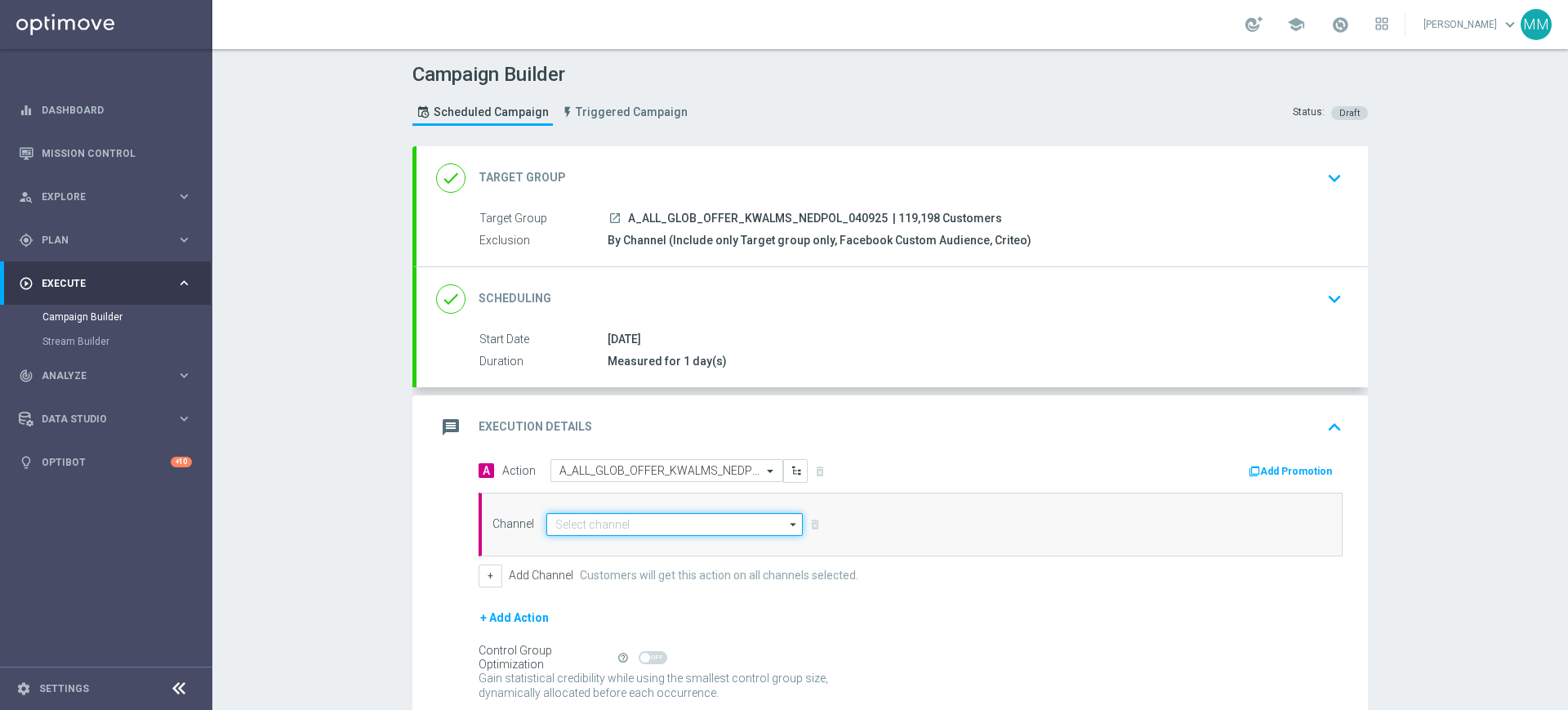
click at [677, 522] on input at bounding box center [674, 523] width 256 height 23
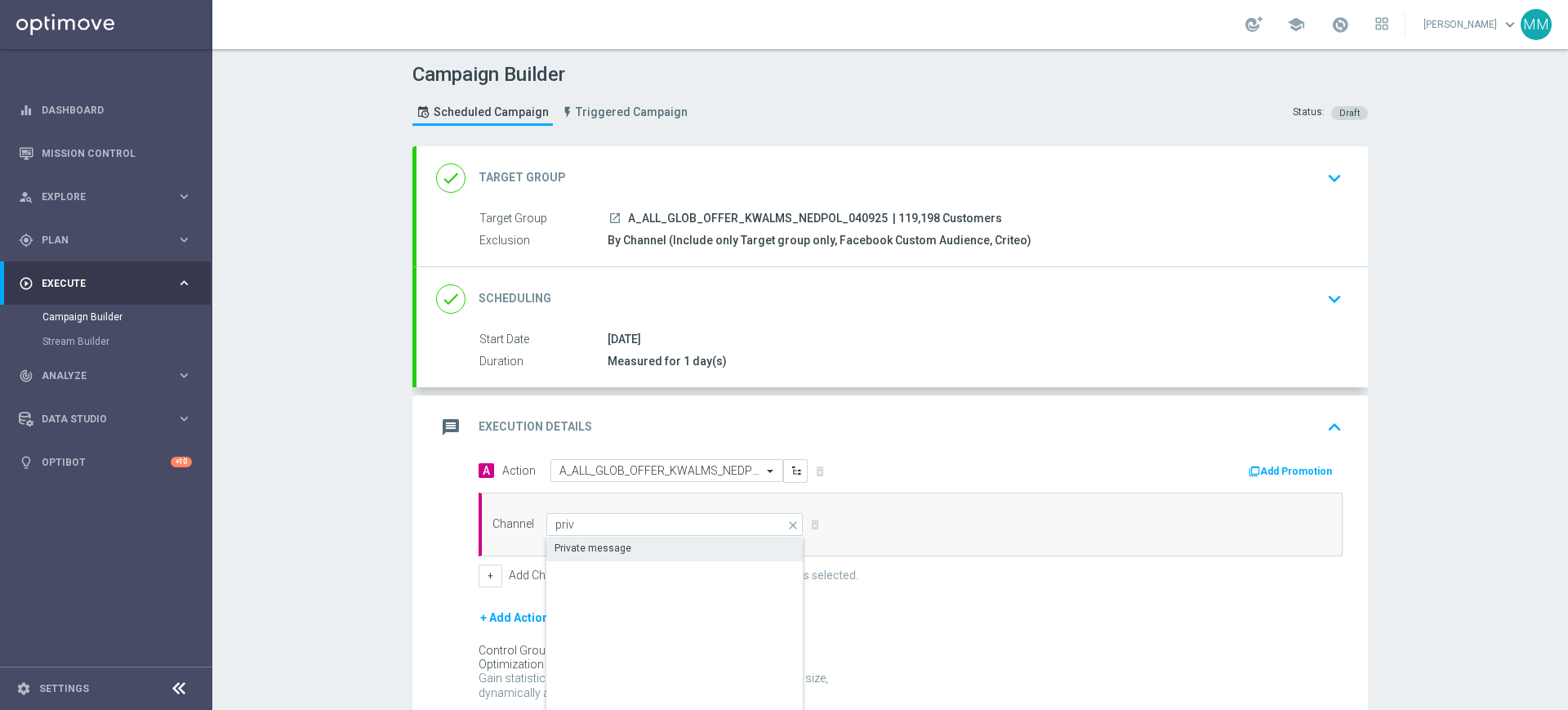
click at [656, 540] on div "Private message" at bounding box center [674, 547] width 257 height 23
type input "Private message"
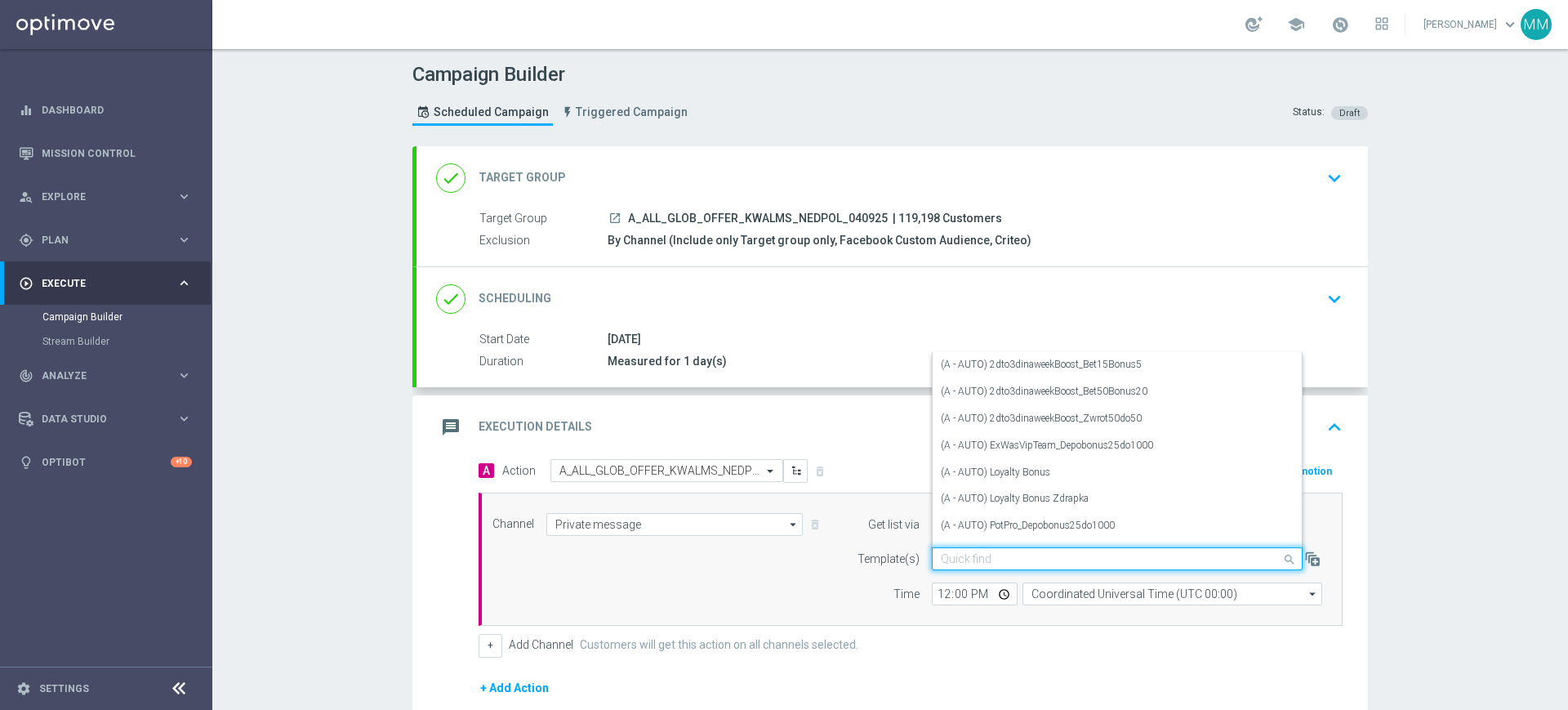
click at [932, 558] on div at bounding box center [1117, 559] width 369 height 14
paste input "A_ALL_GLOB_OFFER_KWALMS_NEDPOL_040925"
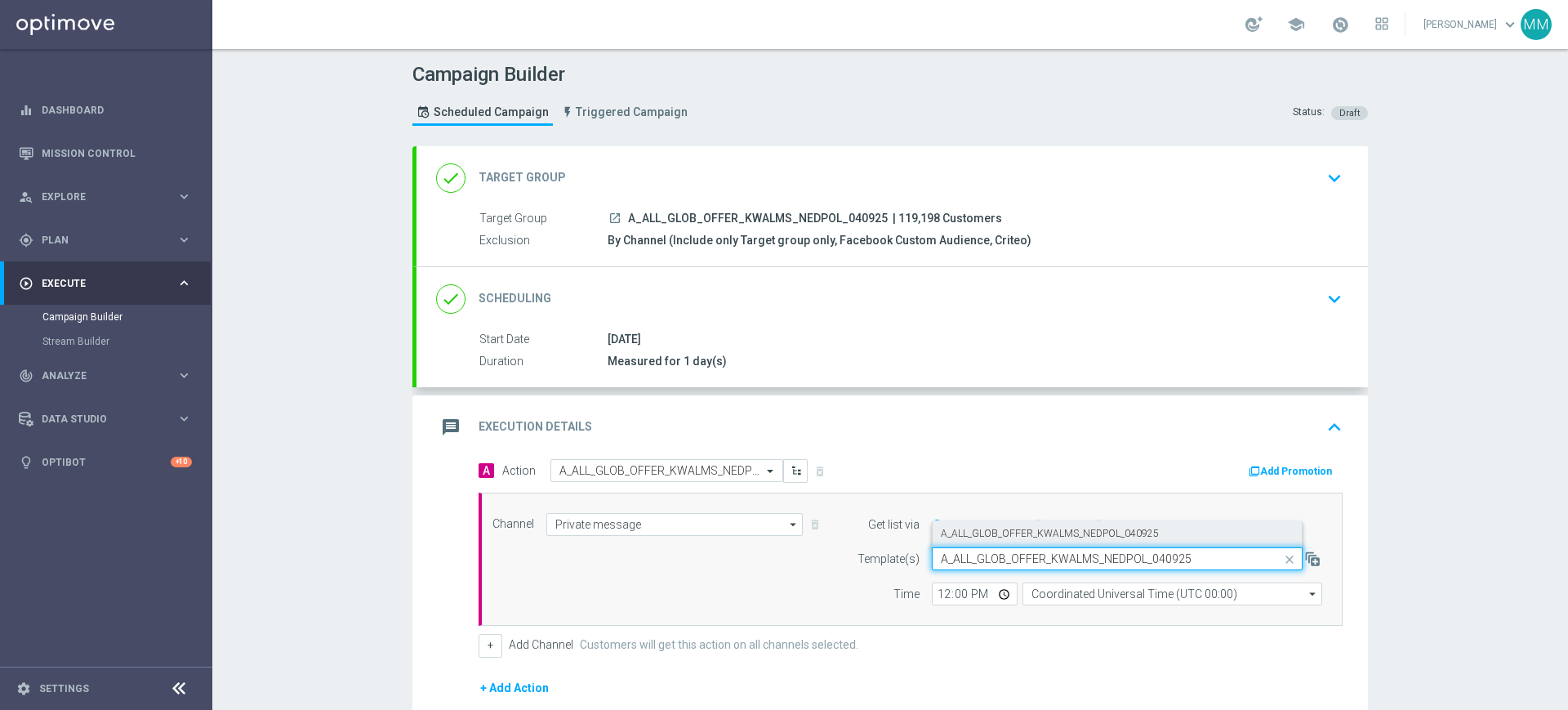
click at [985, 532] on label "A_ALL_GLOB_OFFER_KWALMS_NEDPOL_040925" at bounding box center [1050, 533] width 218 height 14
type input "A_ALL_GLOB_OFFER_KWALMS_NEDPOL_040925"
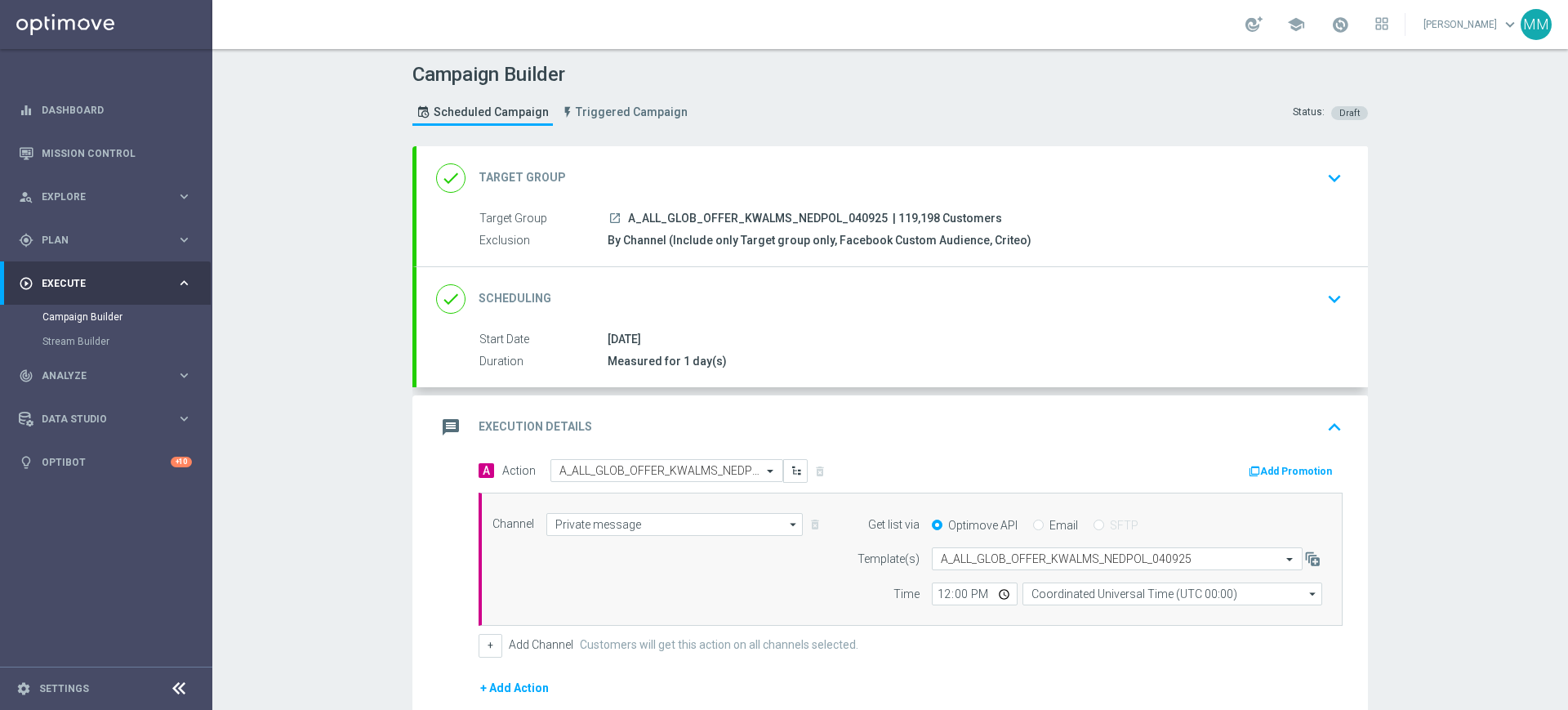
click at [1072, 608] on div "Channel Private message Private message arrow_drop_down Drag here to set row gr…" at bounding box center [911, 559] width 864 height 134
click at [1072, 593] on input "Coordinated Universal Time (UTC 00:00)" at bounding box center [1173, 593] width 300 height 23
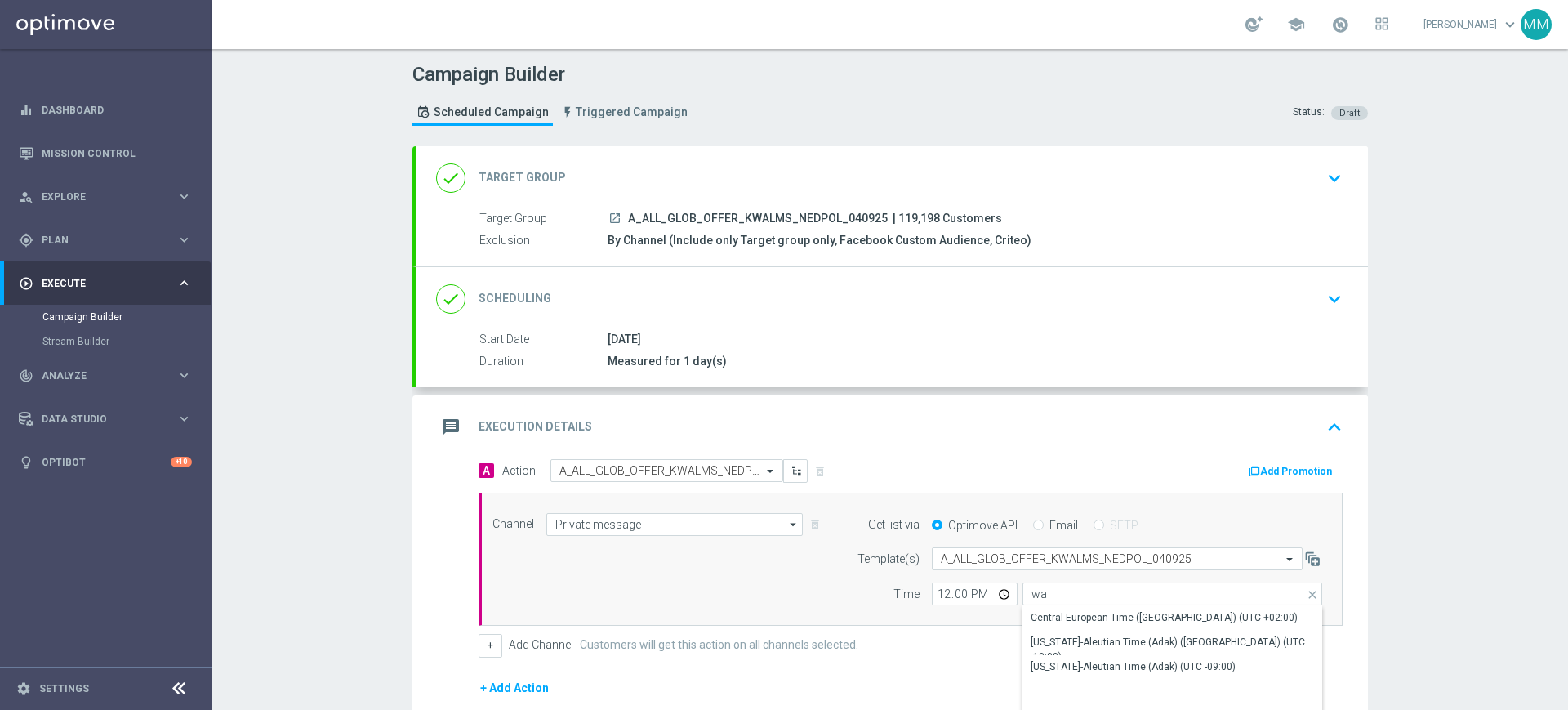
click at [1066, 606] on div "Central European Time (Warsaw) (UTC +02:00)" at bounding box center [1173, 617] width 300 height 23
type input "Central European Time (Warsaw) (UTC +02:00)"
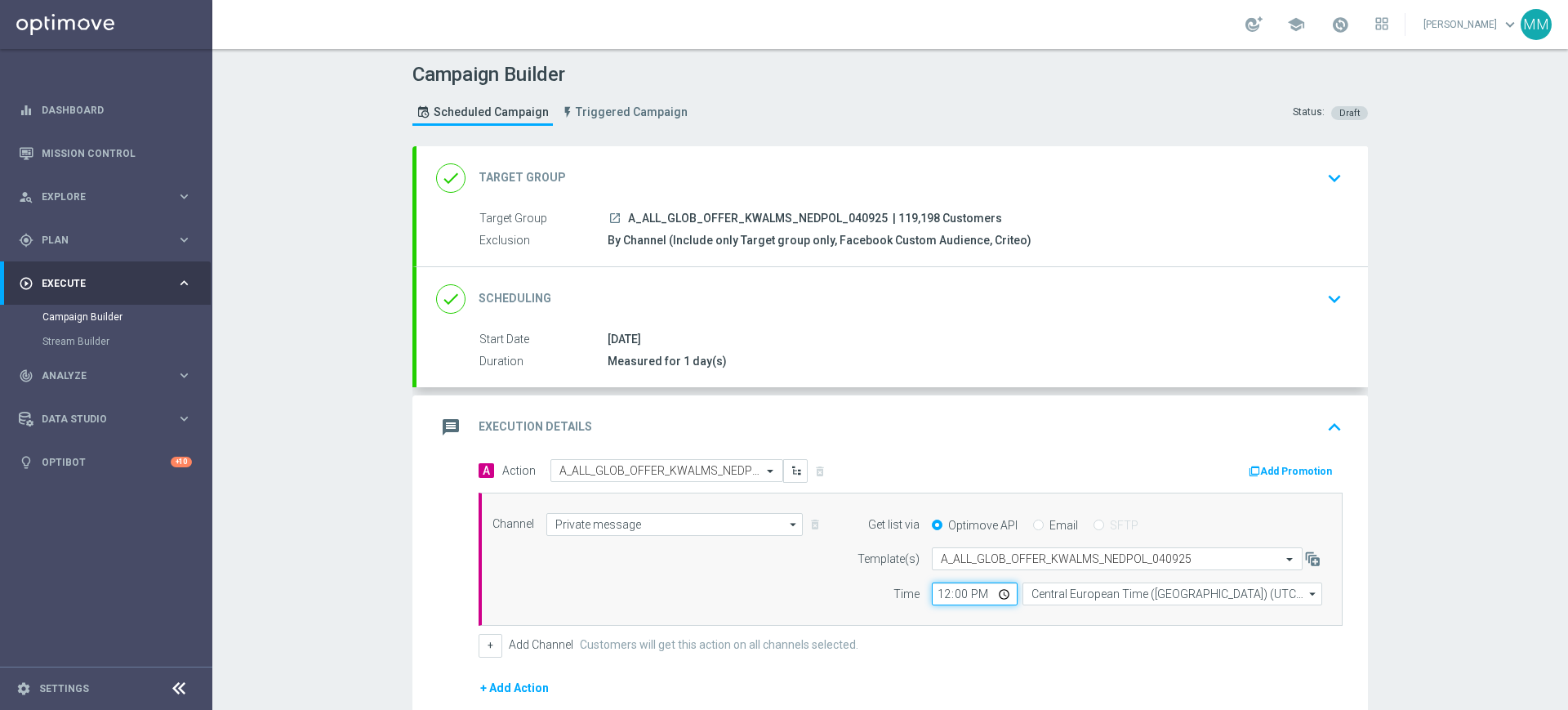
click at [939, 596] on input "12:00" at bounding box center [974, 593] width 85 height 23
type input "16:02"
click at [1065, 589] on input "Central European Time (Warsaw) (UTC +02:00)" at bounding box center [1173, 593] width 300 height 23
click at [1069, 613] on div "Central European Time (Warsaw) (UTC +02:00)" at bounding box center [1165, 618] width 267 height 15
type input "Central European Time (Warsaw) (UTC +02:00)"
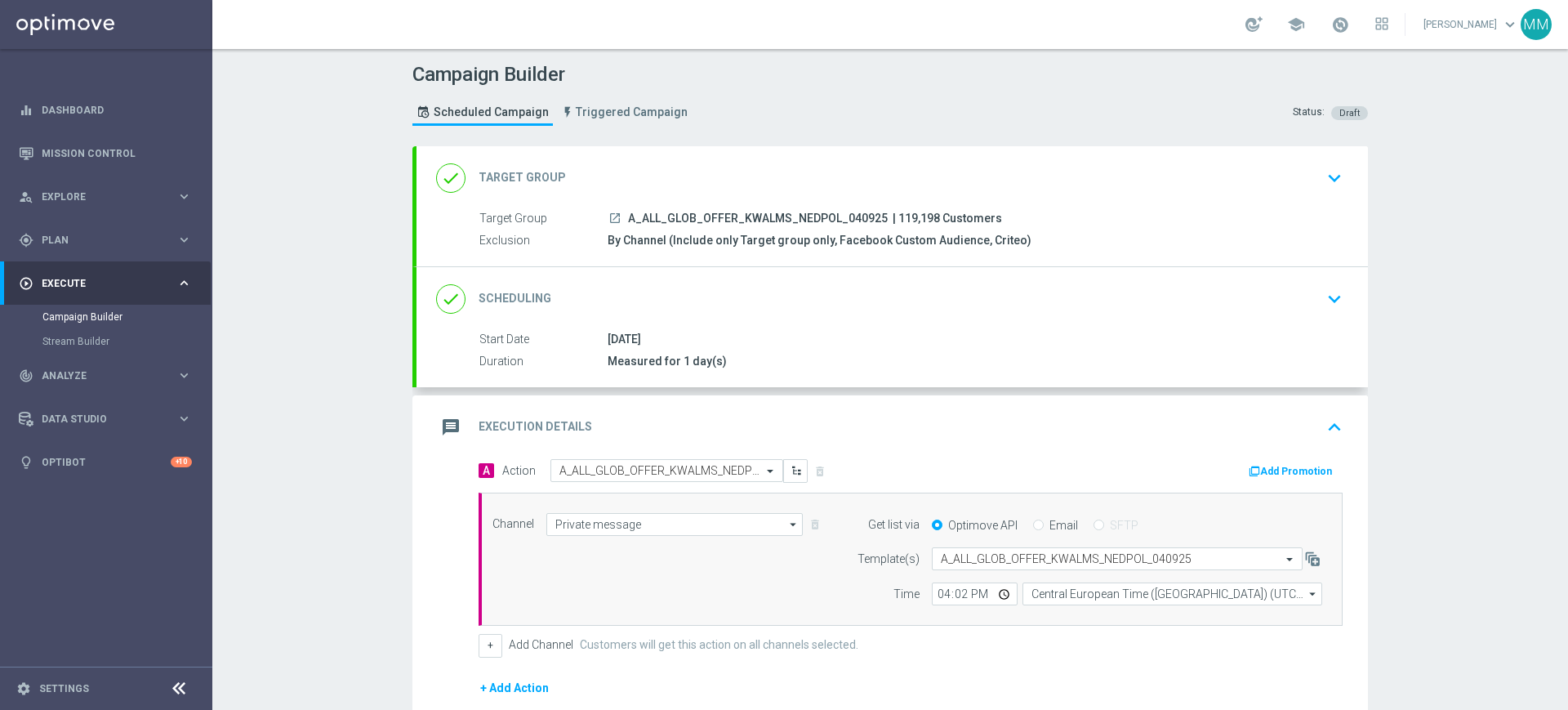
scroll to position [206, 0]
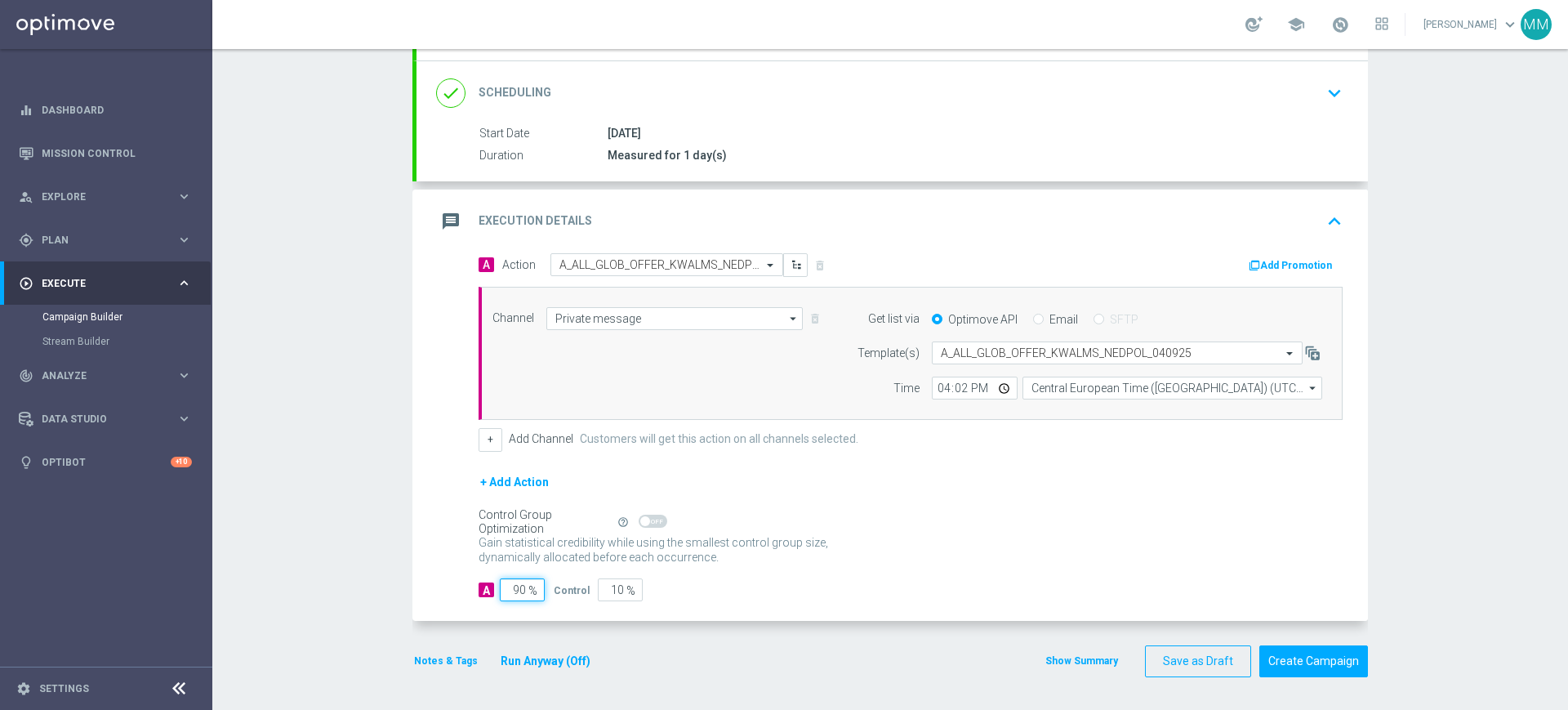
drag, startPoint x: 505, startPoint y: 589, endPoint x: 541, endPoint y: 598, distance: 37.1
click at [541, 598] on div "A 90 %" at bounding box center [516, 589] width 75 height 23
type input "9"
type input "91"
type input "98"
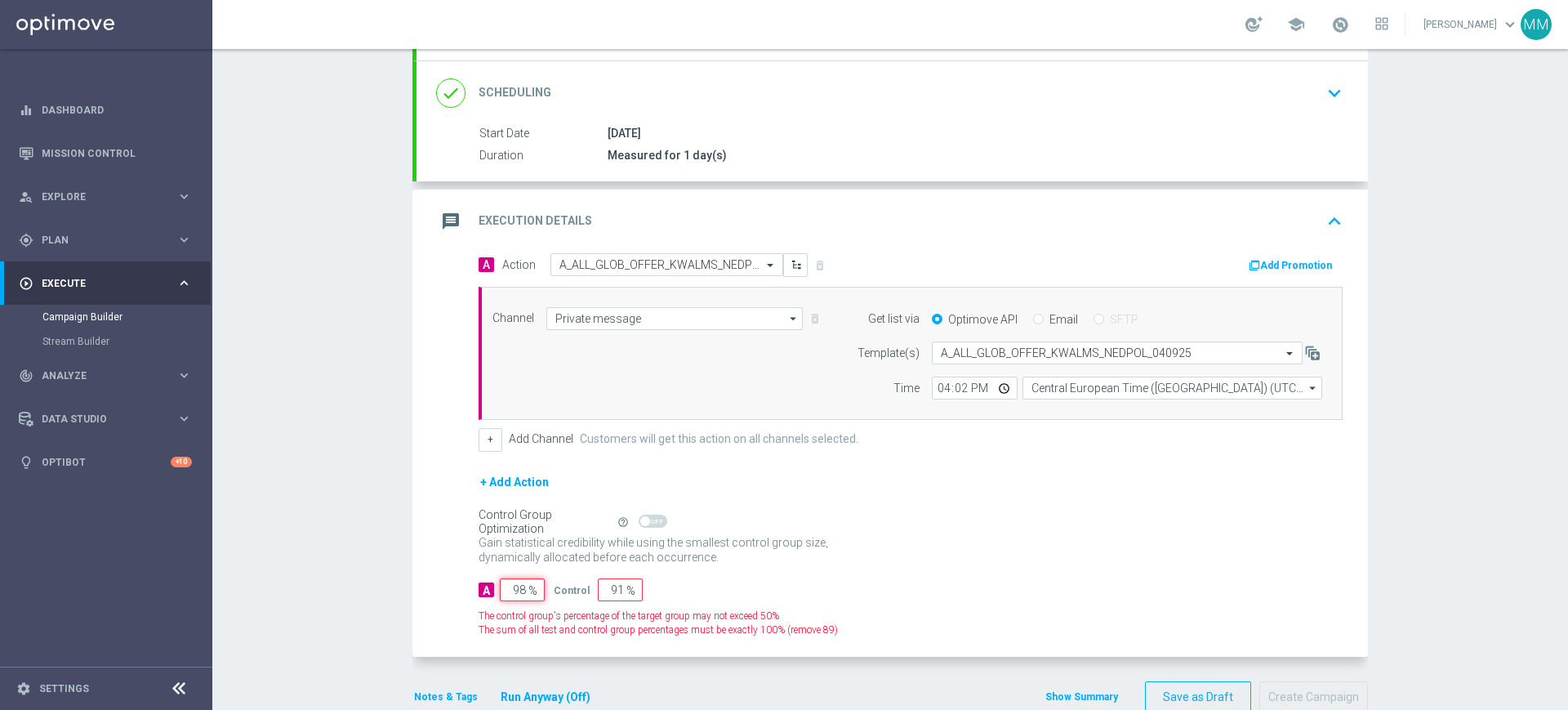
type input "2"
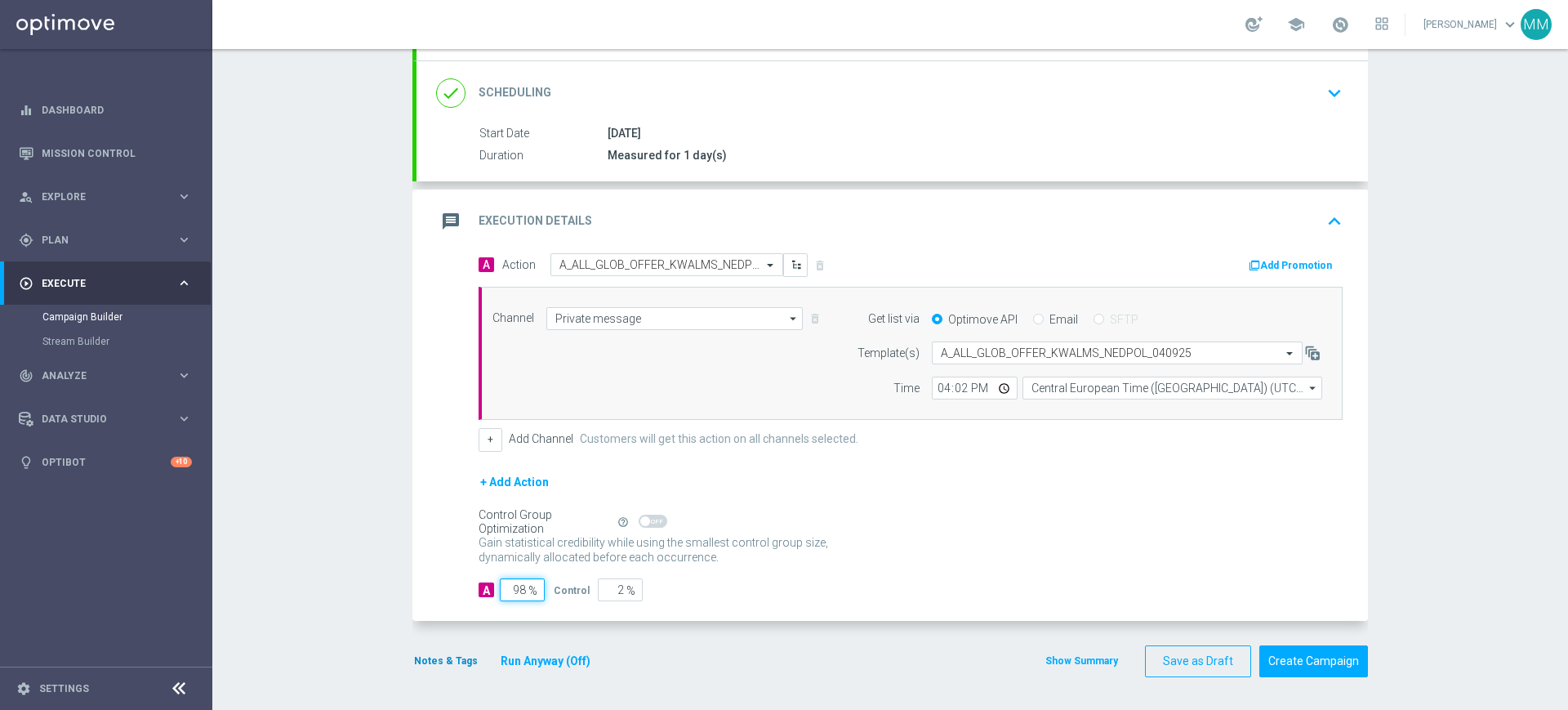
type input "98"
click at [443, 665] on button "Notes & Tags" at bounding box center [445, 660] width 67 height 18
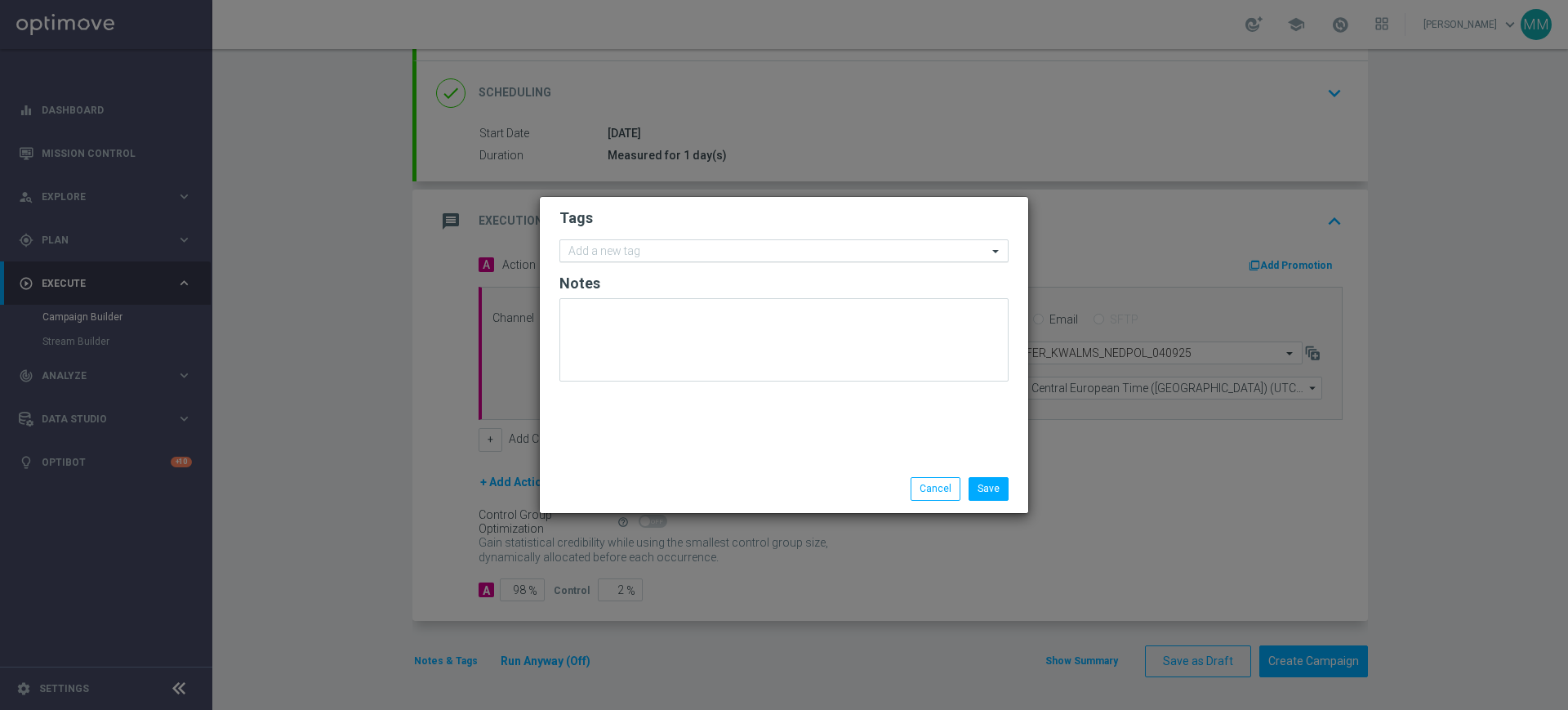
click at [682, 255] on input "text" at bounding box center [778, 252] width 419 height 14
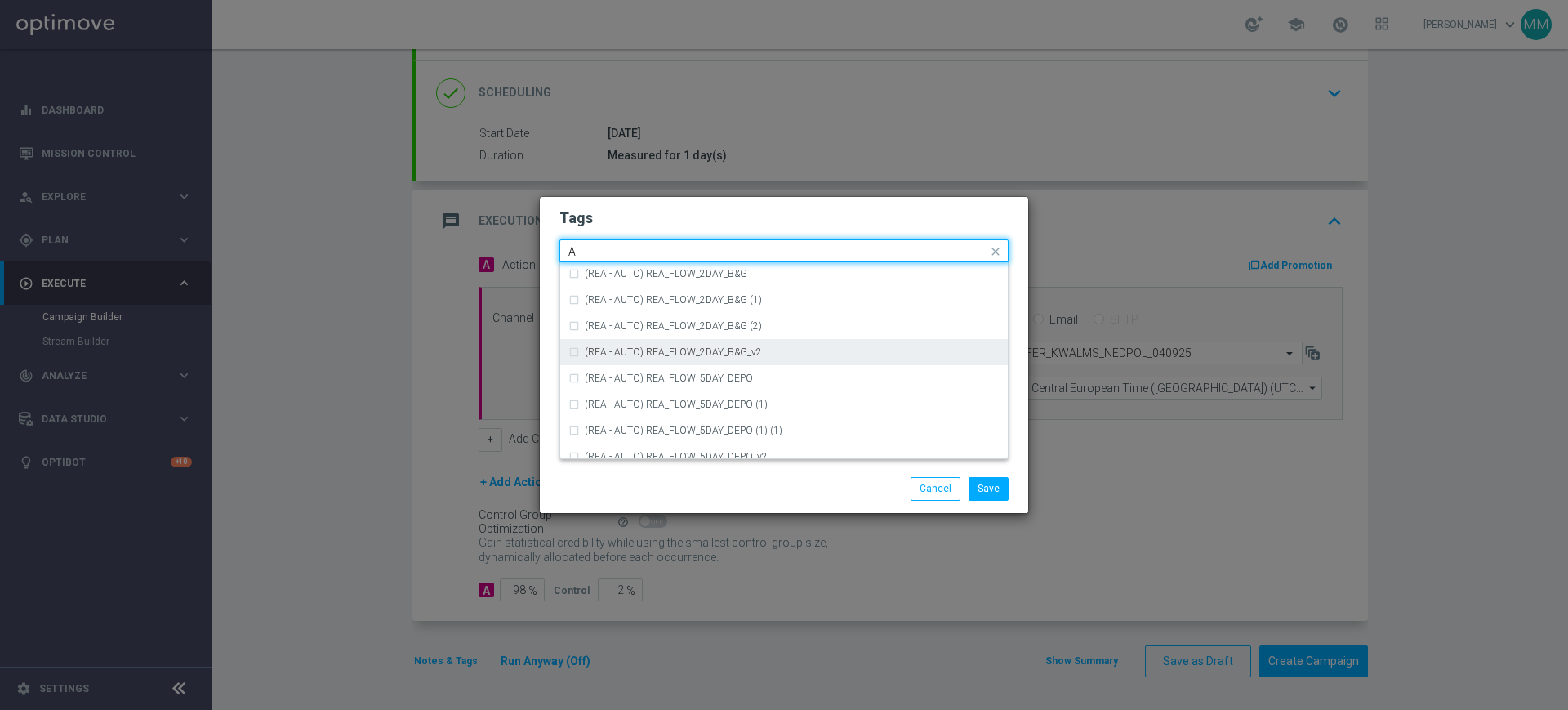
scroll to position [1939, 0]
click at [656, 348] on div "A" at bounding box center [792, 348] width 415 height 10
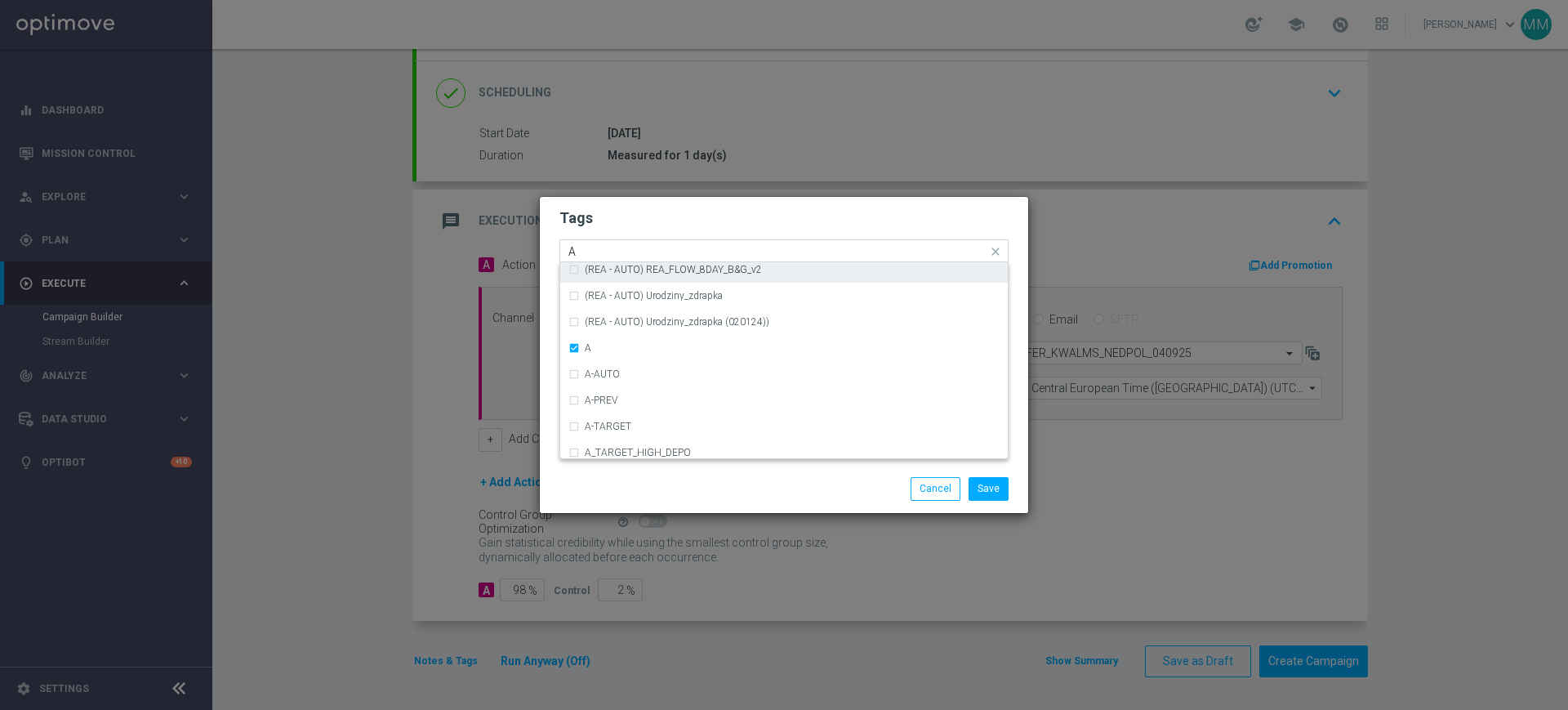
click at [624, 253] on input "A" at bounding box center [778, 252] width 419 height 14
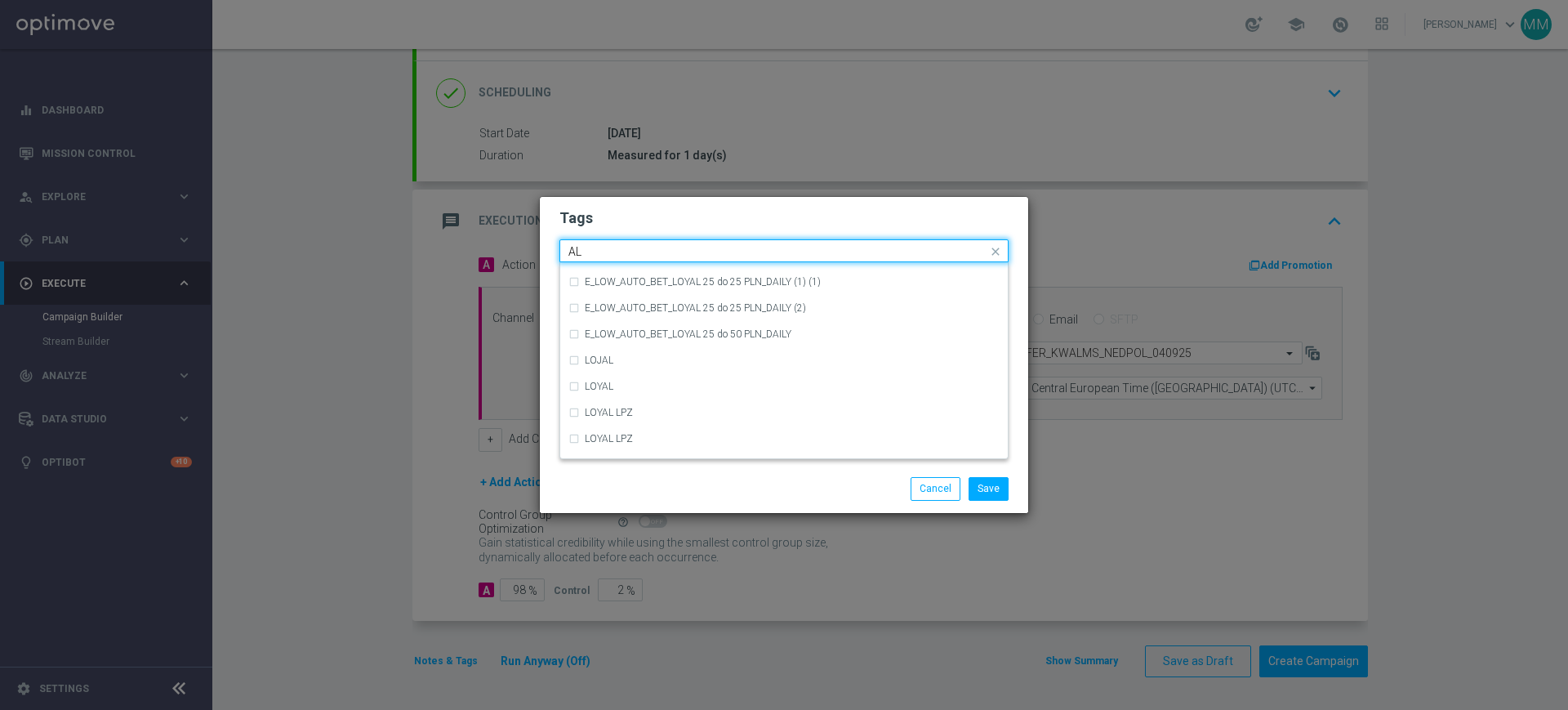
scroll to position [0, 0]
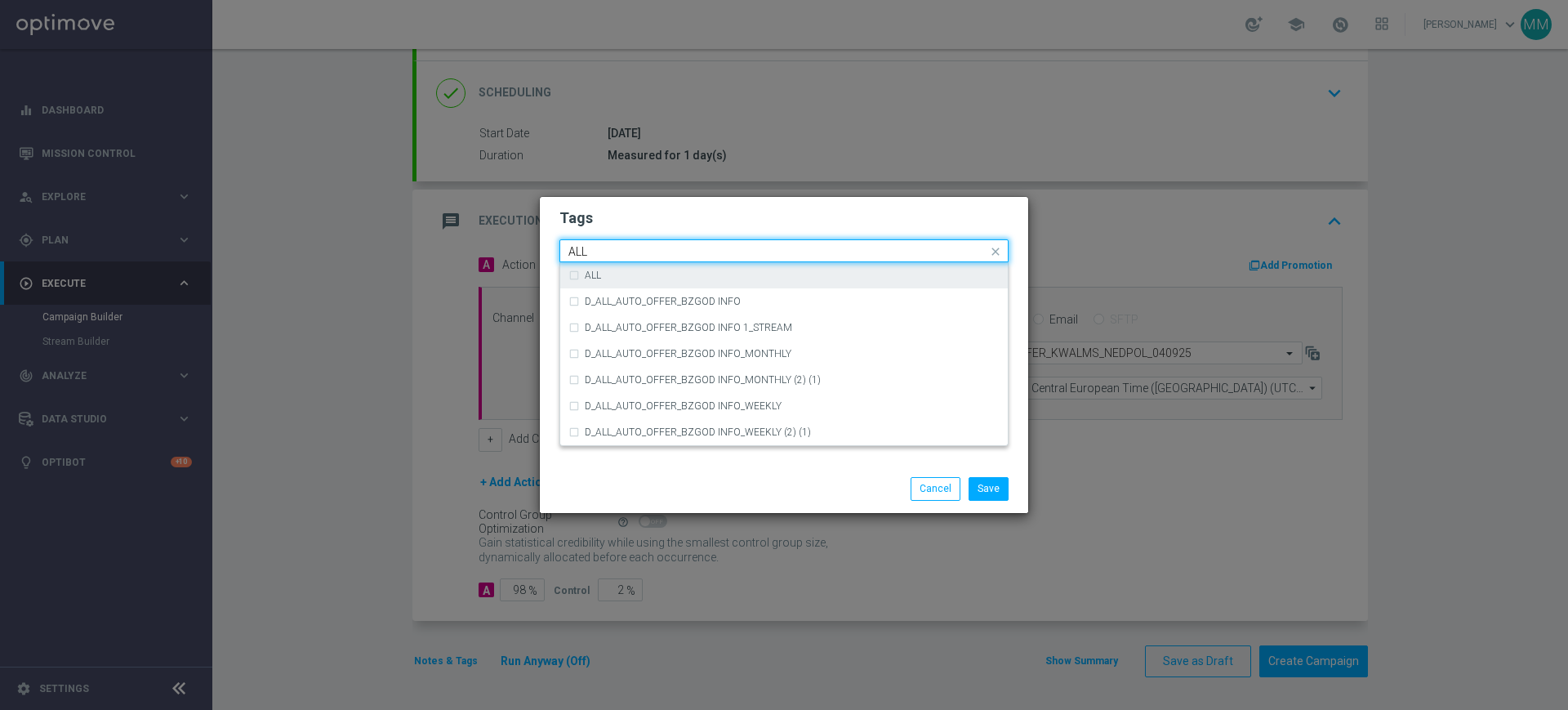
click at [619, 262] on ng-select "Quick find × A ALL ALL D_ALL_AUTO_OFFER_BZGOD INFO D_ALL_AUTO_OFFER_BZGOD INFO …" at bounding box center [784, 250] width 449 height 23
click at [619, 265] on div "ALL" at bounding box center [784, 275] width 431 height 26
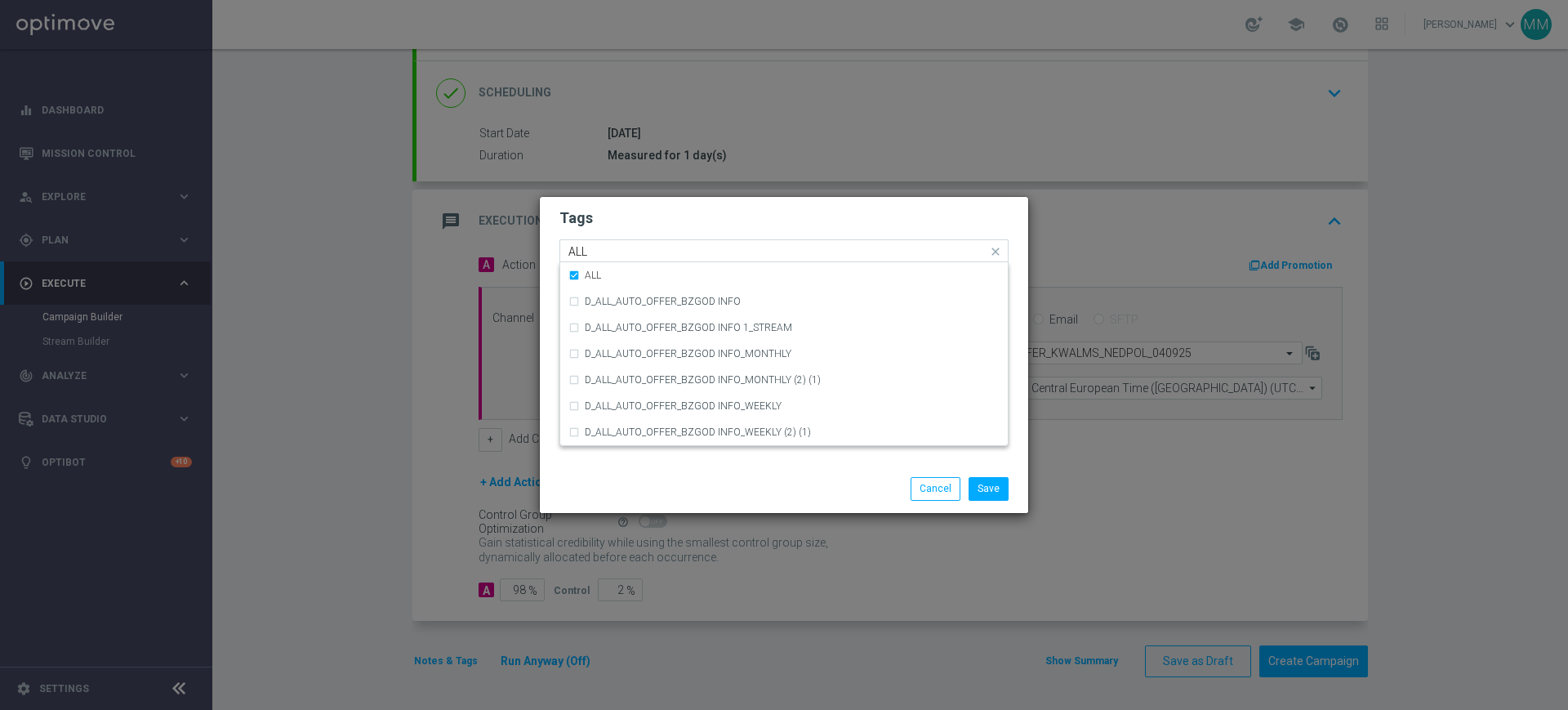
click at [613, 253] on input "ALL" at bounding box center [778, 252] width 419 height 14
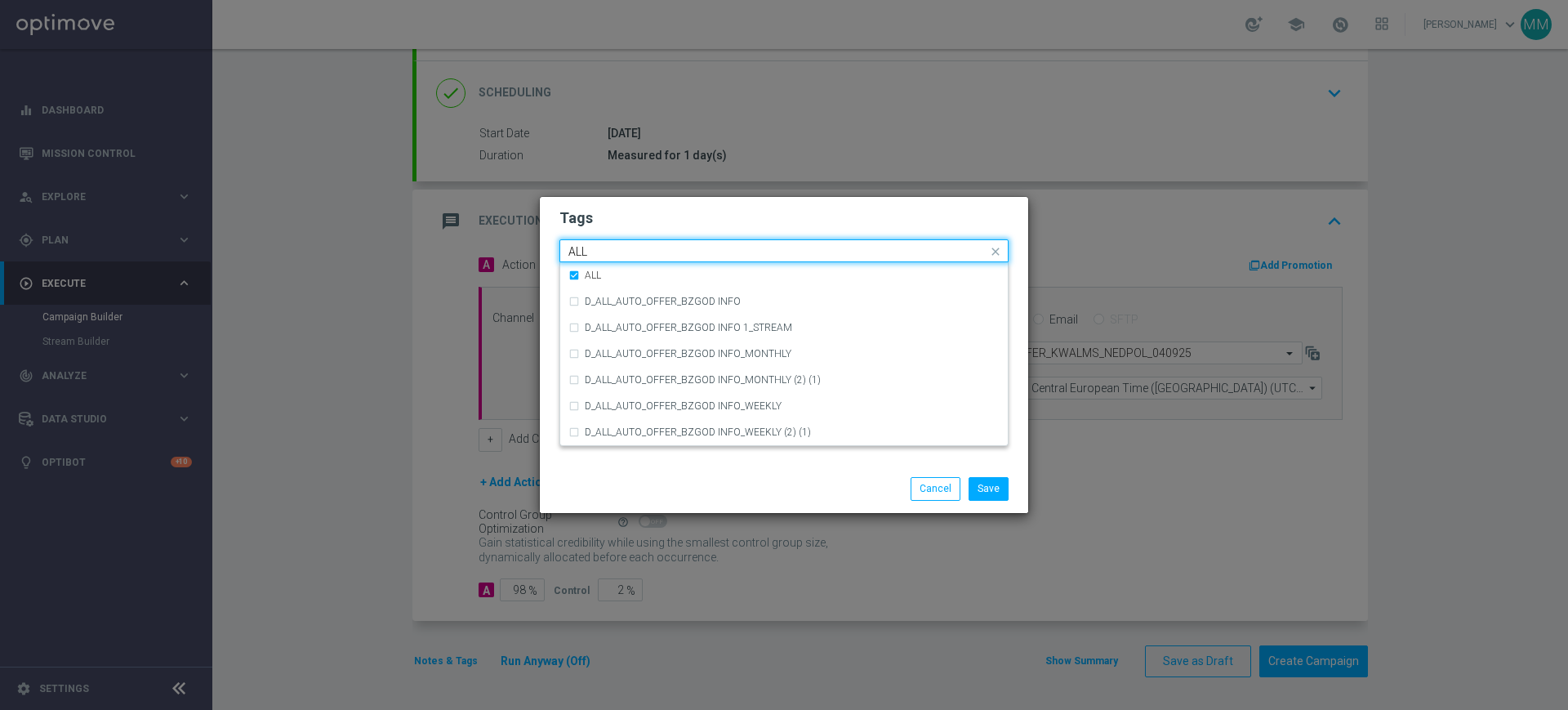
click at [613, 253] on input "ALL" at bounding box center [778, 252] width 419 height 14
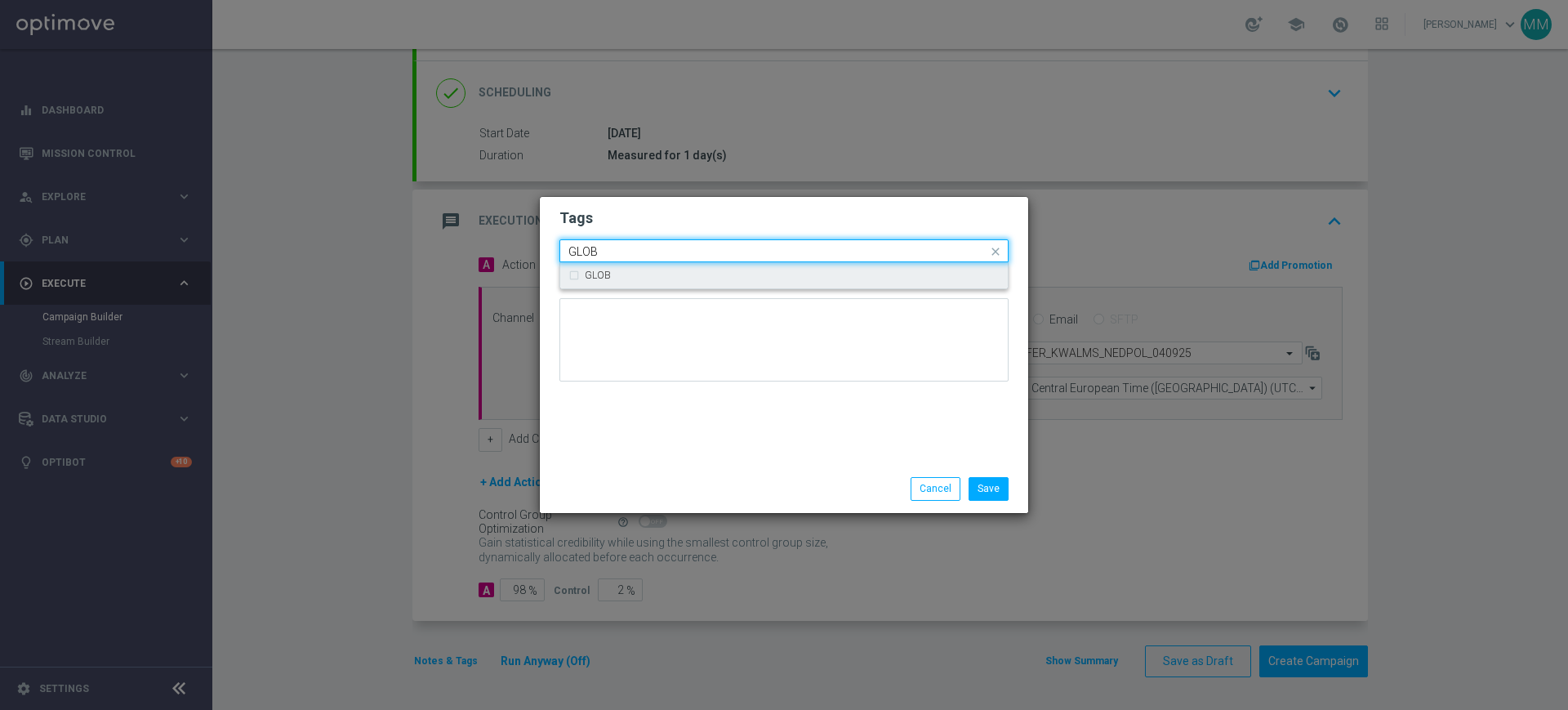
click at [647, 265] on div "GLOB" at bounding box center [784, 275] width 431 height 26
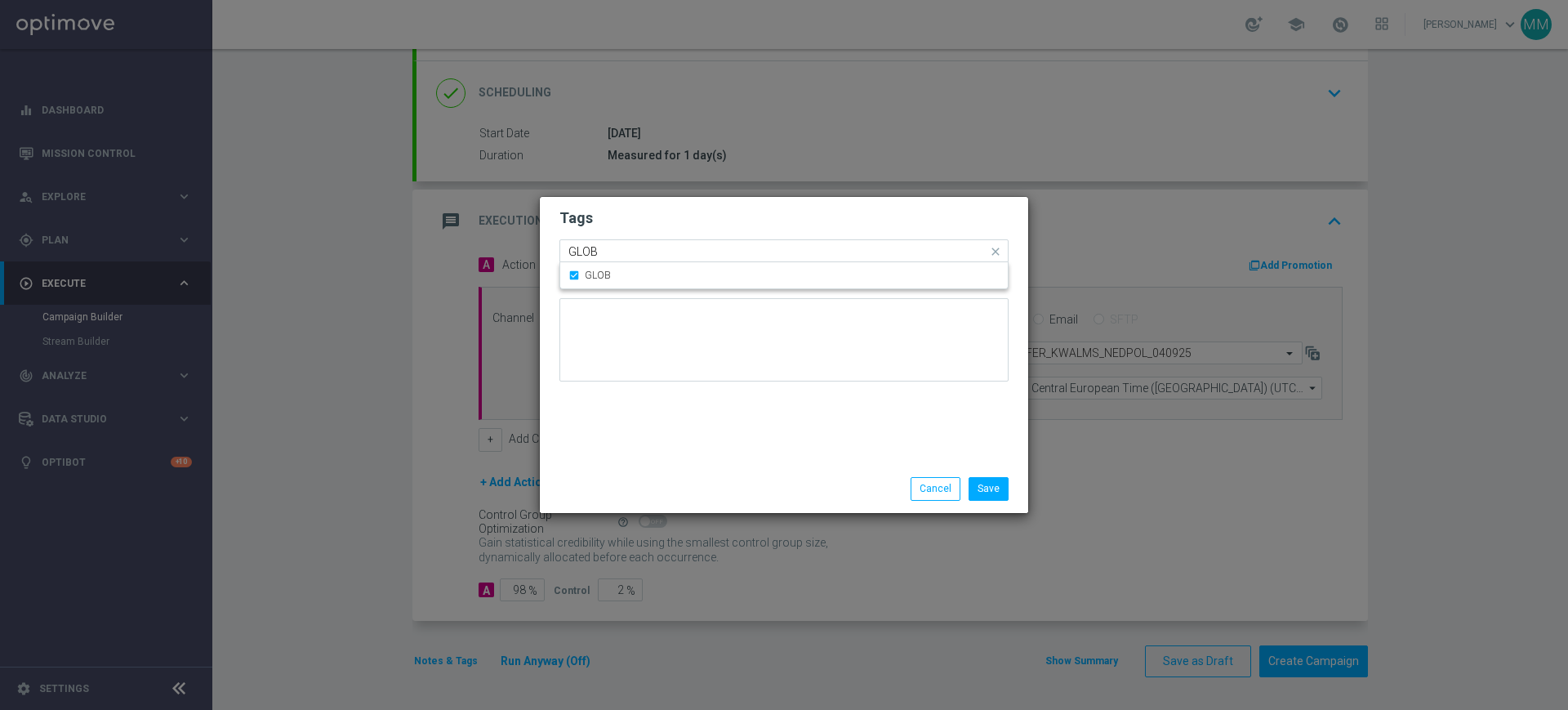
click at [642, 251] on input "GLOB" at bounding box center [778, 252] width 419 height 14
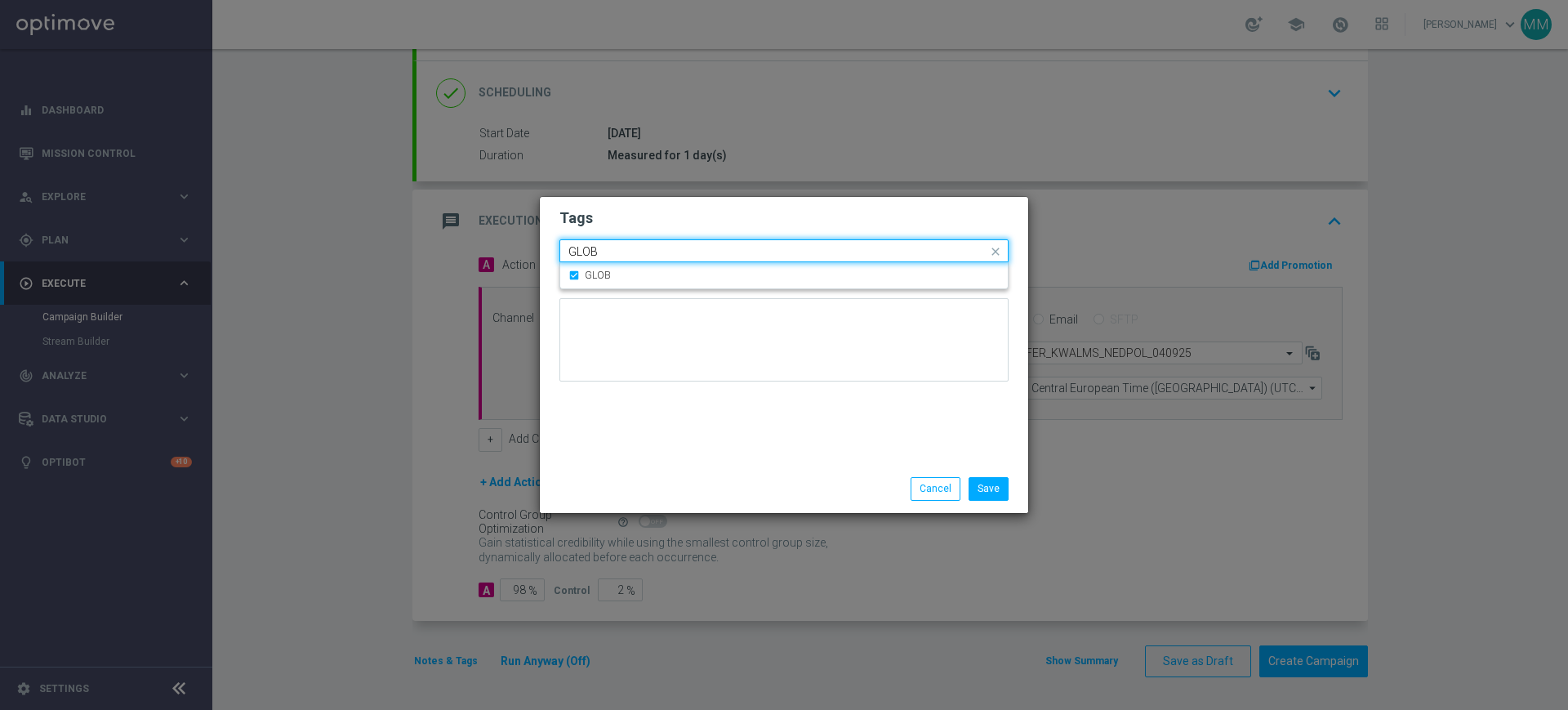
click at [642, 251] on input "GLOB" at bounding box center [778, 252] width 419 height 14
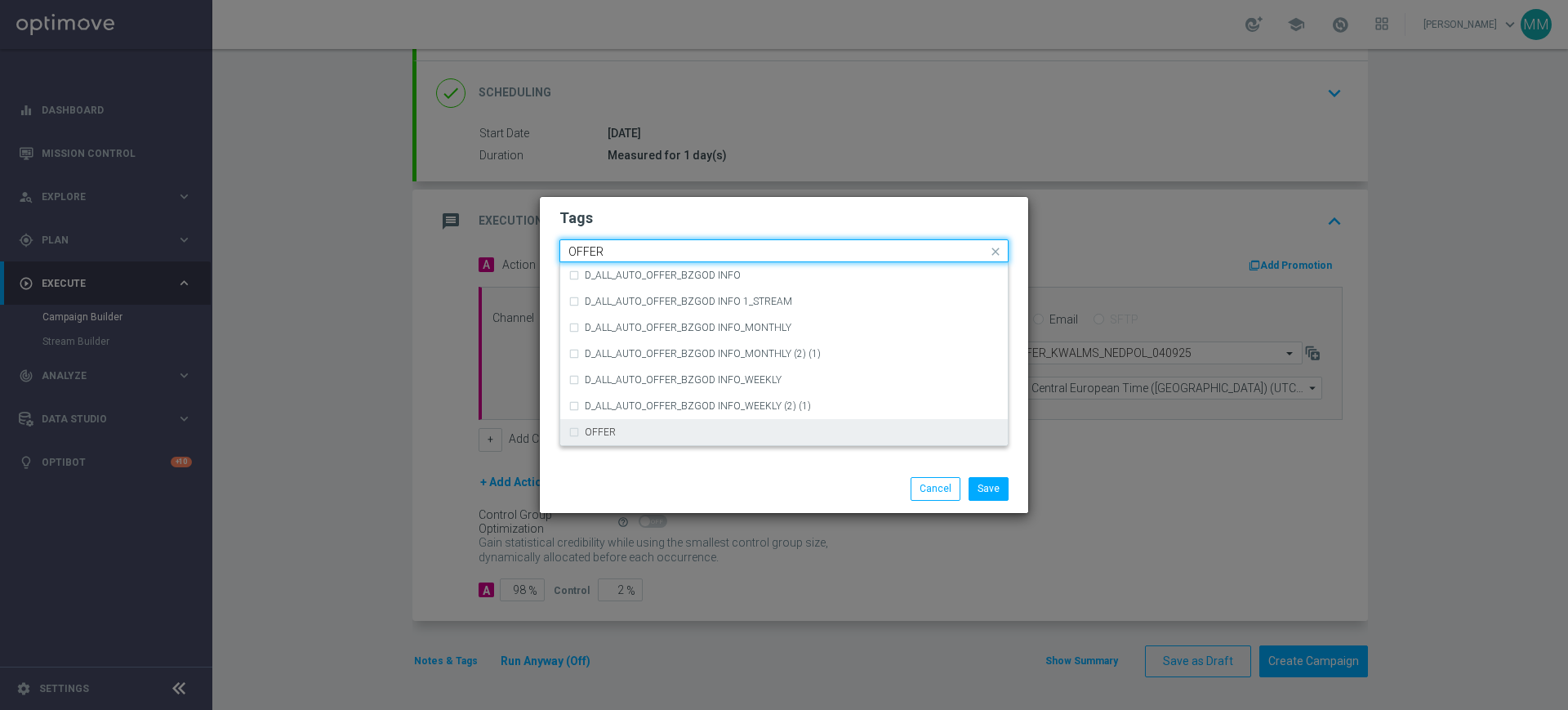
click at [622, 430] on div "OFFER" at bounding box center [792, 432] width 415 height 10
type input "OFFER"
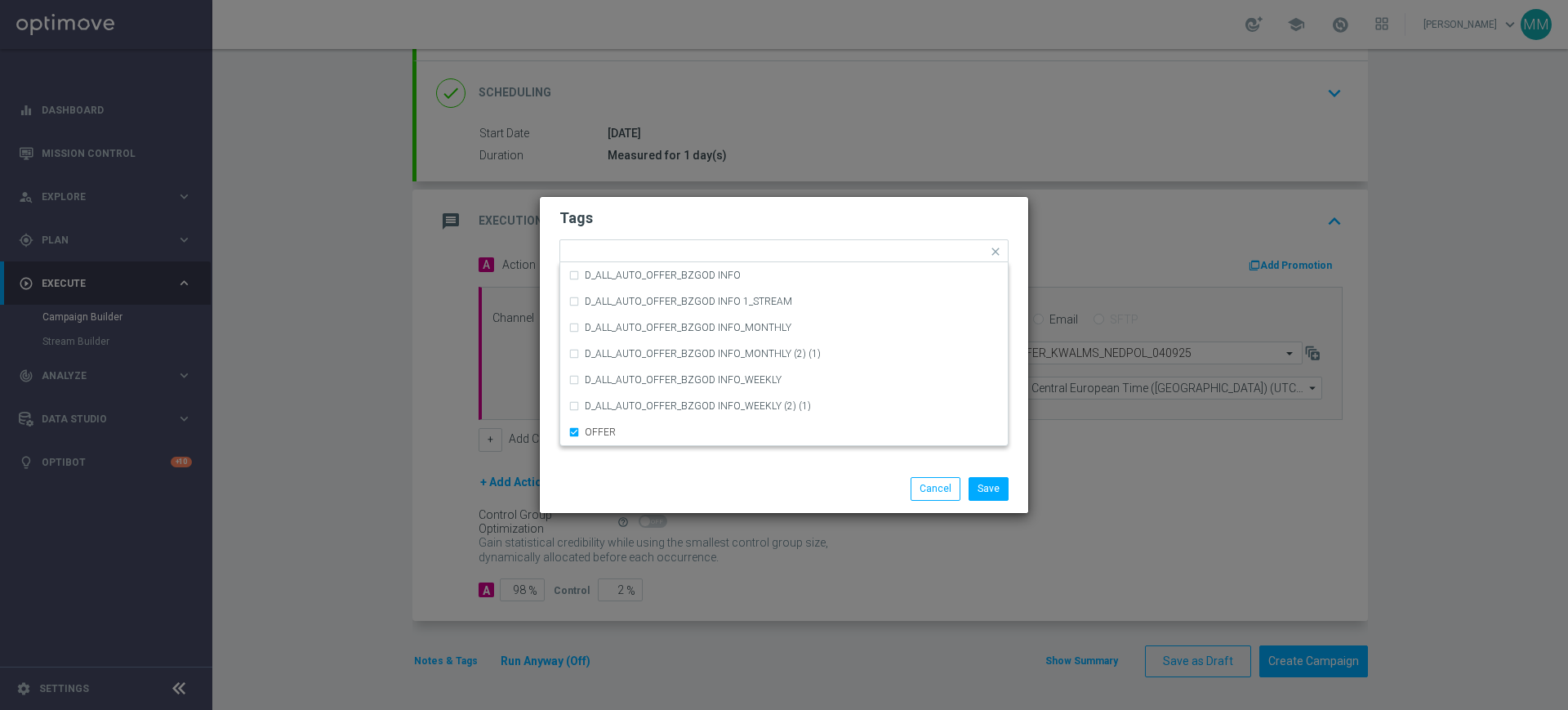
click at [626, 463] on div "Tags Quick find × A × ALL × GLOB × OFFER D_ALL_AUTO_OFFER_BZGOD INFO D_ALL_AUTO…" at bounding box center [784, 331] width 489 height 268
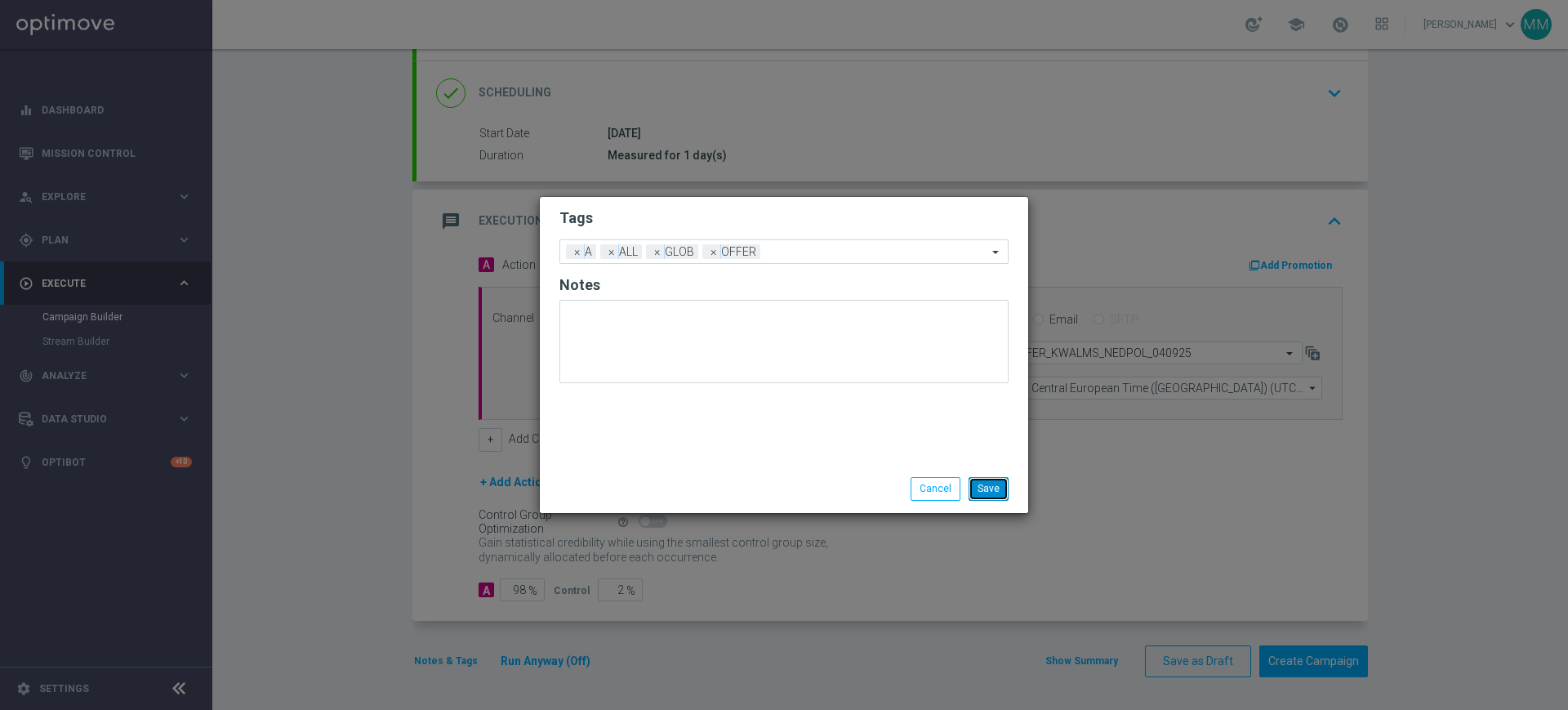
click at [982, 484] on button "Save" at bounding box center [988, 488] width 40 height 23
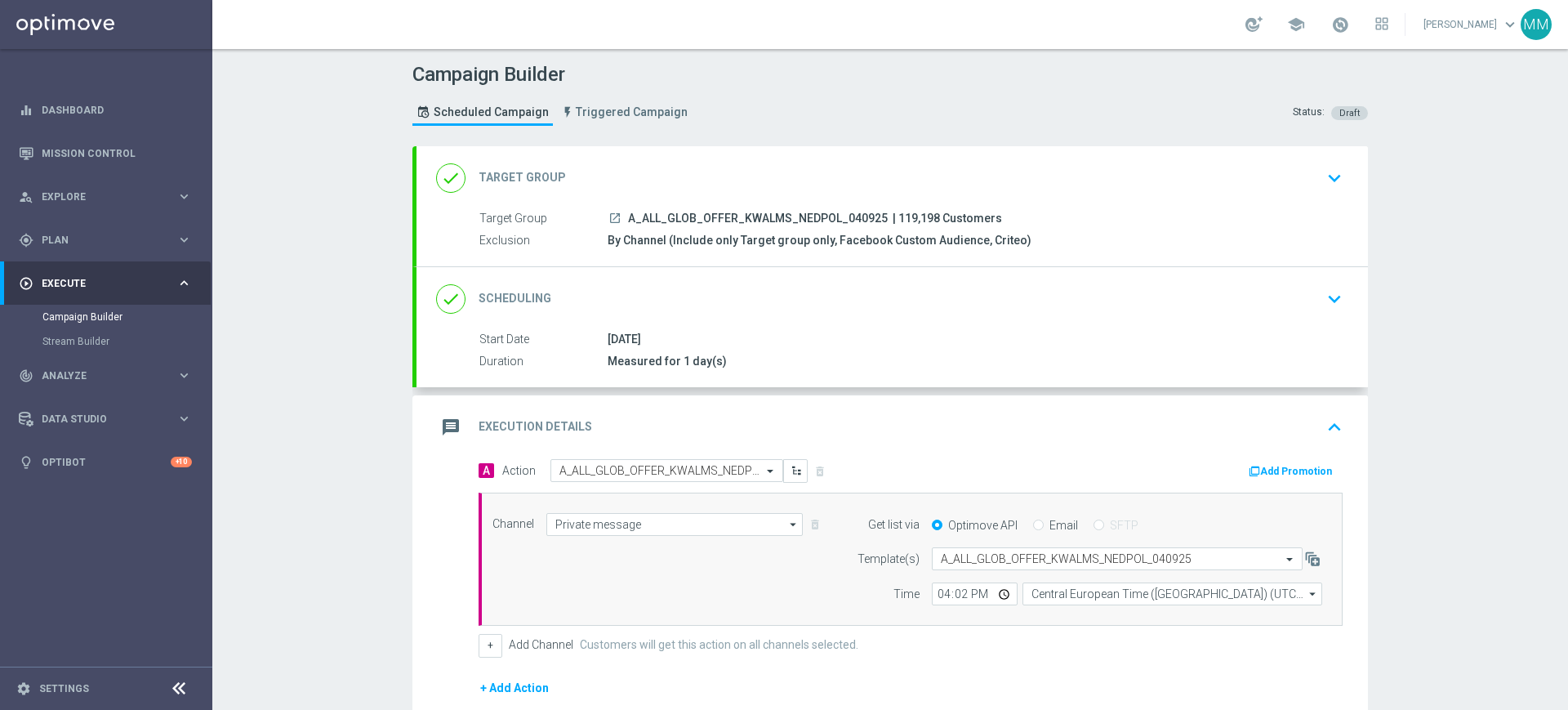
click at [643, 168] on div "done Target Group keyboard_arrow_down" at bounding box center [892, 178] width 913 height 31
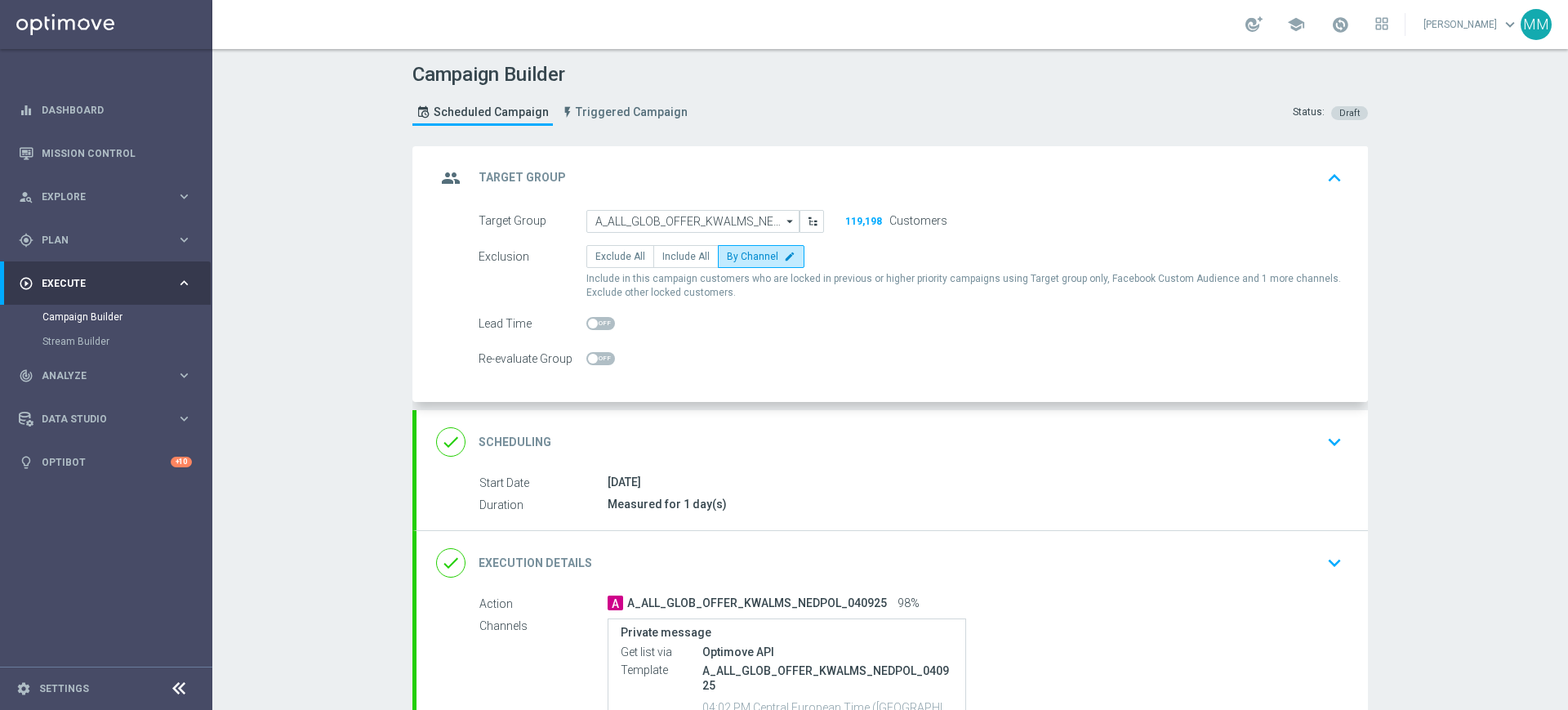
click at [660, 438] on div "done Scheduling keyboard_arrow_down" at bounding box center [892, 441] width 913 height 31
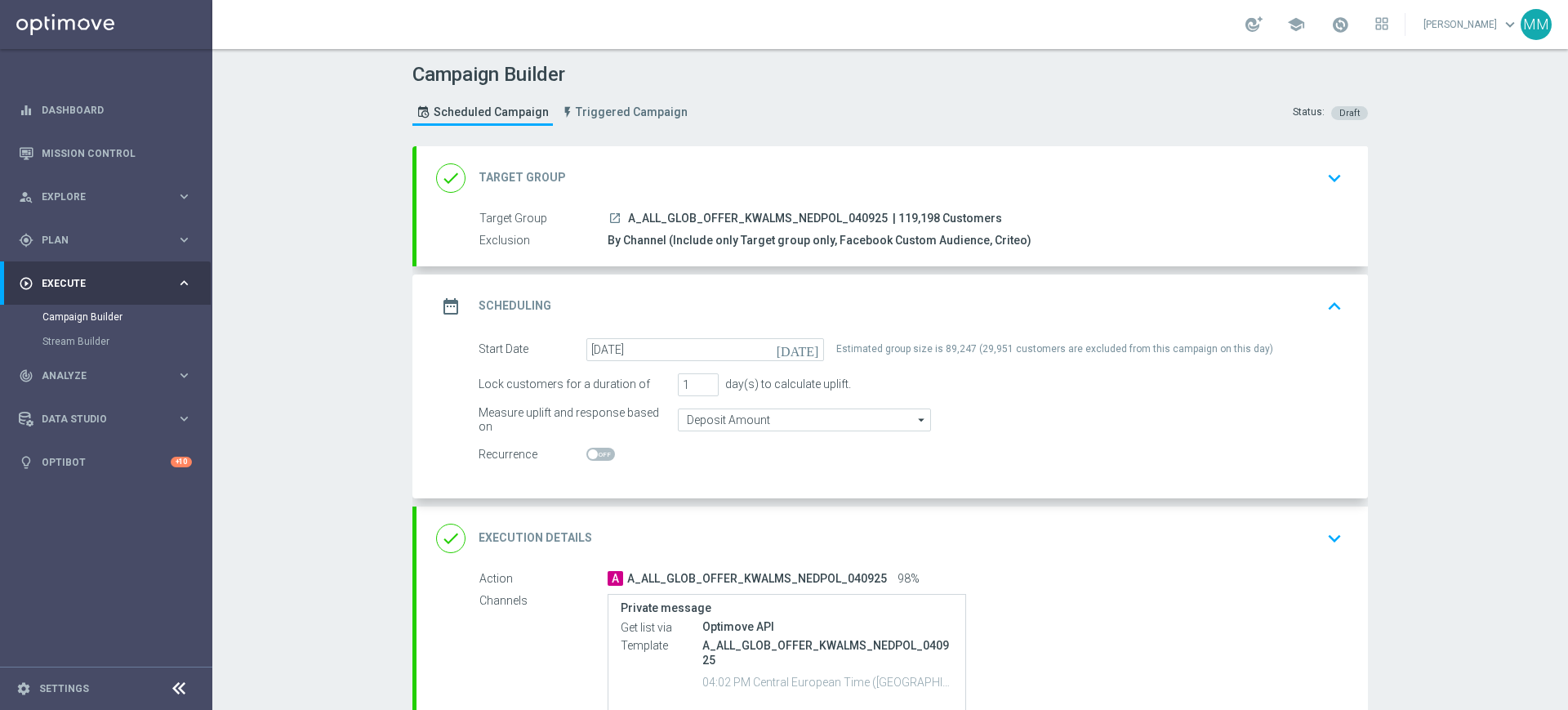
click at [689, 176] on div "done Target Group keyboard_arrow_down" at bounding box center [892, 178] width 913 height 31
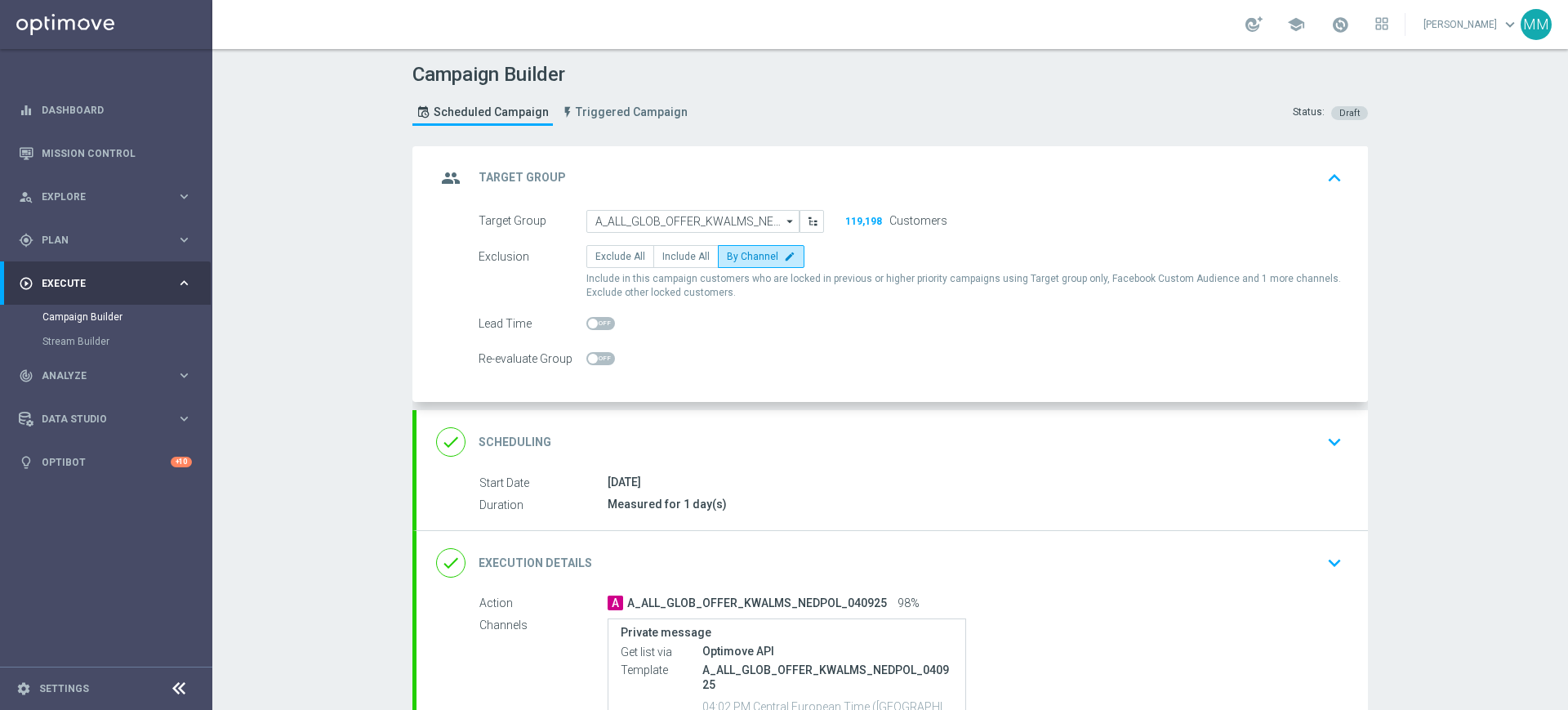
click at [729, 156] on div "group Target Group keyboard_arrow_up" at bounding box center [892, 178] width 951 height 64
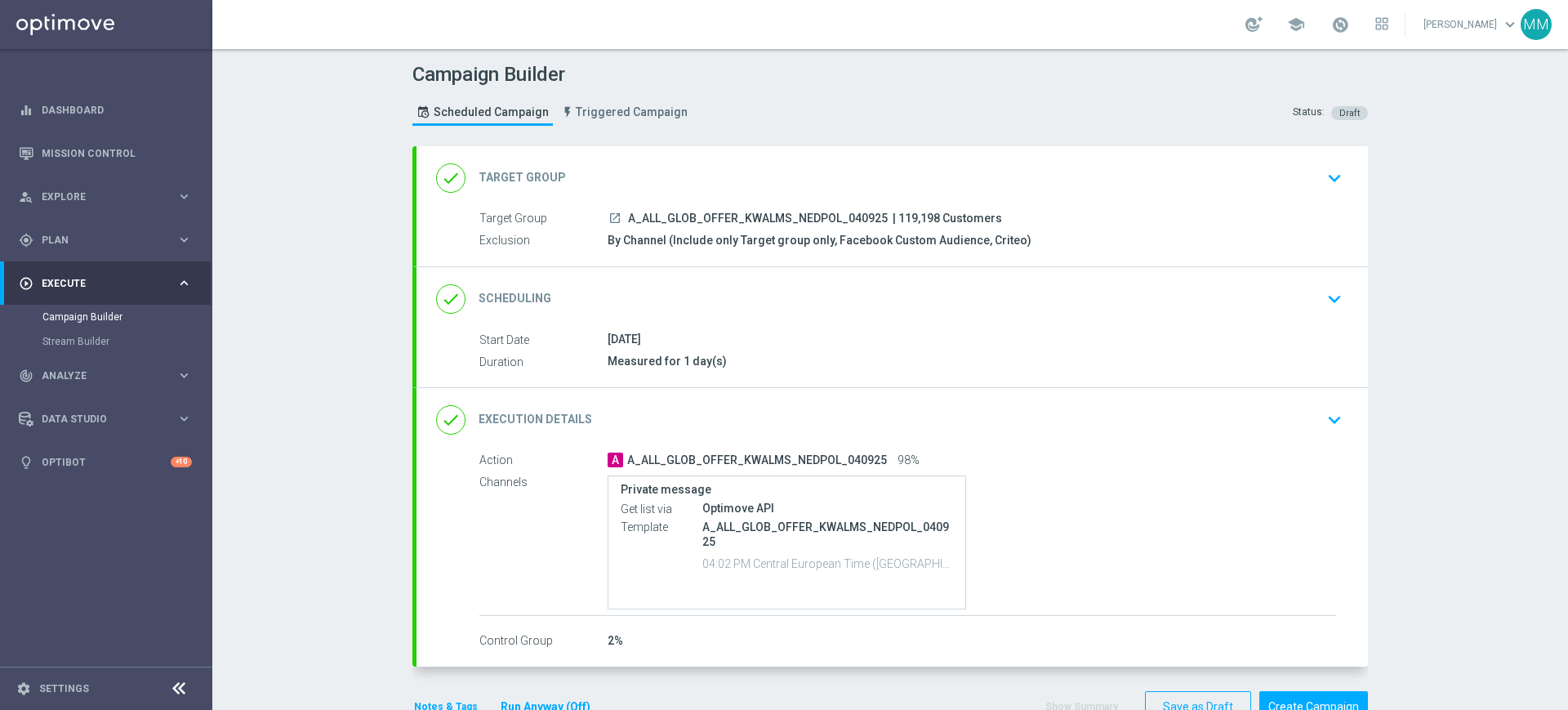
click at [773, 311] on div "done Scheduling keyboard_arrow_down" at bounding box center [892, 298] width 913 height 31
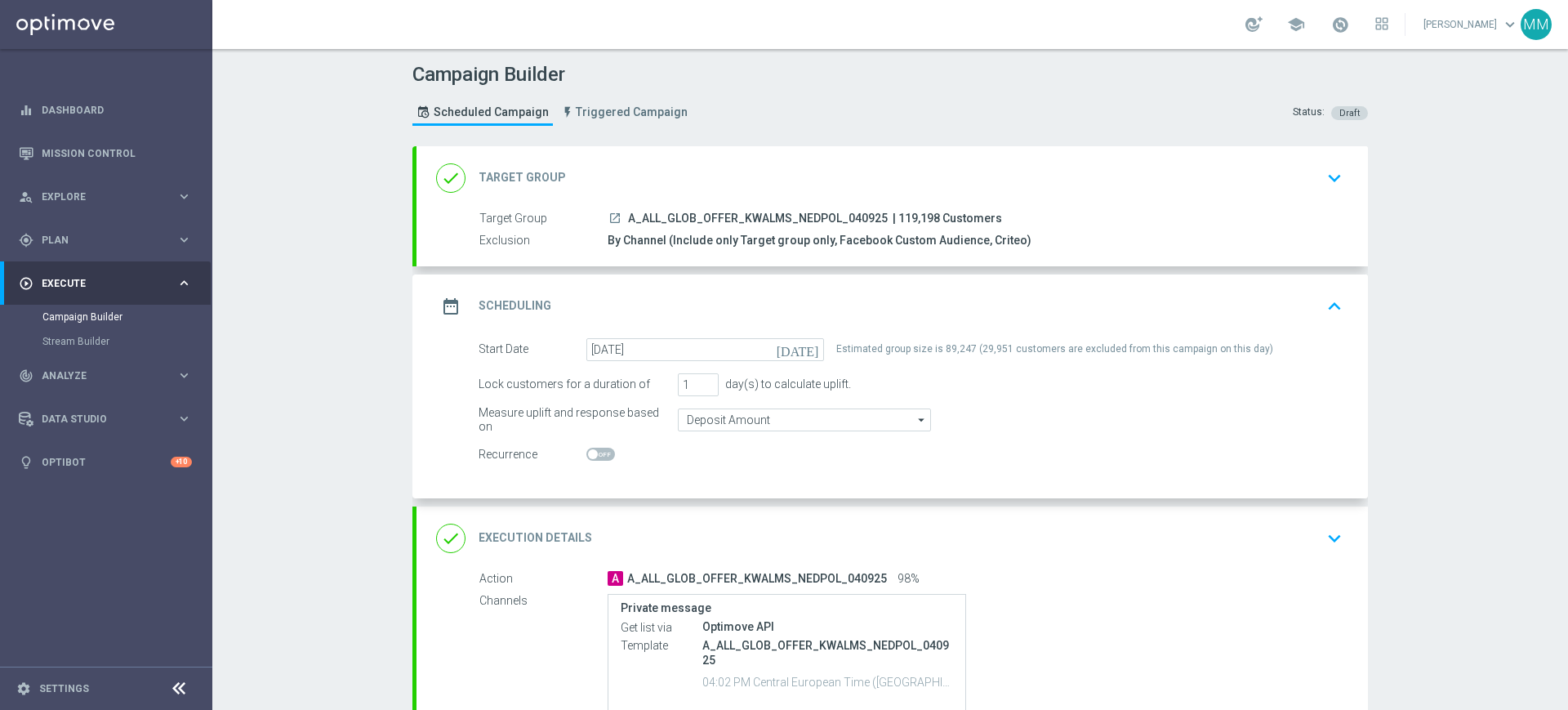
click at [771, 305] on div "date_range Scheduling keyboard_arrow_up" at bounding box center [892, 306] width 913 height 31
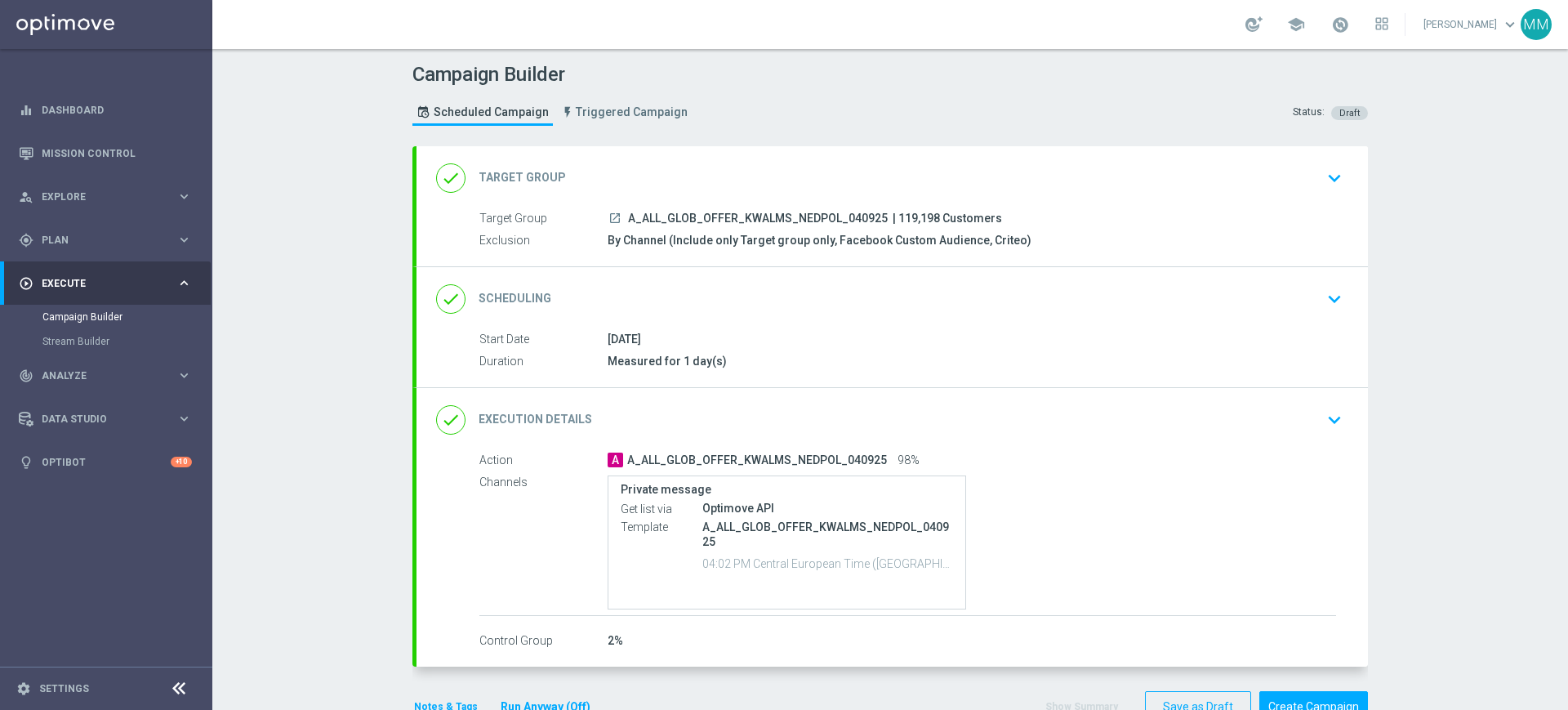
click at [784, 426] on div "done Execution Details keyboard_arrow_down" at bounding box center [892, 419] width 913 height 31
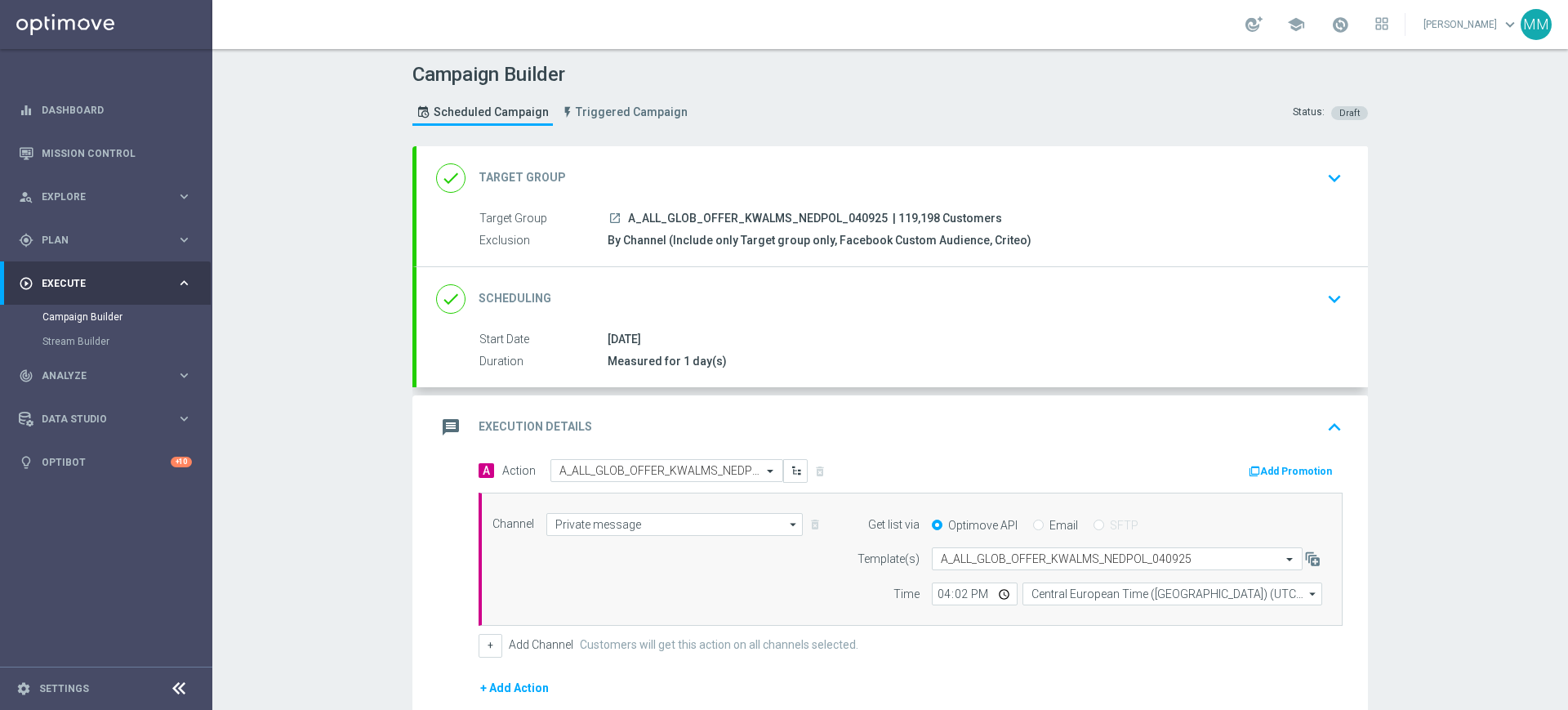
scroll to position [205, 0]
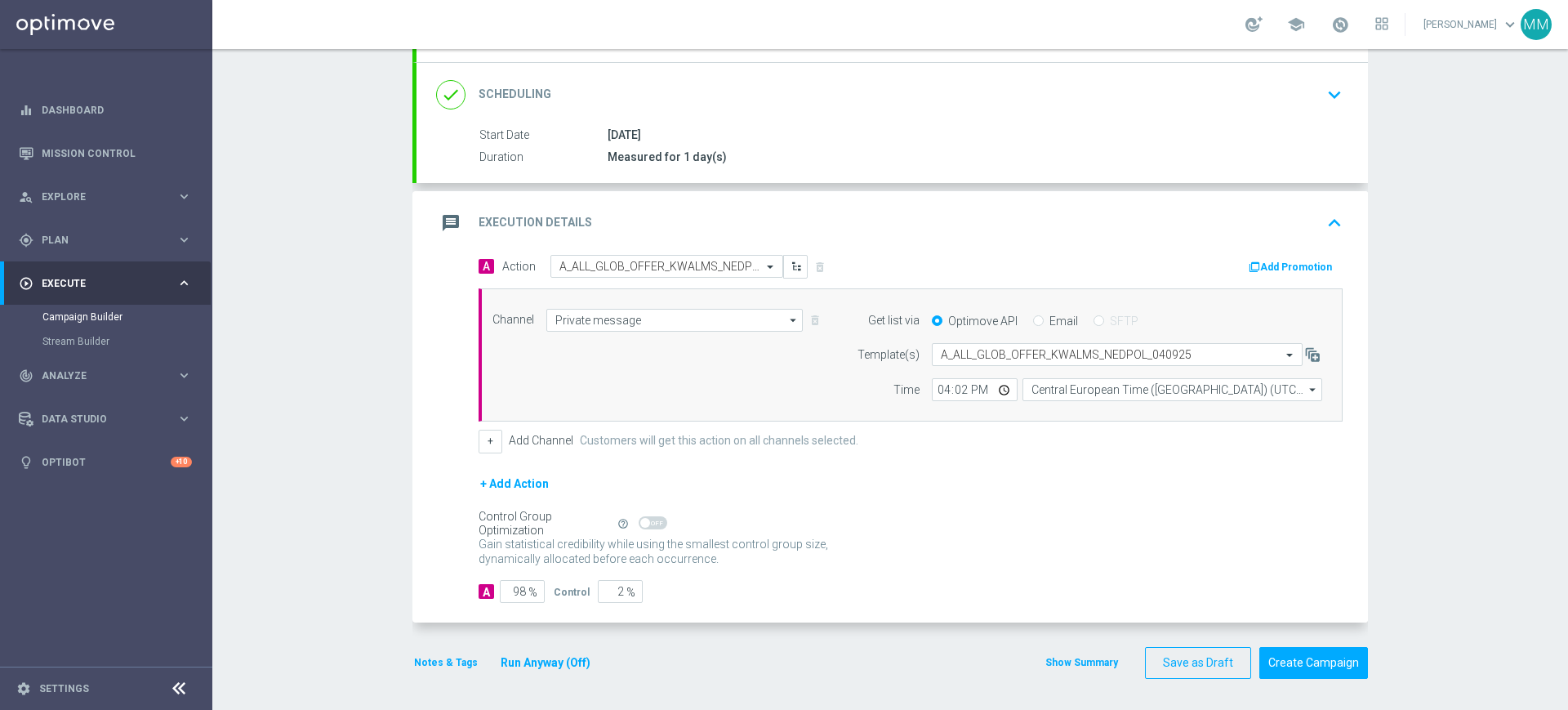
click at [412, 658] on button "Notes & Tags" at bounding box center [445, 662] width 67 height 18
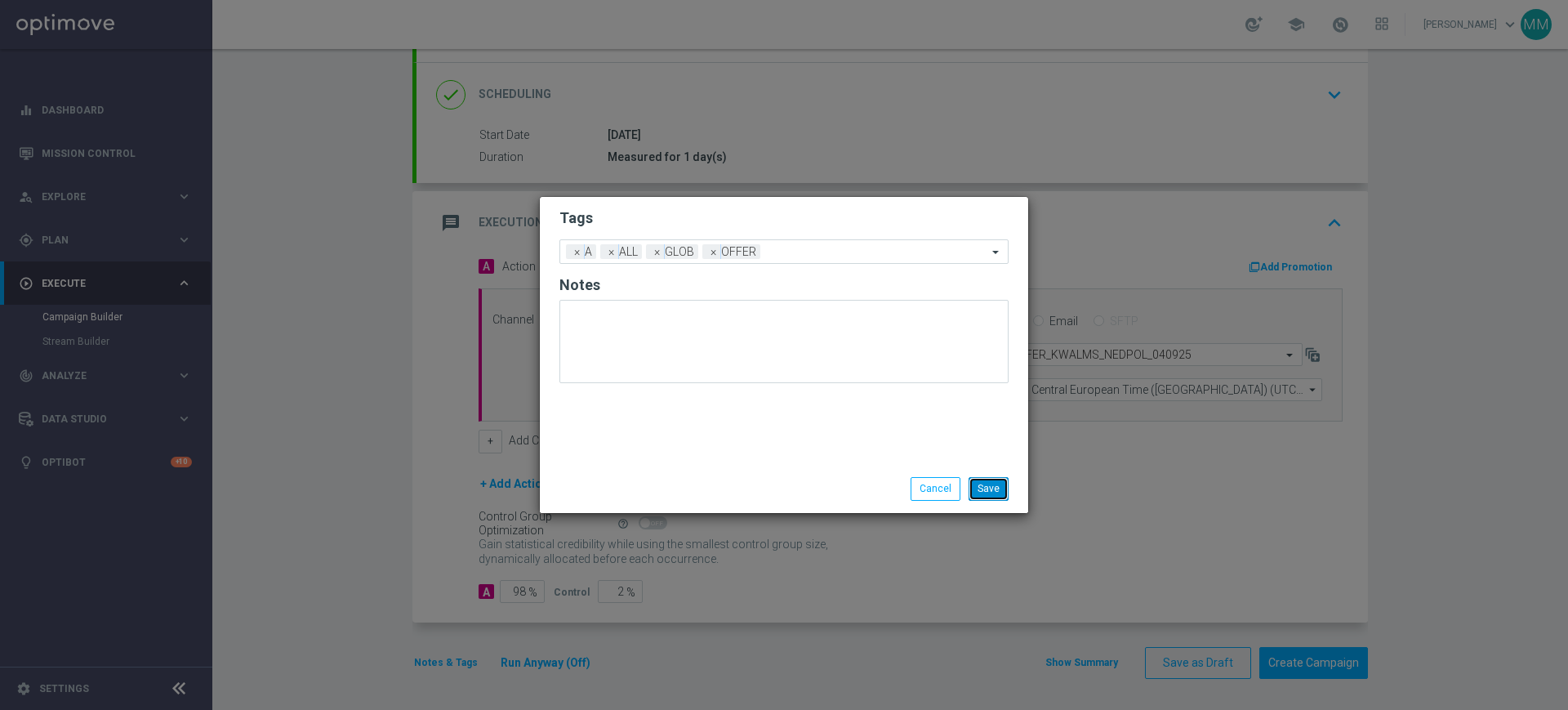
click at [969, 498] on button "Save" at bounding box center [988, 488] width 40 height 23
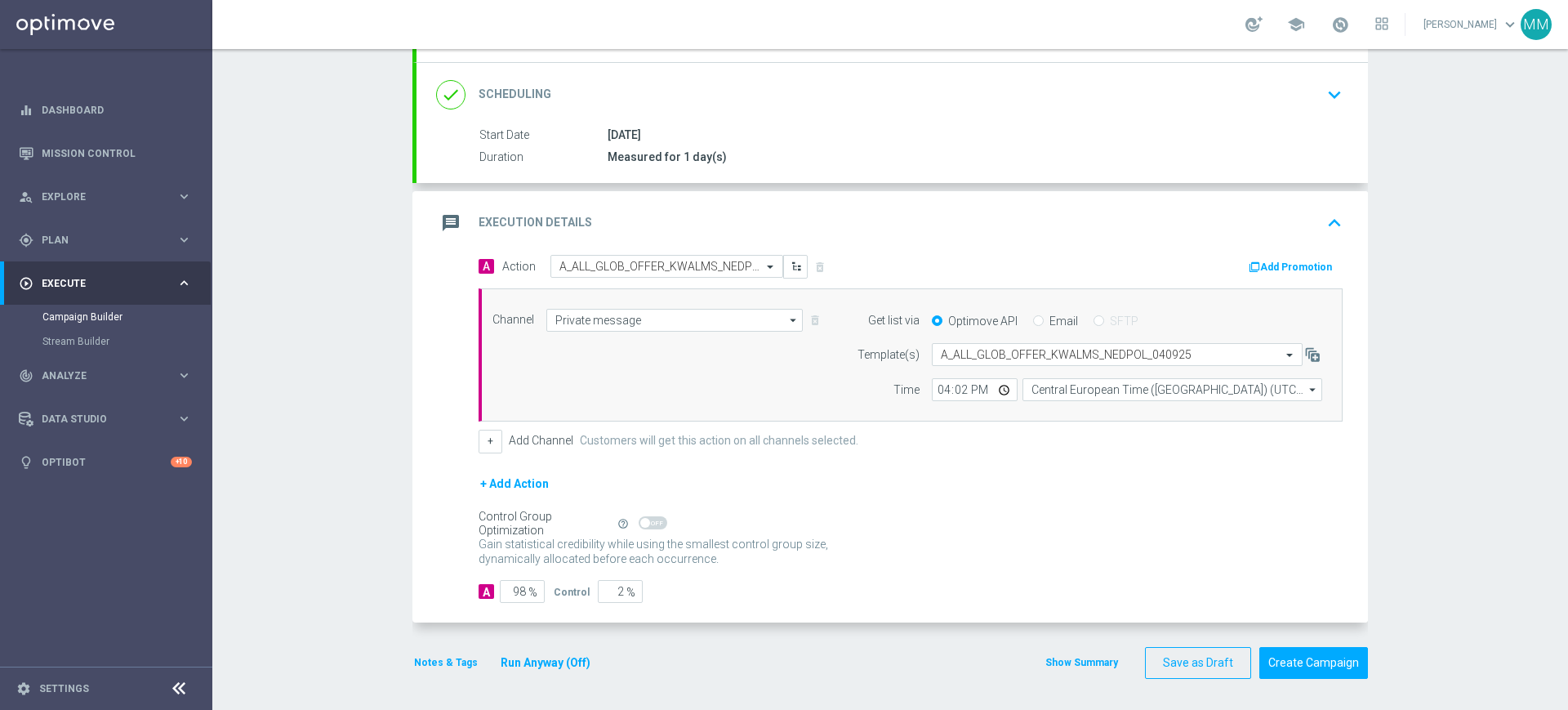
click at [741, 222] on div "message Execution Details keyboard_arrow_up" at bounding box center [892, 222] width 913 height 31
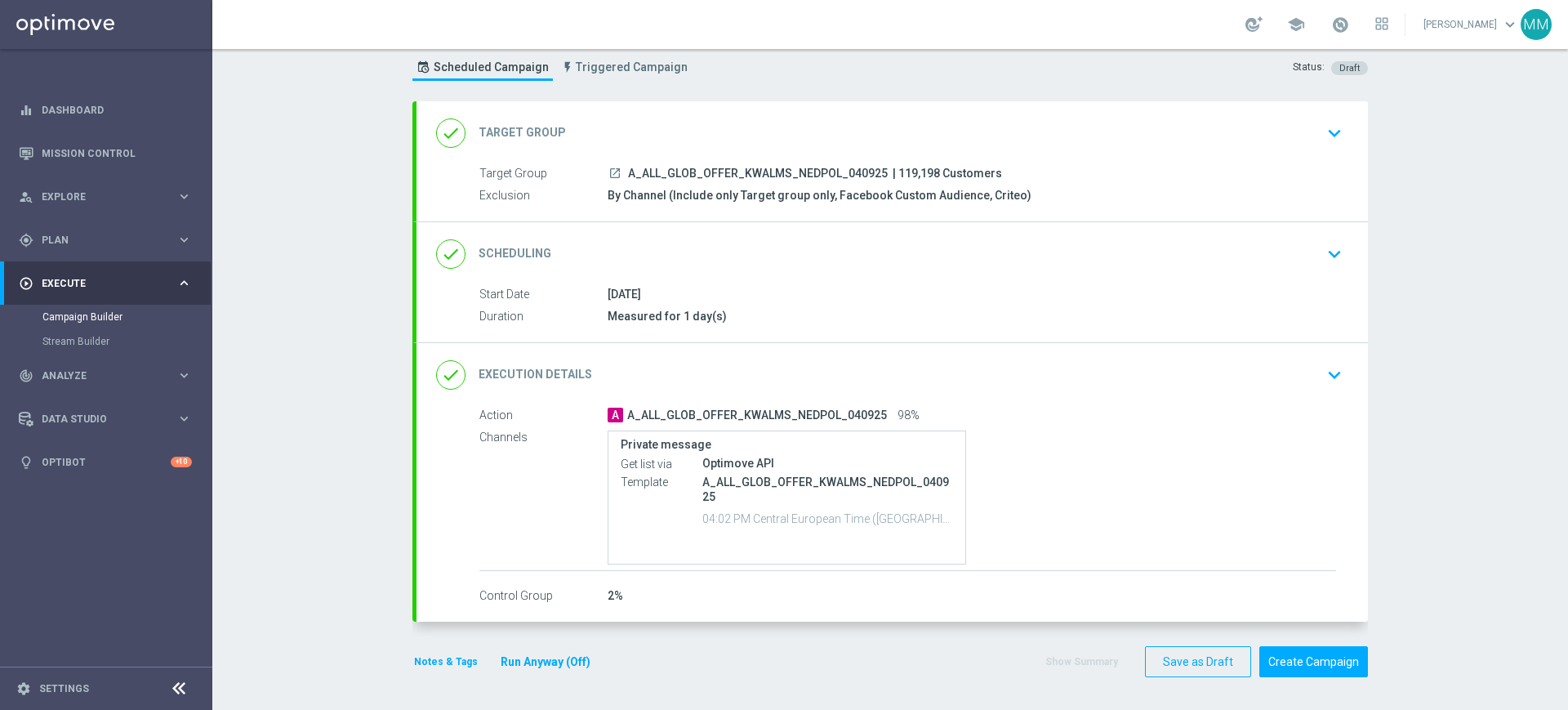
scroll to position [45, 0]
click at [715, 108] on div "done Target Group keyboard_arrow_down" at bounding box center [892, 133] width 951 height 64
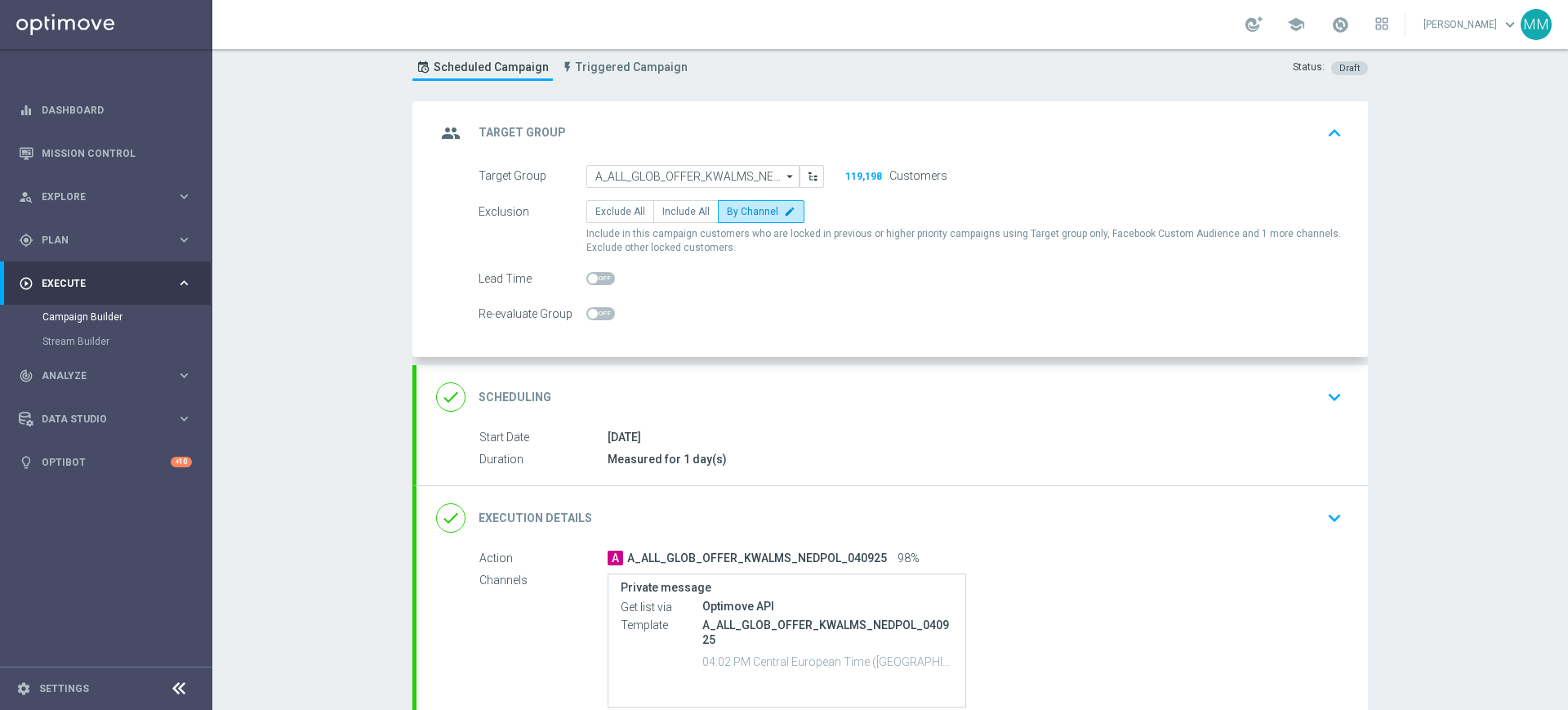
scroll to position [28, 0]
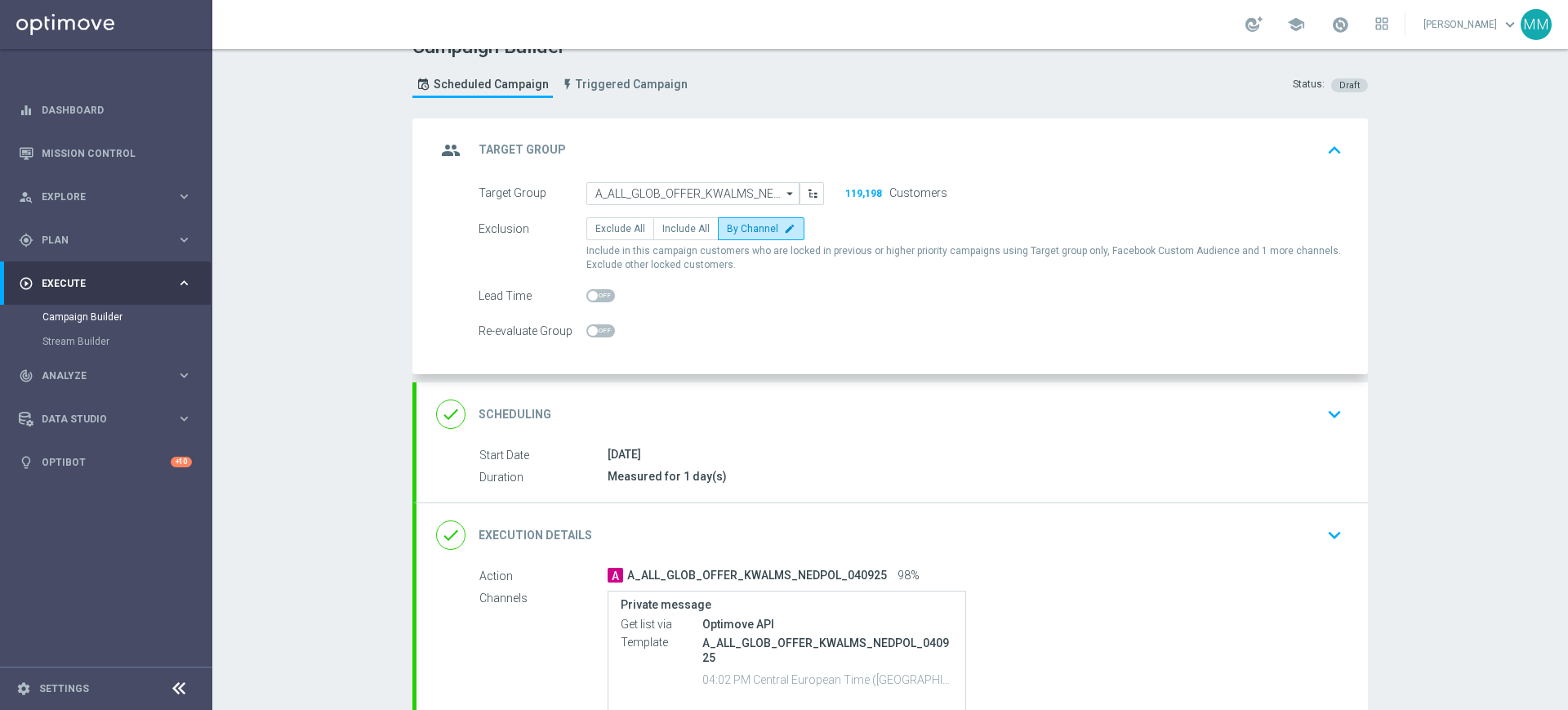
click at [701, 398] on div "done Scheduling keyboard_arrow_down" at bounding box center [892, 413] width 913 height 31
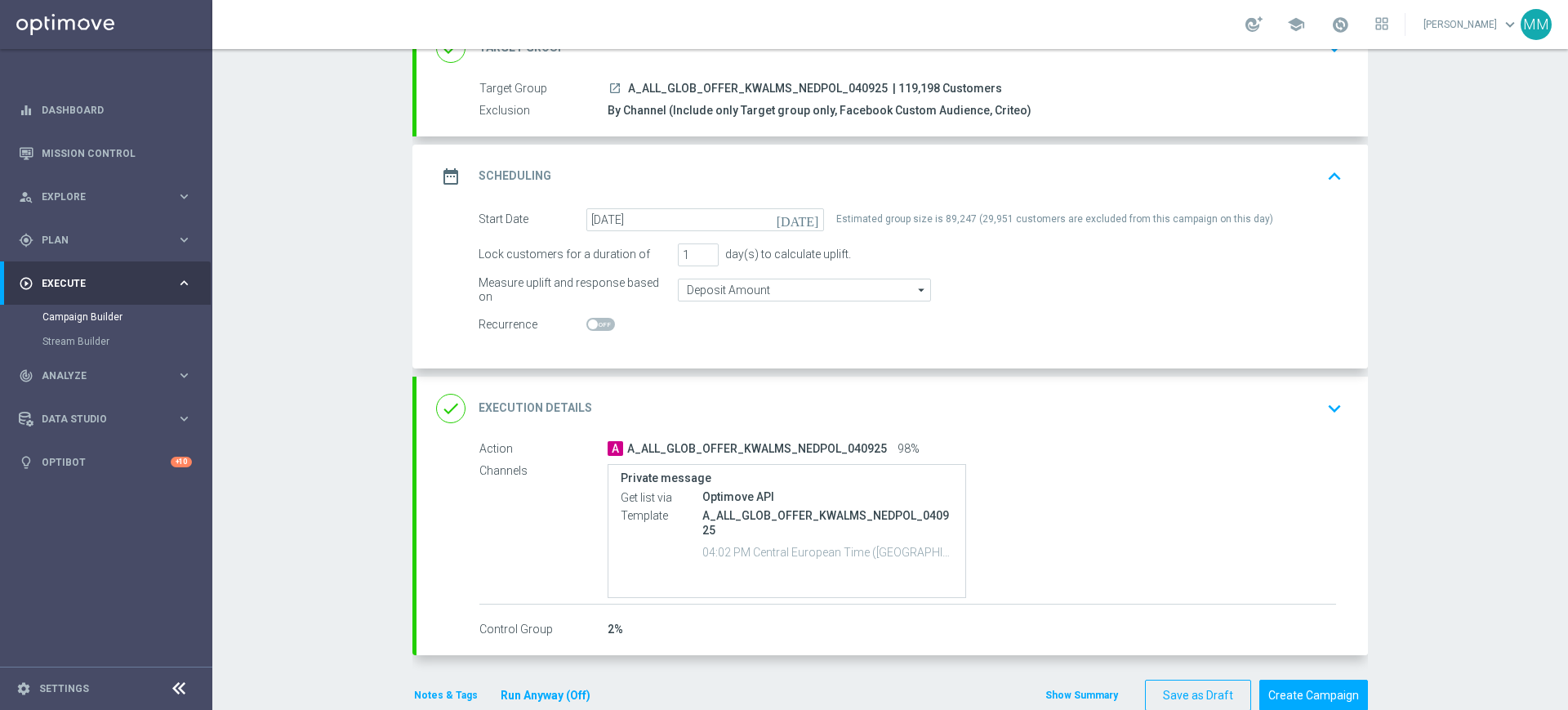
scroll to position [0, 0]
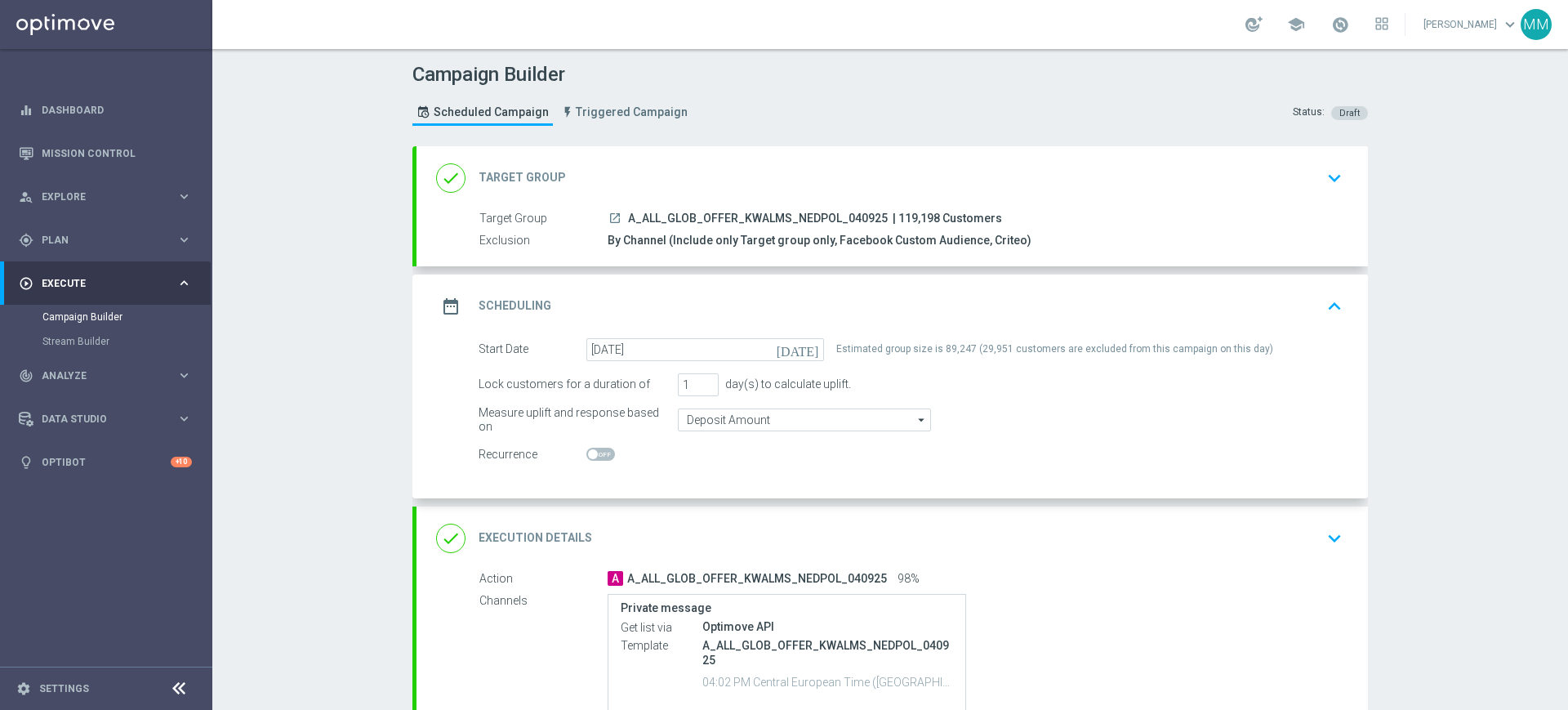
click at [688, 159] on div "done Target Group keyboard_arrow_down" at bounding box center [892, 178] width 951 height 64
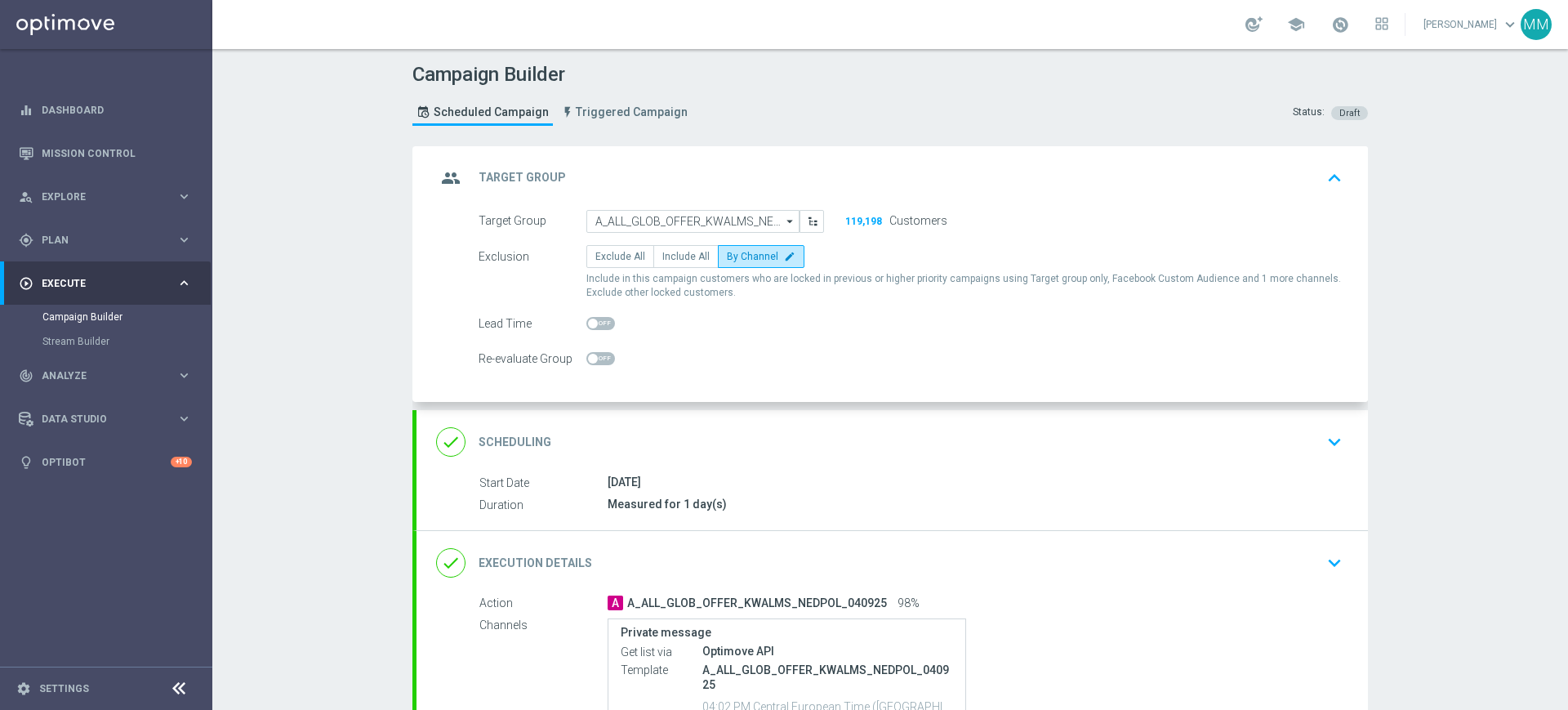
click at [709, 163] on div "group Target Group keyboard_arrow_up" at bounding box center [892, 178] width 913 height 31
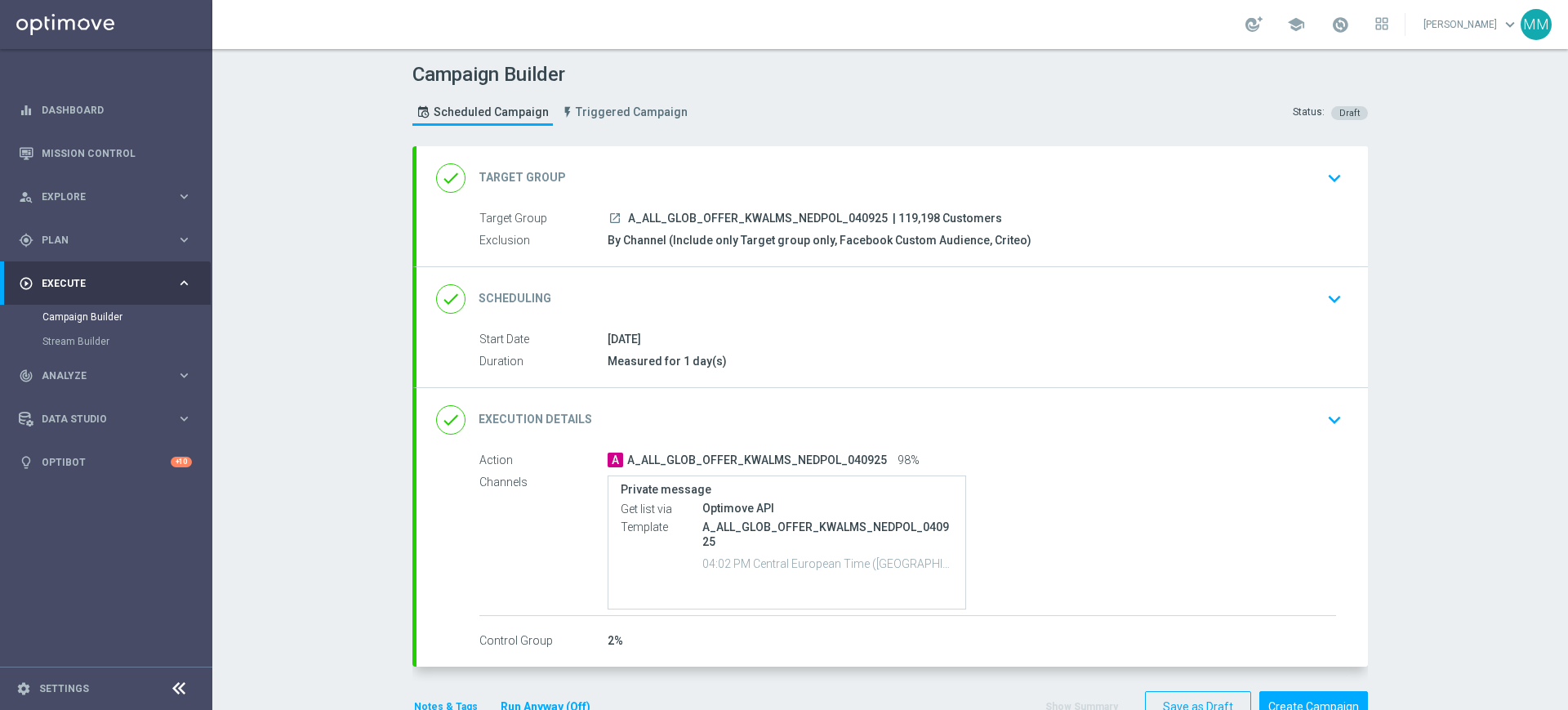
click at [738, 159] on div "done Target Group keyboard_arrow_down" at bounding box center [892, 178] width 951 height 64
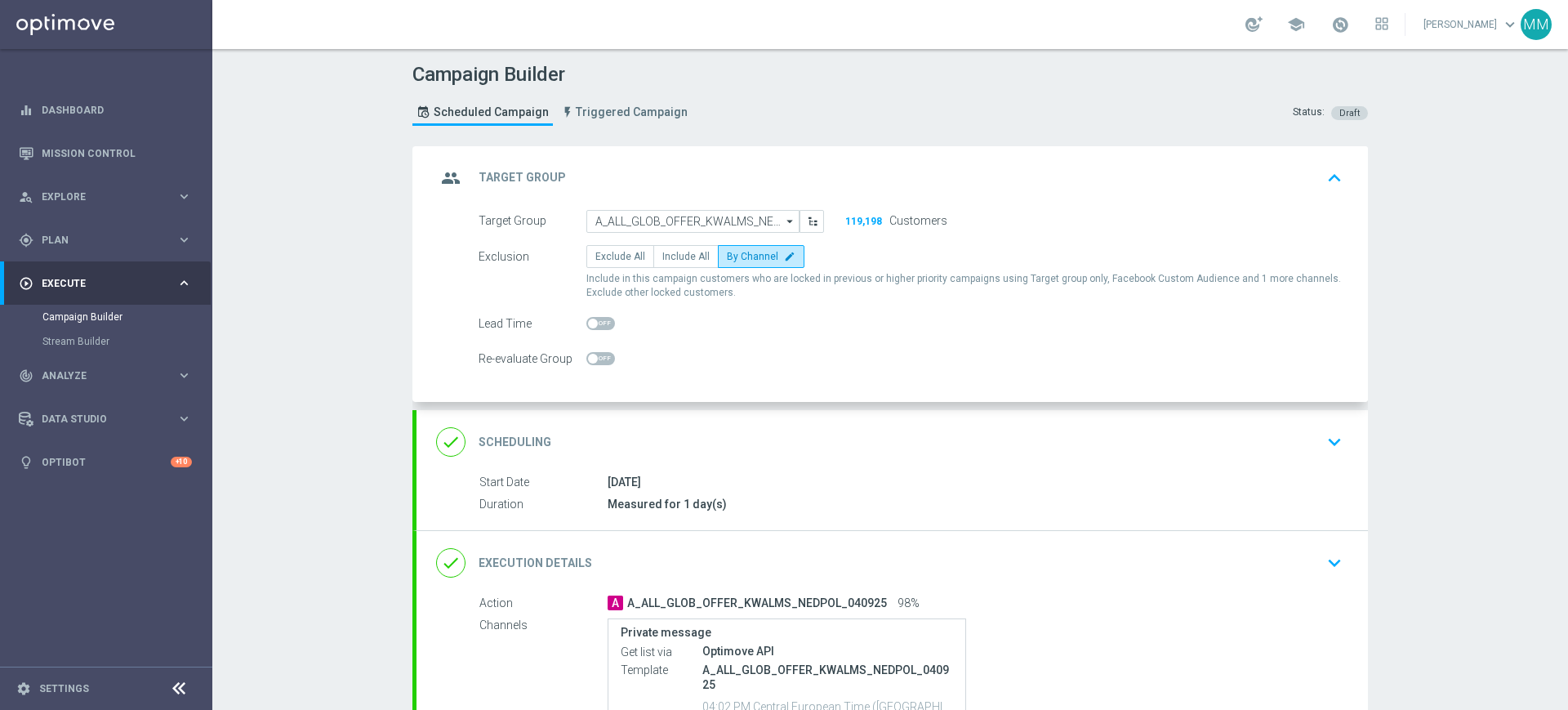
click at [683, 170] on div "group Target Group keyboard_arrow_up Target Group launch A_ALL_GLOB_OFFER_KWALM…" at bounding box center [892, 273] width 951 height 255
click at [683, 180] on div "group Target Group keyboard_arrow_up" at bounding box center [892, 178] width 913 height 31
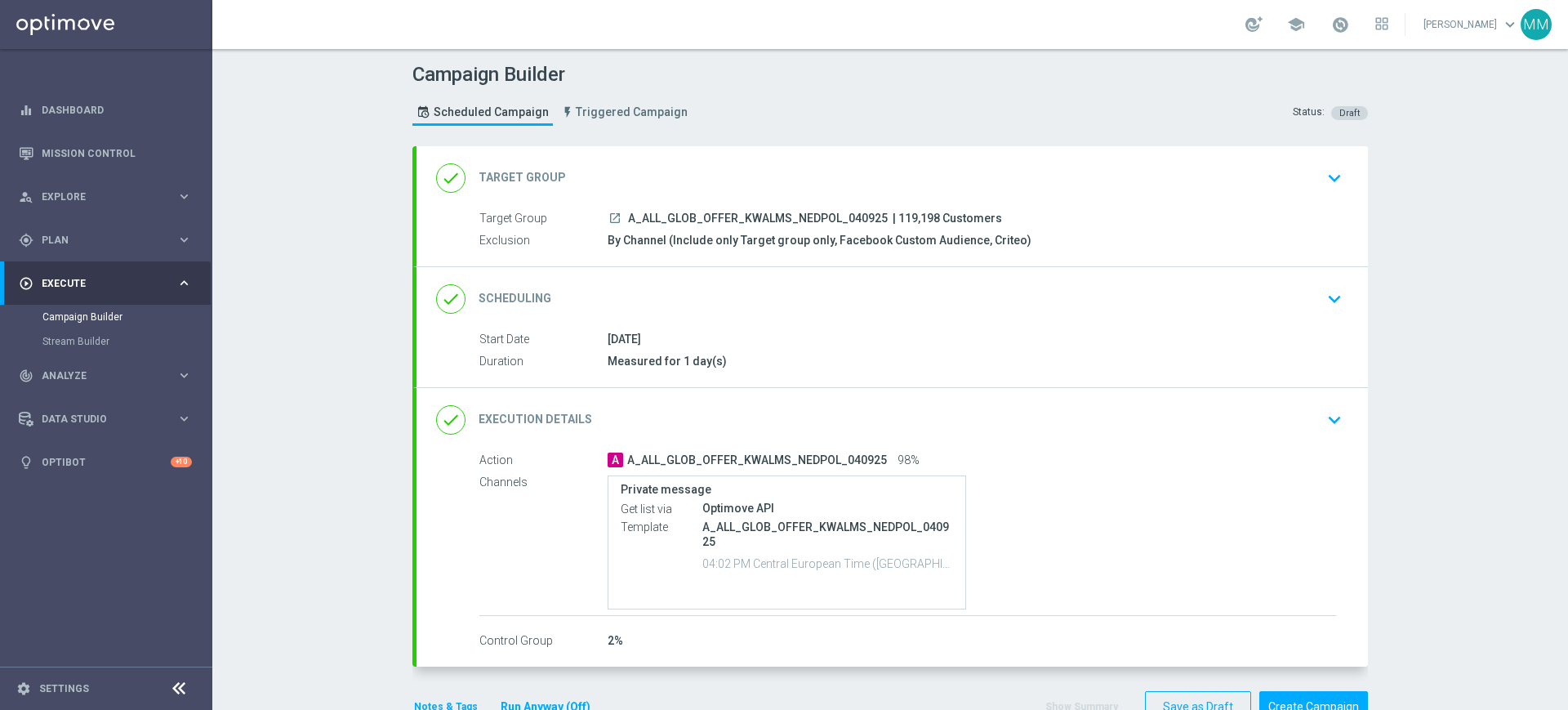
click at [671, 296] on div "done Scheduling keyboard_arrow_down" at bounding box center [892, 298] width 913 height 31
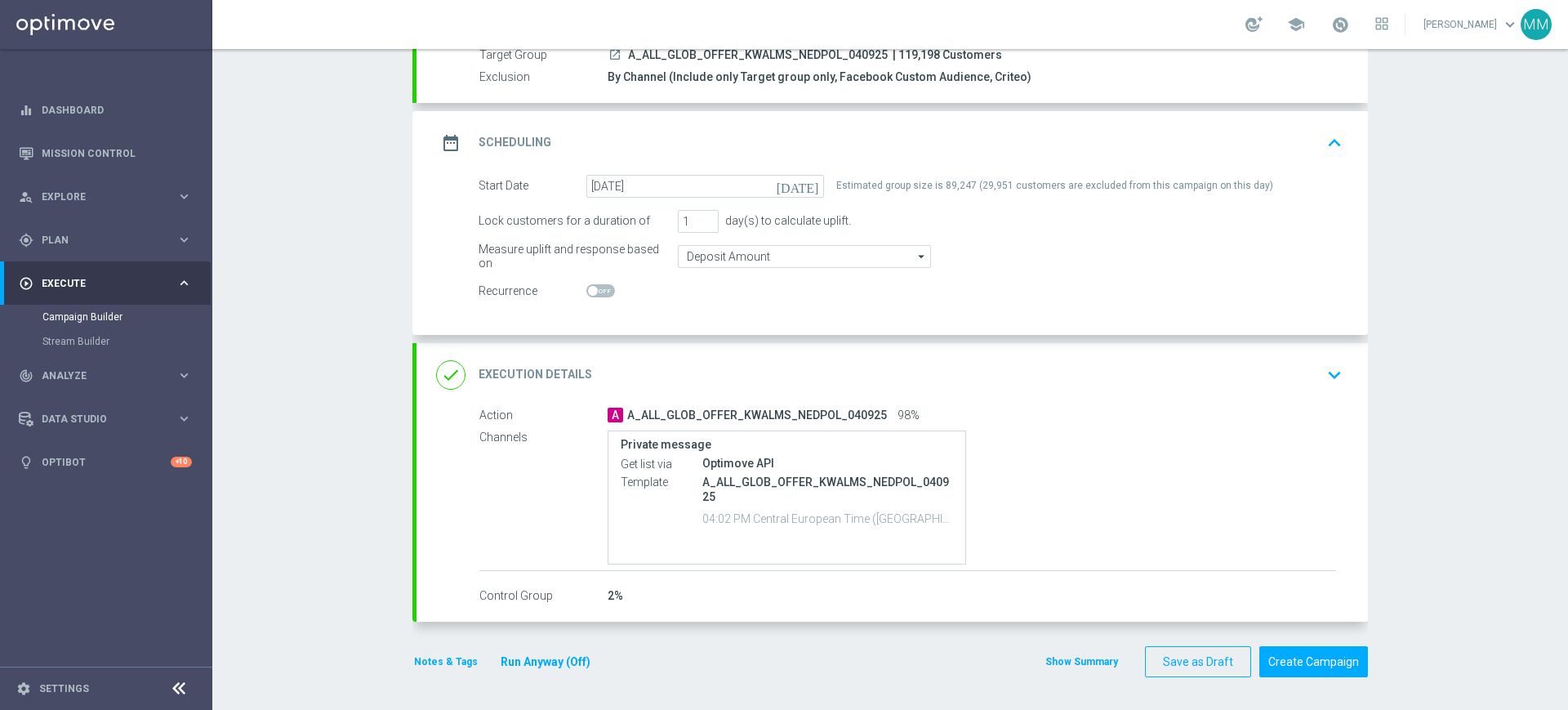
scroll to position [62, 0]
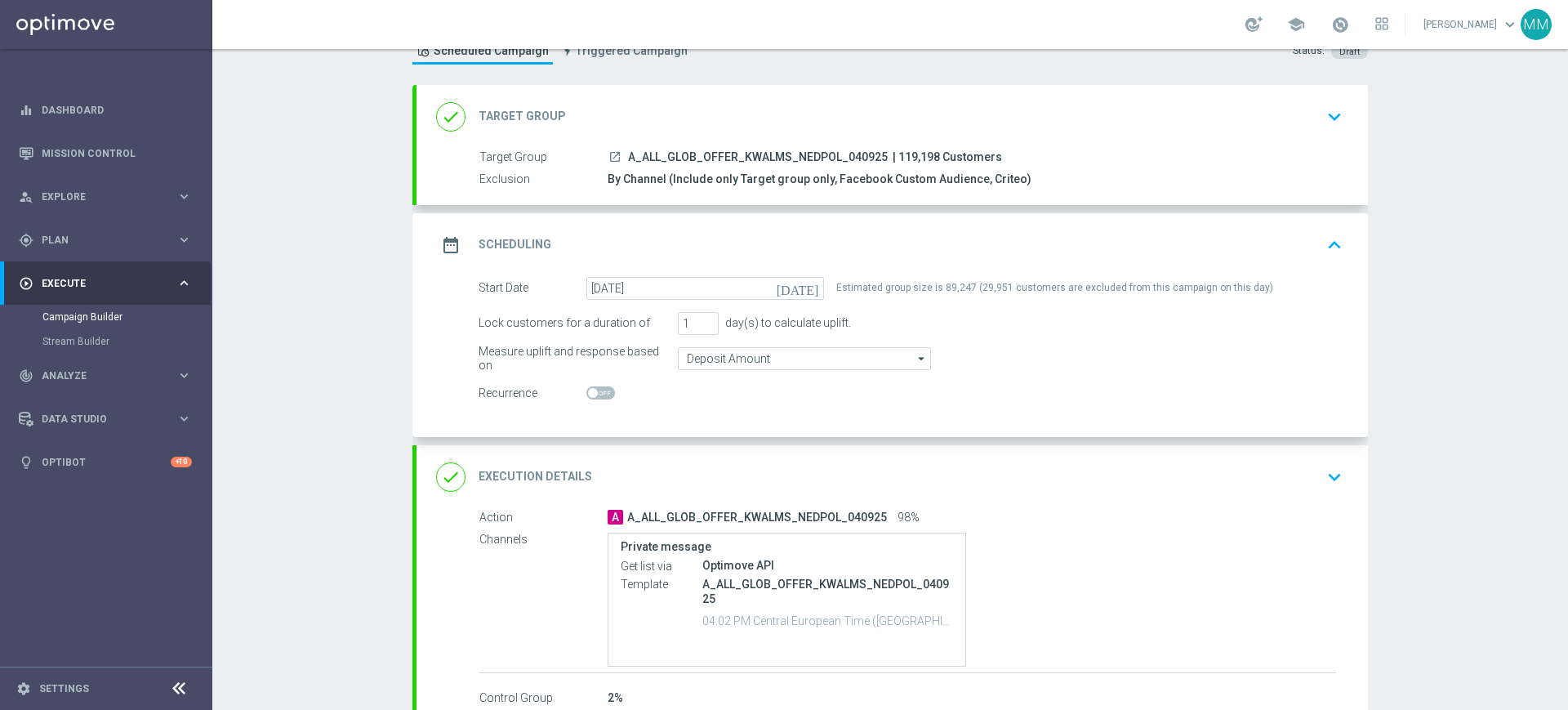
click at [833, 463] on div "done Execution Details keyboard_arrow_down" at bounding box center [892, 477] width 913 height 31
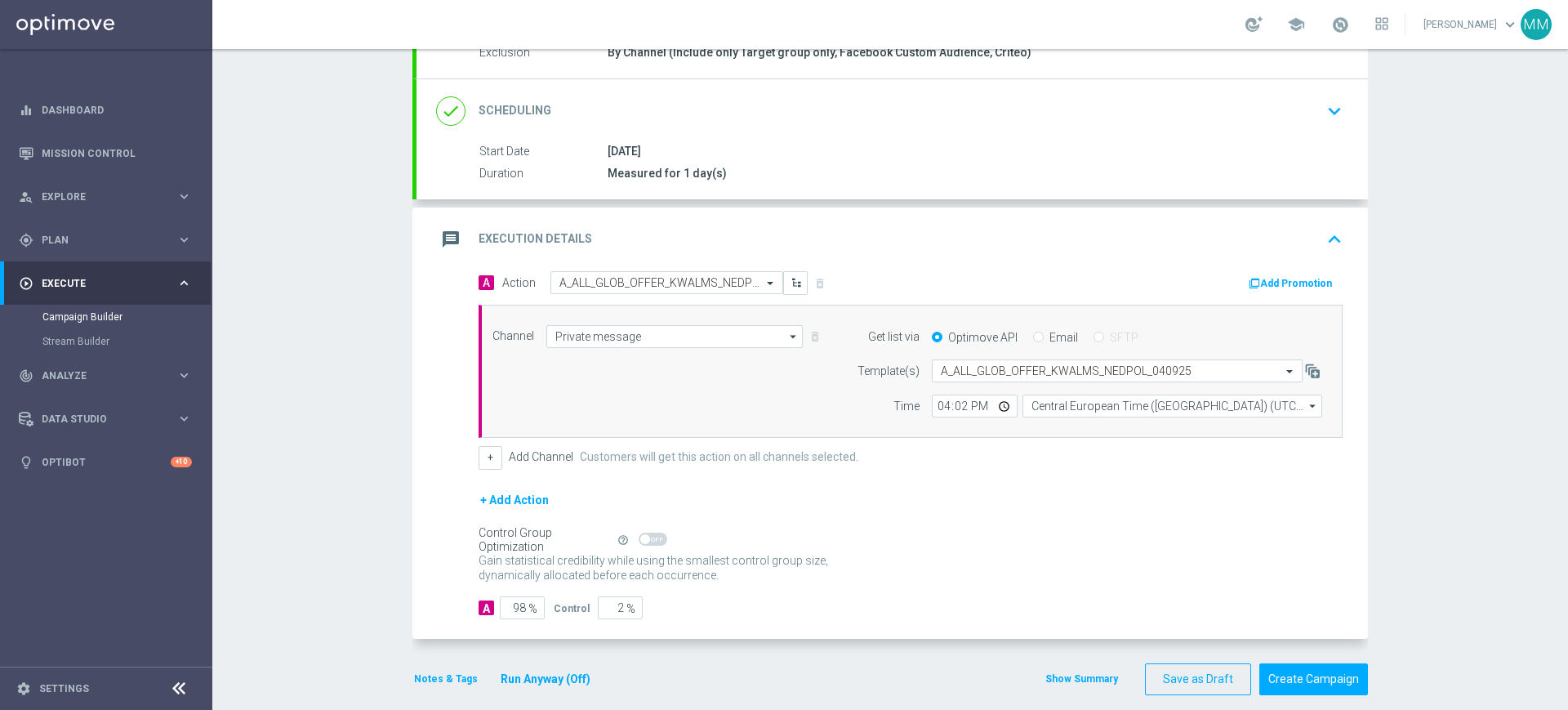
scroll to position [205, 0]
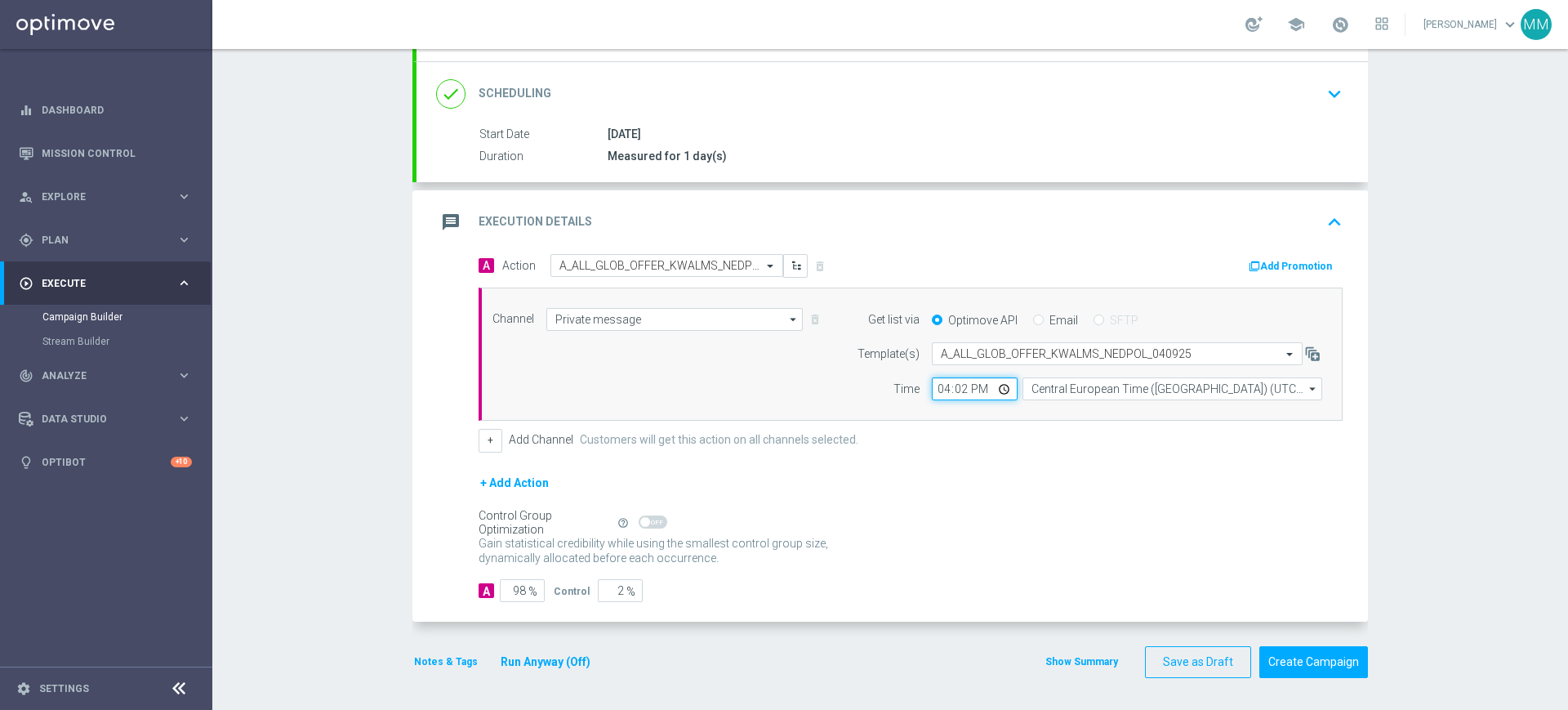
click at [931, 388] on input "16:02" at bounding box center [974, 388] width 85 height 23
type input "15:33"
click at [782, 397] on div "Channel Private message Private message arrow_drop_down Drag here to set row gr…" at bounding box center [908, 355] width 854 height 93
click at [945, 214] on div "message Execution Details keyboard_arrow_up" at bounding box center [892, 221] width 913 height 31
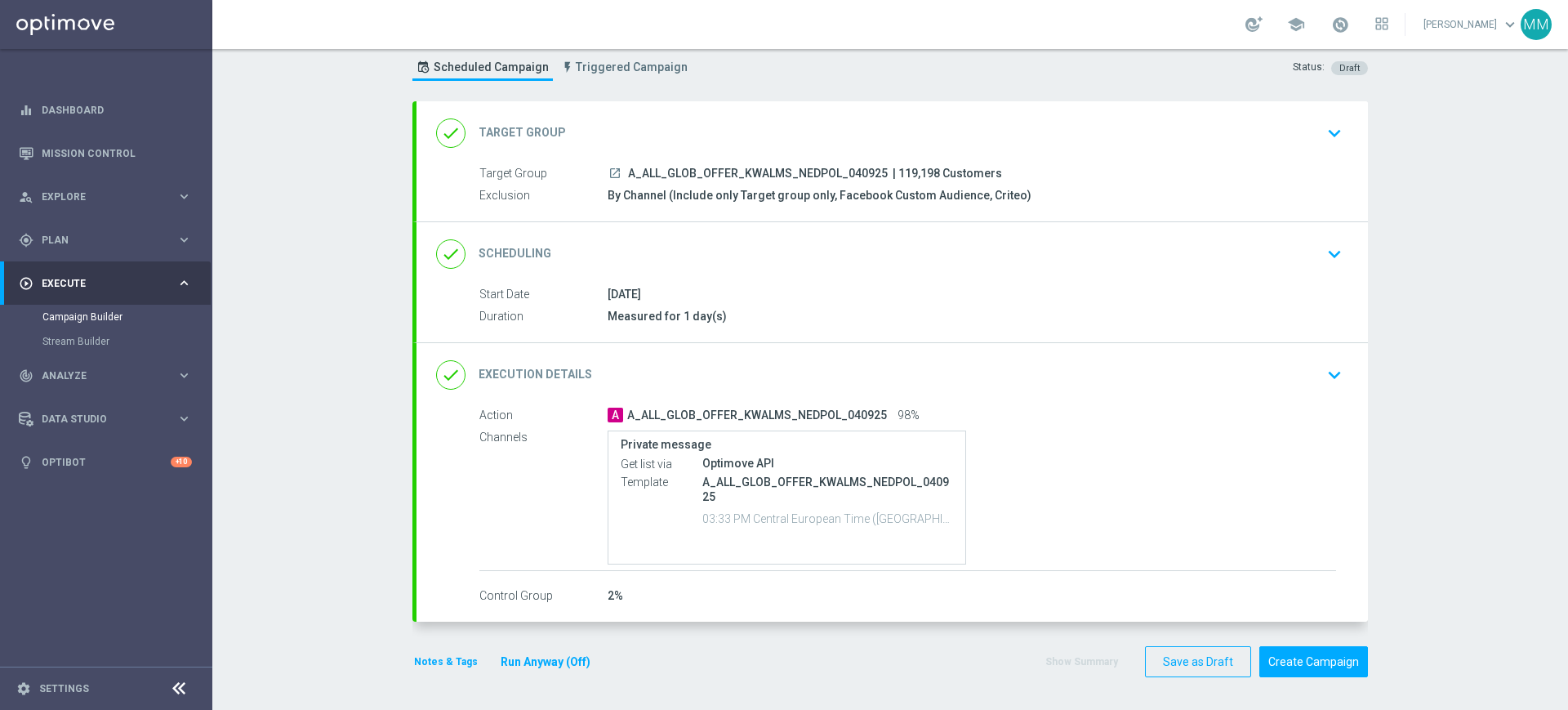
scroll to position [45, 0]
click at [439, 662] on button "Notes & Tags" at bounding box center [445, 661] width 67 height 18
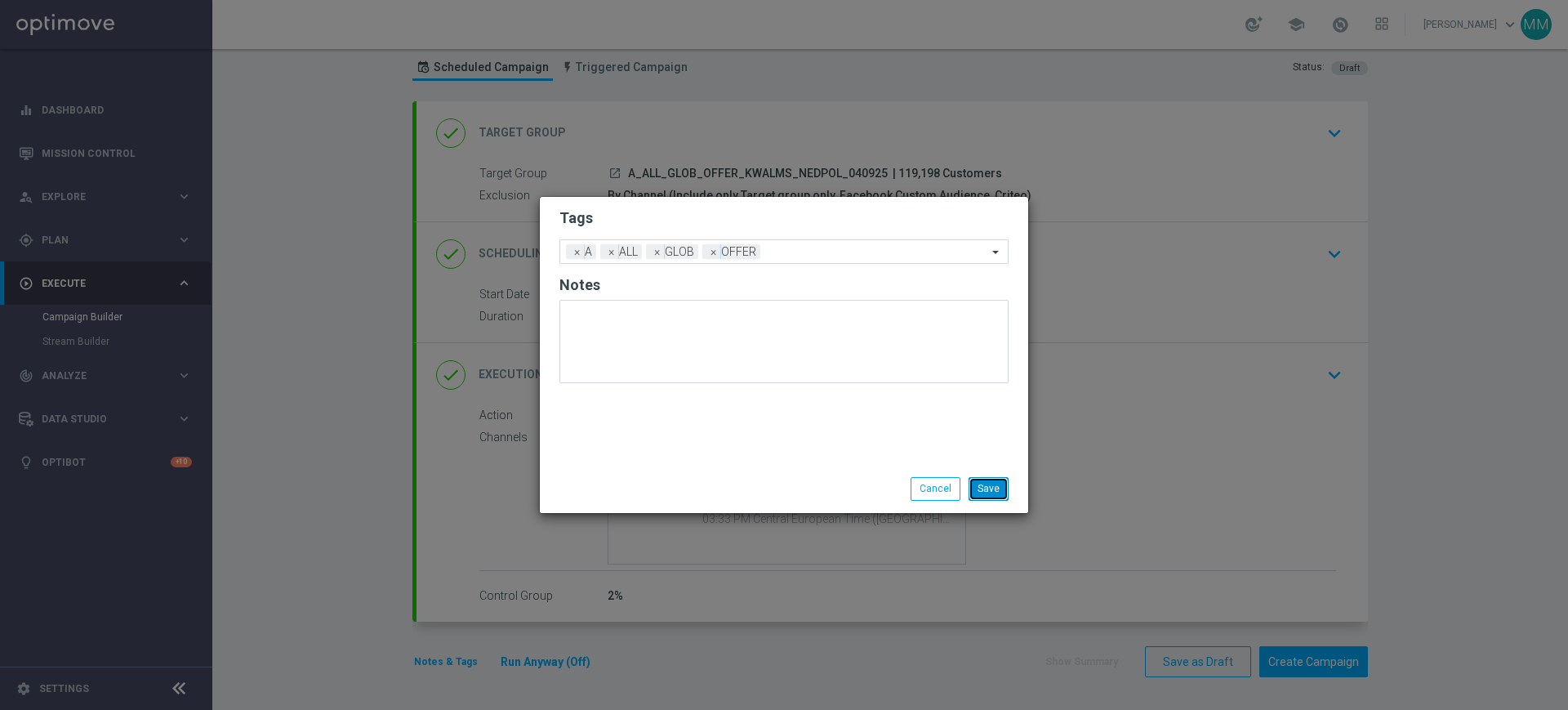
click at [989, 491] on button "Save" at bounding box center [988, 488] width 40 height 23
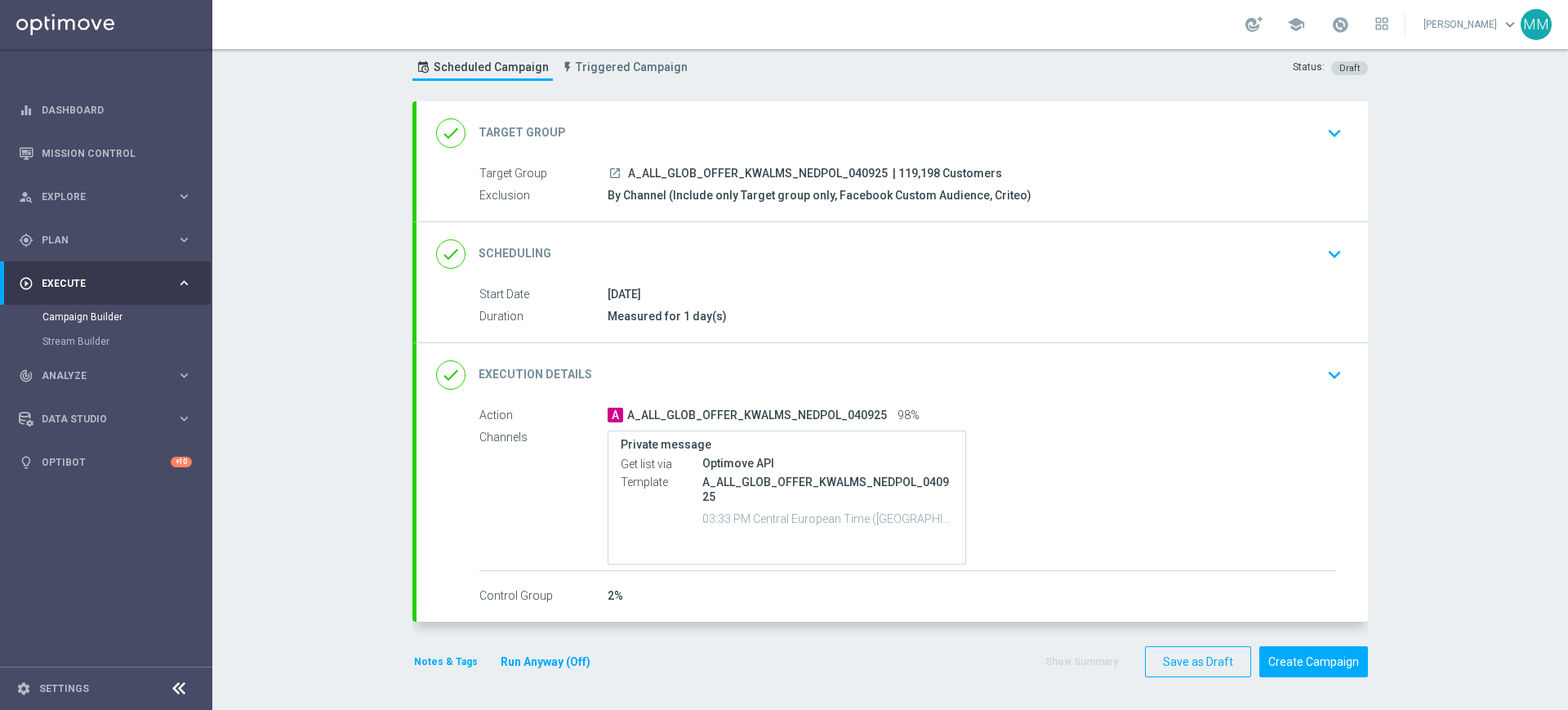
click at [738, 241] on div "done Scheduling keyboard_arrow_down" at bounding box center [892, 253] width 913 height 31
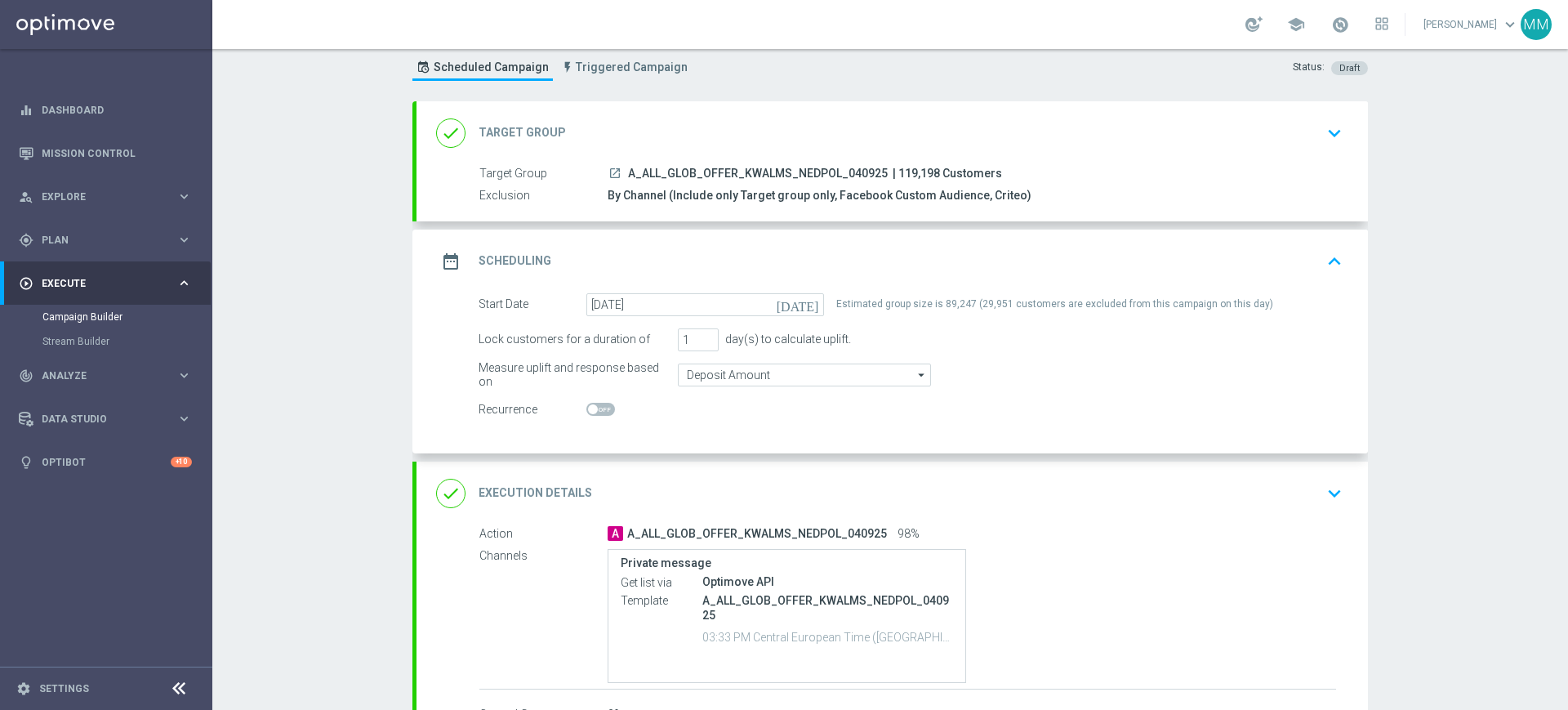
click at [769, 486] on div "done Execution Details keyboard_arrow_down" at bounding box center [892, 493] width 913 height 31
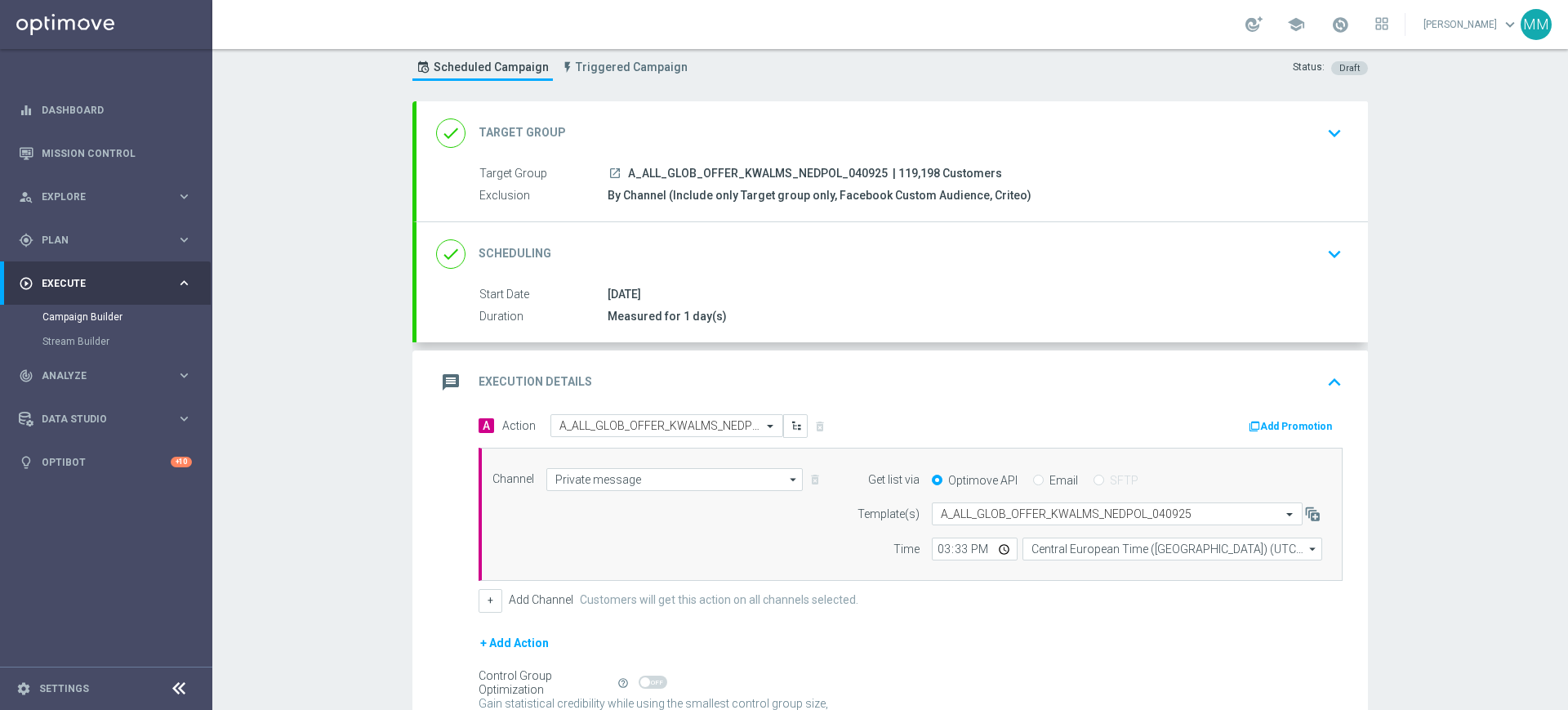
click at [918, 388] on div "message Execution Details keyboard_arrow_up" at bounding box center [892, 381] width 913 height 31
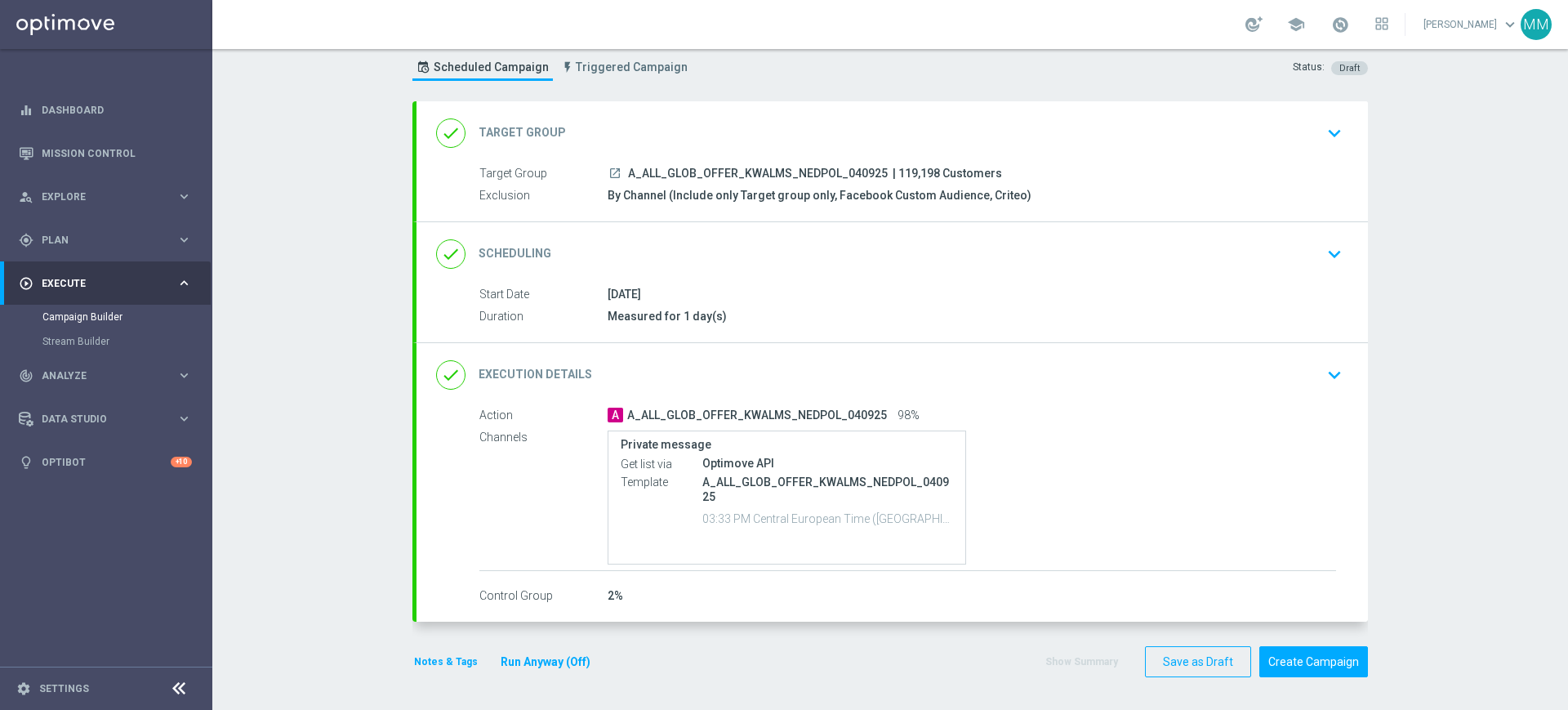
click at [898, 381] on div "done Execution Details keyboard_arrow_down" at bounding box center [892, 374] width 913 height 31
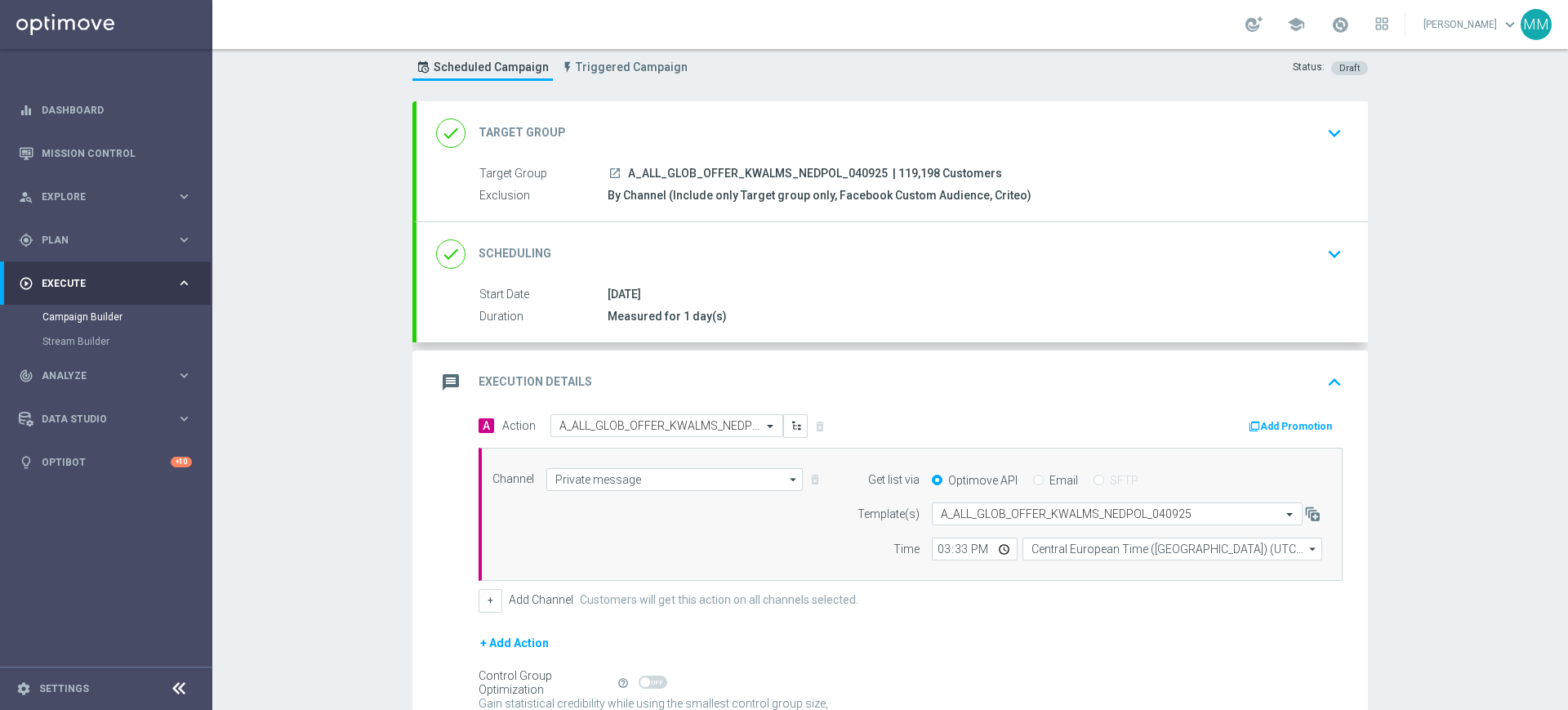
click at [762, 362] on div "message Execution Details keyboard_arrow_up" at bounding box center [892, 382] width 951 height 64
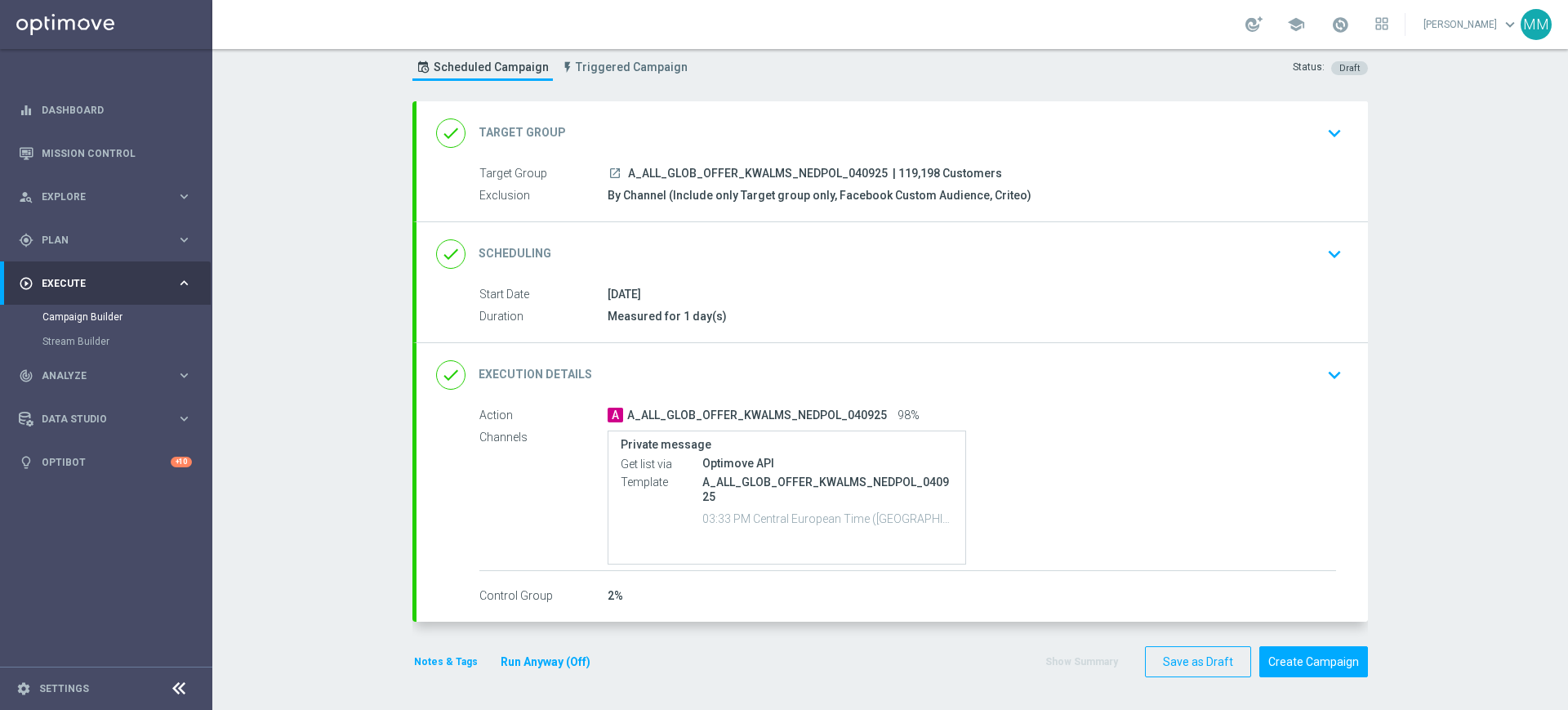
click at [449, 648] on div "Notes & Tags Run Anyway (Off)" at bounding box center [511, 662] width 200 height 32
click at [449, 652] on button "Notes & Tags" at bounding box center [445, 661] width 67 height 18
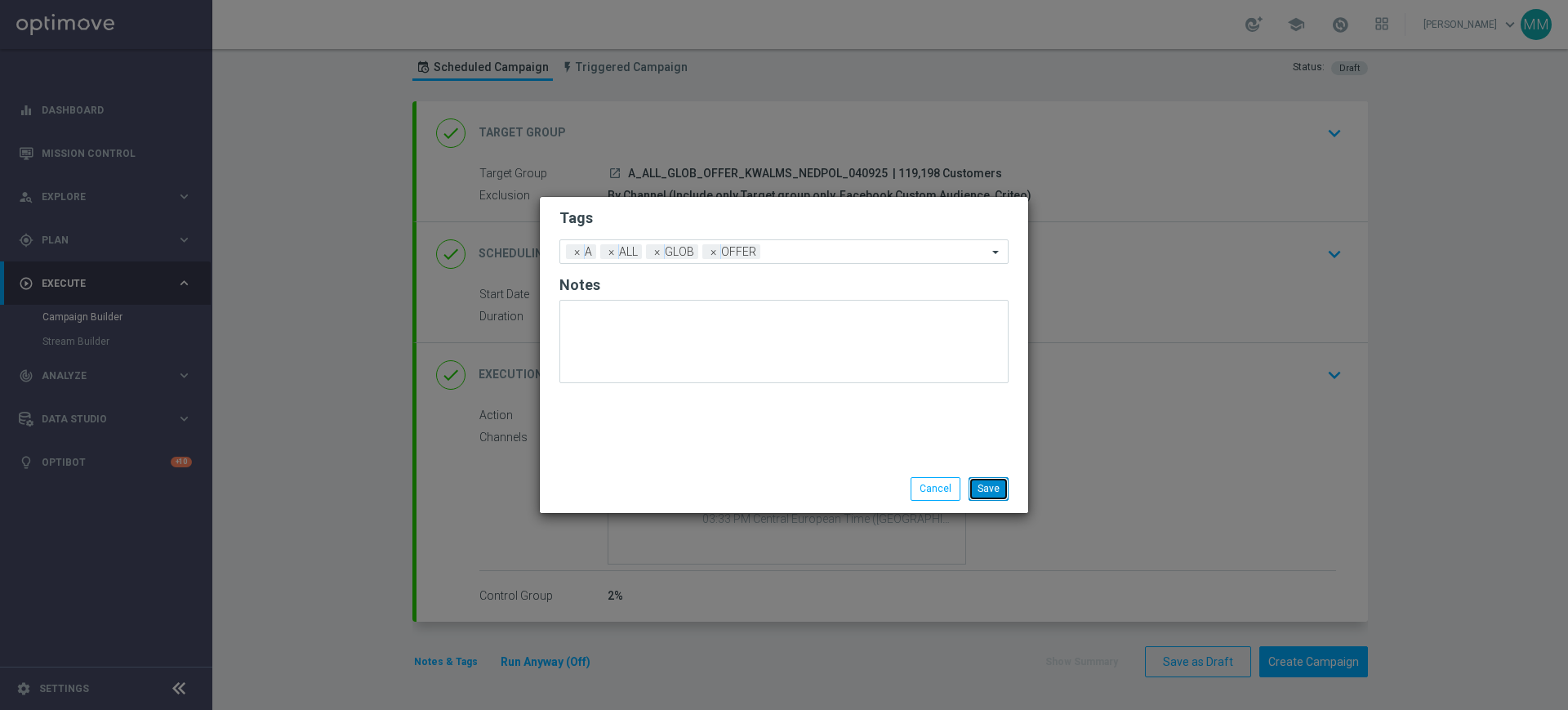
click at [1004, 489] on button "Save" at bounding box center [988, 488] width 40 height 23
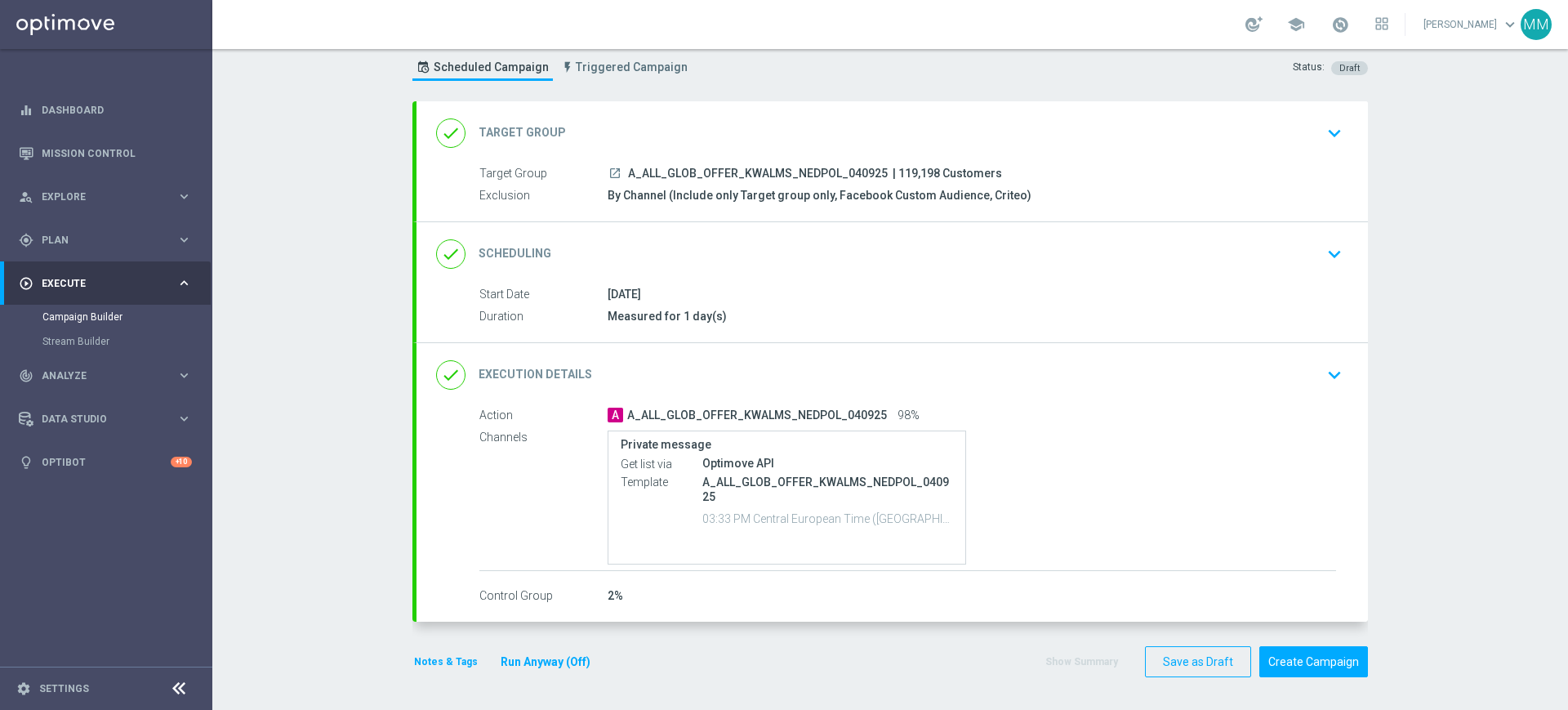
click at [414, 660] on button "Notes & Tags" at bounding box center [445, 661] width 67 height 18
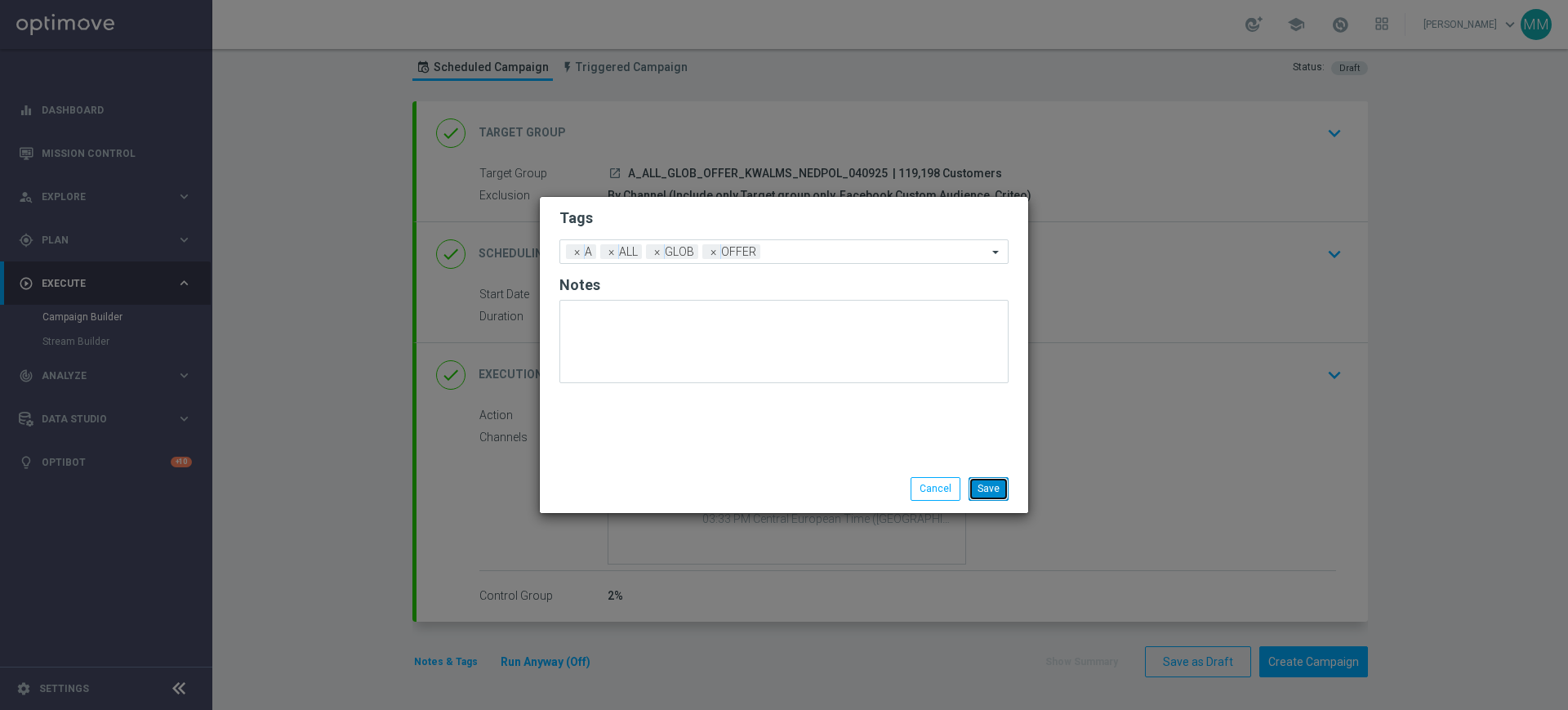
click at [1002, 490] on button "Save" at bounding box center [988, 488] width 40 height 23
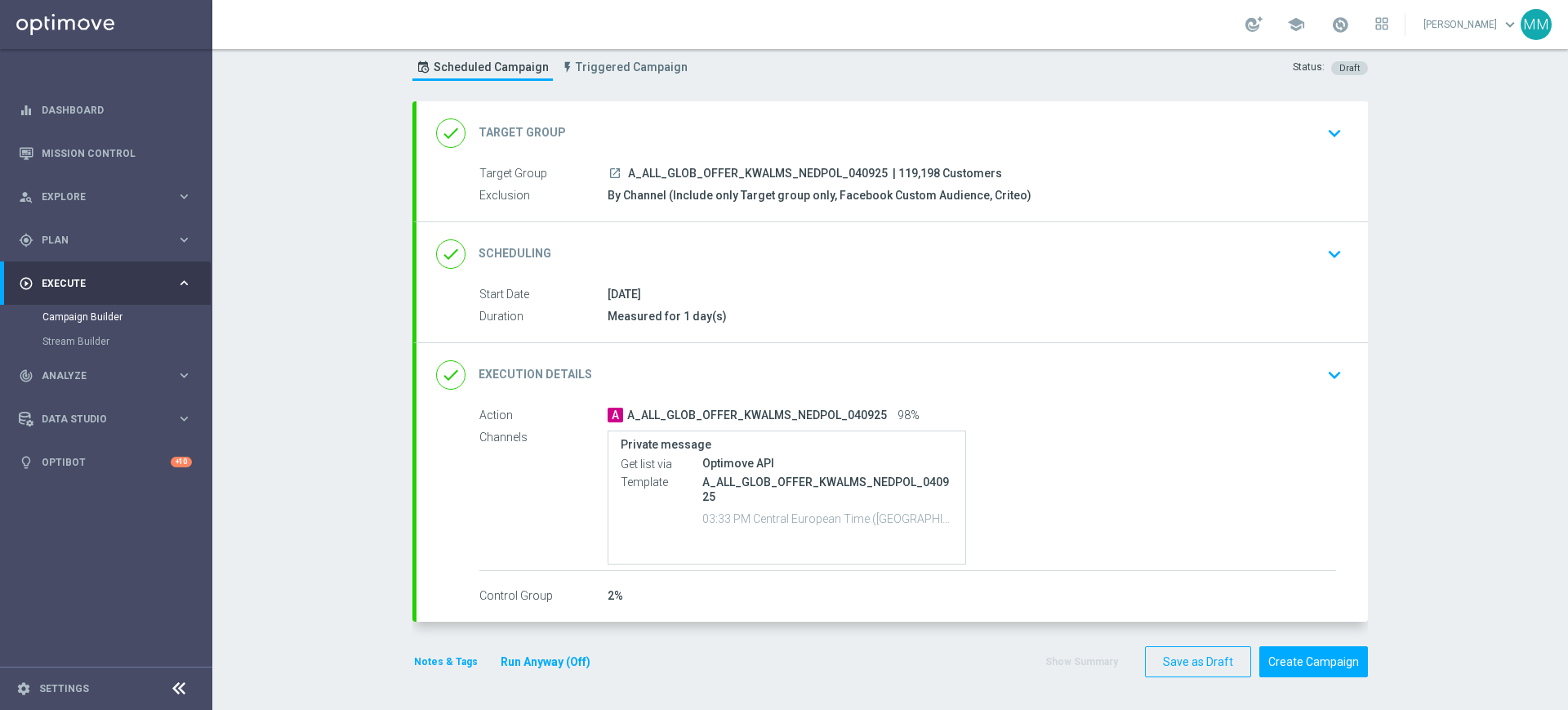
click at [658, 224] on div "done Scheduling keyboard_arrow_down" at bounding box center [892, 254] width 951 height 64
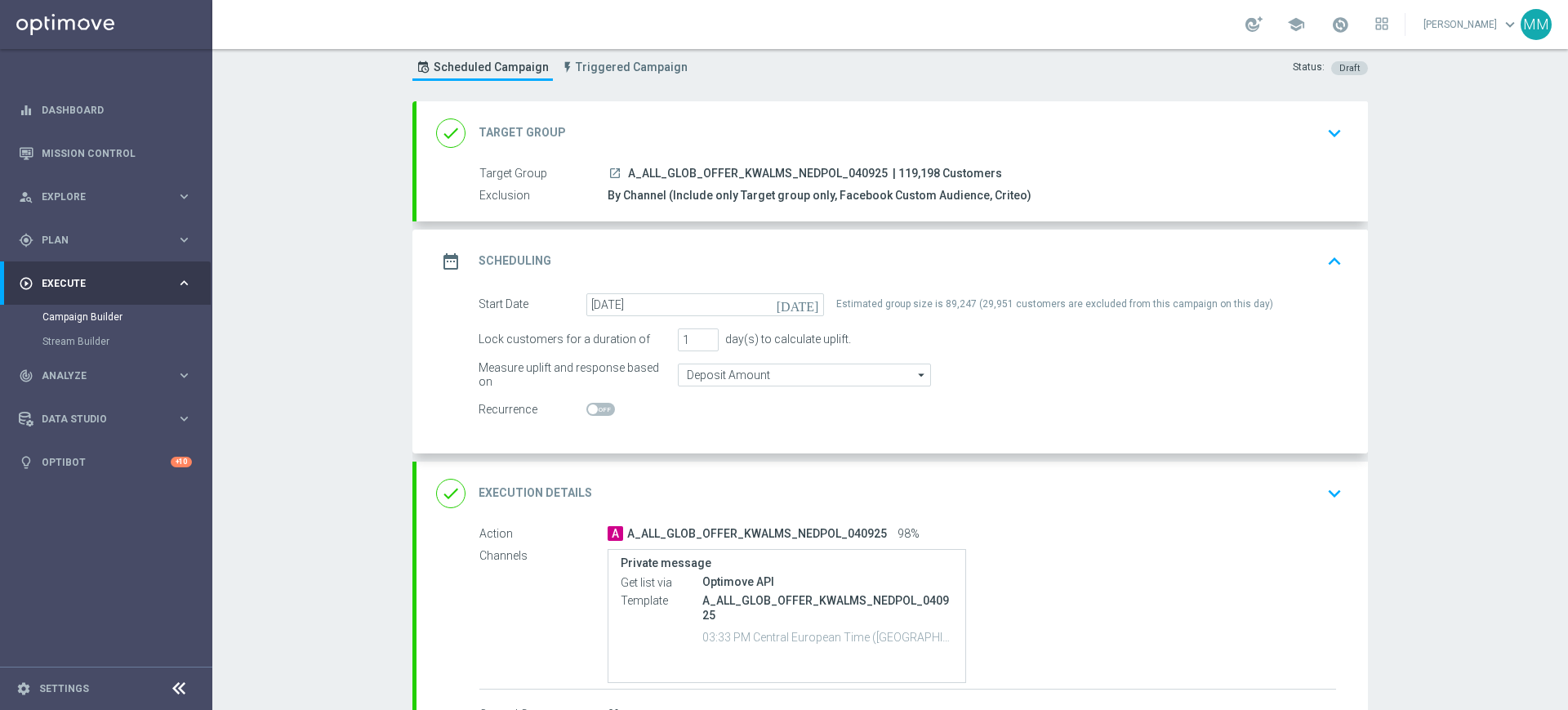
click at [947, 484] on div "done Execution Details keyboard_arrow_down" at bounding box center [892, 493] width 913 height 31
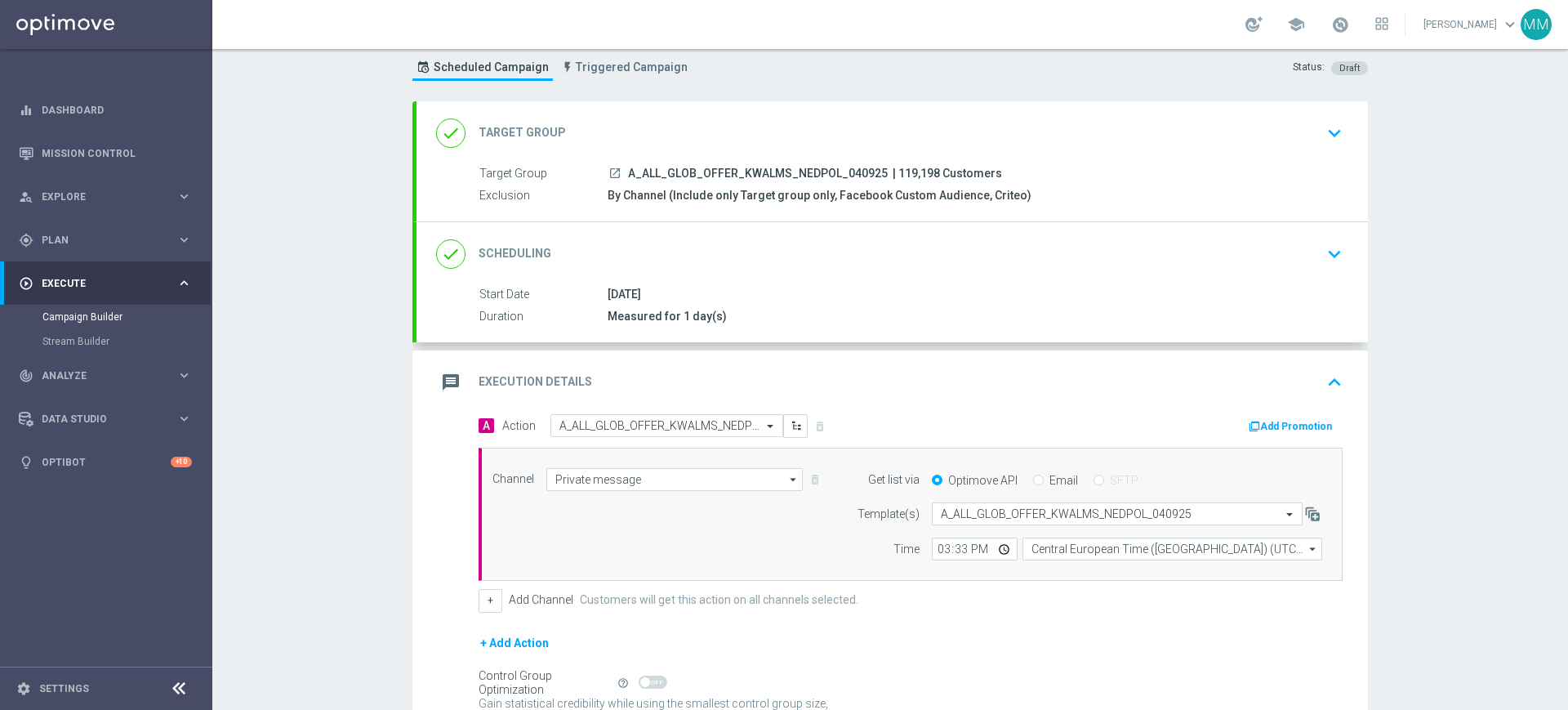
click at [1051, 384] on div "message Execution Details keyboard_arrow_up" at bounding box center [892, 381] width 913 height 31
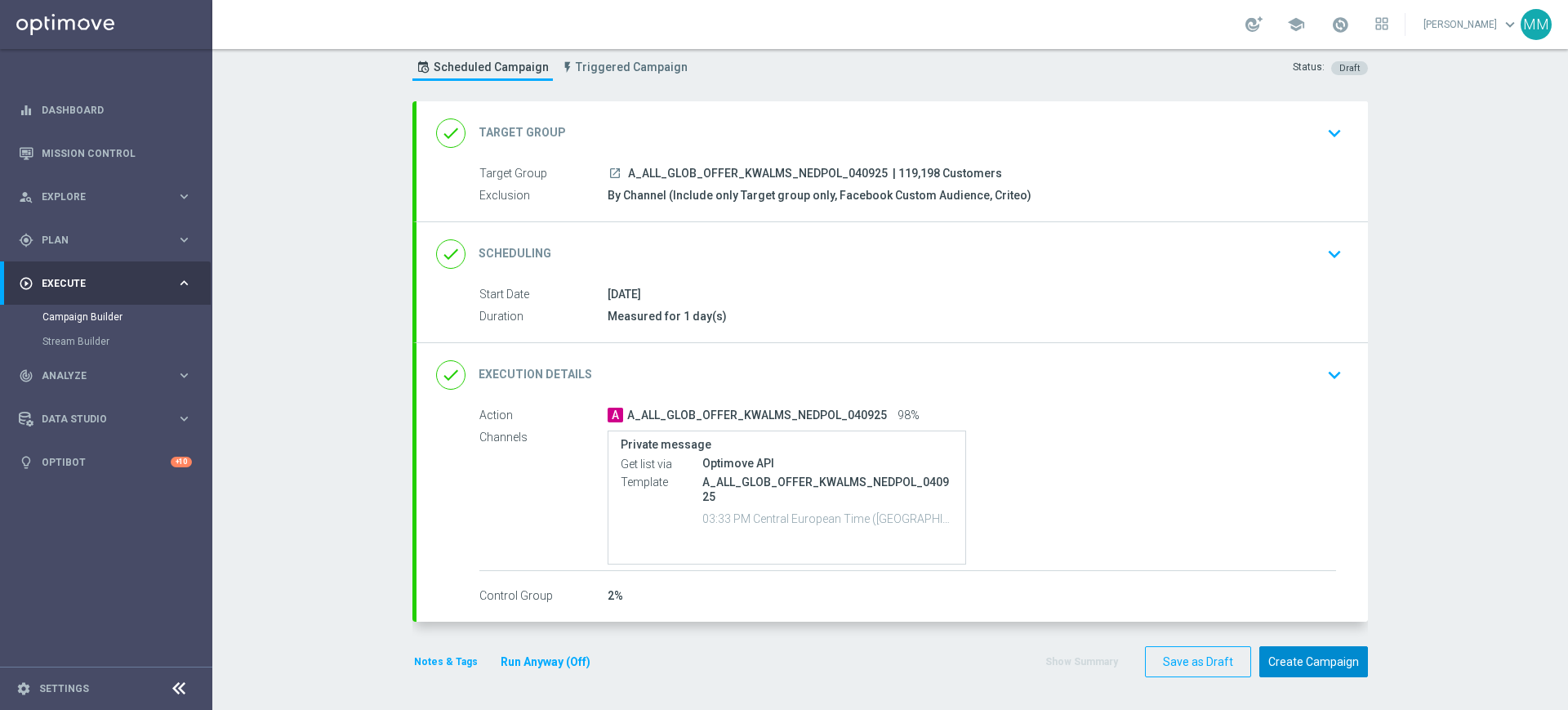
click at [1286, 669] on button "Create Campaign" at bounding box center [1313, 662] width 108 height 32
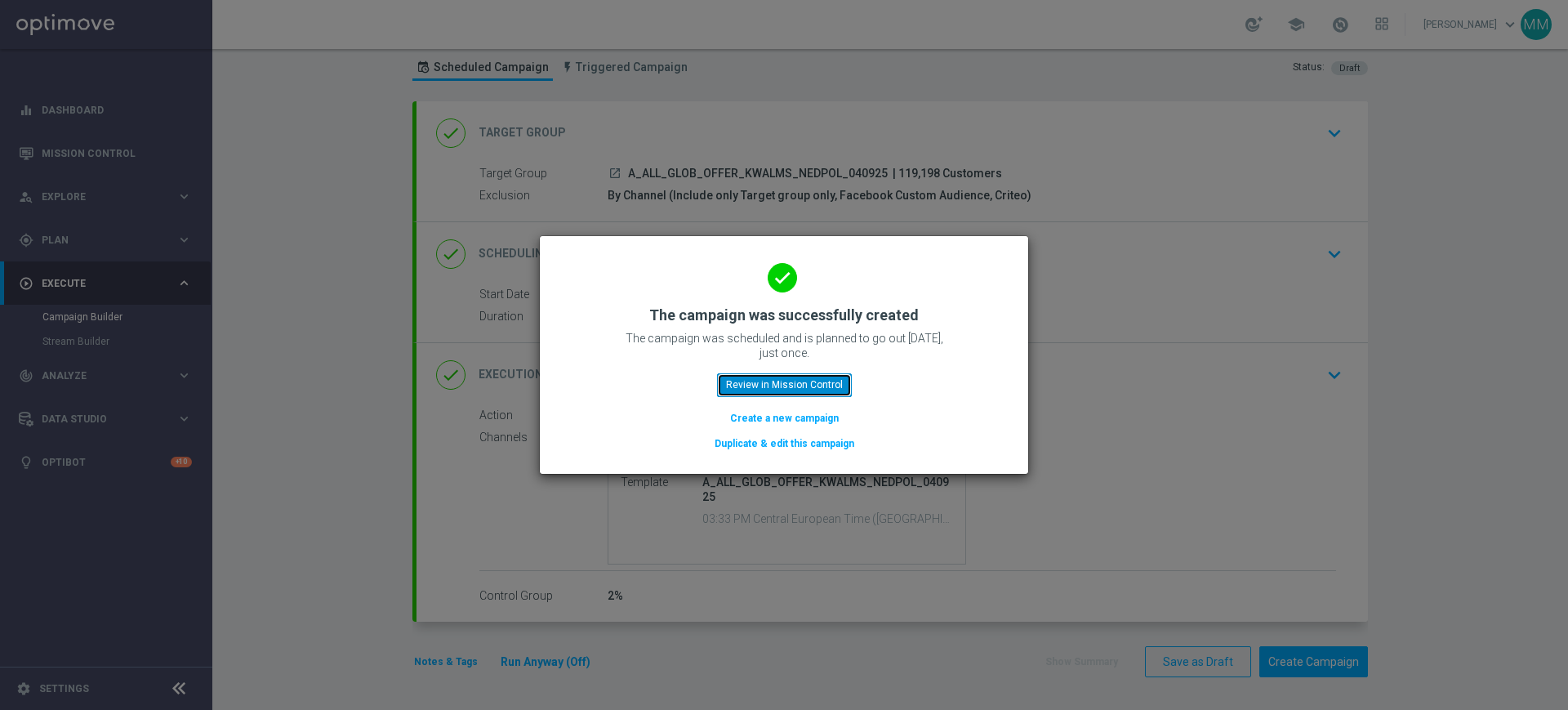
click at [771, 377] on button "Review in Mission Control" at bounding box center [784, 384] width 135 height 23
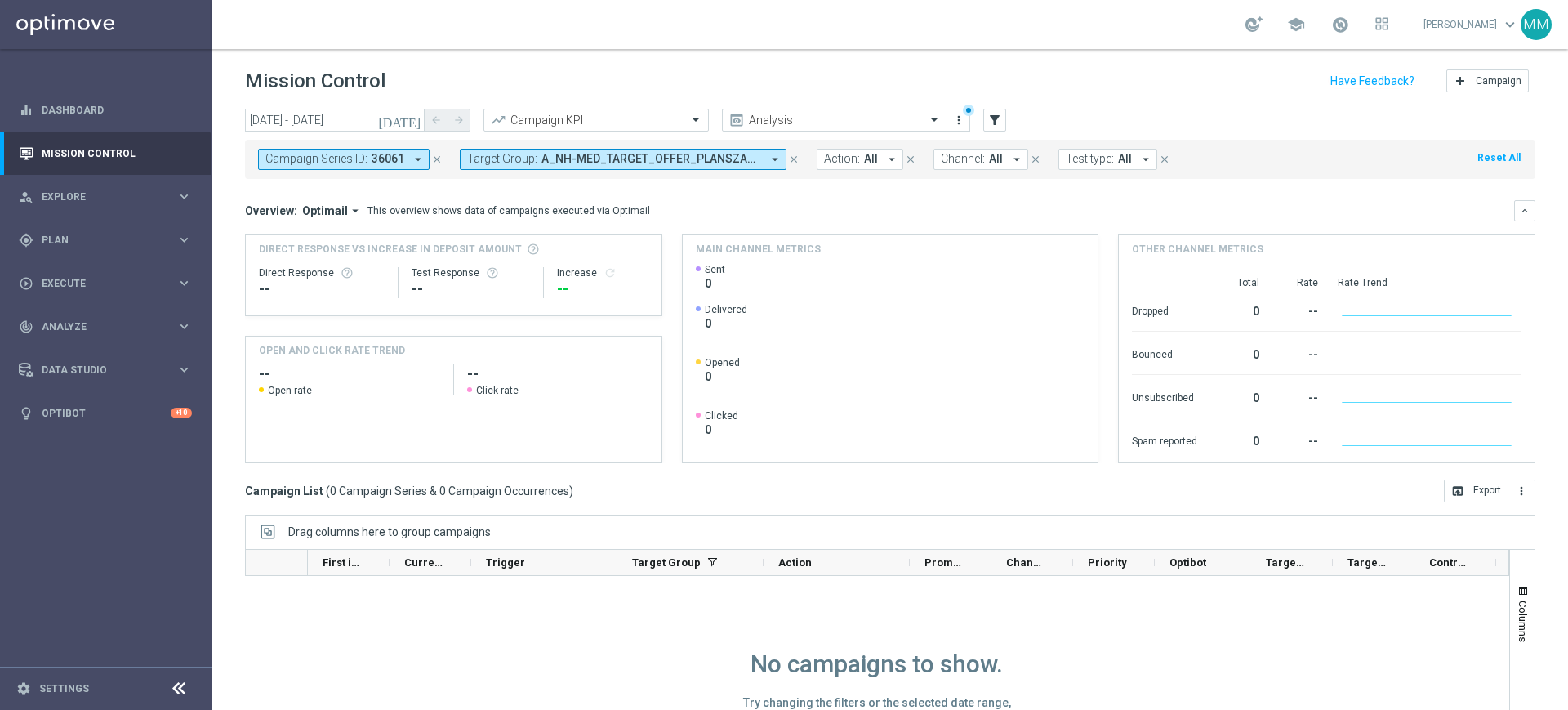
click at [586, 158] on span "A_NH-MED_TARGET_OFFER_PLANSZA_STARTLIG_150825, A_PEXTRA_TARGET_SCRATCH_STARTLIG…" at bounding box center [650, 159] width 219 height 14
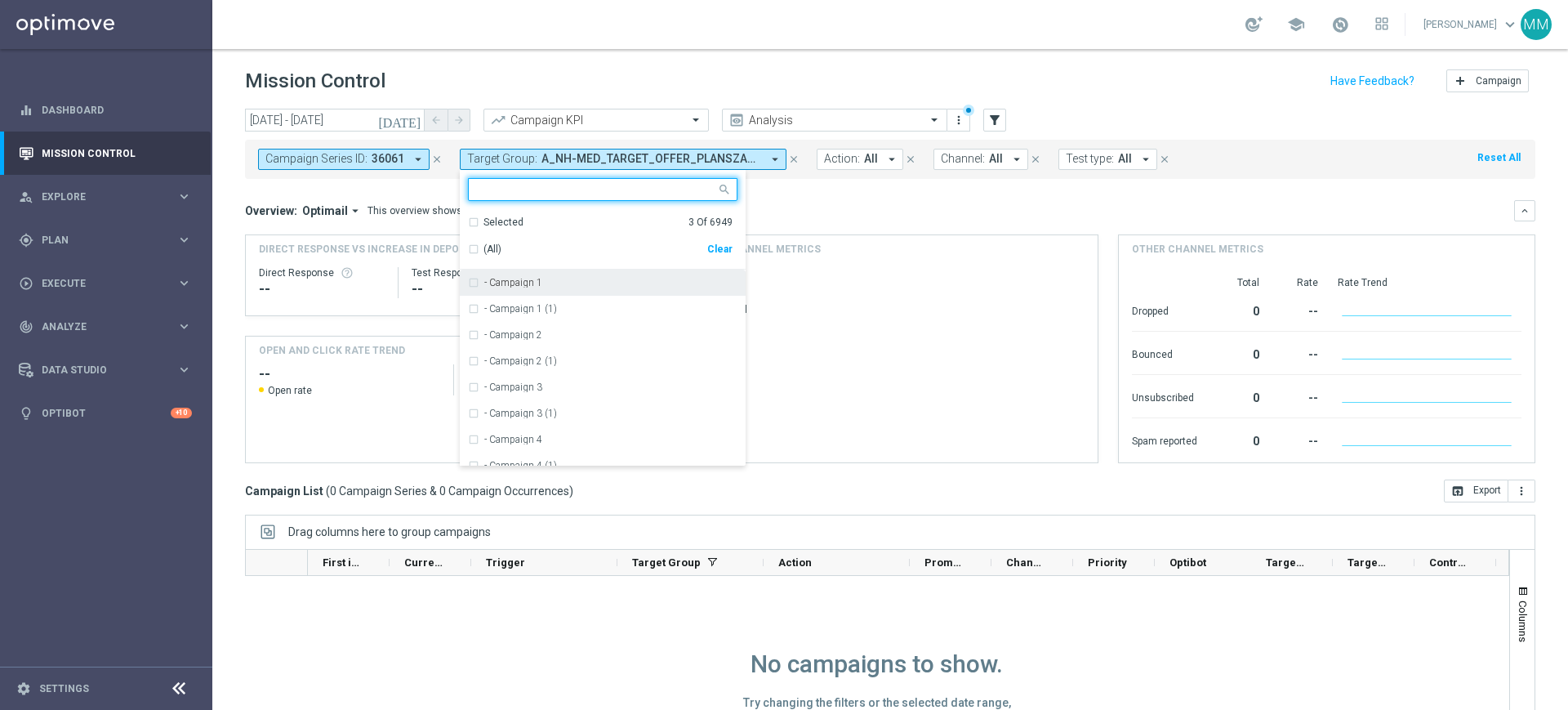
click at [0, 0] on div "Clear" at bounding box center [0, 0] width 0 height 0
click at [807, 197] on mini-dashboard "Overview: Optimail arrow_drop_down This overview shows data of campaigns execut…" at bounding box center [890, 329] width 1290 height 301
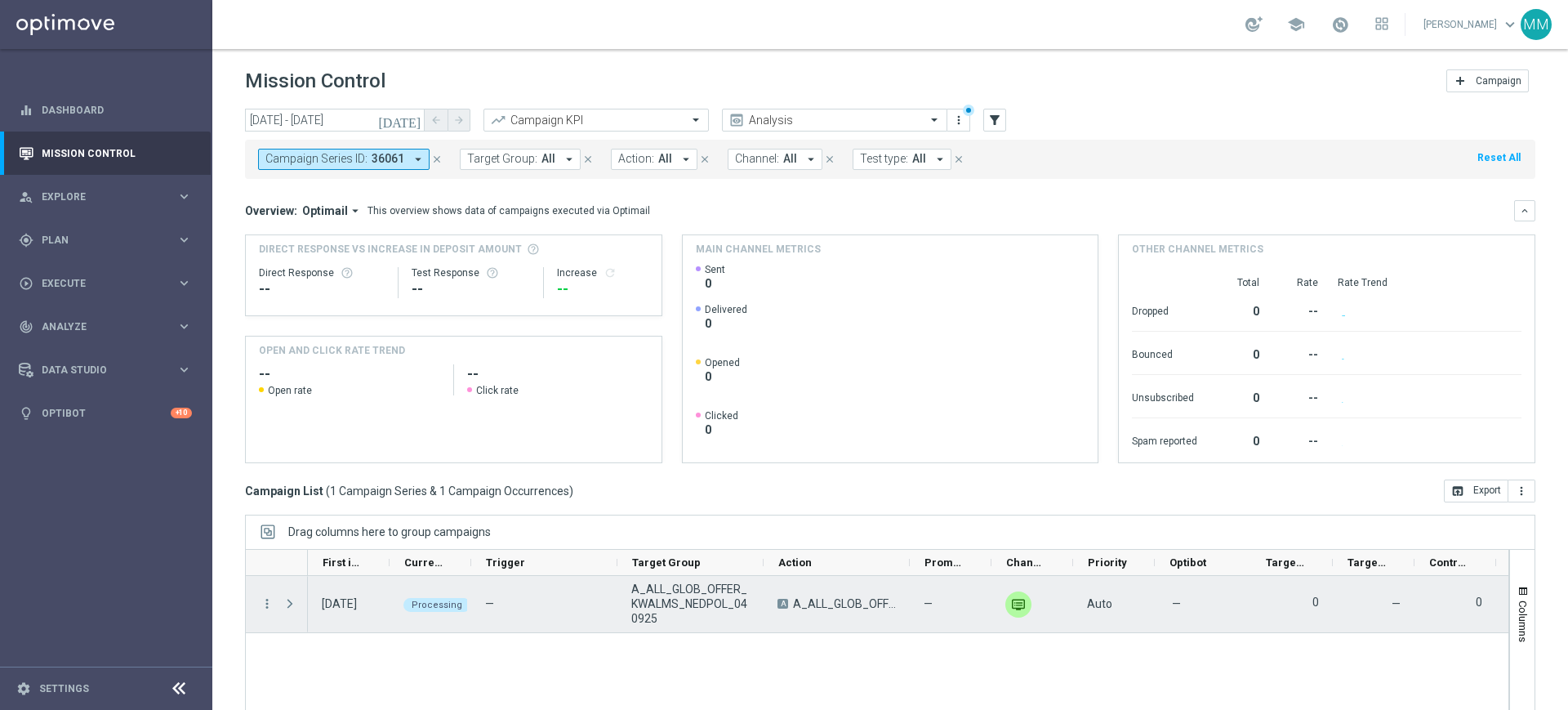
scroll to position [107, 0]
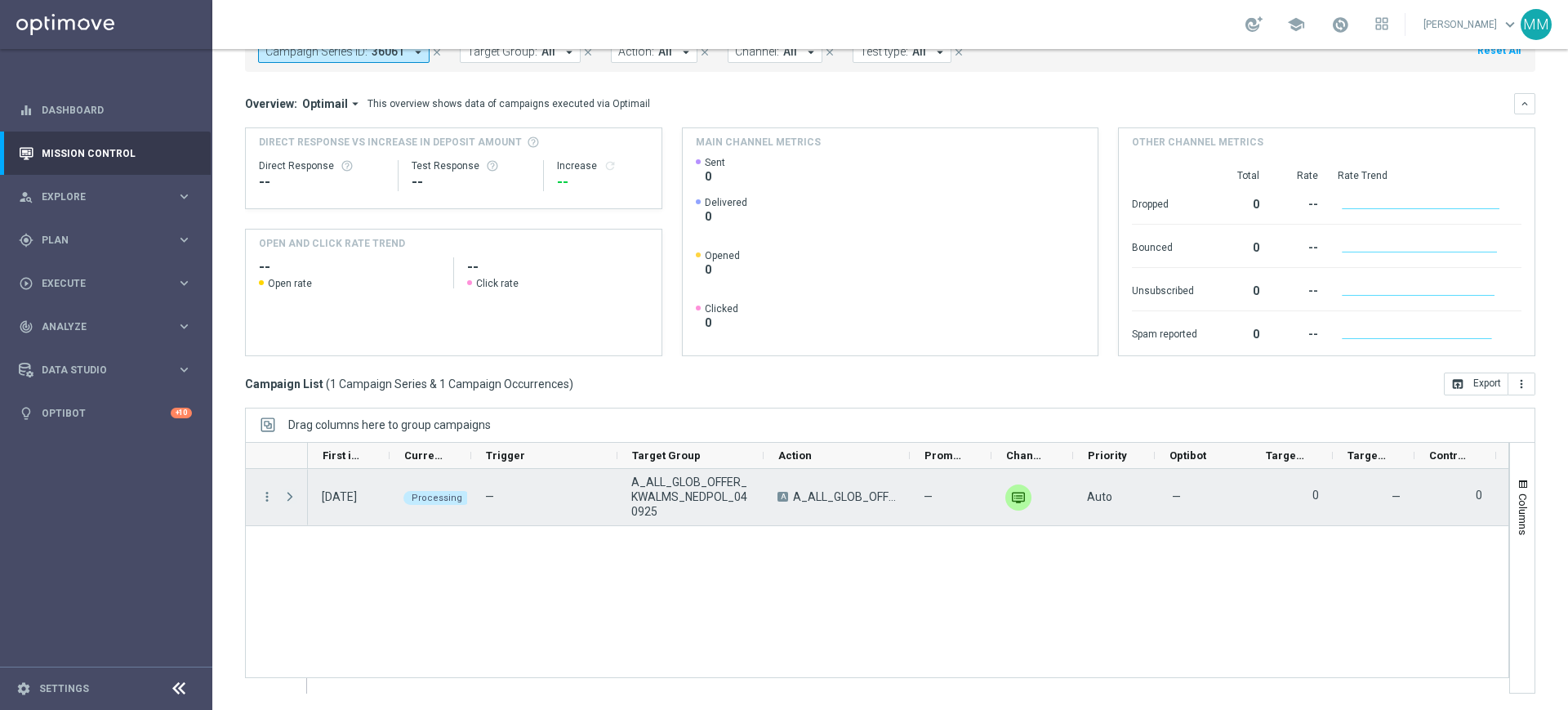
click at [293, 495] on span at bounding box center [290, 496] width 15 height 13
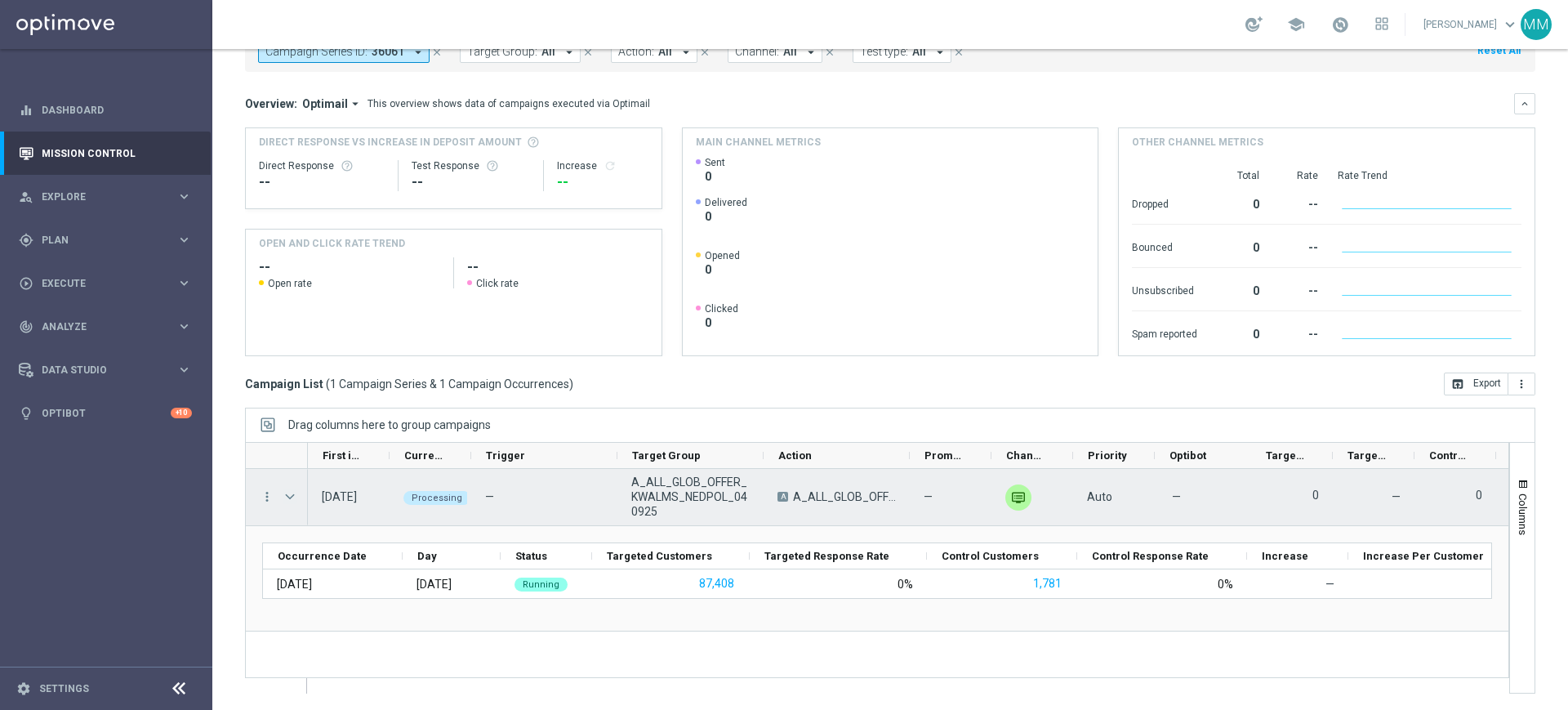
click at [290, 497] on span at bounding box center [290, 496] width 15 height 13
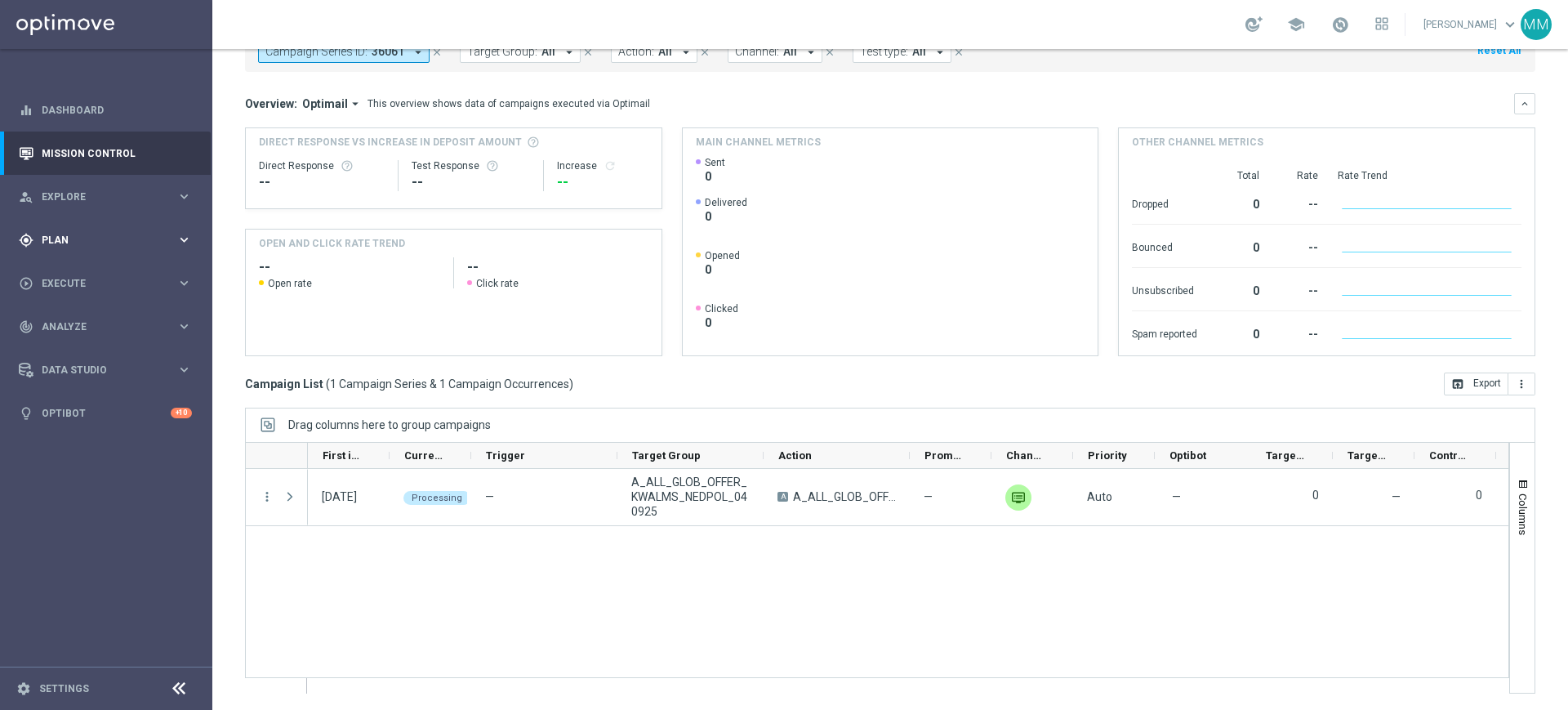
click at [75, 255] on div "gps_fixed Plan keyboard_arrow_right" at bounding box center [105, 240] width 211 height 44
drag, startPoint x: 71, startPoint y: 268, endPoint x: 29, endPoint y: 263, distance: 42.3
click at [71, 268] on link "Target Groups" at bounding box center [106, 273] width 127 height 13
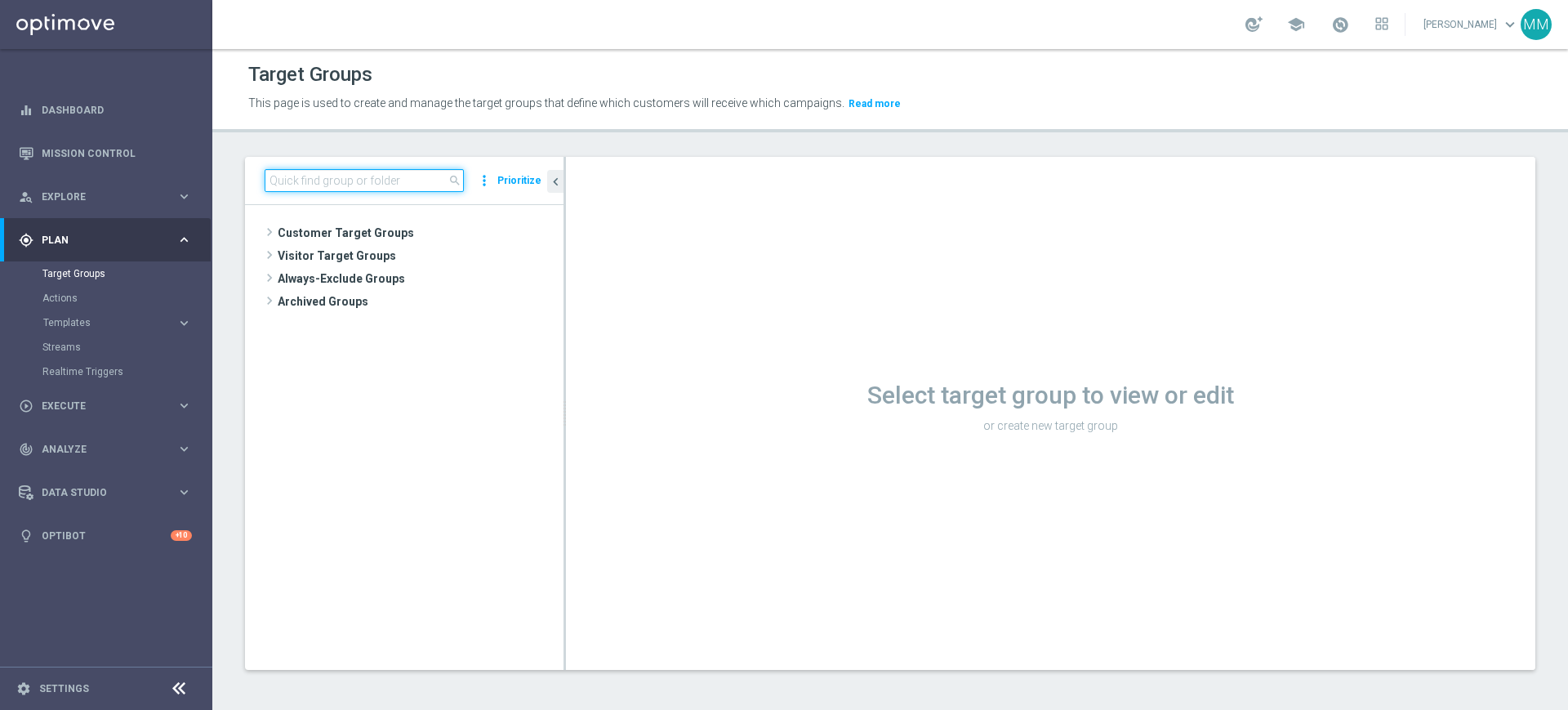
click at [384, 179] on input at bounding box center [363, 180] width 200 height 23
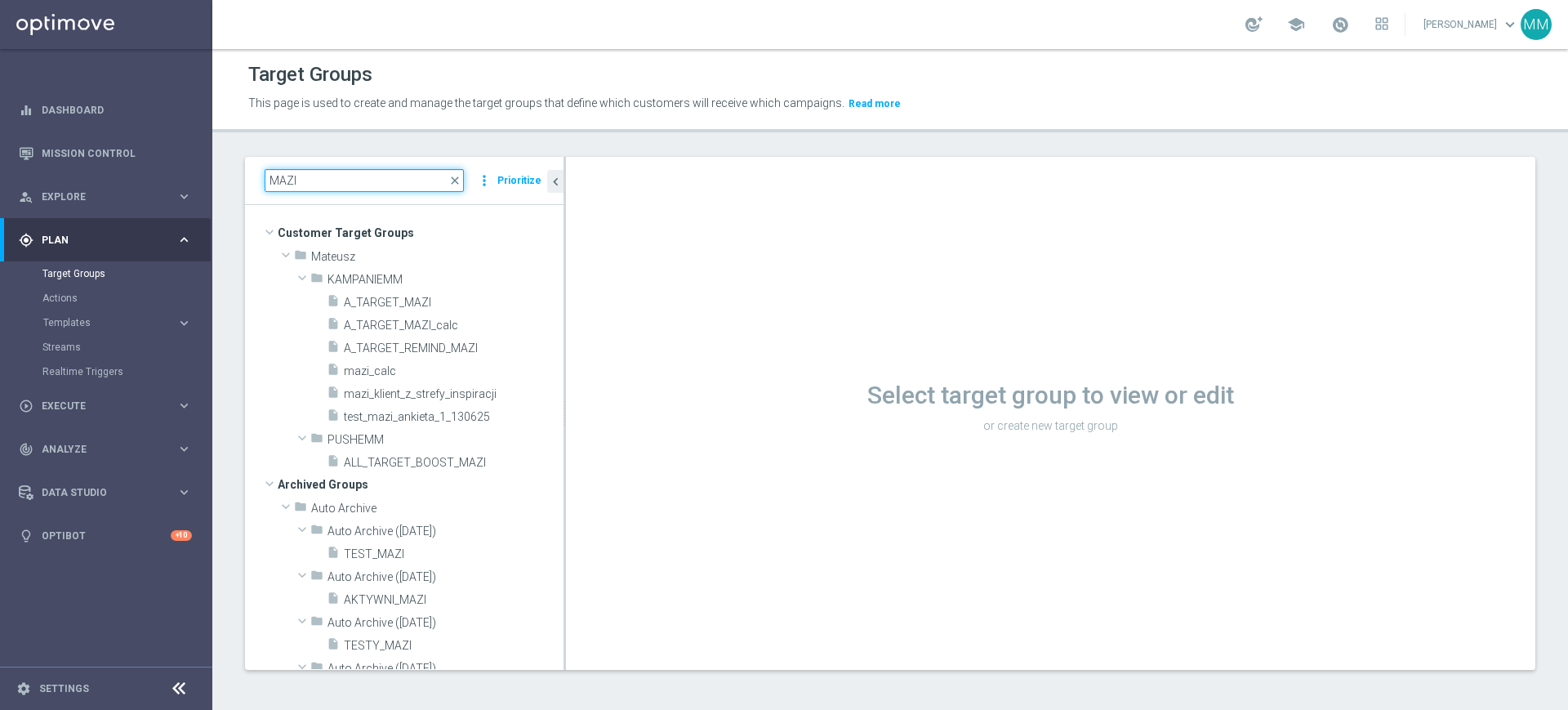
type input "MAZI"
click at [408, 305] on span "A_TARGET_MAZI" at bounding box center [434, 303] width 181 height 14
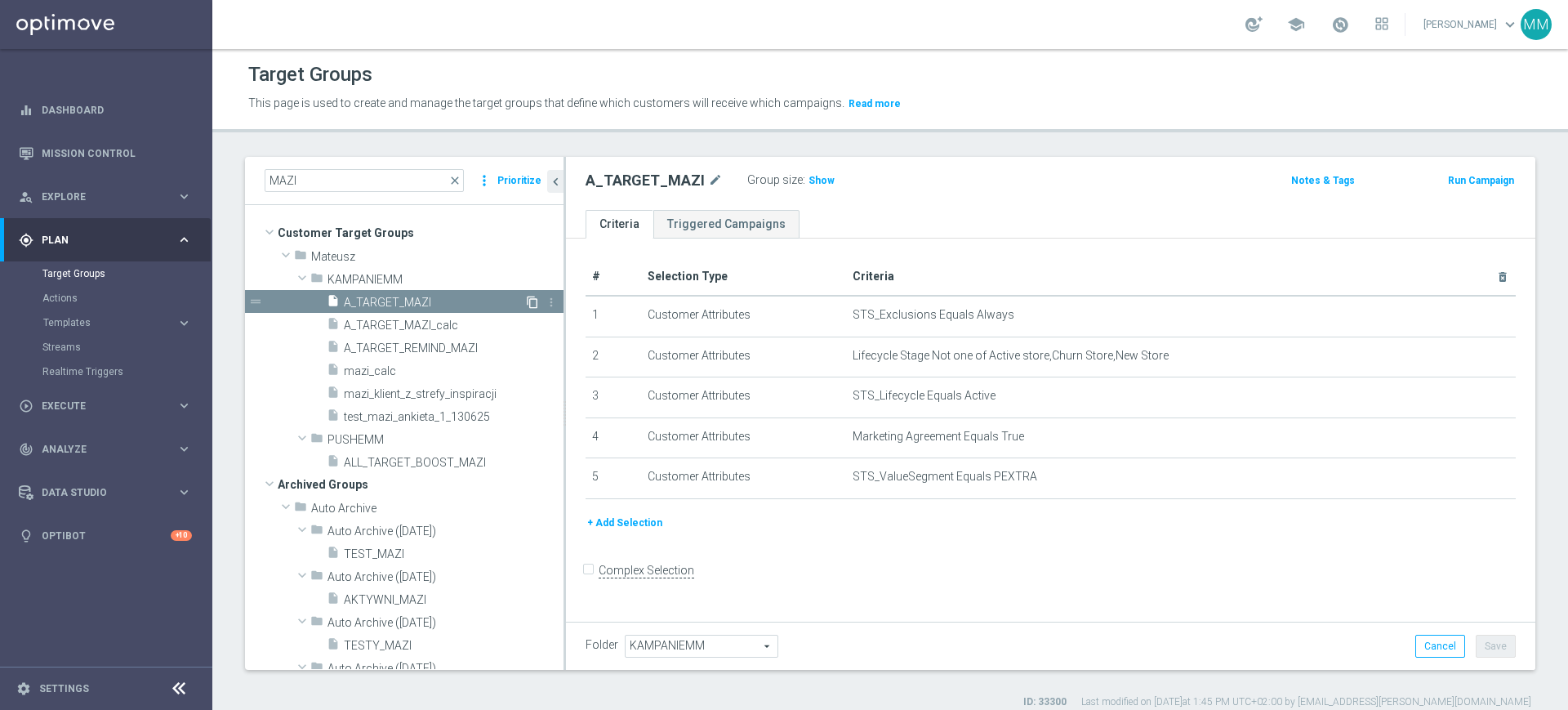
click at [526, 301] on icon "content_copy" at bounding box center [532, 302] width 13 height 13
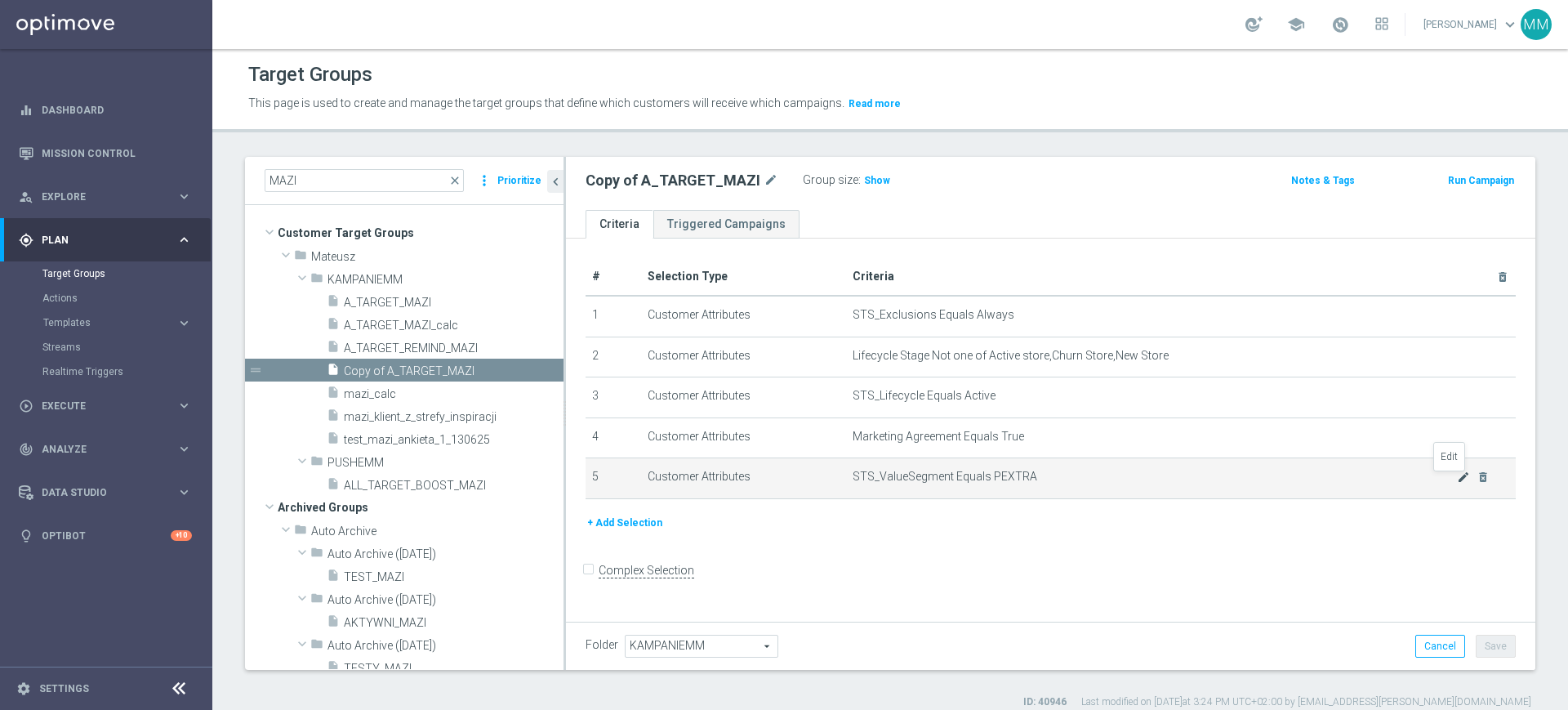
click at [1457, 479] on icon "mode_edit" at bounding box center [1463, 477] width 13 height 13
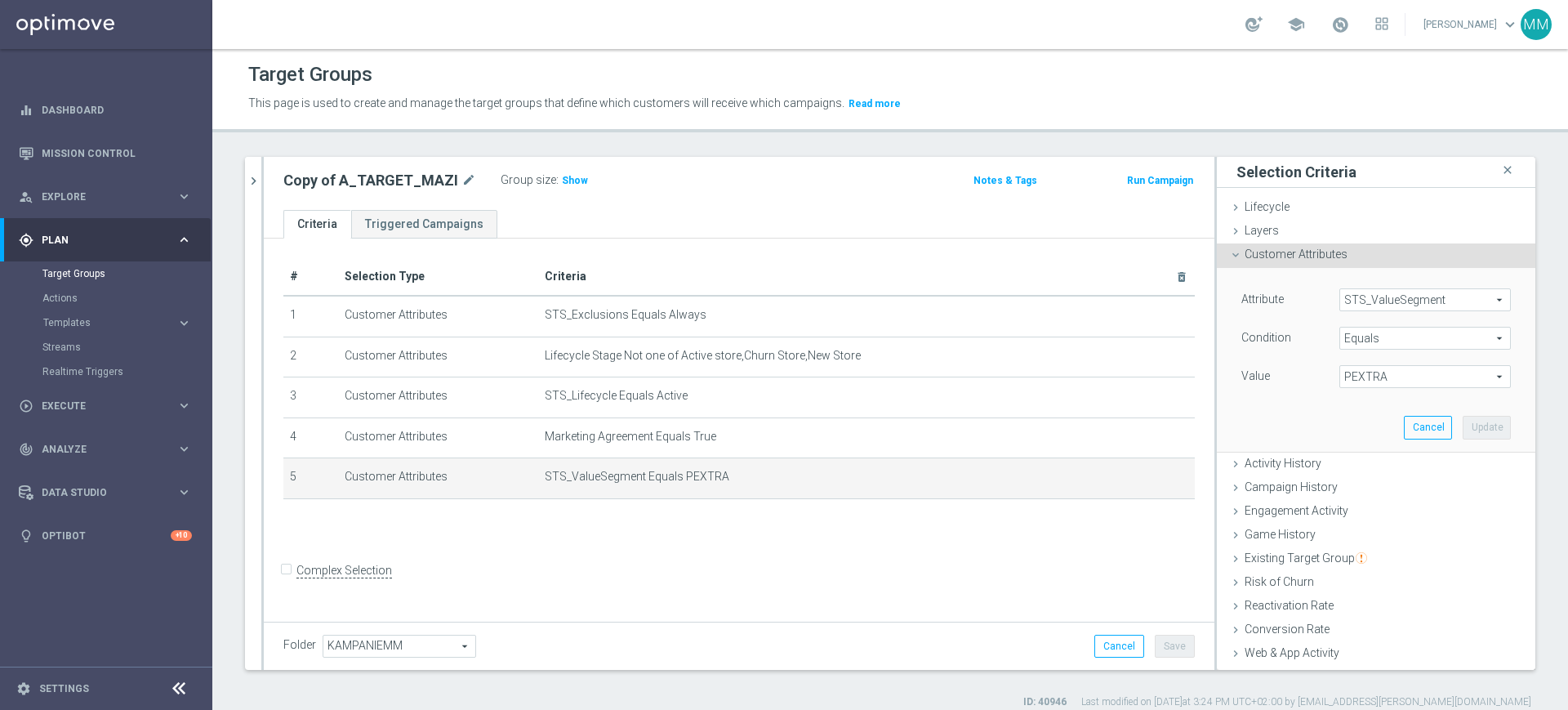
click at [1355, 372] on span "PEXTRA" at bounding box center [1425, 375] width 170 height 21
click at [1365, 338] on span "Equals" at bounding box center [1425, 338] width 170 height 21
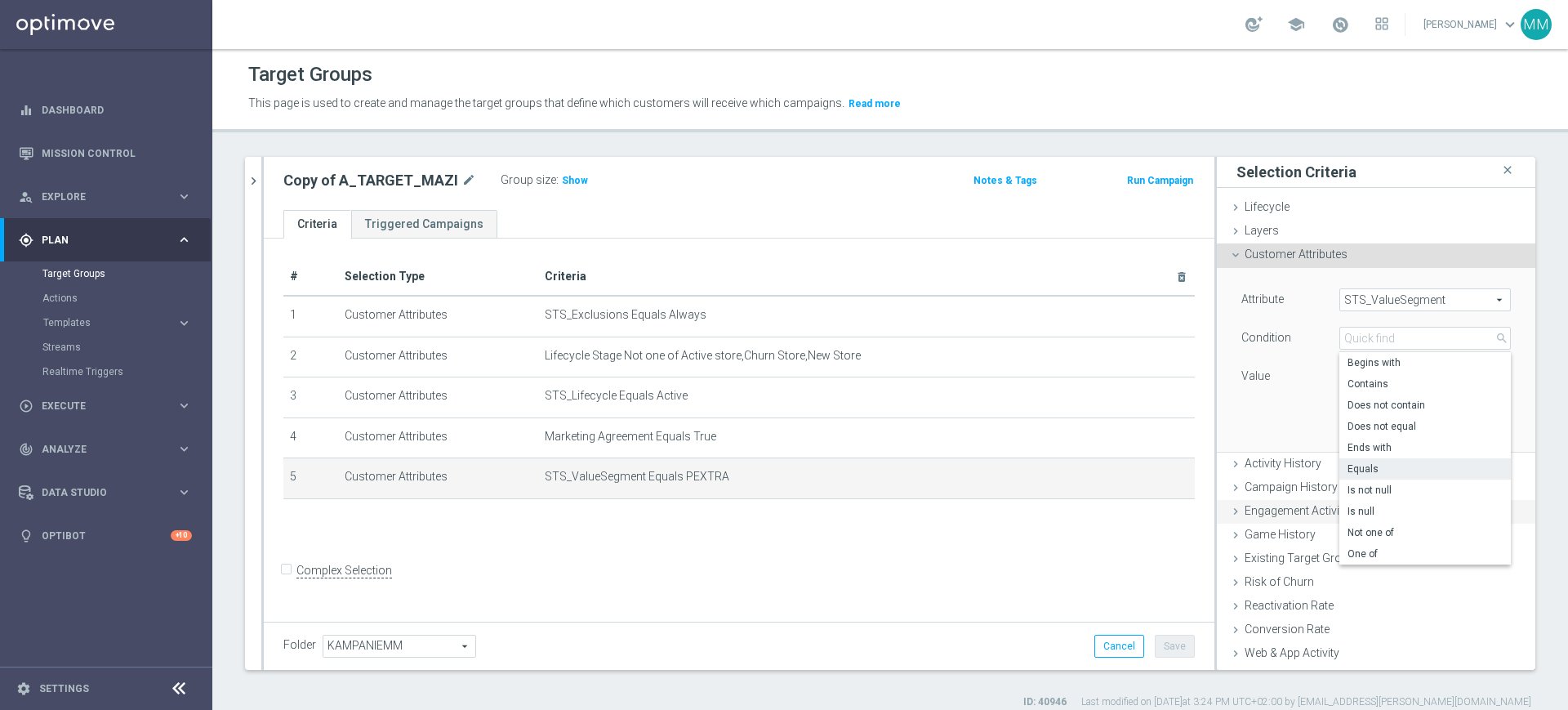
drag, startPoint x: 1366, startPoint y: 543, endPoint x: 1367, endPoint y: 498, distance: 45.0
click at [1365, 545] on label "One of" at bounding box center [1425, 553] width 172 height 21
type input "One of"
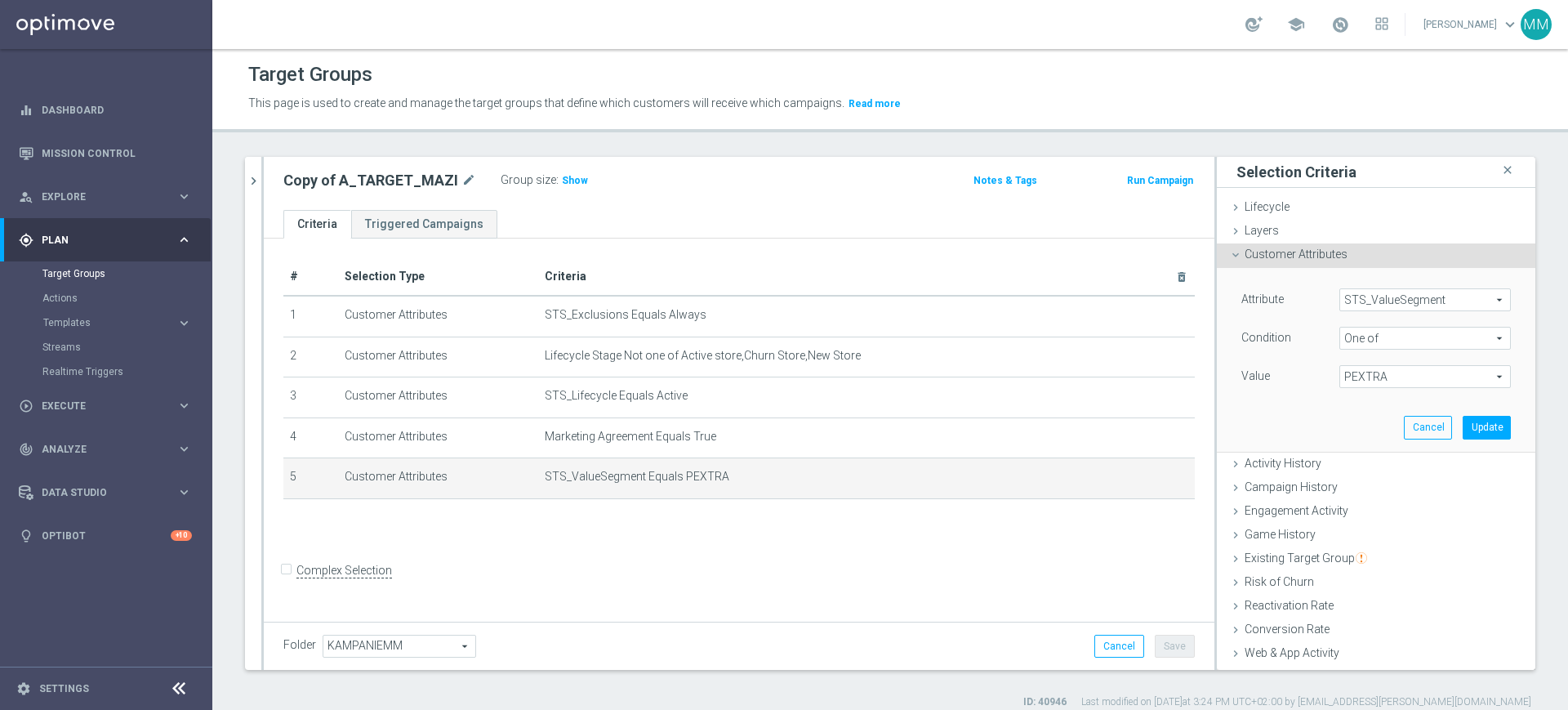
click at [1361, 381] on span "PEXTRA" at bounding box center [1425, 375] width 170 height 21
click at [1362, 563] on label "PEXTRA" at bounding box center [1437, 570] width 149 height 21
click at [1362, 566] on input "PEXTRA" at bounding box center [1356, 571] width 11 height 11
checkbox input "false"
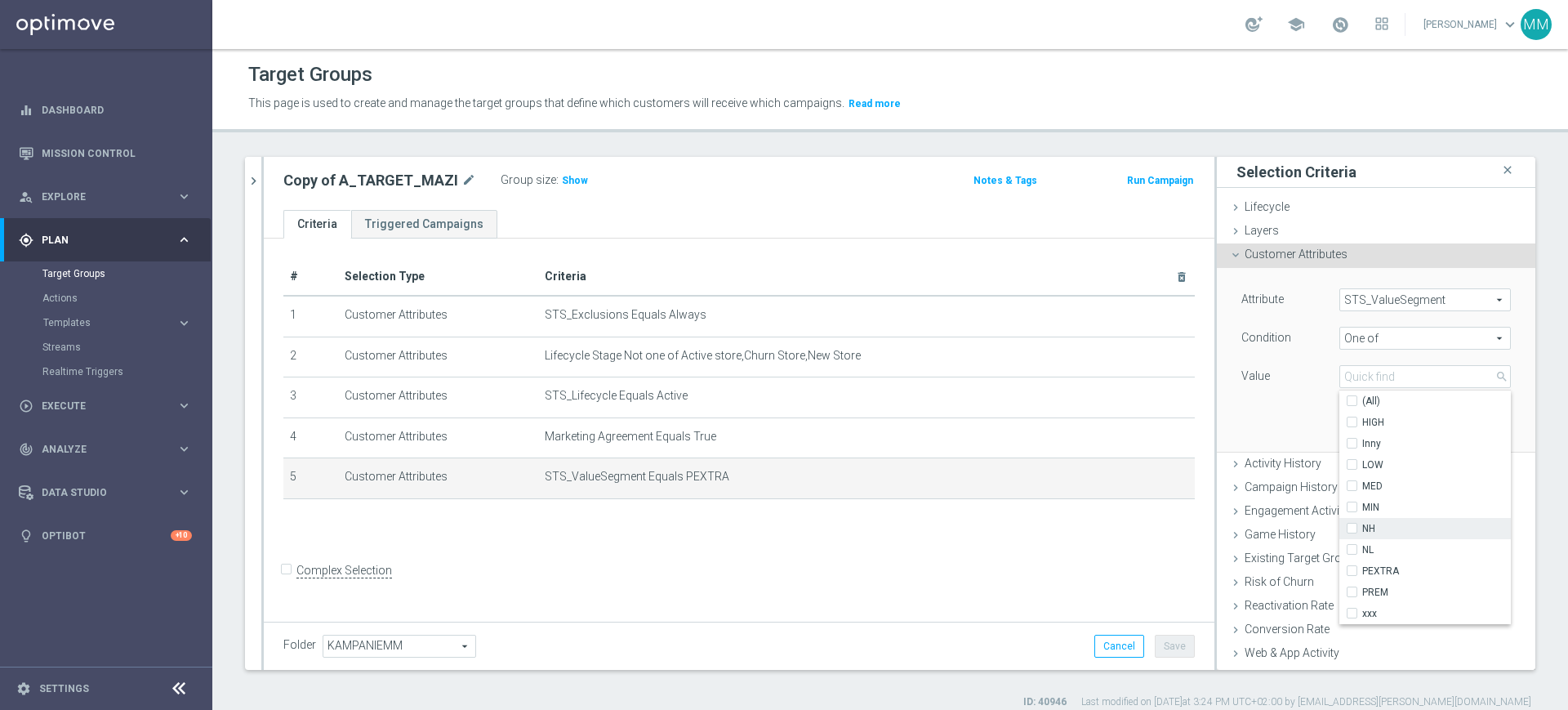
type input "Select"
click at [1362, 530] on span "NH" at bounding box center [1437, 528] width 149 height 13
click at [1354, 530] on input "NH" at bounding box center [1356, 528] width 11 height 11
checkbox input "true"
type input "NH"
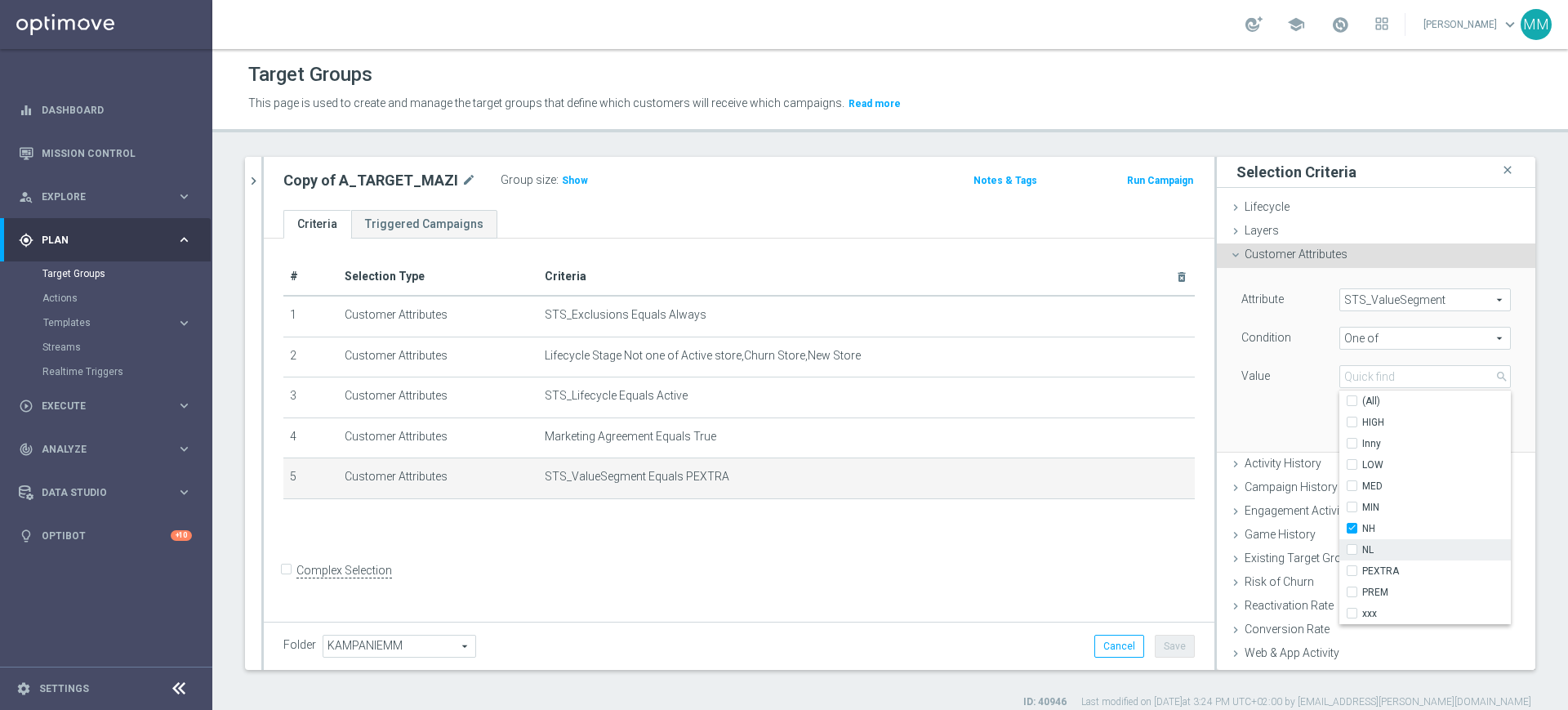
click at [1362, 544] on span "NL" at bounding box center [1437, 549] width 149 height 13
click at [1354, 545] on input "NL" at bounding box center [1356, 550] width 11 height 11
checkbox input "true"
type input "Selected 2 of 10"
click at [1362, 498] on label "MIN" at bounding box center [1437, 506] width 149 height 21
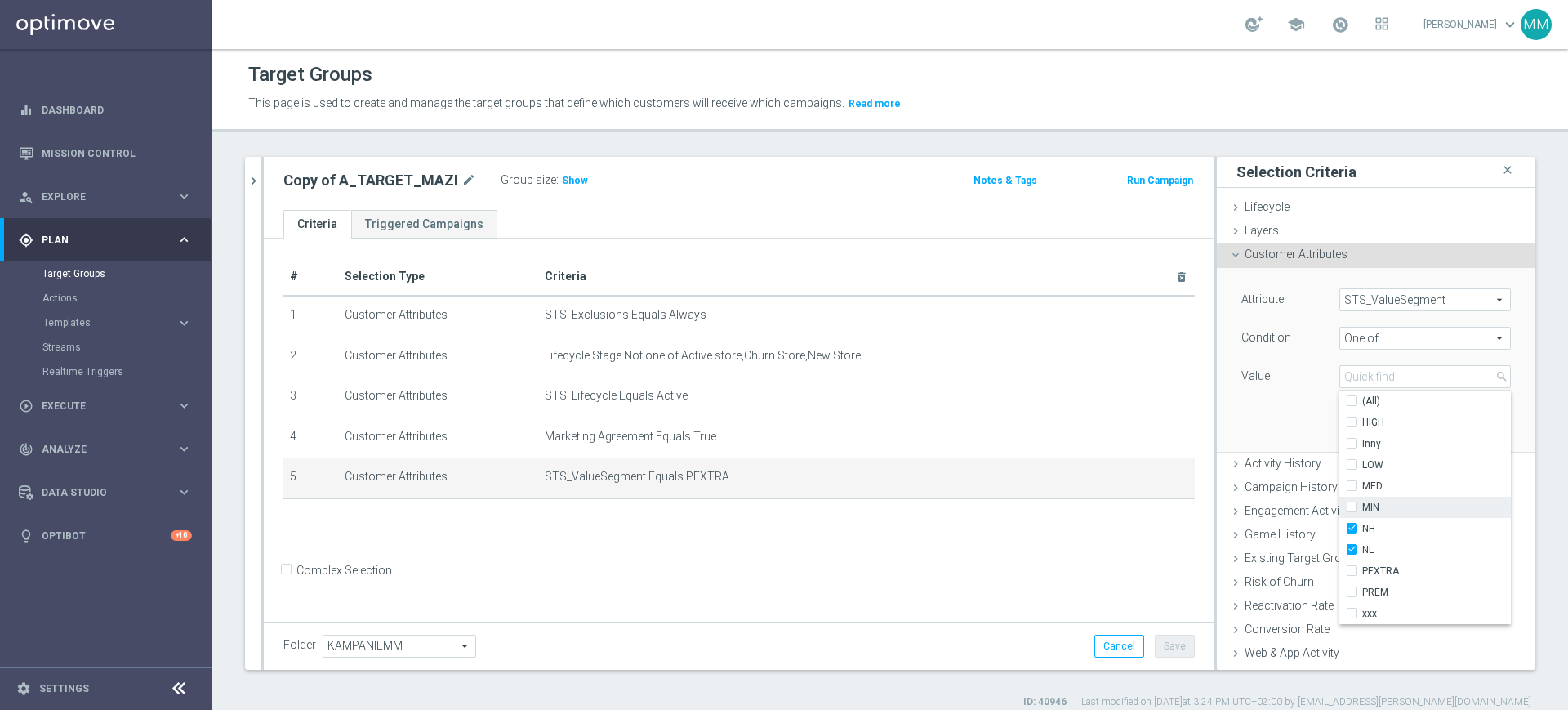
click at [1358, 502] on input "MIN" at bounding box center [1356, 507] width 11 height 11
checkbox input "true"
type input "Selected 3 of 10"
click at [1362, 461] on span "LOW" at bounding box center [1437, 464] width 149 height 13
click at [1358, 461] on input "LOW" at bounding box center [1356, 465] width 11 height 11
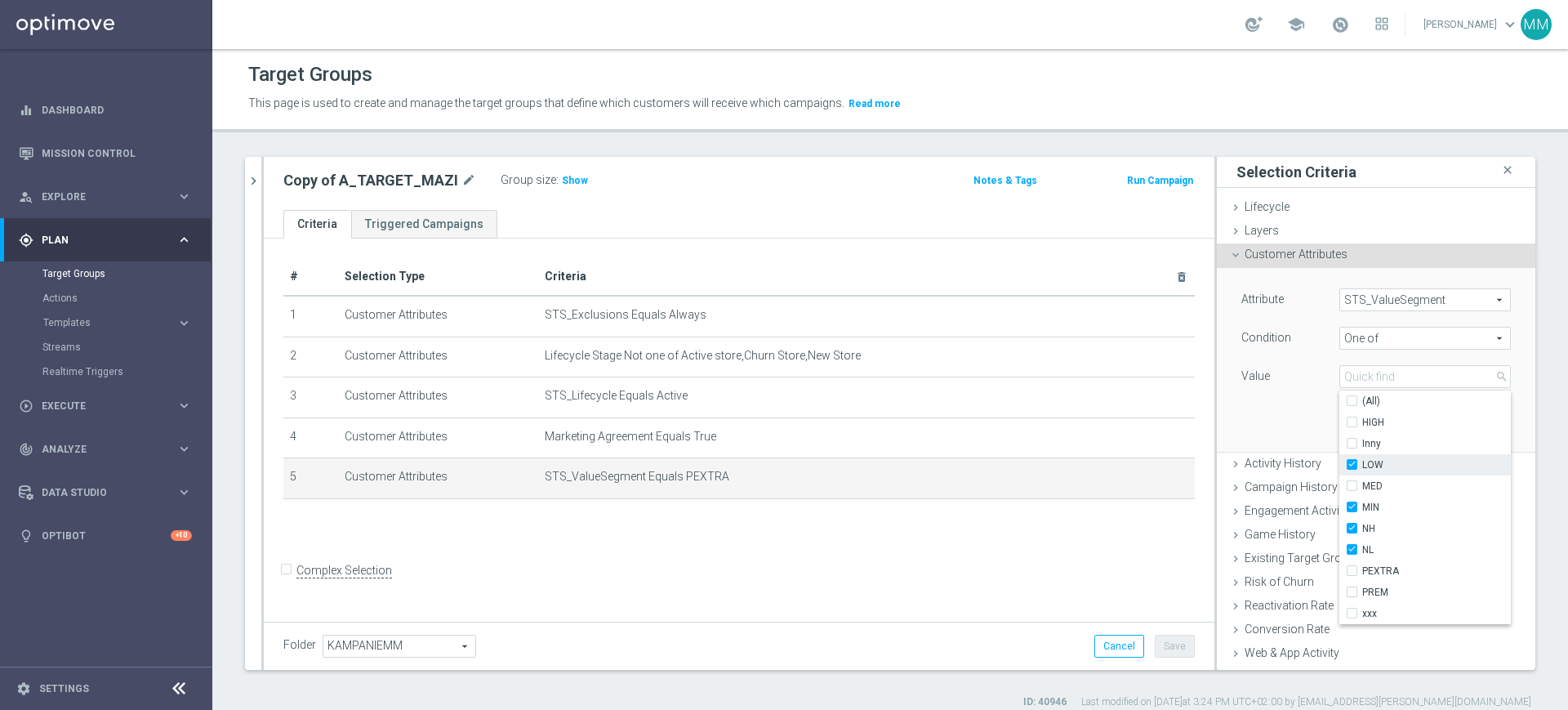
checkbox input "true"
type input "Selected 4 of 10"
click at [1362, 492] on span "MED" at bounding box center [1437, 486] width 149 height 13
click at [1361, 492] on input "MED" at bounding box center [1356, 486] width 11 height 11
checkbox input "true"
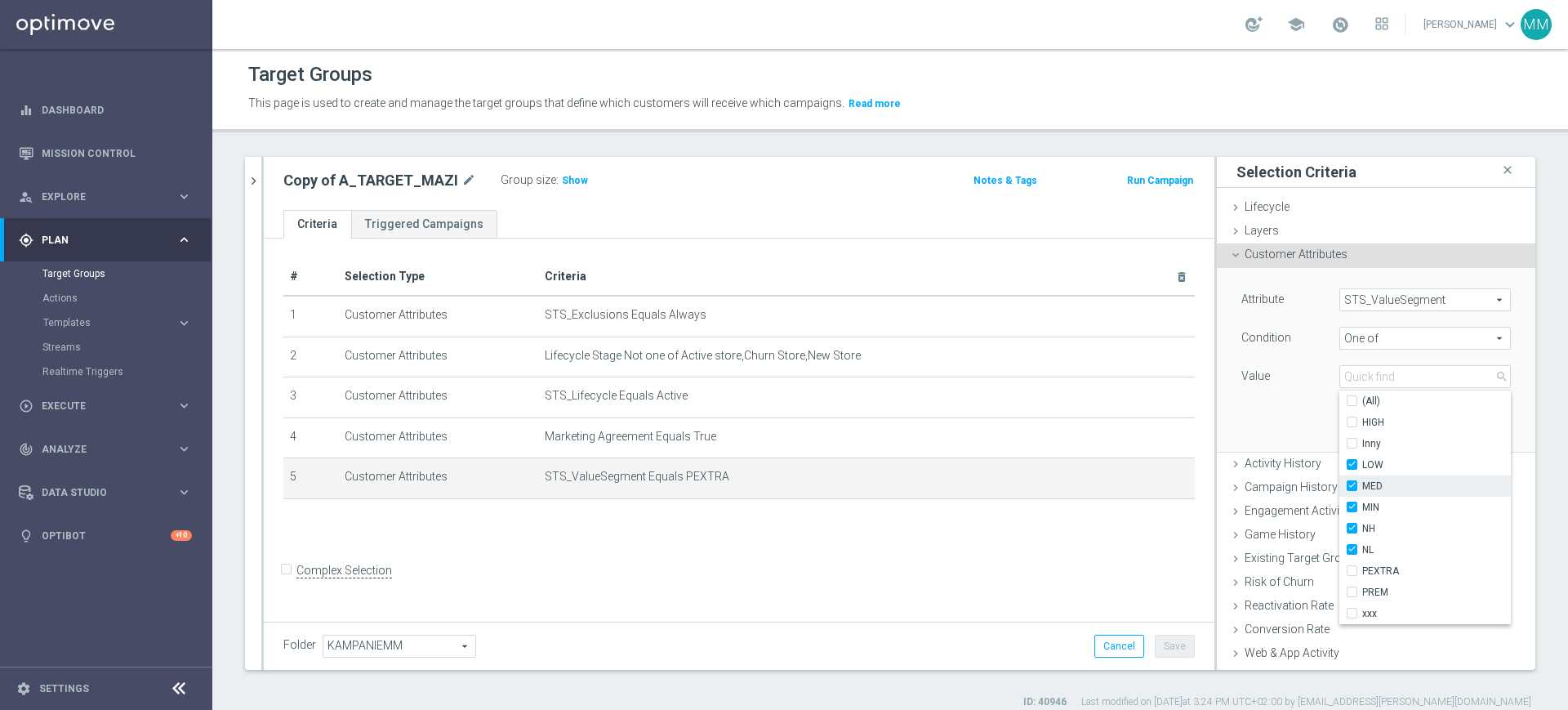
type input "Selected 5 of 10"
click at [1248, 411] on div "Attribute STS_ValueSegment STS_ValueSegment arrow_drop_down search Condition On…" at bounding box center [1376, 359] width 294 height 183
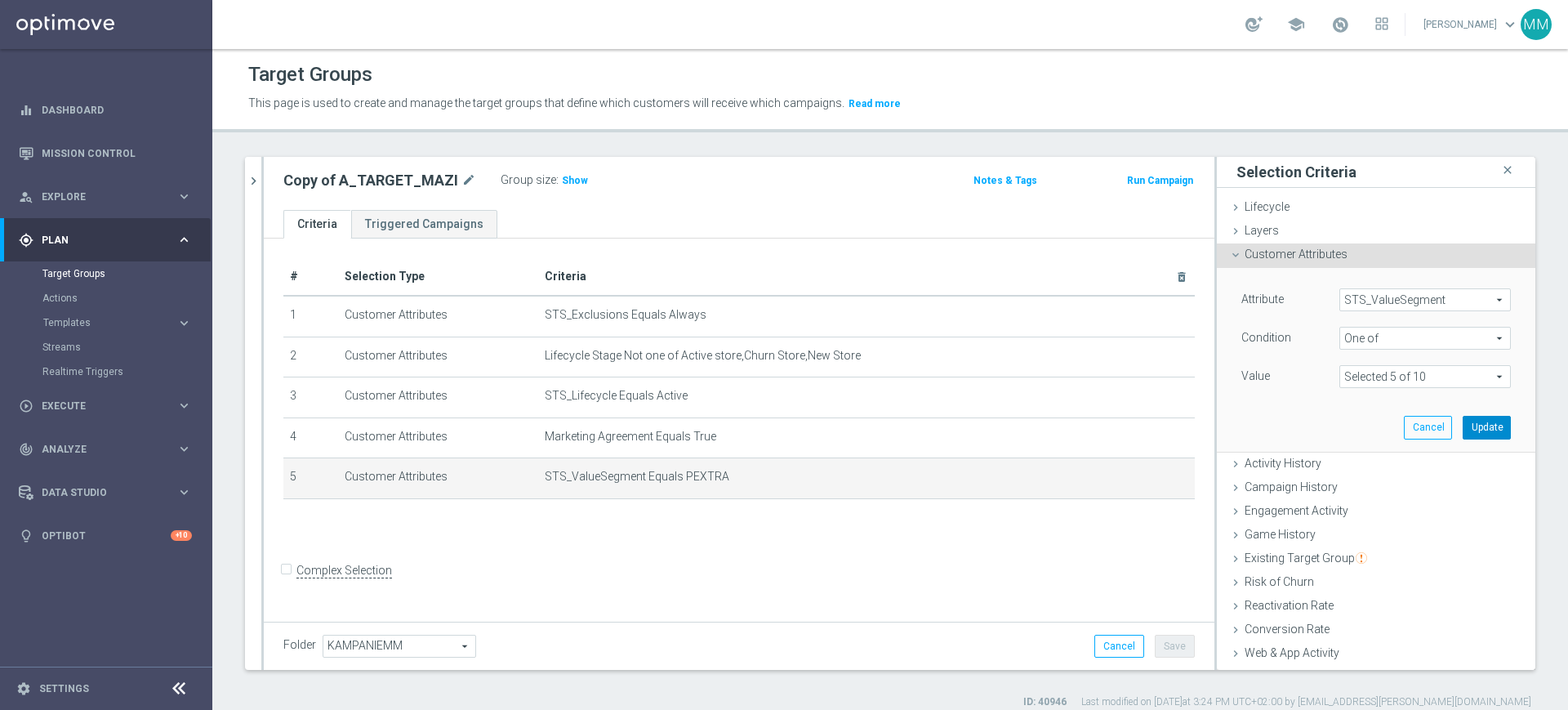
click at [1463, 432] on button "Update" at bounding box center [1487, 427] width 49 height 23
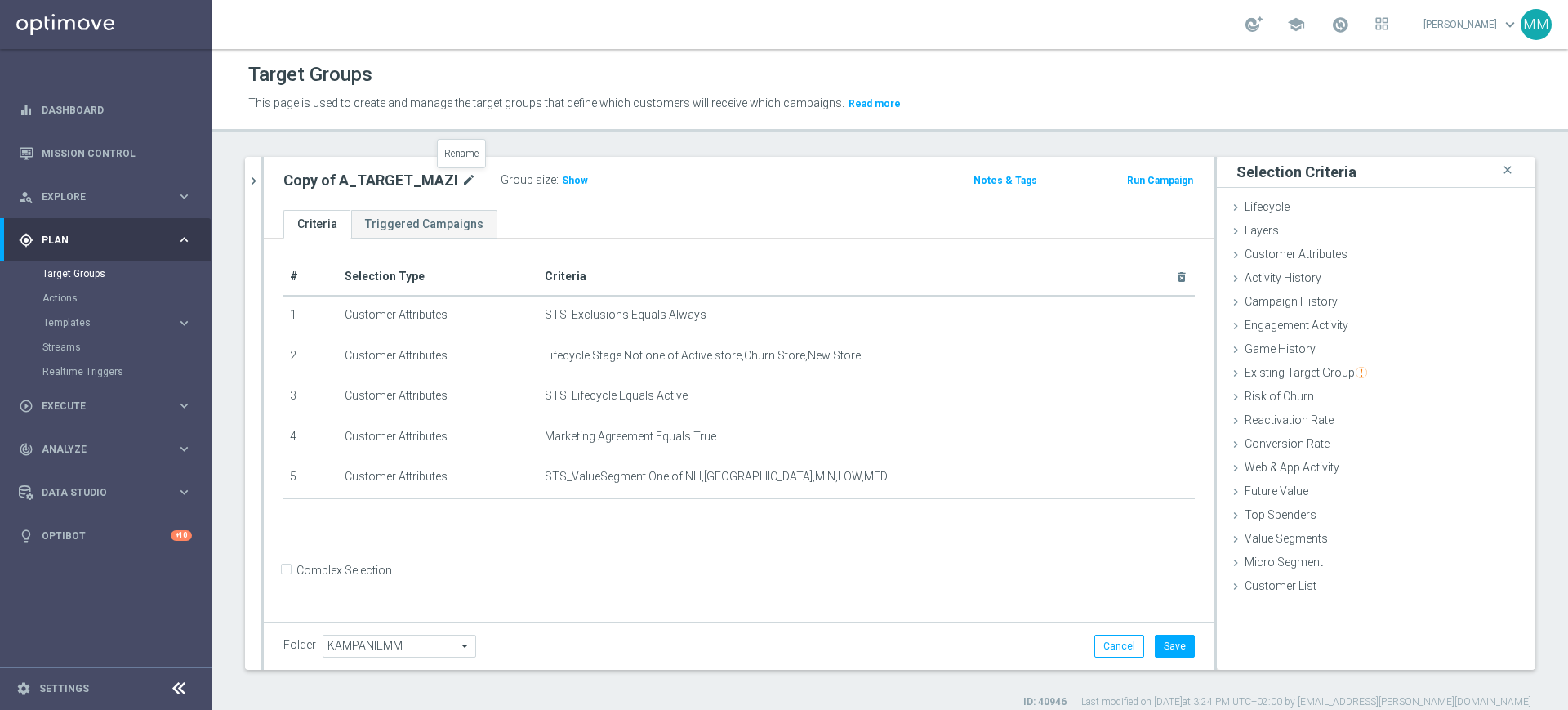
click at [466, 183] on icon "mode_edit" at bounding box center [469, 181] width 15 height 20
click at [402, 182] on input "Copy of A_TARGET_MAZI" at bounding box center [393, 182] width 220 height 23
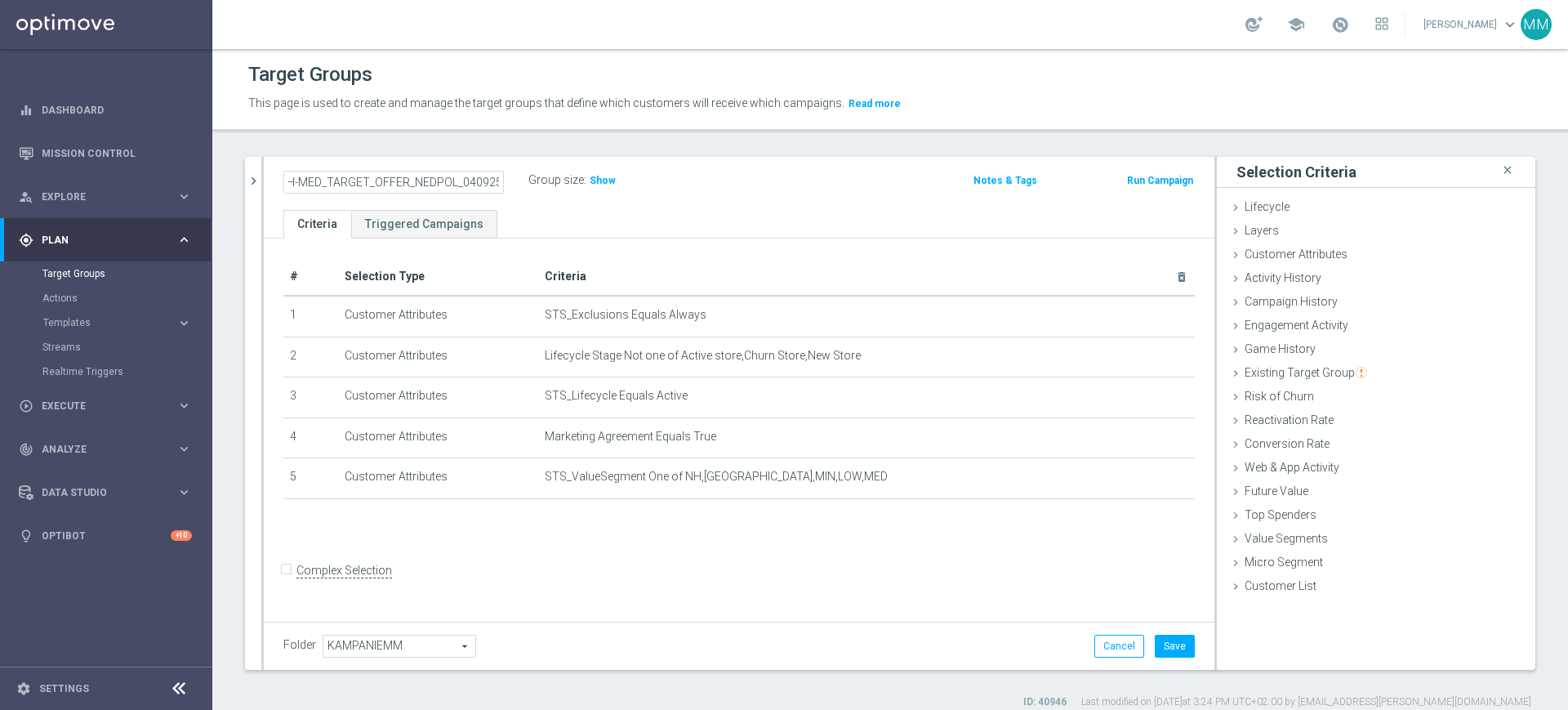
type input "A_NH-MED_TARGET_OFFER_NEDPOL_040925"
click at [593, 182] on span "Show" at bounding box center [603, 181] width 26 height 12
click at [1158, 645] on button "Save" at bounding box center [1175, 645] width 40 height 23
click at [1280, 254] on span "Customer Attributes" at bounding box center [1296, 253] width 103 height 13
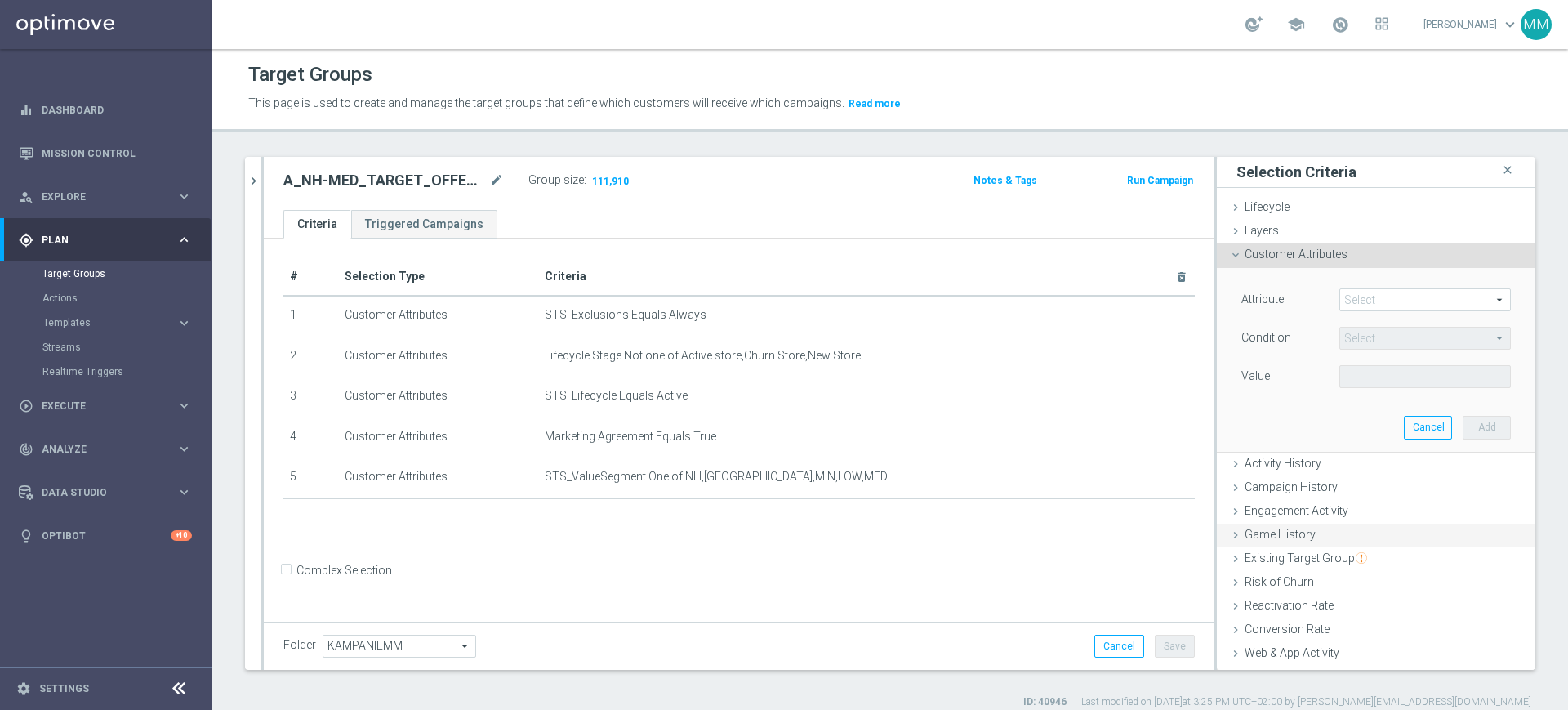
click at [1304, 530] on div "Game History done" at bounding box center [1375, 535] width 319 height 25
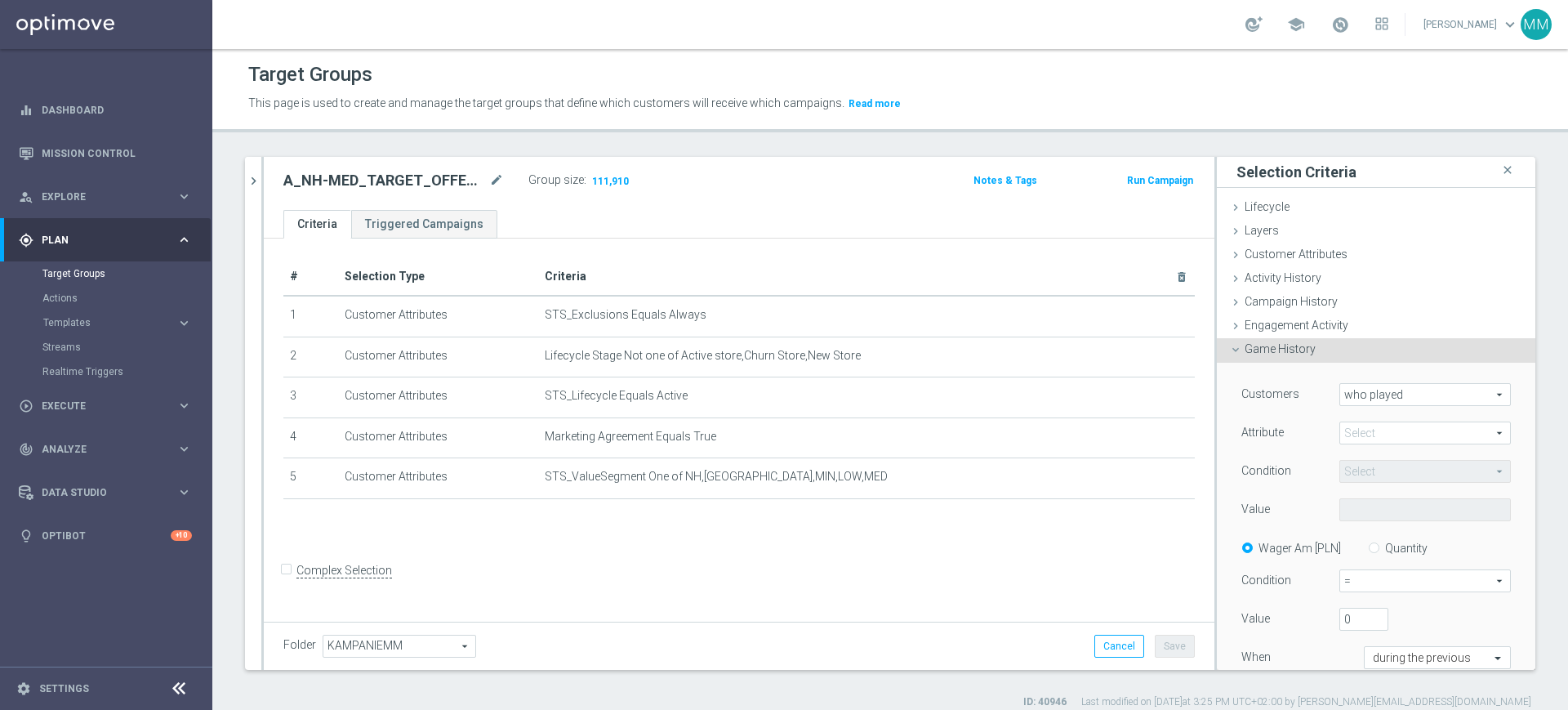
click at [1362, 439] on span at bounding box center [1425, 432] width 170 height 21
click at [0, 0] on input "search" at bounding box center [0, 0] width 0 height 0
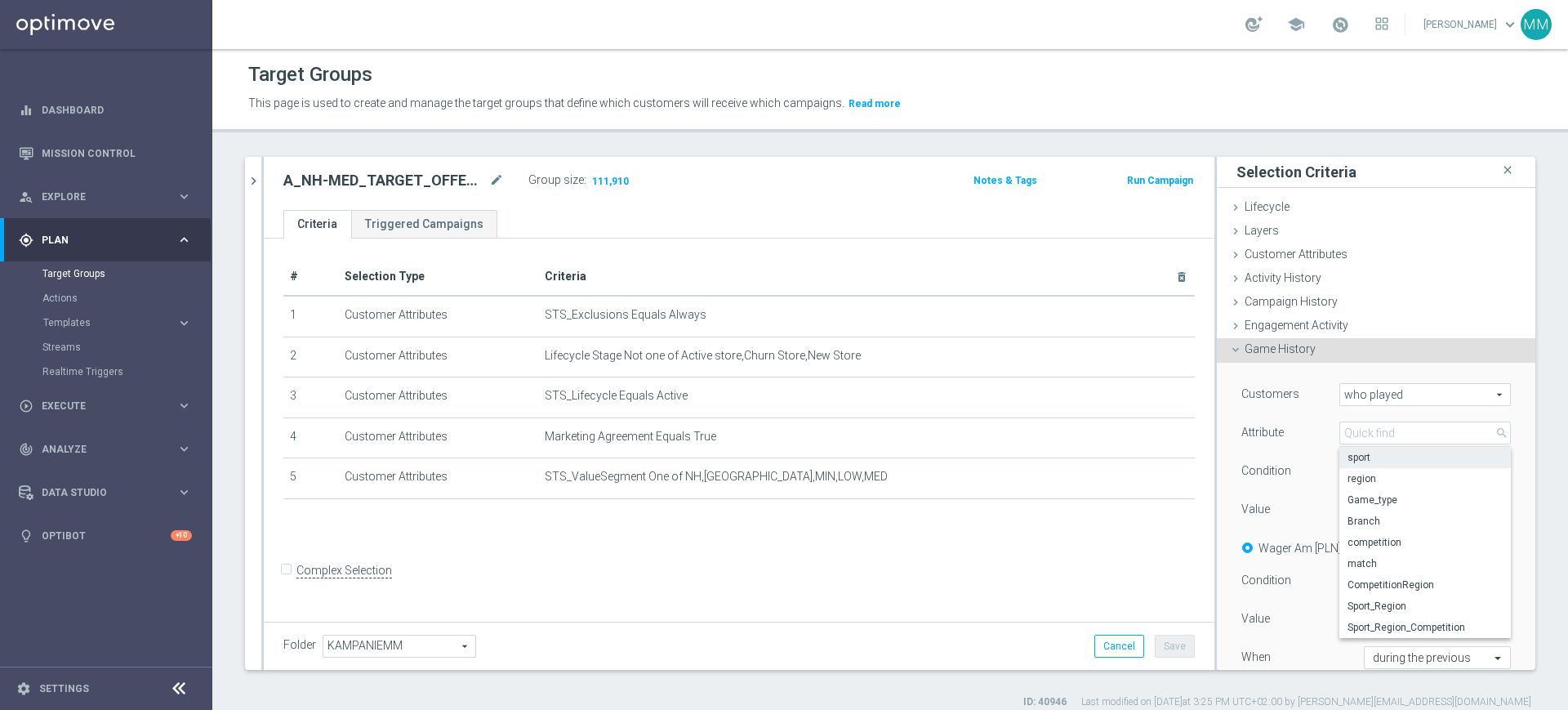
click at [1361, 458] on span "sport" at bounding box center [1425, 457] width 155 height 13
type input "sport"
click at [1365, 474] on span "Equals" at bounding box center [1425, 471] width 170 height 21
click at [1371, 625] on span "One of" at bounding box center [1425, 623] width 155 height 13
type input "One of"
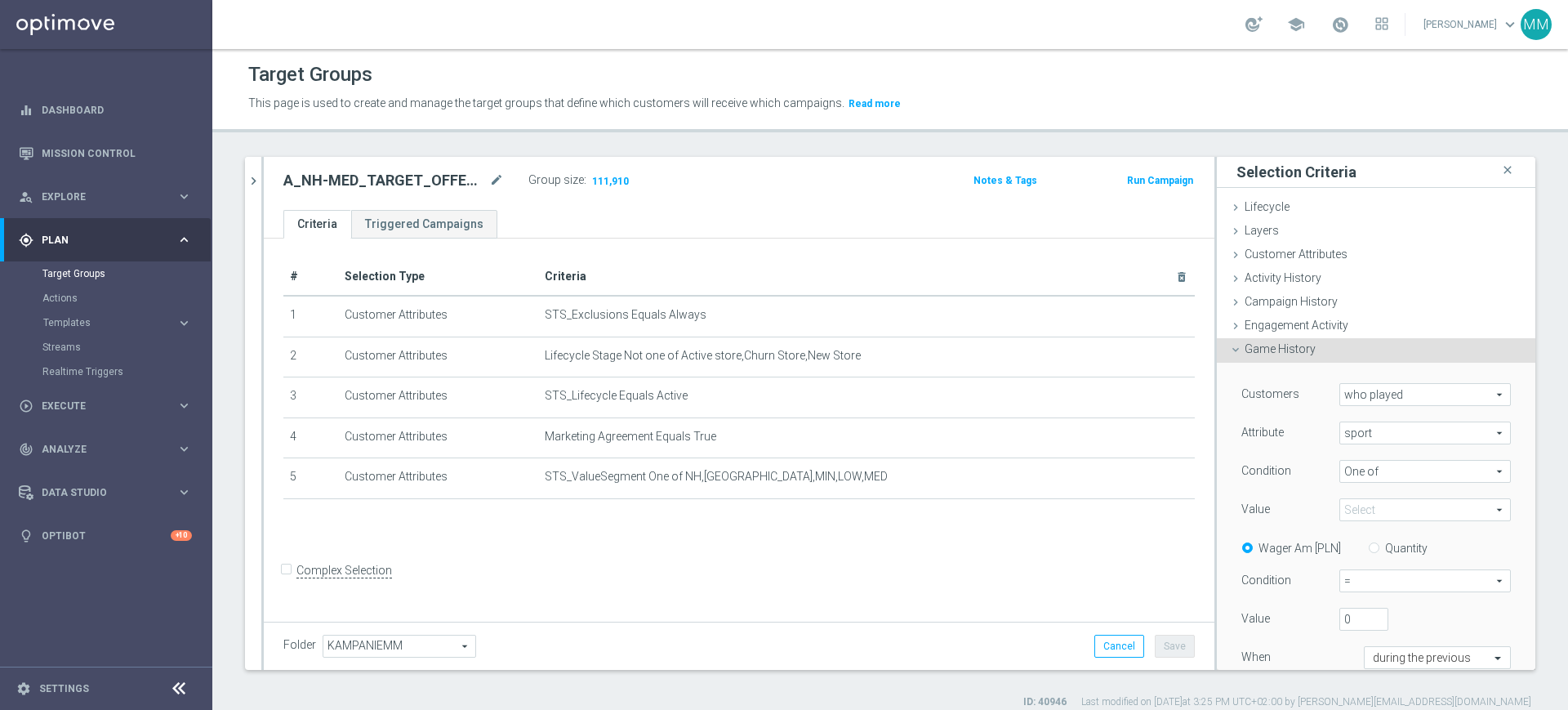
click at [1376, 507] on span at bounding box center [1425, 508] width 170 height 21
click at [1376, 507] on input "search" at bounding box center [1425, 509] width 172 height 23
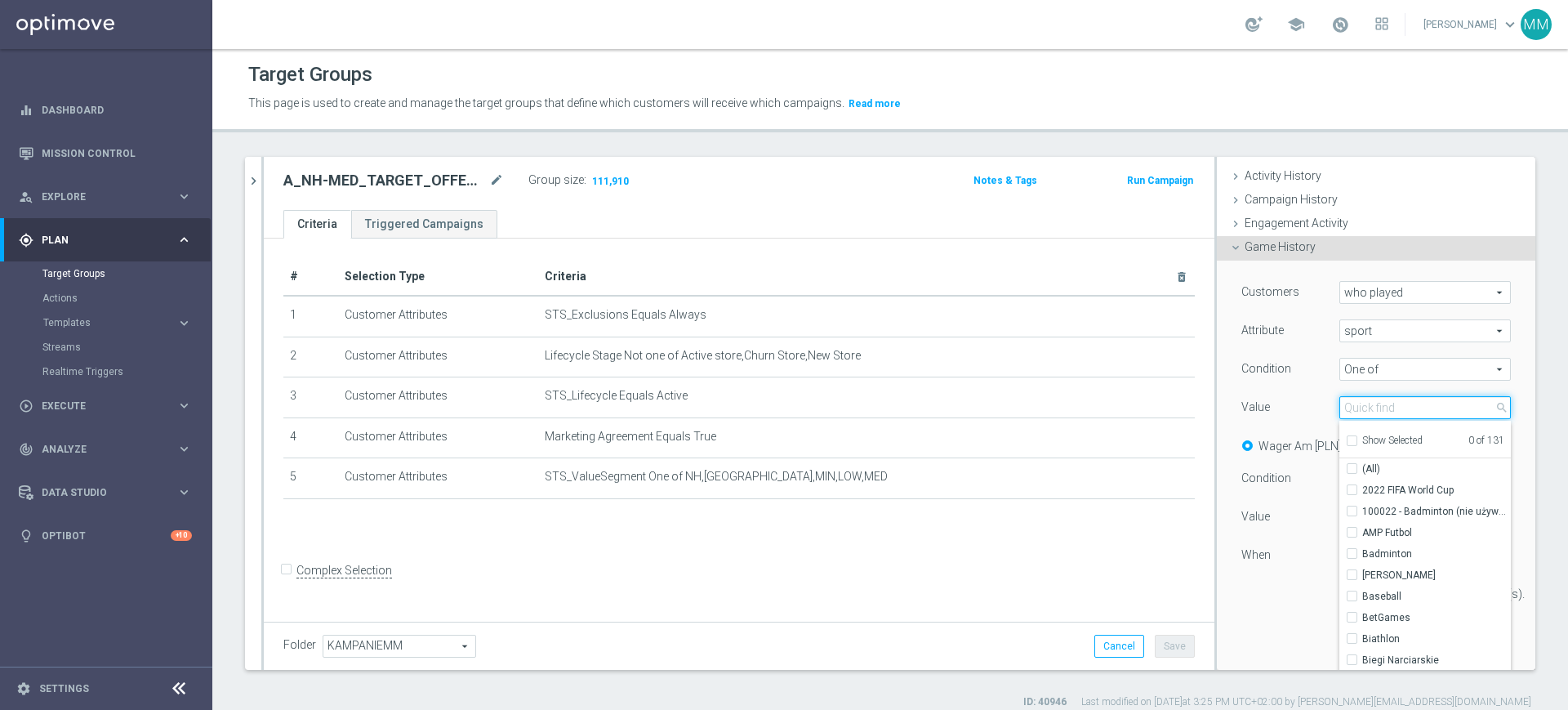
click at [1354, 402] on input "search" at bounding box center [1425, 407] width 172 height 23
type input "Piłka"
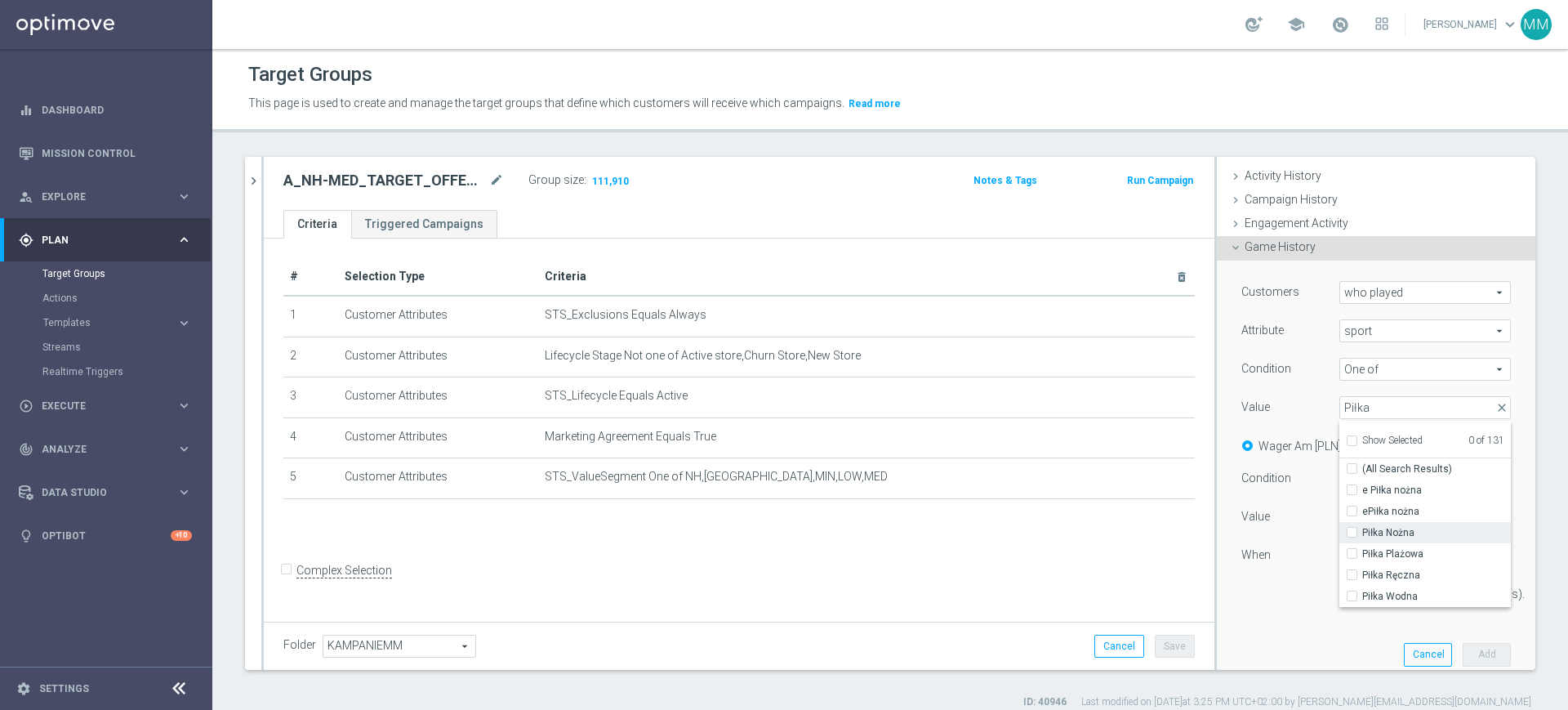
click at [1374, 532] on span "Piłka Nożna" at bounding box center [1437, 532] width 149 height 13
click at [1362, 532] on input "Piłka Nożna" at bounding box center [1356, 532] width 11 height 11
checkbox input "true"
type input "Piłka Nożna"
click at [1288, 396] on div "Value" at bounding box center [1278, 409] width 98 height 26
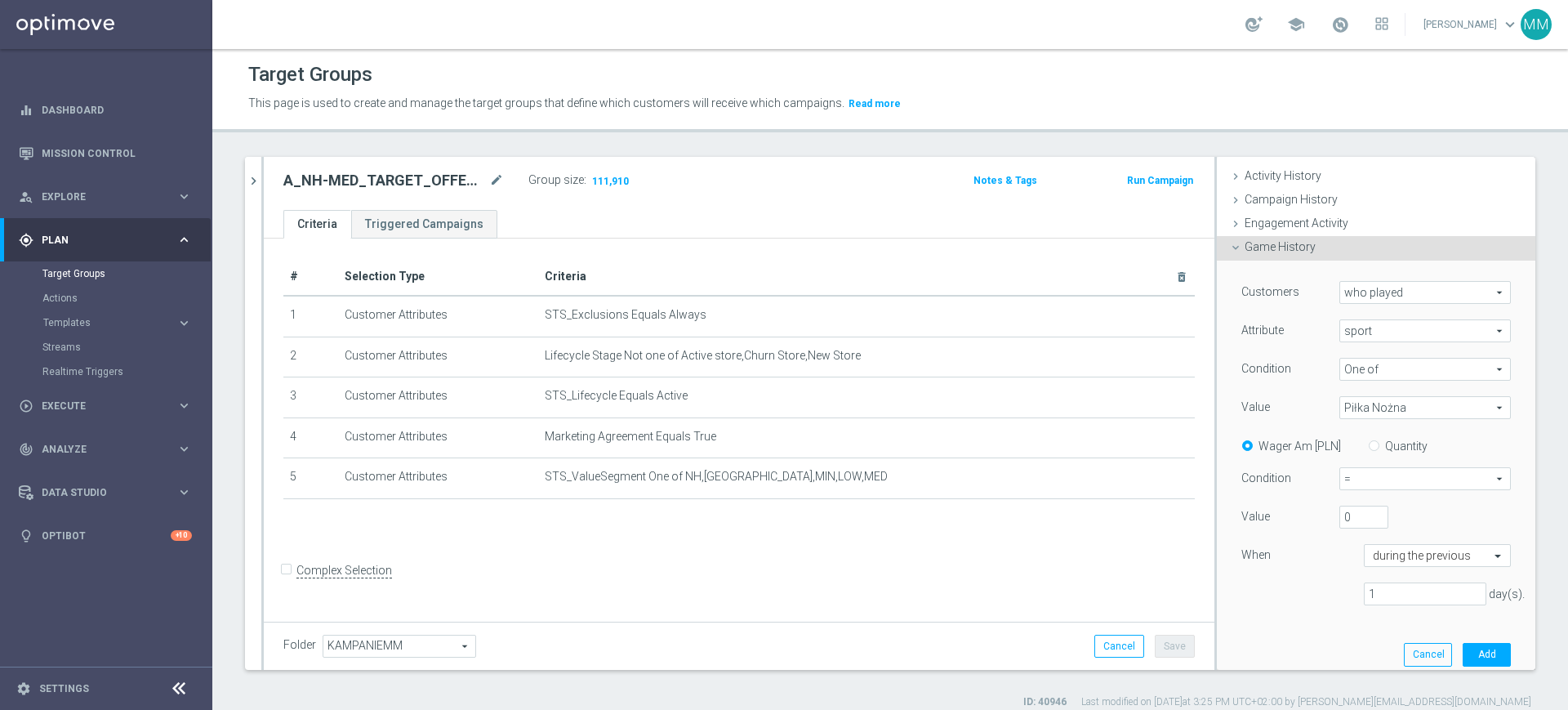
click at [1400, 449] on label "Quantity" at bounding box center [1406, 446] width 43 height 15
click at [1382, 449] on input "Quantity" at bounding box center [1377, 443] width 11 height 11
radio input "true"
click at [1395, 489] on span "=" at bounding box center [1425, 478] width 170 height 21
click at [1372, 562] on span ">=" at bounding box center [1425, 565] width 154 height 13
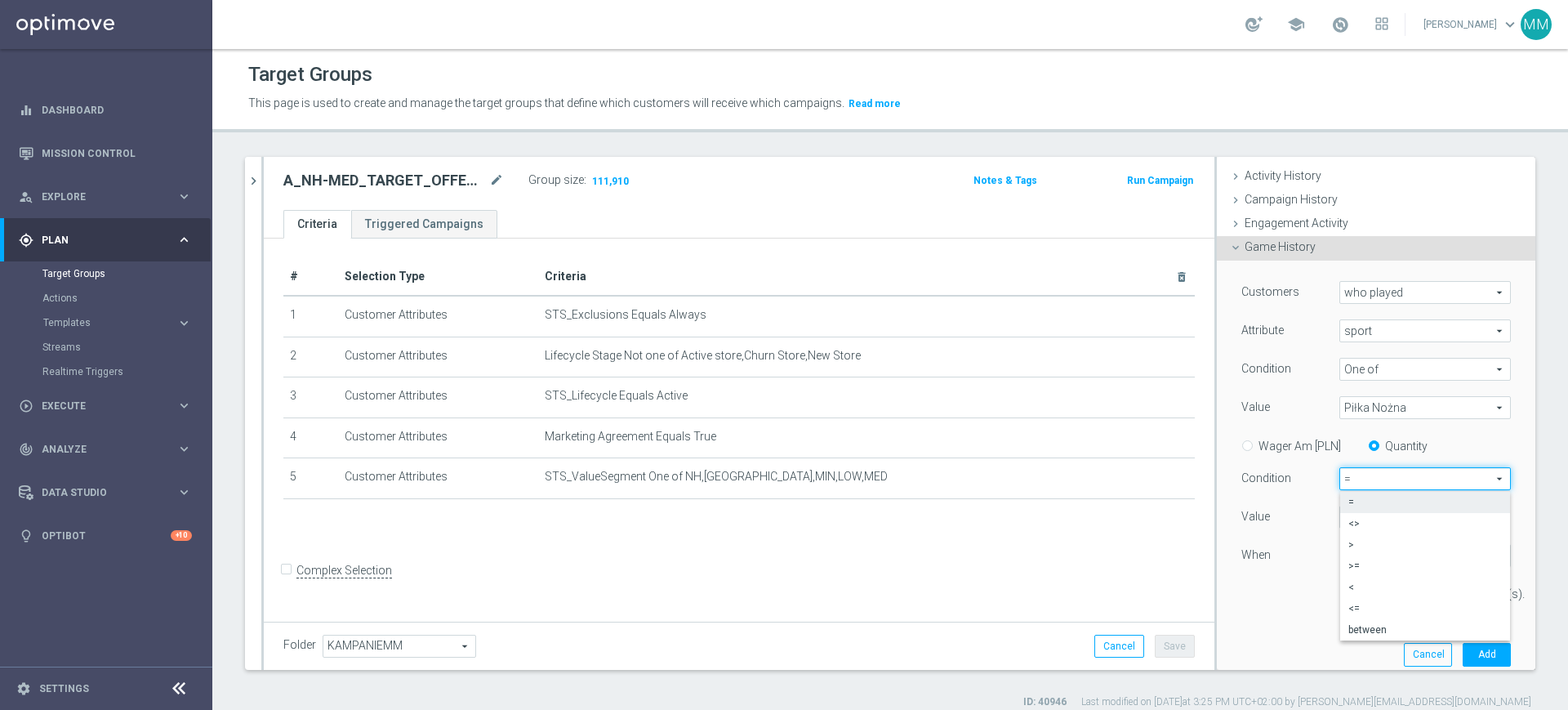
type input ">="
drag, startPoint x: 1336, startPoint y: 524, endPoint x: 1206, endPoint y: 518, distance: 130.1
click at [1229, 517] on div "Value 0" at bounding box center [1376, 518] width 294 height 26
type input "5"
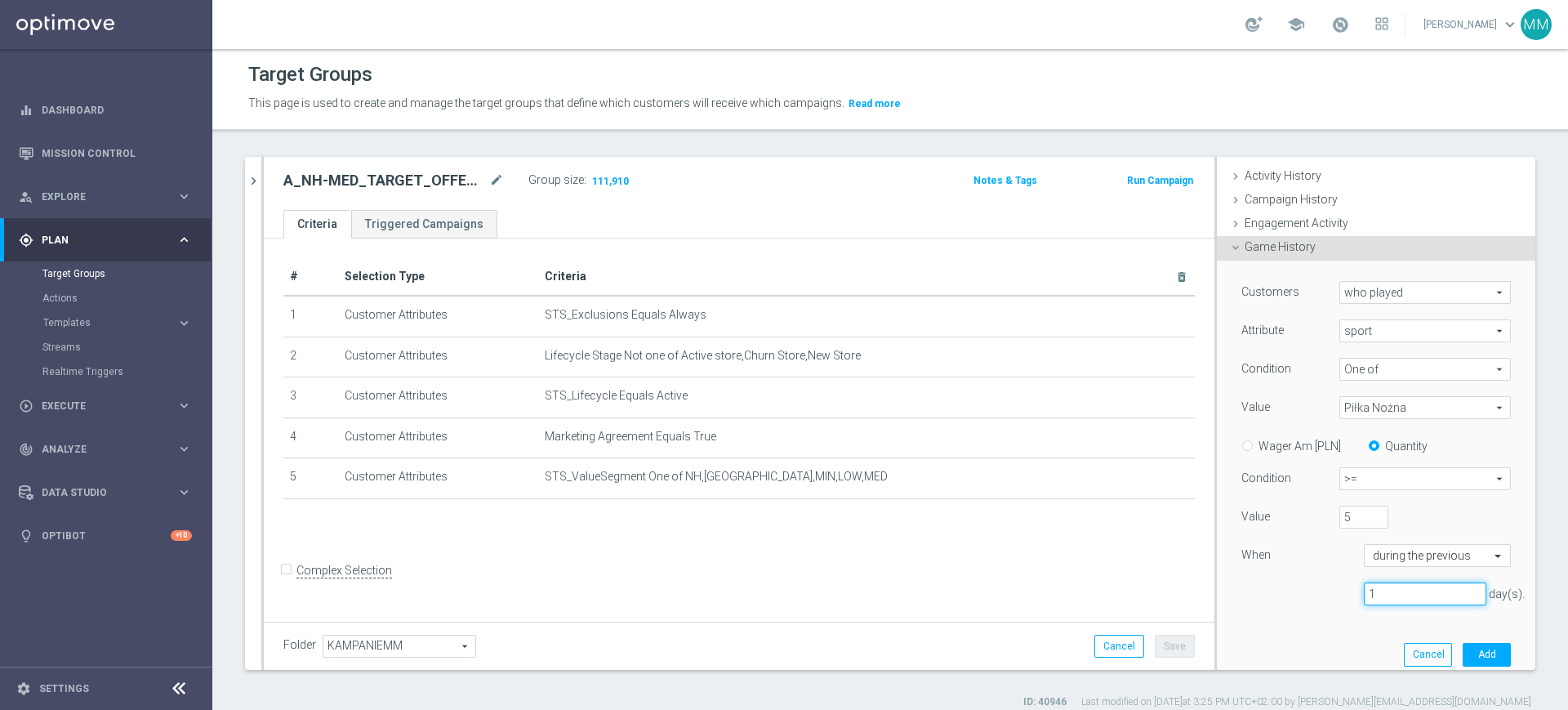
drag, startPoint x: 1377, startPoint y: 592, endPoint x: 1309, endPoint y: 593, distance: 68.0
click at [1309, 593] on div "1 day(s)." at bounding box center [1376, 594] width 294 height 24
type input "30"
click at [1340, 517] on input "5" at bounding box center [1363, 516] width 49 height 23
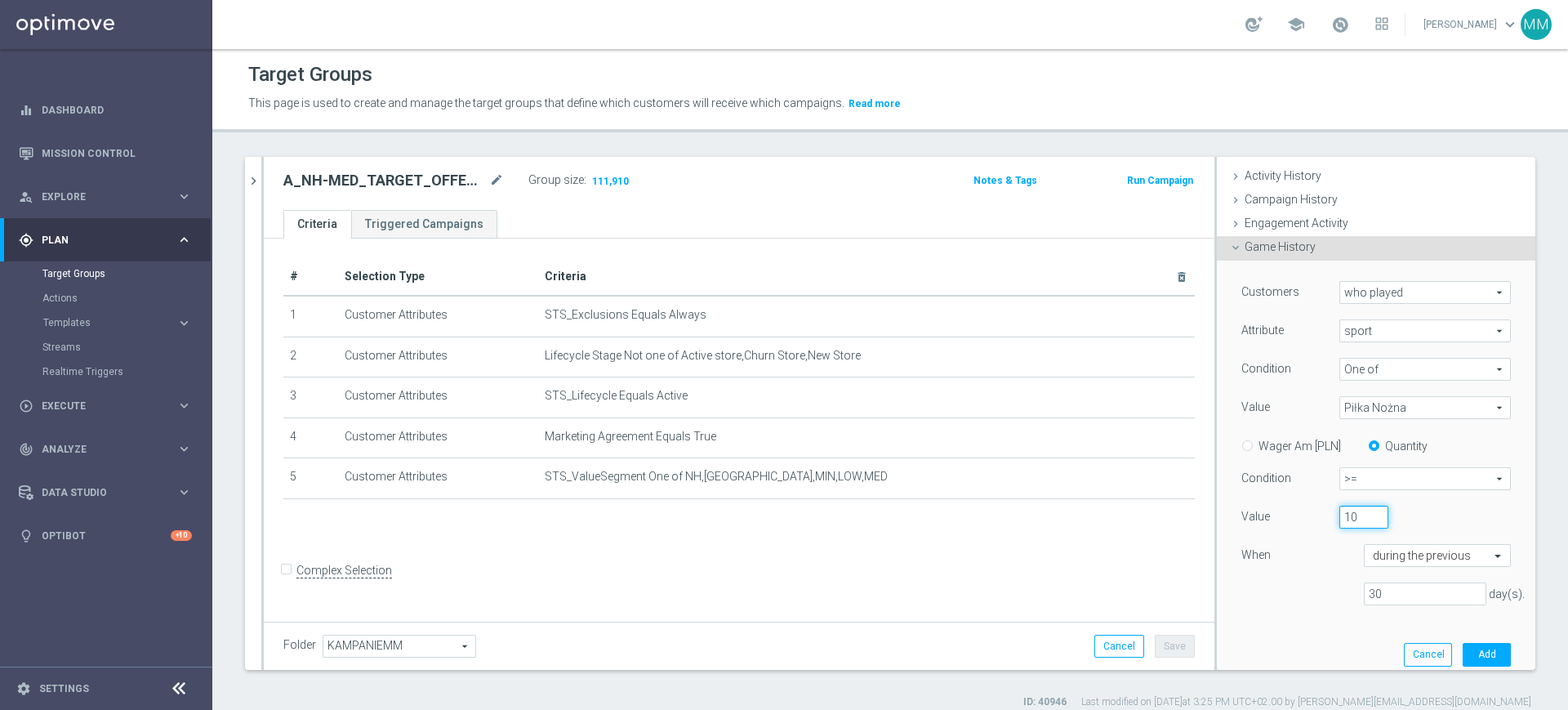
click at [1340, 523] on input "10" at bounding box center [1363, 516] width 49 height 23
click at [1340, 514] on input "105" at bounding box center [1363, 516] width 49 height 23
type input "5"
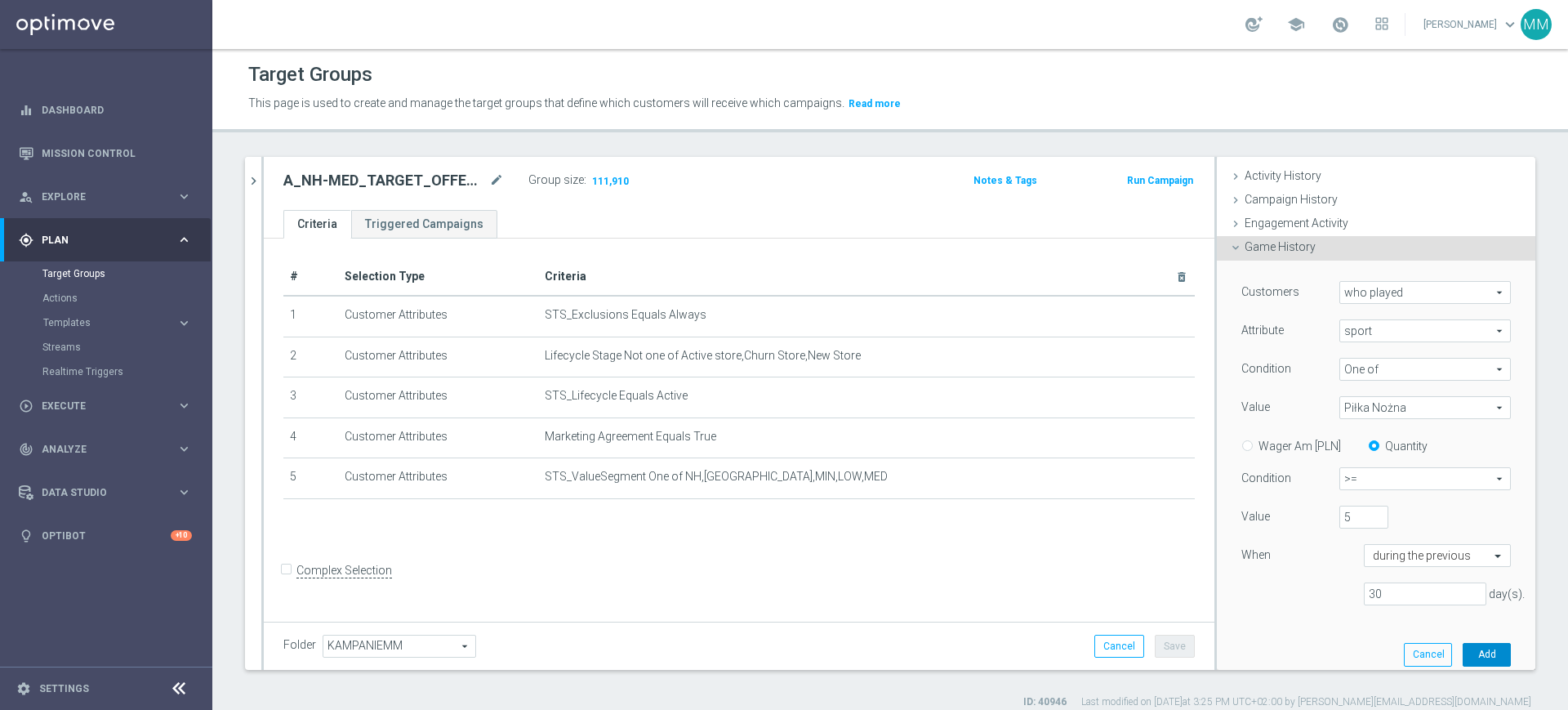
click at [1463, 647] on button "Add" at bounding box center [1487, 653] width 49 height 23
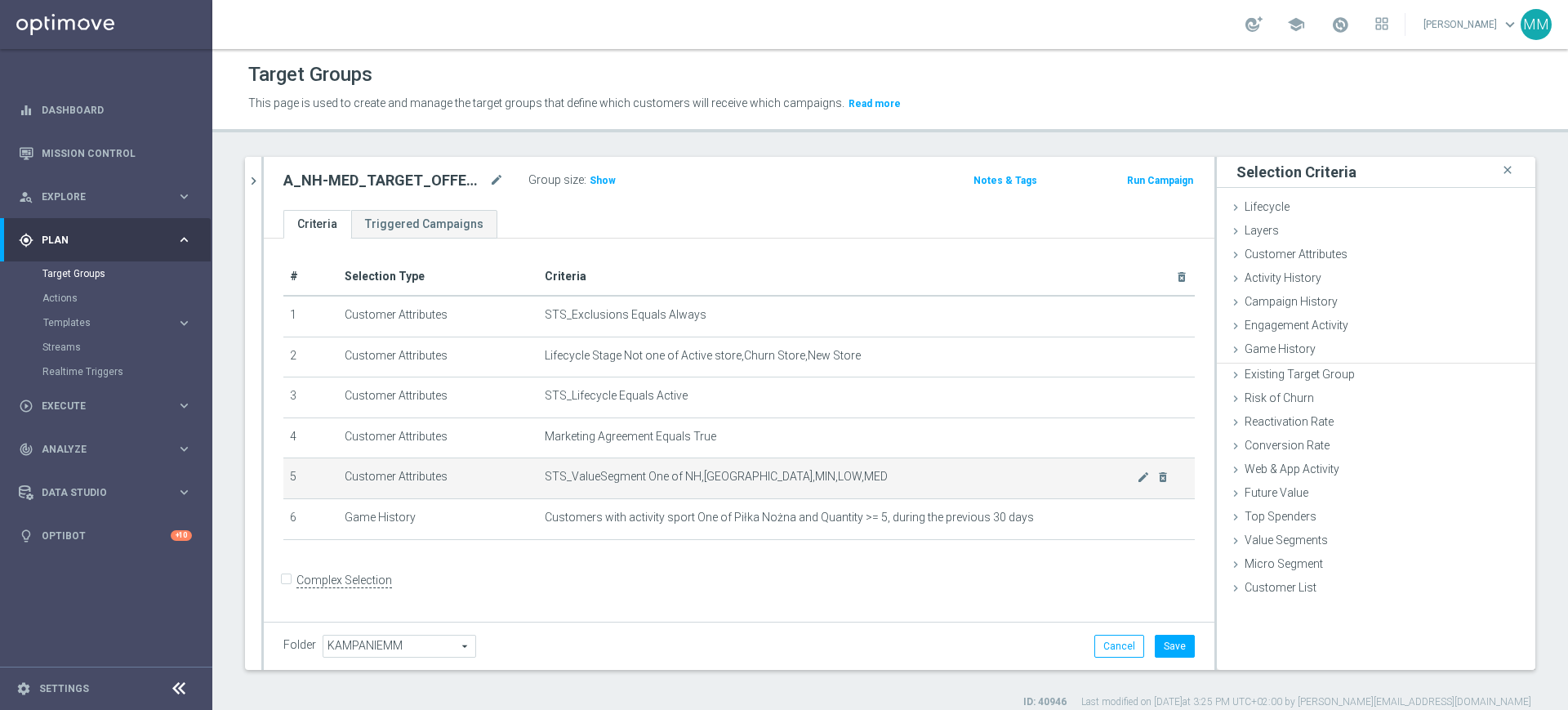
scroll to position [0, 0]
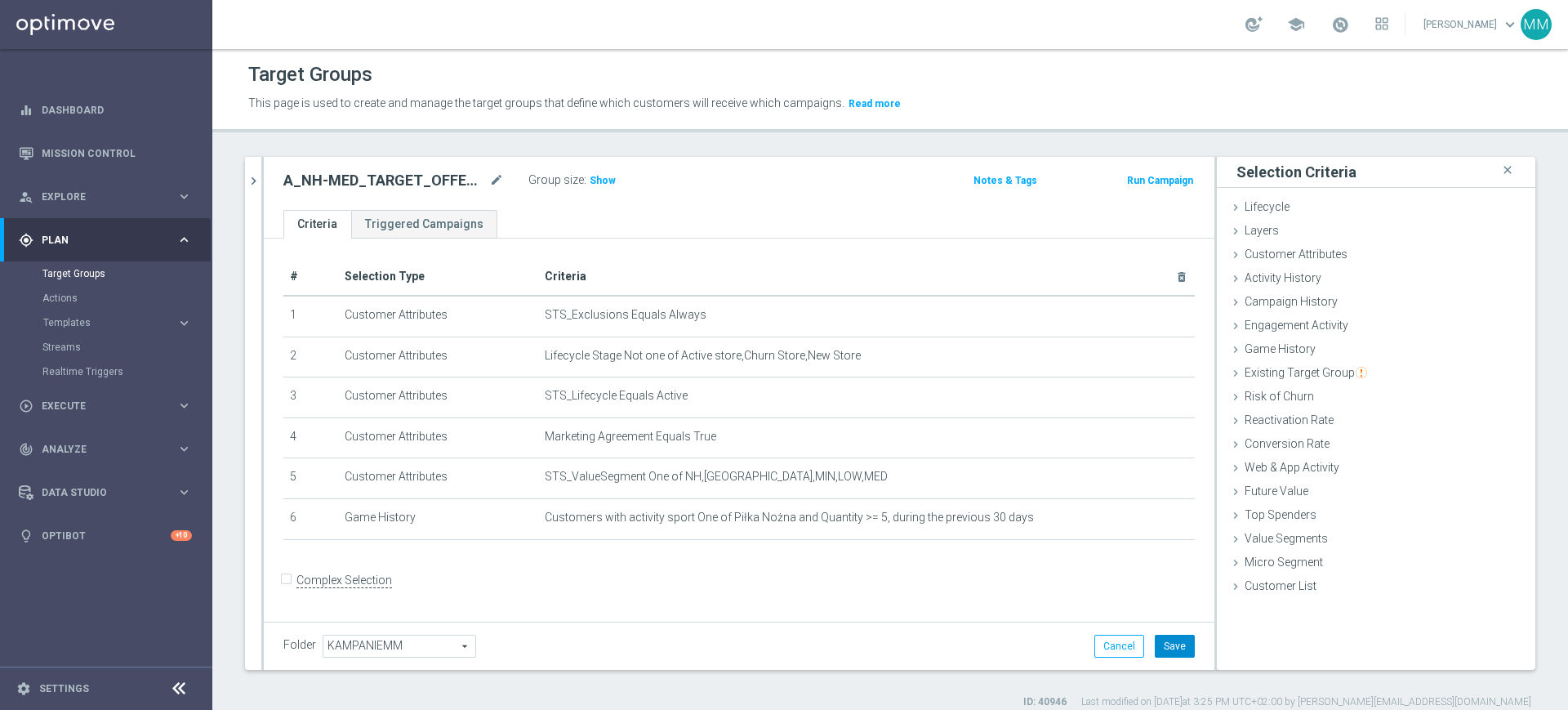
click at [1157, 649] on button "Save" at bounding box center [1175, 645] width 40 height 23
click at [598, 173] on h3 "Show" at bounding box center [603, 181] width 30 height 18
click at [371, 182] on h2 "A_NH-MED_TARGET_OFFER_NEDPOL_040925" at bounding box center [384, 181] width 203 height 20
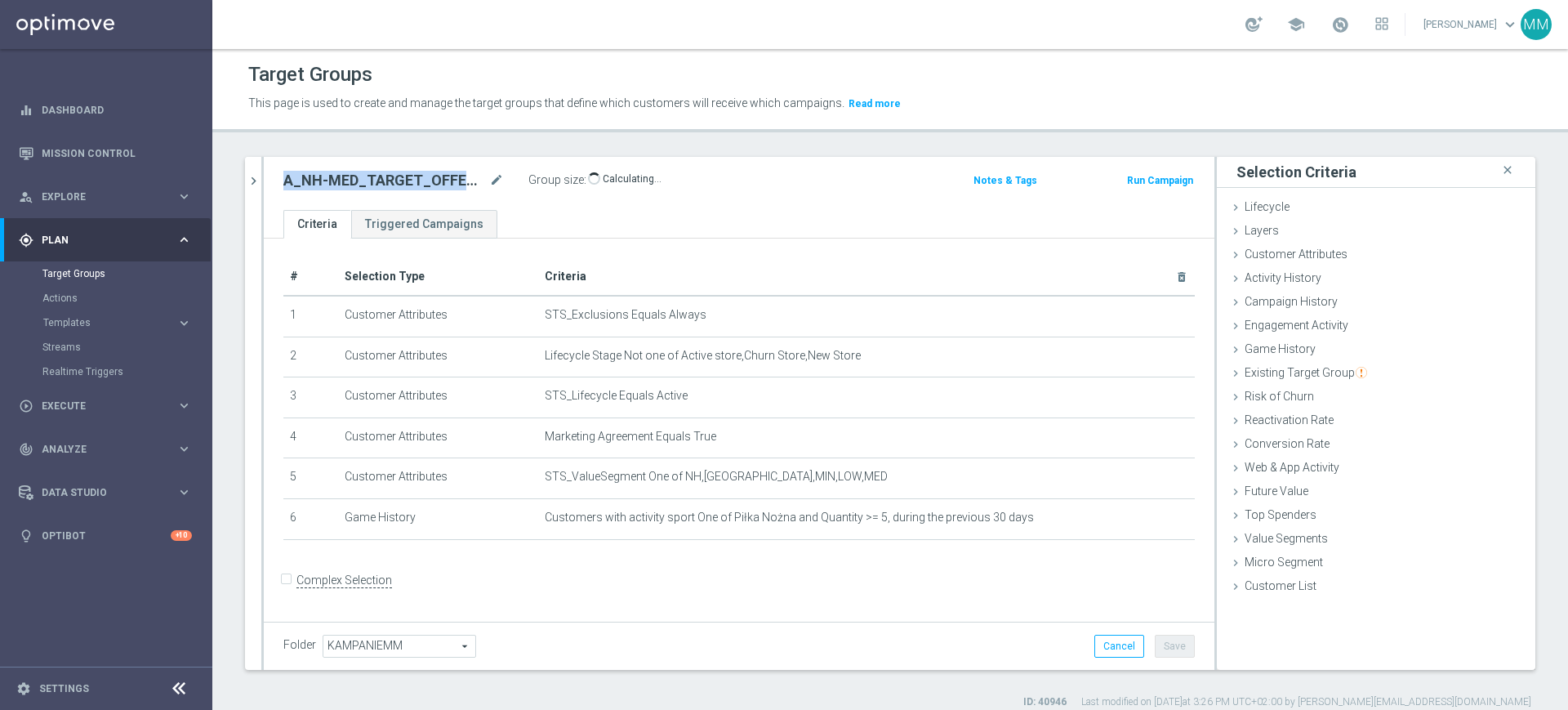
copy div "A_NH-MED_TARGET_OFFER_NEDPOL_040925"
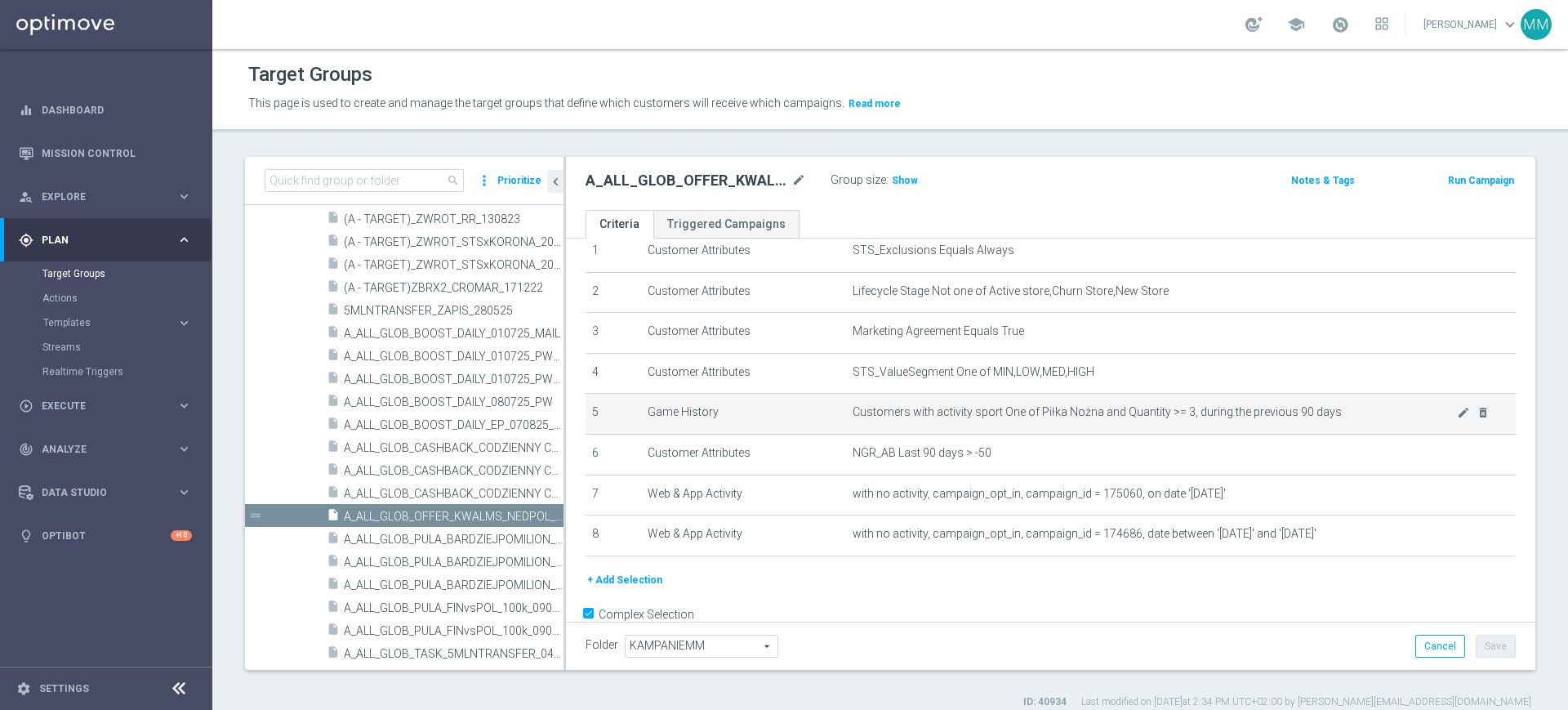
scroll to position [99, 0]
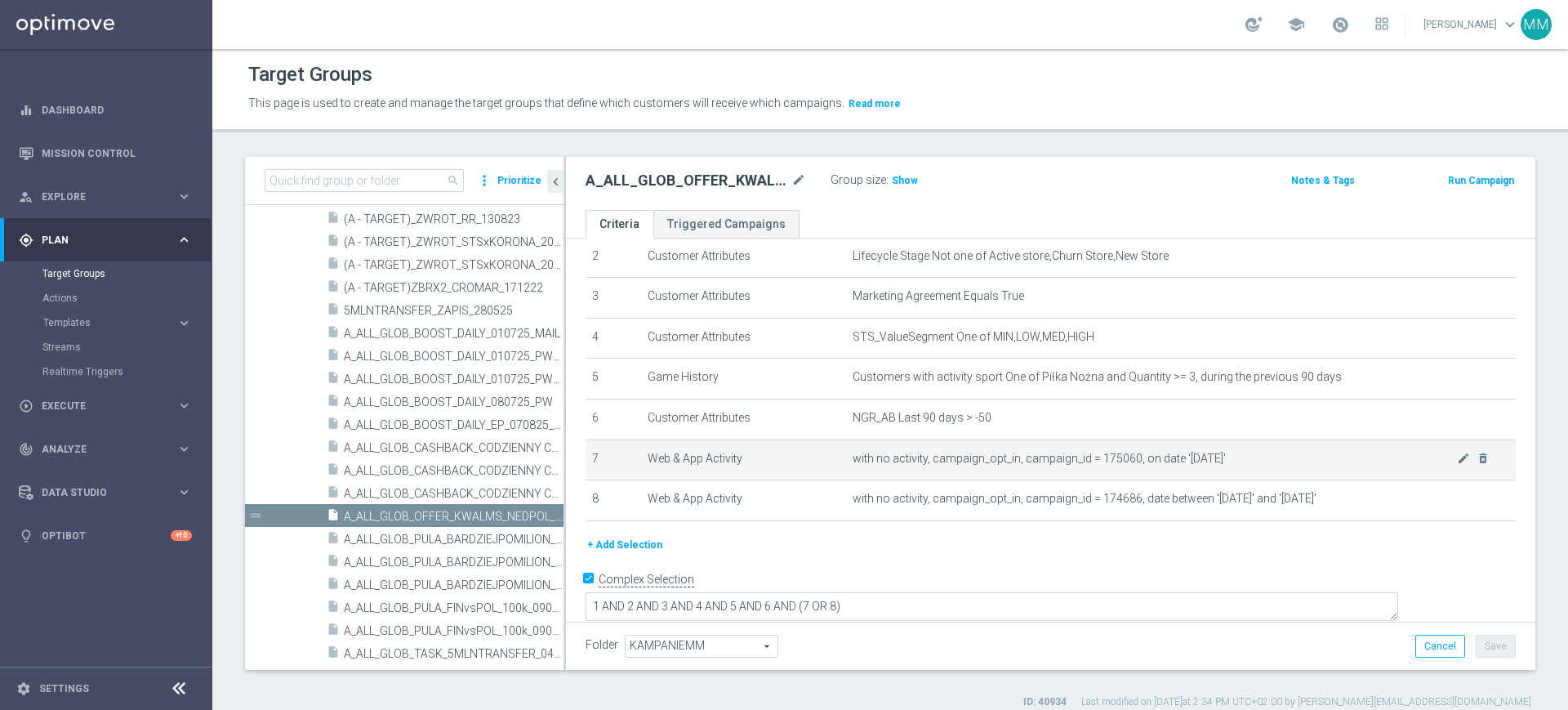
click at [1116, 462] on span "with no activity, campaign_opt_in, campaign_id = 175060, on date '[DATE]'" at bounding box center [1155, 459] width 605 height 14
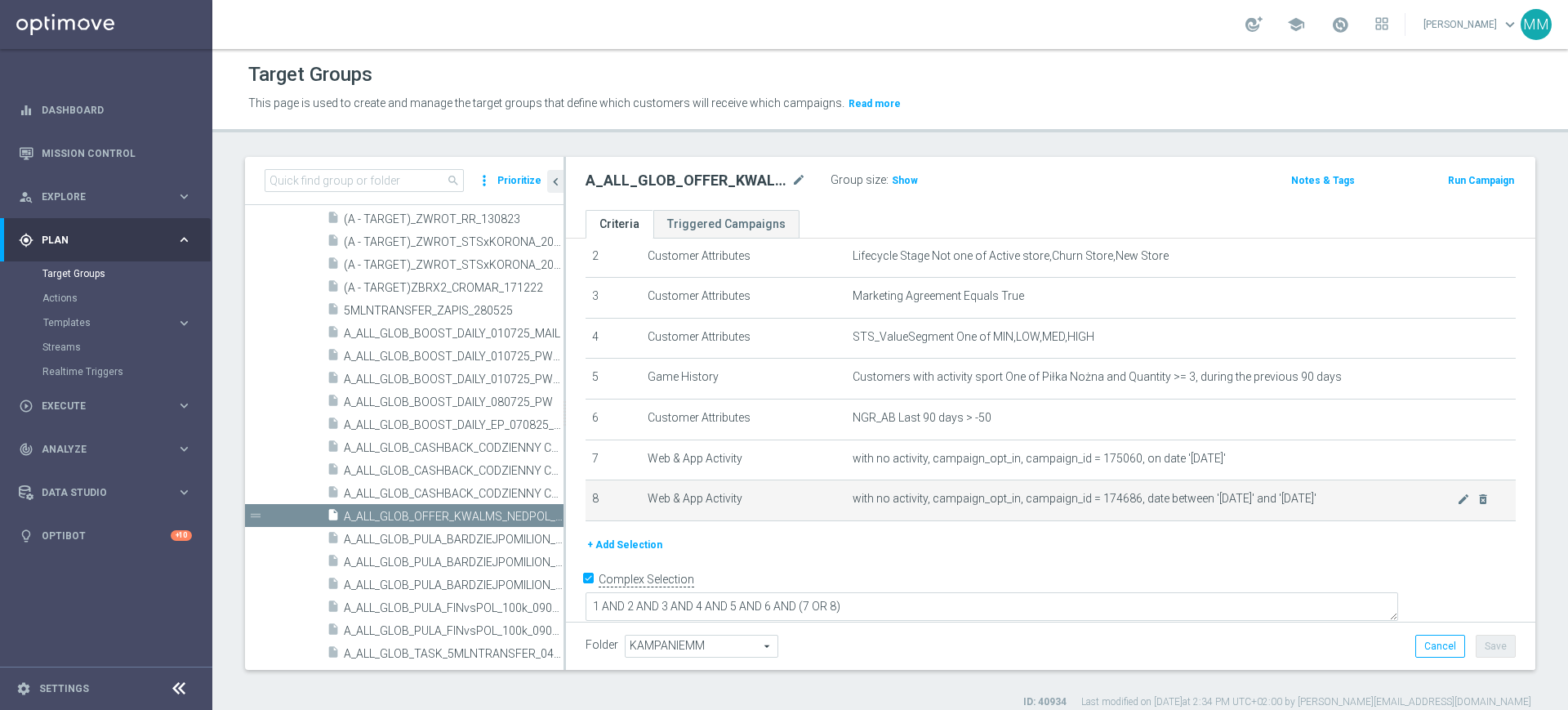
click at [1118, 497] on span "with no activity, campaign_opt_in, campaign_id = 174686, date between '[DATE]' …" at bounding box center [1155, 498] width 605 height 14
click at [1180, 497] on span "with no activity, campaign_opt_in, campaign_id = 174686, date between '[DATE]' …" at bounding box center [1155, 498] width 605 height 14
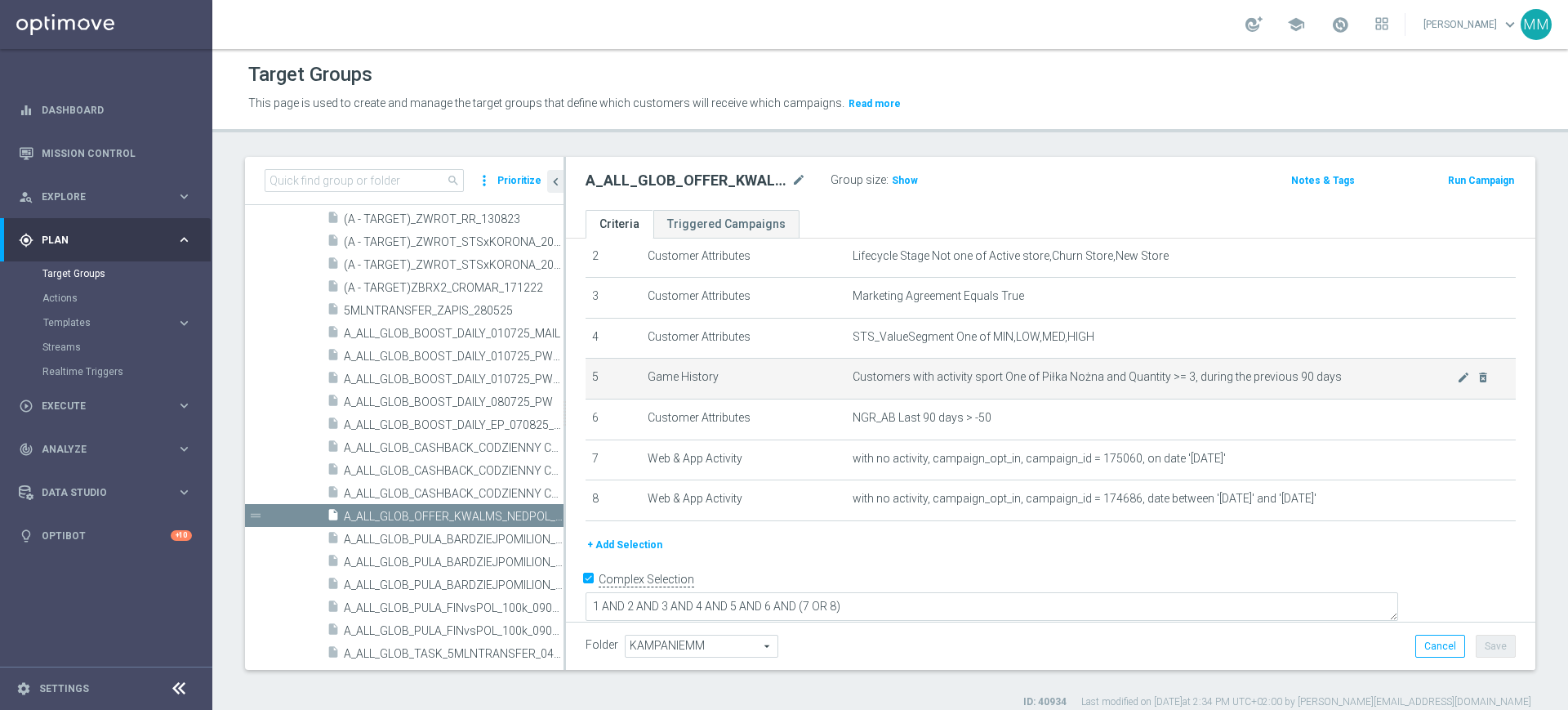
click at [1010, 376] on span "Customers with activity sport One of Piłka Nożna and Quantity >= 3, during the …" at bounding box center [1155, 377] width 605 height 14
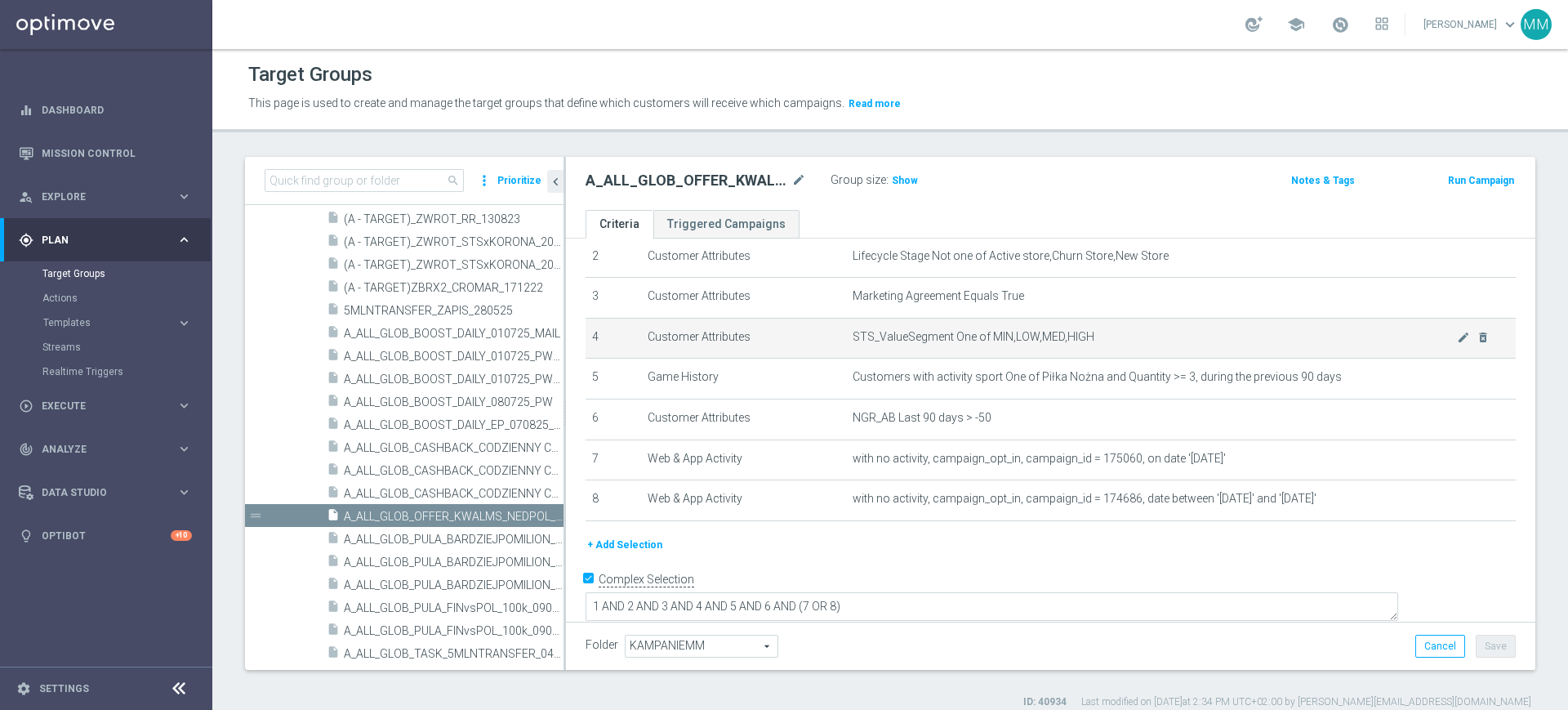
click at [1009, 343] on span "STS_ValueSegment One of MIN,LOW,MED,HIGH" at bounding box center [1155, 337] width 605 height 14
